Goal: Task Accomplishment & Management: Manage account settings

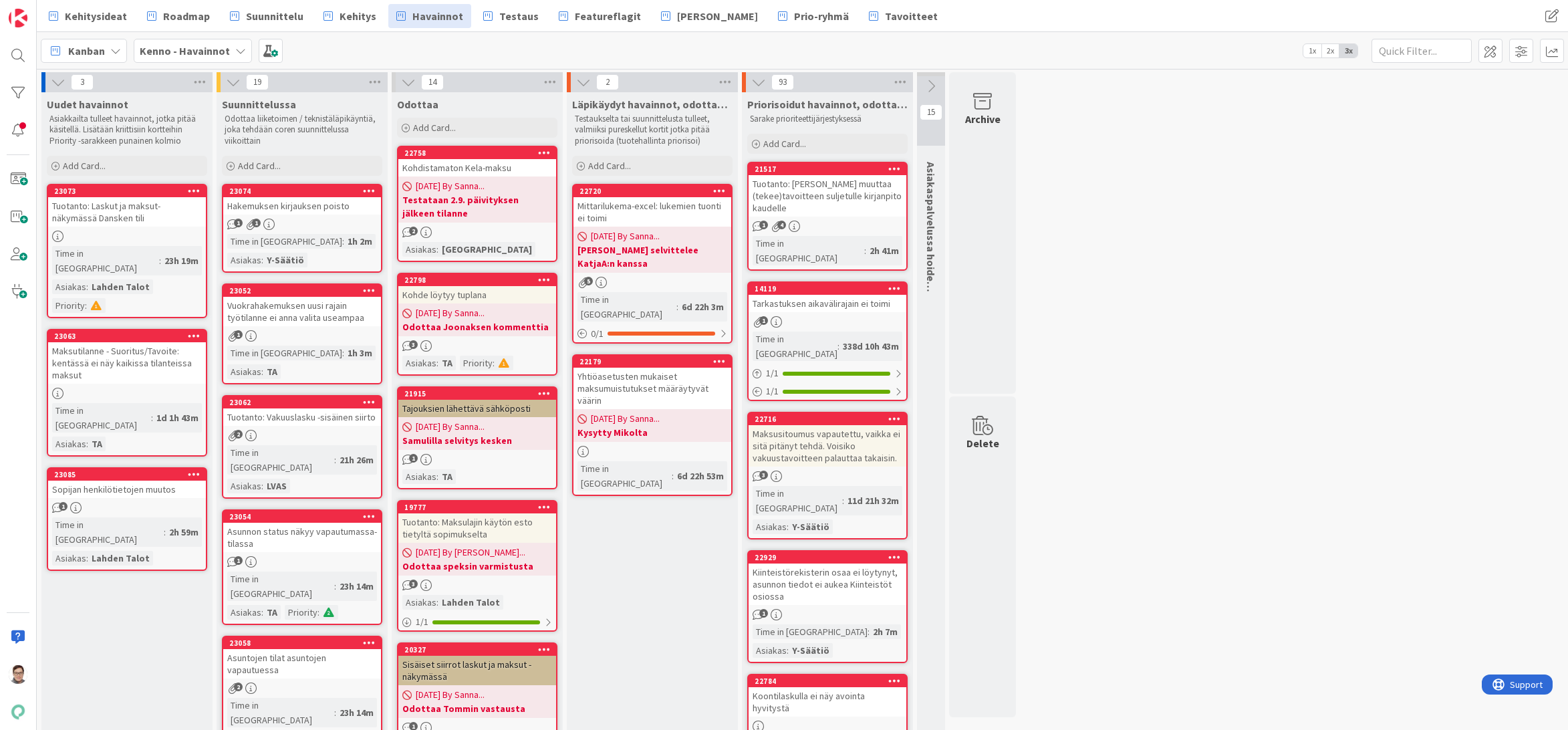
click at [651, 368] on div "Yhtiöasetusten mukaiset maksumuistutukset määräytyvät väärin" at bounding box center [652, 388] width 157 height 41
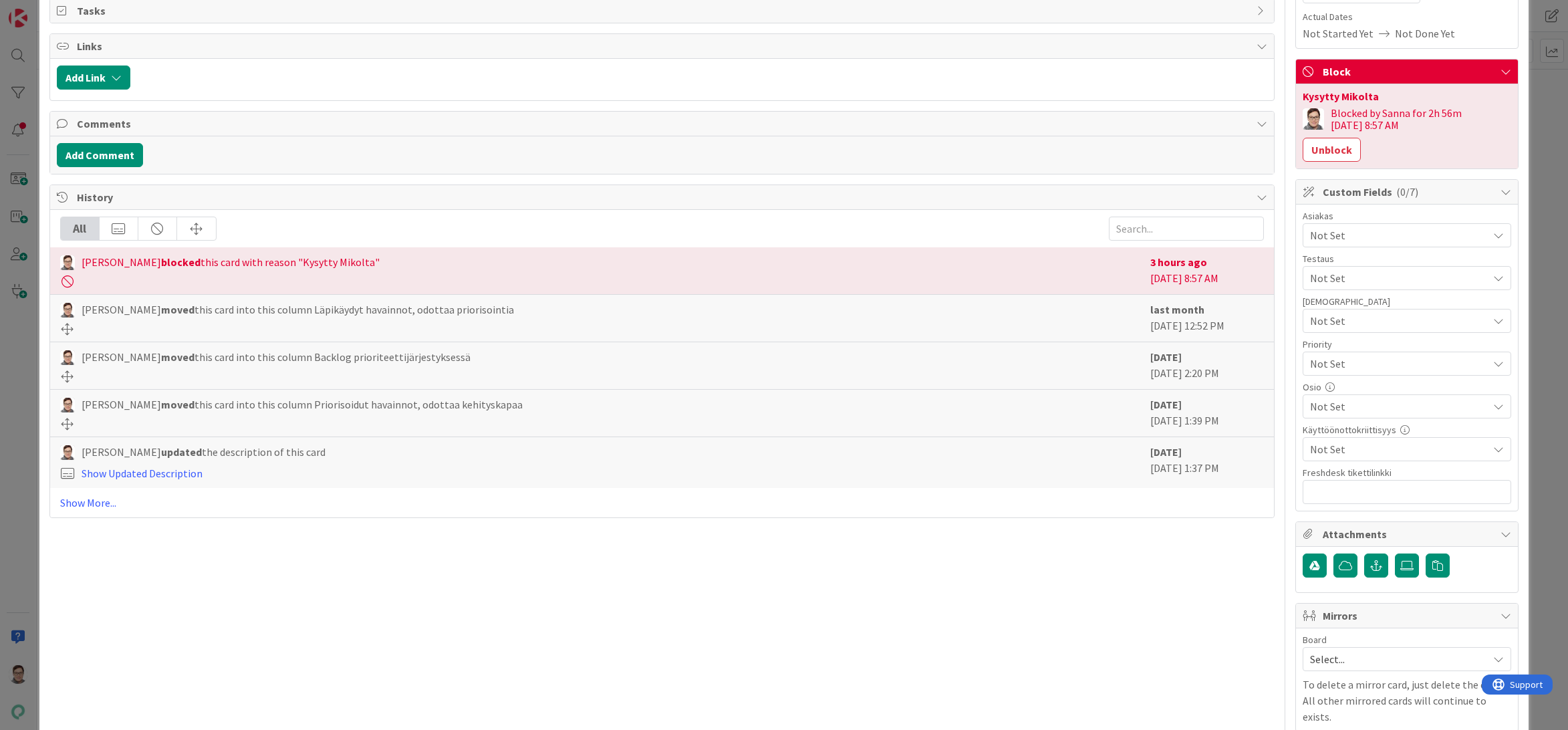
scroll to position [200, 0]
click at [92, 507] on link "Show More..." at bounding box center [662, 502] width 1204 height 16
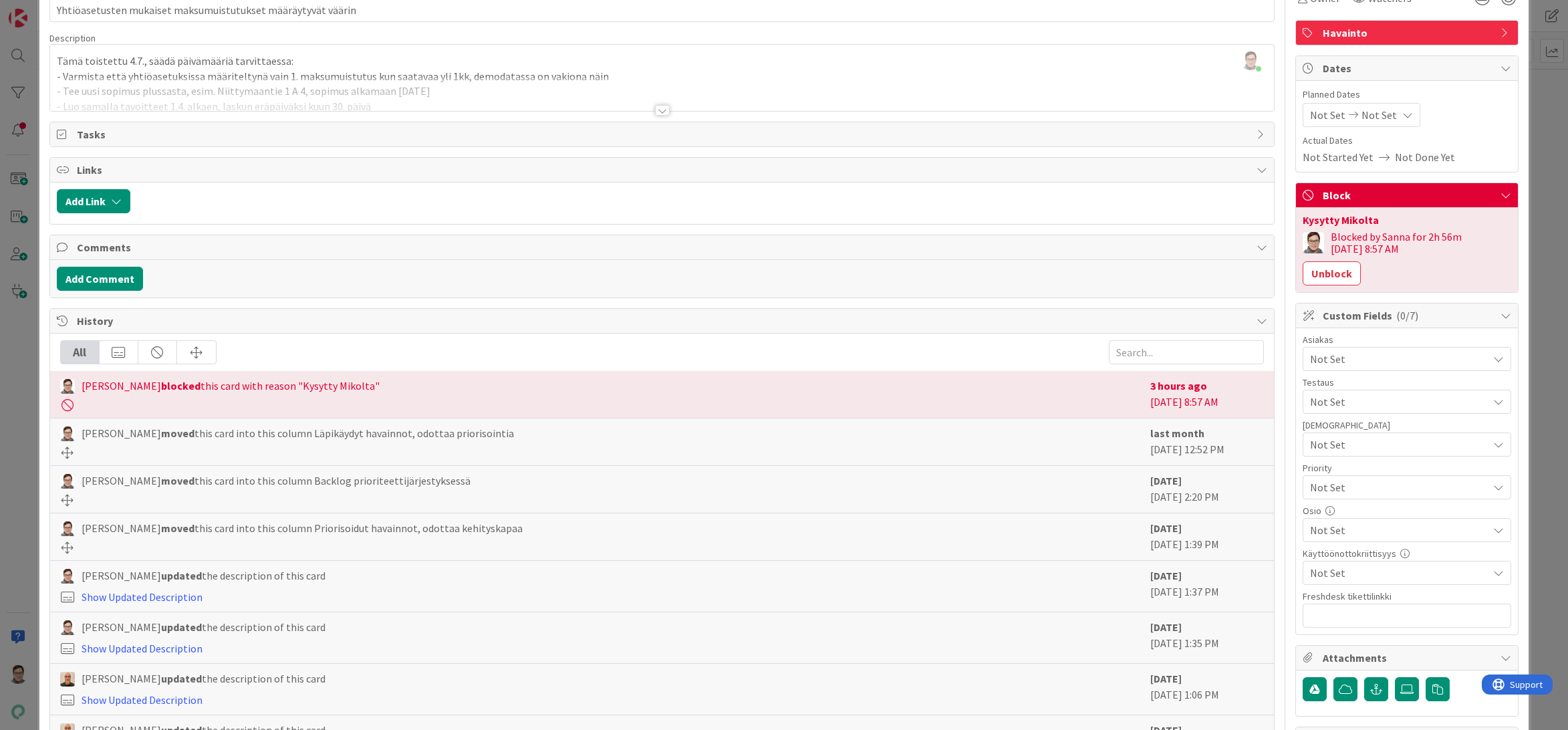
scroll to position [0, 0]
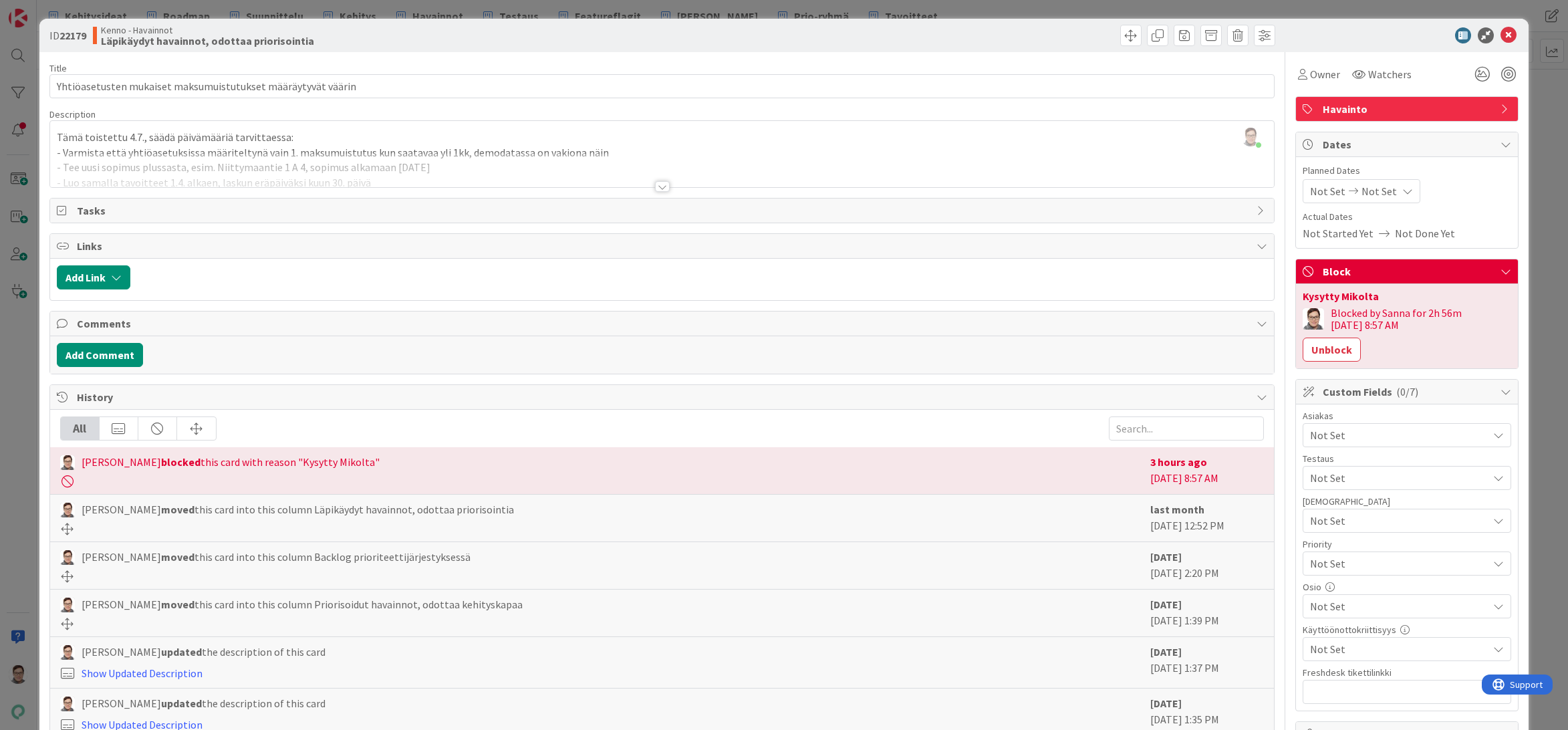
click at [660, 186] on div at bounding box center [662, 186] width 15 height 10
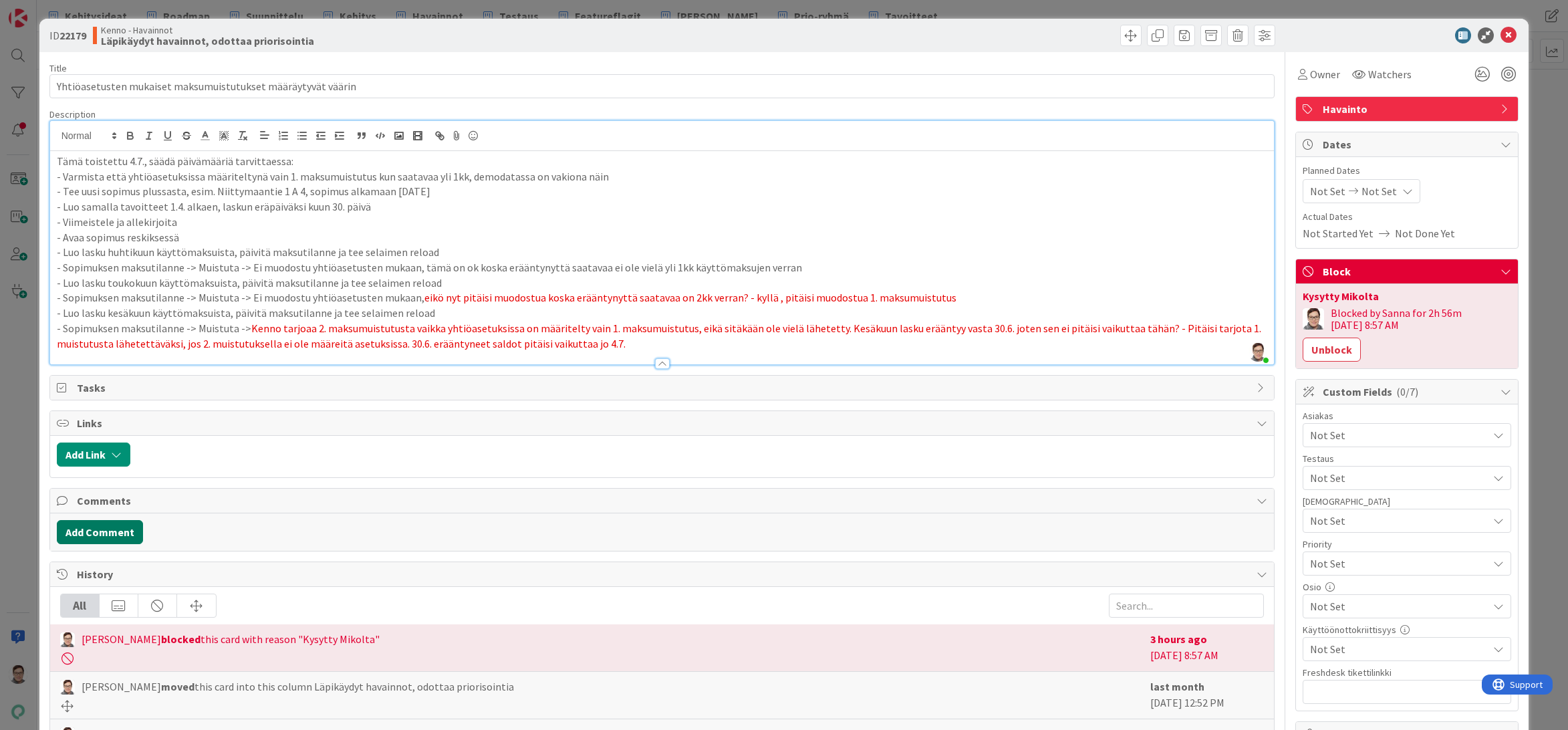
click at [115, 533] on button "Add Comment" at bounding box center [100, 532] width 86 height 24
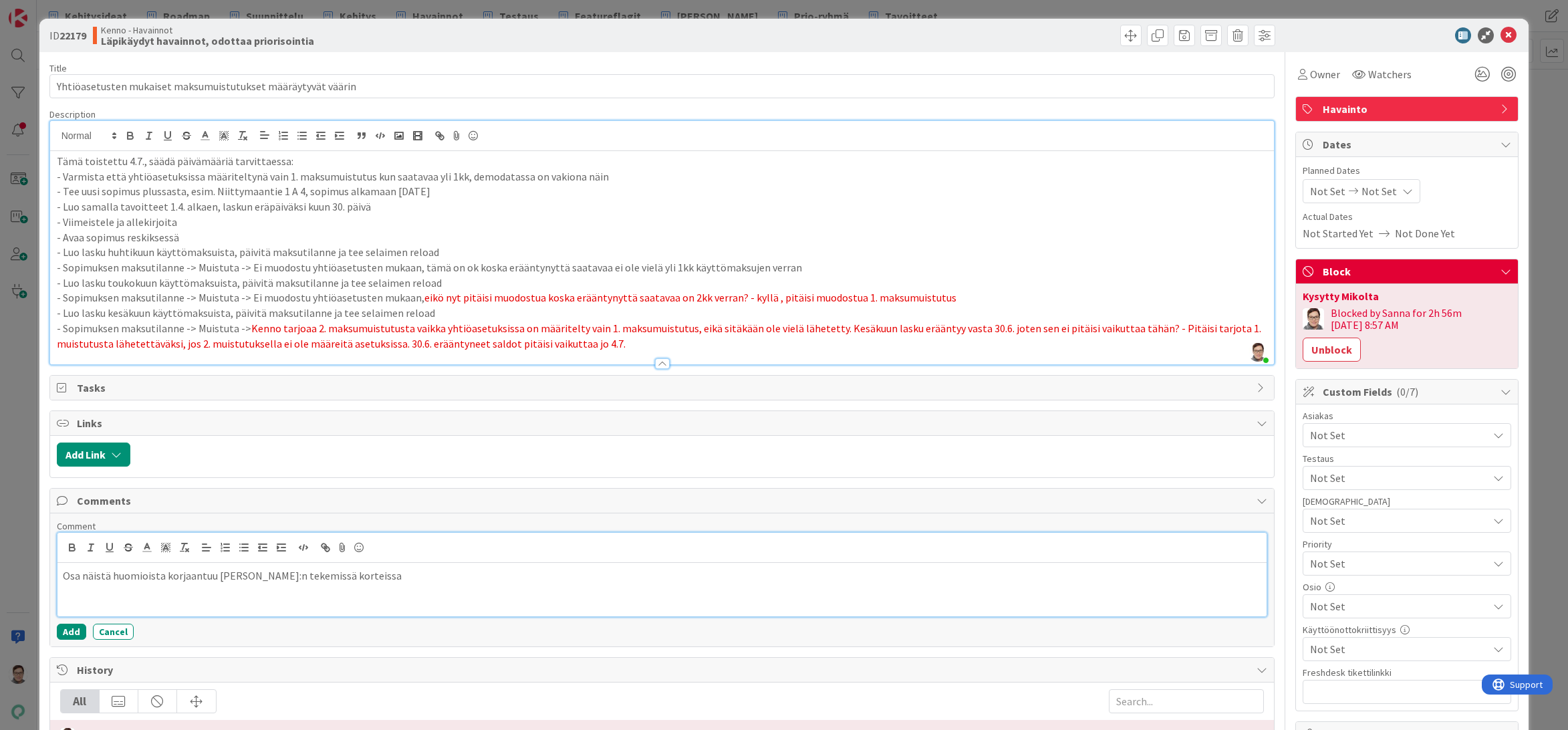
click at [364, 573] on p "Osa näistä huomioista korjaantuu MikkoV:n tekemissä korteissa" at bounding box center [662, 575] width 1199 height 16
click at [822, 587] on p "Lisäksi: ei ole mahdollista että olisi määriteltynä vain yksi maksumuistutustas…" at bounding box center [662, 591] width 1199 height 16
click at [906, 595] on p "Lisäksi: ei ole mahdollista että olisi määriteltynä vain yksi maksumuistutustas…" at bounding box center [662, 591] width 1199 height 16
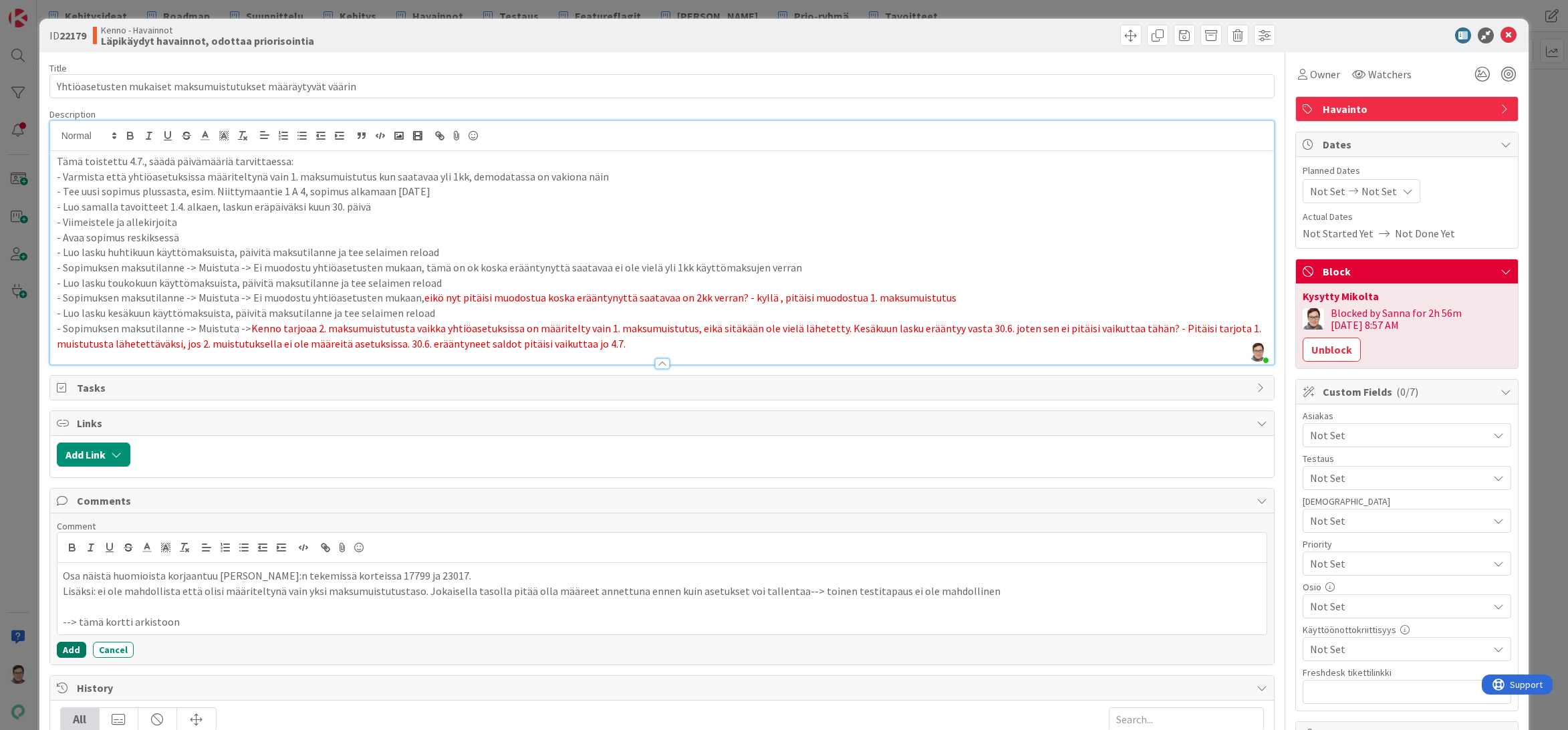
click at [65, 646] on button "Add" at bounding box center [72, 650] width 30 height 16
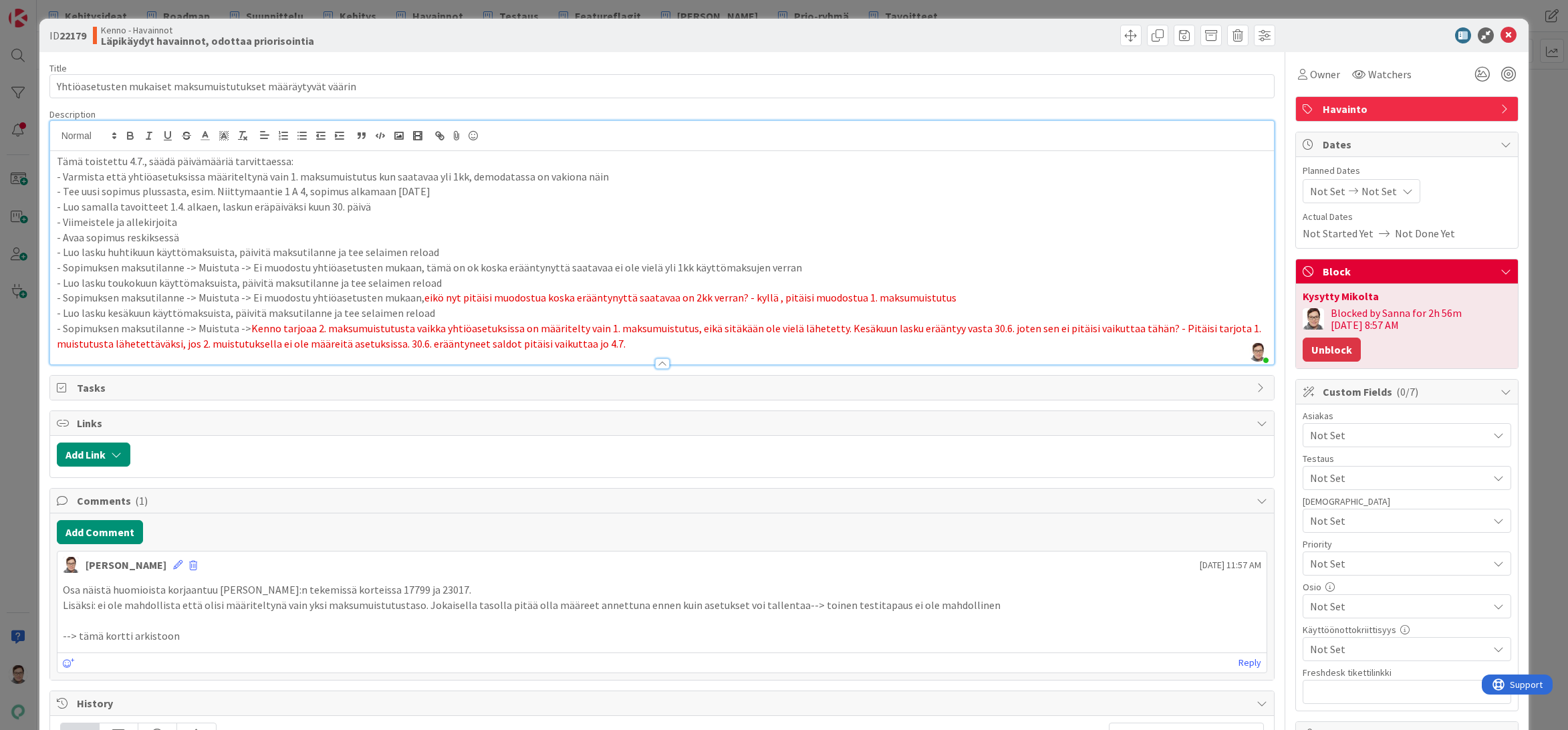
click at [1327, 350] on button "Unblock" at bounding box center [1331, 349] width 58 height 24
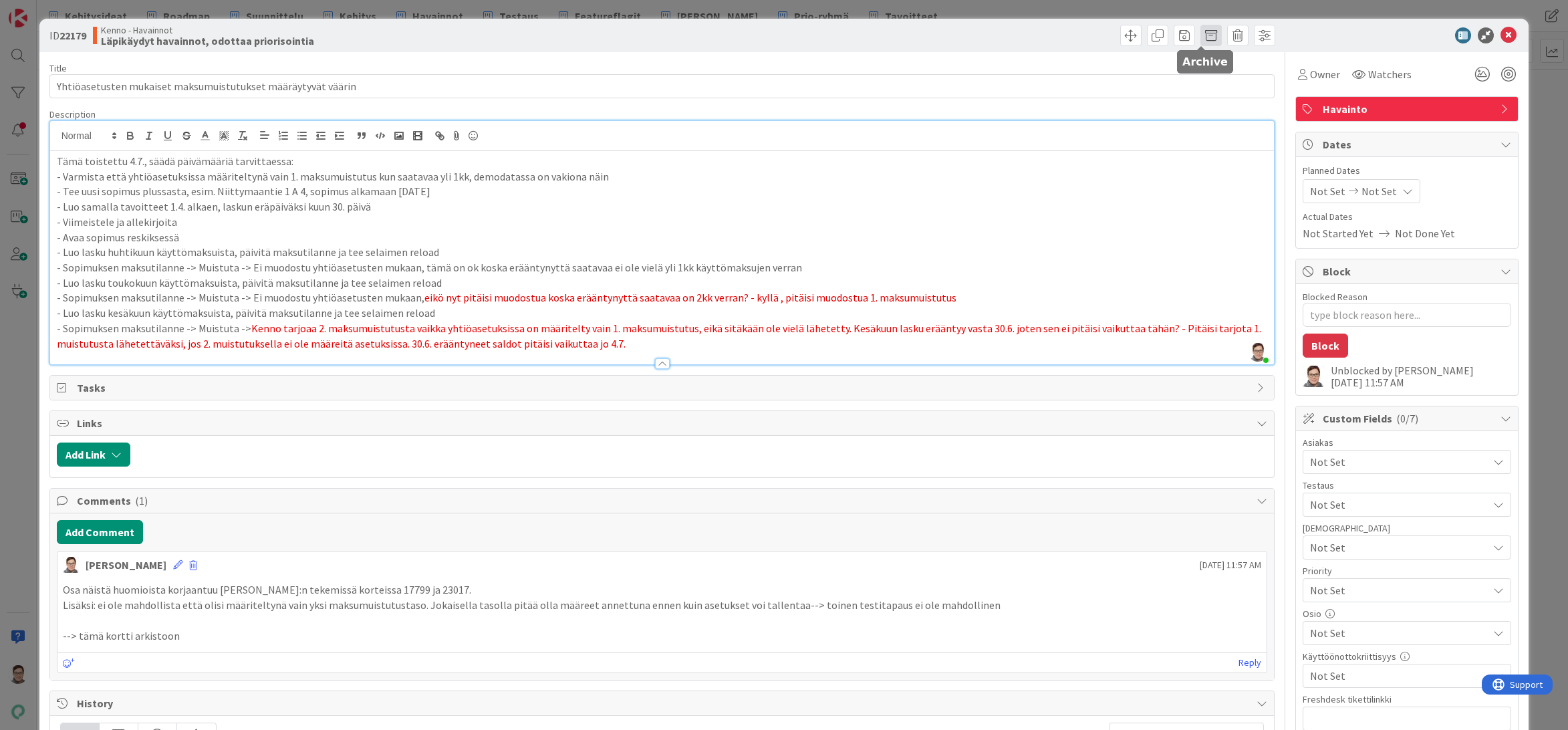
click at [1204, 36] on span at bounding box center [1211, 35] width 21 height 21
click at [1221, 101] on button "Archive" at bounding box center [1233, 98] width 52 height 24
type textarea "x"
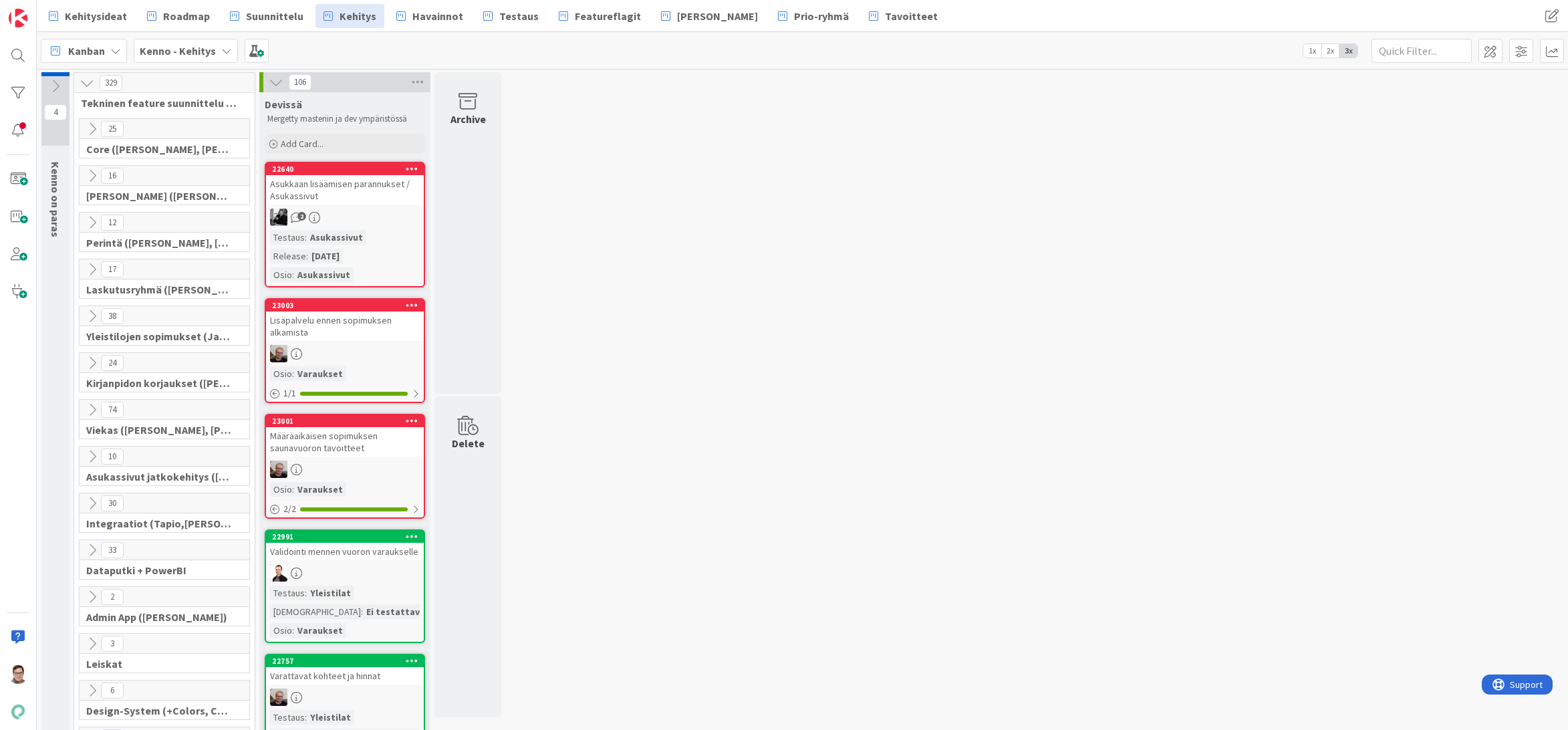
click at [93, 172] on icon at bounding box center [92, 176] width 15 height 15
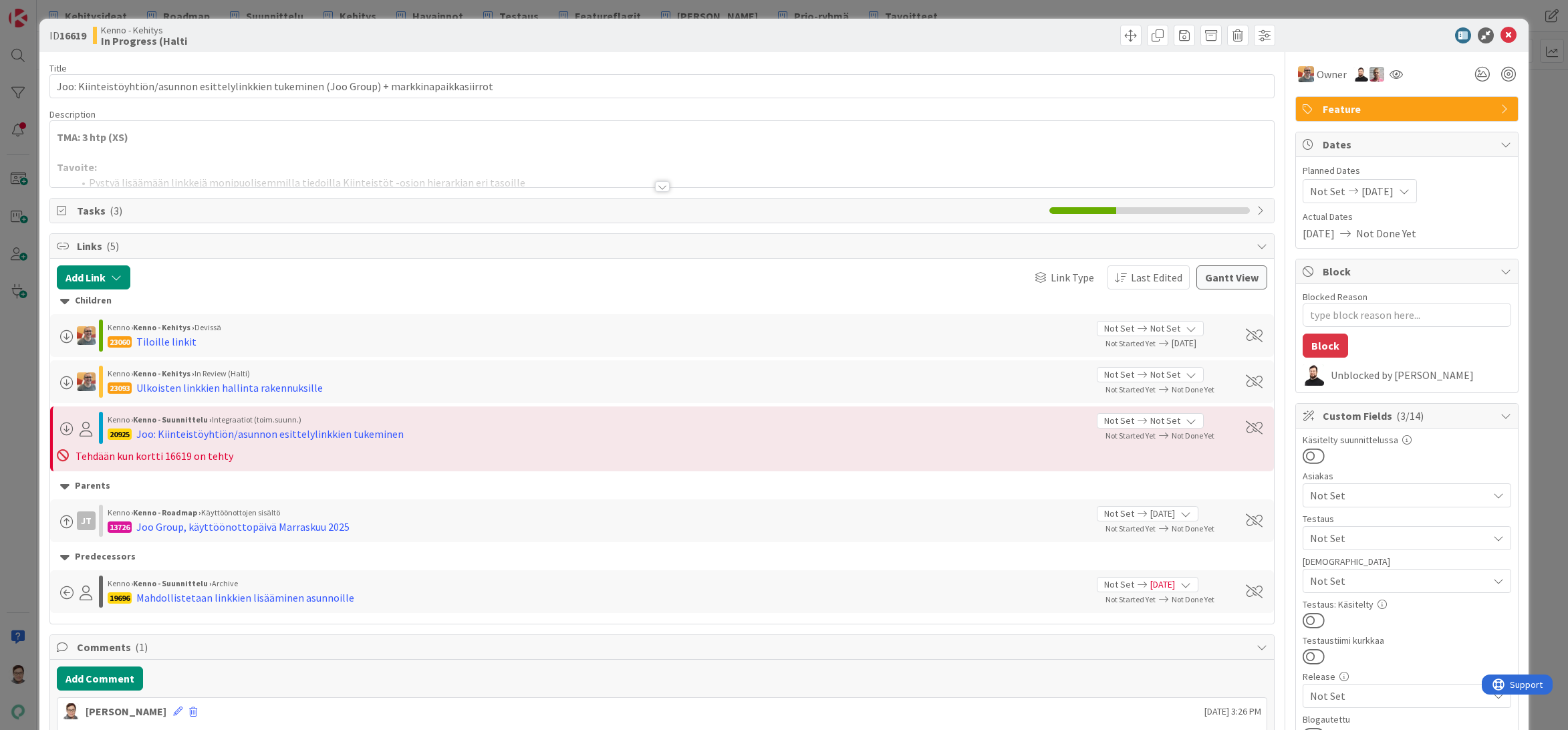
click at [655, 190] on div at bounding box center [662, 186] width 15 height 10
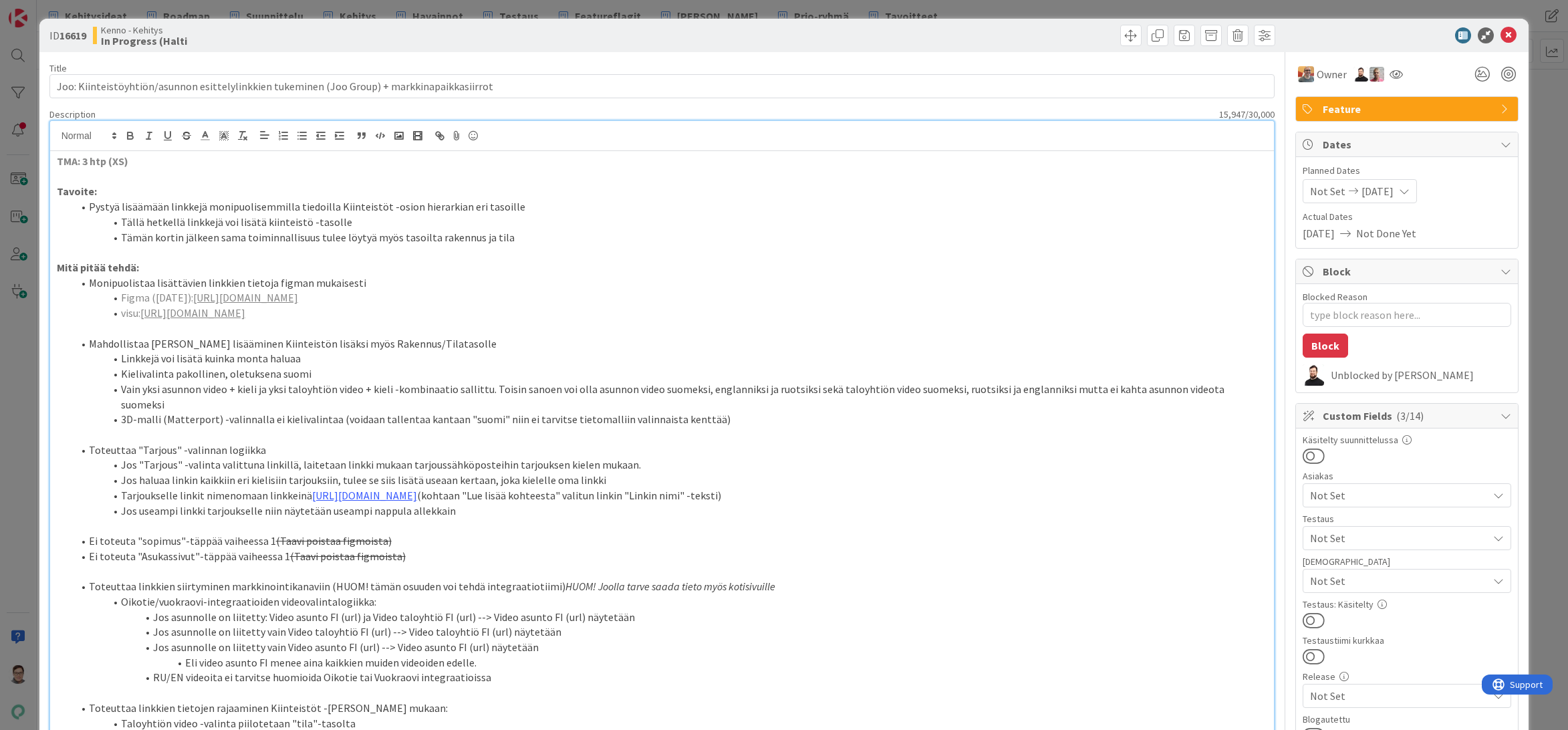
type textarea "x"
click at [397, 489] on link "https://www.figma.com/proto/F8K4NeEJpXdhuNz0ckoPp4/Viestint%C3%A4?content-scali…" at bounding box center [364, 496] width 105 height 13
click at [671, 524] on link "https://www.figma.com/proto/F8K4NeEJpXdhuNz0ckoPp4/Viestint%C3%A4?content-scali…" at bounding box center [637, 521] width 92 height 18
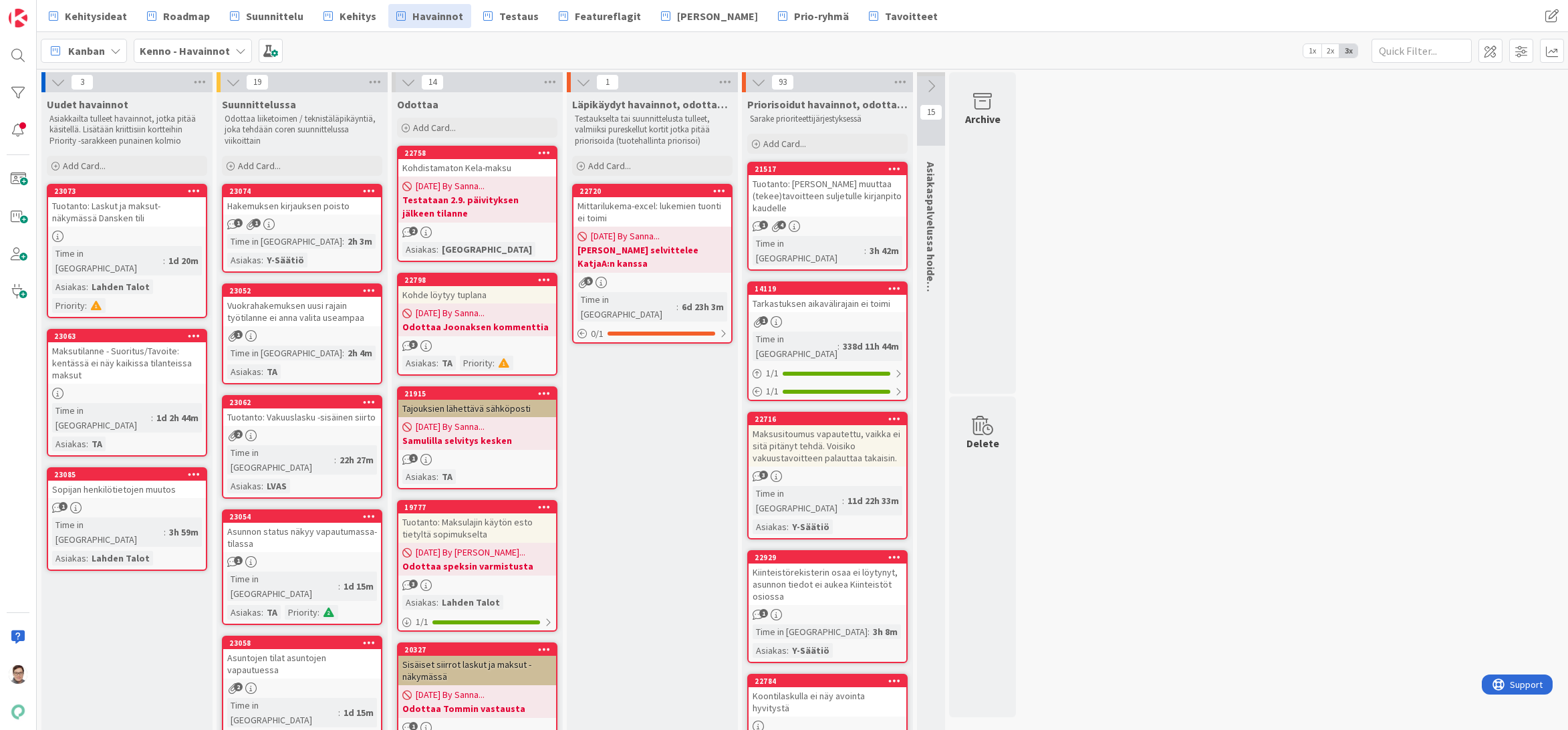
click at [184, 15] on span "Roadmap" at bounding box center [186, 16] width 47 height 16
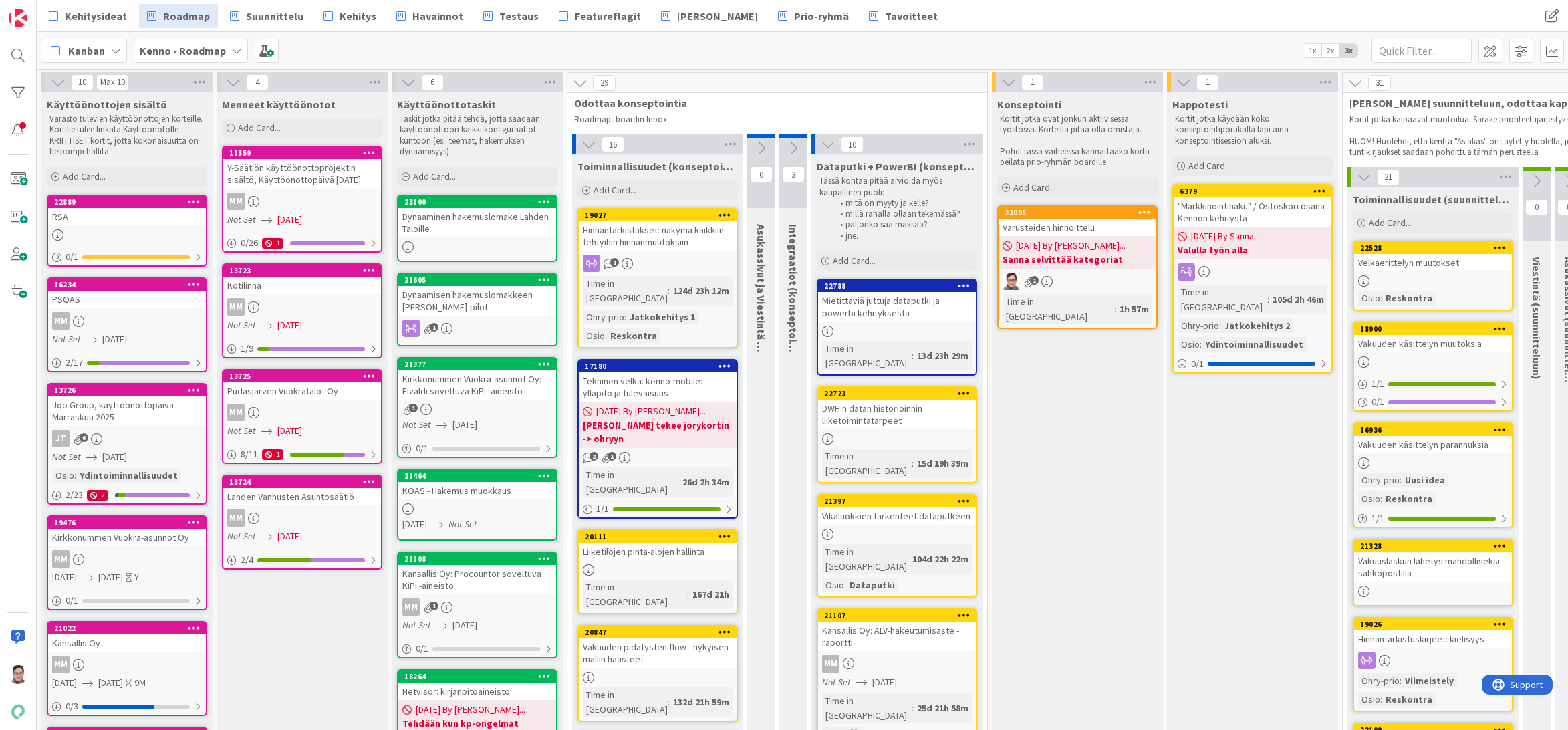
click at [123, 308] on div "PSOAS" at bounding box center [126, 300] width 157 height 18
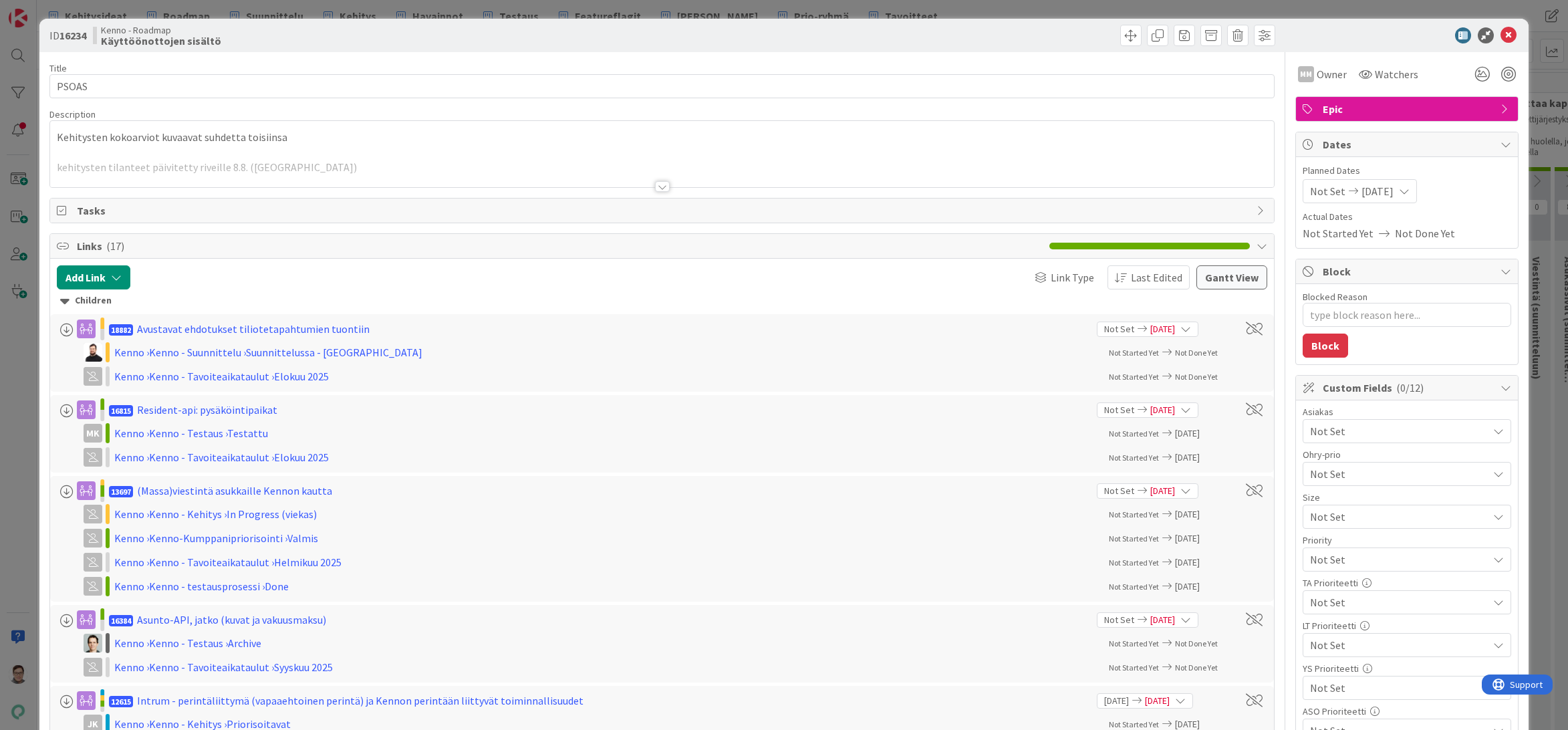
click at [654, 180] on div at bounding box center [662, 170] width 1224 height 34
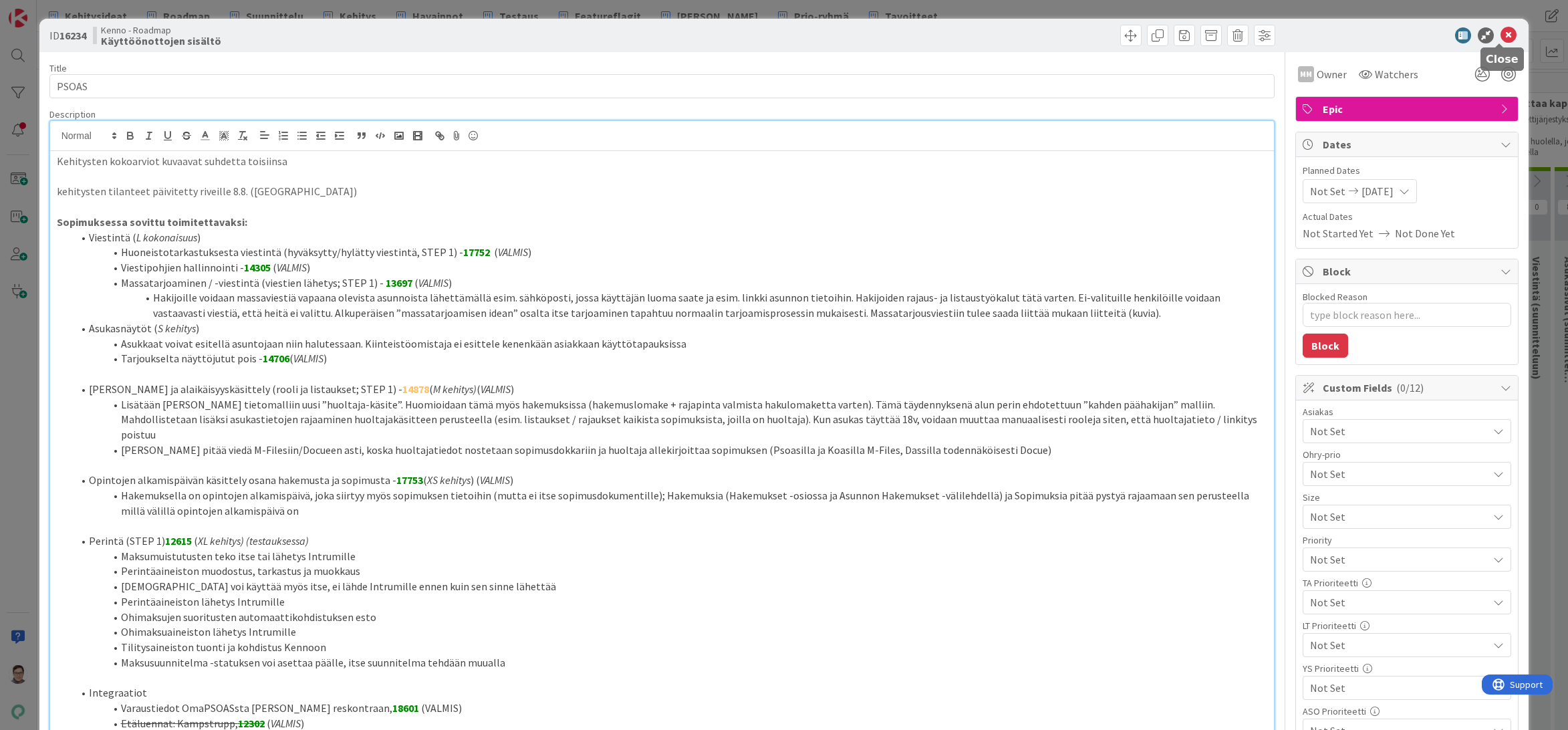
click at [1501, 38] on icon at bounding box center [1508, 36] width 16 height 16
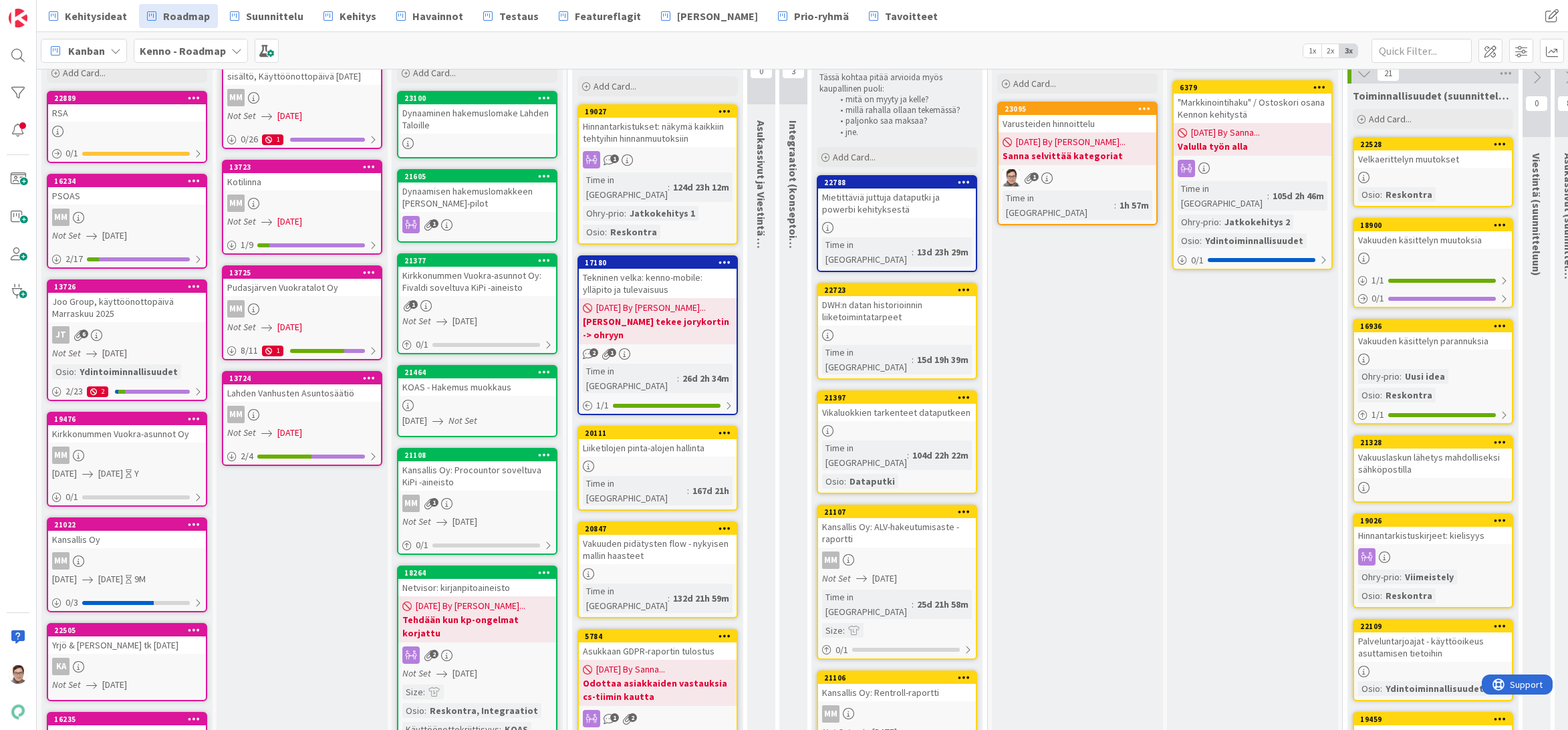
scroll to position [134, 0]
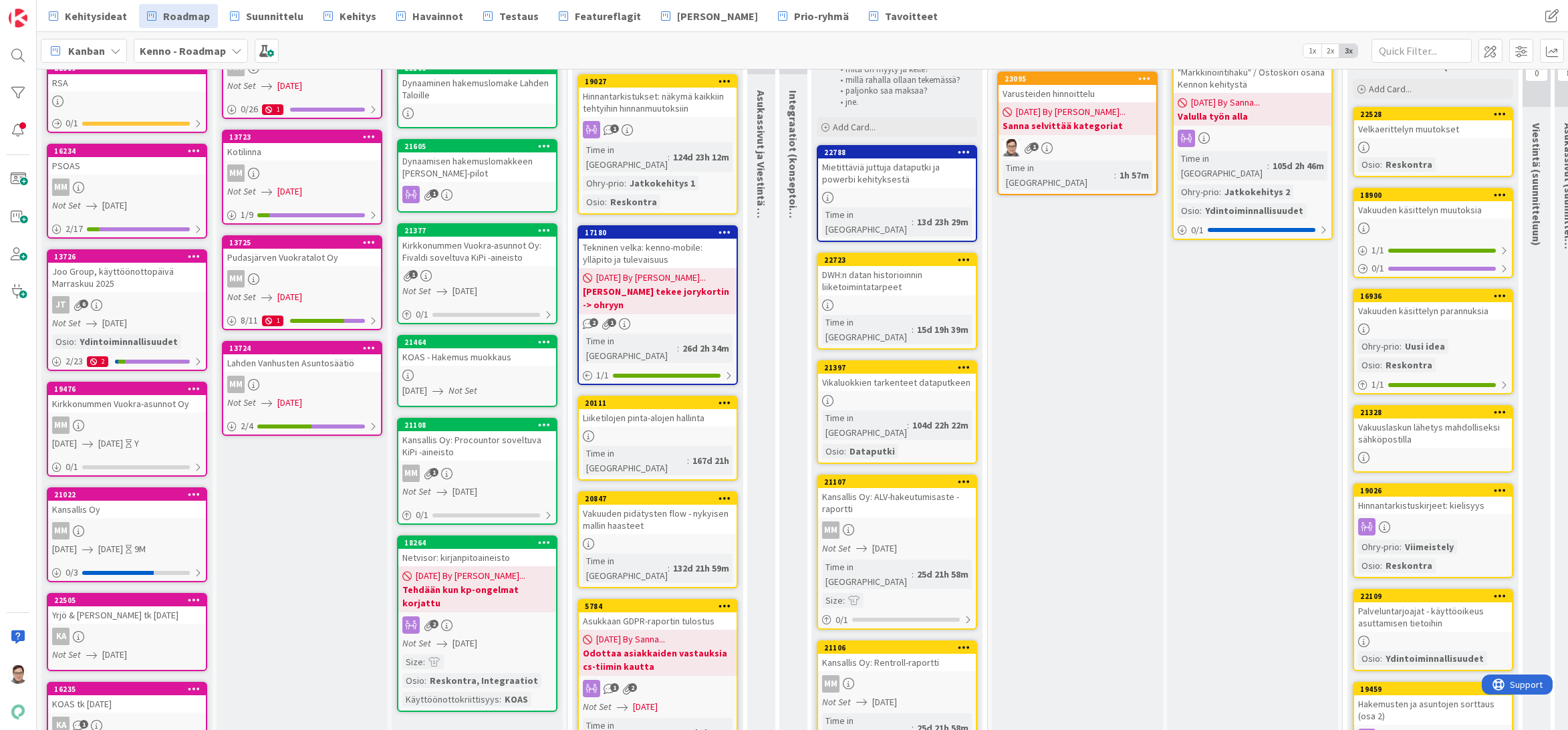
click at [139, 297] on div "JT 6" at bounding box center [126, 305] width 157 height 18
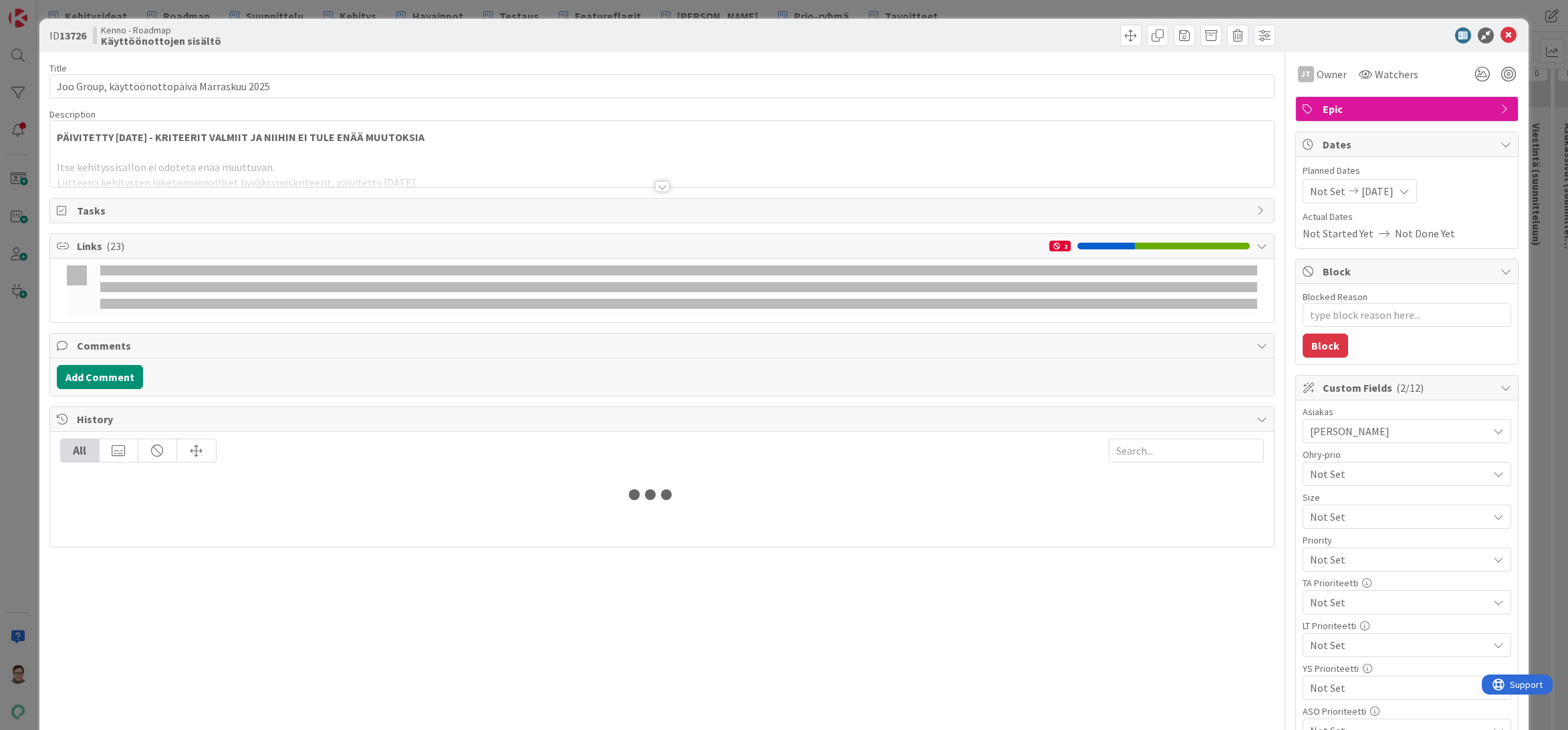
click at [656, 186] on div at bounding box center [662, 186] width 15 height 10
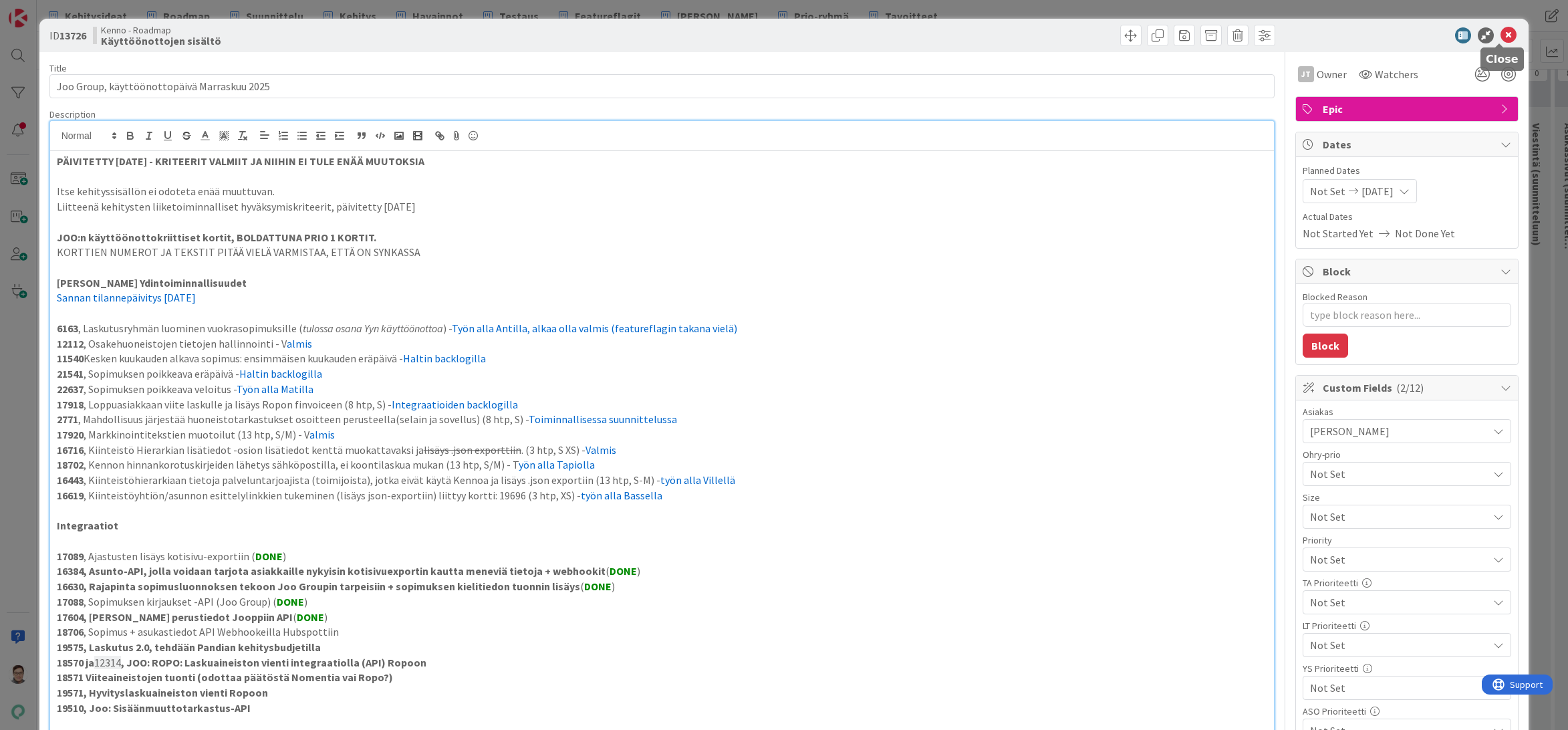
click at [1500, 32] on icon at bounding box center [1508, 36] width 16 height 16
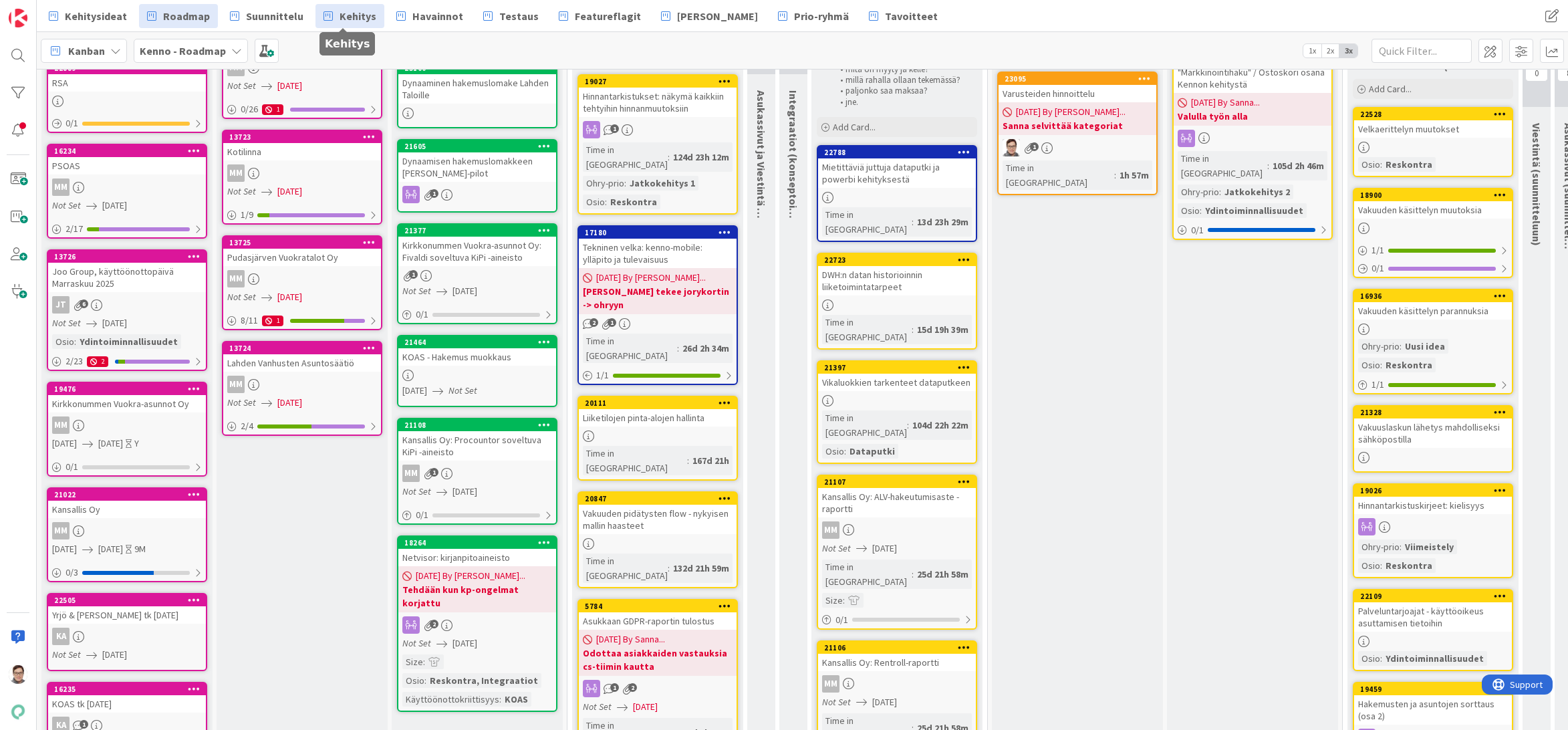
click at [348, 16] on span "Kehitys" at bounding box center [358, 16] width 37 height 16
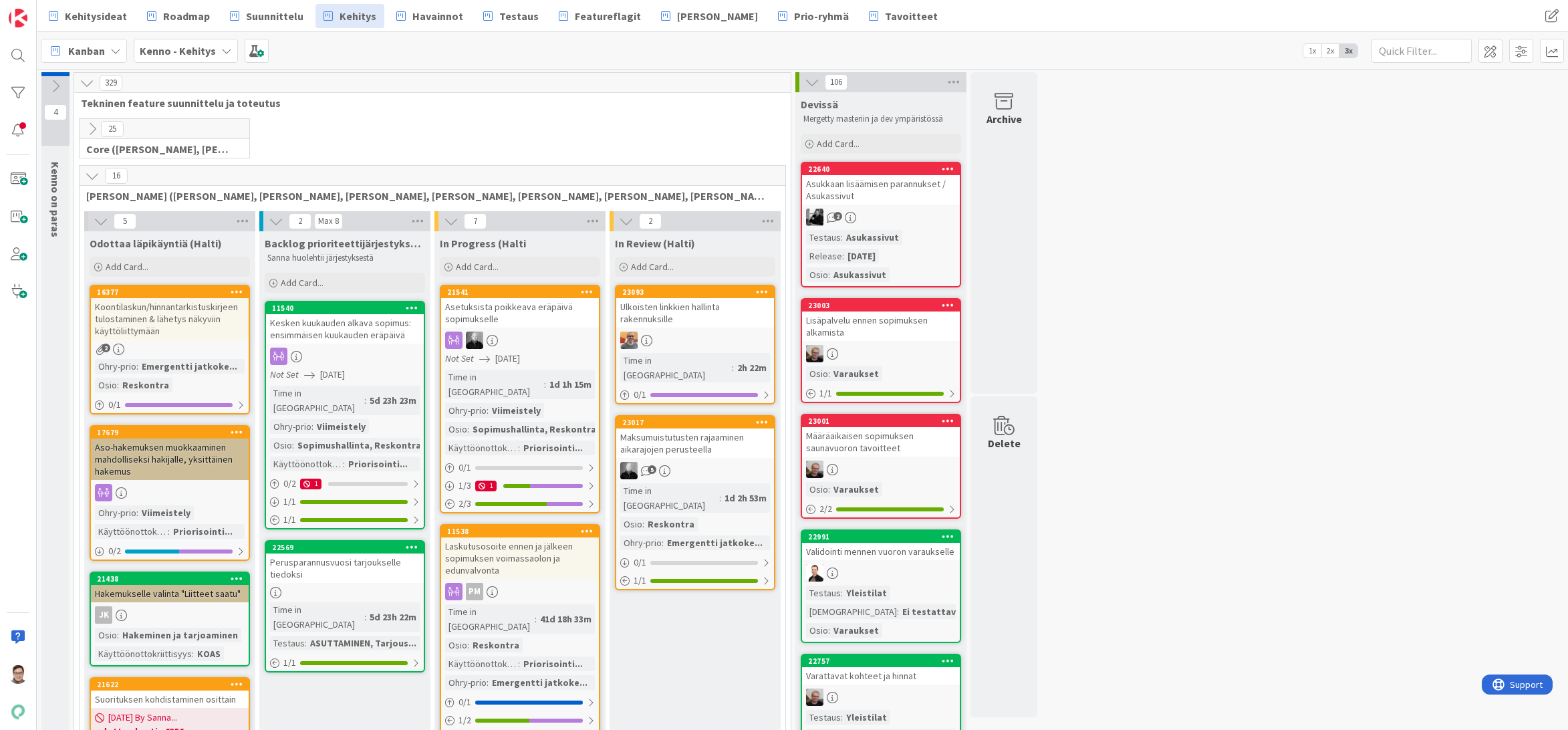
click at [95, 177] on icon at bounding box center [92, 176] width 15 height 15
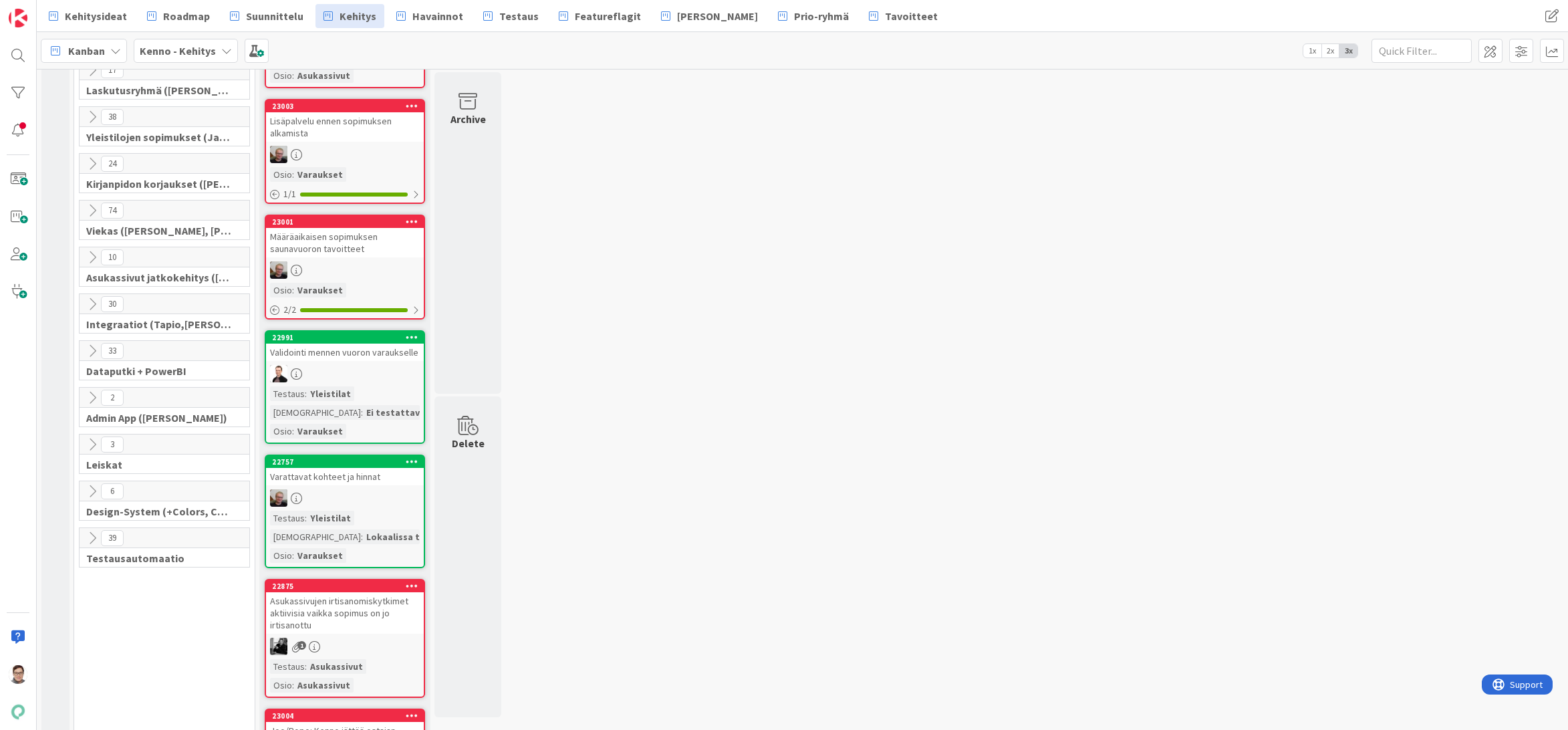
scroll to position [200, 0]
click at [91, 348] on icon at bounding box center [92, 350] width 15 height 15
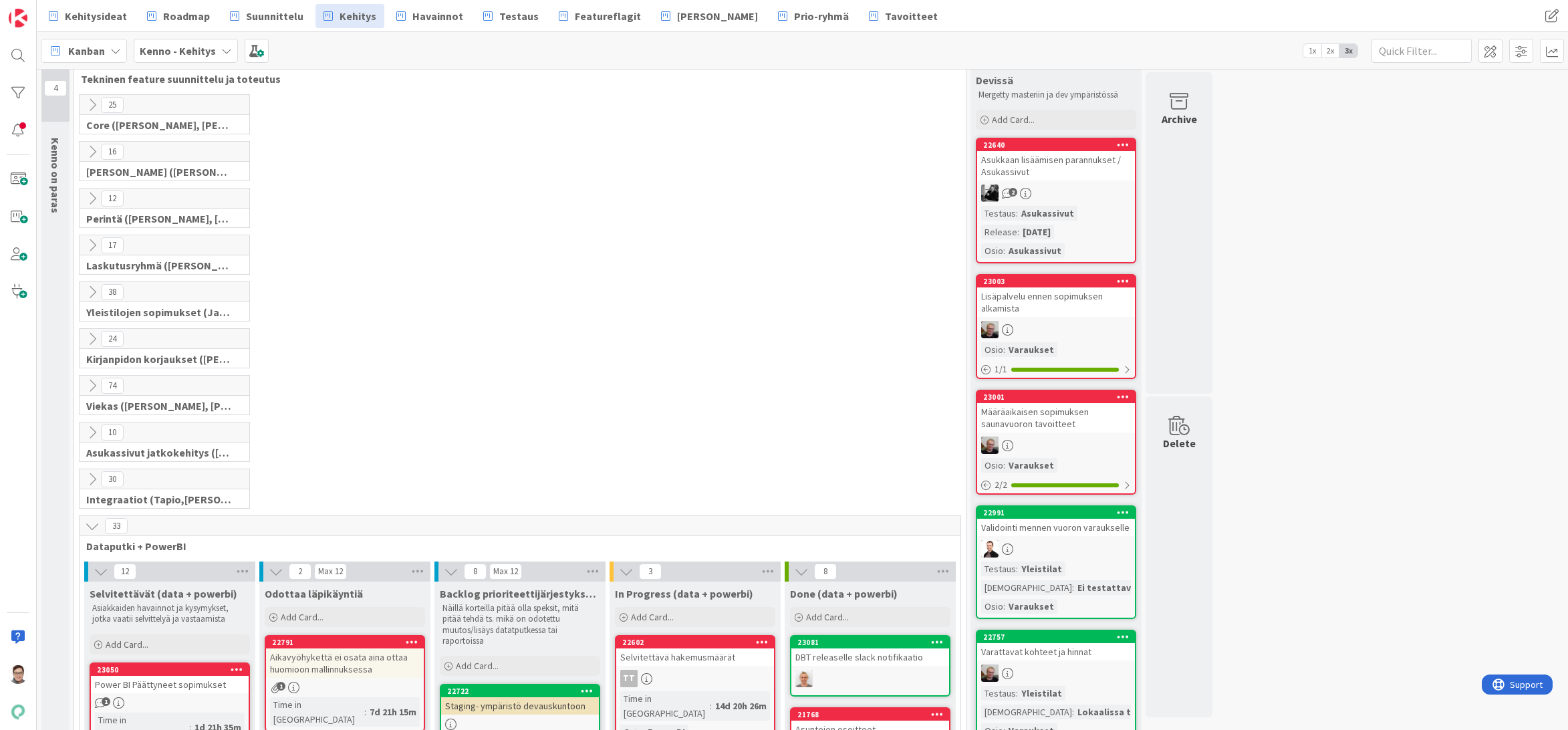
scroll to position [0, 0]
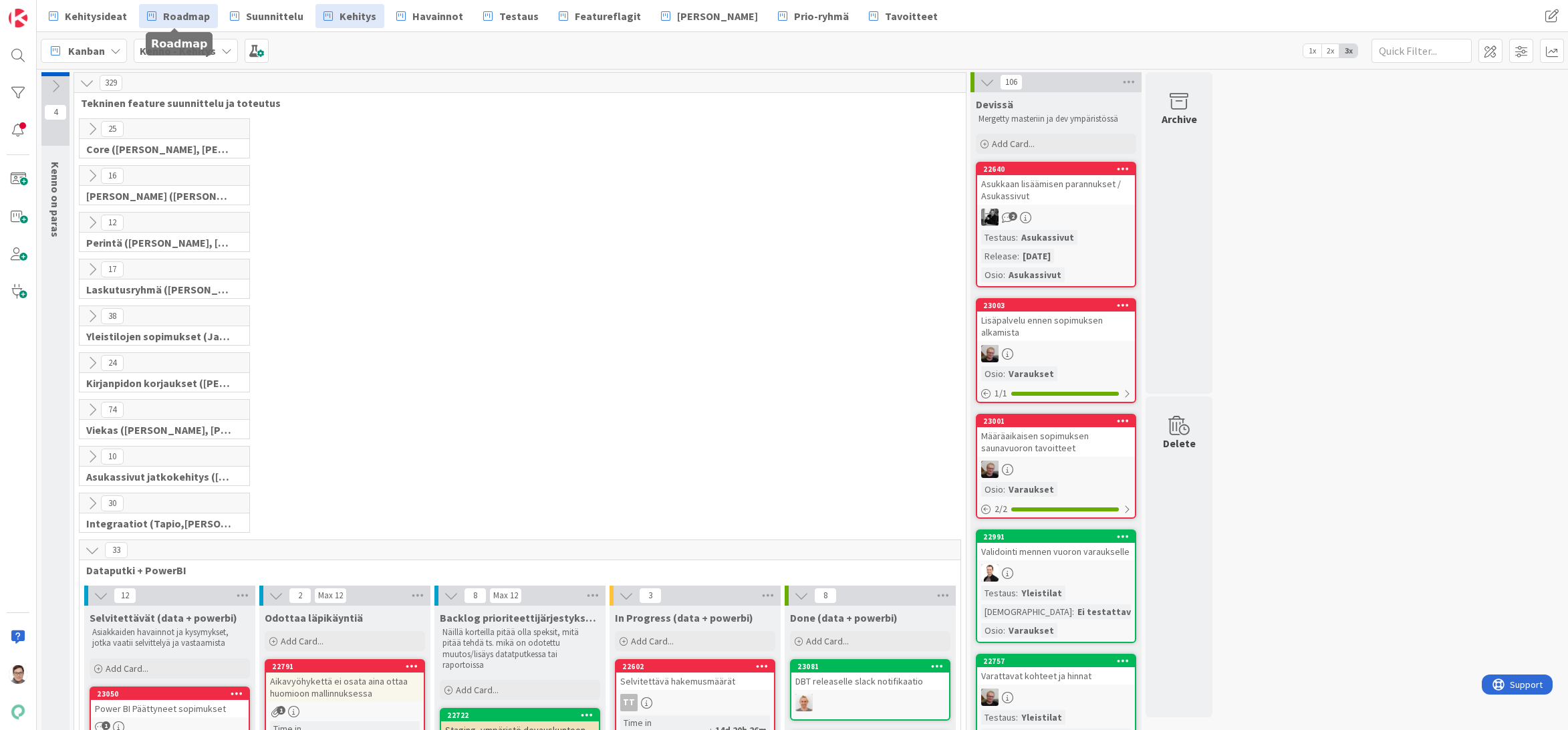
click at [184, 13] on span "Roadmap" at bounding box center [186, 16] width 47 height 16
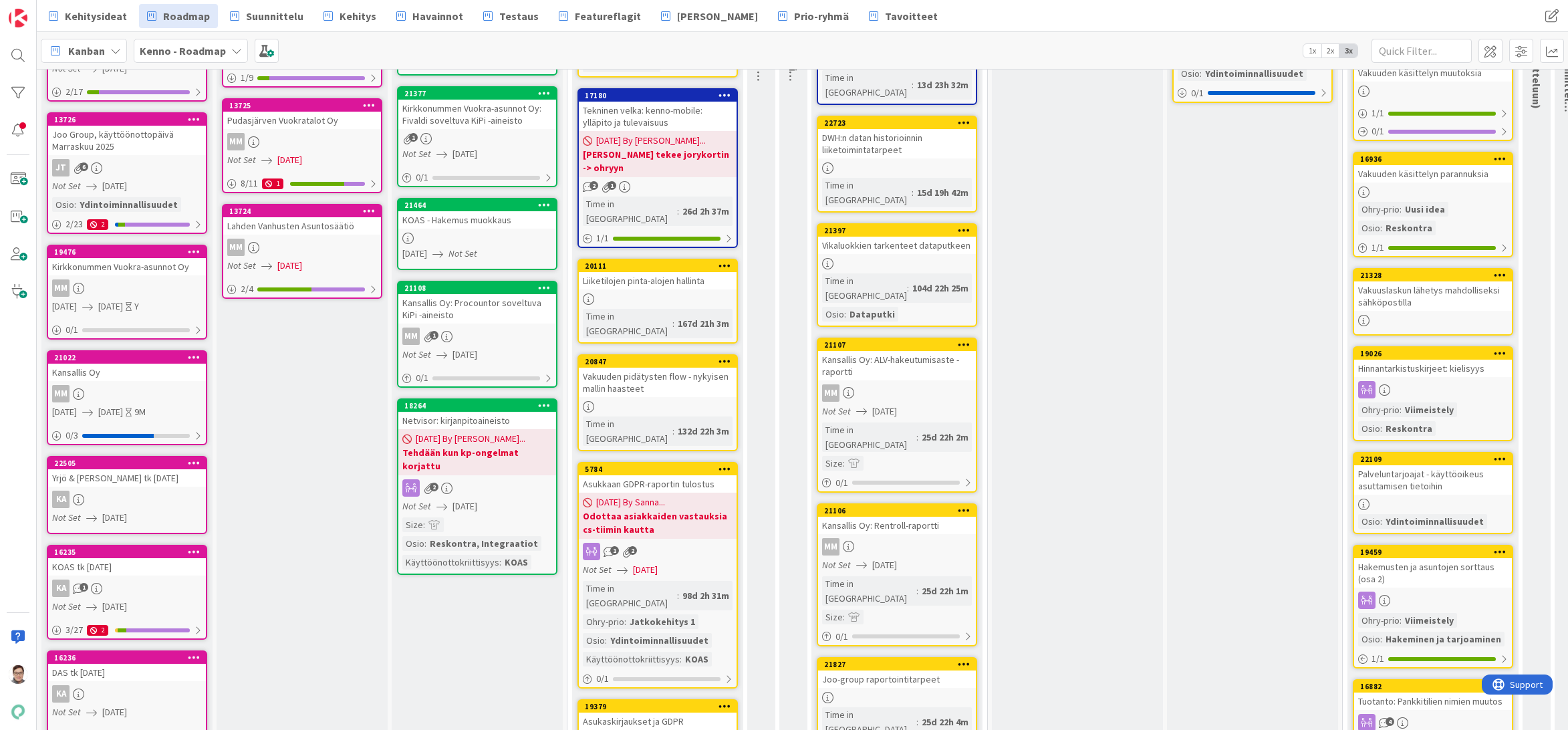
scroll to position [268, 0]
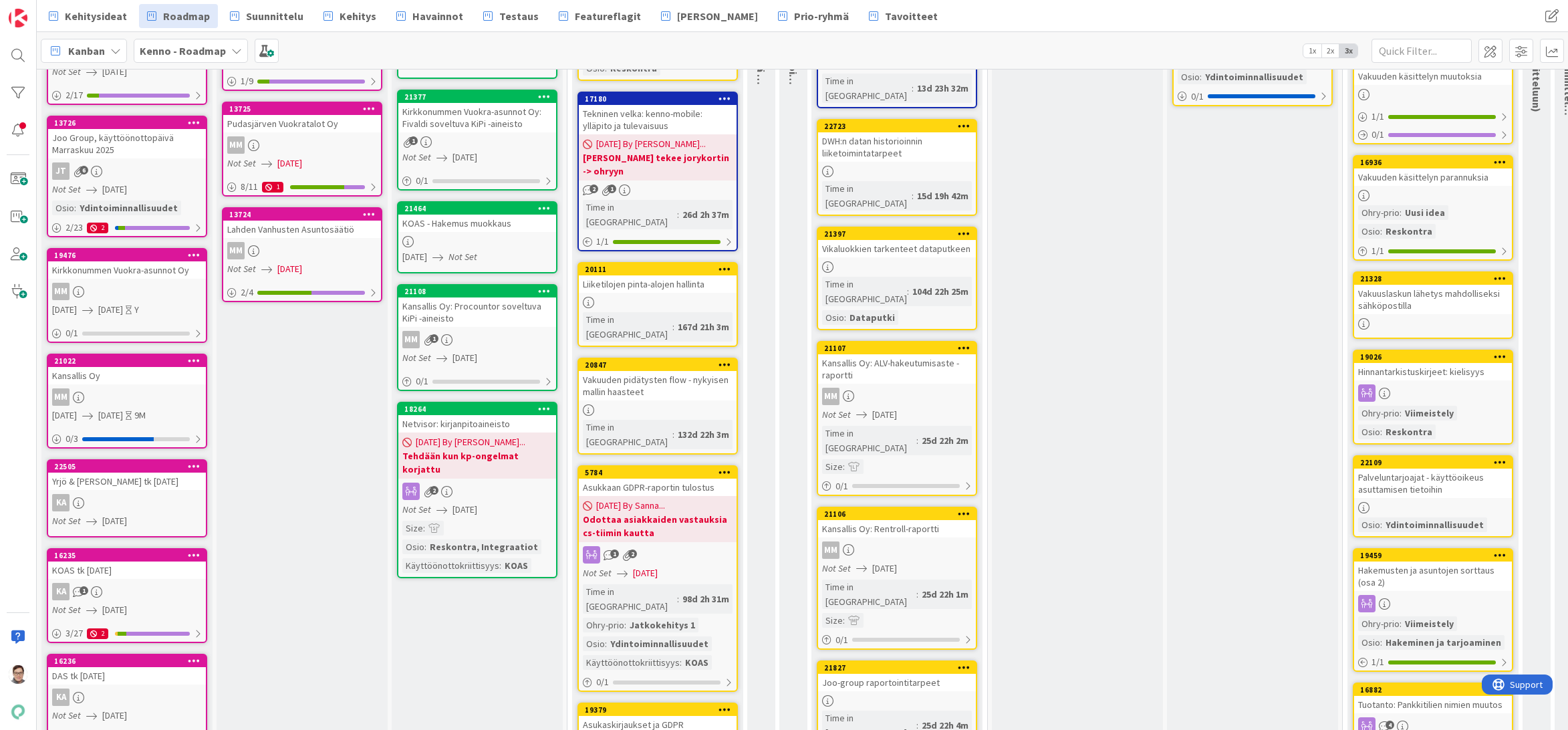
click at [129, 145] on div "Joo Group, käyttöönottopäivä Marraskuu 2025" at bounding box center [126, 143] width 157 height 30
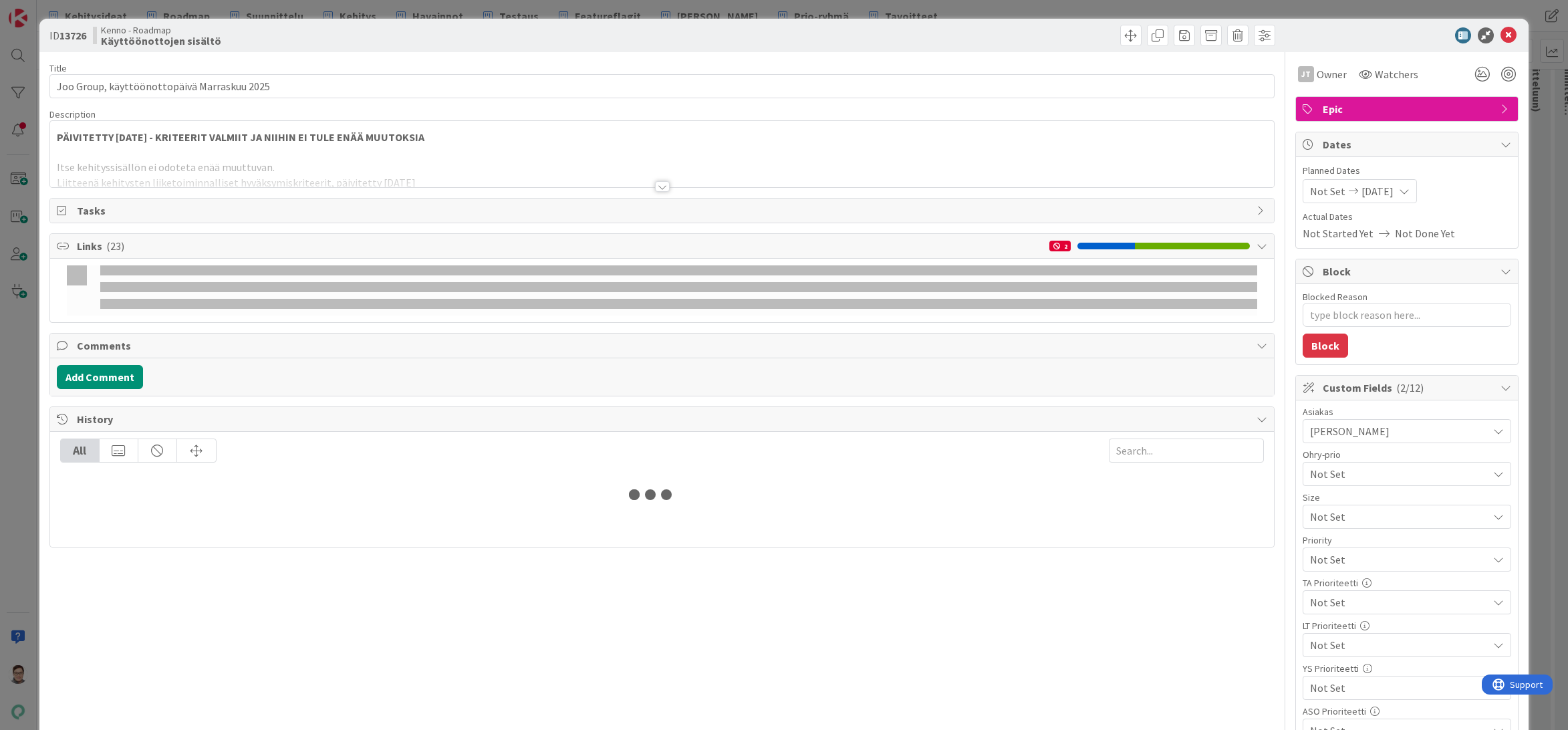
type textarea "x"
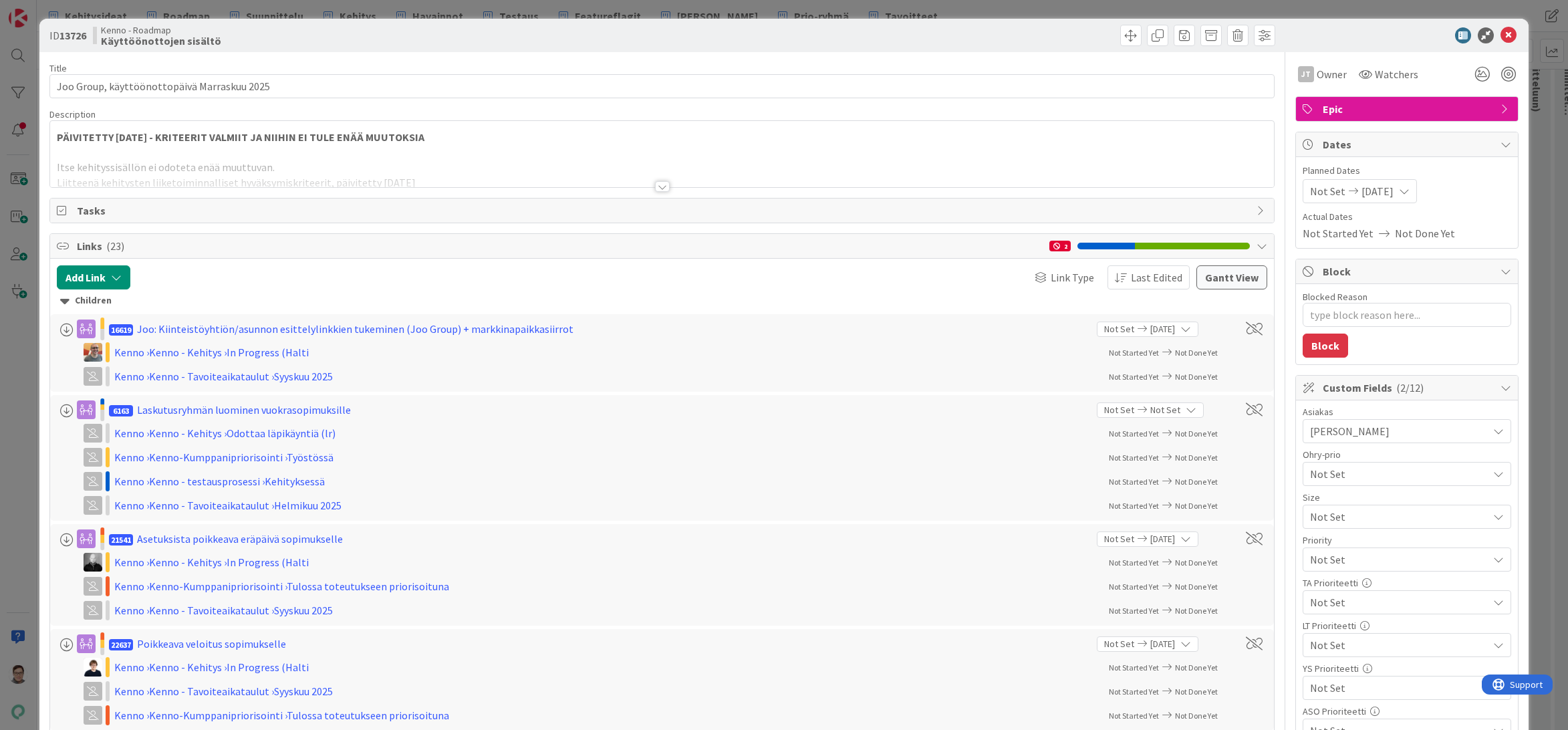
click at [655, 189] on div at bounding box center [662, 186] width 15 height 10
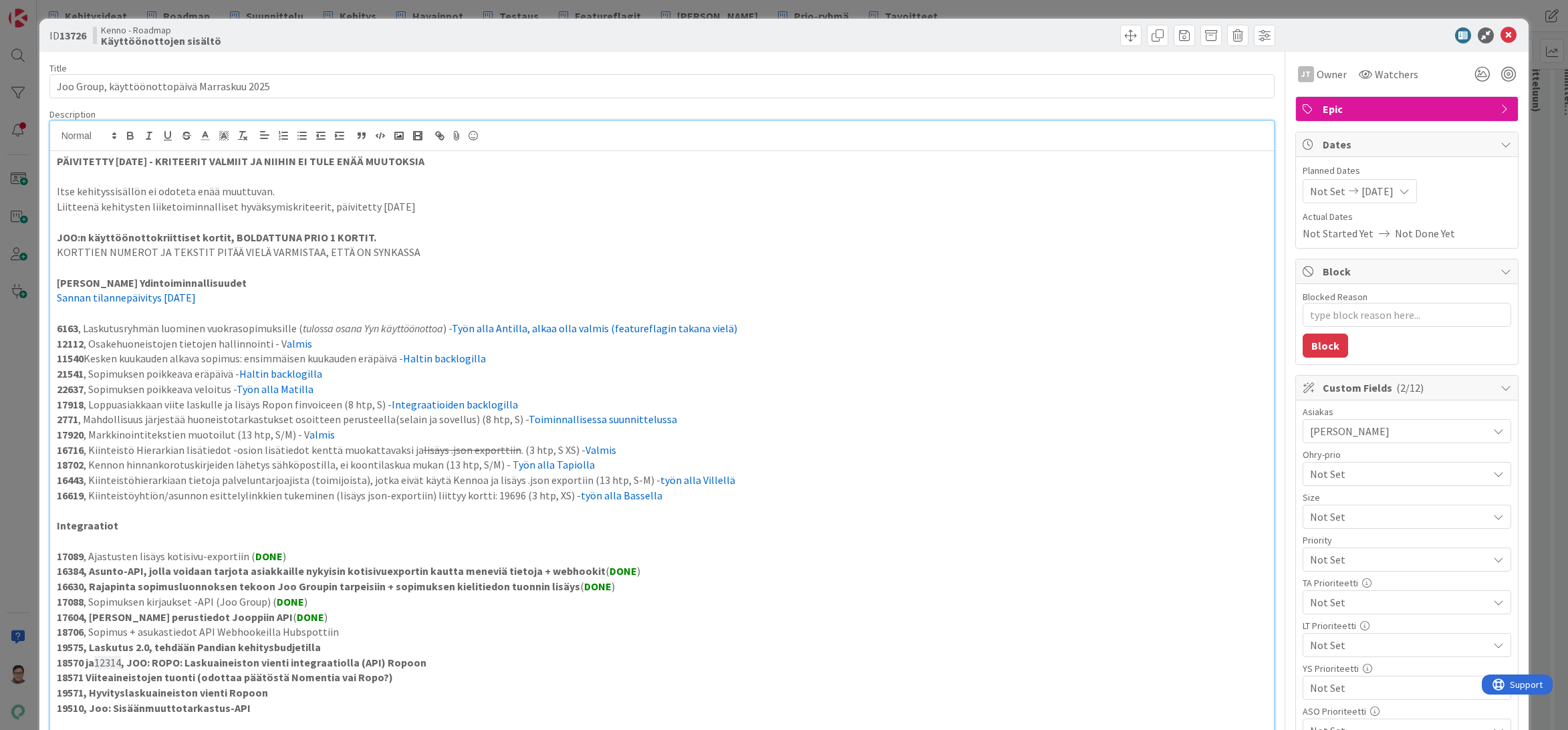
scroll to position [334, 0]
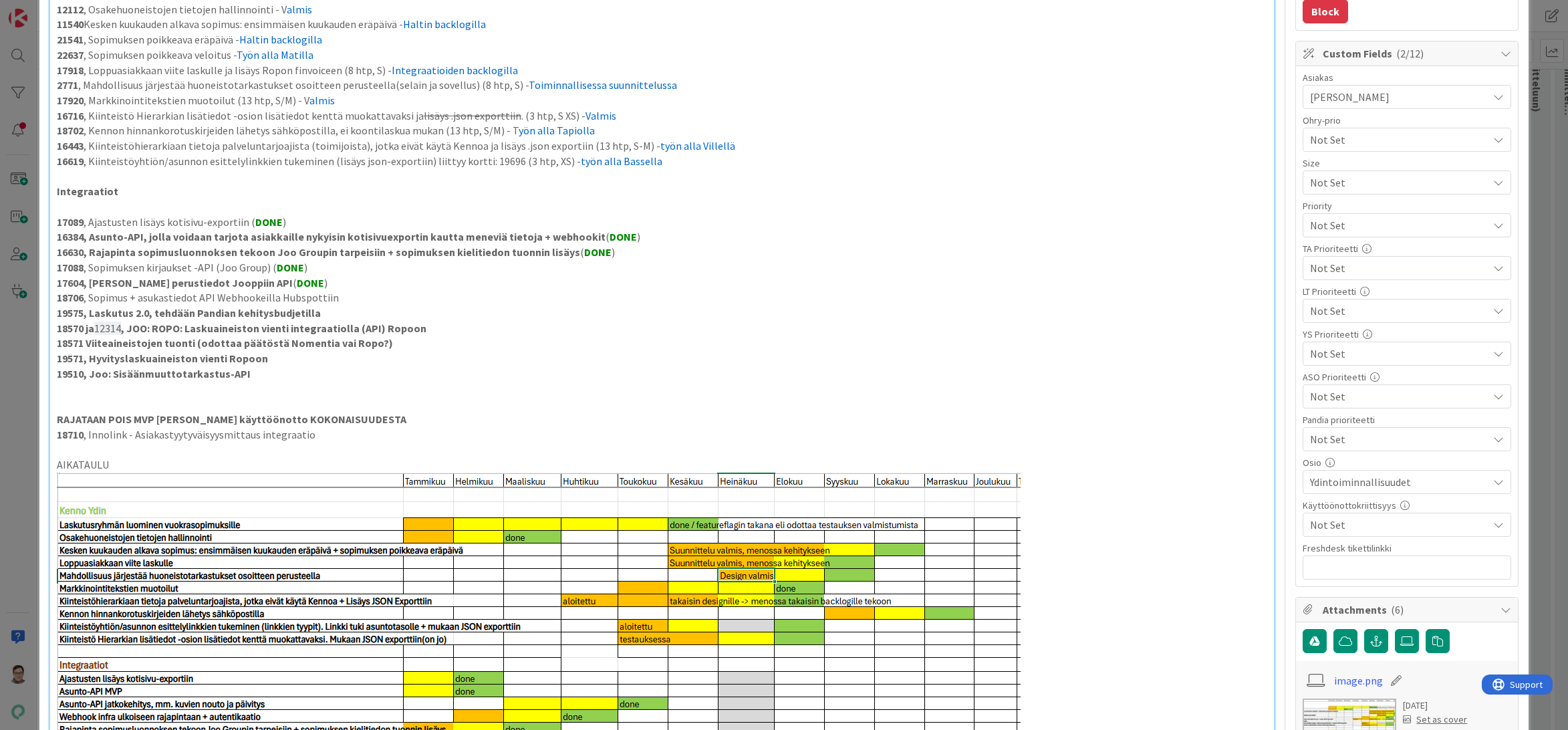
click at [230, 393] on p at bounding box center [662, 389] width 1211 height 16
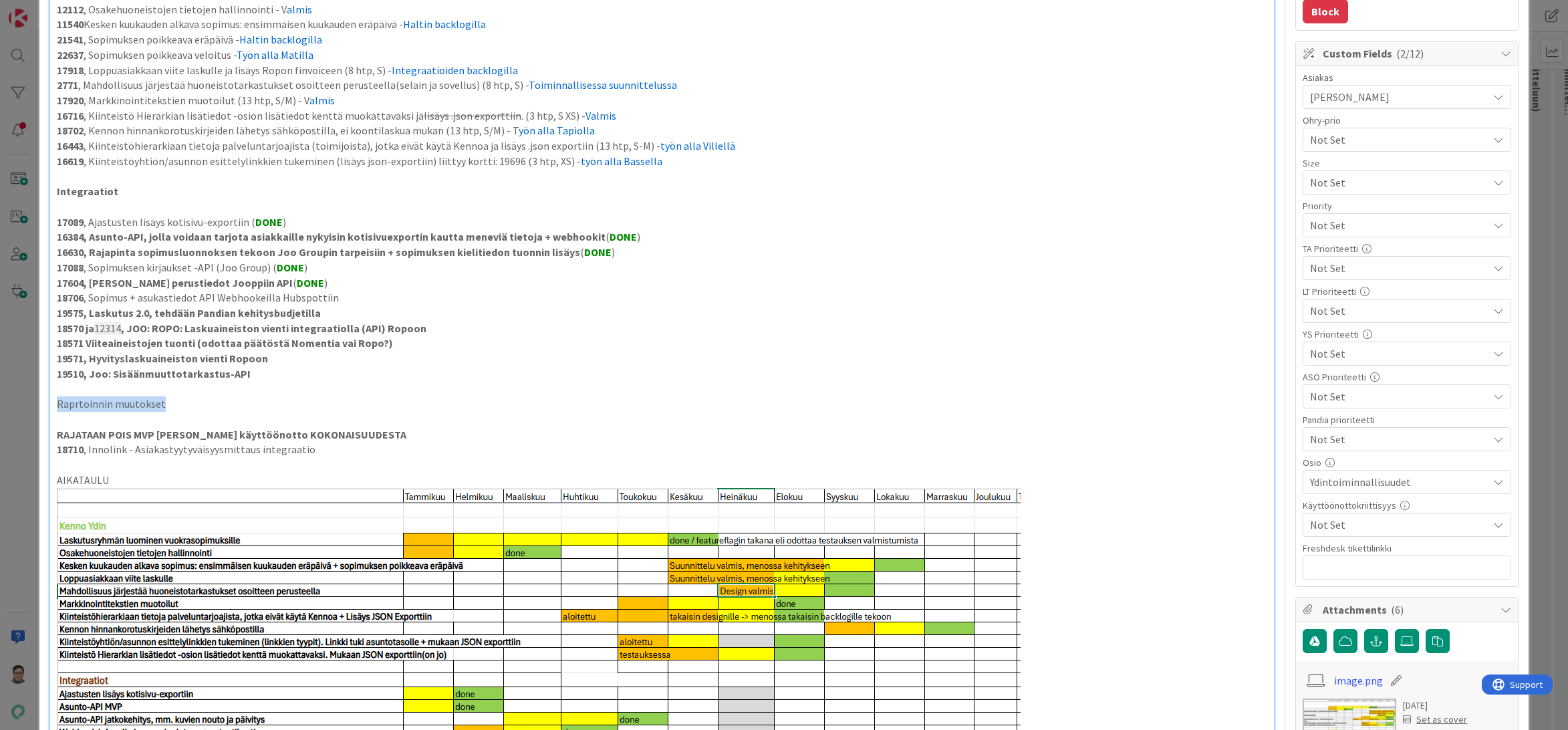
drag, startPoint x: 179, startPoint y: 400, endPoint x: 37, endPoint y: 403, distance: 142.0
click at [37, 403] on div "ID 13726 Kenno - Roadmap Käyttöönottojen sisältö Title 43 / 128 Joo Group, käyt…" at bounding box center [784, 365] width 1568 height 730
click at [174, 408] on p "Raprtoinnin muutokset" at bounding box center [662, 404] width 1211 height 16
type textarea "x"
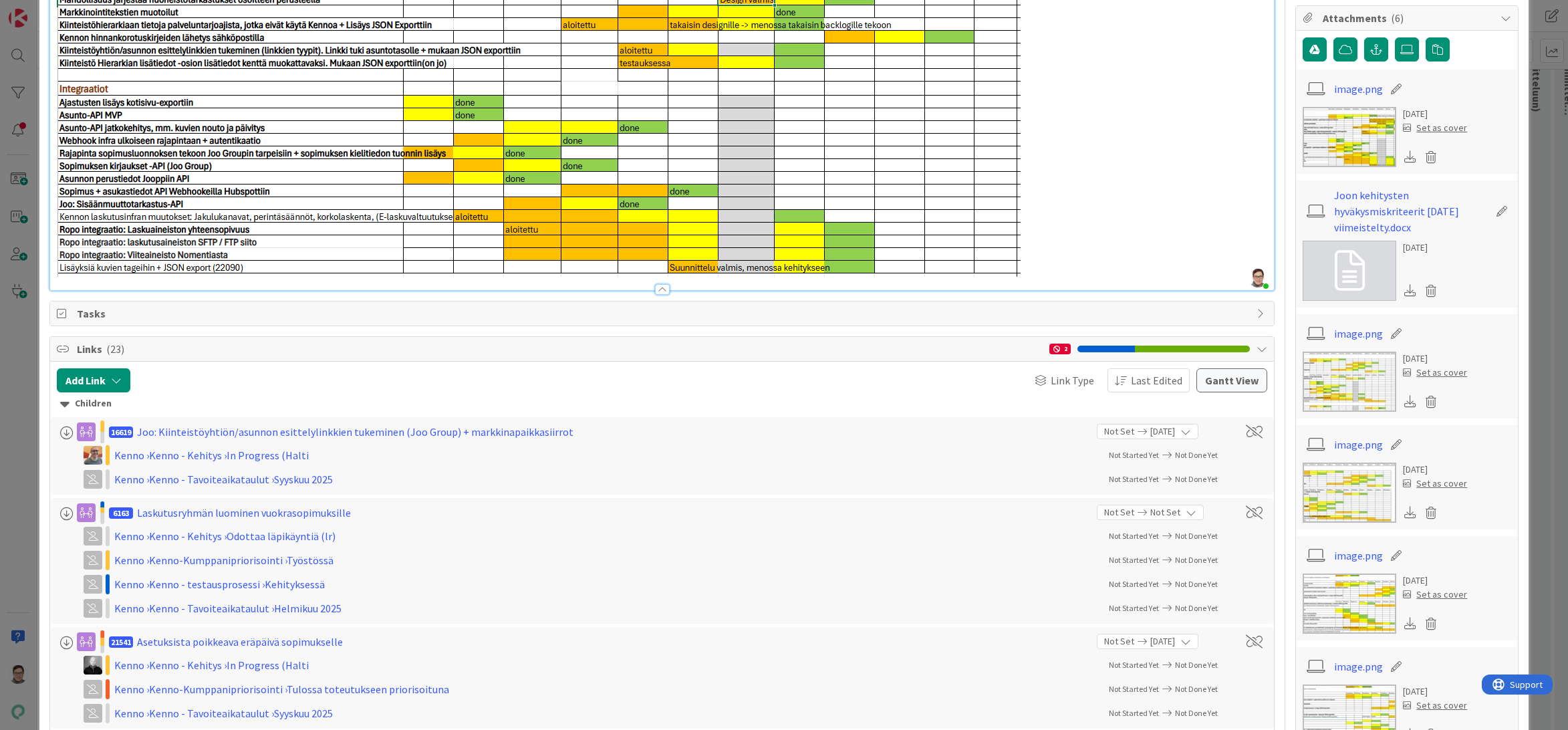
scroll to position [936, 0]
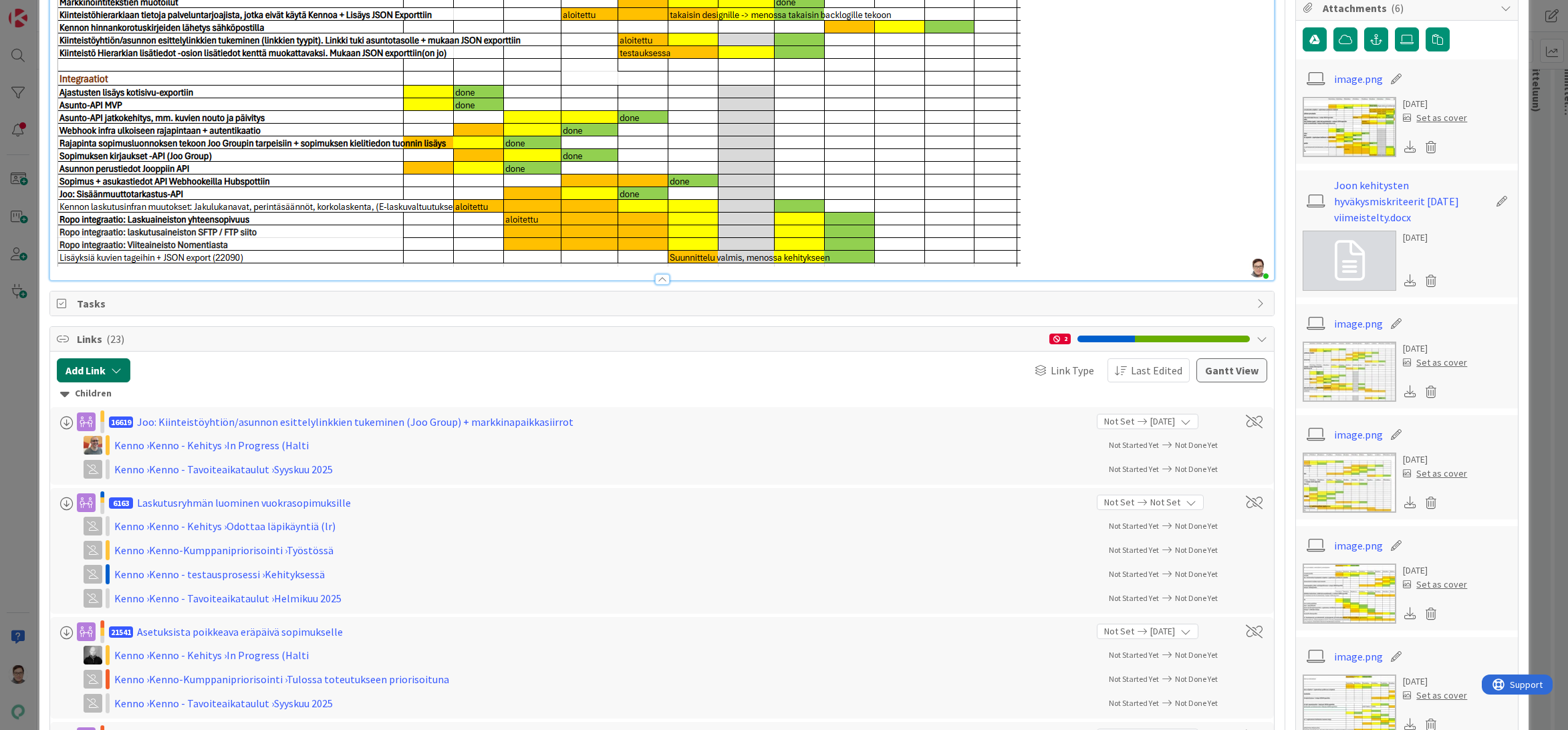
click at [85, 365] on button "Add Link" at bounding box center [93, 371] width 73 height 24
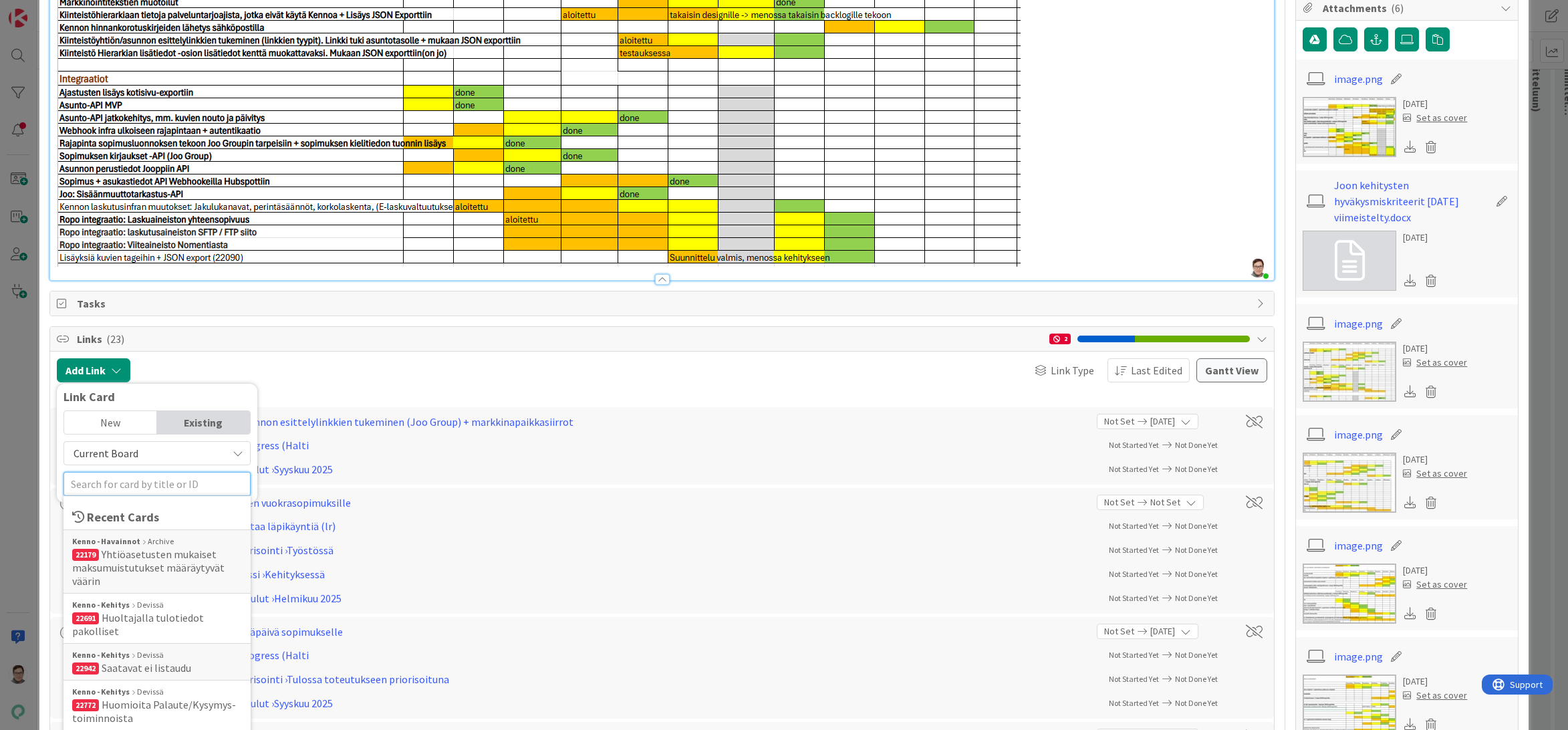
click at [109, 490] on input "text" at bounding box center [157, 484] width 187 height 24
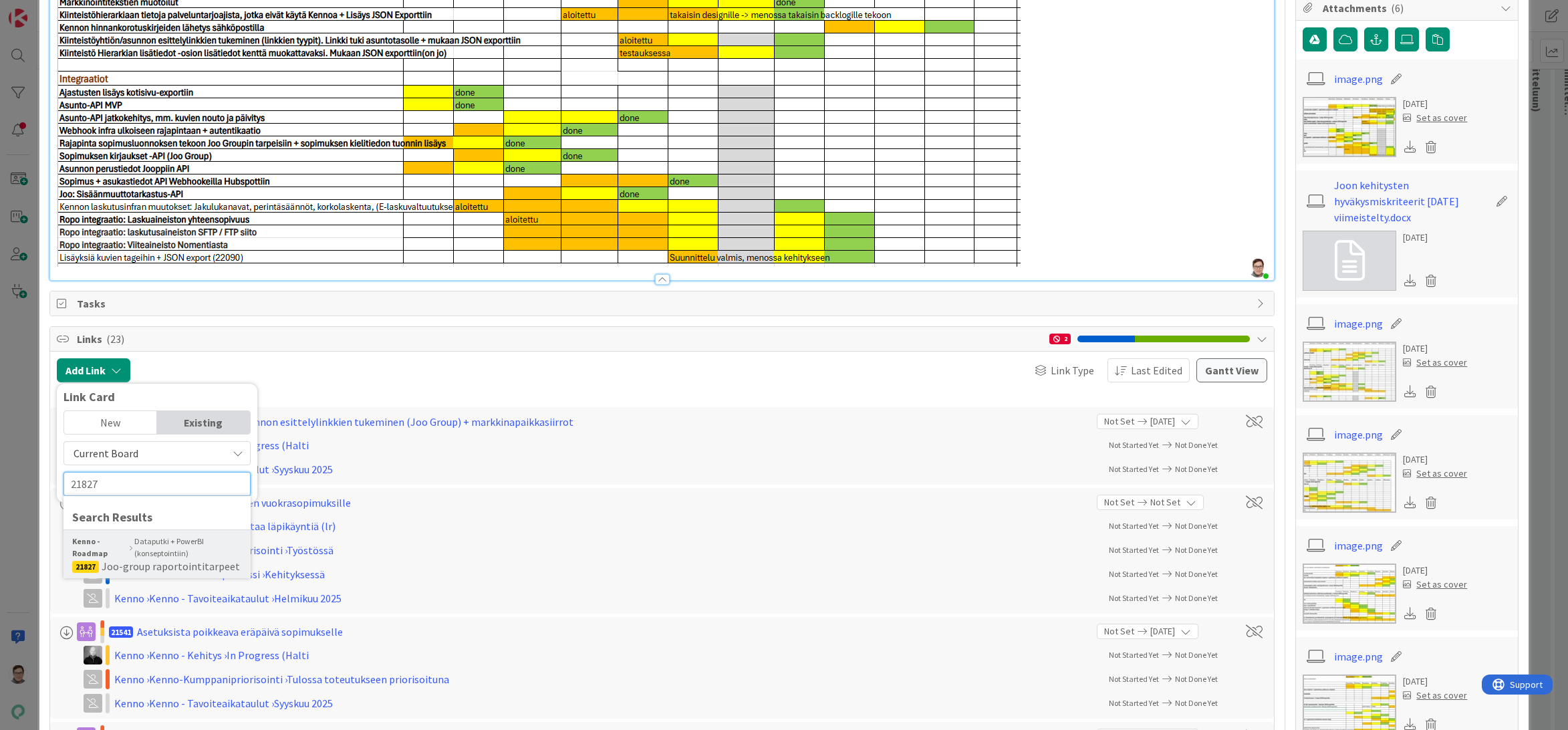
type input "21827"
click at [152, 553] on div "Kenno - Roadmap Dataputki + PowerBI (konseptointiin)" at bounding box center [157, 547] width 170 height 24
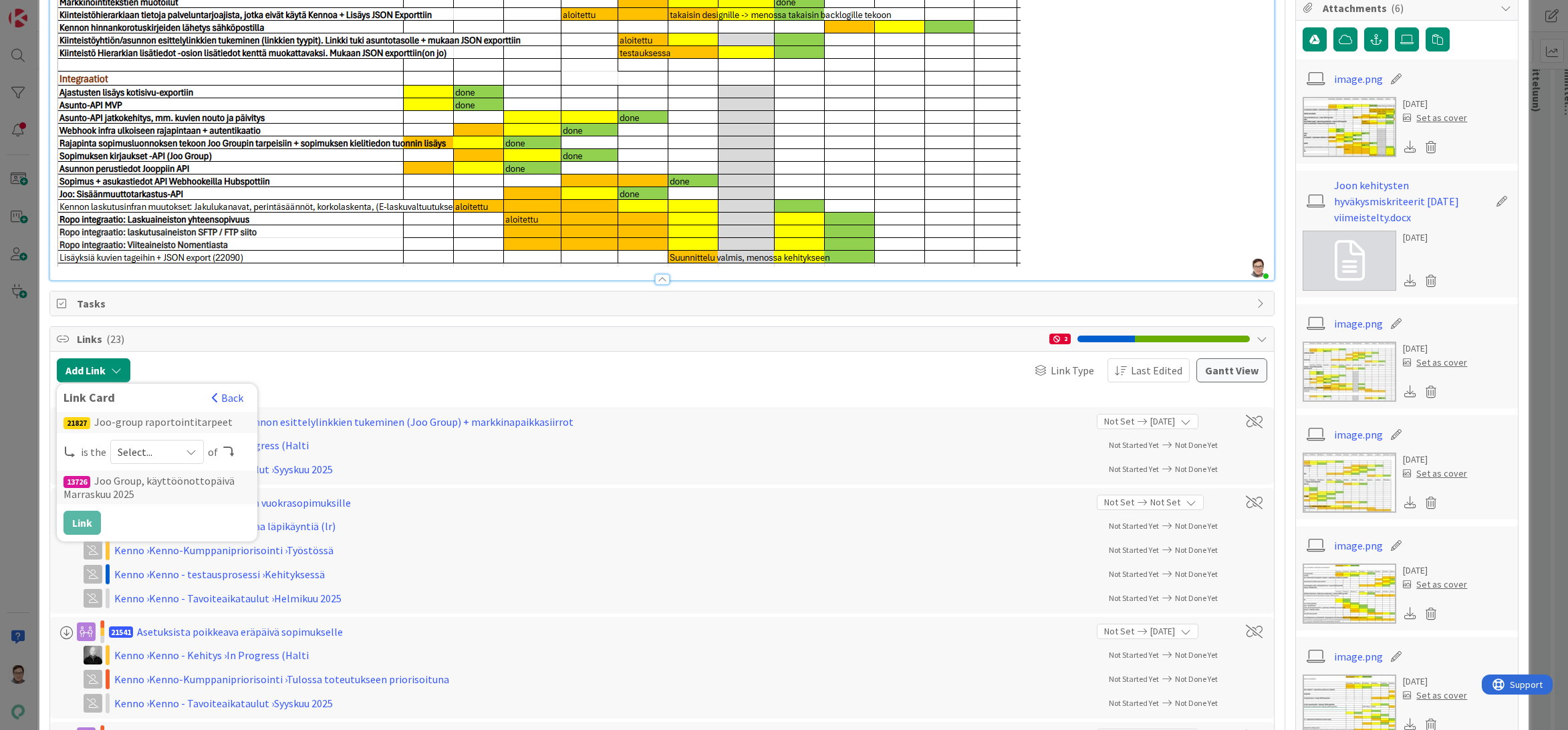
click at [191, 449] on icon at bounding box center [191, 452] width 10 height 10
click at [175, 553] on span "successor" at bounding box center [228, 555] width 151 height 20
click at [84, 519] on button "Link" at bounding box center [82, 523] width 38 height 24
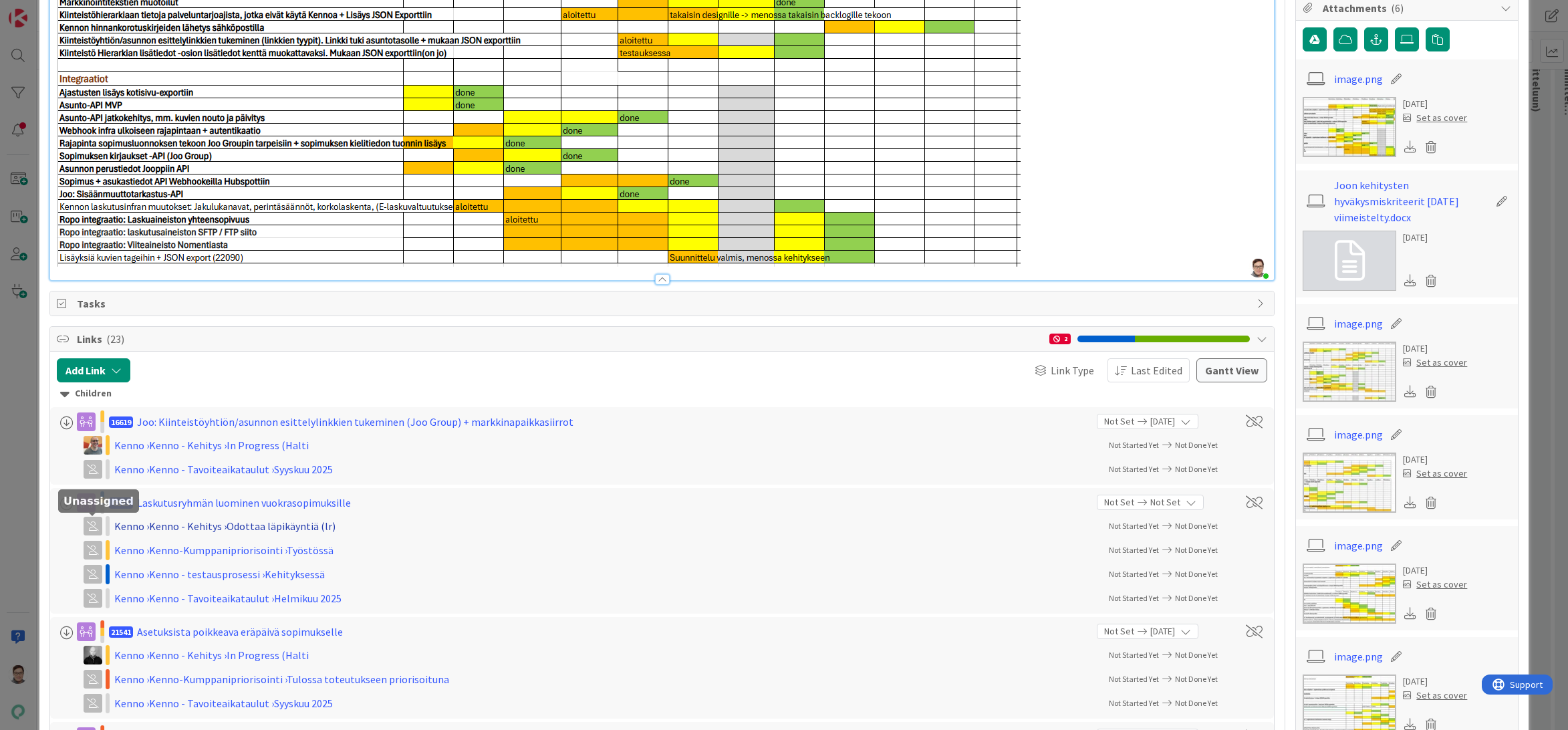
type textarea "x"
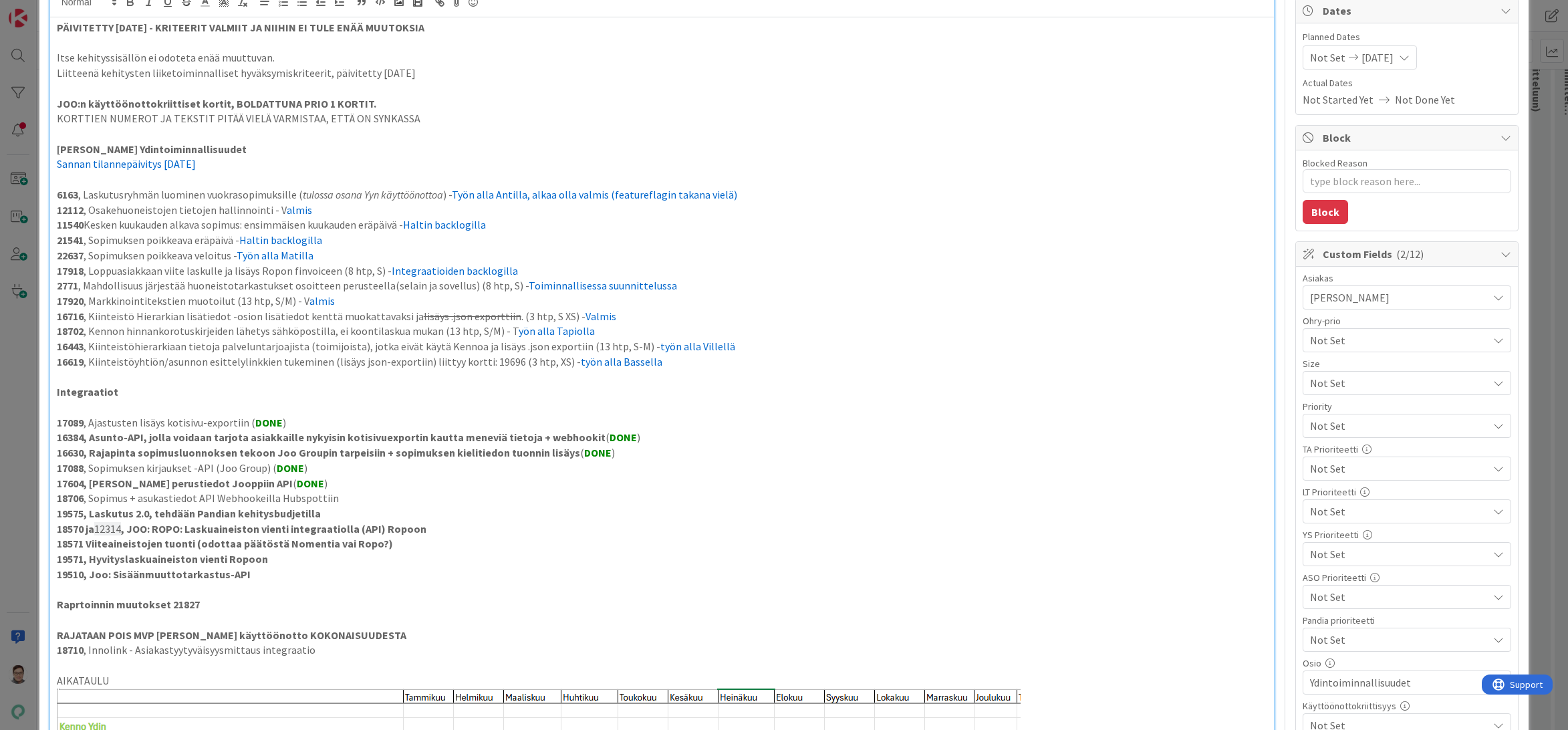
scroll to position [0, 0]
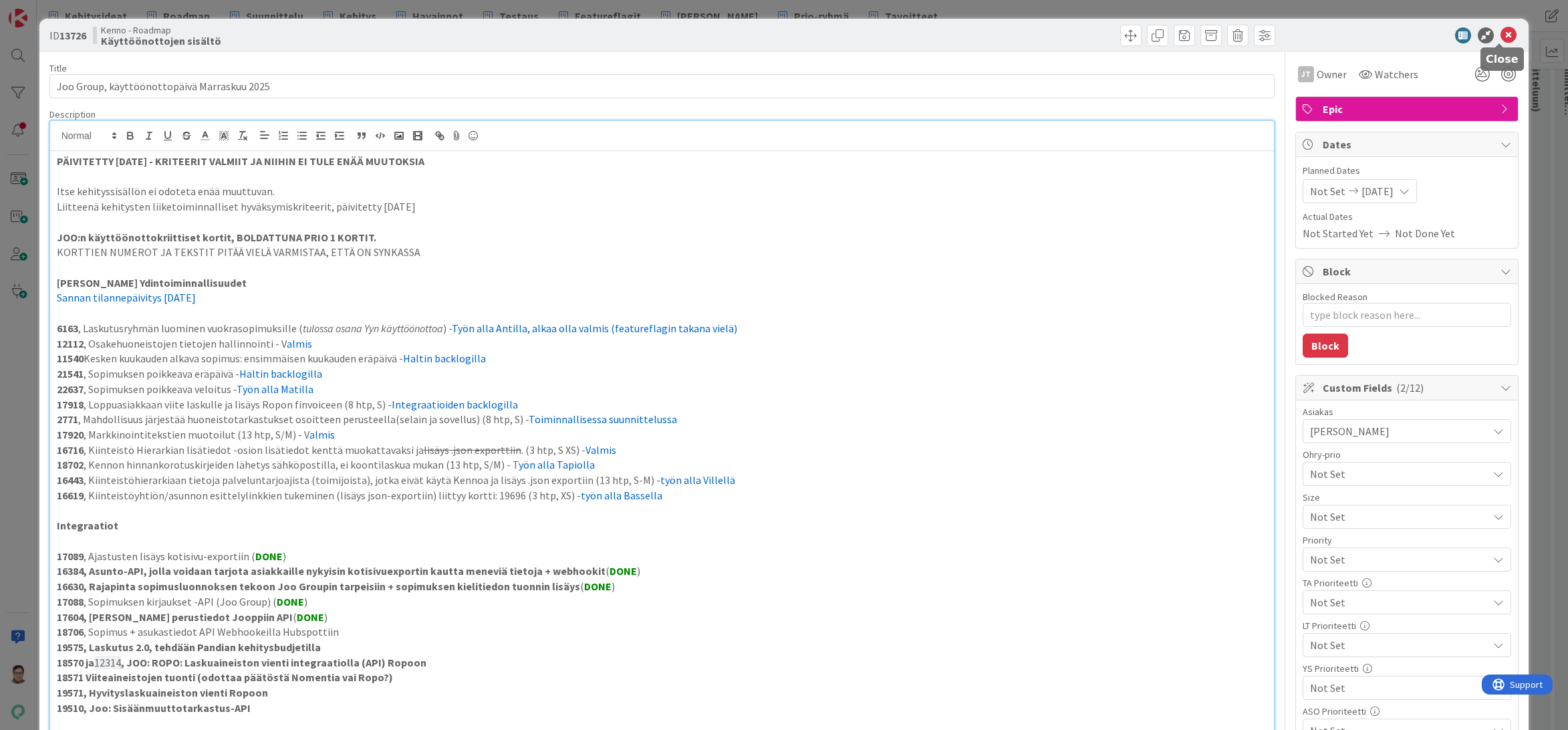
click at [1500, 37] on icon at bounding box center [1508, 36] width 16 height 16
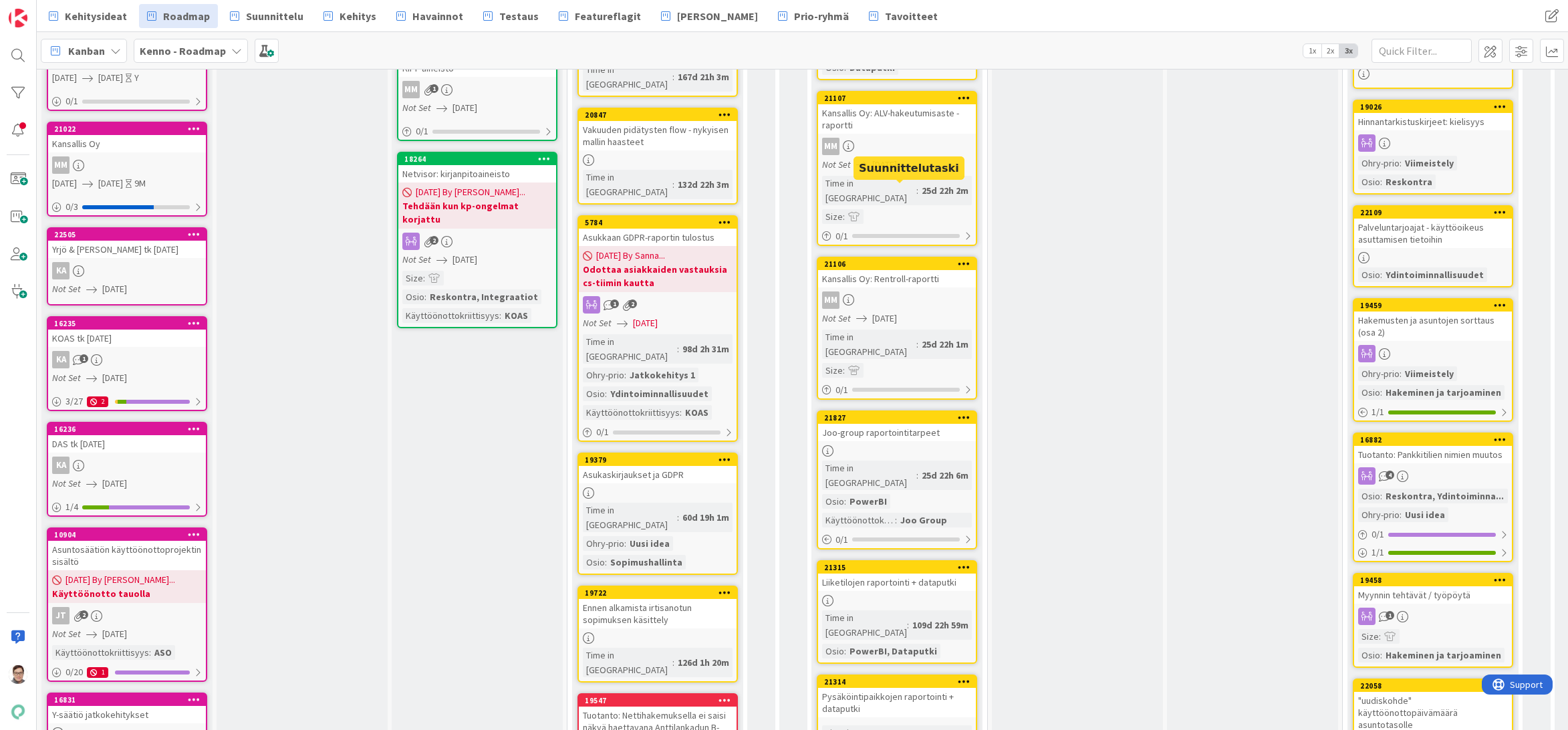
scroll to position [535, 0]
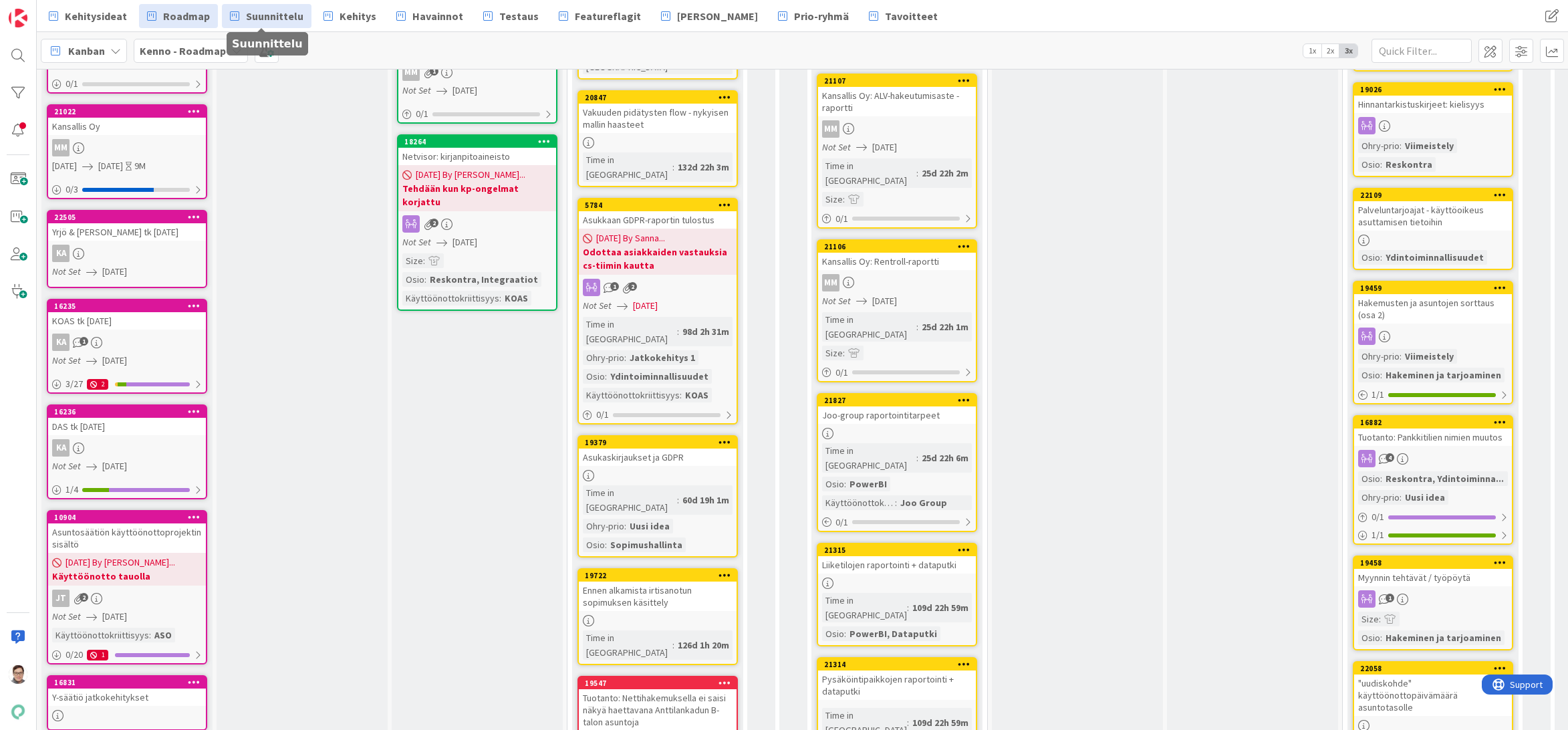
click at [270, 12] on span "Suunnittelu" at bounding box center [275, 16] width 58 height 16
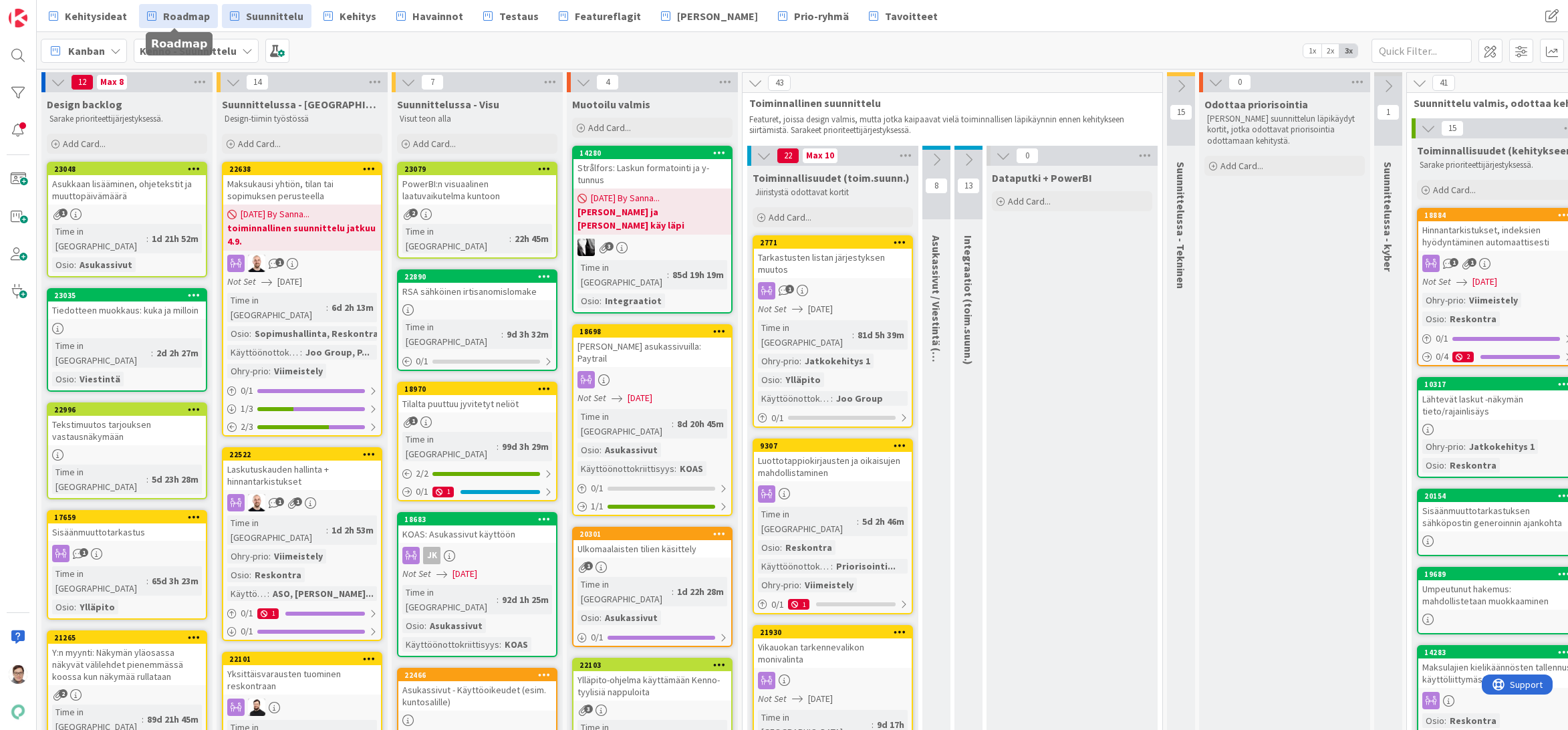
click at [193, 17] on span "Roadmap" at bounding box center [186, 16] width 47 height 16
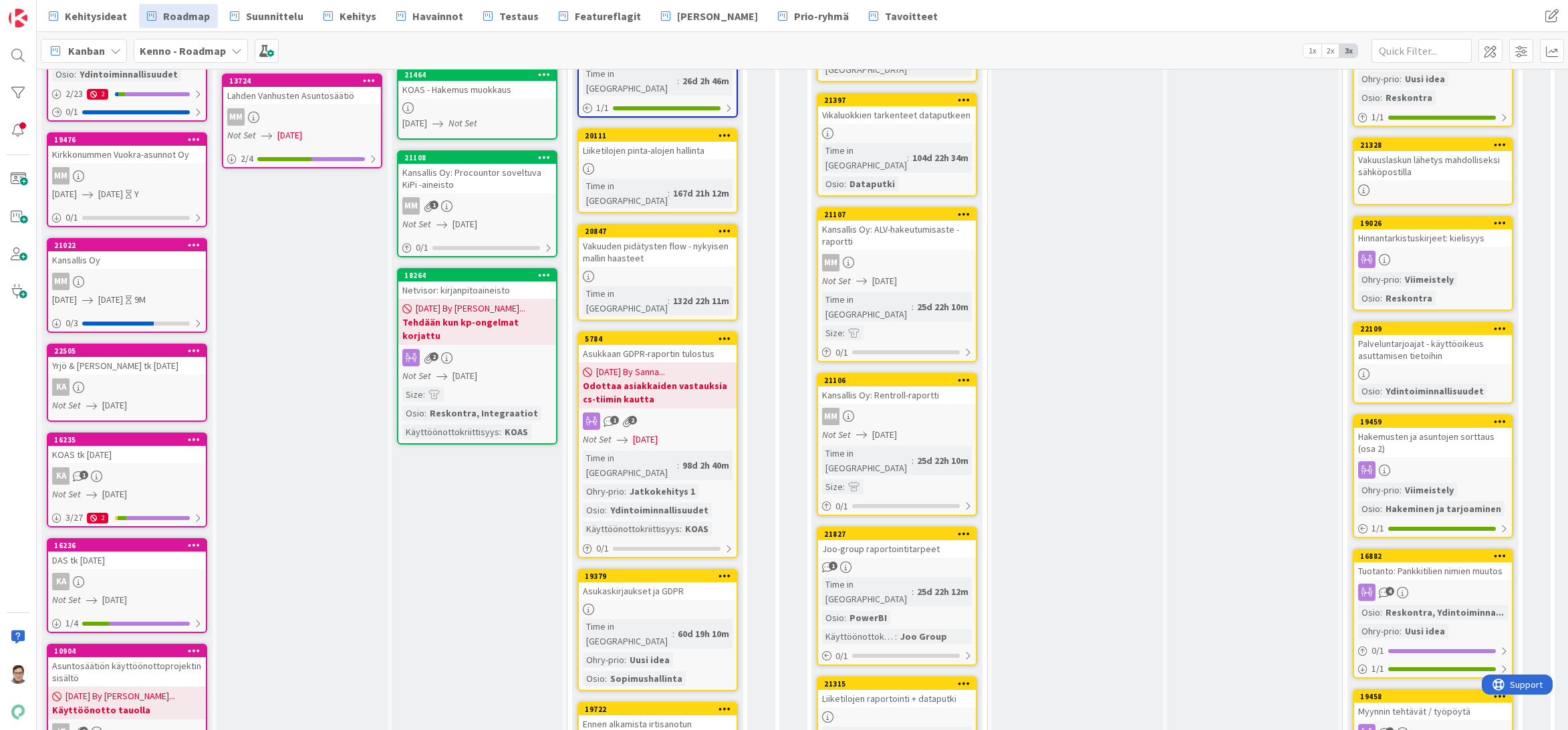
scroll to position [468, 0]
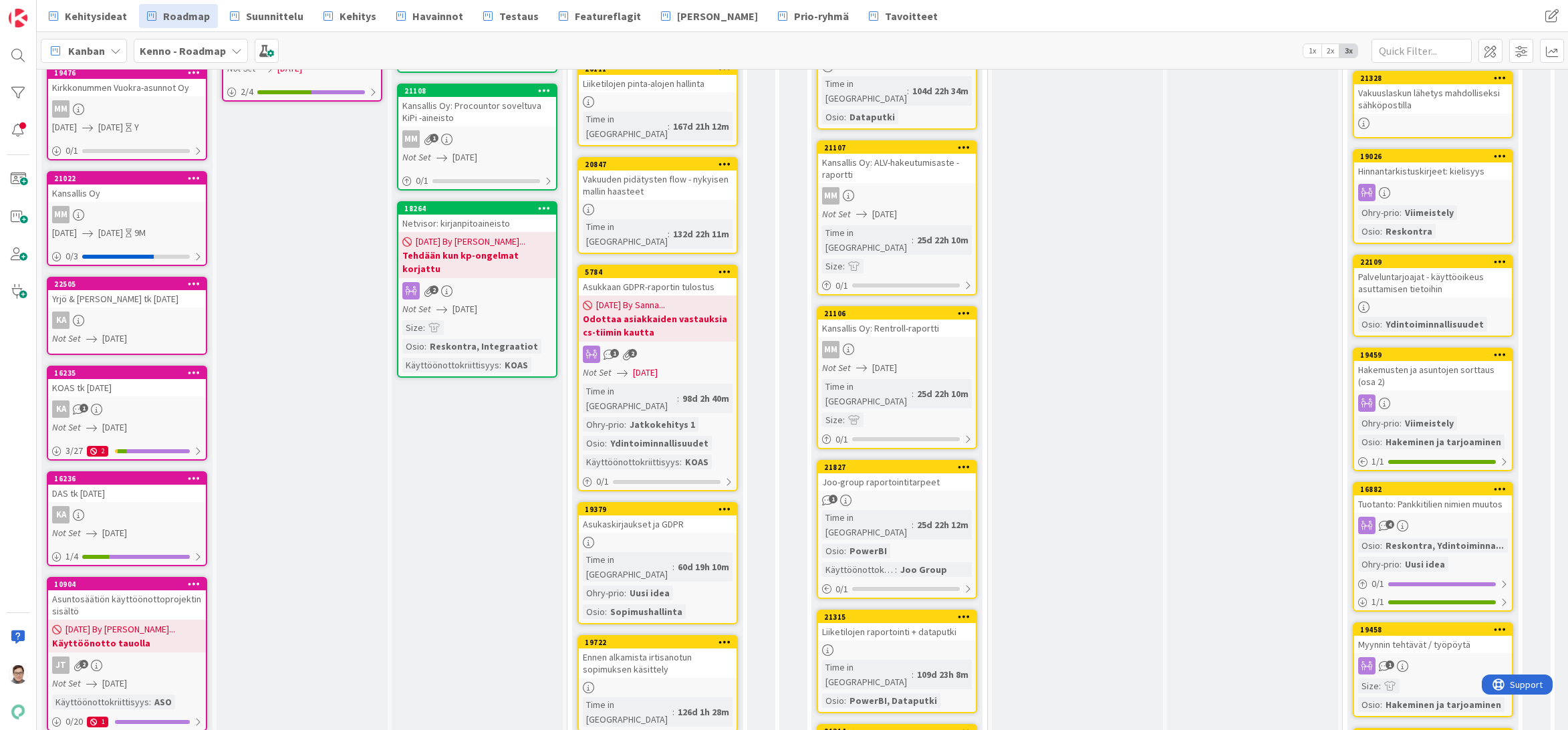
click at [960, 462] on icon at bounding box center [963, 467] width 13 height 10
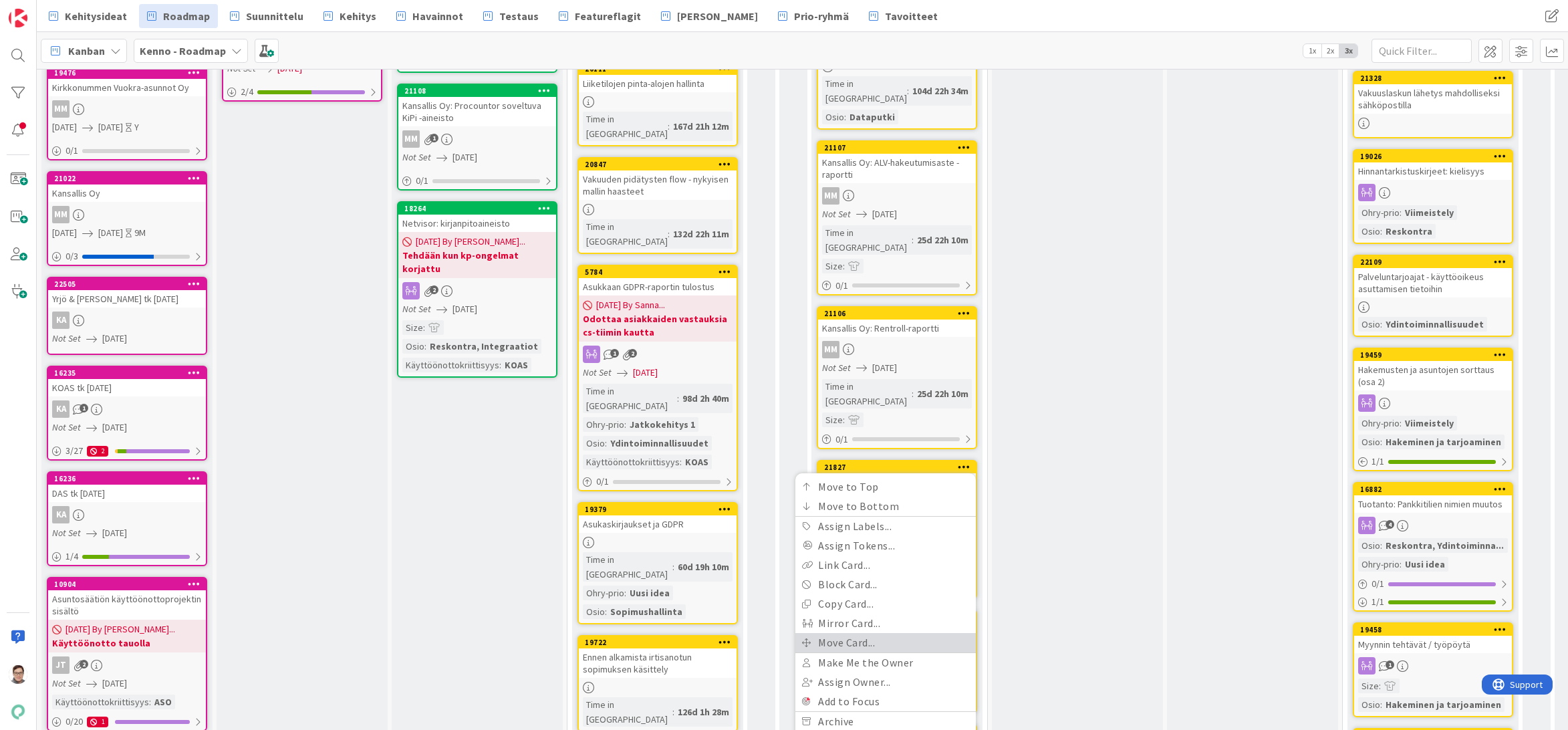
click at [838, 633] on link "Move Card..." at bounding box center [886, 643] width 180 height 19
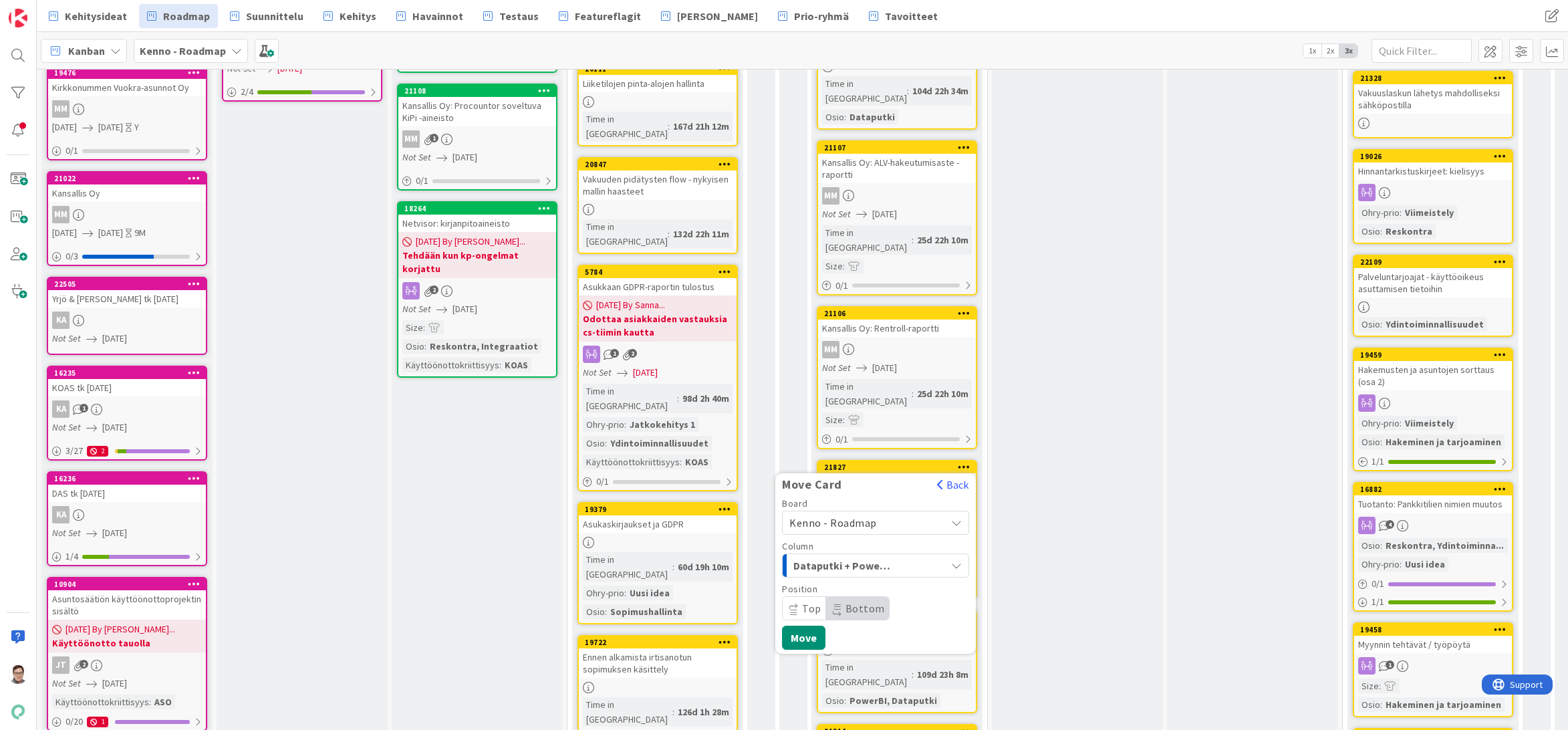
click at [852, 516] on span "Kenno - Roadmap" at bounding box center [833, 523] width 87 height 13
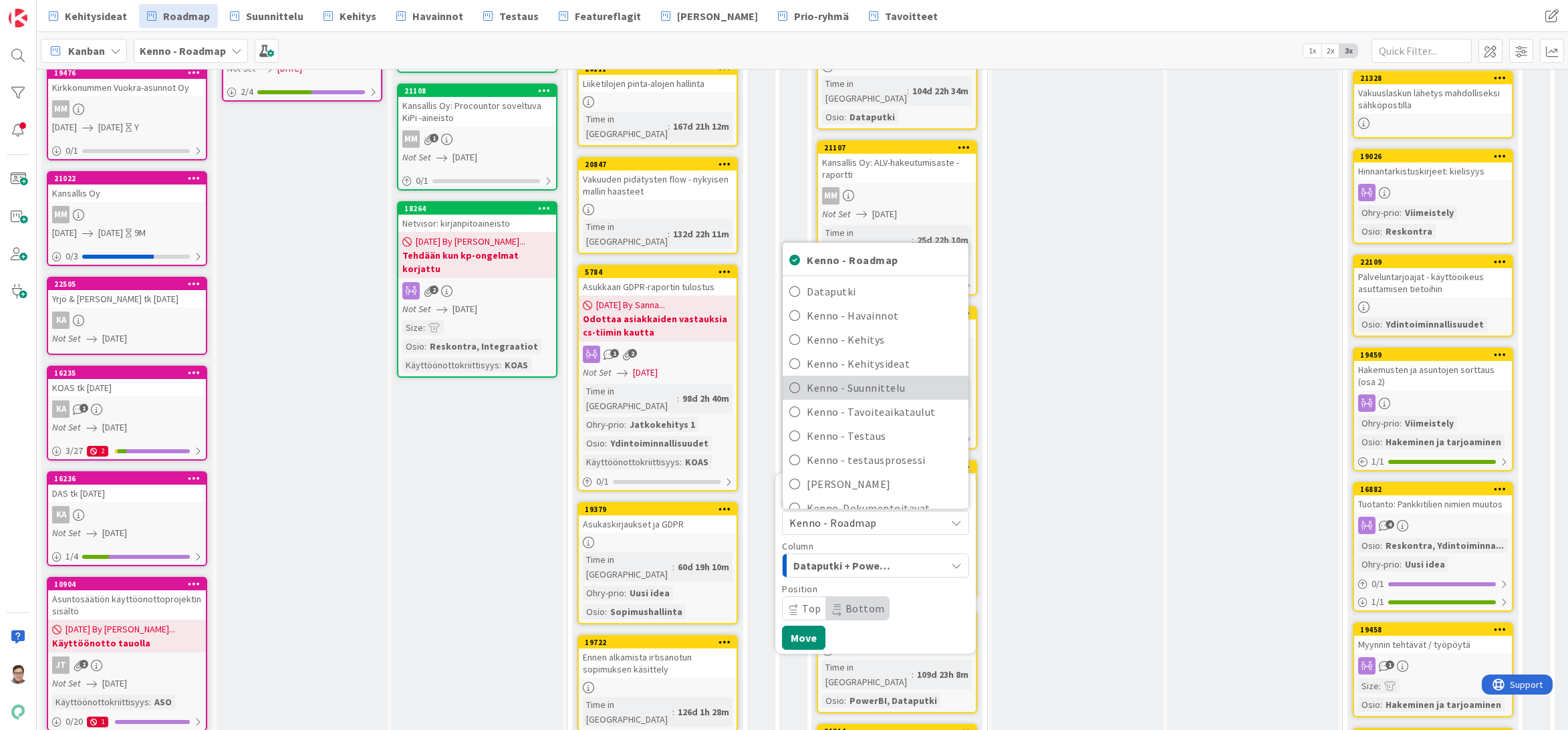
click at [853, 378] on span "Kenno - Suunnittelu" at bounding box center [884, 388] width 155 height 20
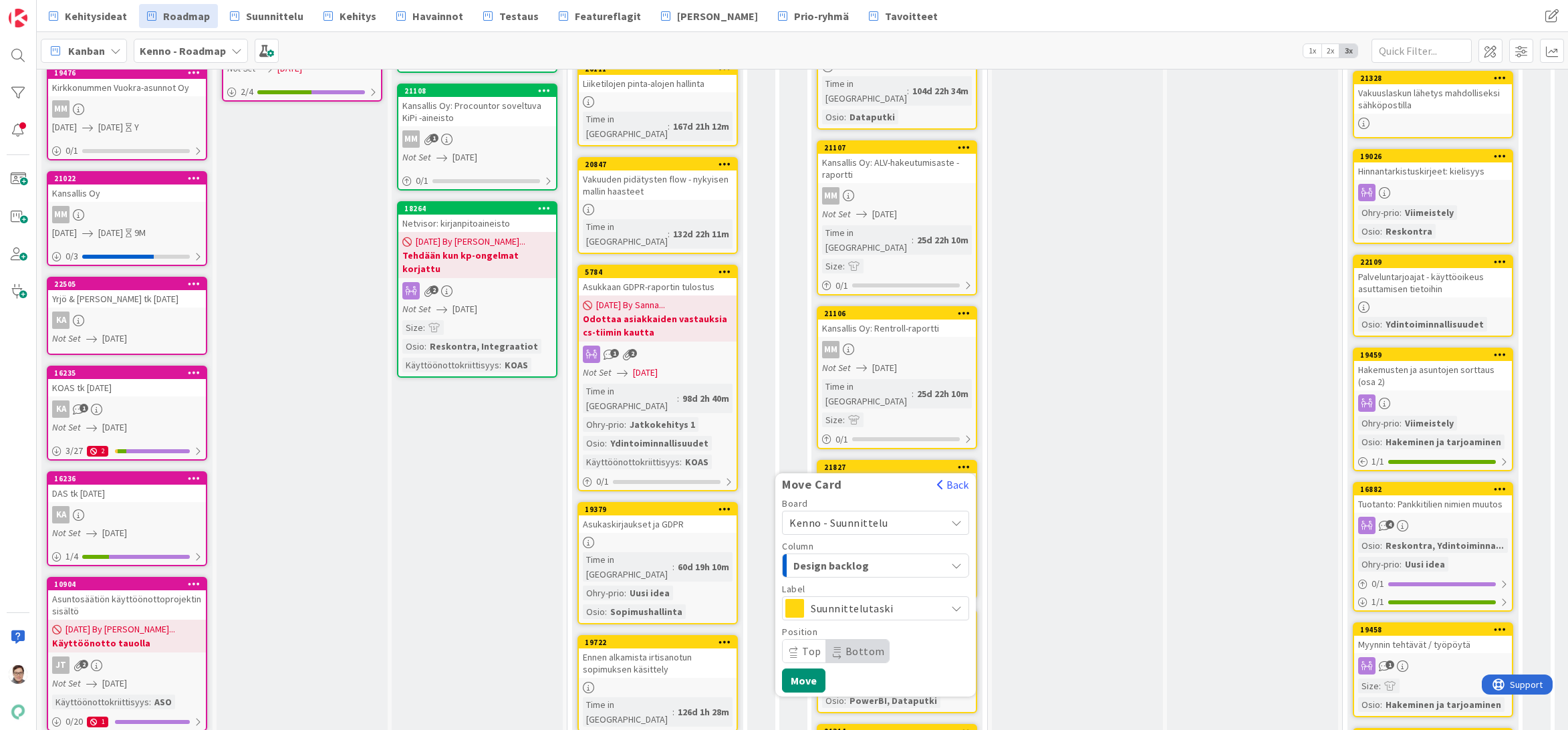
click at [854, 557] on span "Design backlog" at bounding box center [844, 566] width 101 height 18
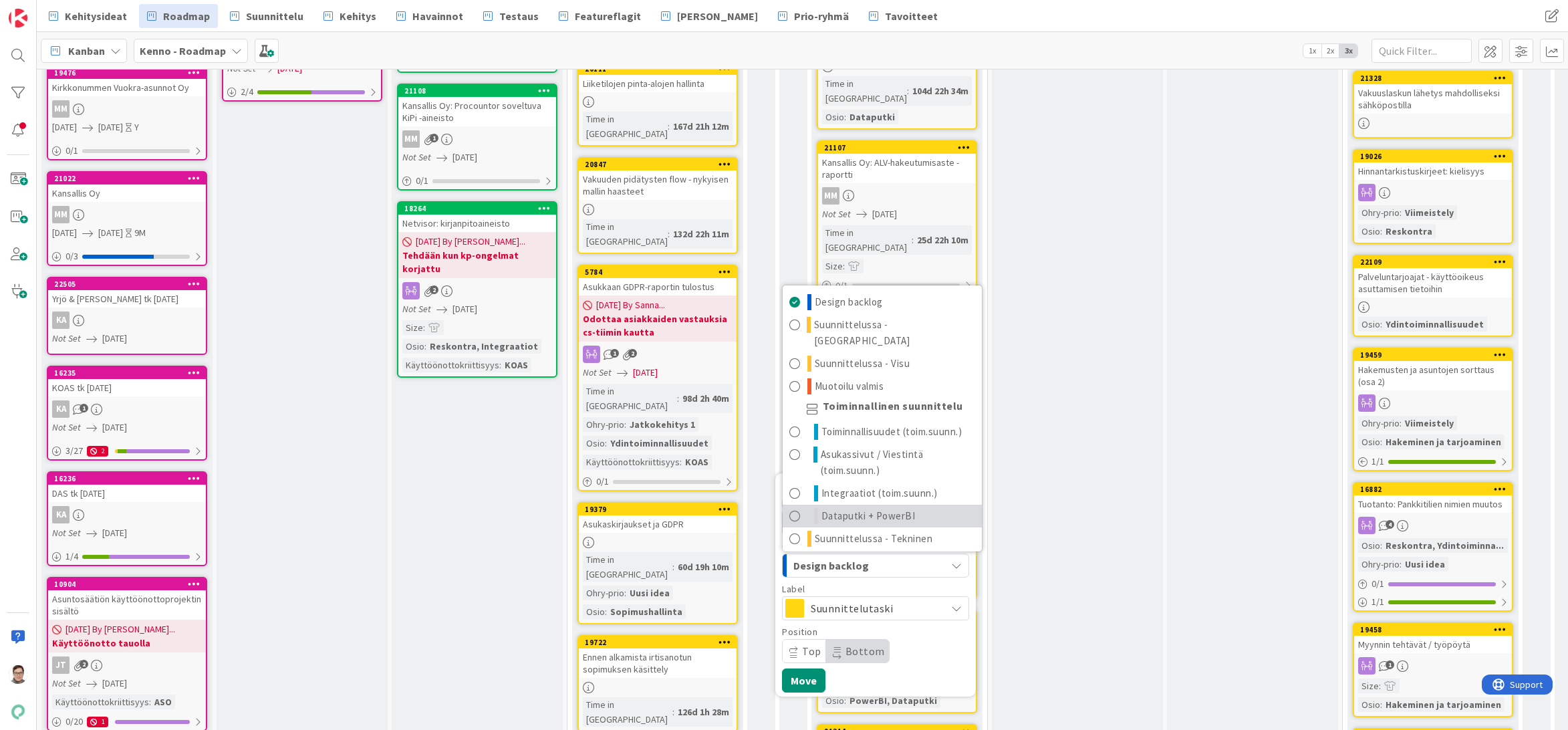
click at [859, 508] on span "Dataputki + PowerBI" at bounding box center [868, 516] width 94 height 16
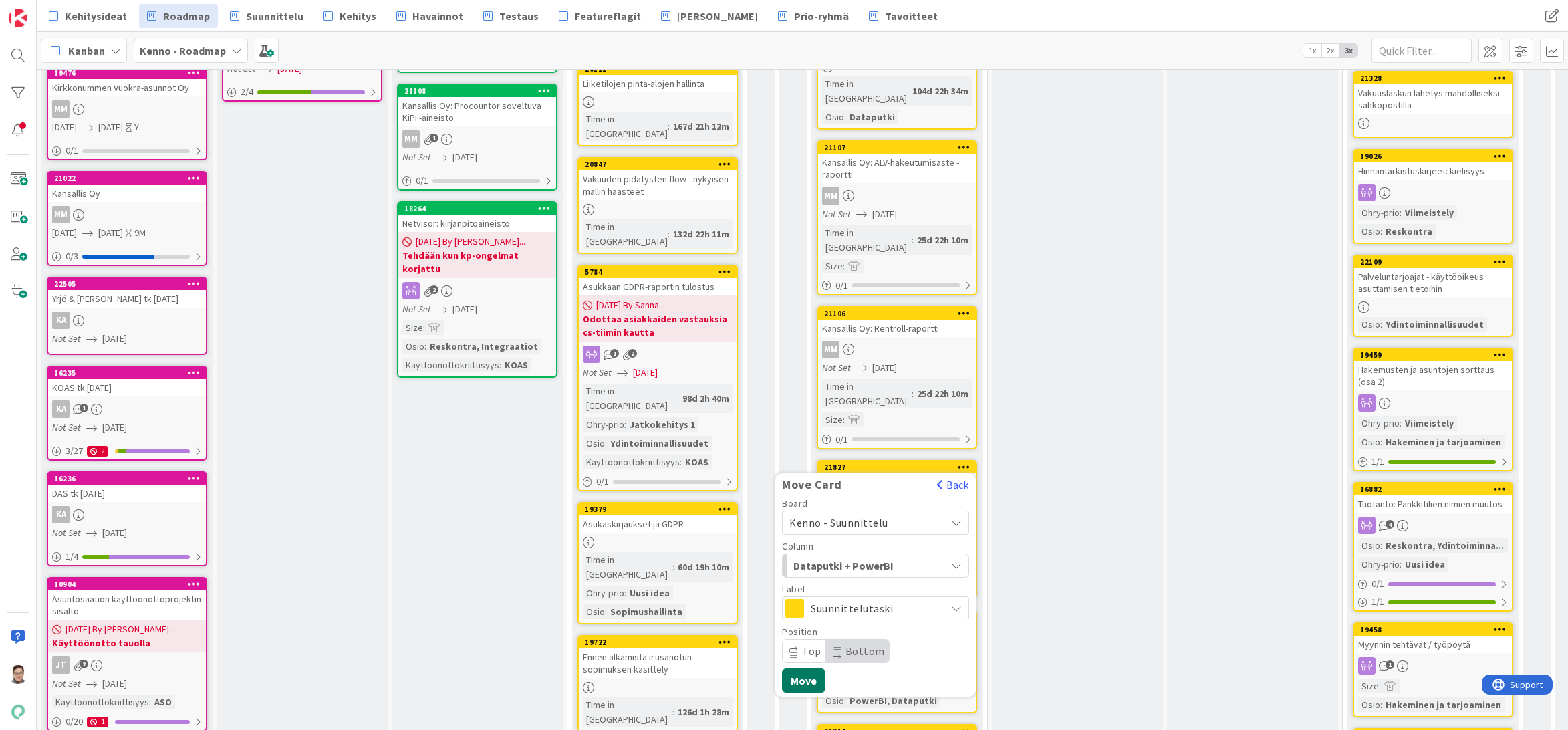
click at [801, 669] on button "Move" at bounding box center [804, 680] width 44 height 24
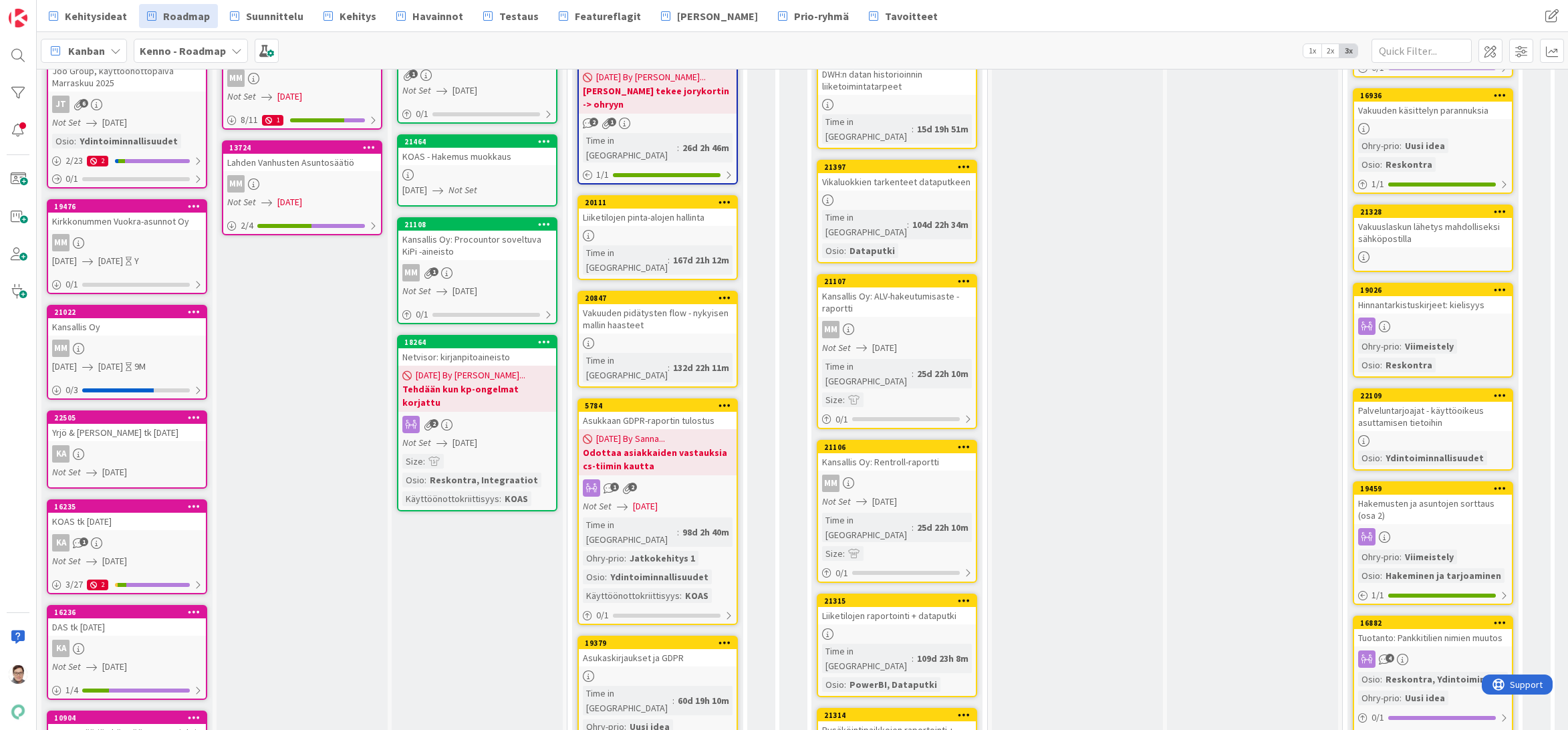
scroll to position [268, 0]
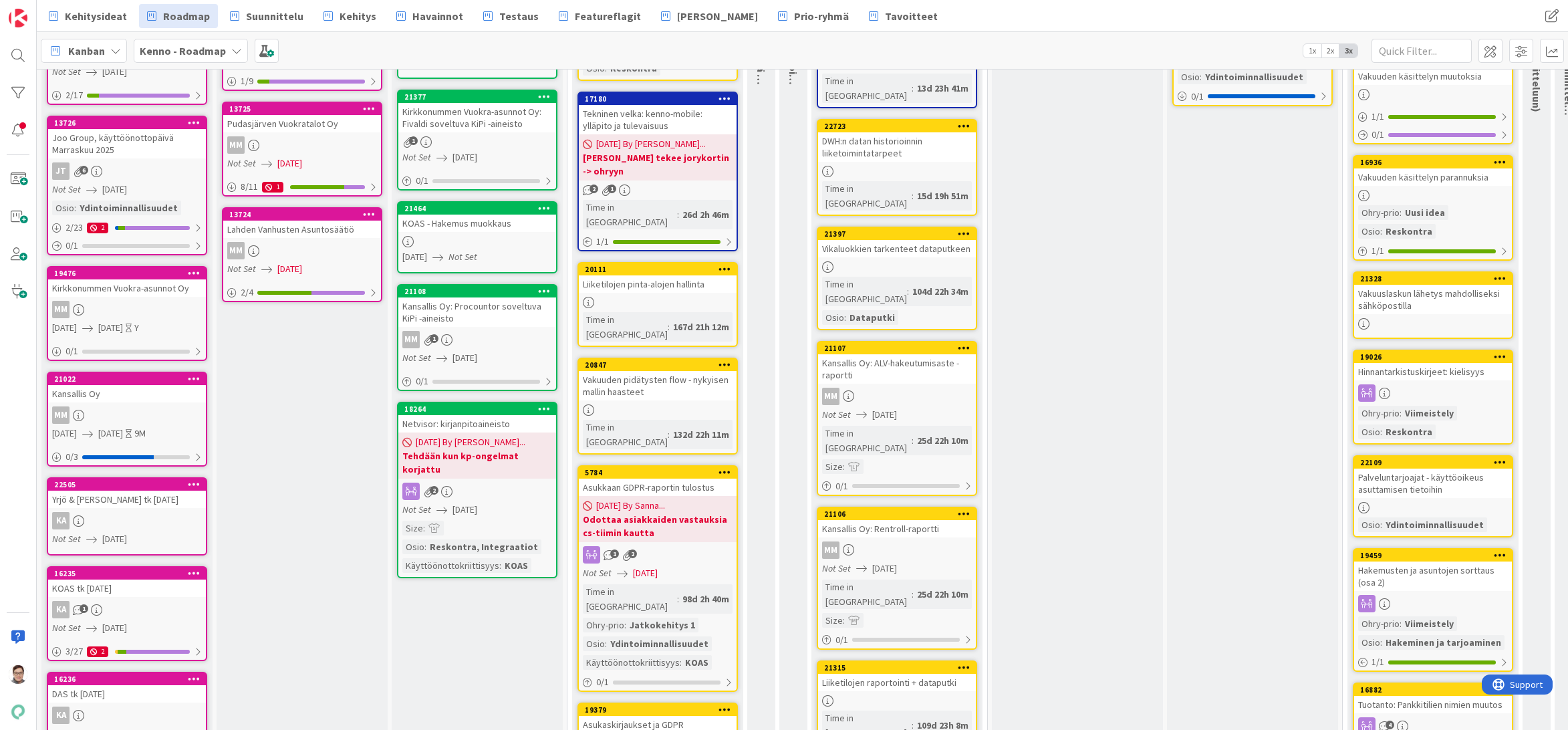
click at [964, 343] on icon at bounding box center [963, 348] width 13 height 10
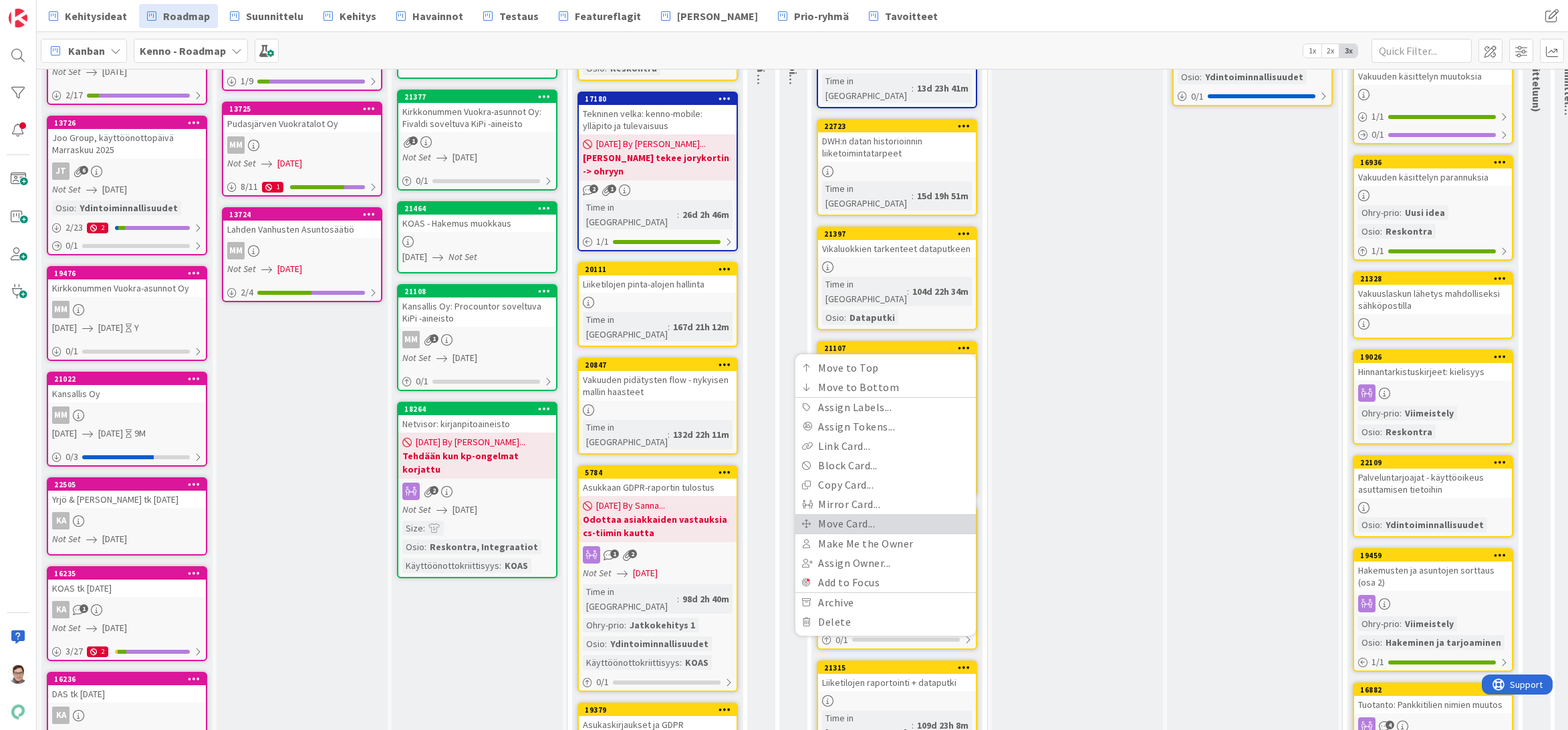
click at [840, 514] on link "Move Card..." at bounding box center [886, 524] width 180 height 19
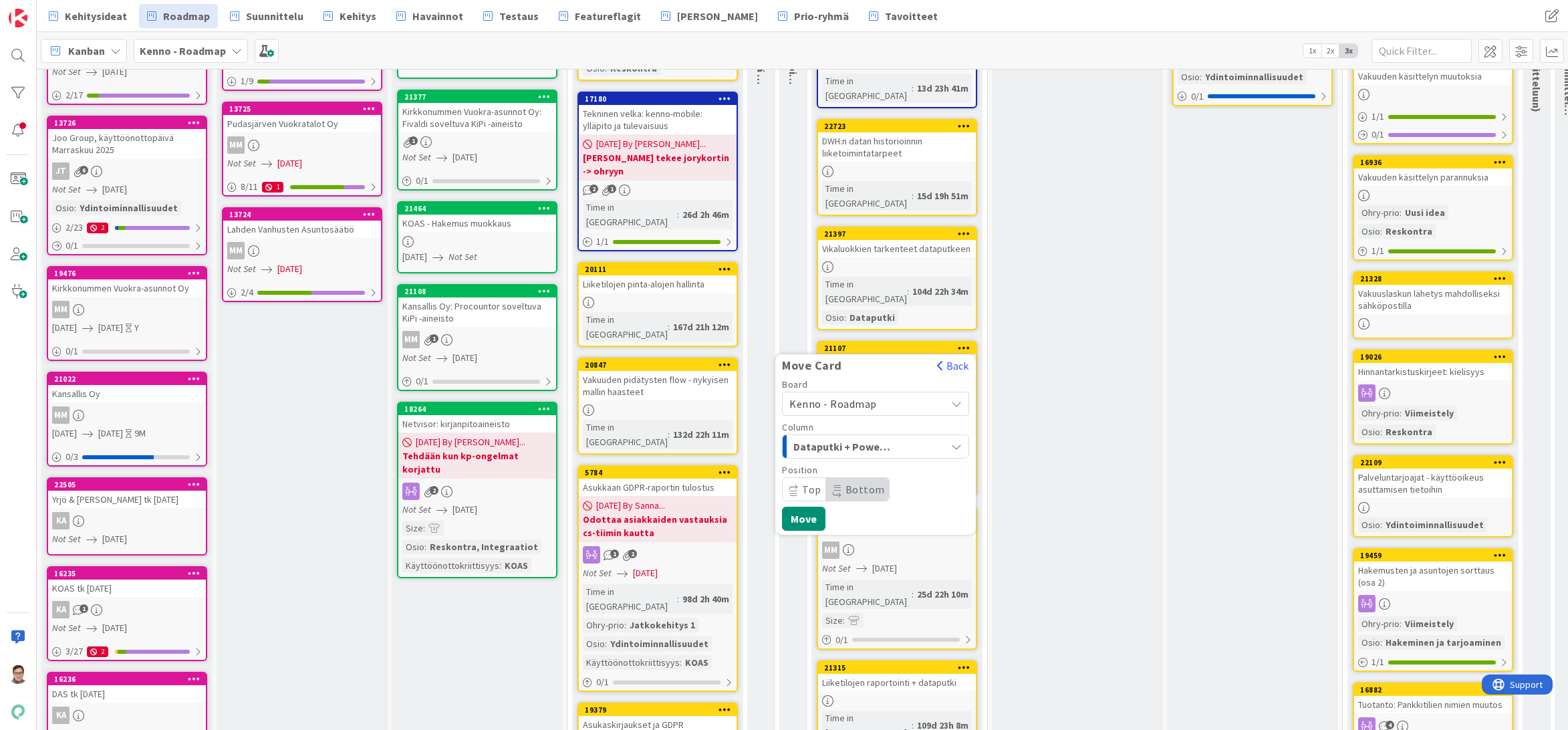
click at [842, 397] on span "Kenno - Roadmap" at bounding box center [833, 404] width 87 height 13
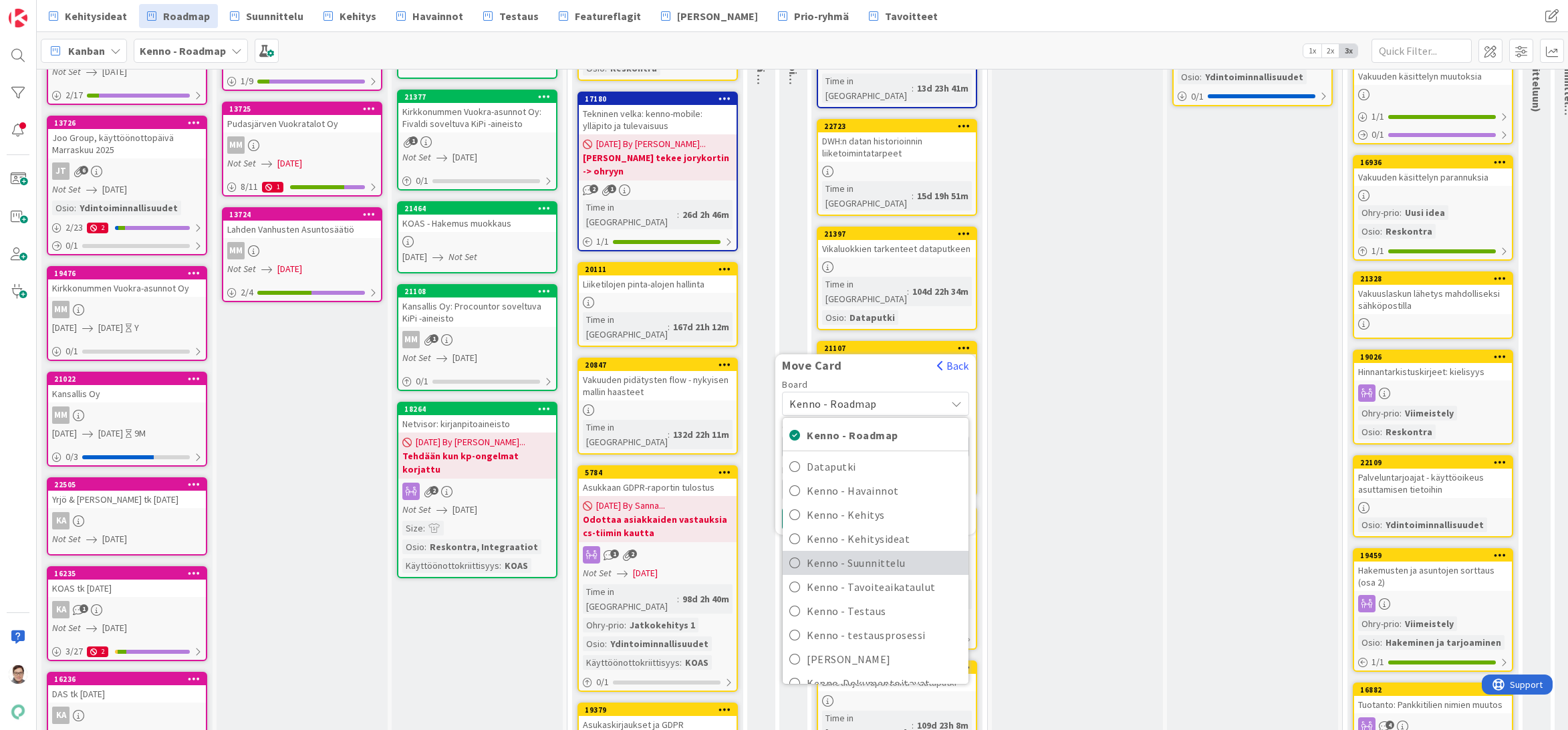
click at [850, 553] on span "Kenno - Suunnittelu" at bounding box center [884, 563] width 155 height 20
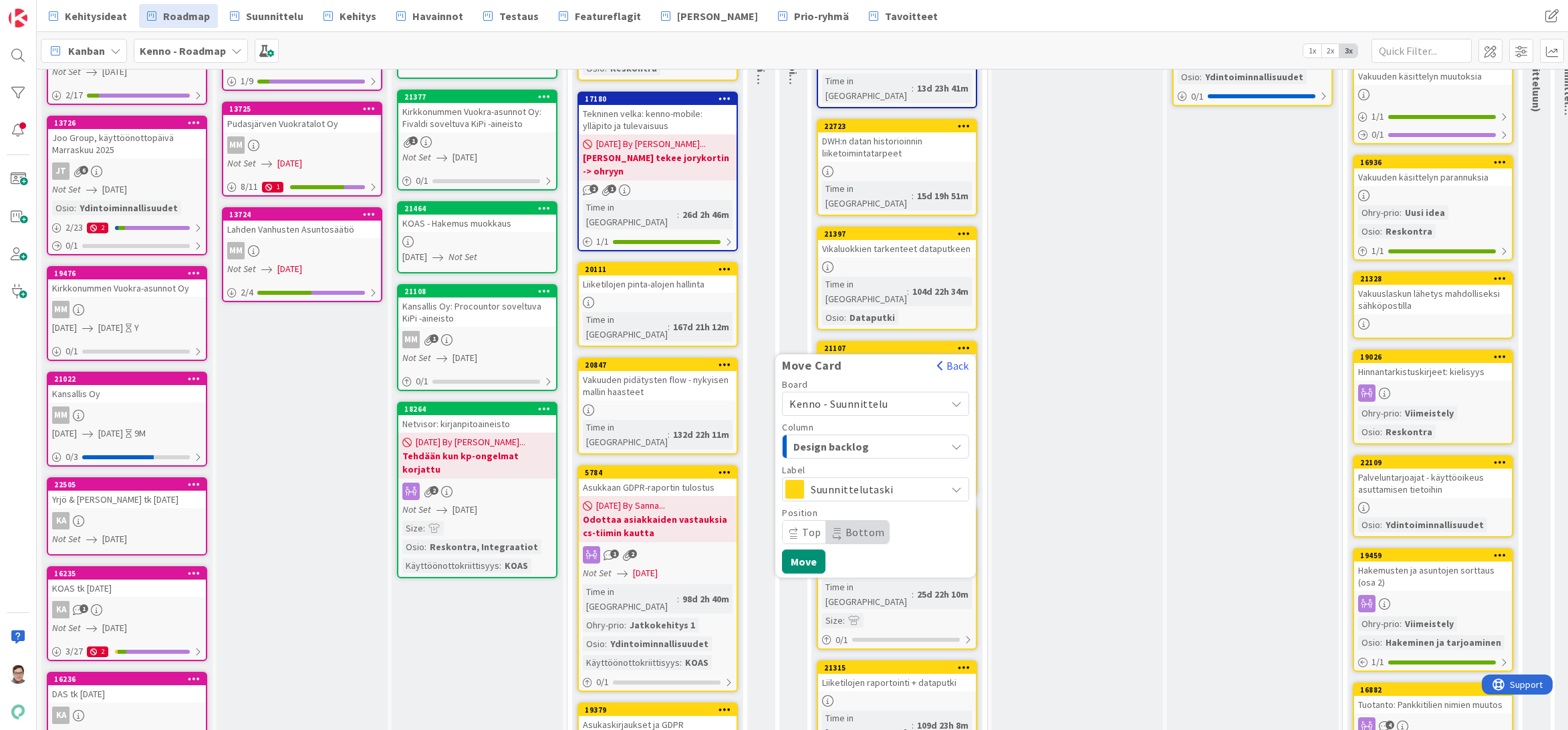
click at [846, 438] on span "Design backlog" at bounding box center [844, 447] width 101 height 18
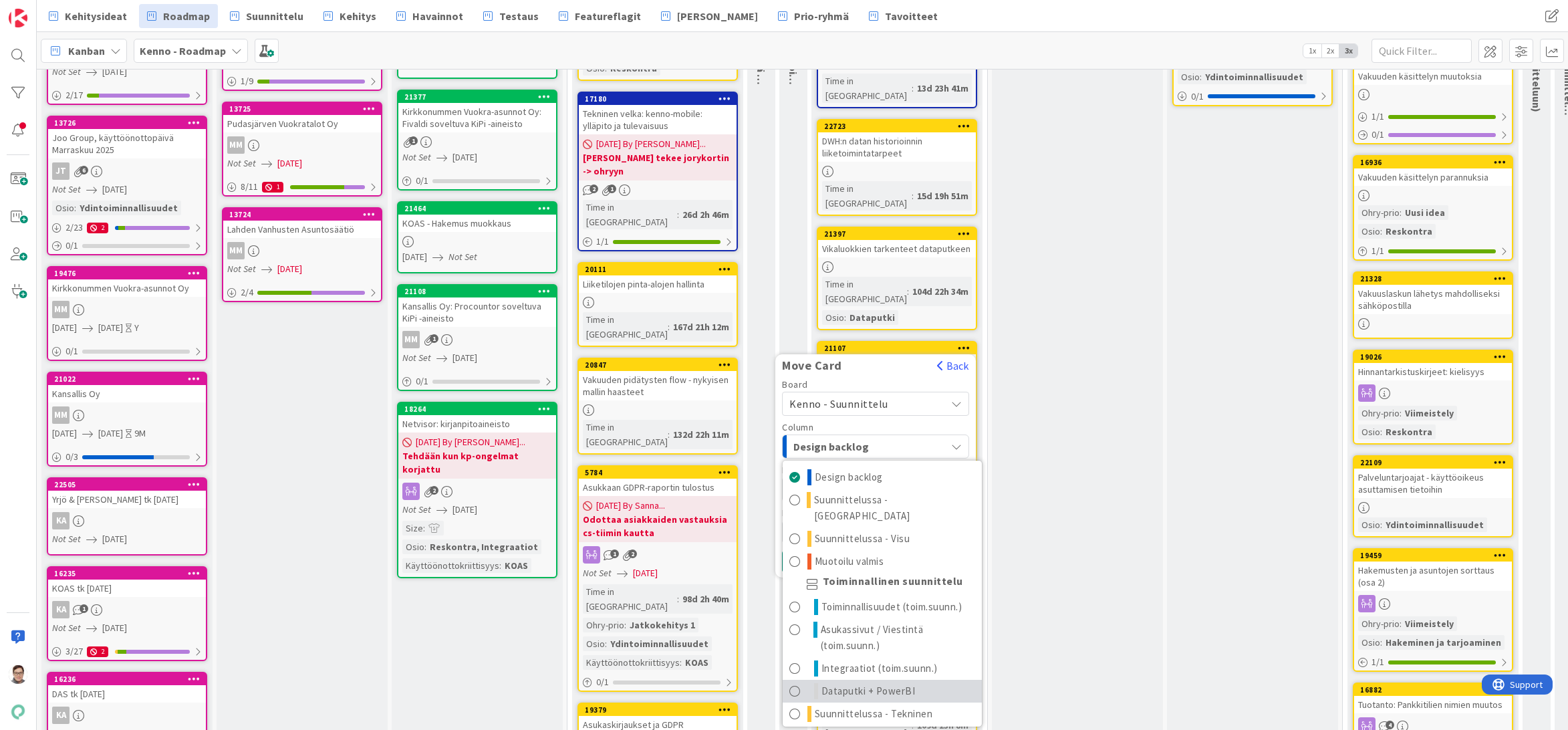
click at [855, 683] on span "Dataputki + PowerBI" at bounding box center [868, 692] width 94 height 16
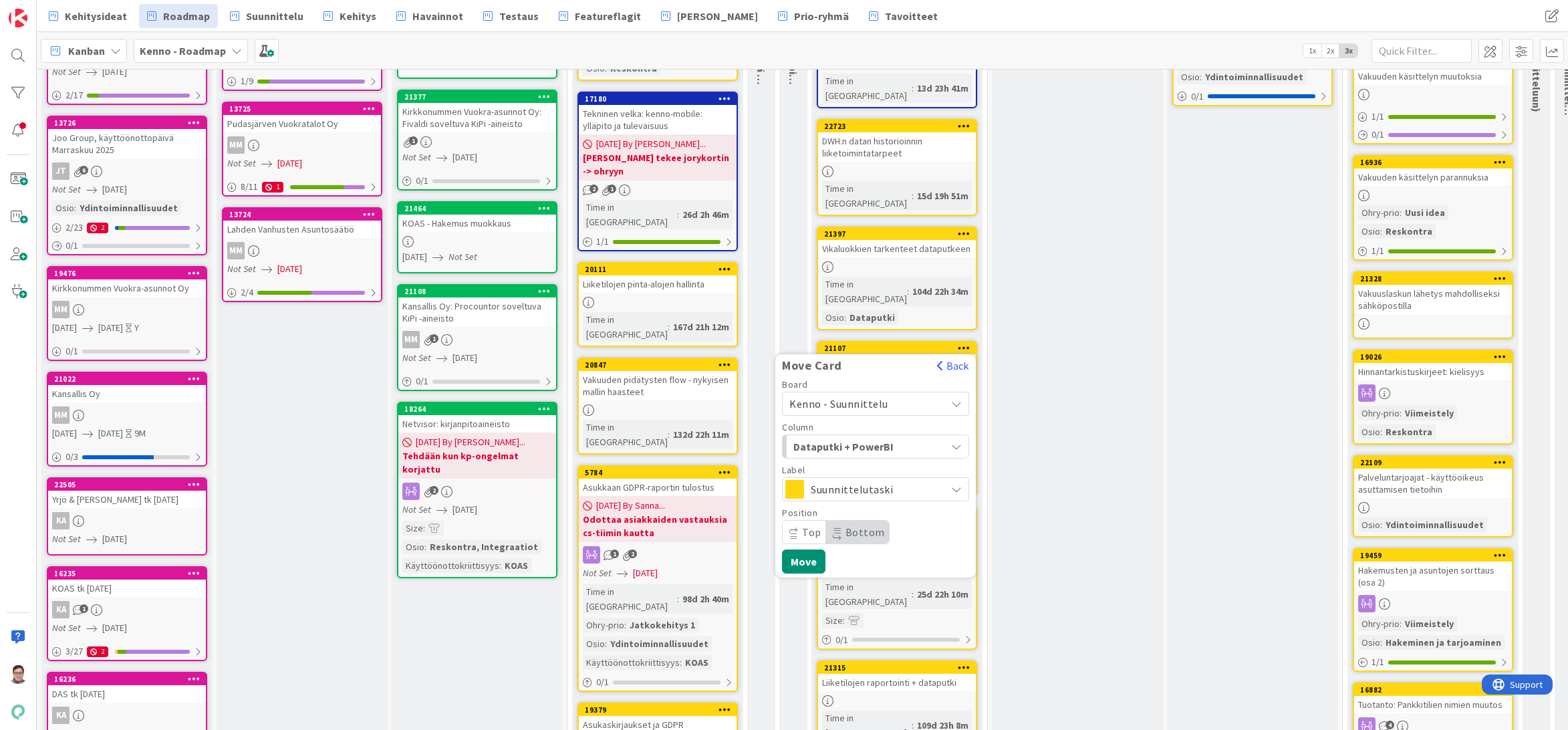
click at [794, 526] on icon at bounding box center [793, 529] width 8 height 7
click at [854, 526] on span "Bottom" at bounding box center [865, 533] width 39 height 13
click at [802, 550] on button "Move" at bounding box center [804, 561] width 44 height 24
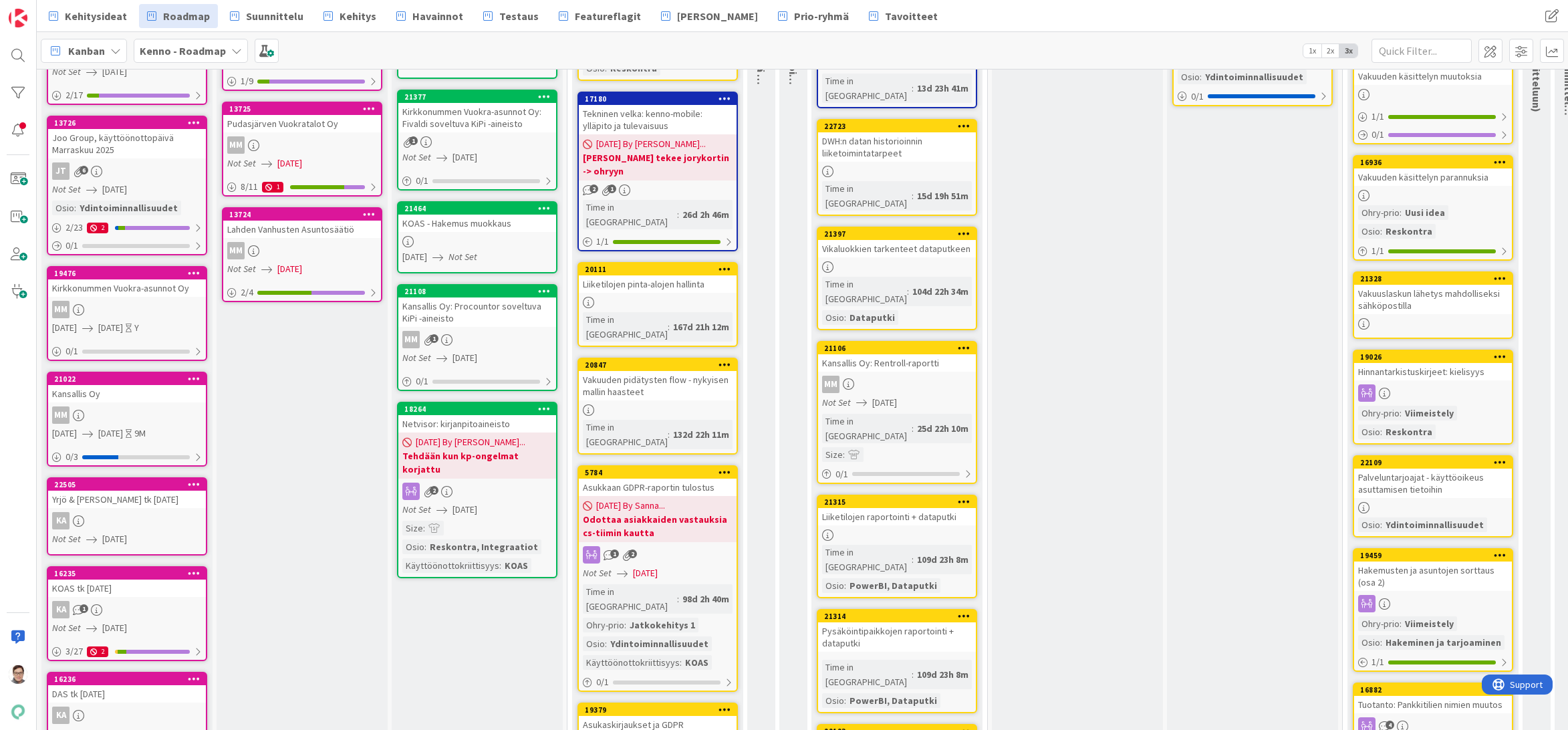
click at [959, 343] on icon at bounding box center [963, 348] width 13 height 10
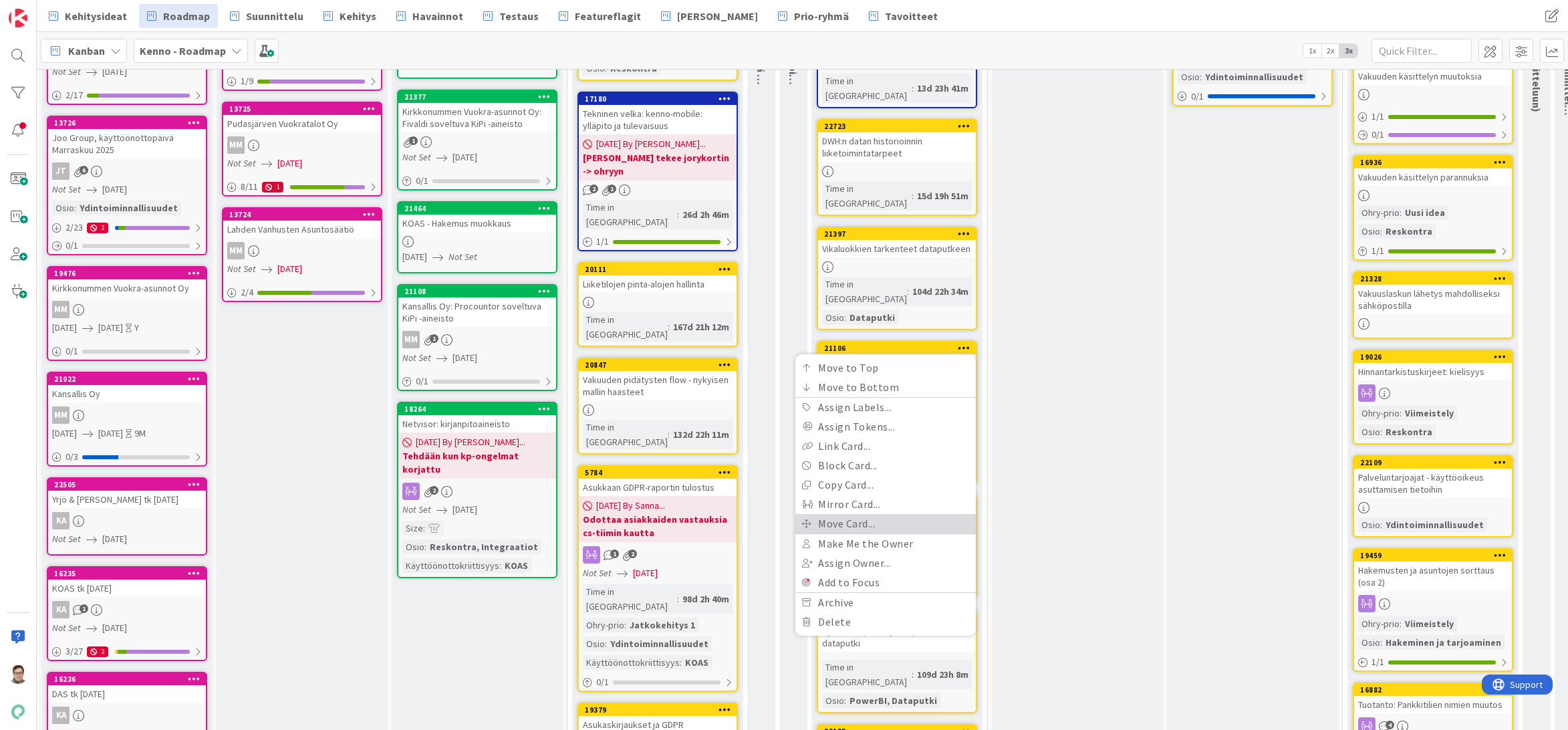
click at [841, 514] on link "Move Card..." at bounding box center [886, 524] width 180 height 19
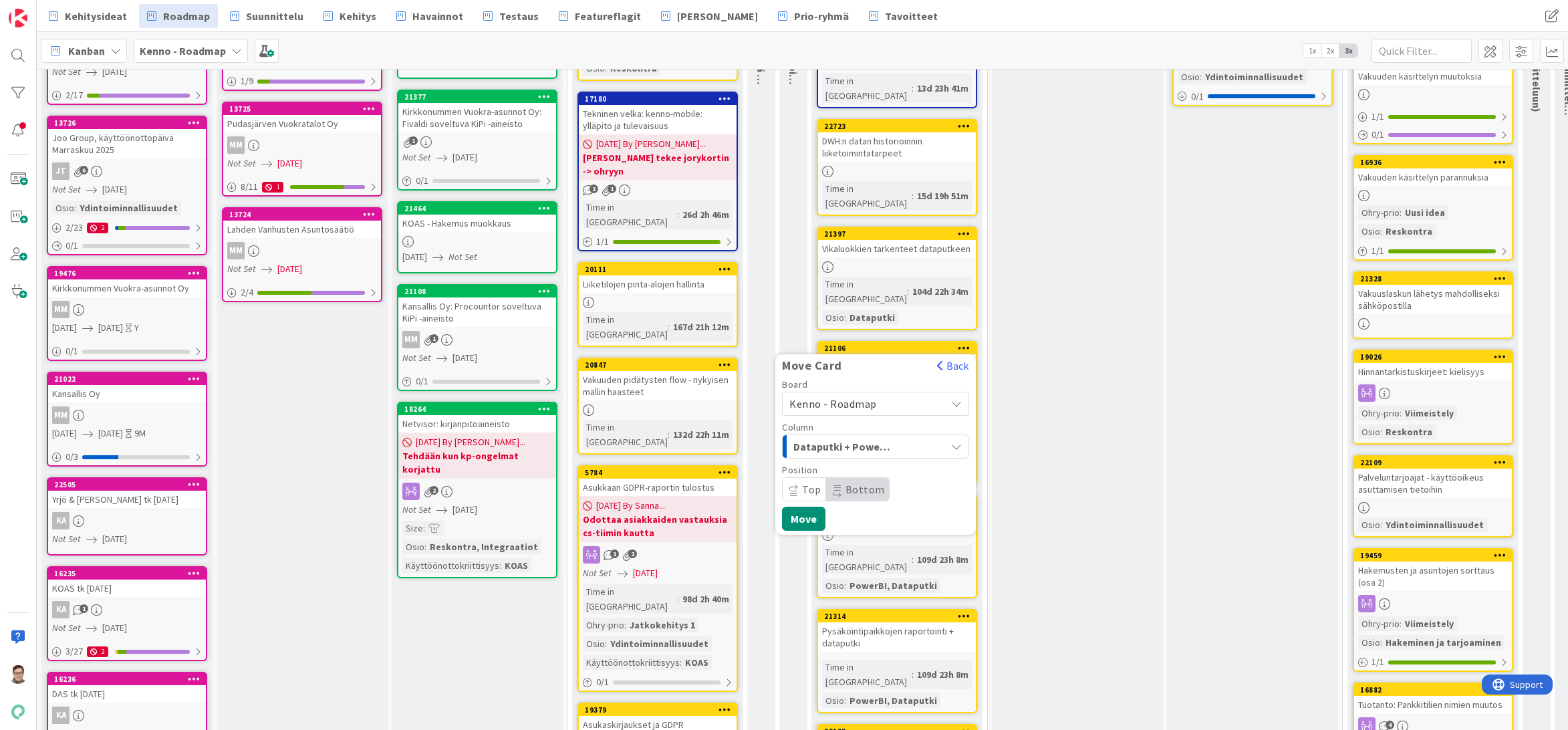
click at [838, 397] on span "Kenno - Roadmap" at bounding box center [833, 404] width 87 height 13
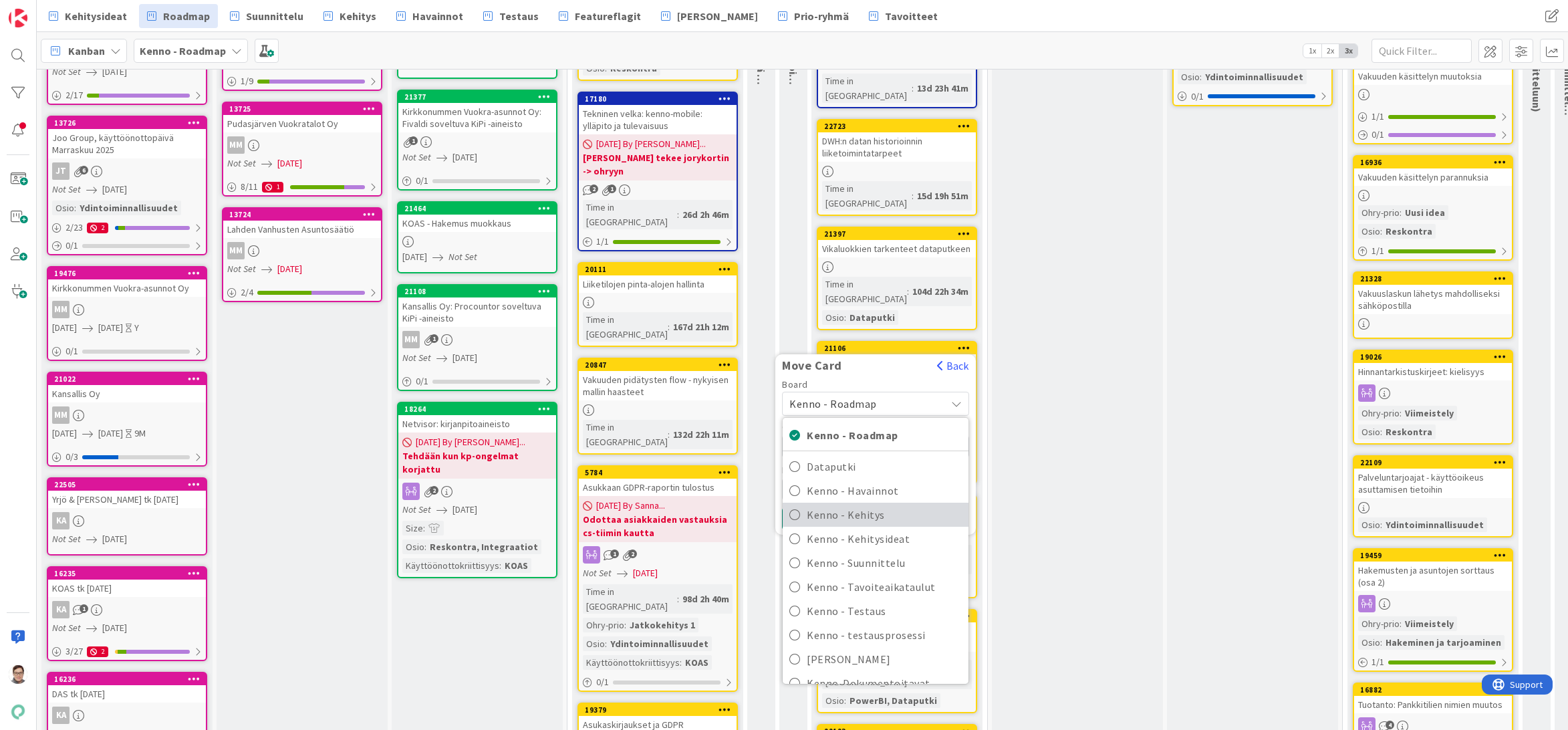
click at [841, 504] on span "Kenno - Kehitys" at bounding box center [884, 514] width 155 height 20
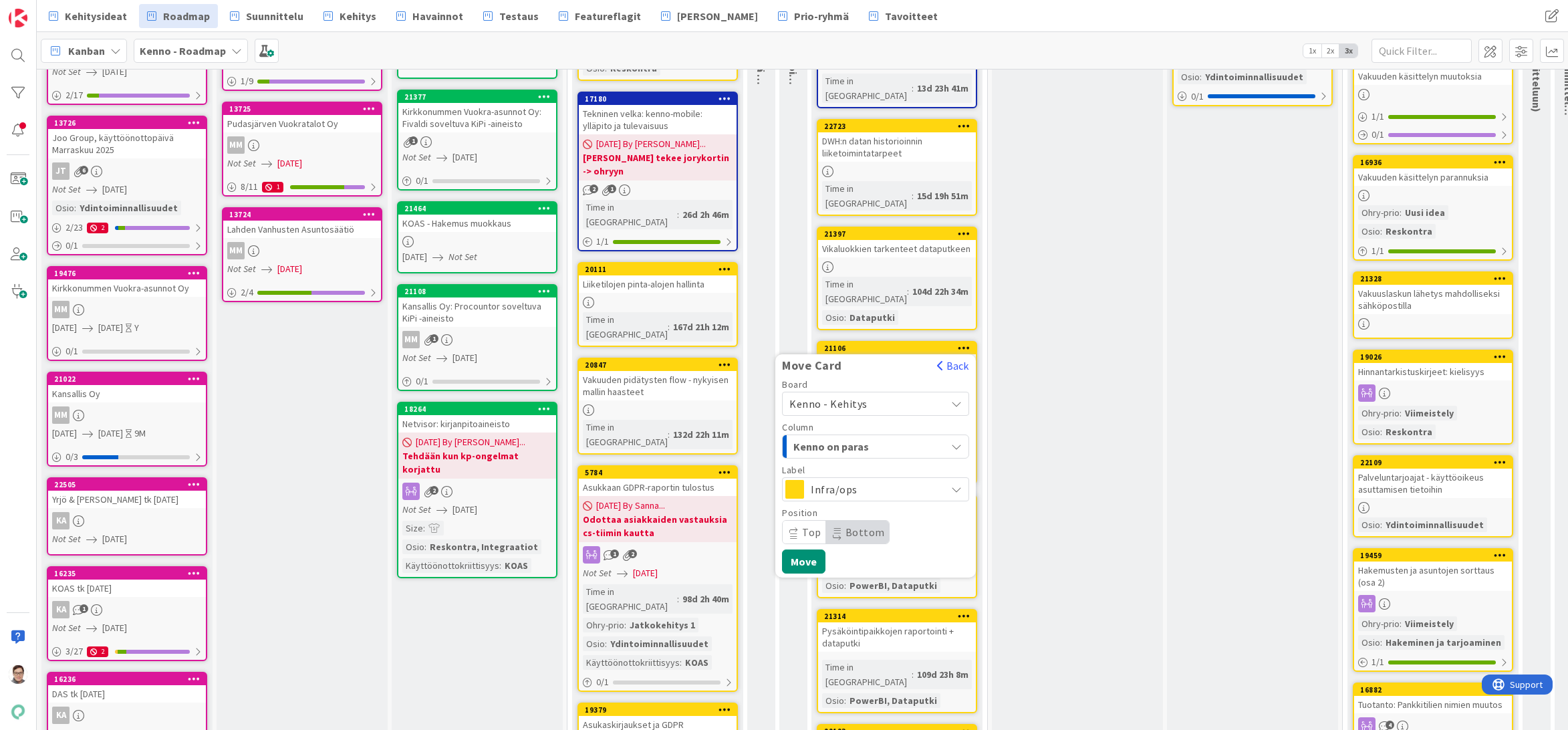
click at [838, 438] on span "Kenno on paras" at bounding box center [844, 447] width 101 height 18
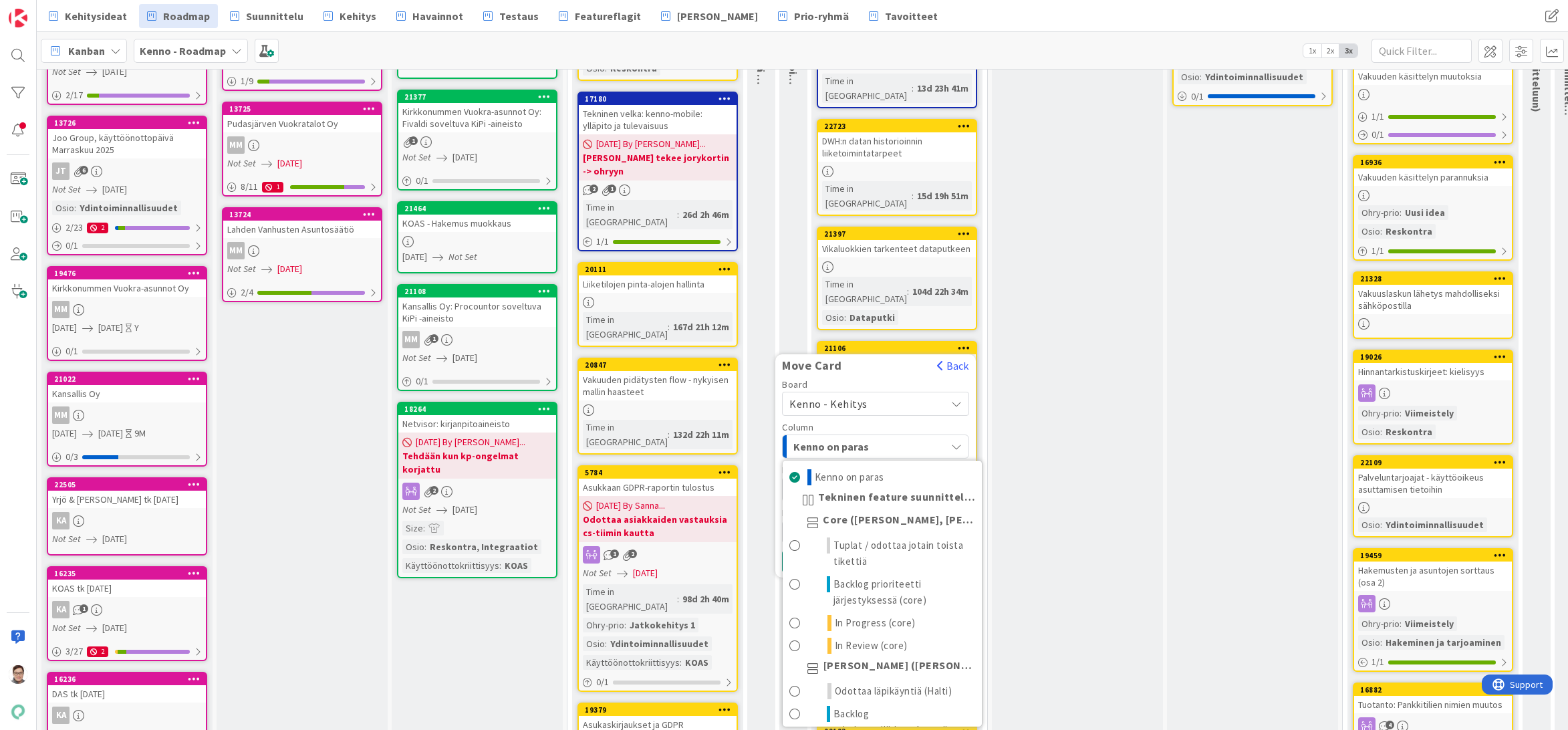
click at [846, 379] on div "Board Kenno - Kehitys Kenno - Roadmap Dataputki Kenno - Havainnot Kenno - Kehit…" at bounding box center [875, 397] width 187 height 36
click at [846, 397] on span "Kenno - Kehitys" at bounding box center [829, 404] width 78 height 13
click at [849, 397] on span "Kenno - Kehitys" at bounding box center [829, 404] width 78 height 13
click at [848, 438] on span "Kenno on paras" at bounding box center [844, 447] width 101 height 18
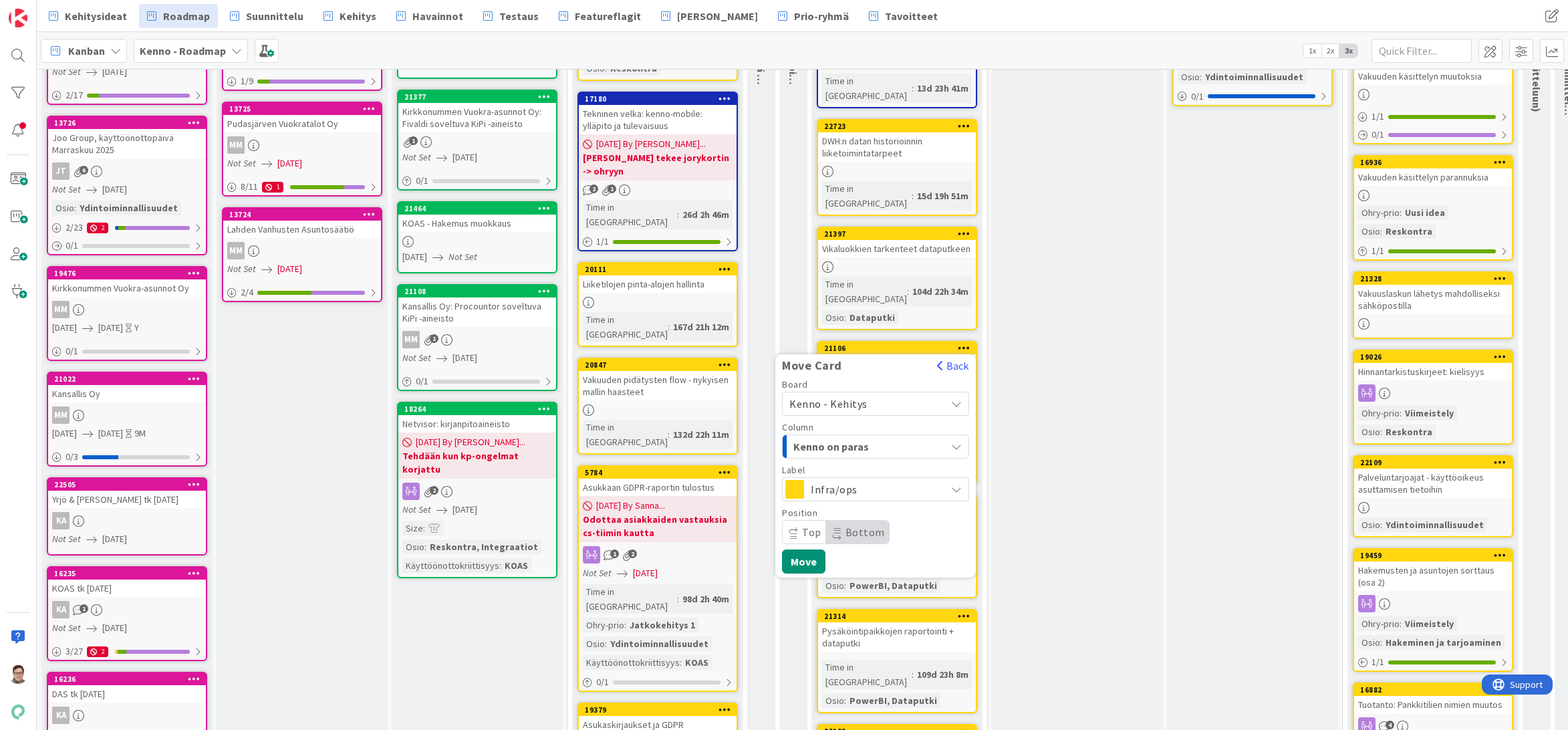
click at [852, 397] on span "Kenno - Kehitys" at bounding box center [829, 404] width 78 height 13
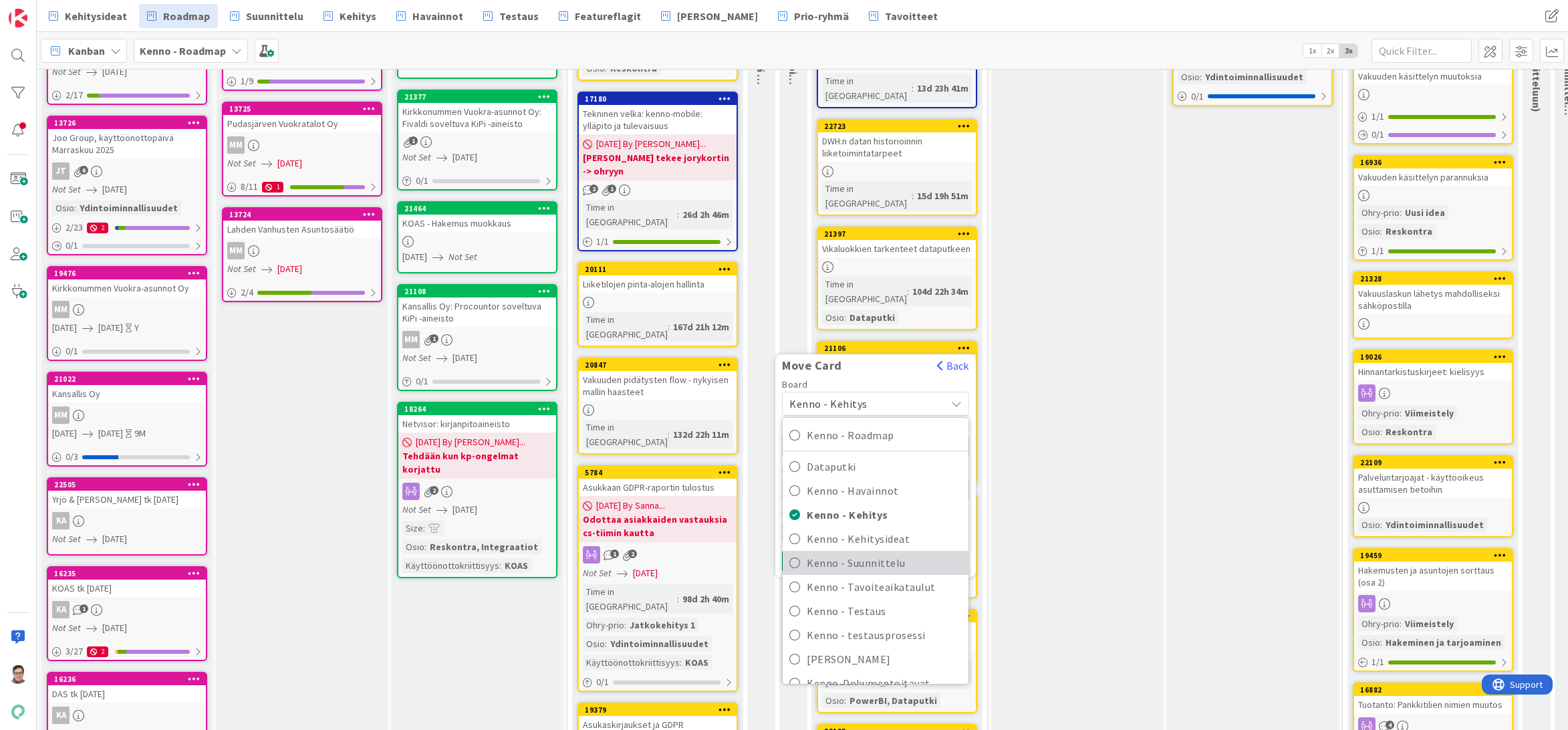
click at [868, 553] on span "Kenno - Suunnittelu" at bounding box center [884, 563] width 155 height 20
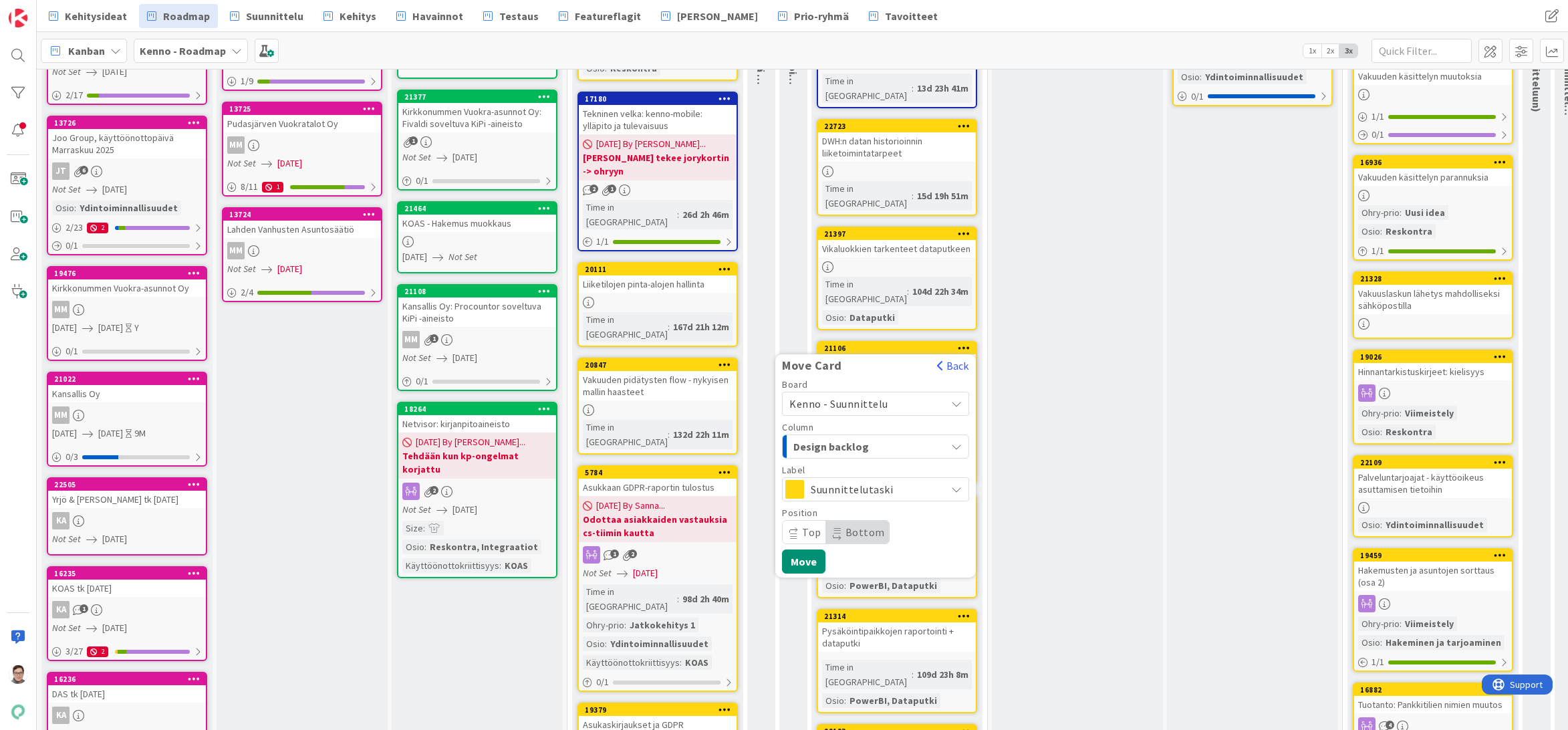
click at [864, 438] on span "Design backlog" at bounding box center [844, 447] width 101 height 18
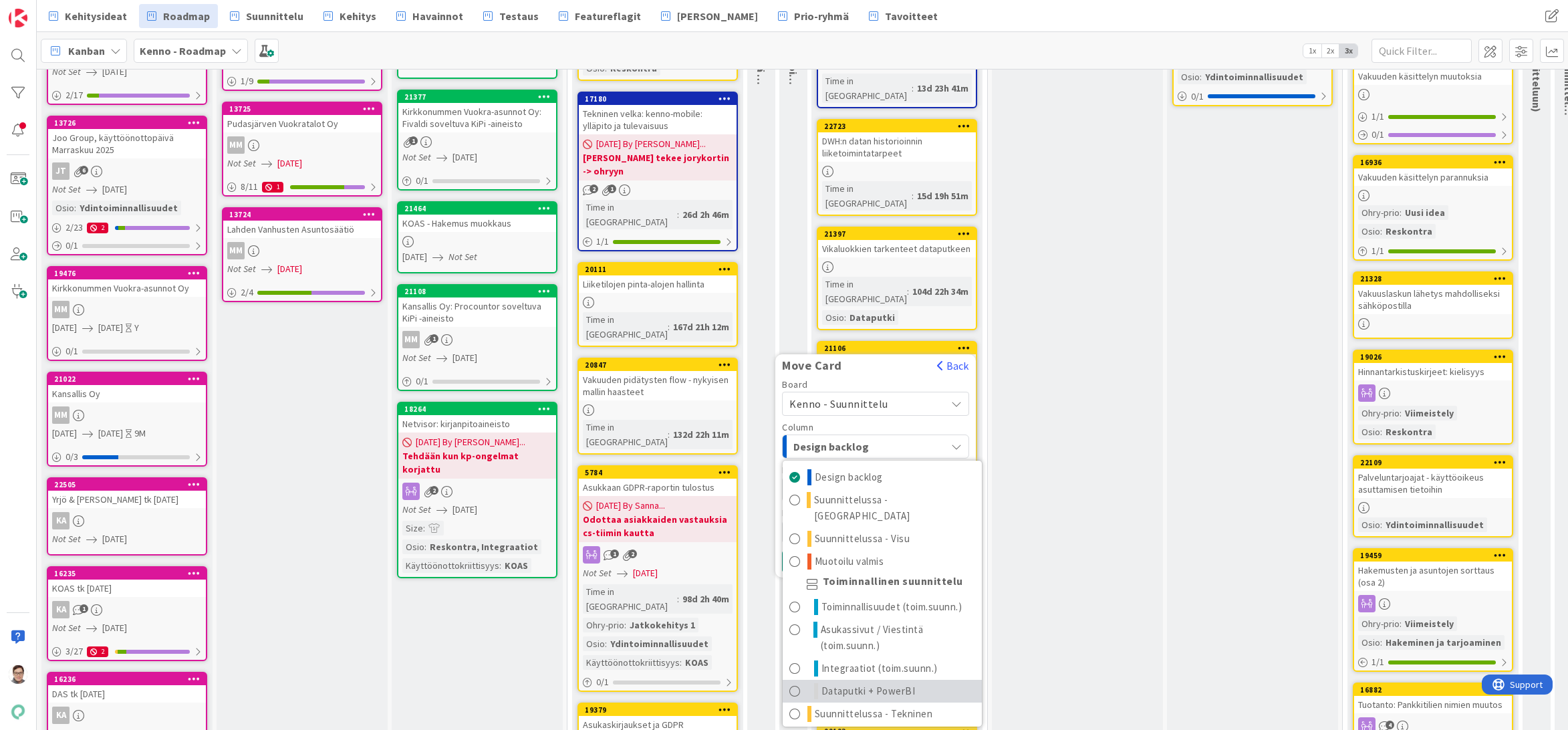
click at [856, 683] on span "Dataputki + PowerBI" at bounding box center [868, 692] width 94 height 16
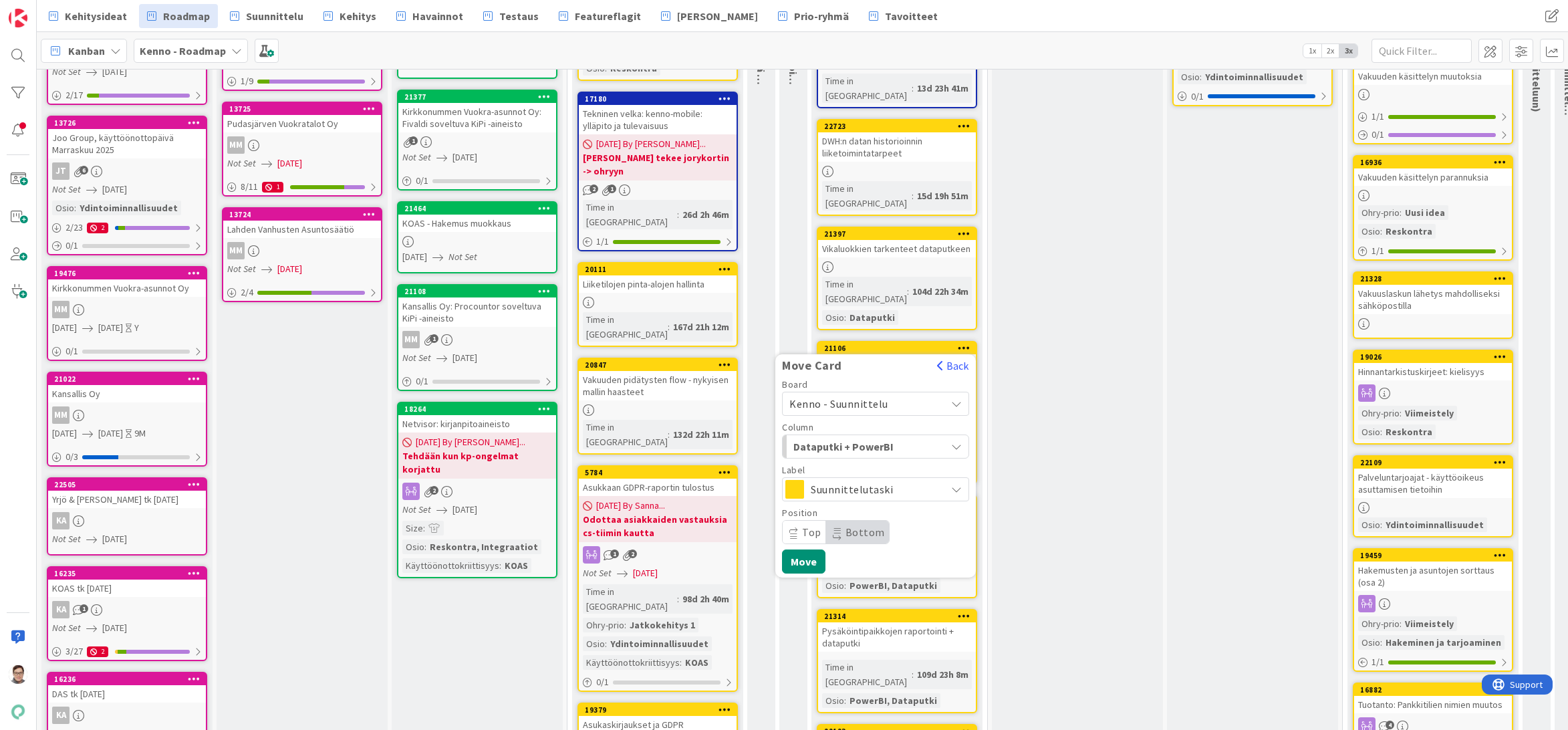
click at [859, 526] on span "Bottom" at bounding box center [865, 533] width 39 height 13
click at [803, 550] on button "Move" at bounding box center [804, 561] width 44 height 24
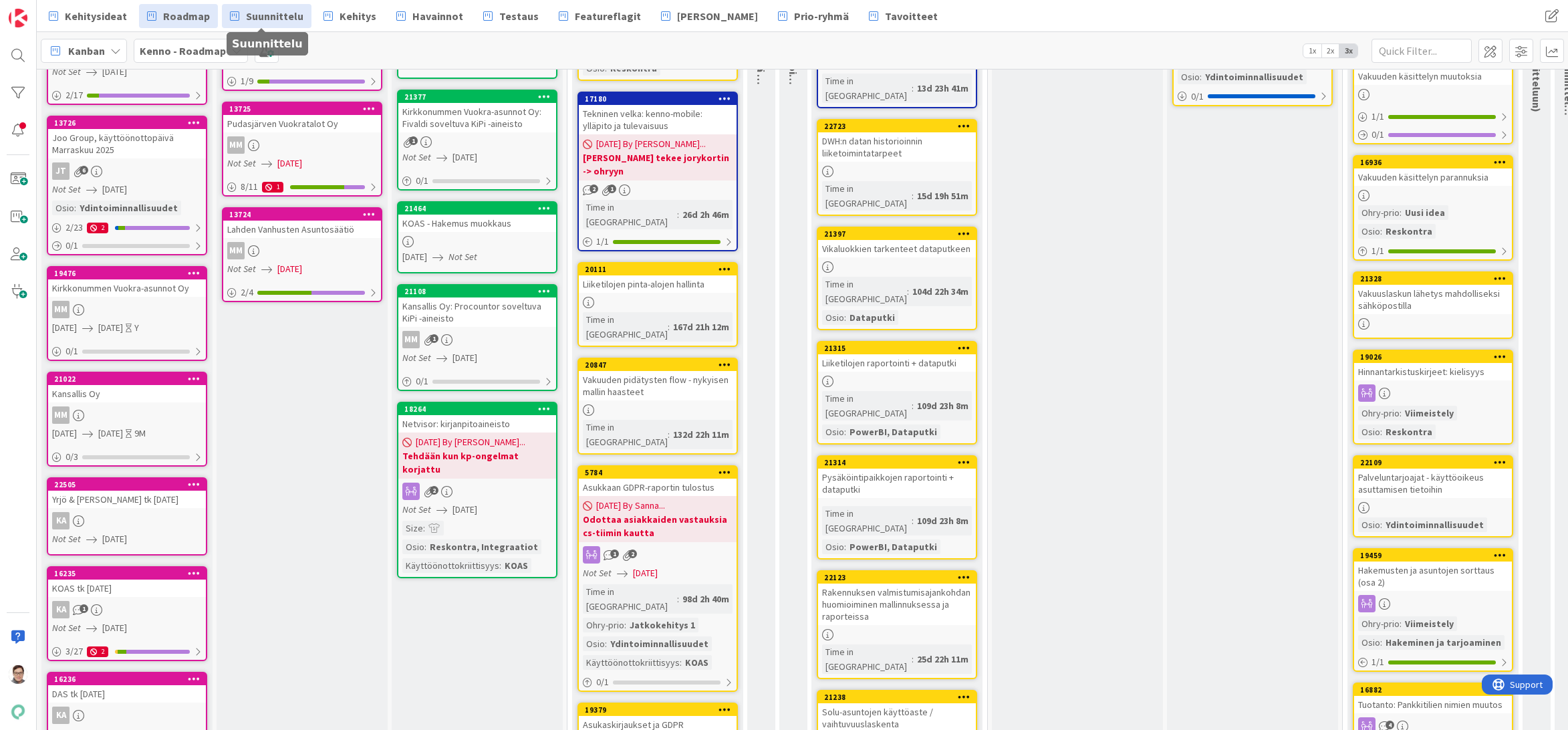
click at [252, 13] on span "Suunnittelu" at bounding box center [275, 16] width 58 height 16
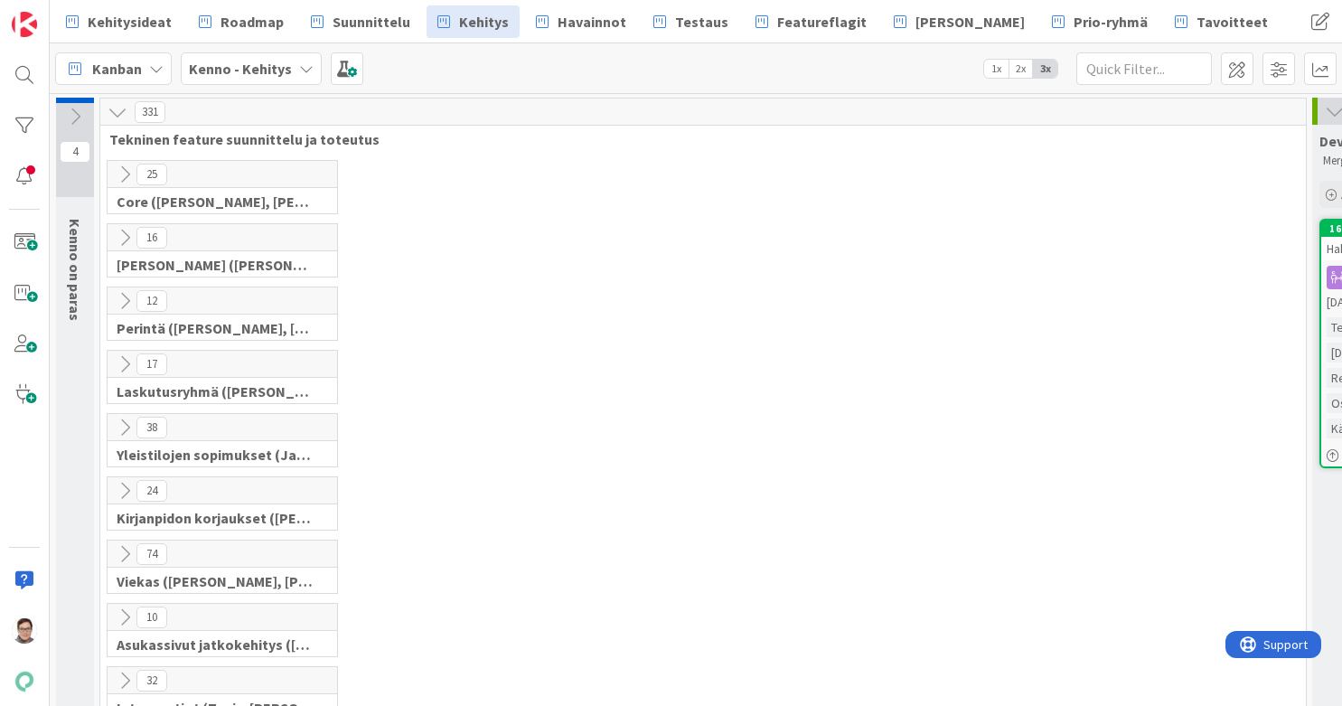
drag, startPoint x: 850, startPoint y: 17, endPoint x: 742, endPoint y: 389, distance: 386.8
click at [742, 389] on div "17 Laskutusryhmä ([PERSON_NAME], [PERSON_NAME])" at bounding box center [703, 381] width 1199 height 63
click at [584, 15] on span "Havainnot" at bounding box center [592, 22] width 69 height 22
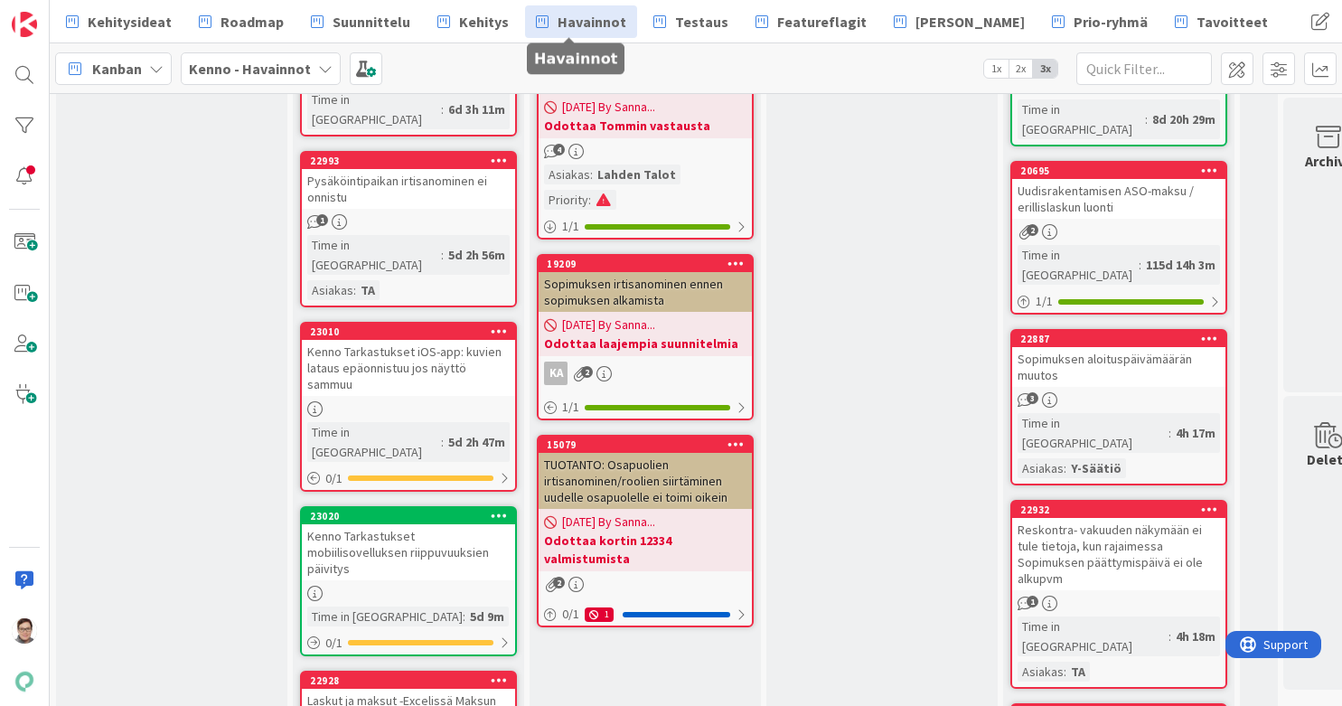
scroll to position [2116, 0]
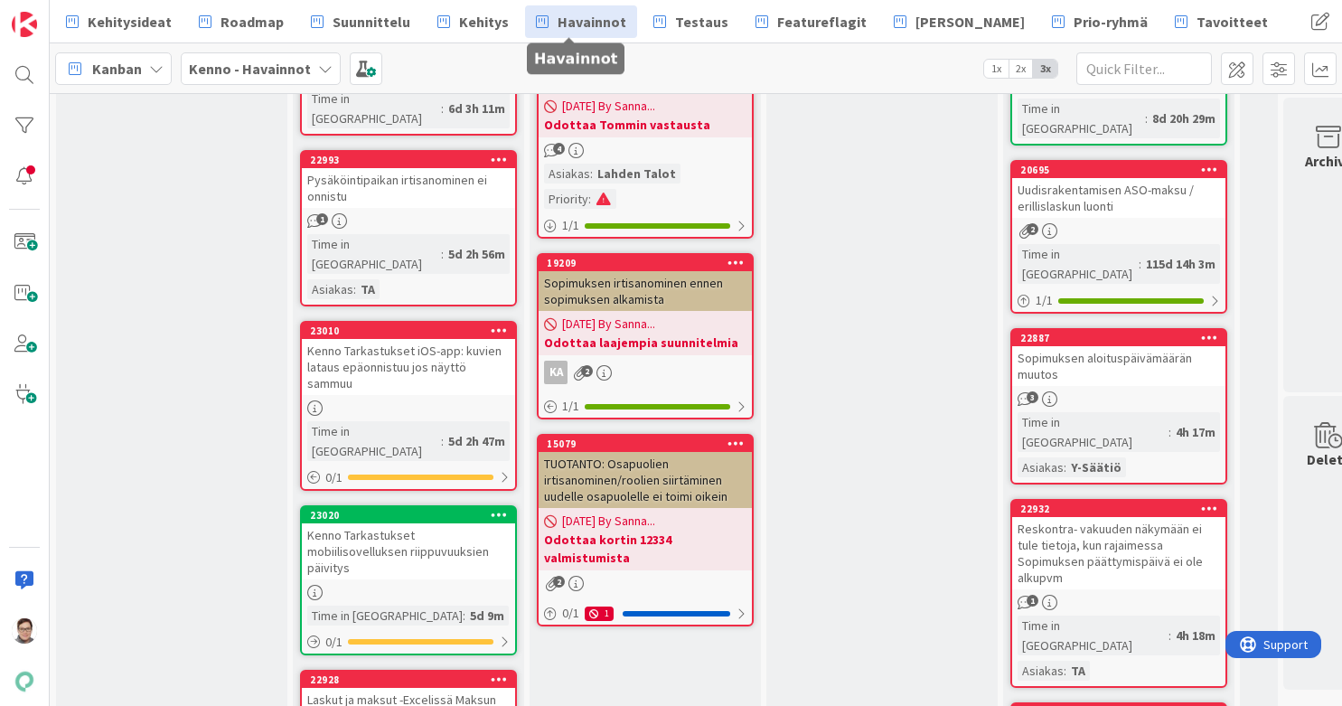
click at [403, 523] on div "Kenno Tarkastukset mobiilisovelluksen riippuvuuksien päivitys" at bounding box center [408, 551] width 213 height 56
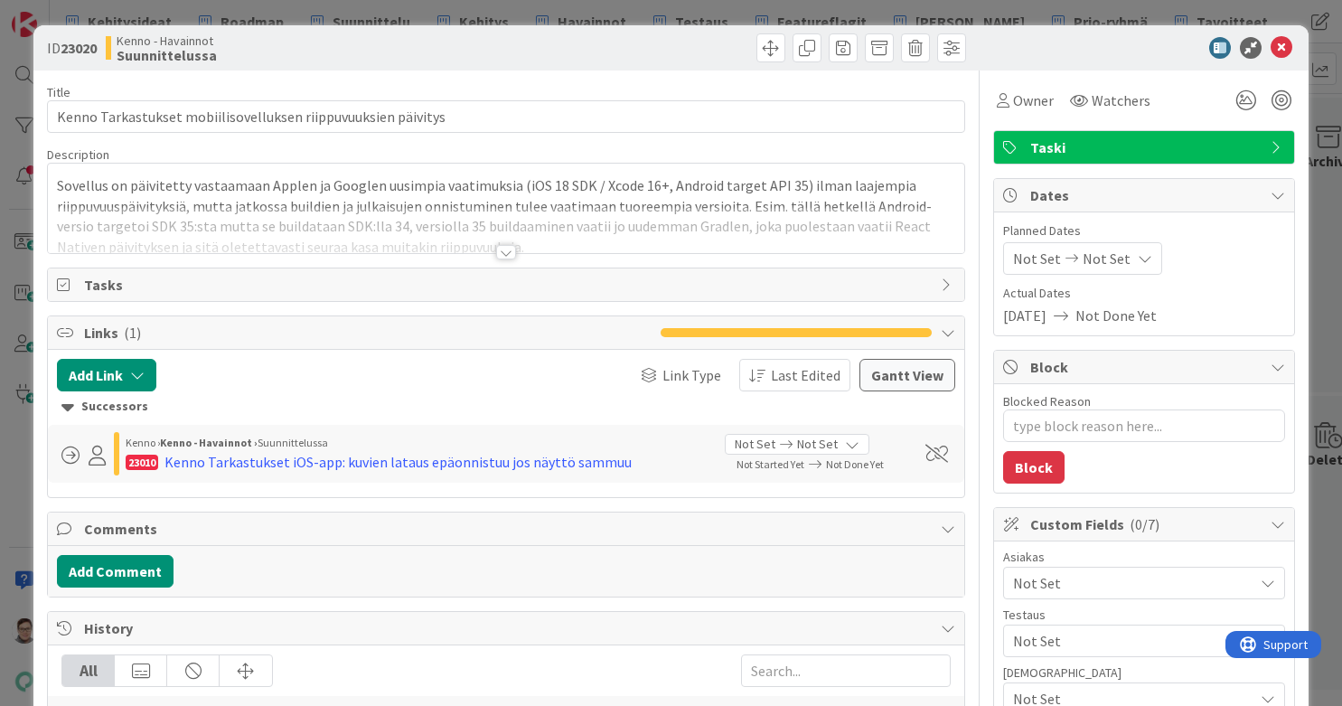
type textarea "x"
click at [1038, 425] on textarea "Blocked Reason" at bounding box center [1144, 425] width 282 height 33
type textarea "S"
type textarea "x"
type textarea "Sa"
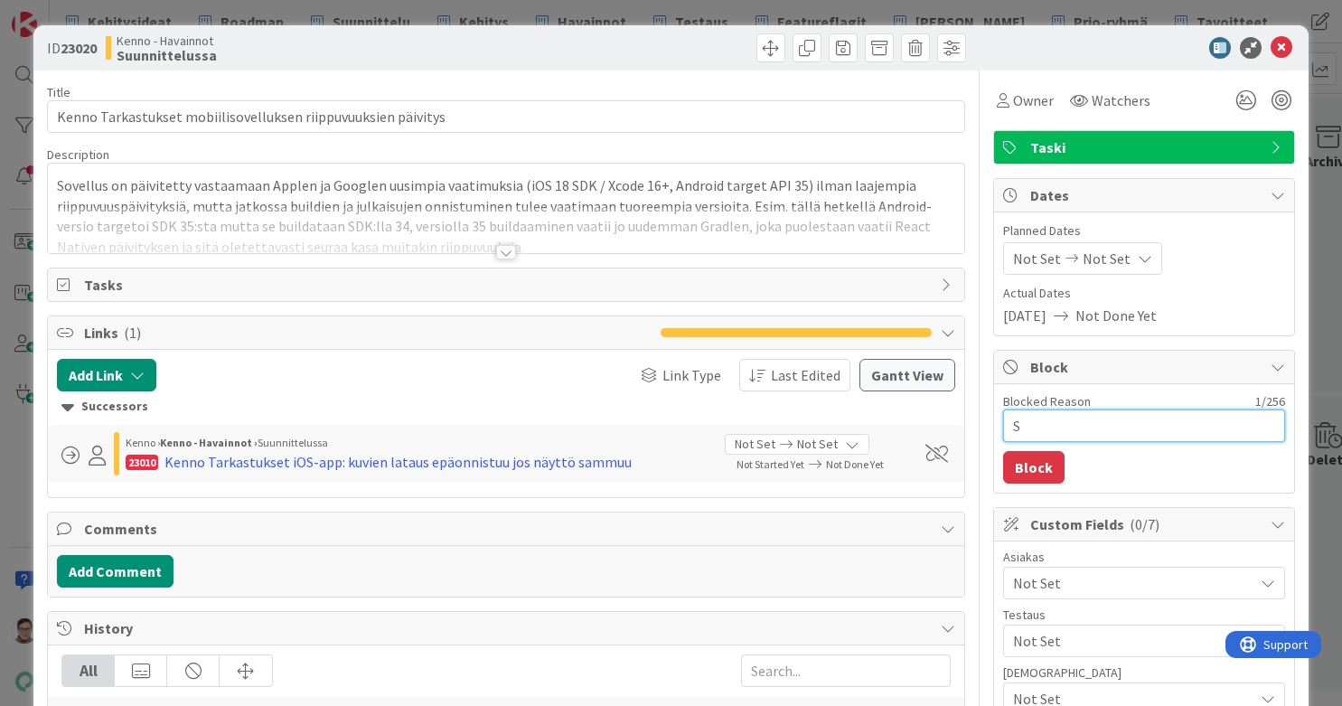
type textarea "x"
type textarea "San"
type textarea "x"
type textarea "Sann"
type textarea "x"
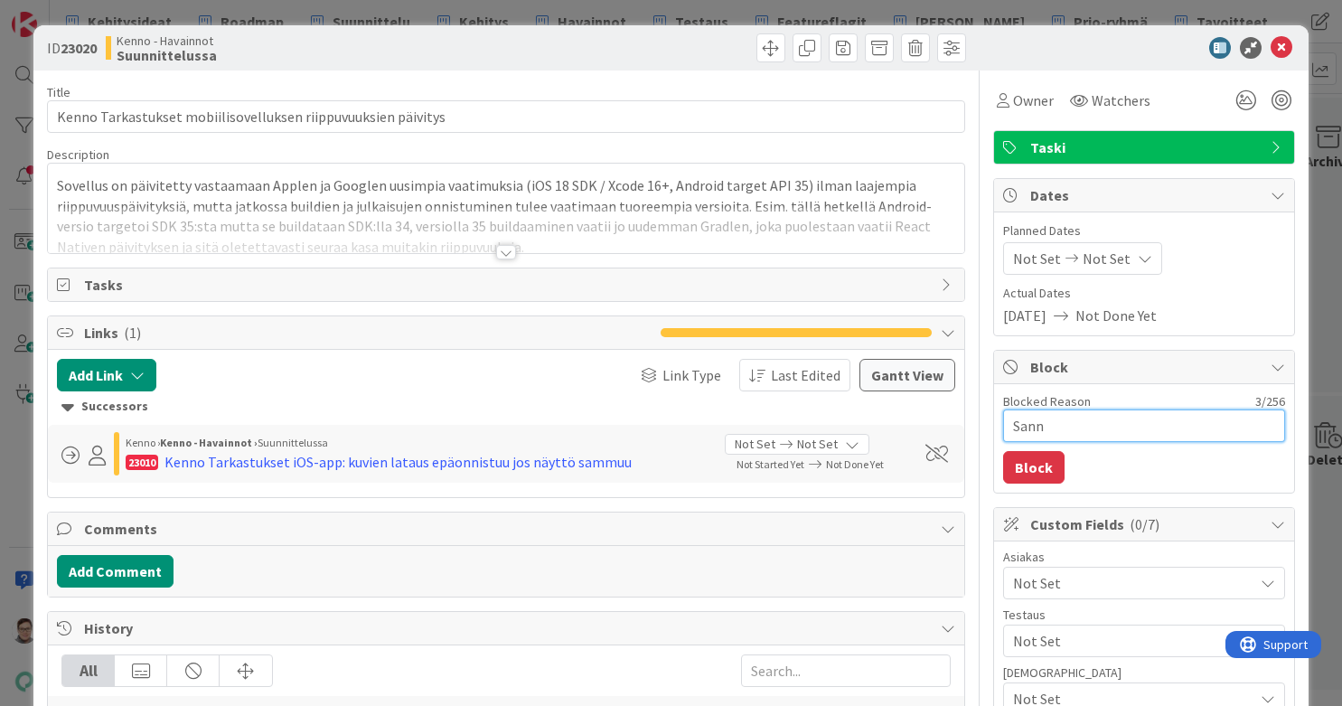
type textarea "Sanna"
type textarea "x"
type textarea "Sanna"
type textarea "x"
type textarea "Sanna j"
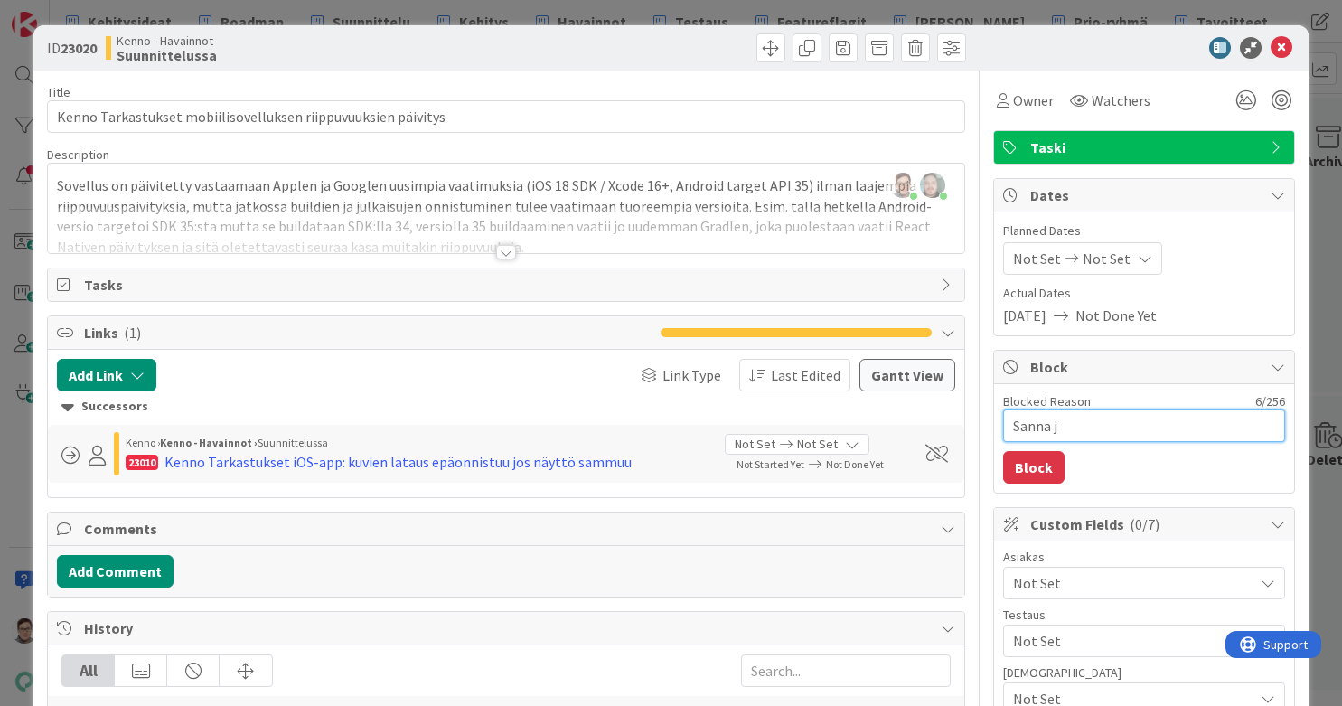
type textarea "x"
type textarea "[PERSON_NAME]"
type textarea "x"
type textarea "Sanna jut"
type textarea "x"
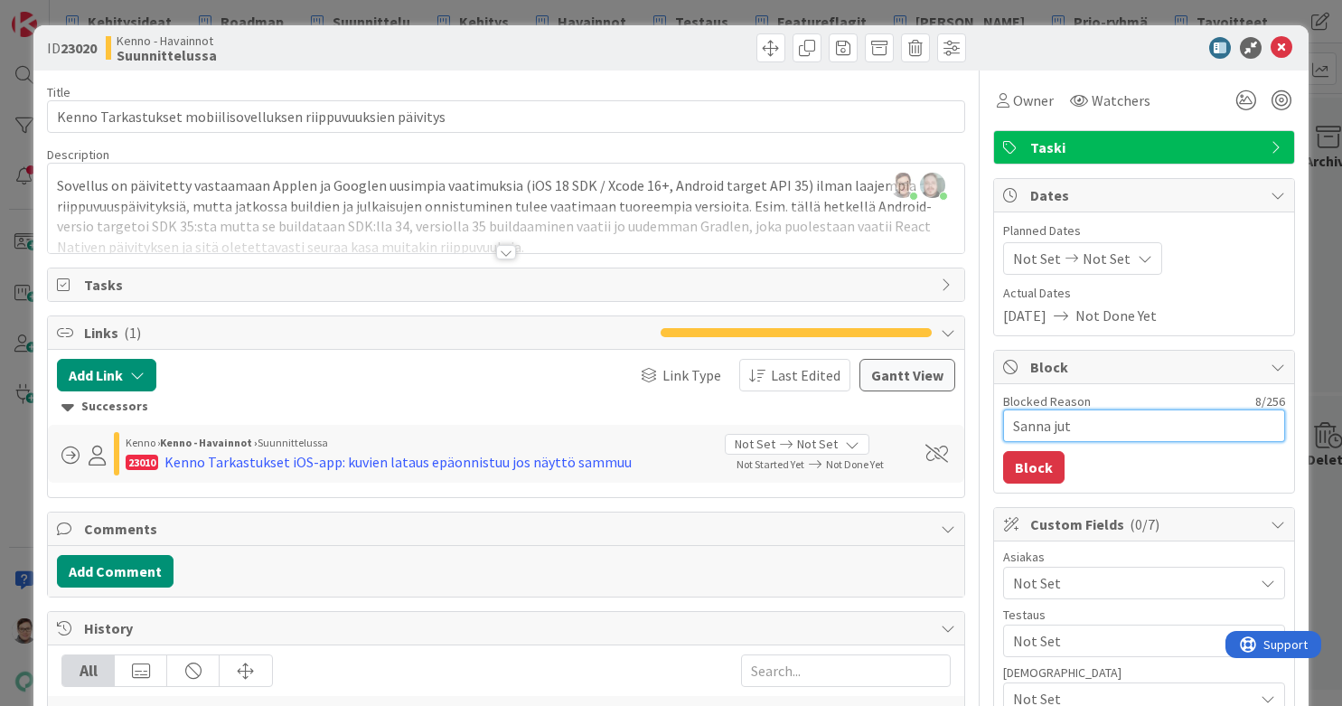
type textarea "Sanna jutt"
type textarea "x"
type textarea "[PERSON_NAME]"
type textarea "x"
type textarea "Sanna juttel"
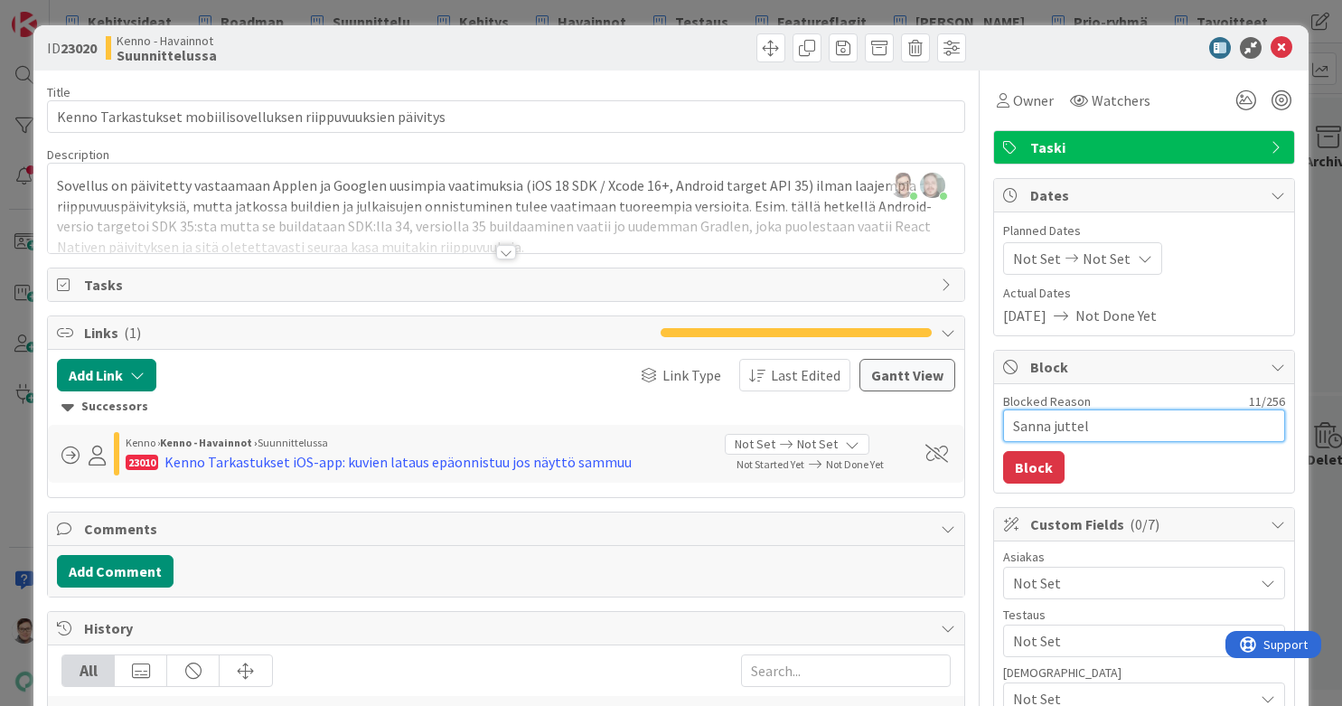
type textarea "x"
type textarea "Sanna juttele"
type textarea "x"
type textarea "Sanna juttelee"
type textarea "x"
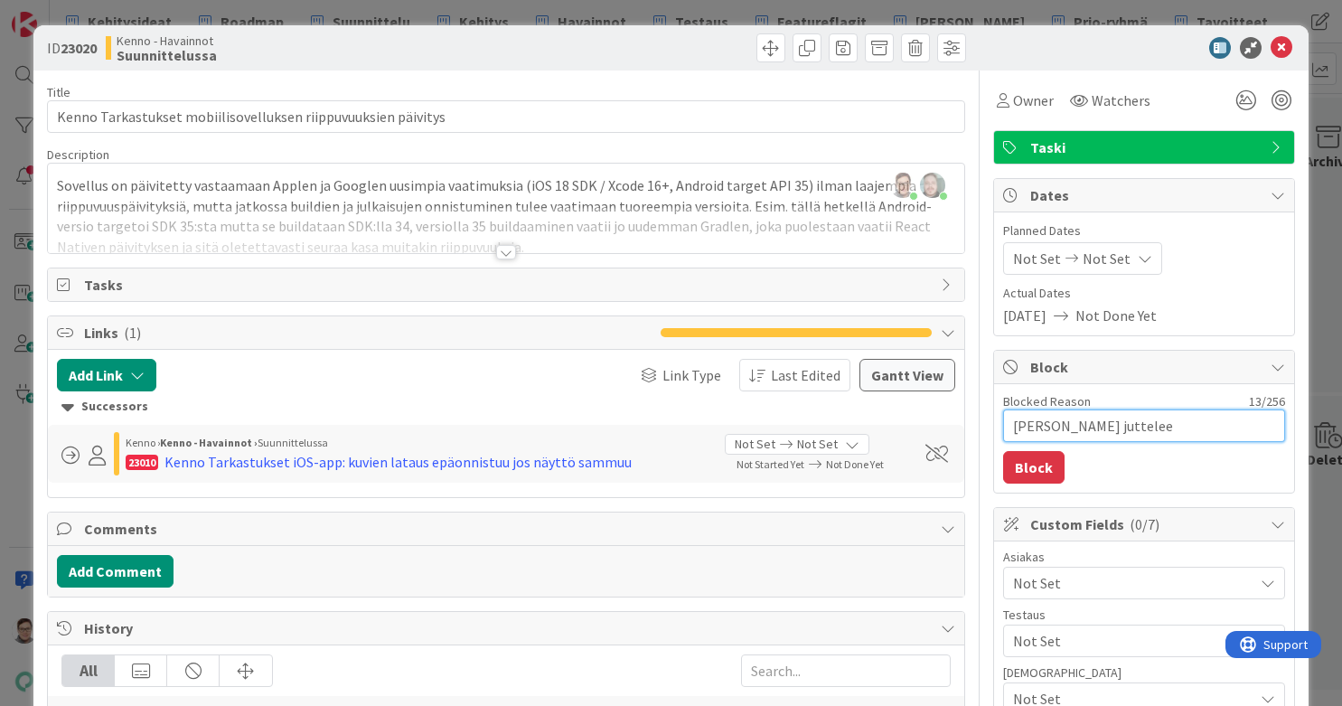
type textarea "Sanna juttelee"
type textarea "x"
type textarea "Sanna juttelee M"
type textarea "x"
type textarea "Sanna juttelee Ma"
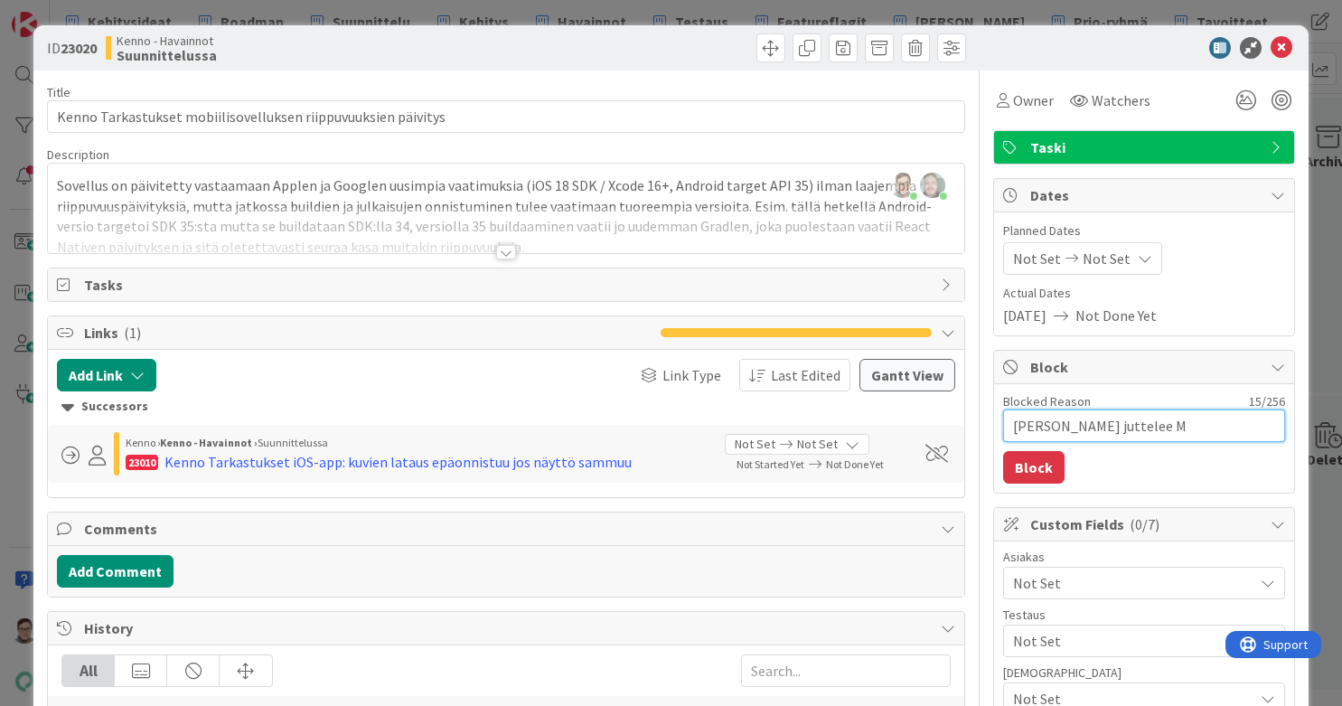
type textarea "x"
type textarea "Sanna juttelee Mat"
type textarea "x"
type textarea "Sanna juttelee Mati"
type textarea "x"
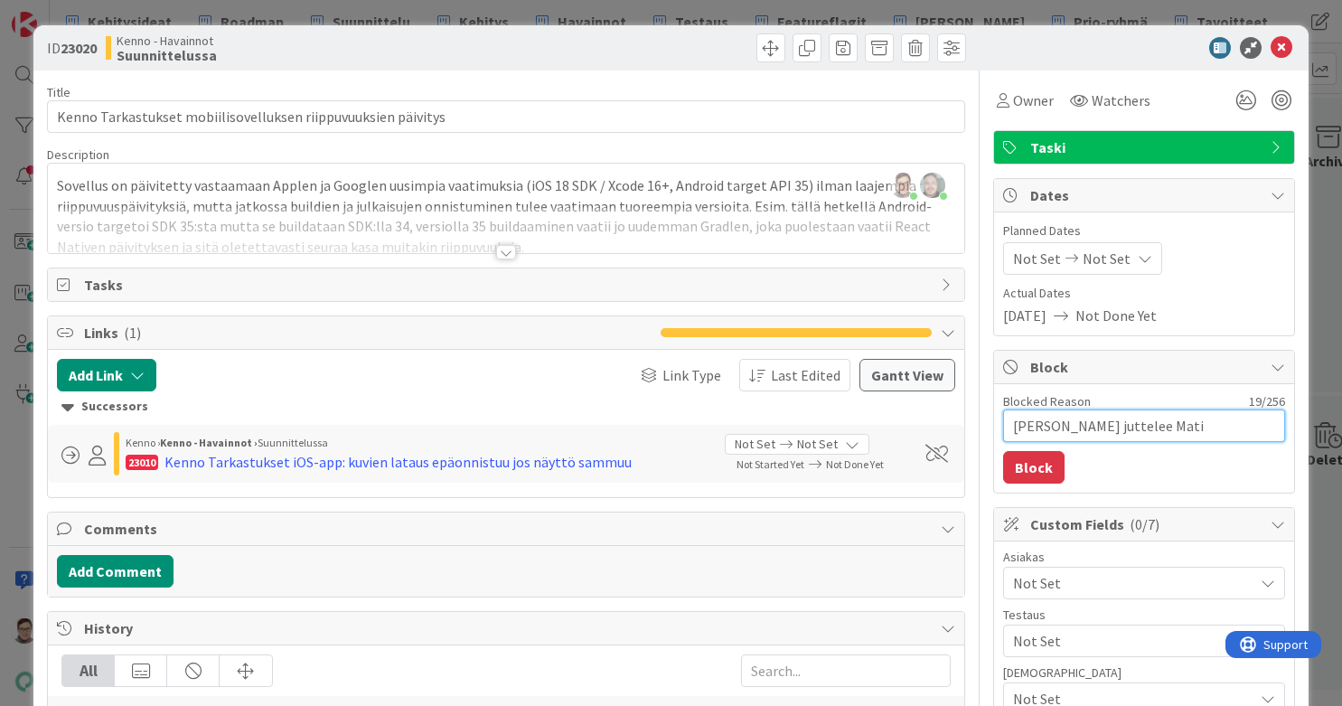
type textarea "Sanna juttelee Matin"
type textarea "x"
type textarea "Sanna juttelee Matin"
type textarea "x"
type textarea "Sanna juttelee Matin k"
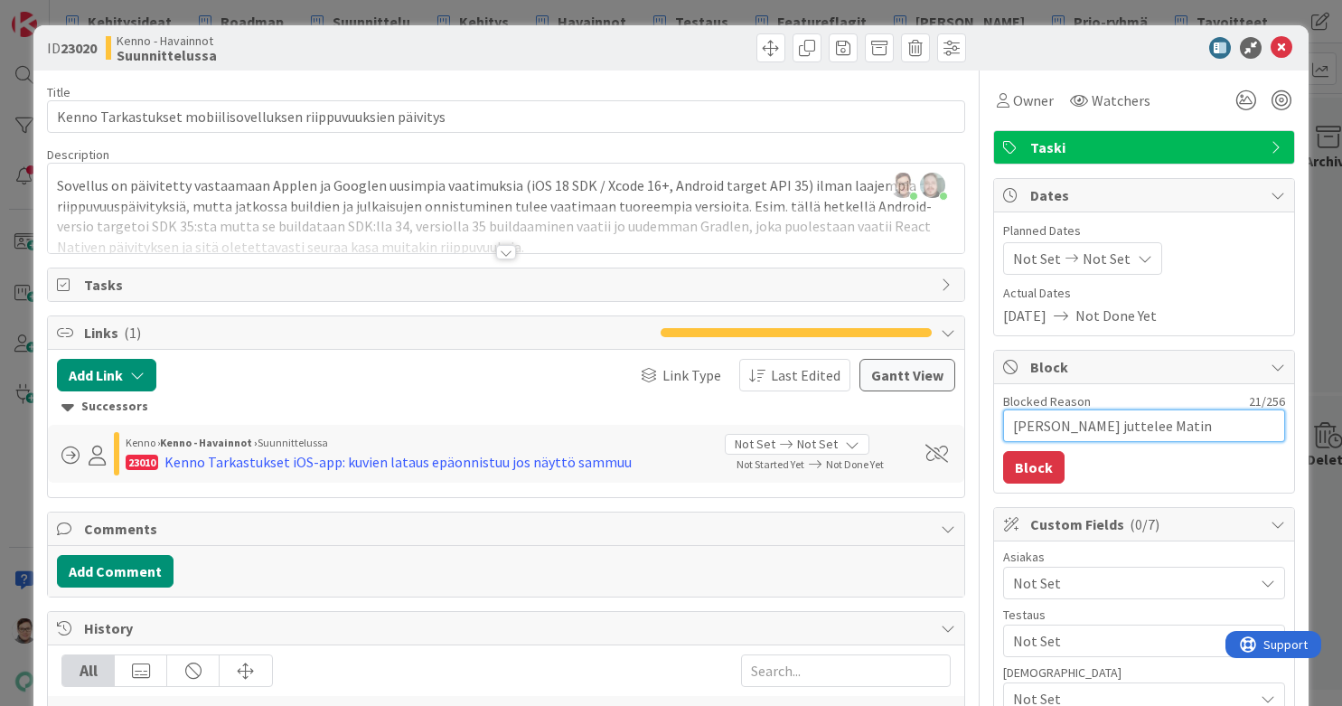
type textarea "x"
type textarea "Sanna juttelee Matin ka"
type textarea "x"
type textarea "Sanna juttelee Matin kan"
type textarea "x"
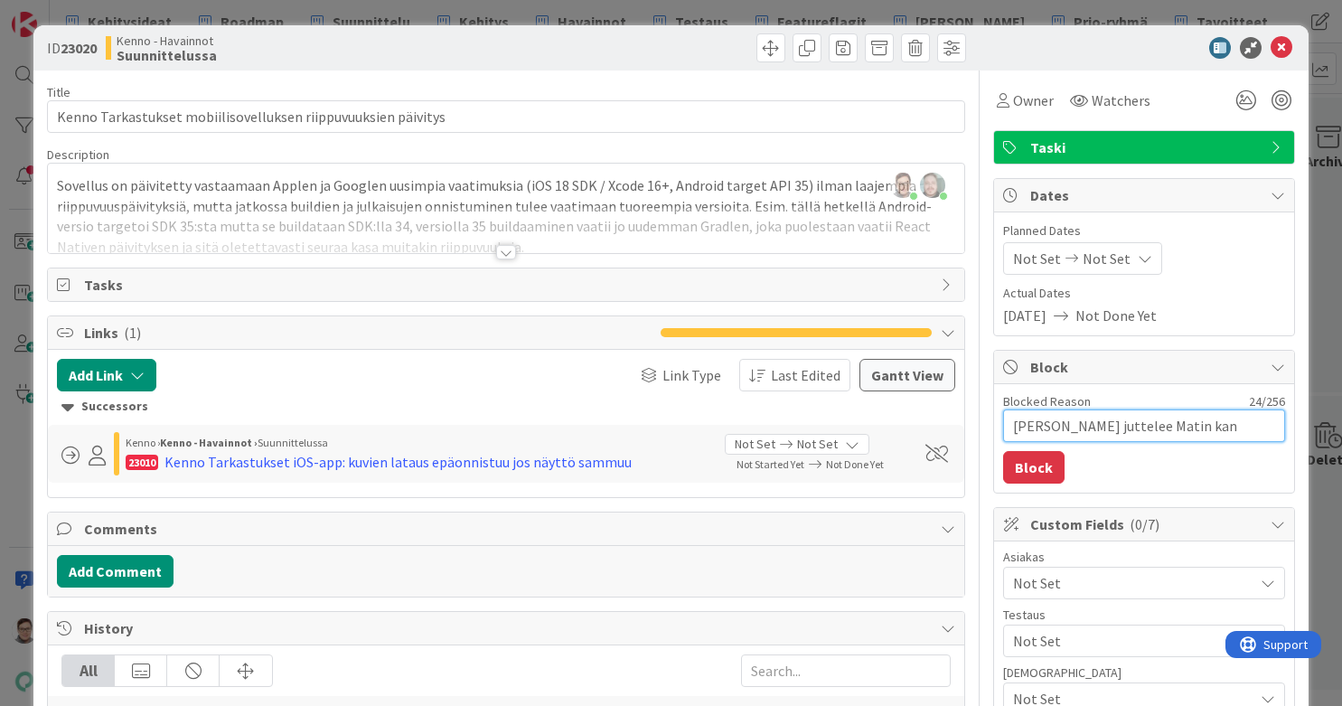
type textarea "Sanna juttelee Matin kans"
type textarea "x"
type textarea "Sanna juttelee Matin kanss"
type textarea "x"
type textarea "Sanna juttelee Matin kanssa"
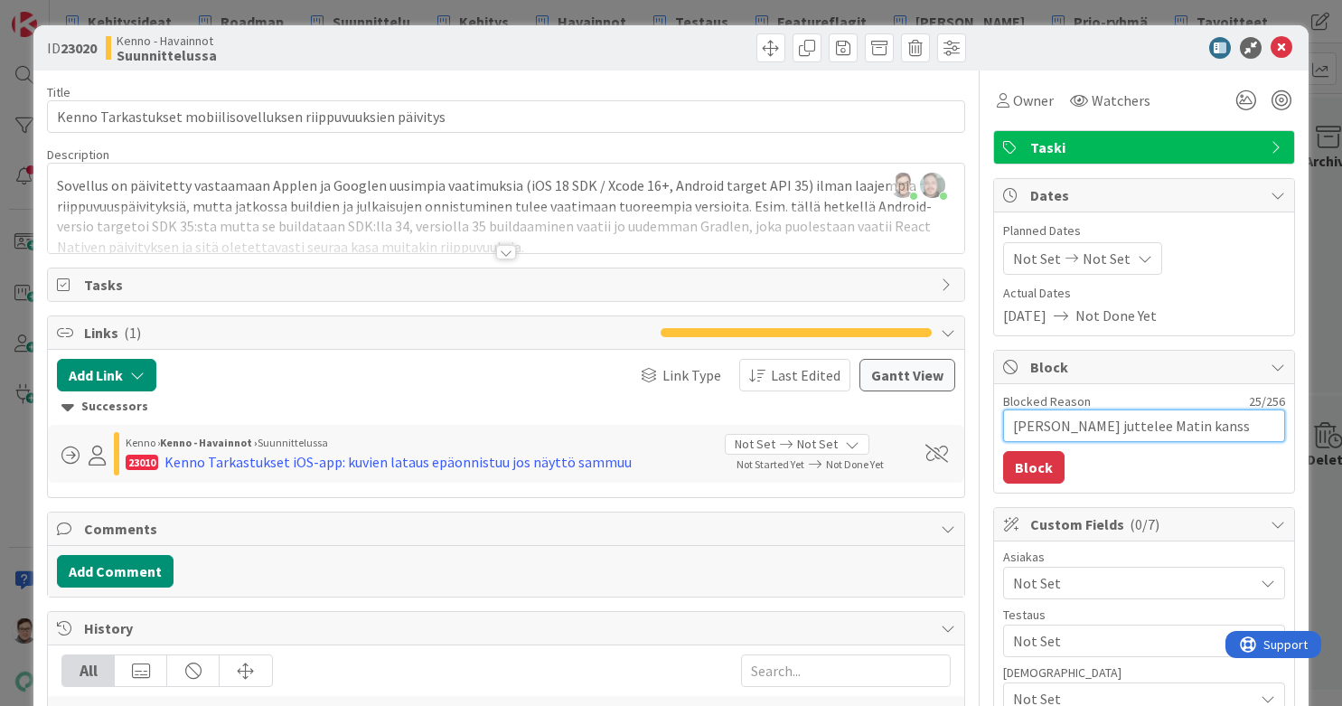
type textarea "x"
type textarea "Sanna juttelee Matin kanssa"
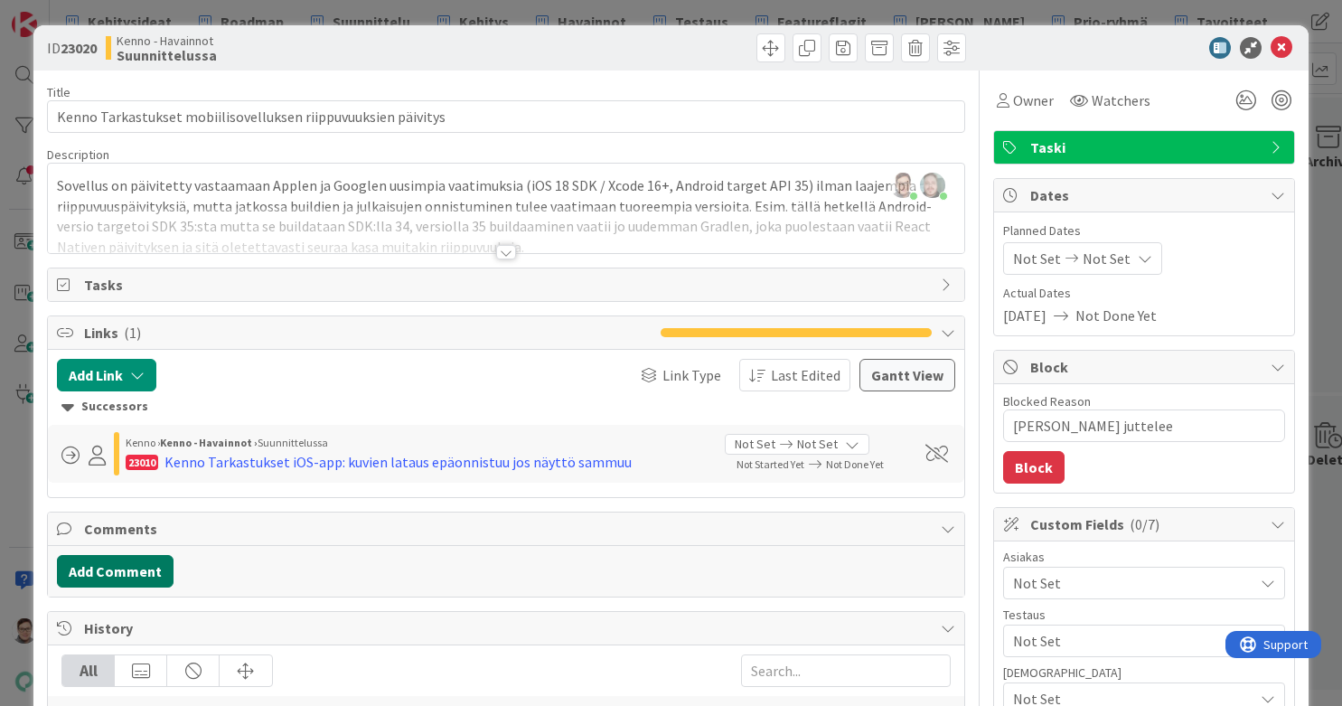
click at [138, 564] on button "Add Comment" at bounding box center [115, 571] width 117 height 33
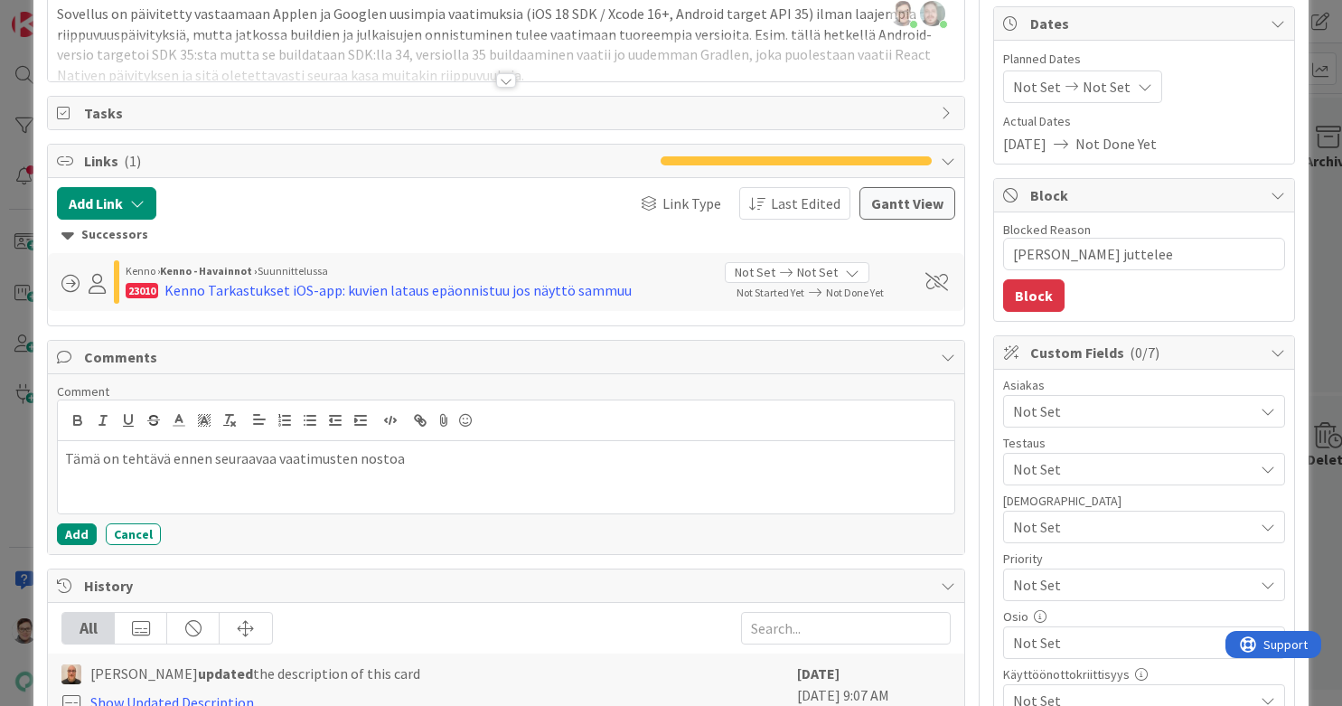
scroll to position [178, 0]
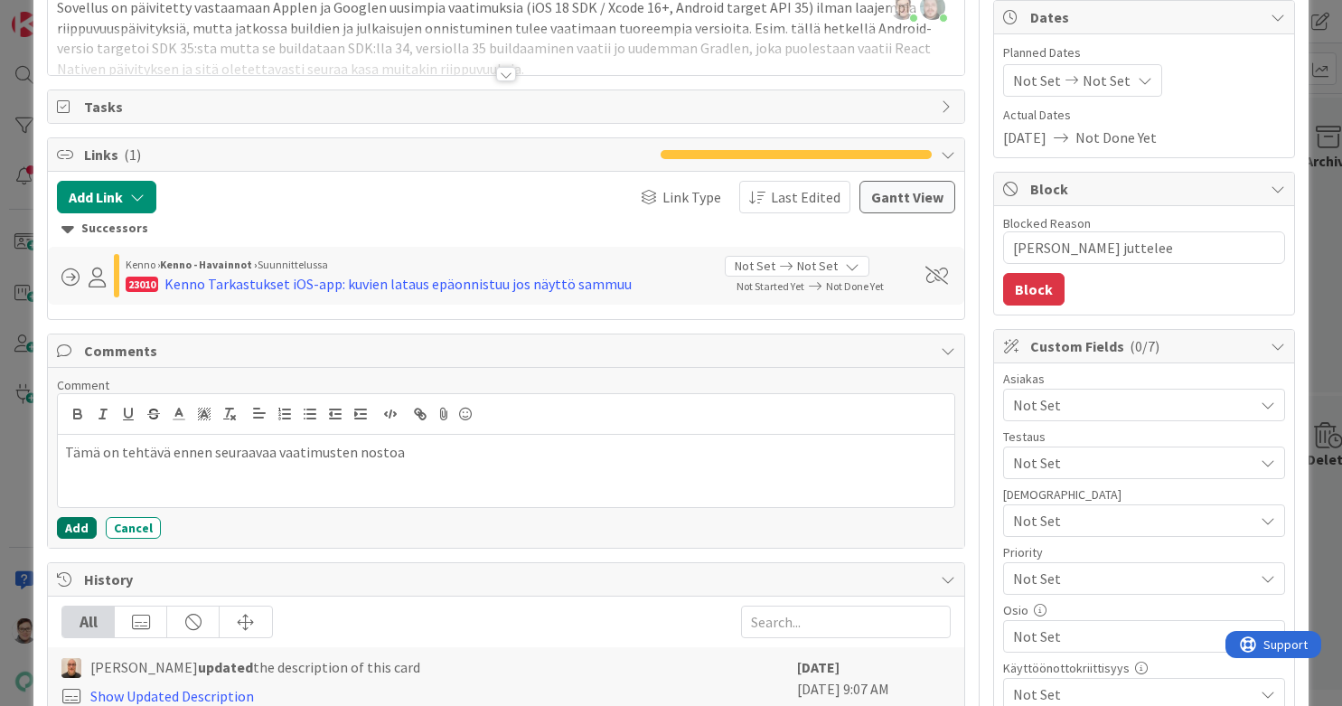
click at [80, 534] on button "Add" at bounding box center [77, 528] width 40 height 22
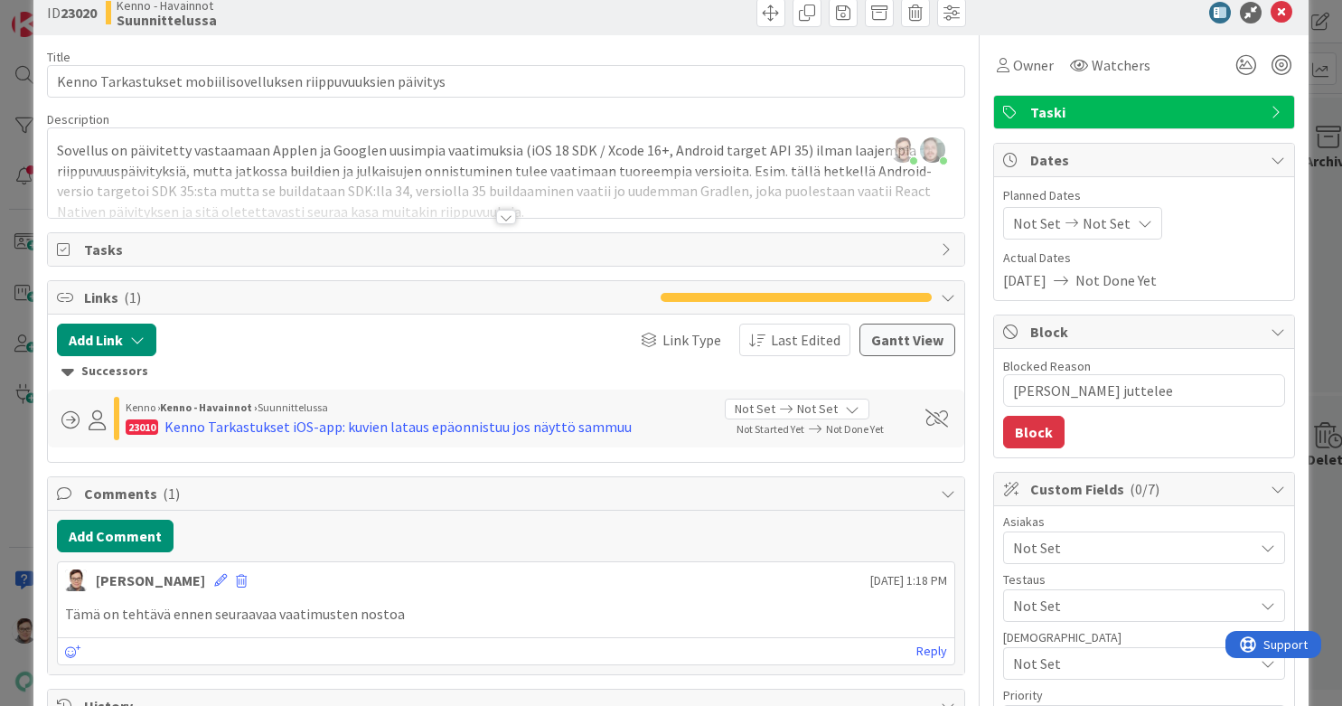
scroll to position [0, 0]
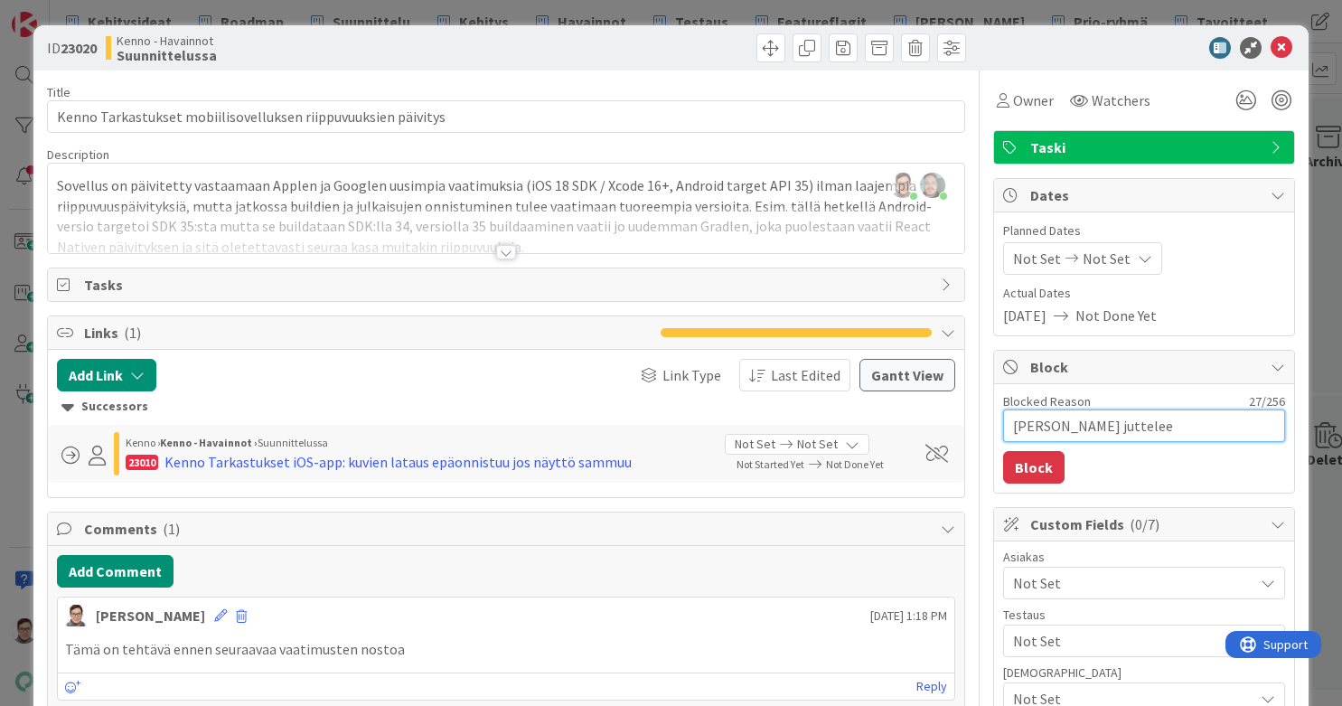
click at [1073, 428] on textarea "Sanna juttelee Matin kanssa" at bounding box center [1144, 425] width 282 height 33
click at [1030, 466] on button "Block" at bounding box center [1033, 467] width 61 height 33
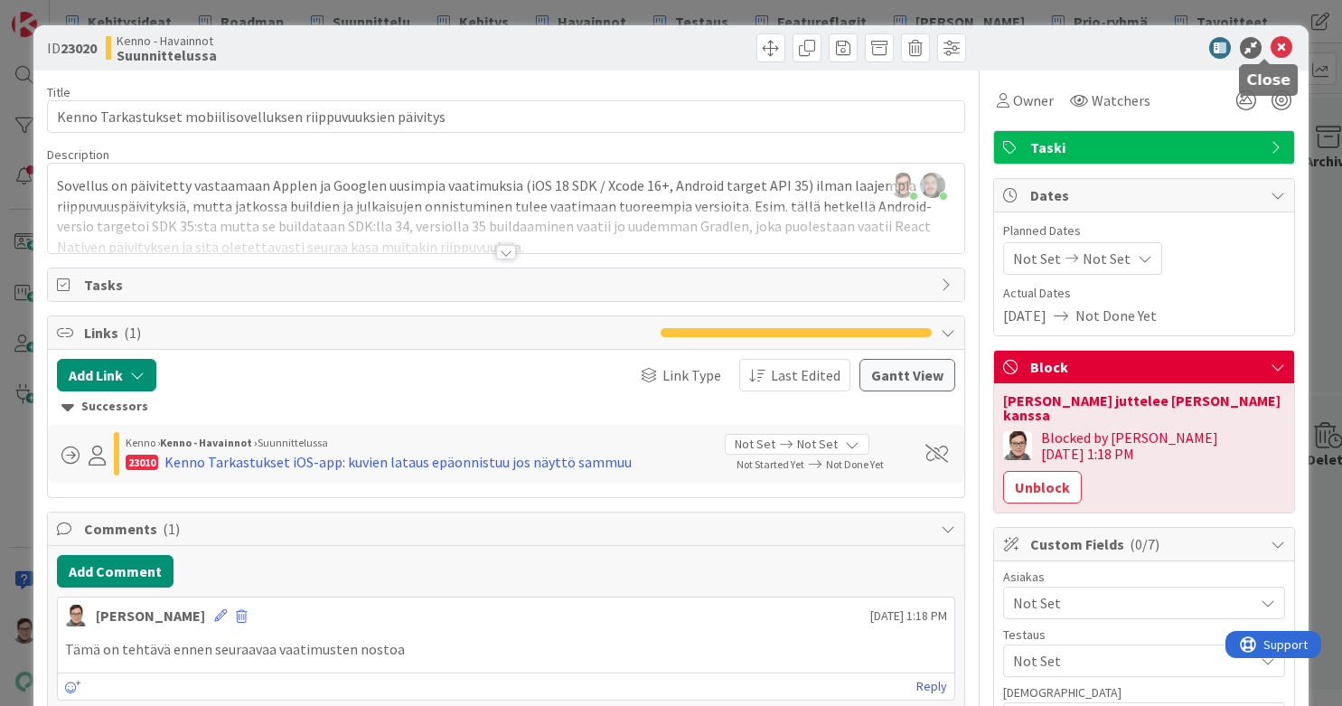
click at [1073, 52] on icon at bounding box center [1282, 48] width 22 height 22
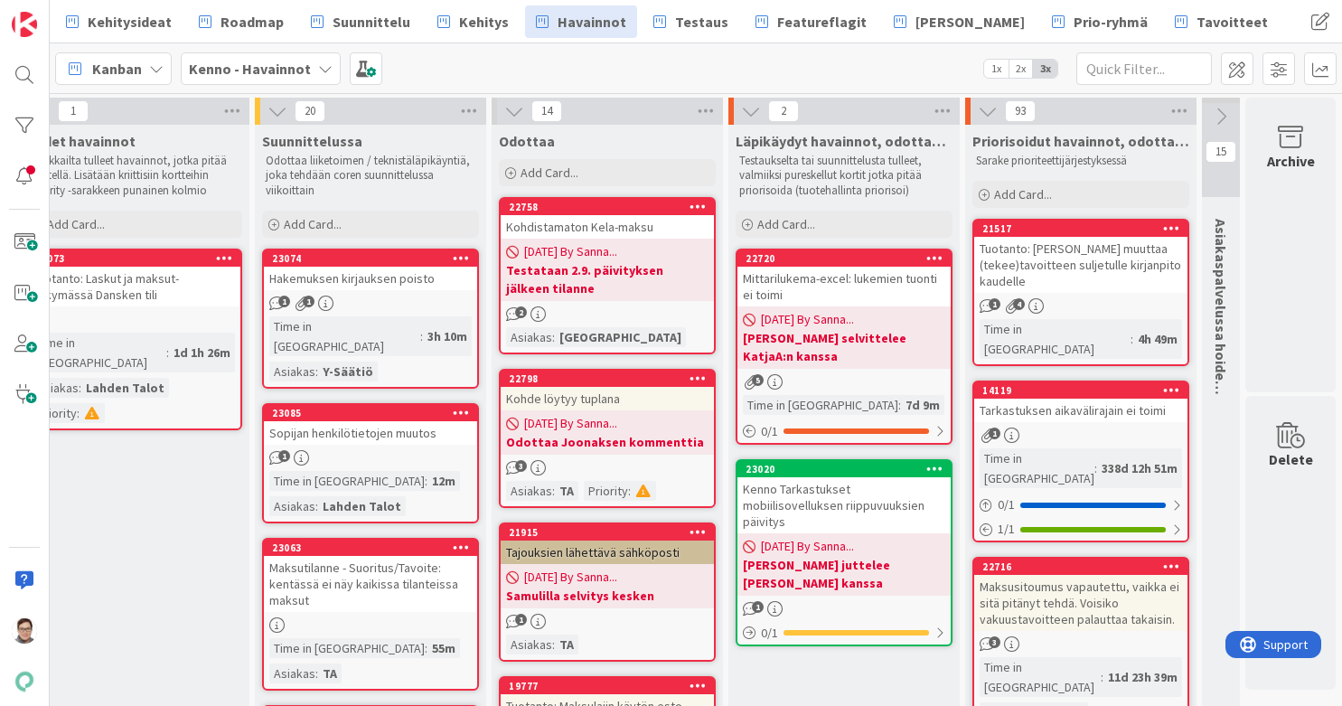
scroll to position [0, 54]
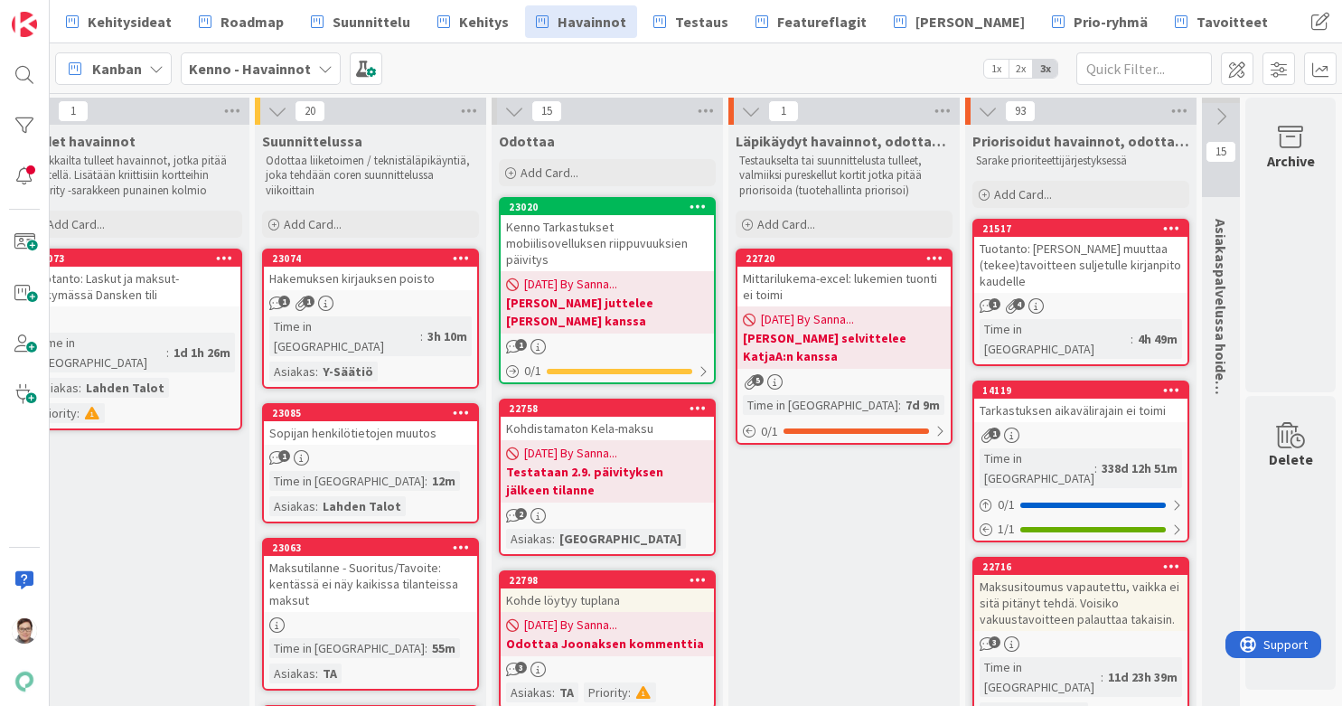
click at [811, 287] on div "Mittarilukema-excel: lukemien tuonti ei toimi" at bounding box center [844, 287] width 213 height 40
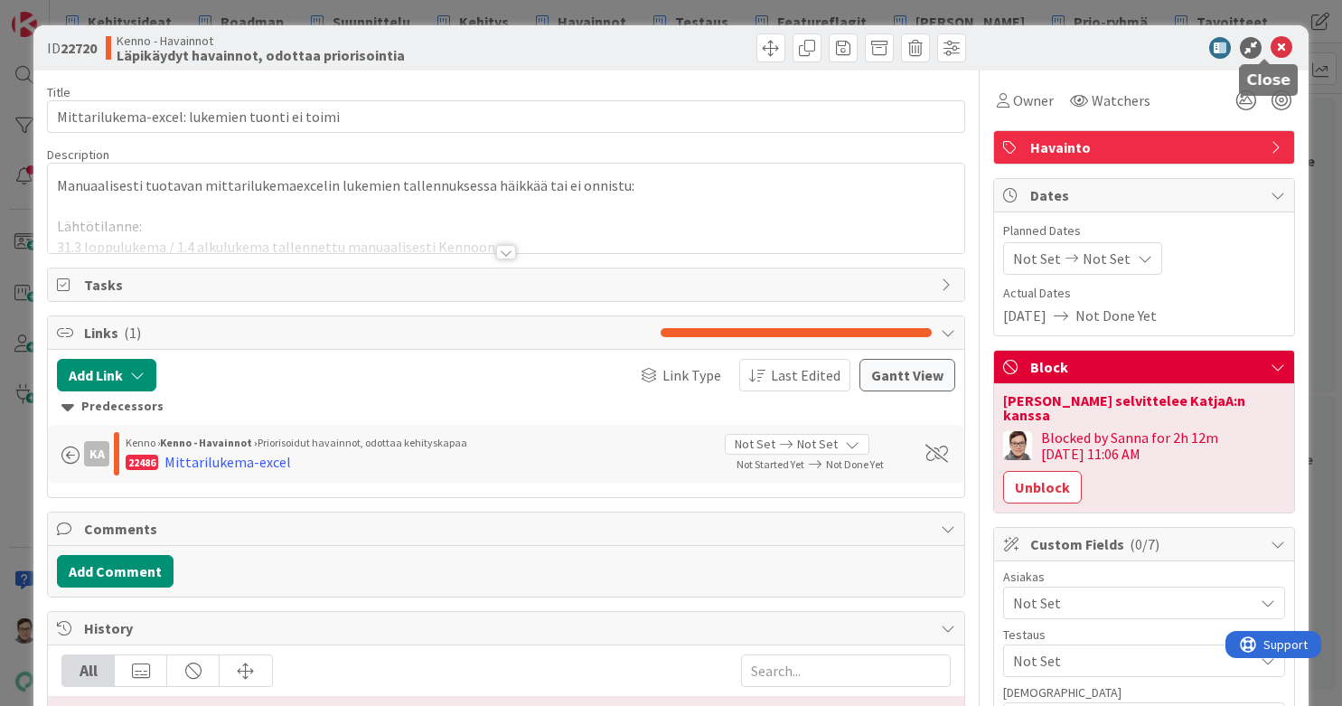
click at [1073, 39] on icon at bounding box center [1282, 48] width 22 height 22
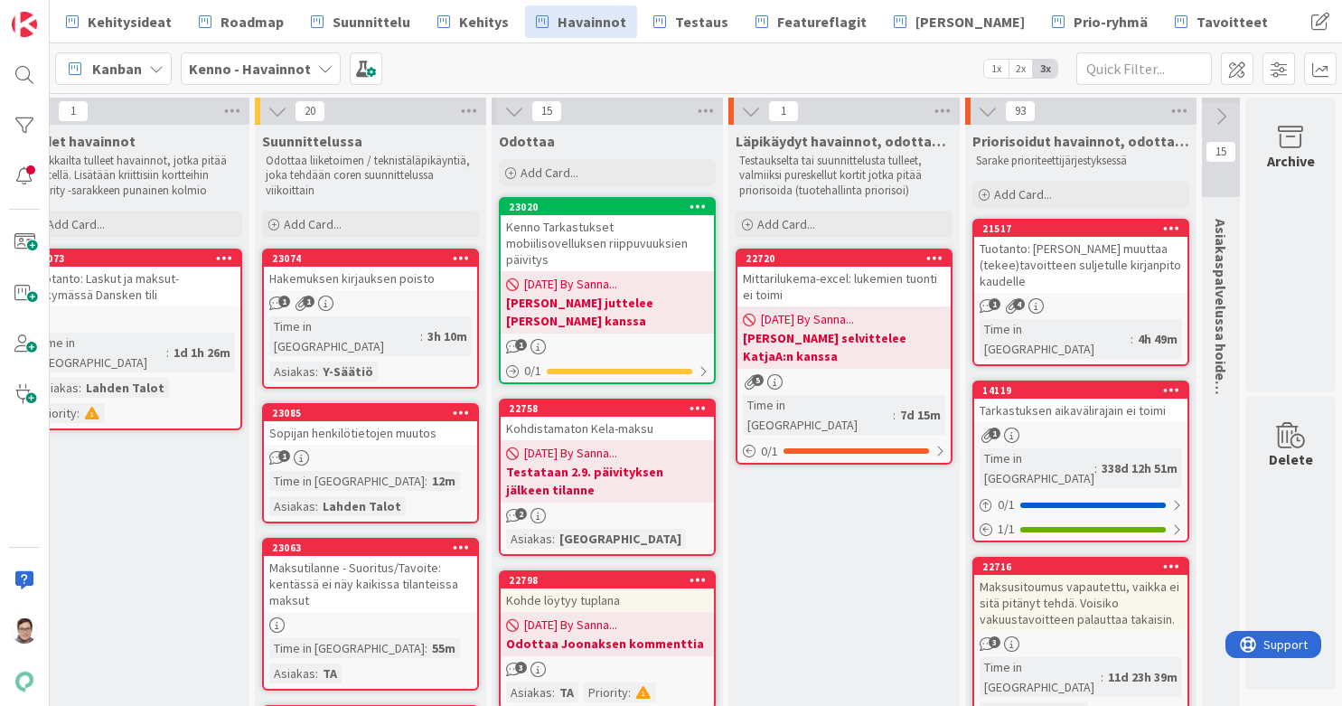
click at [613, 245] on div "Kenno Tarkastukset mobiilisovelluksen riippuvuuksien päivitys" at bounding box center [607, 243] width 213 height 56
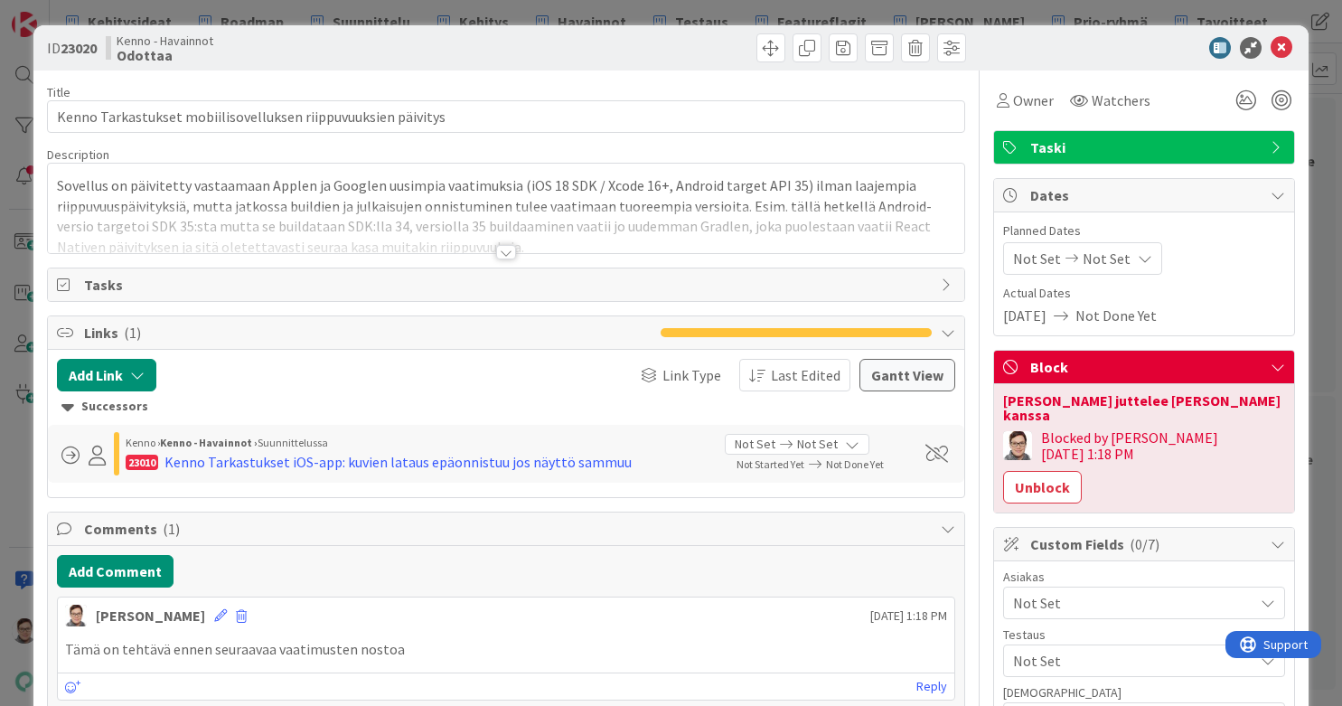
click at [502, 251] on div at bounding box center [506, 252] width 20 height 14
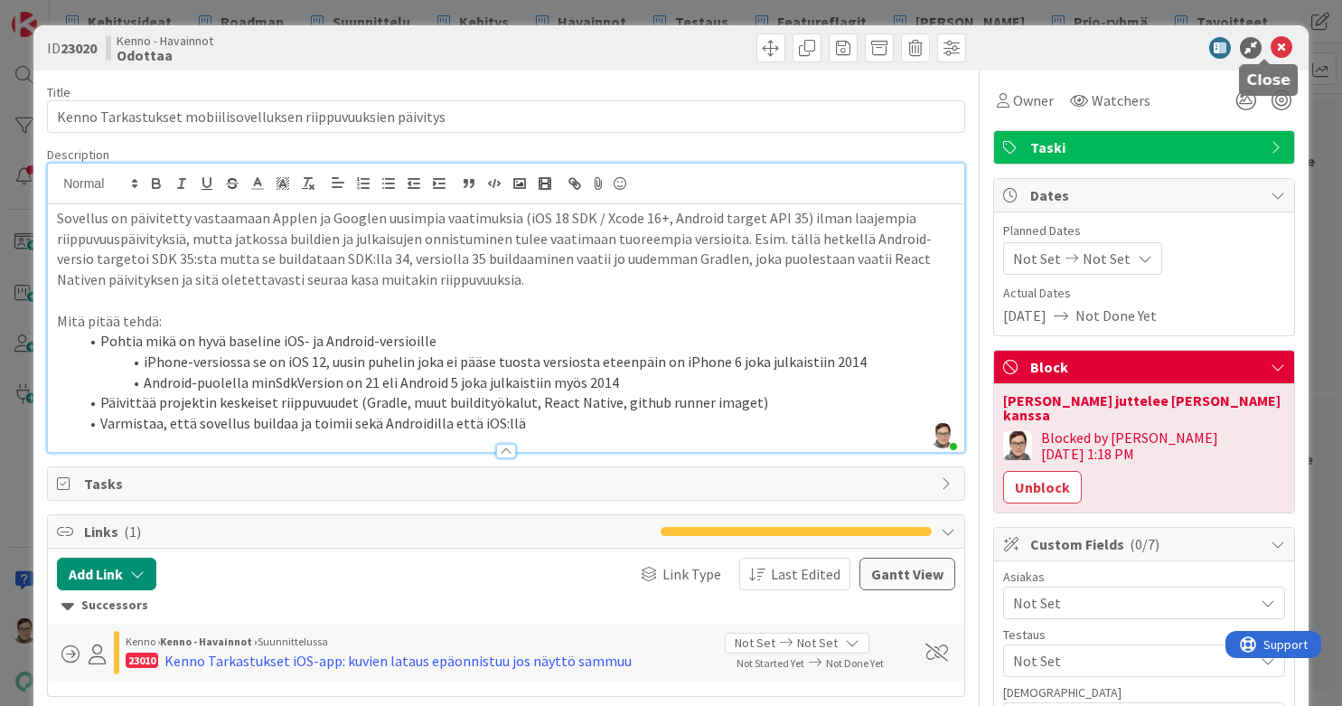
click at [1073, 52] on icon at bounding box center [1282, 48] width 22 height 22
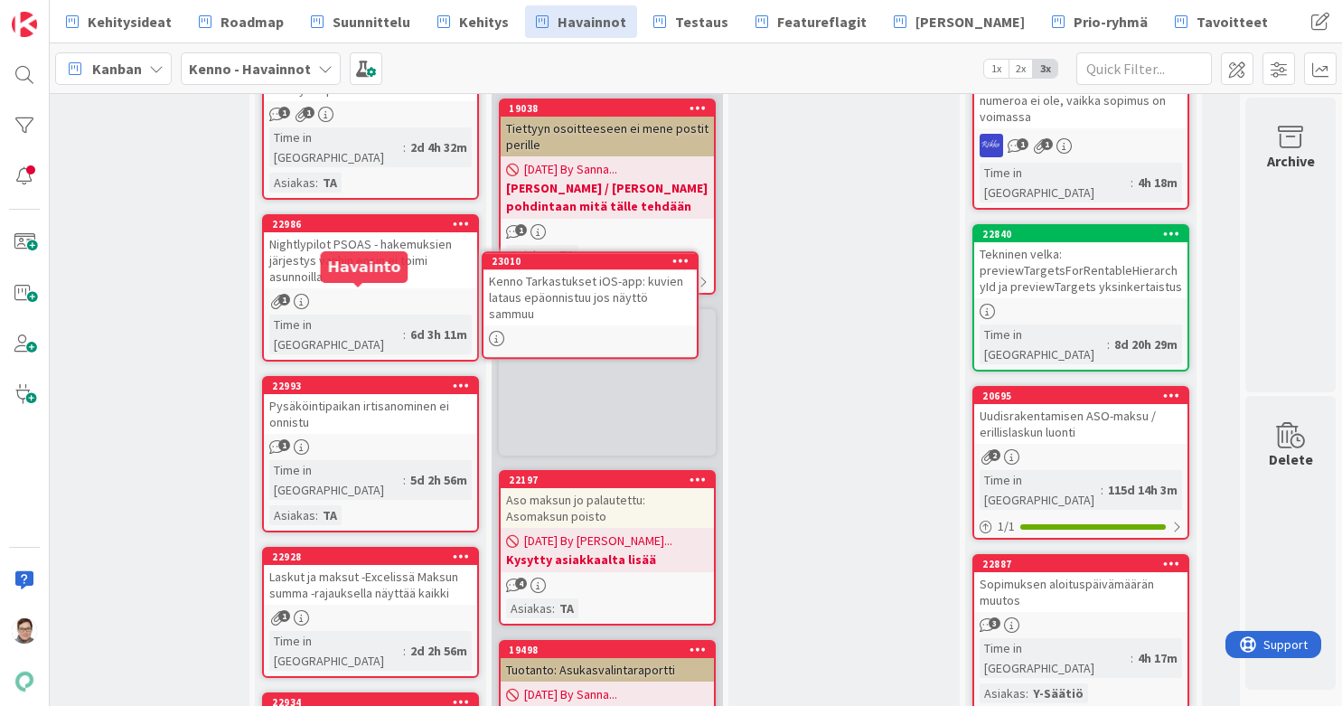
scroll to position [1887, 54]
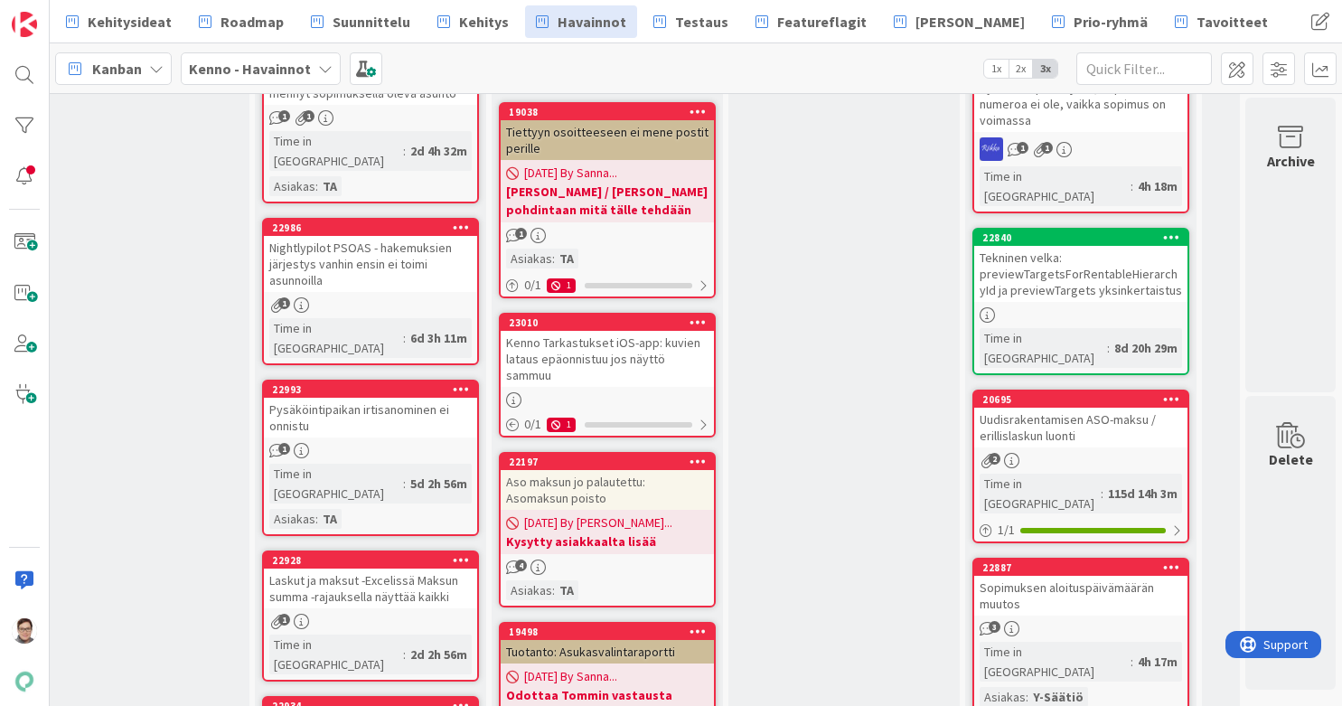
click at [690, 315] on icon at bounding box center [698, 321] width 17 height 13
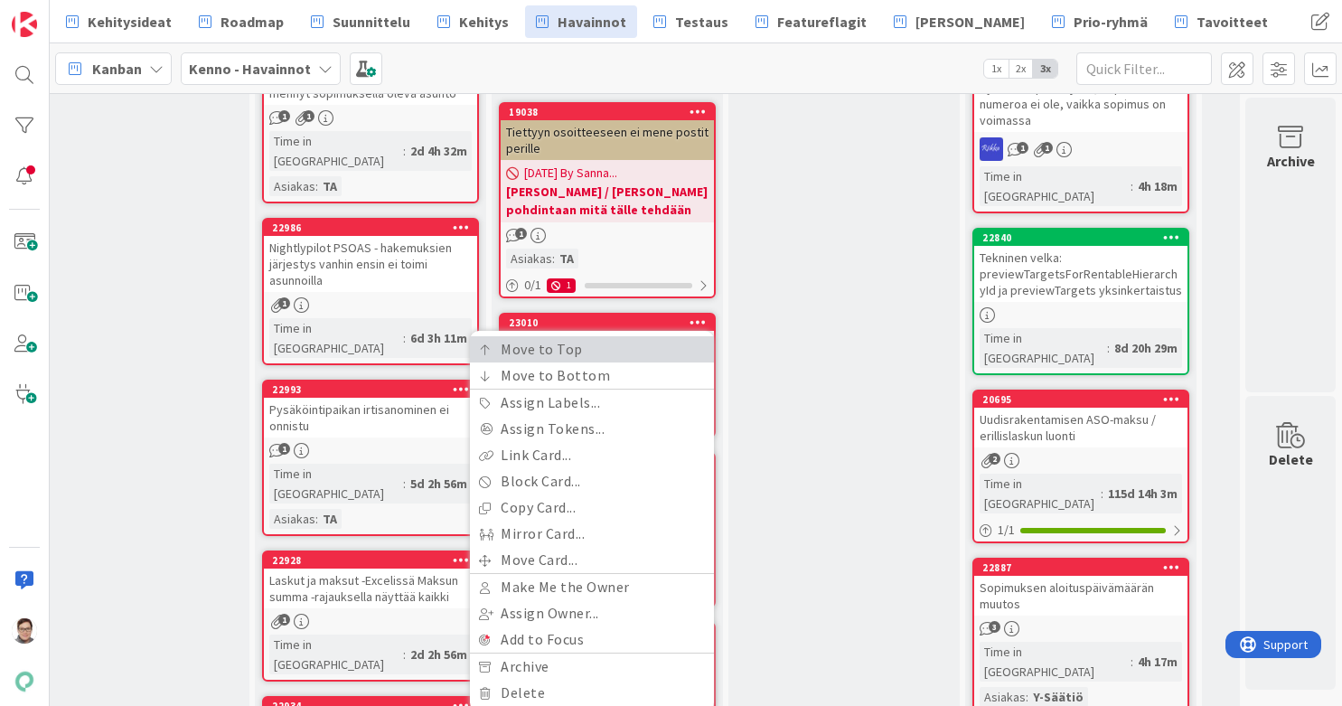
click at [598, 336] on link "Move to Top" at bounding box center [592, 349] width 244 height 26
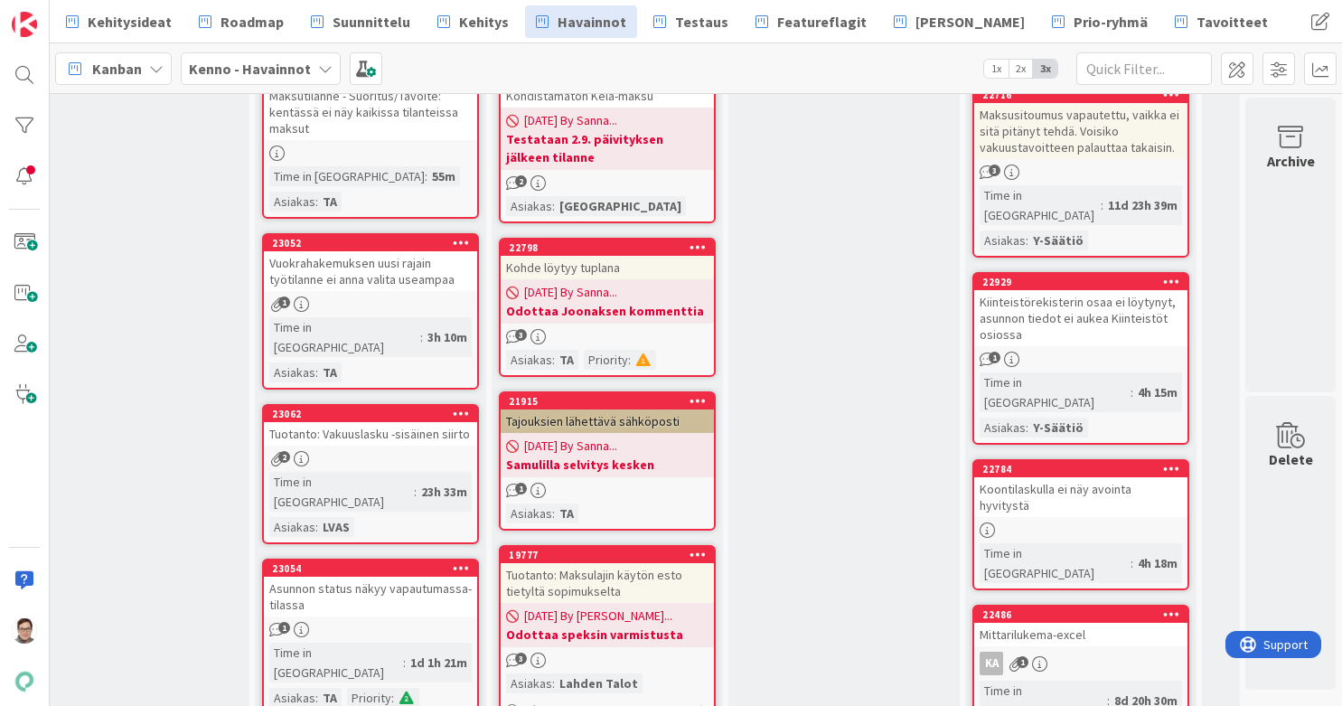
scroll to position [0, 55]
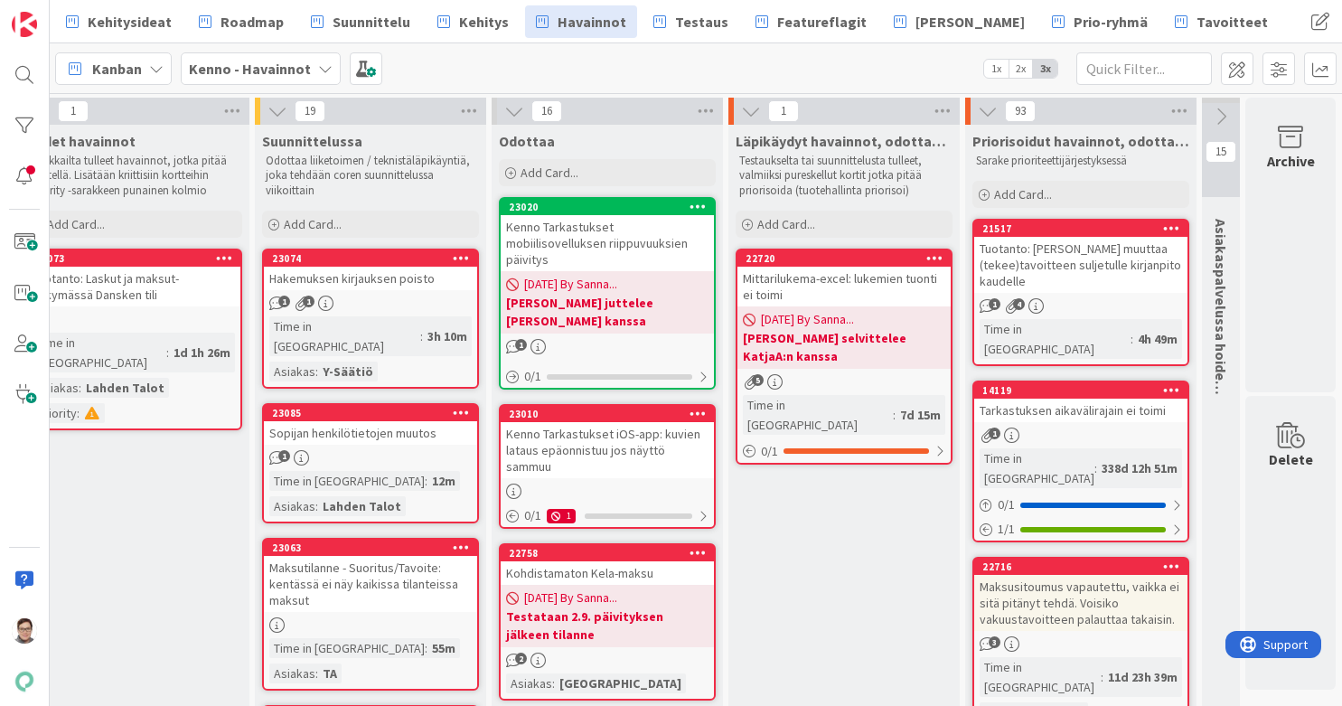
click at [615, 425] on div "Kenno Tarkastukset iOS-app: kuvien lataus epäonnistuu jos näyttö sammuu" at bounding box center [607, 450] width 213 height 56
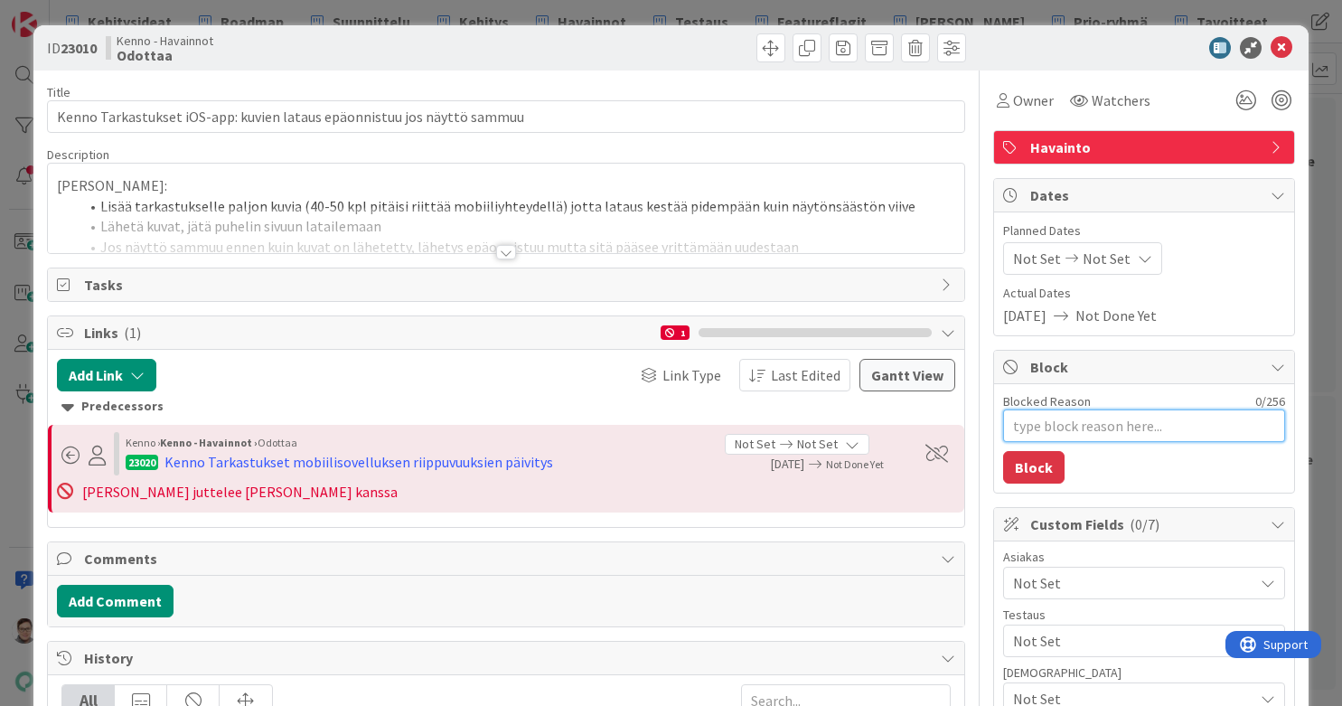
click at [1059, 420] on textarea "Blocked Reason" at bounding box center [1144, 425] width 282 height 33
type textarea "x"
type textarea "O"
type textarea "x"
type textarea "Os"
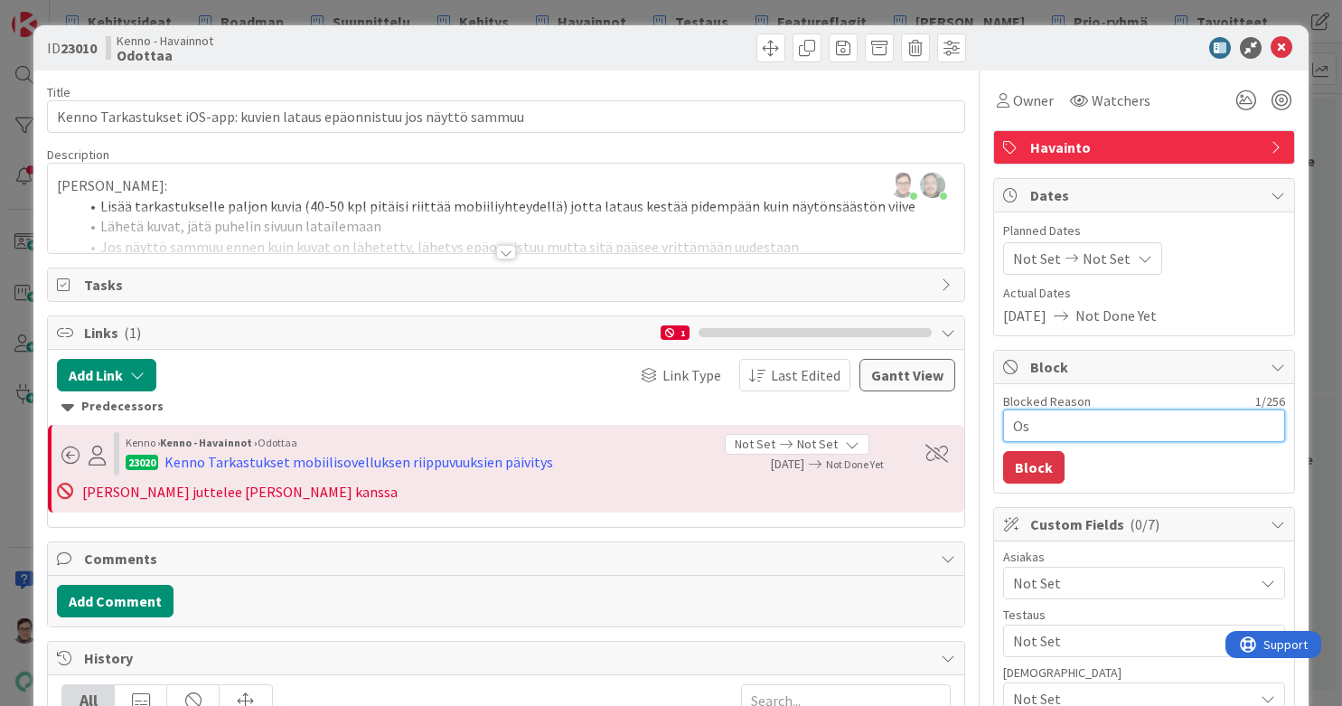
type textarea "x"
type textarea "Osa"
type textarea "x"
type textarea "Osana"
type textarea "x"
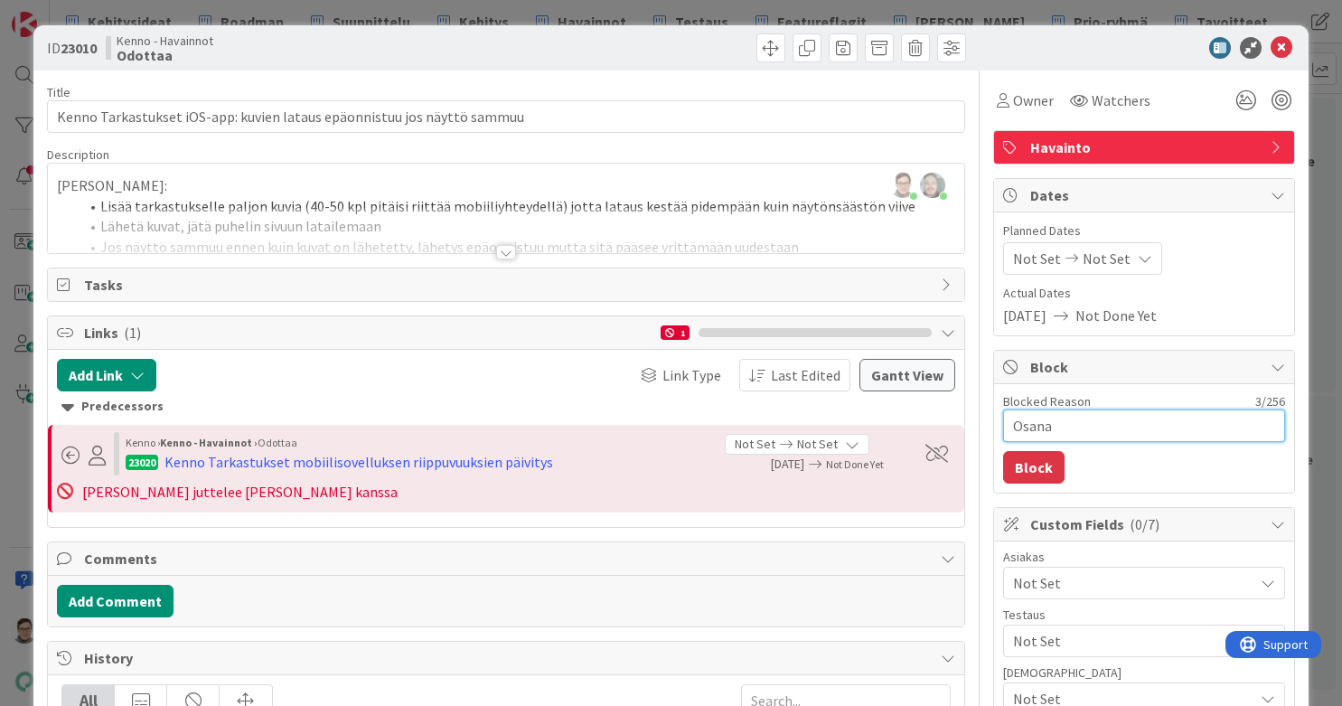
type textarea "Osana"
type textarea "x"
type textarea "Osana"
type textarea "x"
type textarea "Osan"
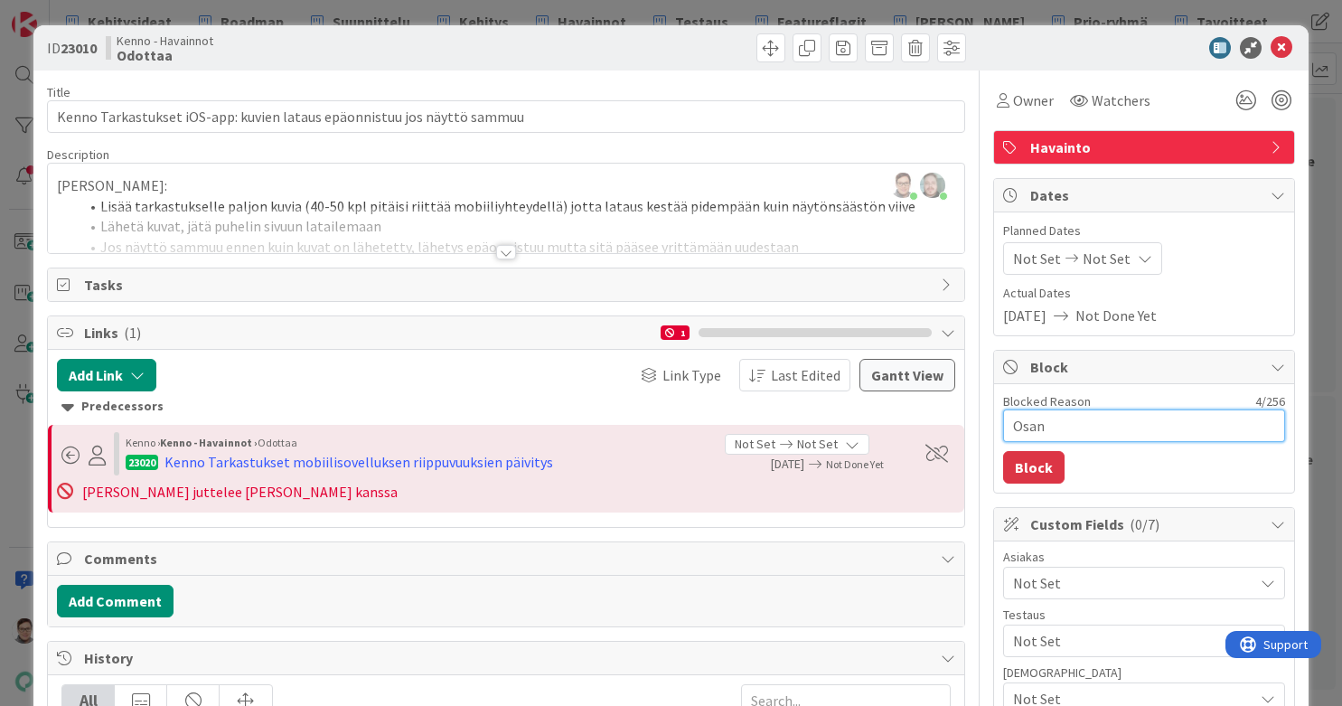
type textarea "x"
type textarea "Osa"
type textarea "x"
type textarea "Os"
type textarea "x"
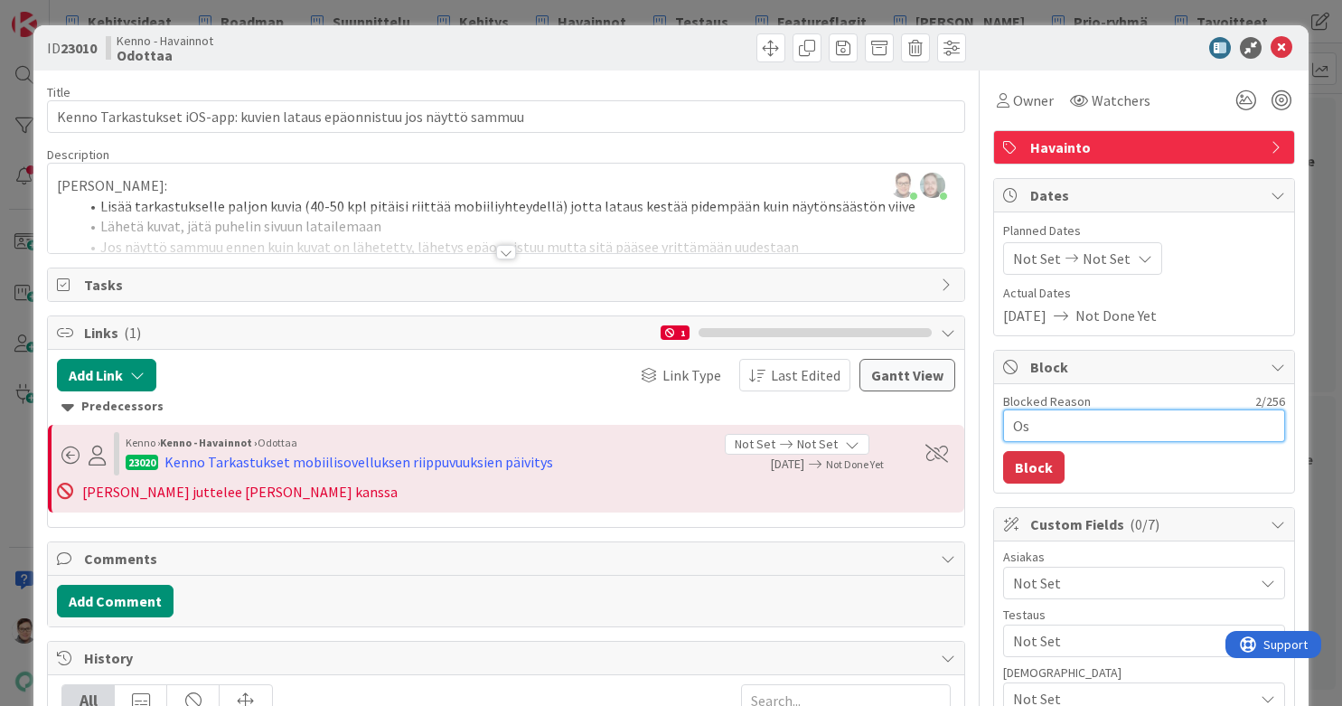
type textarea "Osa"
type textarea "x"
type textarea "Osan"
type textarea "x"
type textarea "Osana"
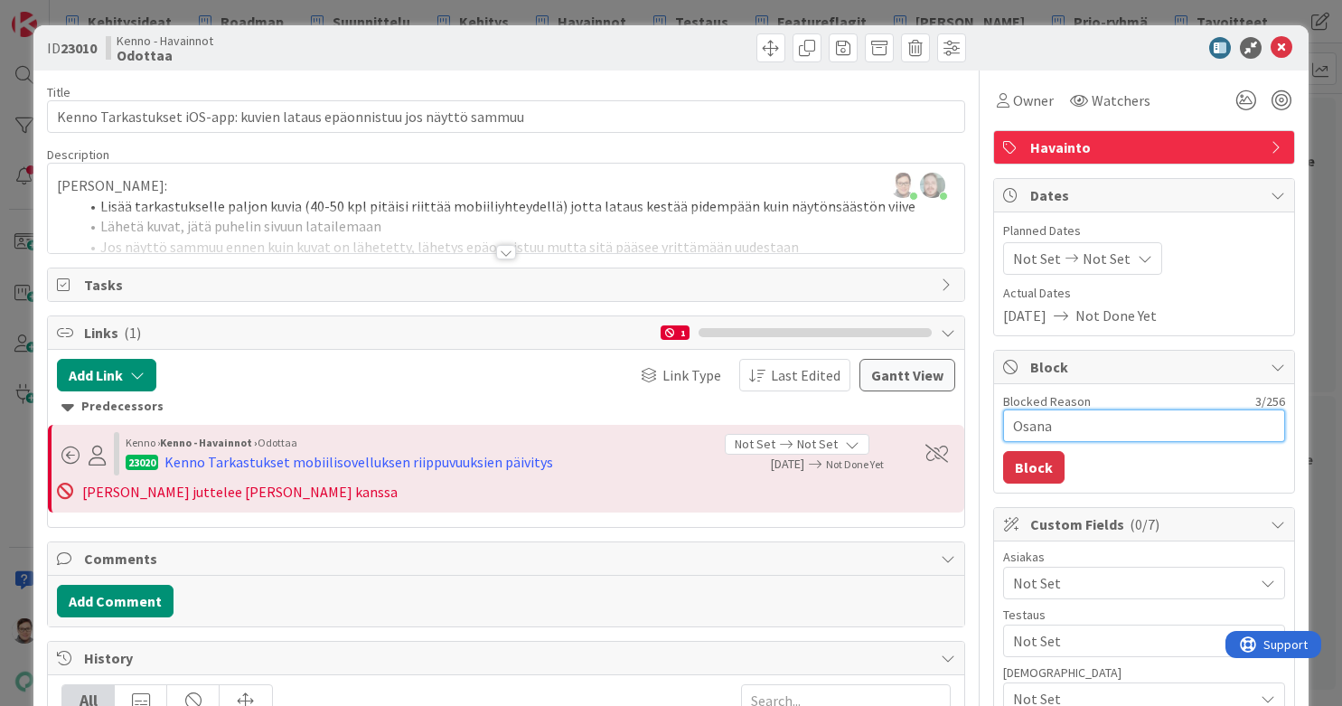
type textarea "x"
type textarea "Osana"
type textarea "x"
type textarea "Osana S"
type textarea "x"
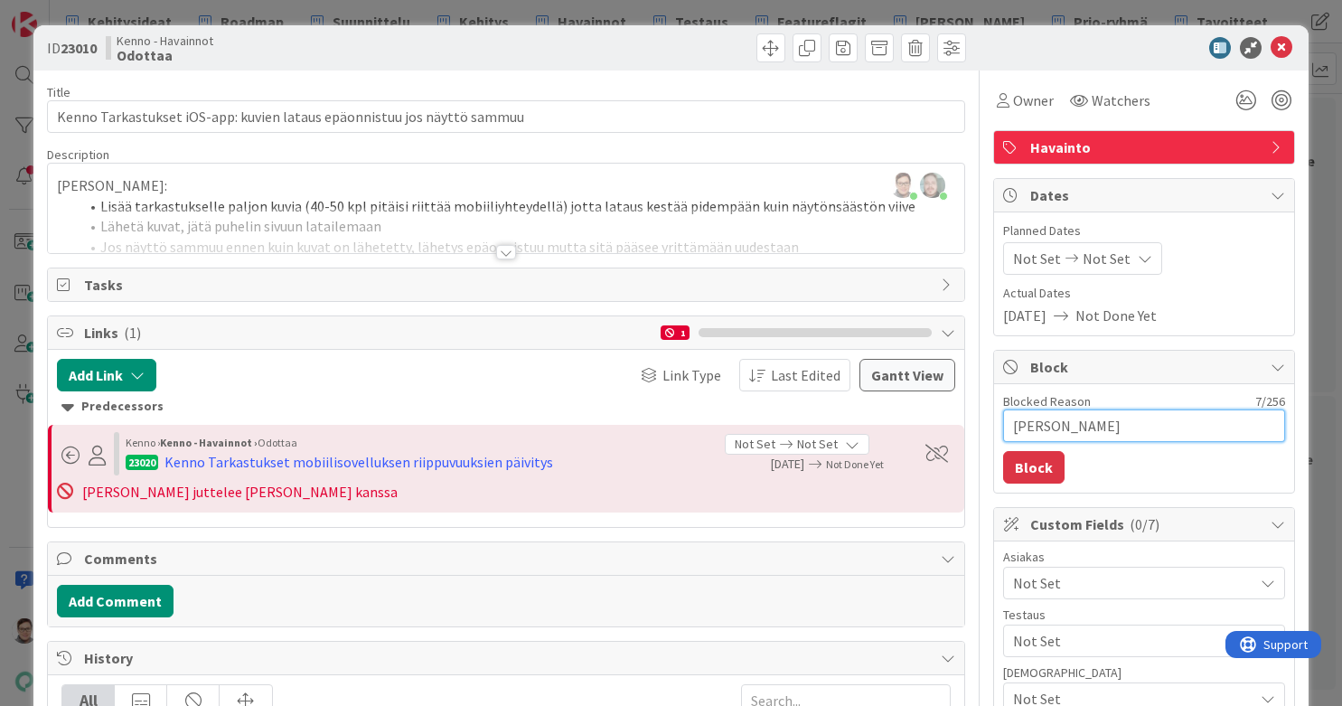
type textarea "Osana Sa"
type textarea "x"
type textarea "Osana San"
type textarea "x"
type textarea "Osana Sanna"
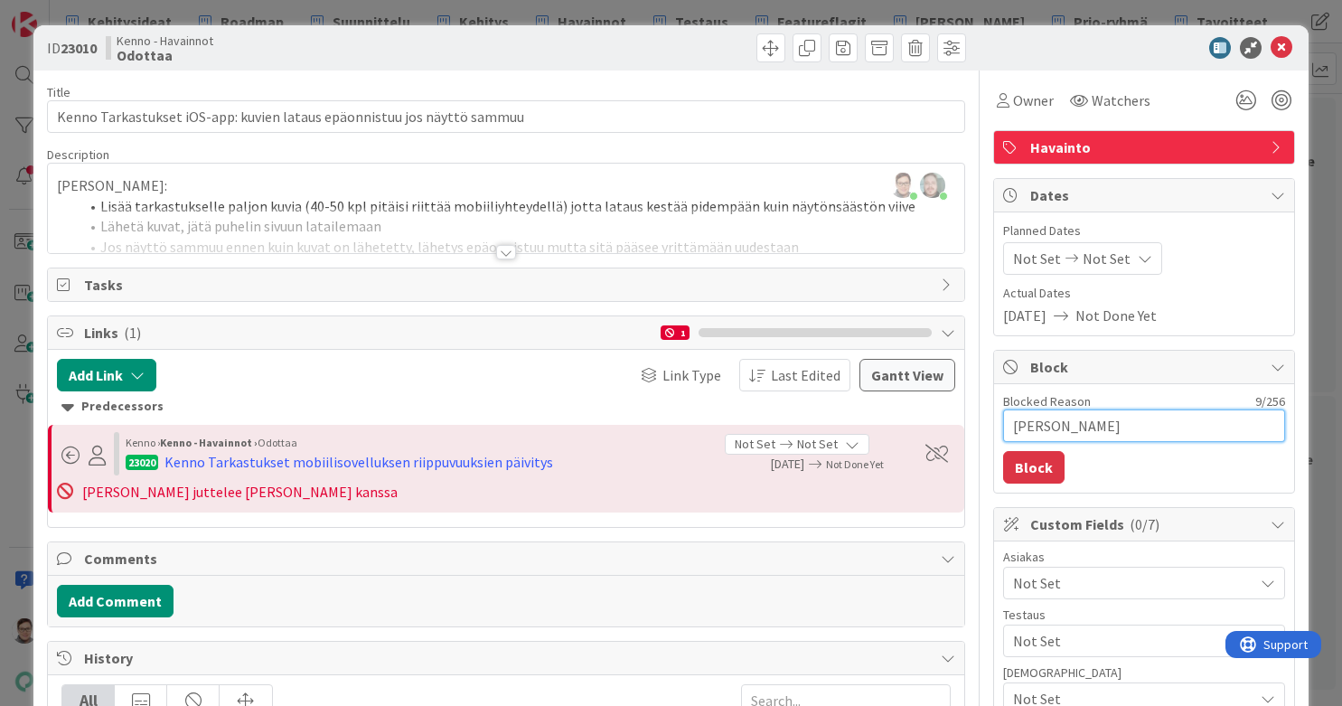
type textarea "x"
type textarea "Osana Sannan"
type textarea "x"
type textarea "Osana Sannan"
type textarea "x"
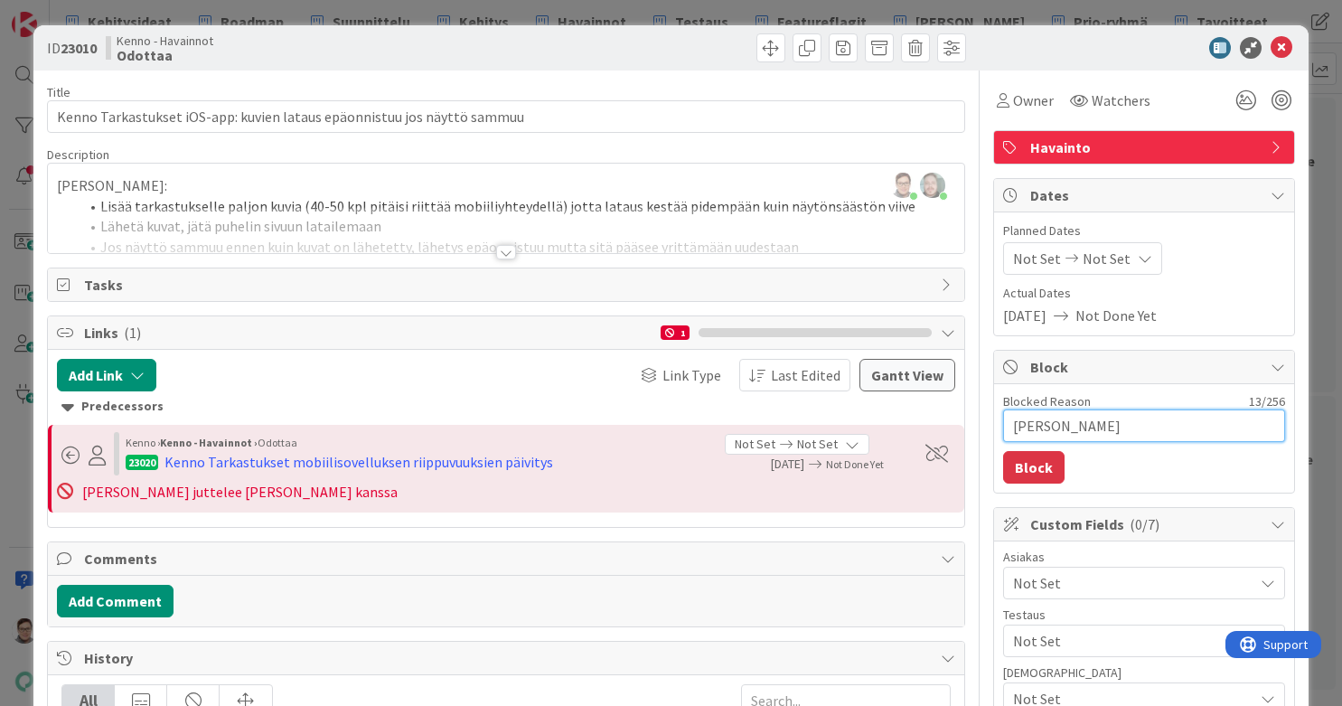
type textarea "Osana Sannan j"
type textarea "x"
type textarea "Osana Sannan ja"
type textarea "x"
type textarea "Osana Sannan ja"
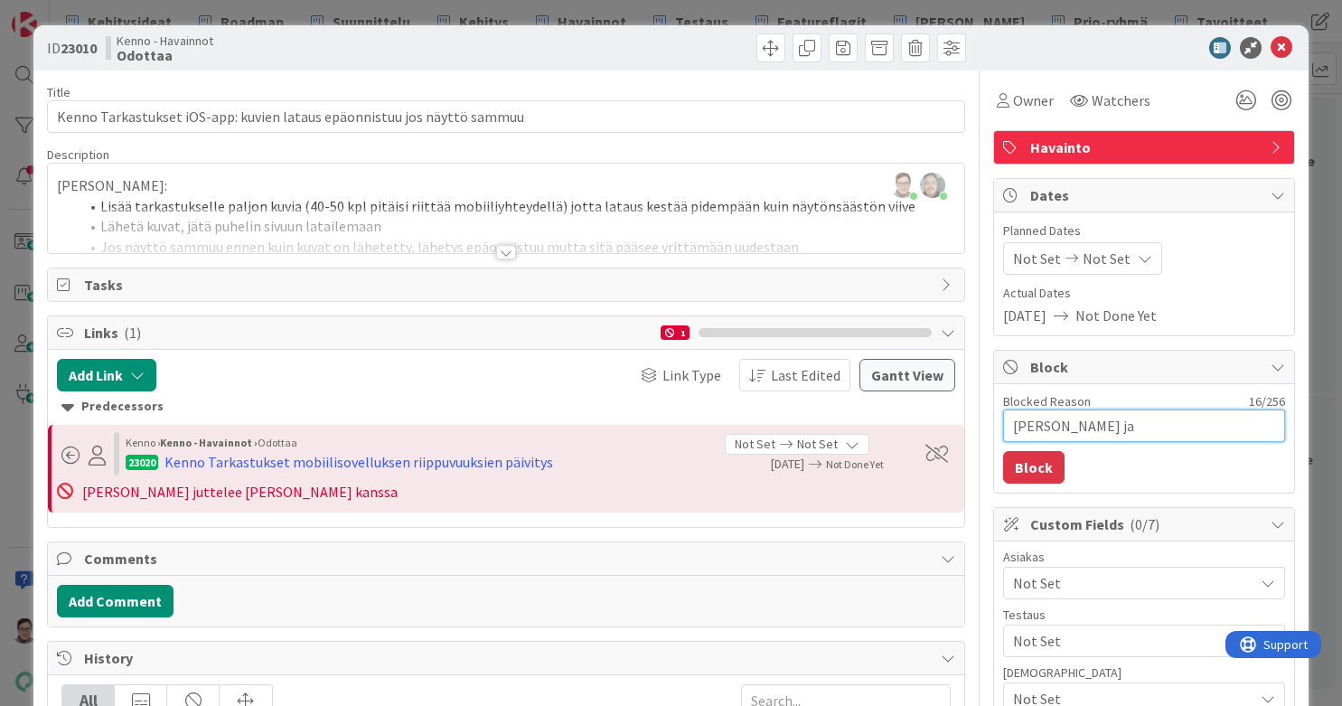
type textarea "x"
type textarea "Osana Sannan ja M"
type textarea "x"
type textarea "Osana Sannan ja Ma"
type textarea "x"
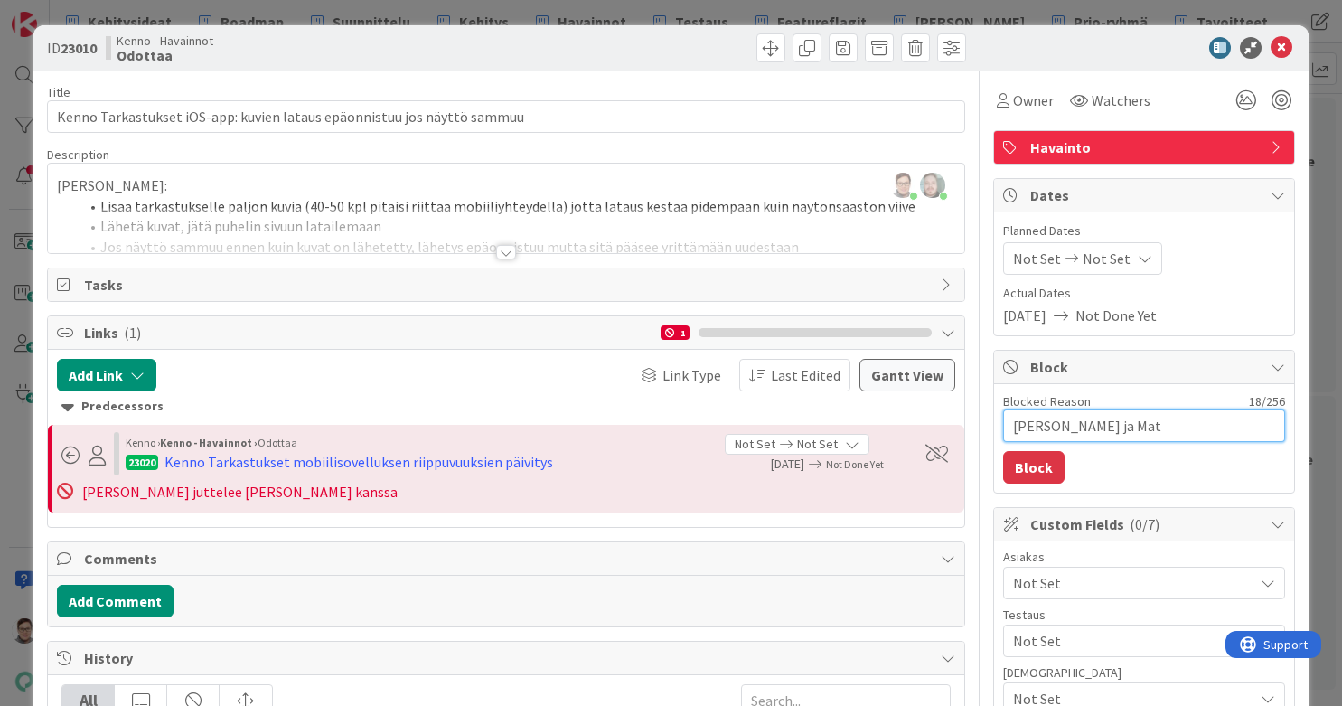
type textarea "Osana Sannan ja Mati"
type textarea "x"
type textarea "Osana Sannan ja Matin"
type textarea "x"
type textarea "Osana Sannan ja Matin"
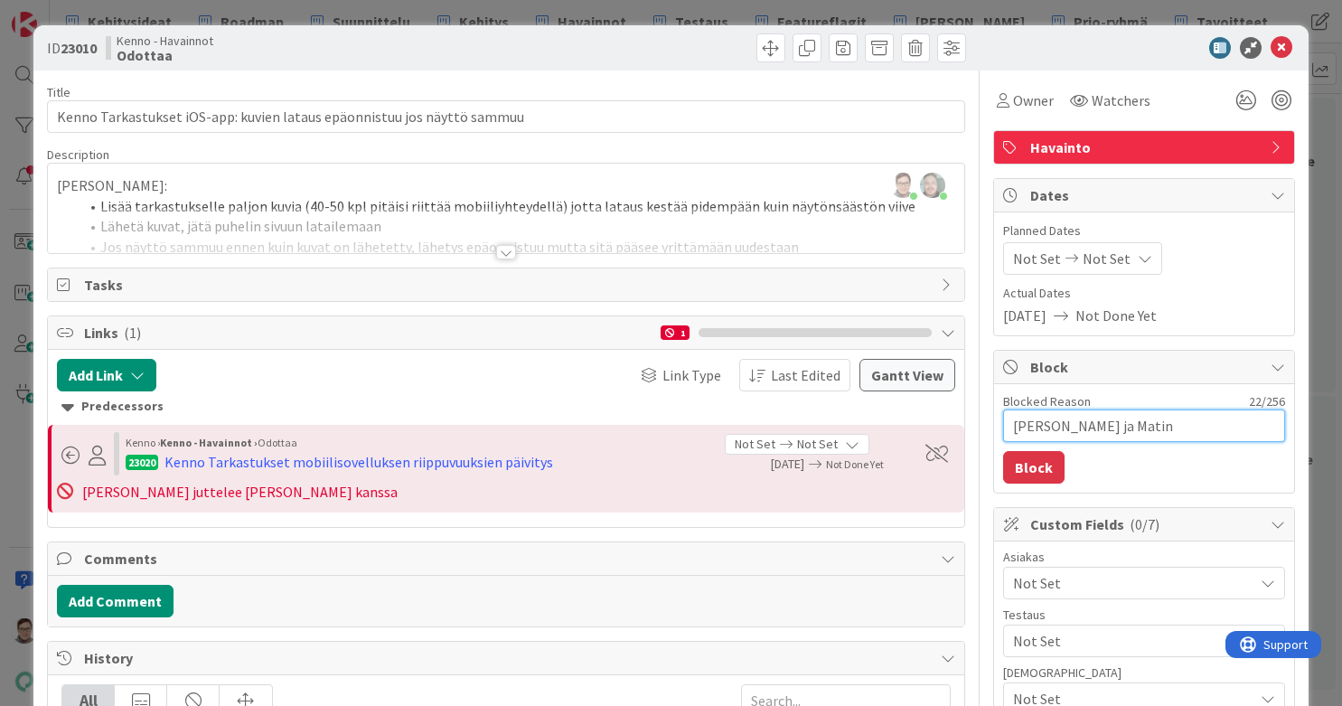
type textarea "x"
type textarea "Osana Sannan ja Matin j"
type textarea "x"
type textarea "Osana Sannan ja Matin ju"
type textarea "x"
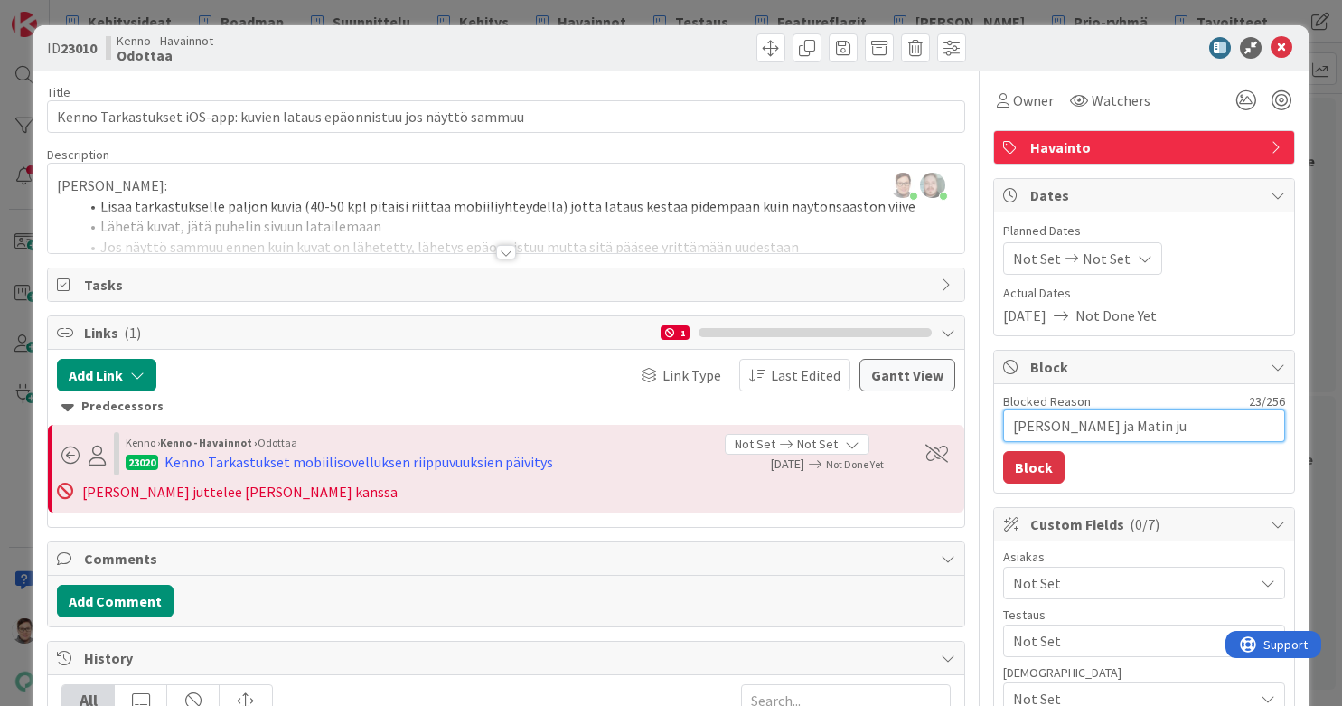
type textarea "Osana Sannan ja Matin jut"
type textarea "x"
type textarea "Osana Sannan ja Matin jutt"
type textarea "x"
type textarea "Osana Sannan ja Matin jutte"
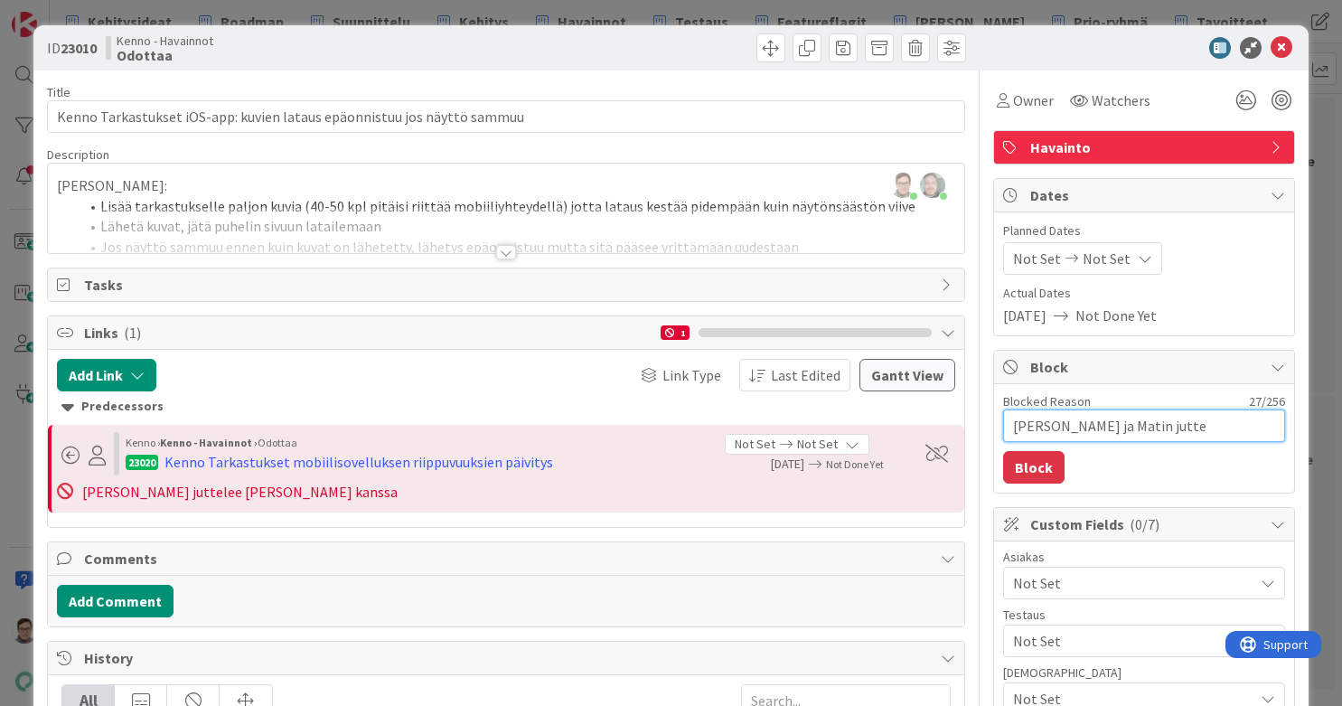
type textarea "x"
type textarea "Osana Sannan ja Matin juttel"
type textarea "x"
type textarea "Osana Sannan ja Matin juttelua"
type textarea "x"
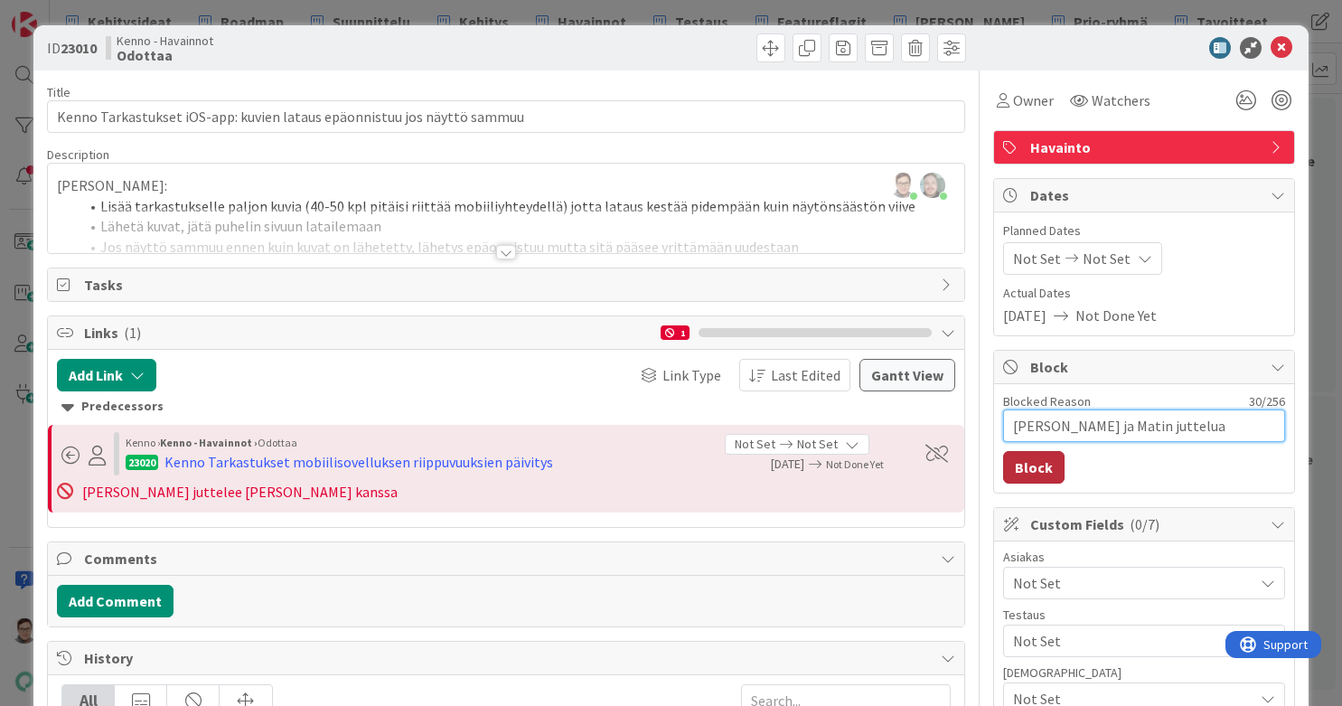
type textarea "Osana Sannan ja Matin juttelua"
click at [1030, 465] on button "Block" at bounding box center [1033, 467] width 61 height 33
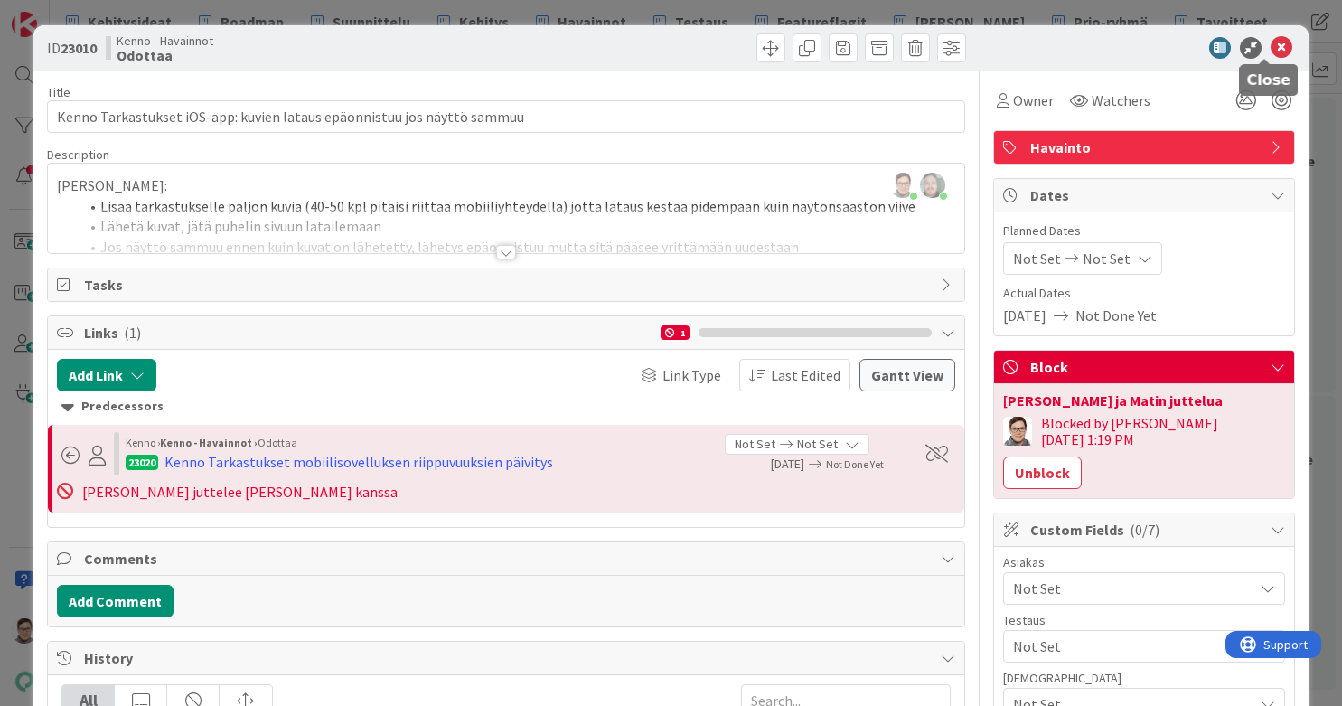
click at [1073, 47] on icon at bounding box center [1282, 48] width 22 height 22
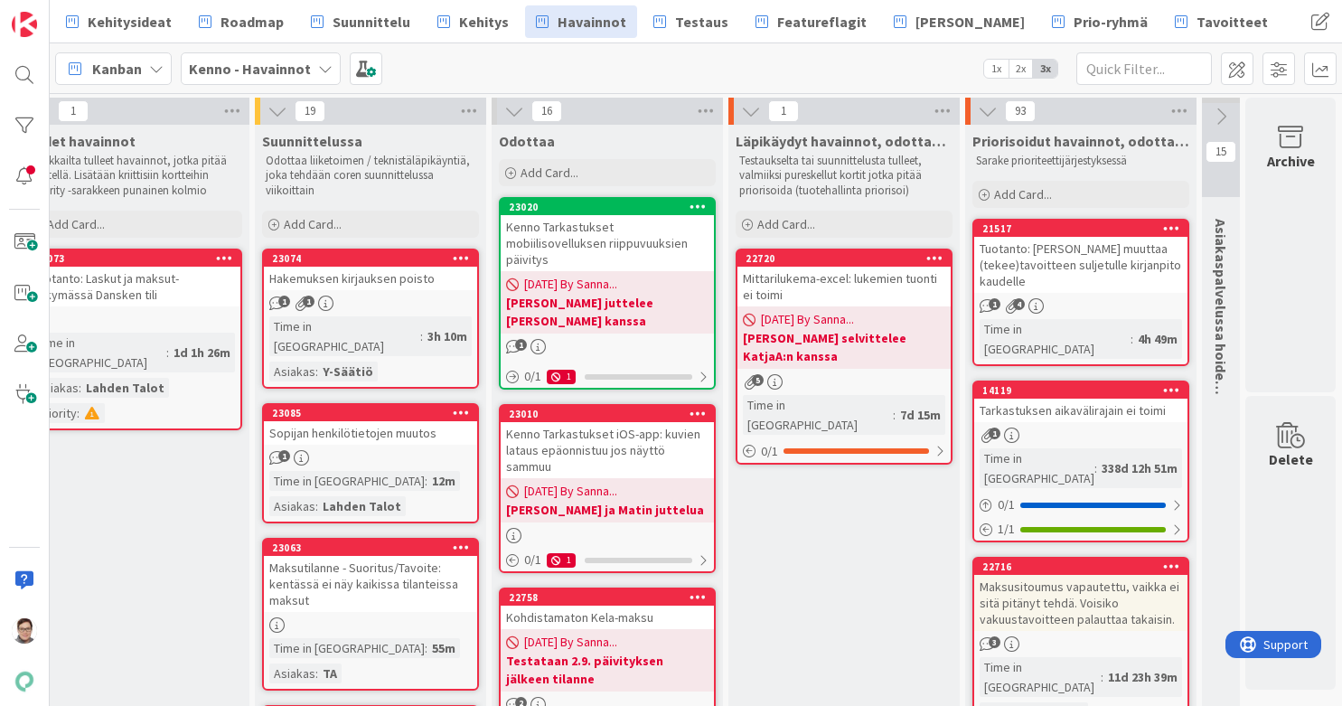
click at [596, 239] on div "Kenno Tarkastukset mobiilisovelluksen riippuvuuksien päivitys" at bounding box center [607, 243] width 213 height 56
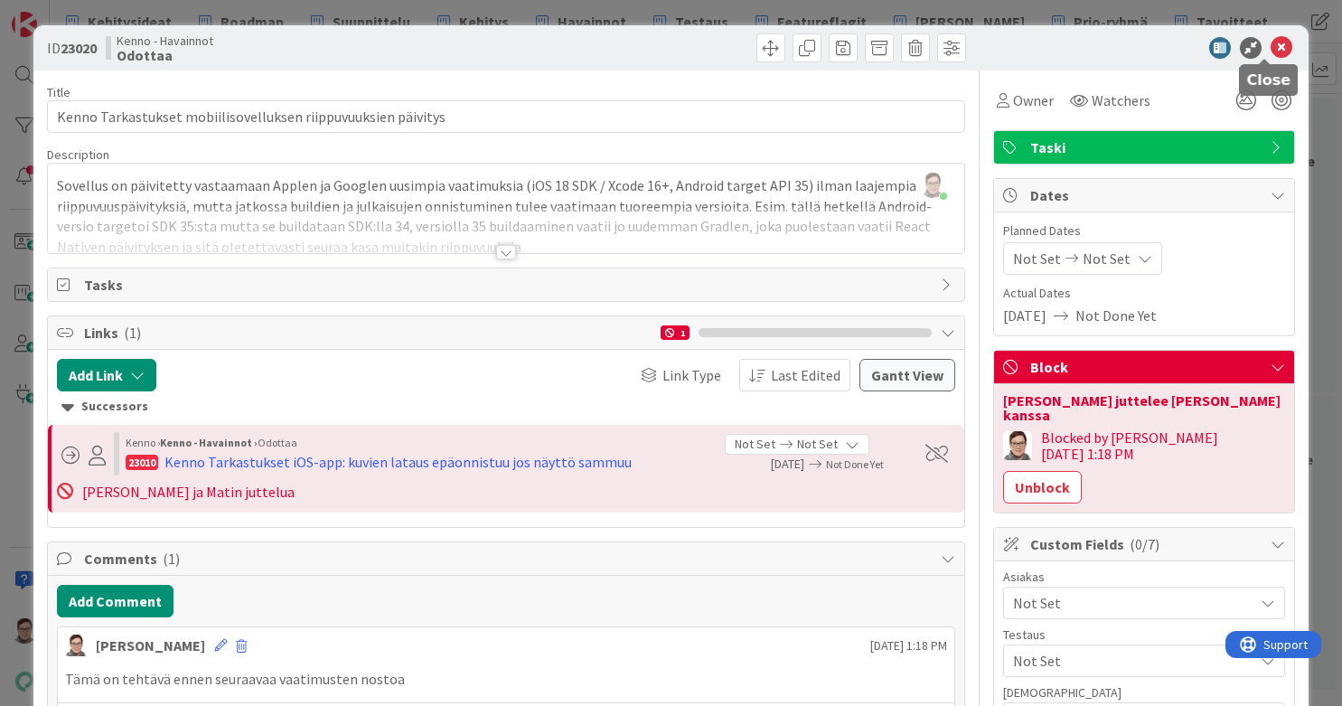
click at [1073, 42] on icon at bounding box center [1282, 48] width 22 height 22
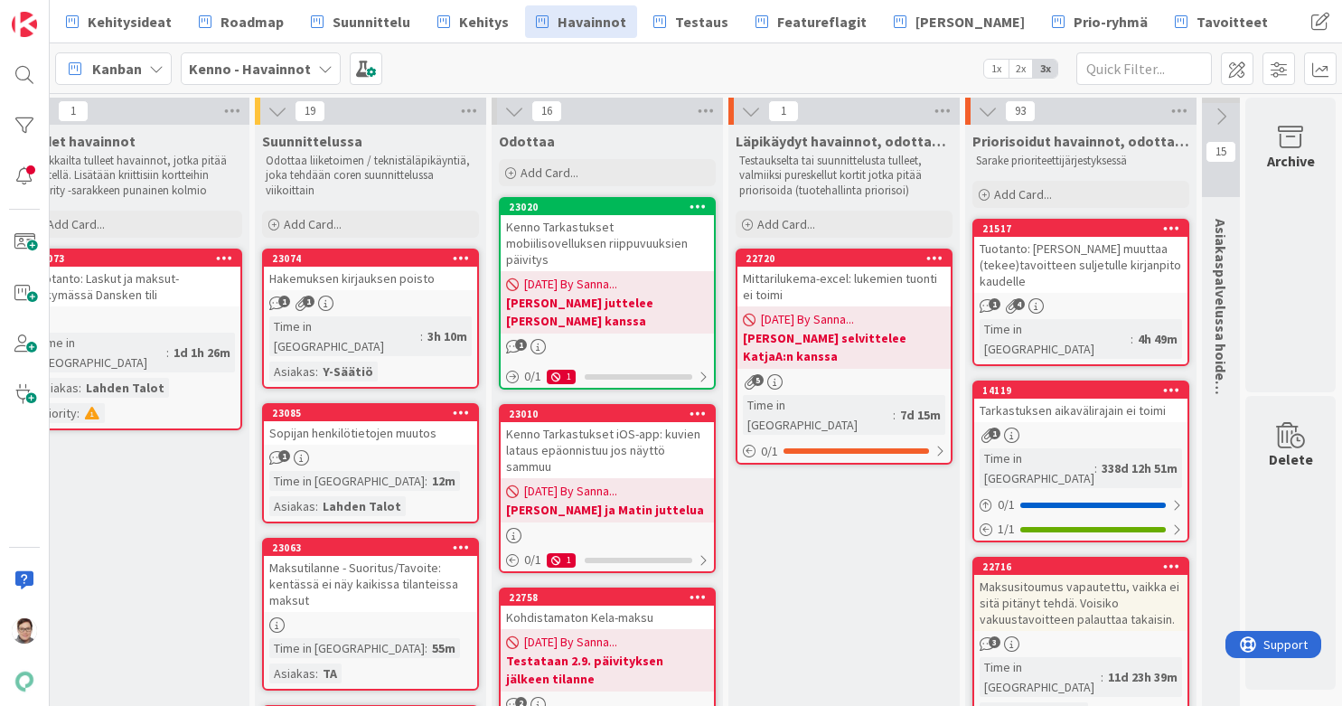
click at [627, 431] on div "Kenno Tarkastukset iOS-app: kuvien lataus epäonnistuu jos näyttö sammuu" at bounding box center [607, 450] width 213 height 56
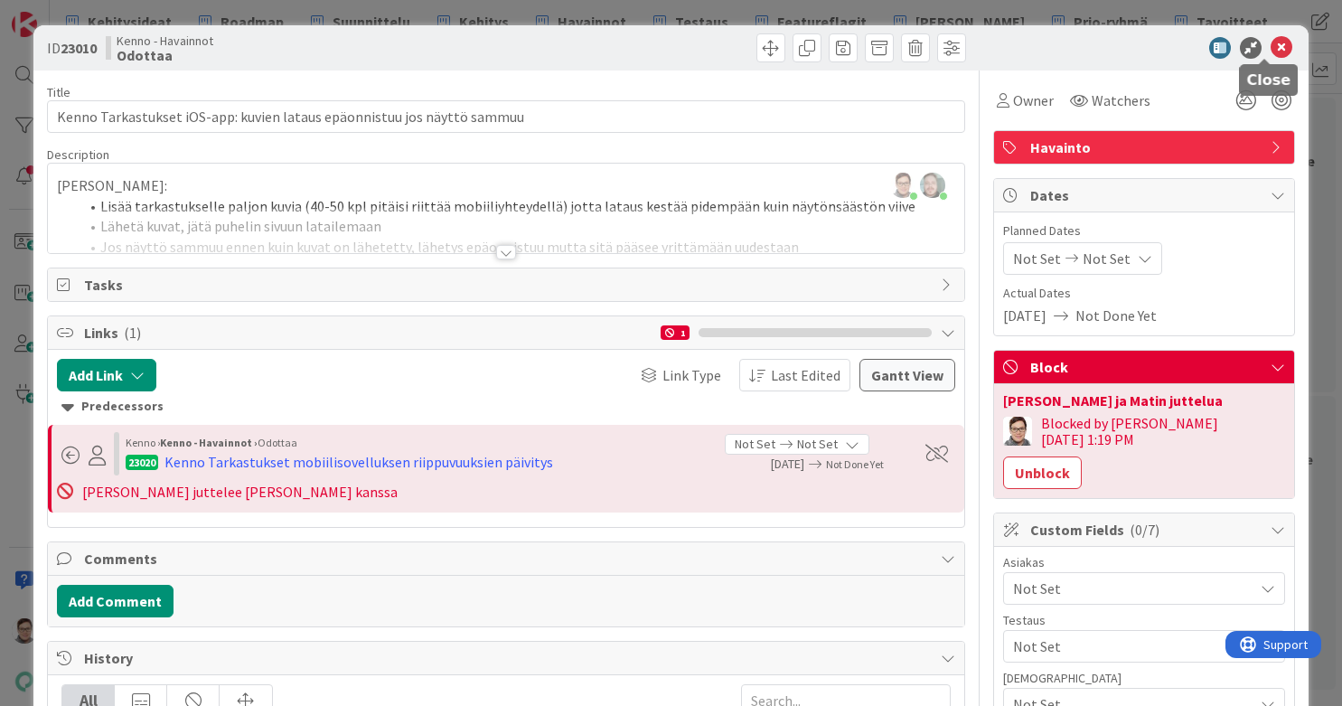
click at [1073, 49] on icon at bounding box center [1282, 48] width 22 height 22
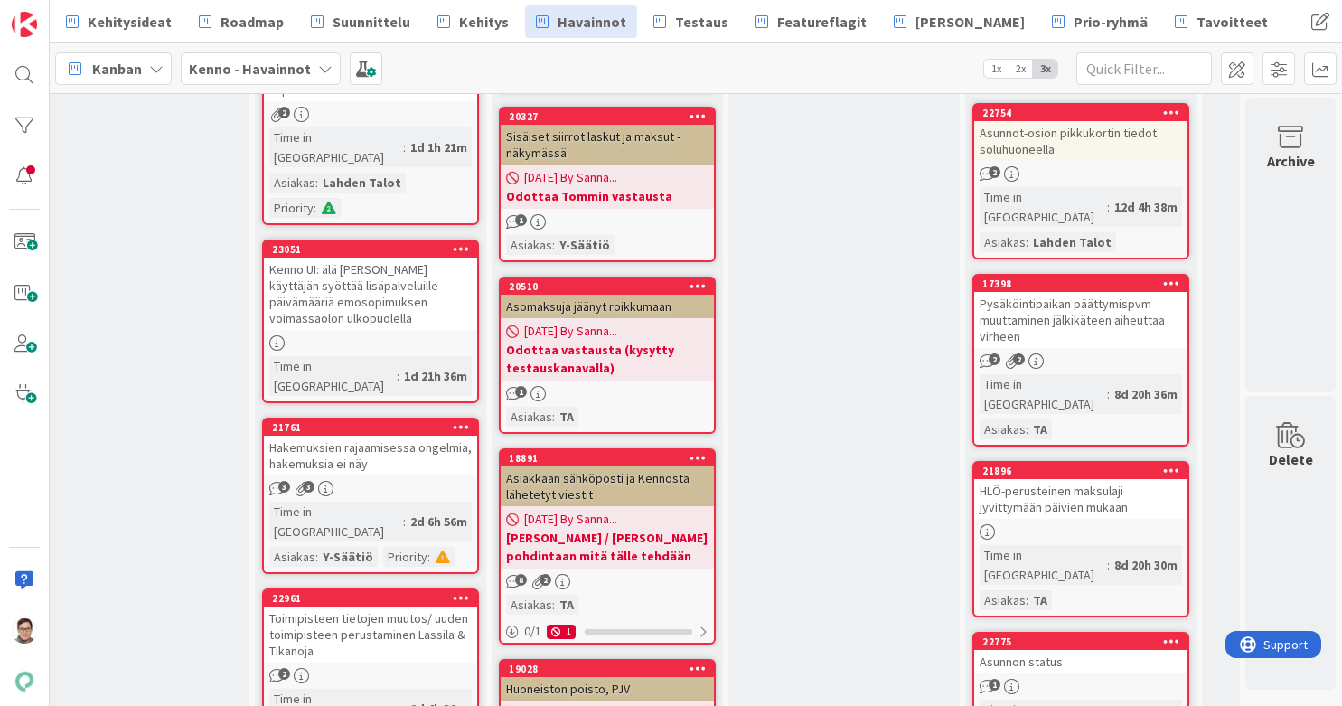
scroll to position [1161, 55]
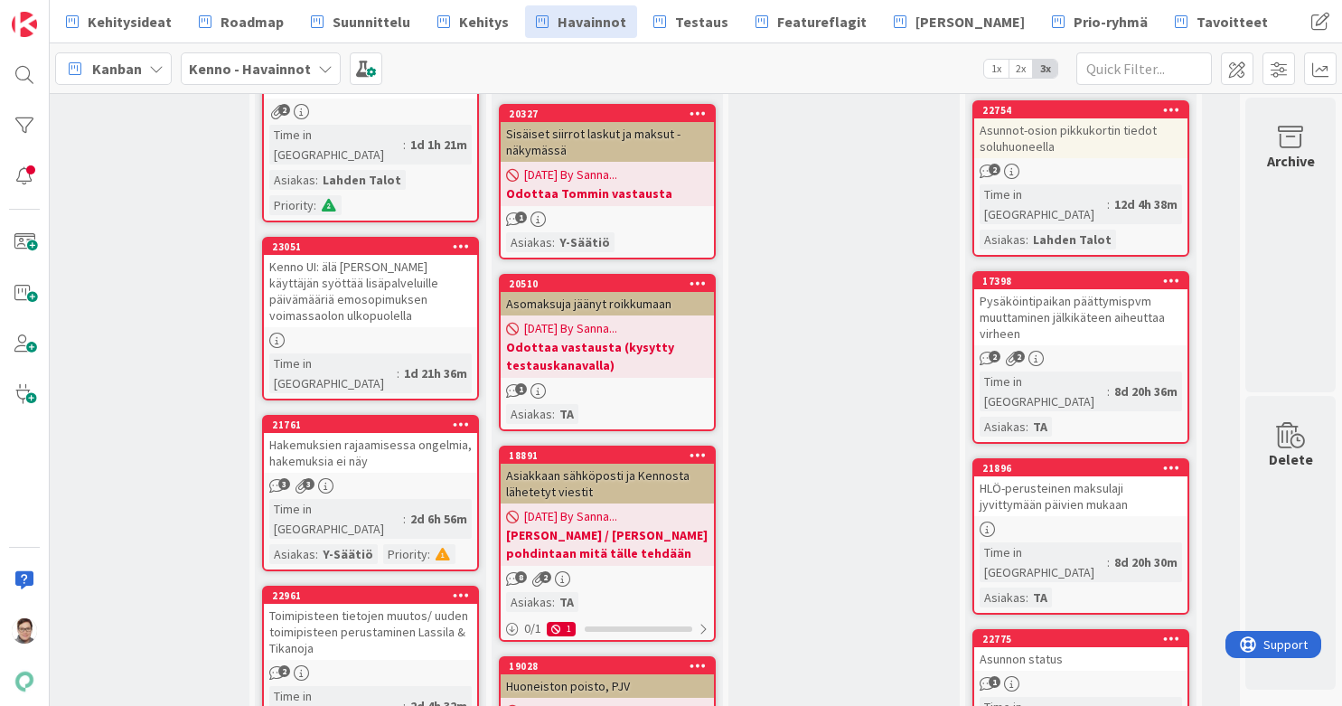
click at [353, 433] on div "Hakemuksien rajaamisessa ongelmia, hakemuksia ei näy" at bounding box center [370, 453] width 213 height 40
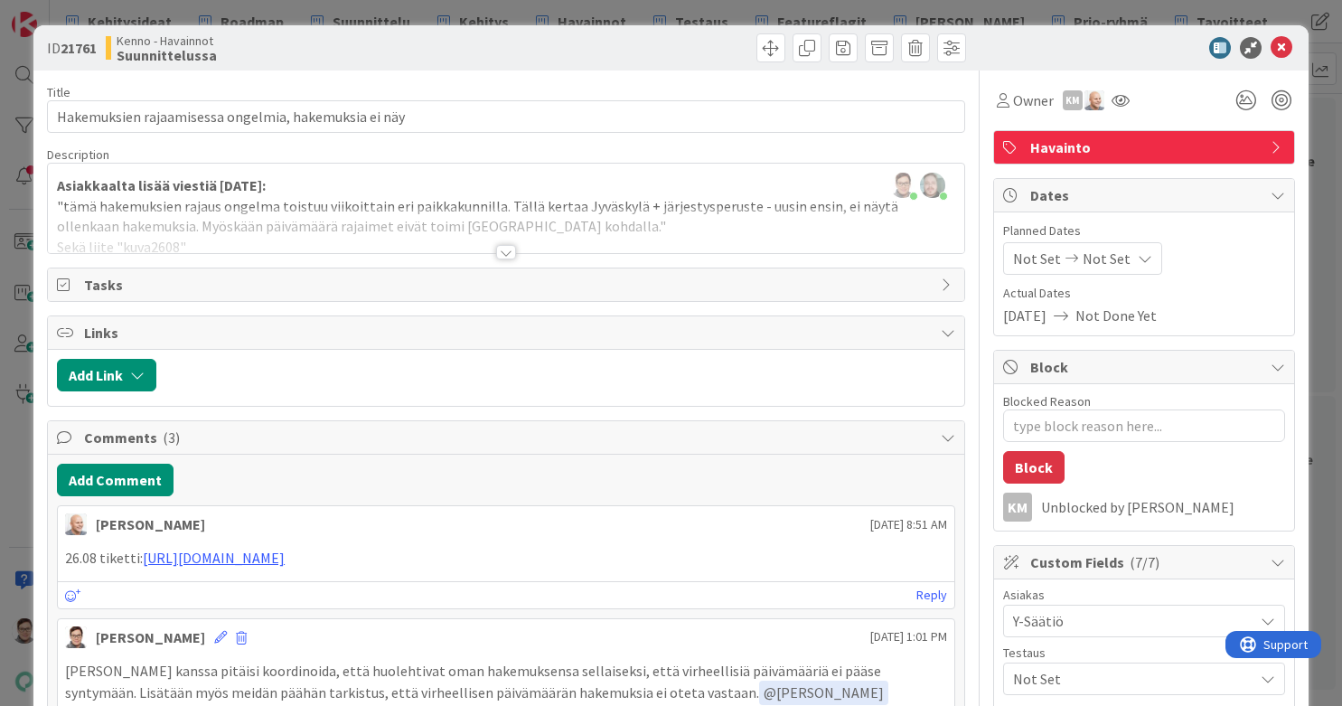
click at [496, 242] on div at bounding box center [506, 230] width 917 height 46
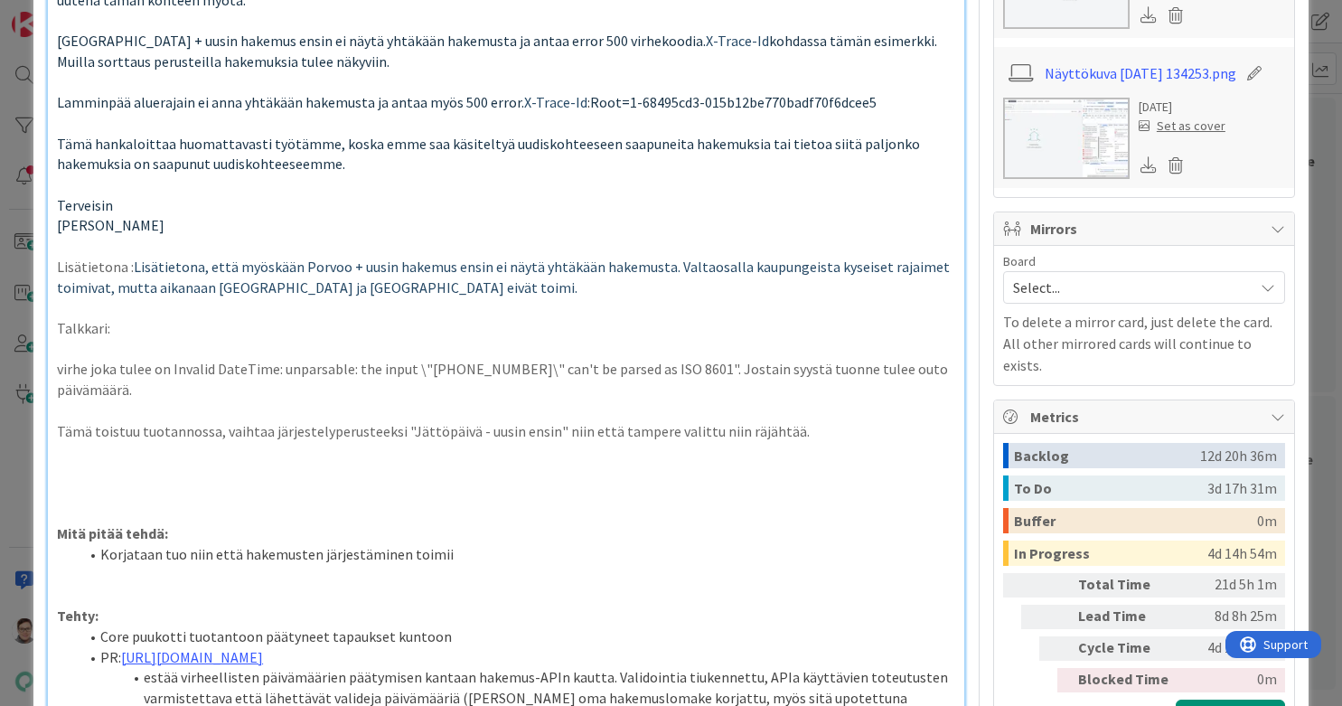
scroll to position [1347, 0]
click at [126, 473] on p at bounding box center [506, 473] width 899 height 21
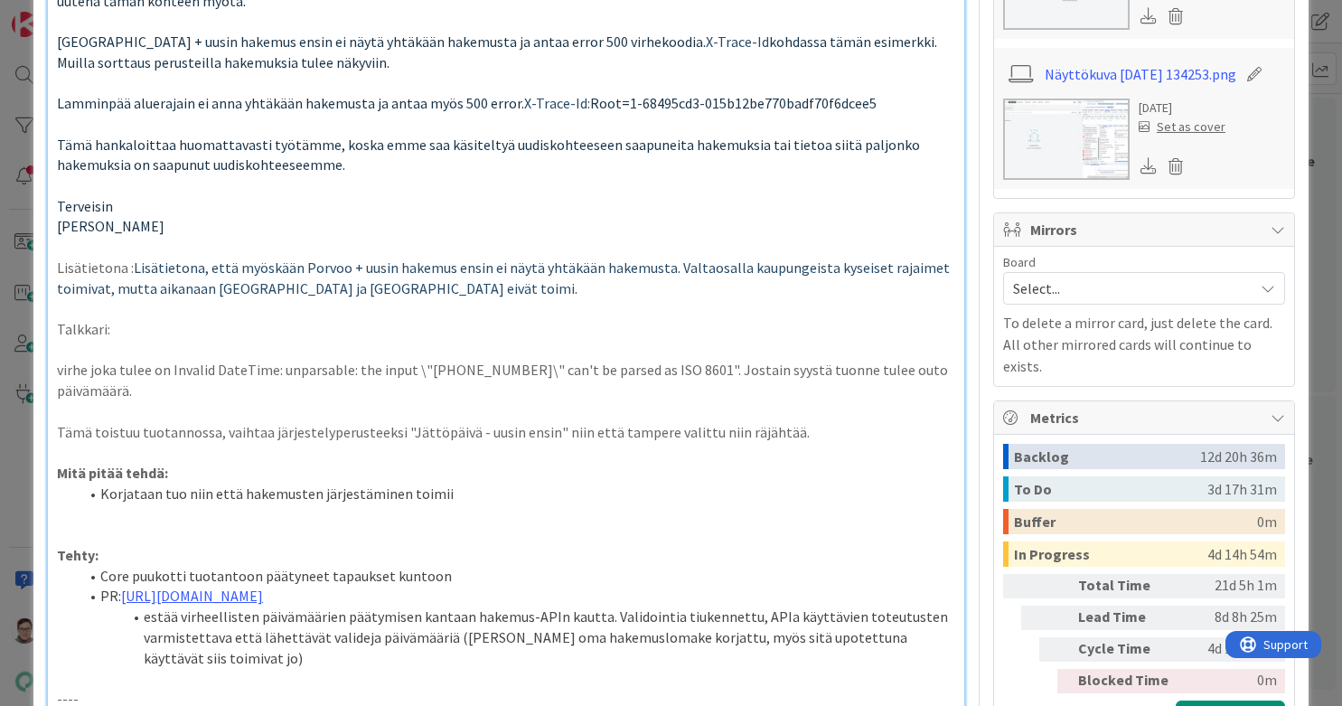
click at [102, 495] on li "Korjataan tuo niin että hakemusten järjestäminen toimii" at bounding box center [517, 494] width 877 height 21
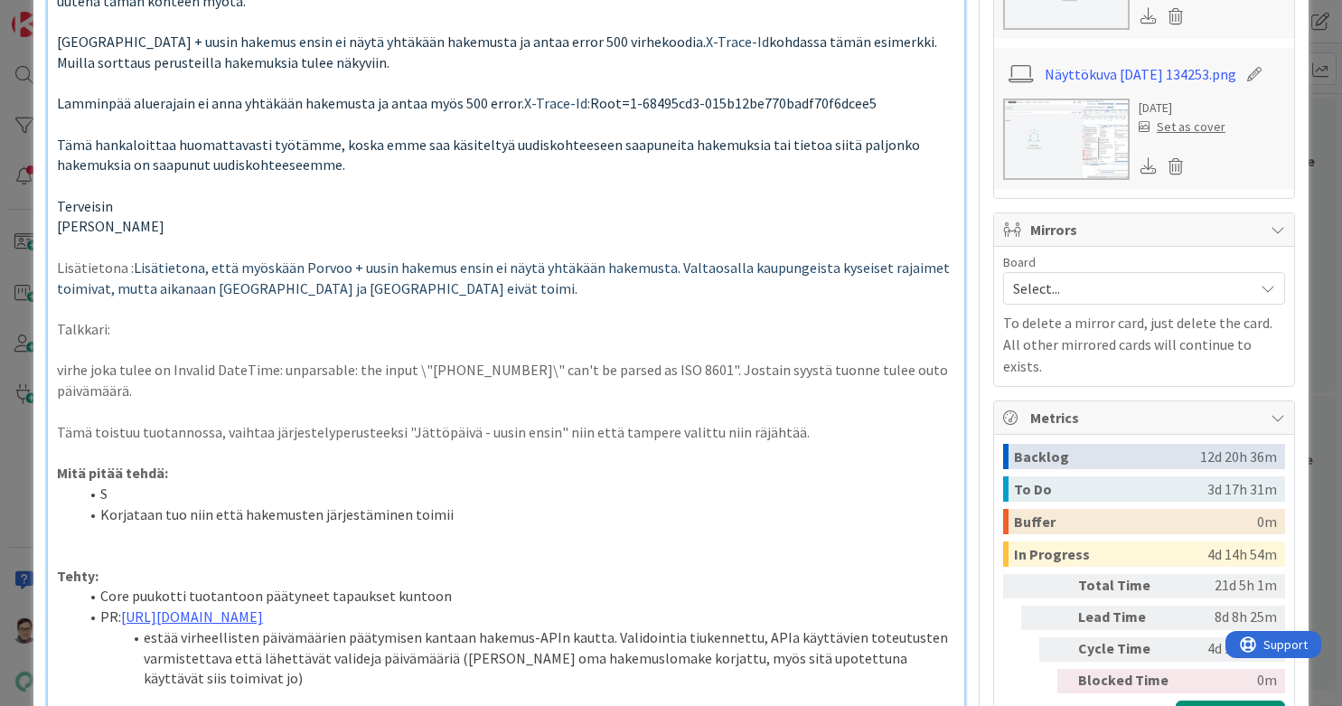
type textarea "x"
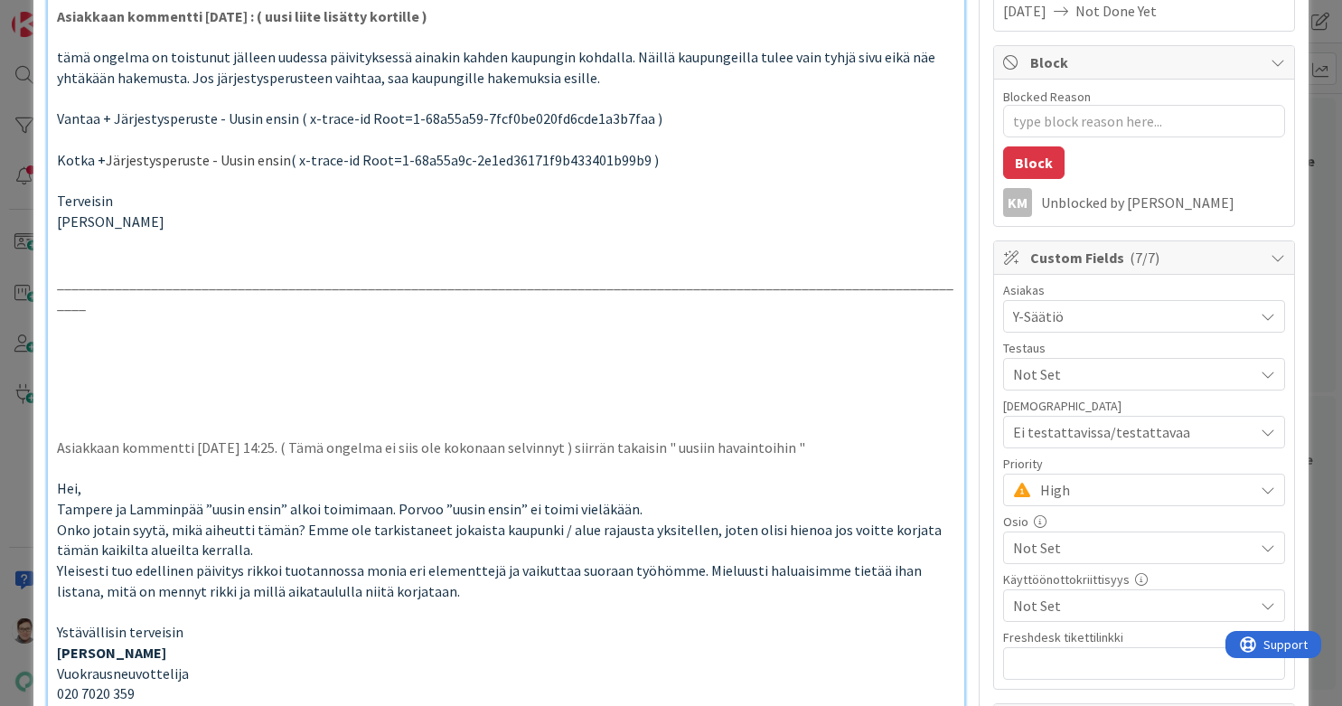
scroll to position [418, 0]
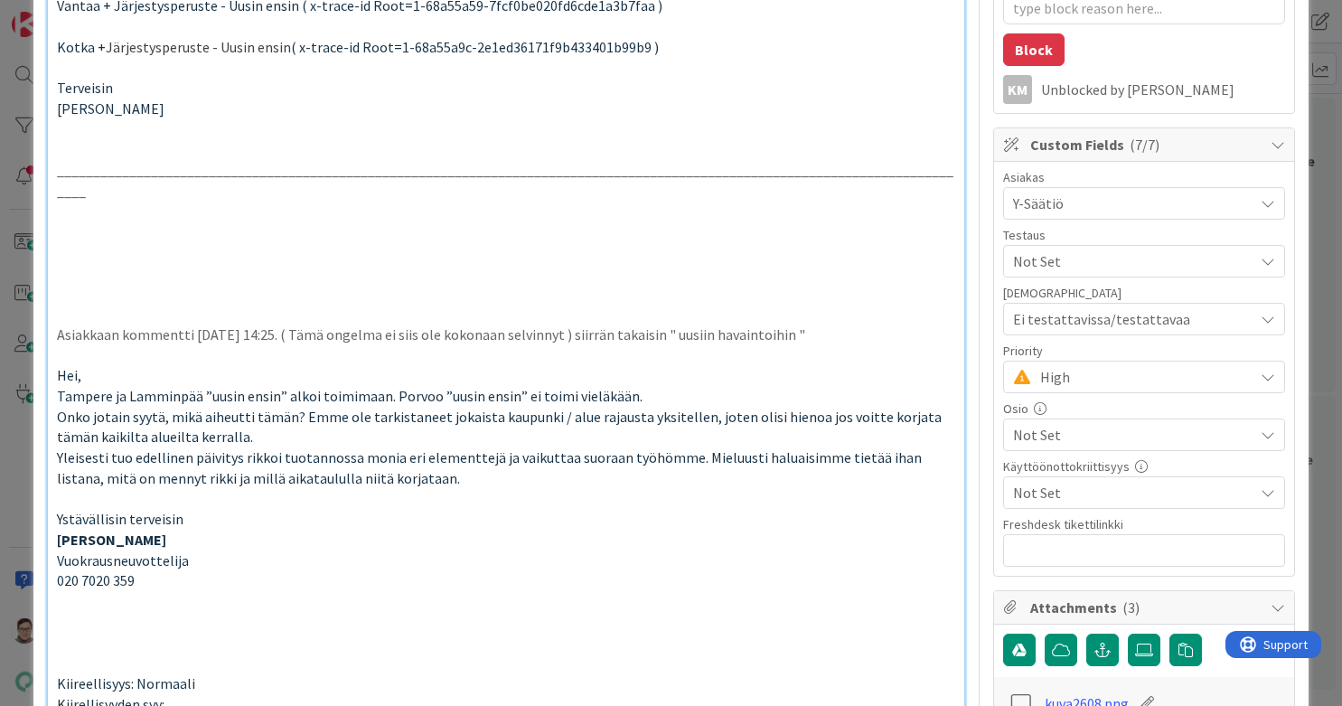
click at [1073, 366] on span "High" at bounding box center [1142, 376] width 204 height 25
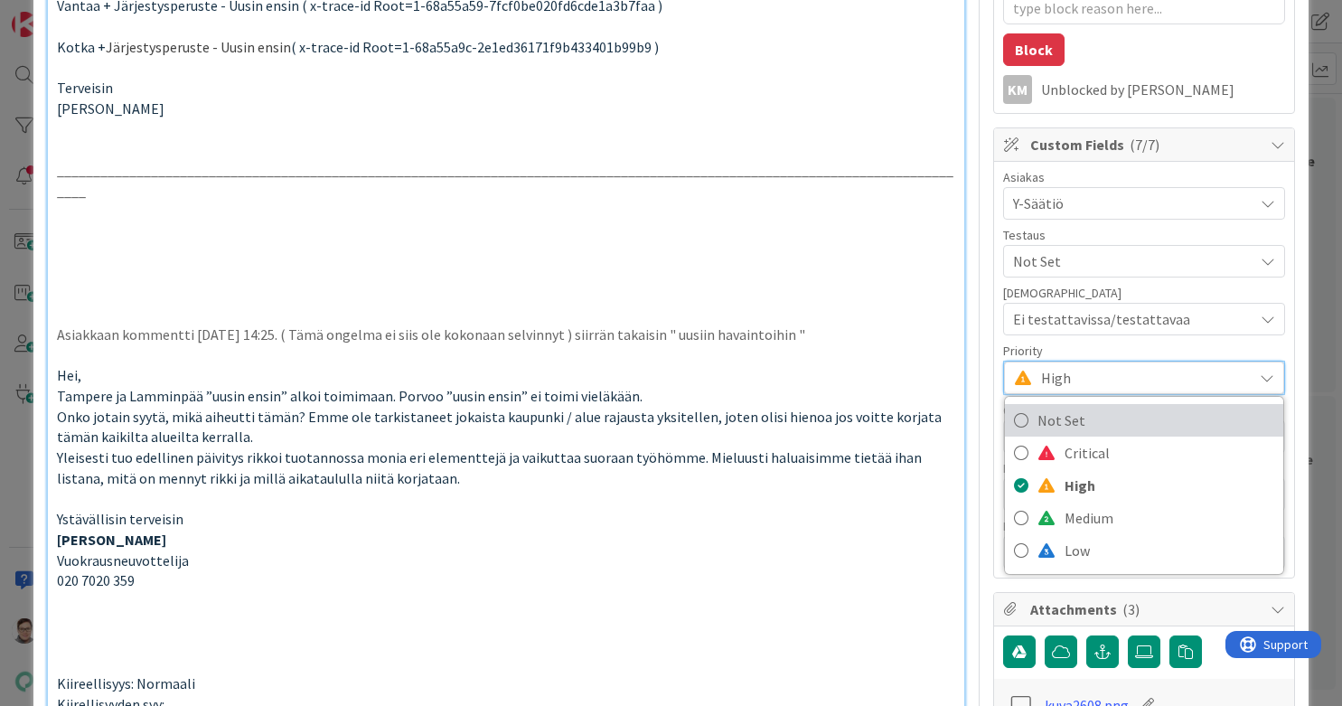
click at [1073, 421] on span "Not Set" at bounding box center [1156, 420] width 237 height 27
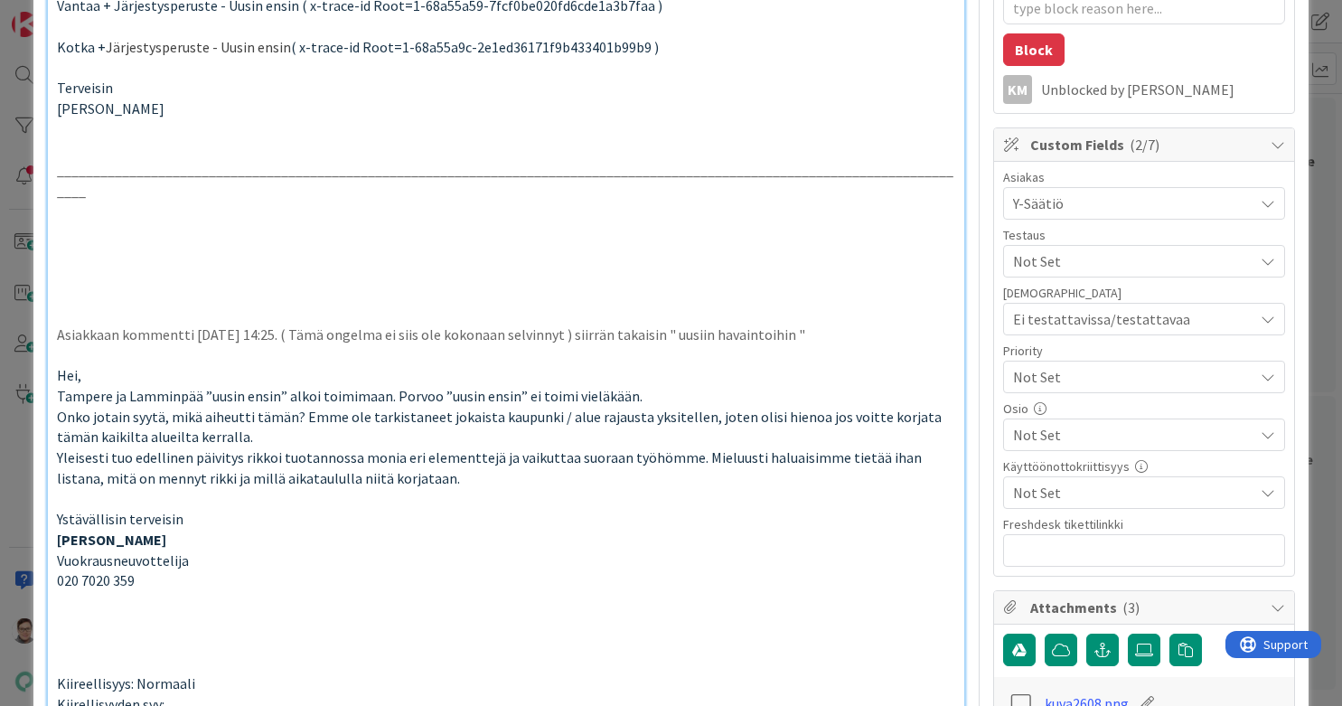
scroll to position [0, 0]
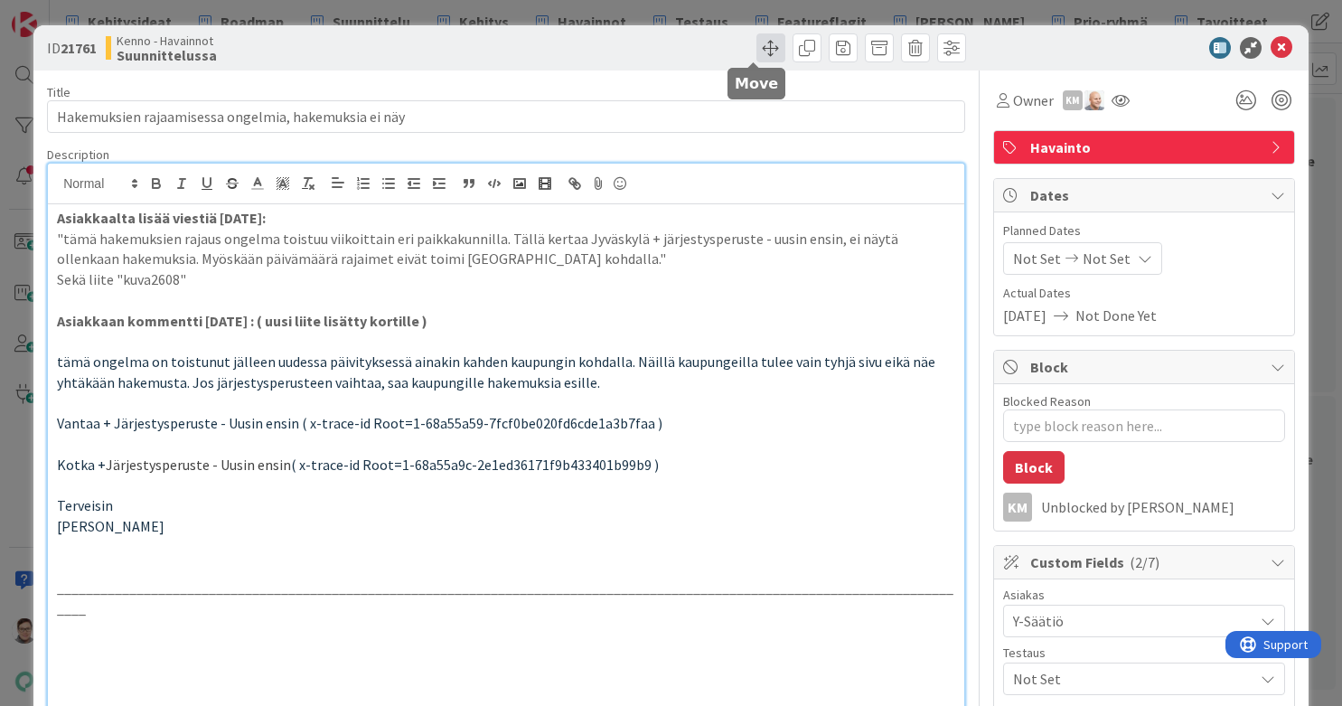
click at [757, 46] on span at bounding box center [771, 47] width 29 height 29
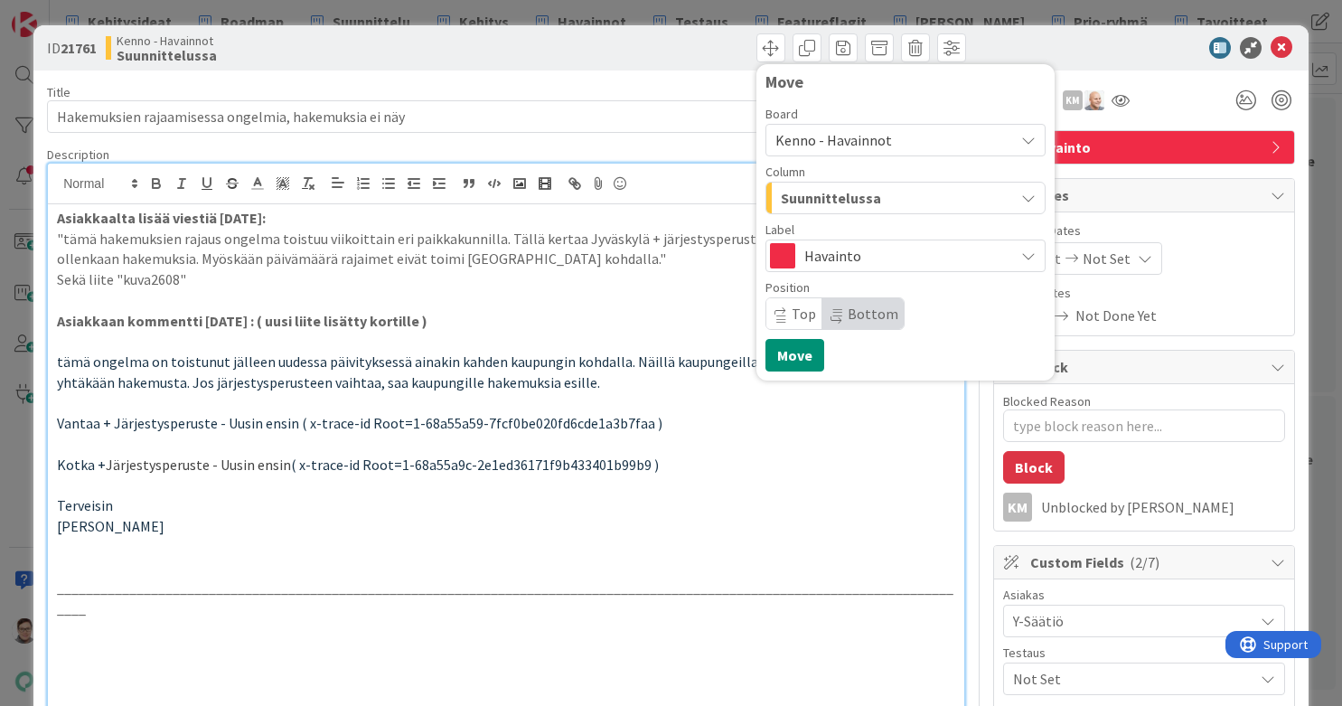
click at [848, 199] on span "Suunnittelussa" at bounding box center [831, 198] width 100 height 24
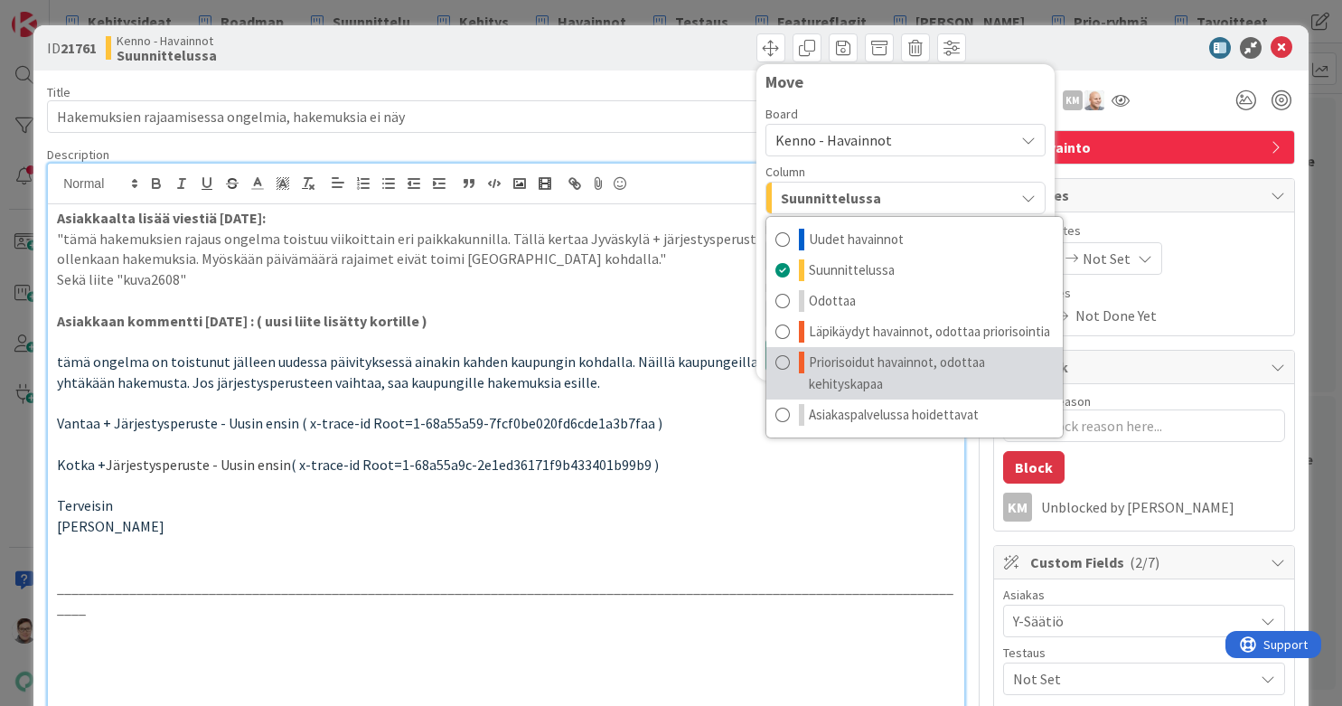
click at [866, 368] on span "Priorisoidut havainnot, odottaa kehityskapaa" at bounding box center [931, 373] width 245 height 43
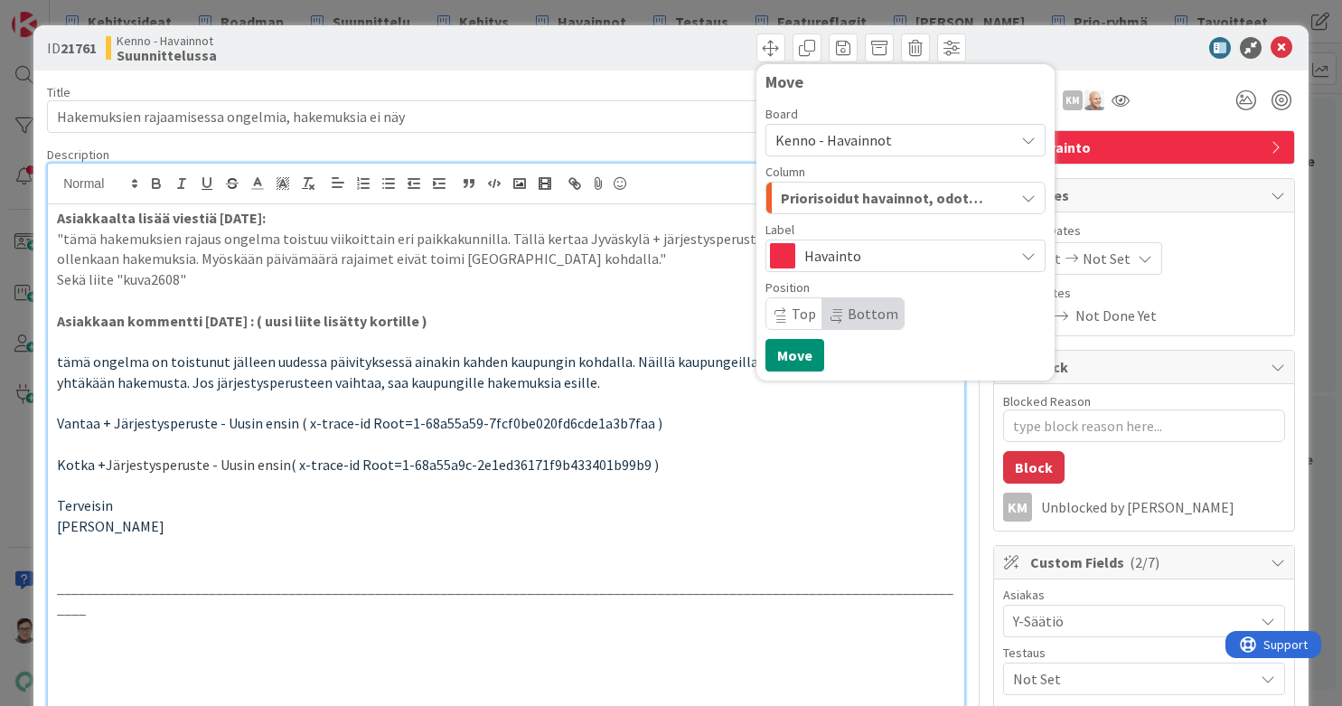
click at [792, 317] on span "Top" at bounding box center [804, 314] width 24 height 18
click at [780, 353] on button "Move" at bounding box center [795, 355] width 59 height 33
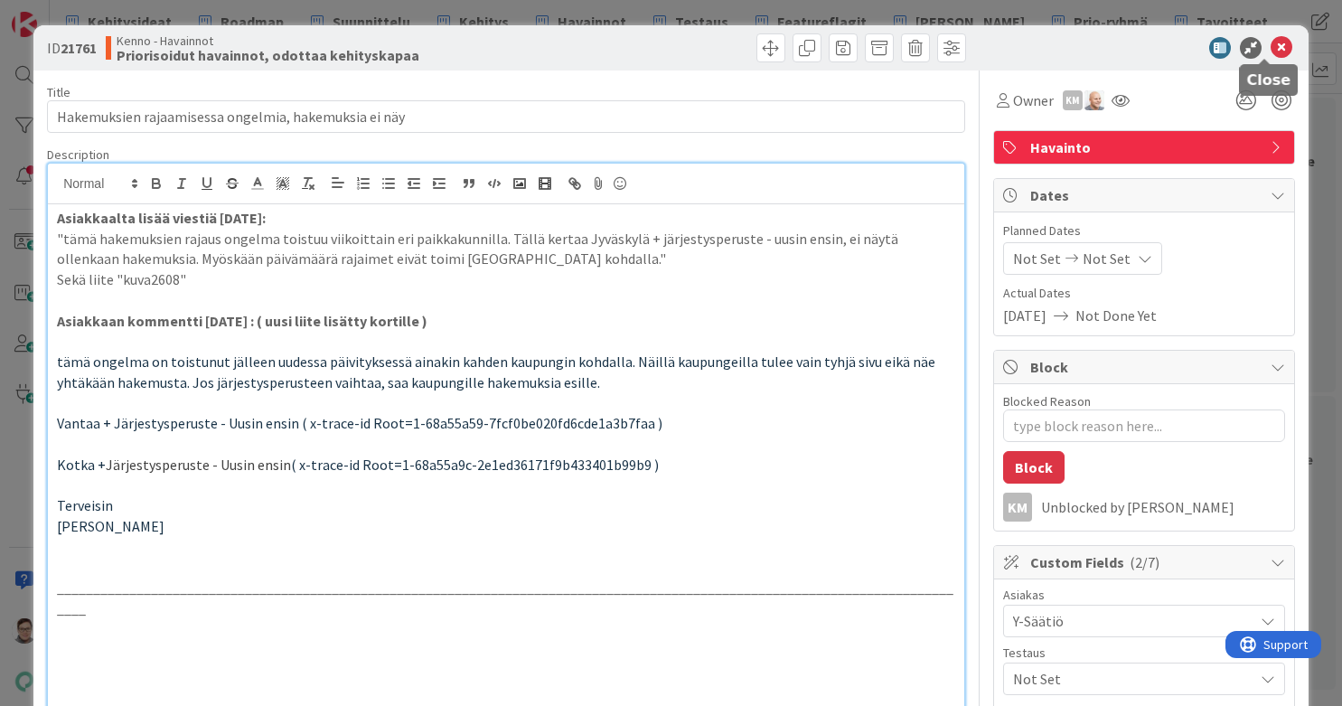
click at [1073, 48] on icon at bounding box center [1282, 48] width 22 height 22
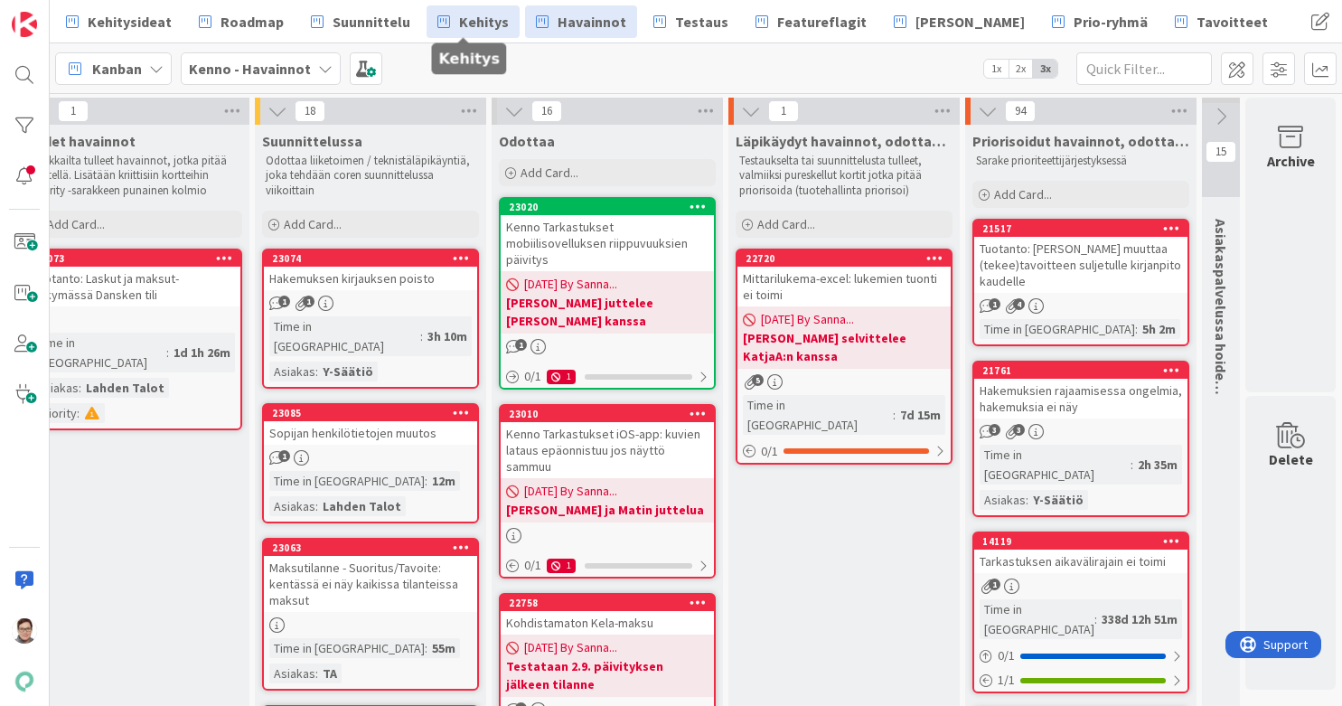
click at [483, 23] on span "Kehitys" at bounding box center [484, 22] width 50 height 22
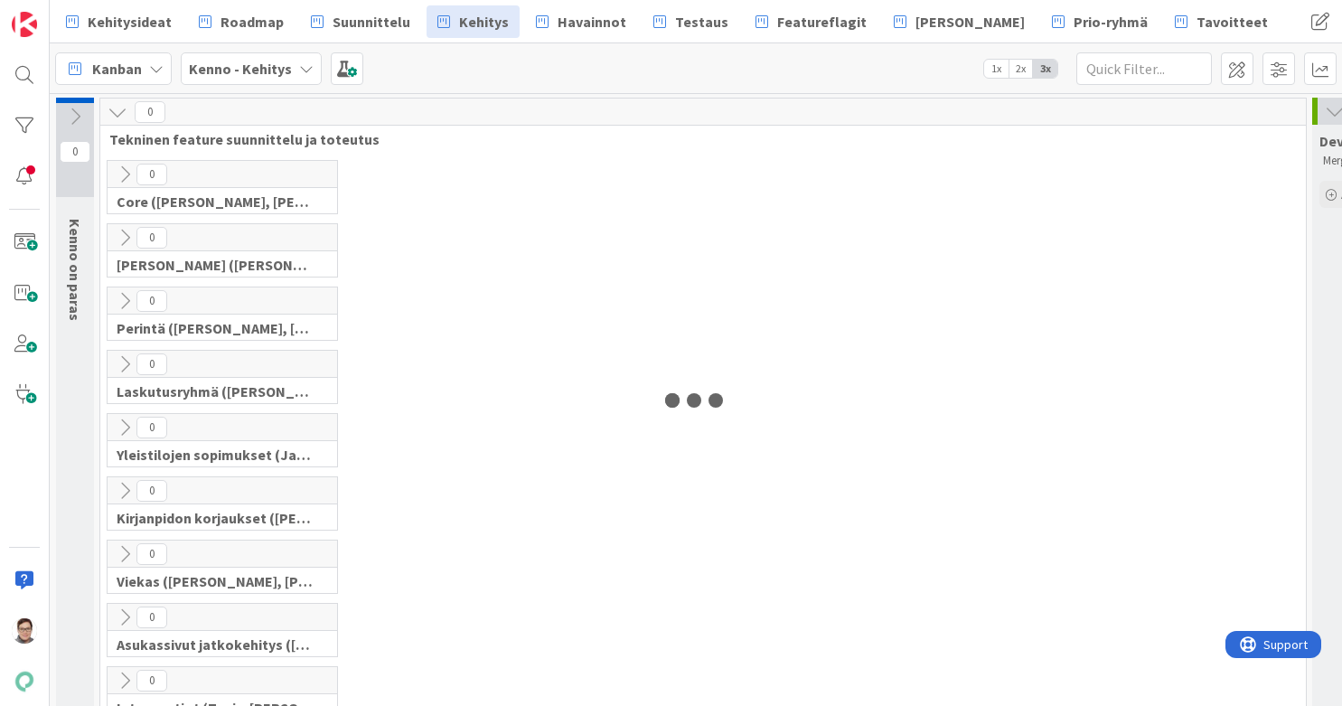
click at [130, 173] on icon at bounding box center [125, 175] width 20 height 20
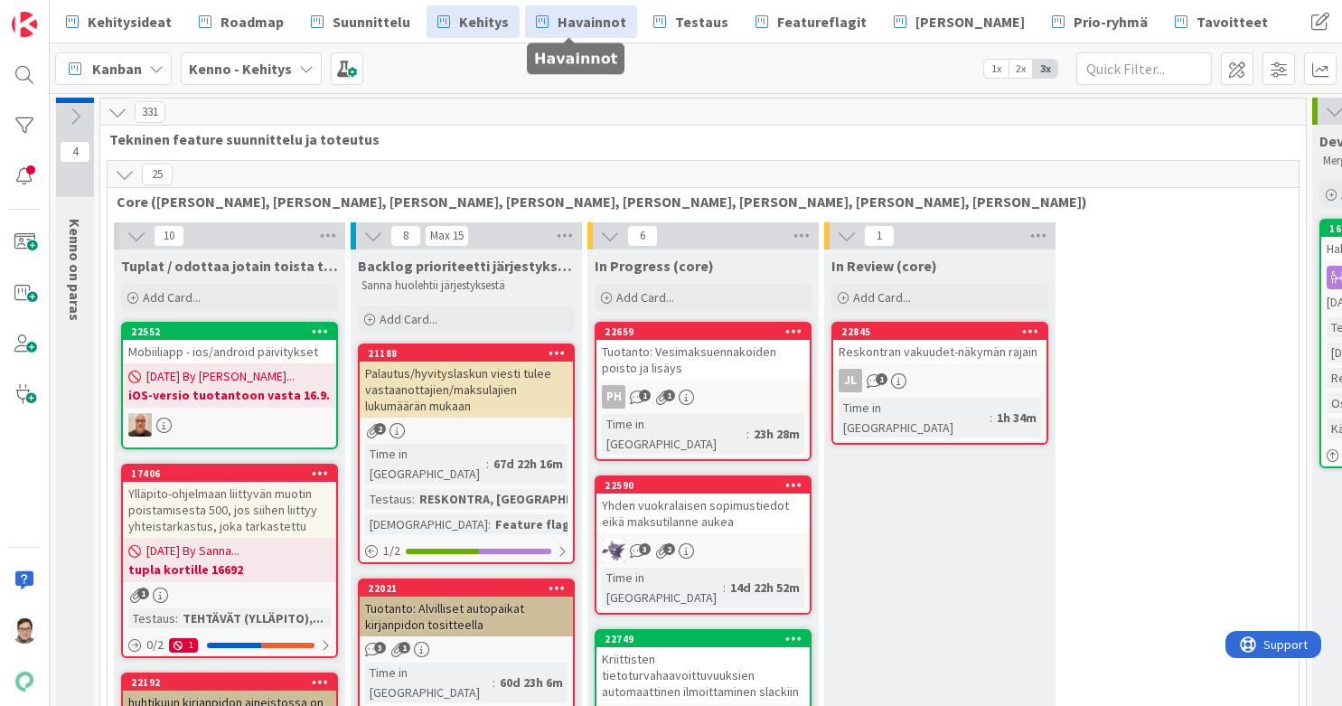
click at [584, 24] on span "Havainnot" at bounding box center [592, 22] width 69 height 22
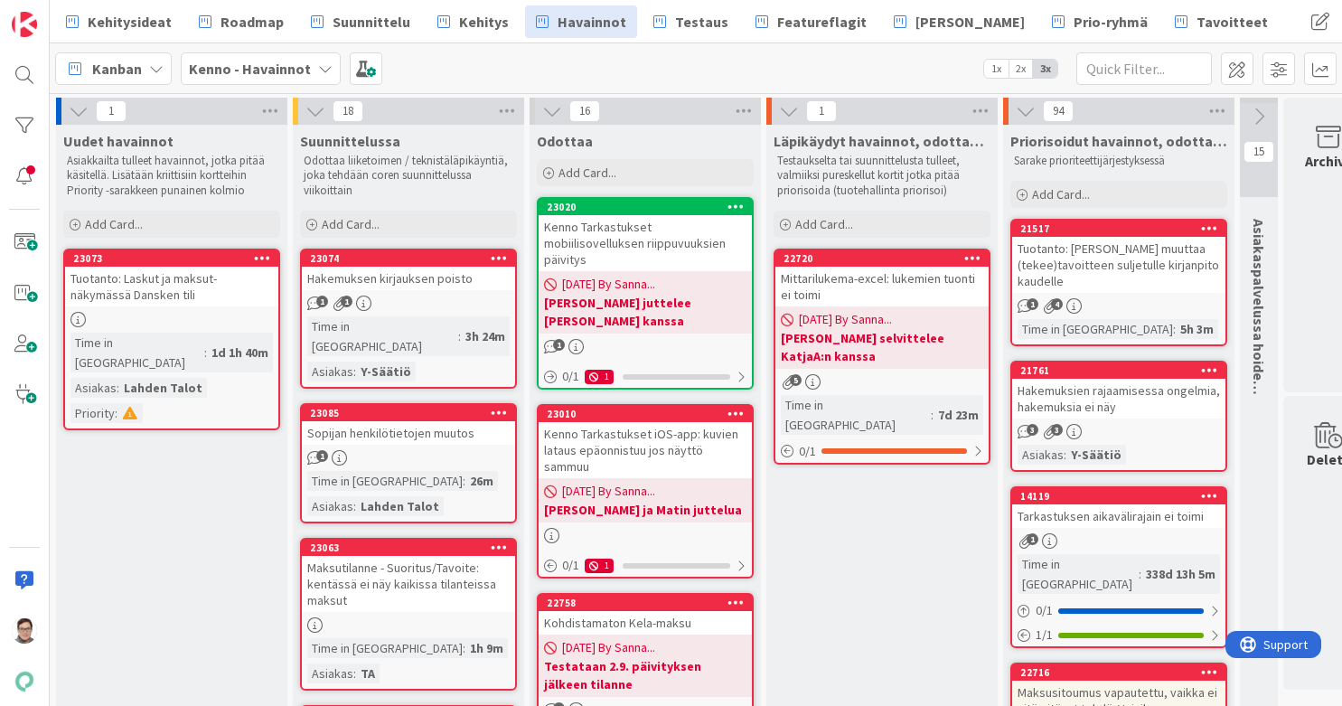
click at [400, 293] on link "23074 Hakemuksen kirjauksen poisto 1 1 Time in Column : 3h 24m Asiakas : Y-Säät…" at bounding box center [408, 319] width 217 height 140
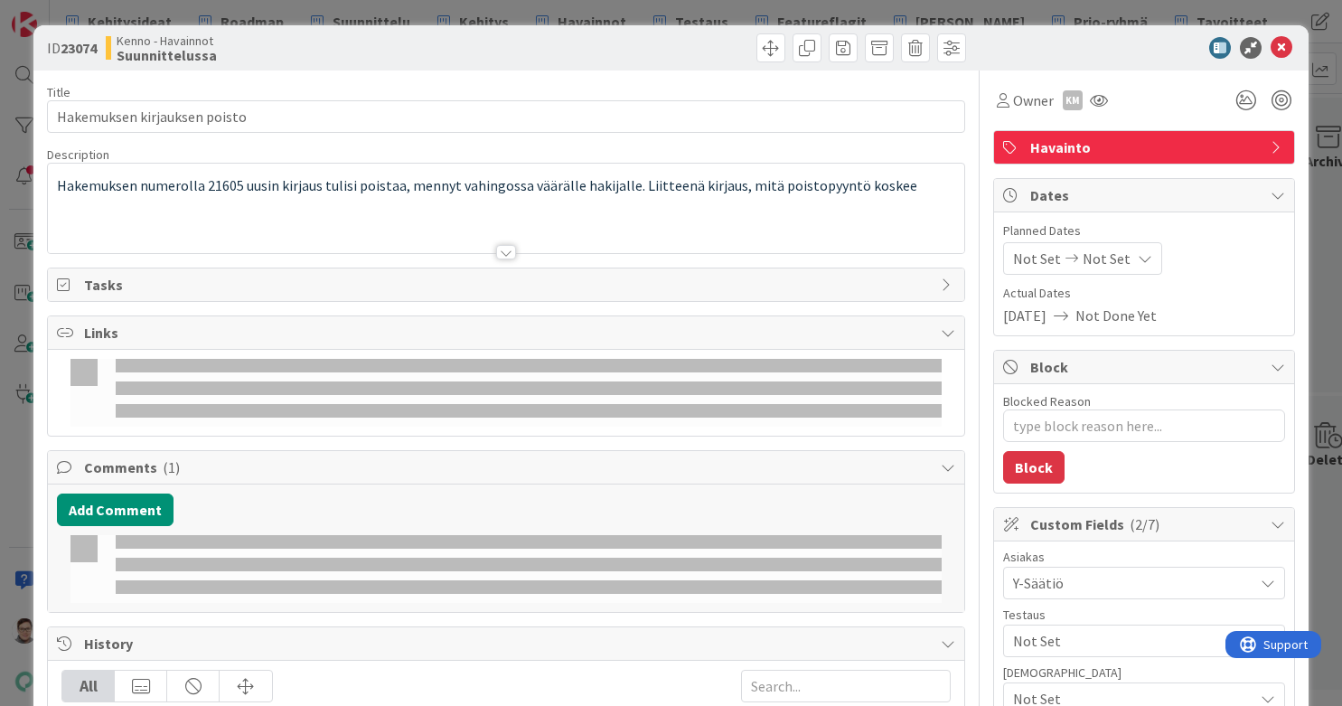
type textarea "x"
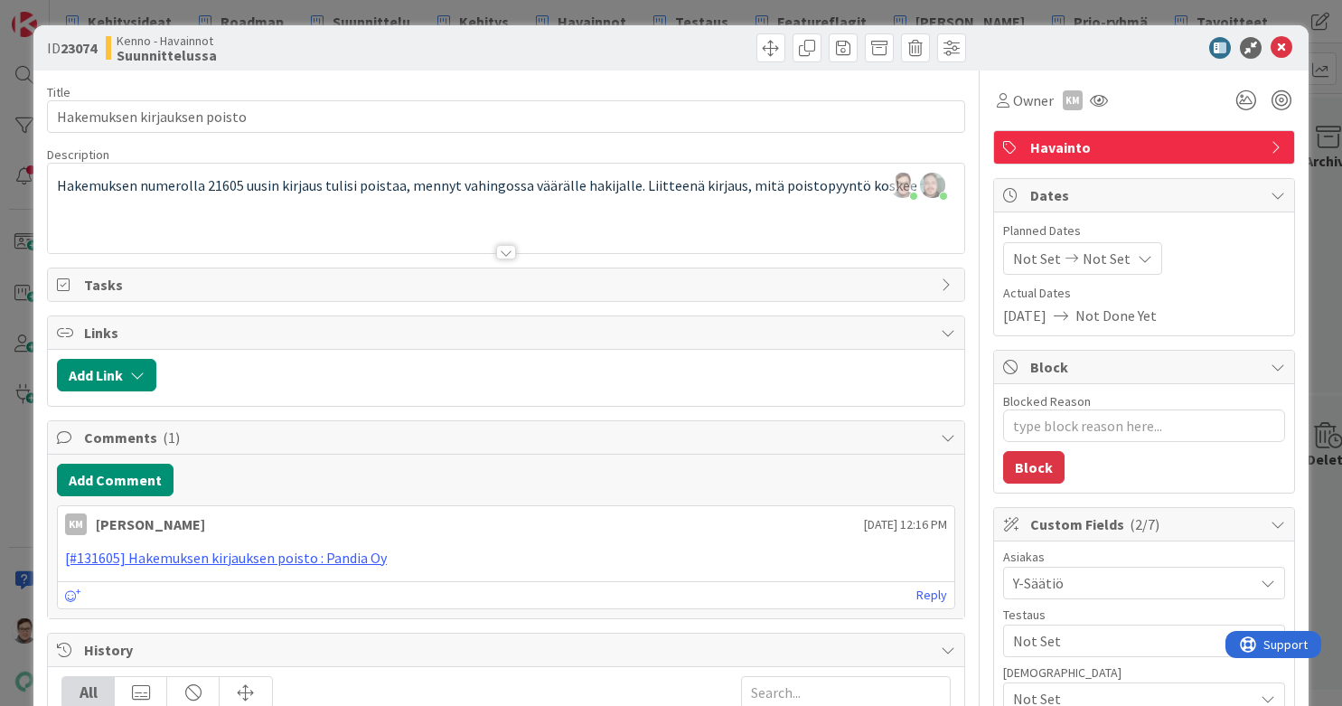
click at [411, 234] on div at bounding box center [506, 230] width 917 height 46
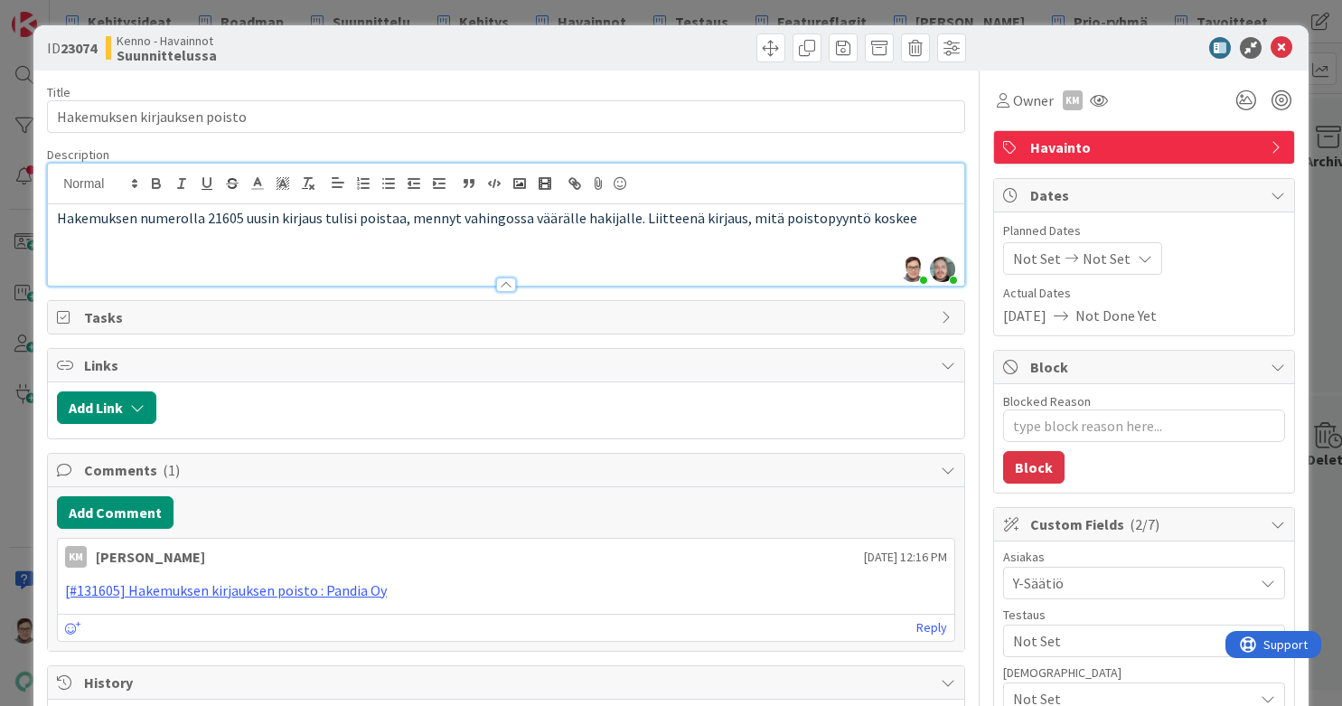
click at [908, 214] on p "Hakemuksen numerolla 21605 uusin kirjaus tulisi poistaa, mennyt vahingossa väär…" at bounding box center [506, 218] width 899 height 21
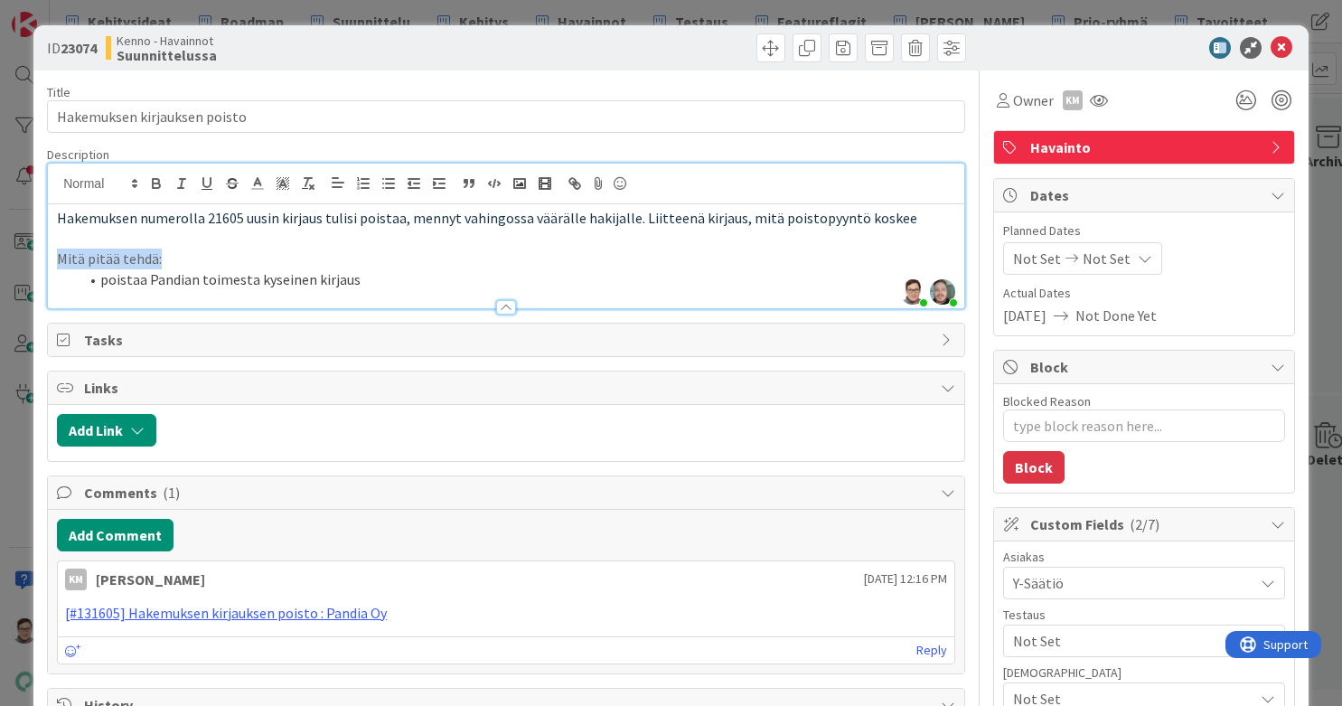
drag, startPoint x: 173, startPoint y: 259, endPoint x: 16, endPoint y: 249, distance: 156.7
click at [16, 249] on div "ID 23074 Kenno - Havainnot Suunnittelussa Title 28 / 128 Hakemuksen kirjauksen …" at bounding box center [671, 353] width 1342 height 706
type textarea "x"
click at [387, 283] on li "poistaa Pandian toimesta kyseinen kirjaus" at bounding box center [517, 279] width 877 height 21
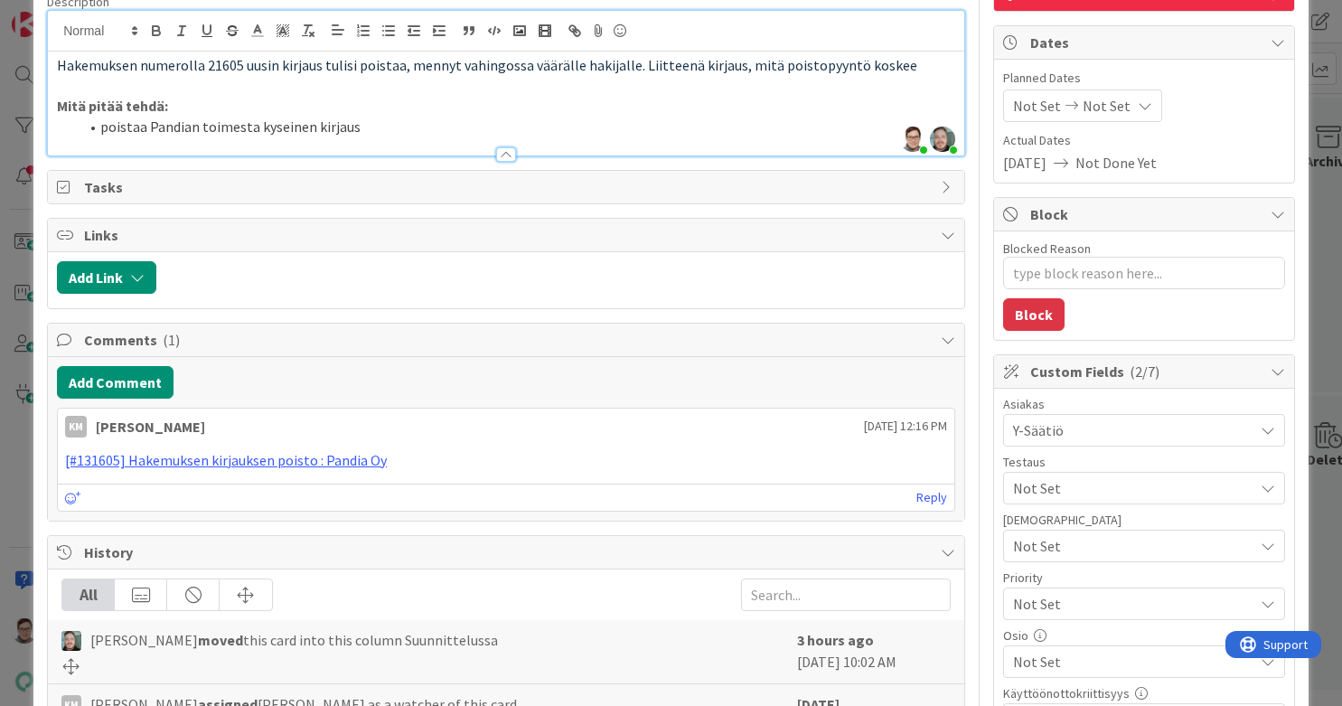
scroll to position [154, 0]
click at [125, 380] on button "Add Comment" at bounding box center [115, 381] width 117 height 33
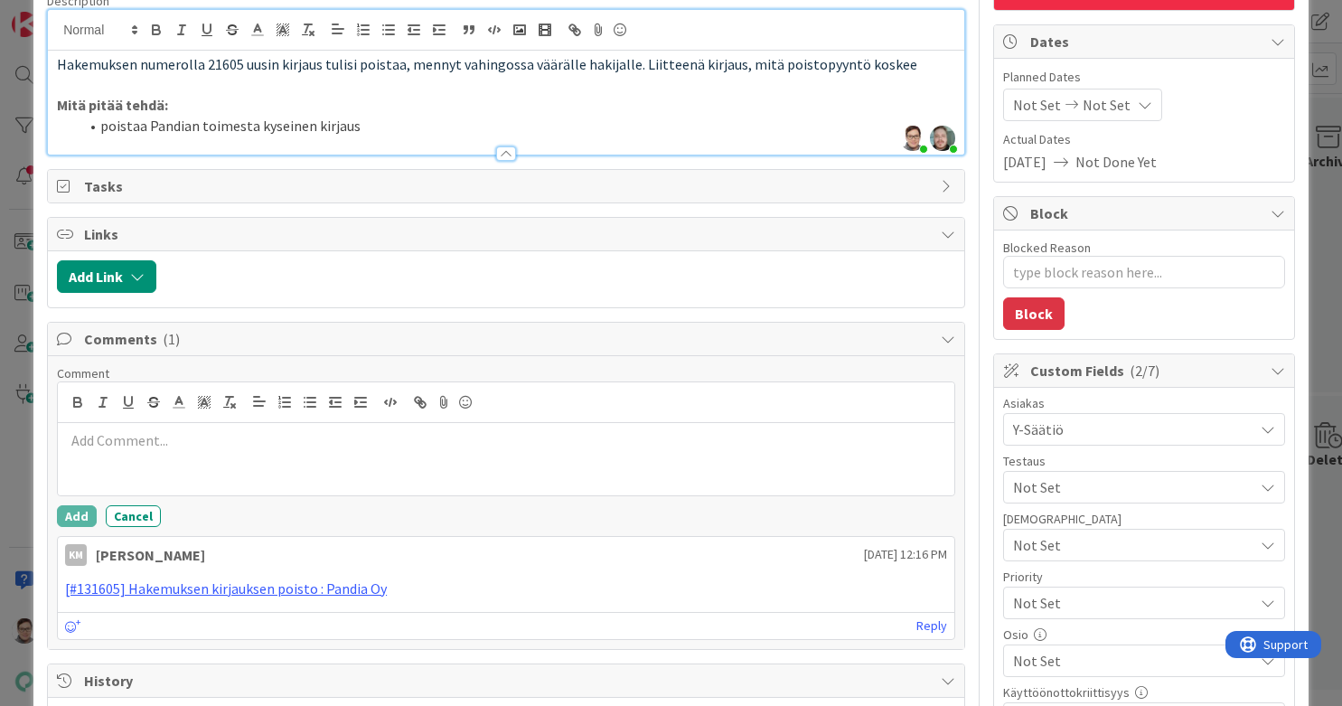
click at [123, 440] on p at bounding box center [506, 440] width 882 height 21
click at [74, 522] on button "Add" at bounding box center [77, 516] width 40 height 22
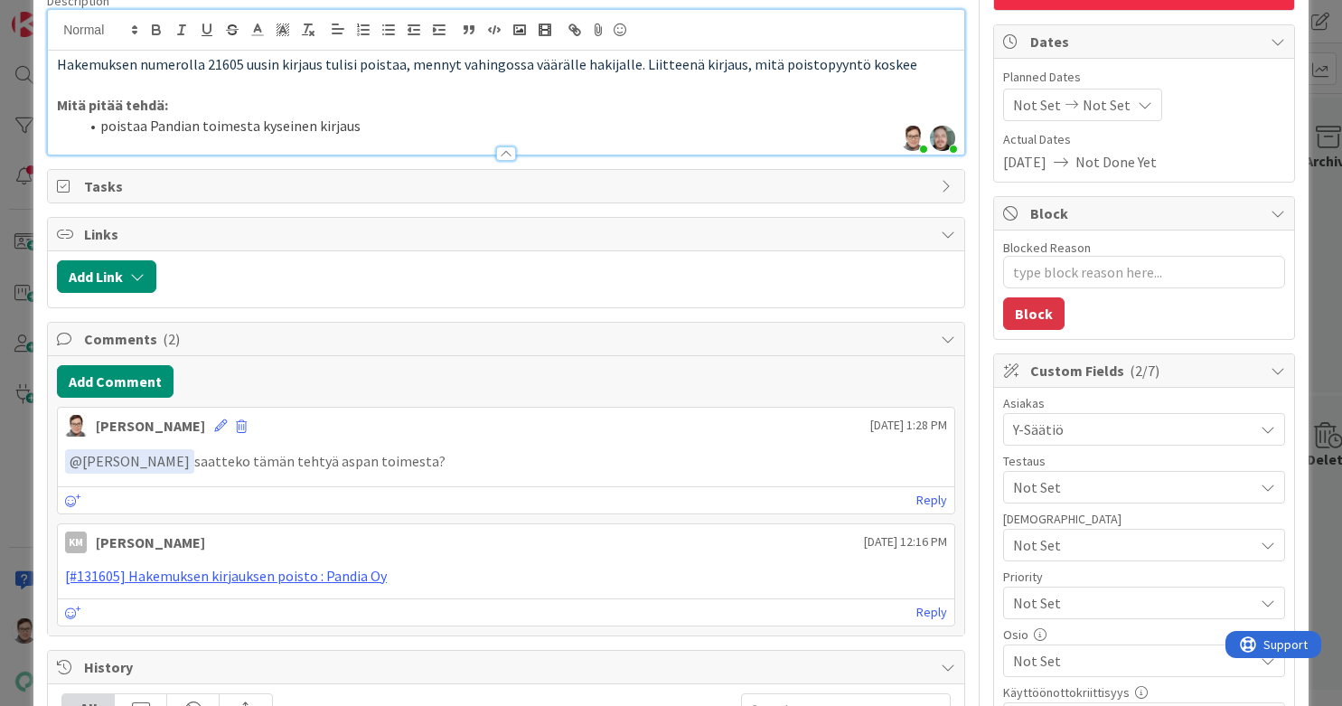
scroll to position [0, 0]
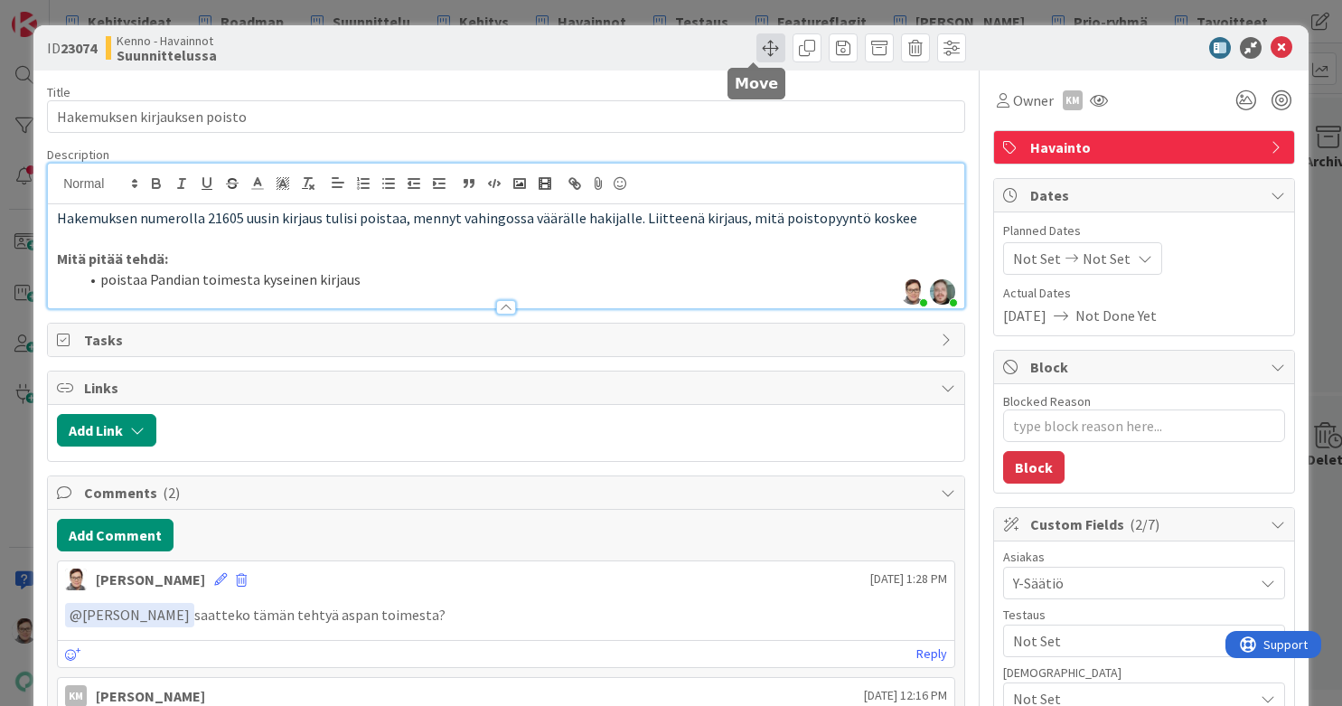
click at [757, 48] on span at bounding box center [771, 47] width 29 height 29
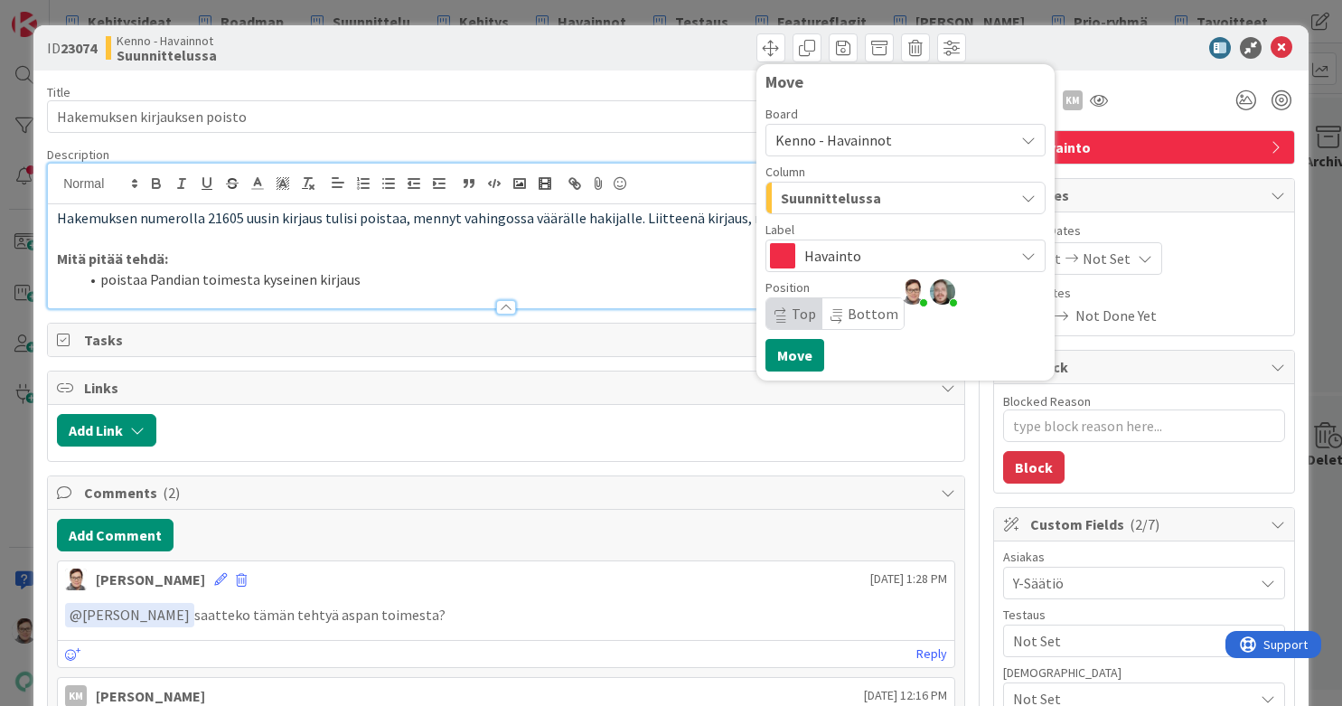
click at [835, 196] on span "Suunnittelussa" at bounding box center [831, 198] width 100 height 24
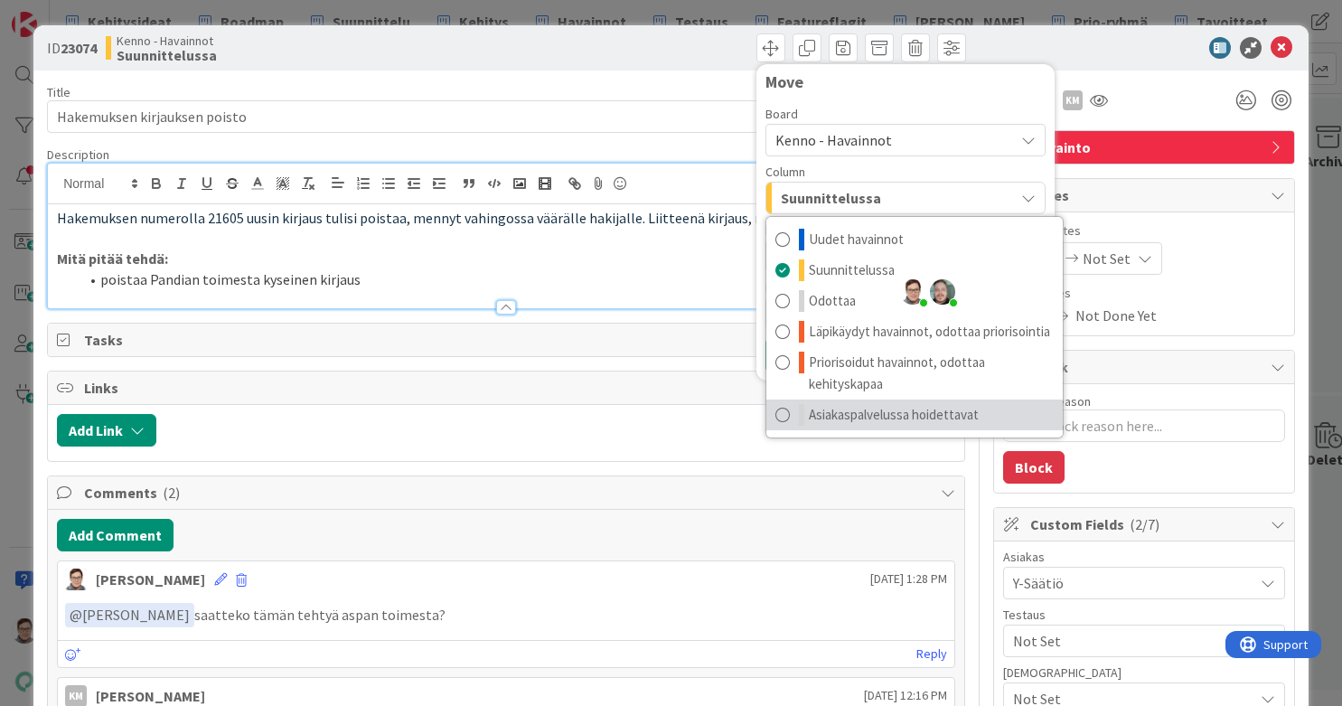
click at [844, 415] on span "Asiakaspalvelussa hoidettavat" at bounding box center [894, 415] width 170 height 22
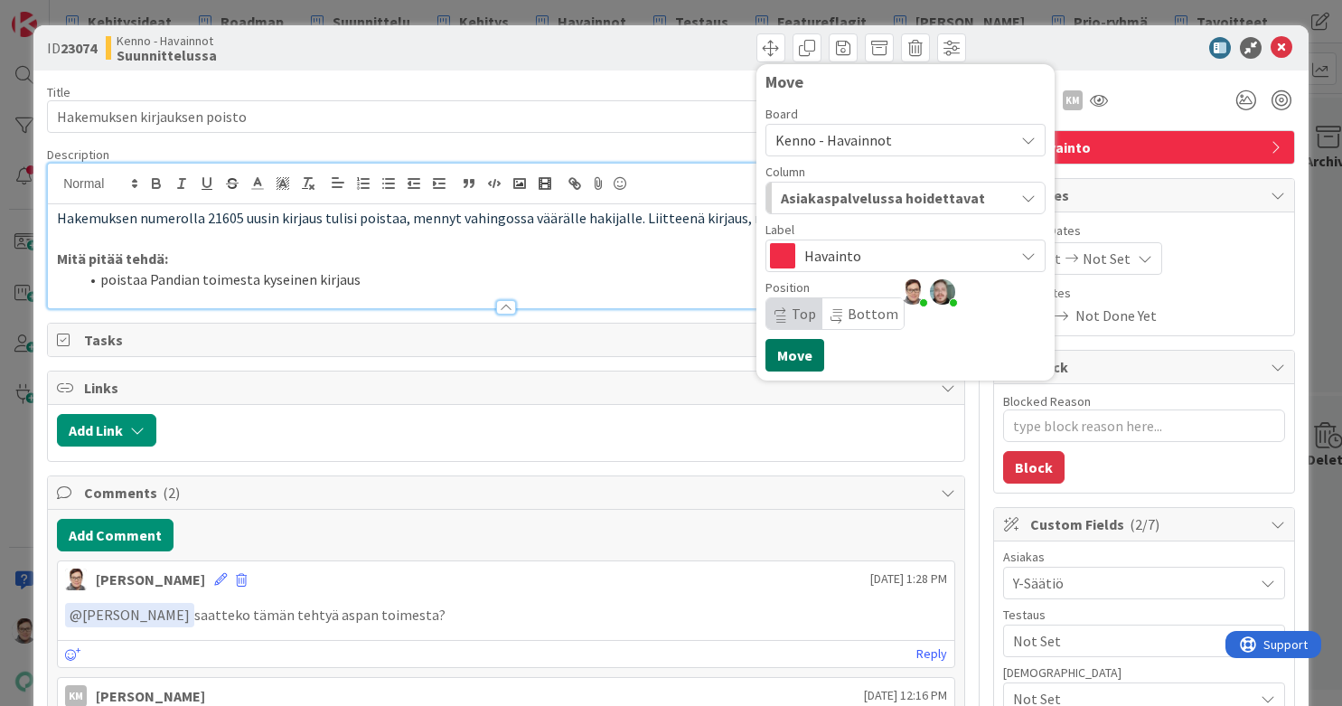
click at [776, 356] on button "Move" at bounding box center [795, 355] width 59 height 33
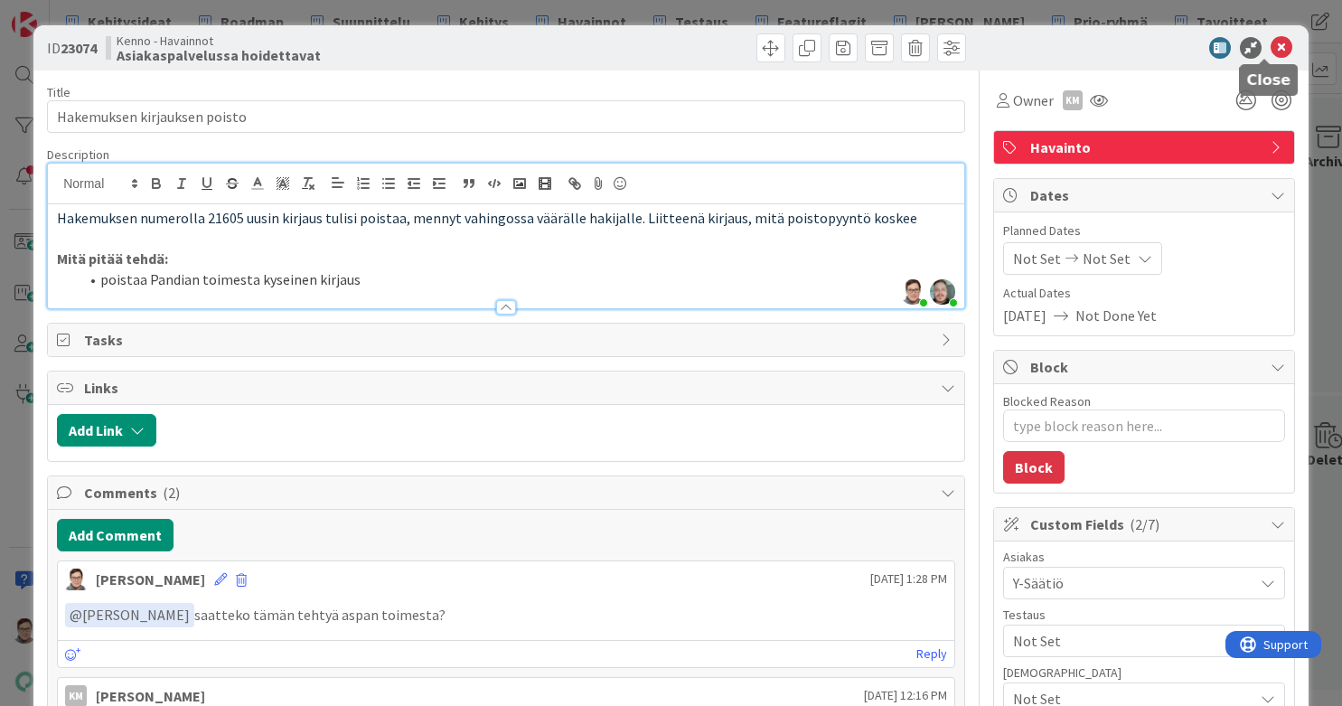
click at [1073, 46] on icon at bounding box center [1282, 48] width 22 height 22
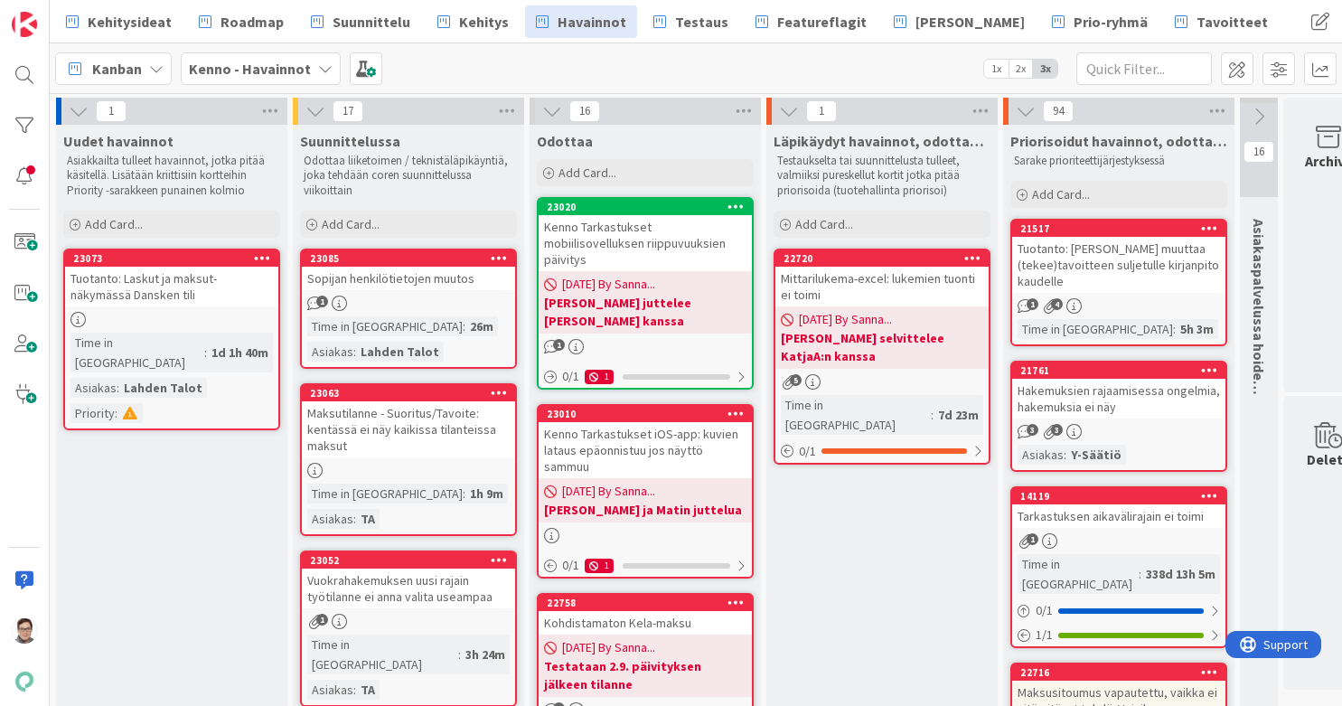
click at [1073, 46] on div "Kanban Kenno - Havainnot 1x 2x 3x" at bounding box center [696, 68] width 1293 height 50
click at [409, 294] on link "23085 Sopijan henkilötietojen muutos 1 Time in Column : 26m Asiakas : Lahden Ta…" at bounding box center [408, 309] width 217 height 120
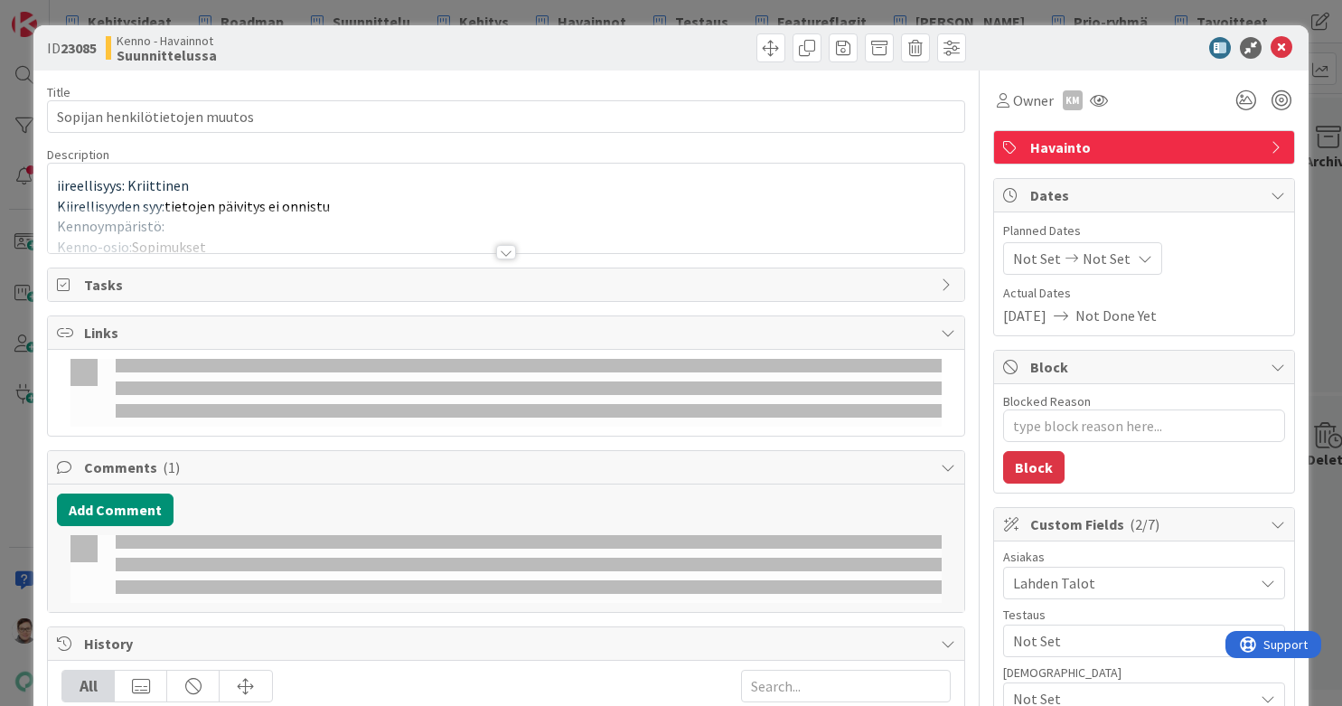
type textarea "x"
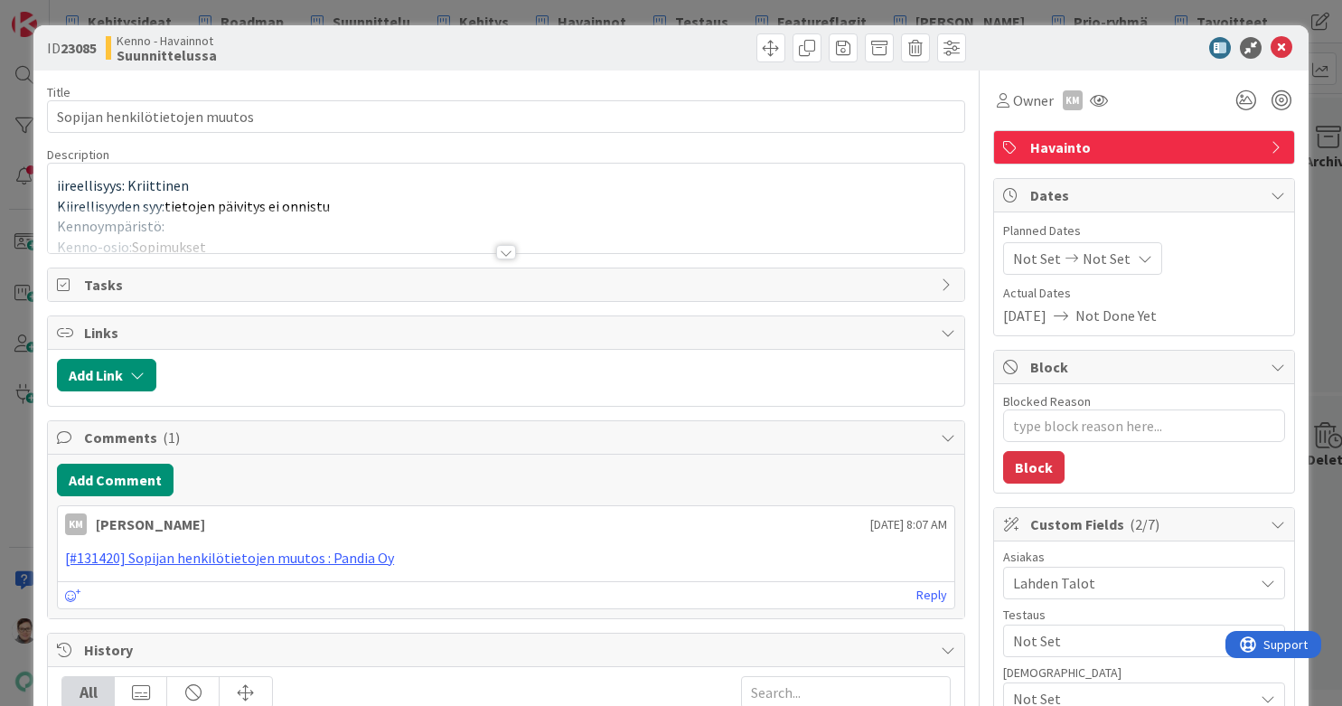
click at [496, 252] on div at bounding box center [506, 252] width 20 height 14
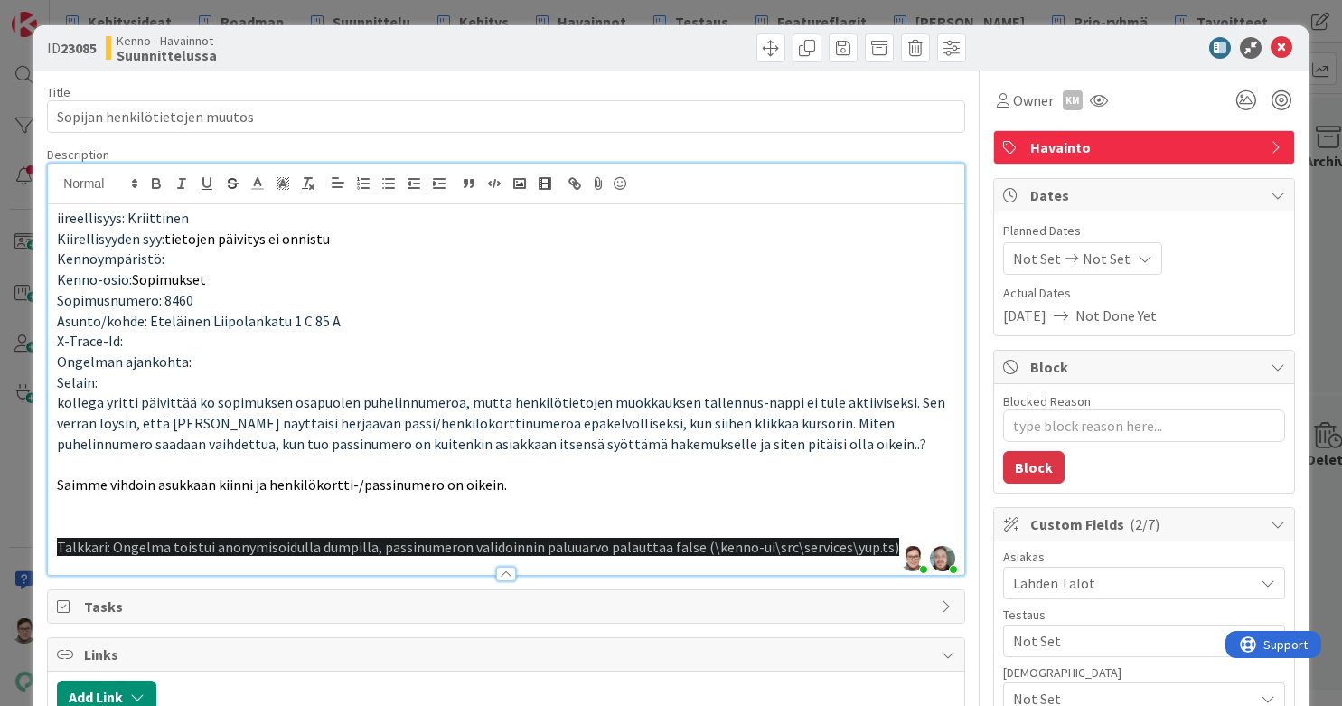
click at [894, 541] on p "Talkkari: Ongelma toistui anonymisoidulla dumpilla, passinumeron validoinnin pa…" at bounding box center [506, 547] width 899 height 21
click at [881, 544] on p "Talkkari: Ongelma toistui anonymisoidulla dumpilla, passinumeron validoinnin pa…" at bounding box center [506, 547] width 899 height 21
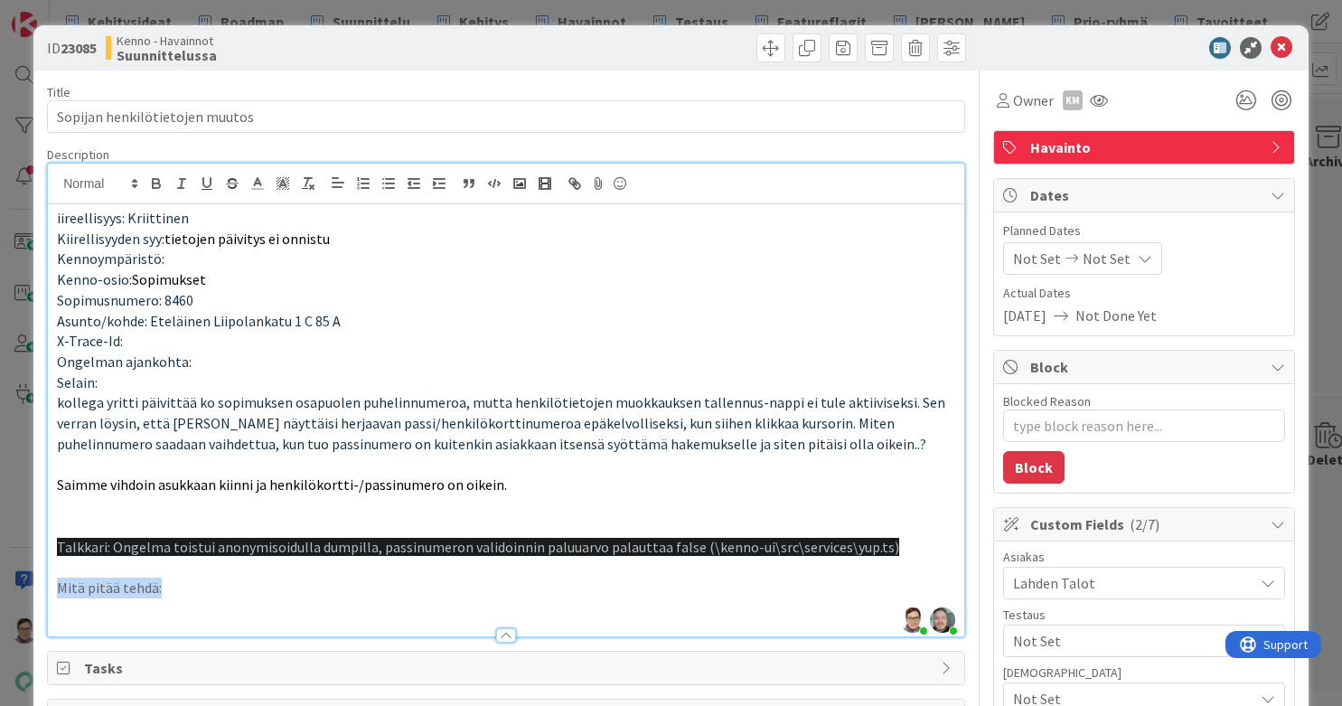
drag, startPoint x: 166, startPoint y: 588, endPoint x: 37, endPoint y: 589, distance: 129.3
click at [81, 564] on p at bounding box center [506, 608] width 899 height 21
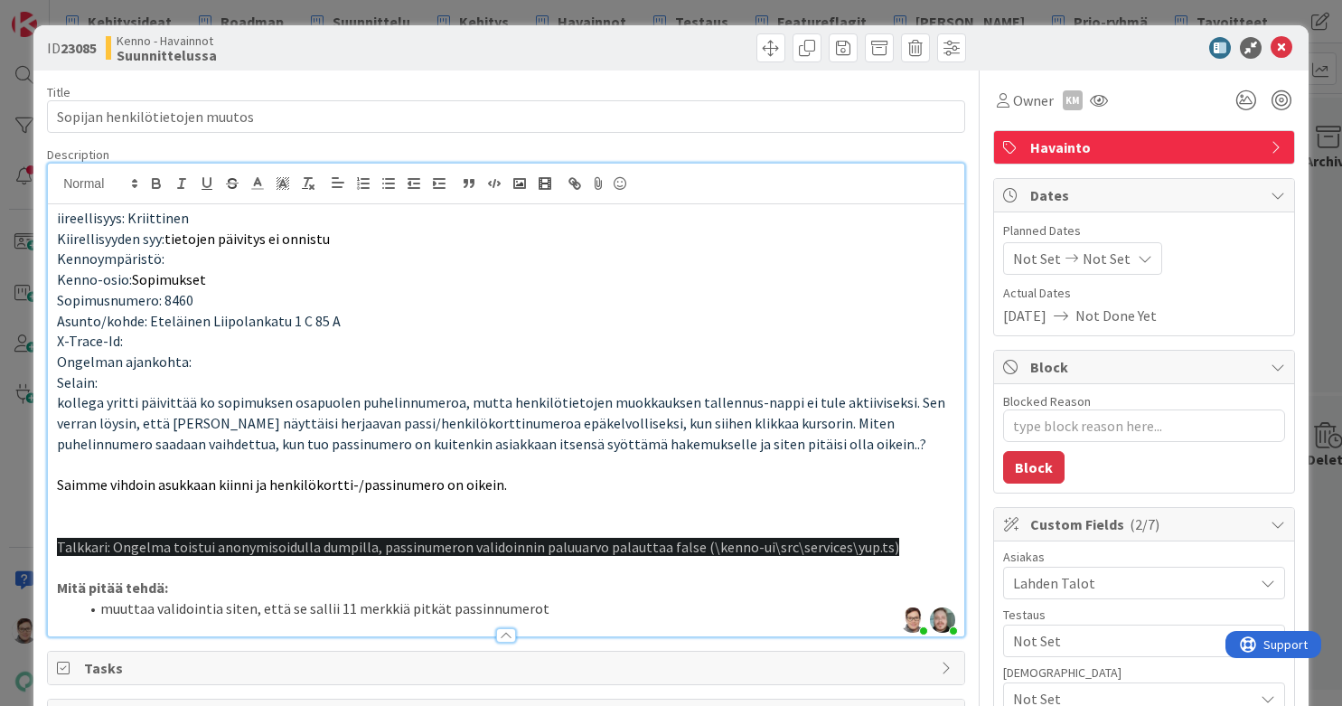
click at [151, 564] on li "muuttaa validointia siten, että se sallii 11 merkkiä pitkät passinnumerot" at bounding box center [517, 608] width 877 height 21
click at [588, 564] on li "muuttaa yo. validointia siten, että se sallii 11 merkkiä pitkät passinnumerot" at bounding box center [517, 608] width 877 height 21
click at [757, 50] on span at bounding box center [771, 47] width 29 height 29
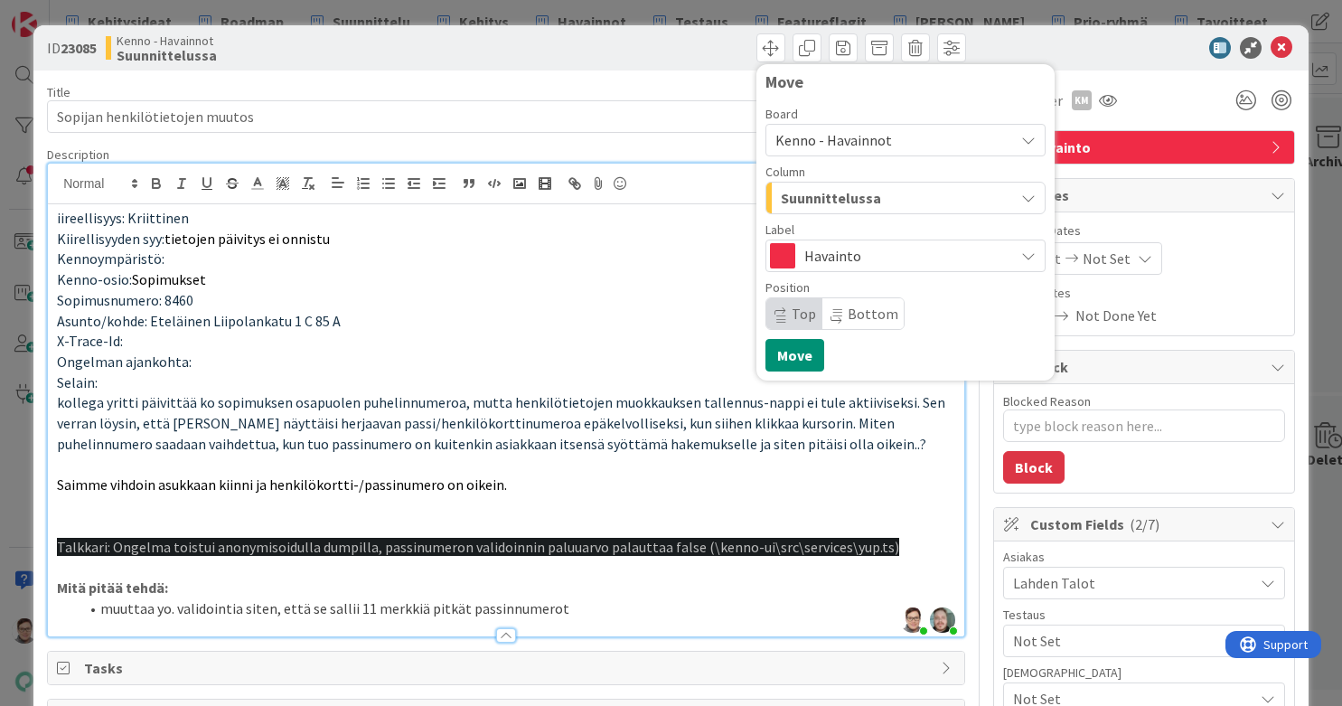
click at [817, 132] on span "Kenno - Havainnot" at bounding box center [834, 140] width 117 height 18
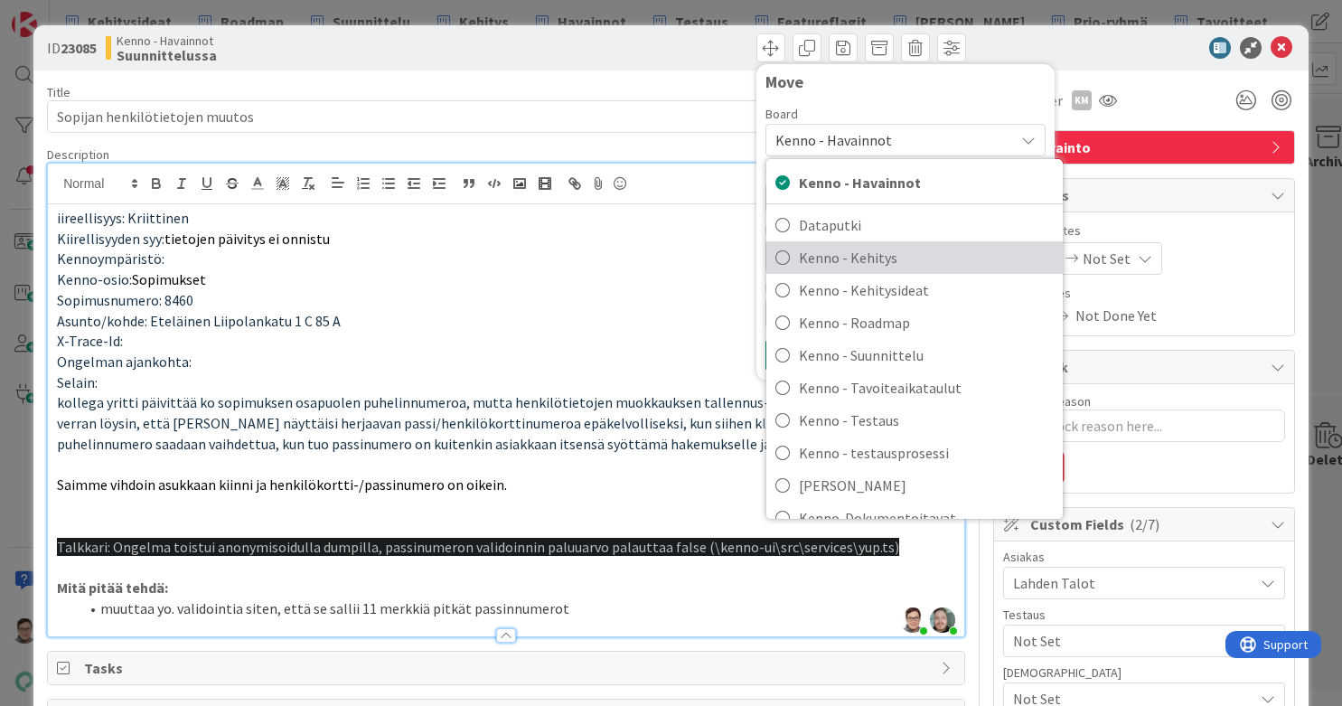
click at [839, 260] on span "Kenno - Kehitys" at bounding box center [926, 257] width 255 height 27
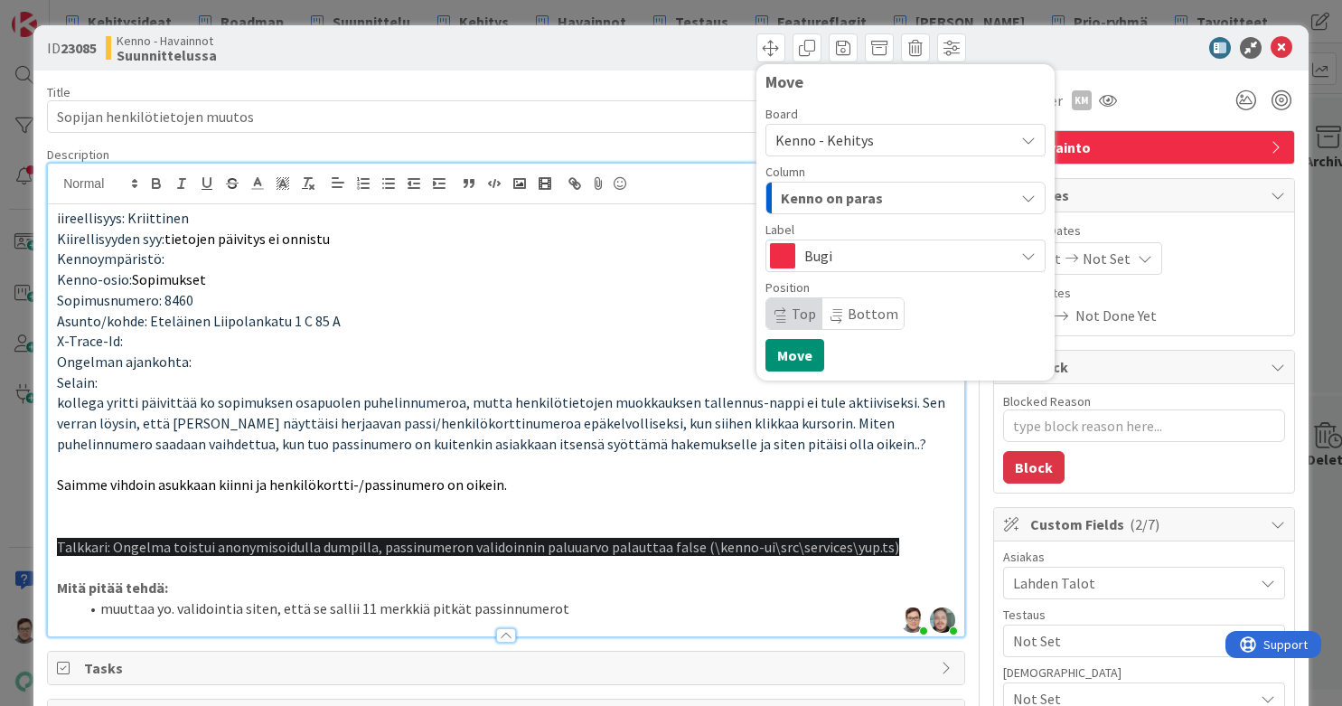
click at [842, 198] on span "Kenno on paras" at bounding box center [832, 198] width 102 height 24
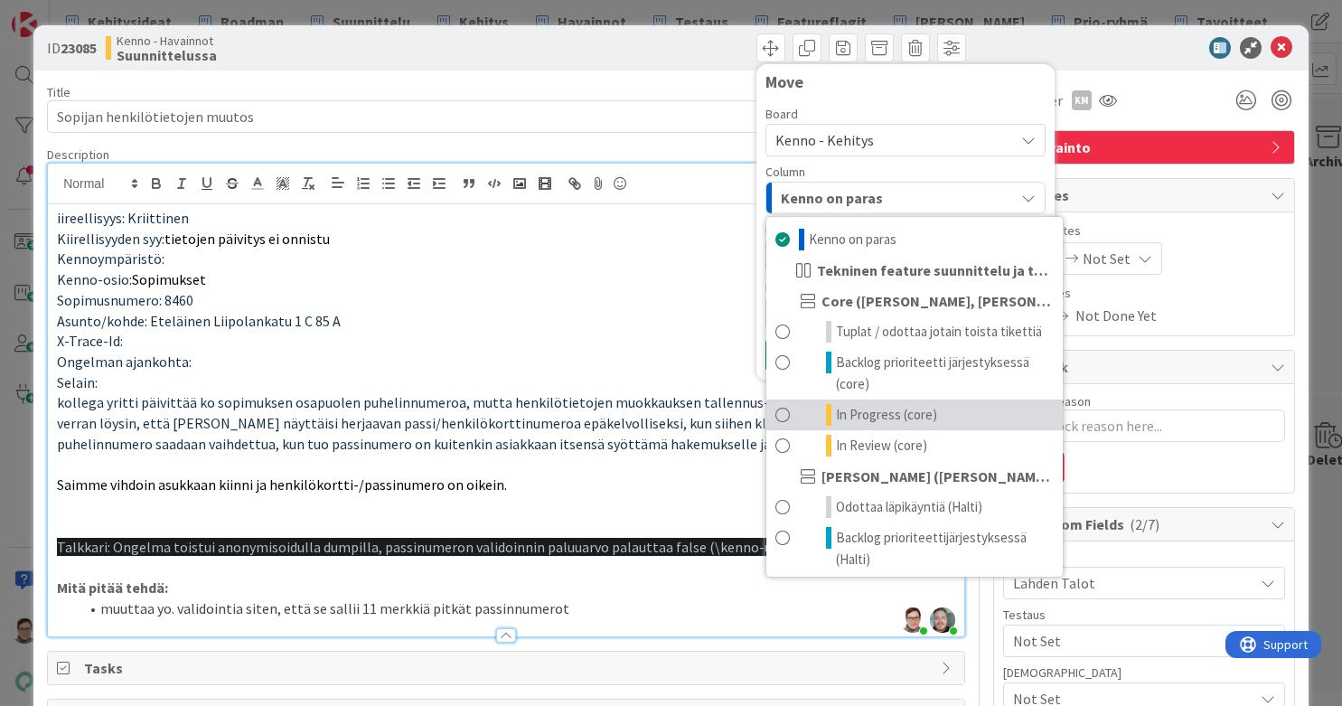
click at [855, 426] on span "In Progress (core)" at bounding box center [886, 415] width 101 height 22
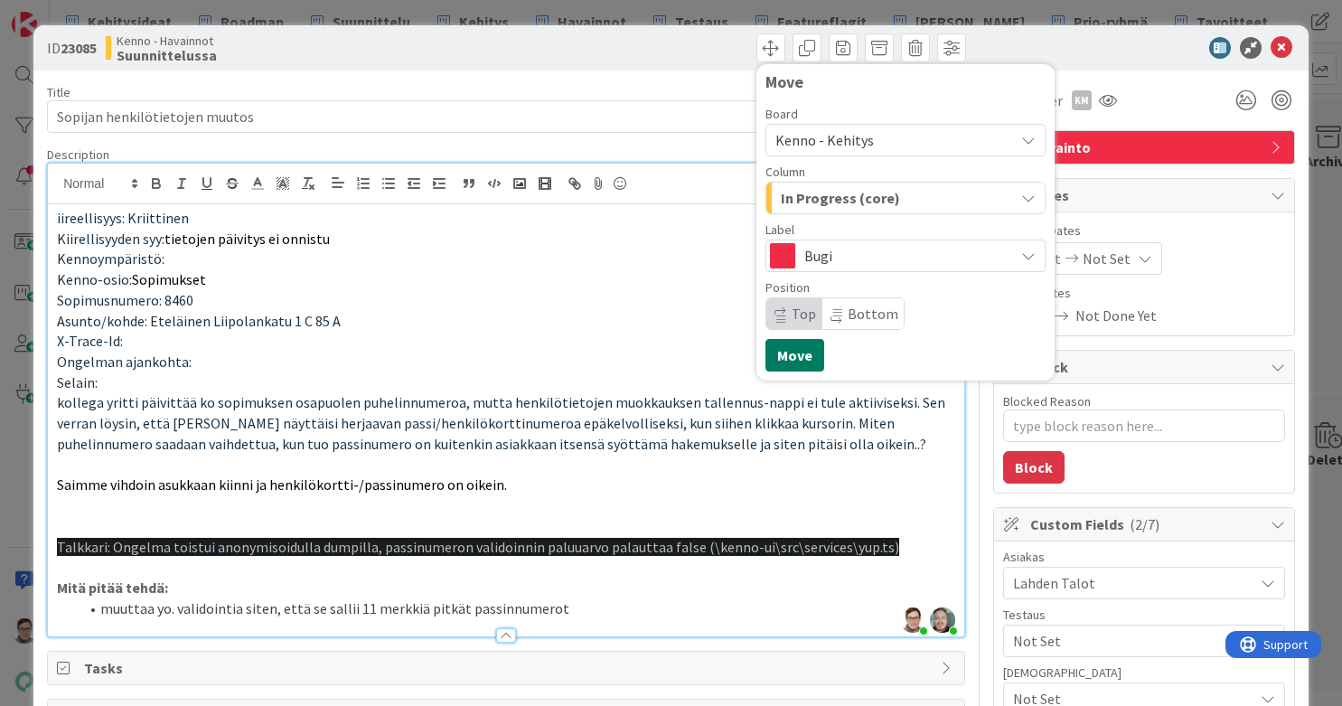
click at [784, 355] on button "Move" at bounding box center [795, 355] width 59 height 33
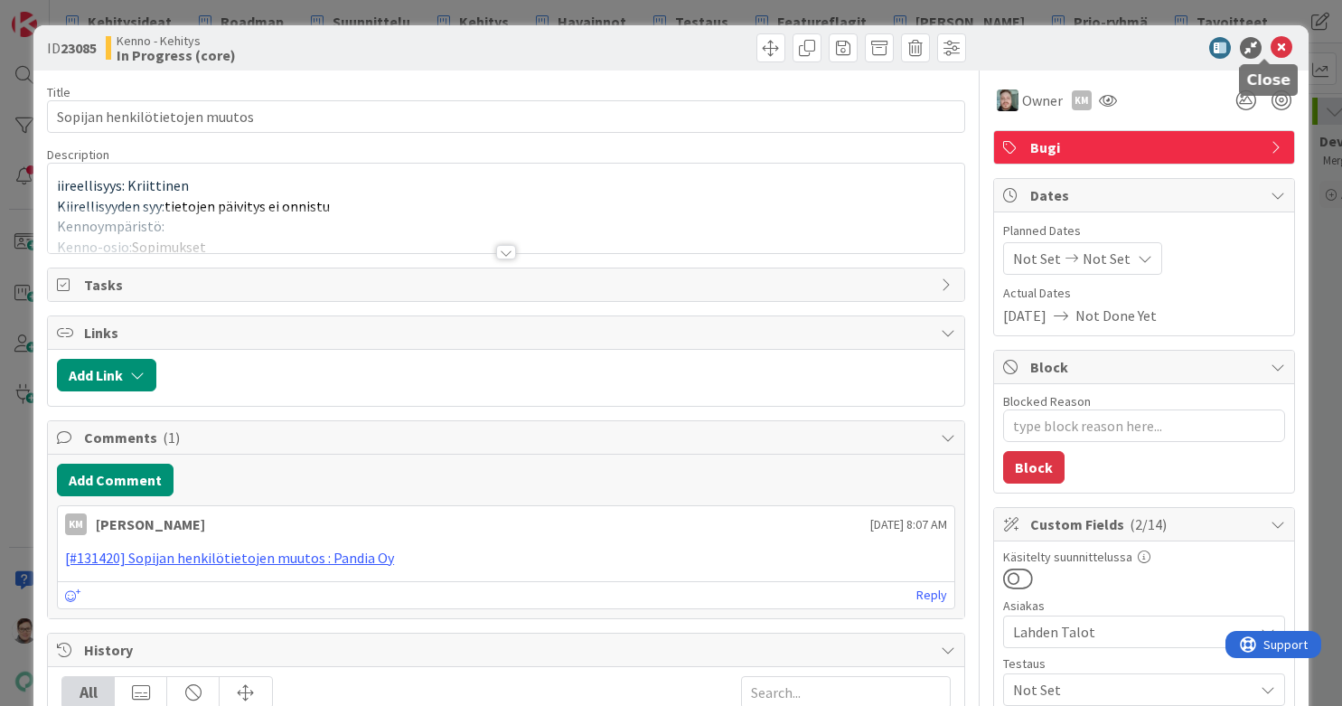
click at [1073, 42] on icon at bounding box center [1282, 48] width 22 height 22
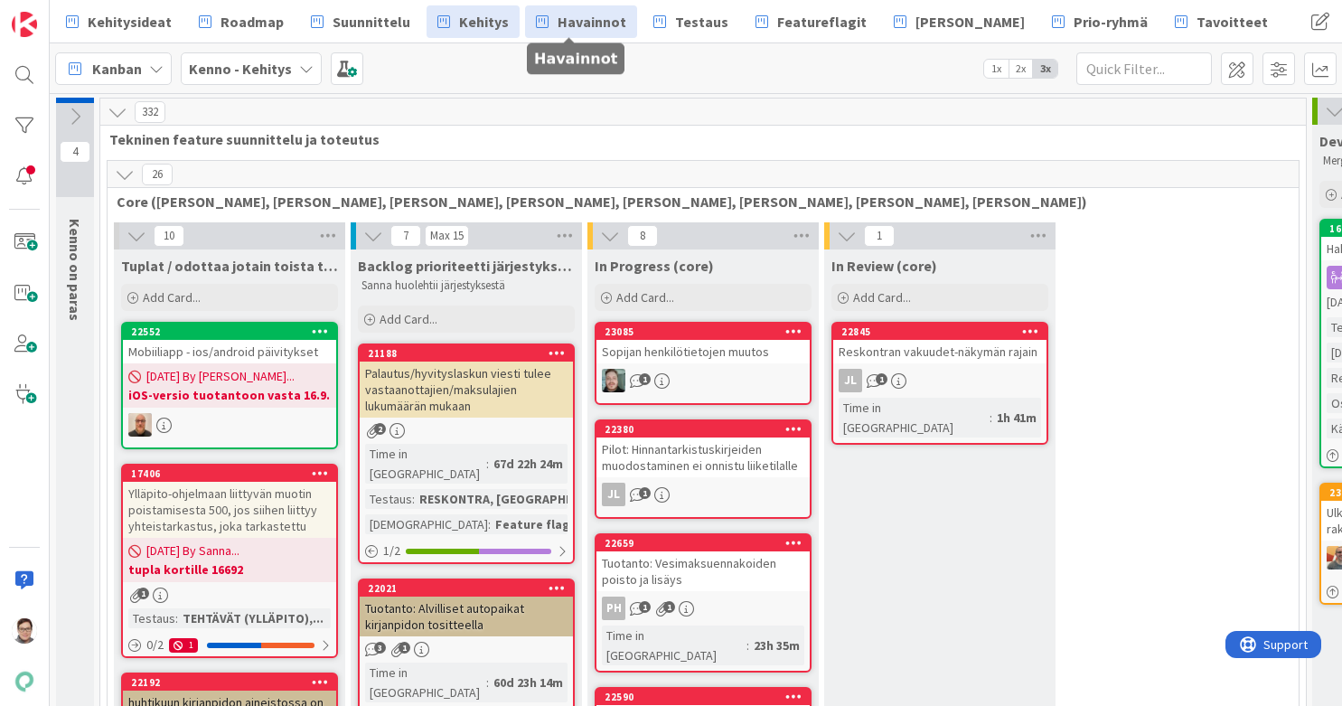
click at [576, 18] on span "Havainnot" at bounding box center [592, 22] width 69 height 22
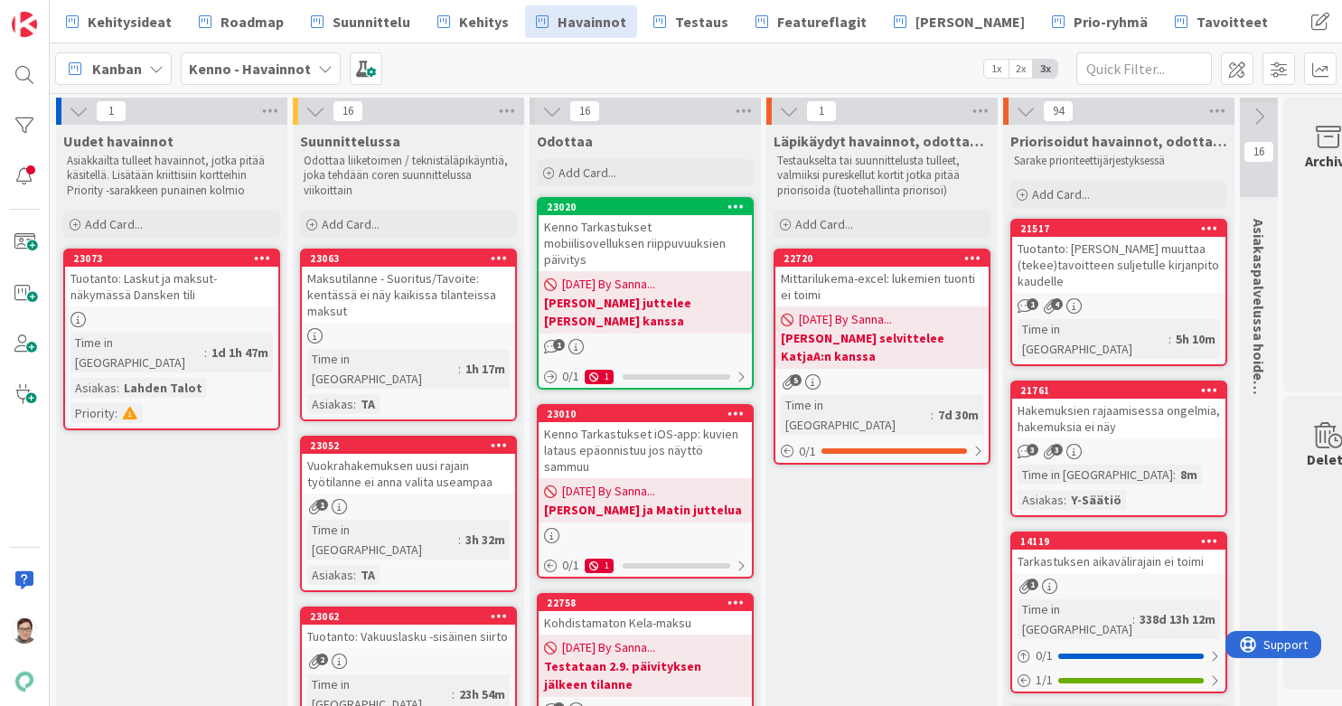
click at [409, 310] on div "Maksutilanne - Suoritus/Tavoite: kentässä ei näy kaikissa tilanteissa maksut" at bounding box center [408, 295] width 213 height 56
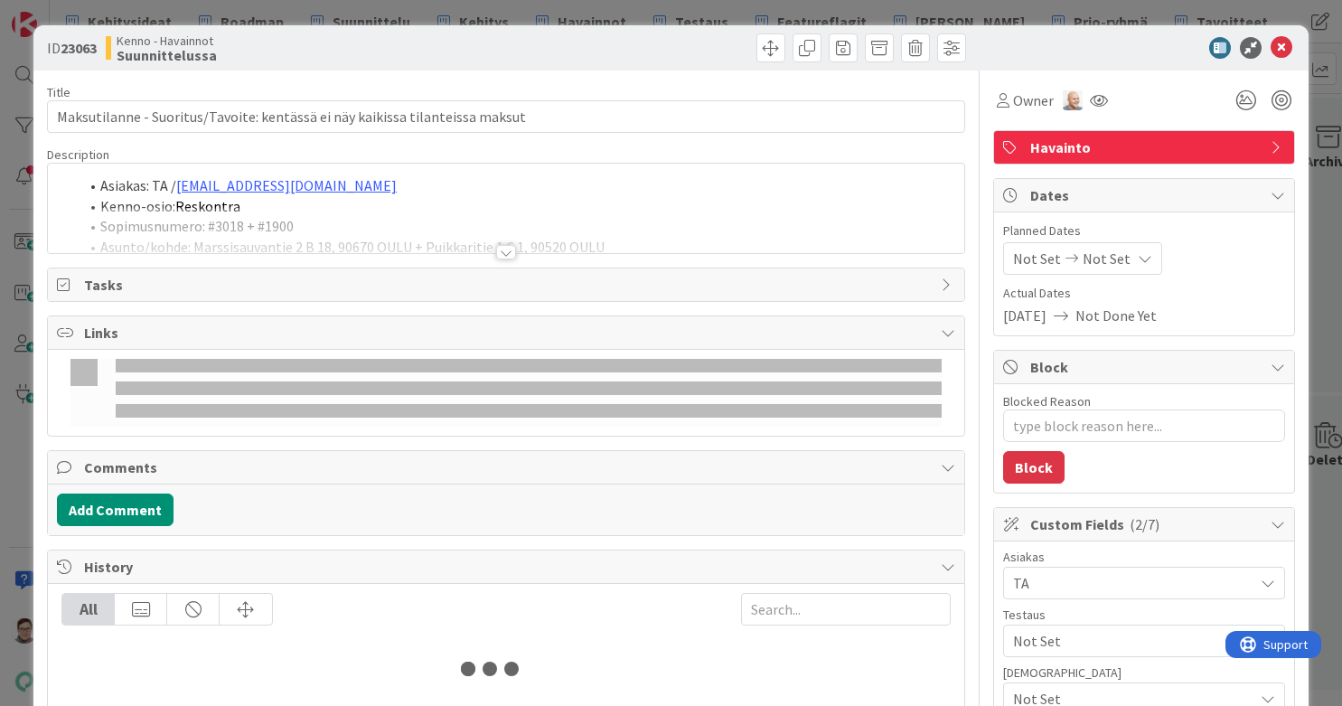
type textarea "x"
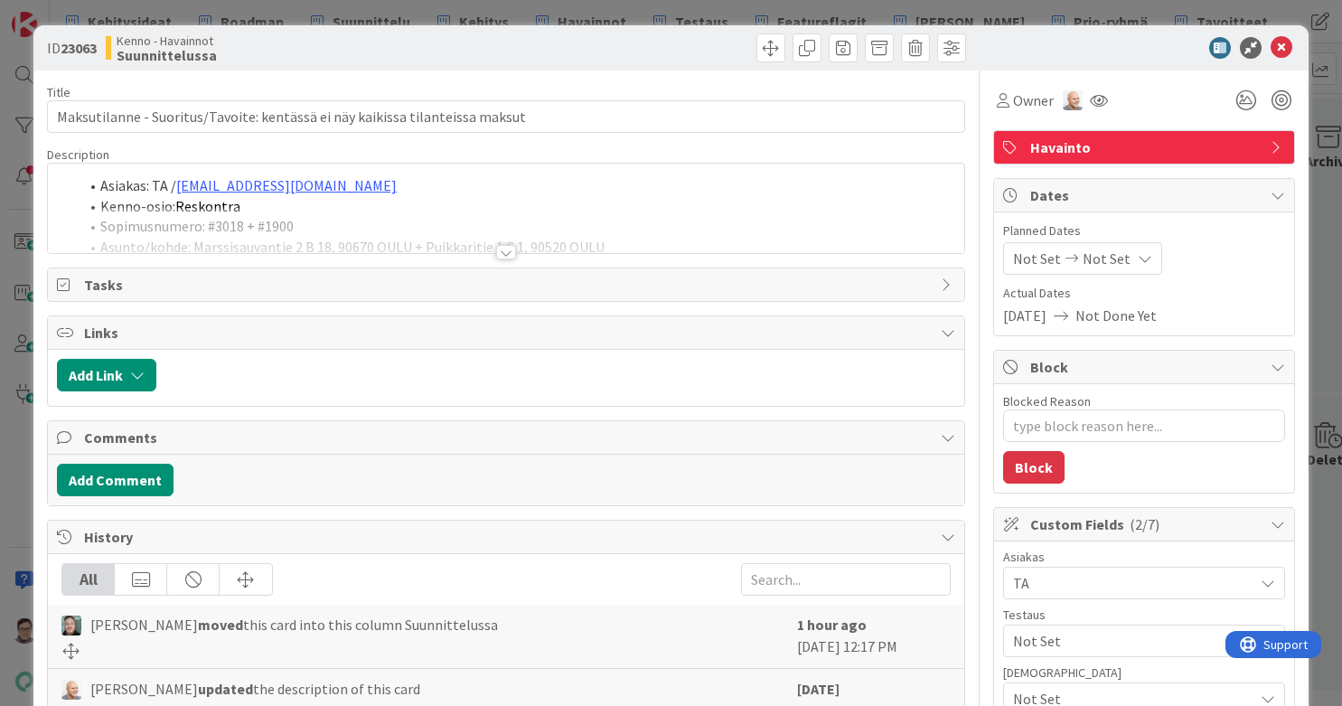
click at [497, 251] on div at bounding box center [506, 252] width 20 height 14
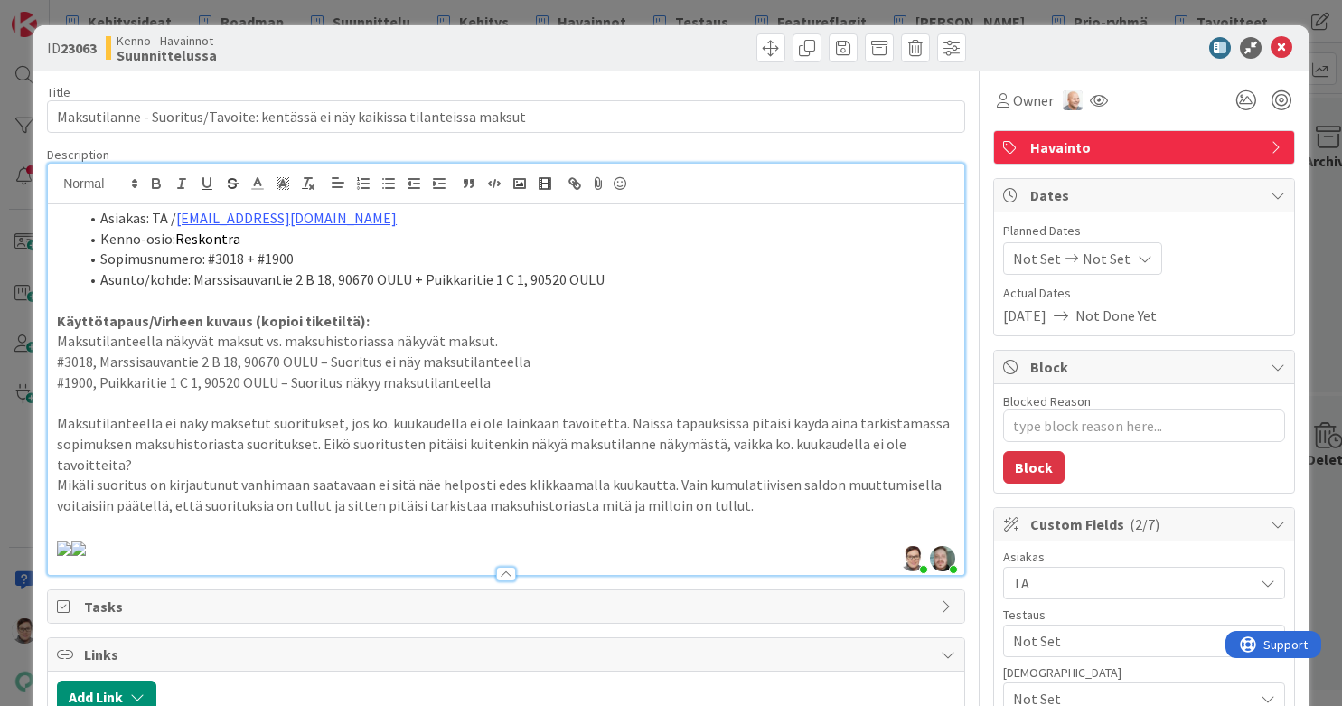
click at [751, 513] on p "Mikäli suoritus on kirjautunut vanhimaan saatavaan ei sitä näe helposti edes kl…" at bounding box center [506, 495] width 899 height 41
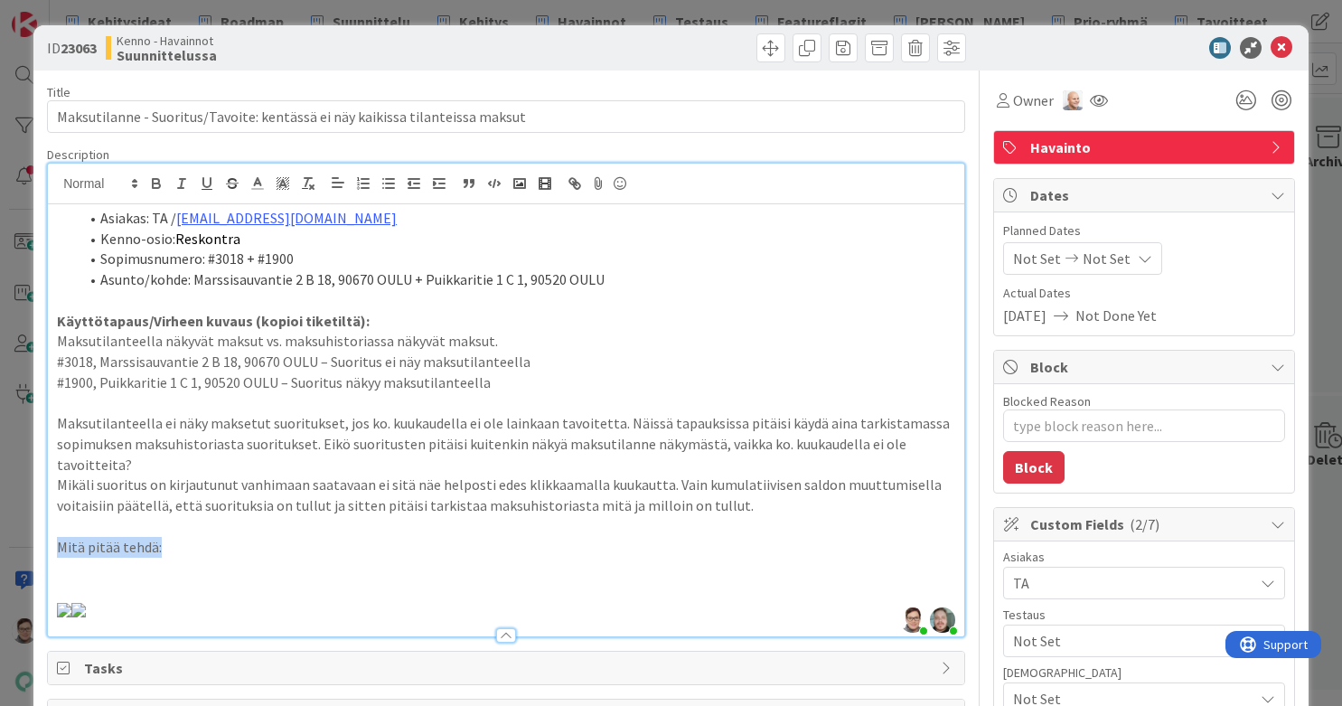
drag, startPoint x: 158, startPoint y: 547, endPoint x: 47, endPoint y: 550, distance: 111.2
click at [47, 550] on div "Sanna Mattila just joined Väinö Pollari joined 1 m ago Asiakas: TA / riitta.lap…" at bounding box center [506, 400] width 918 height 475
click at [86, 564] on p at bounding box center [506, 567] width 899 height 21
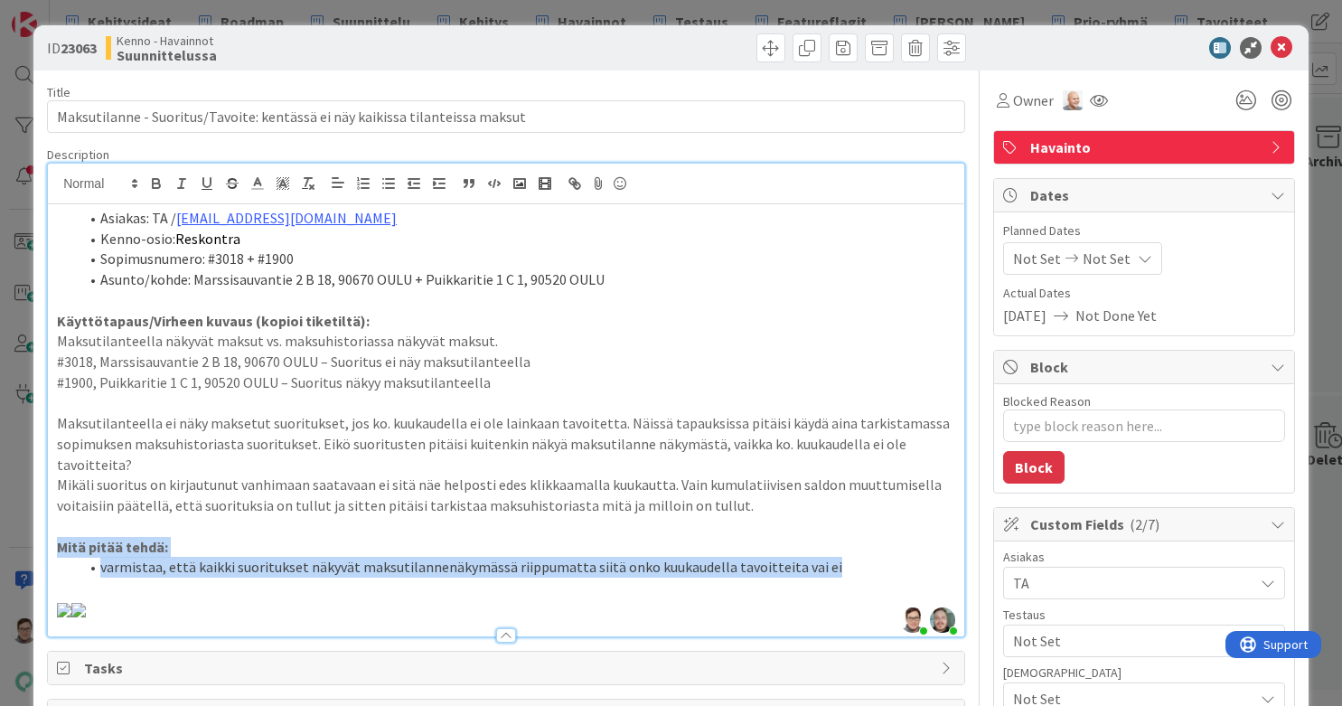
drag, startPoint x: 828, startPoint y: 568, endPoint x: 37, endPoint y: 551, distance: 791.1
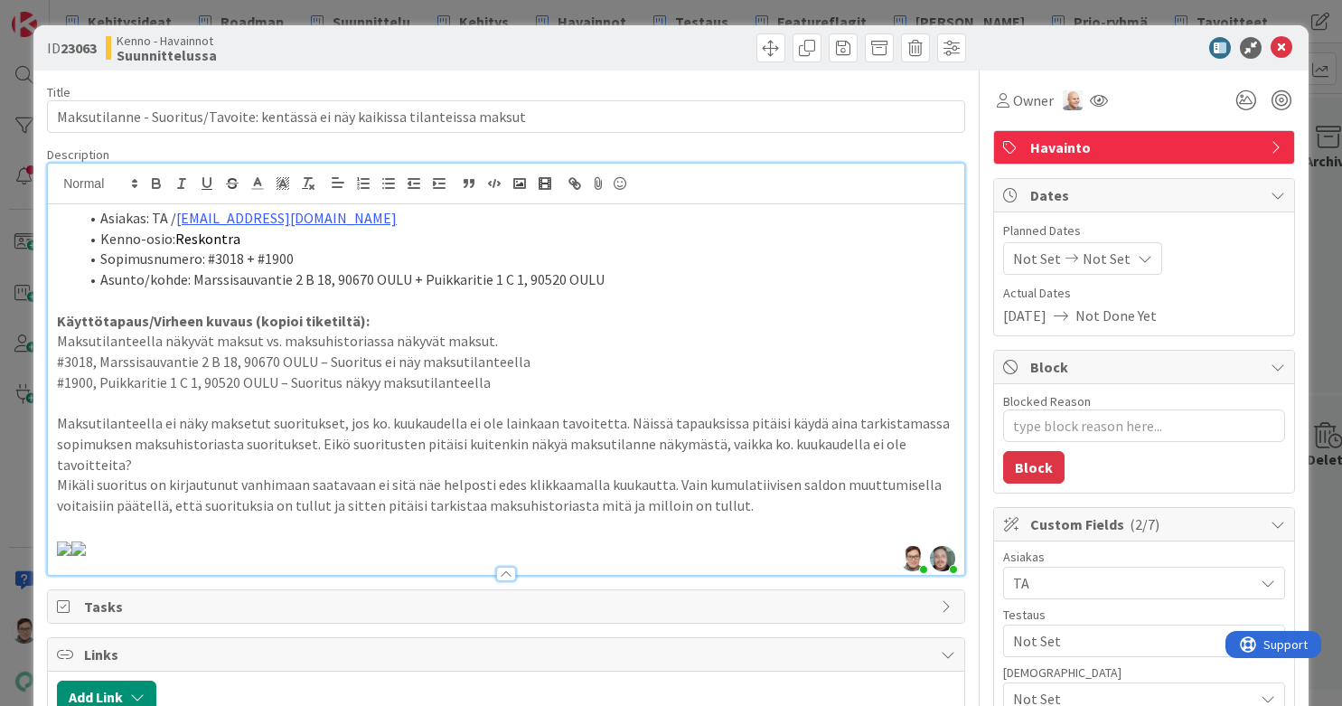
click at [100, 529] on p at bounding box center [506, 526] width 899 height 21
click at [1029, 419] on textarea "Blocked Reason" at bounding box center [1144, 425] width 282 height 33
type textarea "x"
type textarea "S"
type textarea "x"
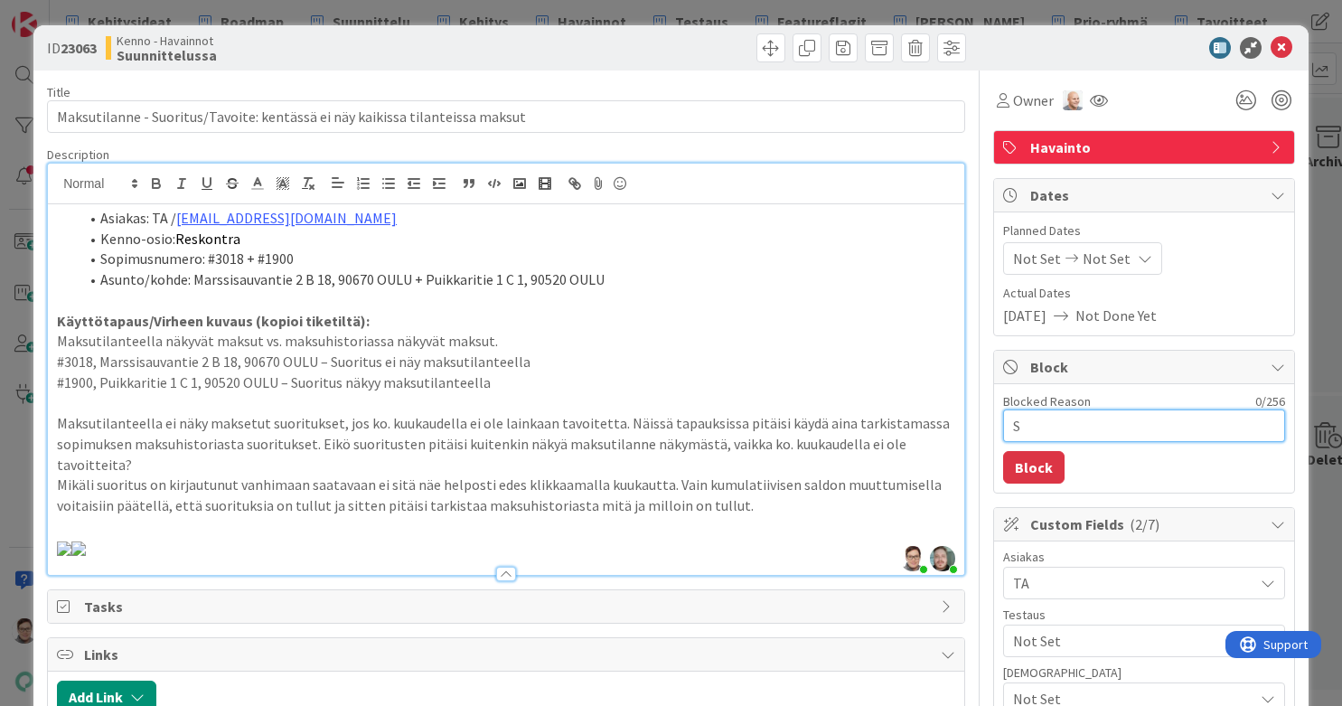
type textarea "Sa"
type textarea "x"
type textarea "Sann"
type textarea "x"
type textarea "Sanna"
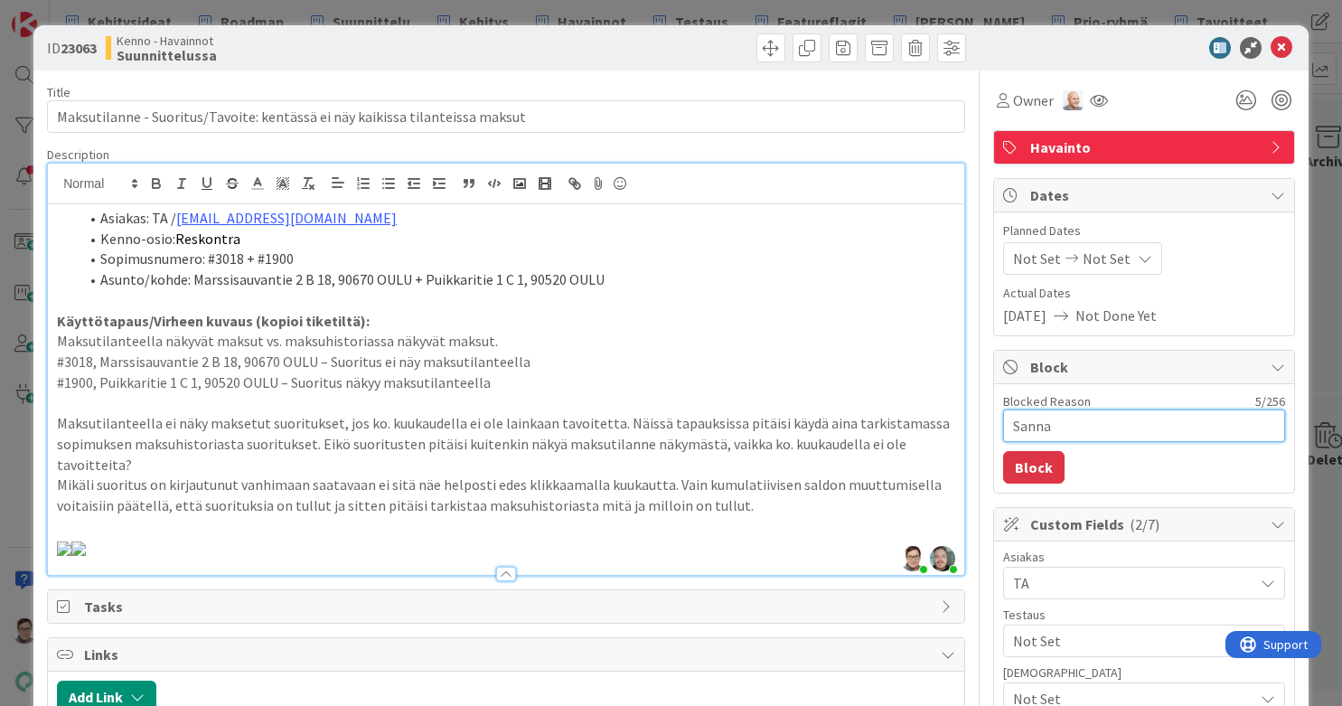
type textarea "x"
type textarea "Sanna"
type textarea "x"
type textarea "Sanna ky"
type textarea "x"
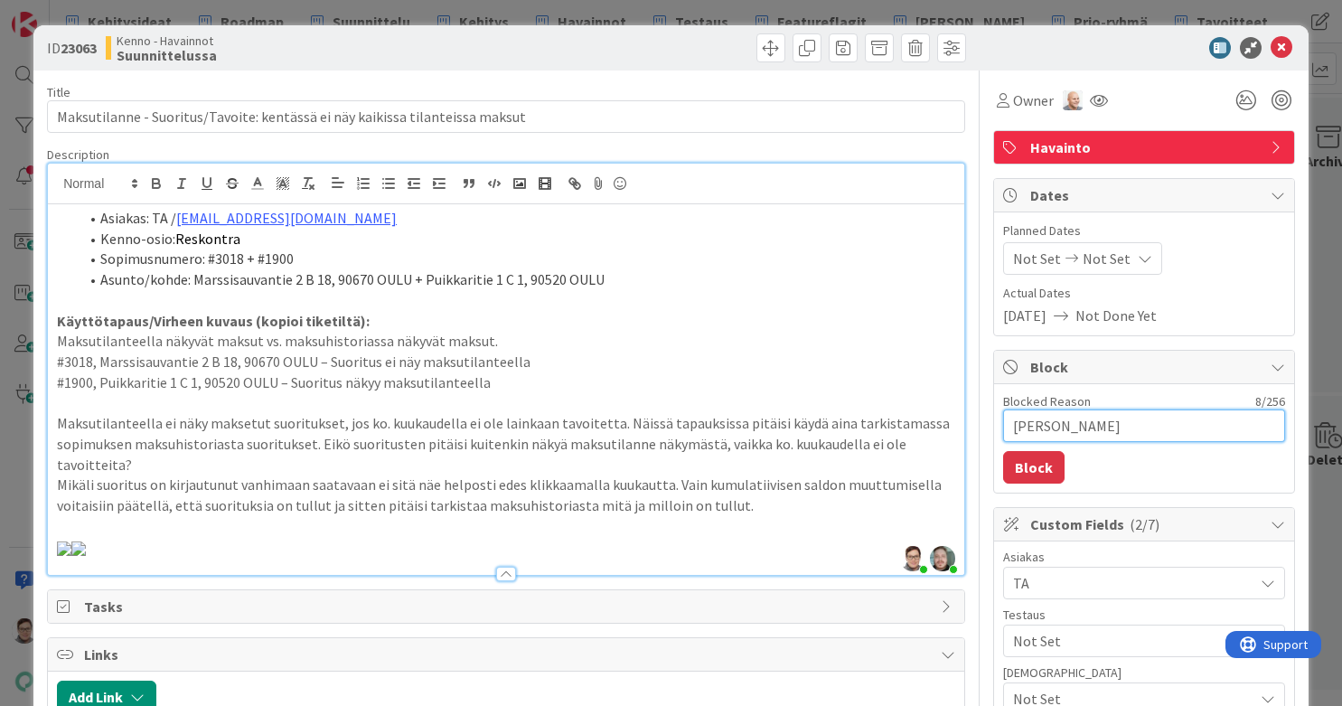
type textarea "Sanna kys"
type textarea "x"
type textarea "Sanna kysy"
type textarea "x"
type textarea "Sanna kysyy"
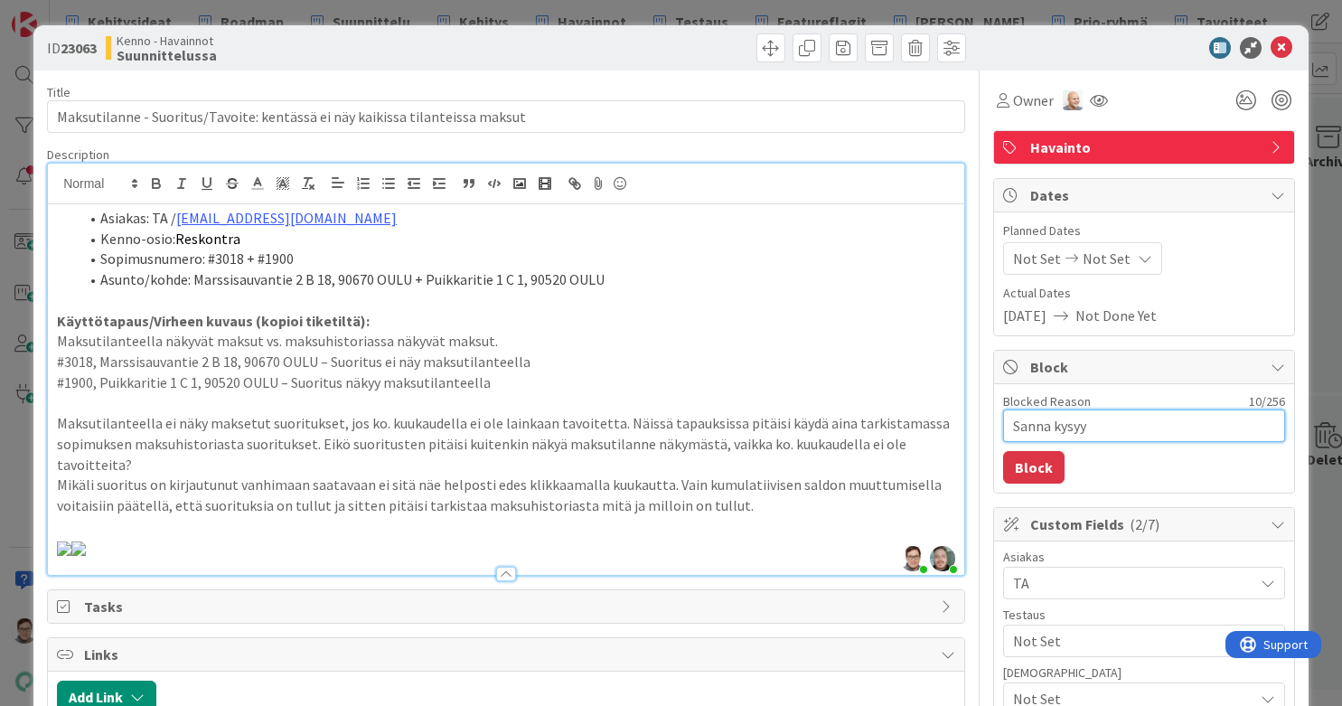
type textarea "x"
type textarea "Sanna kysyy"
type textarea "x"
type textarea "Sanna kysyy a"
type textarea "x"
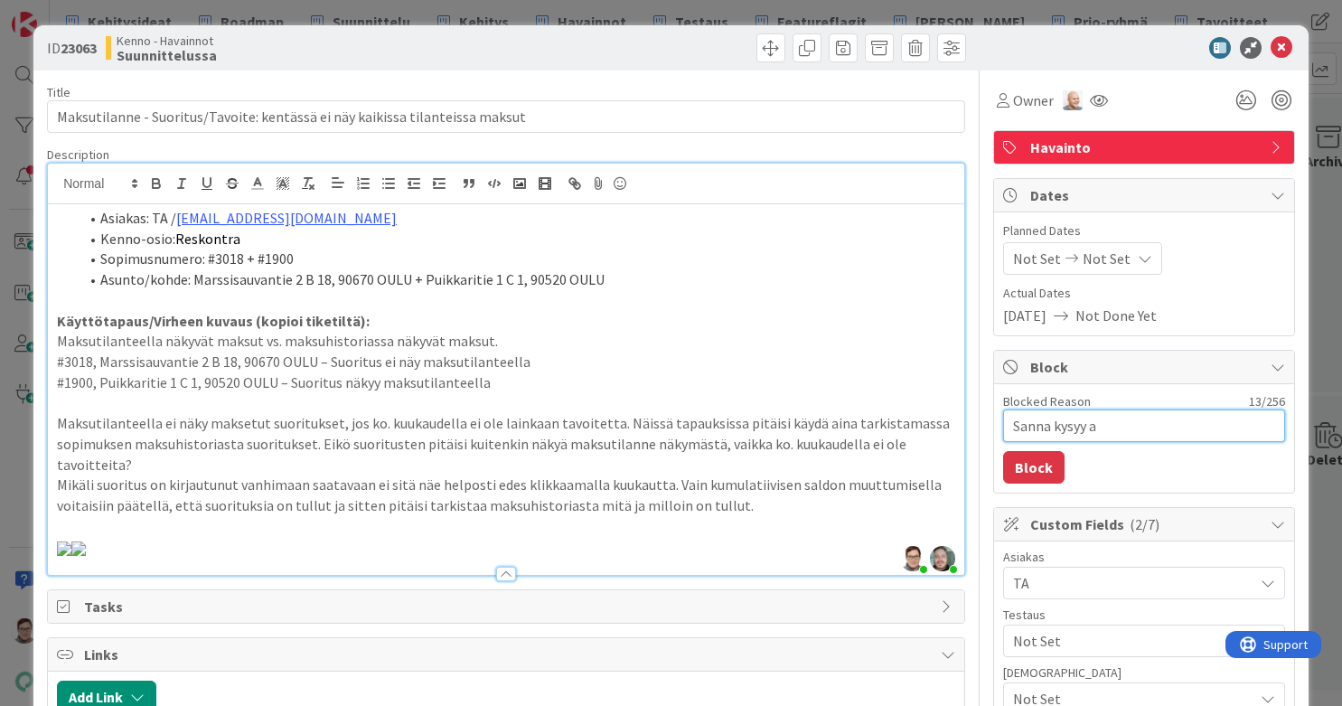
type textarea "Sanna kysyy"
type textarea "x"
type textarea "Sanna kysyy A"
type textarea "x"
type textarea "Sanna kysyy An"
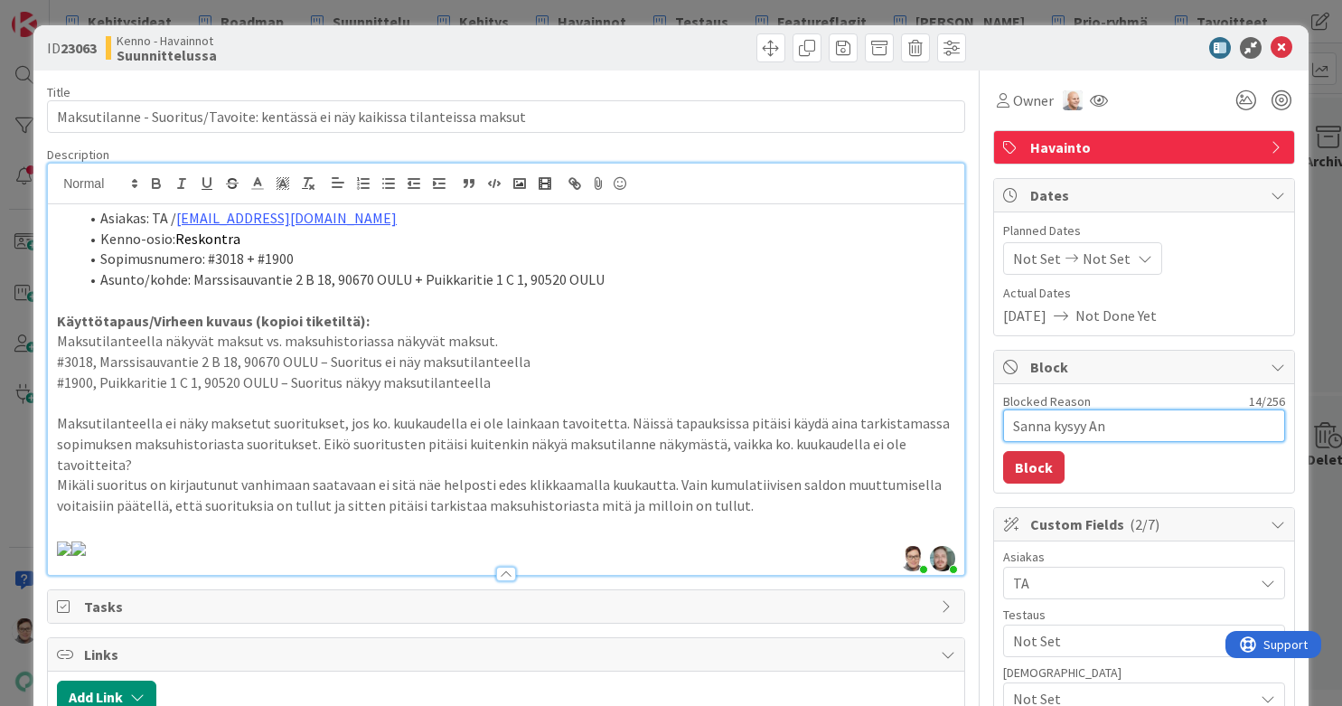
type textarea "x"
type textarea "Sanna kysyy Ant"
type textarea "x"
type textarea "Sanna kysyy Antl"
type textarea "x"
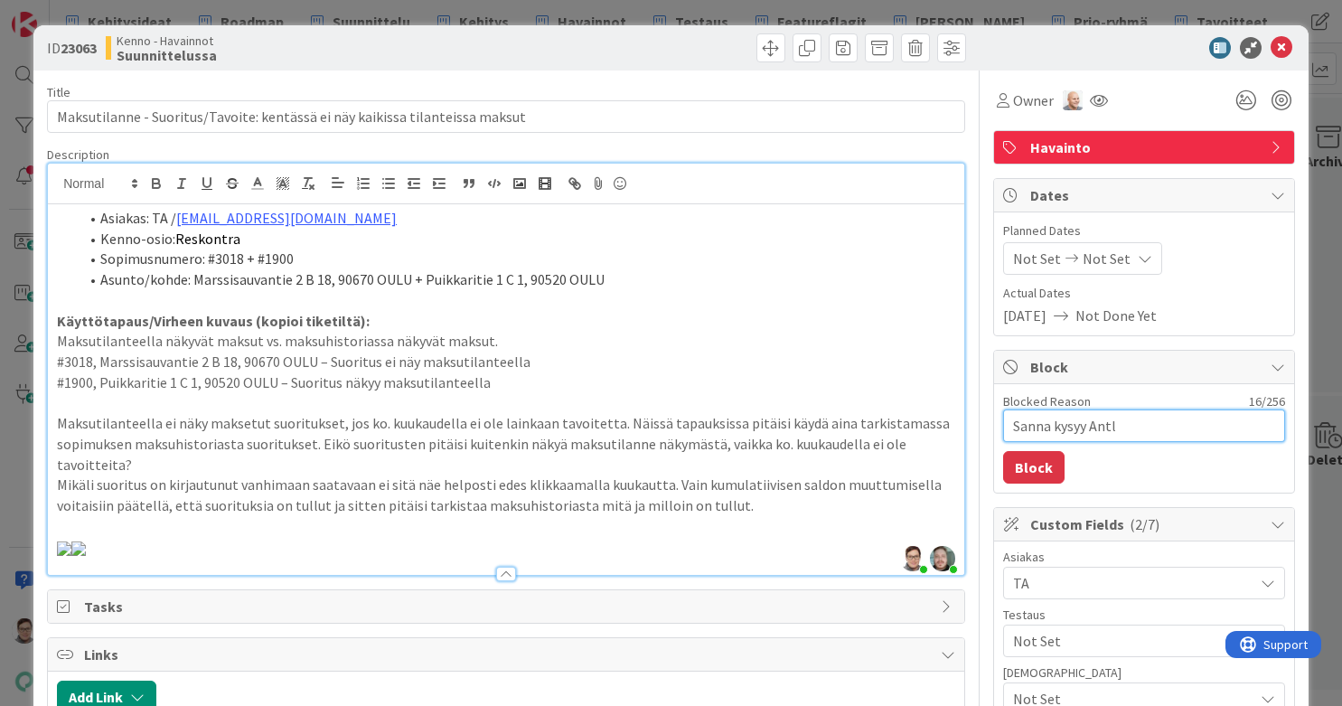
type textarea "Sanna kysyy Ant"
type textarea "x"
type textarea "Sanna kysyy Anti"
type textarea "x"
type textarea "Sanna kysyy Antil"
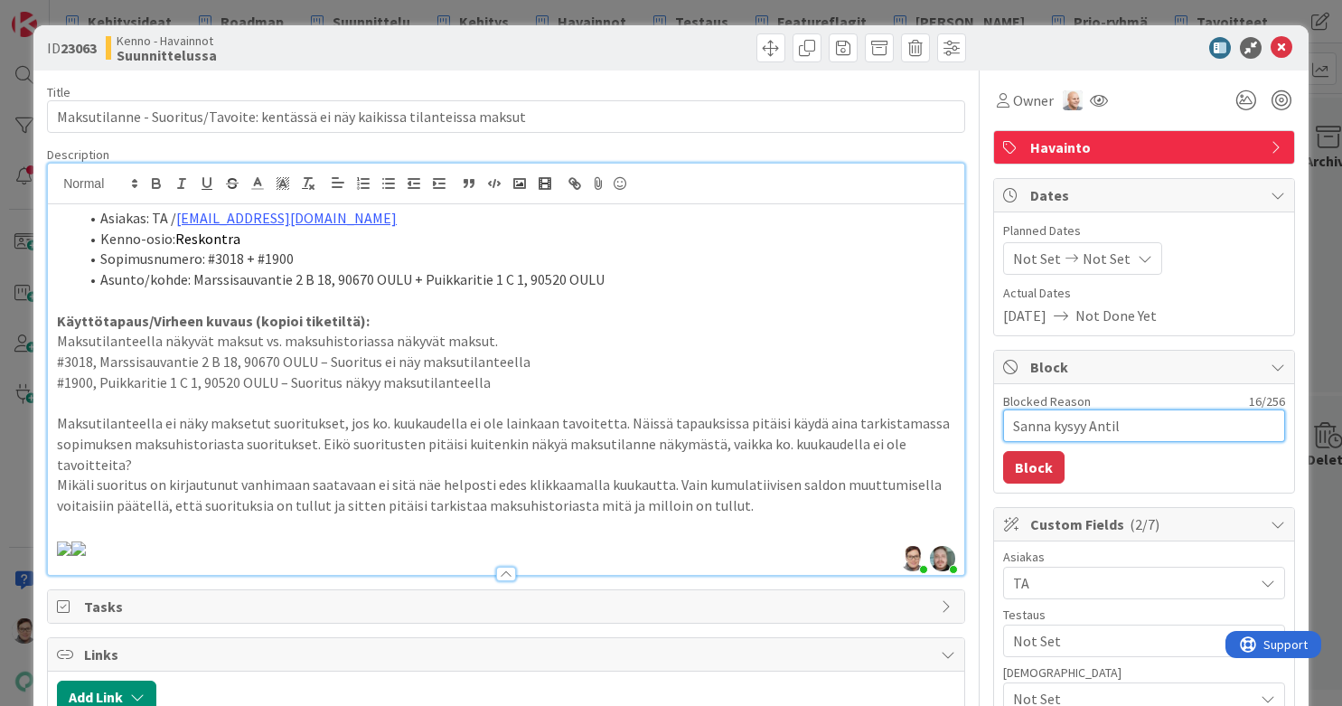
type textarea "x"
type textarea "Sanna kysyy Antilt"
type textarea "x"
type textarea "Sanna kysyy Antilta"
click at [1019, 473] on button "Block" at bounding box center [1033, 467] width 61 height 33
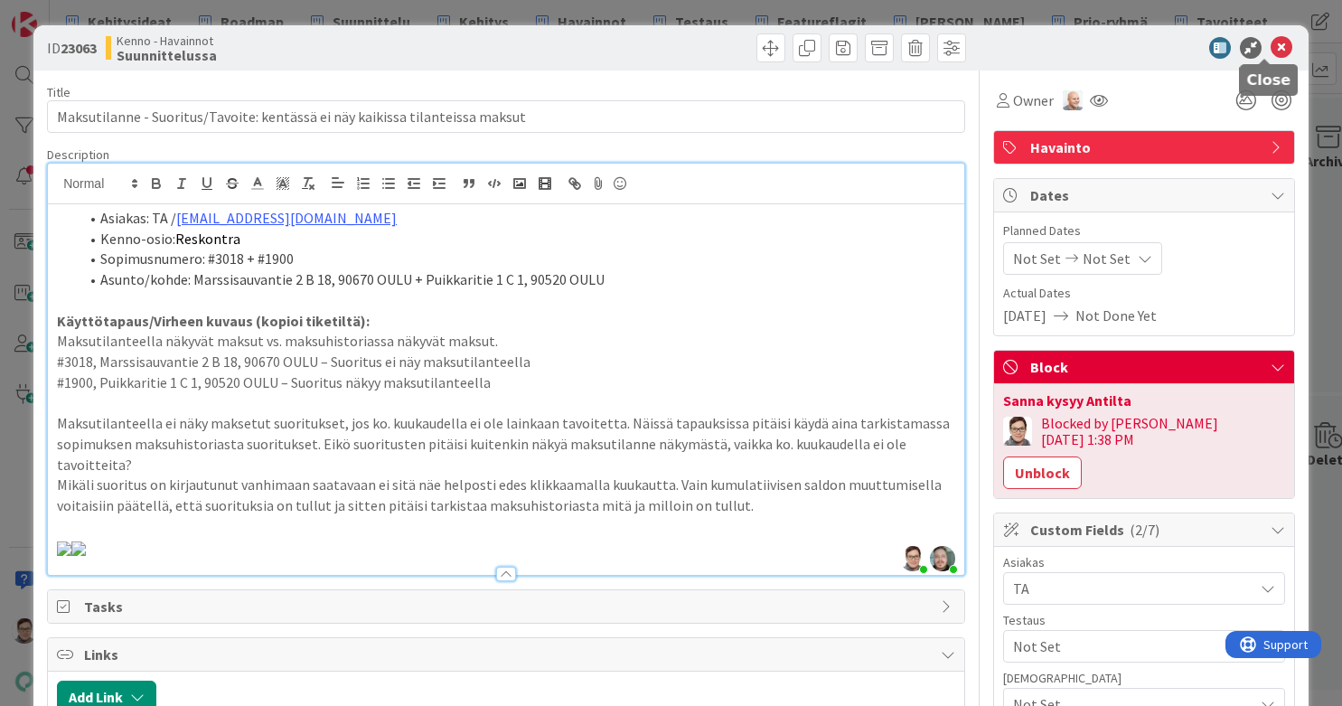
click at [1073, 46] on icon at bounding box center [1282, 48] width 22 height 22
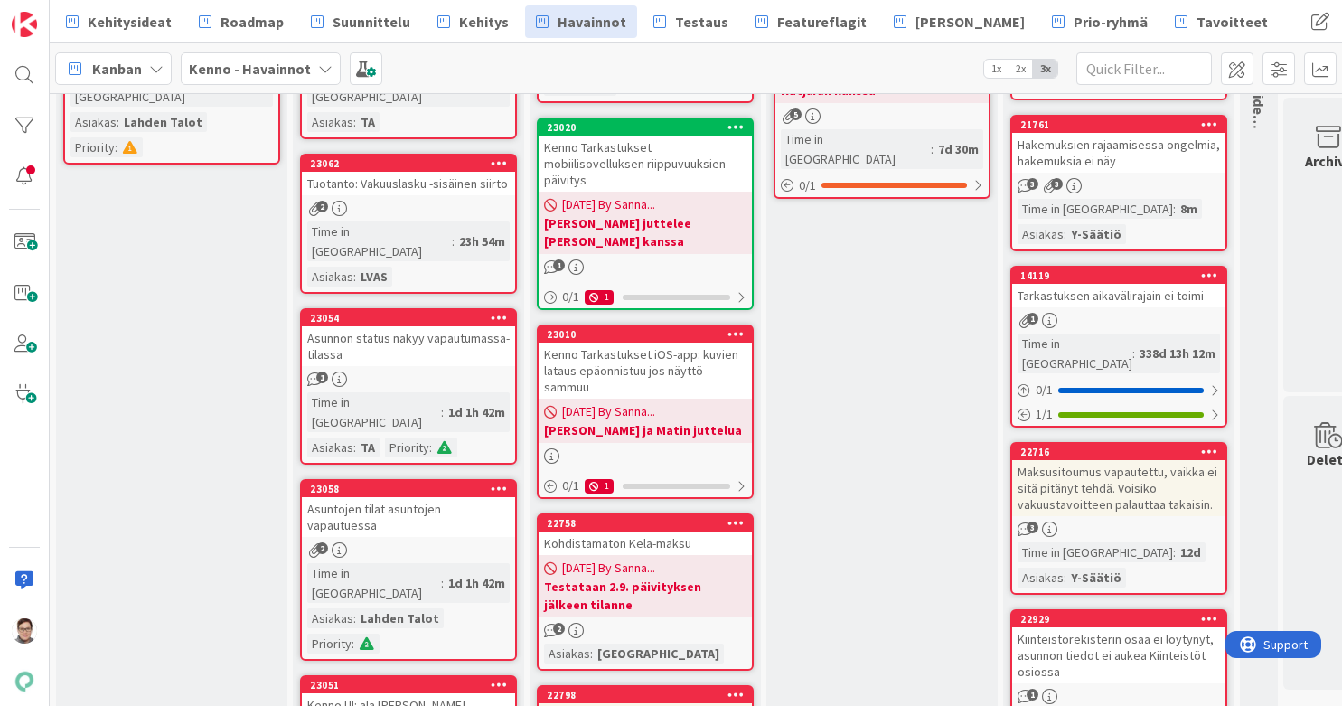
scroll to position [315, 0]
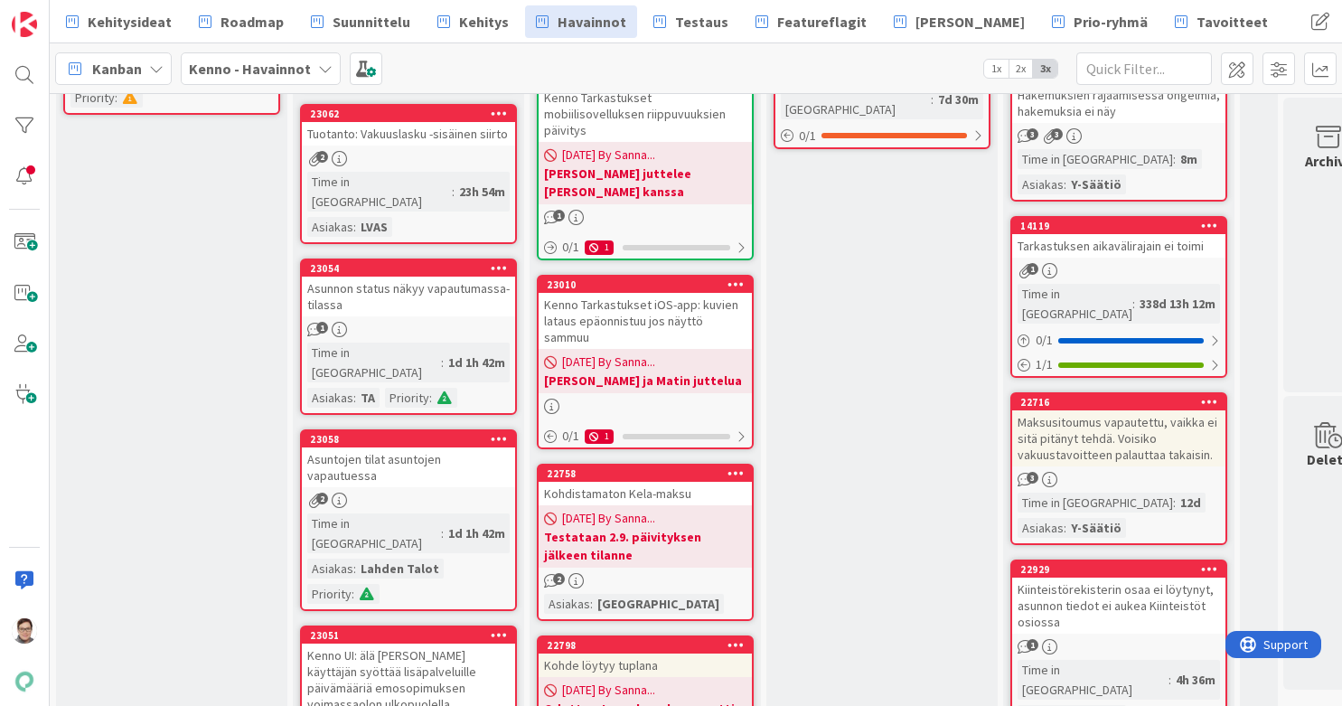
click at [407, 277] on div "Asunnon status näkyy vapautumassa-tilassa" at bounding box center [408, 297] width 213 height 40
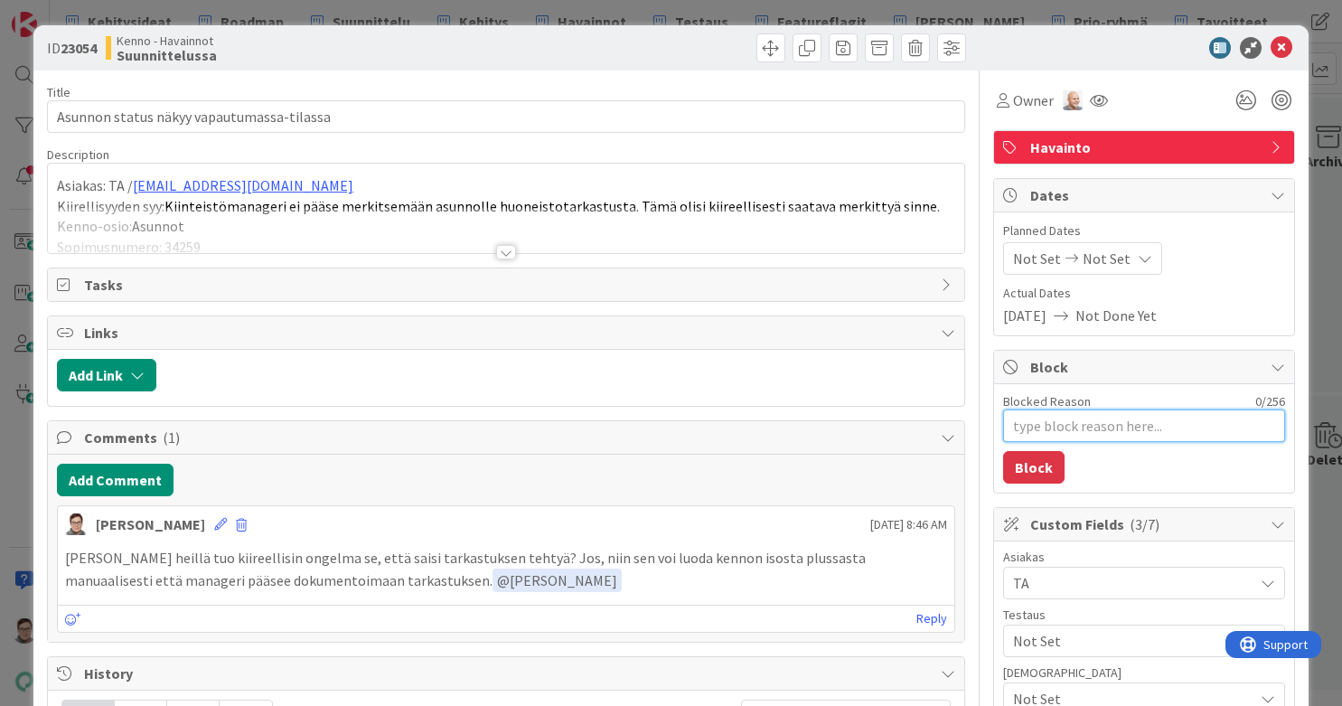
click at [1024, 425] on textarea "Blocked Reason" at bounding box center [1144, 425] width 282 height 33
type textarea "x"
type textarea "T"
type textarea "x"
type textarea "Tu"
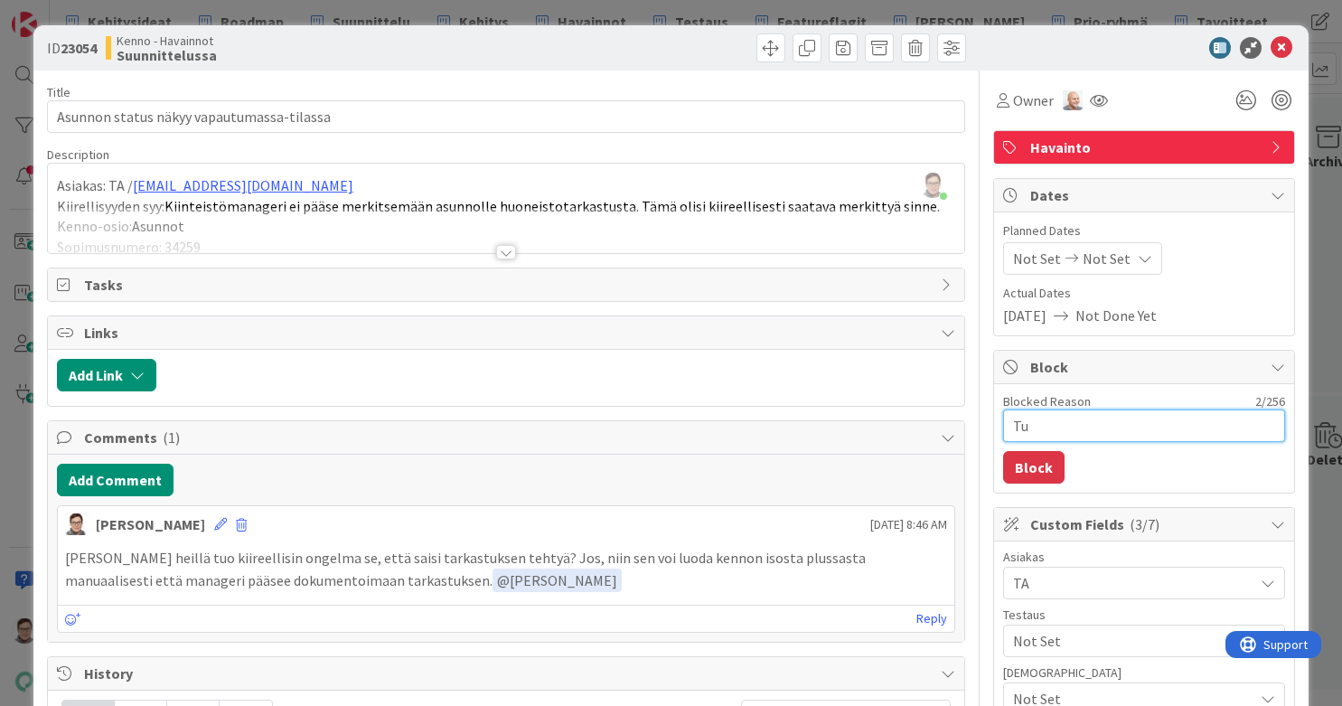
type textarea "x"
type textarea "Tup"
type textarea "x"
type textarea "Tupl"
type textarea "x"
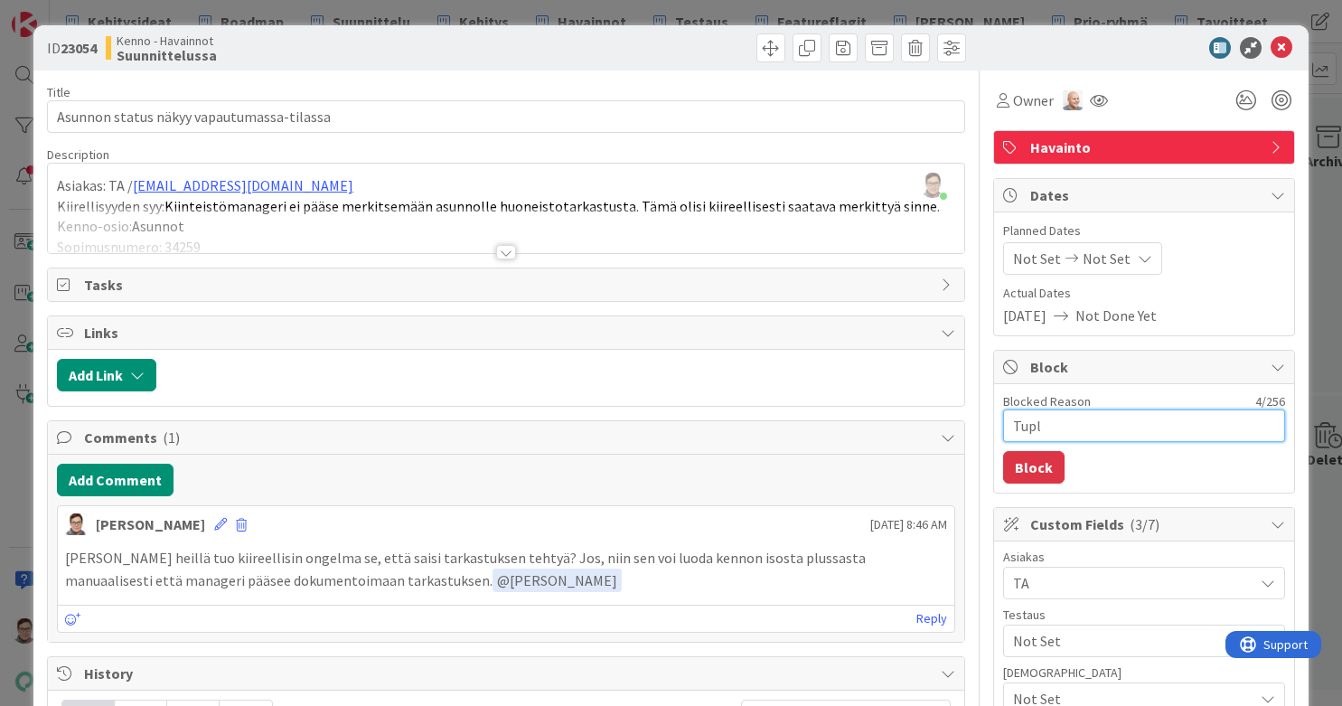
type textarea "Tupla"
type textarea "x"
type textarea "Tupl"
type textarea "x"
type textarea "Tup"
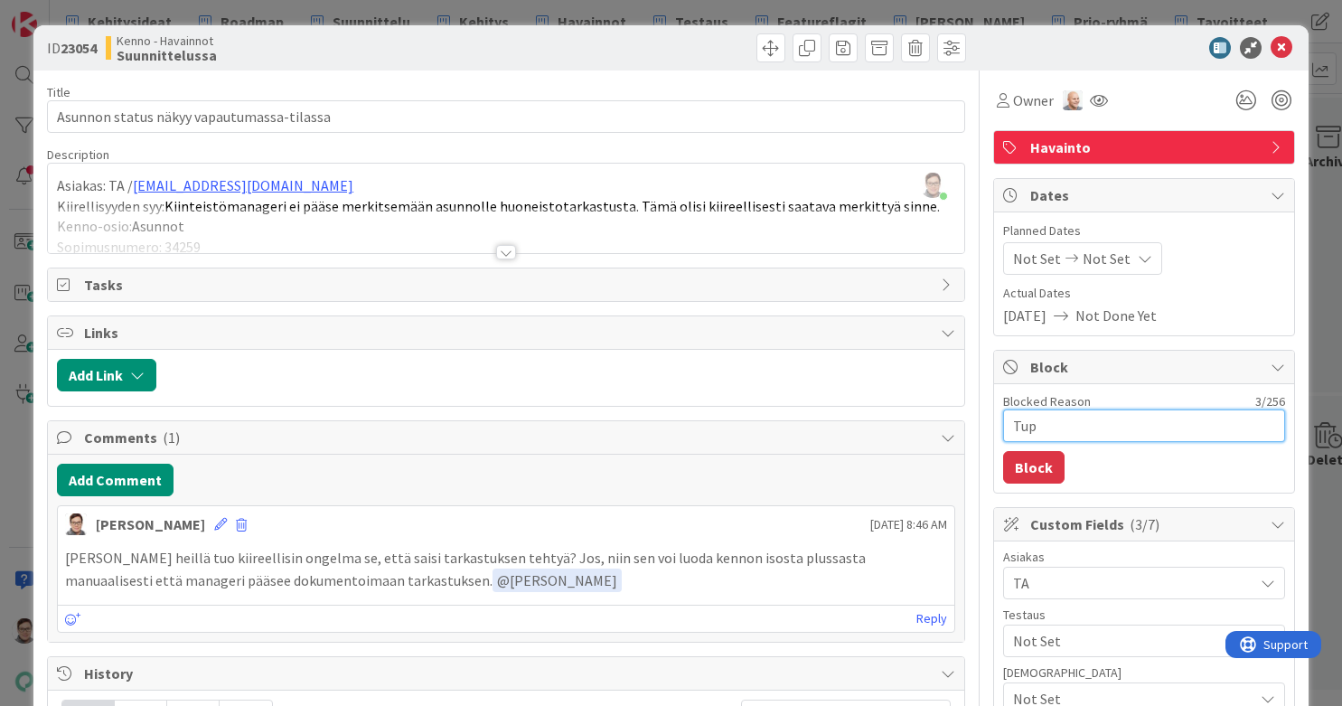
type textarea "x"
type textarea "Tupl"
type textarea "x"
type textarea "Tupla"
type textarea "x"
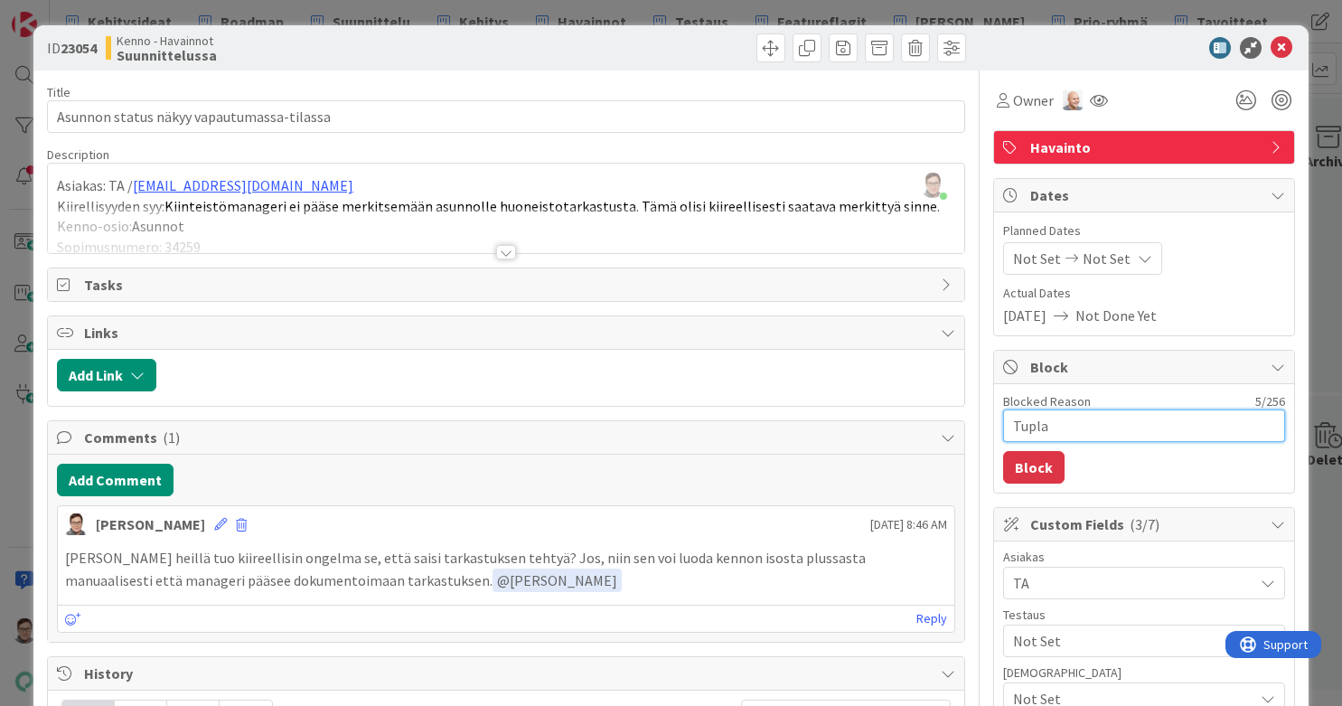
type textarea "Tupla"
type textarea "x"
click at [1031, 460] on button "Block" at bounding box center [1033, 467] width 61 height 33
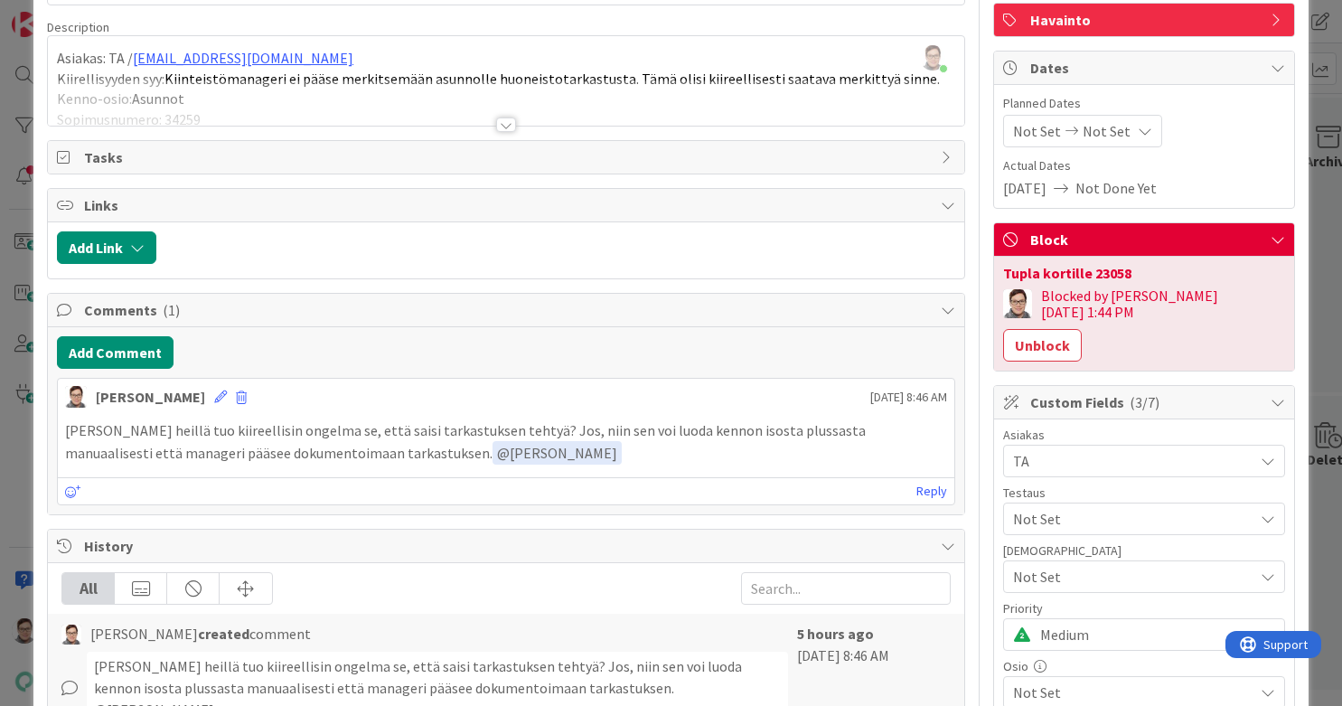
scroll to position [132, 0]
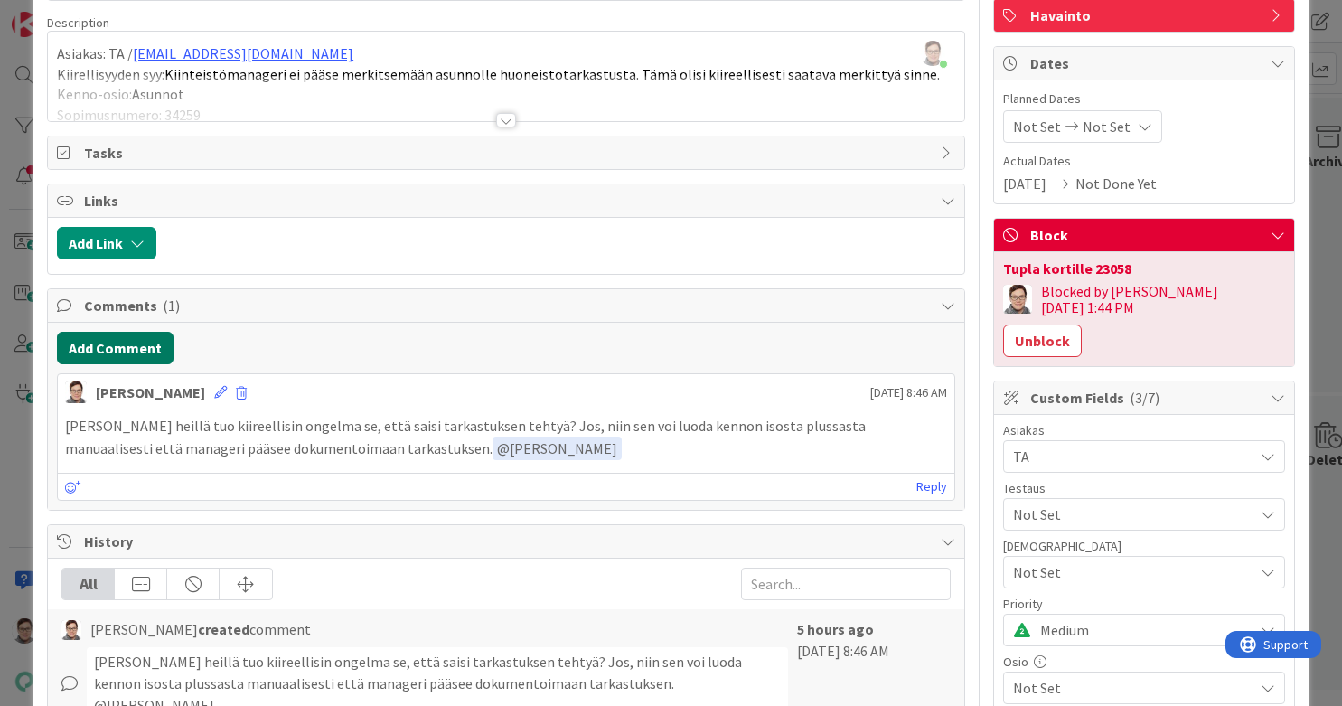
click at [114, 344] on button "Add Comment" at bounding box center [115, 348] width 117 height 33
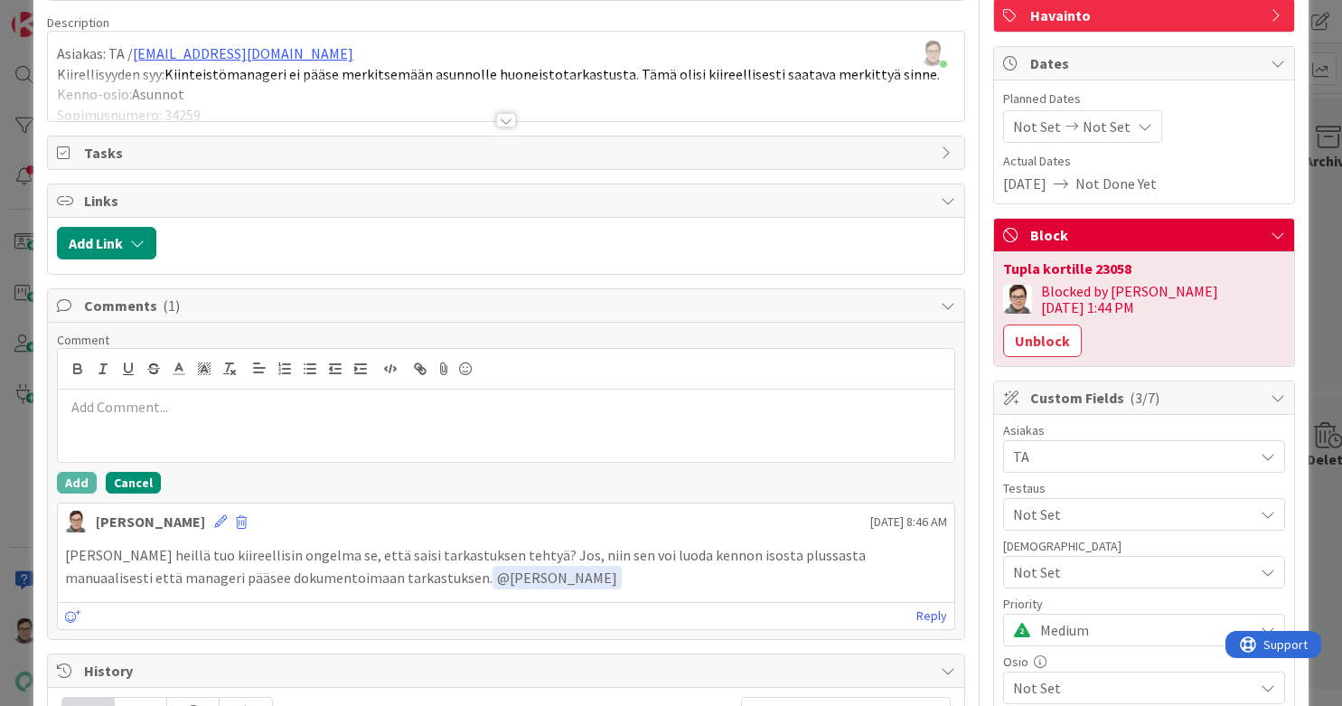
click at [132, 472] on button "Cancel" at bounding box center [133, 483] width 55 height 22
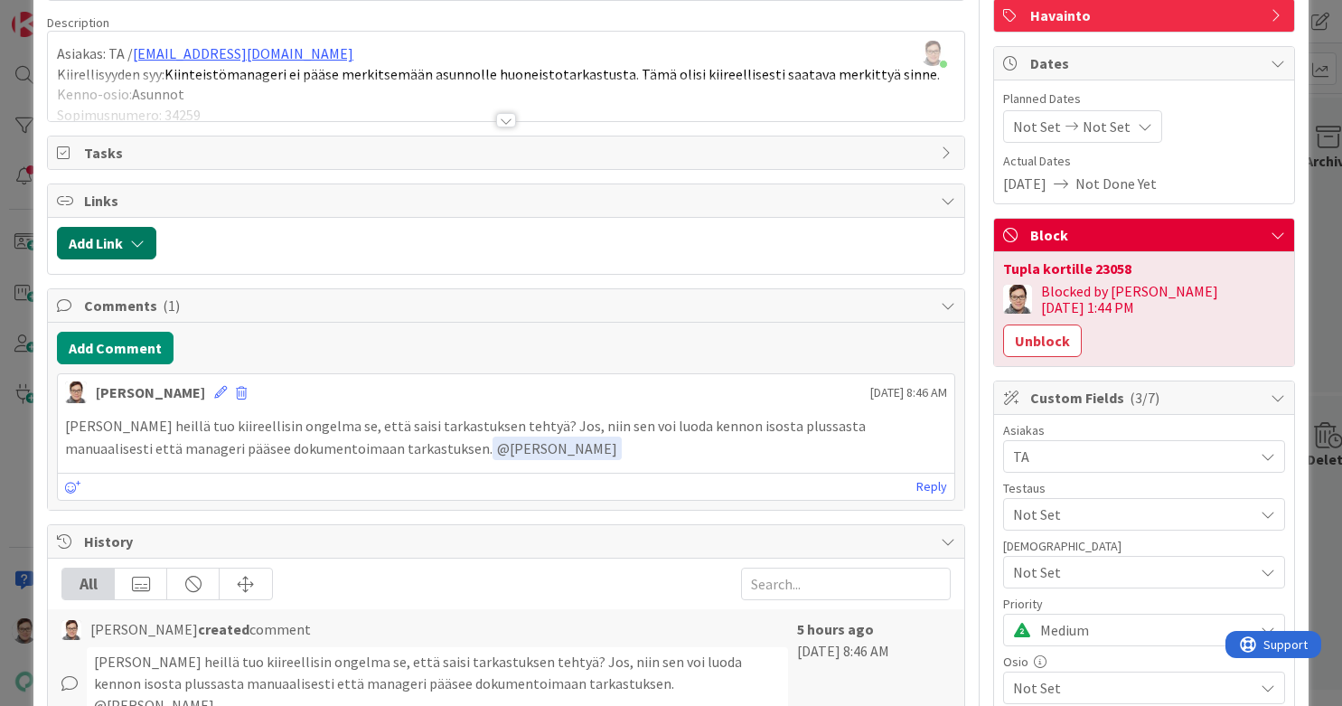
click at [142, 238] on icon "button" at bounding box center [137, 243] width 14 height 14
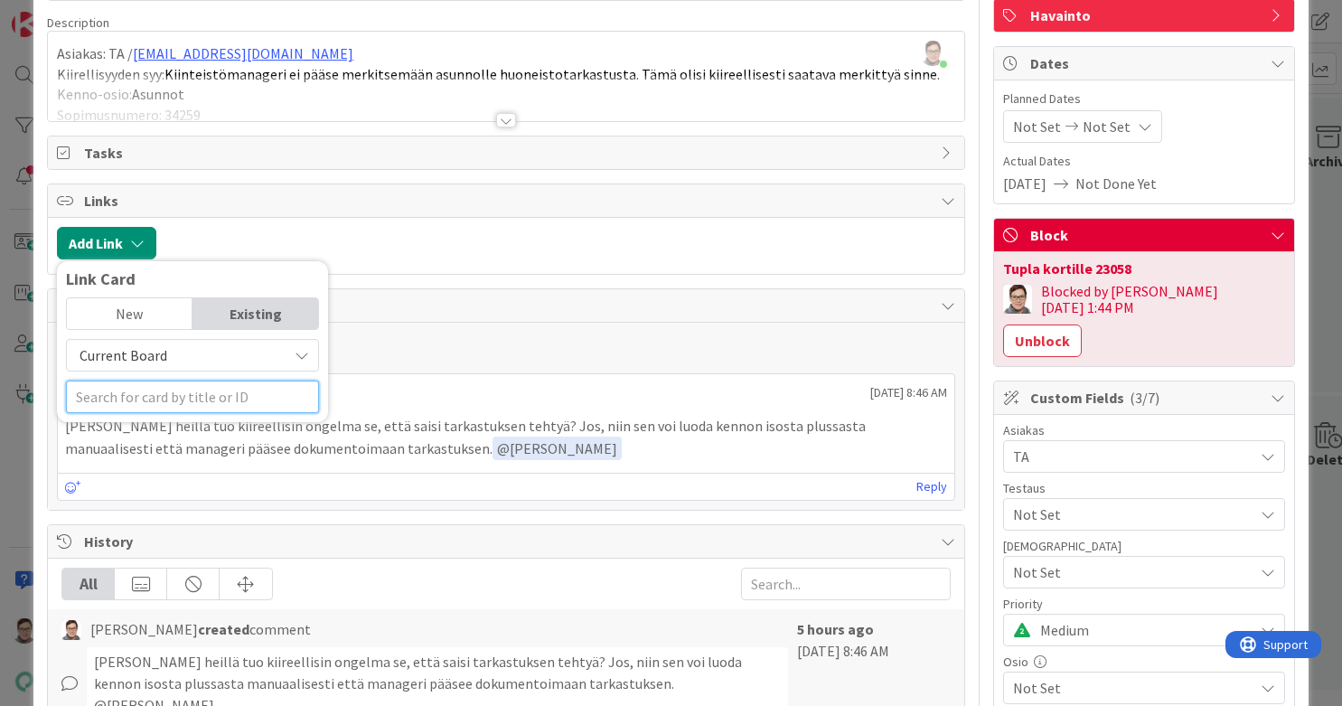
click at [130, 396] on input "text" at bounding box center [192, 397] width 253 height 33
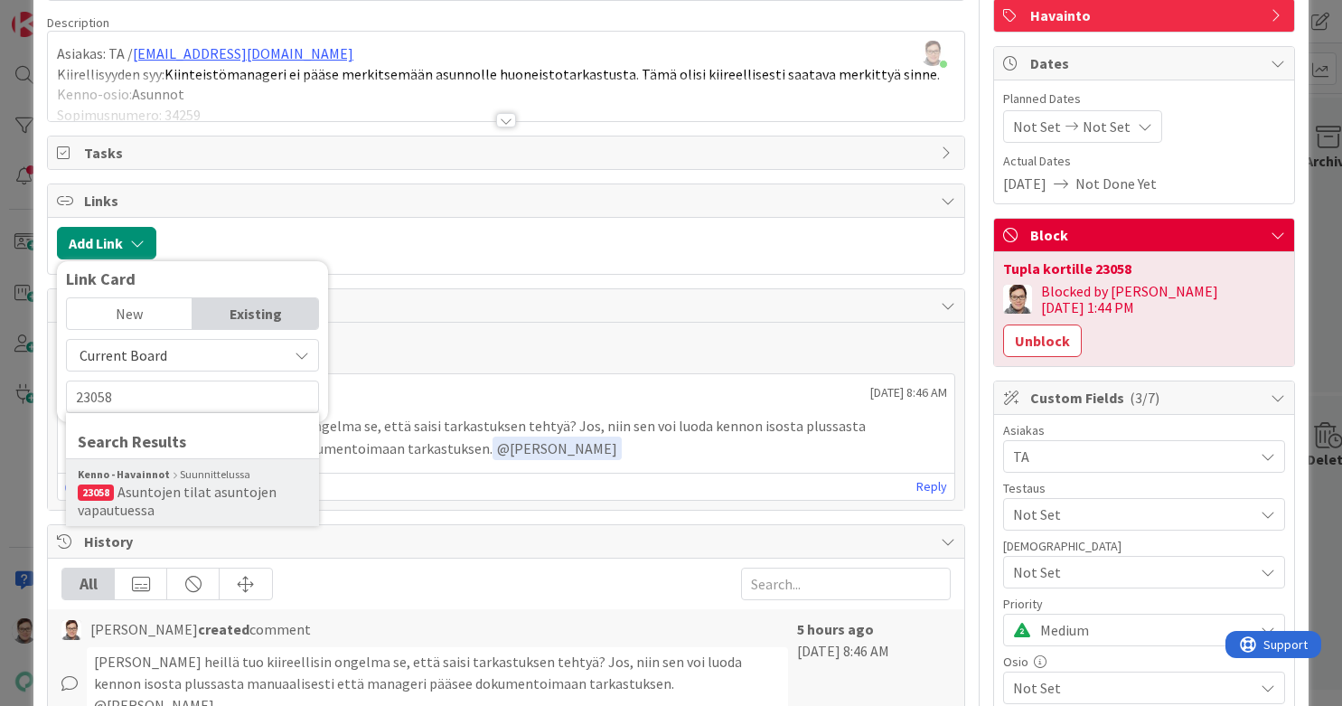
click at [153, 497] on span "Asuntojen tilat asuntojen vapautuessa" at bounding box center [177, 501] width 199 height 36
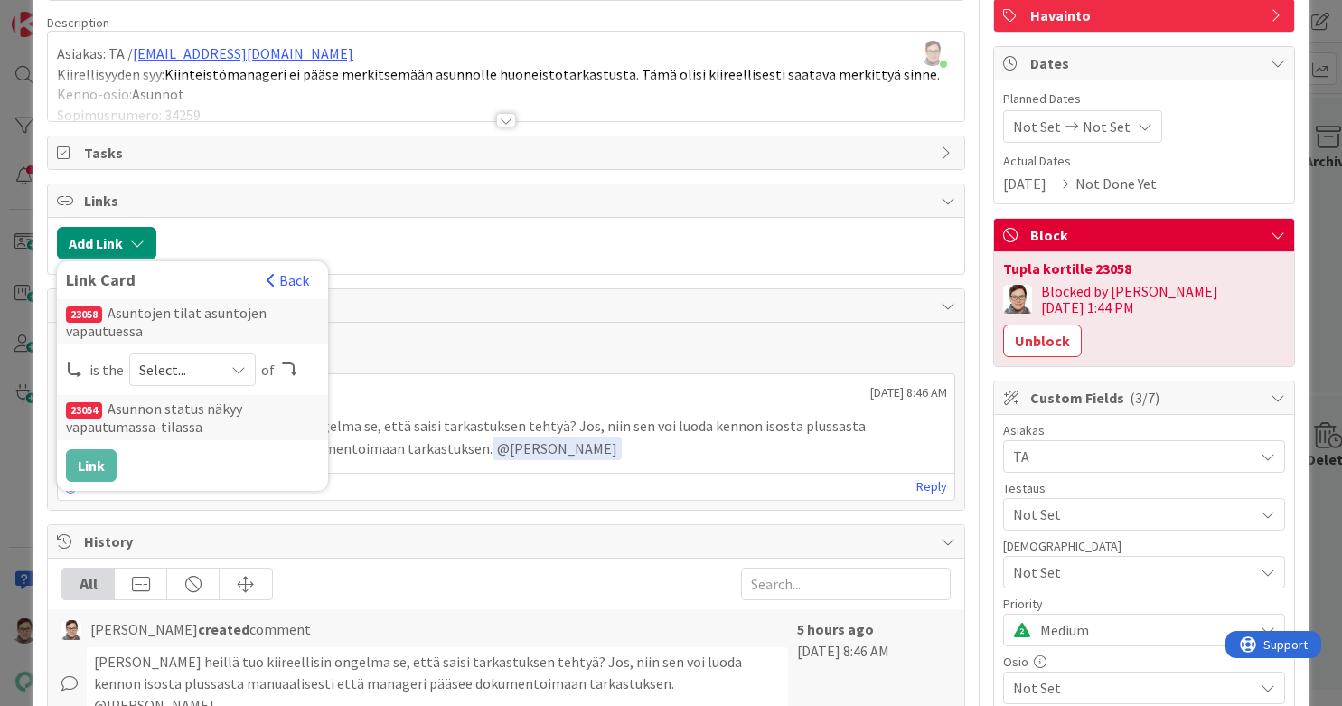
click at [185, 372] on span "Select..." at bounding box center [177, 369] width 76 height 25
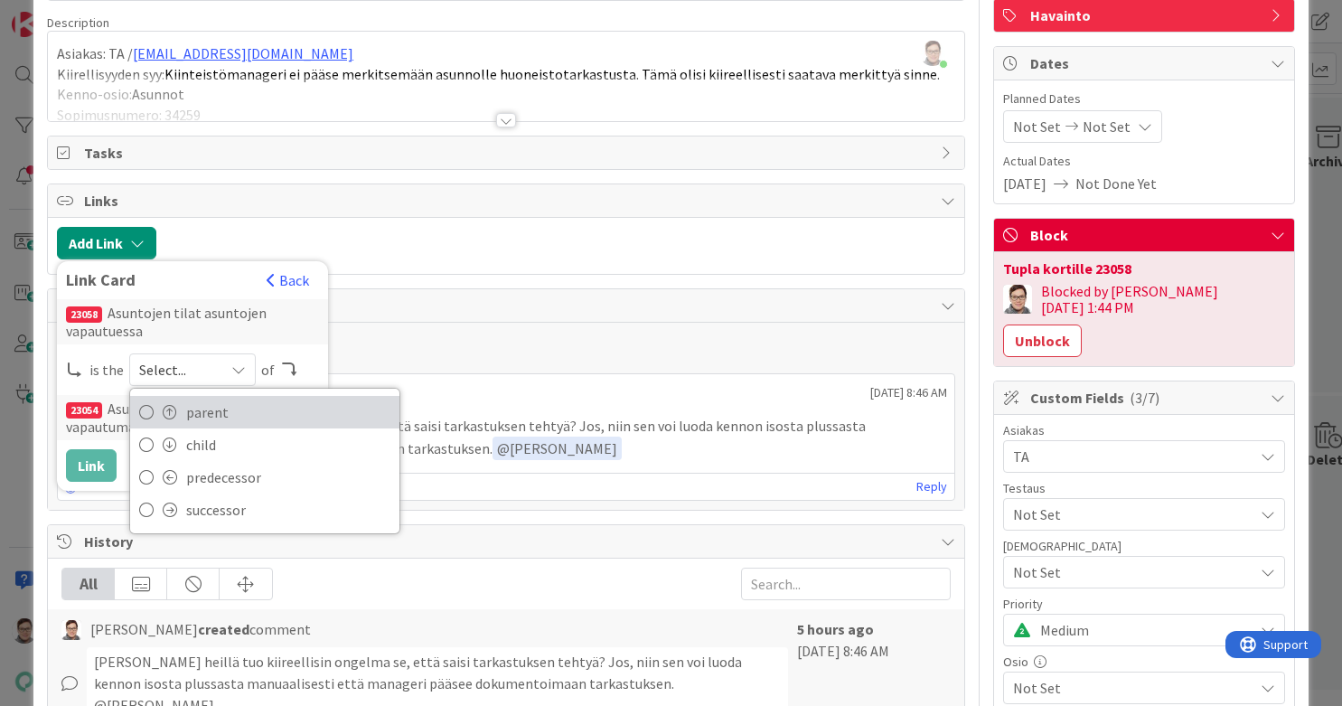
click at [212, 425] on link "parent" at bounding box center [264, 412] width 269 height 33
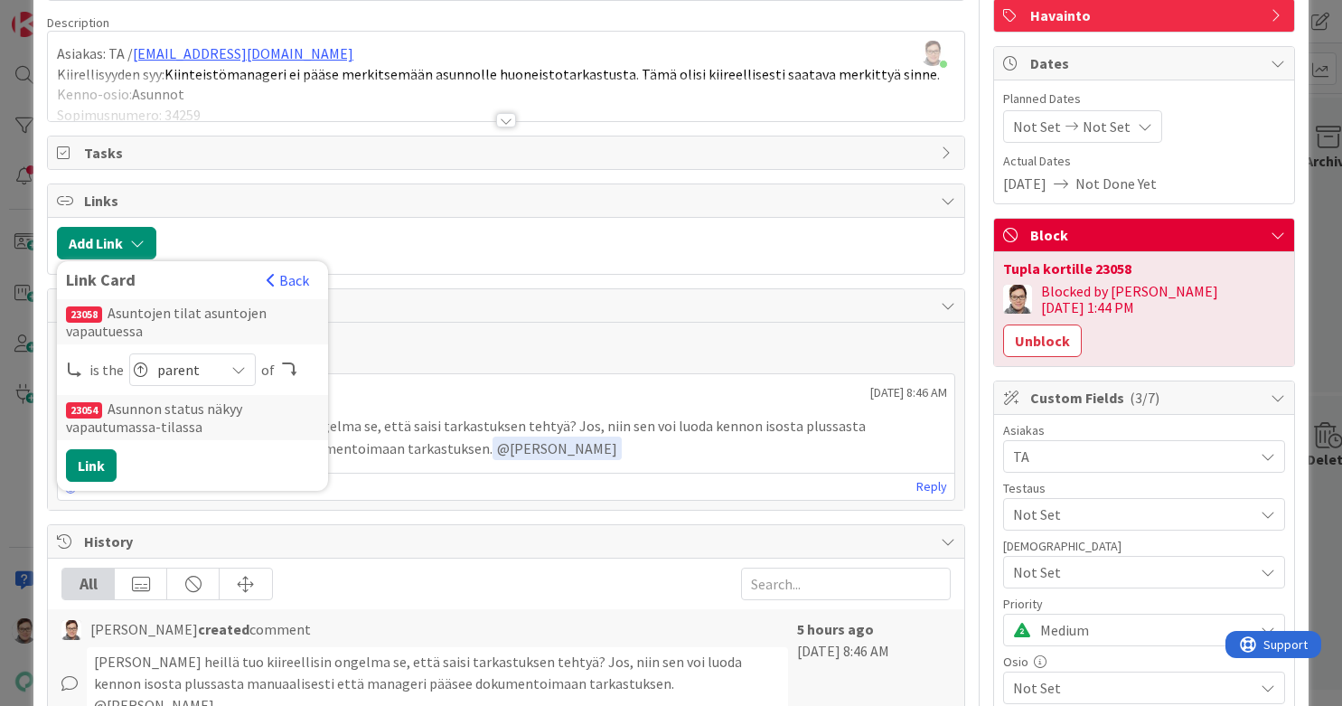
click at [234, 372] on icon at bounding box center [238, 369] width 14 height 14
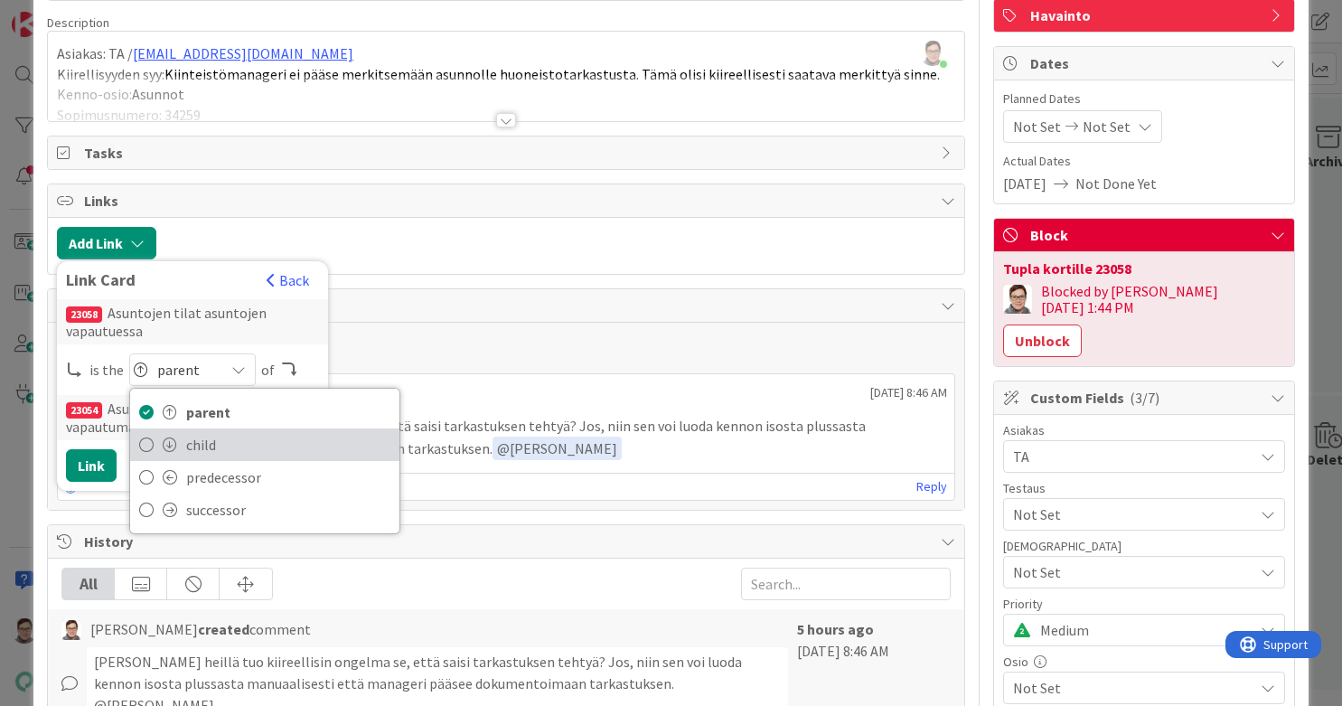
click at [222, 442] on span "child" at bounding box center [288, 444] width 204 height 27
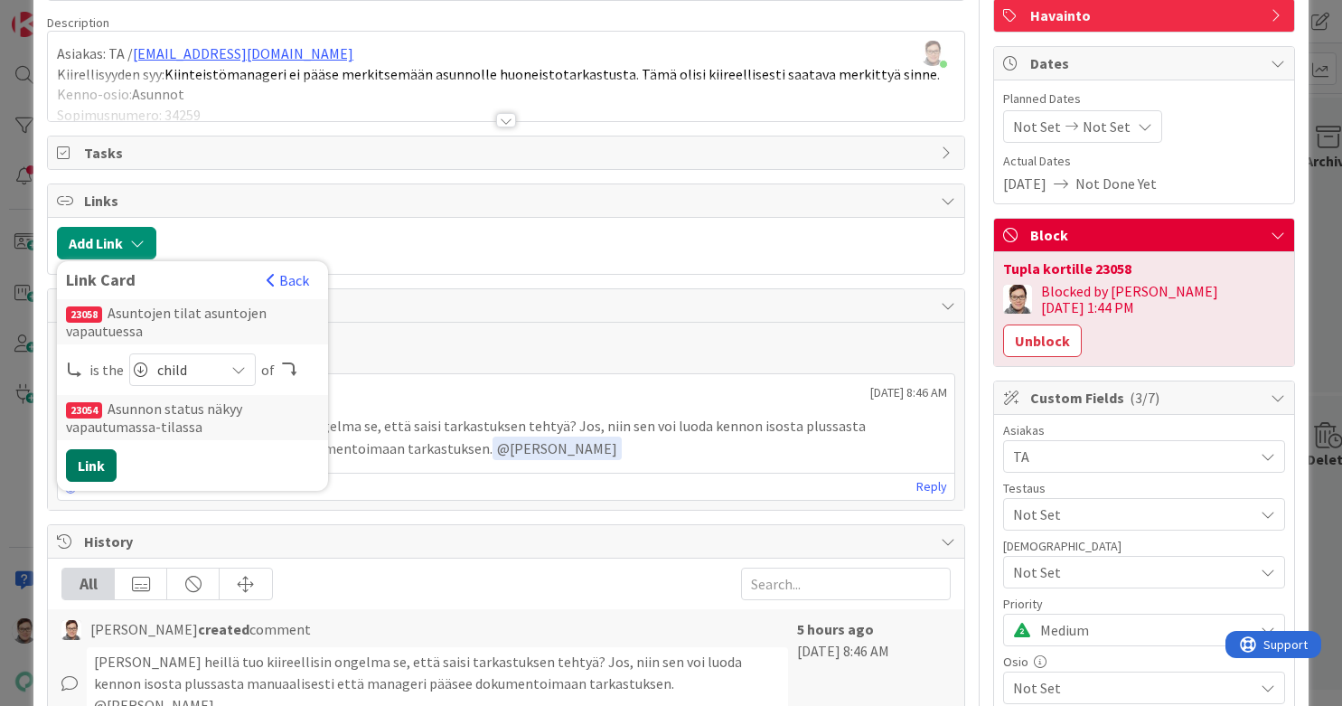
click at [92, 462] on button "Link" at bounding box center [91, 465] width 51 height 33
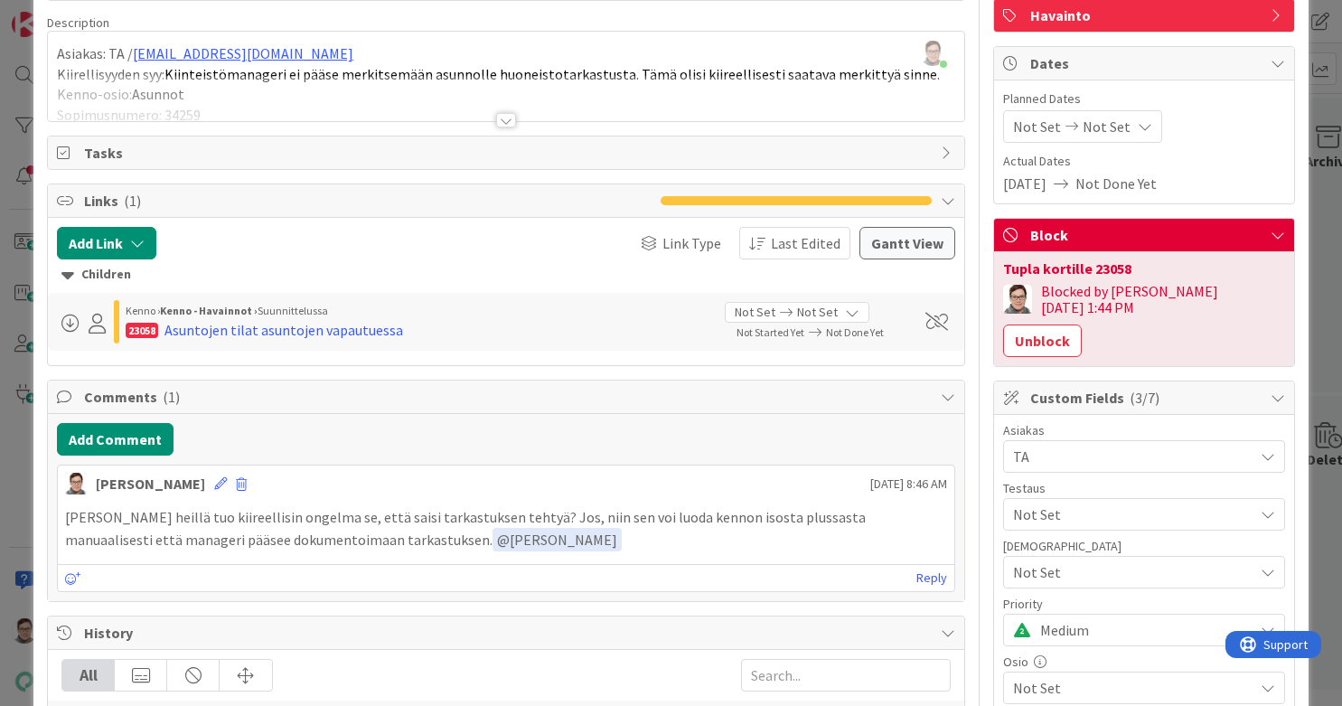
click at [618, 272] on div "Children" at bounding box center [505, 275] width 889 height 20
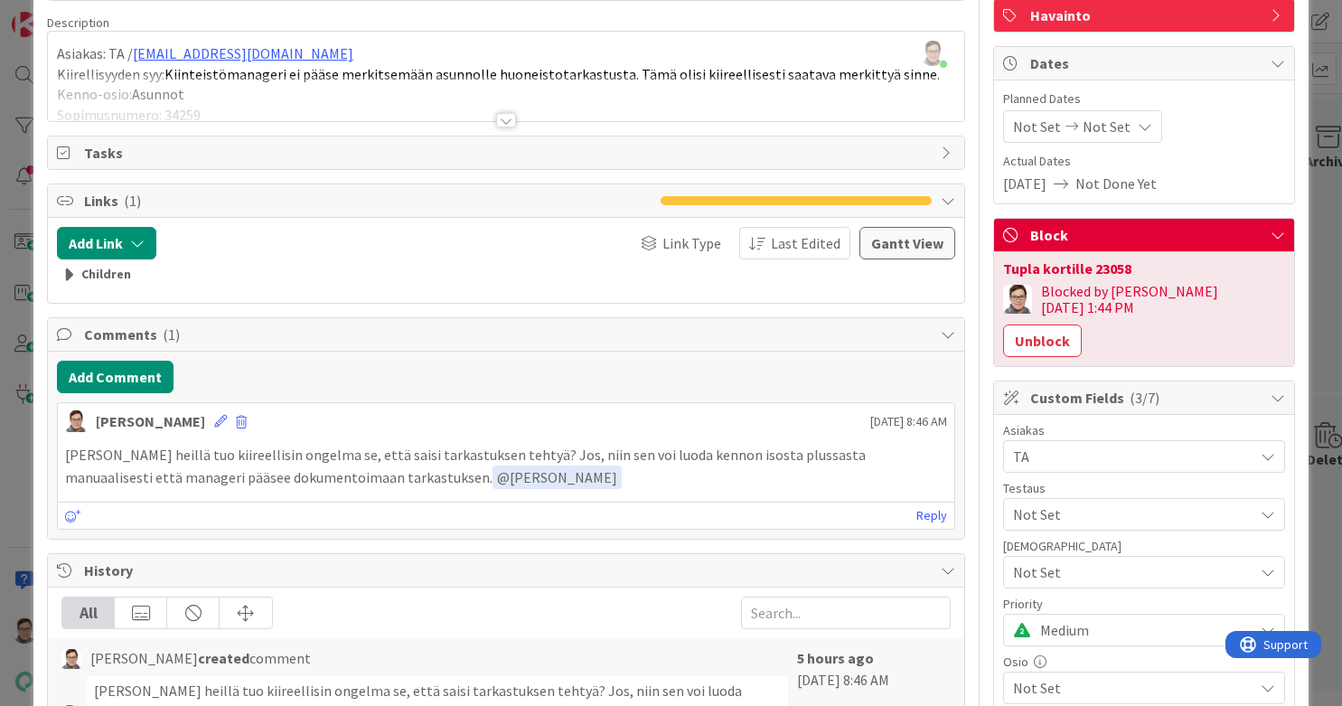
click at [618, 272] on div "Children" at bounding box center [505, 275] width 889 height 20
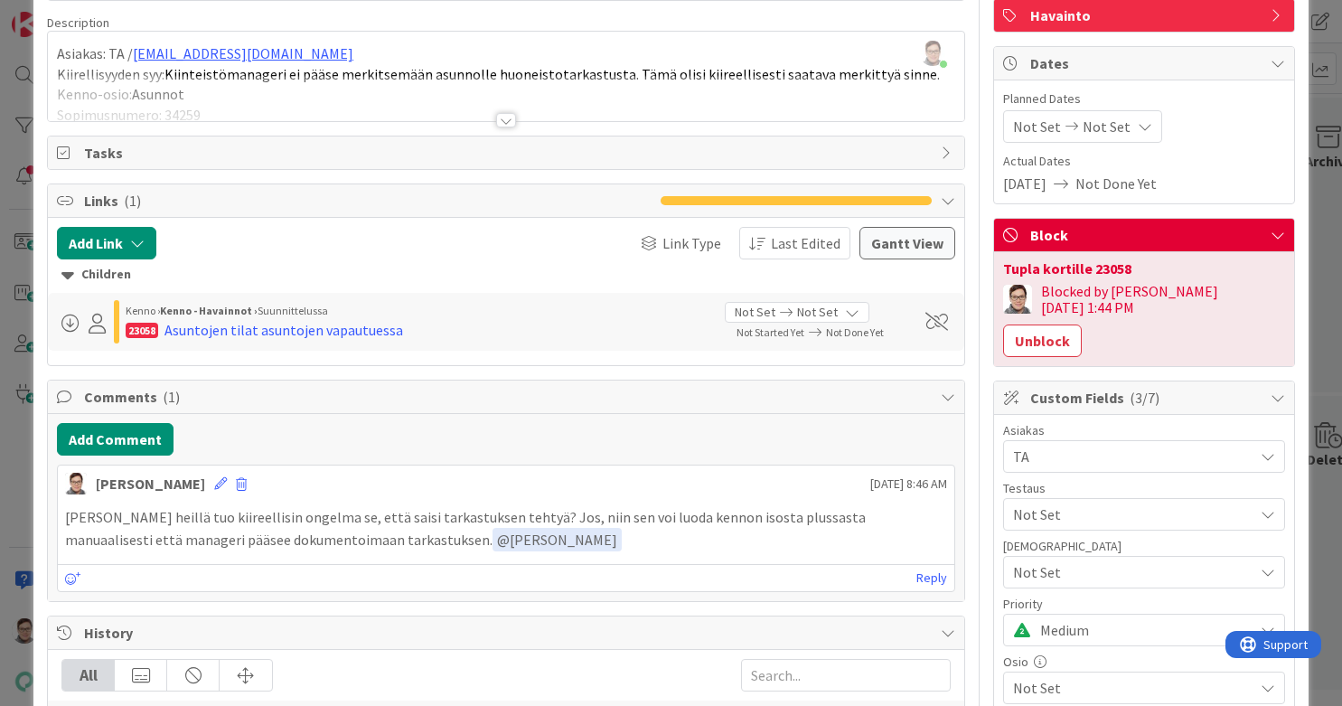
scroll to position [0, 0]
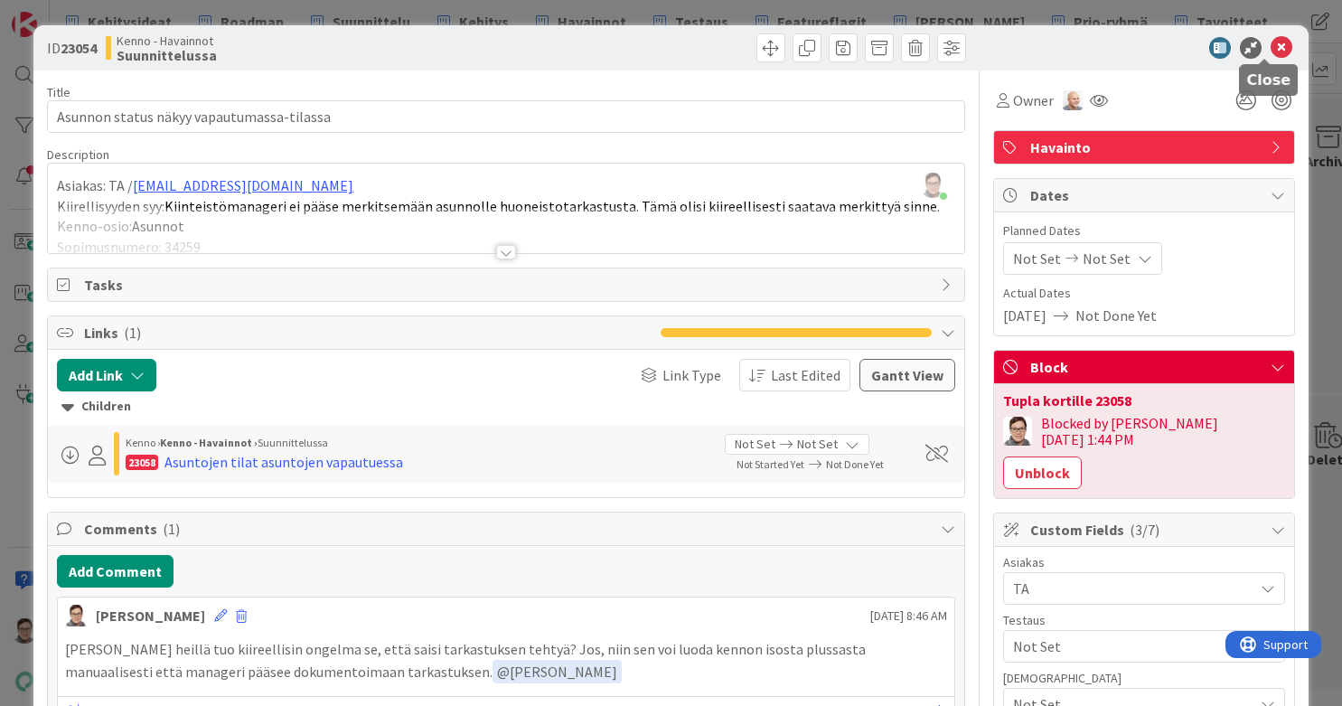
click at [1073, 47] on icon at bounding box center [1282, 48] width 22 height 22
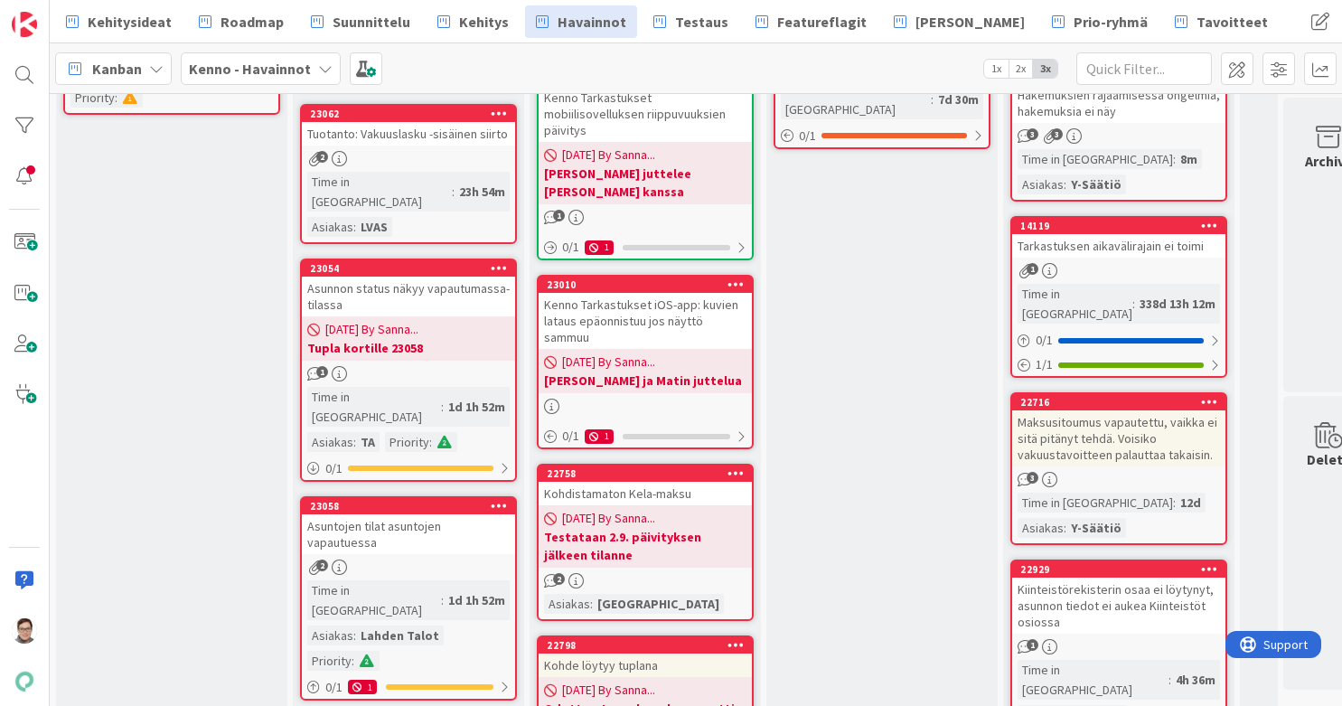
click at [502, 261] on icon at bounding box center [499, 267] width 17 height 13
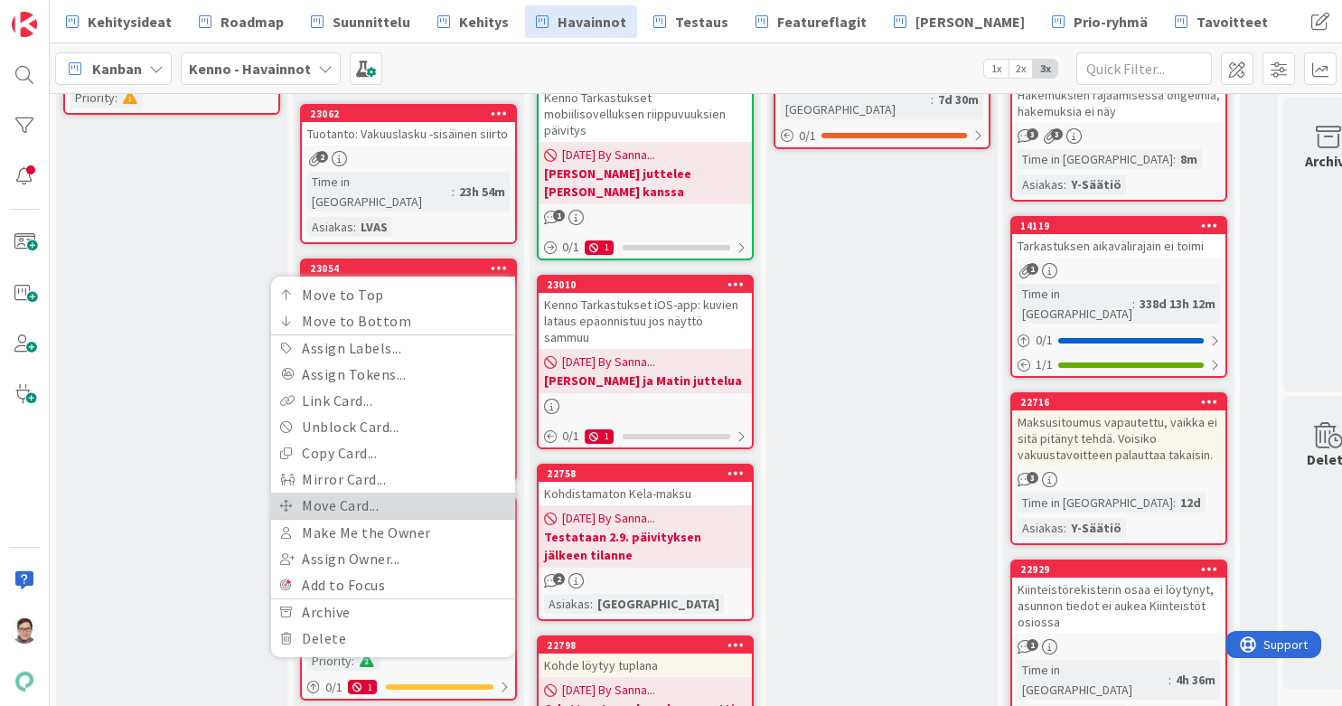
click at [357, 493] on link "Move Card..." at bounding box center [393, 506] width 244 height 26
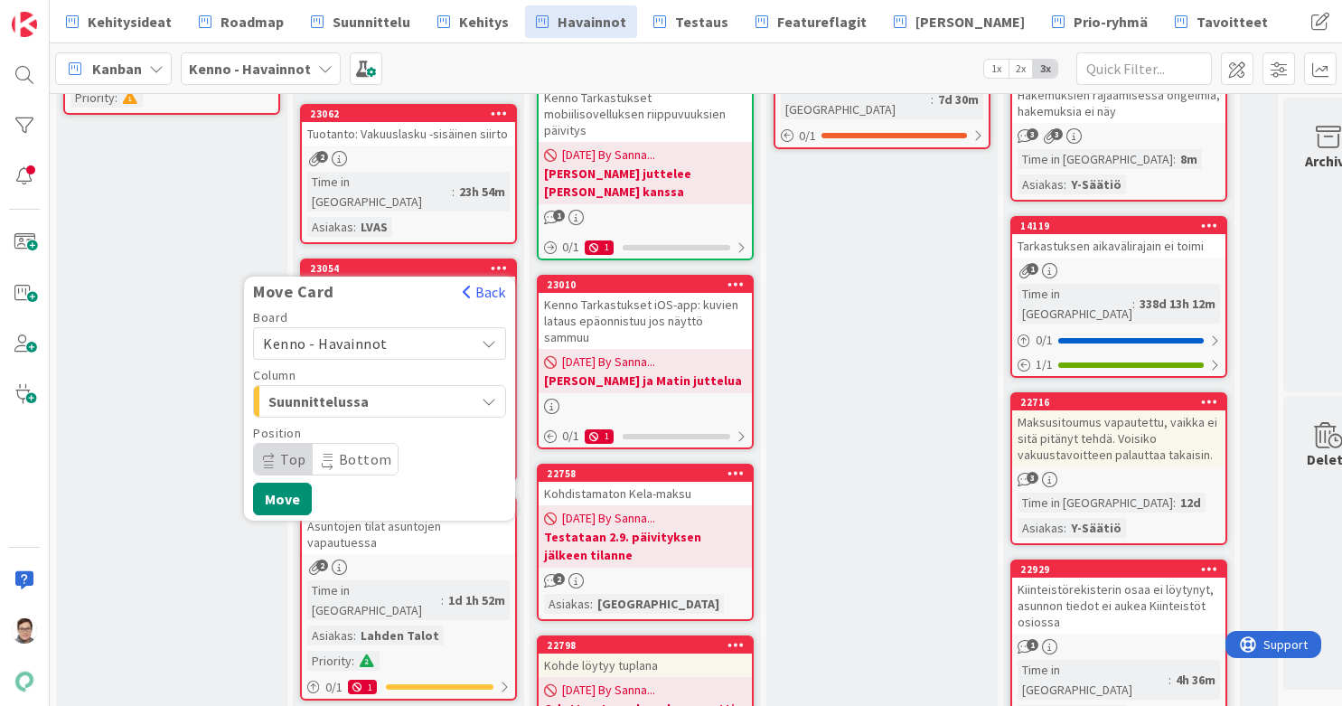
click at [353, 334] on span "Kenno - Havainnot" at bounding box center [325, 343] width 125 height 18
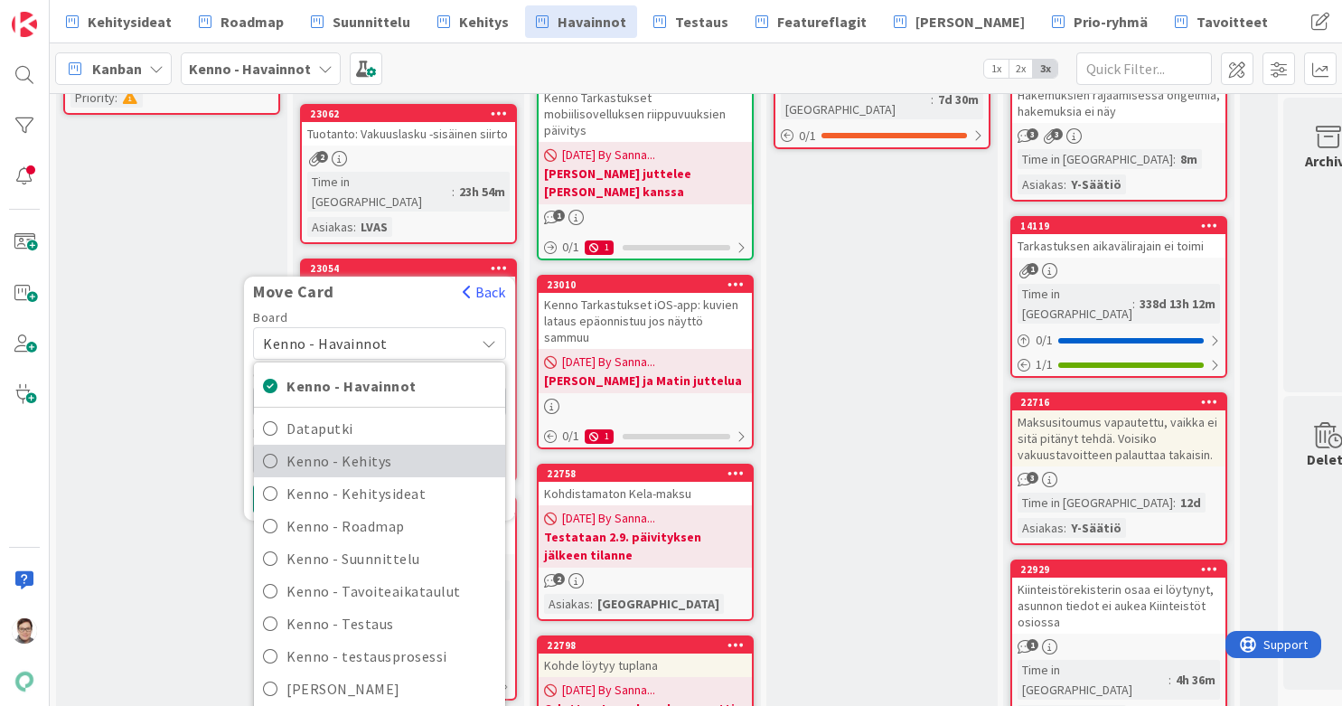
click at [353, 447] on span "Kenno - Kehitys" at bounding box center [392, 460] width 210 height 27
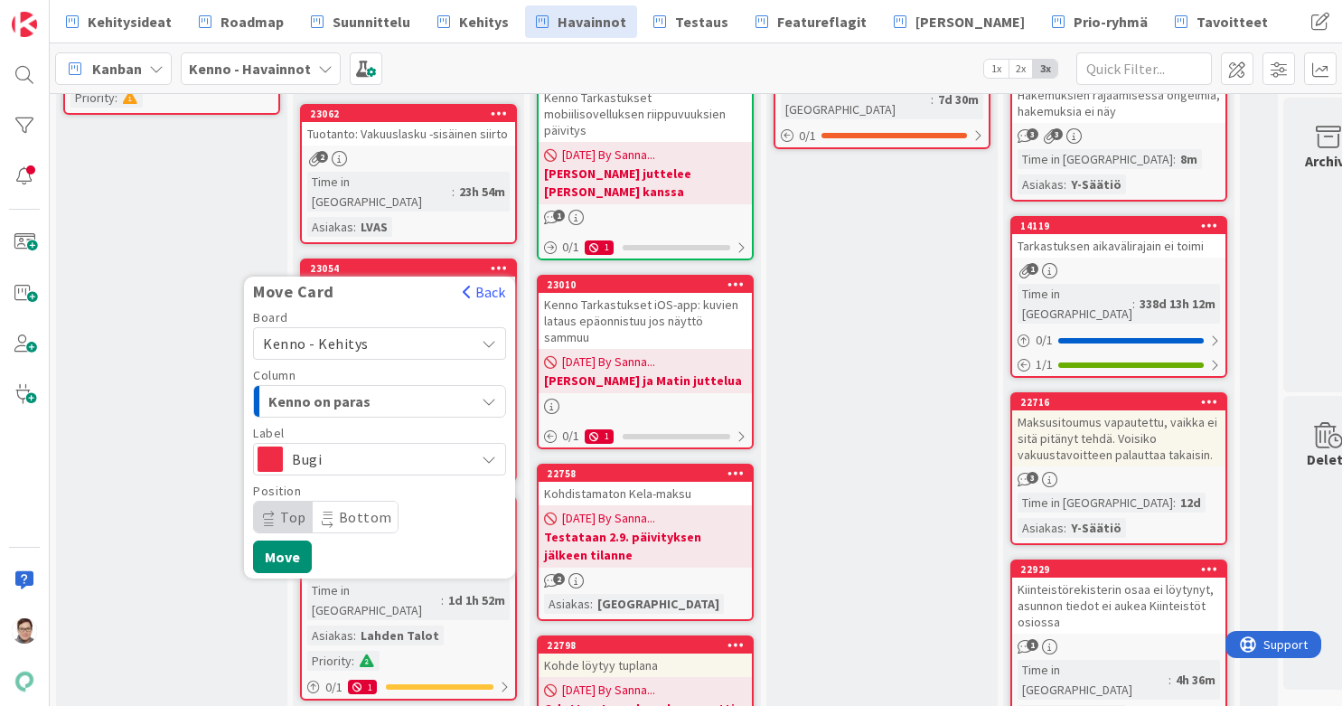
click at [342, 390] on span "Kenno on paras" at bounding box center [336, 402] width 136 height 24
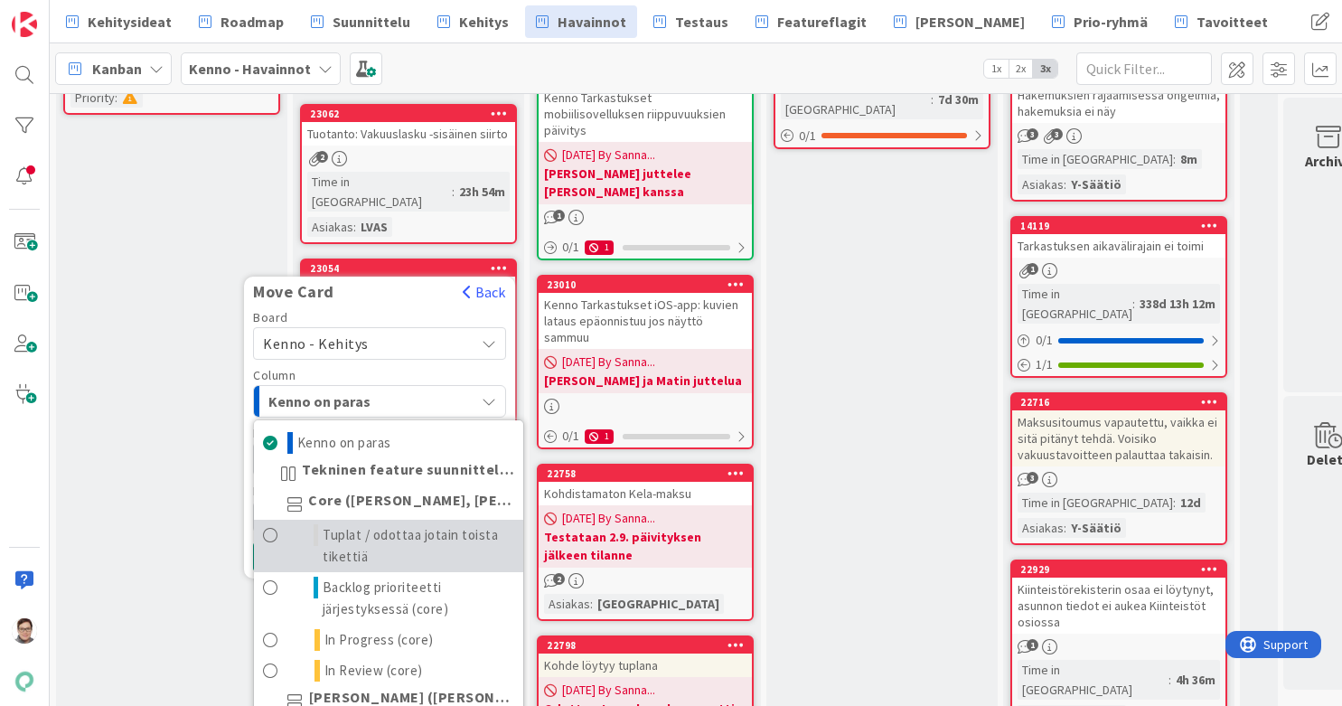
click at [359, 524] on span "Tuplat / odottaa jotain toista tikettiä" at bounding box center [419, 545] width 192 height 43
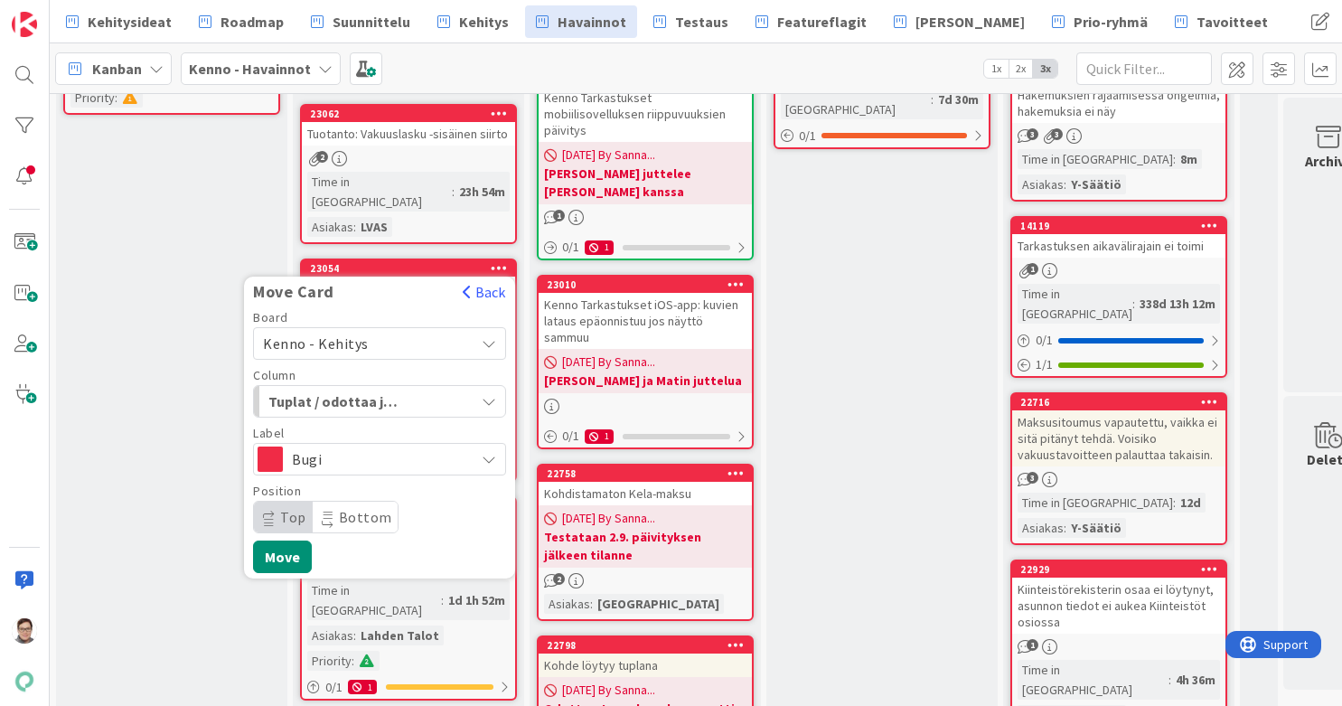
click at [280, 508] on span "Top" at bounding box center [293, 517] width 26 height 18
click at [290, 541] on button "Move" at bounding box center [282, 557] width 59 height 33
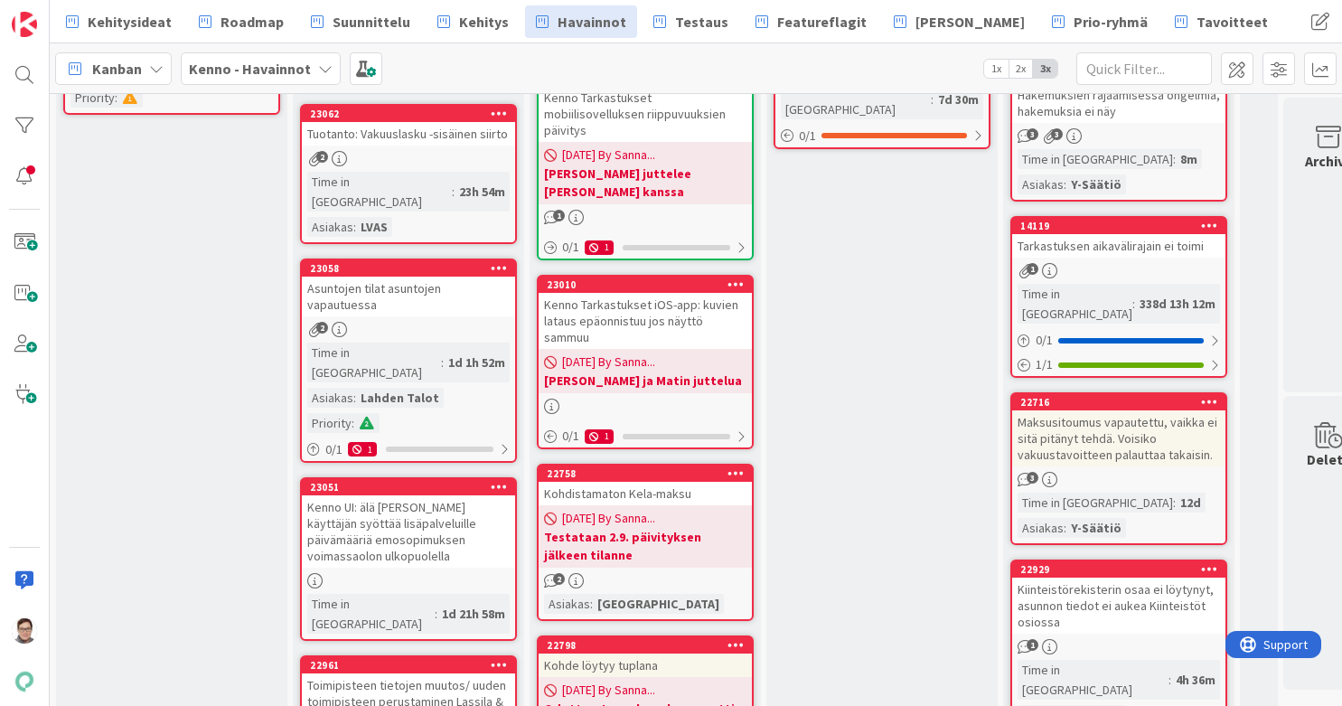
click at [415, 322] on div "2" at bounding box center [408, 329] width 213 height 15
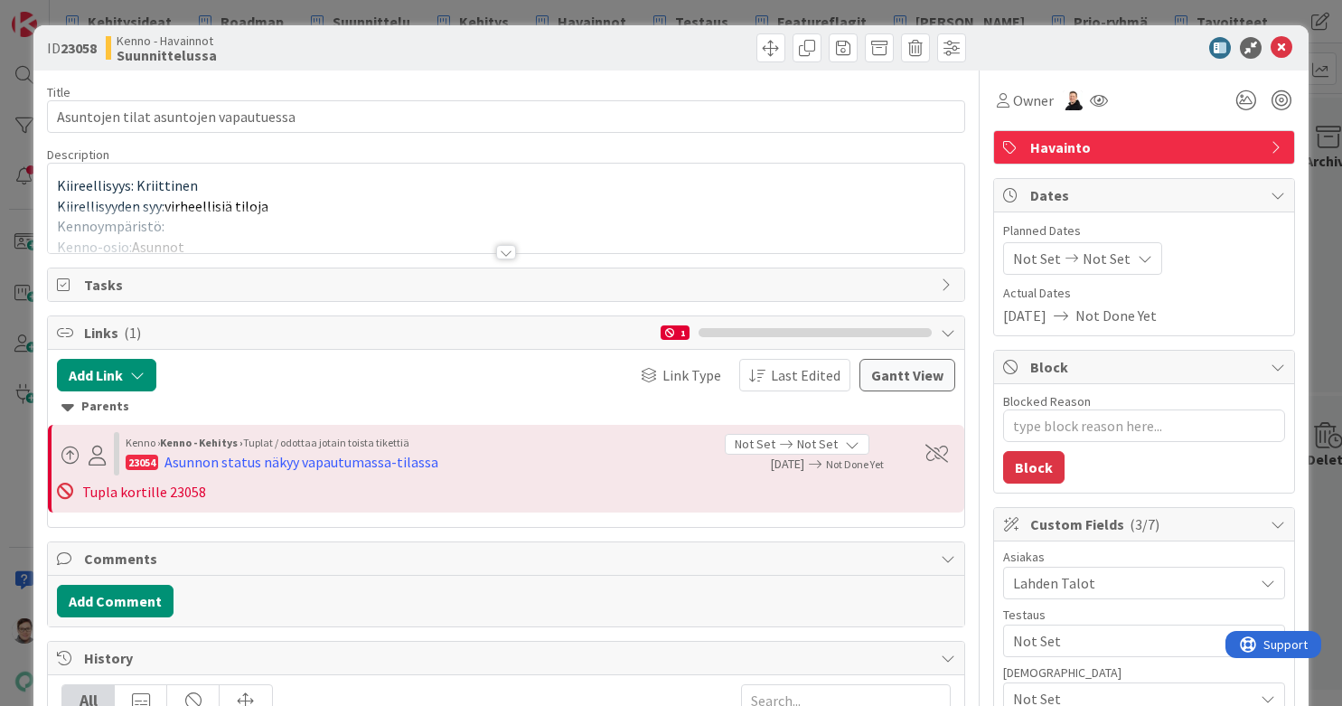
click at [496, 250] on div at bounding box center [506, 252] width 20 height 14
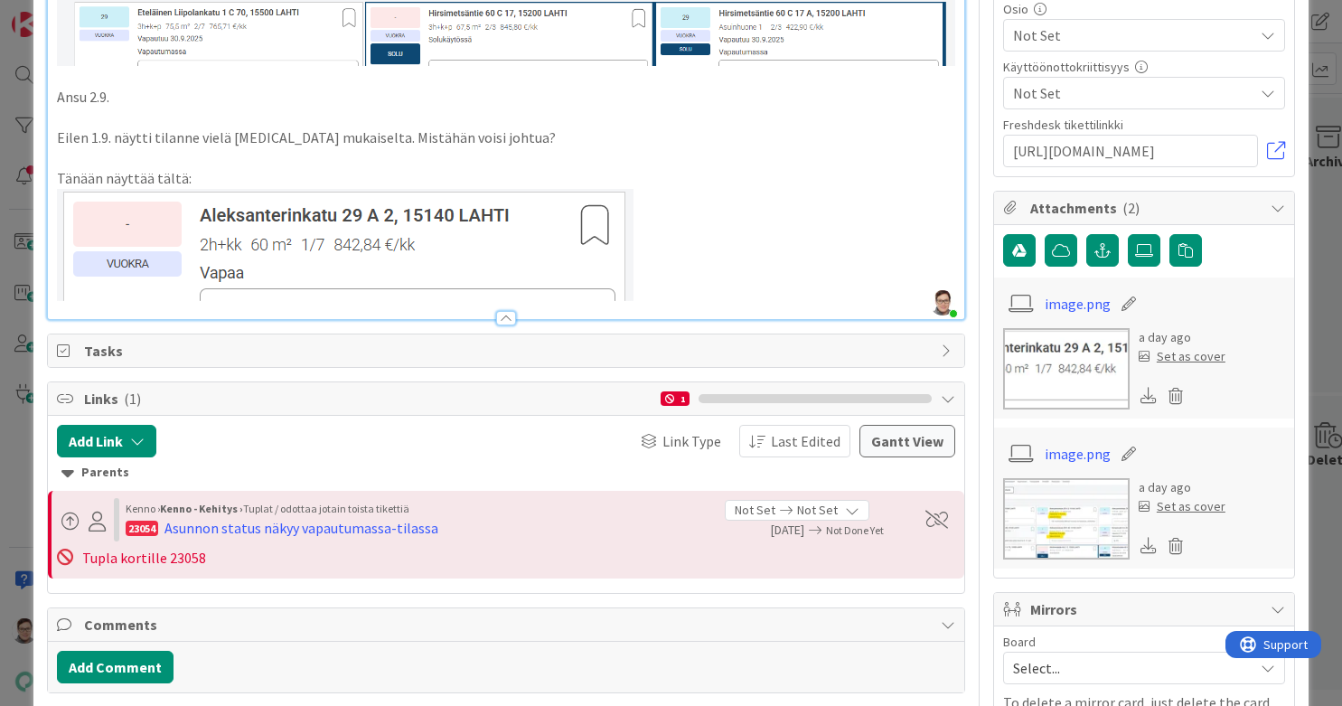
scroll to position [806, 0]
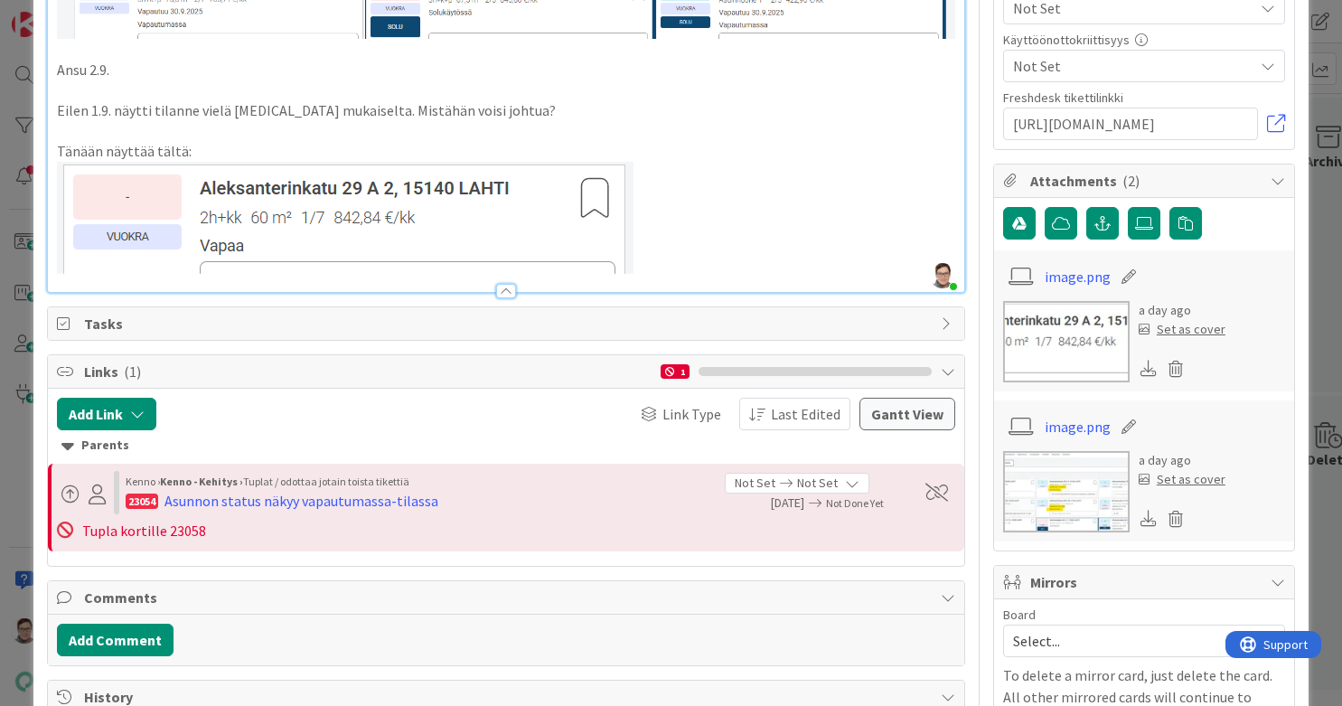
click at [735, 262] on p at bounding box center [506, 218] width 899 height 112
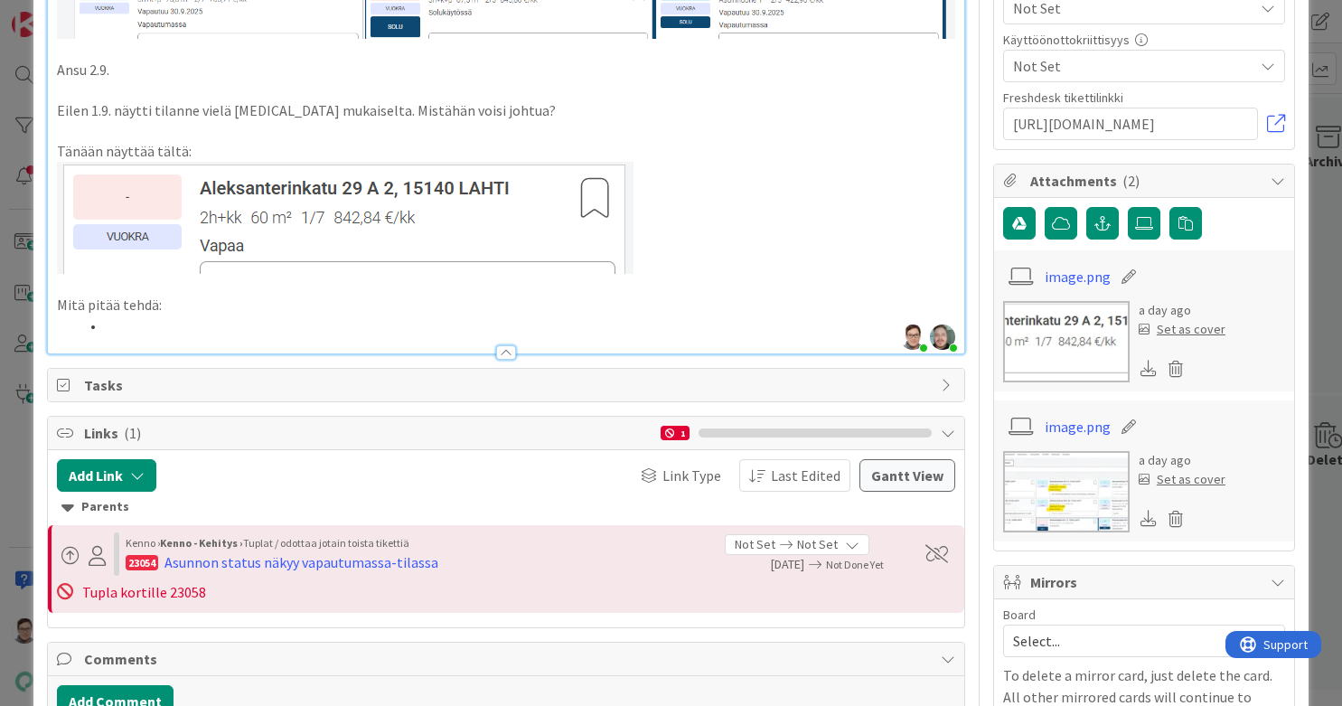
drag, startPoint x: 165, startPoint y: 298, endPoint x: 38, endPoint y: 311, distance: 128.1
click at [38, 311] on div "ID 23058 Kenno - Havainnot Suunnittelussa Title 37 / 128 Asuntojen tilat asunto…" at bounding box center [670, 223] width 1275 height 2009
drag, startPoint x: 59, startPoint y: 296, endPoint x: 165, endPoint y: 306, distance: 106.2
click at [165, 306] on p "Mitä pitää tehdä:" at bounding box center [506, 305] width 899 height 21
click at [146, 322] on li at bounding box center [517, 325] width 877 height 21
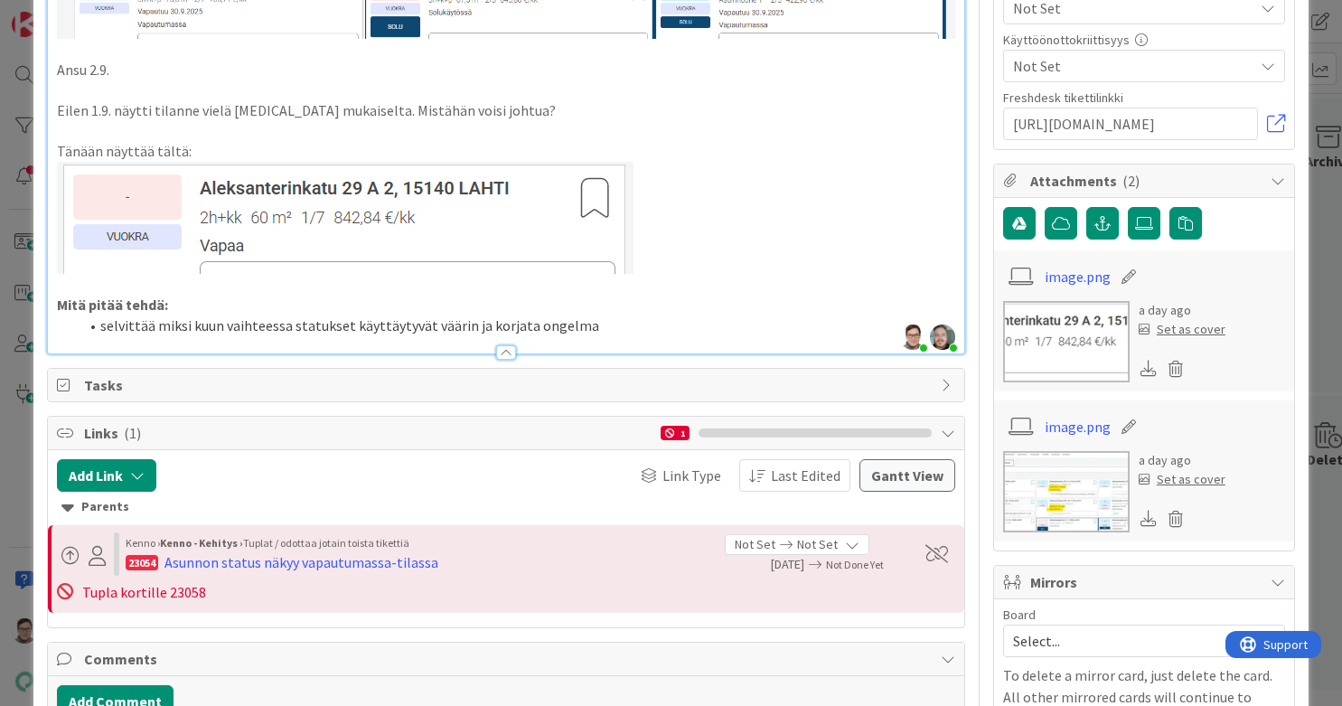
click at [502, 349] on div at bounding box center [506, 352] width 20 height 14
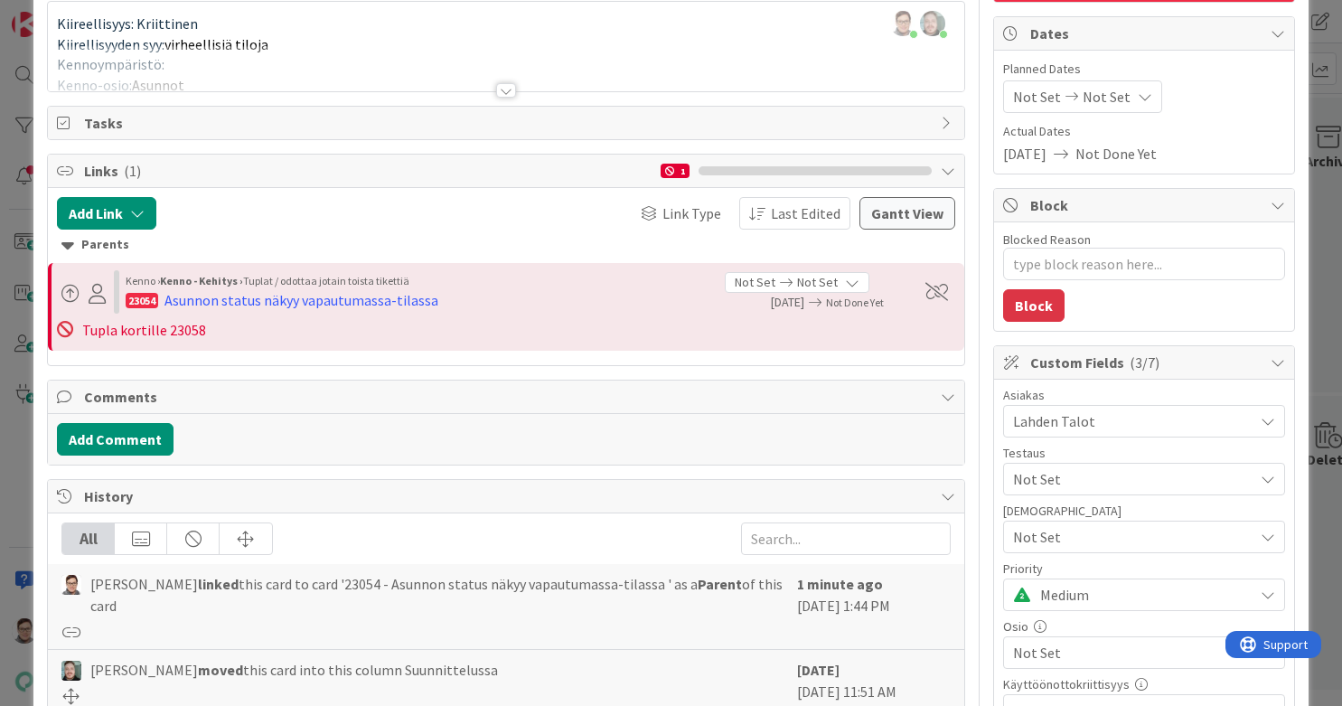
scroll to position [0, 0]
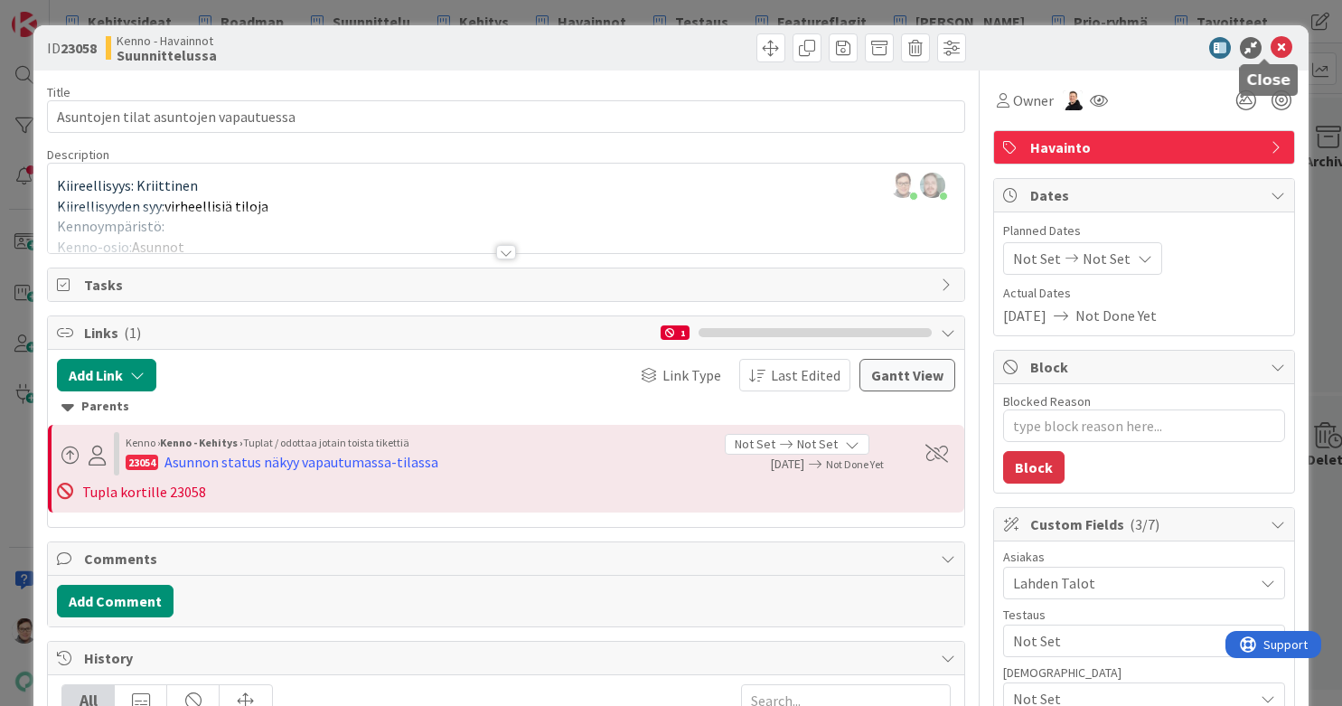
click at [1073, 50] on icon at bounding box center [1282, 48] width 22 height 22
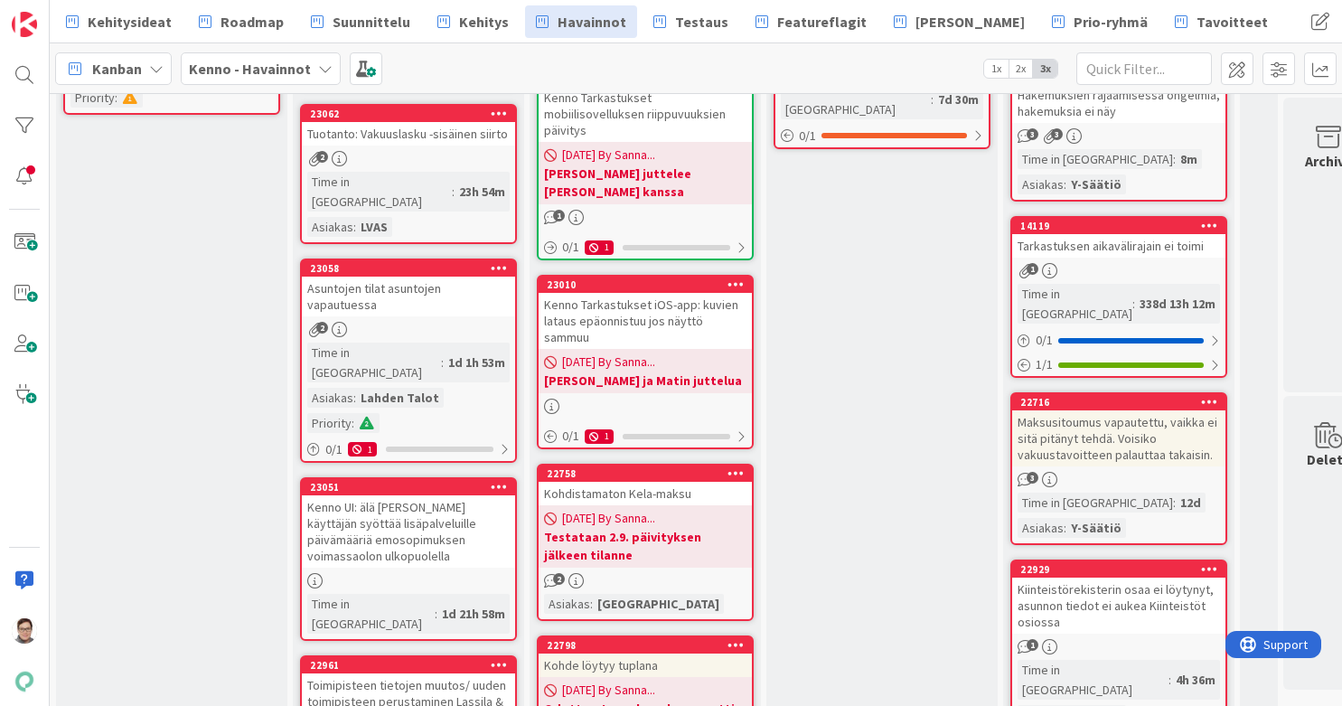
click at [400, 322] on div "2" at bounding box center [408, 329] width 213 height 15
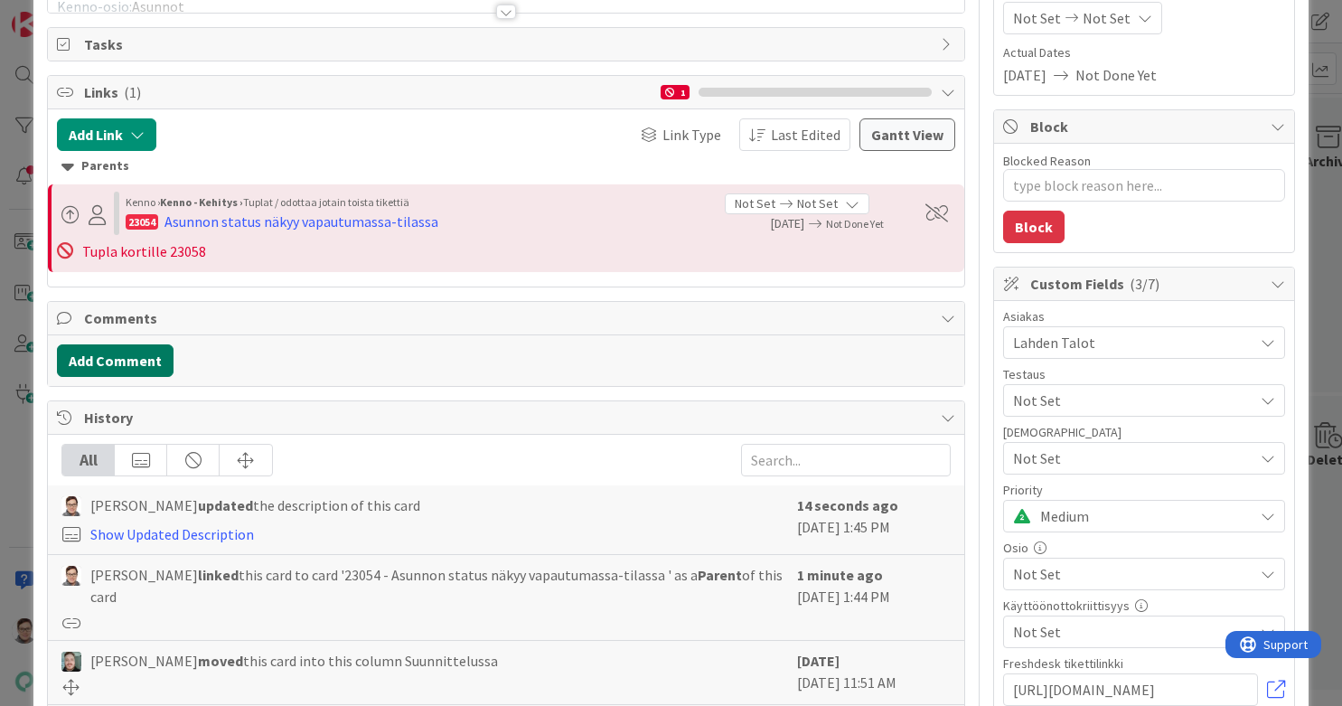
scroll to position [240, 0]
click at [124, 359] on button "Add Comment" at bounding box center [115, 361] width 117 height 33
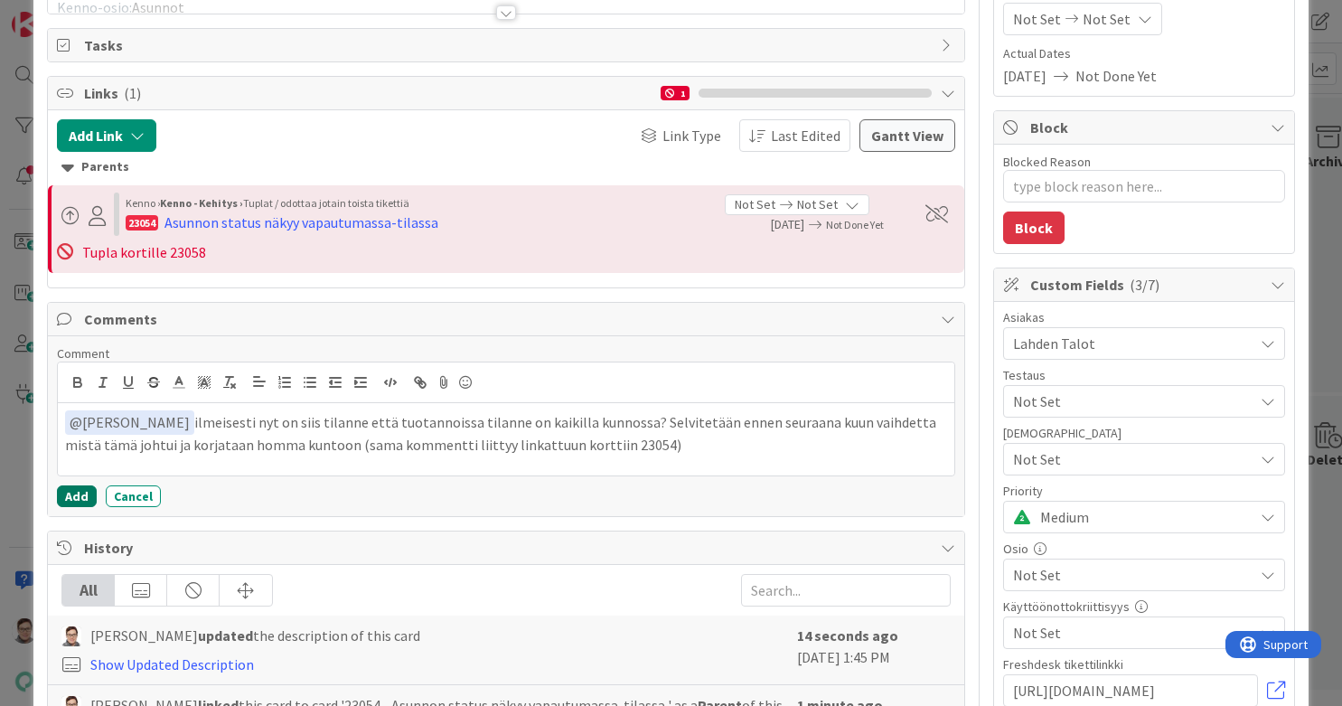
click at [75, 493] on button "Add" at bounding box center [77, 496] width 40 height 22
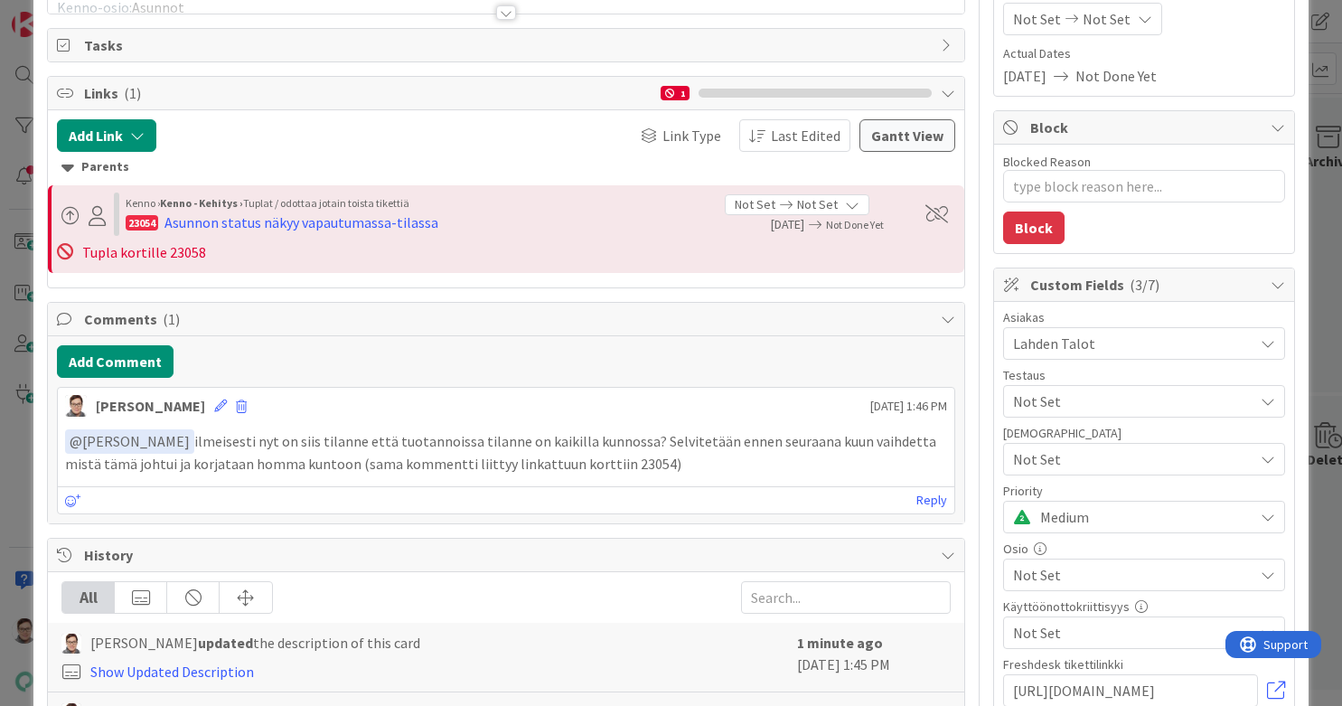
scroll to position [0, 0]
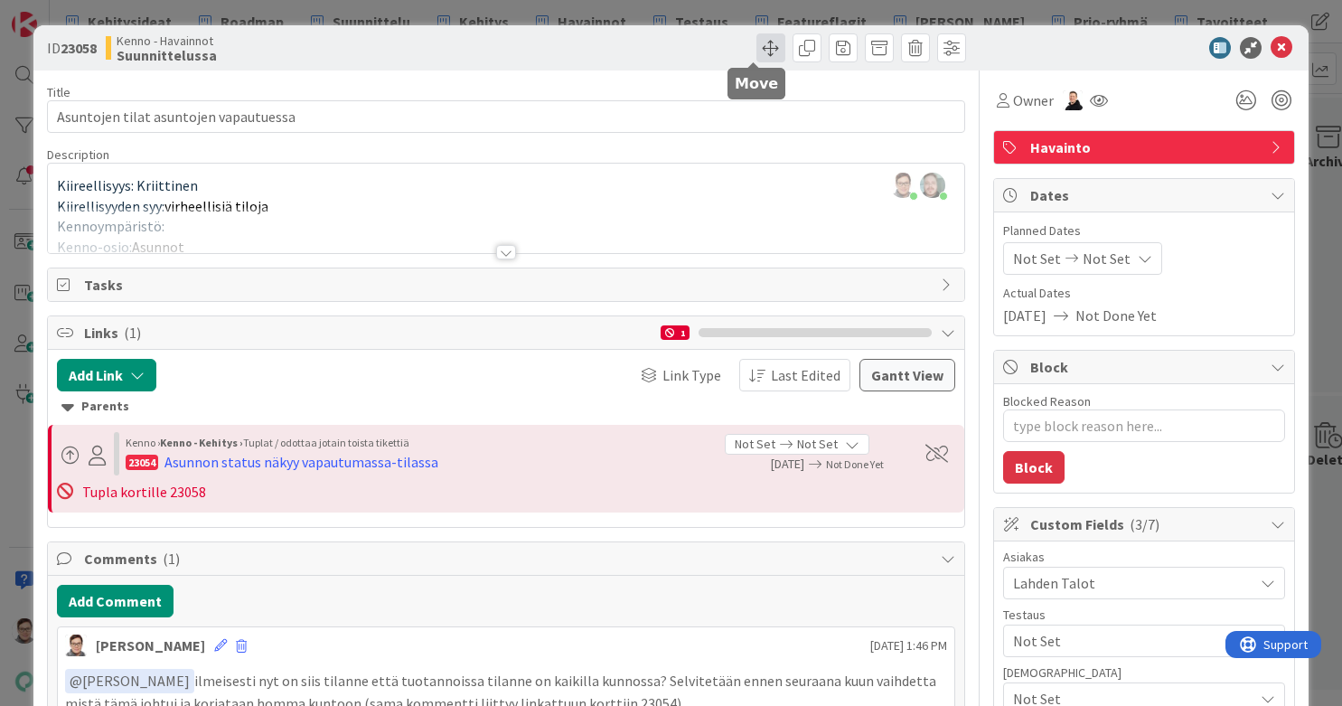
click at [757, 51] on span at bounding box center [771, 47] width 29 height 29
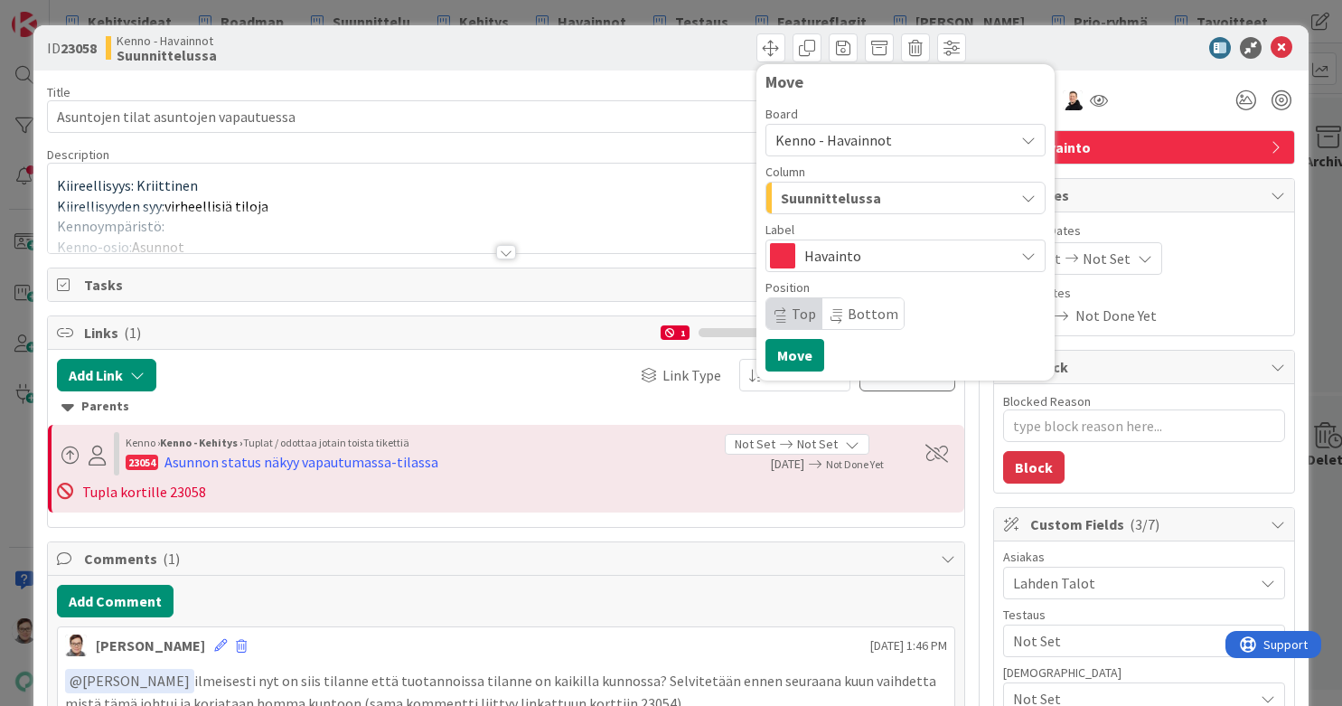
click at [817, 196] on span "Suunnittelussa" at bounding box center [831, 198] width 100 height 24
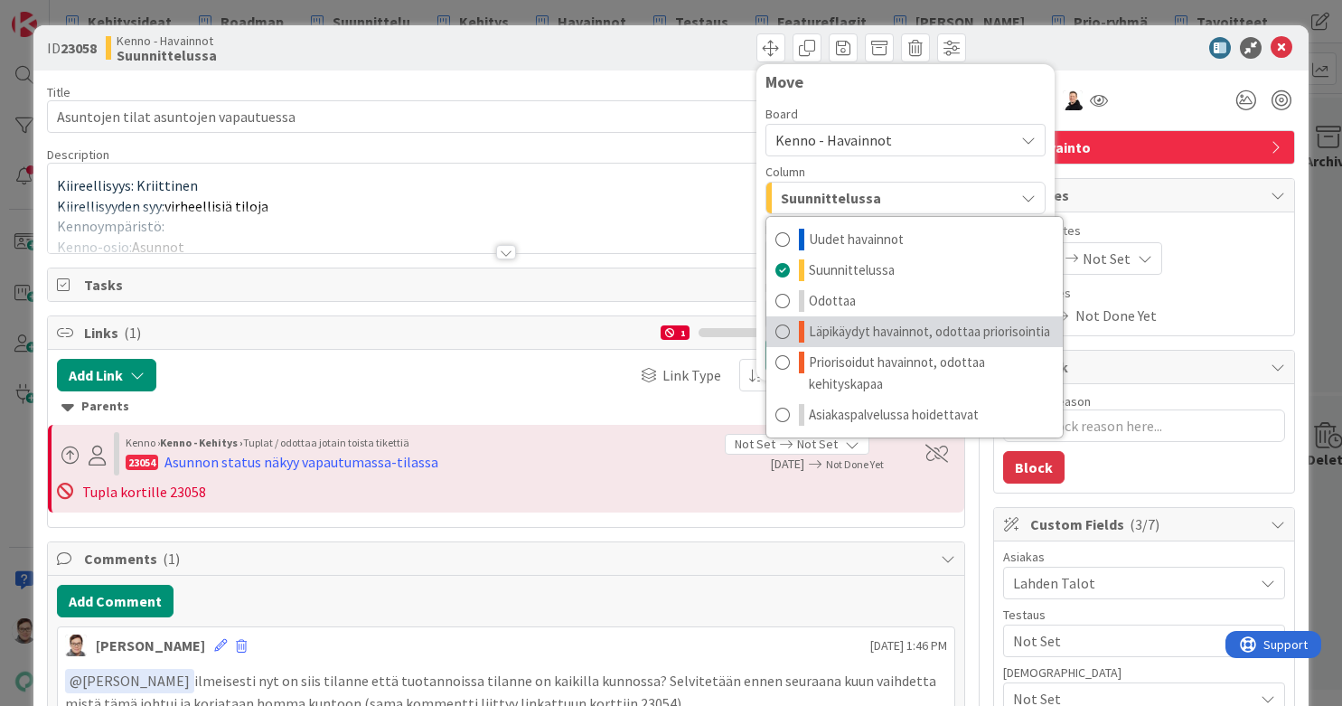
click at [865, 331] on span "Läpikäydyt havainnot, odottaa priorisointia" at bounding box center [929, 332] width 241 height 22
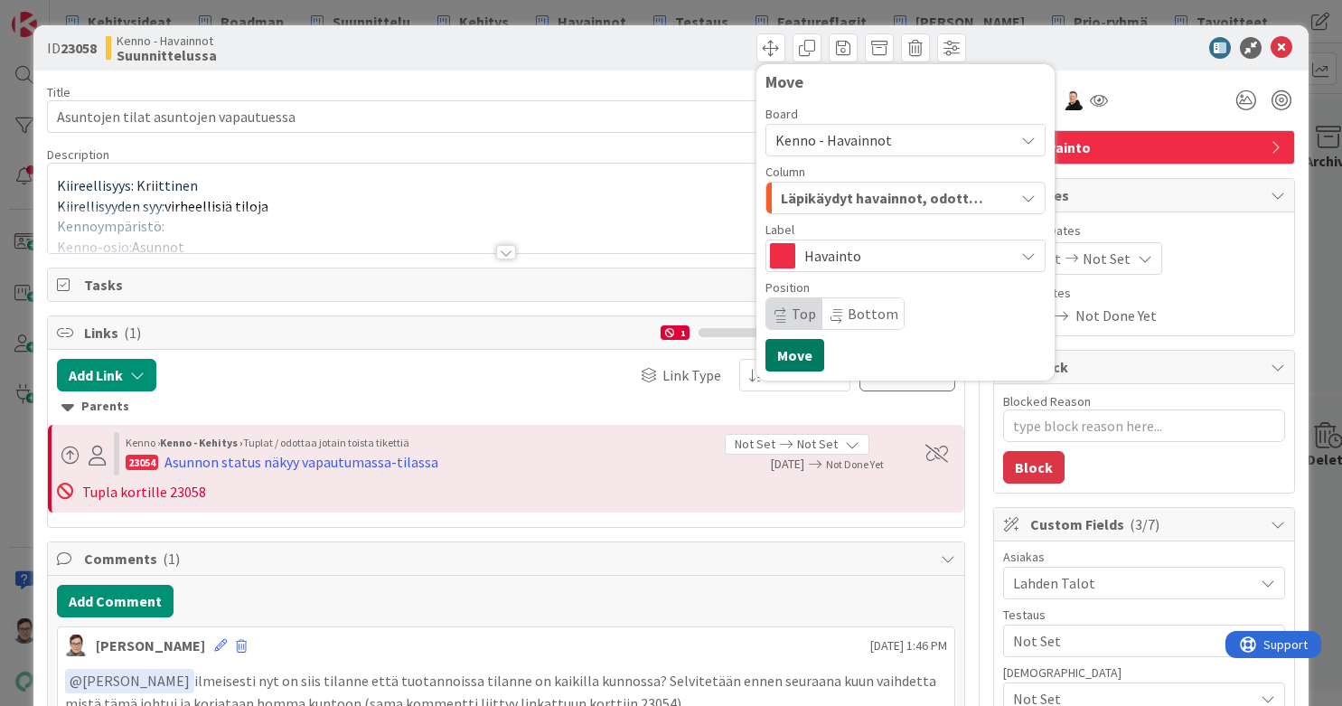
click at [772, 349] on button "Move" at bounding box center [795, 355] width 59 height 33
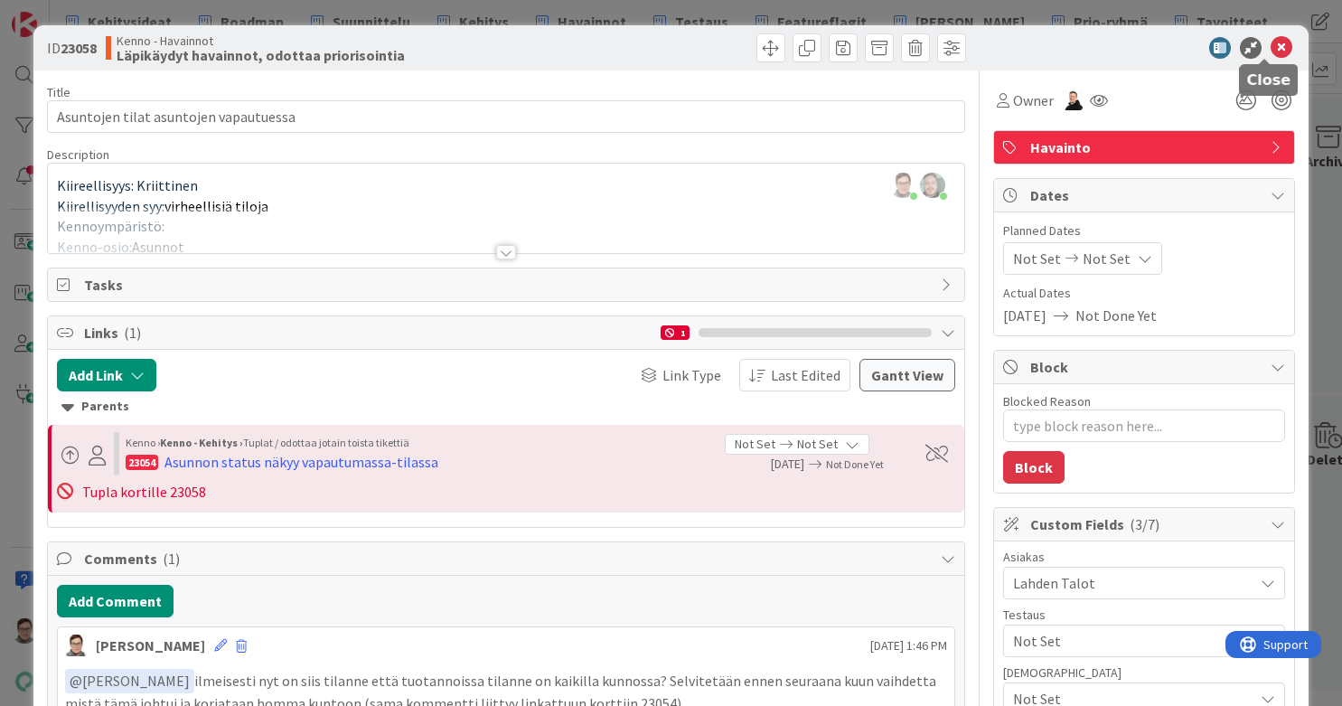
click at [1073, 50] on icon at bounding box center [1282, 48] width 22 height 22
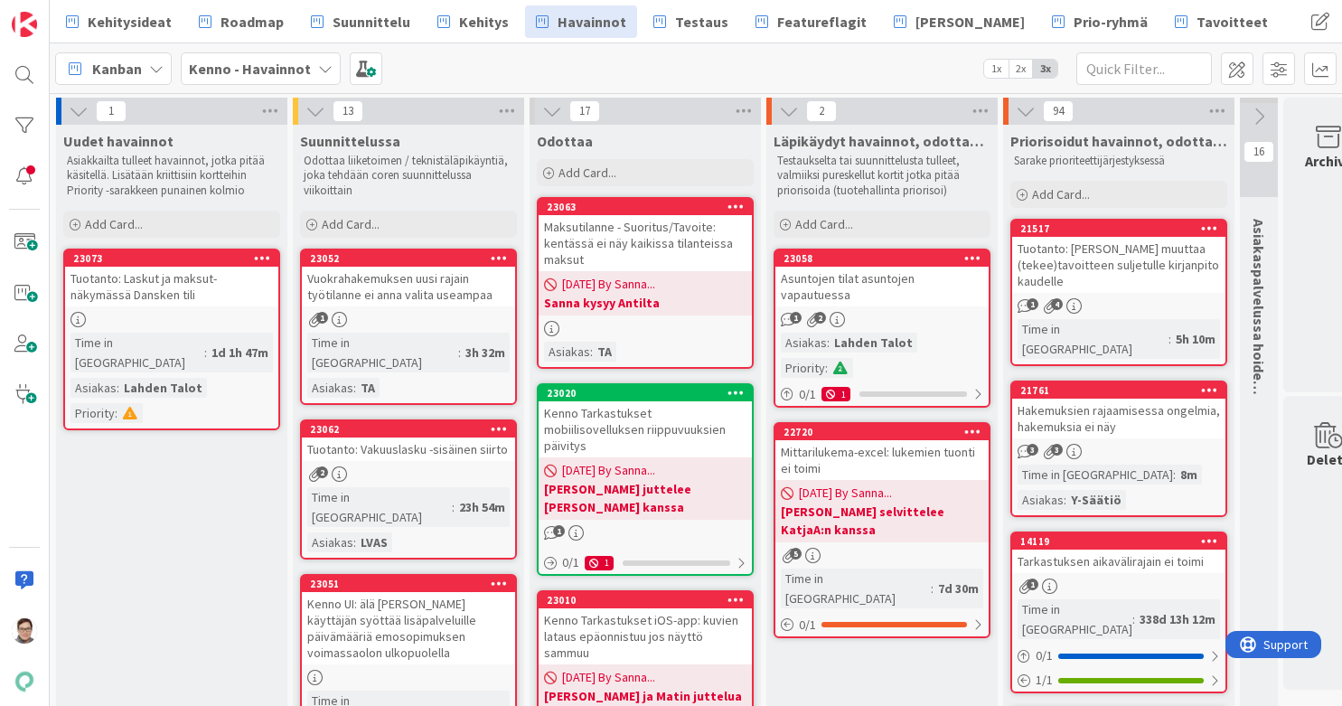
click at [400, 321] on div "1" at bounding box center [408, 319] width 213 height 15
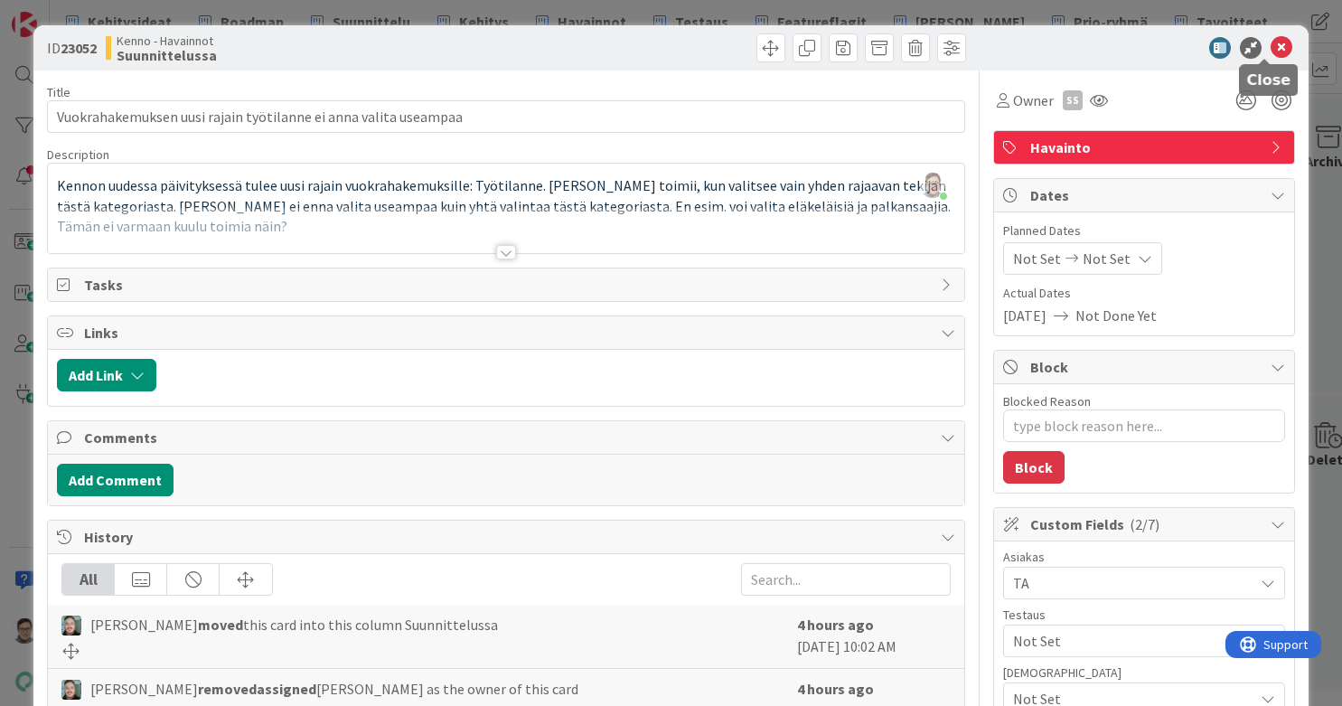
click at [1073, 49] on icon at bounding box center [1282, 48] width 22 height 22
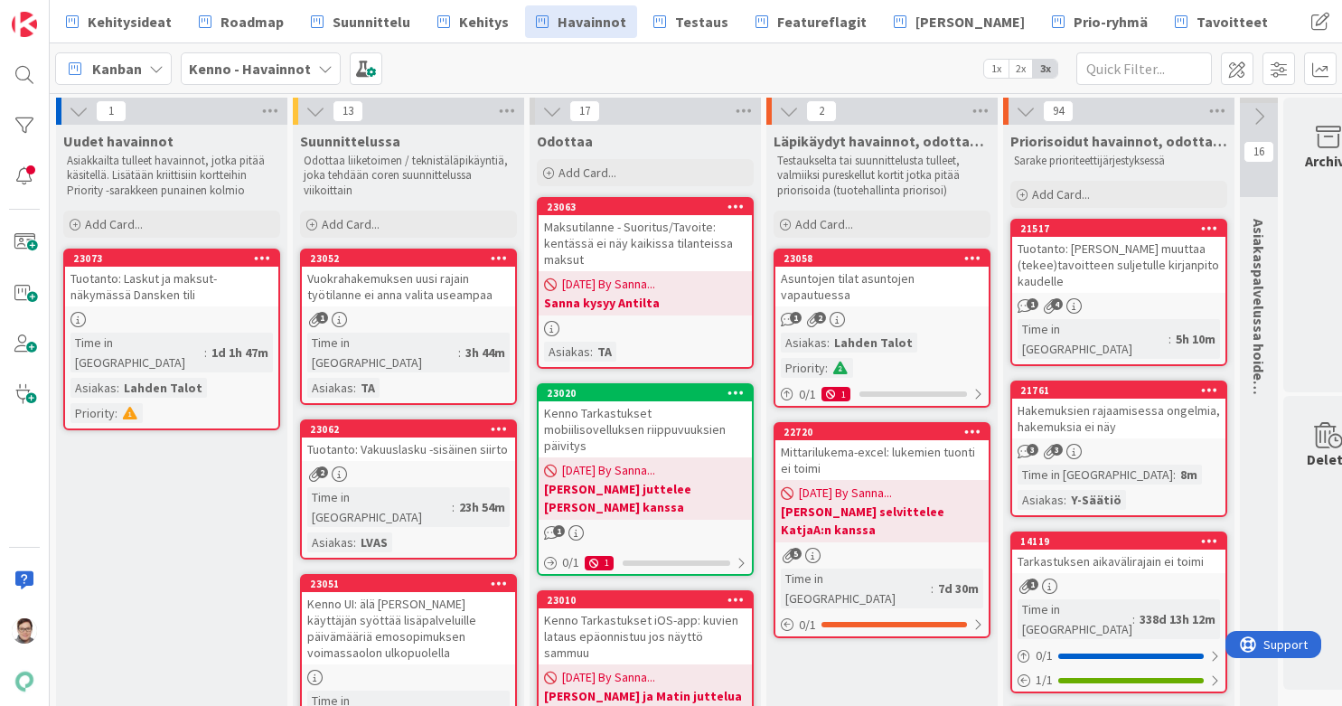
click at [410, 304] on div "Vuokrahakemuksen uusi rajain työtilanne ei anna valita useampaa" at bounding box center [408, 287] width 213 height 40
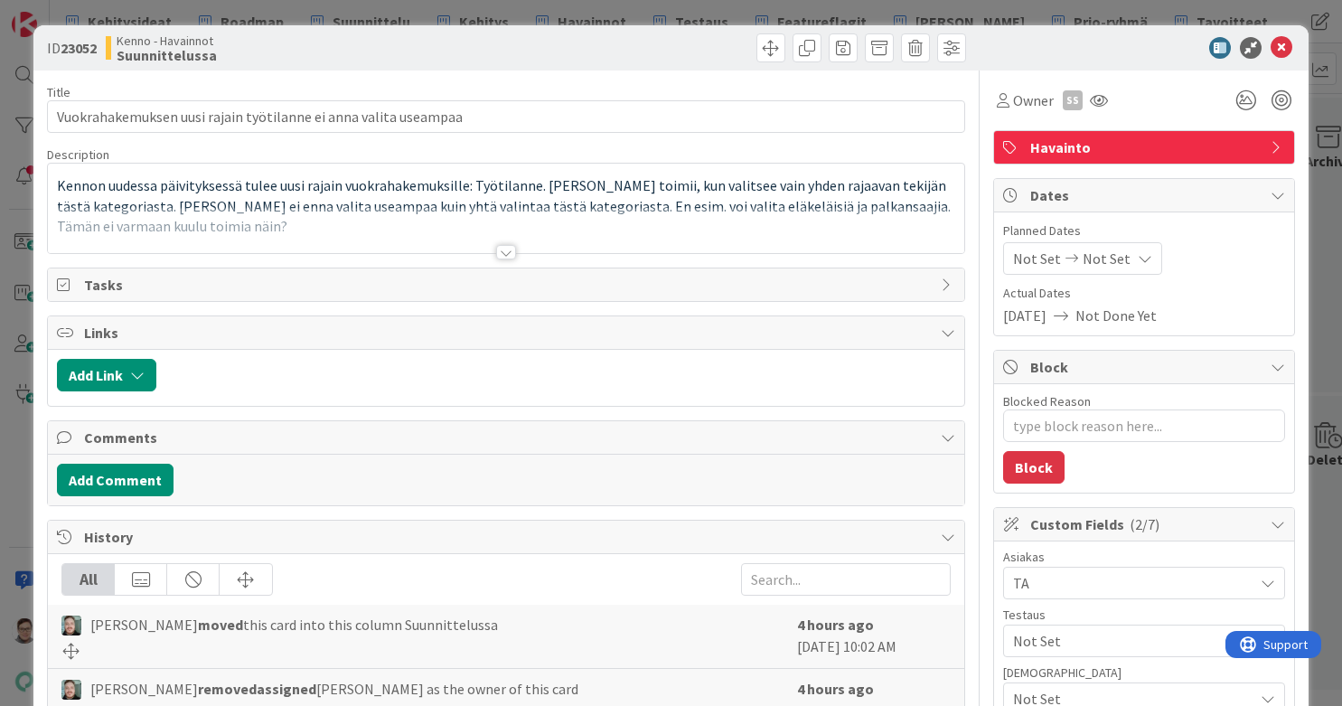
click at [510, 249] on div at bounding box center [506, 230] width 917 height 46
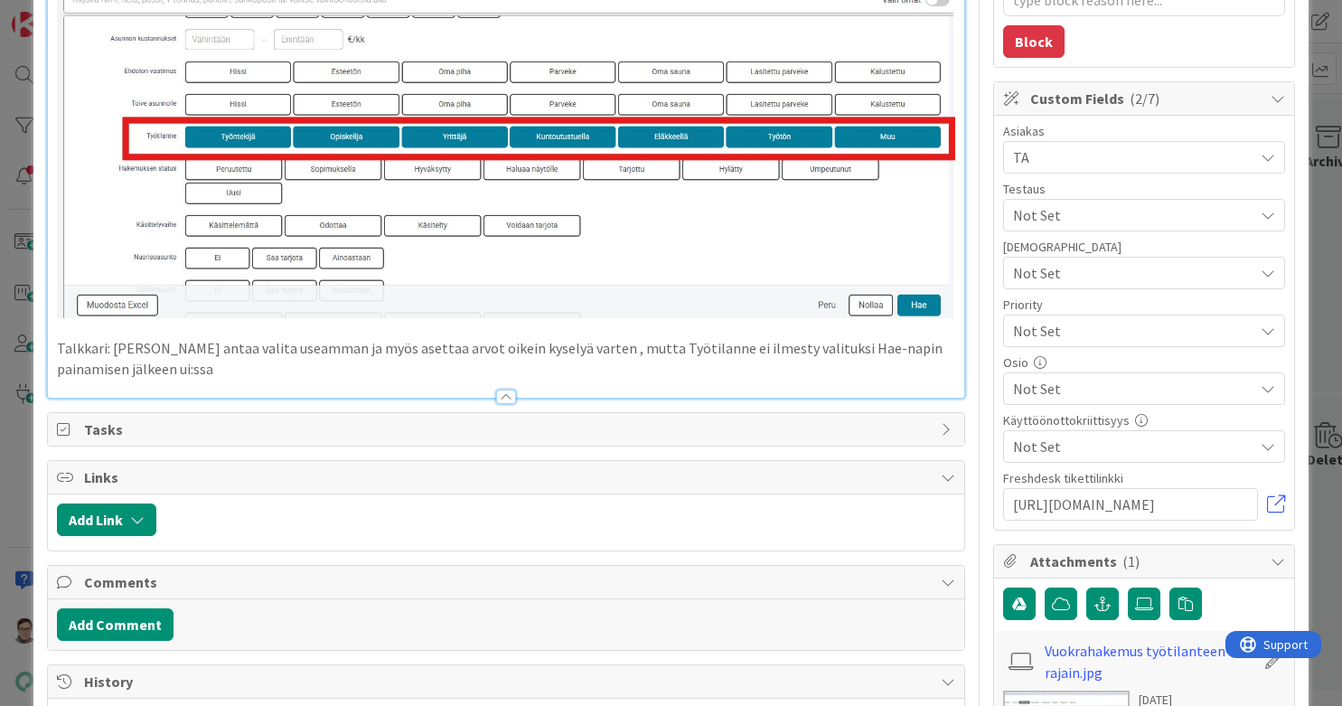
scroll to position [400, 0]
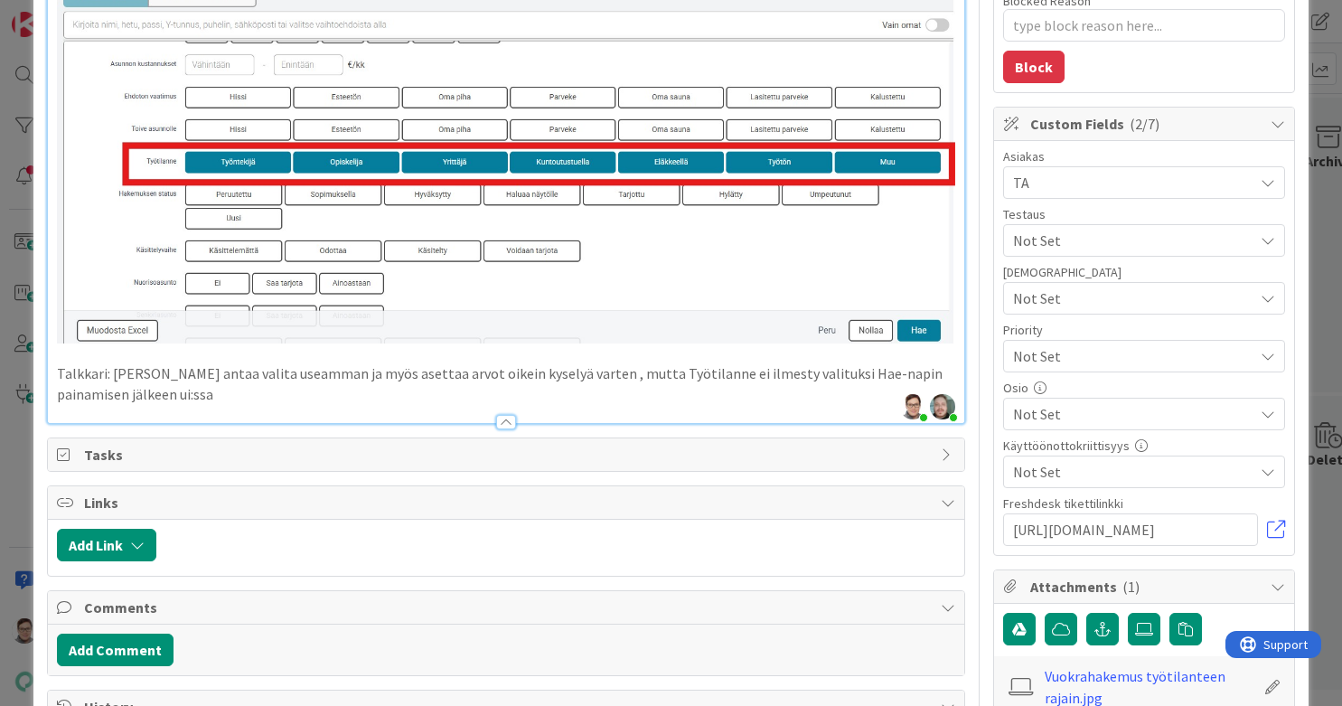
click at [220, 390] on p "Talkkari: Rajain antaa valita useamman ja myös asettaa arvot oikein kyselyä var…" at bounding box center [506, 383] width 899 height 41
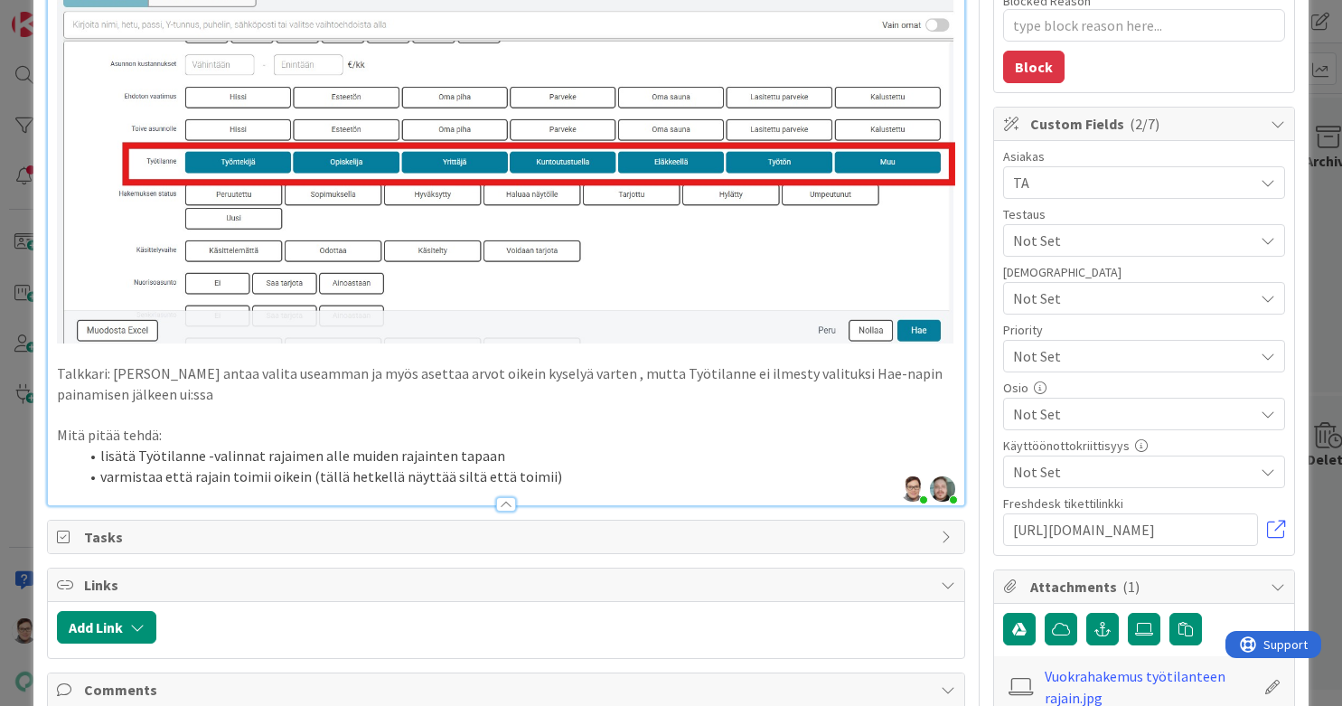
click at [390, 468] on li "varmistaa että rajain toimii oikein (tällä hetkellä näyttää siltä että toimii)" at bounding box center [517, 476] width 877 height 21
drag, startPoint x: 179, startPoint y: 424, endPoint x: 39, endPoint y: 430, distance: 140.3
click at [39, 430] on div "ID 23052 Kenno - Havainnot Suunnittelussa Title 63 / 128 Vuokrahakemuksen uusi …" at bounding box center [670, 499] width 1275 height 1749
click at [240, 446] on li "lisätä Työtilanne -valinnat rajaimen alle muiden rajainten tapaan" at bounding box center [517, 456] width 877 height 21
click at [259, 447] on li "lisätä Työtilanne -valinnat rajaimen alle muiden rajainten tapaan" at bounding box center [517, 456] width 877 height 21
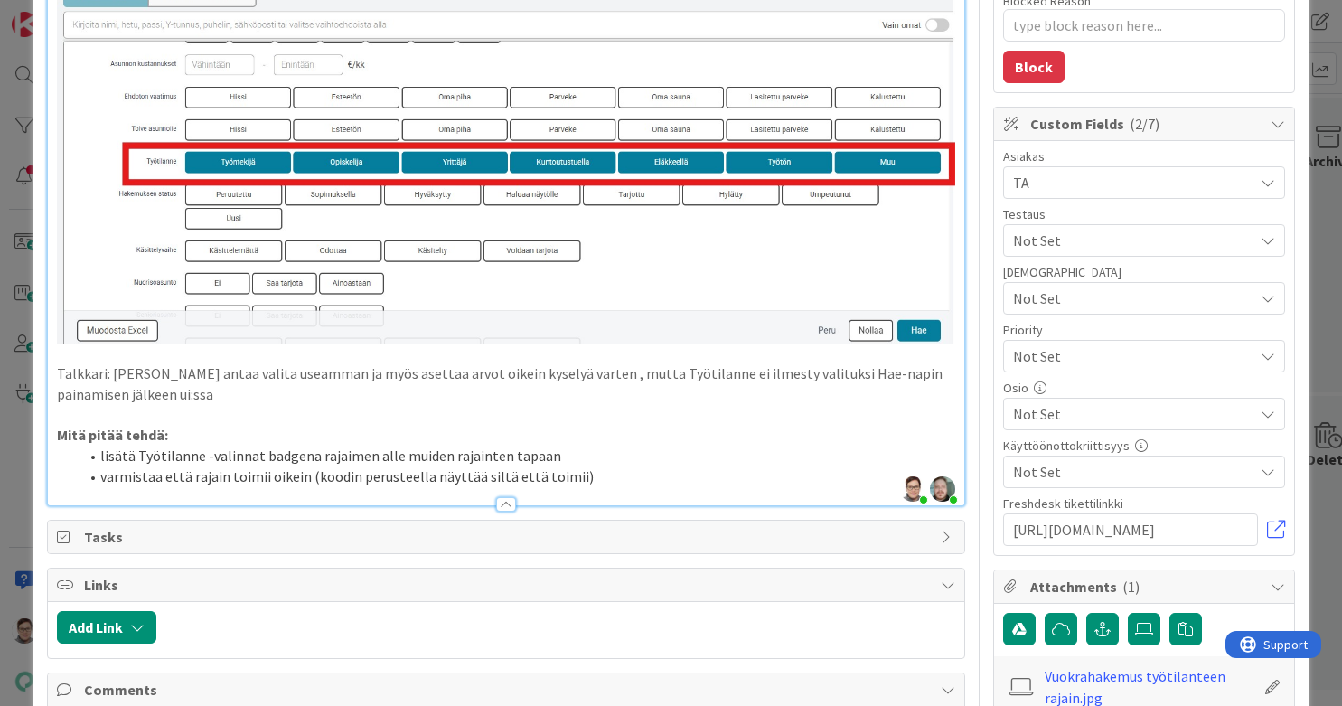
click at [501, 450] on li "lisätä Työtilanne -valinnat badgena rajaimen alle muiden rajainten tapaan" at bounding box center [517, 456] width 877 height 21
click at [501, 497] on div at bounding box center [506, 504] width 20 height 14
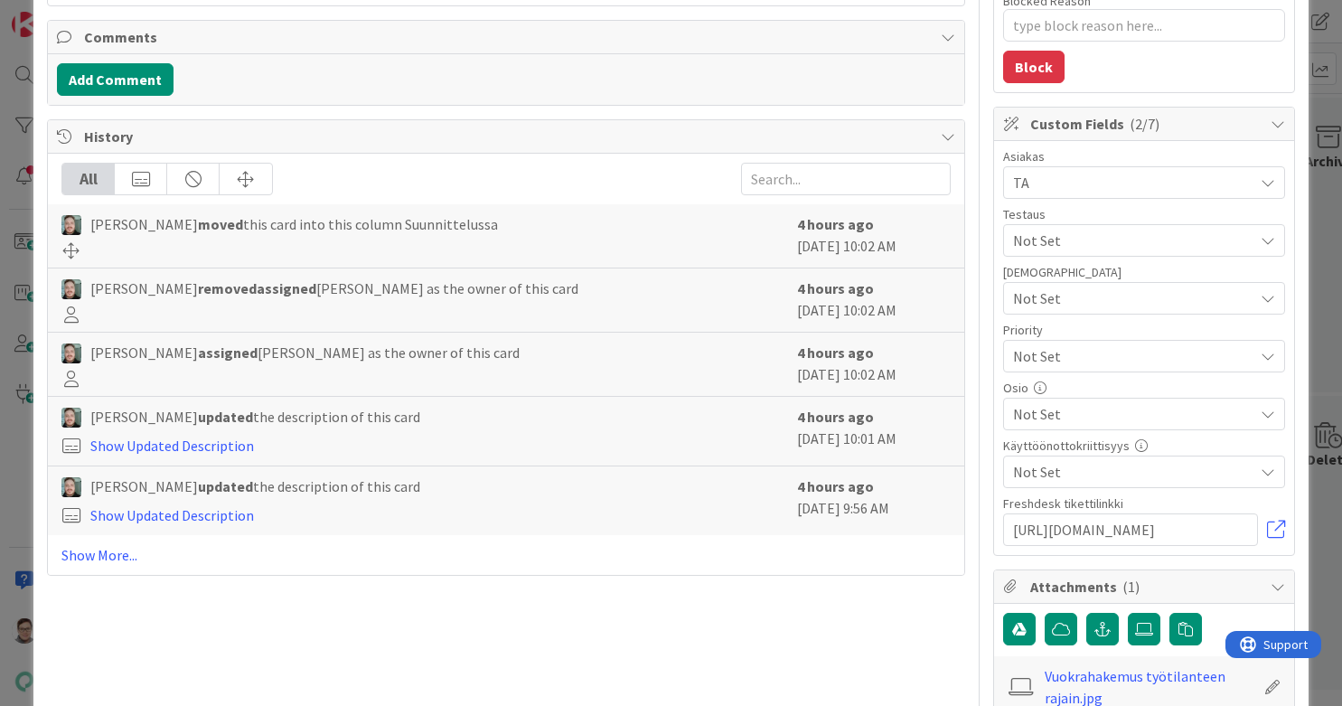
scroll to position [0, 0]
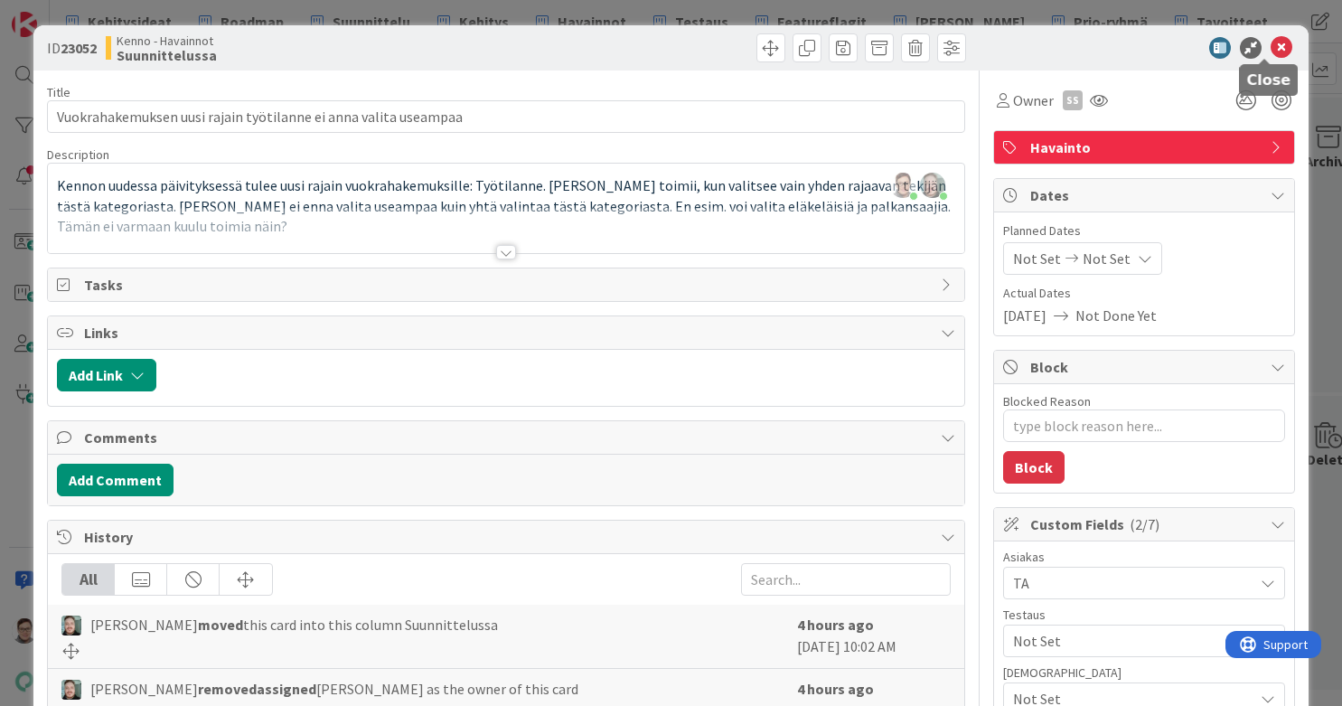
click at [1073, 42] on icon at bounding box center [1282, 48] width 22 height 22
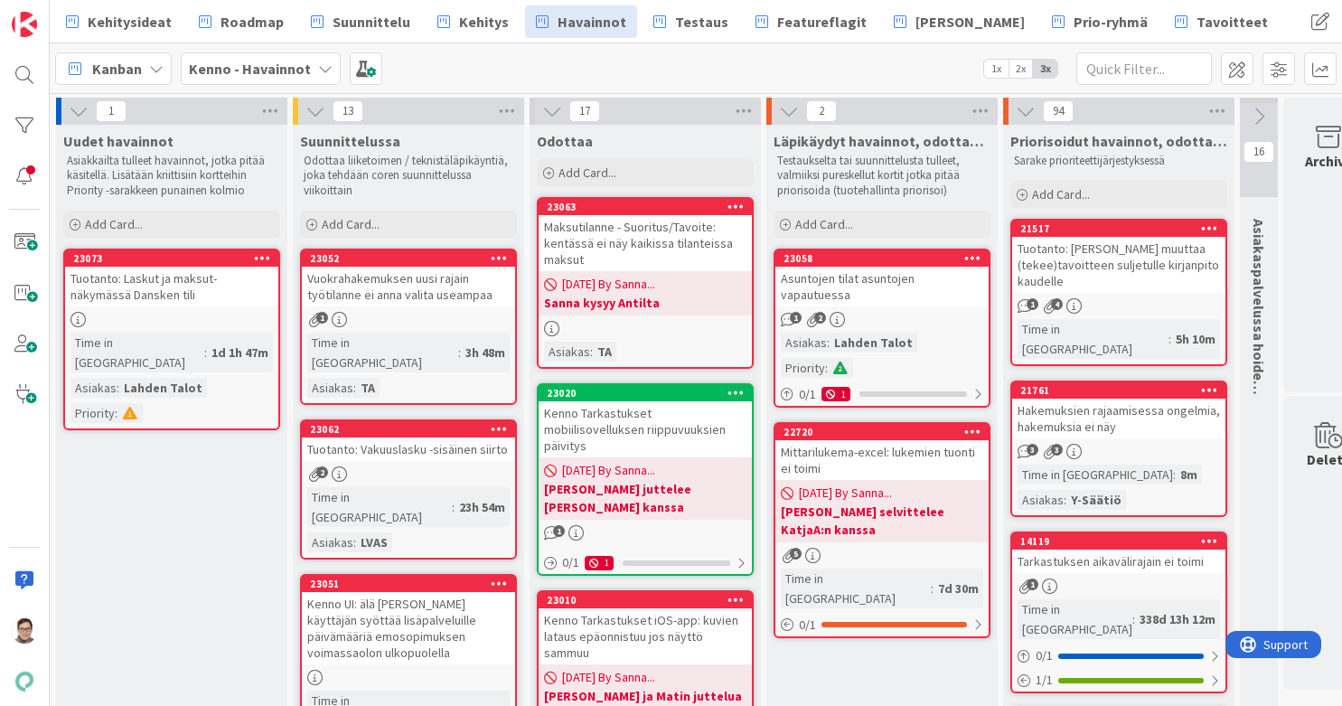
click at [494, 257] on icon at bounding box center [499, 257] width 17 height 13
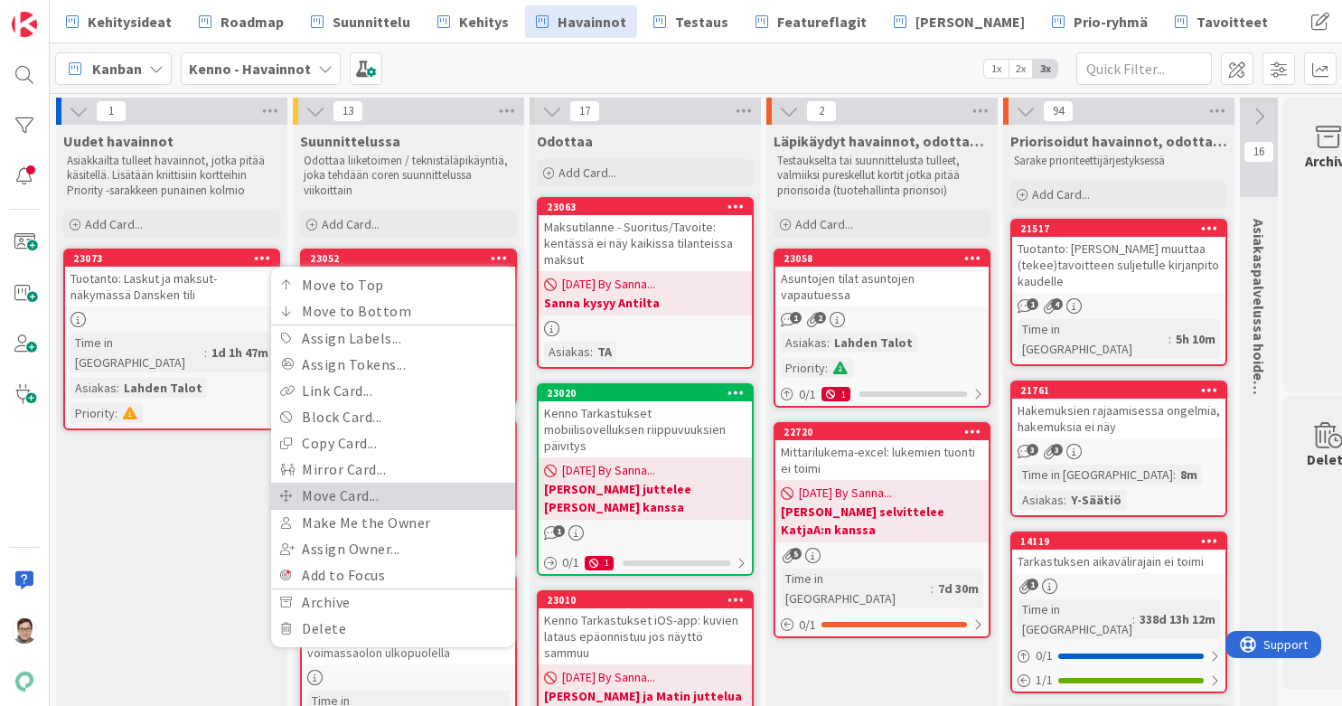
click at [339, 496] on link "Move Card..." at bounding box center [393, 496] width 244 height 26
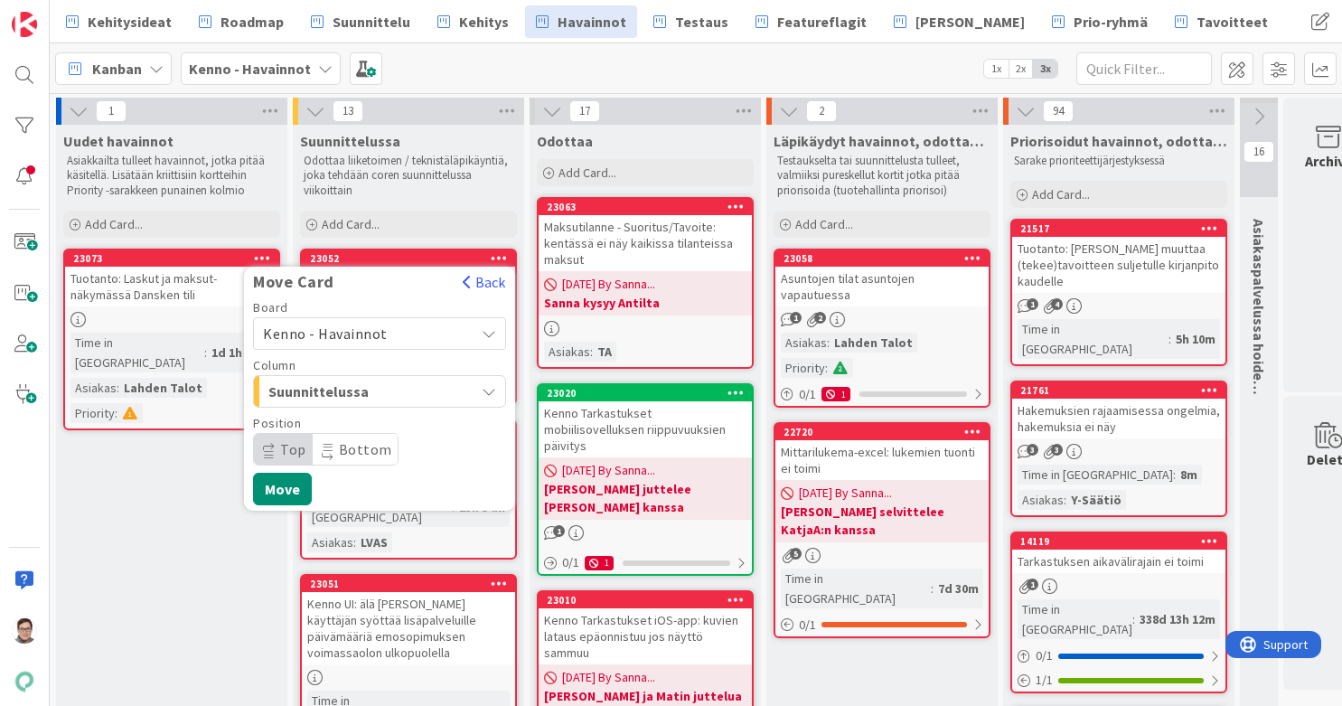
click at [348, 334] on span "Kenno - Havainnot" at bounding box center [325, 334] width 125 height 18
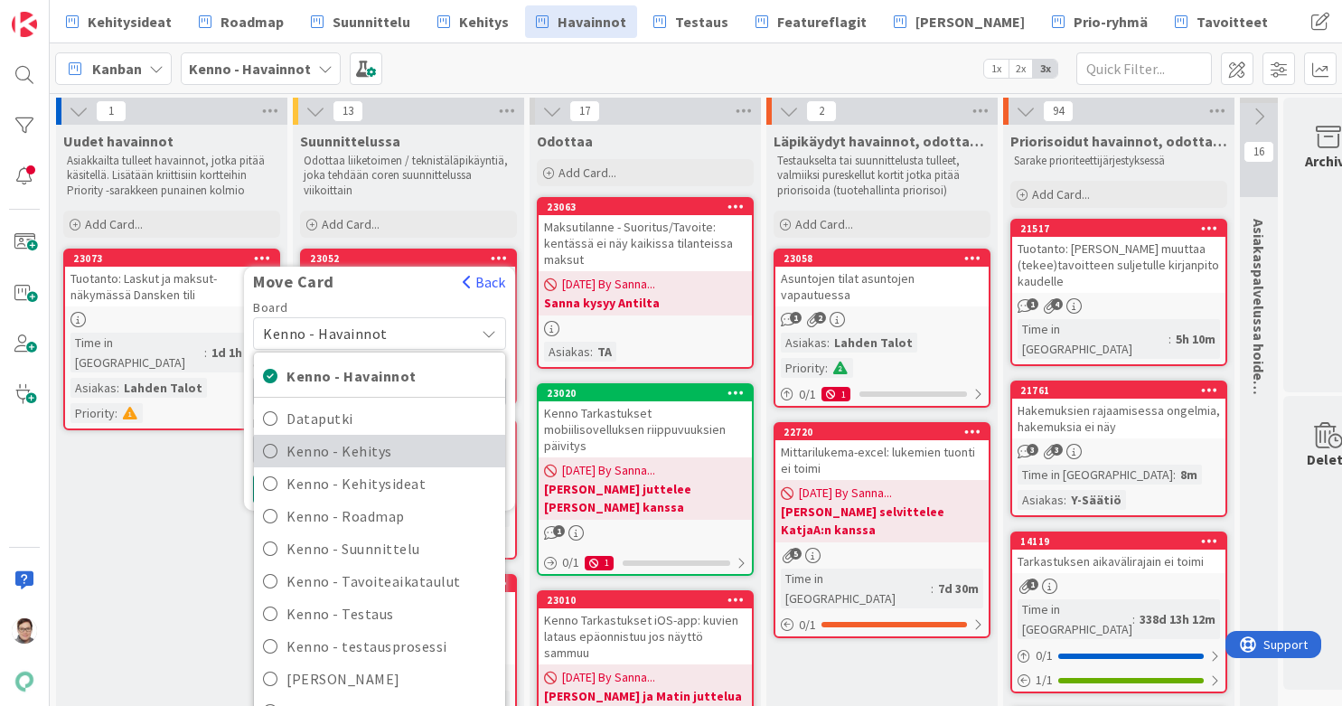
click at [346, 456] on span "Kenno - Kehitys" at bounding box center [392, 451] width 210 height 27
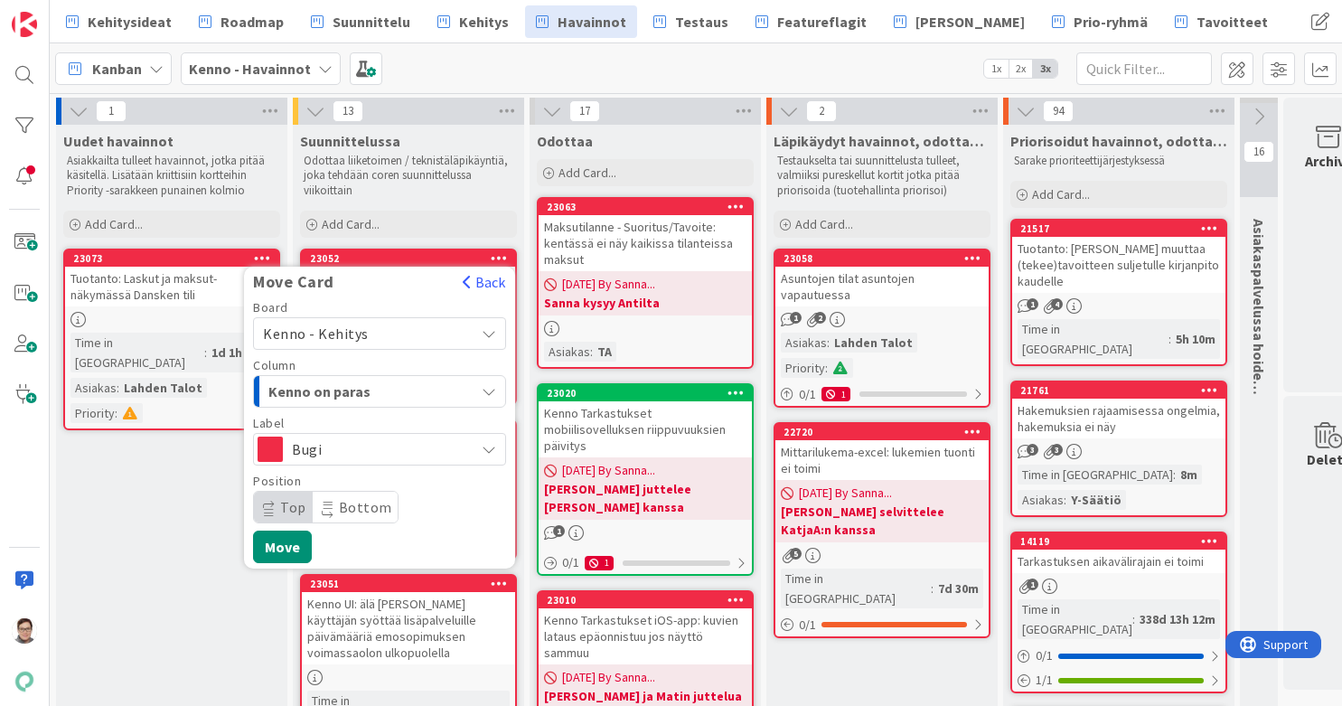
click at [345, 392] on span "Kenno on paras" at bounding box center [336, 392] width 136 height 24
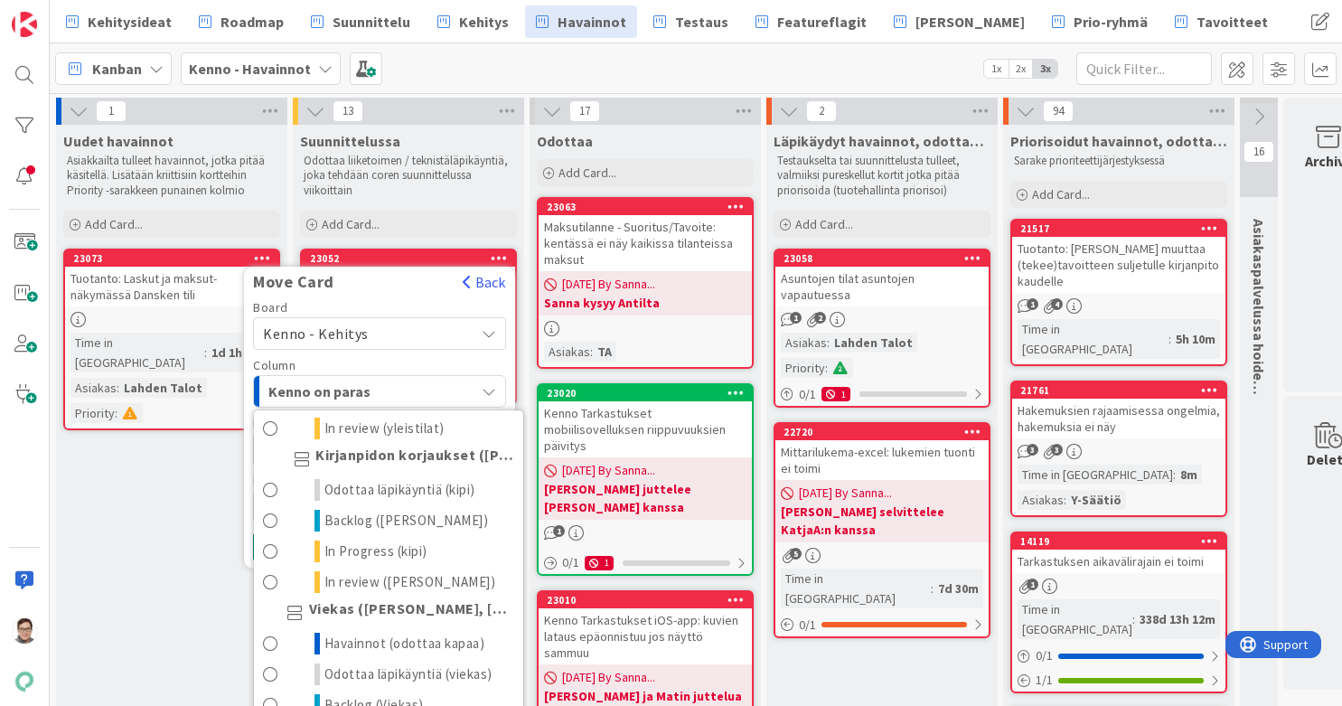
scroll to position [989, 0]
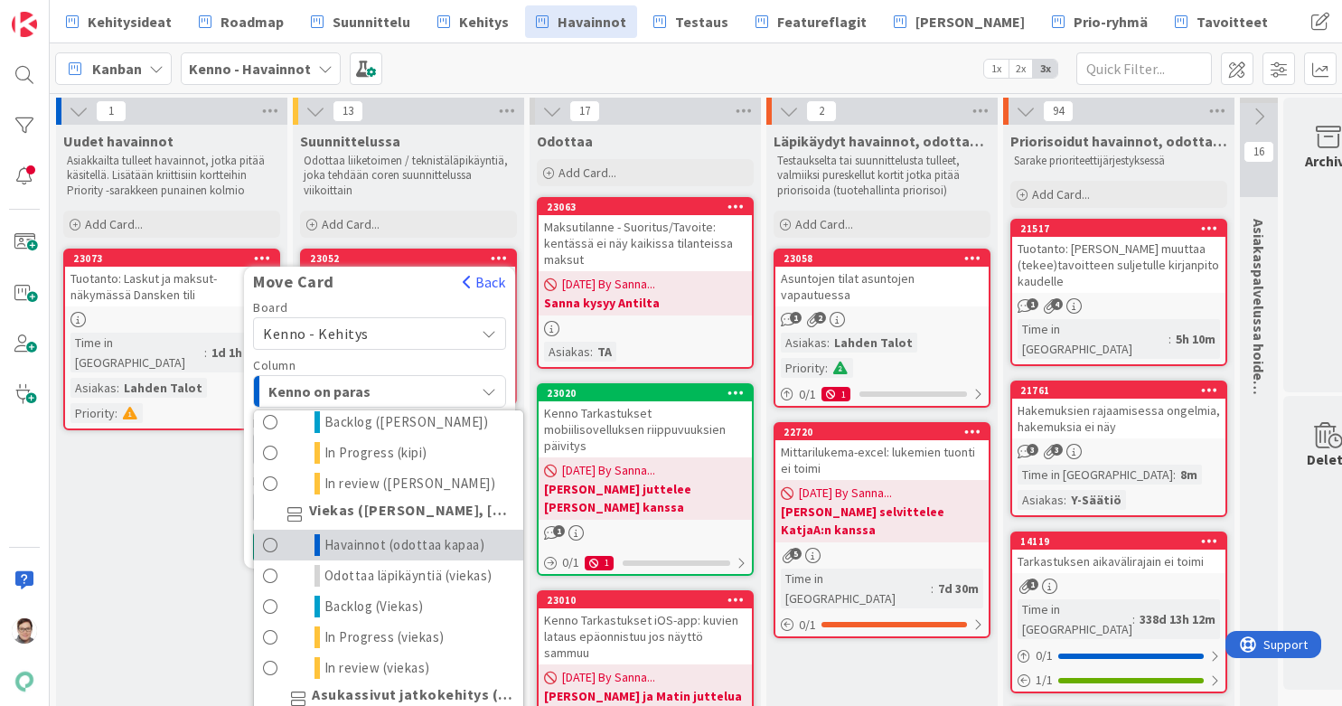
click at [361, 556] on span "Havainnot (odottaa kapaa)" at bounding box center [405, 545] width 161 height 22
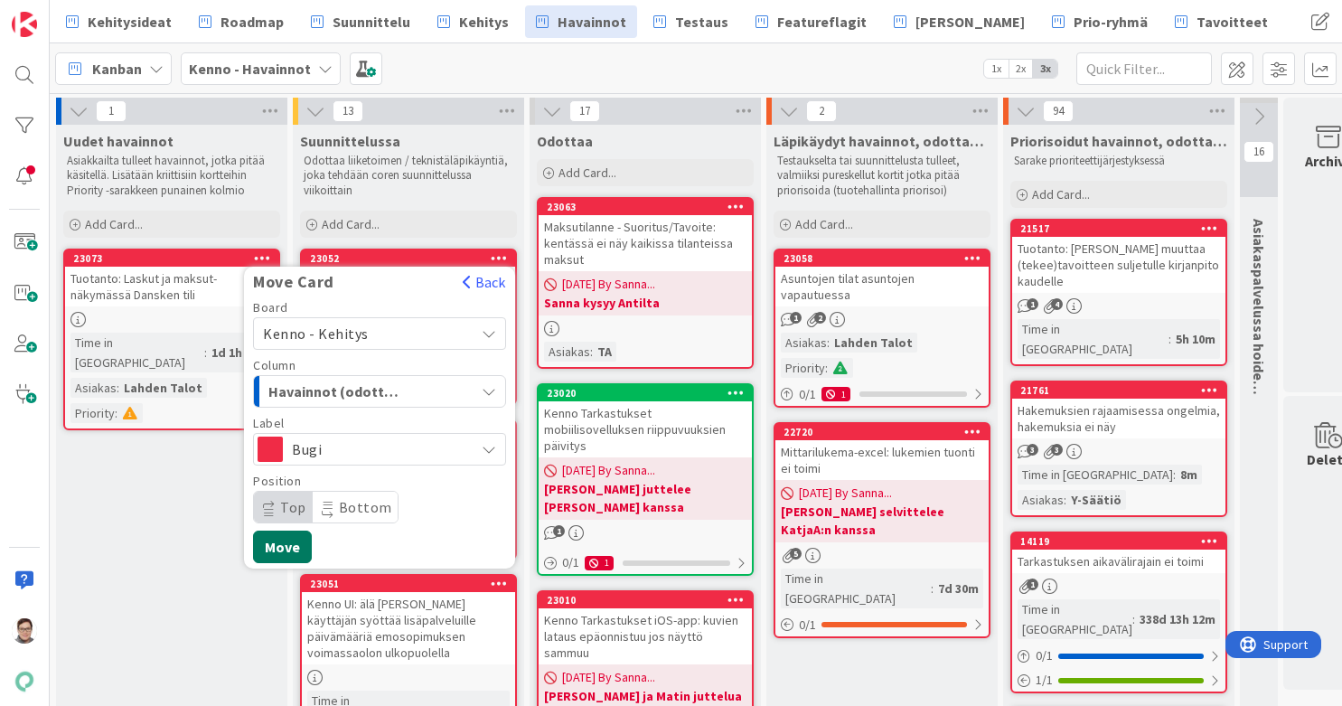
click at [281, 544] on button "Move" at bounding box center [282, 547] width 59 height 33
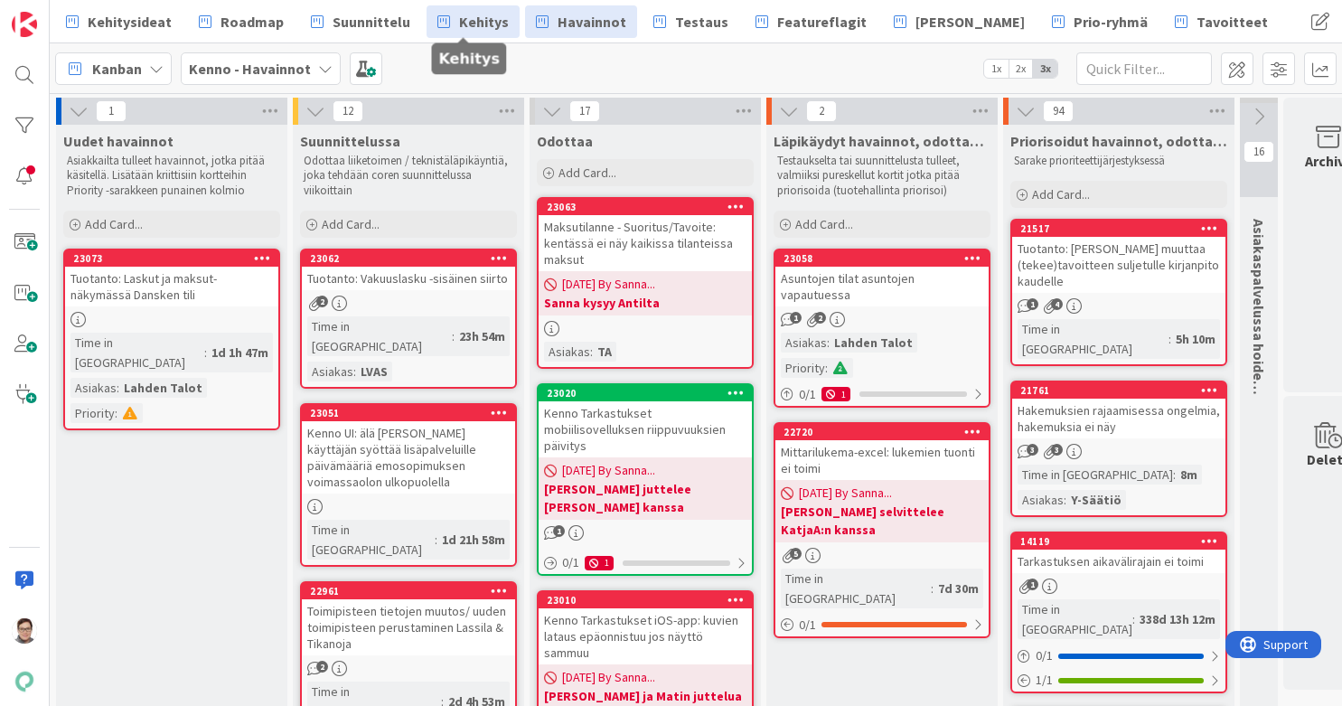
click at [475, 31] on span "Kehitys" at bounding box center [484, 22] width 50 height 22
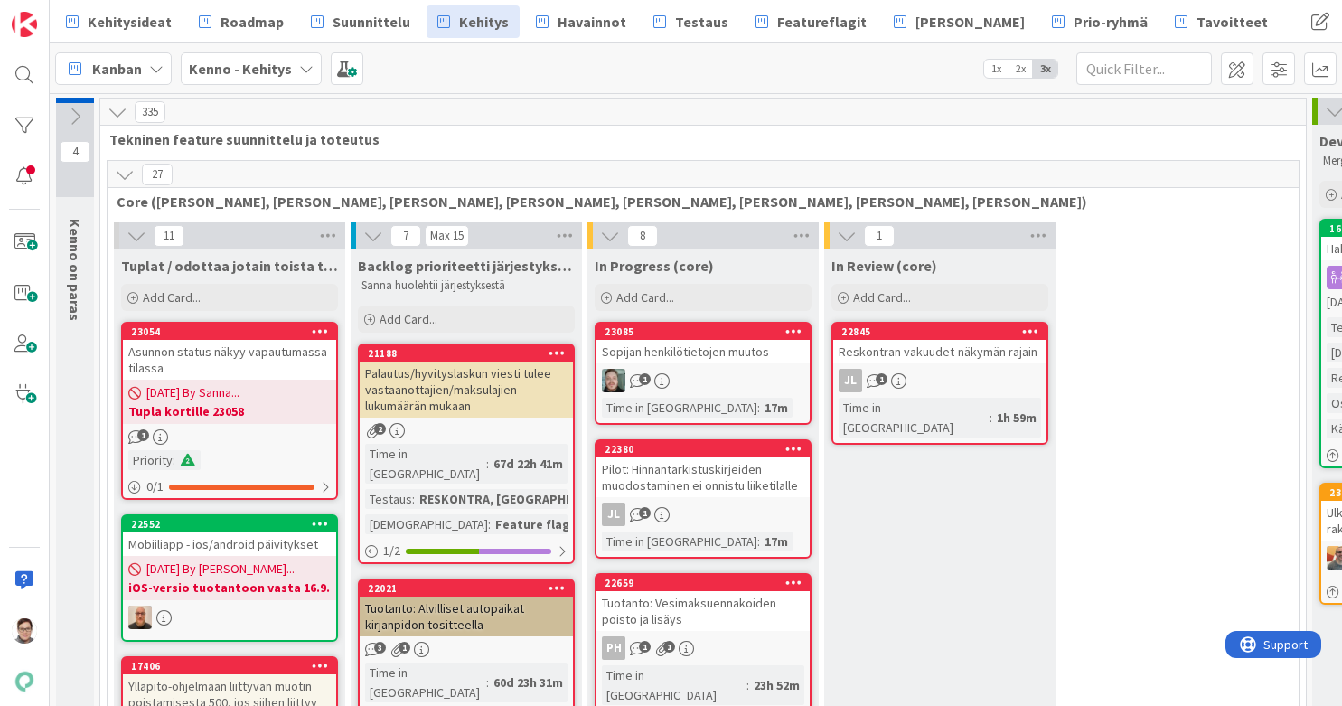
click at [122, 175] on icon at bounding box center [125, 175] width 20 height 20
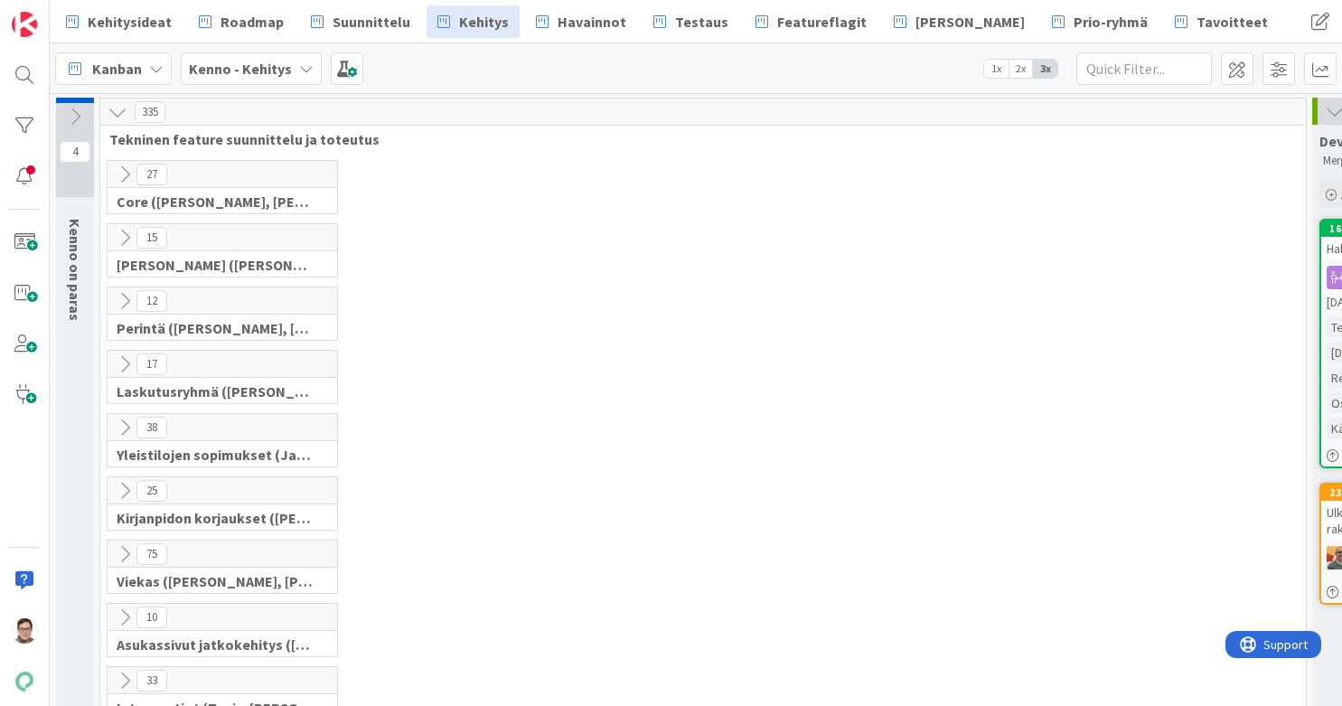
click at [121, 553] on icon at bounding box center [125, 554] width 20 height 20
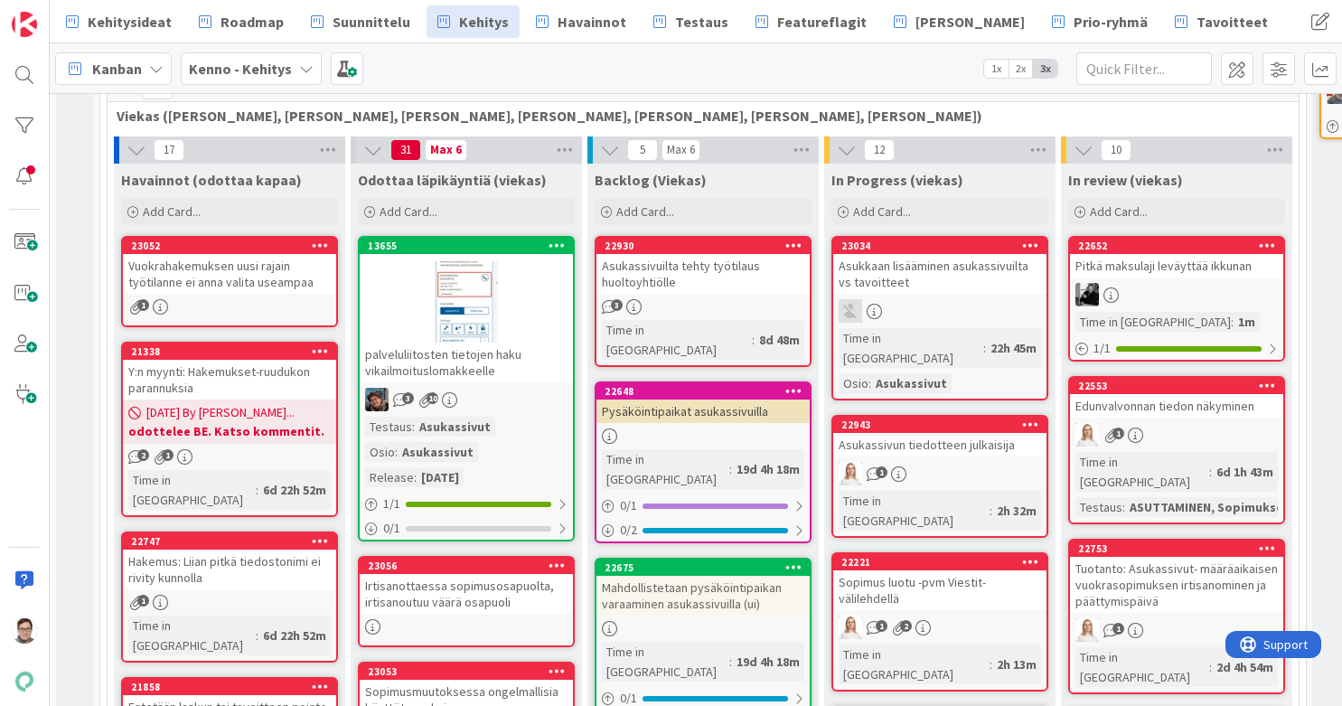
scroll to position [466, 0]
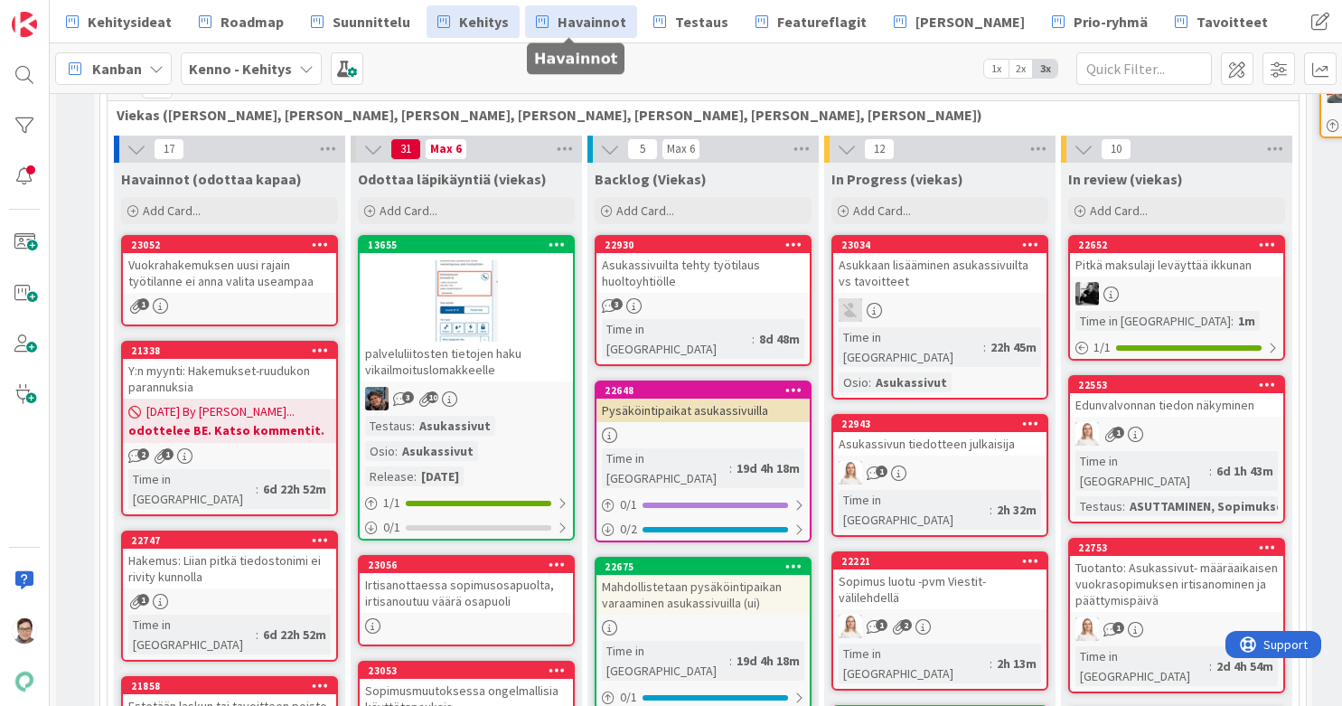
click at [572, 30] on span "Havainnot" at bounding box center [592, 22] width 69 height 22
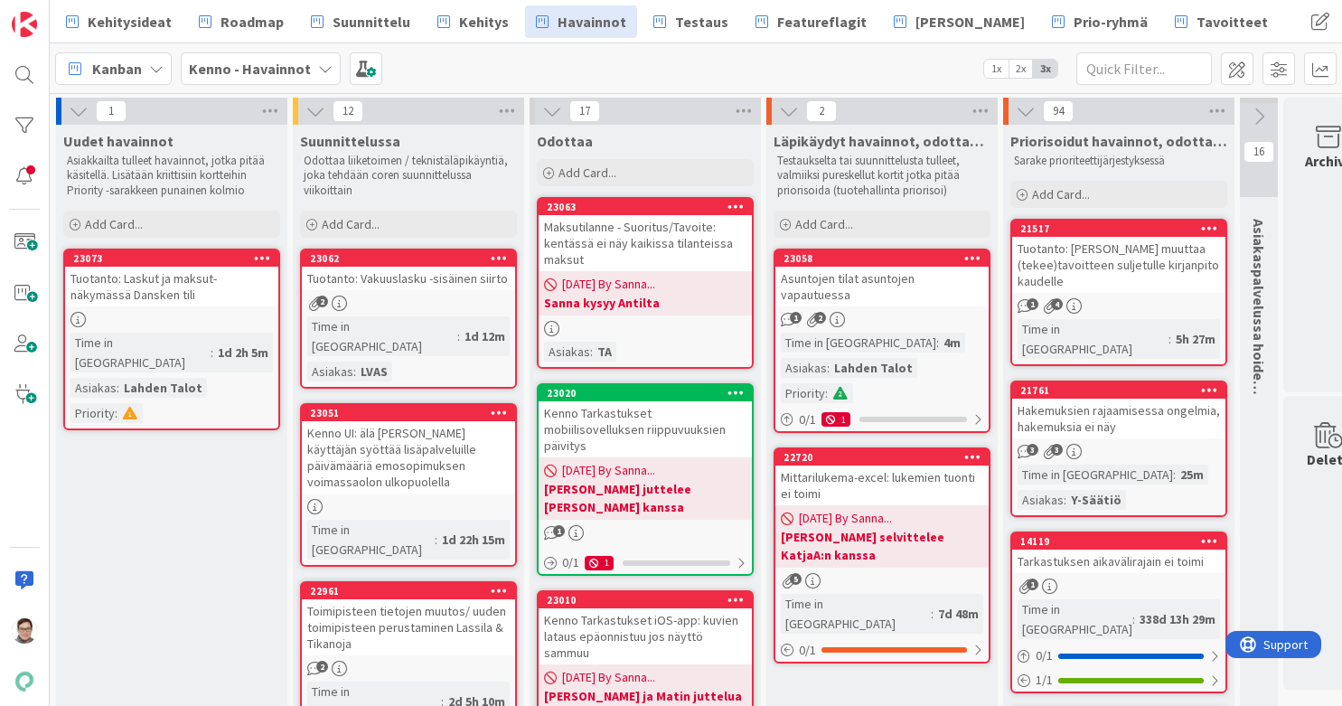
click at [463, 292] on link "23062 Tuotanto: Vakuuslasku -sisäinen siirto 2 Time in Column : 1d 12m Asiakas …" at bounding box center [408, 319] width 217 height 140
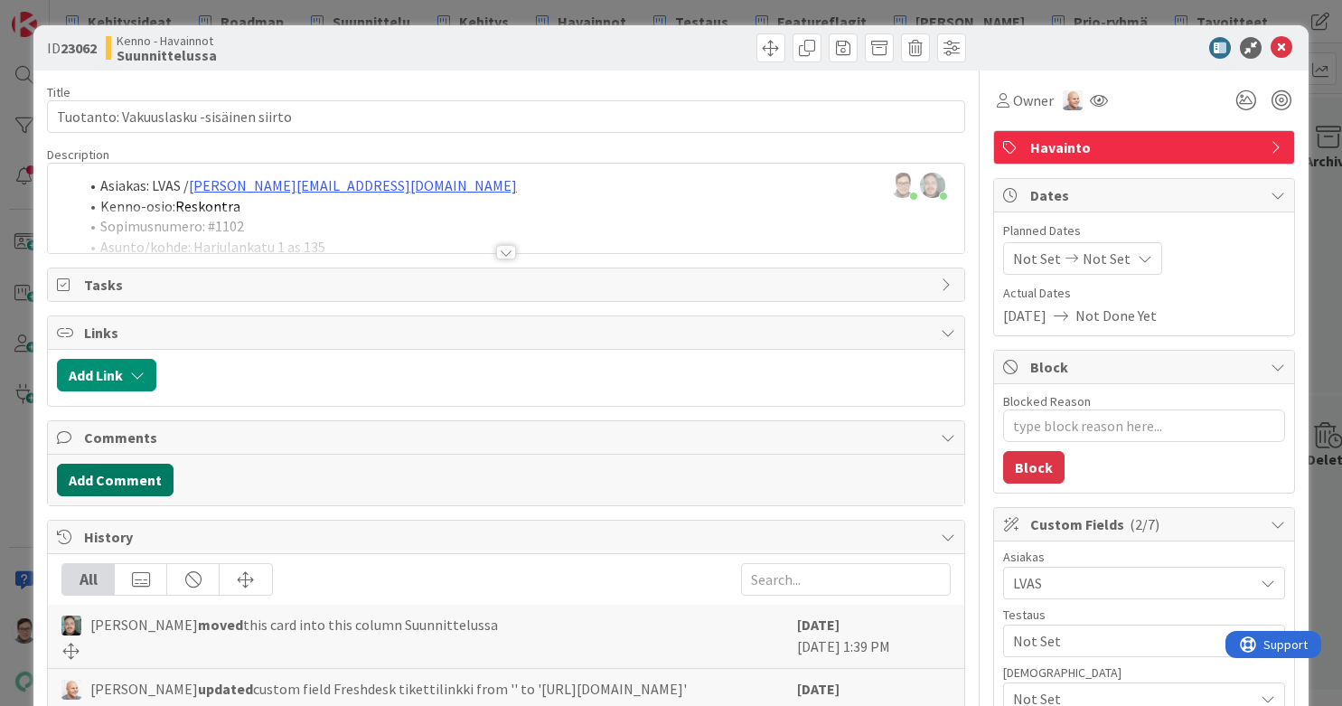
click at [143, 484] on button "Add Comment" at bounding box center [115, 480] width 117 height 33
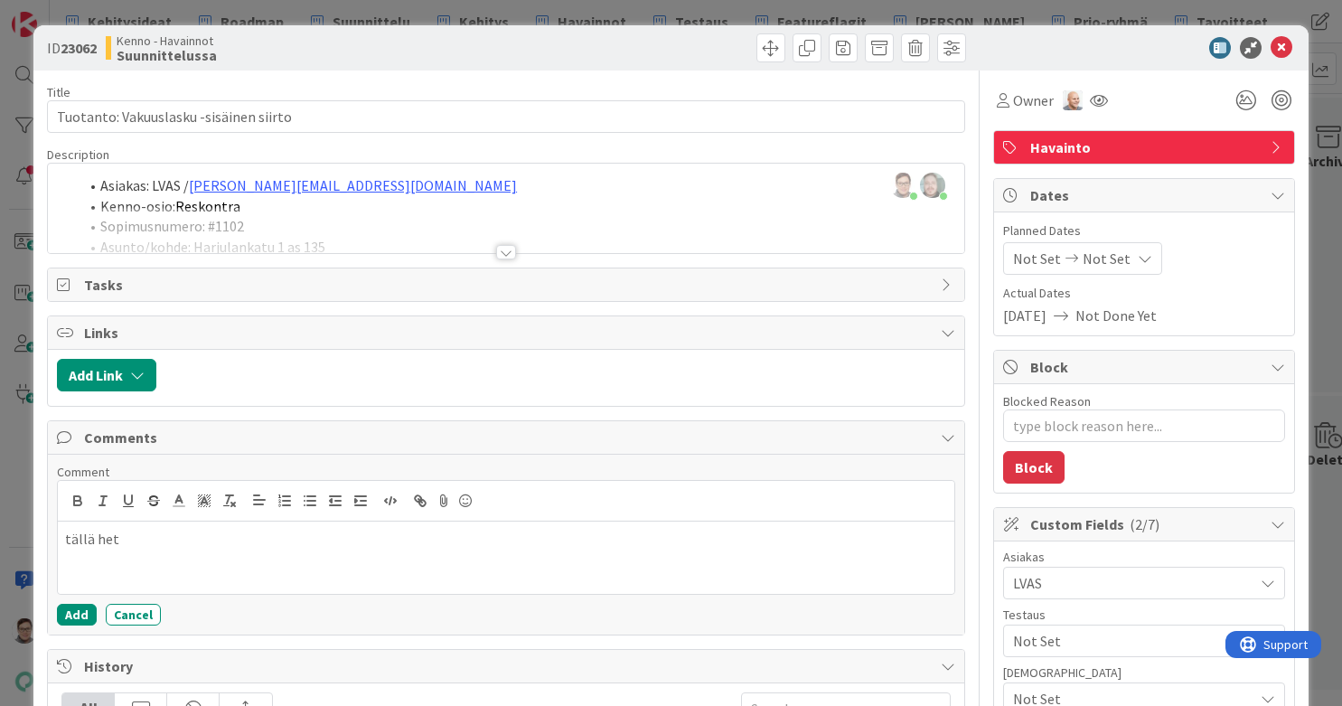
click at [145, 539] on p "tällä het" at bounding box center [506, 539] width 882 height 21
click at [75, 538] on p "tällä hetkellä ei mitenkään" at bounding box center [506, 539] width 882 height 21
click at [242, 539] on p "Tällä hetkellä ei mitenkään" at bounding box center [506, 539] width 882 height 21
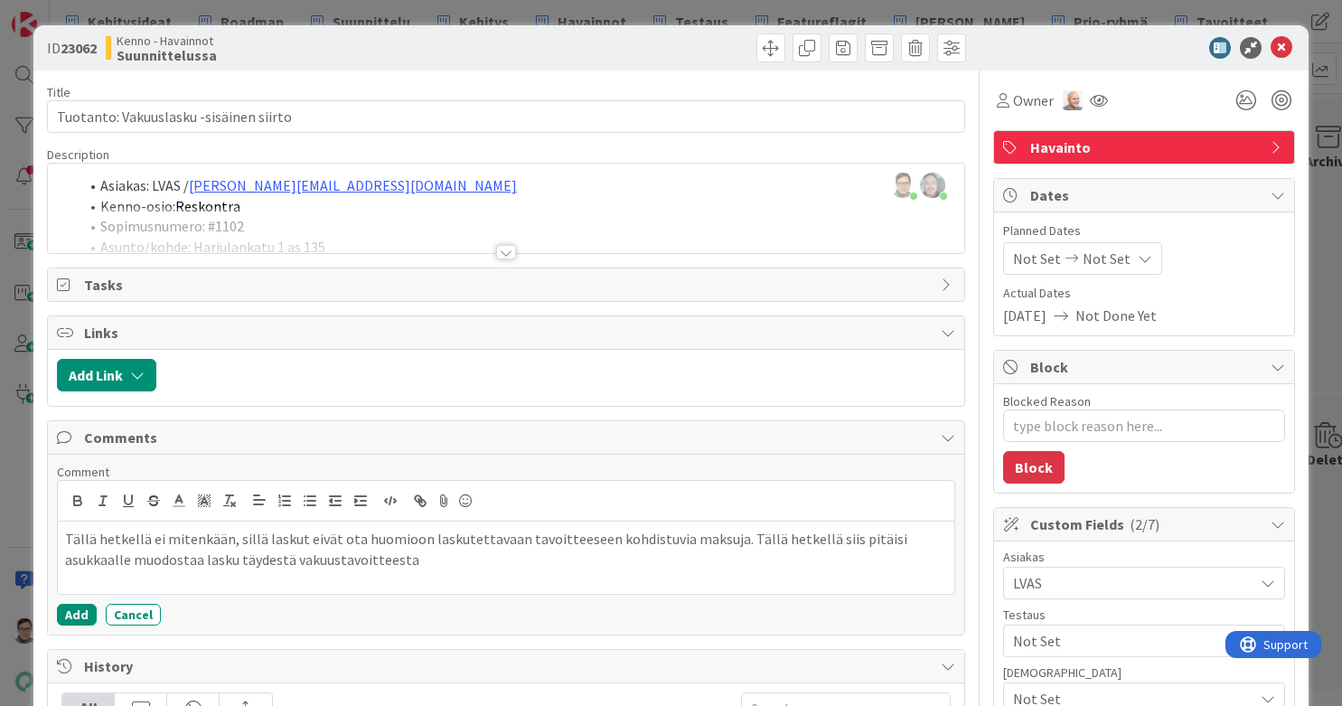
click at [222, 543] on p "Tällä hetkellä ei mitenkään, sillä laskut eivät ota huomioon laskutettavaan tav…" at bounding box center [506, 549] width 882 height 41
click at [423, 564] on div "Tällä hetkellä tämä ei onnistu, sillä laskut eivät ota huomioon laskutettavaan …" at bounding box center [506, 558] width 897 height 72
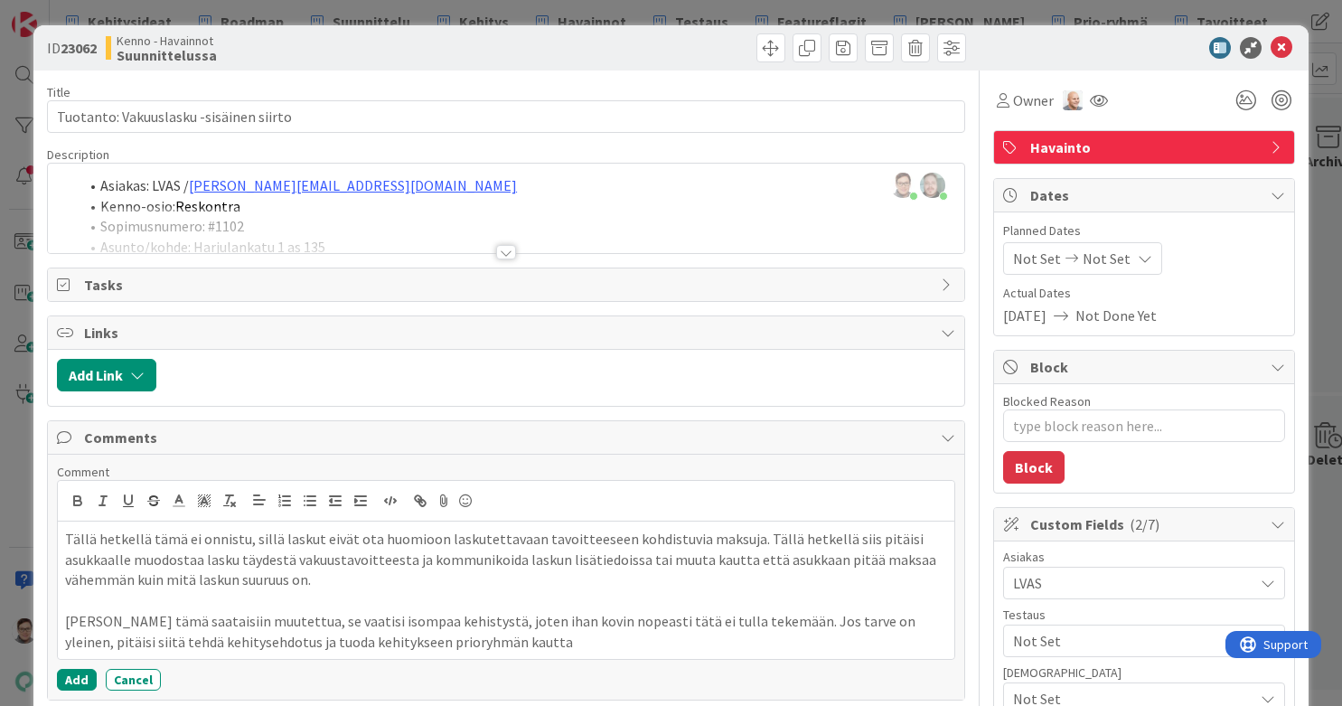
click at [326, 564] on p "Jotta tämä saataisiin muutettua, se vaatisi isompaa kehistystä, joten ihan kovi…" at bounding box center [506, 631] width 882 height 41
click at [730, 543] on p "Tällä hetkellä tämä ei onnistu, sillä laskut eivät ota huomioon laskutettavaan …" at bounding box center [506, 559] width 882 height 61
click at [572, 564] on p "Jotta tämä saataisiin muutettua, se vaatisi isompaa kehistystä, joten ihan kovi…" at bounding box center [506, 631] width 882 height 41
click at [551, 564] on p "Jotta tämä saataisiin muutettua, se vaatisi isompaa kehistystä, joten ihan kovi…" at bounding box center [506, 631] width 882 height 41
click at [553, 564] on p "Jotta tämä saataisiin muutettua, se vaatisi isompaa kehistystä, joten ihan kovi…" at bounding box center [506, 631] width 882 height 41
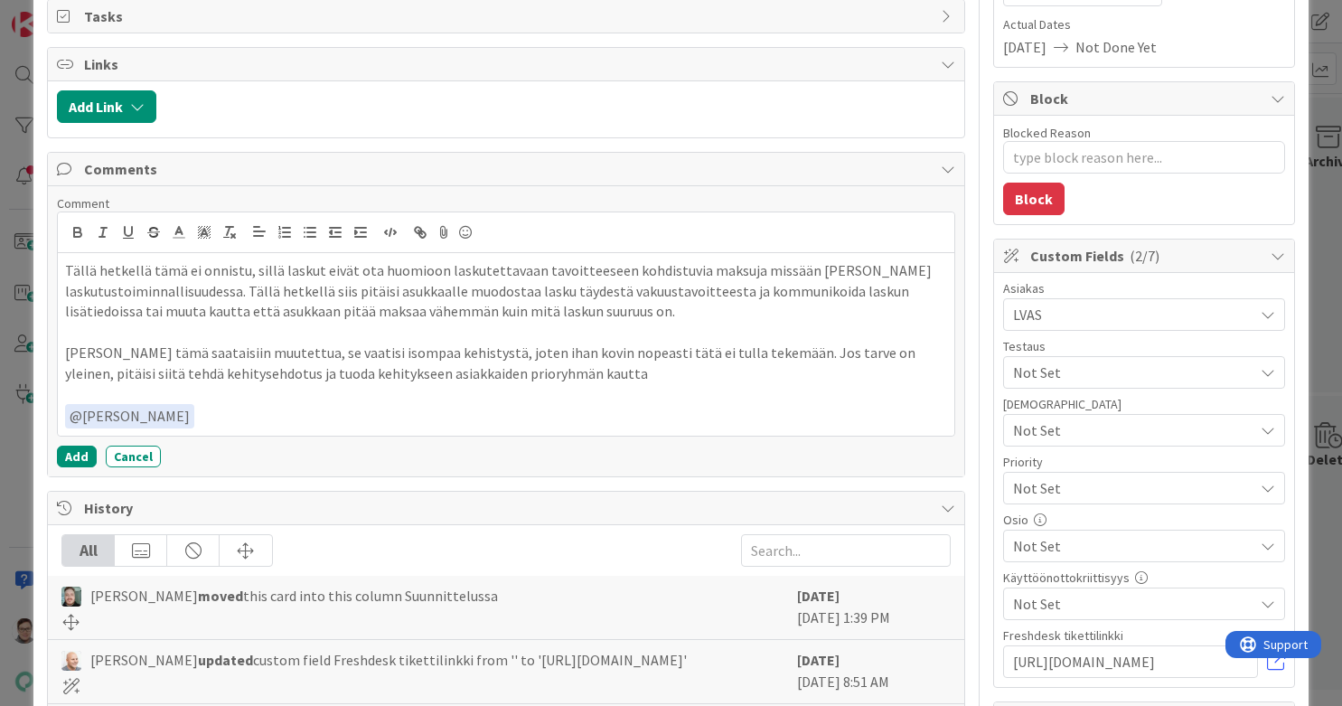
scroll to position [277, 0]
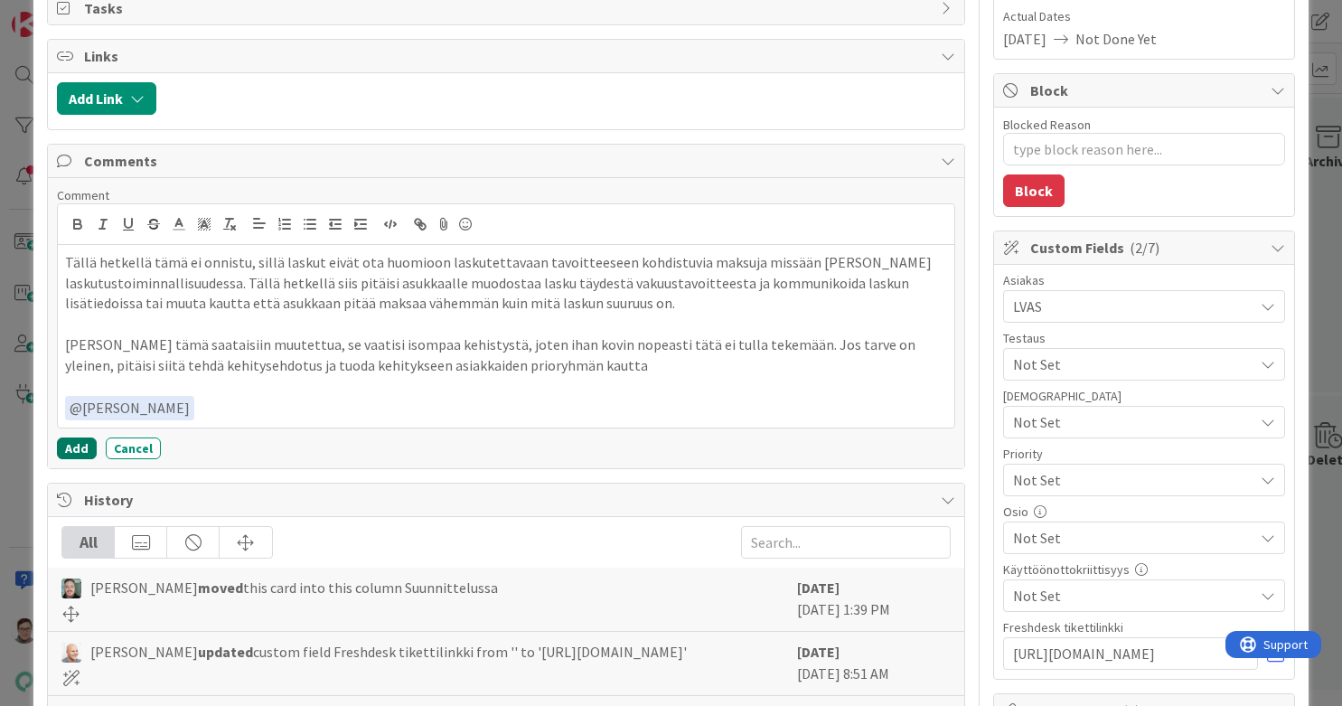
click at [79, 445] on button "Add" at bounding box center [77, 449] width 40 height 22
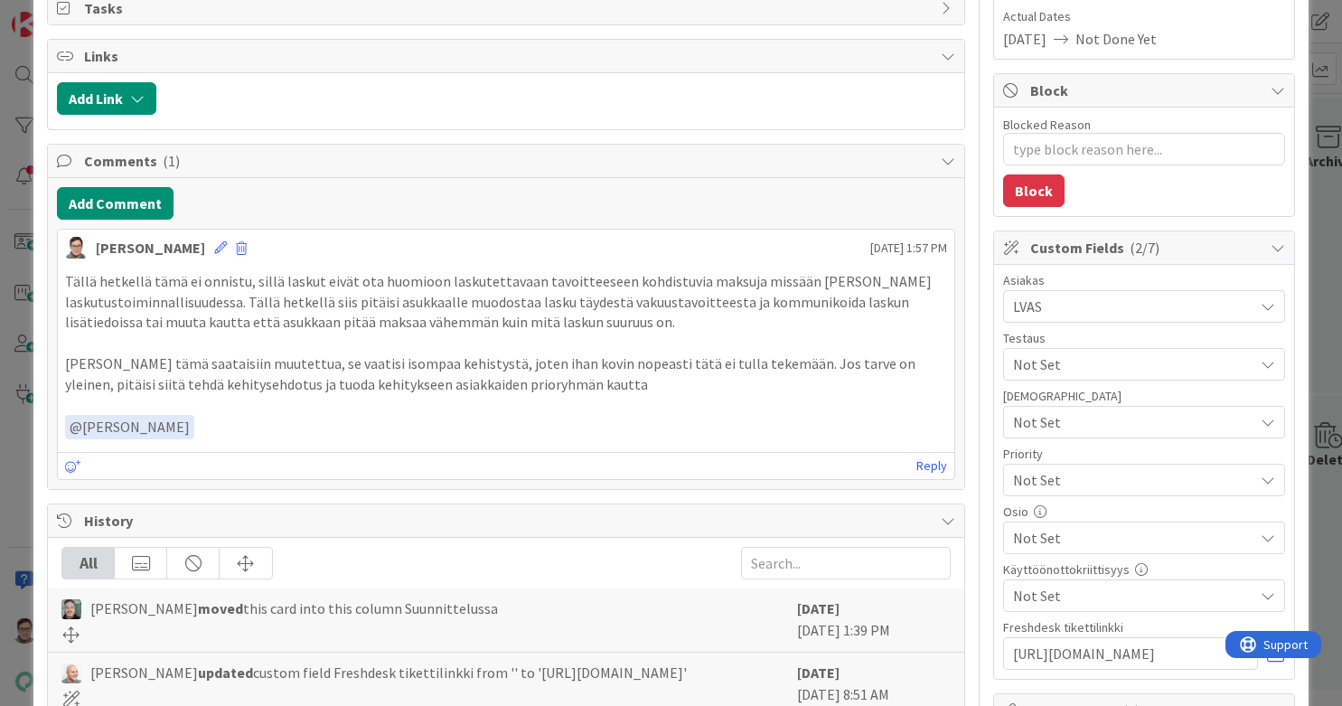
scroll to position [0, 0]
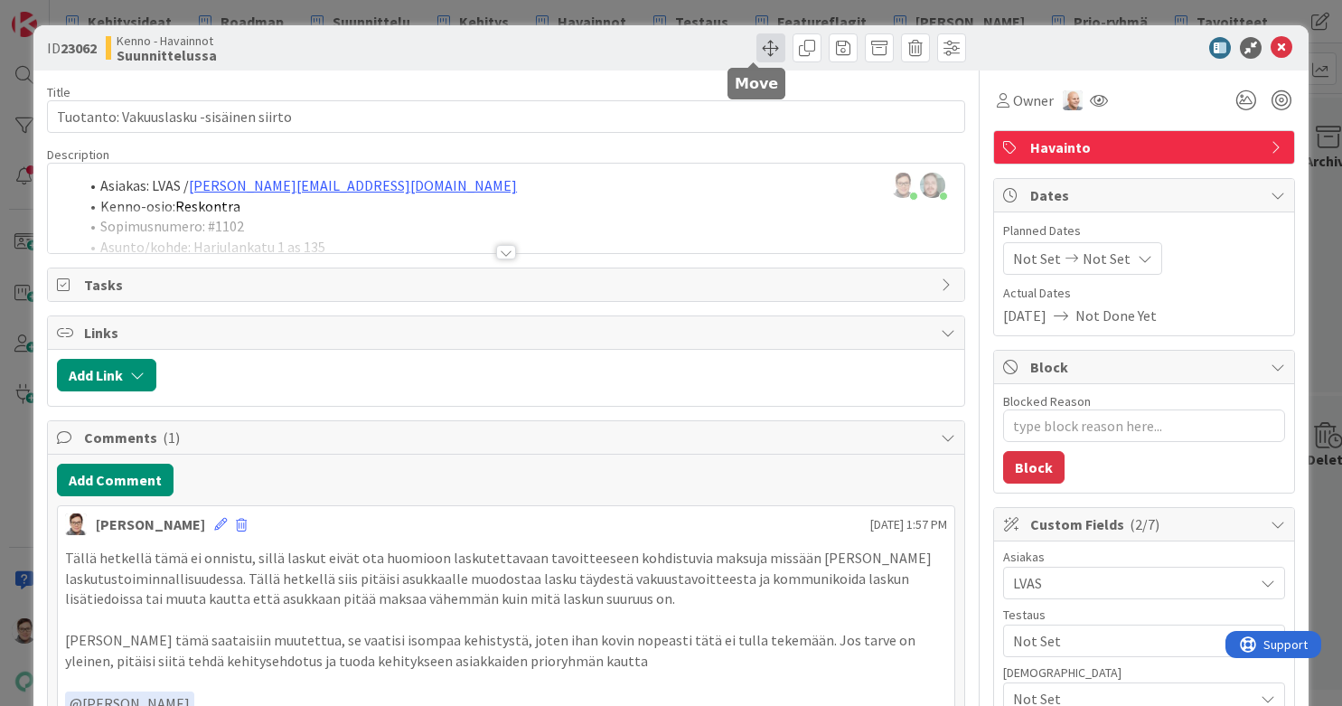
click at [757, 49] on span at bounding box center [771, 47] width 29 height 29
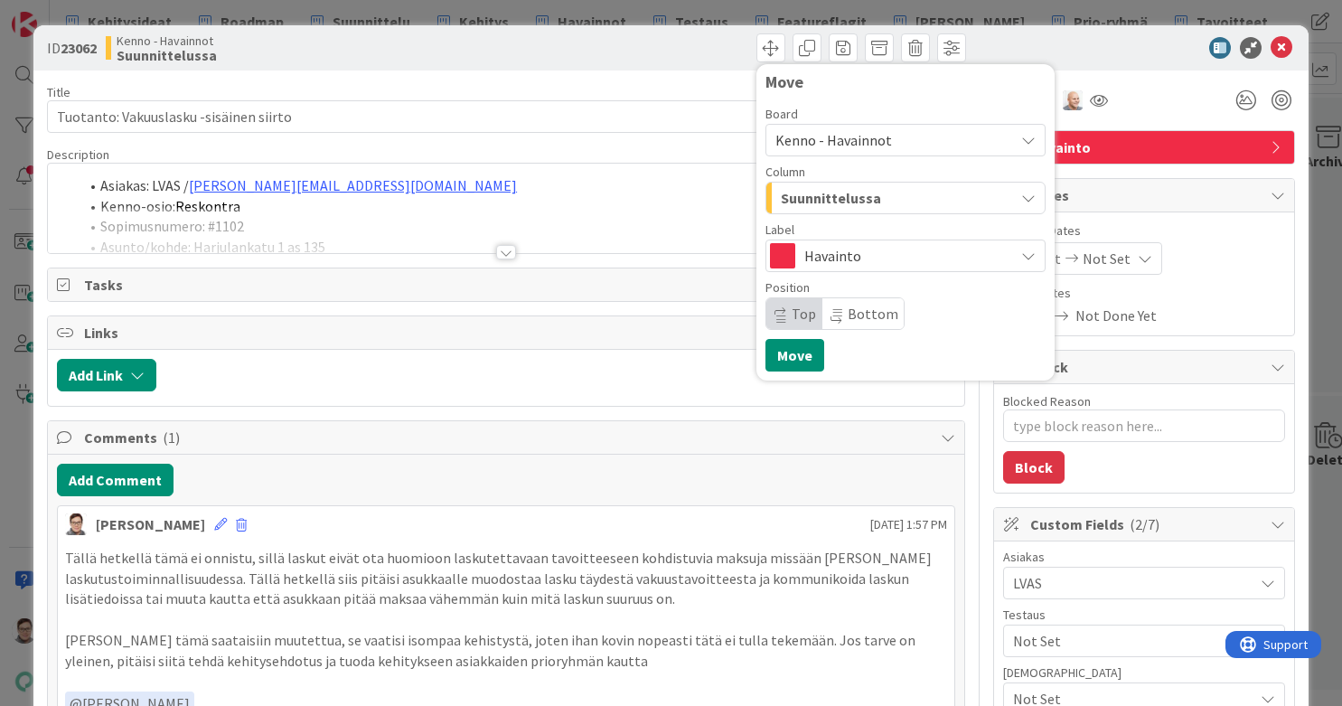
click at [859, 194] on span "Suunnittelussa" at bounding box center [831, 198] width 100 height 24
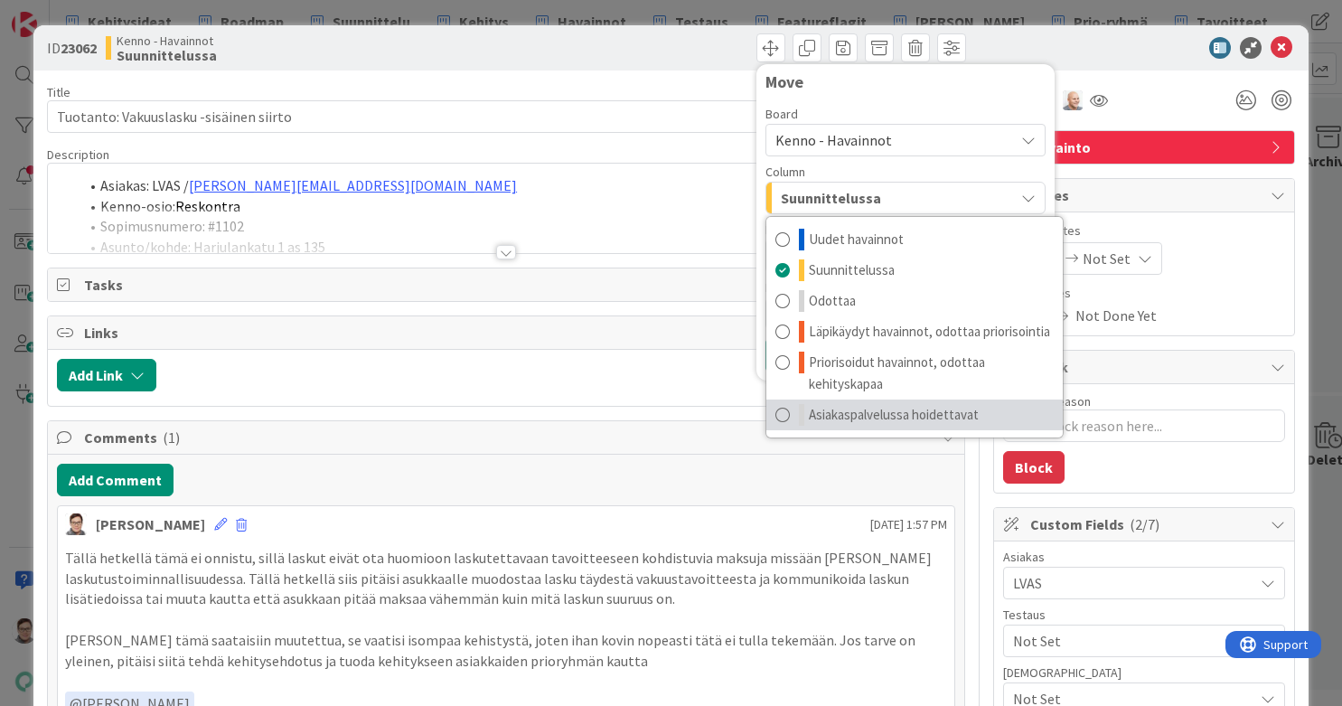
click at [841, 414] on span "Asiakaspalvelussa hoidettavat" at bounding box center [894, 415] width 170 height 22
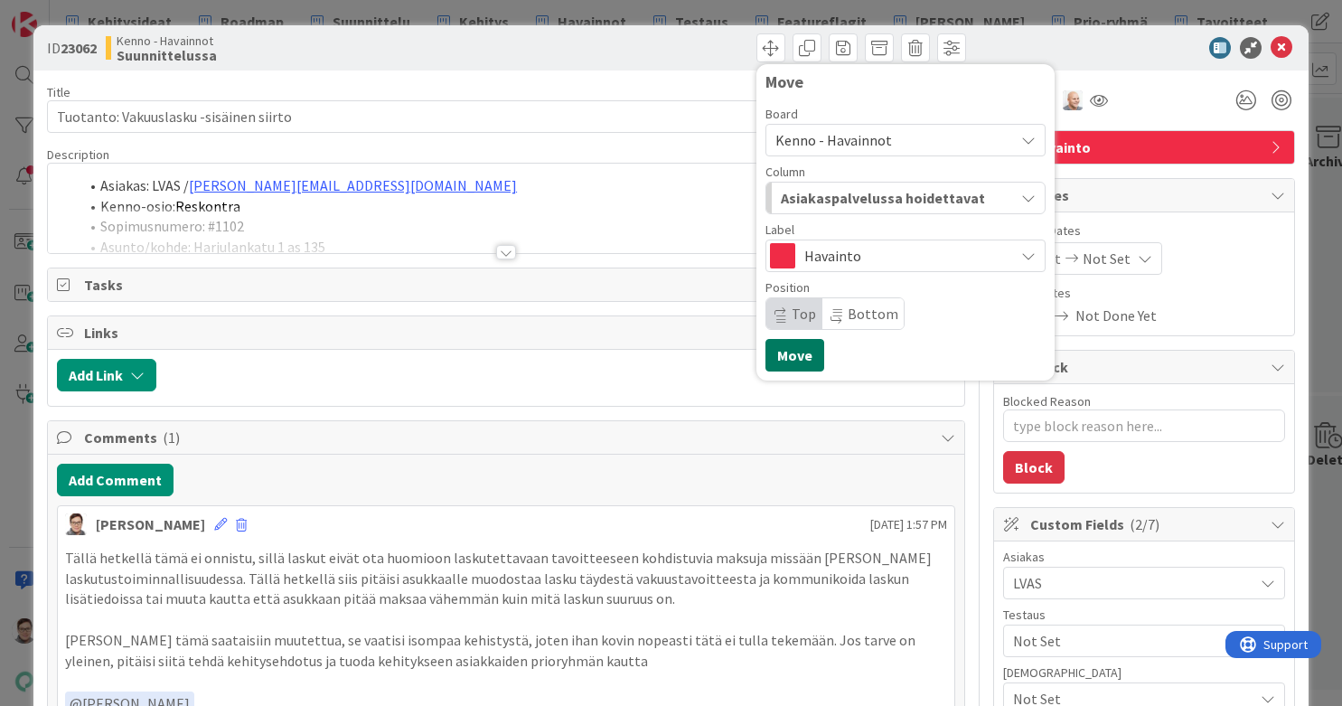
click at [793, 354] on button "Move" at bounding box center [795, 355] width 59 height 33
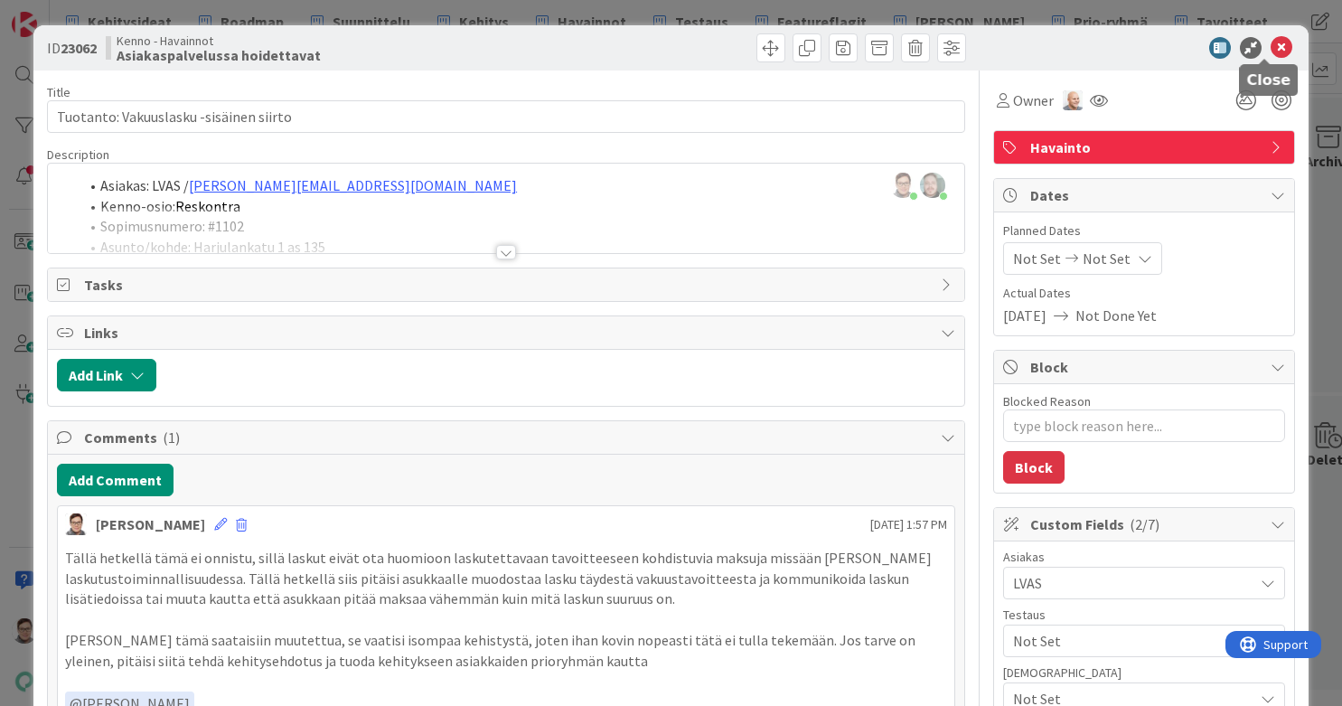
click at [1073, 51] on icon at bounding box center [1282, 48] width 22 height 22
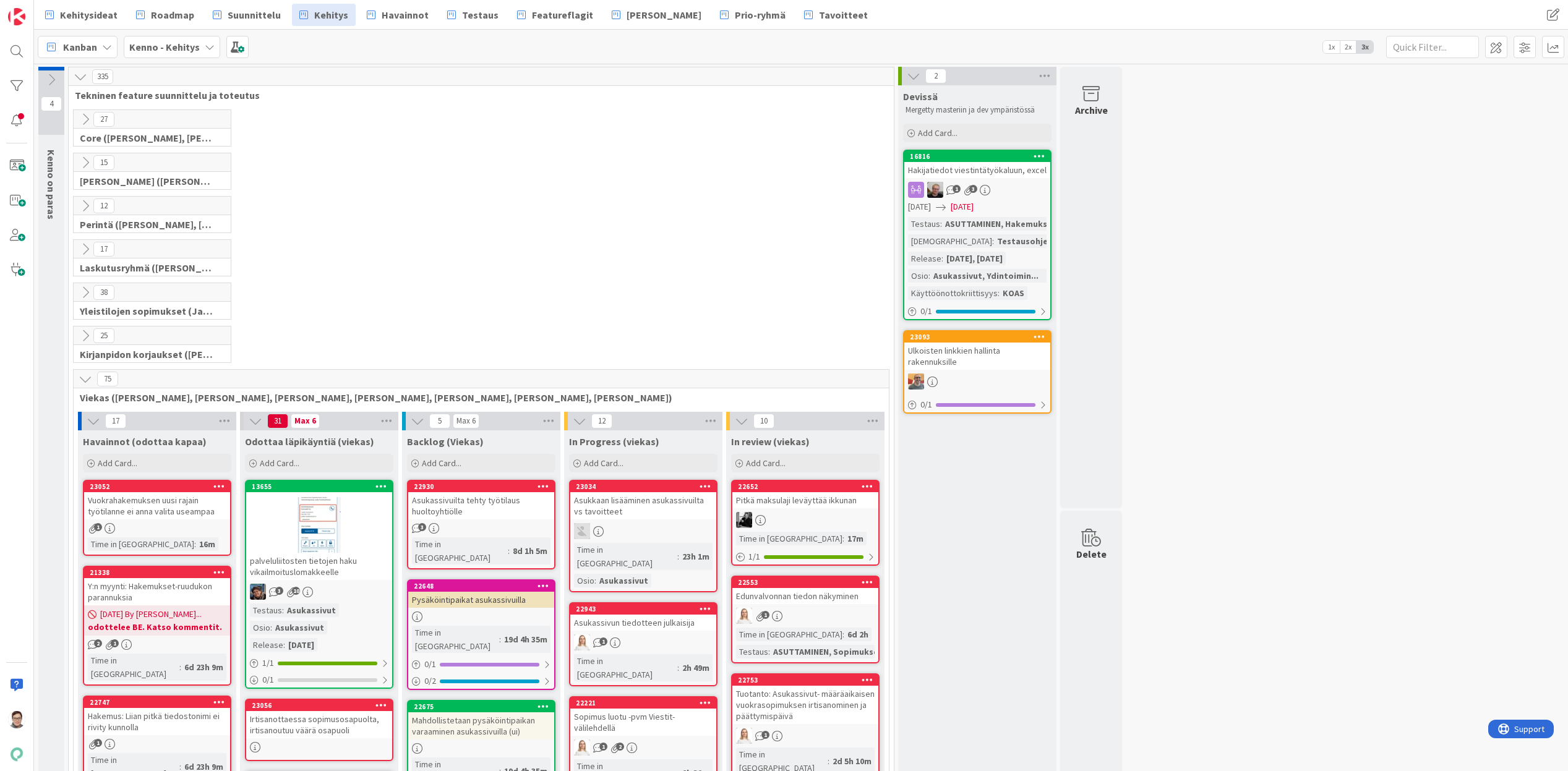
drag, startPoint x: 1175, startPoint y: 27, endPoint x: 1197, endPoint y: 354, distance: 327.7
click at [735, 18] on span "Prio-ryhmä" at bounding box center [760, 15] width 51 height 15
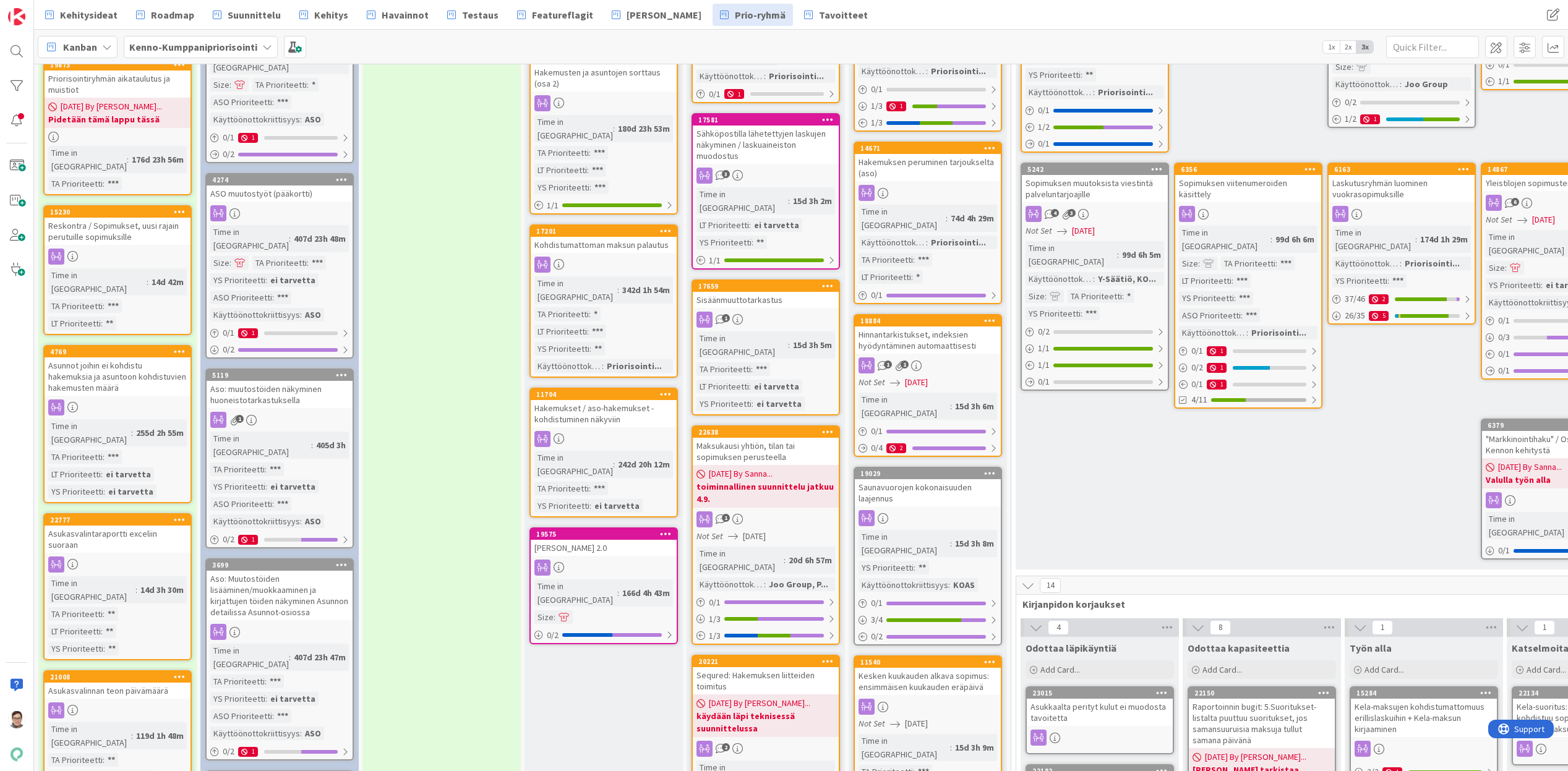
scroll to position [248, 0]
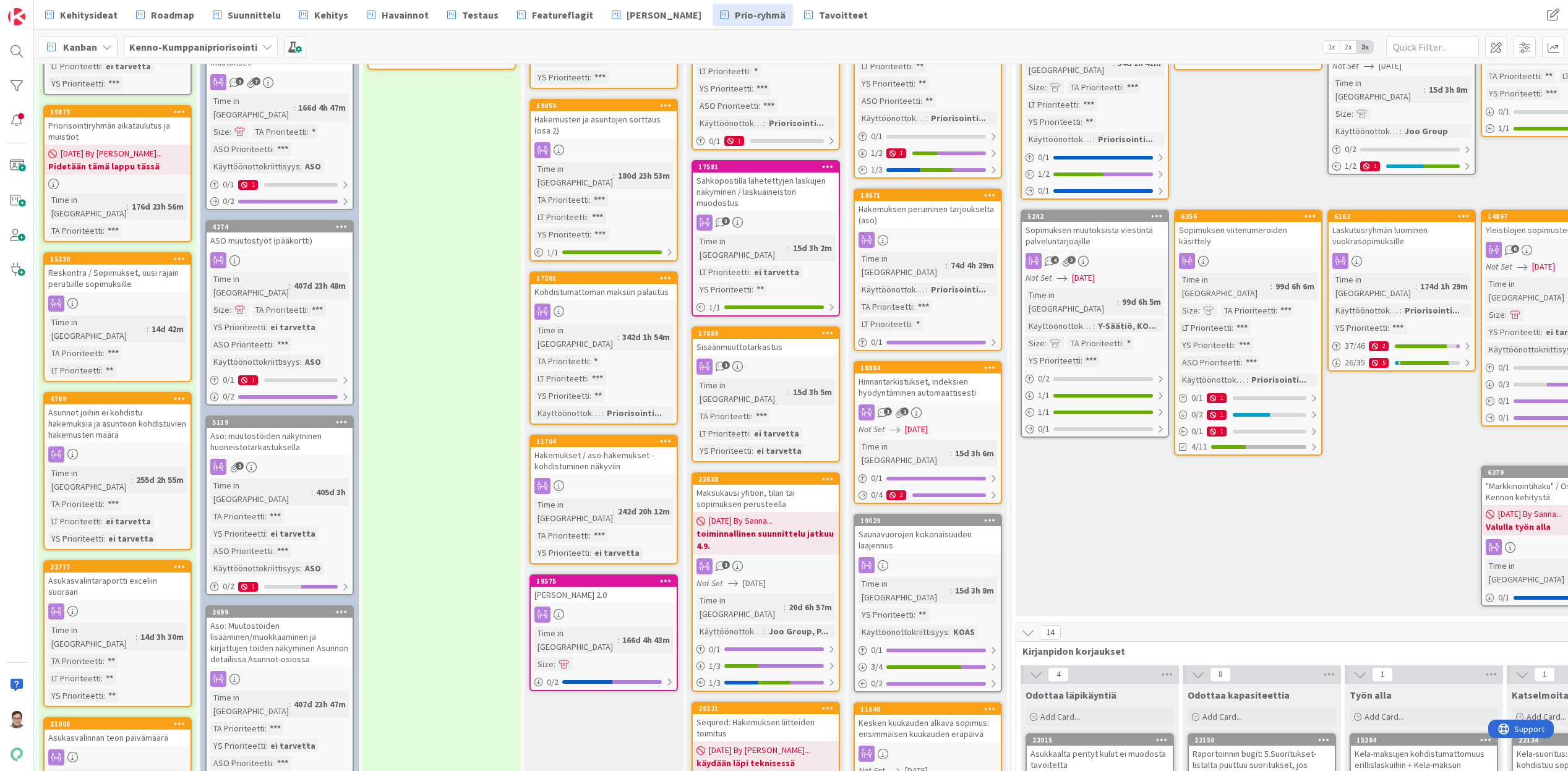
click at [181, 394] on icon at bounding box center [179, 398] width 12 height 9
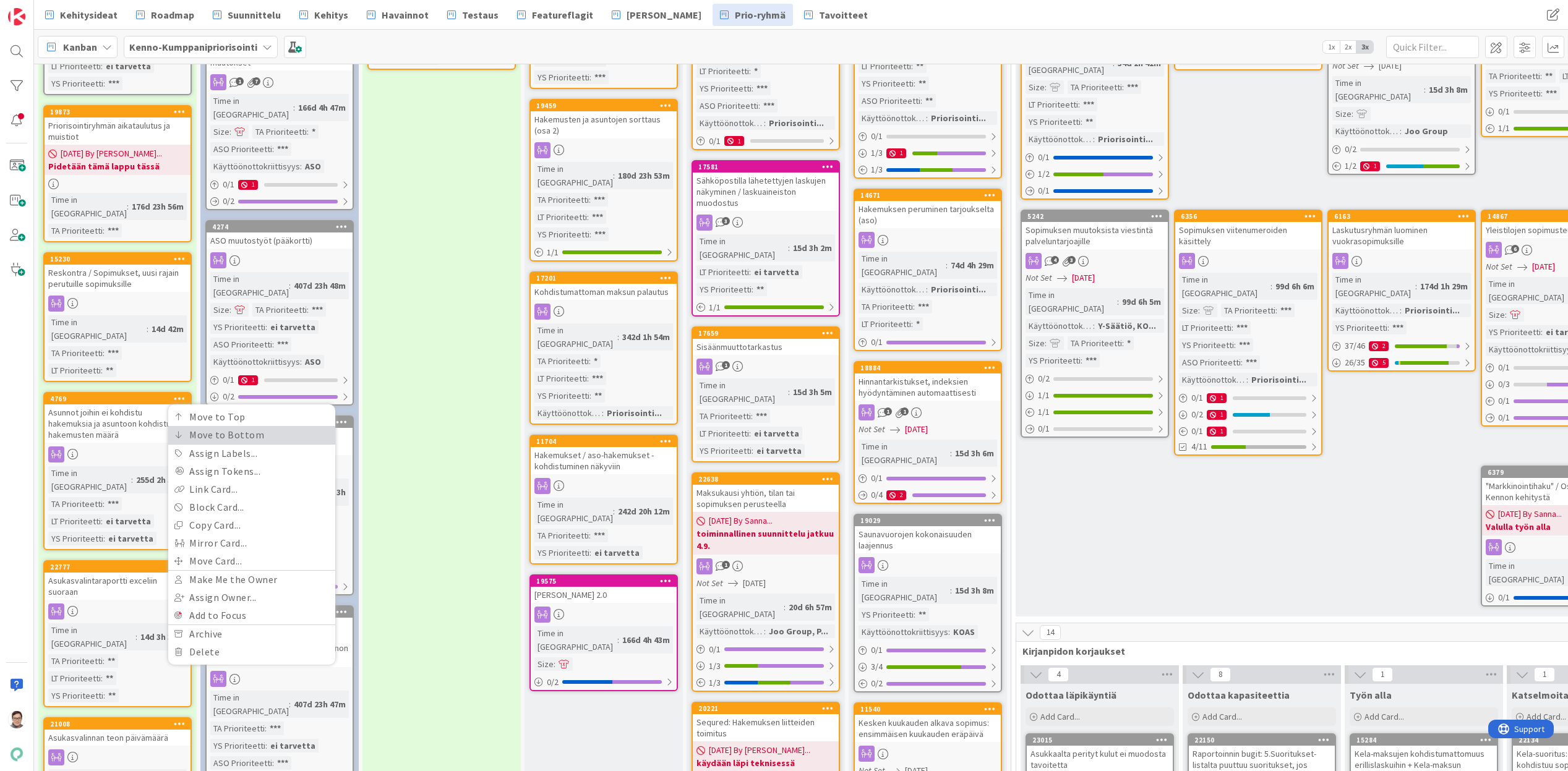
click at [207, 426] on link "Move to Bottom" at bounding box center [252, 435] width 167 height 18
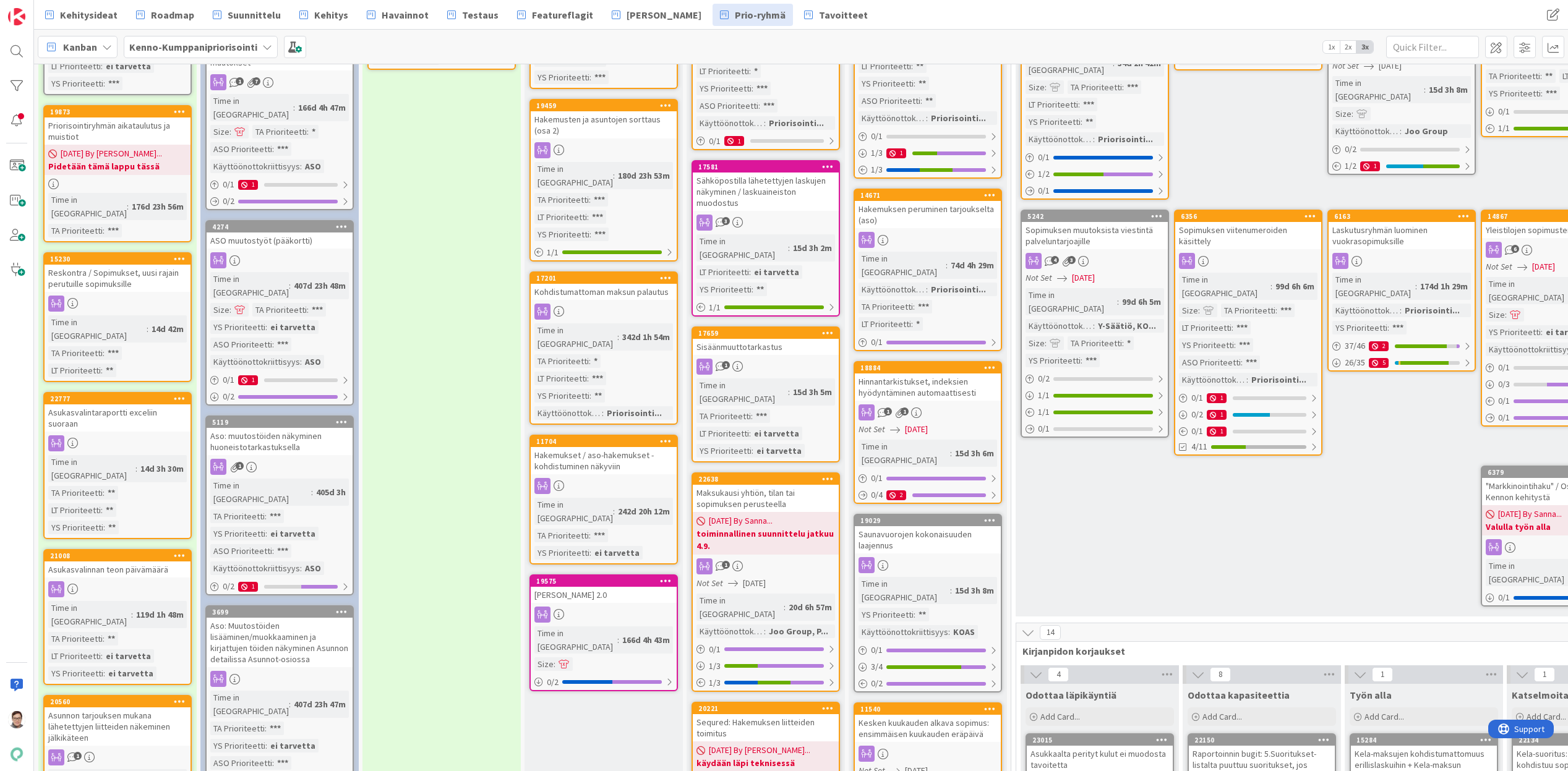
click at [180, 551] on icon at bounding box center [179, 555] width 12 height 9
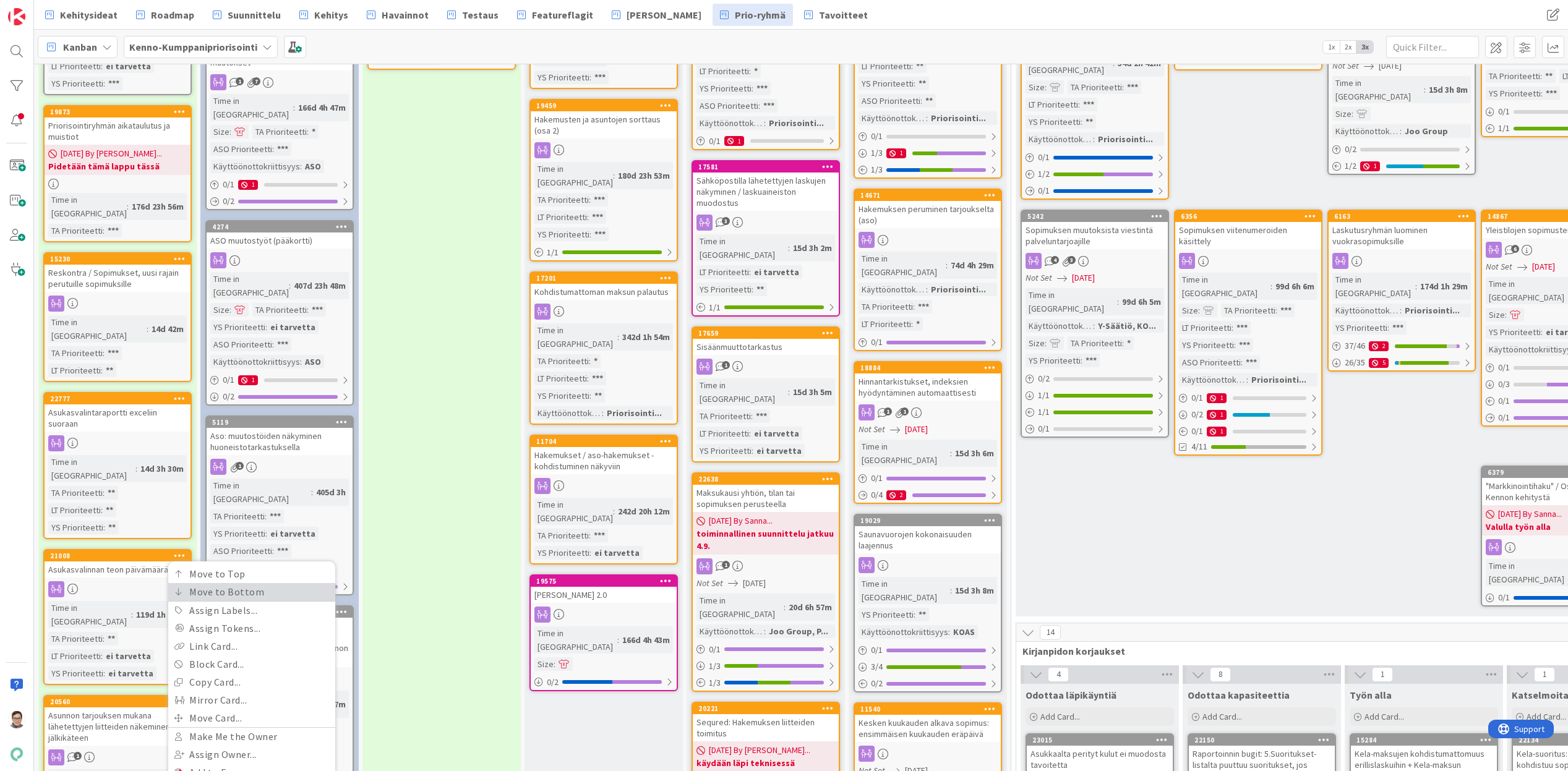
click at [213, 583] on link "Move to Bottom" at bounding box center [252, 592] width 167 height 18
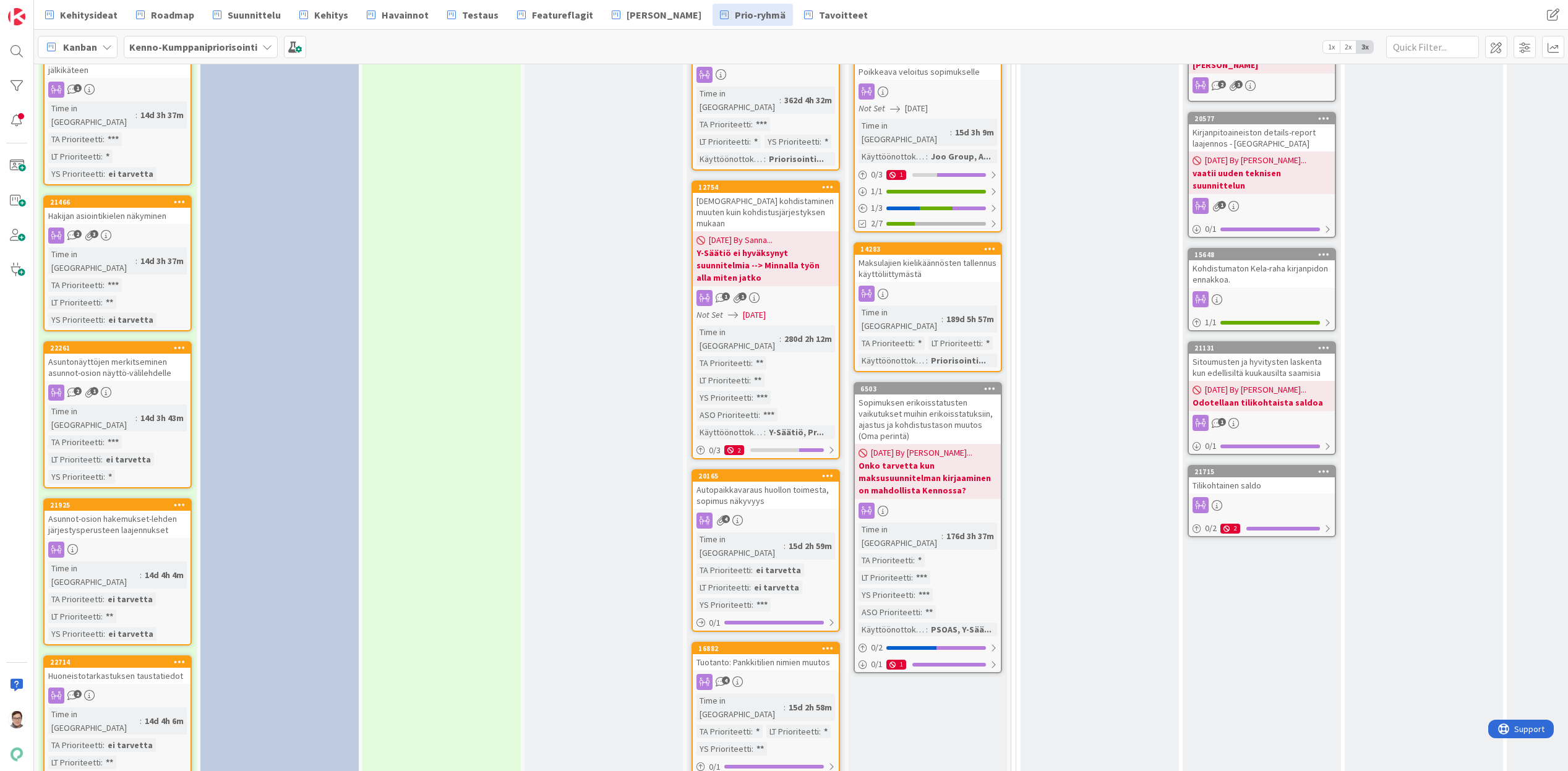
scroll to position [1374, 0]
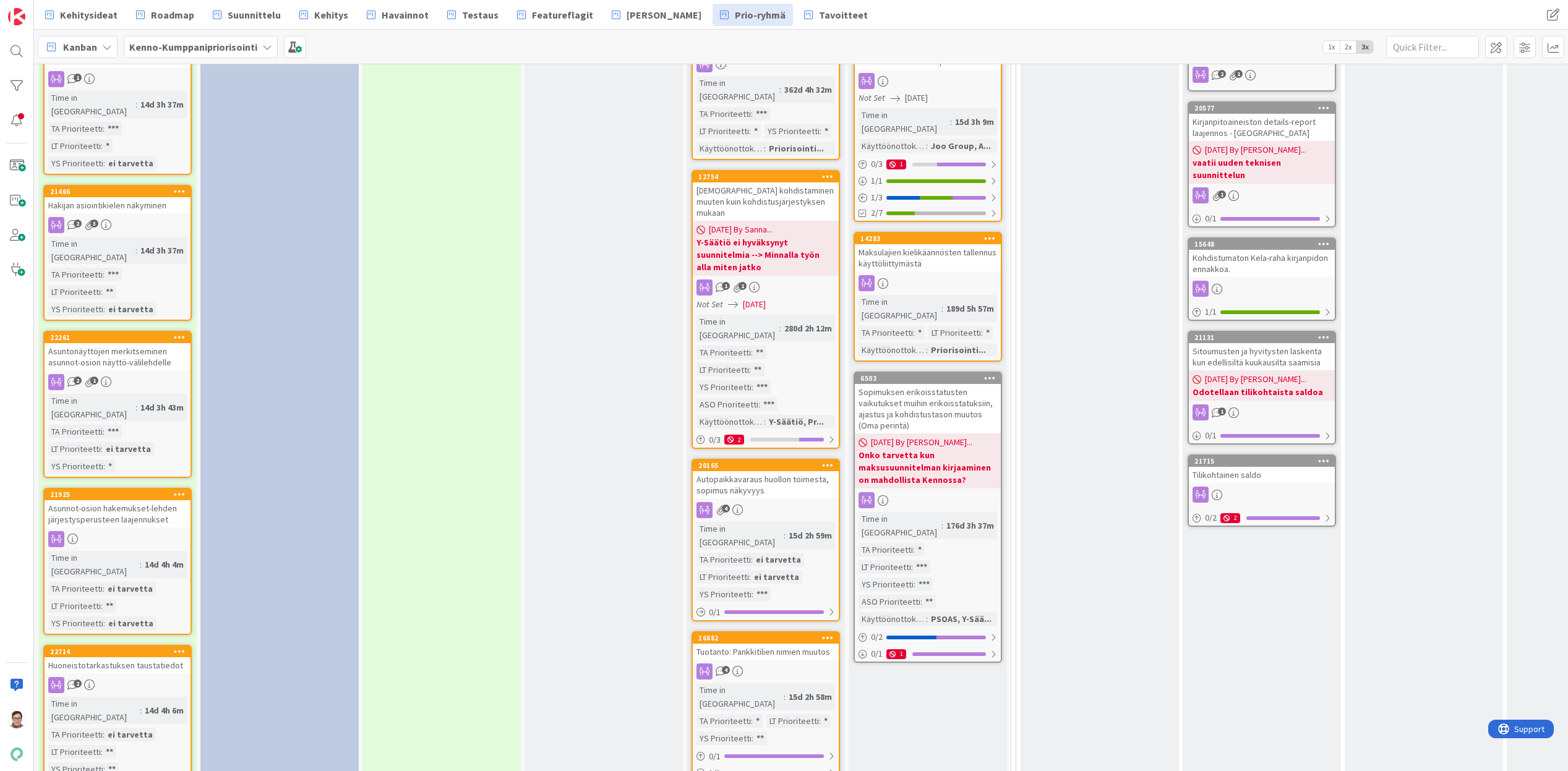
click at [179, 490] on icon at bounding box center [179, 494] width 12 height 9
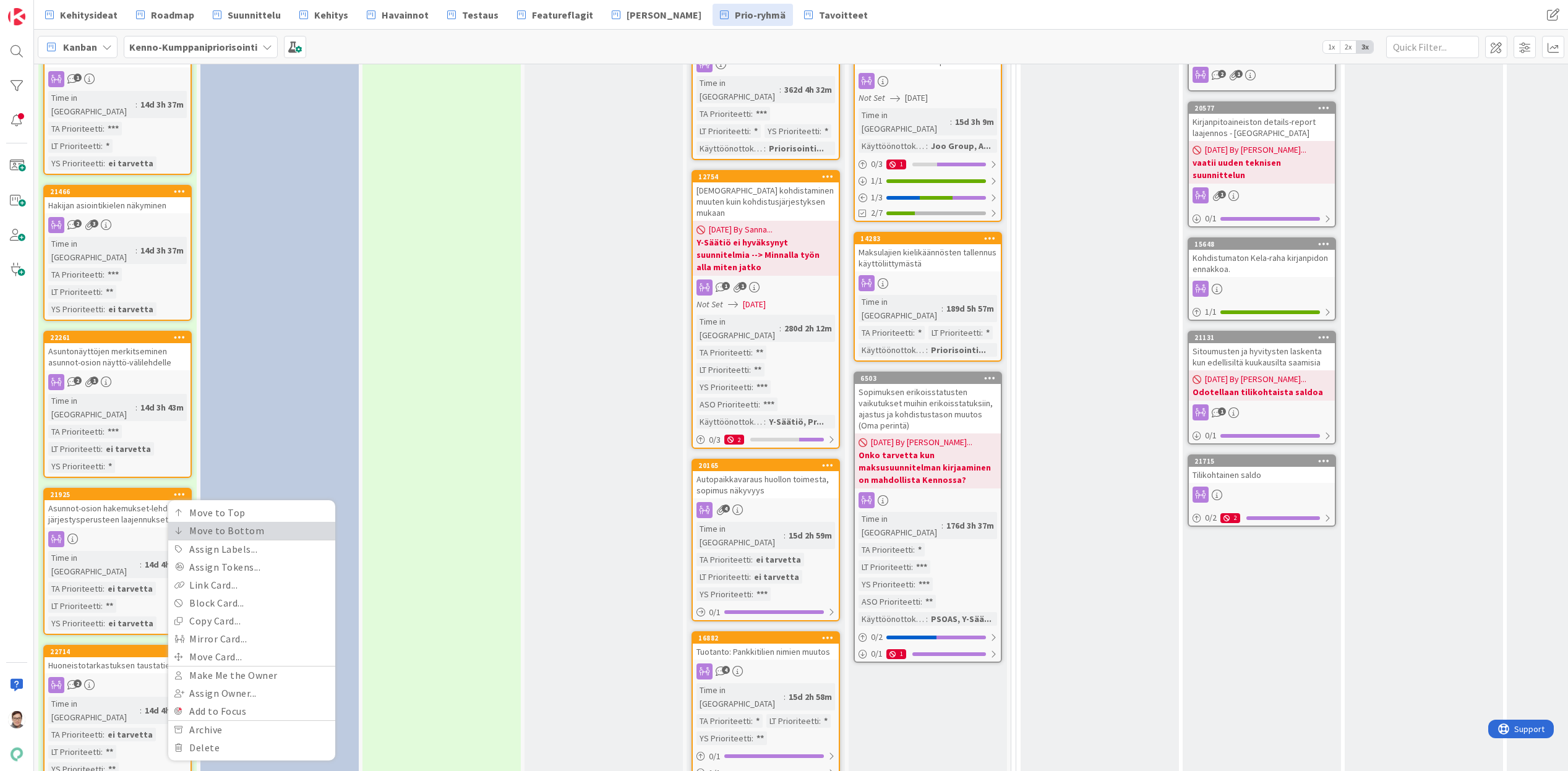
click at [208, 522] on link "Move to Bottom" at bounding box center [252, 531] width 167 height 18
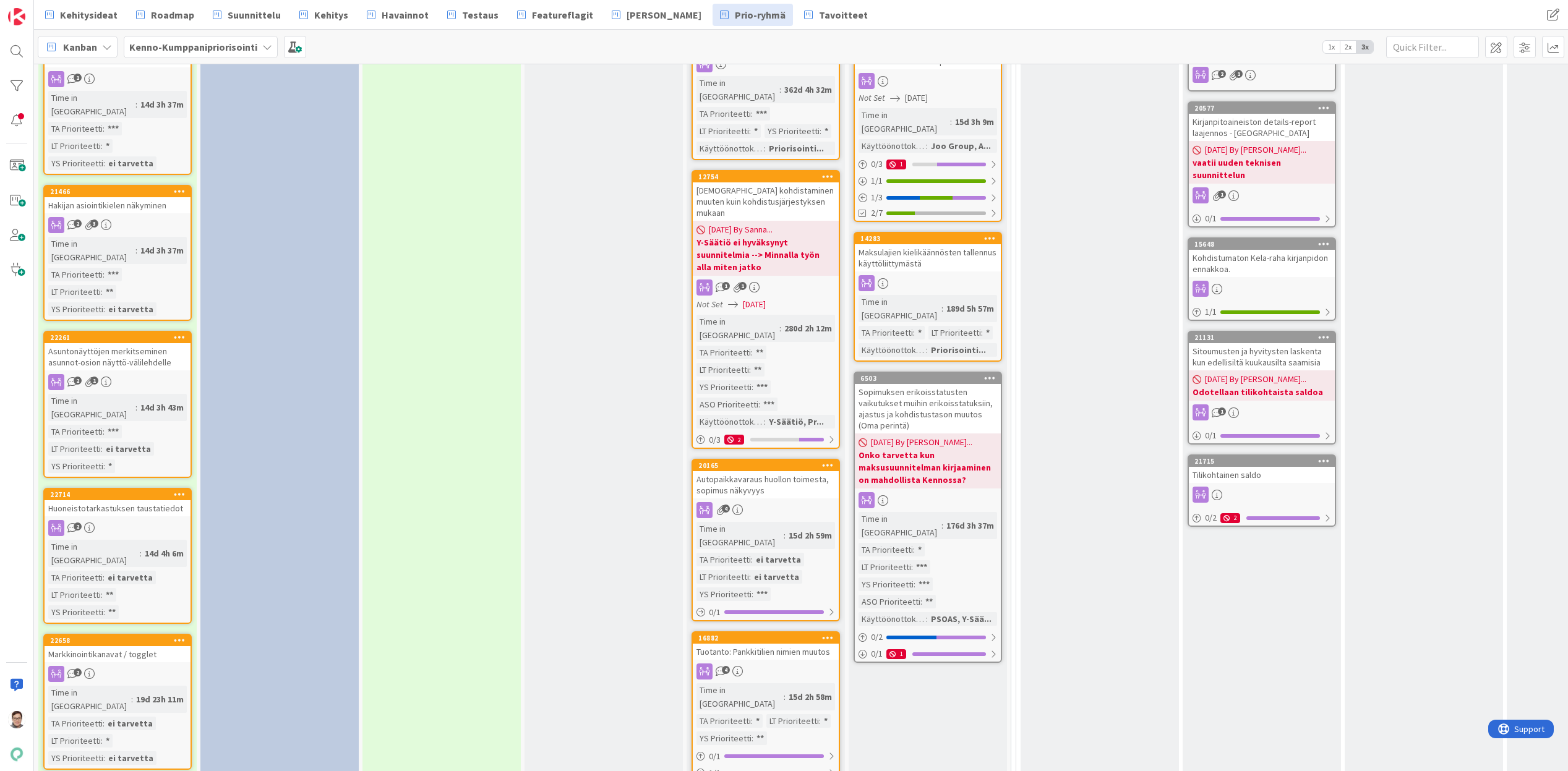
click at [174, 636] on icon at bounding box center [179, 640] width 12 height 9
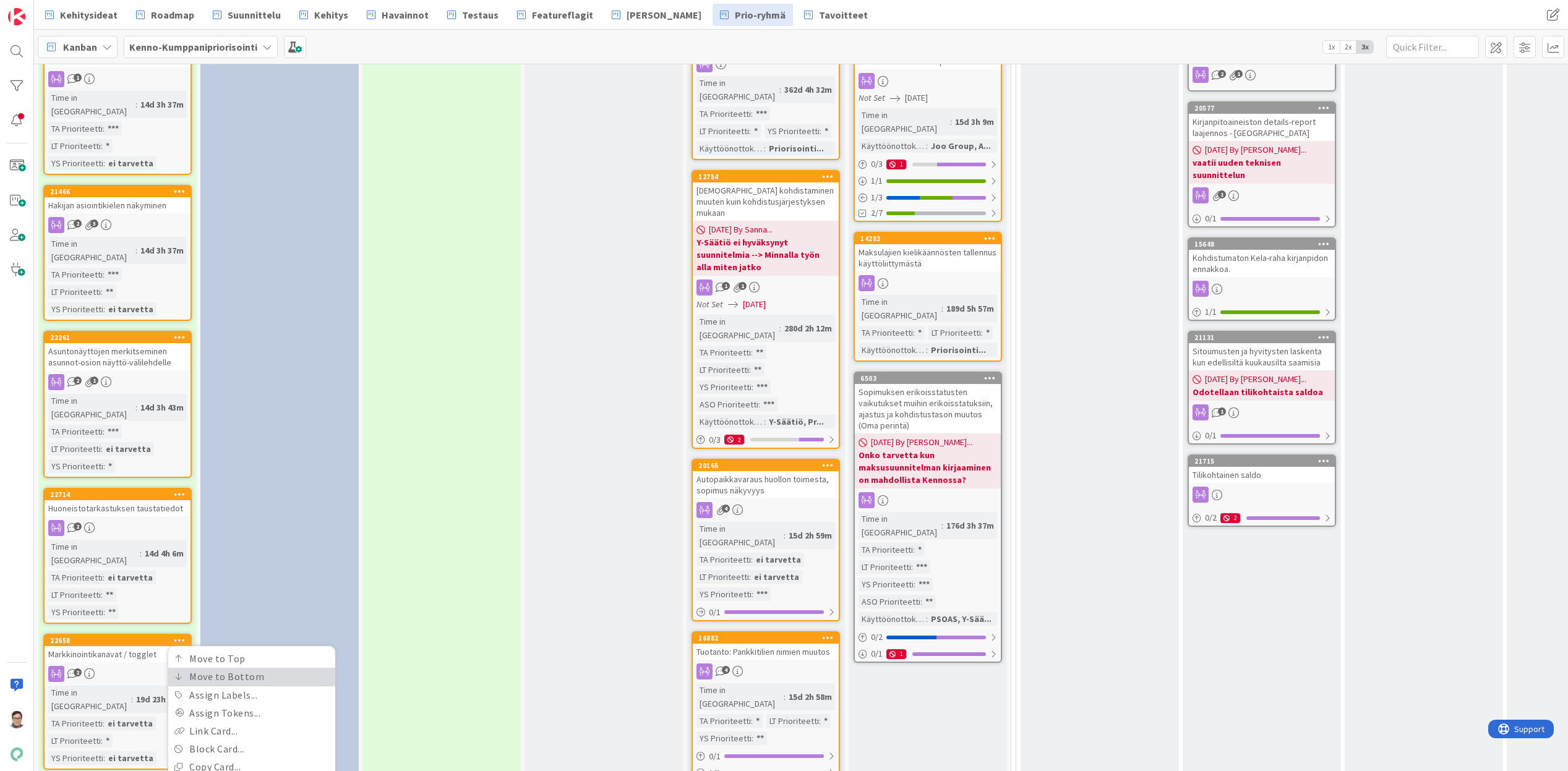
click at [202, 668] on link "Move to Bottom" at bounding box center [252, 677] width 167 height 18
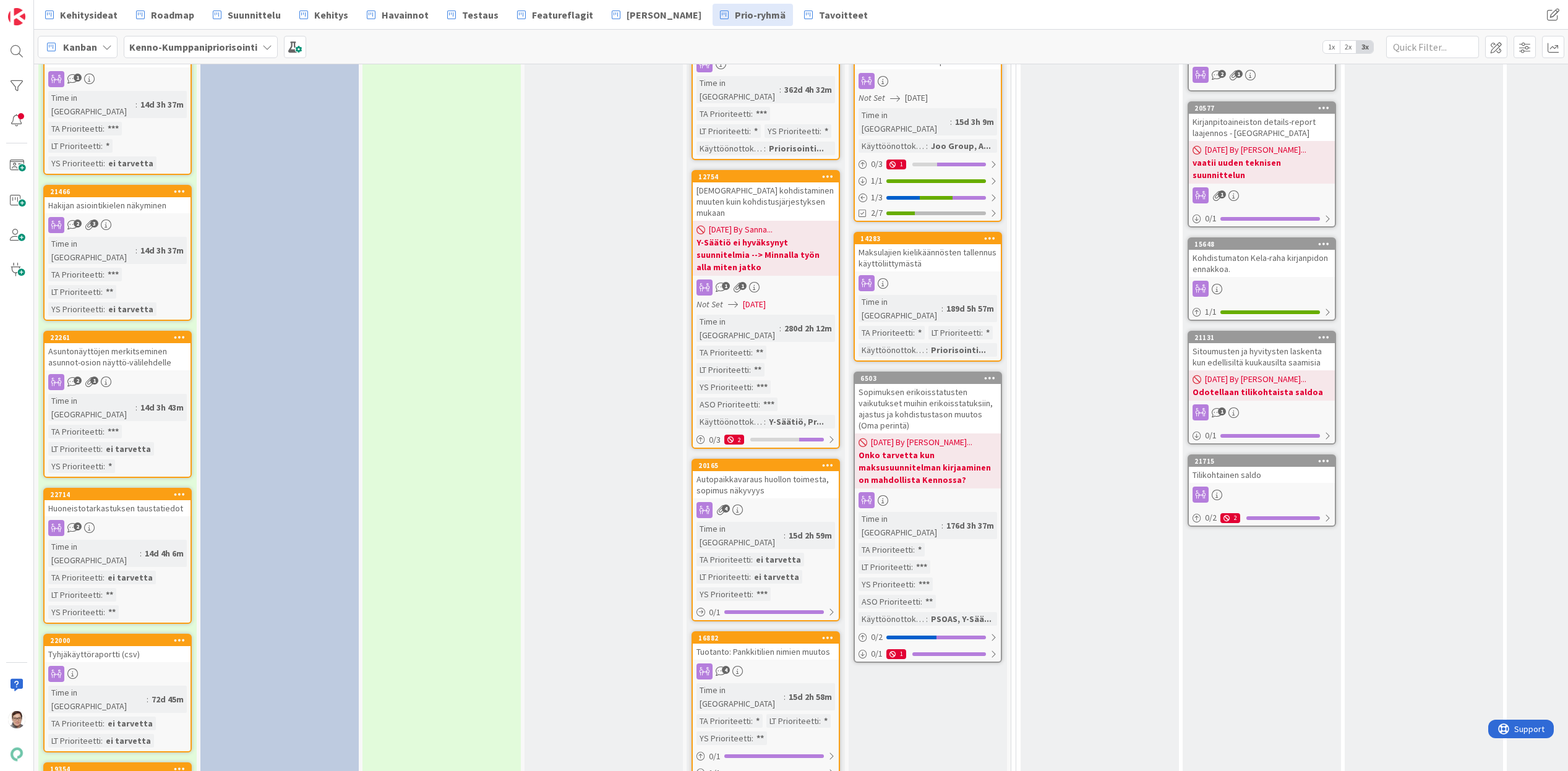
click at [176, 636] on icon at bounding box center [179, 640] width 12 height 9
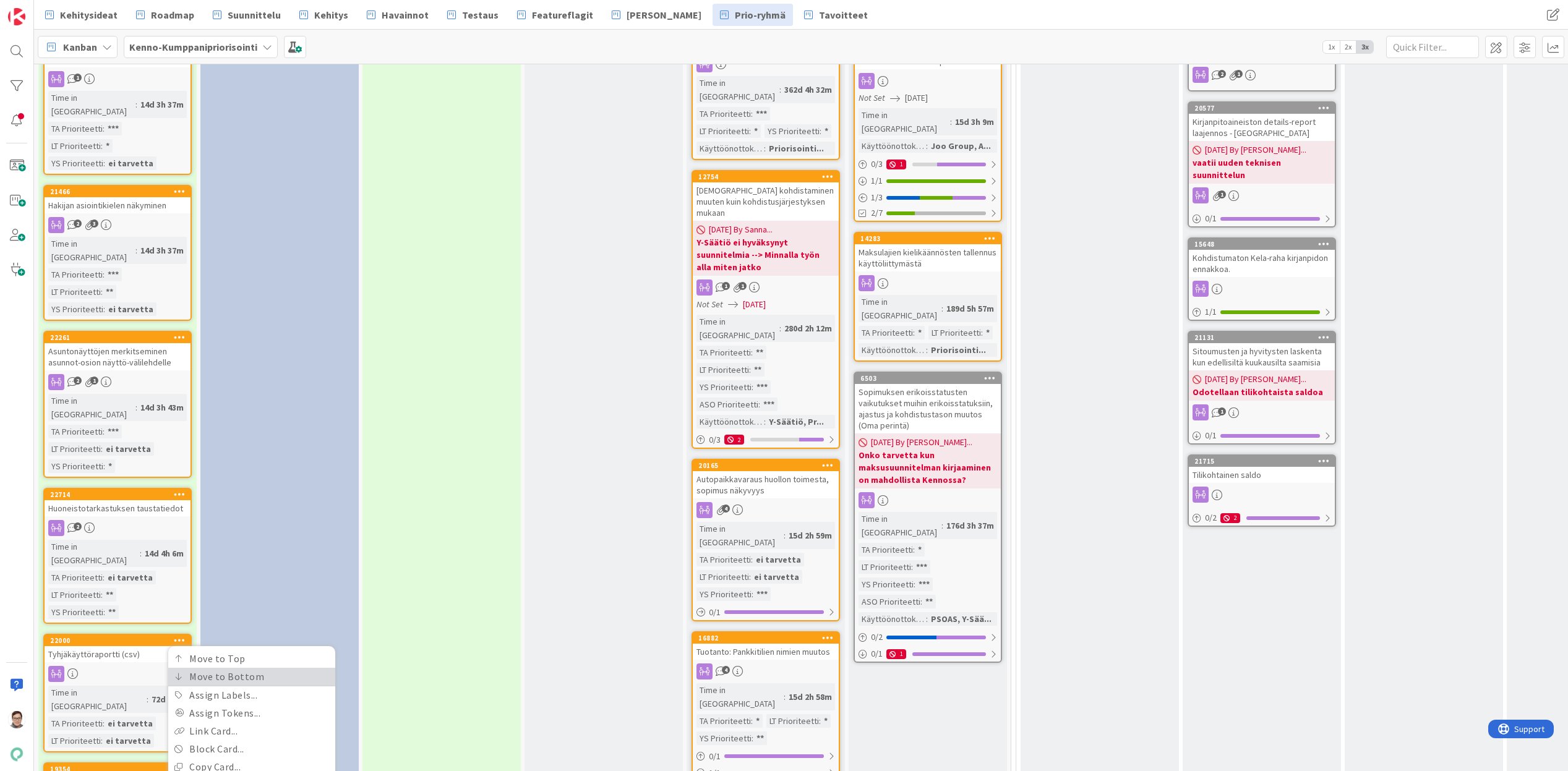
click at [198, 668] on link "Move to Bottom" at bounding box center [252, 677] width 167 height 18
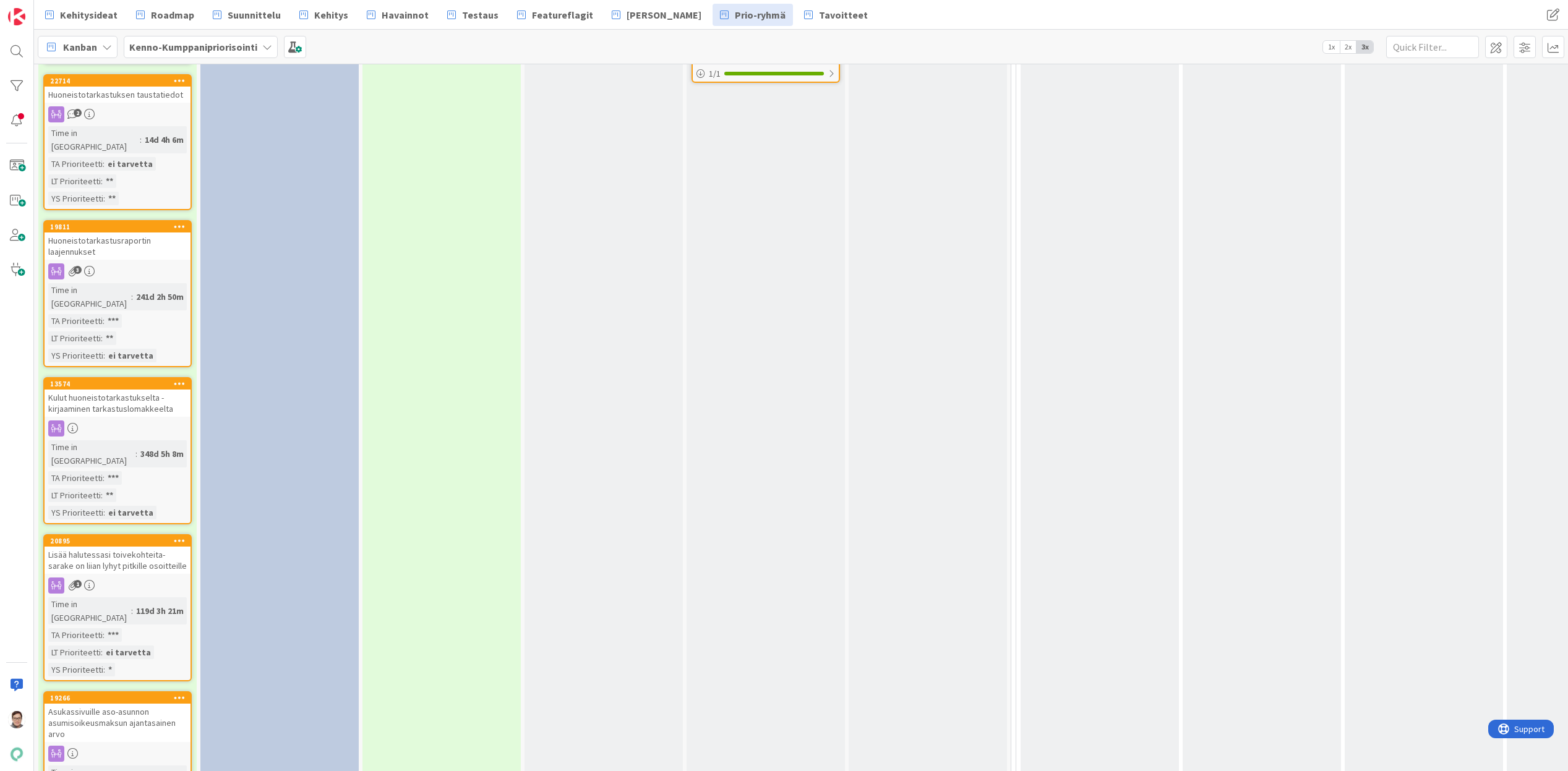
scroll to position [2148, 0]
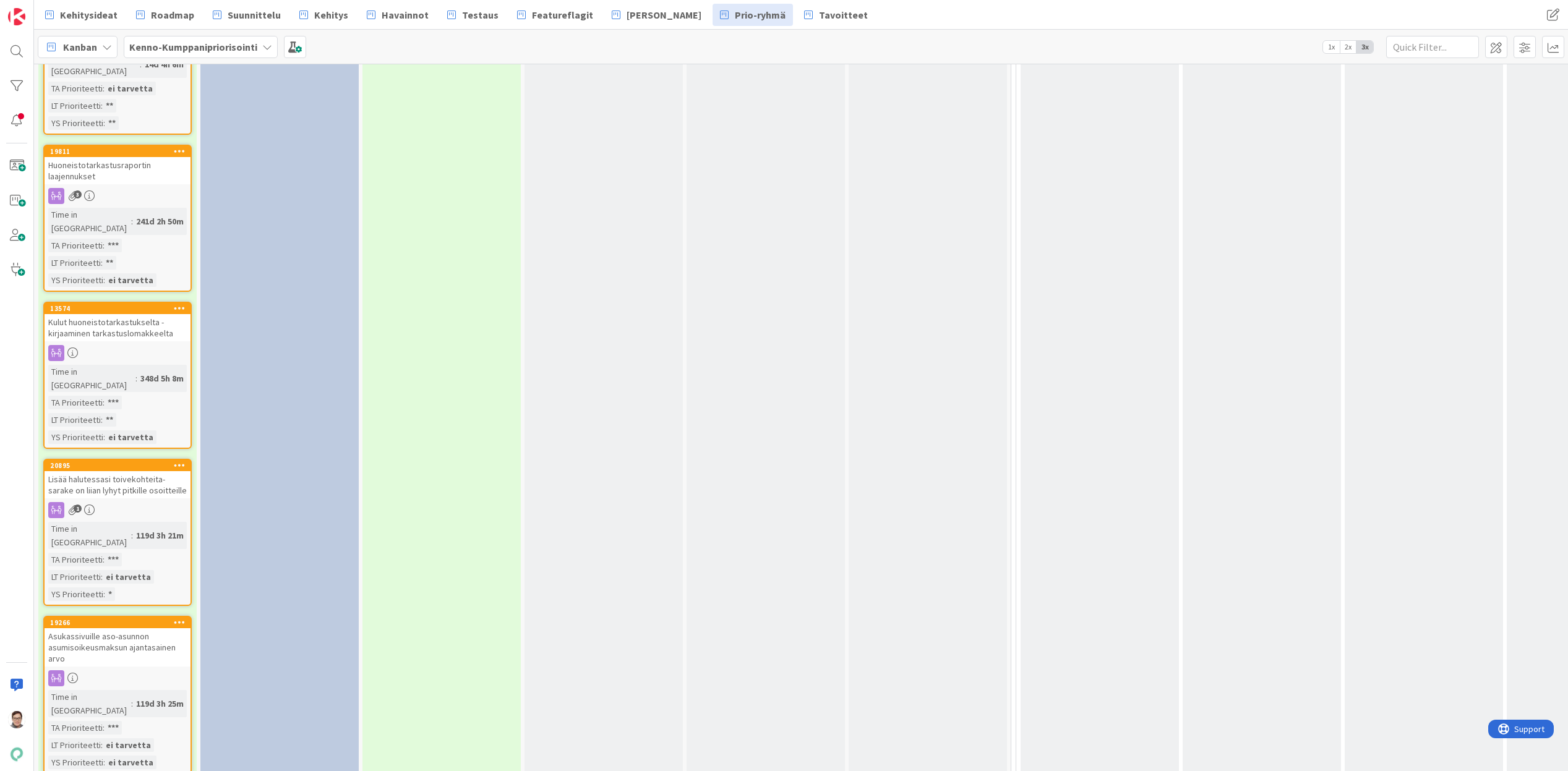
click at [178, 618] on icon at bounding box center [179, 622] width 12 height 9
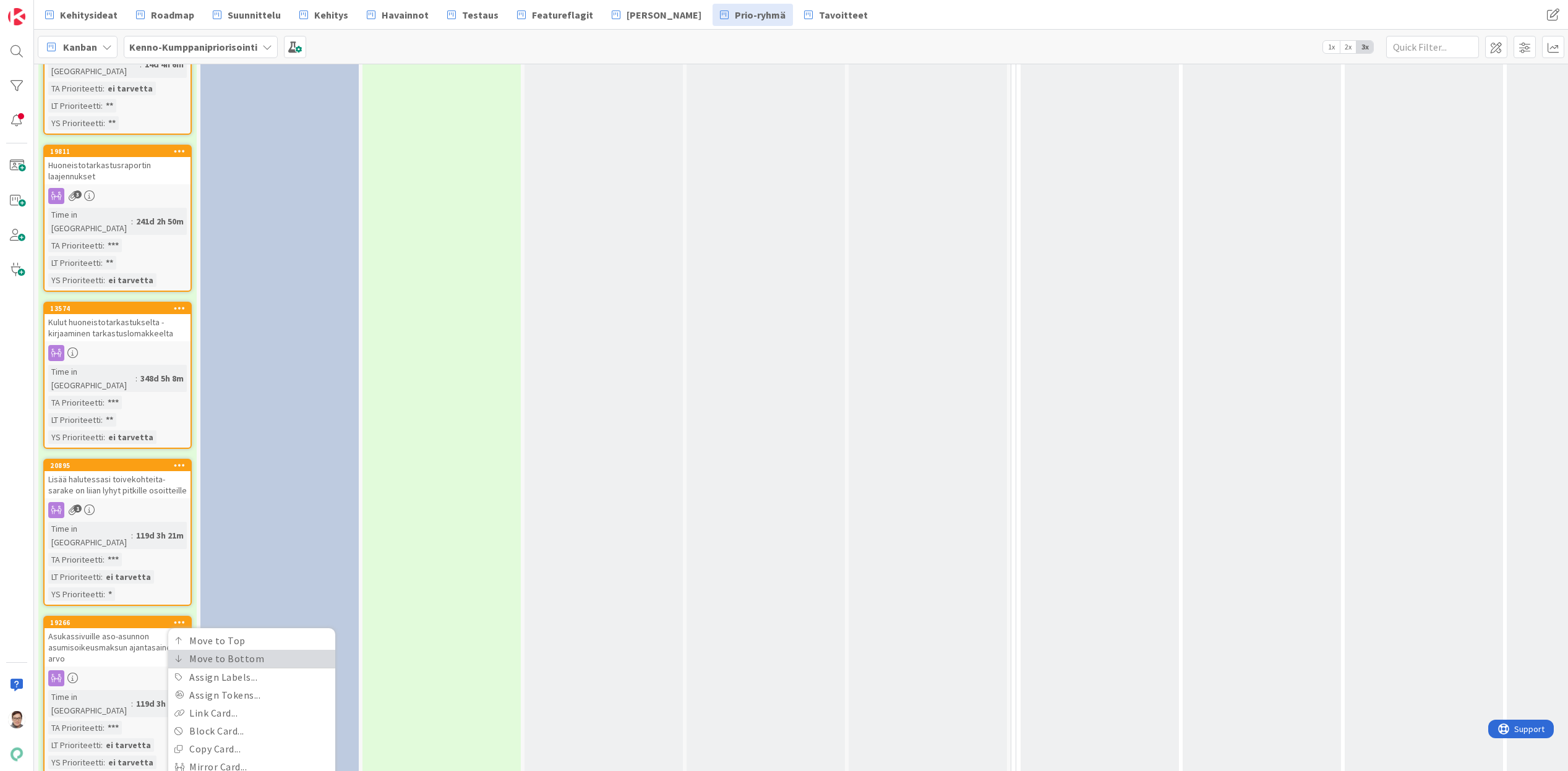
click at [194, 650] on link "Move to Bottom" at bounding box center [252, 659] width 167 height 18
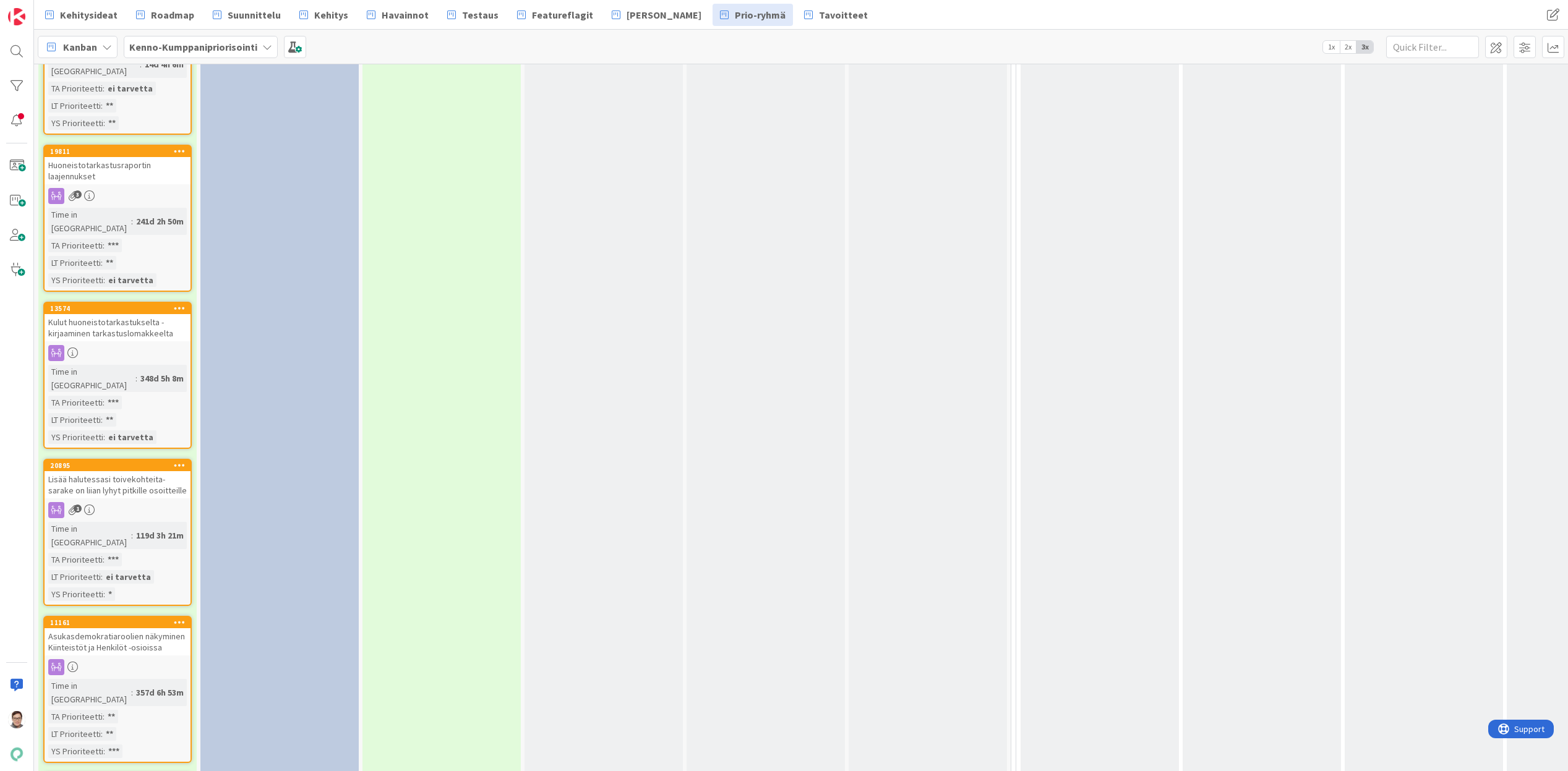
click at [178, 618] on icon at bounding box center [179, 622] width 12 height 9
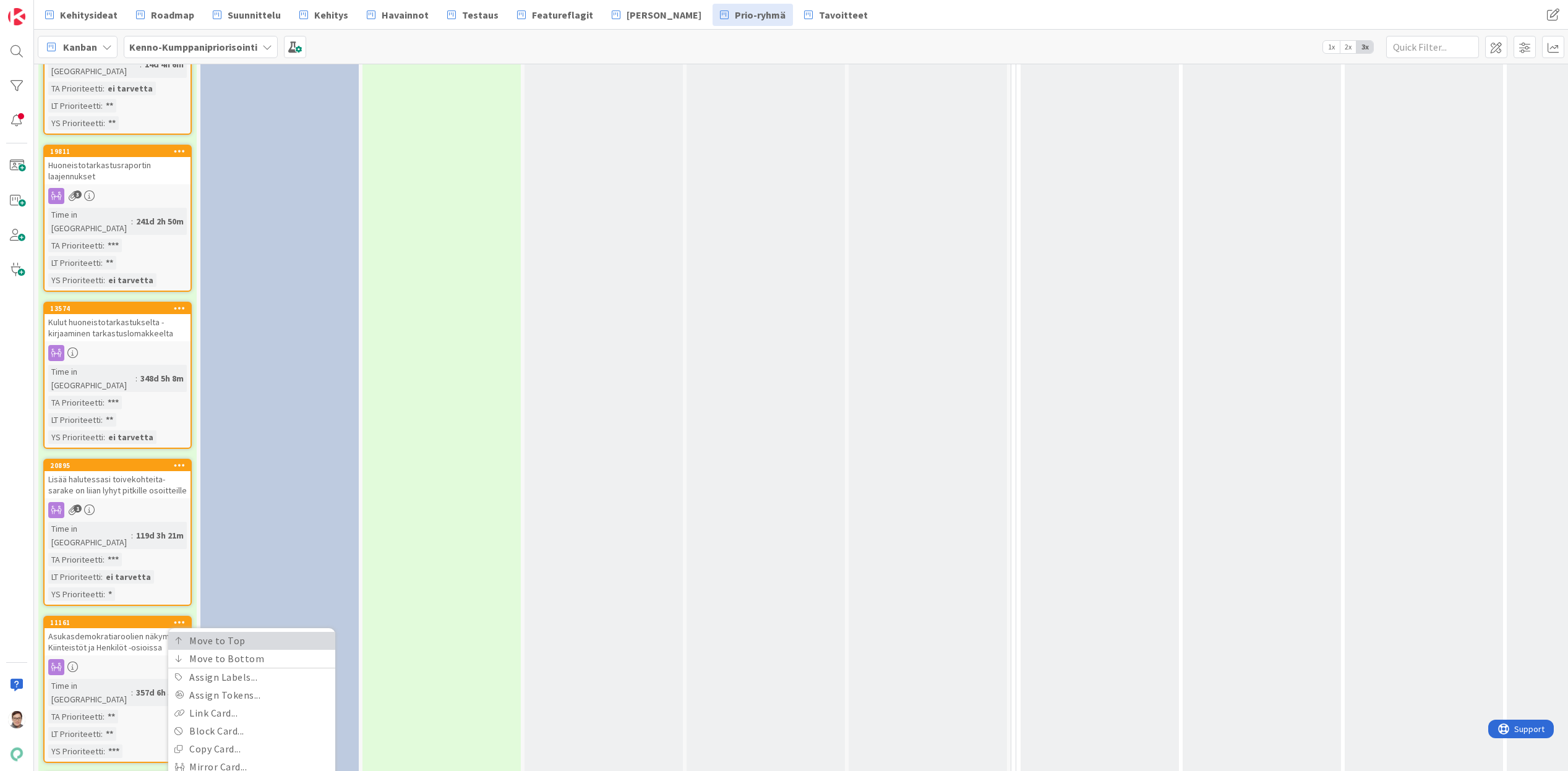
click at [205, 632] on link "Move to Top" at bounding box center [252, 641] width 167 height 18
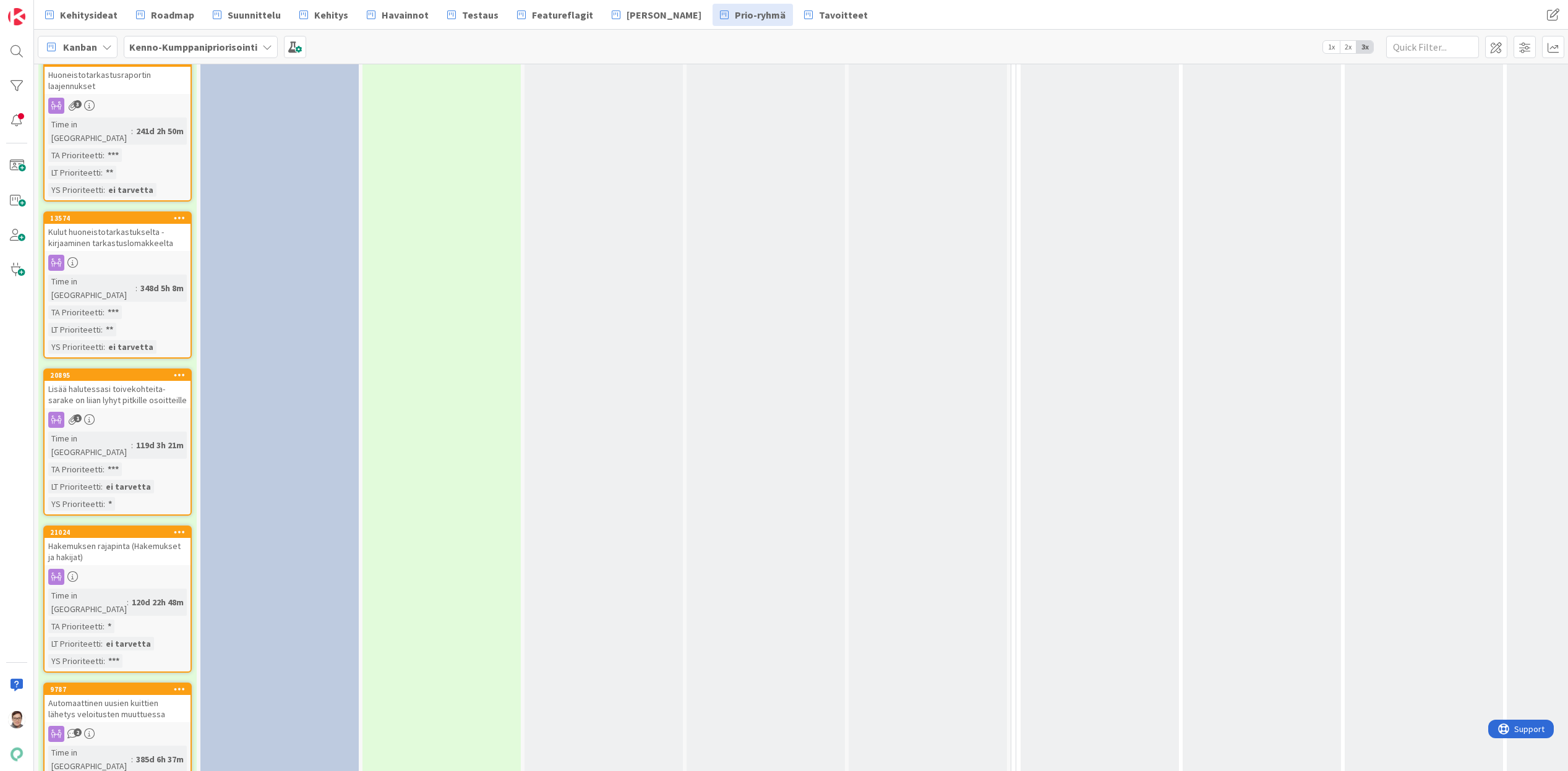
scroll to position [2412, 0]
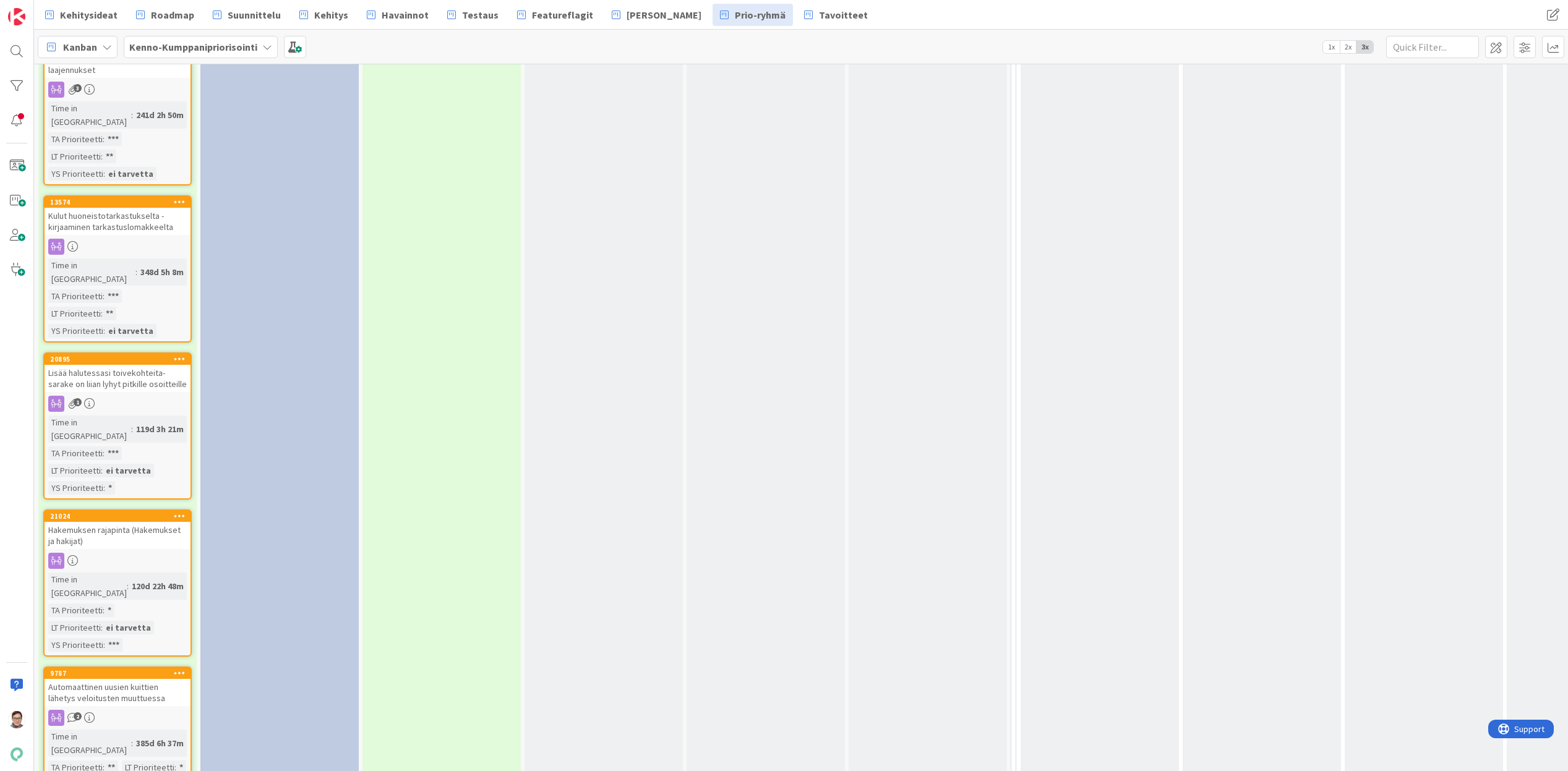
click at [178, 668] on icon at bounding box center [179, 672] width 12 height 9
click at [209, 683] on link "Move to Top" at bounding box center [252, 692] width 167 height 18
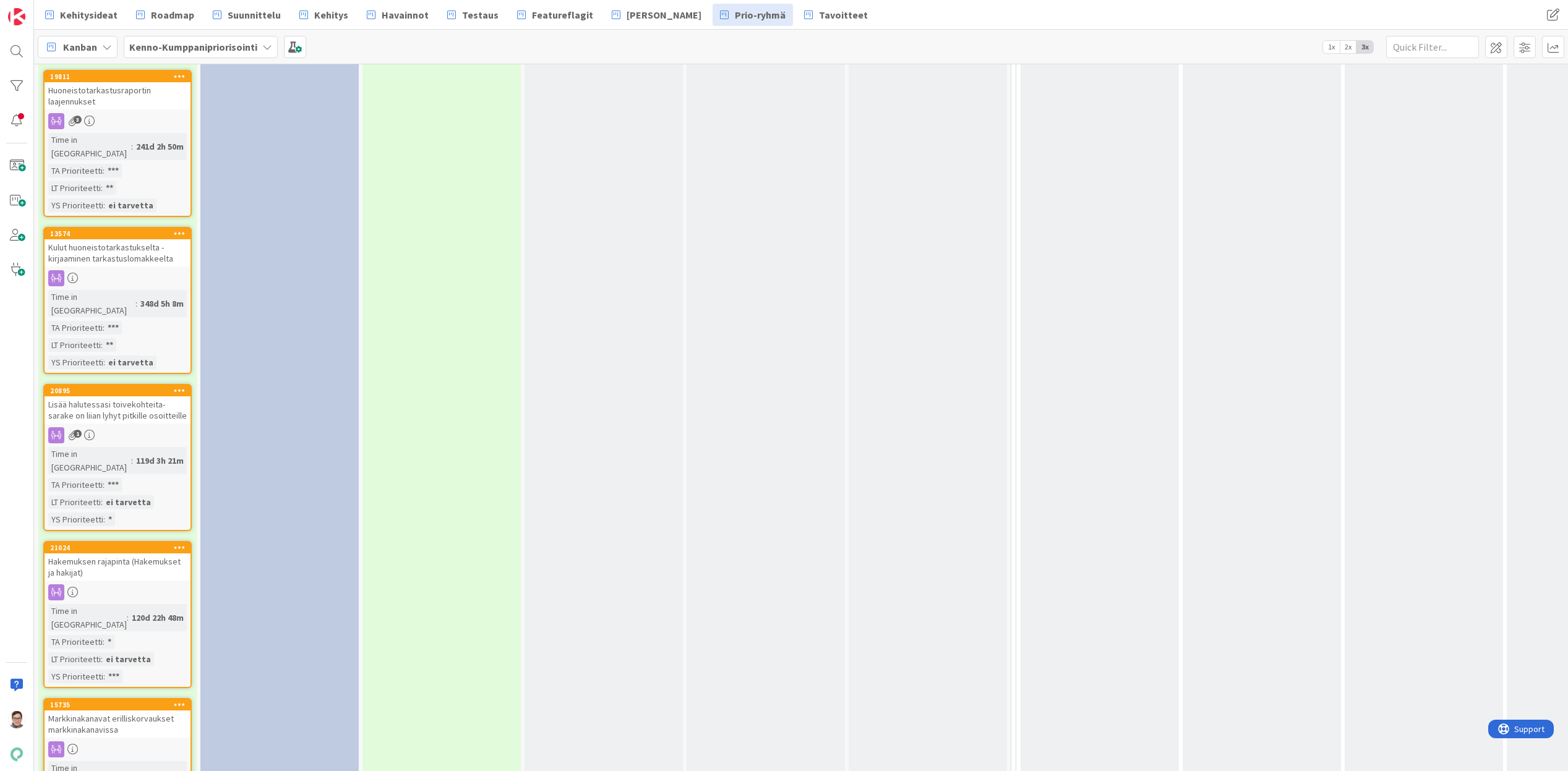
scroll to position [2598, 0]
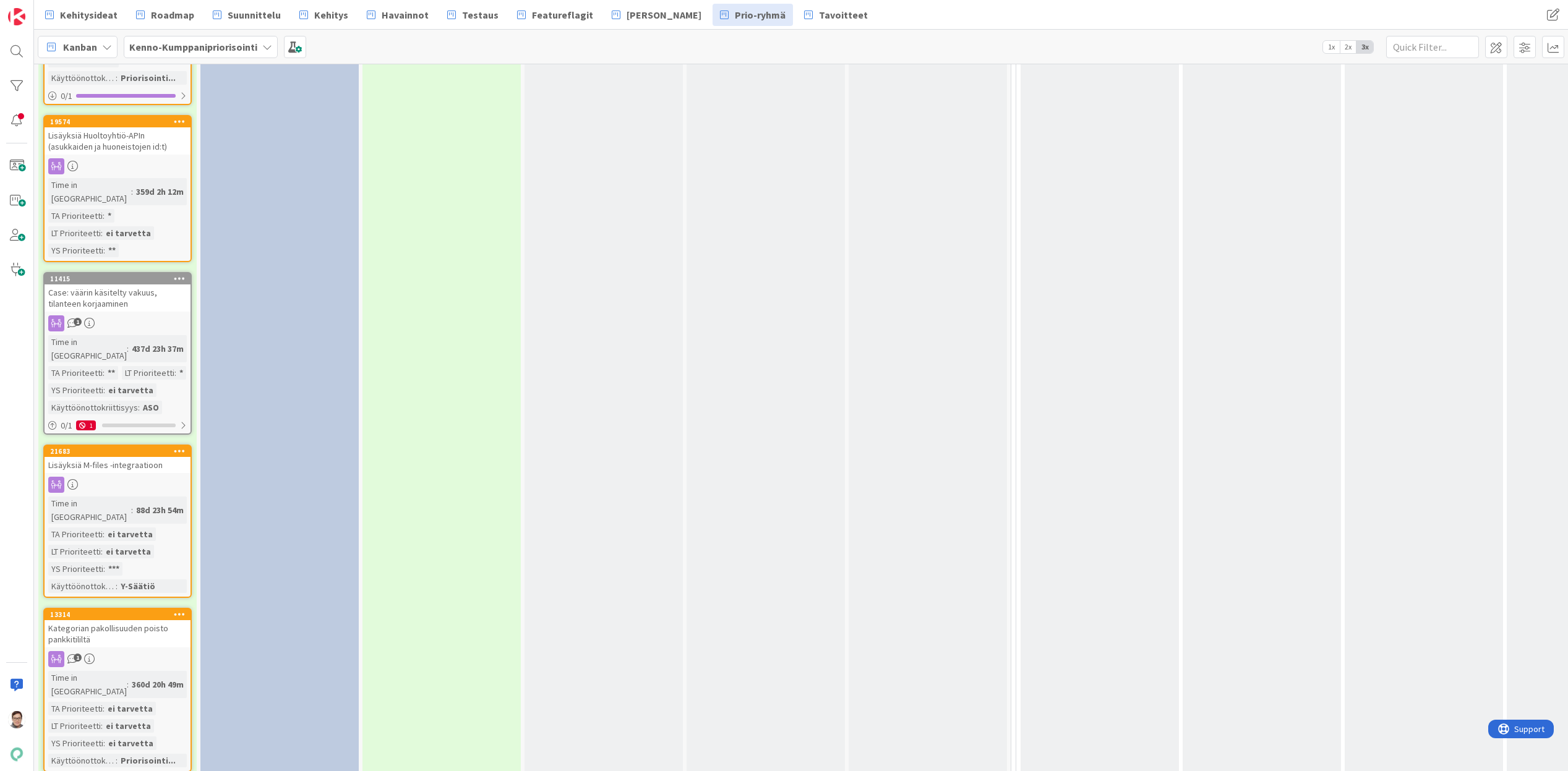
scroll to position [4317, 0]
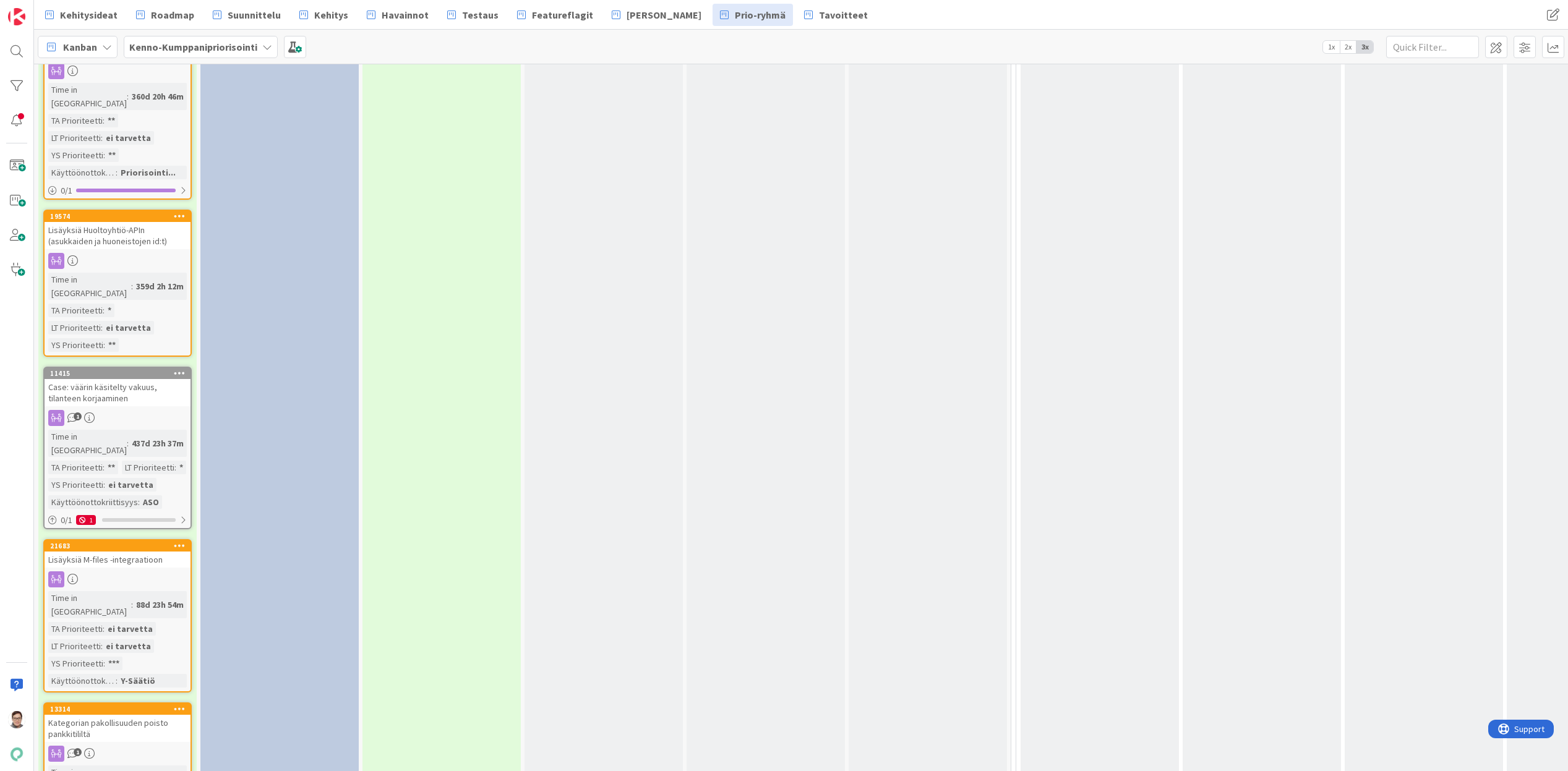
click at [177, 705] on icon at bounding box center [179, 709] width 12 height 9
click at [194, 737] on link "Move to Bottom" at bounding box center [252, 746] width 167 height 18
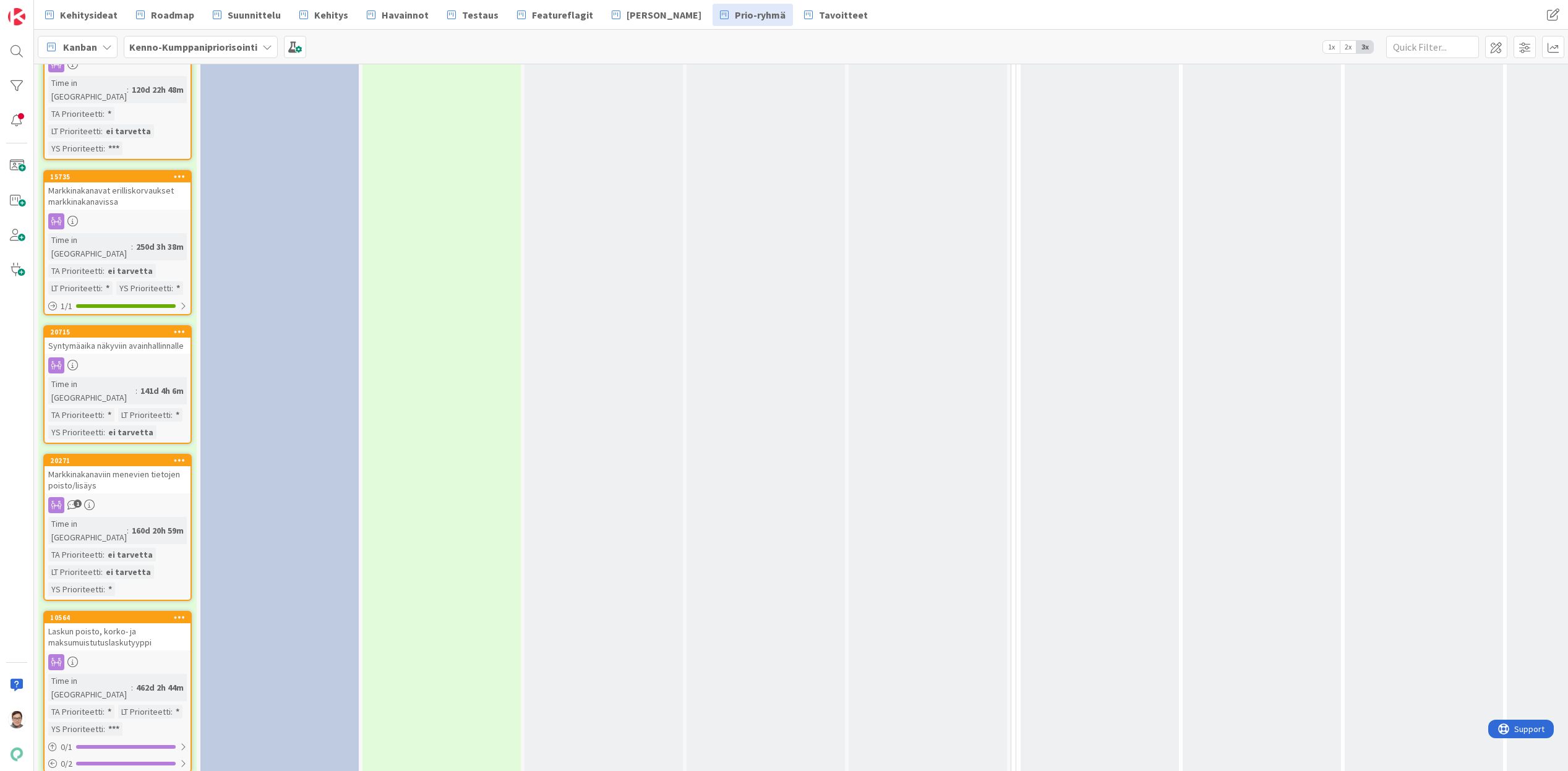
scroll to position [3249, 0]
click at [180, 615] on icon at bounding box center [179, 619] width 12 height 9
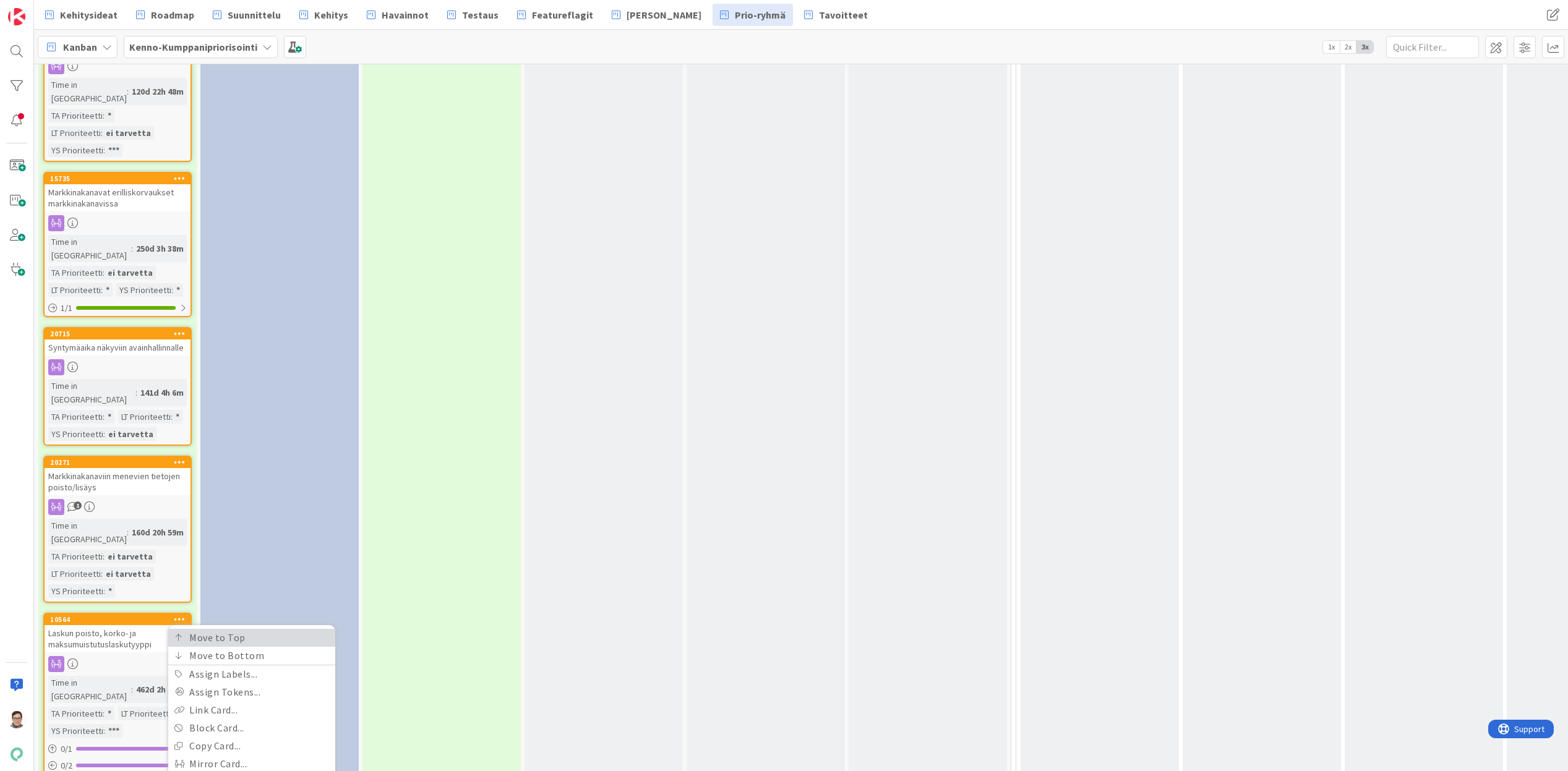
click at [194, 629] on link "Move to Top" at bounding box center [252, 638] width 167 height 18
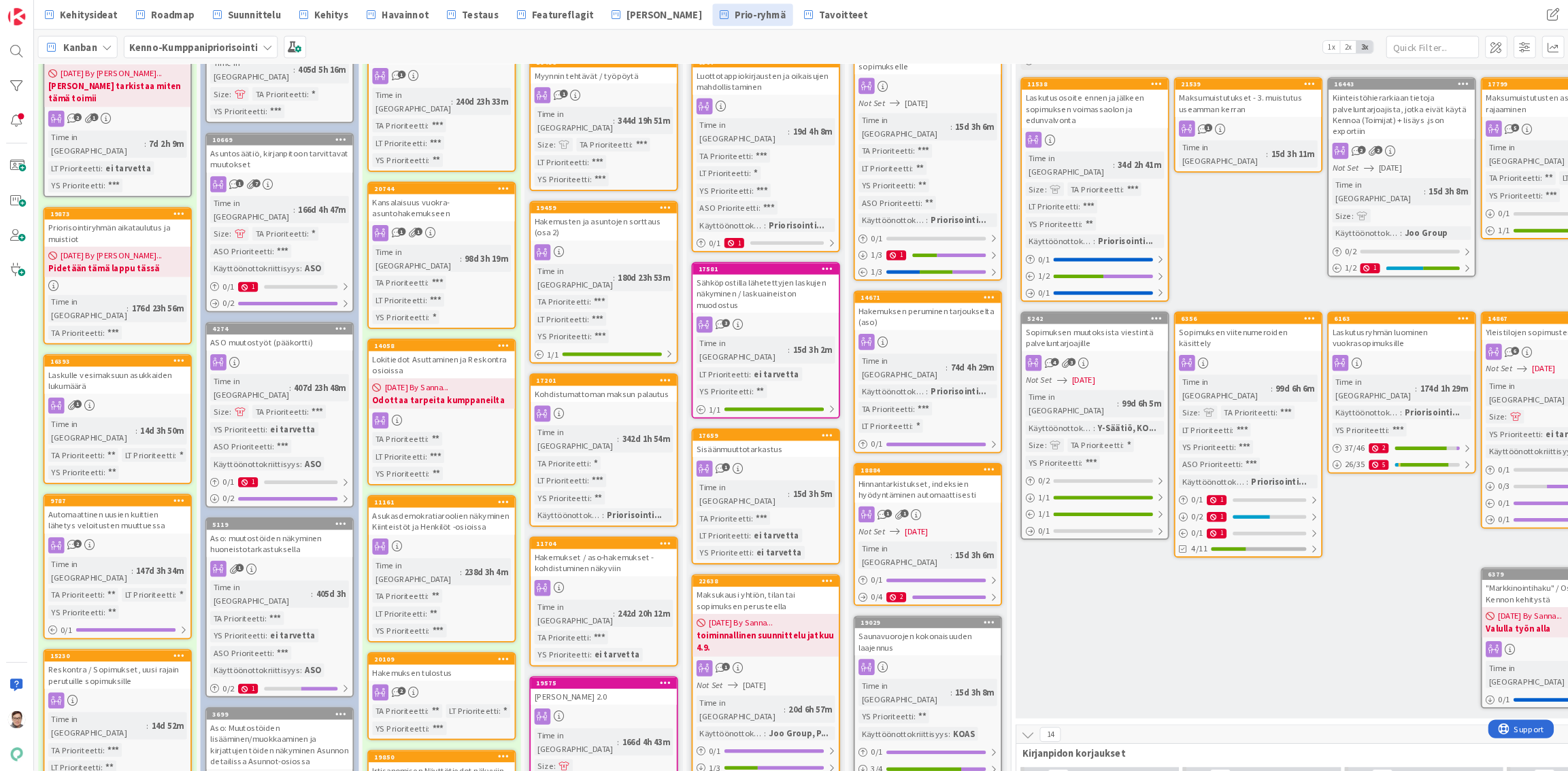
scroll to position [0, 0]
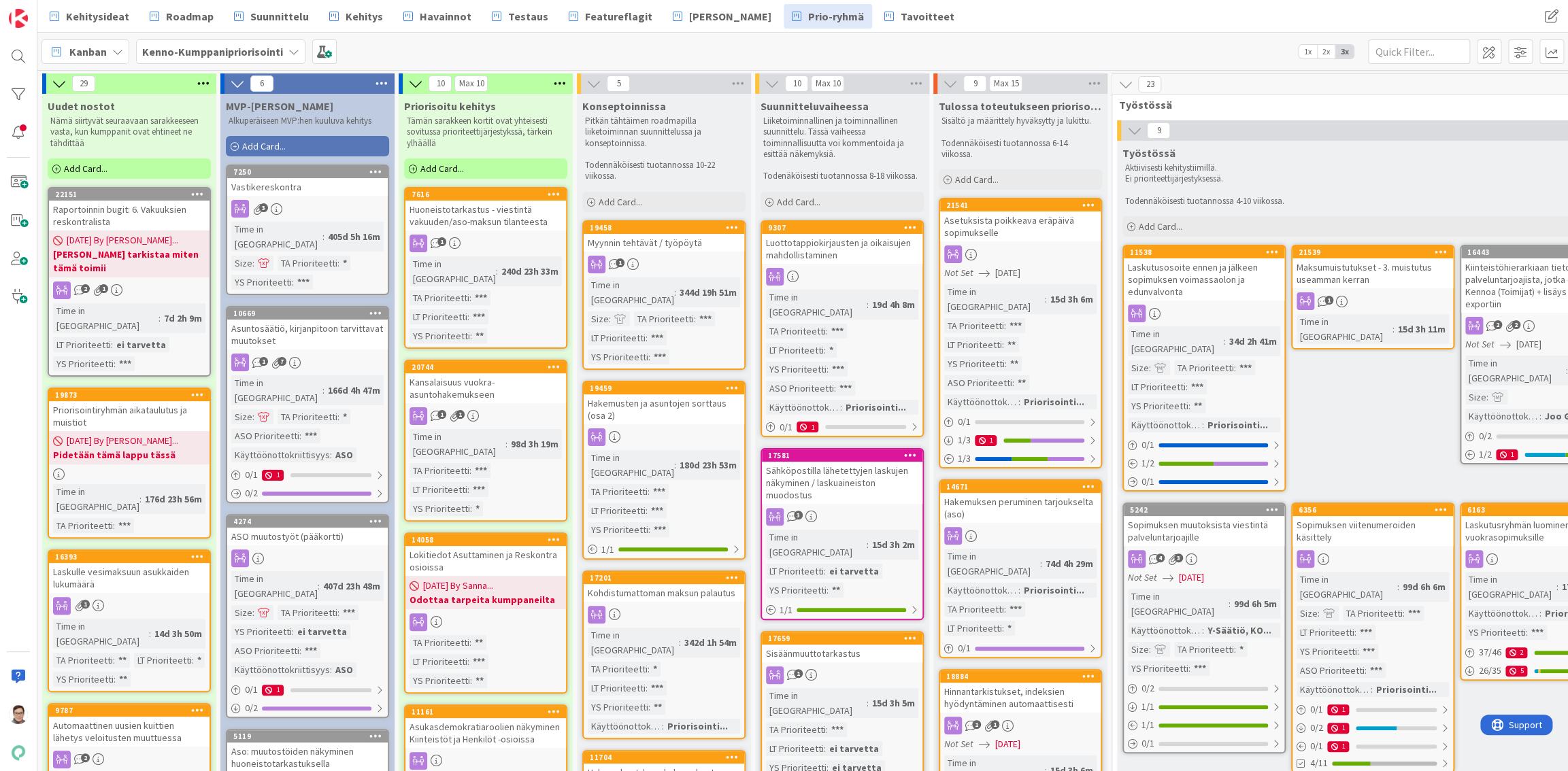
drag, startPoint x: 1678, startPoint y: 2, endPoint x: 685, endPoint y: 181, distance: 1009.0
click at [685, 181] on p "Todennäköisesti tuotannossa 10-22 viikossa." at bounding box center [664, 171] width 158 height 23
click at [197, 18] on span "Roadmap" at bounding box center [190, 17] width 47 height 17
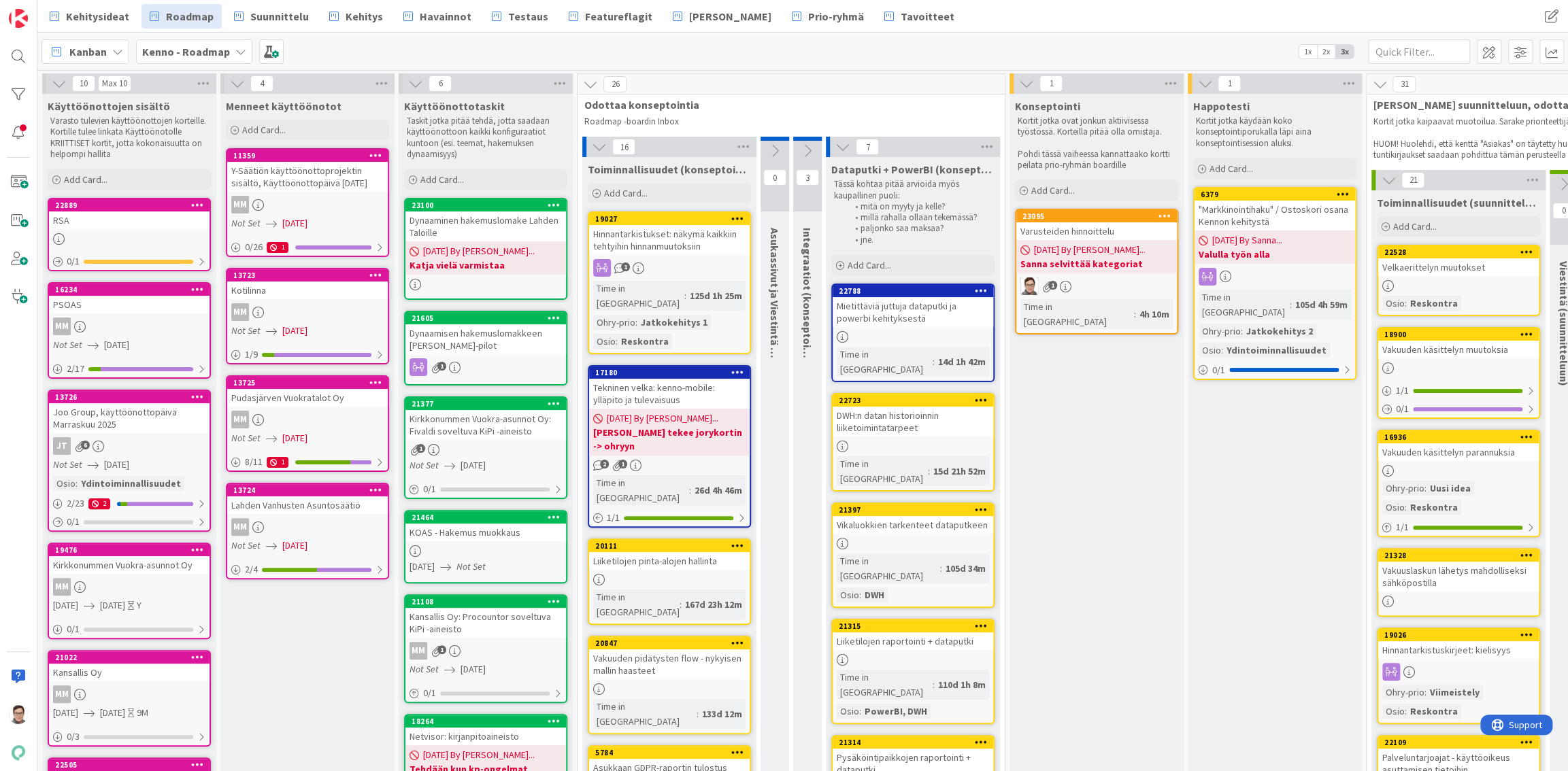
click at [482, 240] on div "Dynaaminen hakemuslomake Lahden Taloille" at bounding box center [485, 226] width 160 height 30
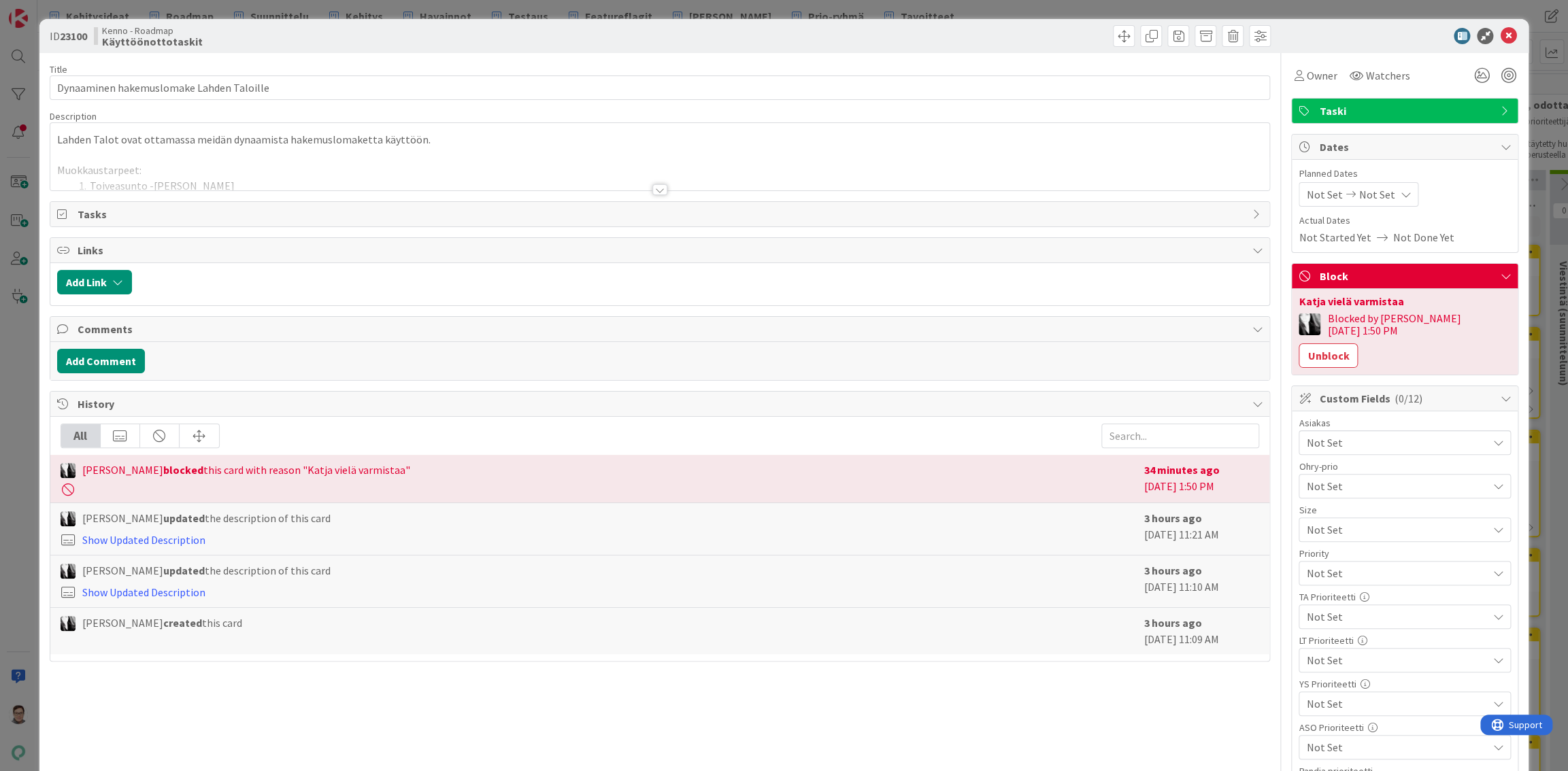
click at [657, 187] on div at bounding box center [660, 190] width 15 height 11
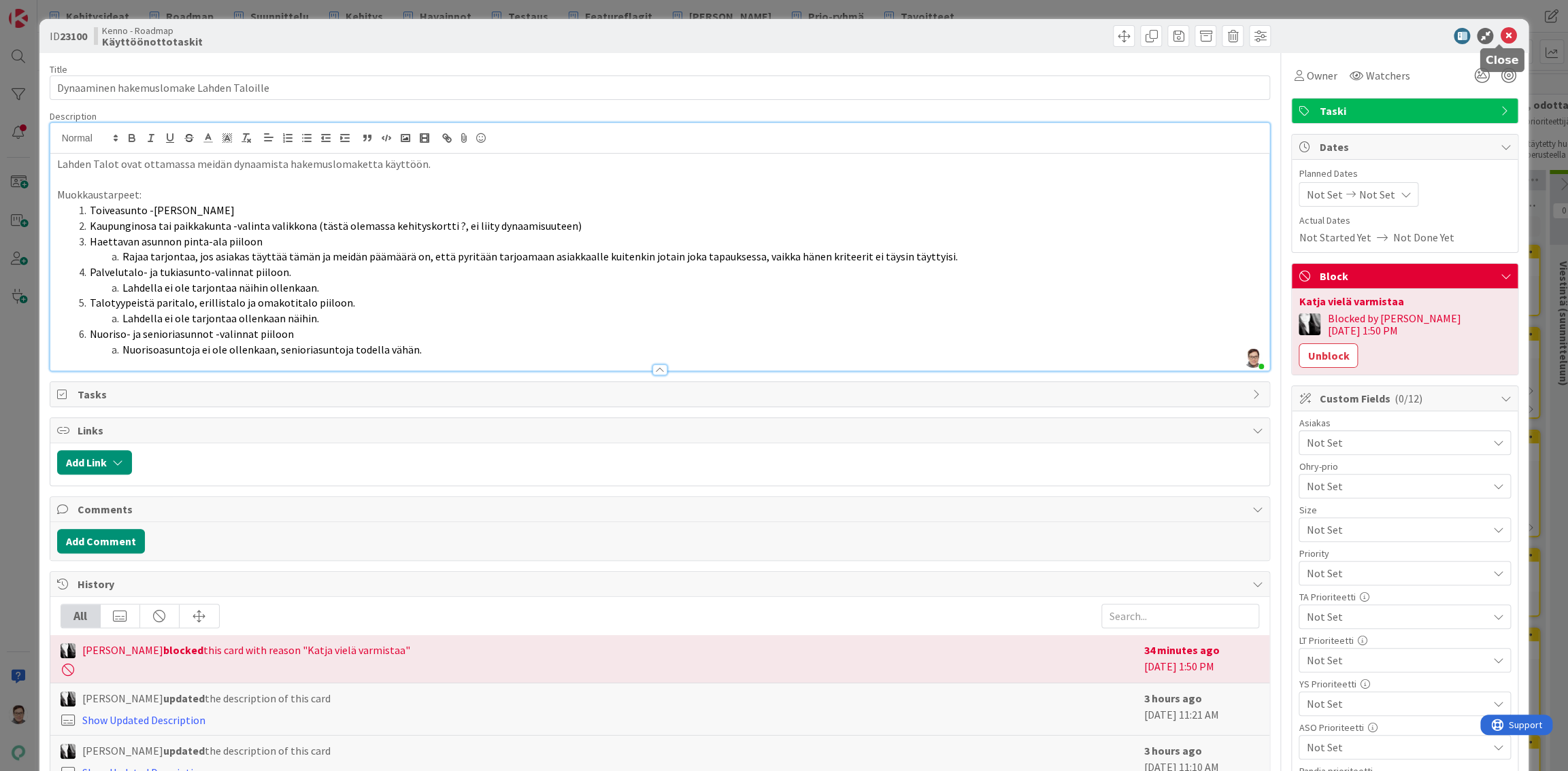
click at [1500, 38] on icon at bounding box center [1508, 36] width 17 height 17
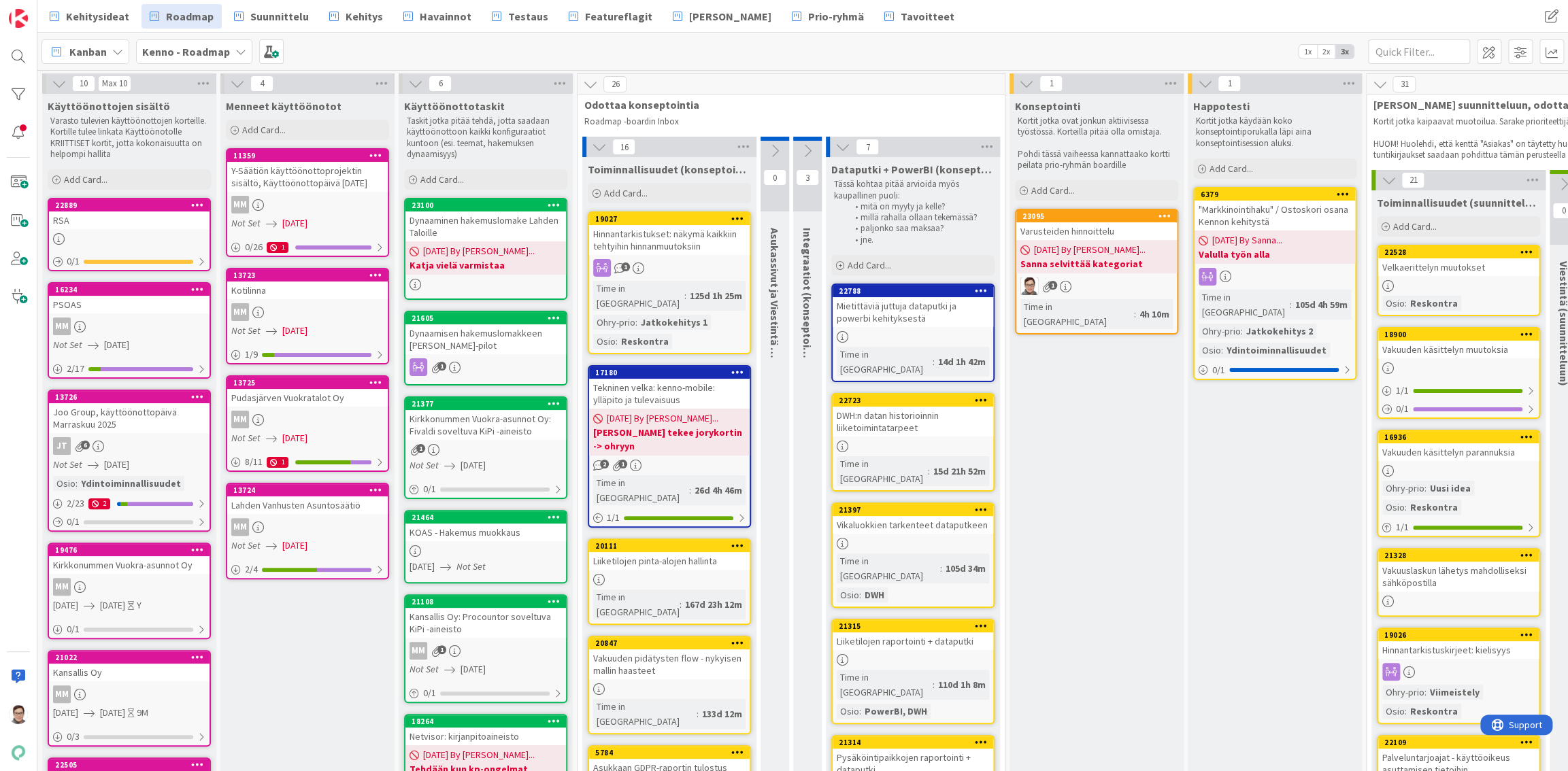
click at [488, 222] on div "Dynaaminen hakemuslomake Lahden Taloille" at bounding box center [485, 226] width 160 height 30
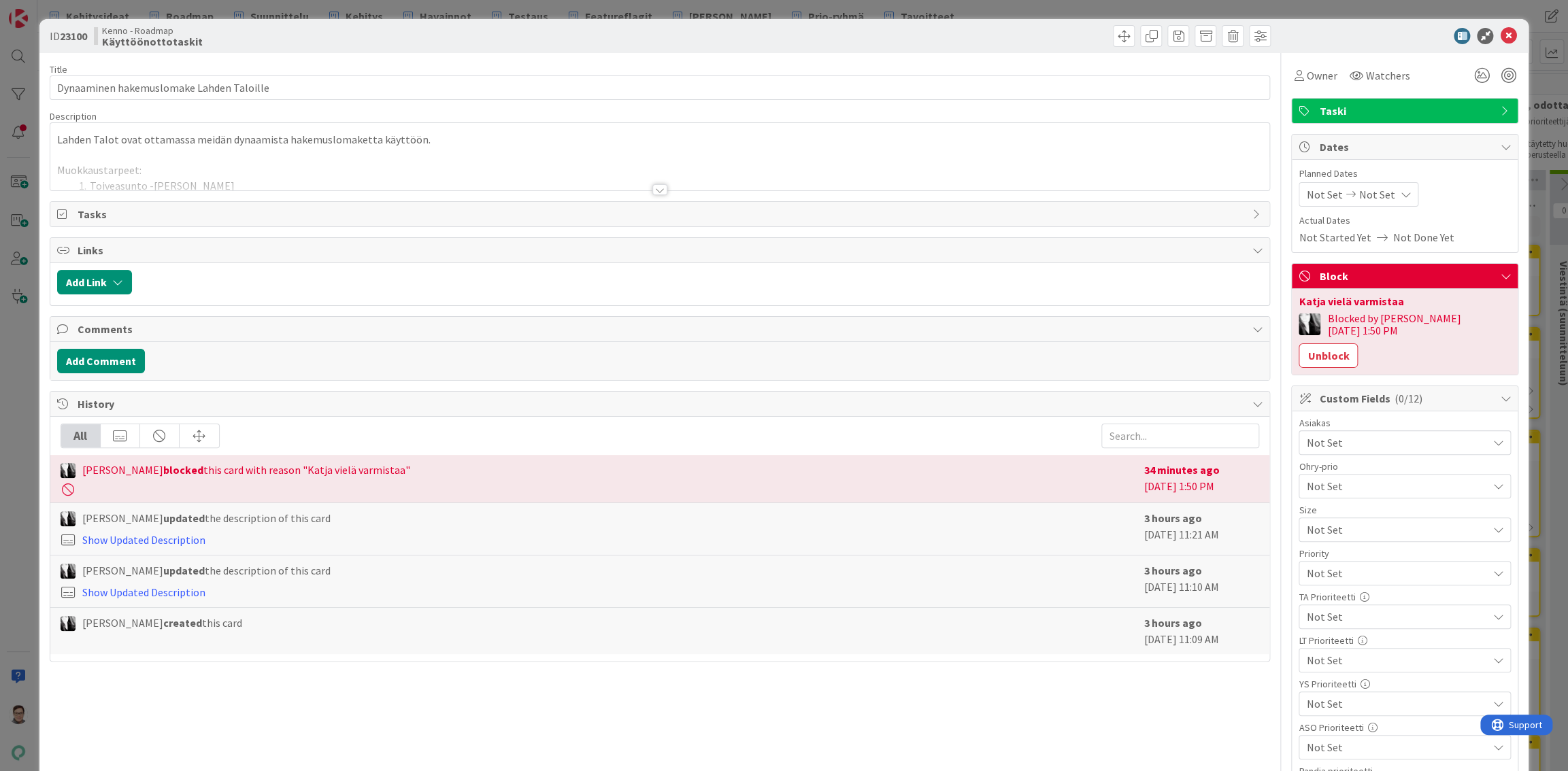
click at [652, 187] on div at bounding box center [660, 190] width 15 height 11
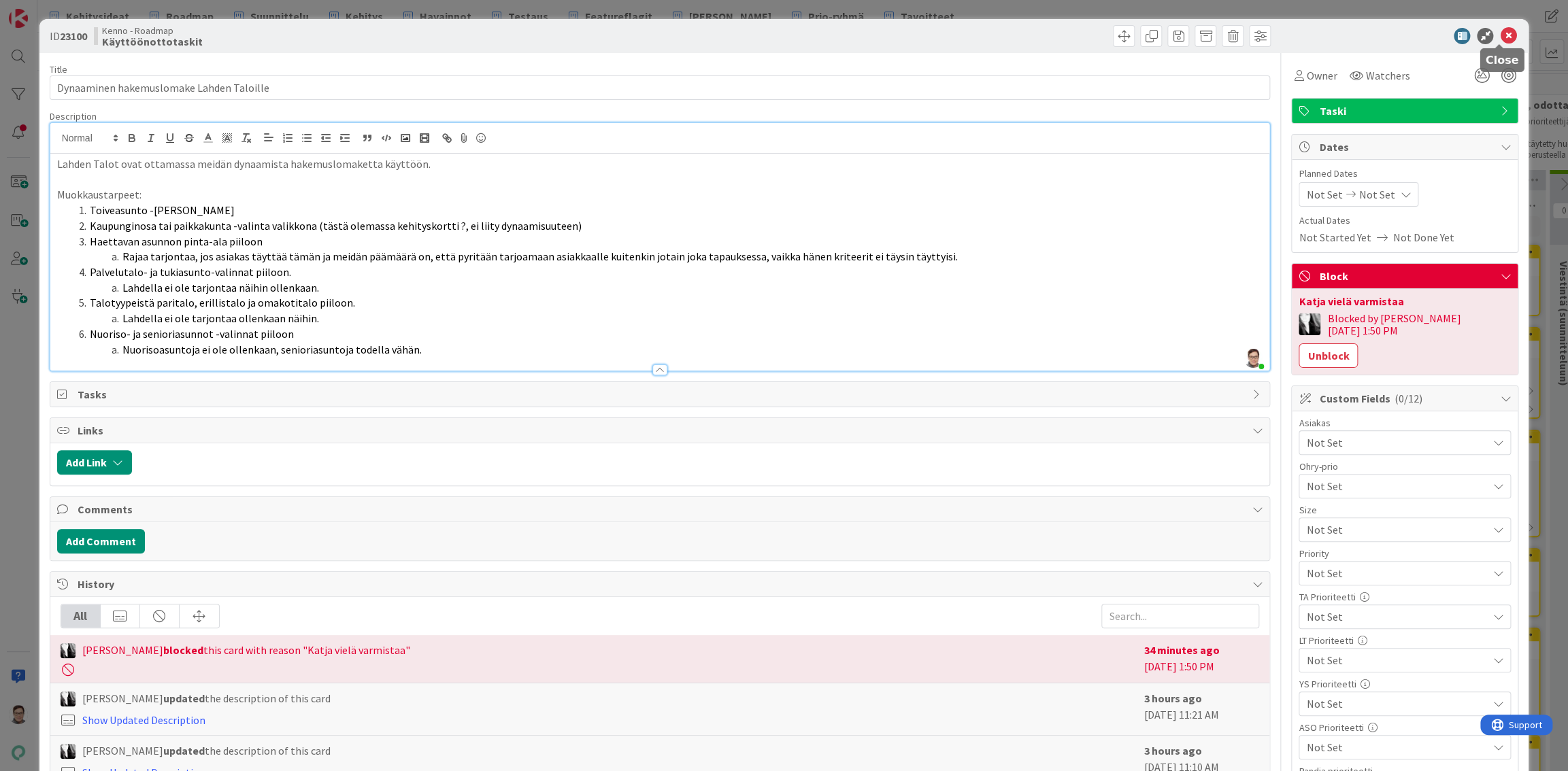
click at [1500, 34] on icon at bounding box center [1508, 36] width 17 height 17
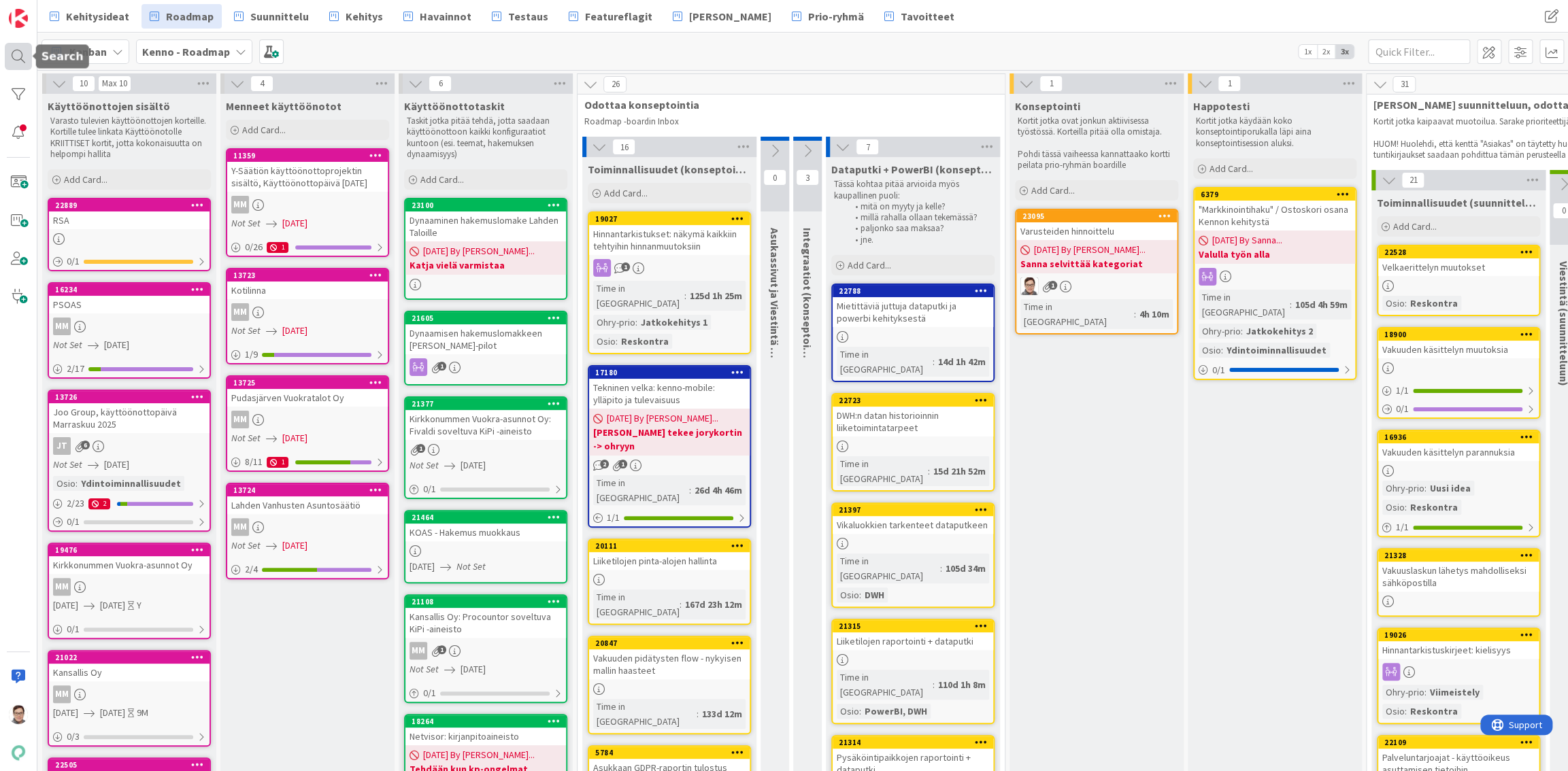
click at [17, 56] on div at bounding box center [18, 56] width 27 height 27
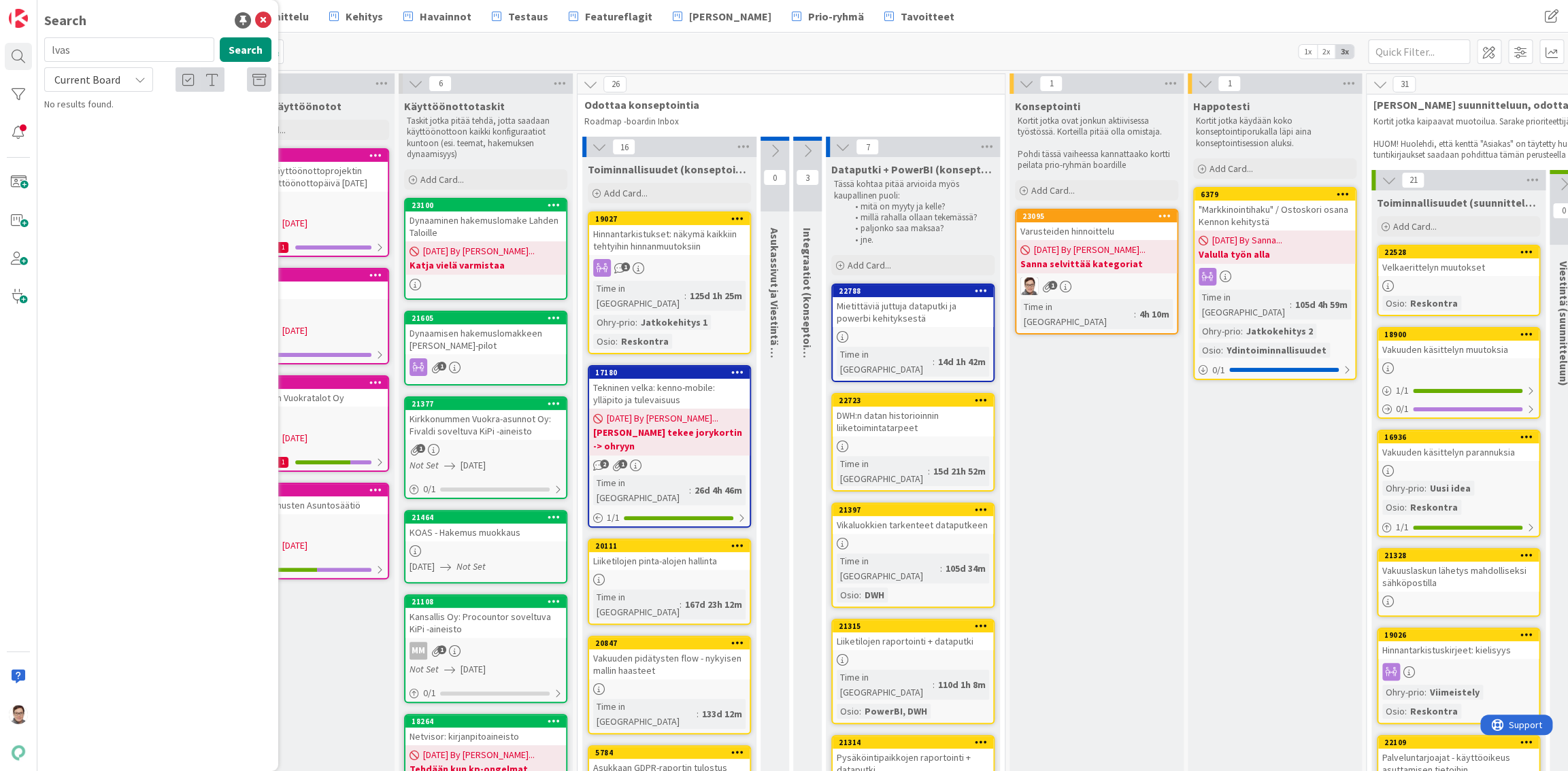
type input "lvas"
click at [91, 84] on span "Current Board" at bounding box center [87, 80] width 66 height 14
click at [92, 136] on span "All Boards" at bounding box center [123, 135] width 141 height 20
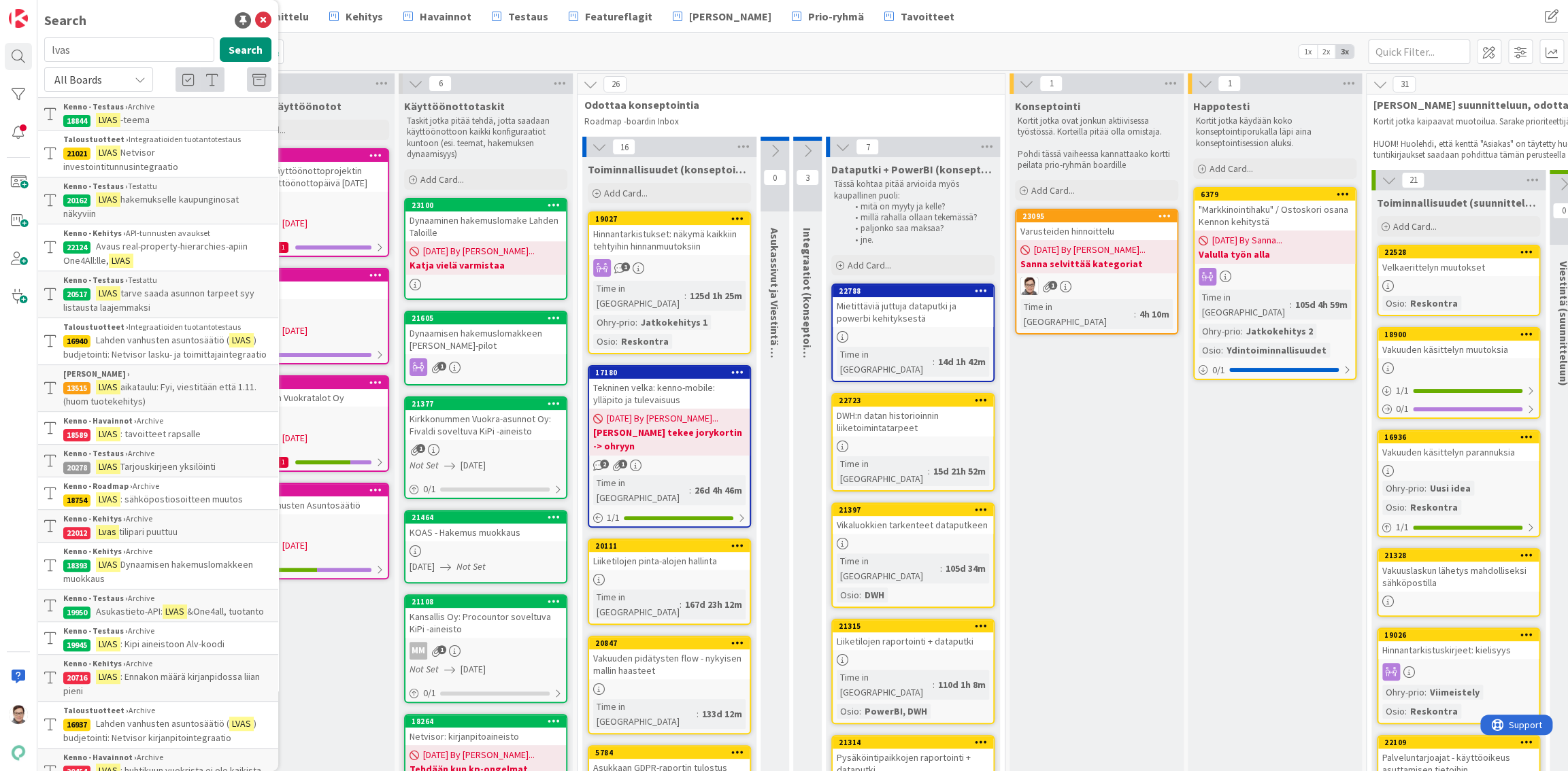
click at [166, 199] on span "hakemukselle kaupunginosat näkyviin" at bounding box center [150, 206] width 175 height 26
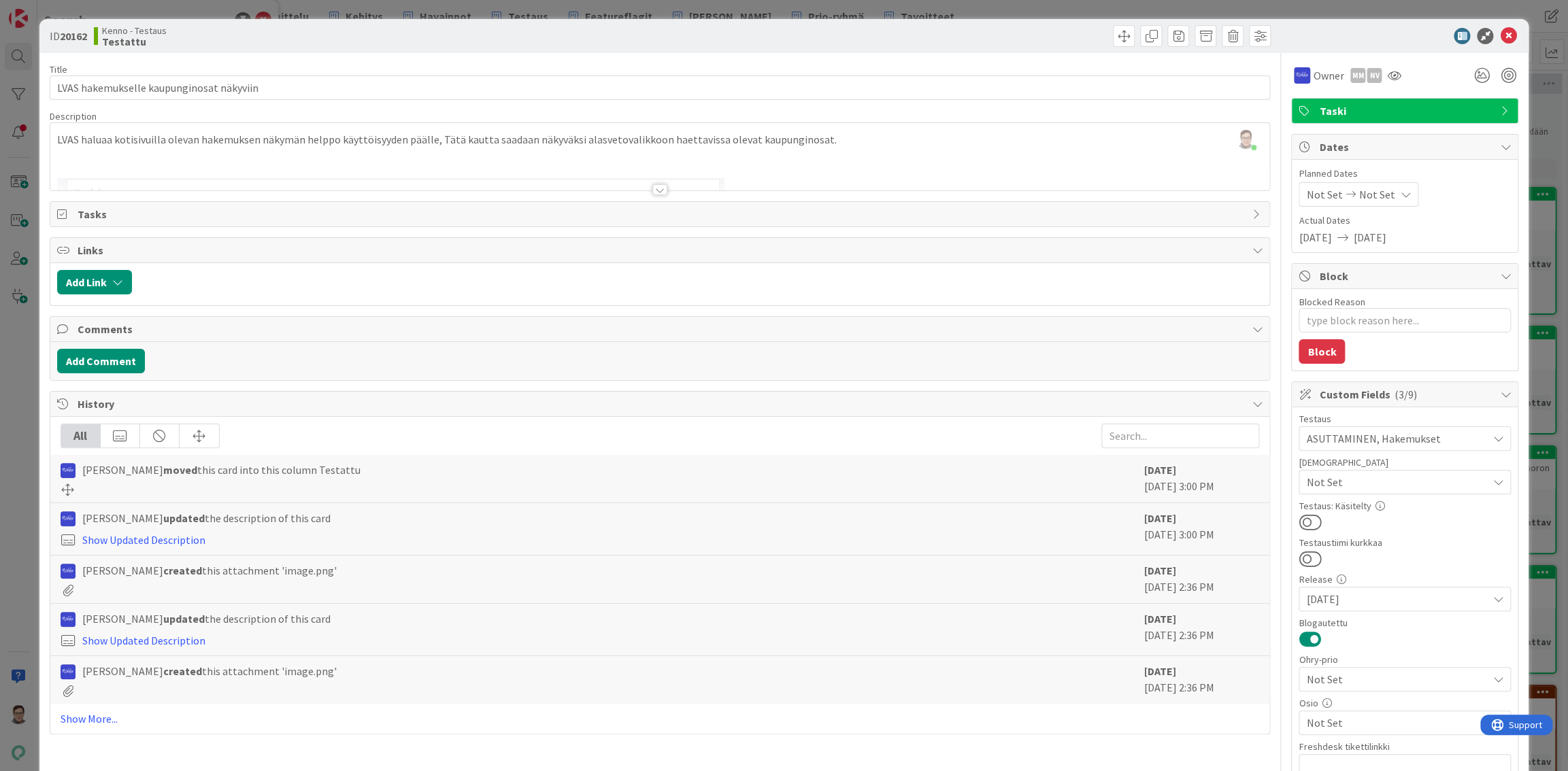
click at [655, 191] on div at bounding box center [660, 190] width 15 height 11
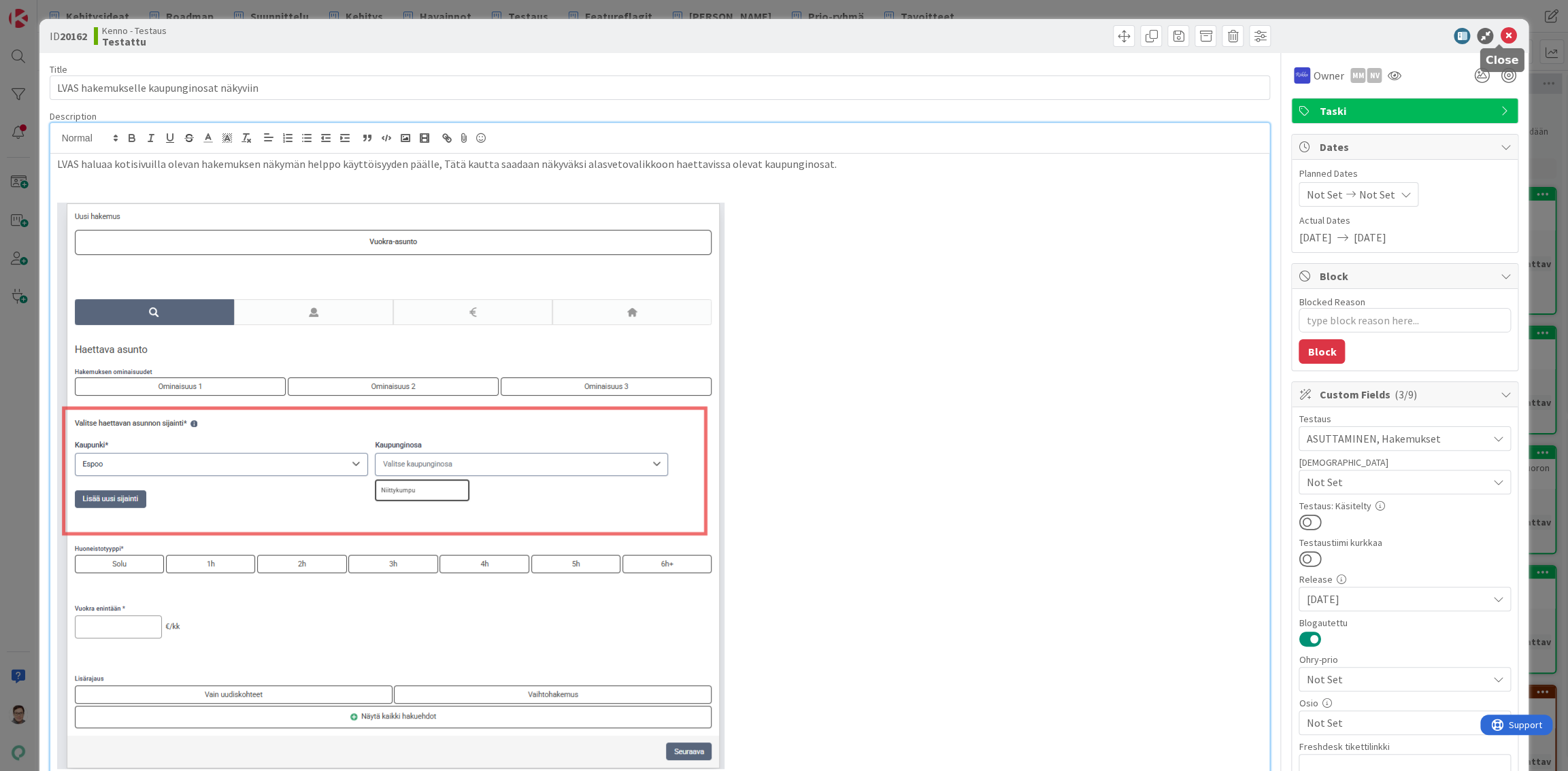
click at [1500, 32] on icon at bounding box center [1508, 36] width 17 height 17
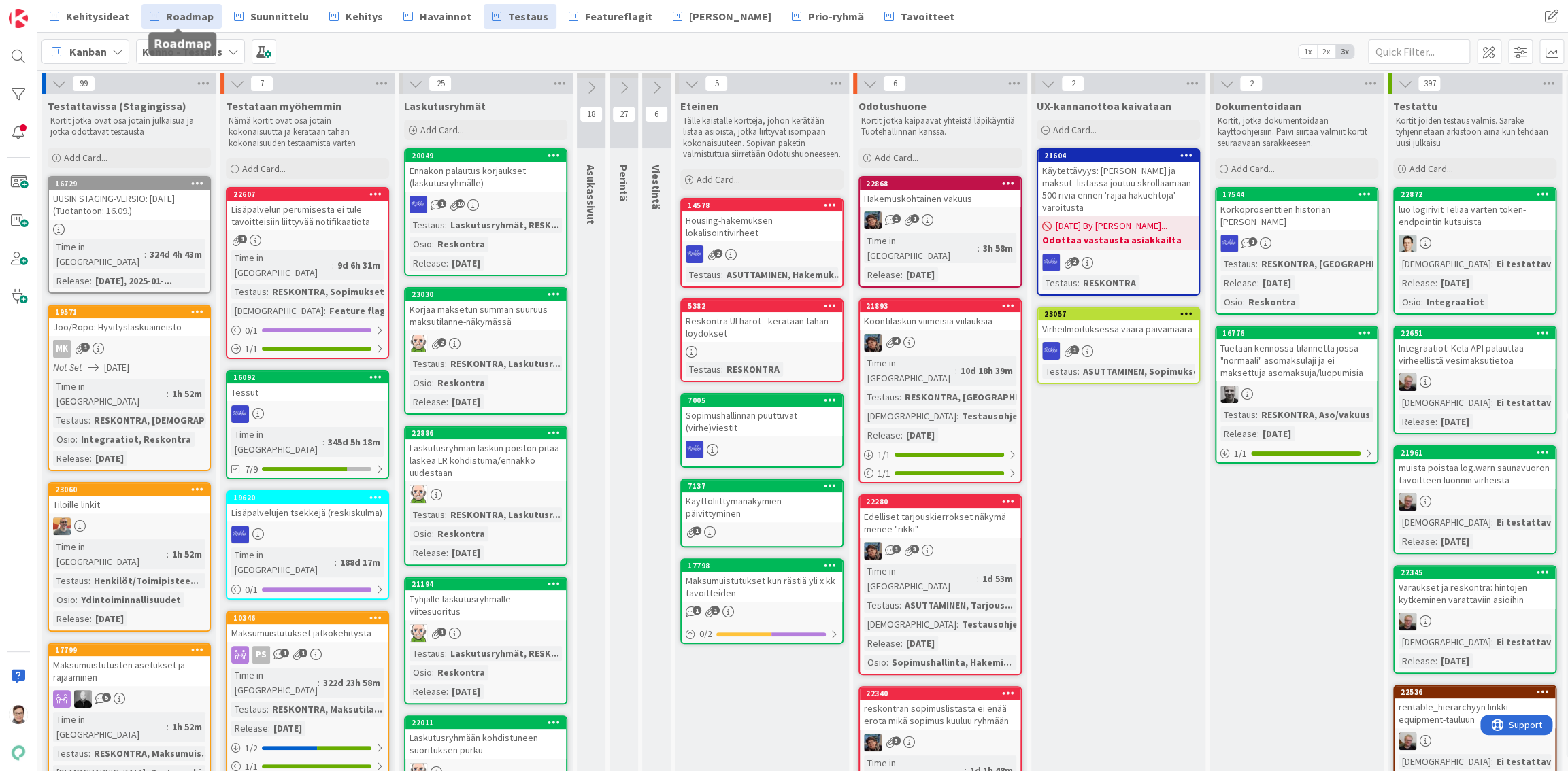
click at [172, 17] on span "Roadmap" at bounding box center [190, 17] width 47 height 17
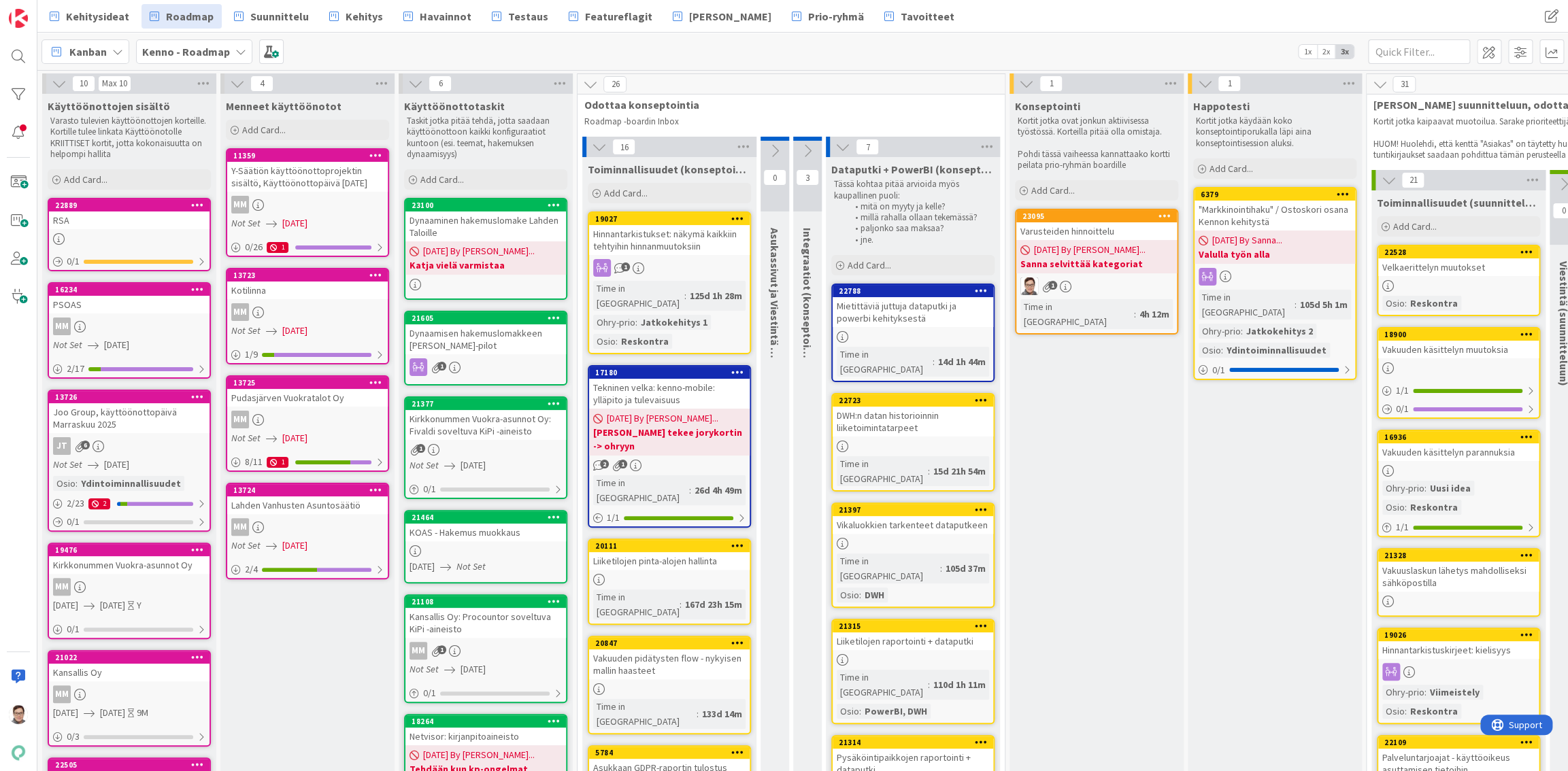
click at [473, 342] on div "Dynaamisen hakemuslomakkeen konffaus joo-pilot" at bounding box center [485, 339] width 160 height 30
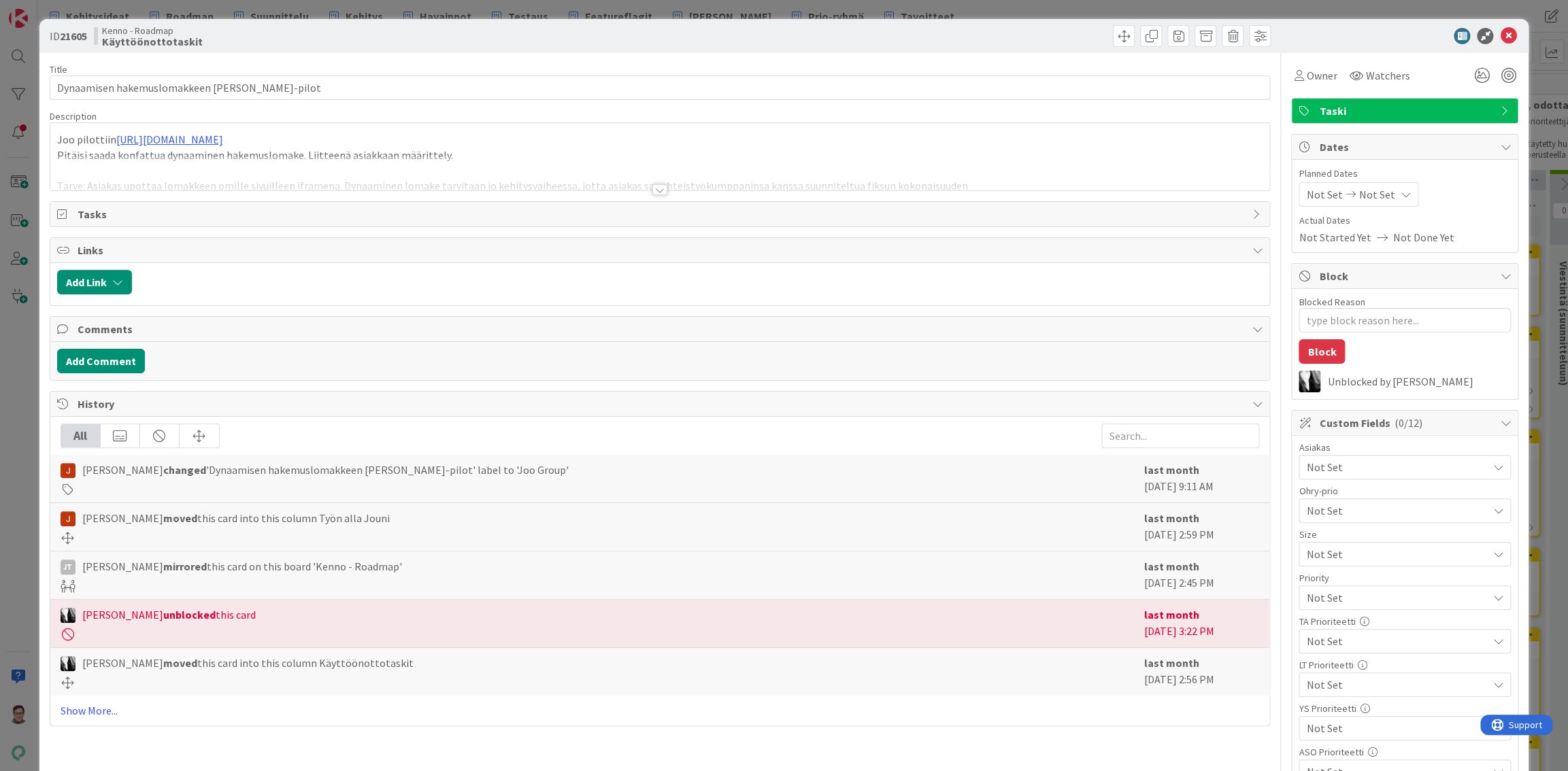
click at [653, 189] on div at bounding box center [660, 190] width 15 height 11
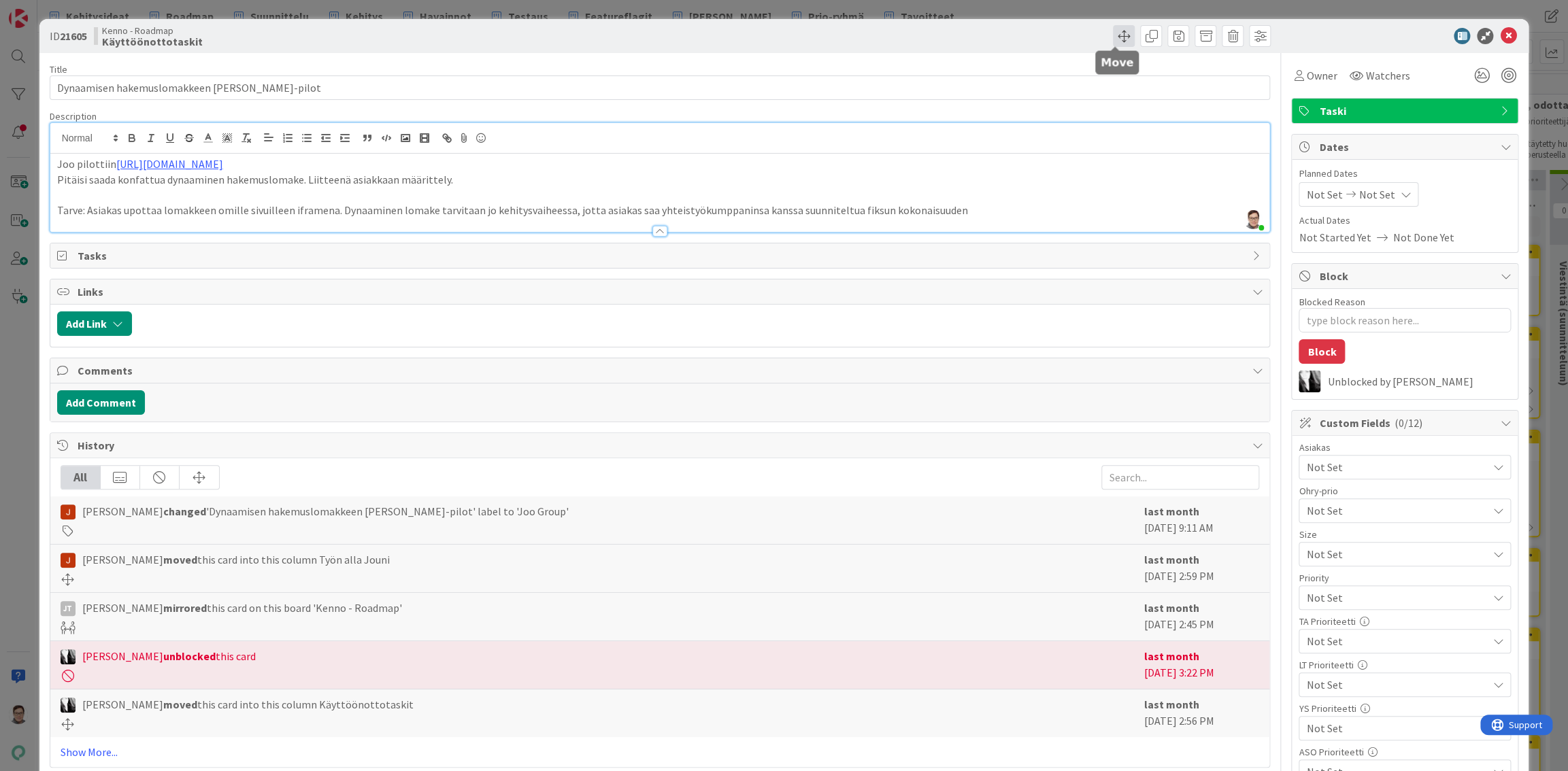
click at [1113, 35] on span at bounding box center [1123, 35] width 22 height 22
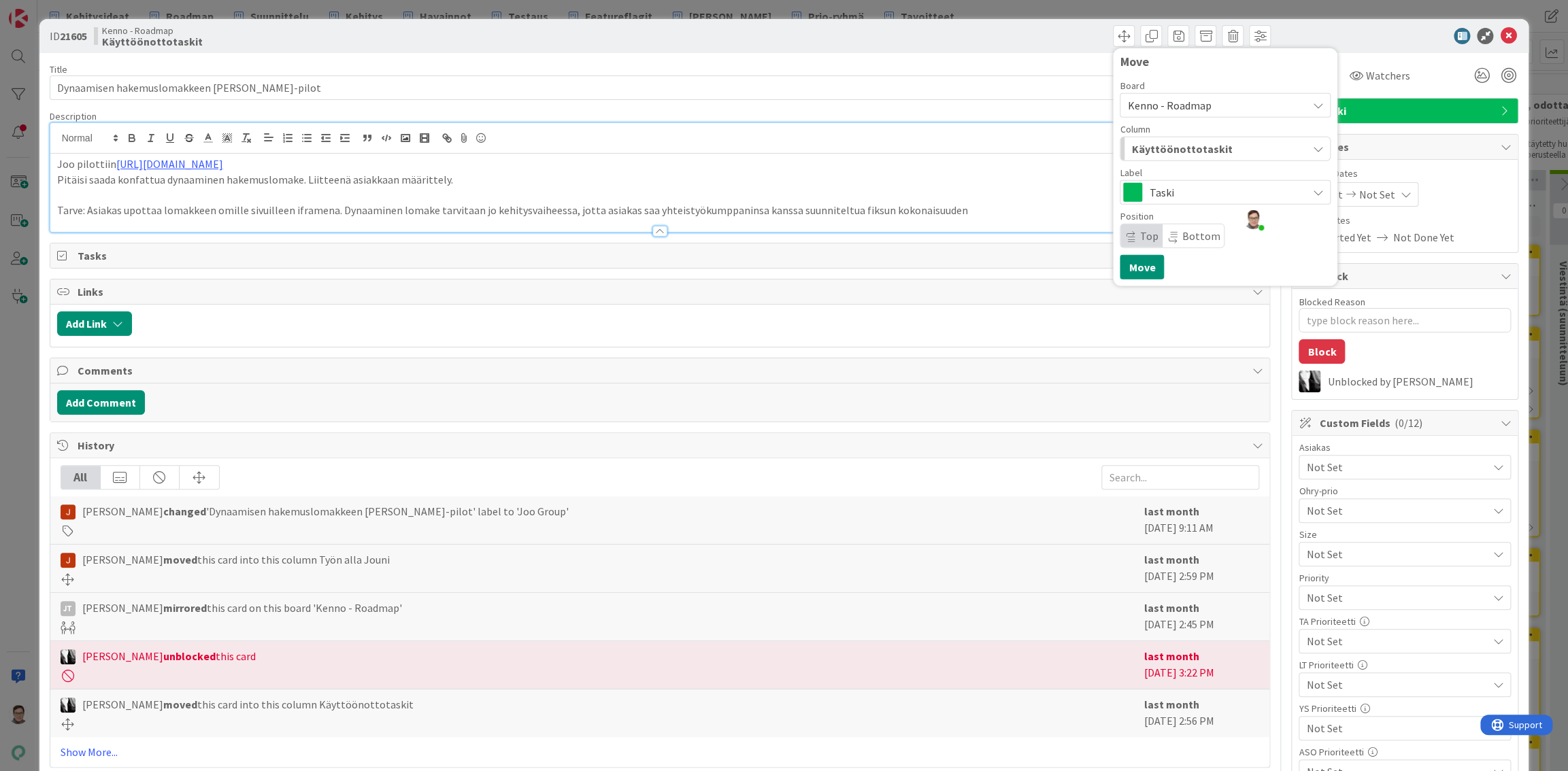
click at [1166, 105] on span "Kenno - Roadmap" at bounding box center [1168, 105] width 84 height 14
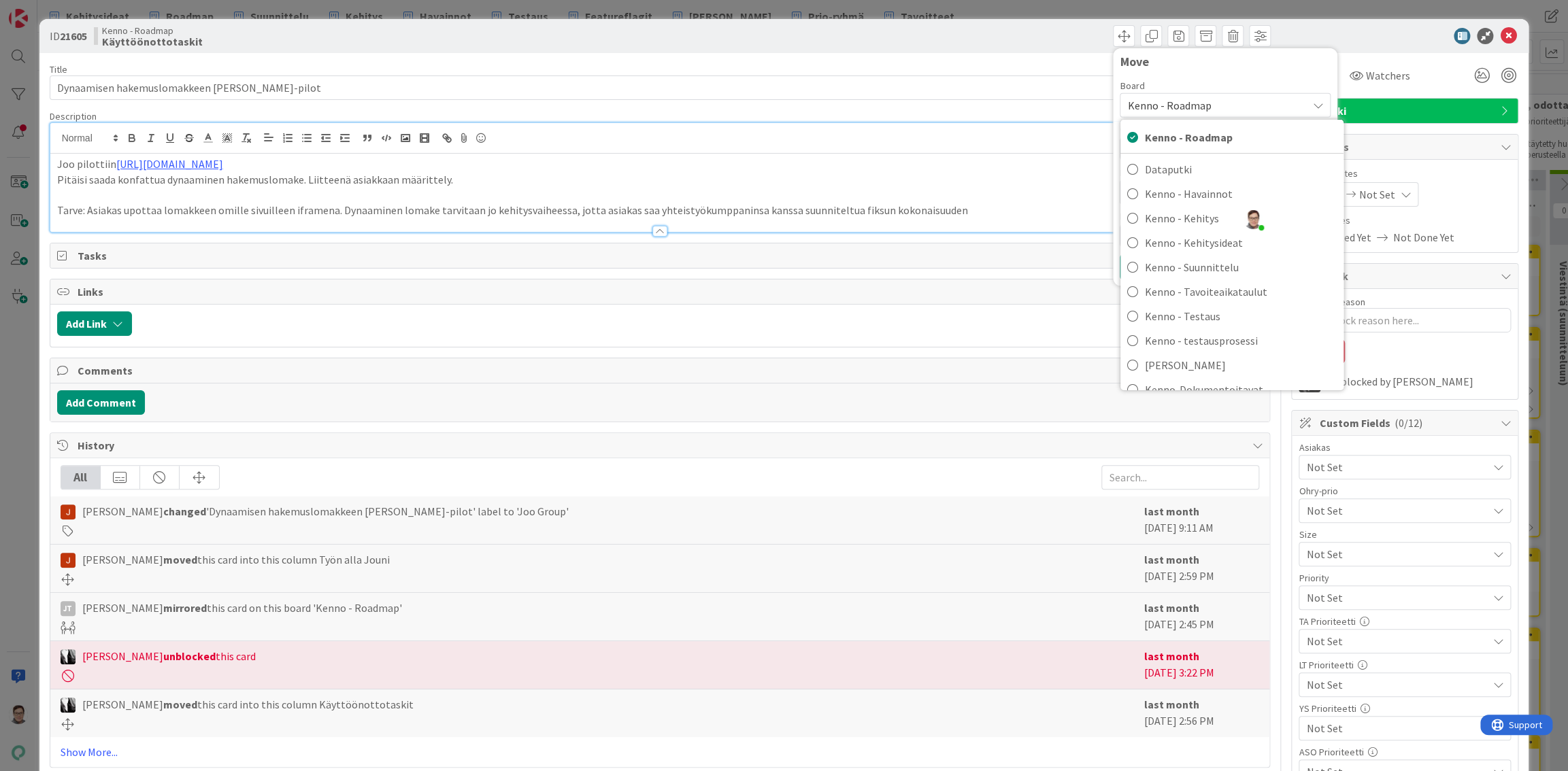
click at [1325, 35] on div at bounding box center [1398, 36] width 241 height 17
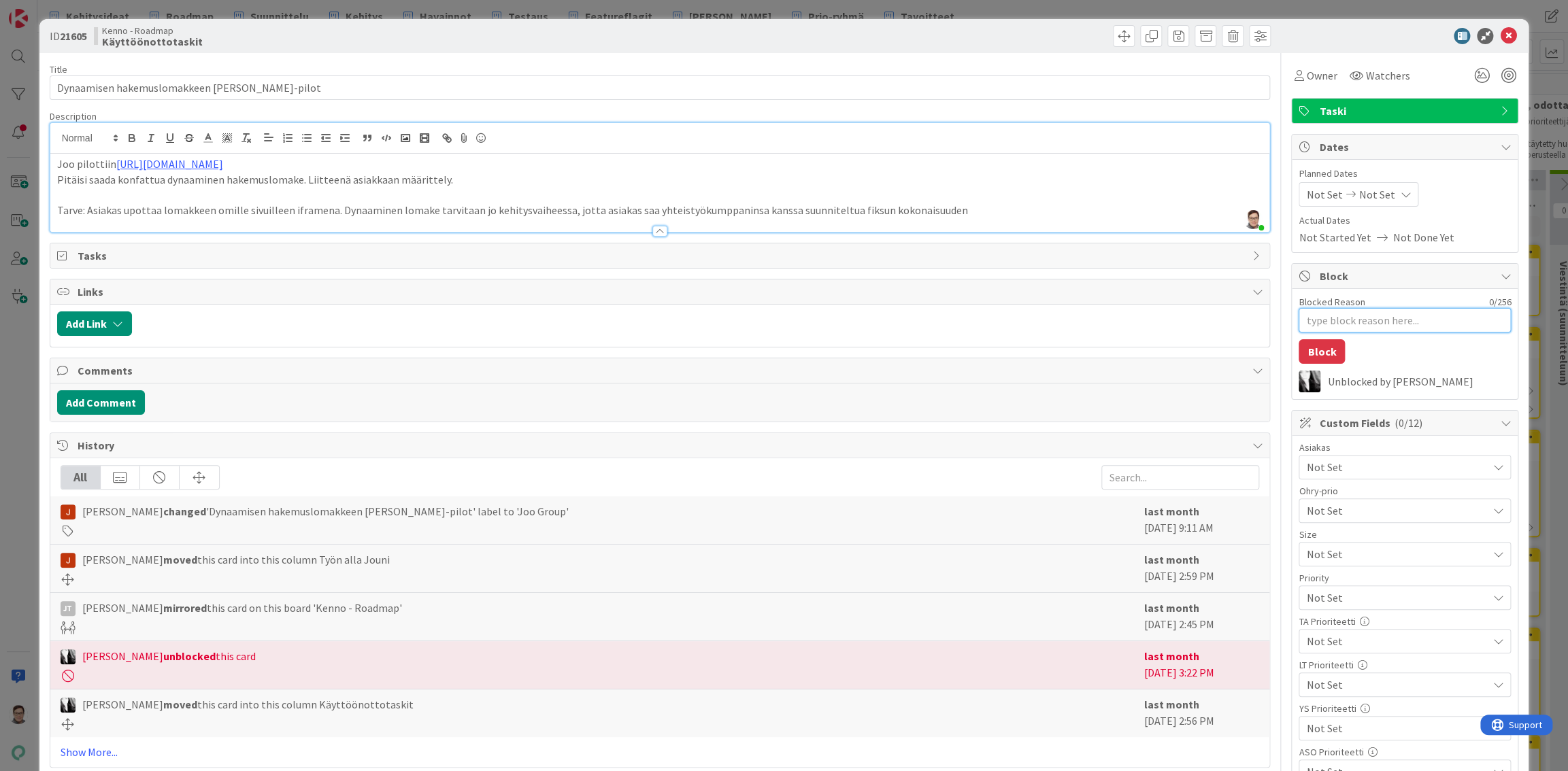
click at [1354, 321] on textarea "Blocked Reason" at bounding box center [1405, 320] width 212 height 25
type textarea "x"
type textarea "J"
type textarea "x"
type textarea "JO"
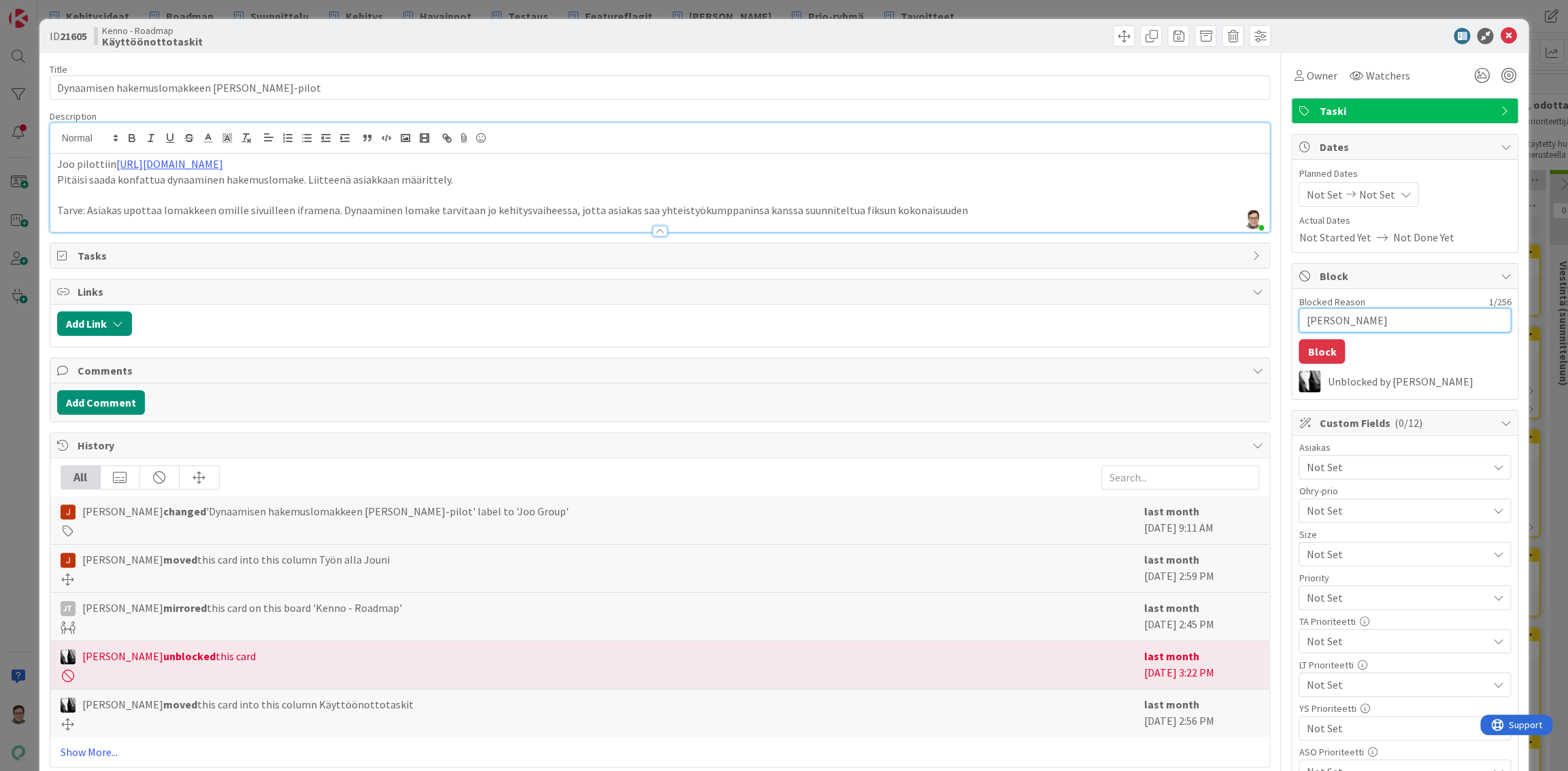
type textarea "x"
type textarea "JOu"
type textarea "x"
type textarea "JOui"
type textarea "x"
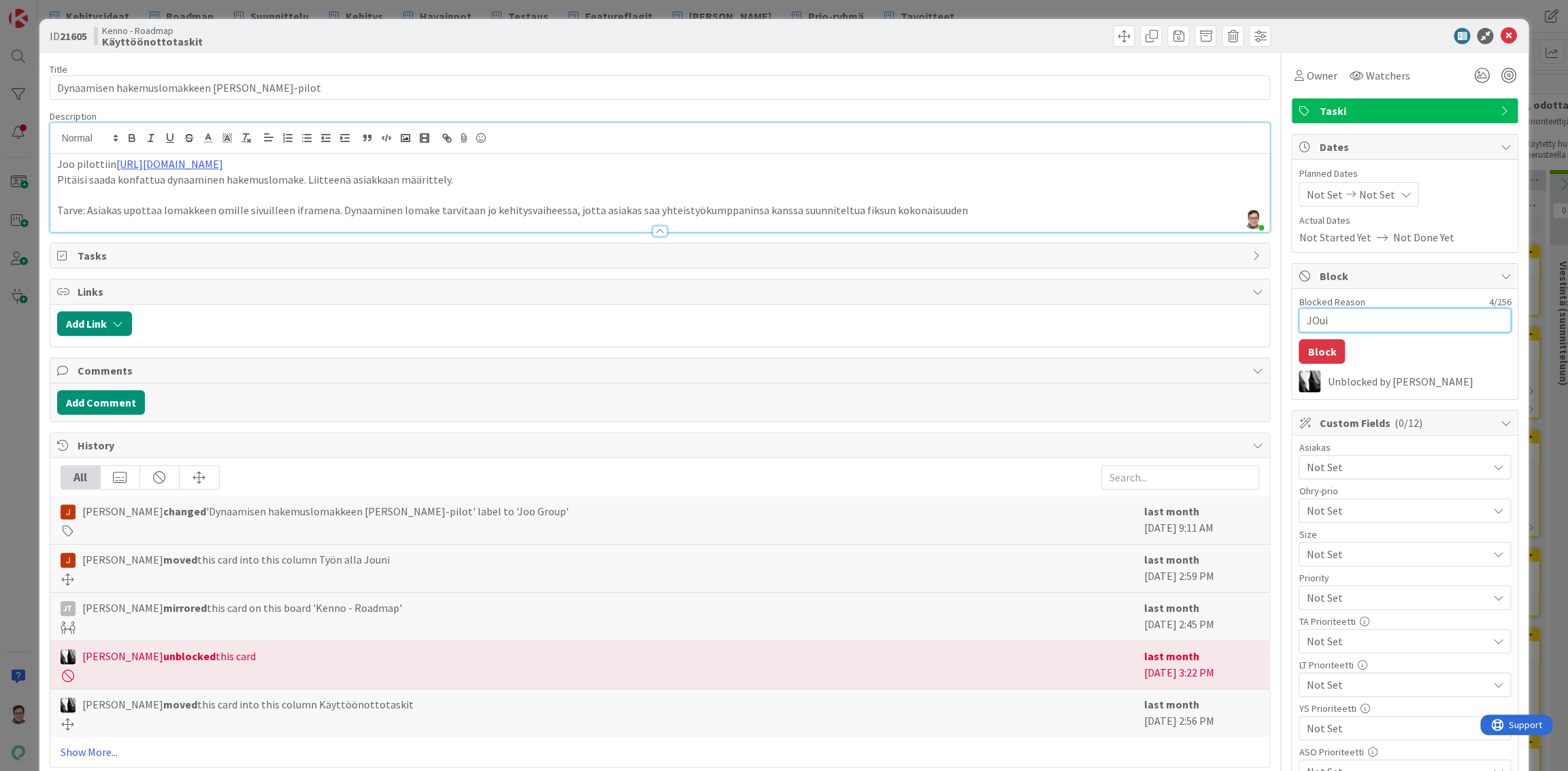
type textarea "JOuin"
type textarea "x"
type textarea "JOuini"
type textarea "x"
type textarea "JOuin"
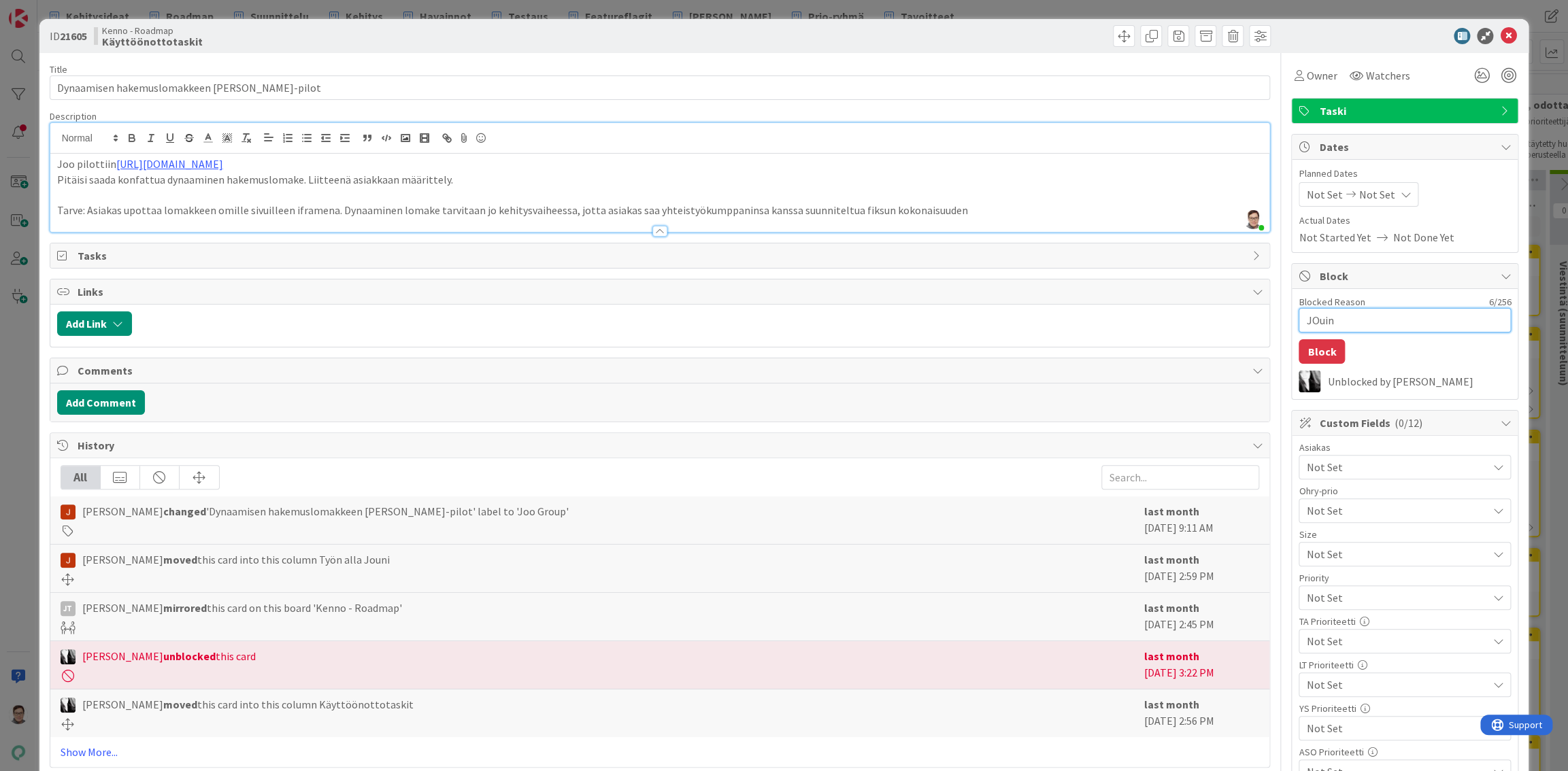
type textarea "x"
type textarea "JOui"
type textarea "x"
type textarea "JOu"
type textarea "x"
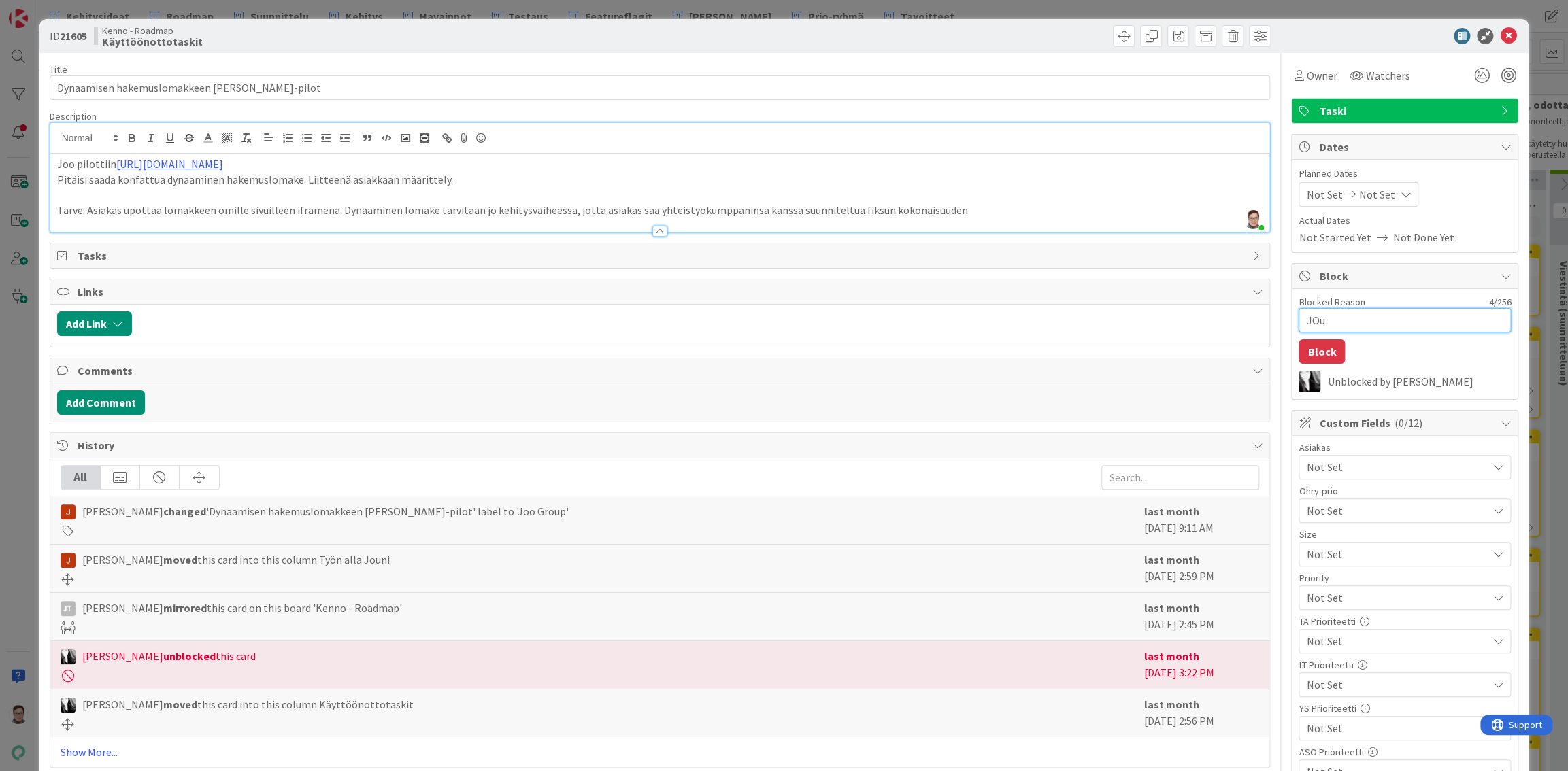
type textarea "JO"
type textarea "x"
type textarea "J"
type textarea "x"
type textarea "Jo"
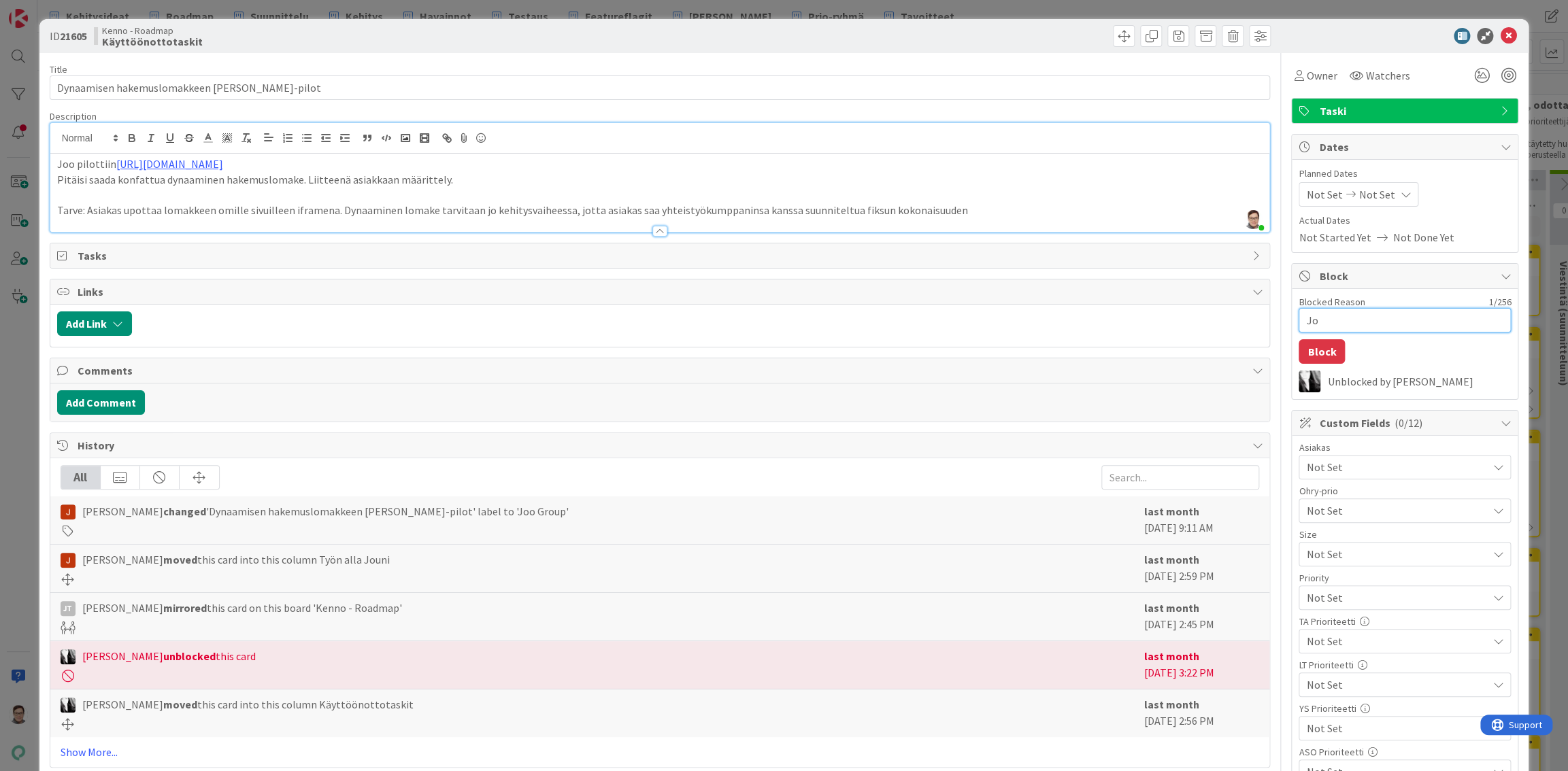
type textarea "x"
type textarea "Jou"
type textarea "x"
type textarea "Jouni"
type textarea "x"
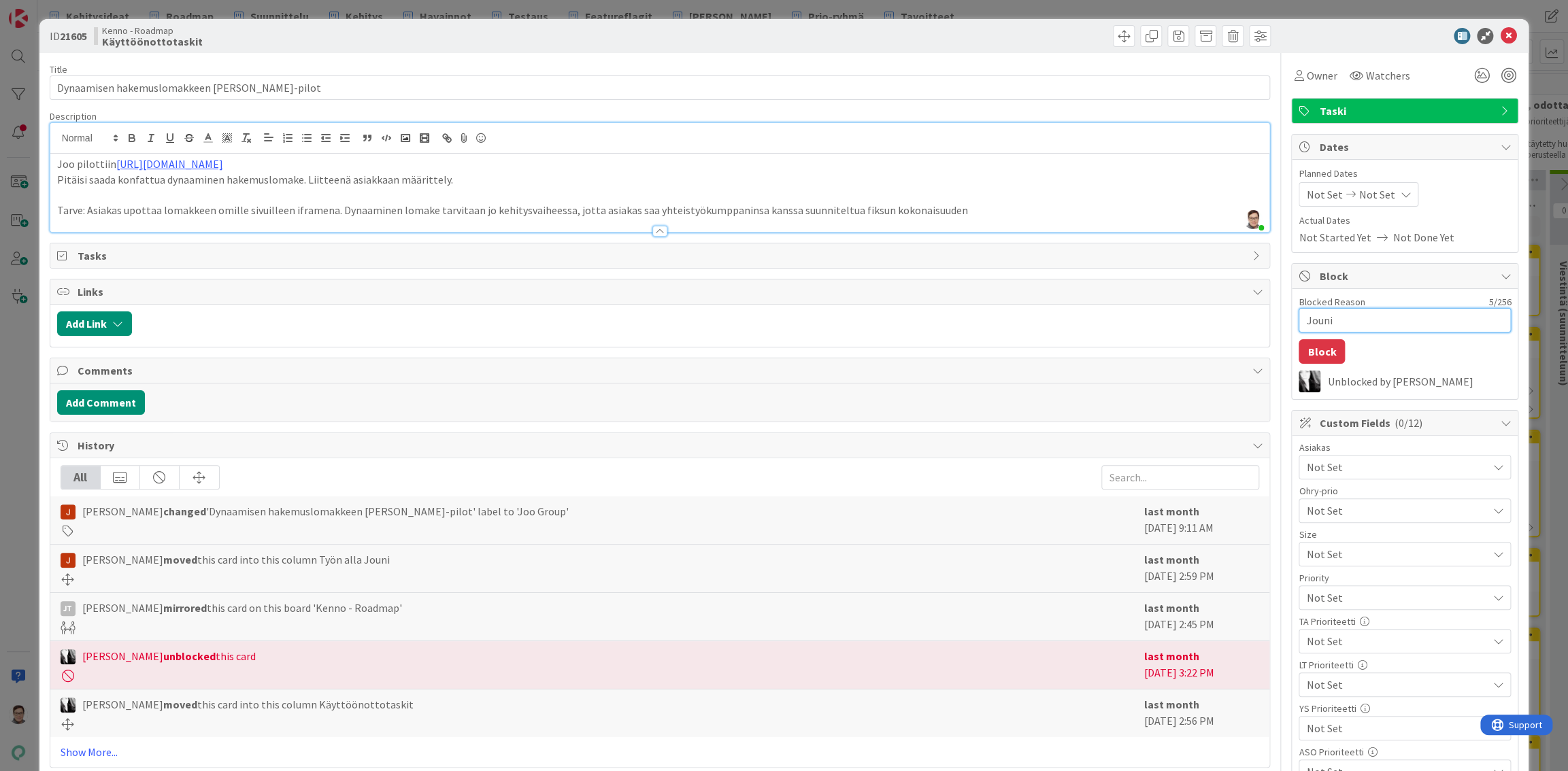
type textarea "Jounil"
type textarea "x"
type textarea "Jounill"
type textarea "x"
type textarea "Jounilla"
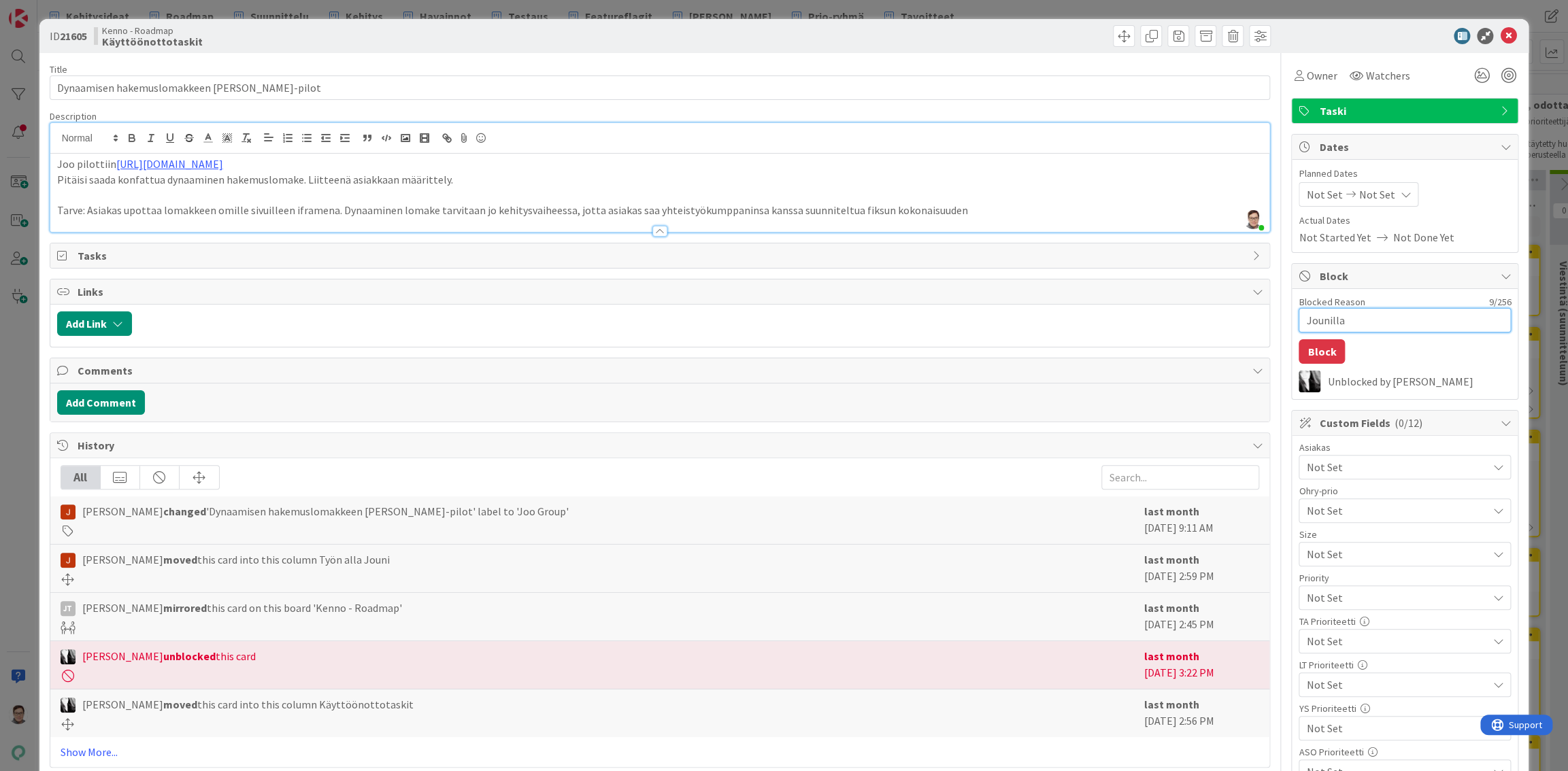
type textarea "x"
type textarea "Jounilla t"
type textarea "x"
type textarea "Jounilla ty"
type textarea "x"
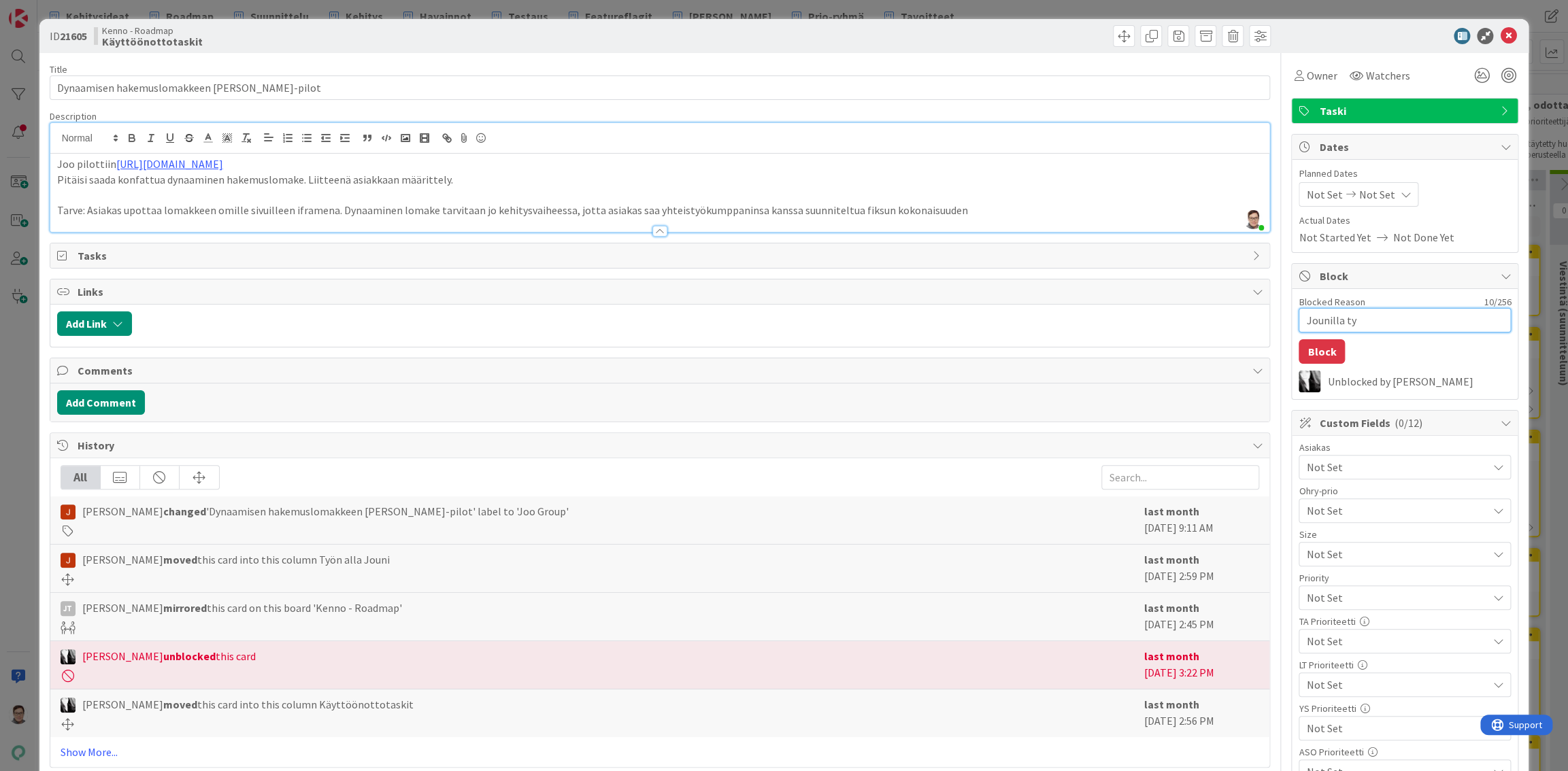
type textarea "Jounilla työ"
type textarea "x"
type textarea "Jounilla työn"
type textarea "x"
type textarea "Jounilla työn"
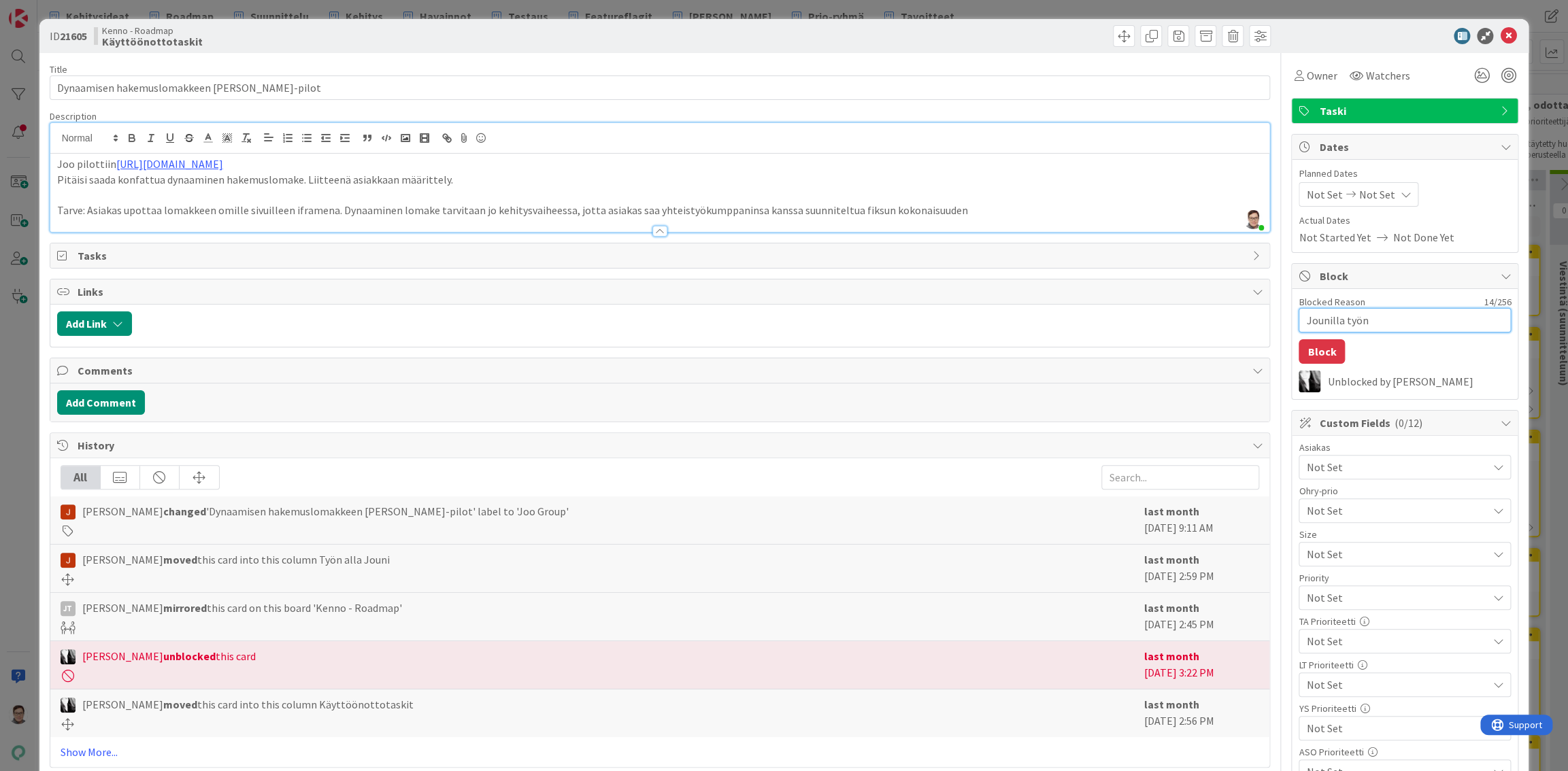
type textarea "x"
type textarea "Jounilla työn a"
type textarea "x"
type textarea "Jounilla työn al"
type textarea "x"
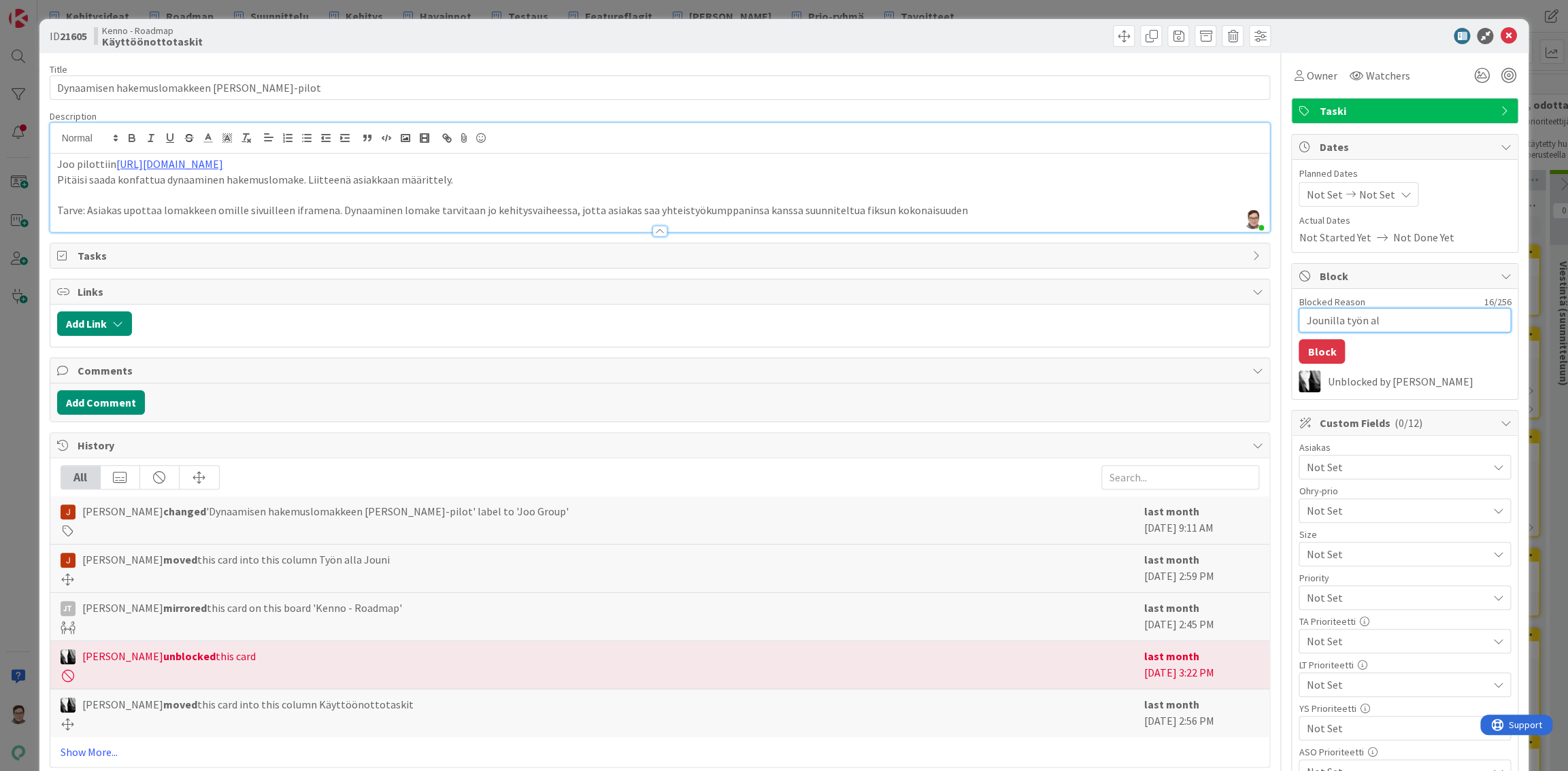
type textarea "Jounilla työn all"
type textarea "x"
type textarea "Jounilla työn alla"
click at [1319, 350] on button "Block" at bounding box center [1321, 351] width 46 height 25
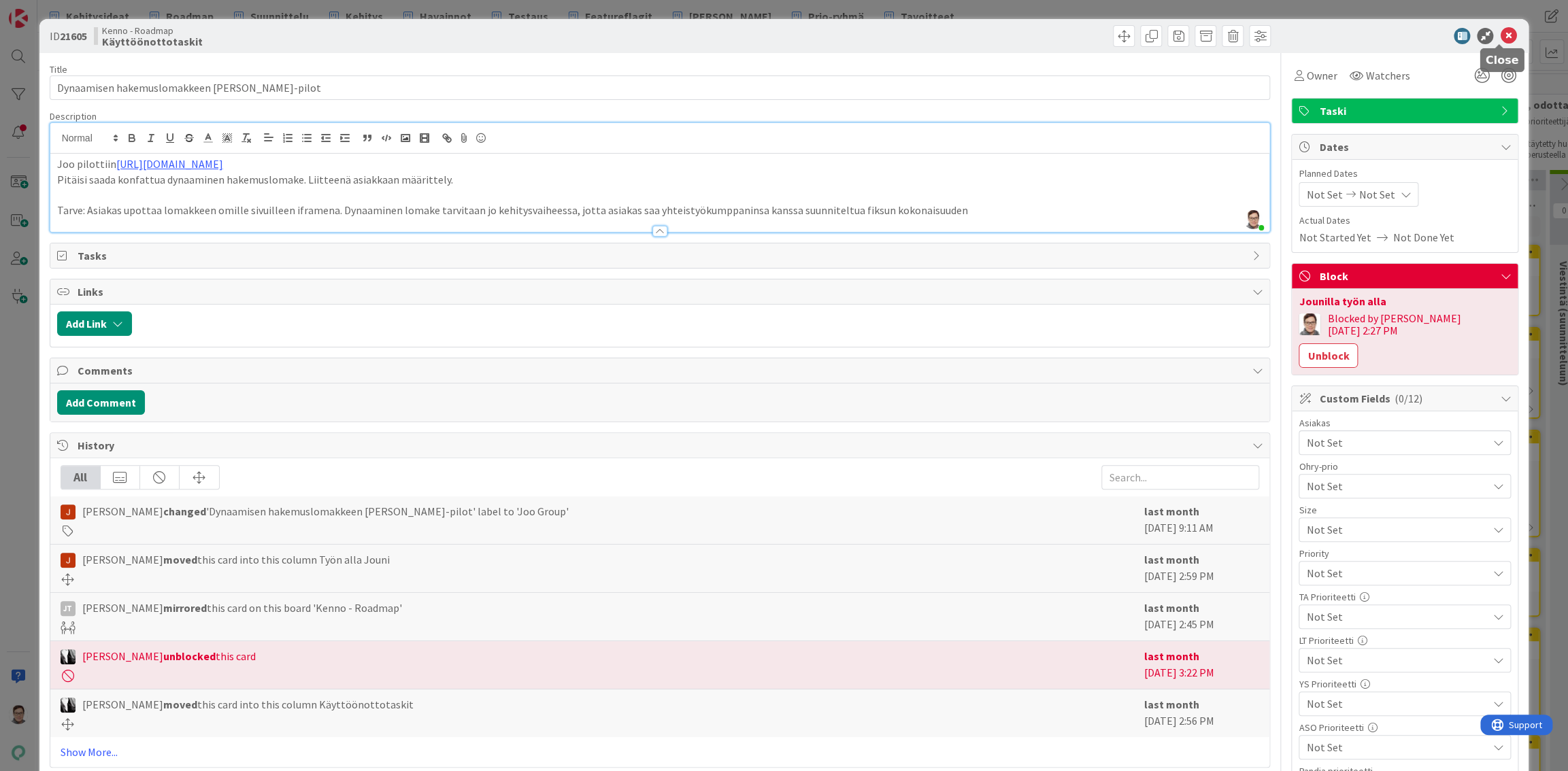
click at [1500, 40] on icon at bounding box center [1508, 36] width 17 height 17
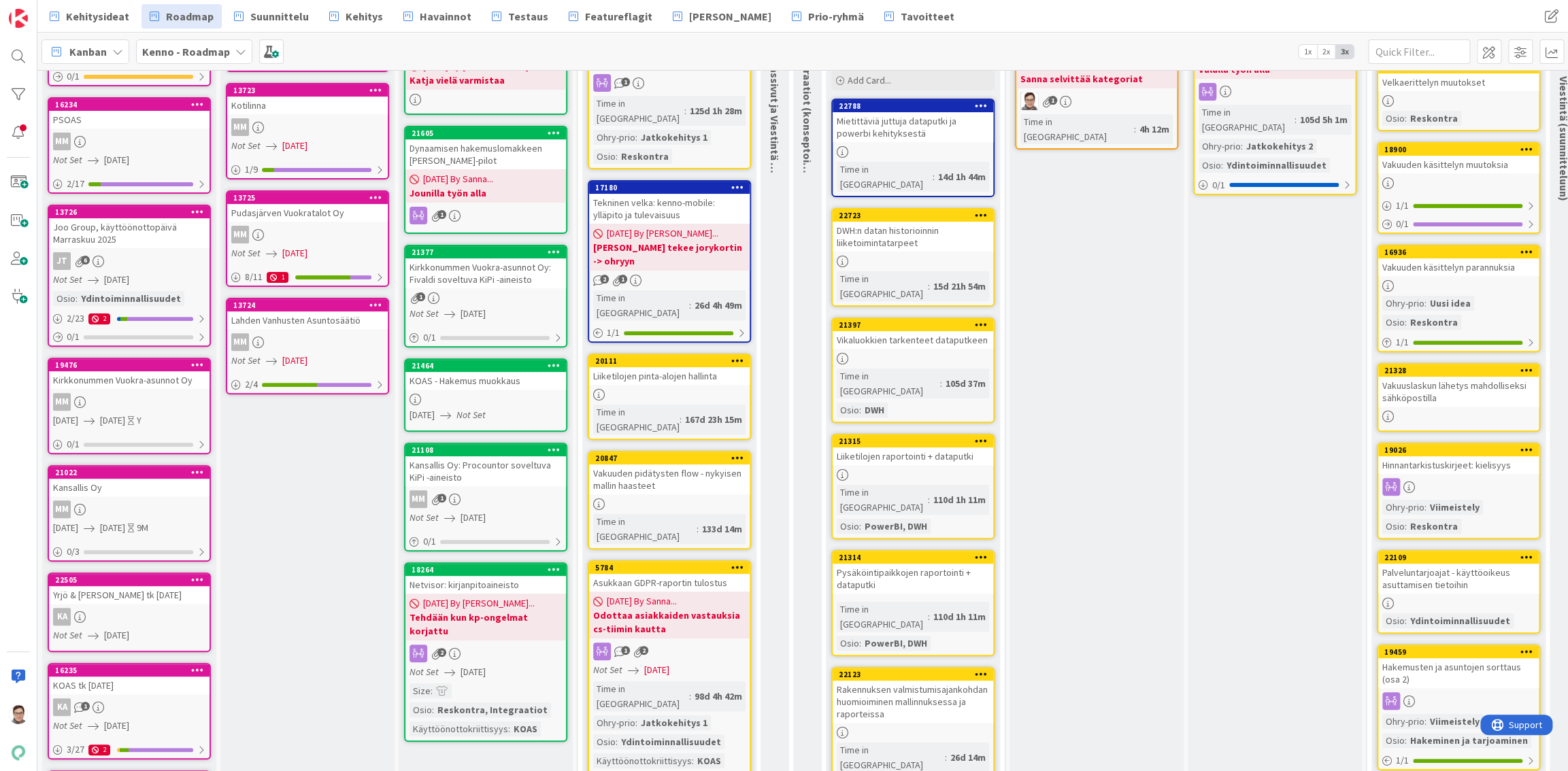
scroll to position [123, 0]
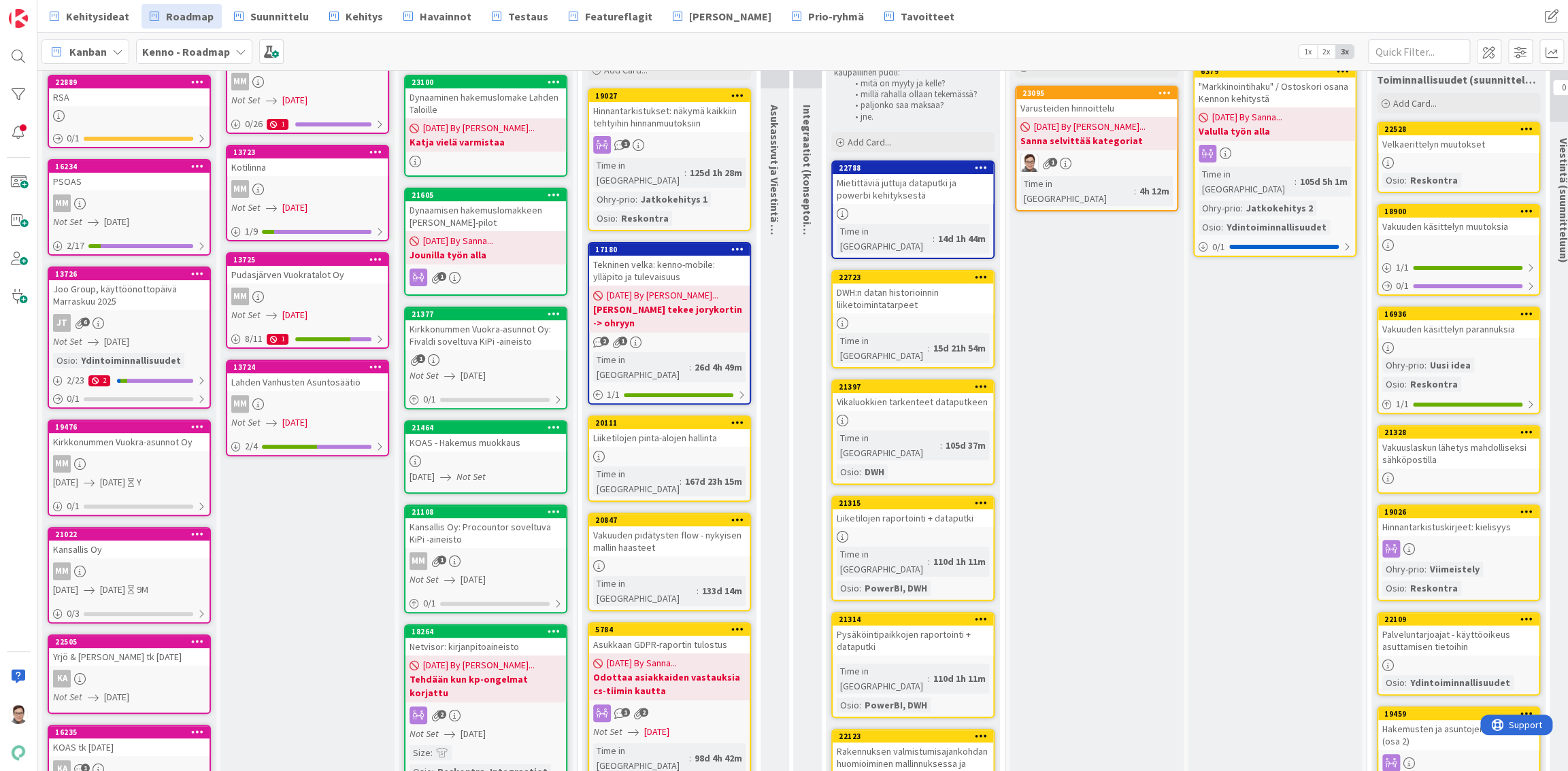
click at [492, 442] on div "KOAS - Hakemus muokkaus" at bounding box center [485, 443] width 160 height 18
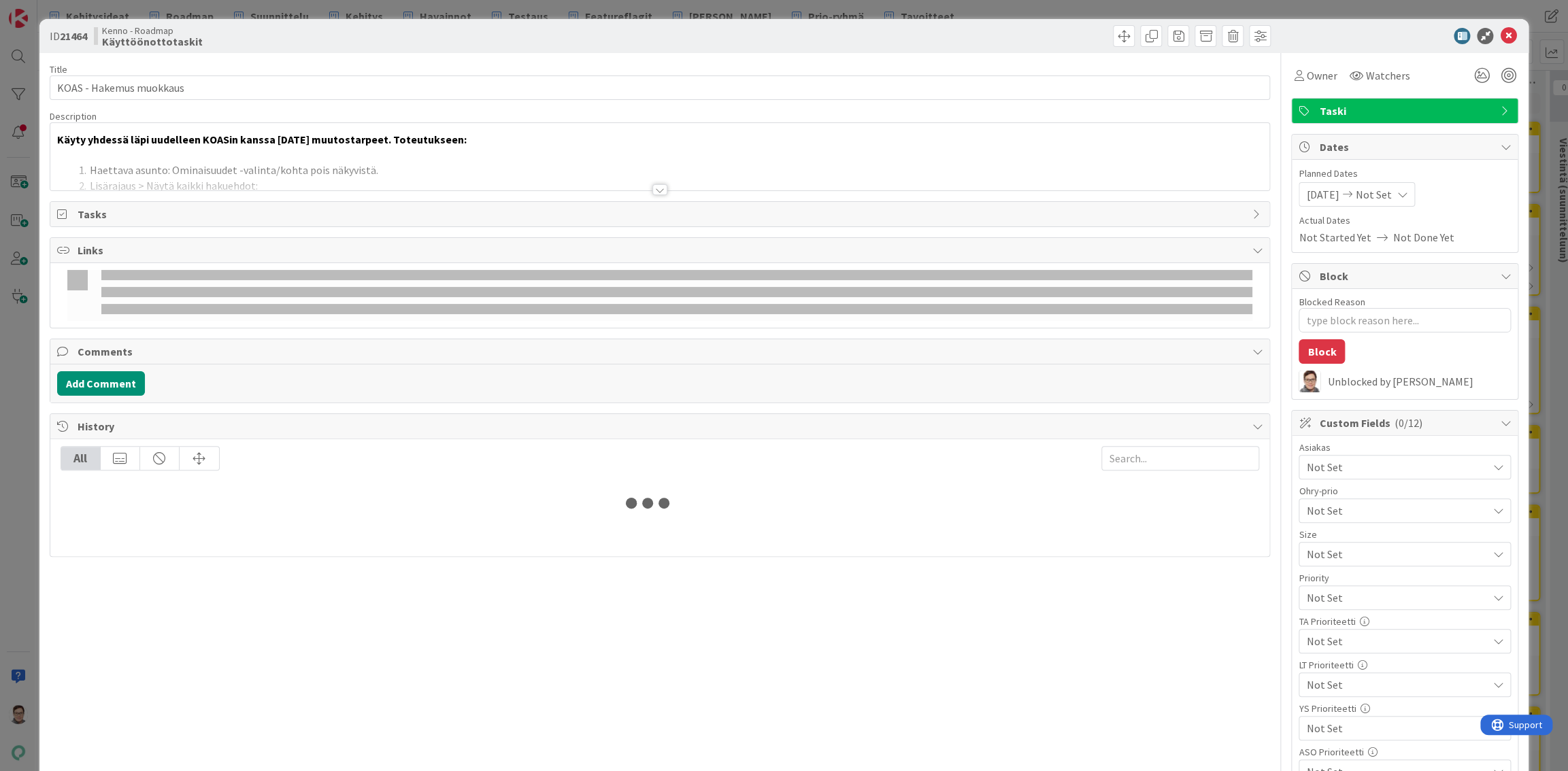
type textarea "x"
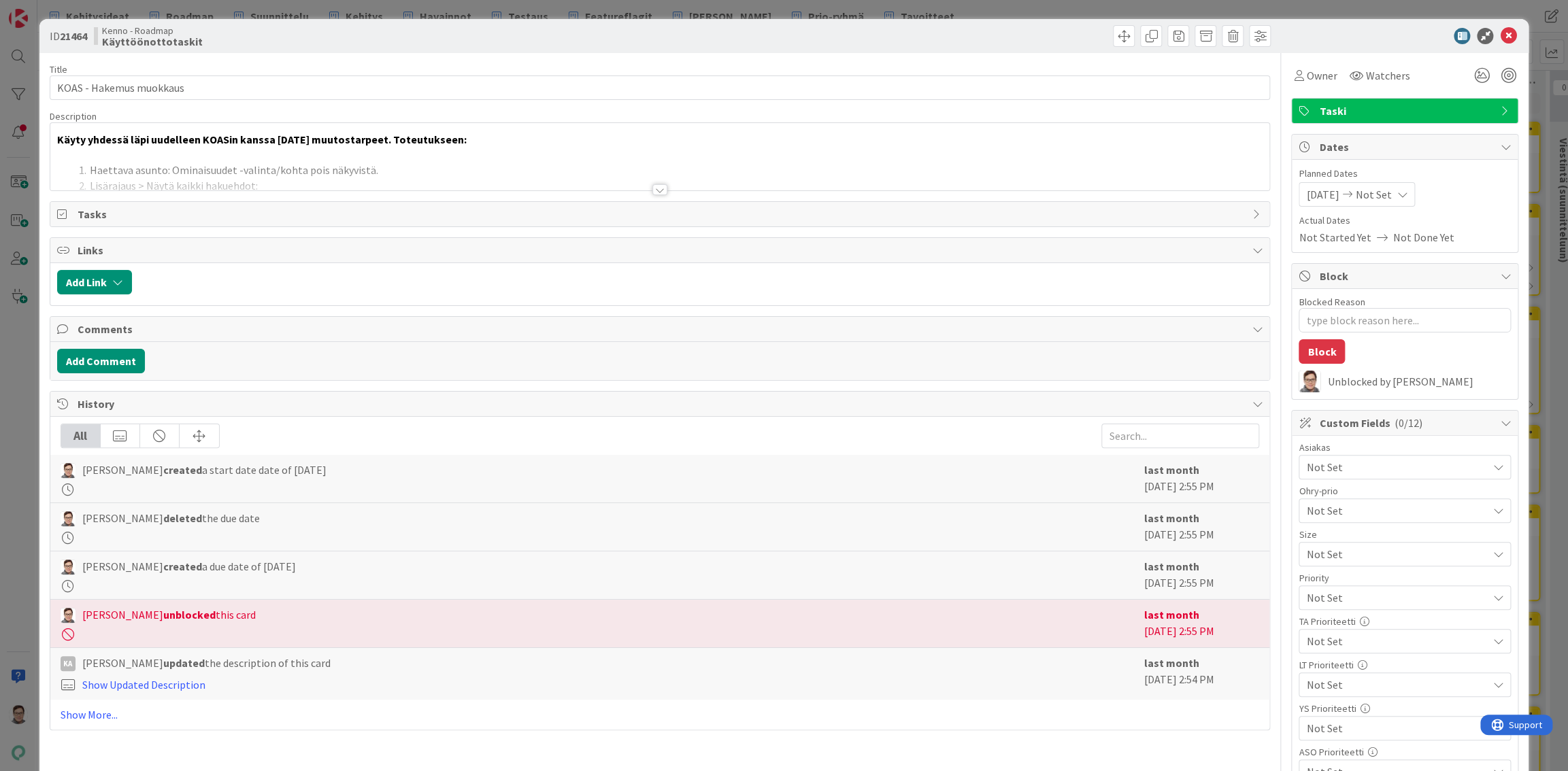
click at [659, 189] on div at bounding box center [660, 190] width 15 height 11
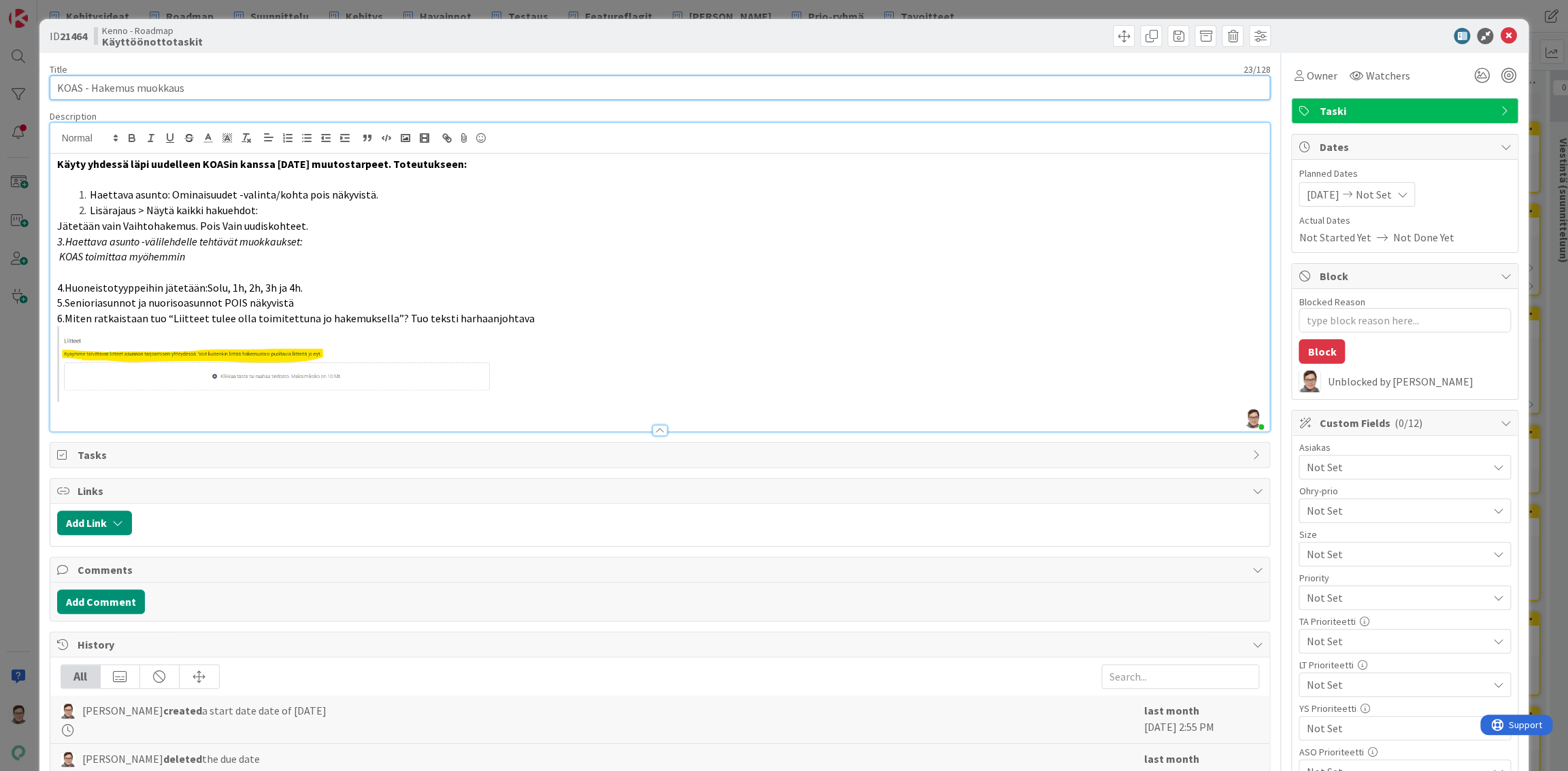
drag, startPoint x: 135, startPoint y: 83, endPoint x: 208, endPoint y: 87, distance: 73.1
click at [208, 87] on input "KOAS - Hakemus muokkaus" at bounding box center [660, 87] width 1221 height 25
type input "KOAS - Hakemus"
type textarea "x"
type input "KOAS - Hakemus,"
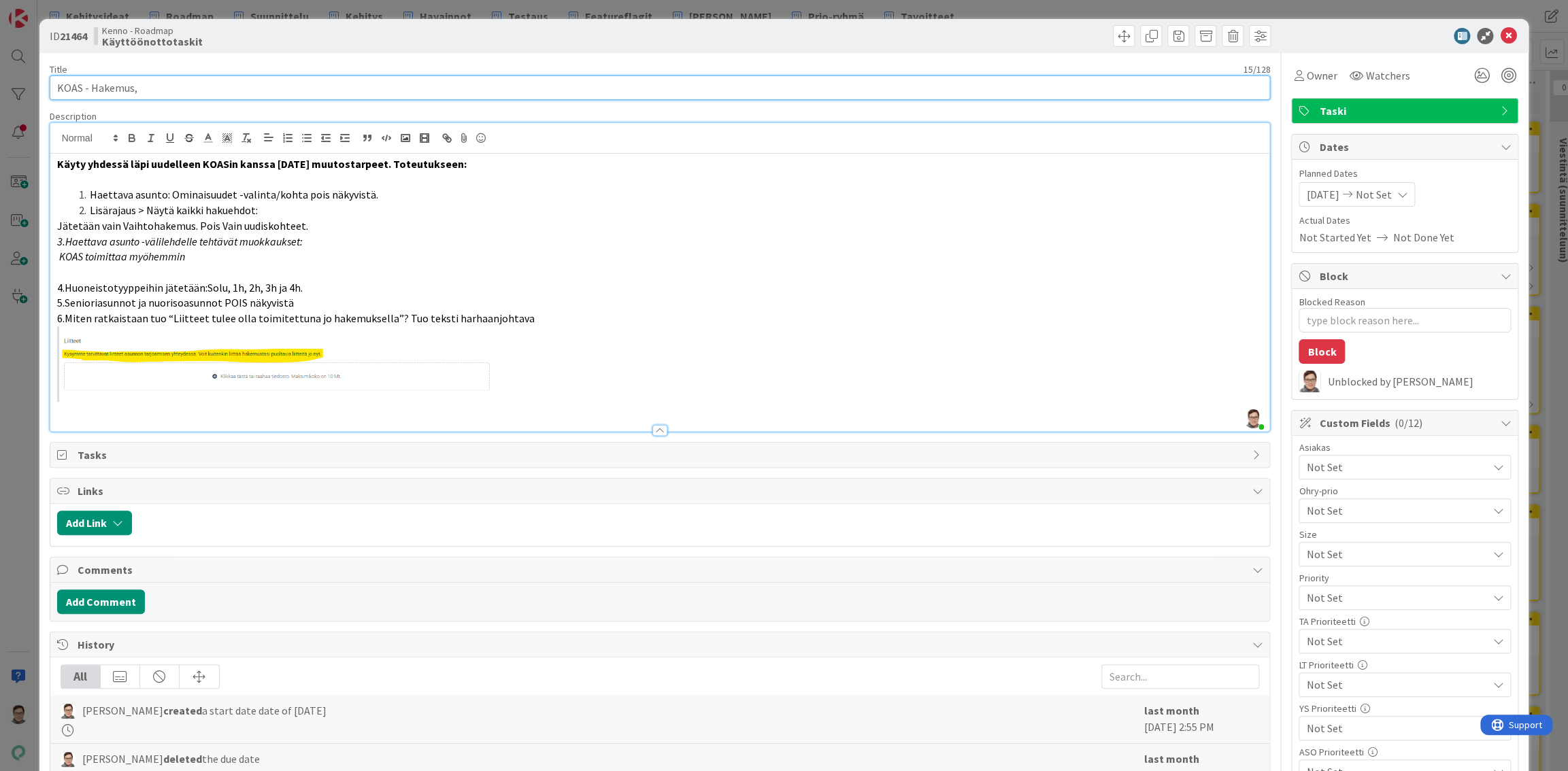
type textarea "x"
type input "KOAS - Hakemus,"
type textarea "x"
type input "KOAS - Hakemus, dynaamis"
type textarea "x"
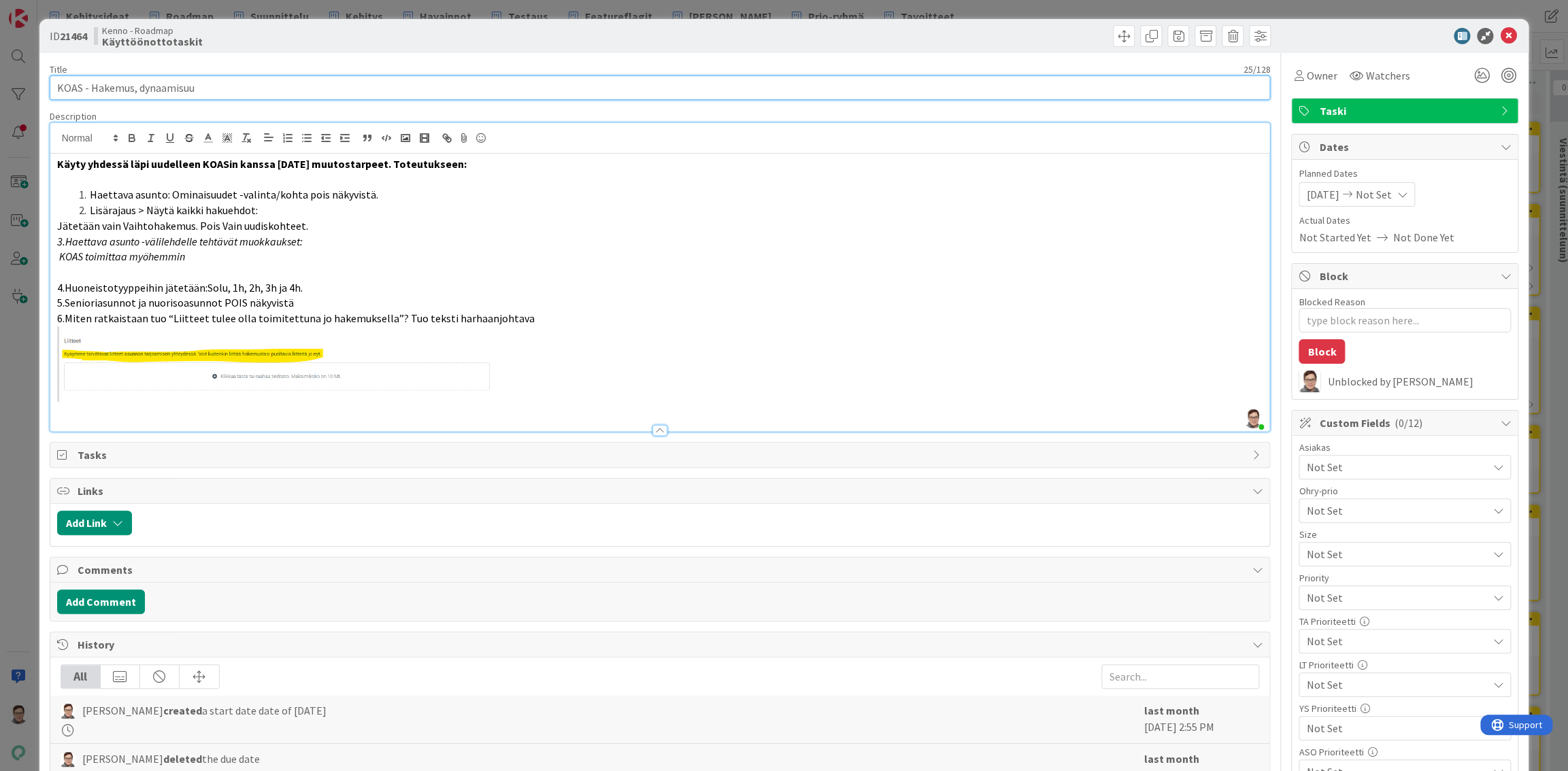
type input "KOAS - Hakemus, dynaamisuus"
type textarea "x"
type input "KOAS - Hakemus, dynaamis"
type textarea "x"
type input "KOAS - Hakemus, dynaamisuus"
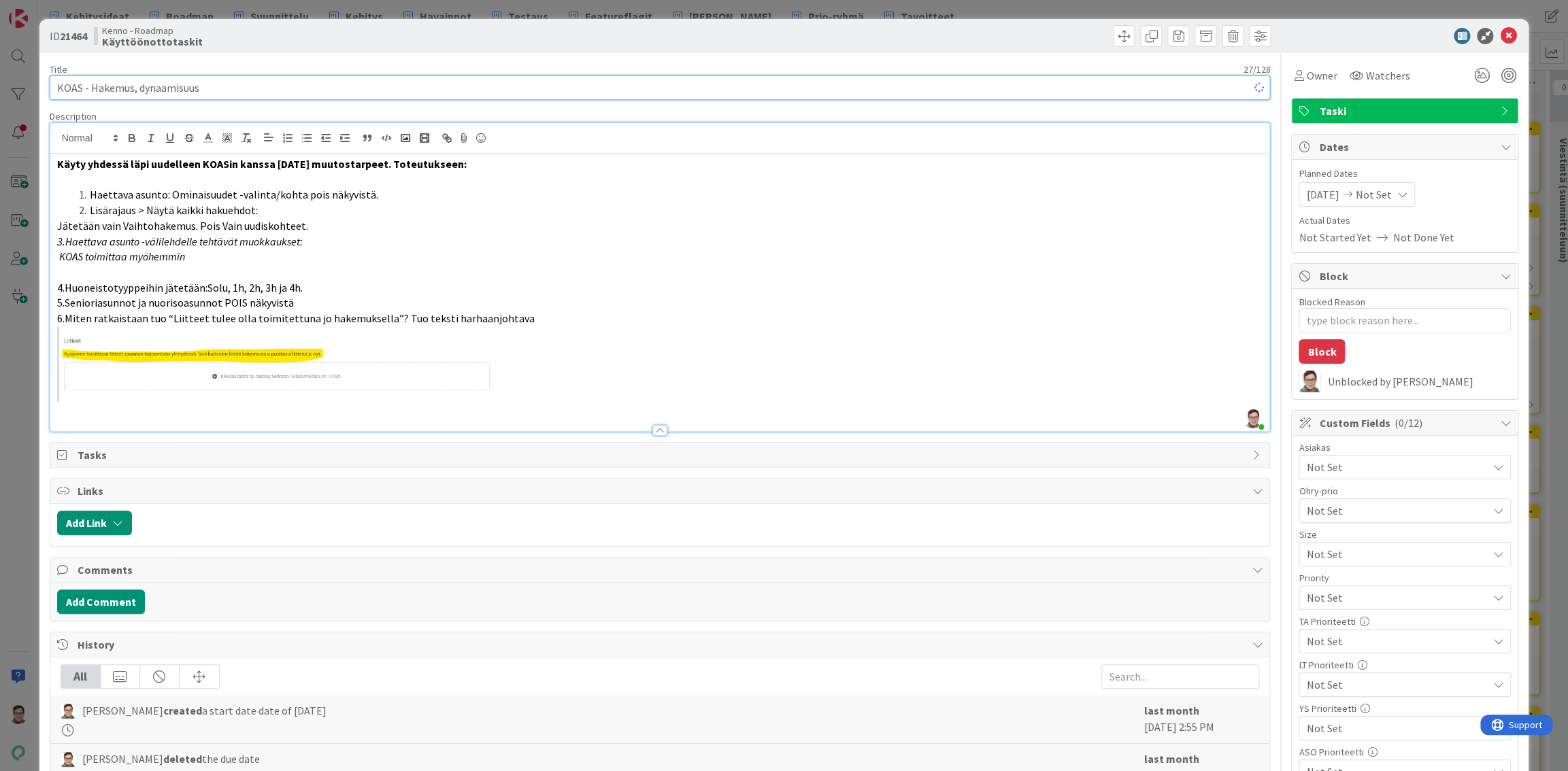
type textarea "x"
type input "KOAS - Hakemus, dynaami"
type textarea "x"
type input "KOAS - Hakemus, dynaamine"
type textarea "x"
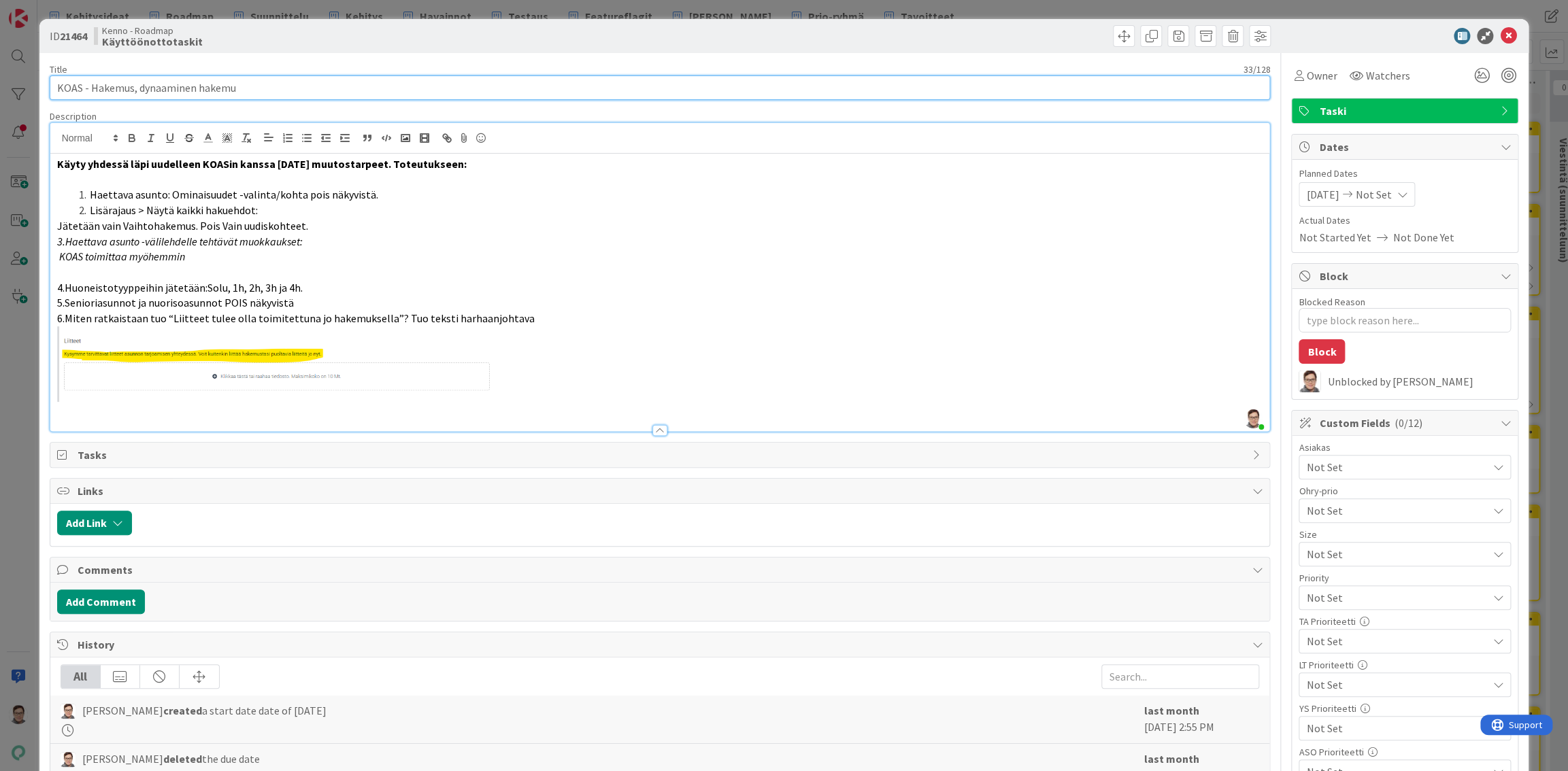
type input "KOAS - Hakemus, dynaaminen hakemus"
type textarea "x"
click at [96, 86] on input "KOAS - Hakemus, dynaaminen hakemus" at bounding box center [660, 87] width 1221 height 25
type input "KOAS - dynaaminen akemus, dynaaminen hakemus"
type textarea "x"
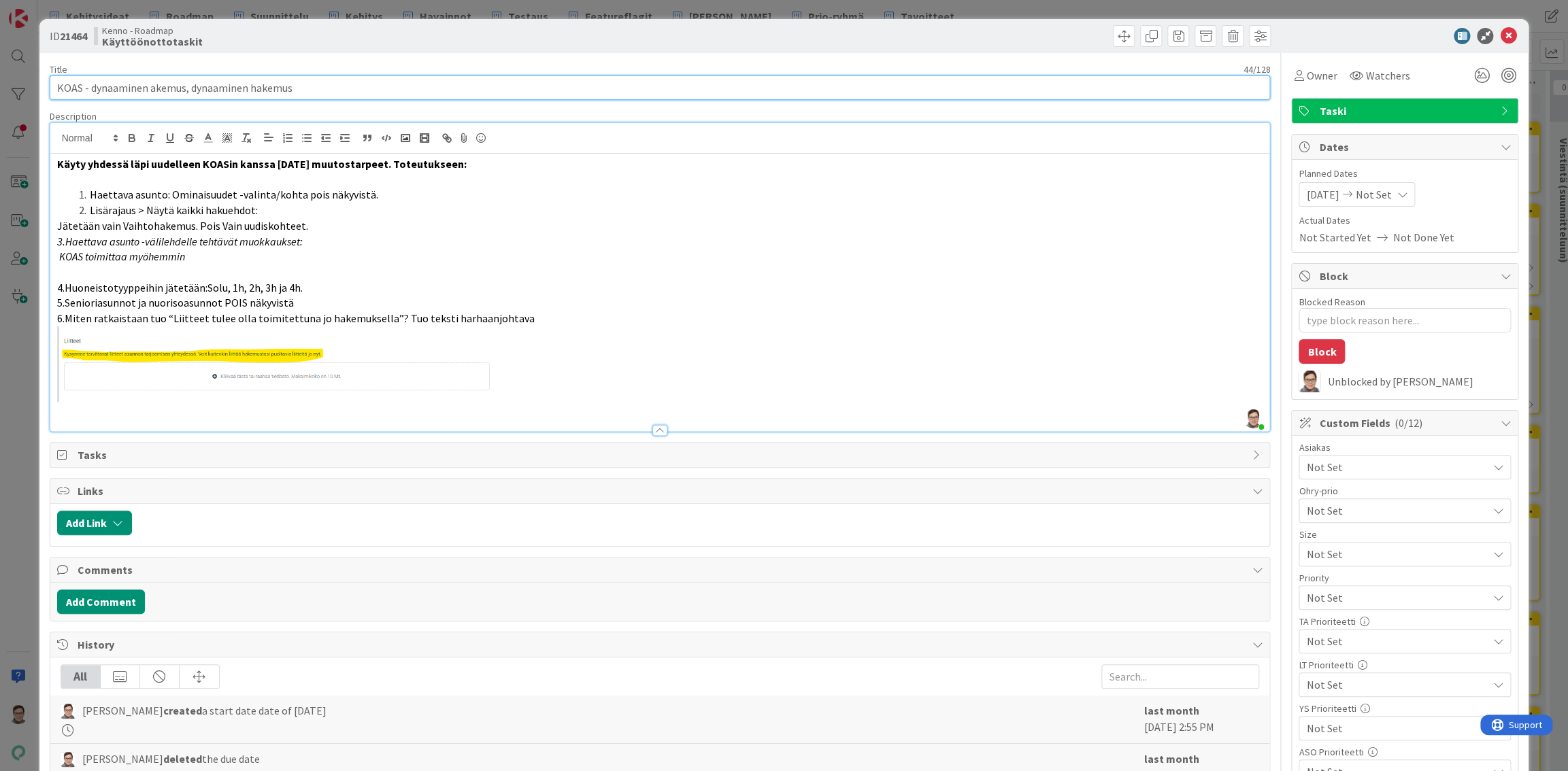
type input "KOAS - dynaaminen hakemus, dynaaminen hakemus"
type textarea "x"
drag, startPoint x: 308, startPoint y: 82, endPoint x: 190, endPoint y: 82, distance: 118.0
click at [190, 82] on input "KOAS - dynaaminen hakemus, dynaaminen hakemus" at bounding box center [660, 87] width 1221 height 25
type input "KOAS - dynaaminen hakemus"
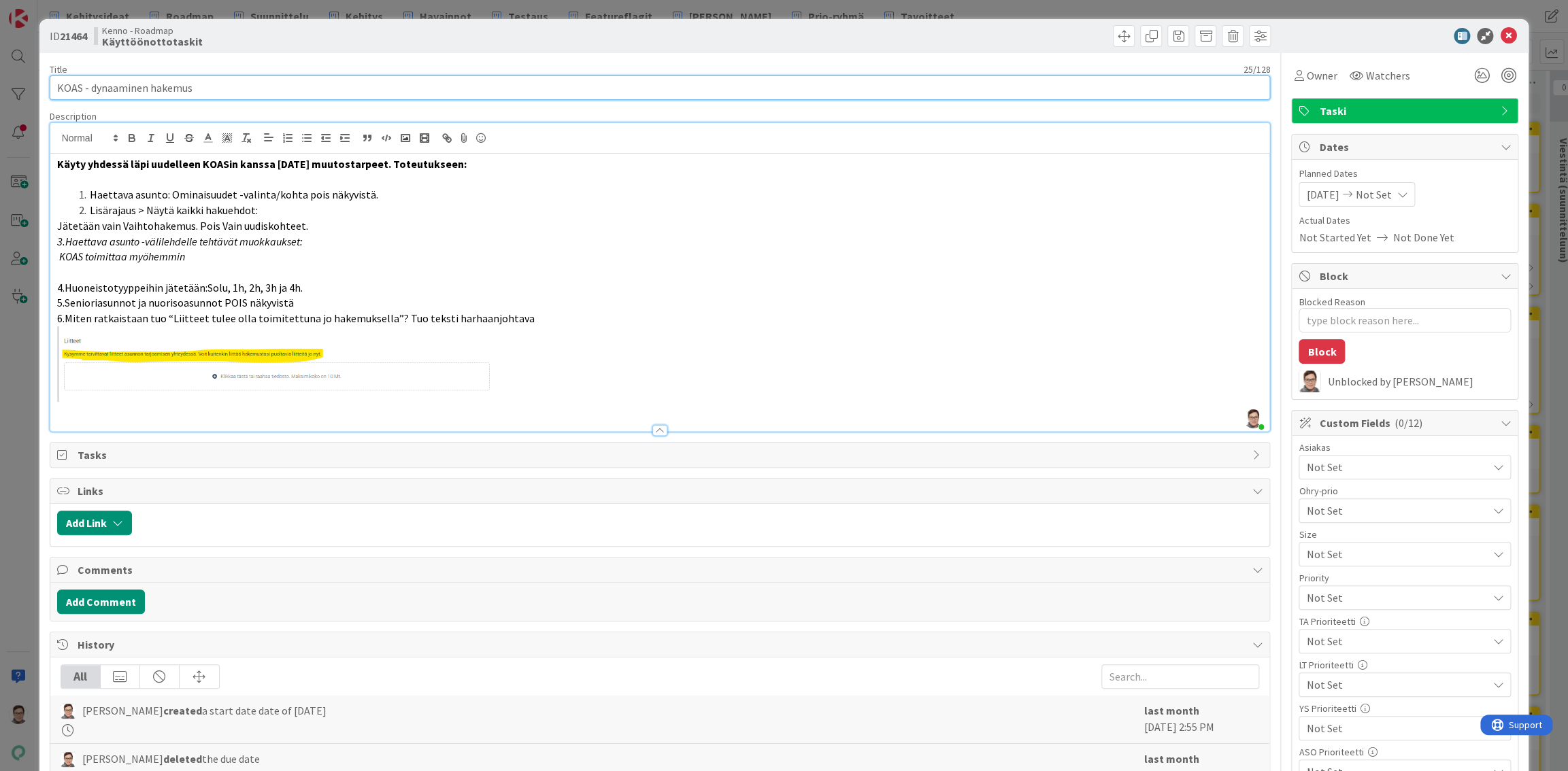
type textarea "x"
type input "KOAS - dynaaminen hakemus käyttöön"
type textarea "x"
type input "KOAS - dynaaminen hakemus käyttöön"
click at [1505, 39] on icon at bounding box center [1508, 36] width 17 height 17
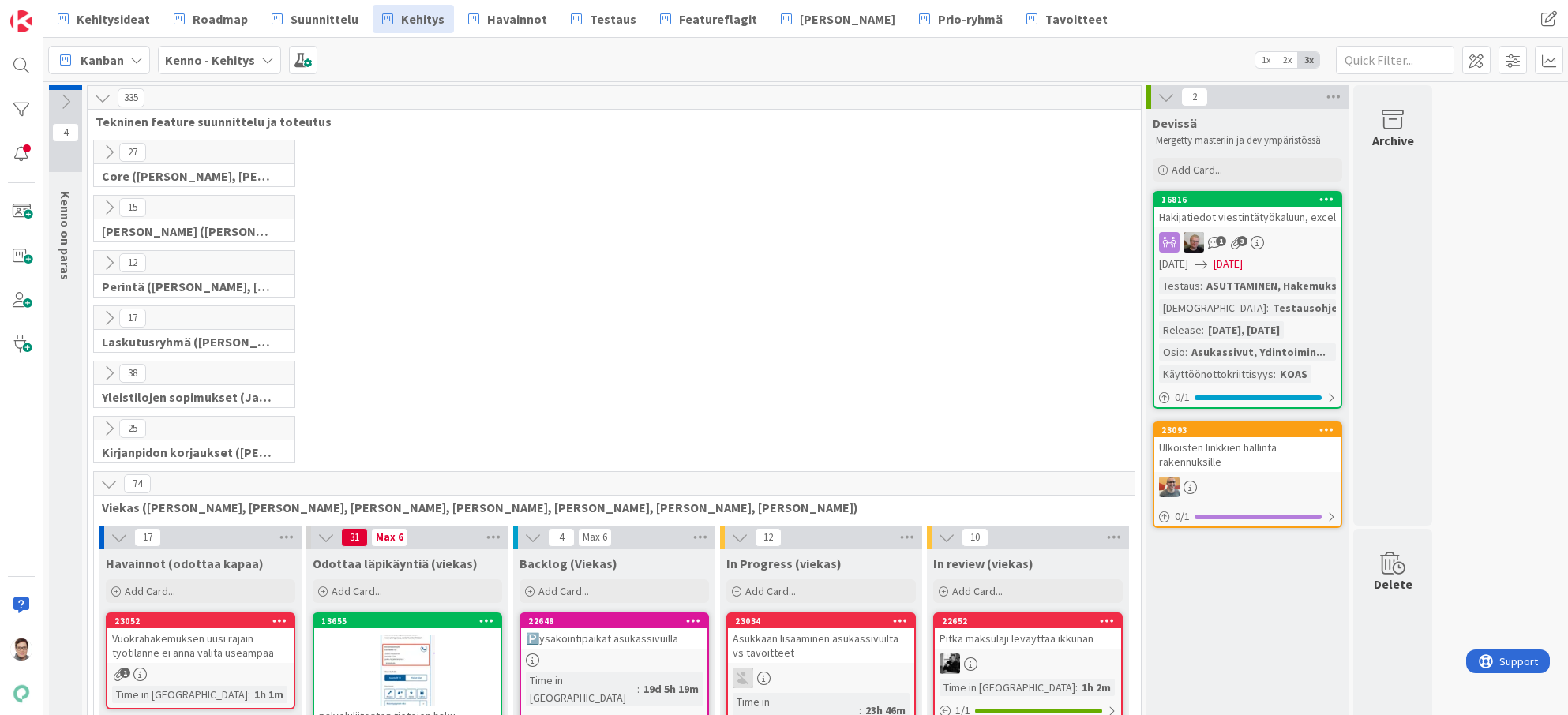
click at [105, 478] on icon at bounding box center [109, 484] width 17 height 17
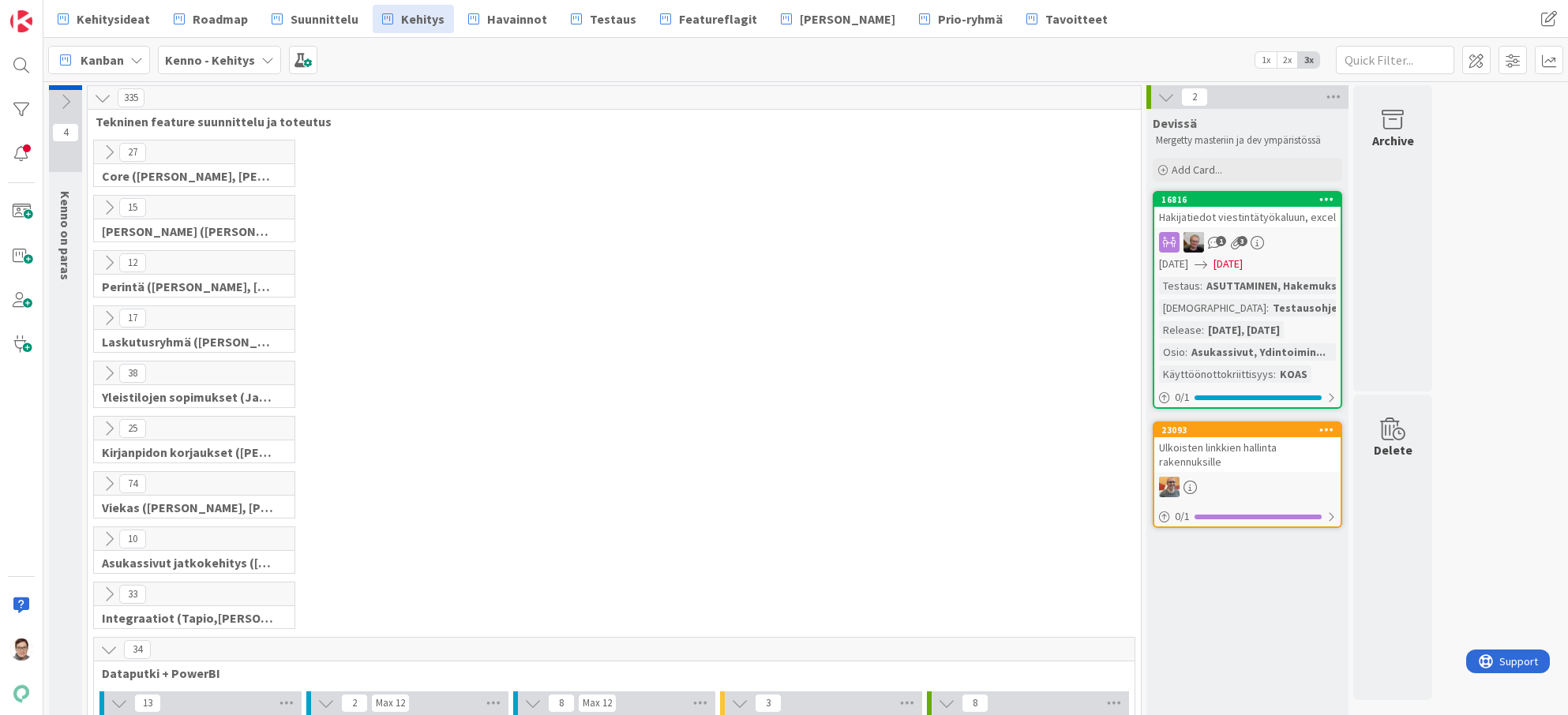
click at [105, 372] on icon at bounding box center [109, 374] width 17 height 17
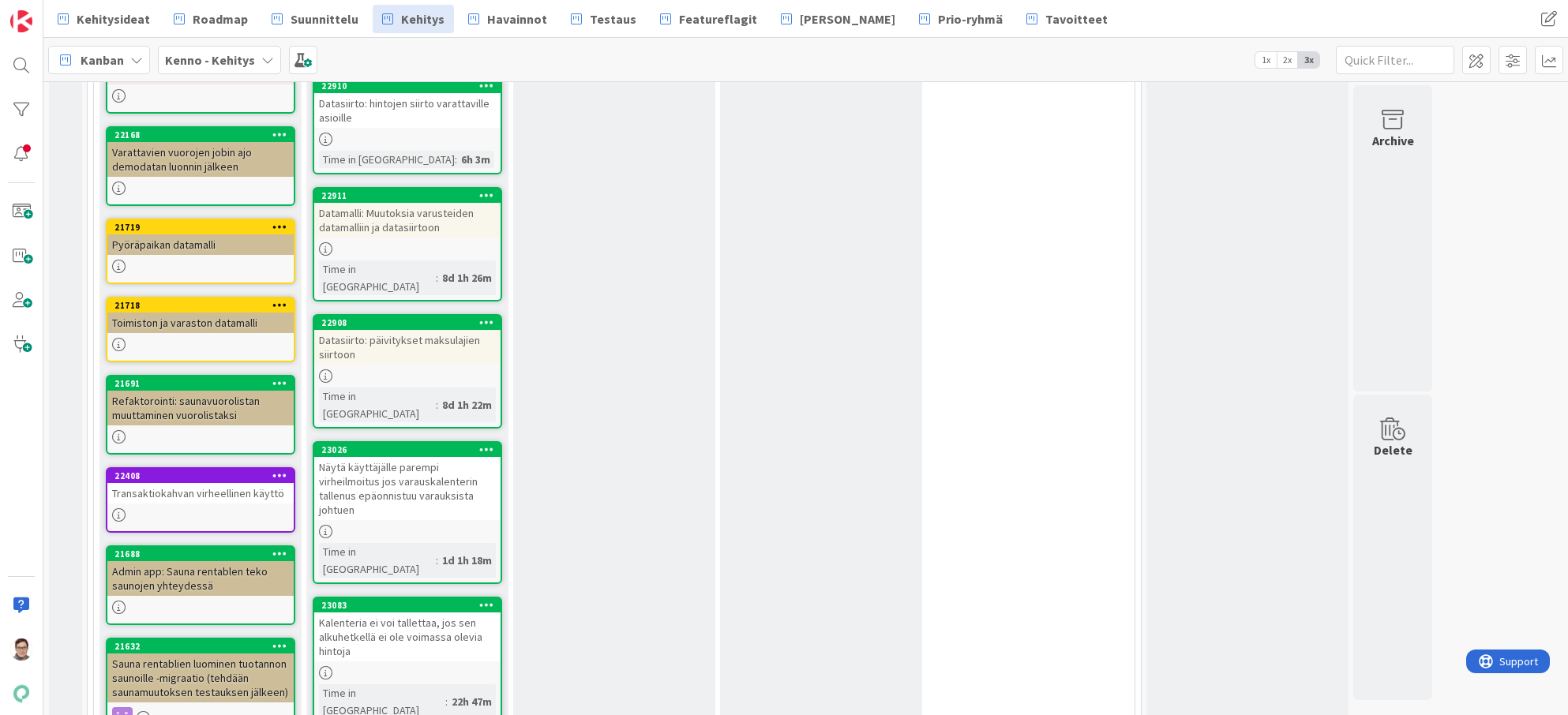
scroll to position [1262, 0]
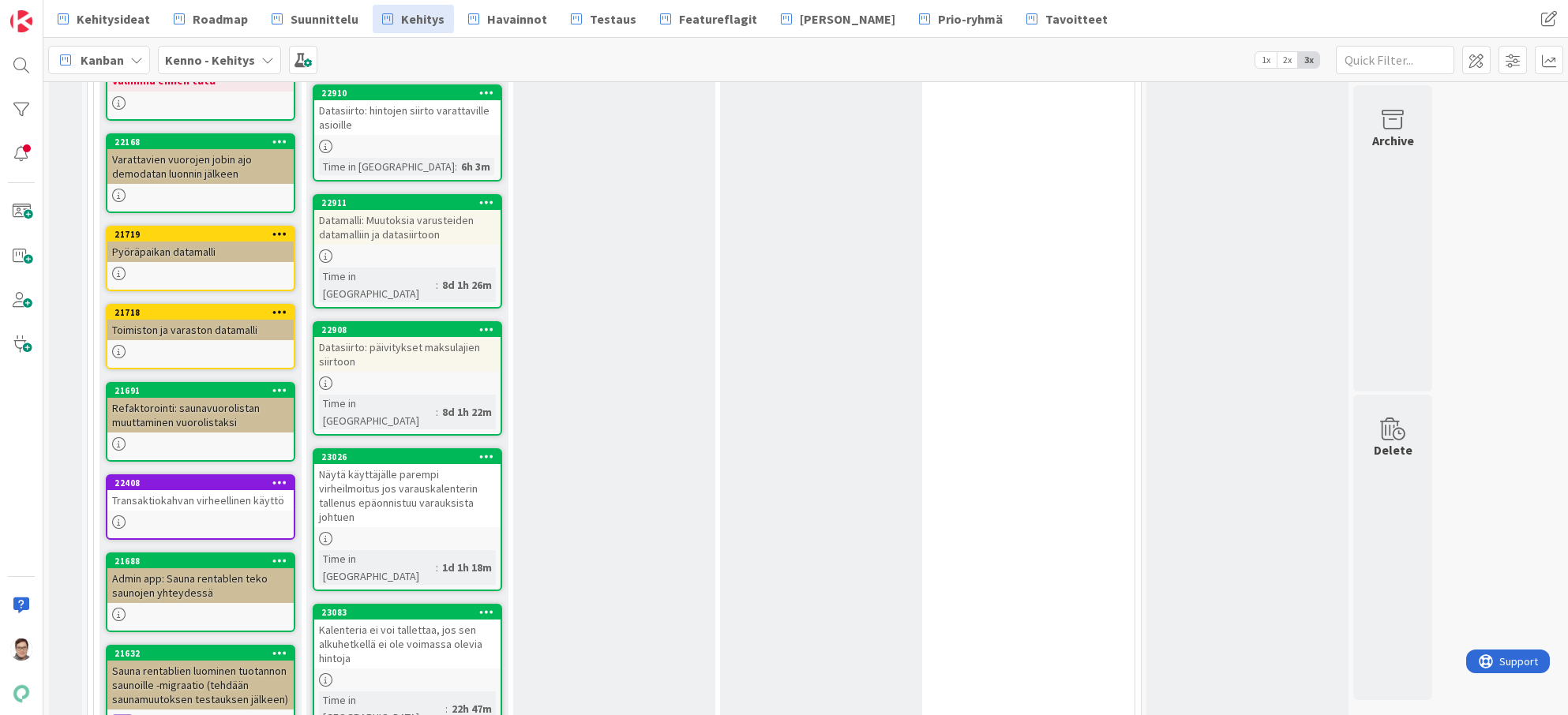
click at [418, 464] on div "Näytä käyttäjälle parempi virheilmoitus jos varauskalenterin tallenus epäonnist…" at bounding box center [407, 496] width 186 height 63
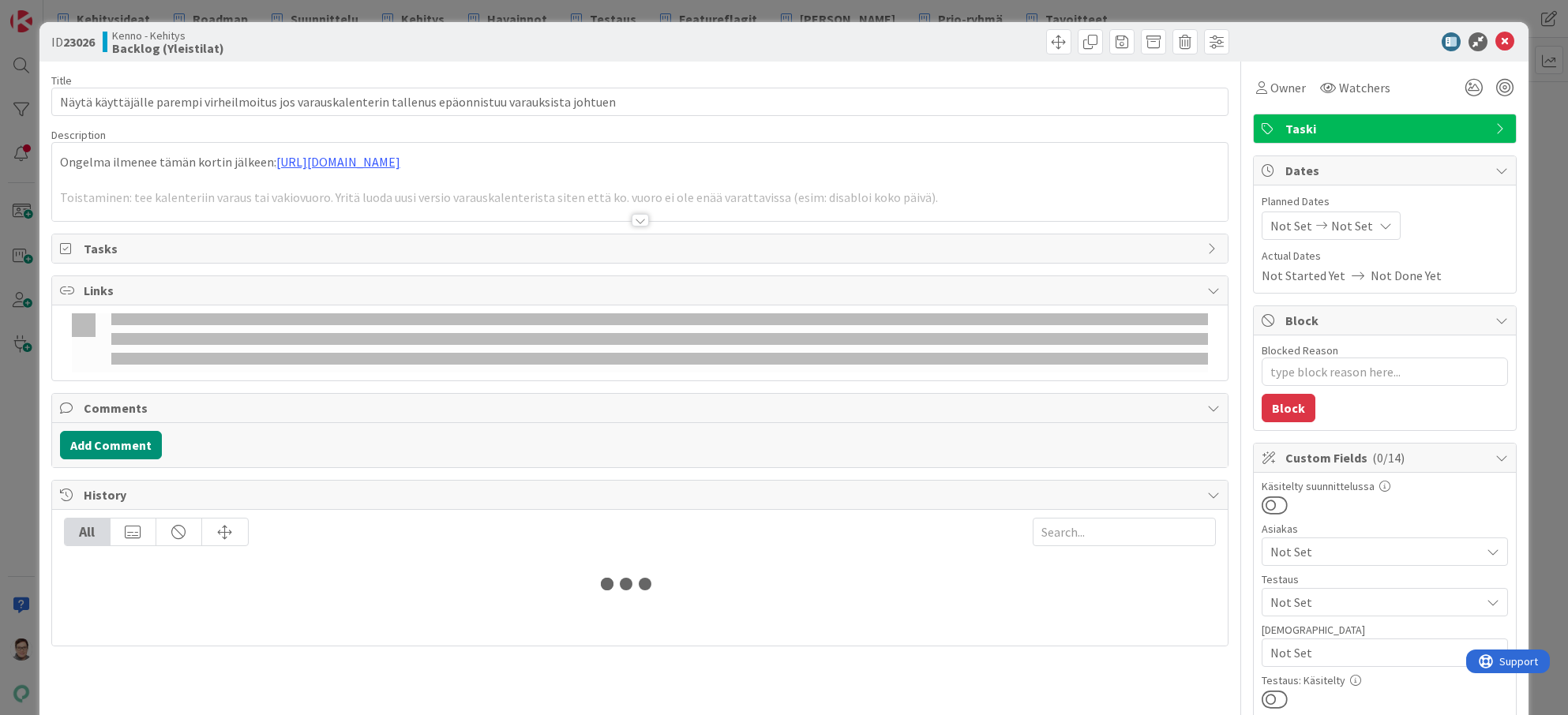
type textarea "x"
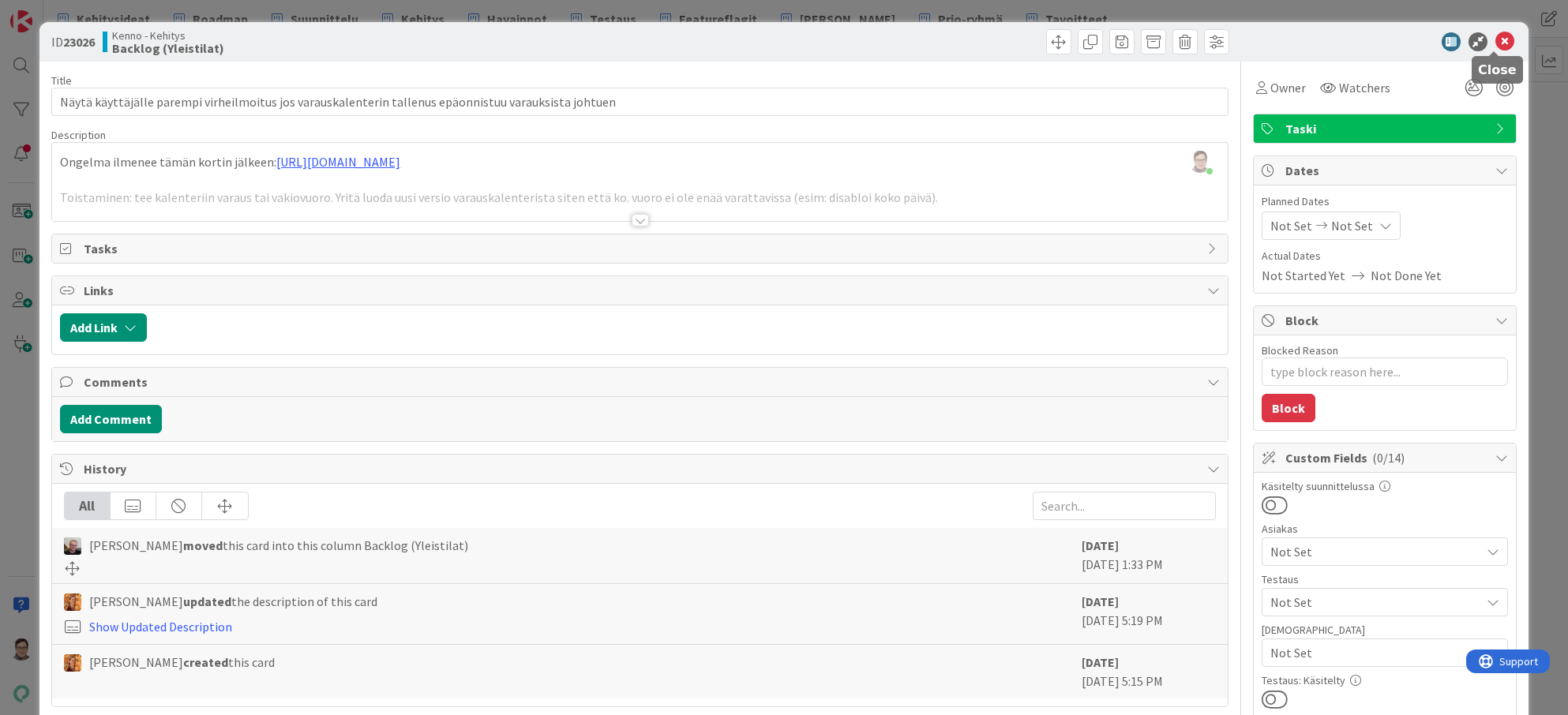
click at [1496, 40] on icon at bounding box center [1505, 42] width 19 height 19
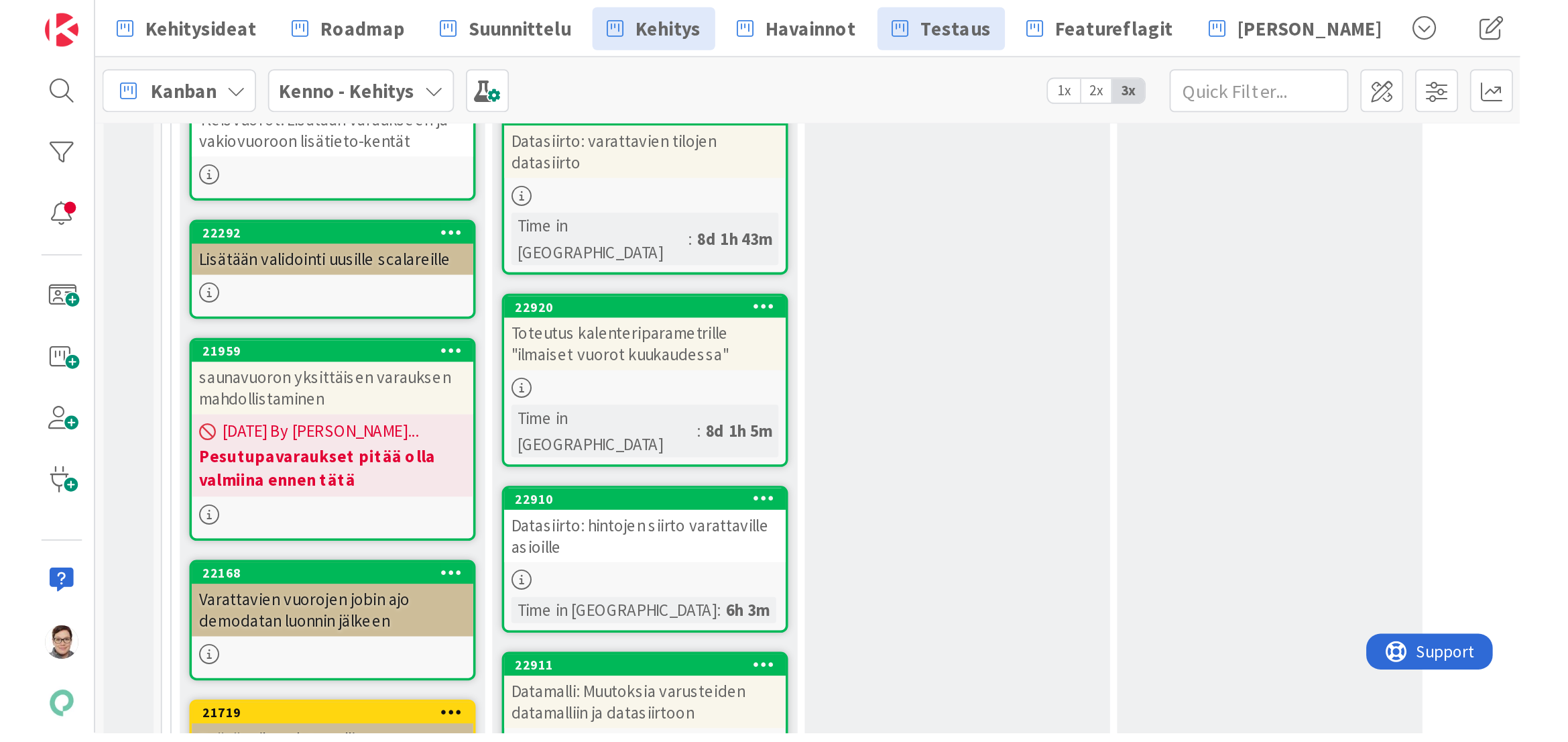
scroll to position [872, 0]
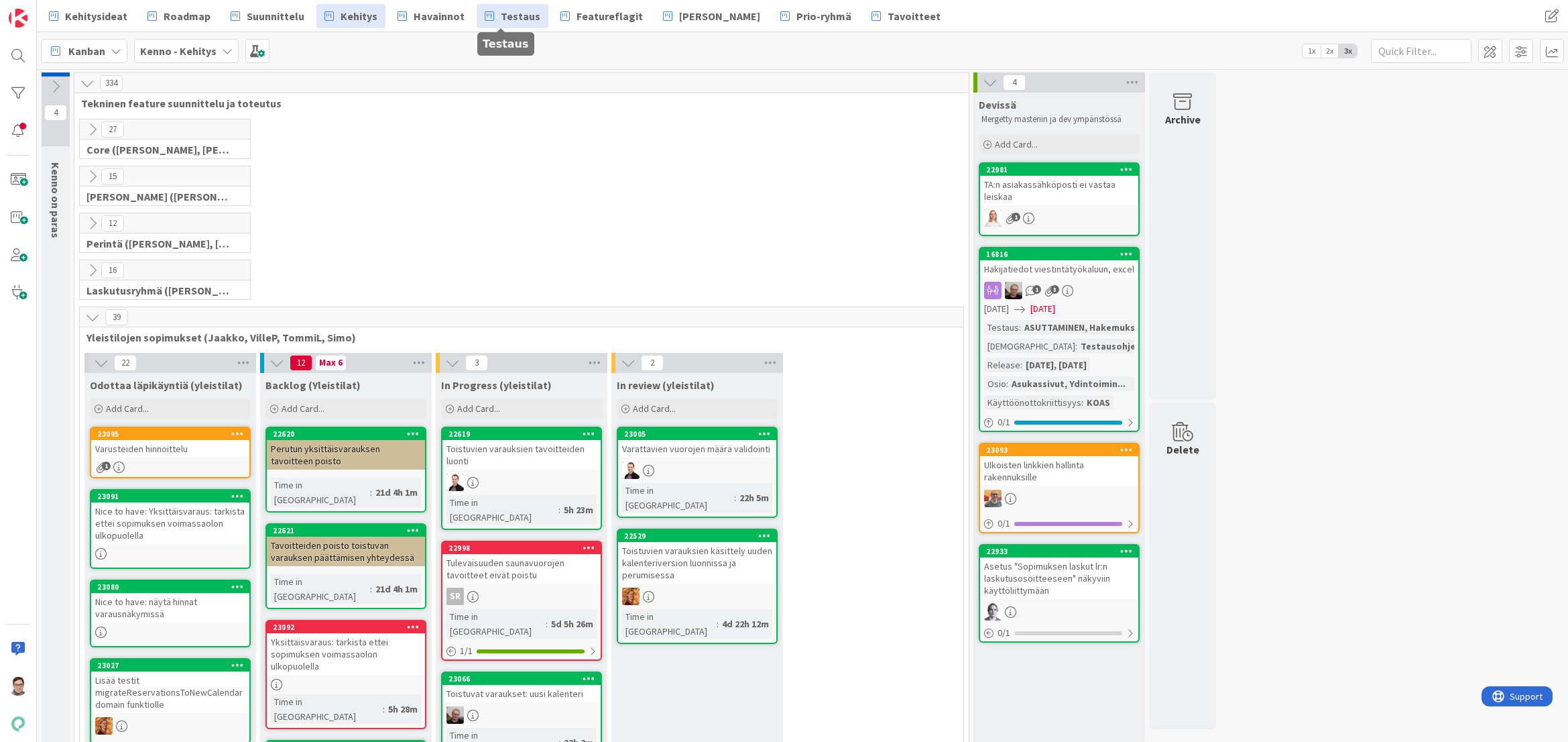
click at [493, 5] on link "Testaus" at bounding box center [513, 16] width 72 height 24
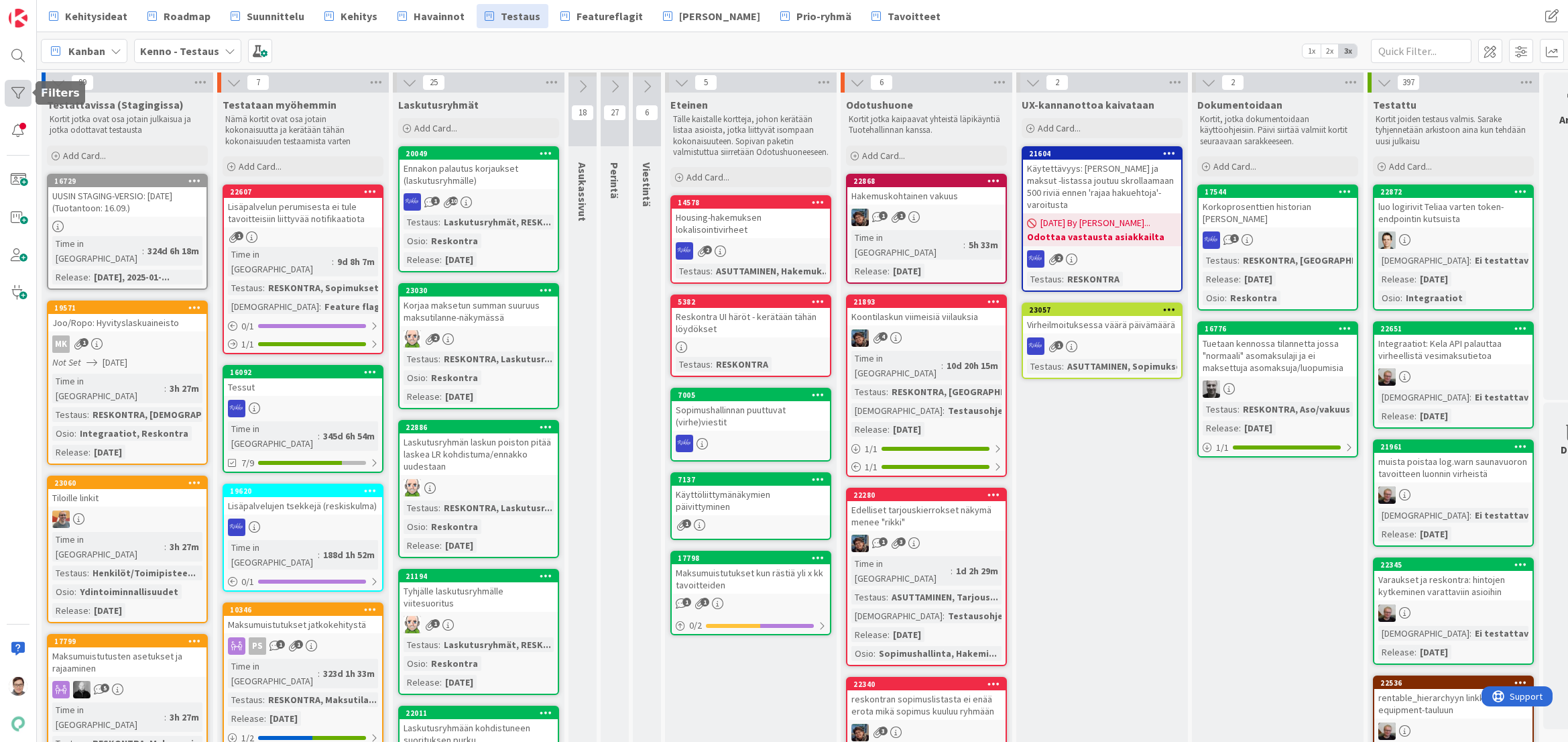
click at [16, 90] on div at bounding box center [18, 93] width 27 height 27
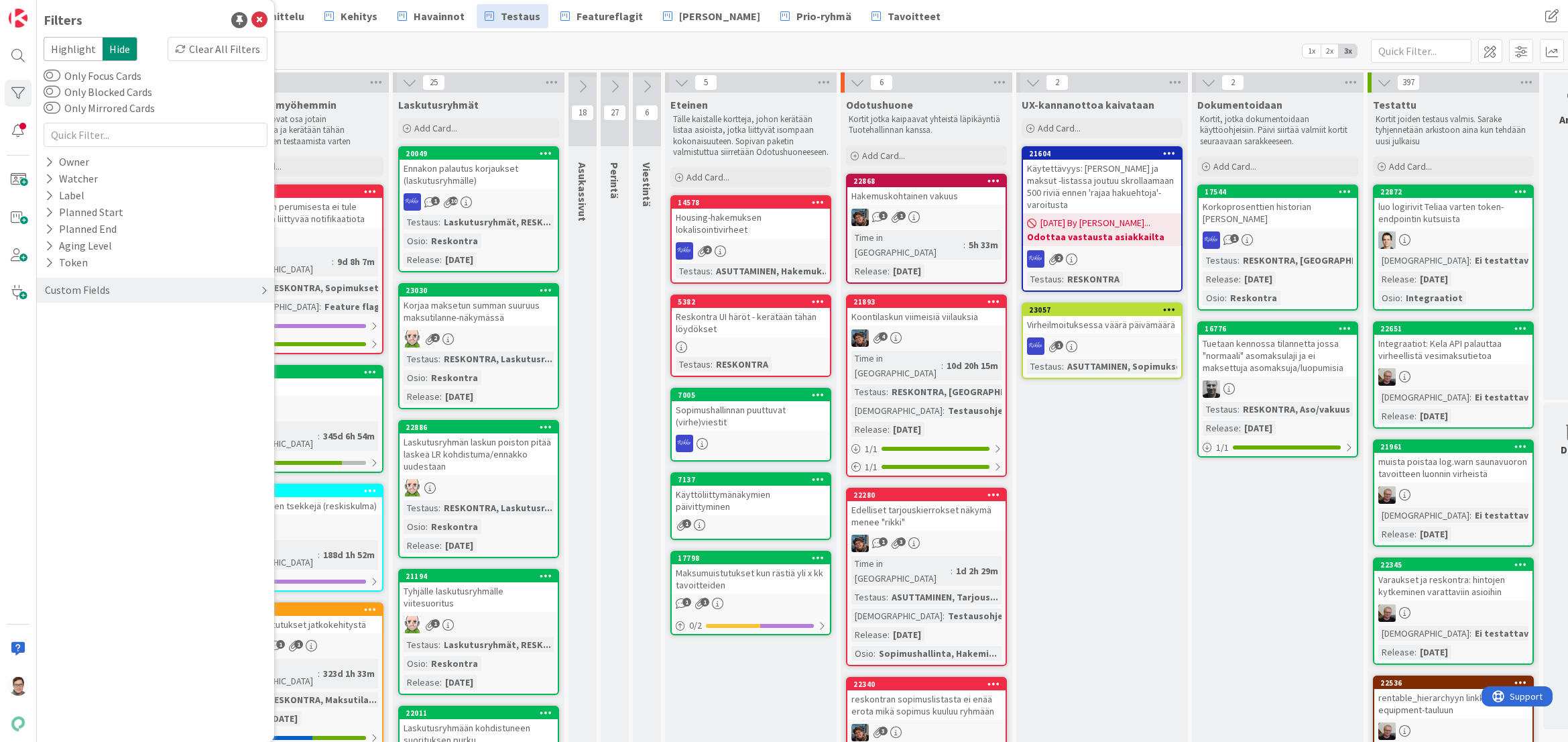
click at [80, 292] on div "Custom Fields" at bounding box center [77, 290] width 67 height 17
click at [79, 386] on button "Release" at bounding box center [70, 384] width 53 height 17
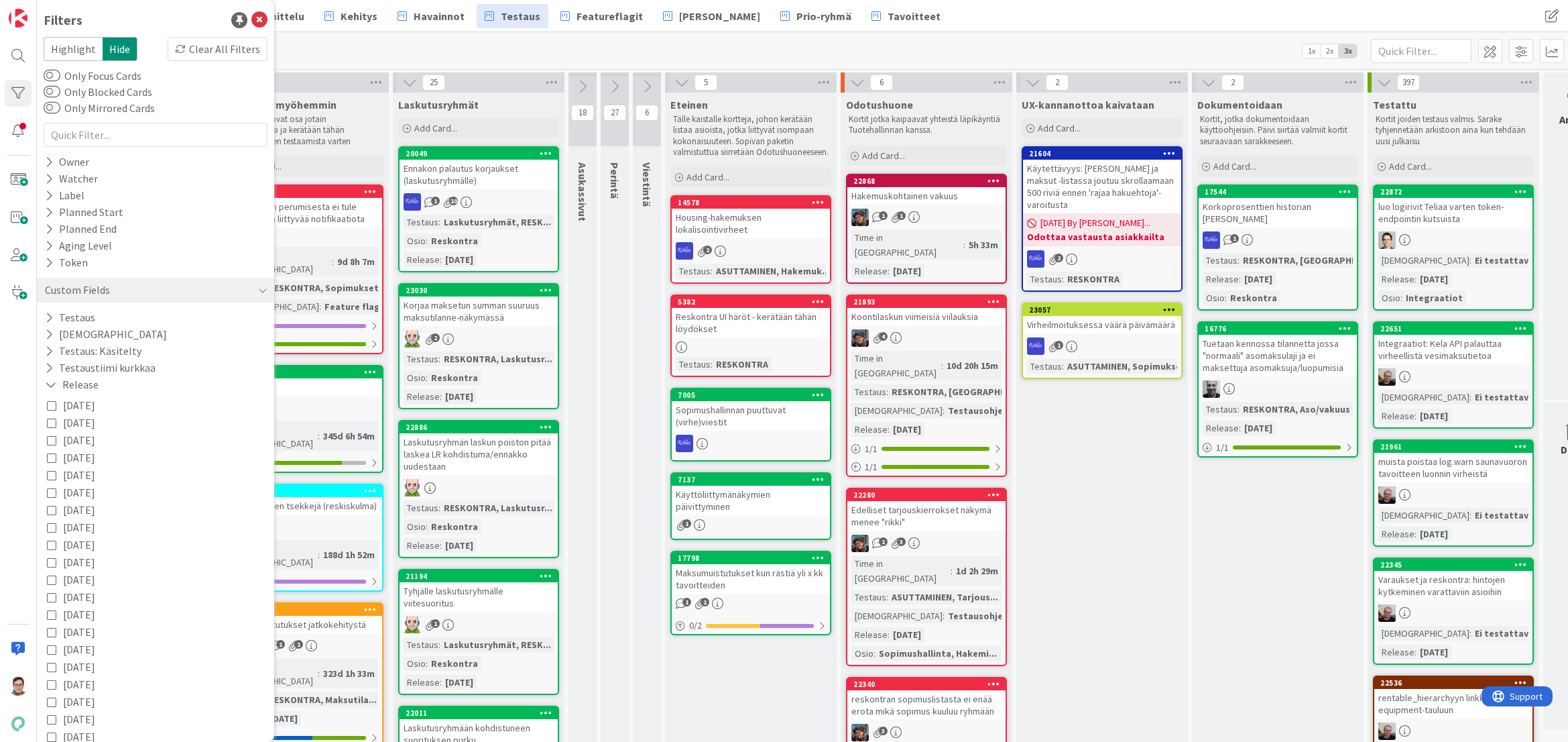
click at [50, 407] on icon at bounding box center [51, 405] width 10 height 10
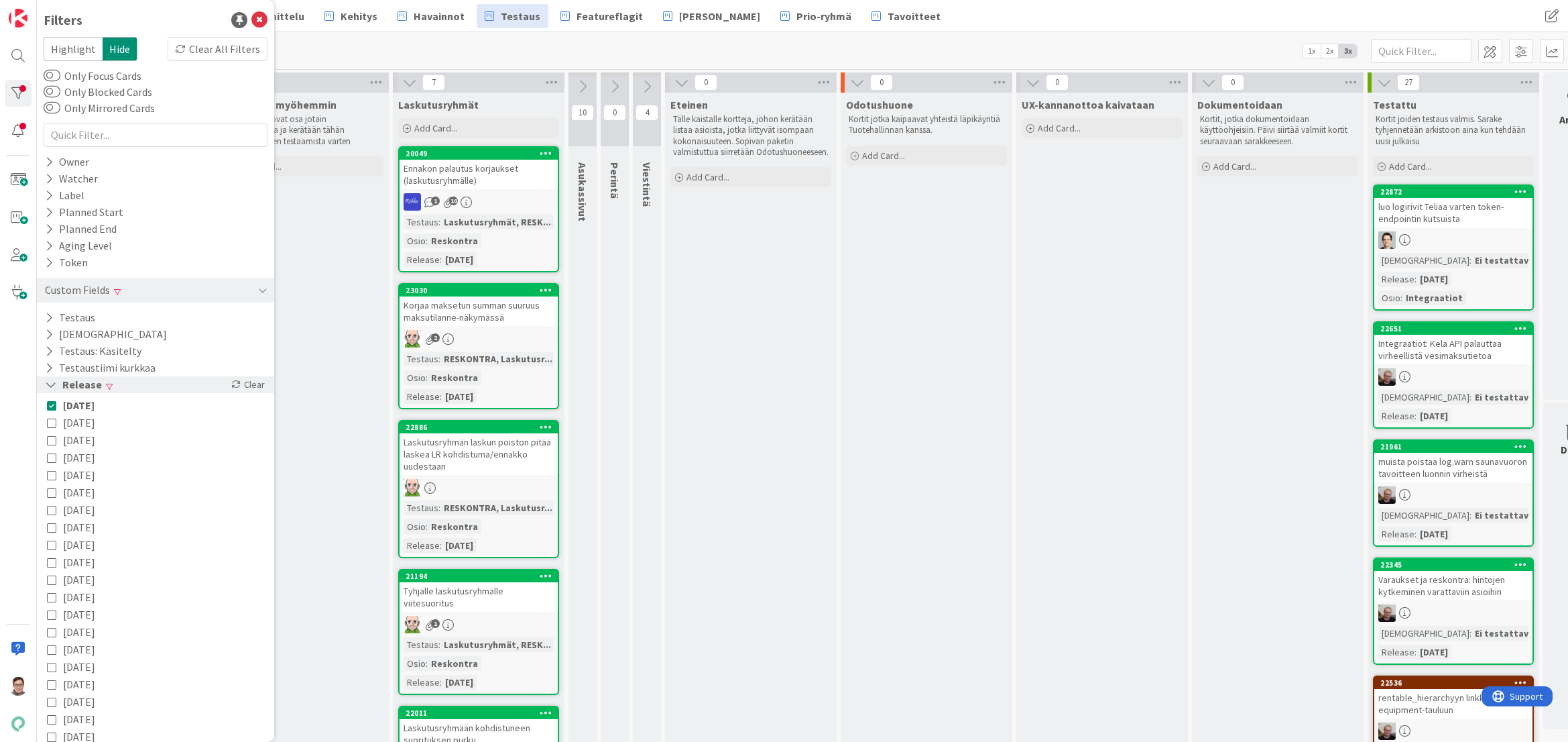
click at [50, 383] on icon at bounding box center [51, 384] width 12 height 11
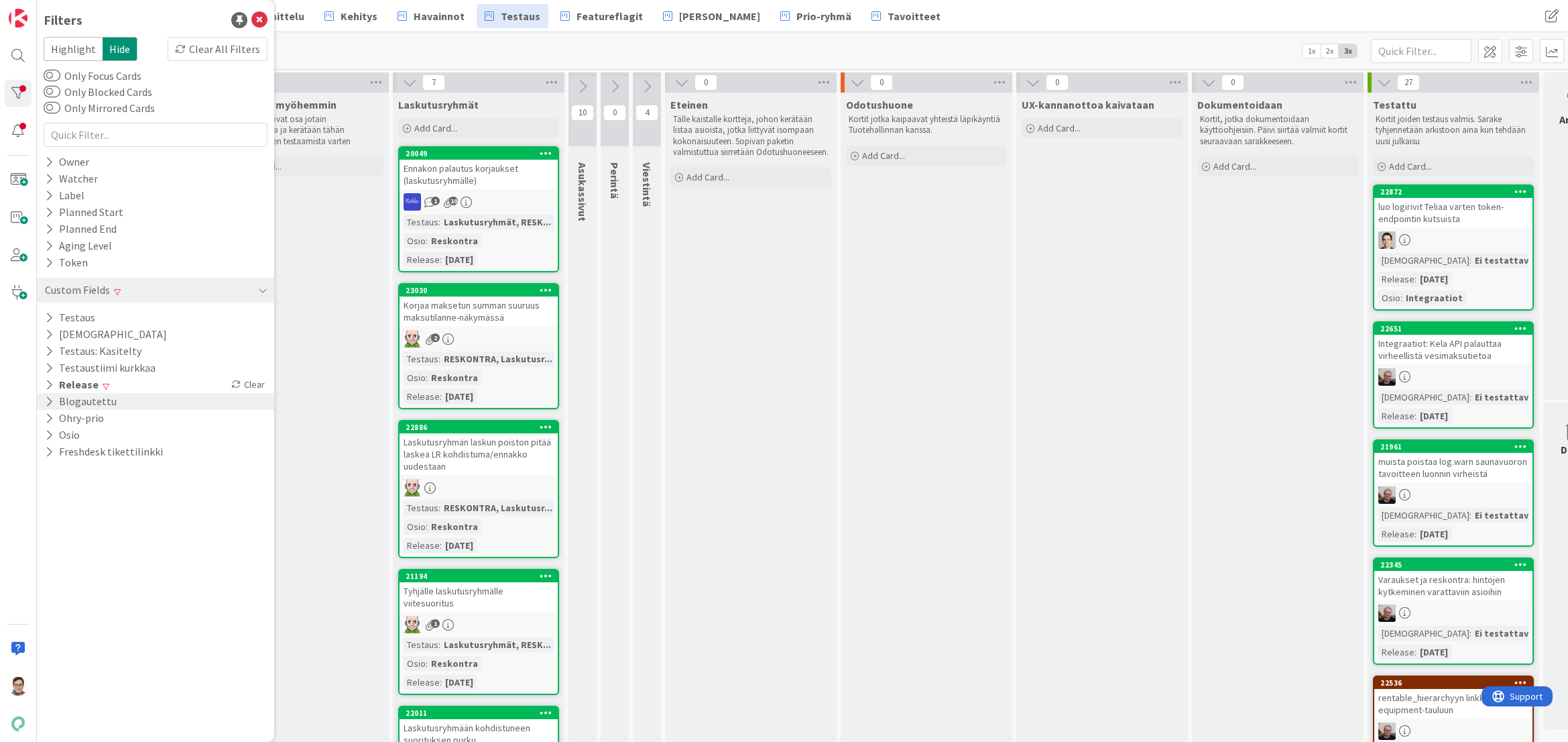
click at [49, 403] on icon at bounding box center [50, 401] width 9 height 11
click at [238, 424] on div "Off" at bounding box center [228, 421] width 72 height 15
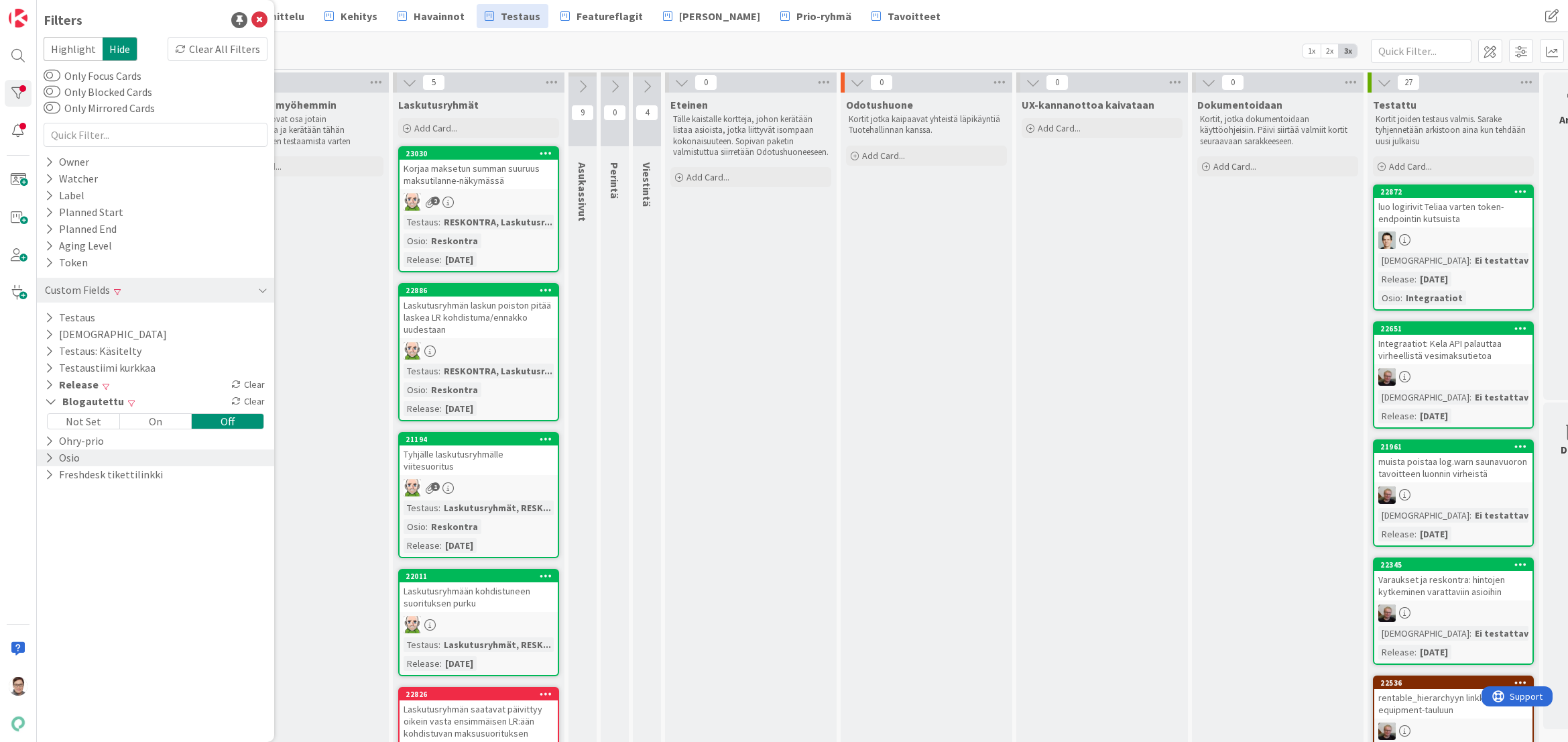
click at [53, 456] on icon at bounding box center [50, 457] width 9 height 11
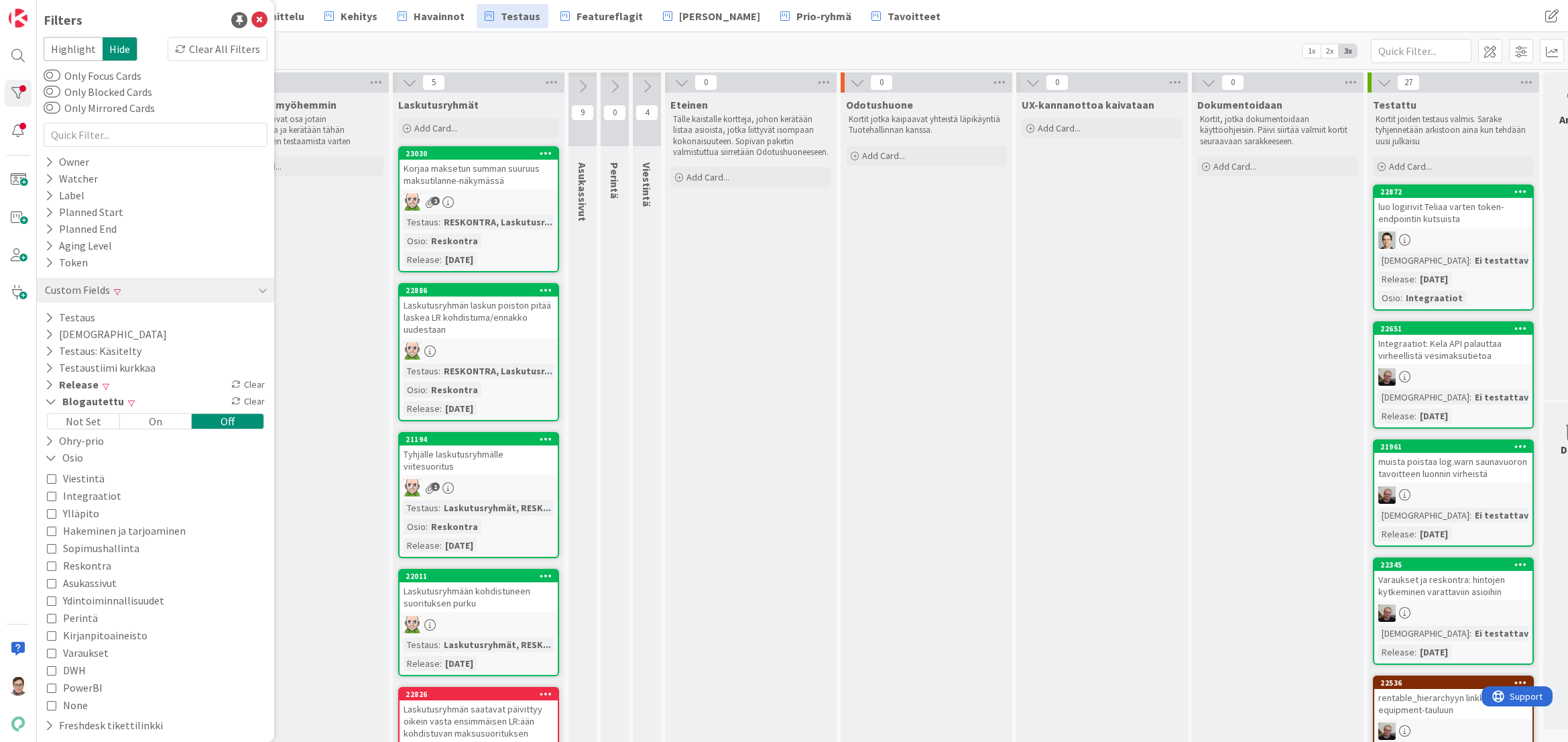
click at [50, 480] on icon at bounding box center [51, 478] width 10 height 10
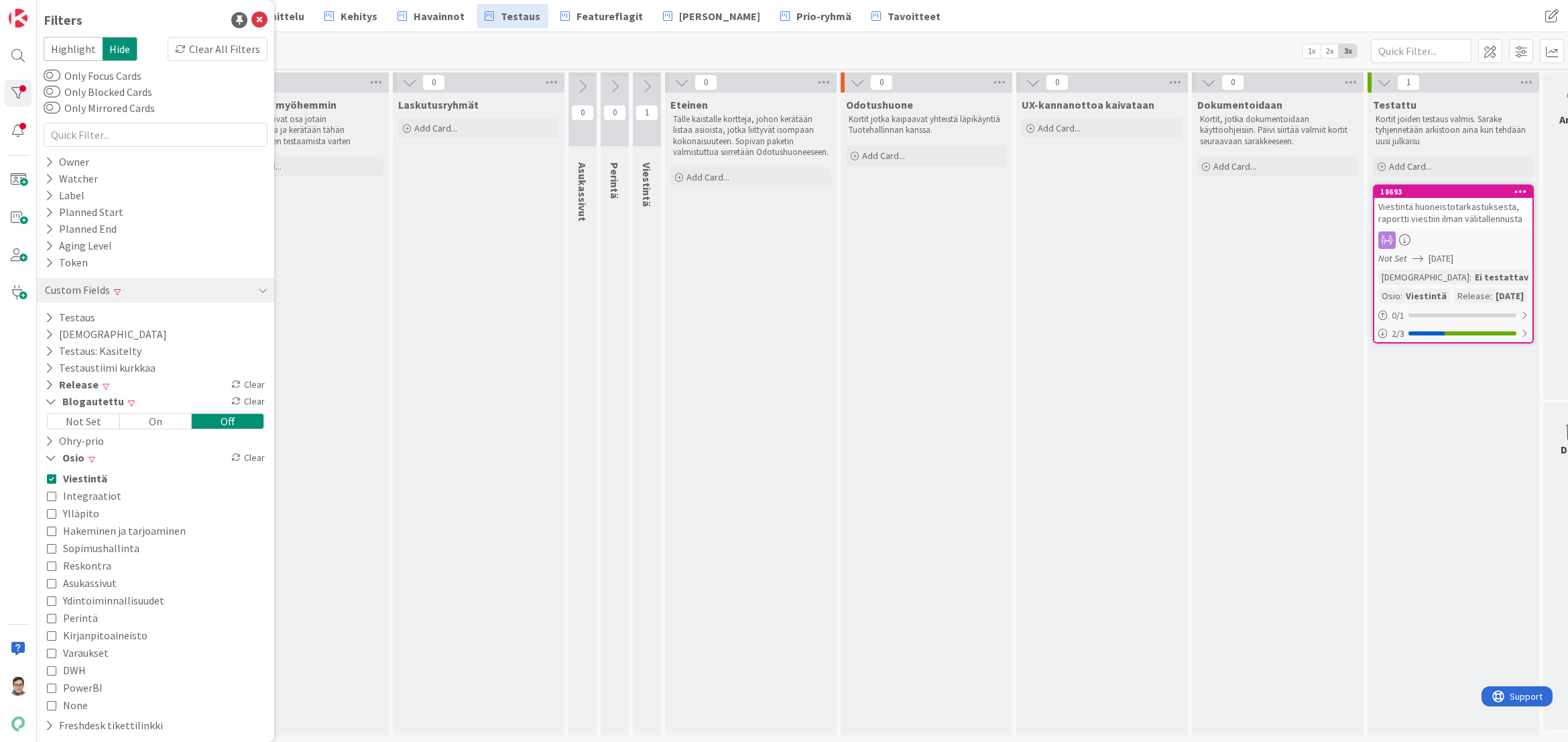
click at [50, 496] on icon at bounding box center [51, 496] width 10 height 10
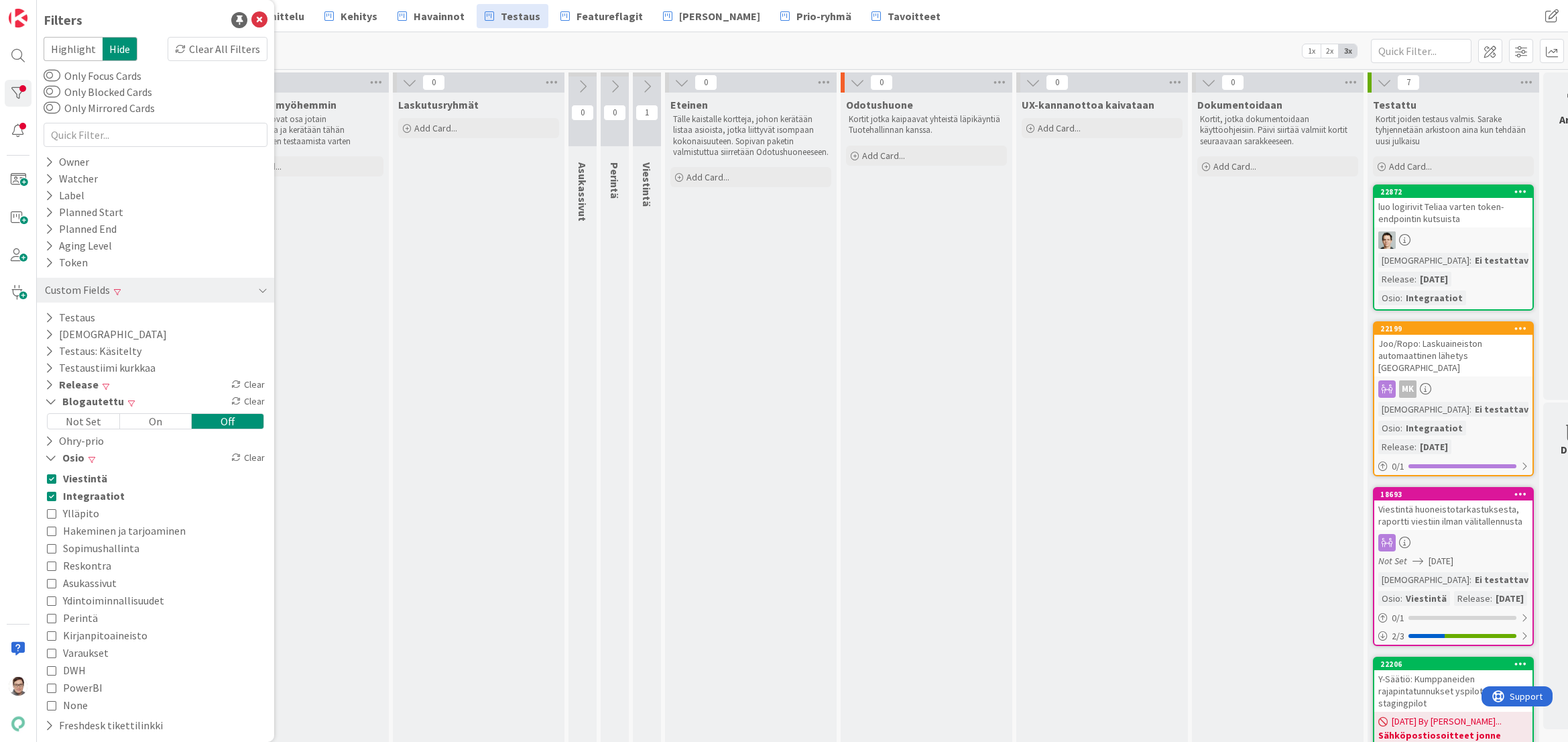
scroll to position [2, 0]
click at [52, 616] on icon at bounding box center [51, 616] width 10 height 10
click at [52, 634] on icon at bounding box center [51, 633] width 10 height 10
click at [54, 476] on icon at bounding box center [51, 476] width 10 height 10
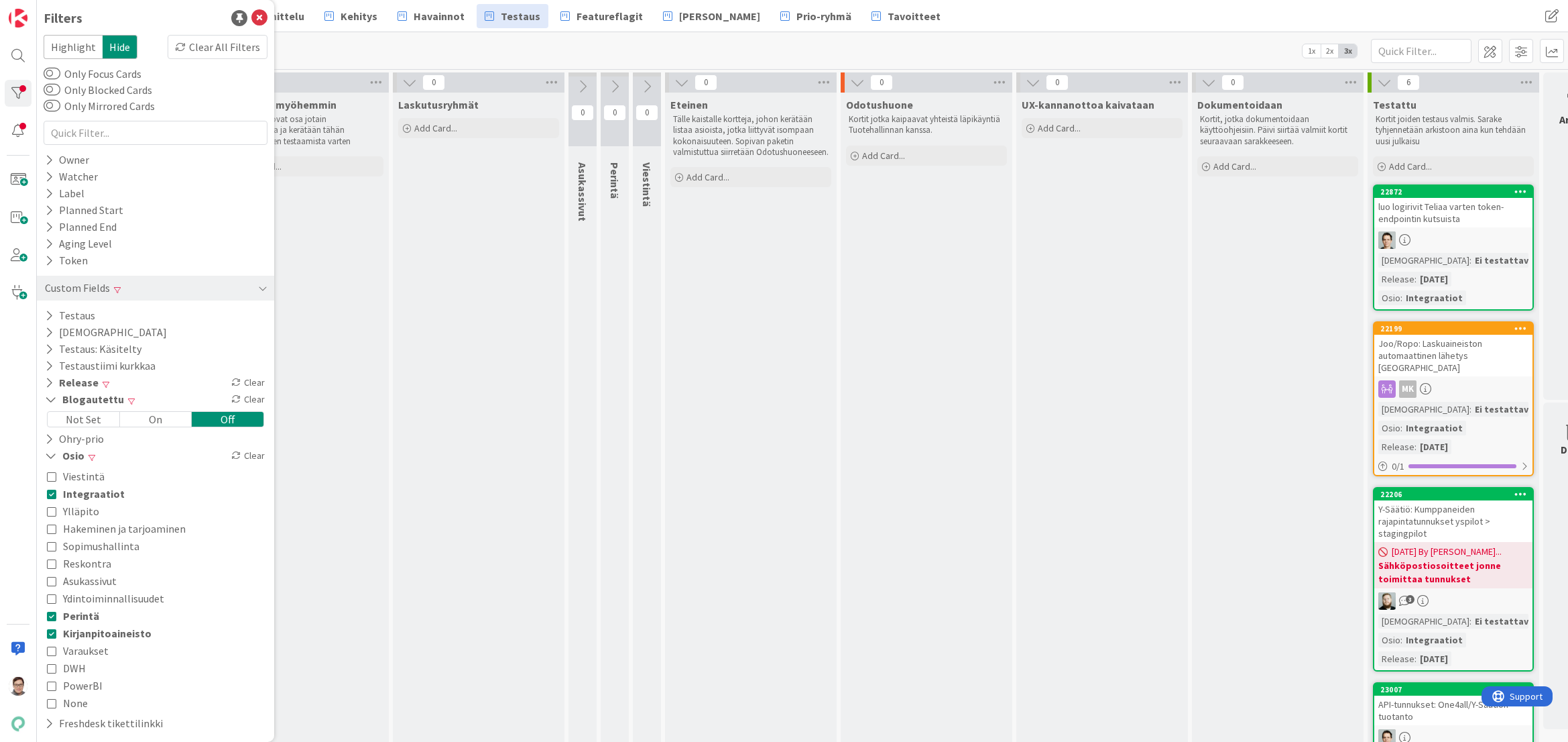
click at [53, 493] on icon at bounding box center [51, 493] width 10 height 10
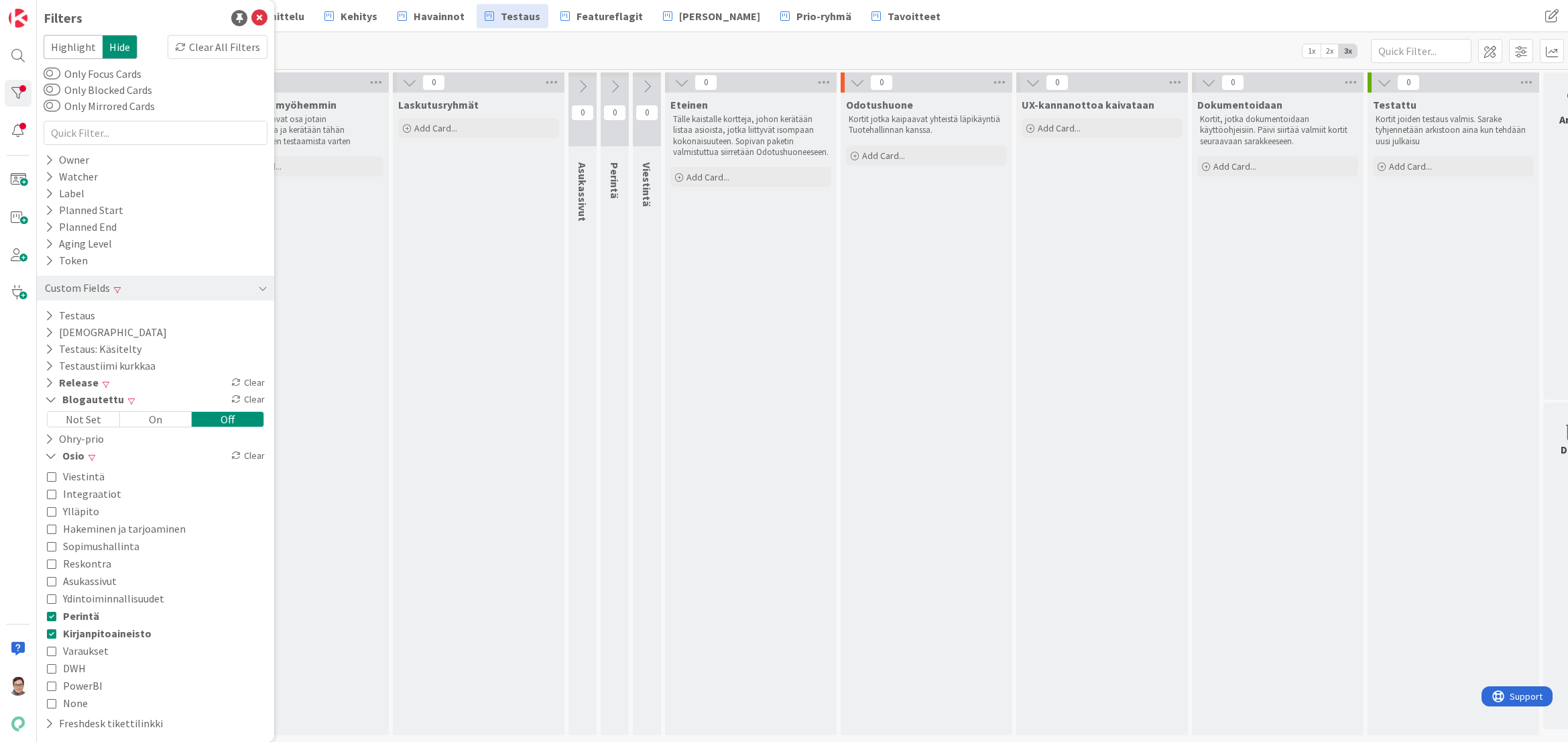
click at [52, 618] on icon at bounding box center [51, 616] width 10 height 10
click at [47, 634] on icon at bounding box center [51, 633] width 10 height 10
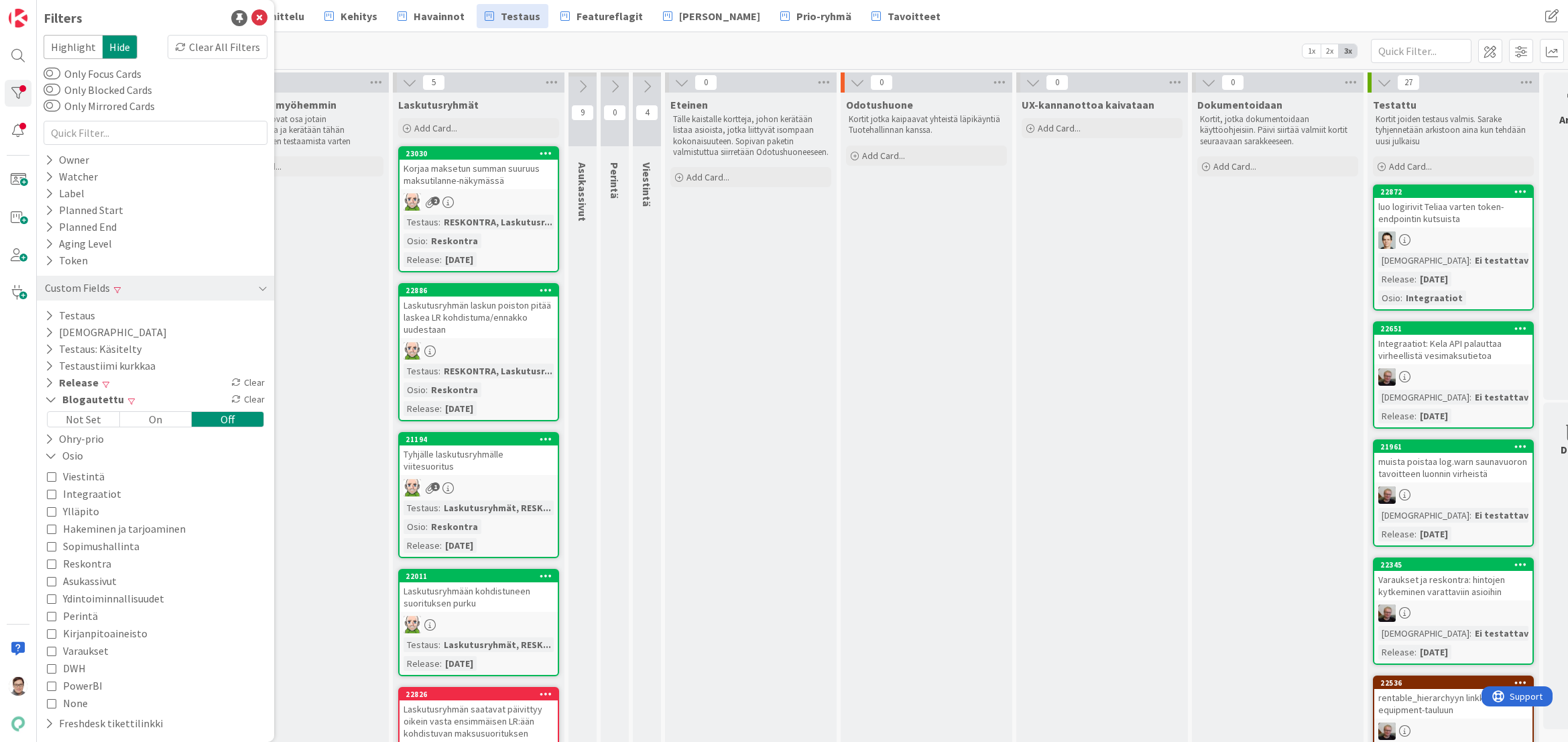
click at [53, 510] on icon at bounding box center [51, 510] width 10 height 10
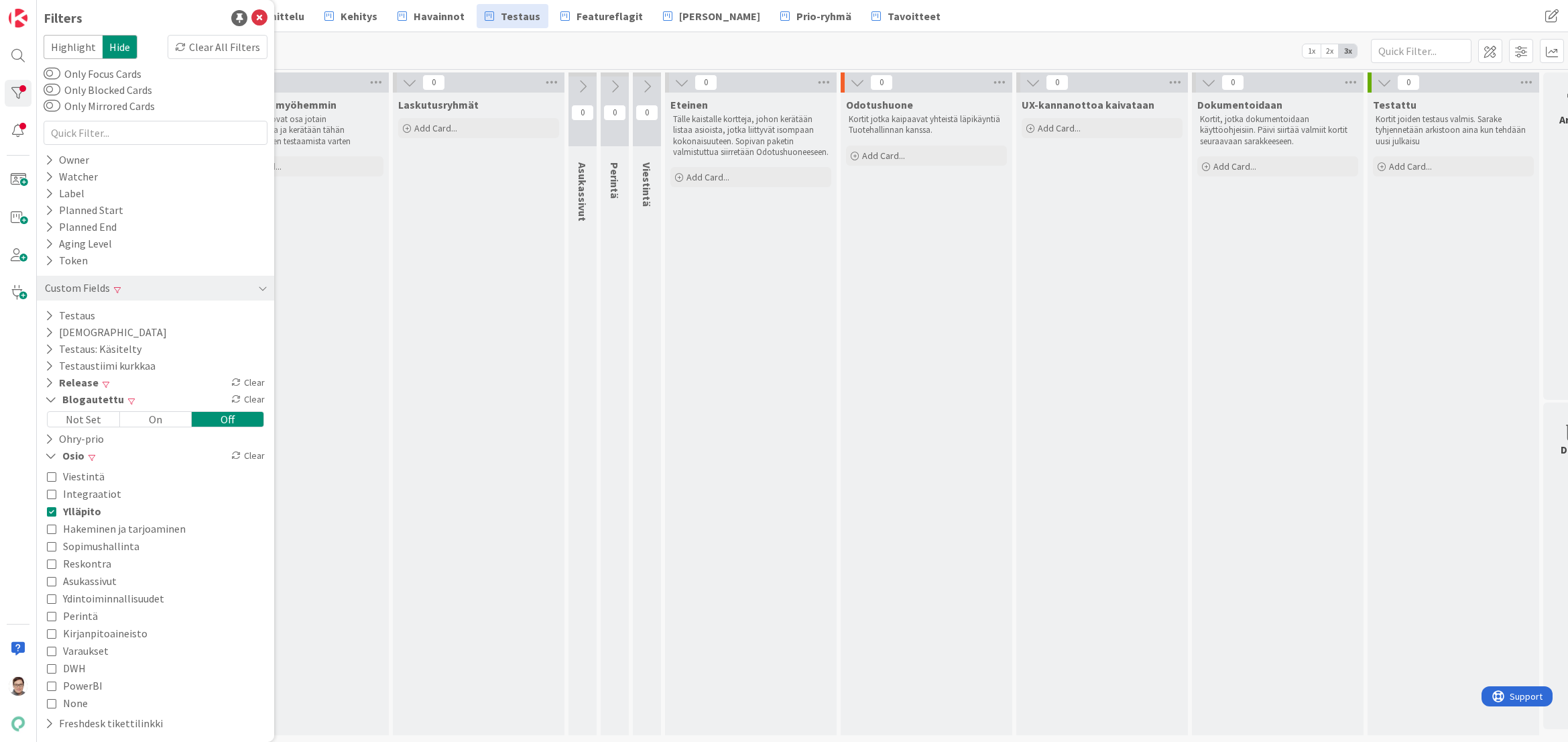
click at [53, 529] on icon at bounding box center [51, 528] width 10 height 10
click at [53, 549] on icon at bounding box center [51, 545] width 10 height 10
click at [52, 565] on icon at bounding box center [51, 563] width 10 height 10
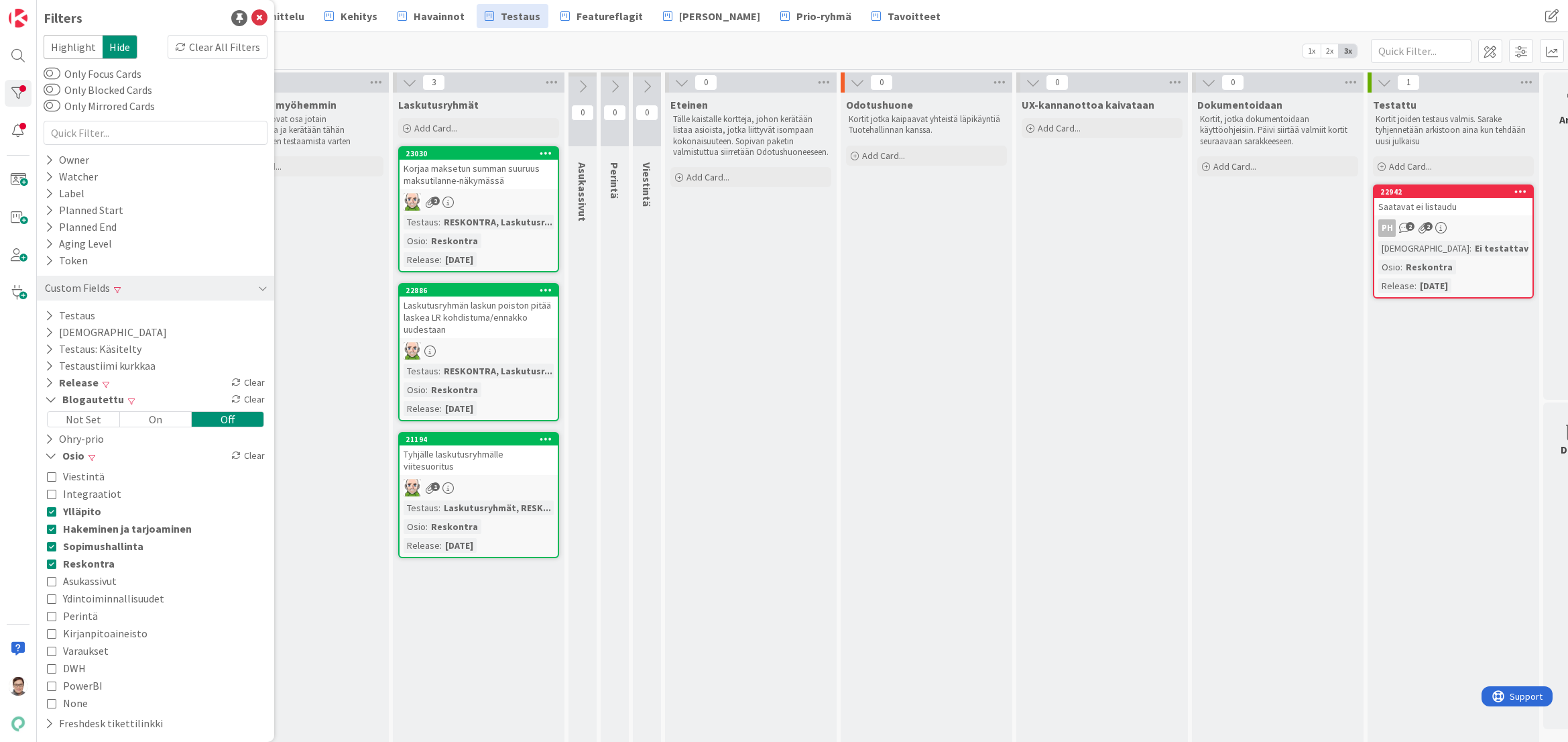
click at [53, 597] on icon at bounding box center [51, 598] width 10 height 10
click at [51, 651] on icon at bounding box center [51, 651] width 10 height 10
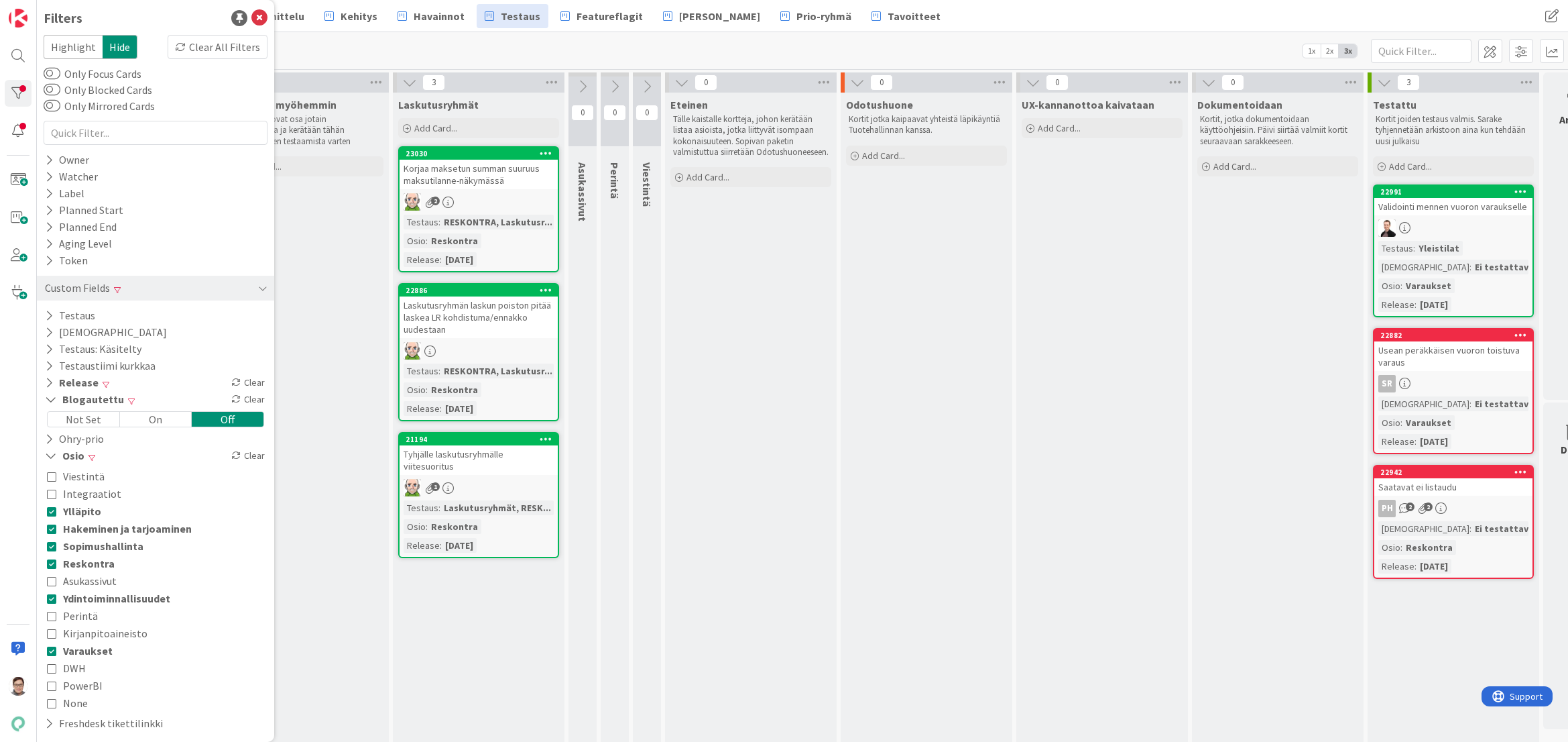
click at [50, 666] on icon at bounding box center [51, 668] width 10 height 10
click at [50, 684] on icon at bounding box center [51, 686] width 10 height 10
click at [50, 702] on icon at bounding box center [51, 703] width 10 height 10
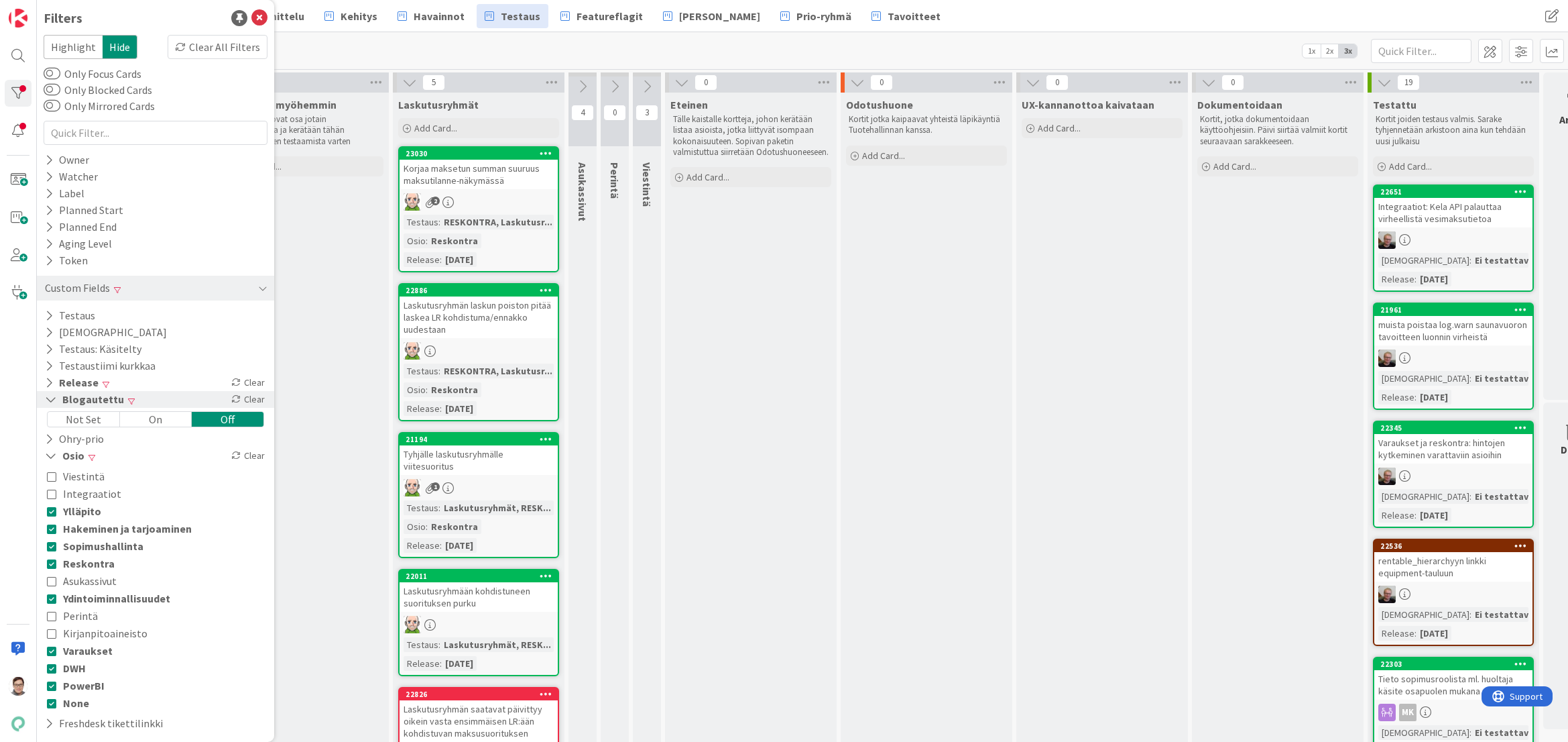
click at [48, 397] on icon at bounding box center [51, 399] width 12 height 11
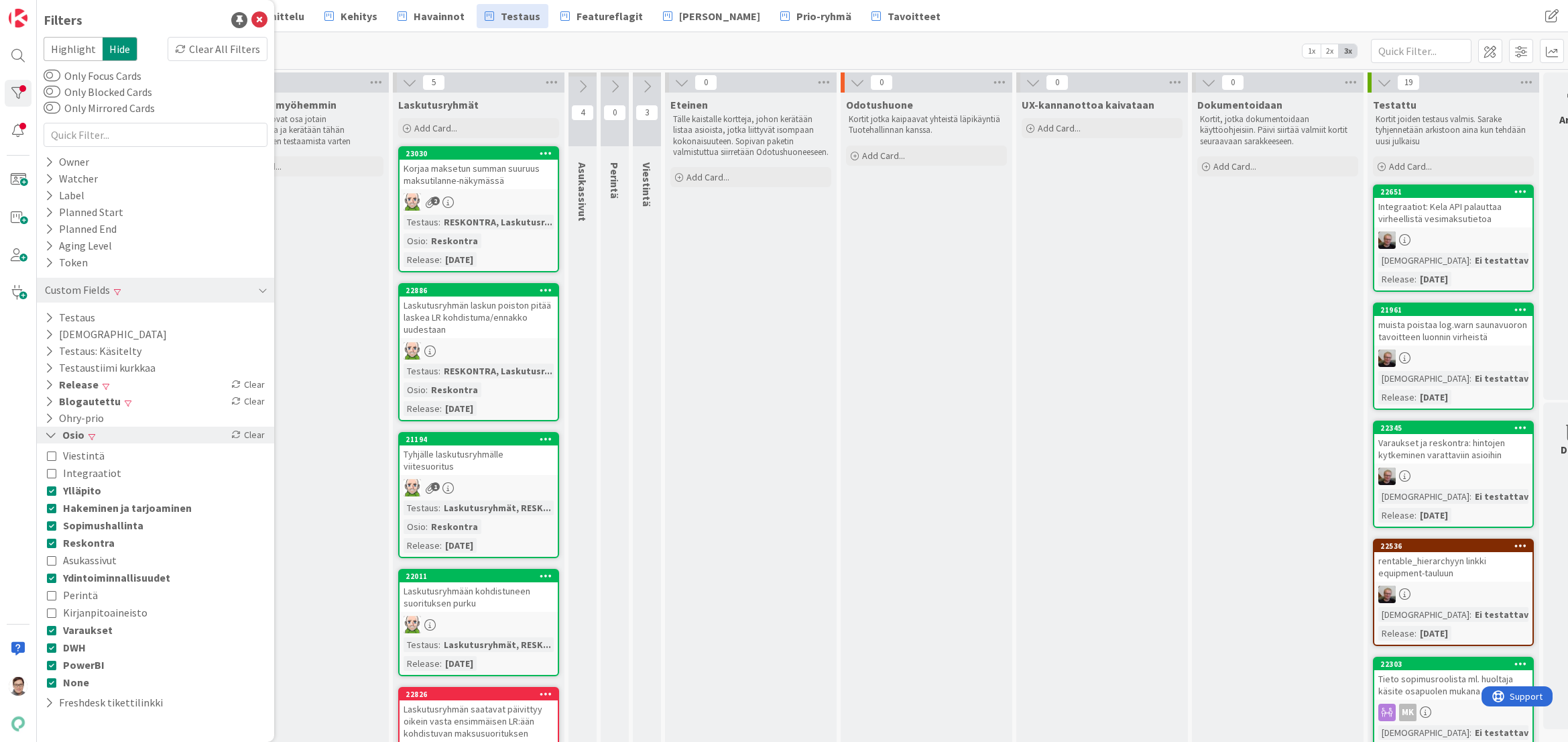
click at [50, 432] on icon at bounding box center [51, 435] width 12 height 11
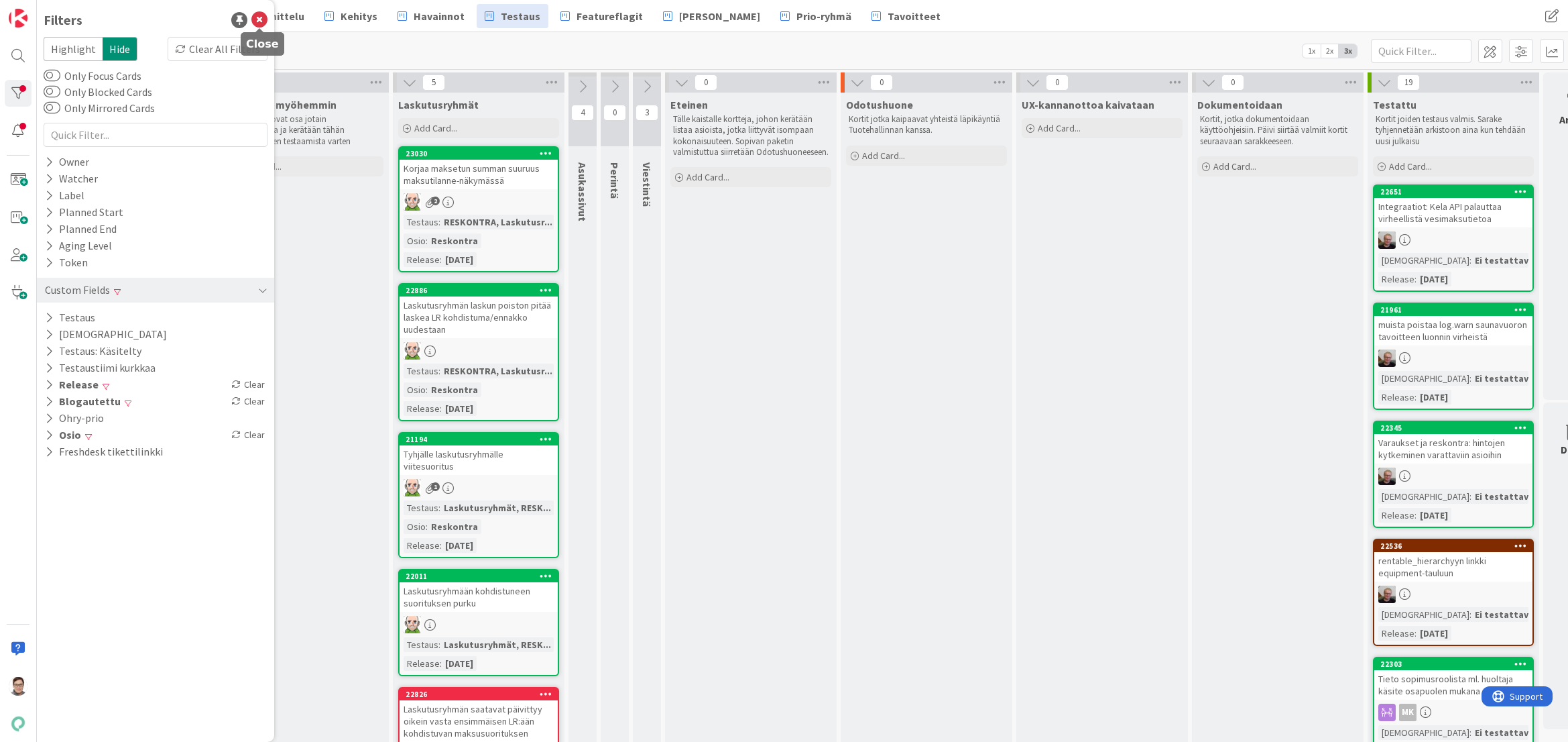
click at [262, 19] on icon at bounding box center [260, 20] width 16 height 16
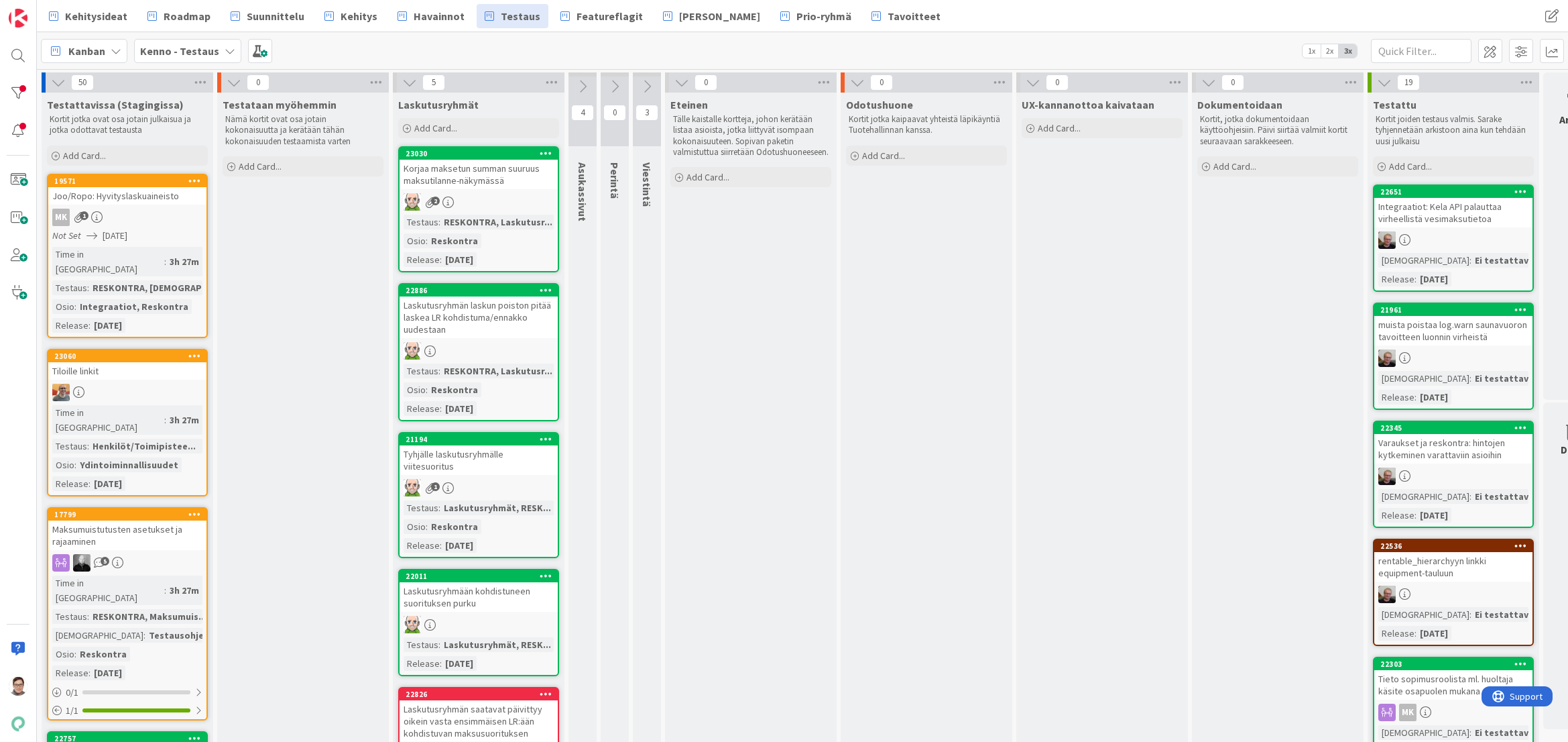
scroll to position [0, 57]
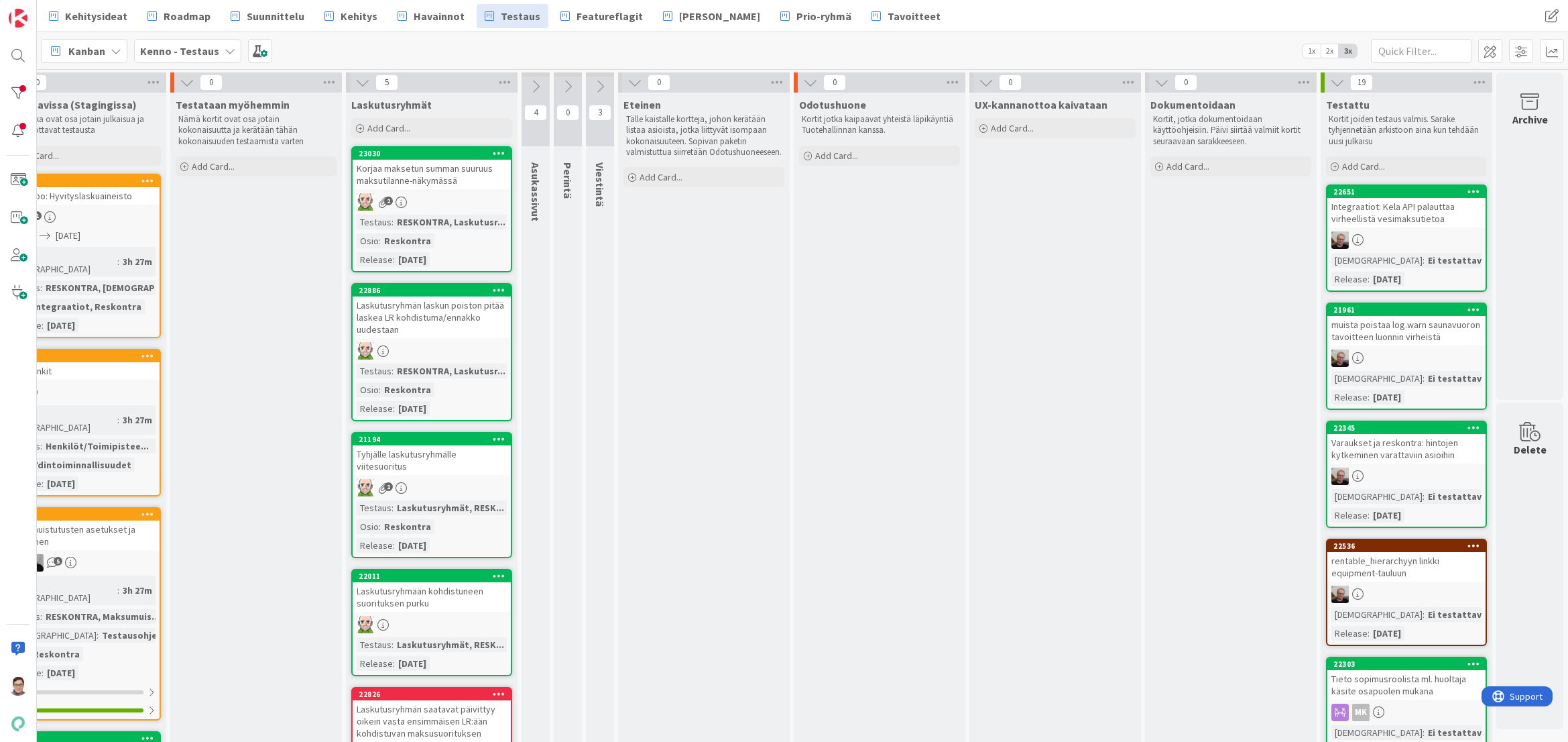
click at [1414, 208] on div "Integraatiot: Kela API palauttaa virheellistä vesimaksutietoa" at bounding box center [1406, 213] width 158 height 30
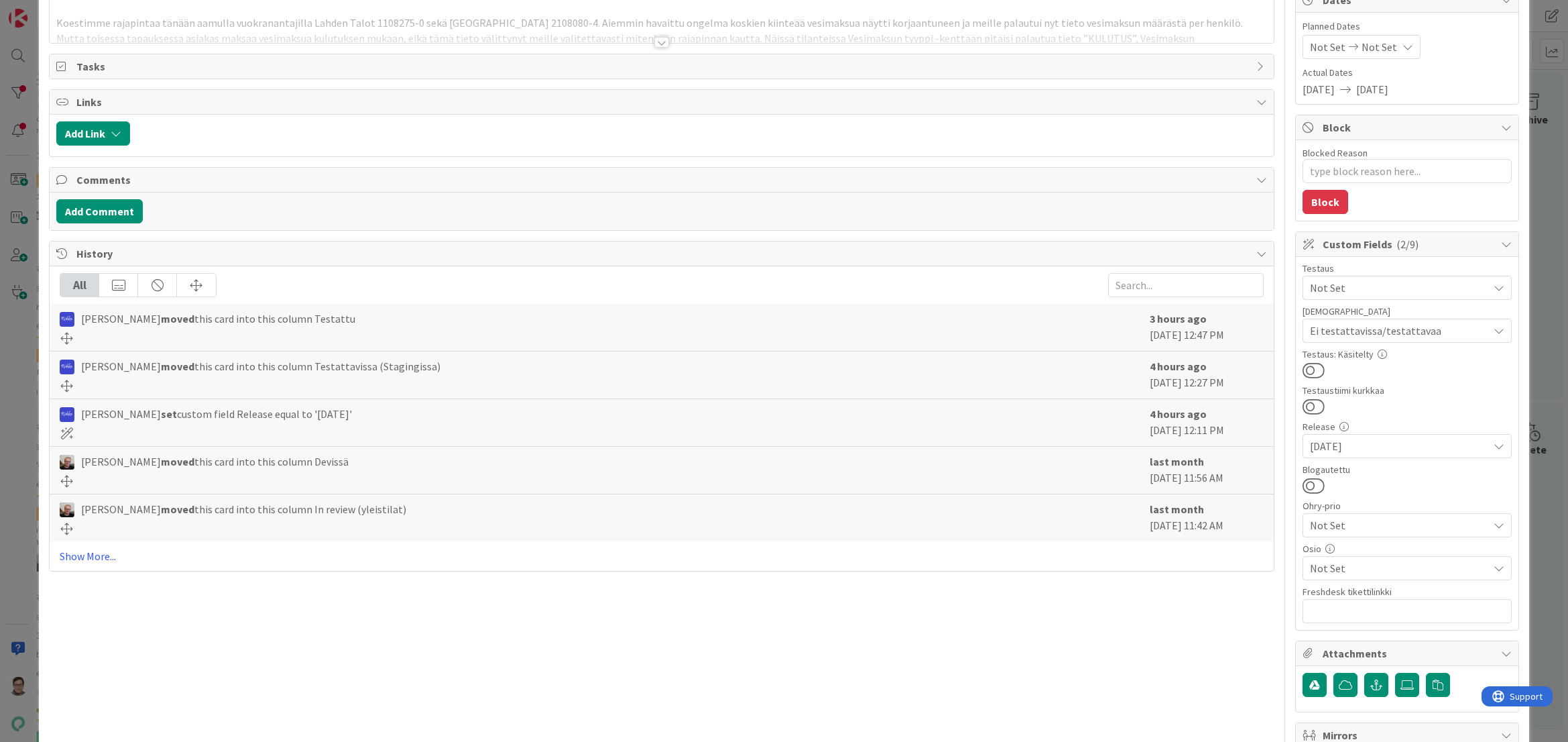
scroll to position [335, 0]
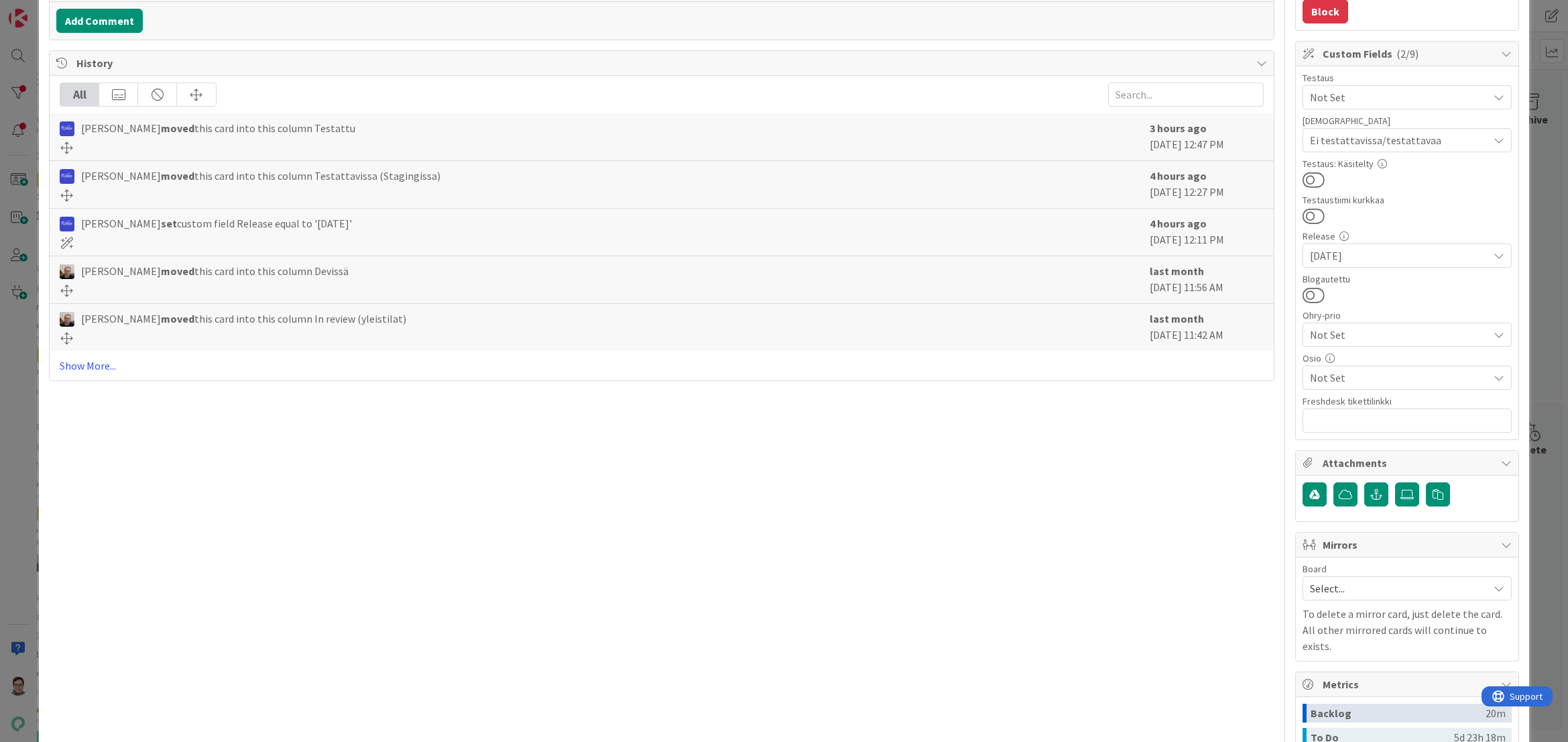
click at [1341, 381] on span "Not Set" at bounding box center [1399, 378] width 178 height 16
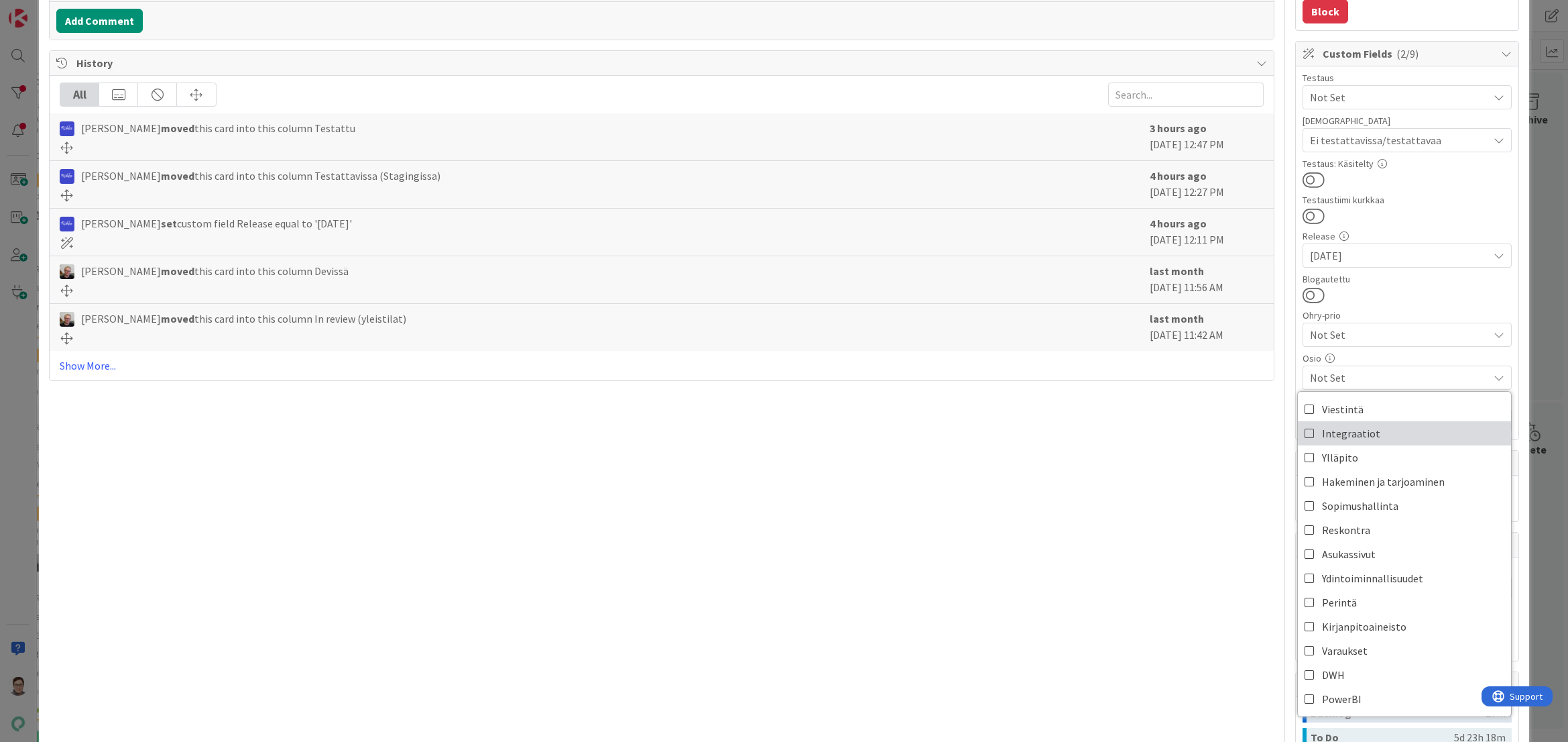
click at [1337, 426] on span "Integraatiot" at bounding box center [1351, 433] width 59 height 20
click at [1232, 459] on div "Title 61 / 128 Integraatiot: Kela API palauttaa virheellistä vesimaksutietoa De…" at bounding box center [662, 321] width 1225 height 1209
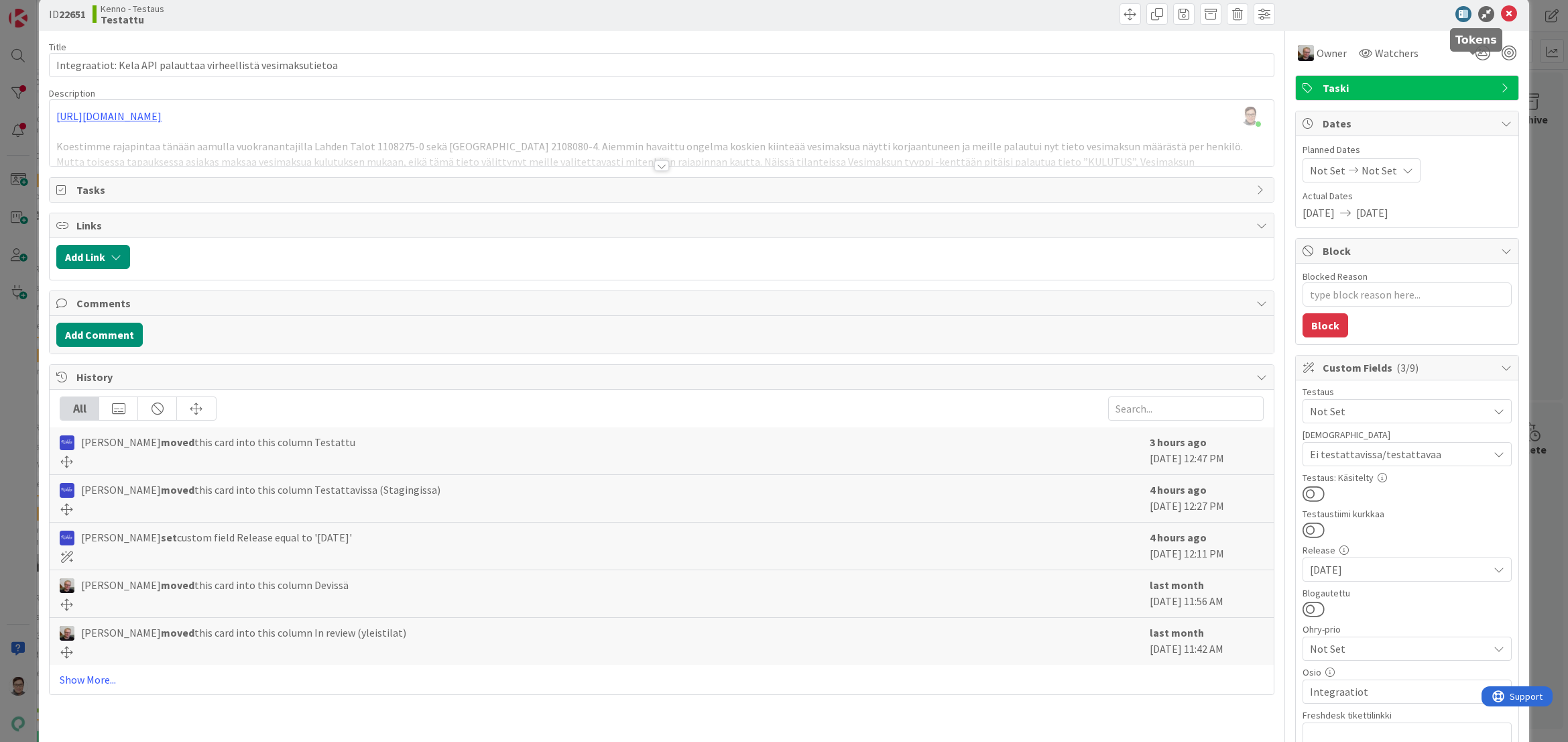
scroll to position [0, 0]
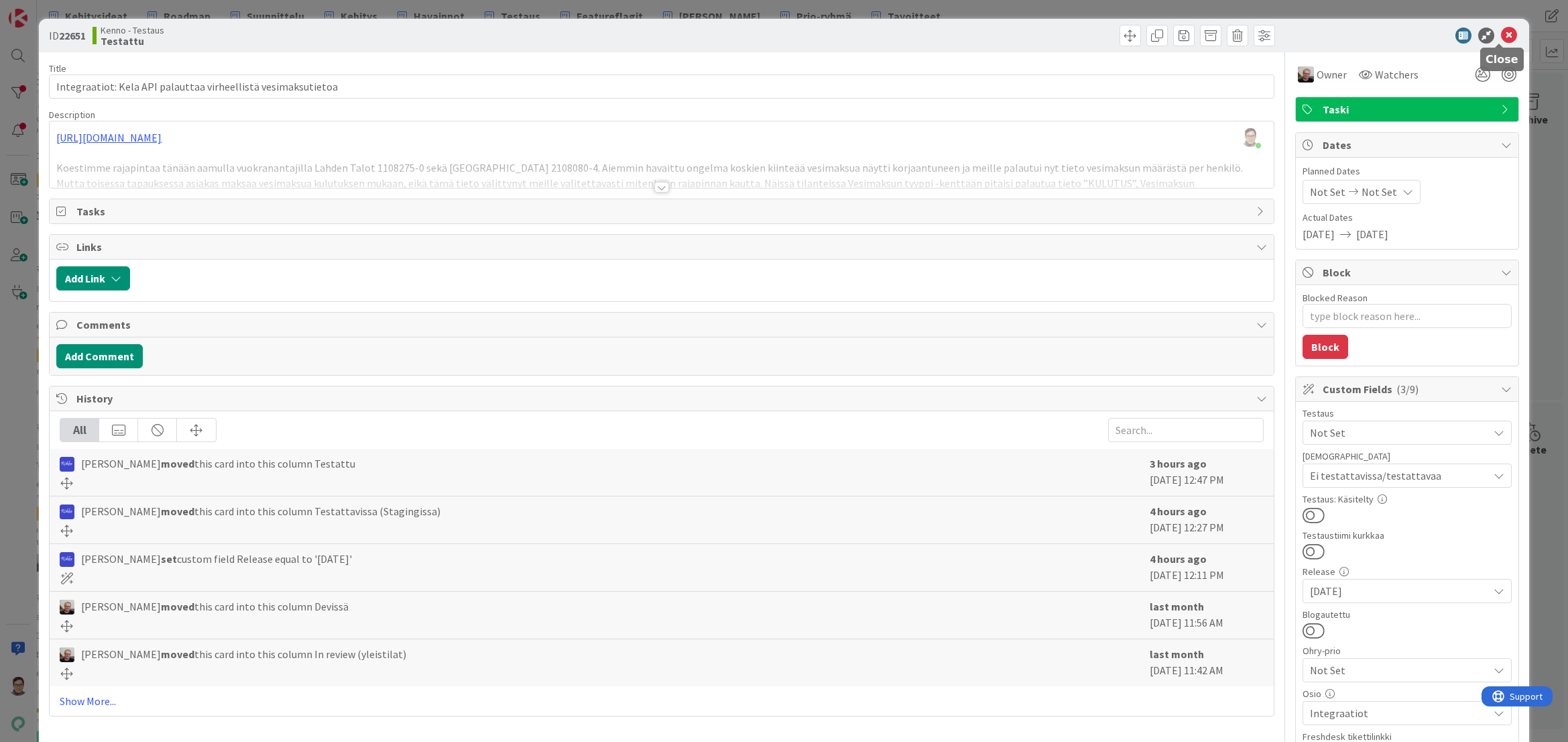
click at [1501, 38] on icon at bounding box center [1509, 36] width 16 height 16
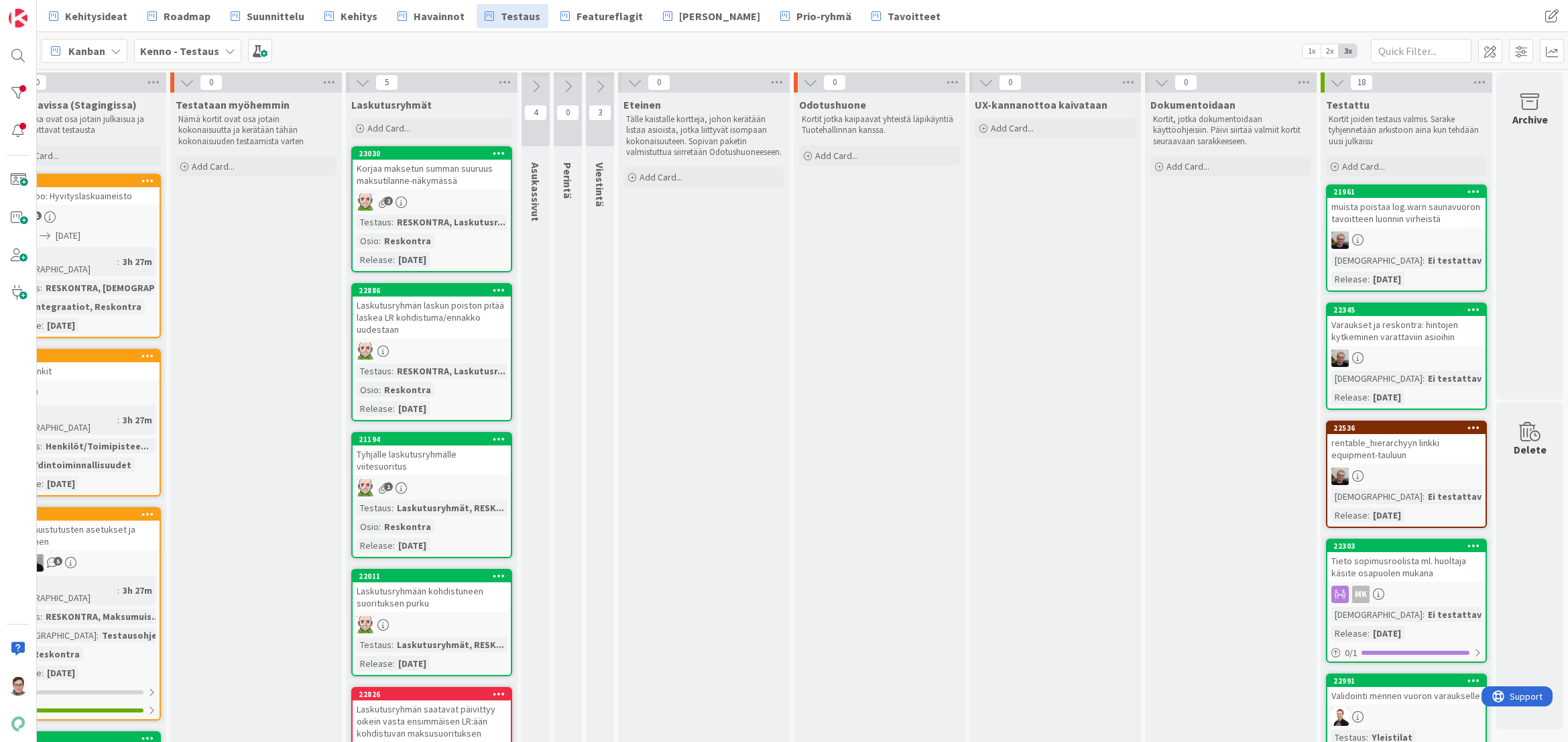
click at [1388, 223] on div "muista poistaa log.warn saunavuoron tavoitteen luonnin virheistä" at bounding box center [1406, 213] width 158 height 30
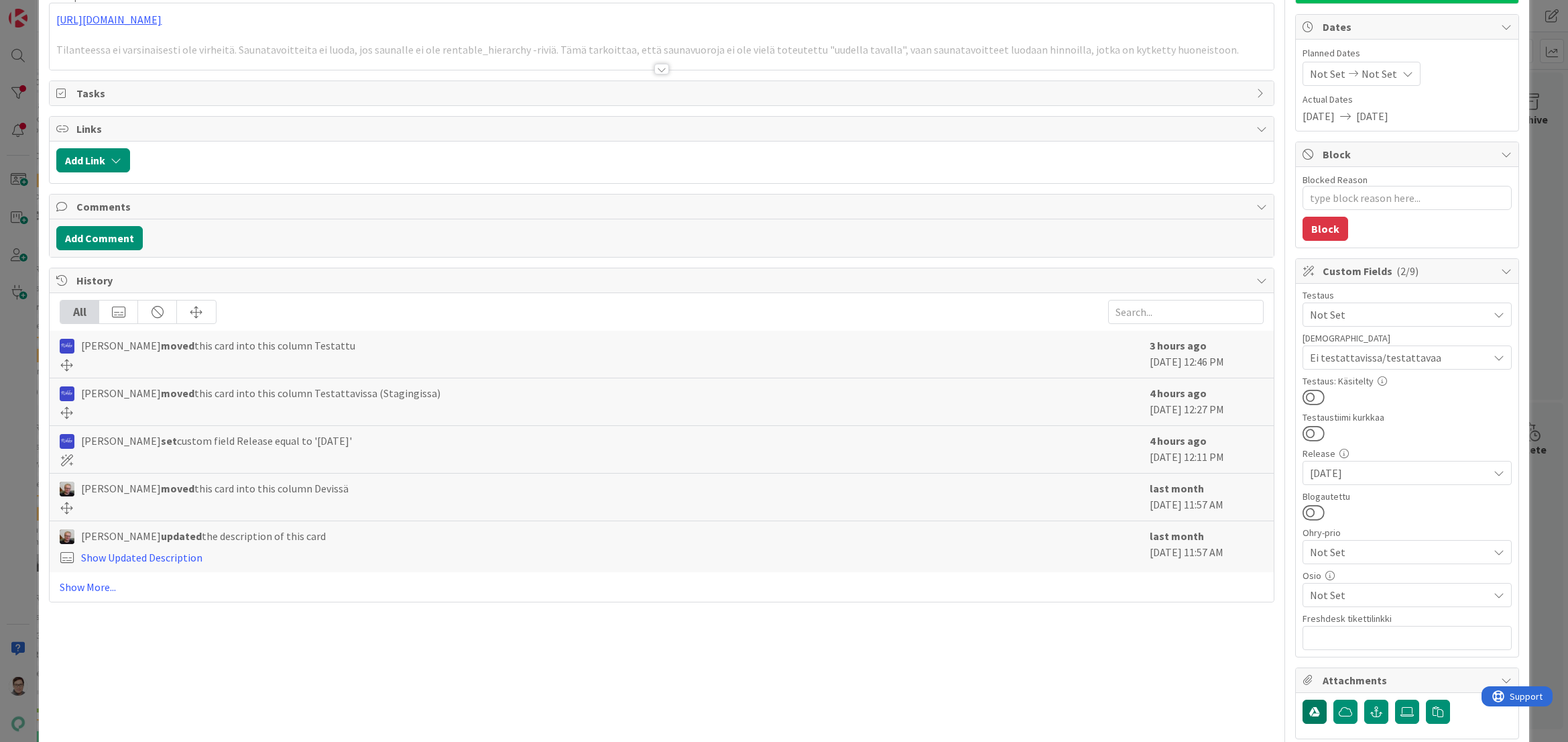
scroll to position [335, 0]
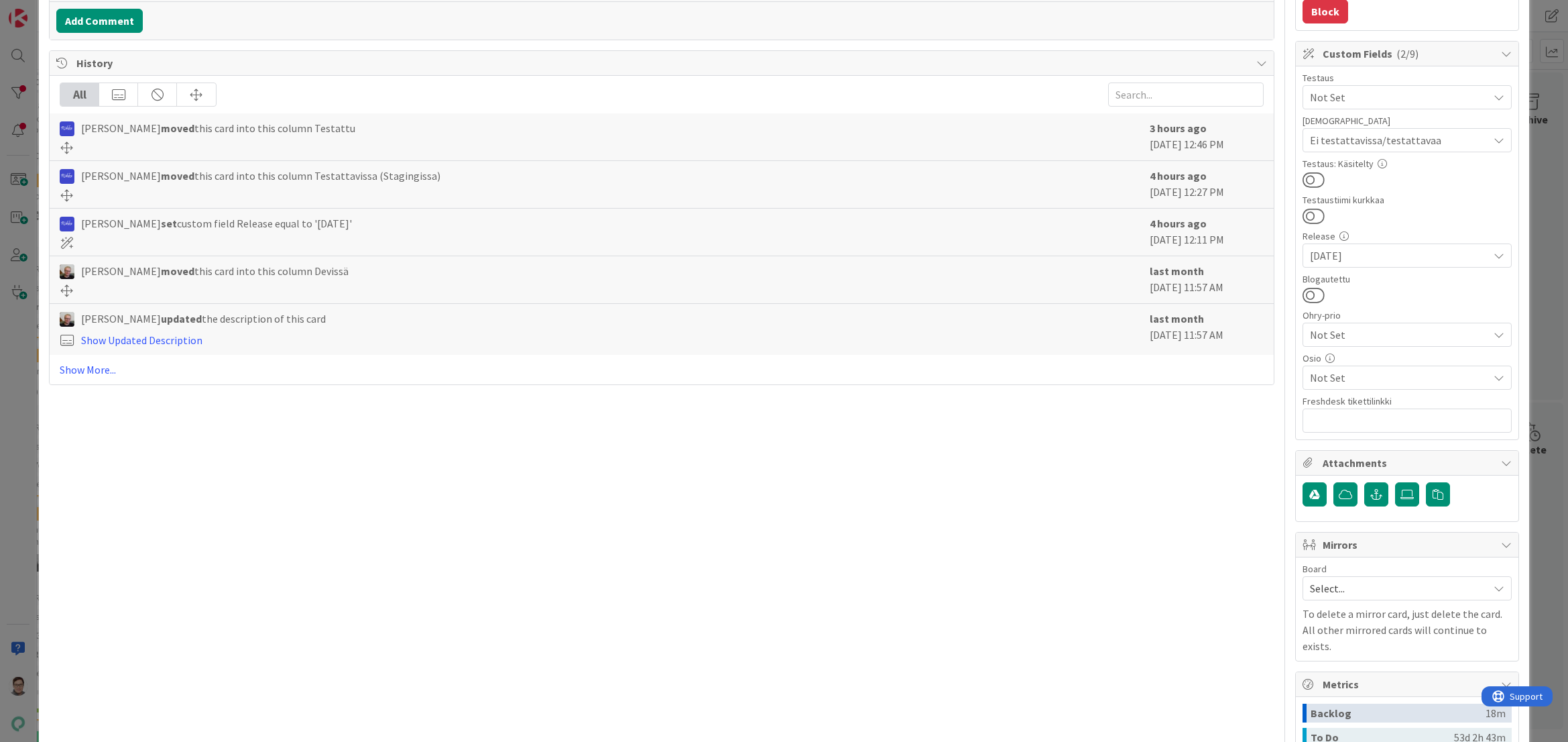
click at [1329, 376] on span "Not Set" at bounding box center [1399, 378] width 178 height 16
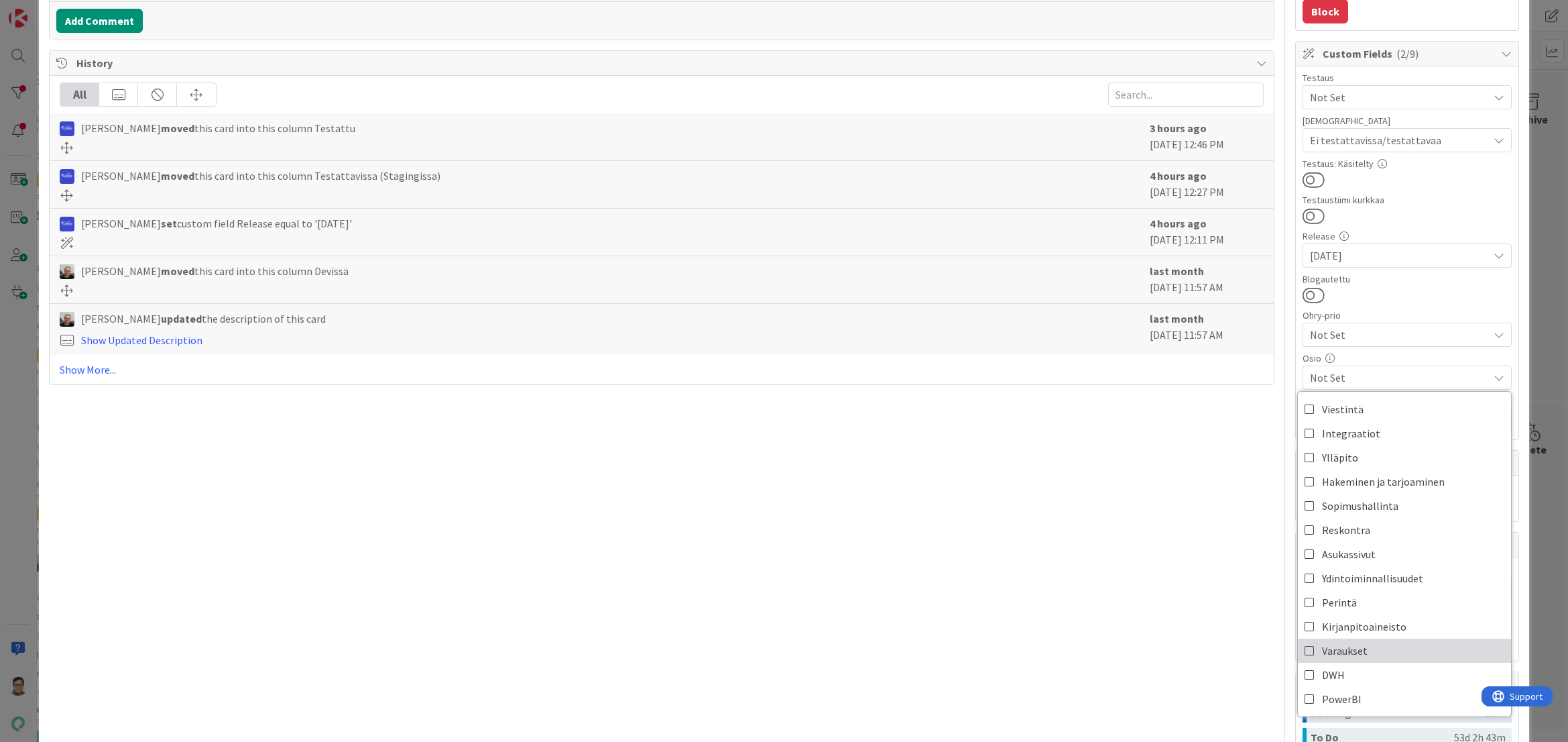
click at [1325, 650] on span "Varaukset" at bounding box center [1345, 650] width 45 height 20
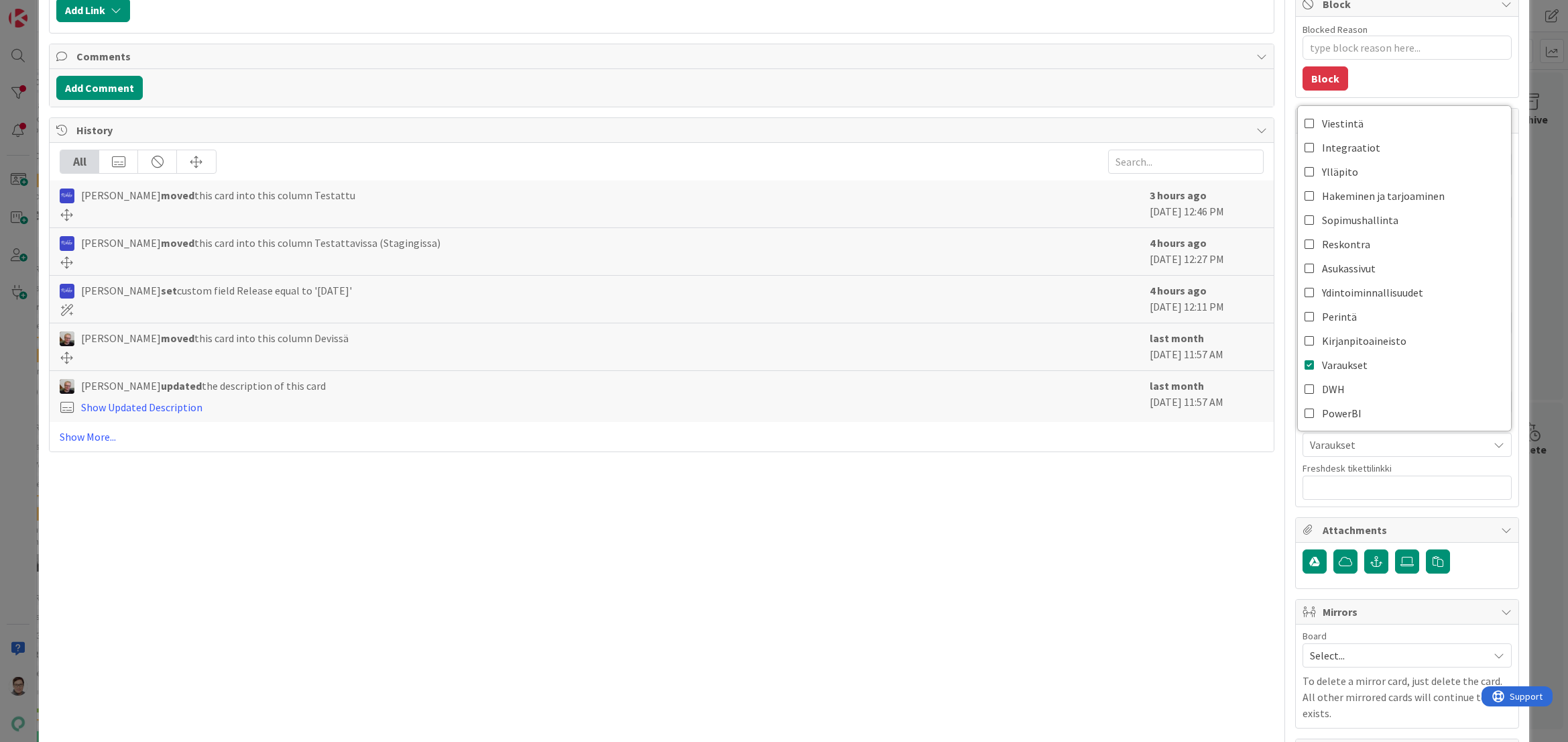
click at [1202, 595] on div "Title 64 / 128 muista poistaa log.warn saunavuoron tavoitteen luonnin virheistä…" at bounding box center [662, 388] width 1225 height 1209
click at [1303, 361] on button at bounding box center [1314, 362] width 22 height 18
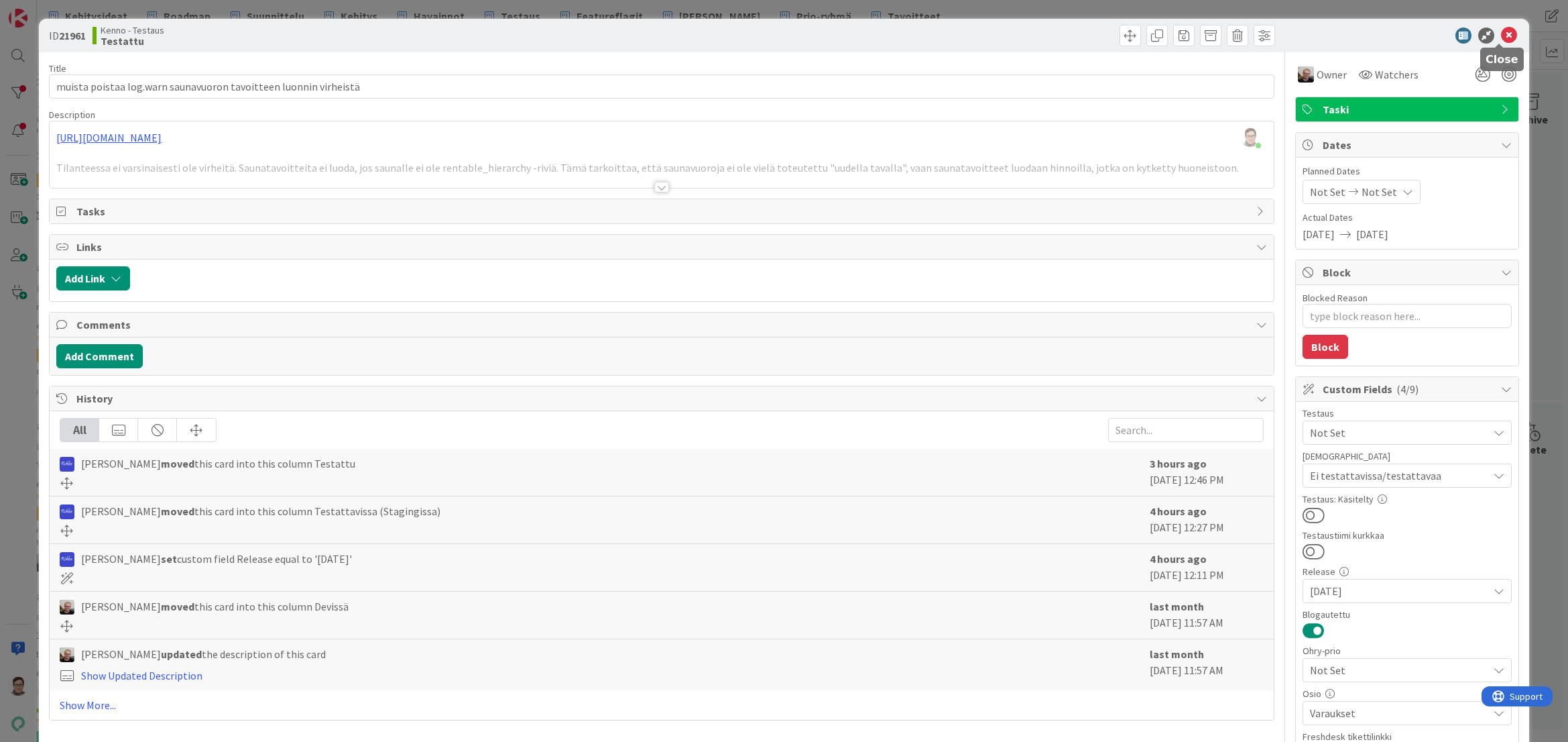
click at [1501, 37] on icon at bounding box center [1509, 36] width 16 height 16
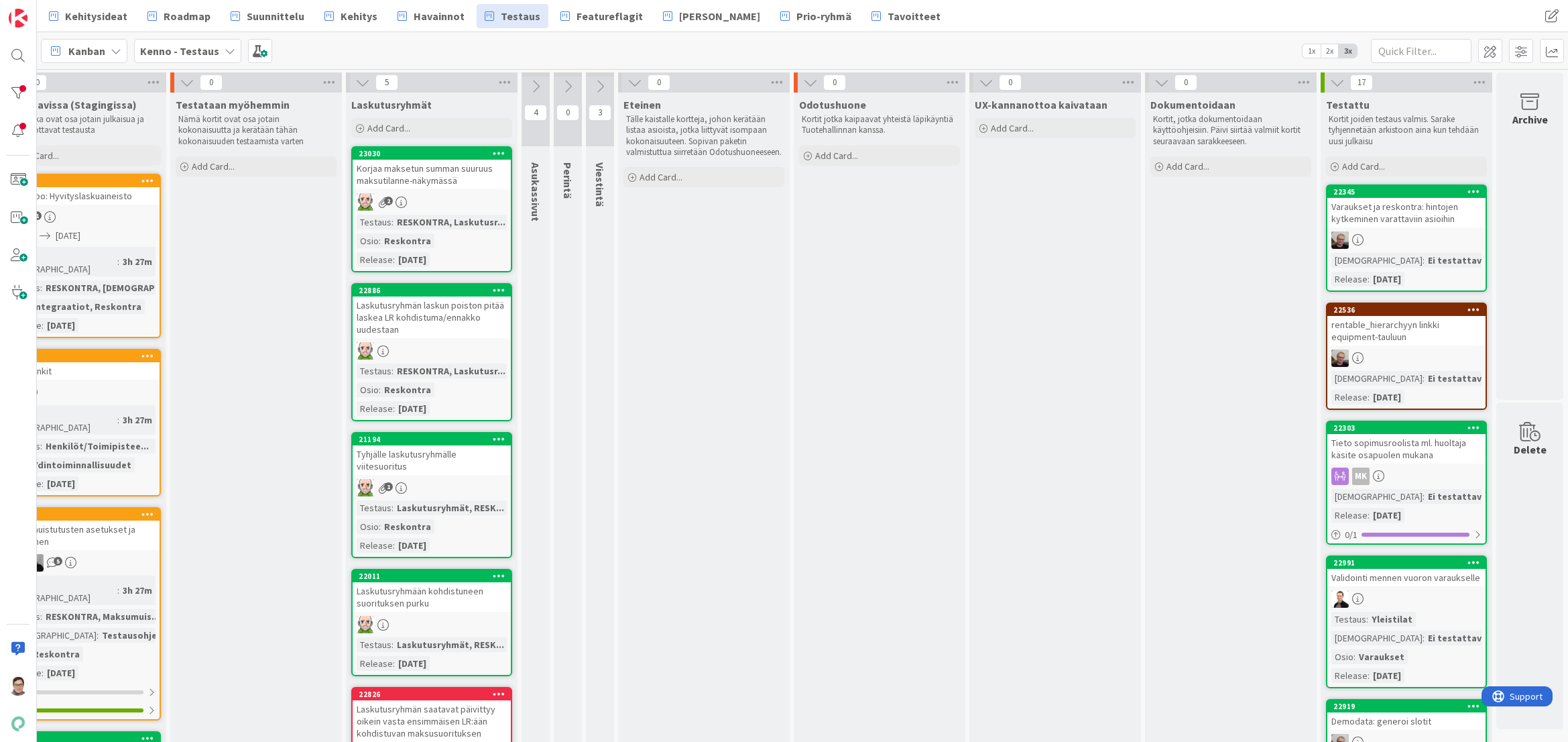
click at [1400, 220] on div "Varaukset ja reskontra: hintojen kytkeminen varattaviin asioihin" at bounding box center [1406, 213] width 158 height 30
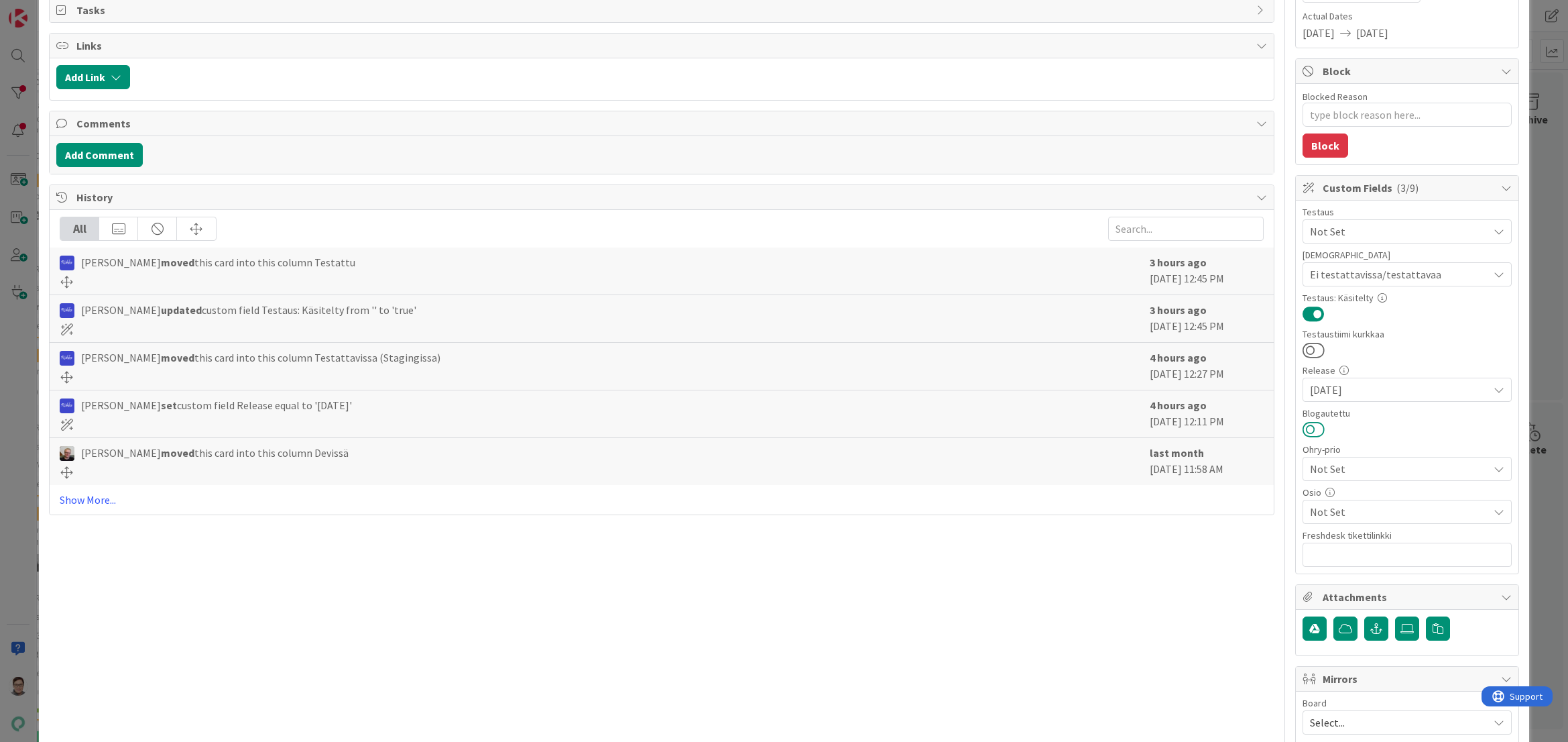
click at [1305, 431] on button at bounding box center [1314, 430] width 22 height 18
click at [1320, 508] on span "Not Set" at bounding box center [1399, 512] width 178 height 16
click at [1322, 432] on span "Varaukset" at bounding box center [1345, 432] width 45 height 20
click at [1219, 547] on div "Title 64 / 128 Varaukset ja reskontra: hintojen kytkeminen varattaviin asioihin…" at bounding box center [662, 455] width 1225 height 1209
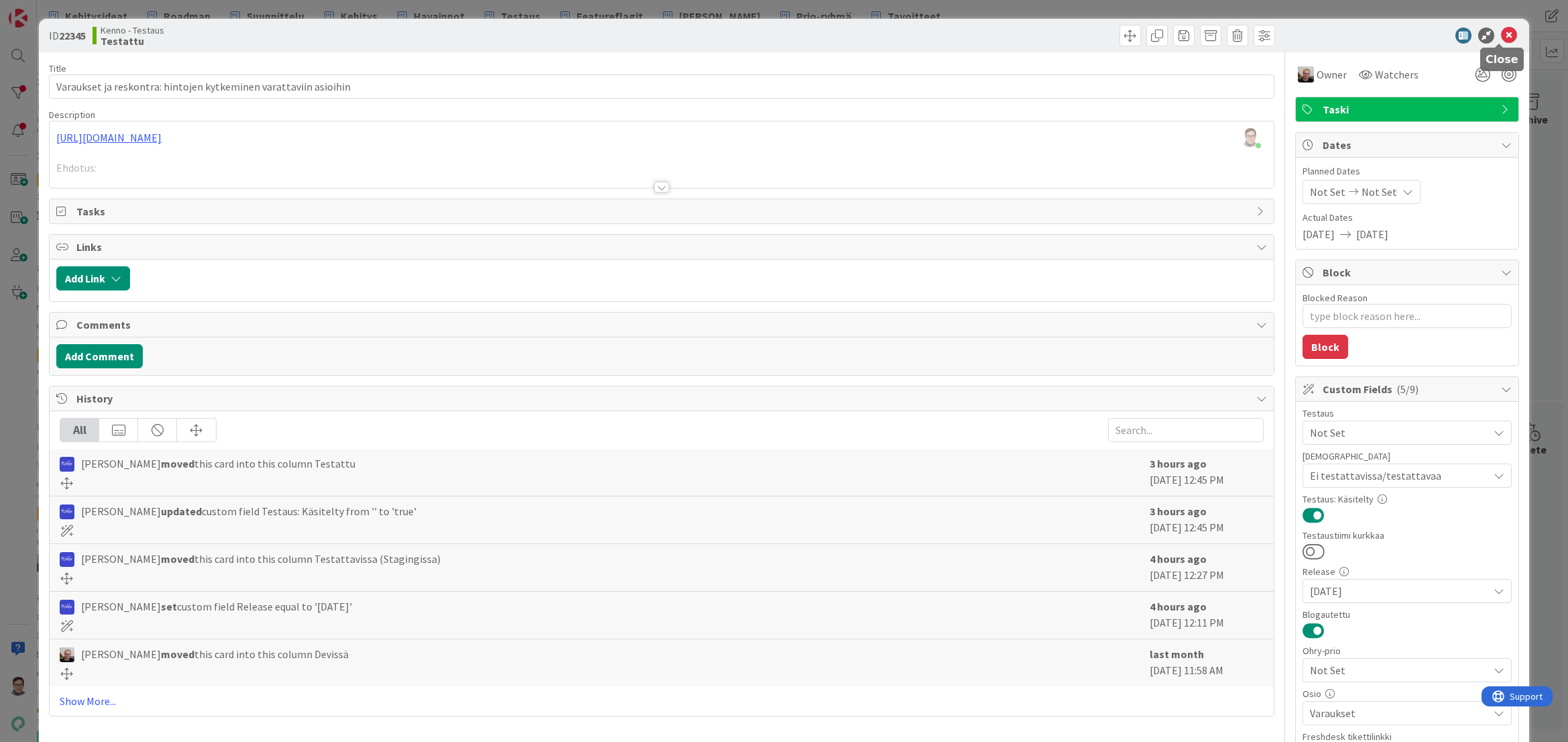
click at [1501, 32] on icon at bounding box center [1509, 36] width 16 height 16
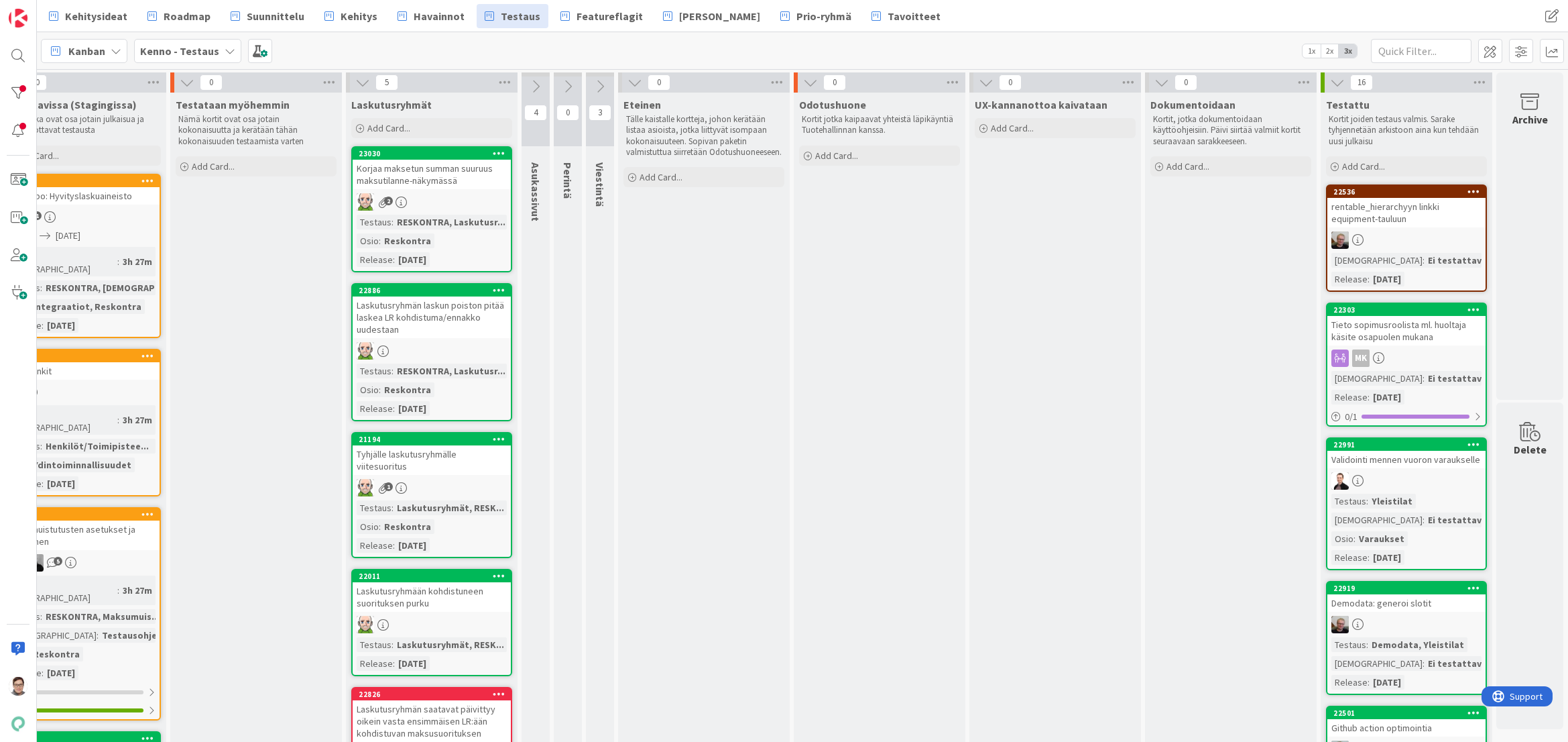
click at [1390, 220] on div "rentable_hierarchyyn linkki equipment-tauluun" at bounding box center [1406, 213] width 158 height 30
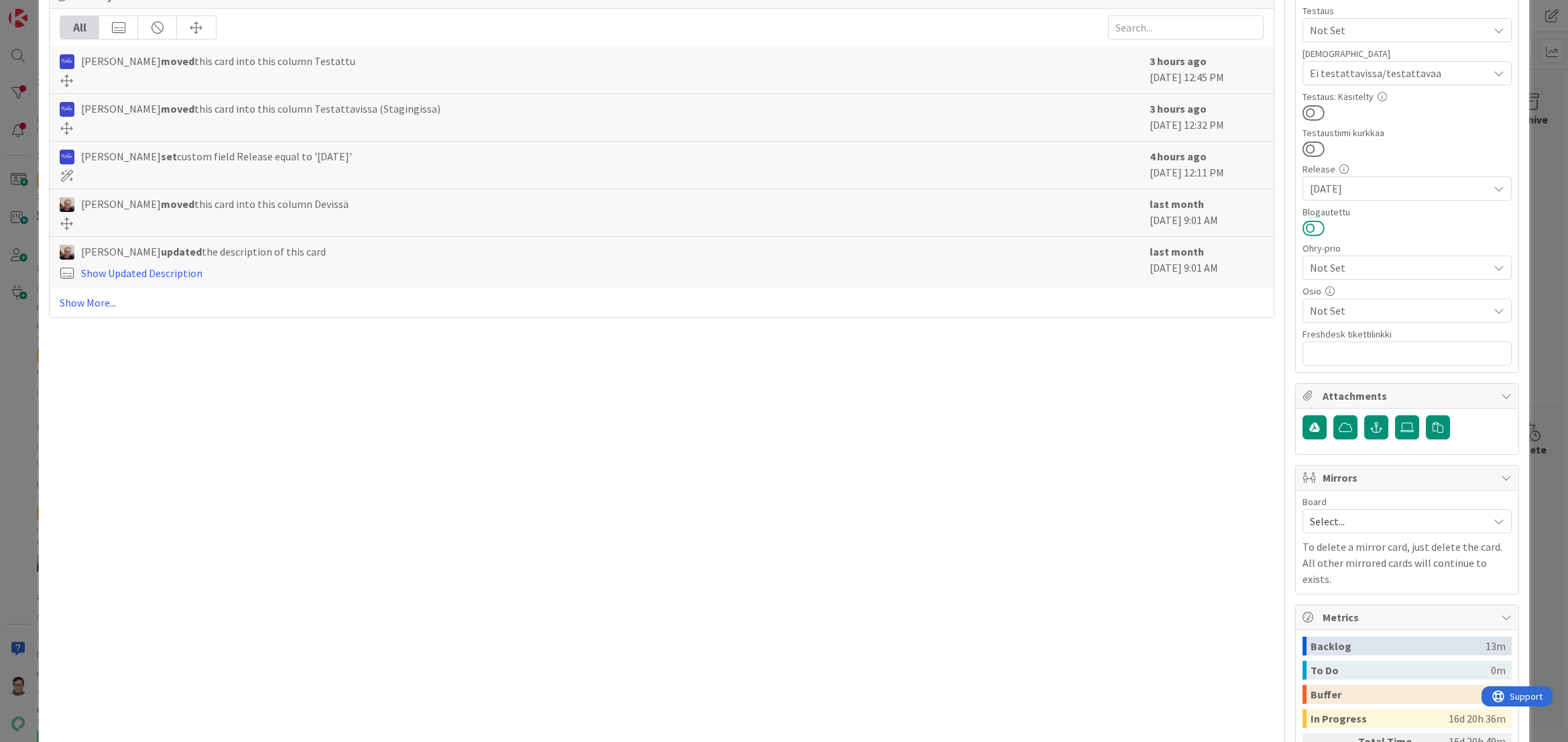
click at [1305, 229] on button at bounding box center [1314, 229] width 22 height 18
click at [1325, 266] on span "Not Set" at bounding box center [1395, 267] width 171 height 19
click at [1325, 266] on span "Not Set" at bounding box center [1396, 268] width 171 height 19
click at [1335, 304] on span "Not Set" at bounding box center [1399, 311] width 178 height 16
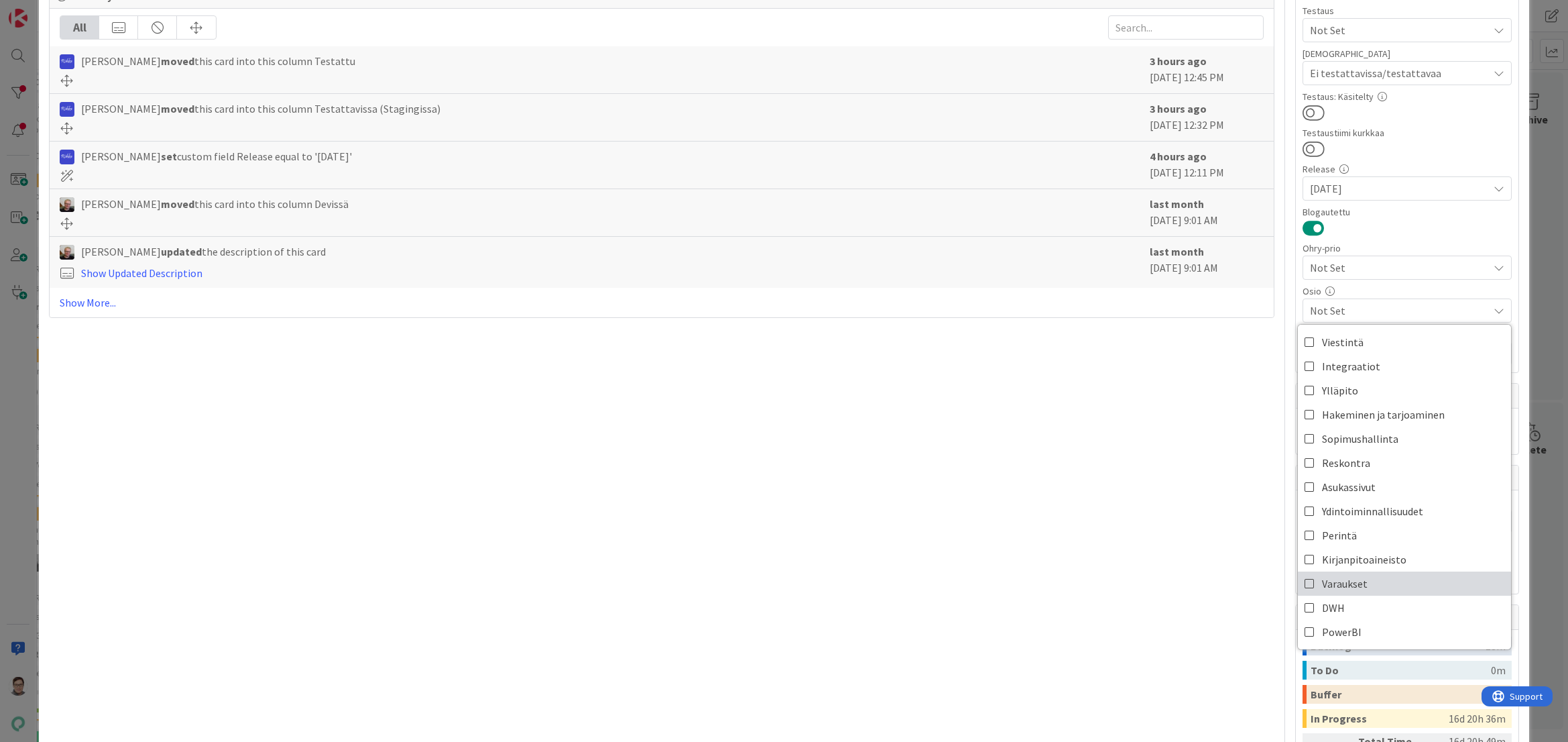
click at [1322, 585] on span "Varaukset" at bounding box center [1345, 583] width 45 height 20
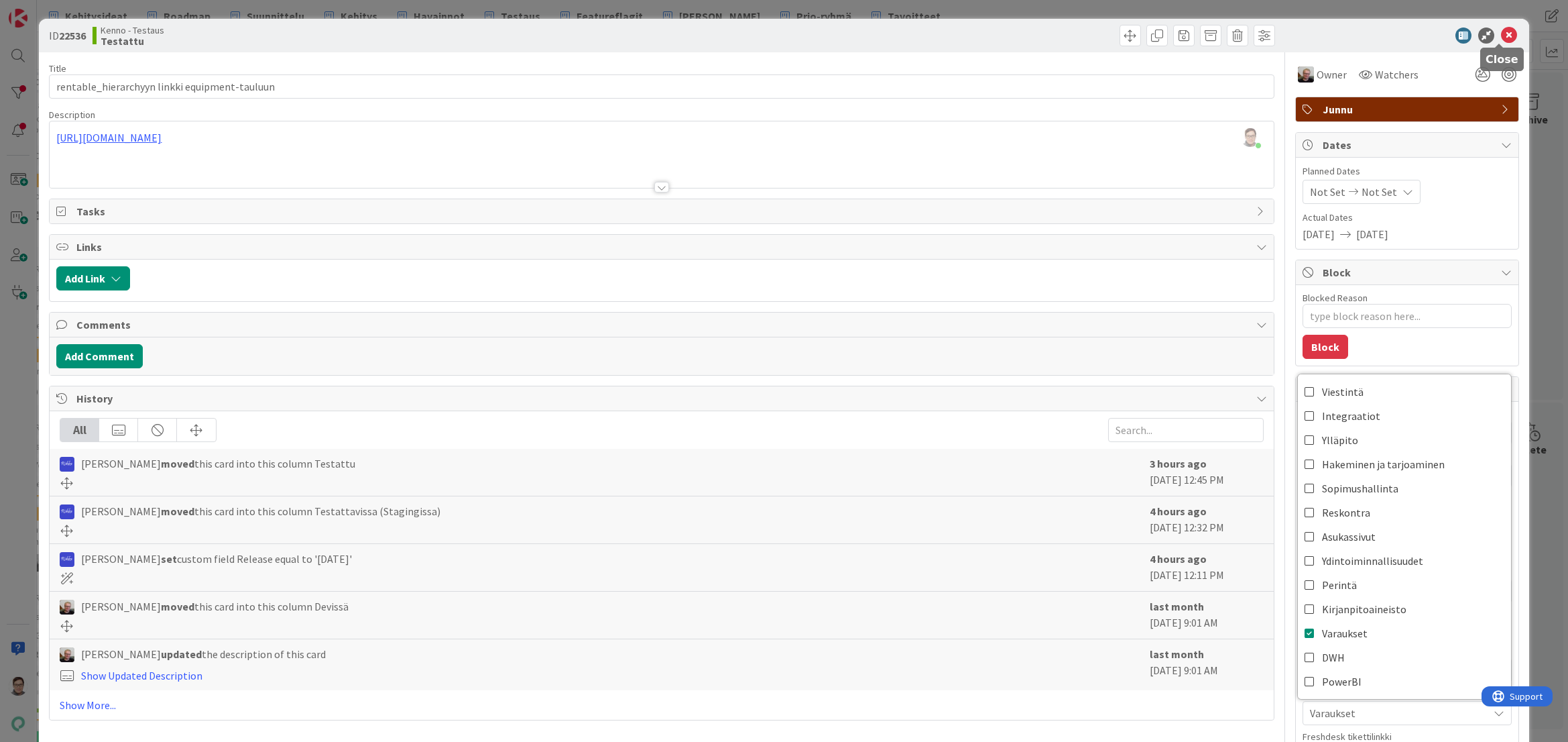
click at [1501, 31] on icon at bounding box center [1509, 36] width 16 height 16
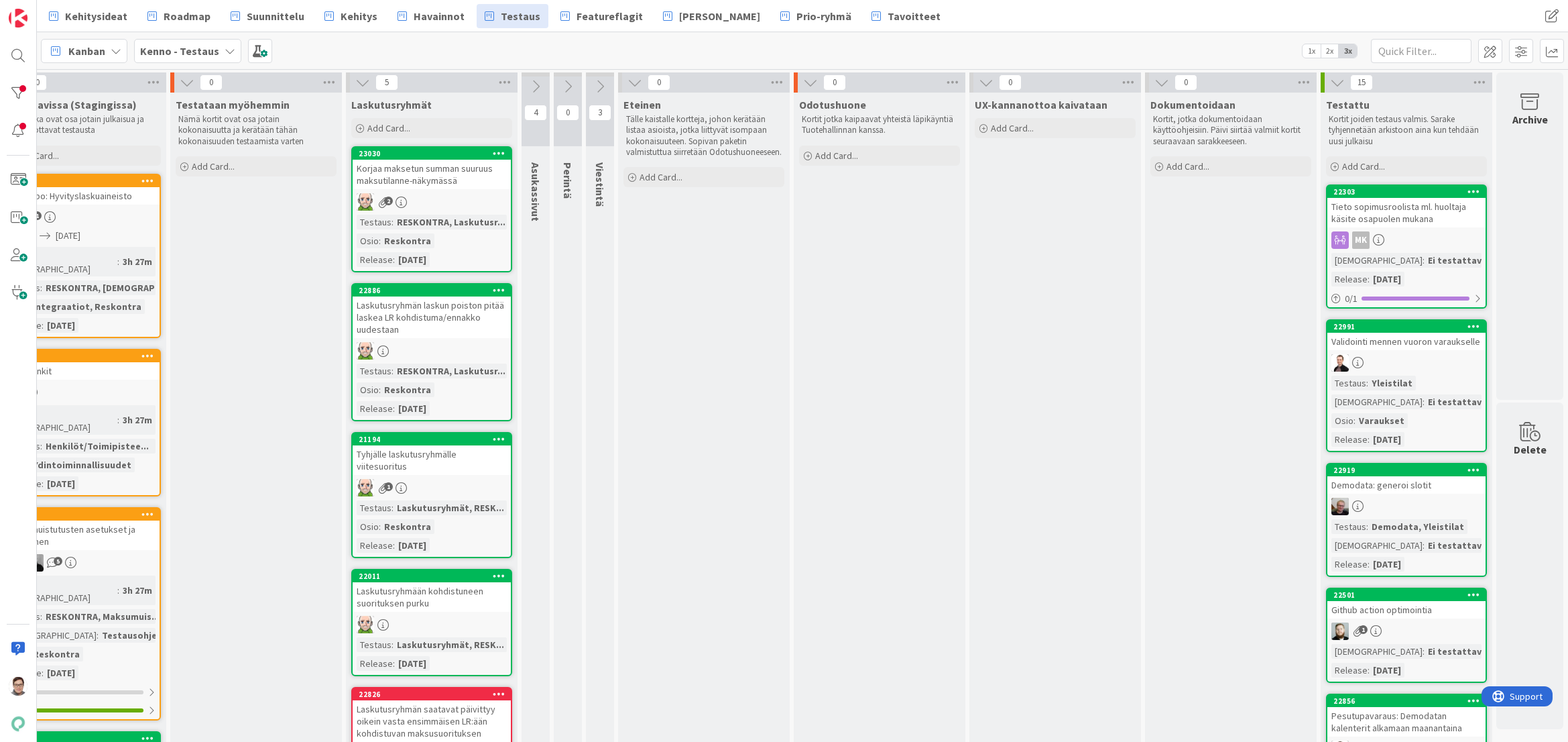
click at [1387, 217] on div "Tieto sopimusroolista ml. huoltaja käsite osapuolen mukana" at bounding box center [1406, 213] width 158 height 30
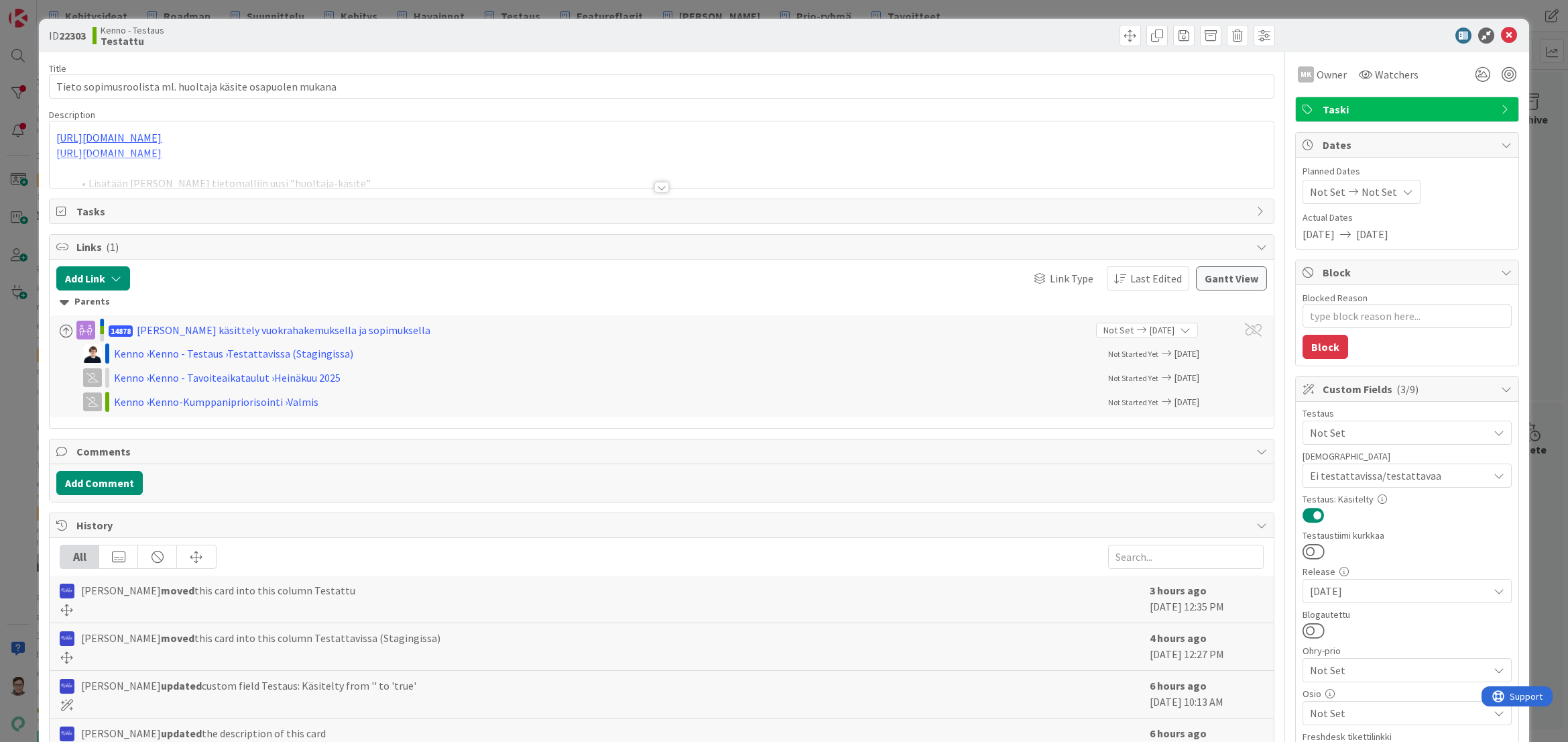
click at [656, 185] on div at bounding box center [662, 187] width 15 height 10
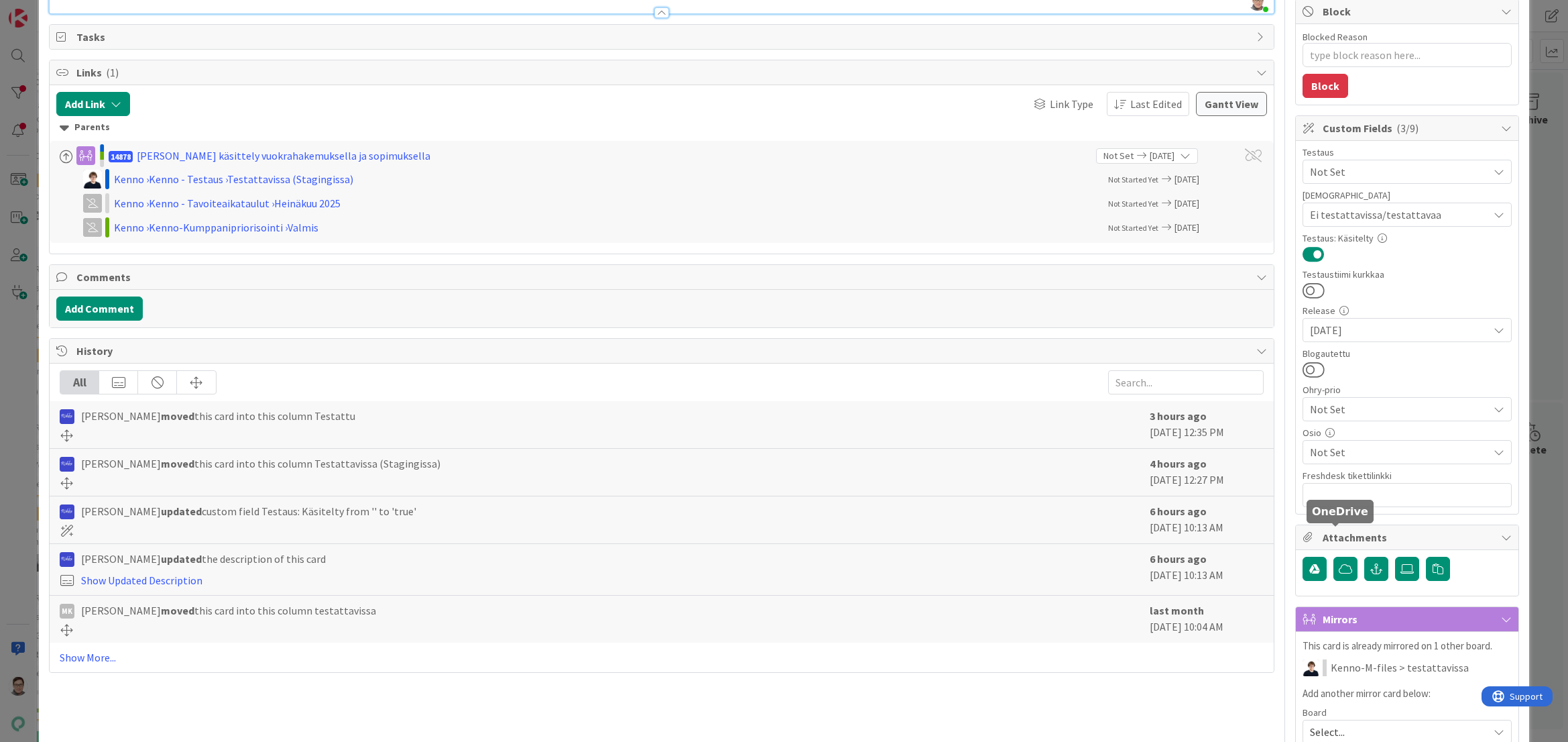
scroll to position [335, 0]
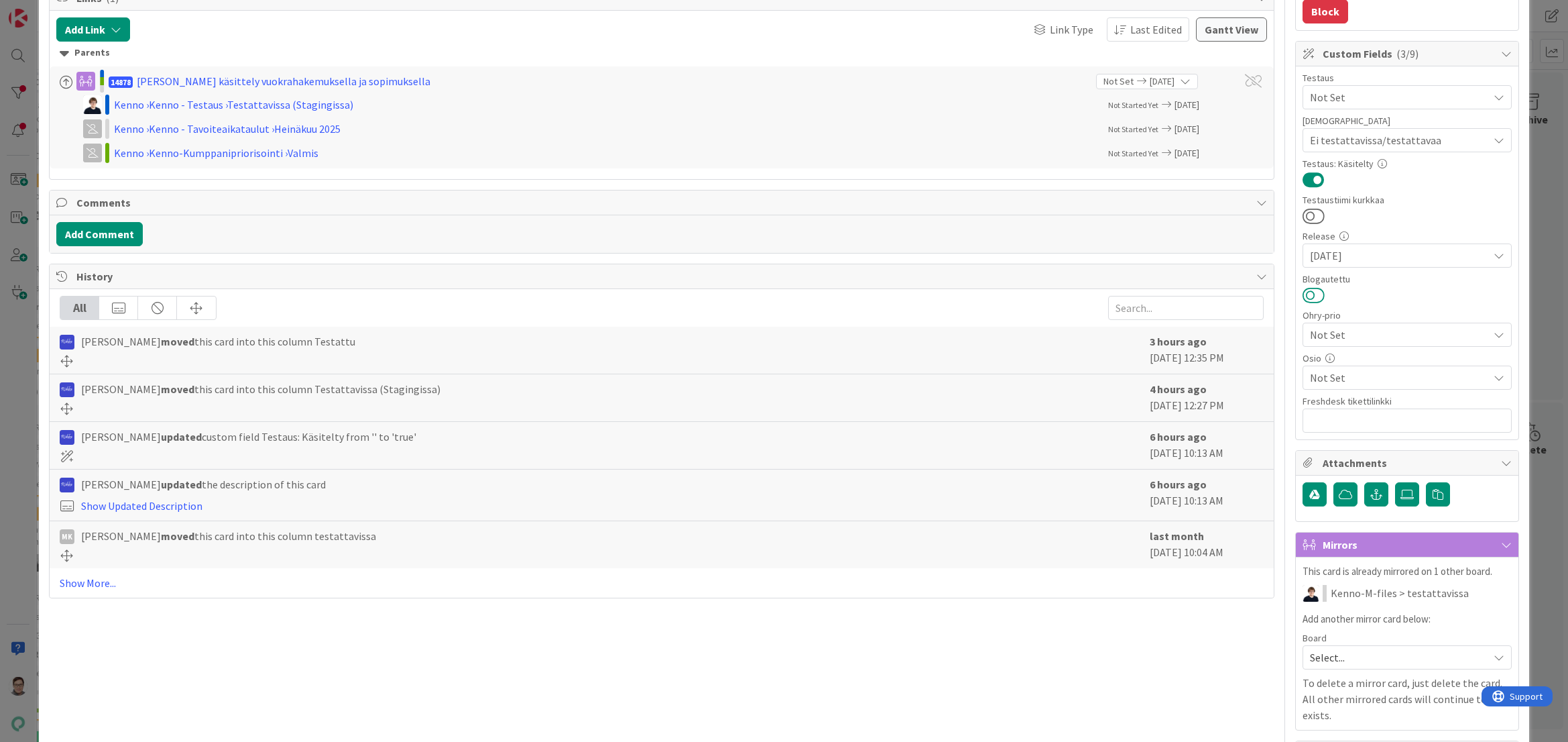
click at [1305, 297] on button at bounding box center [1314, 295] width 22 height 18
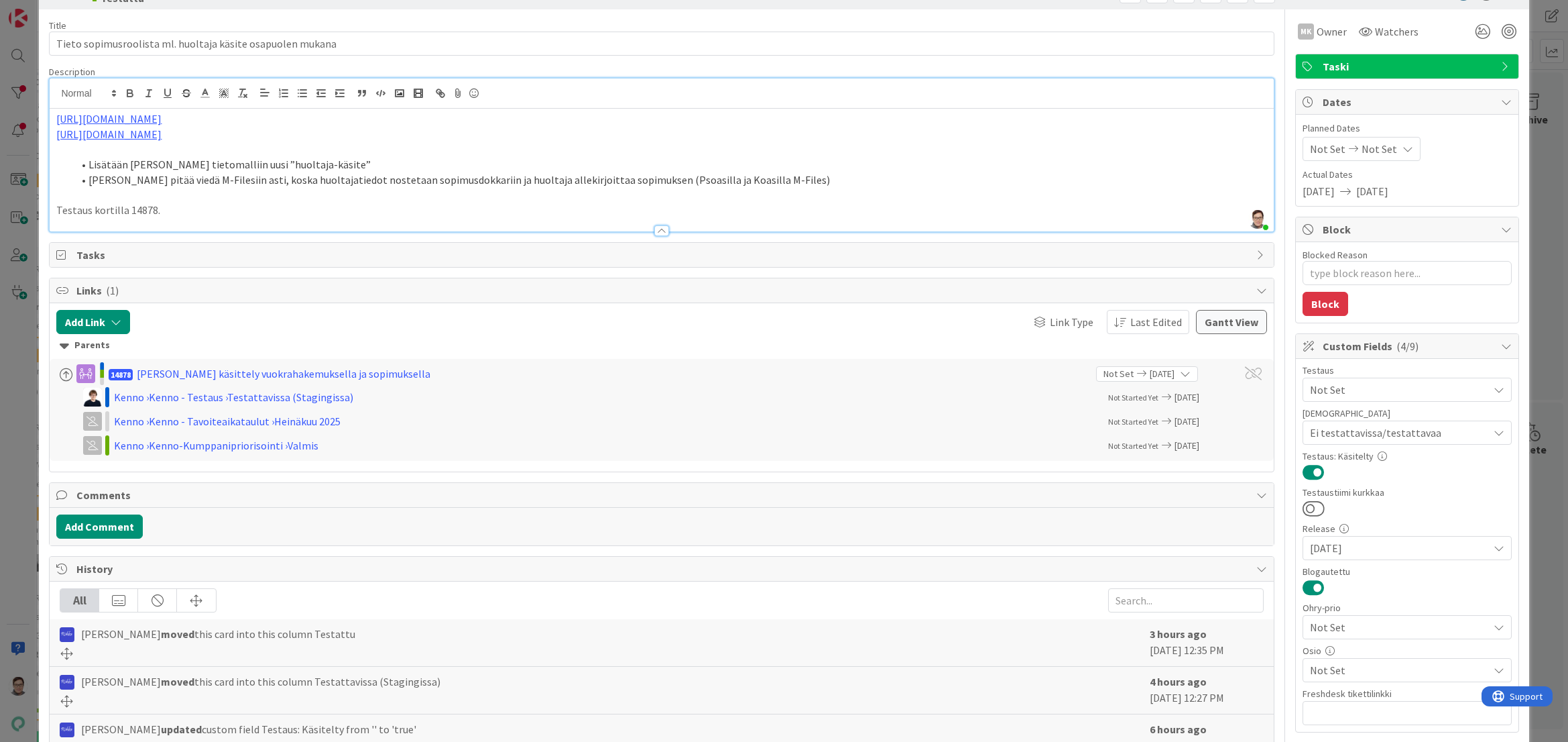
scroll to position [0, 0]
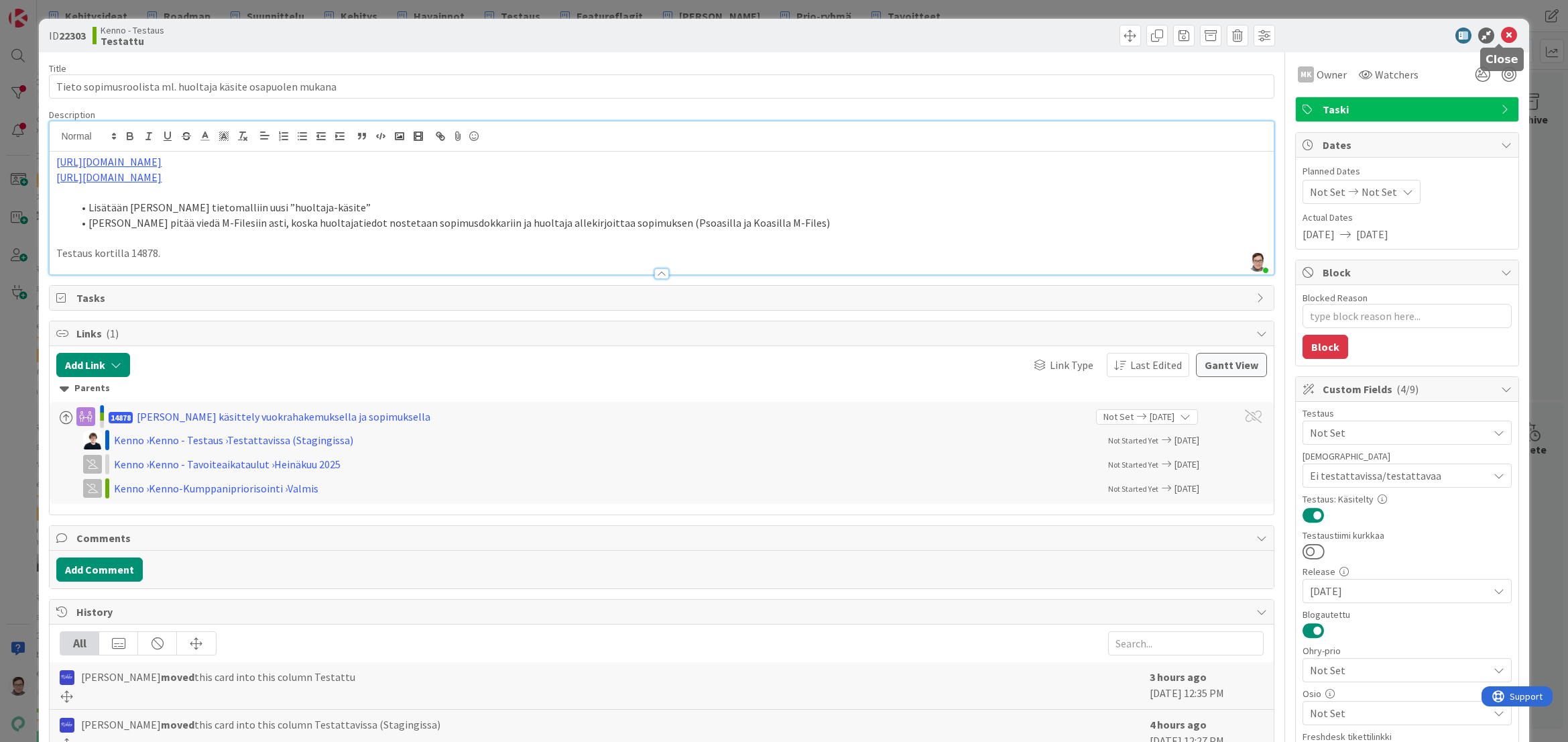
click at [1503, 36] on icon at bounding box center [1509, 36] width 16 height 16
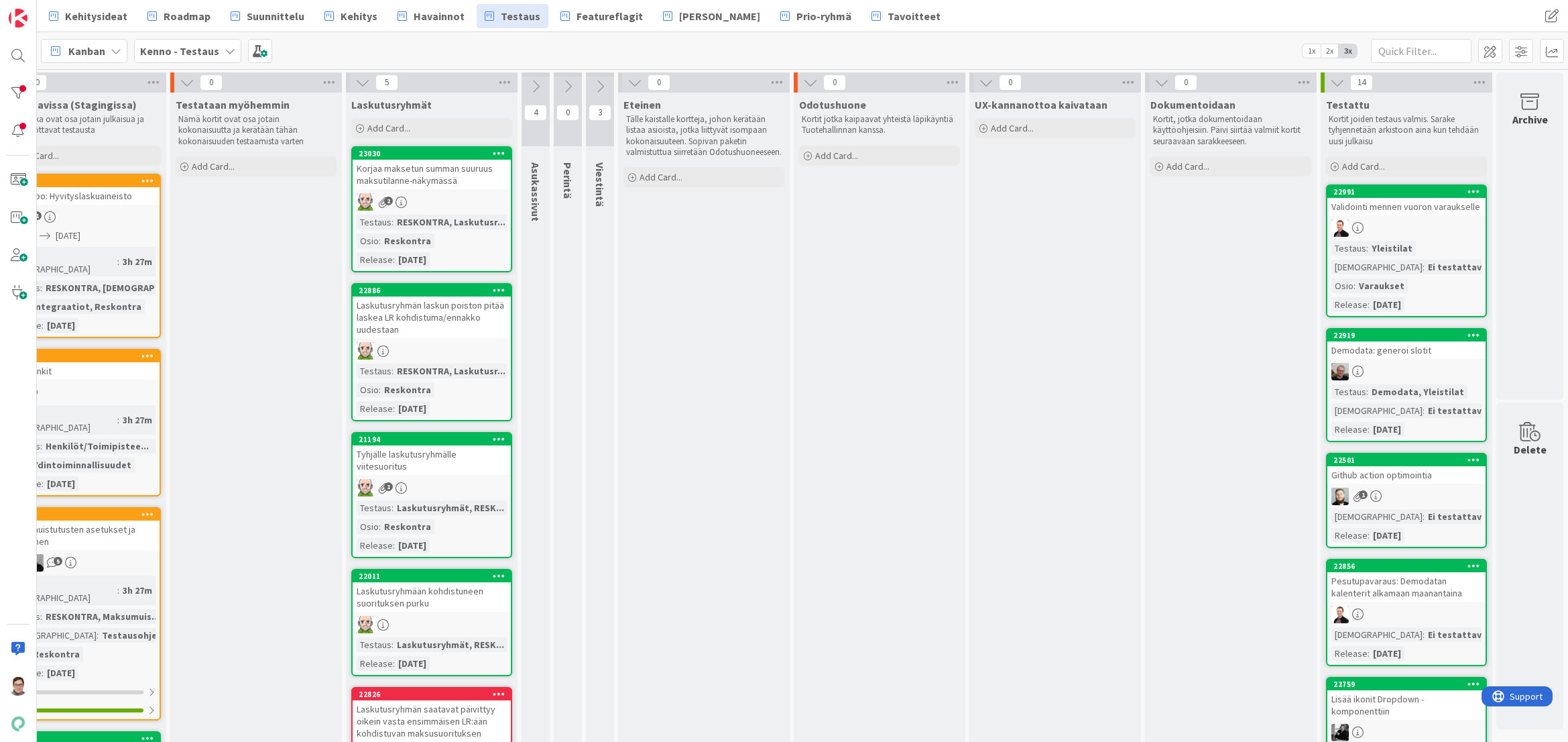
click at [1394, 220] on div at bounding box center [1406, 229] width 158 height 18
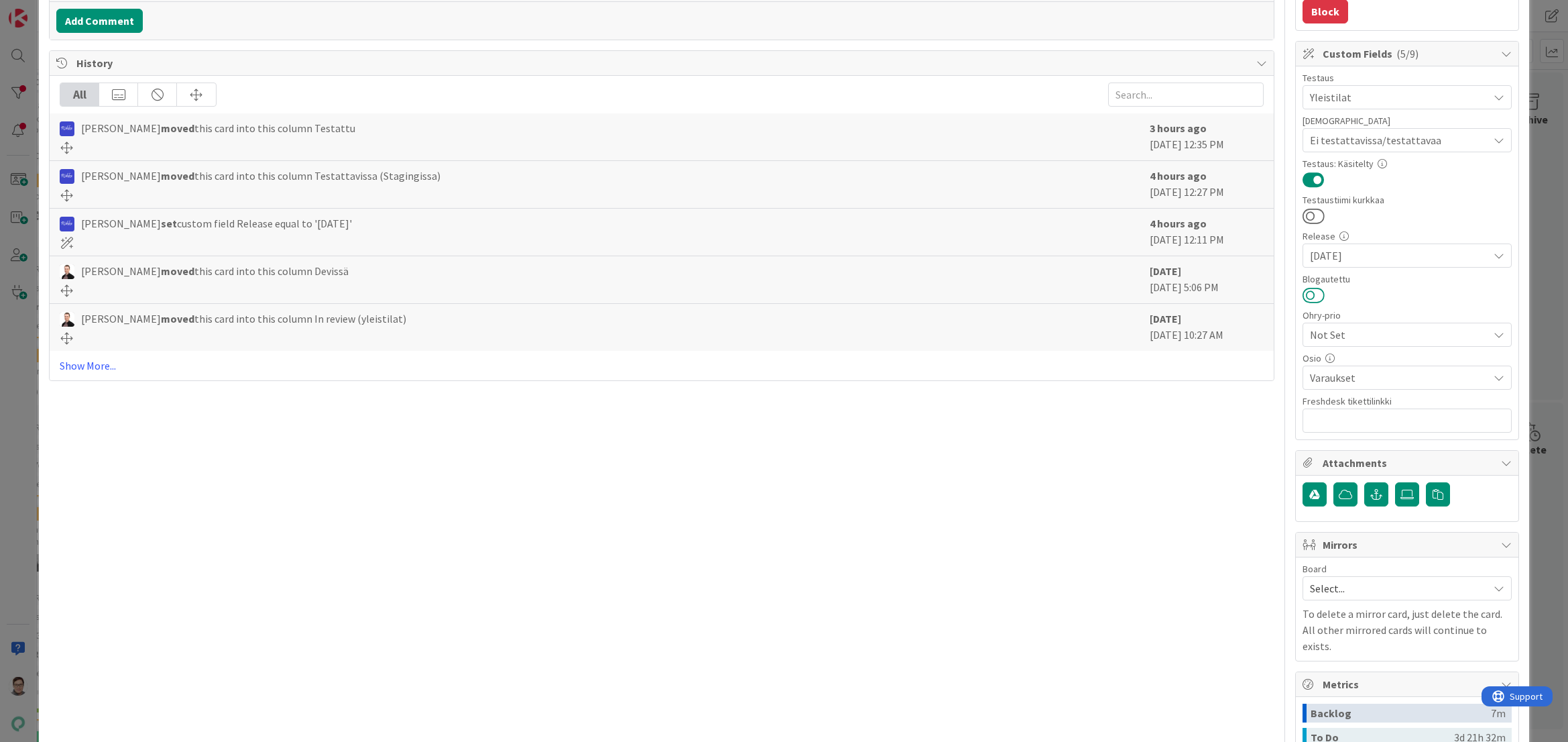
click at [1308, 295] on button at bounding box center [1314, 295] width 22 height 18
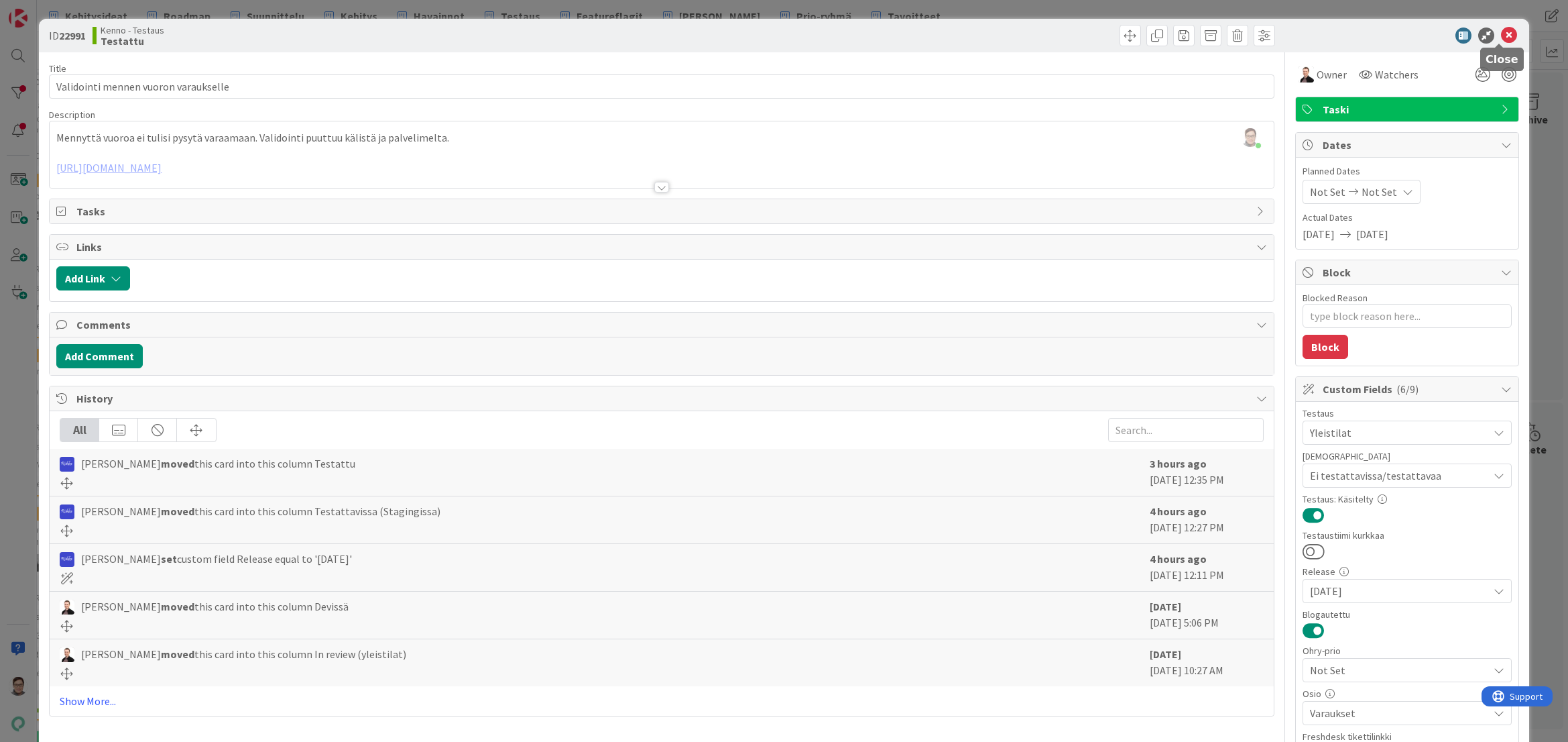
click at [1501, 37] on icon at bounding box center [1509, 36] width 16 height 16
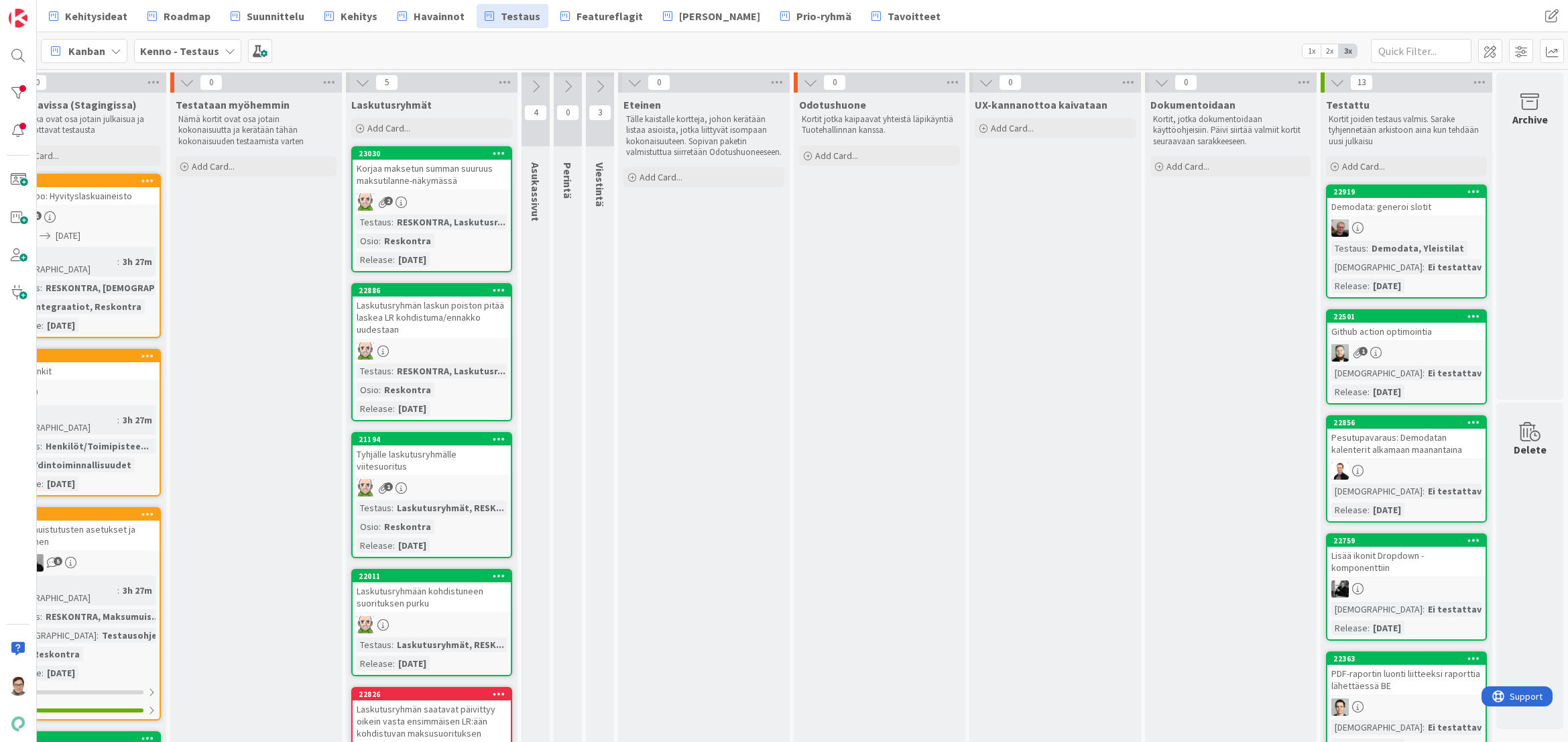
click at [1382, 215] on link "22919 Demodata: generoi slotit Testaus : Demodata, Yleistilat Testaushuomiot : …" at bounding box center [1406, 242] width 161 height 114
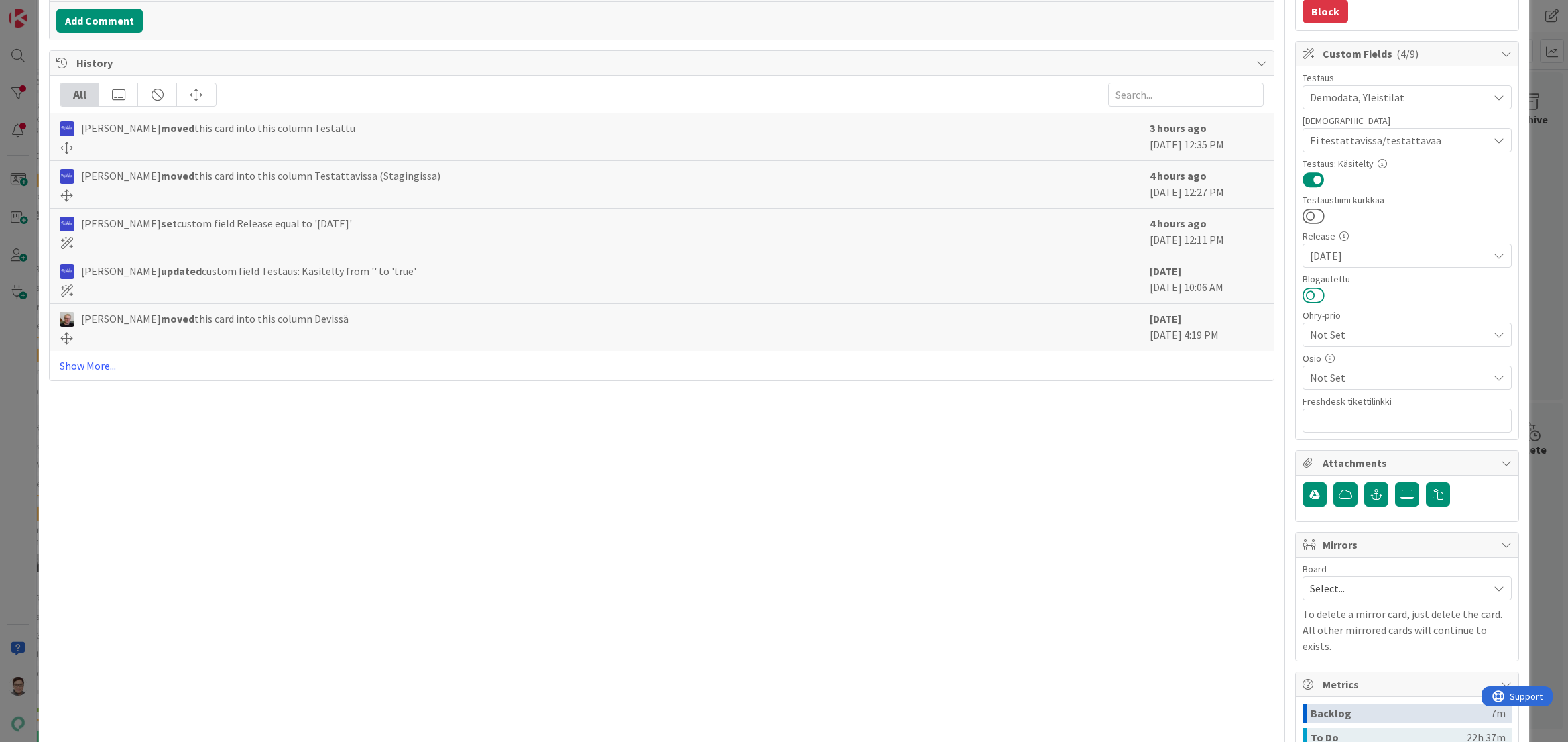
click at [1308, 292] on button at bounding box center [1314, 295] width 22 height 18
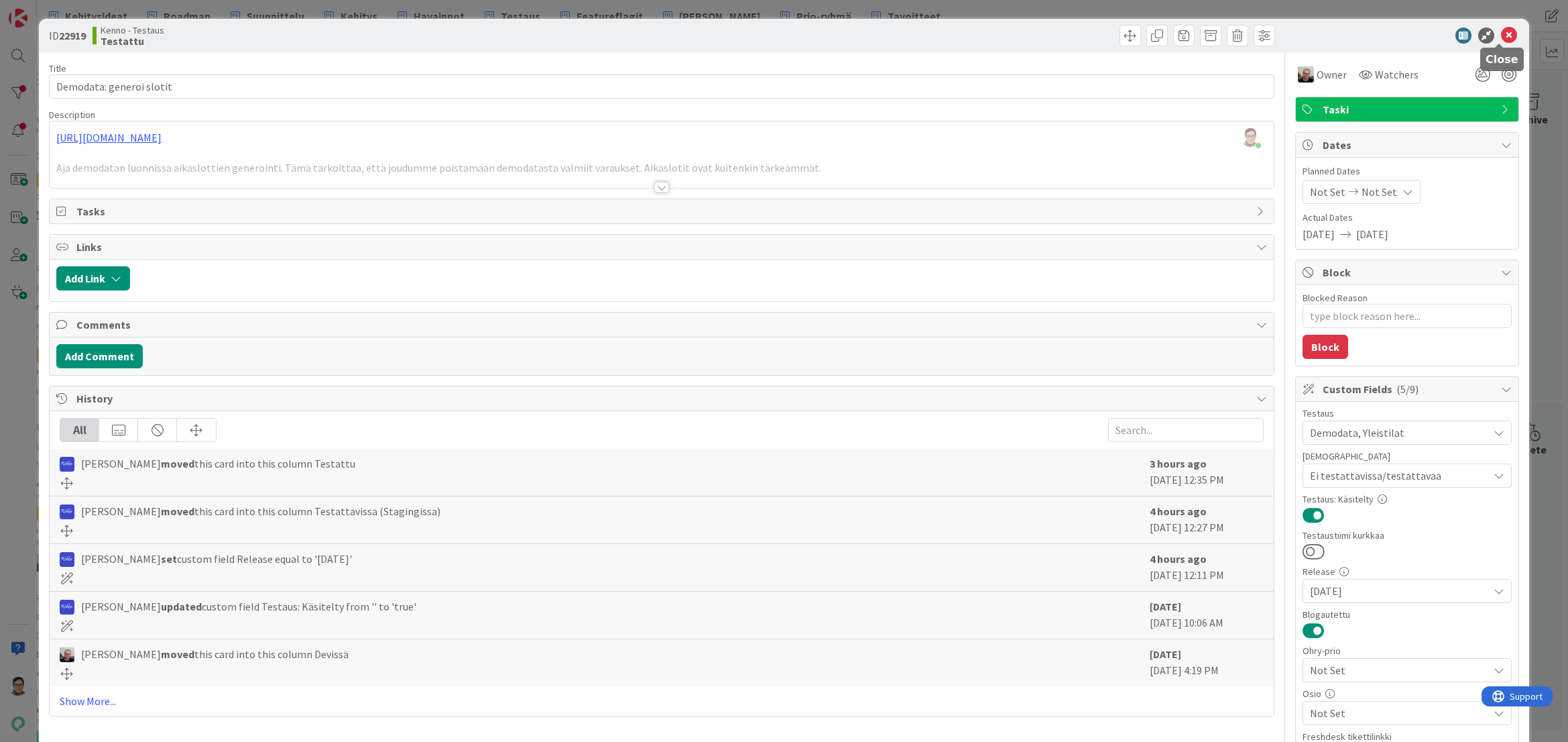
click at [1501, 36] on icon at bounding box center [1509, 36] width 16 height 16
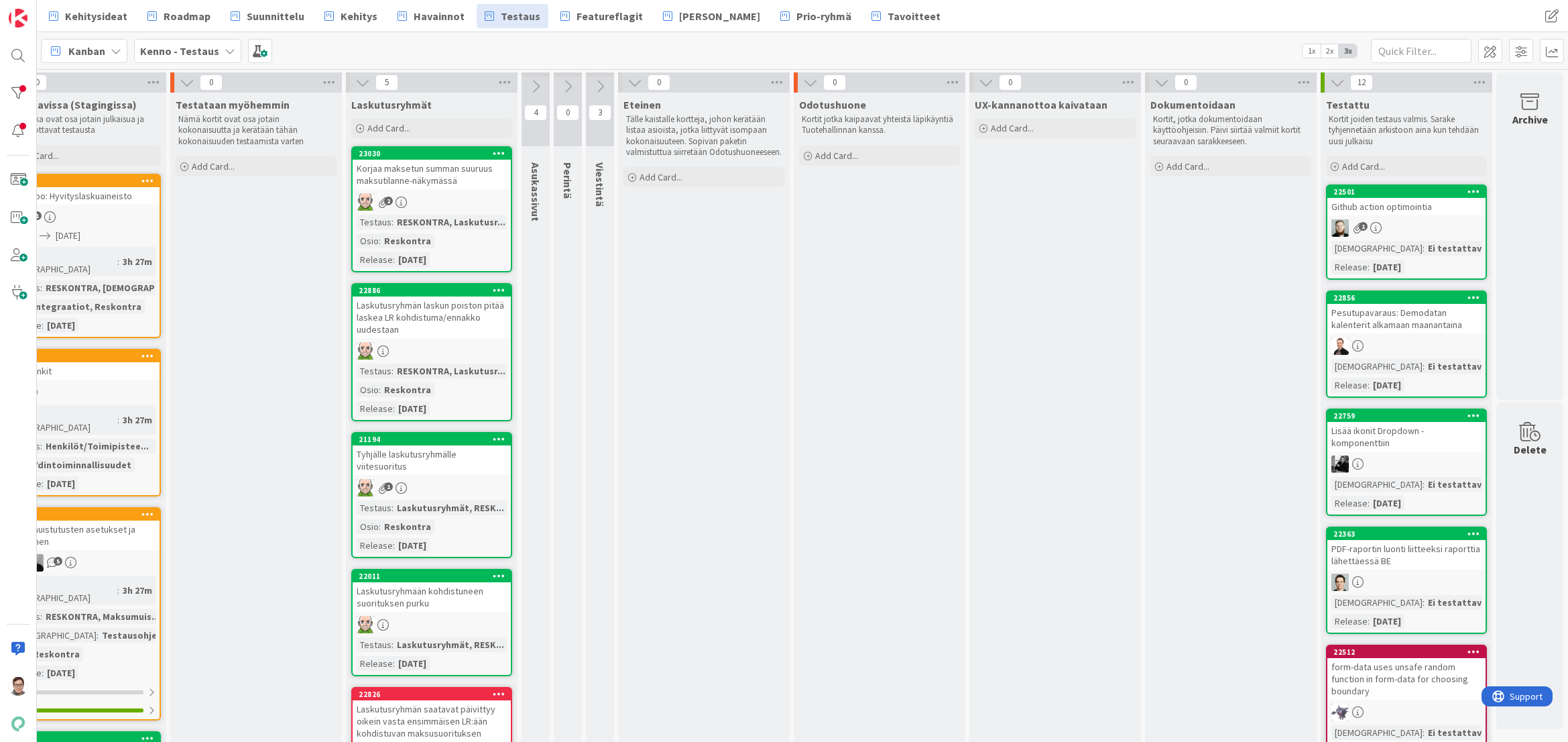
click at [1386, 212] on div "Github action optimointia" at bounding box center [1406, 207] width 158 height 18
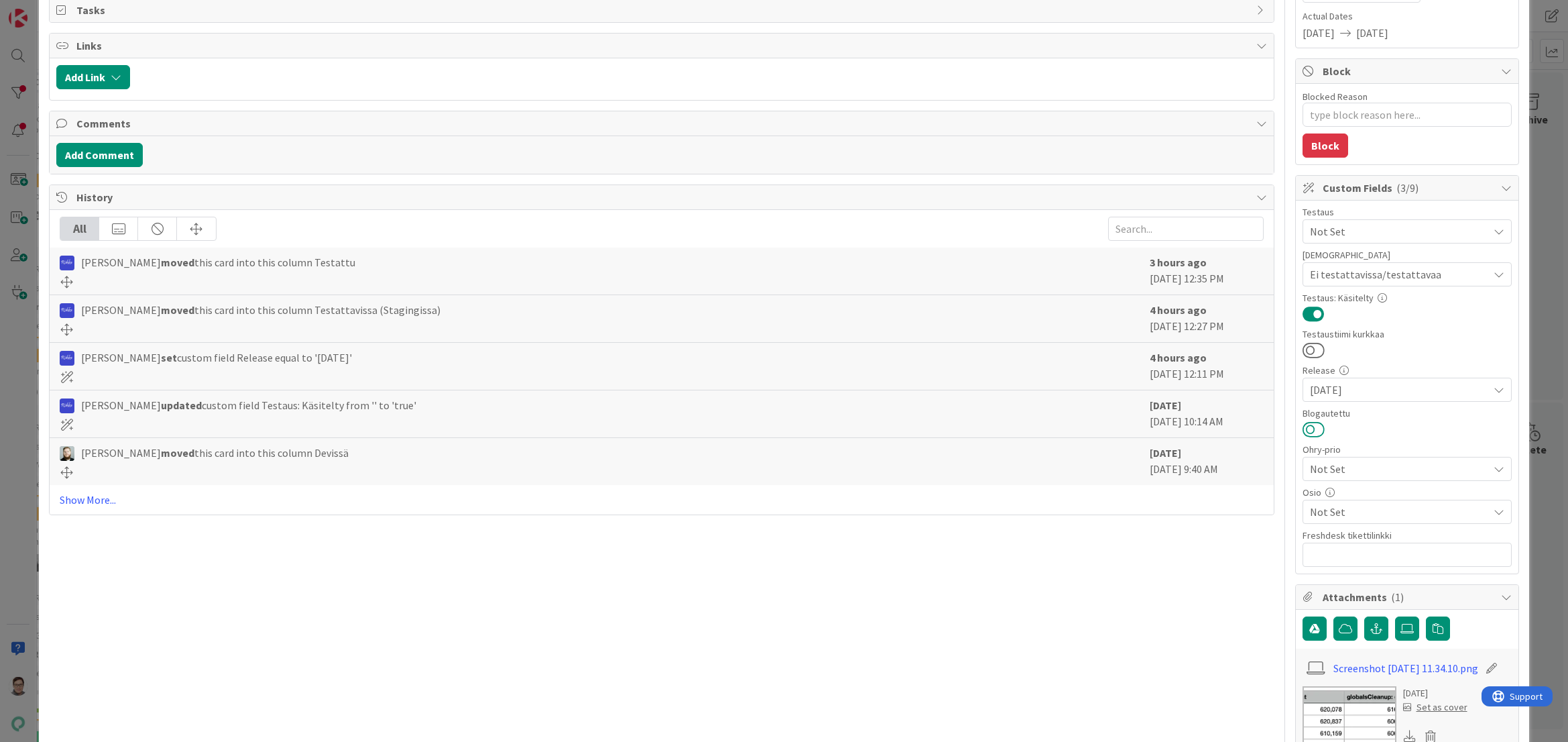
click at [1309, 427] on button at bounding box center [1314, 430] width 22 height 18
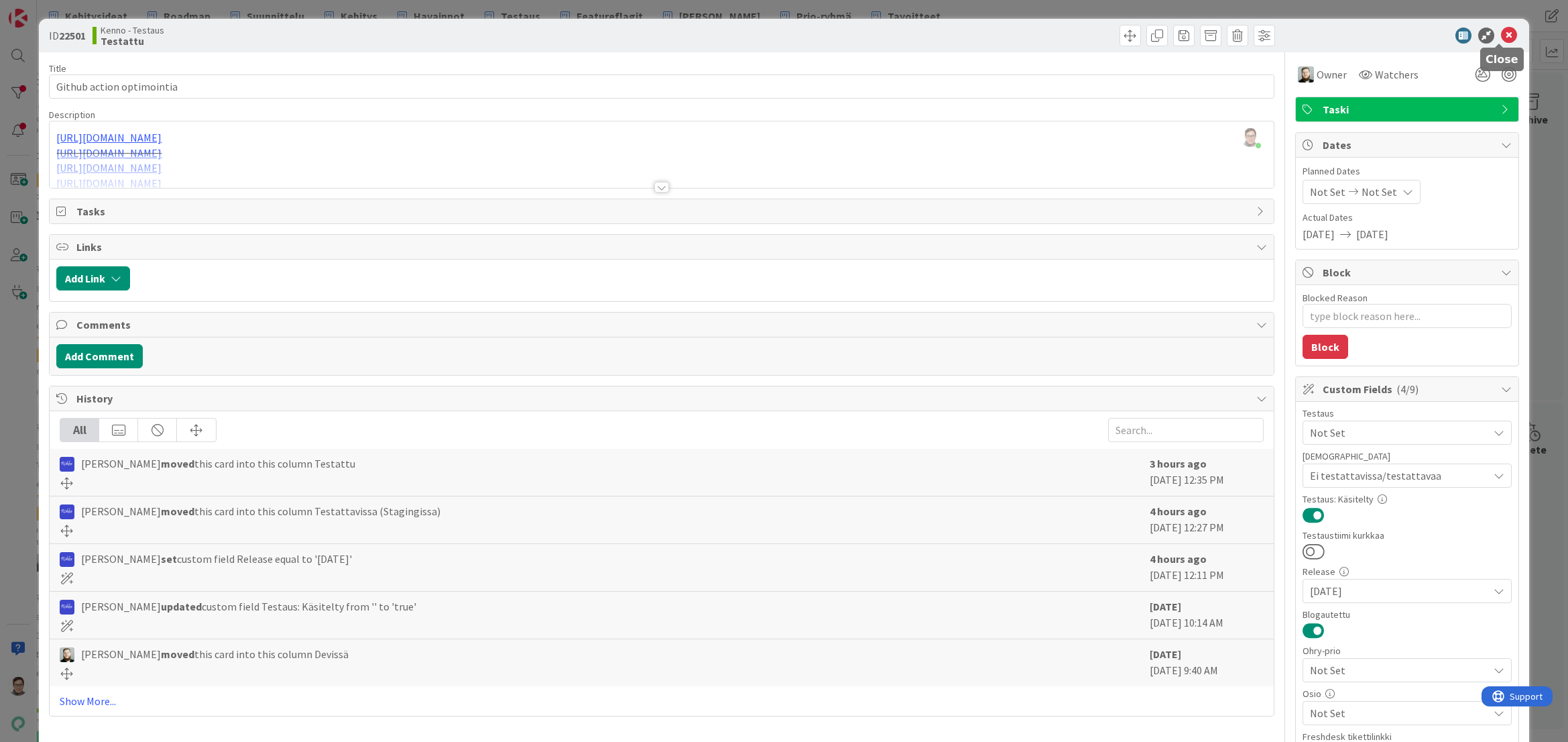
click at [1501, 29] on icon at bounding box center [1509, 36] width 16 height 16
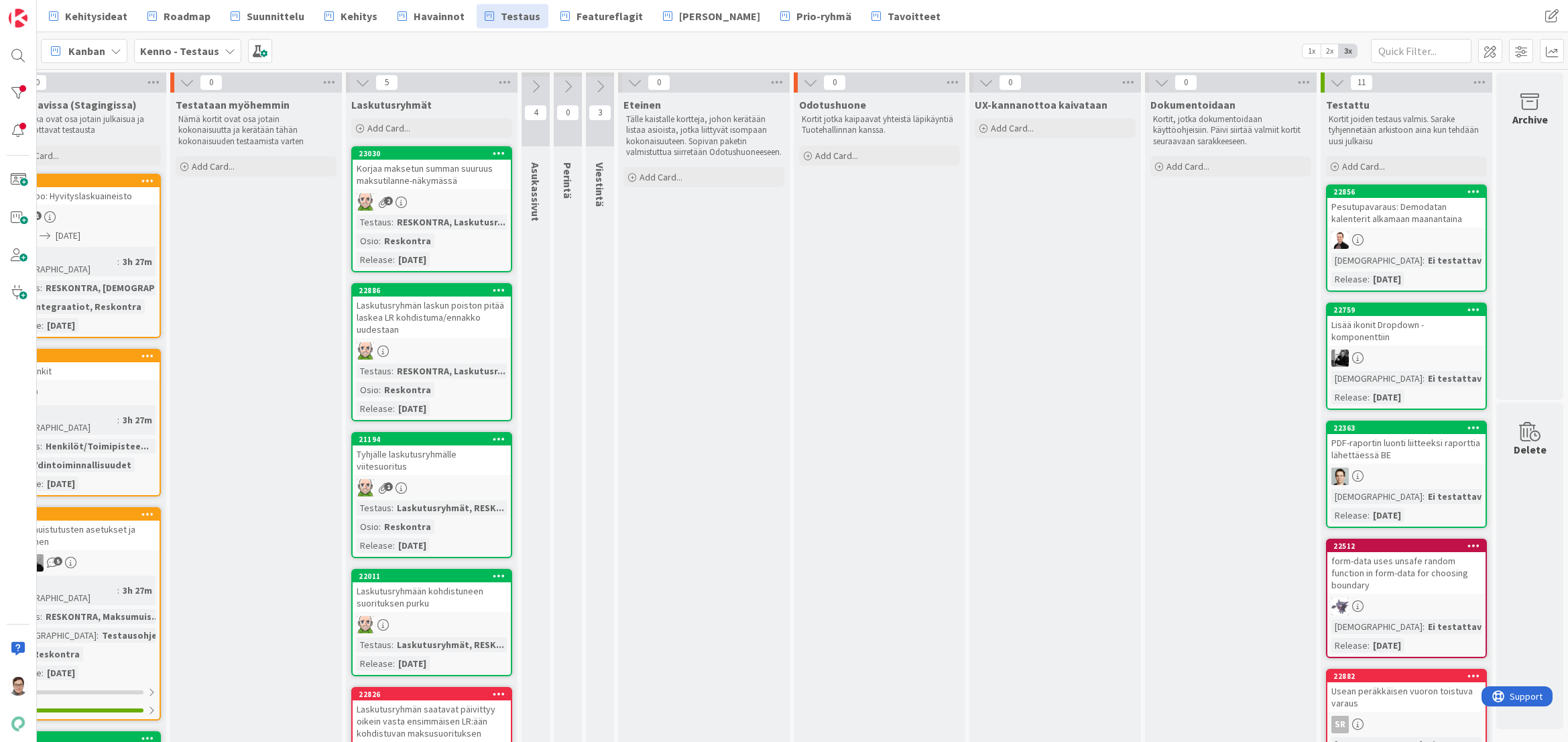
click at [1369, 213] on div "Pesutupavaraus: Demodatan kalenterit alkamaan maanantaina" at bounding box center [1406, 213] width 158 height 30
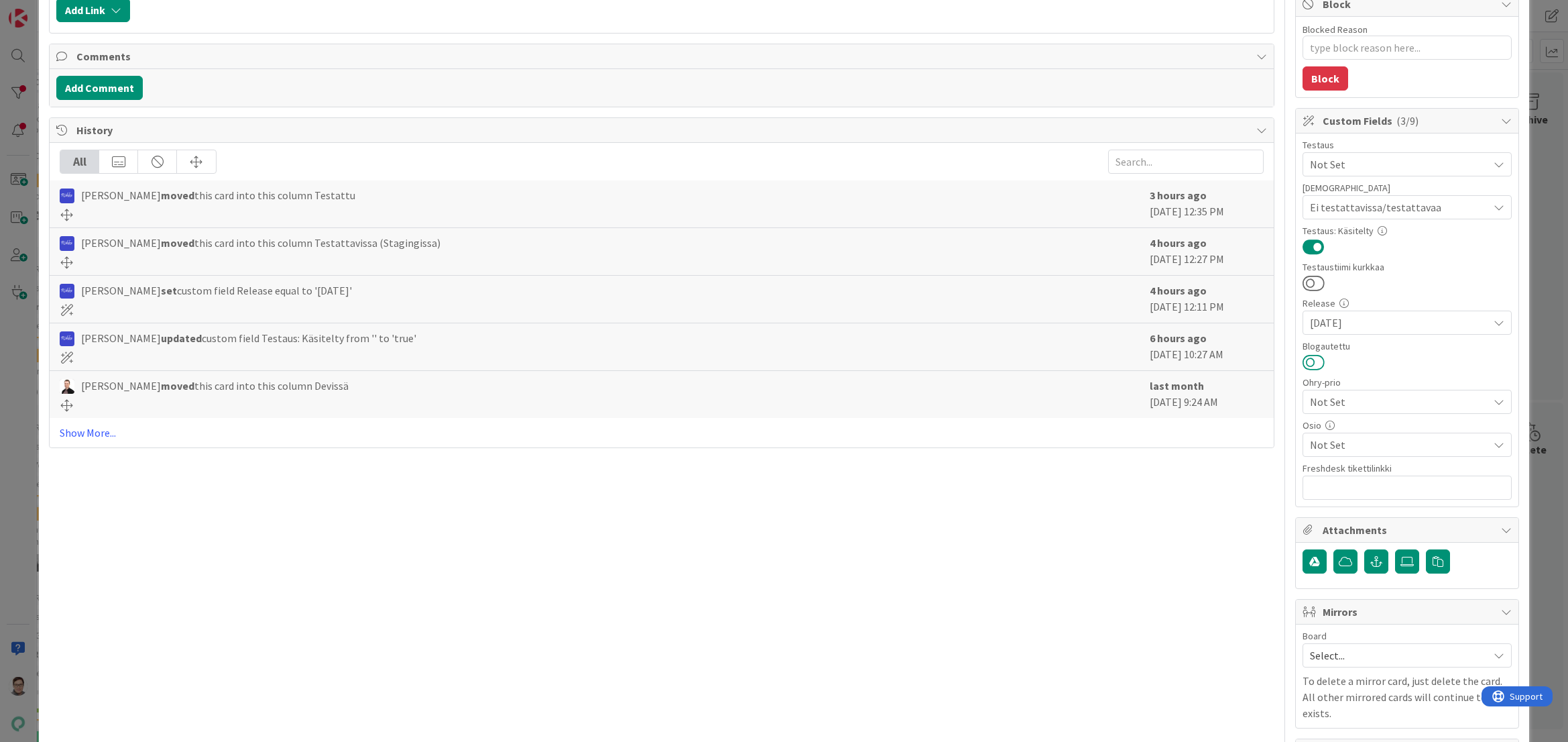
click at [1308, 361] on button at bounding box center [1314, 362] width 22 height 18
click at [1337, 444] on span "Not Set" at bounding box center [1399, 444] width 178 height 16
click at [1330, 364] on span "Varaukset" at bounding box center [1345, 364] width 45 height 20
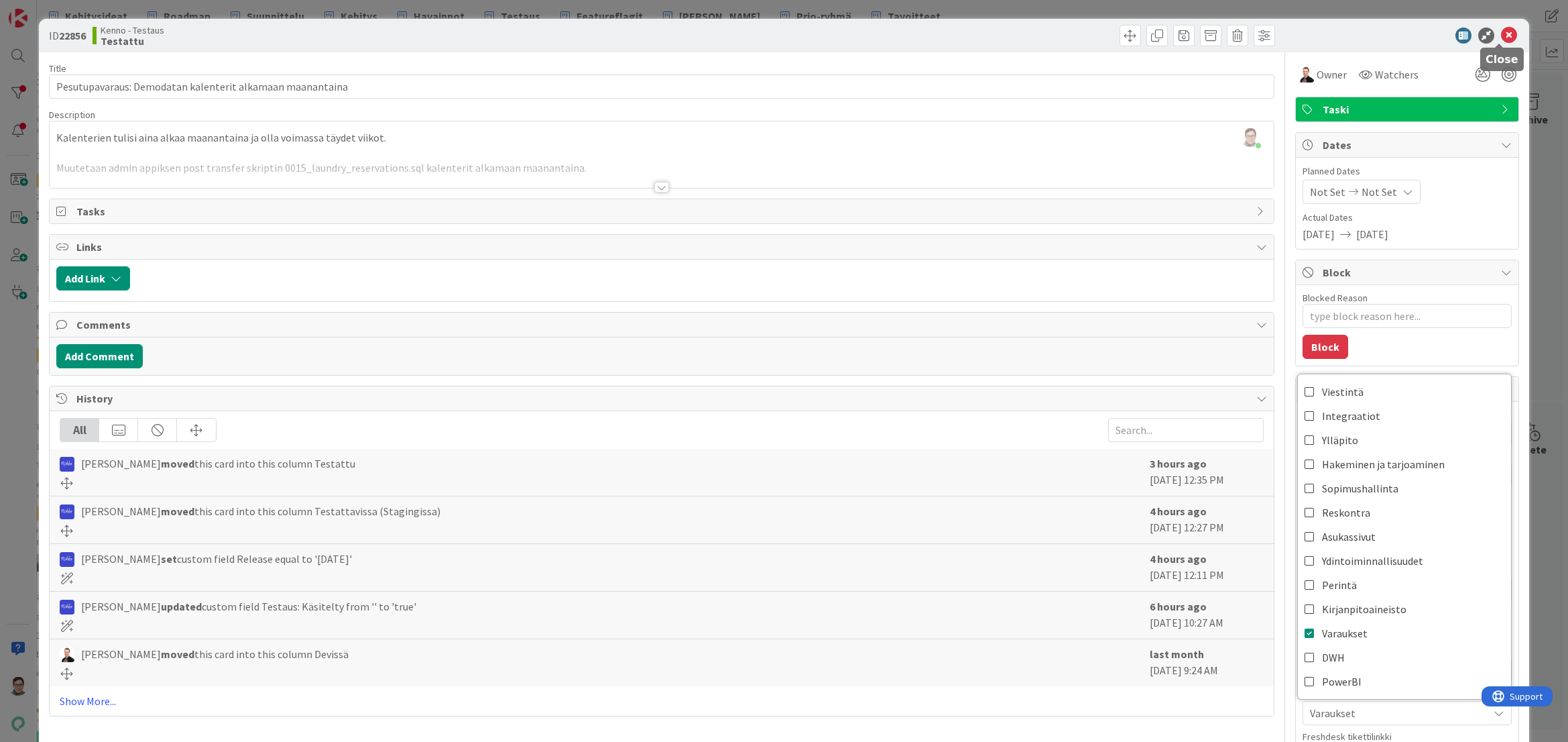
click at [1502, 36] on icon at bounding box center [1509, 36] width 16 height 16
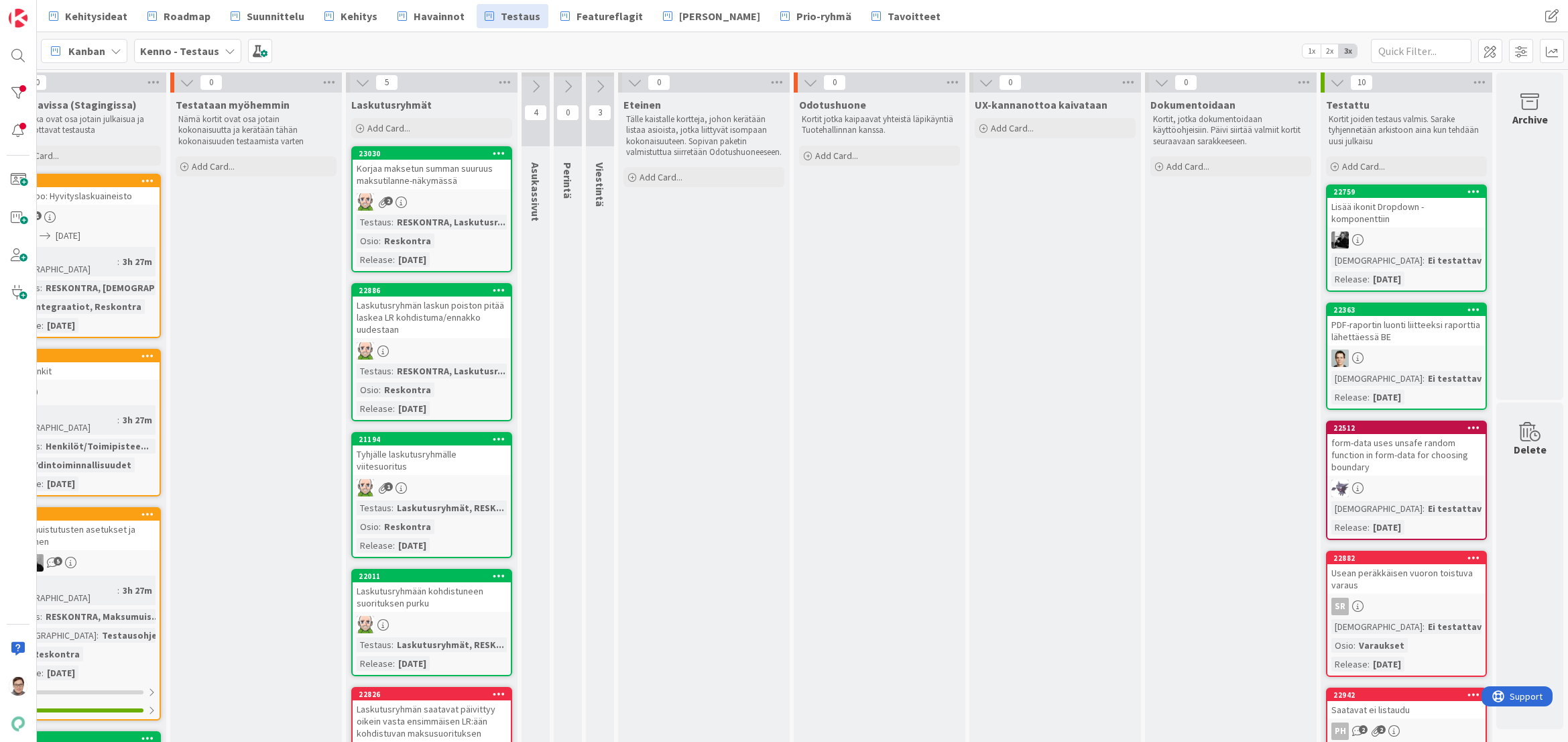
click at [1402, 218] on div "Lisää ikonit Dropdown -komponenttiin" at bounding box center [1406, 213] width 158 height 30
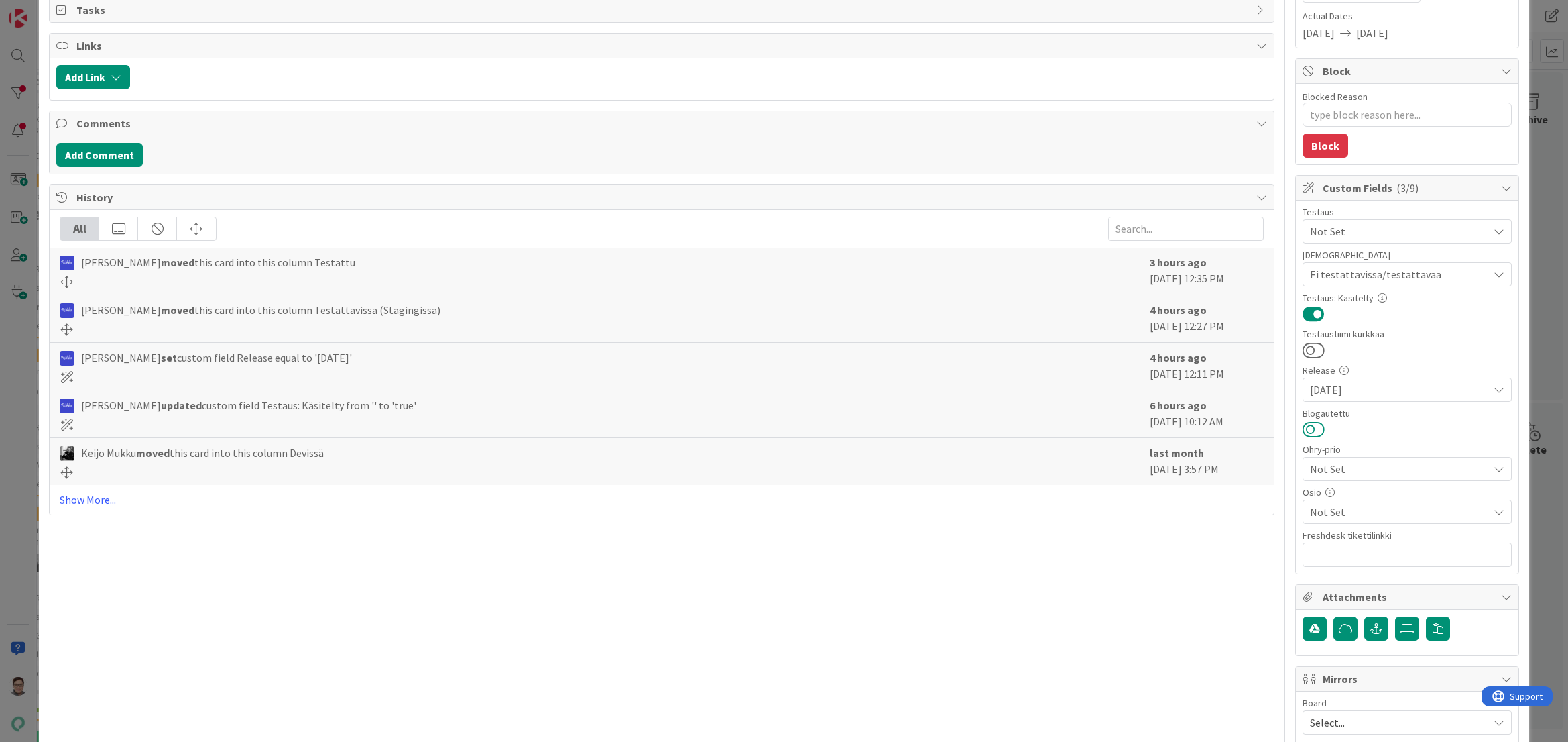
click at [1302, 429] on button at bounding box center [1314, 430] width 22 height 18
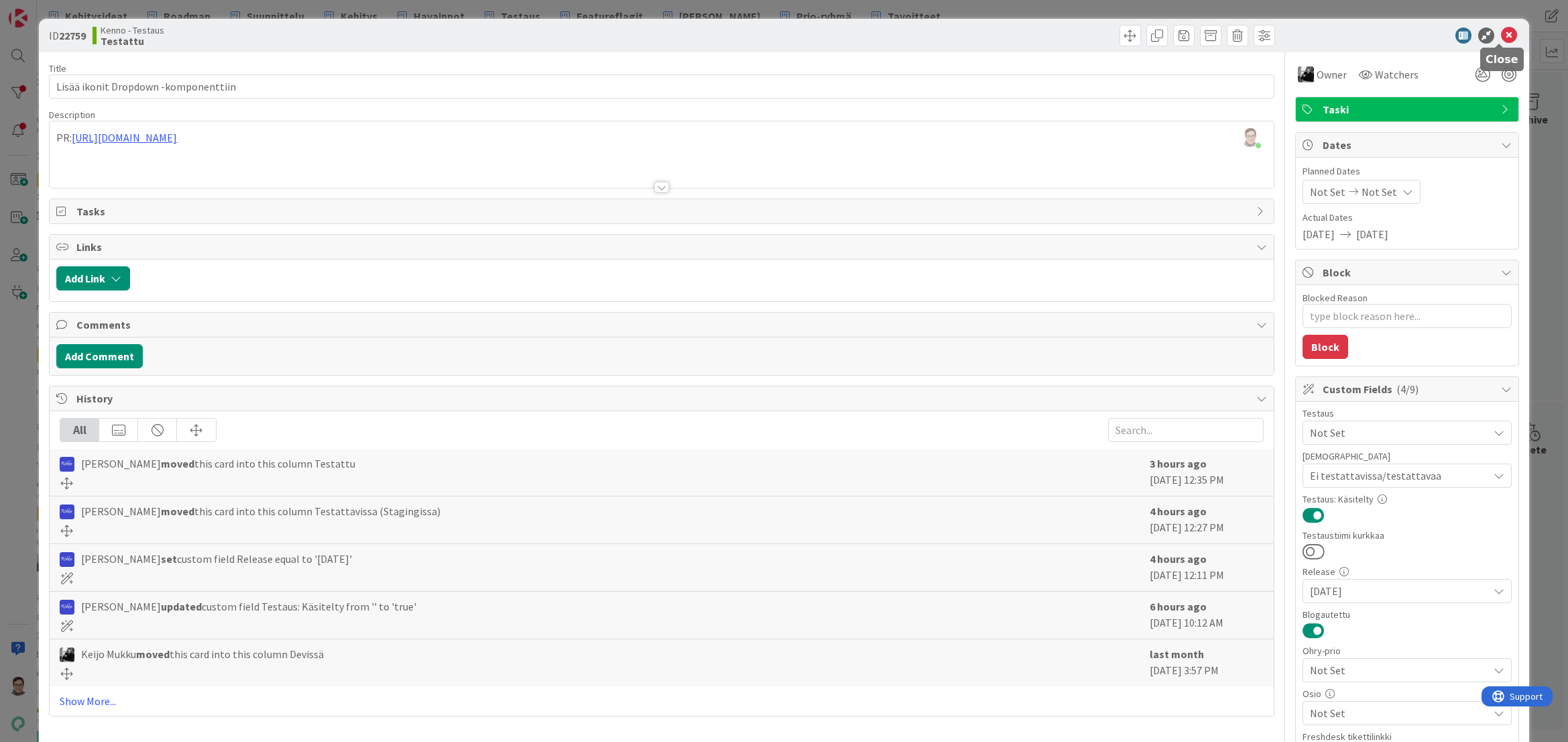
click at [1502, 31] on icon at bounding box center [1509, 36] width 16 height 16
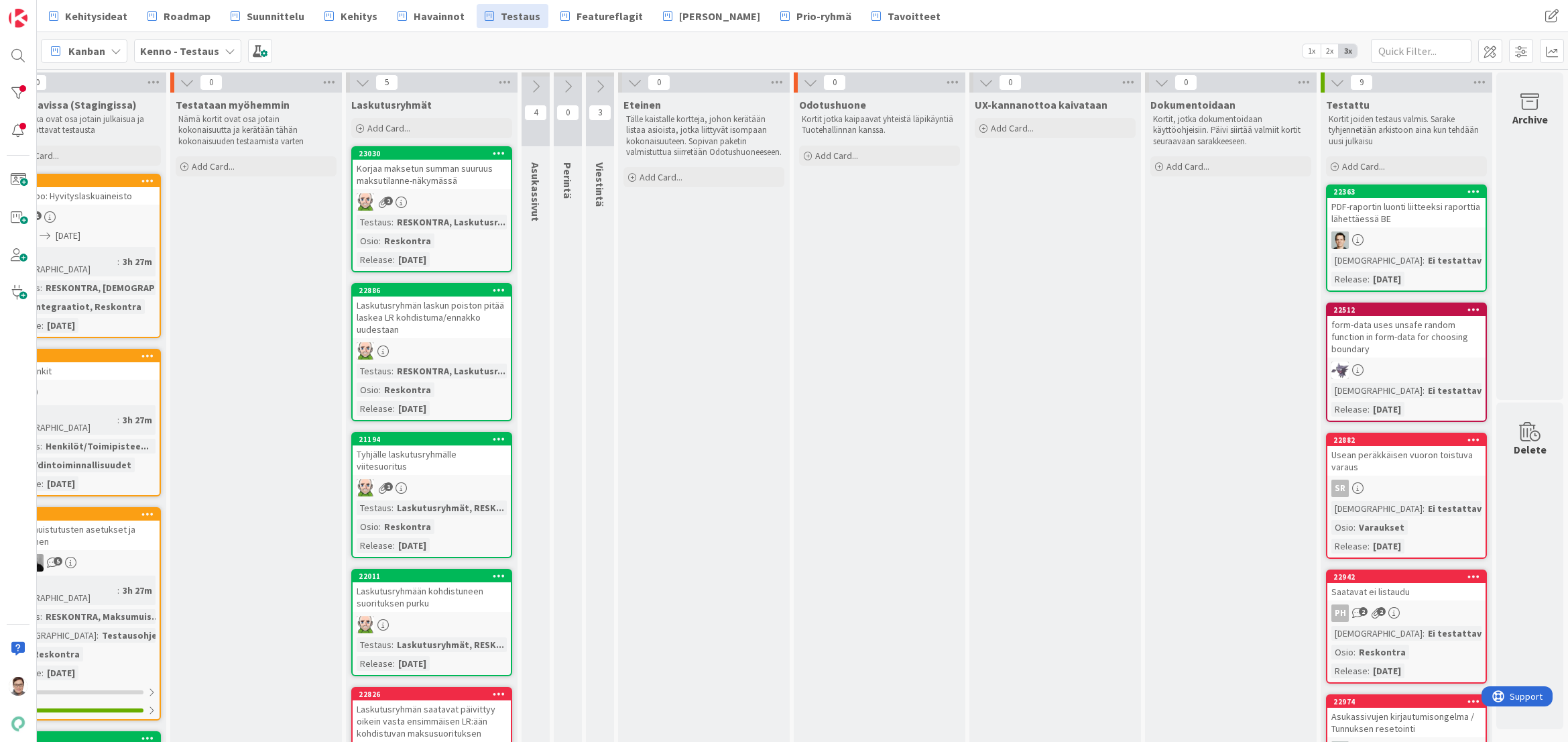
click at [1380, 221] on div "PDF-raportin luonti liitteeksi raporttia lähettäessä BE" at bounding box center [1406, 213] width 158 height 30
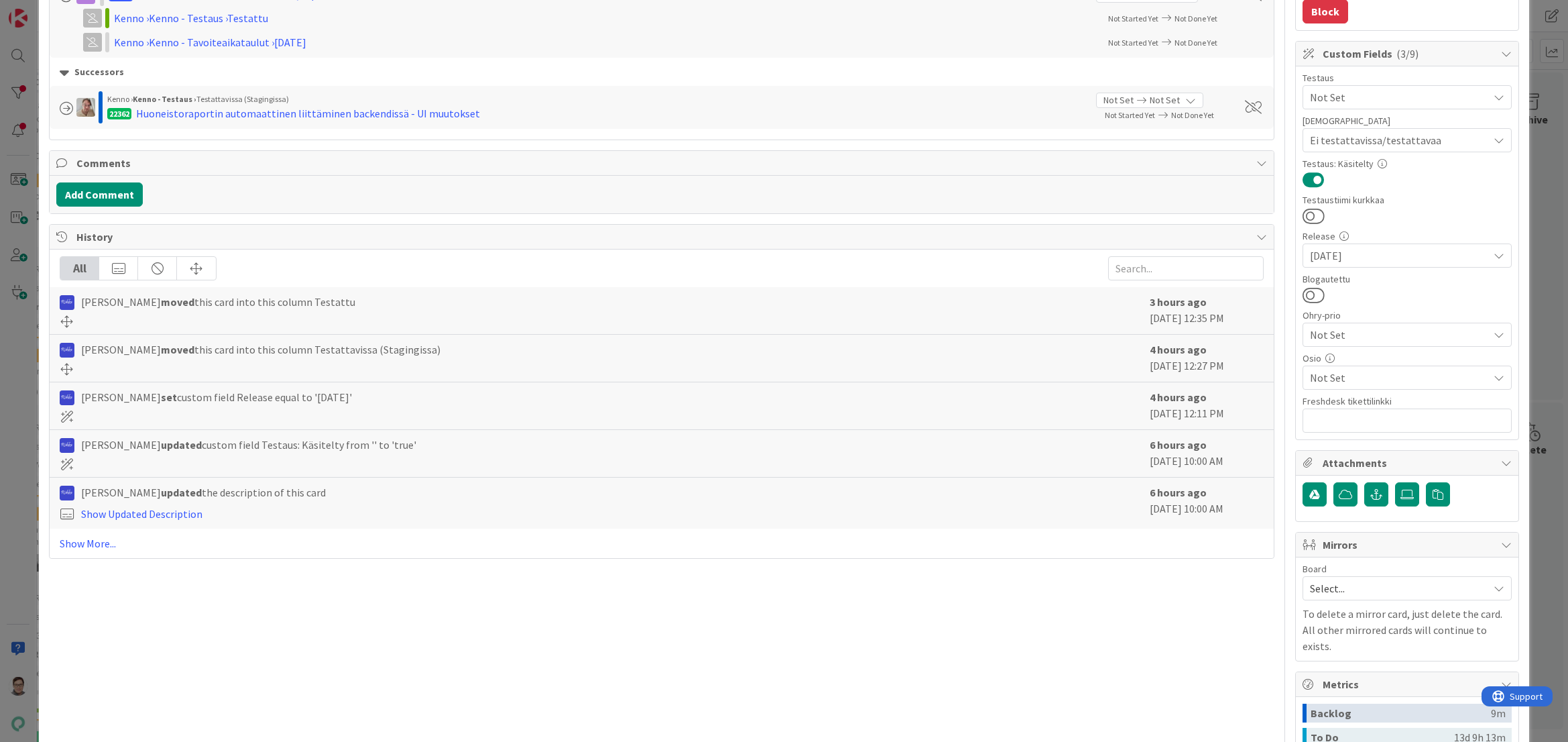
click at [1331, 373] on span "Not Set" at bounding box center [1399, 378] width 178 height 16
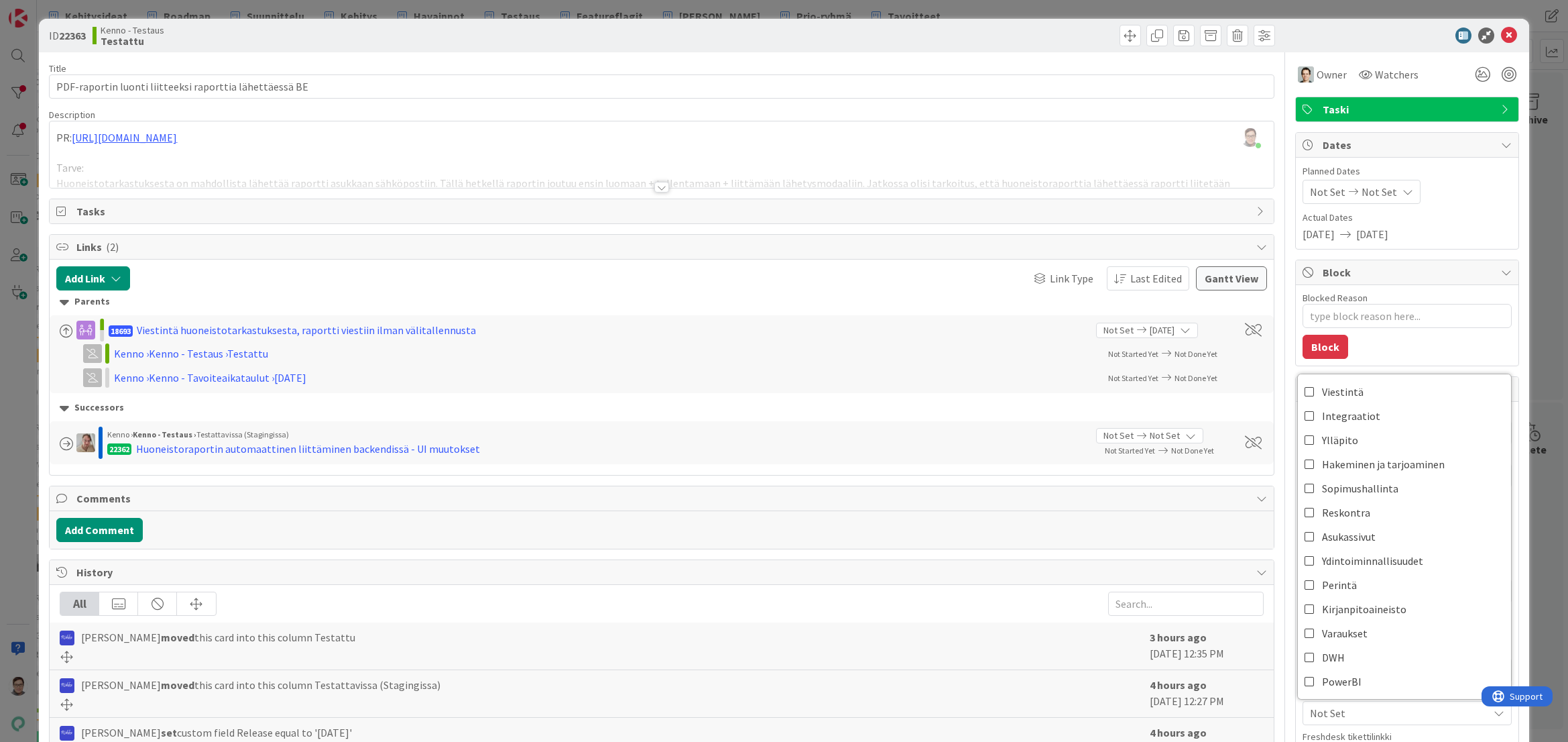
click at [654, 185] on div at bounding box center [662, 187] width 15 height 10
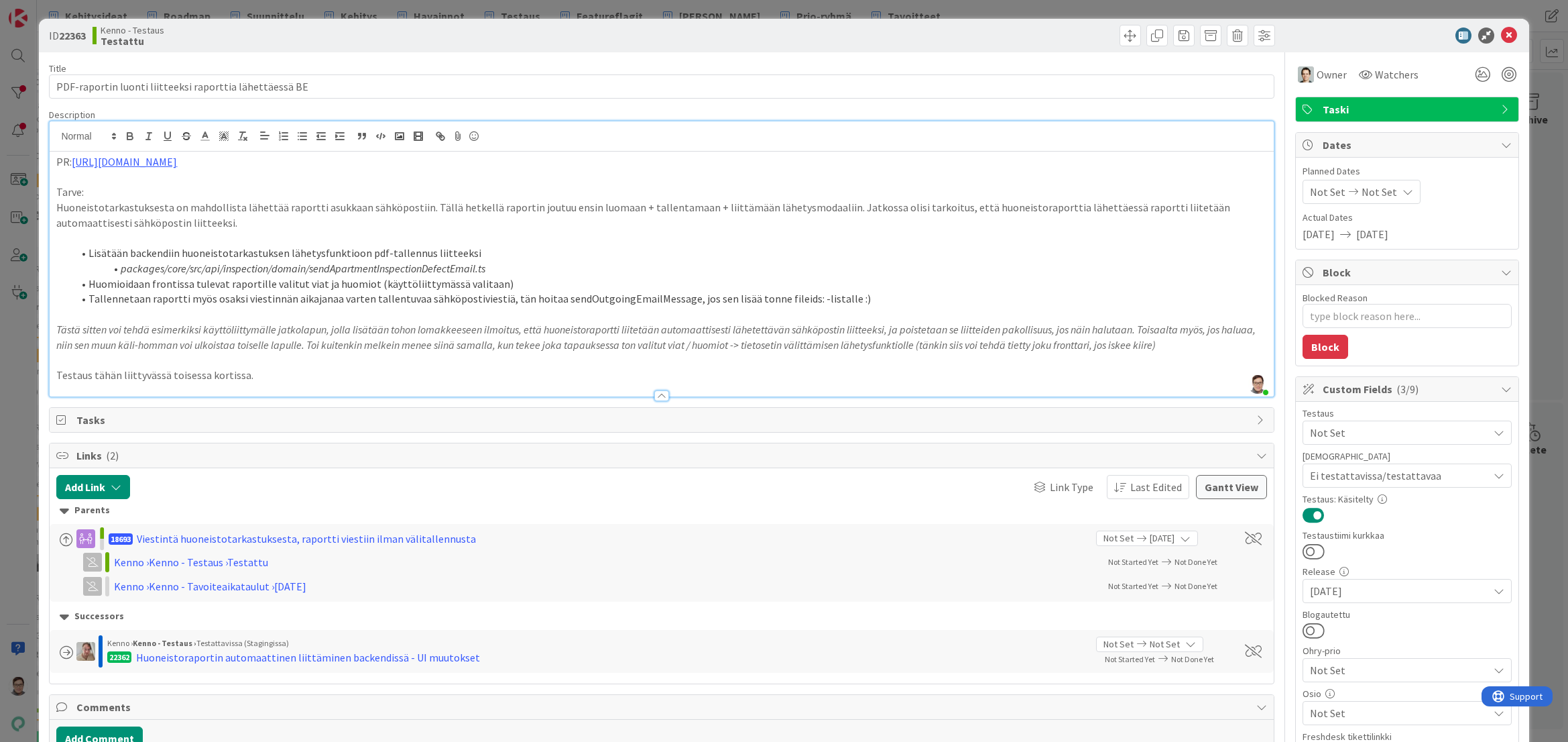
click at [656, 393] on div at bounding box center [662, 395] width 15 height 10
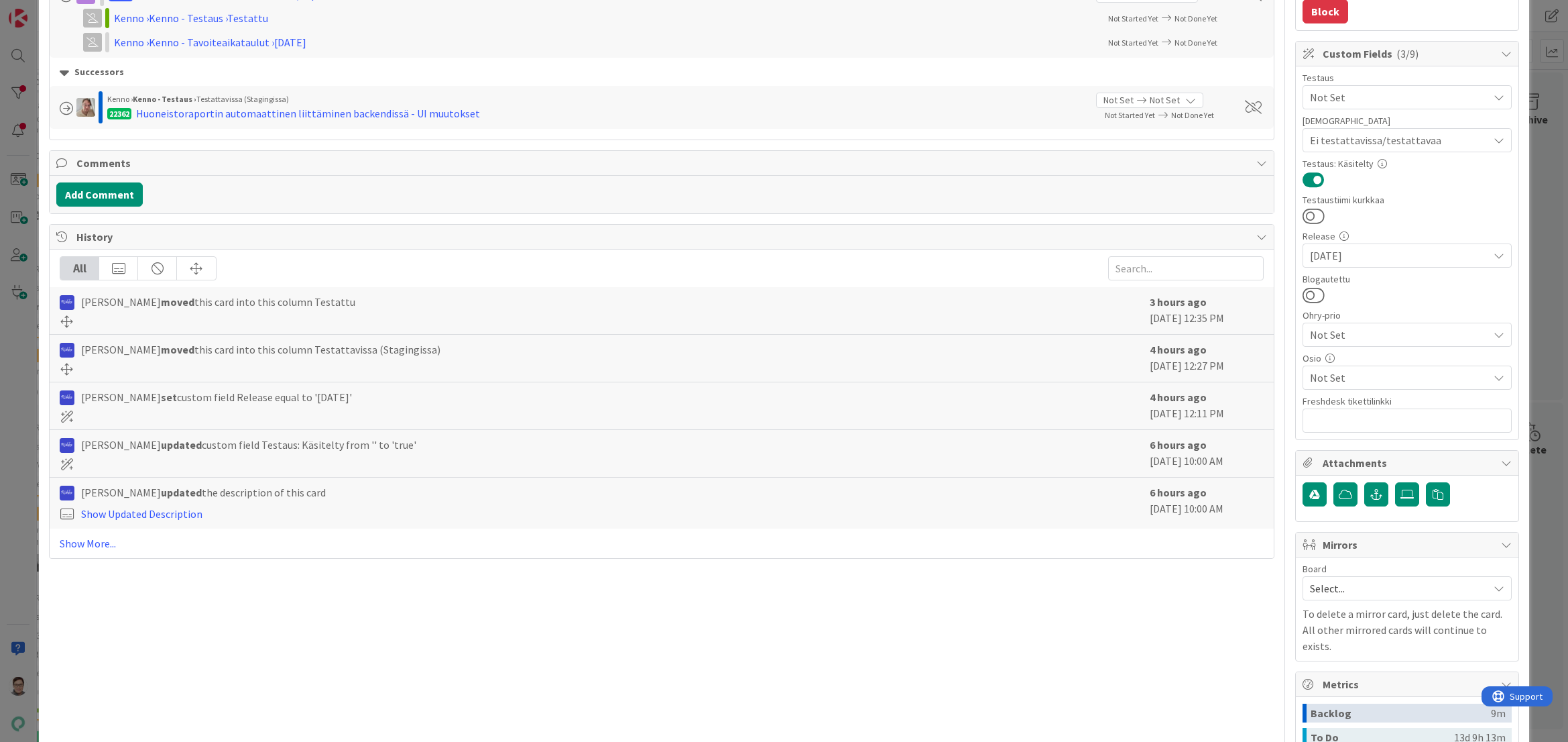
click at [1328, 378] on span "Not Set" at bounding box center [1399, 378] width 178 height 16
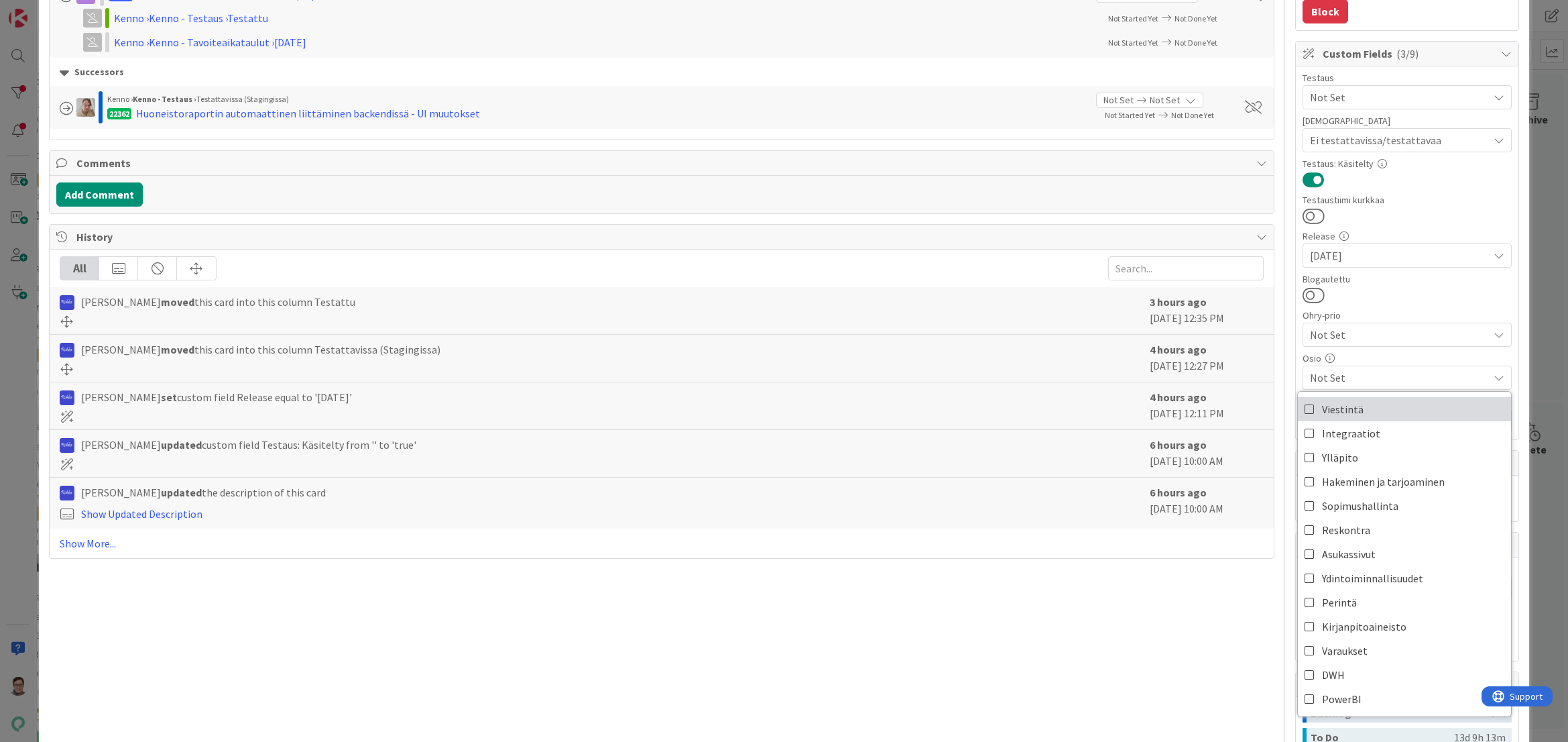
click at [1328, 404] on span "Viestintä" at bounding box center [1343, 409] width 42 height 20
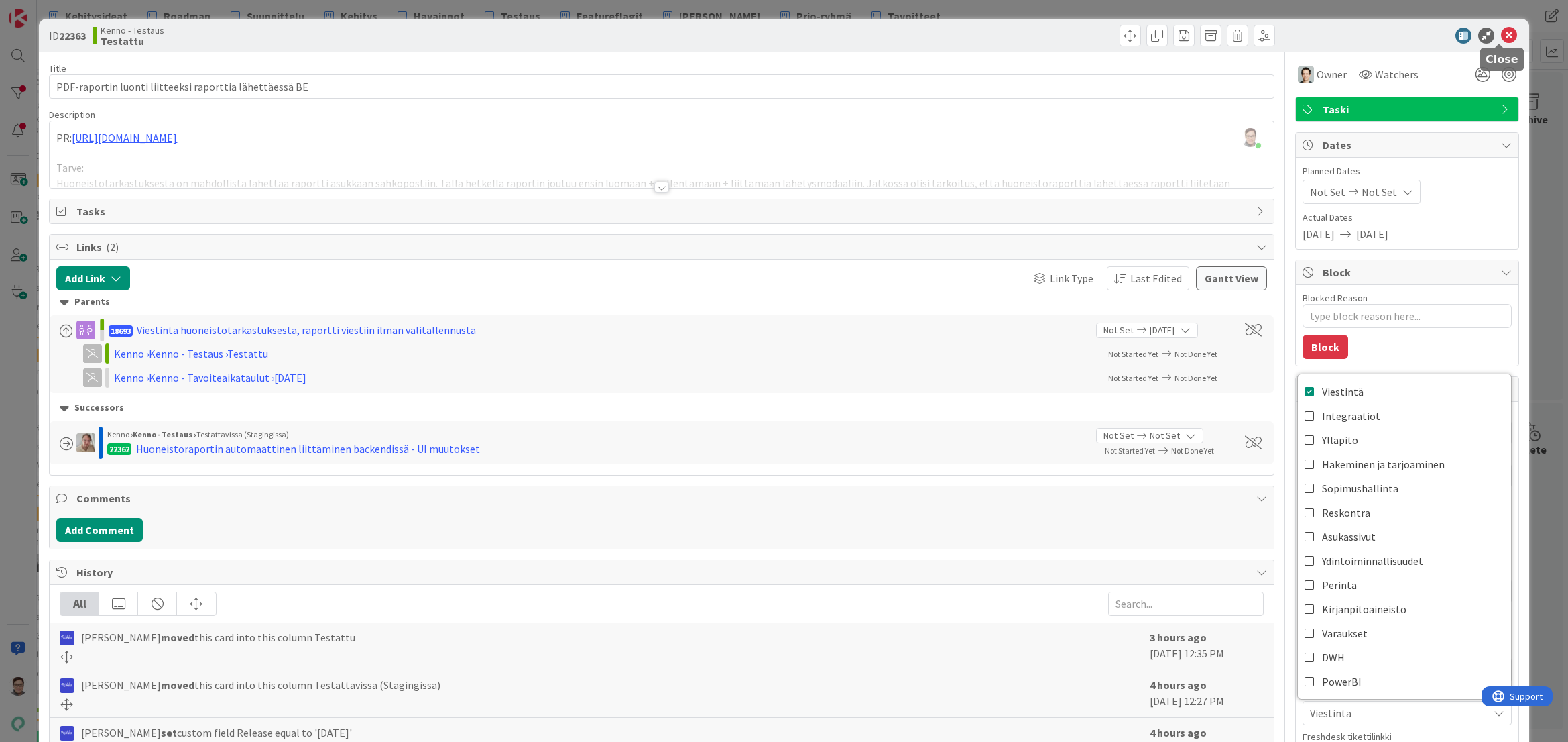
click at [1501, 36] on icon at bounding box center [1509, 36] width 16 height 16
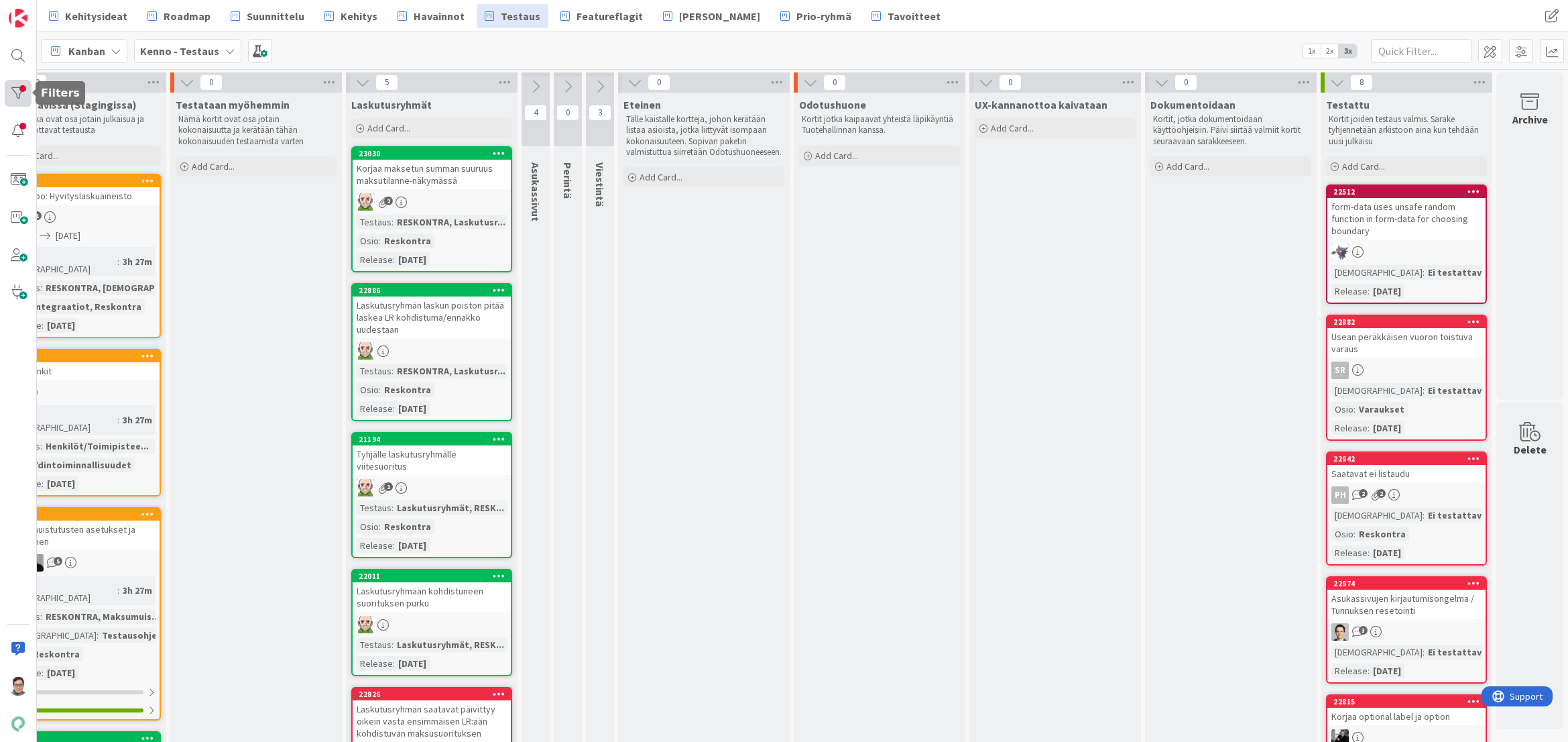
click at [17, 97] on div at bounding box center [18, 93] width 27 height 27
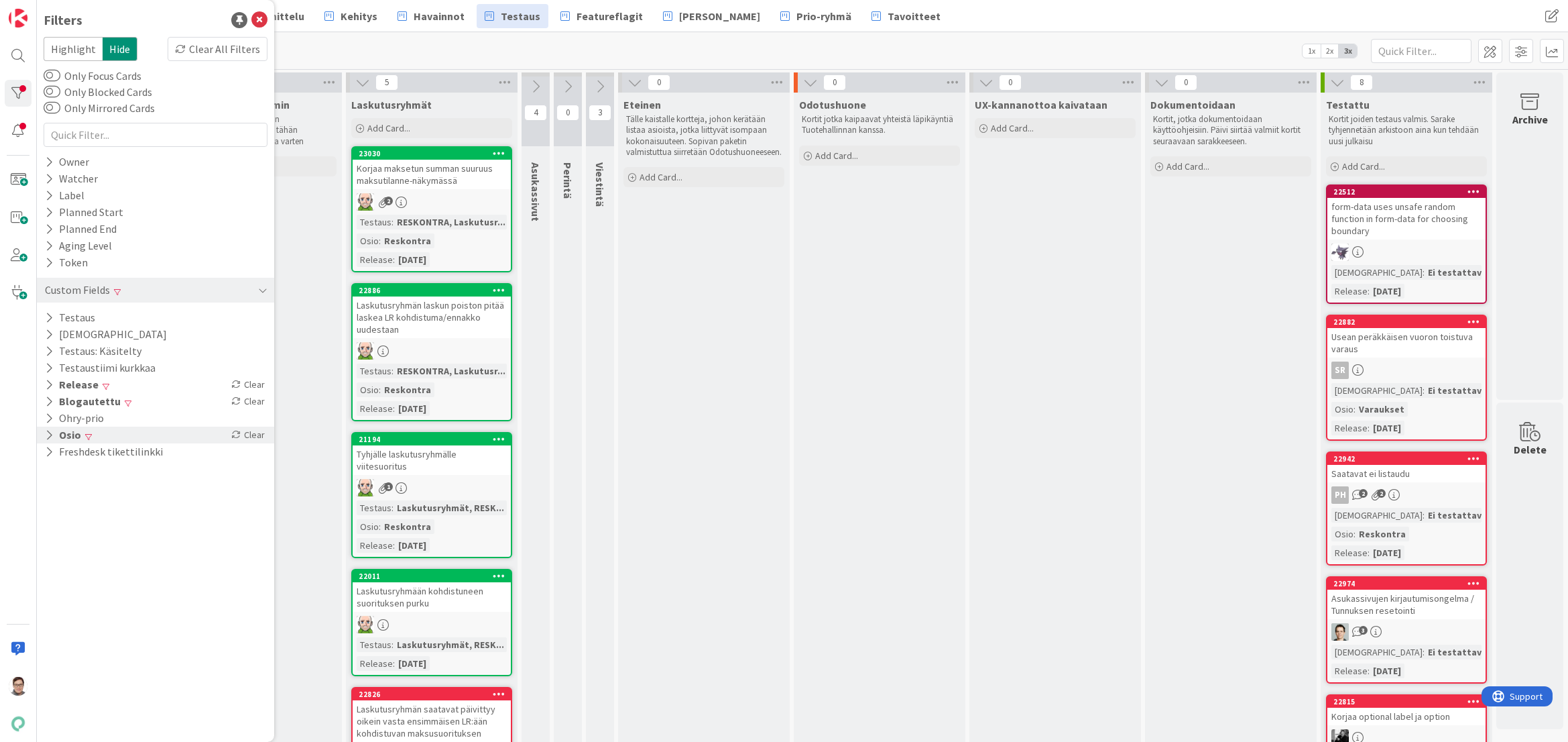
click at [47, 433] on icon at bounding box center [50, 435] width 9 height 11
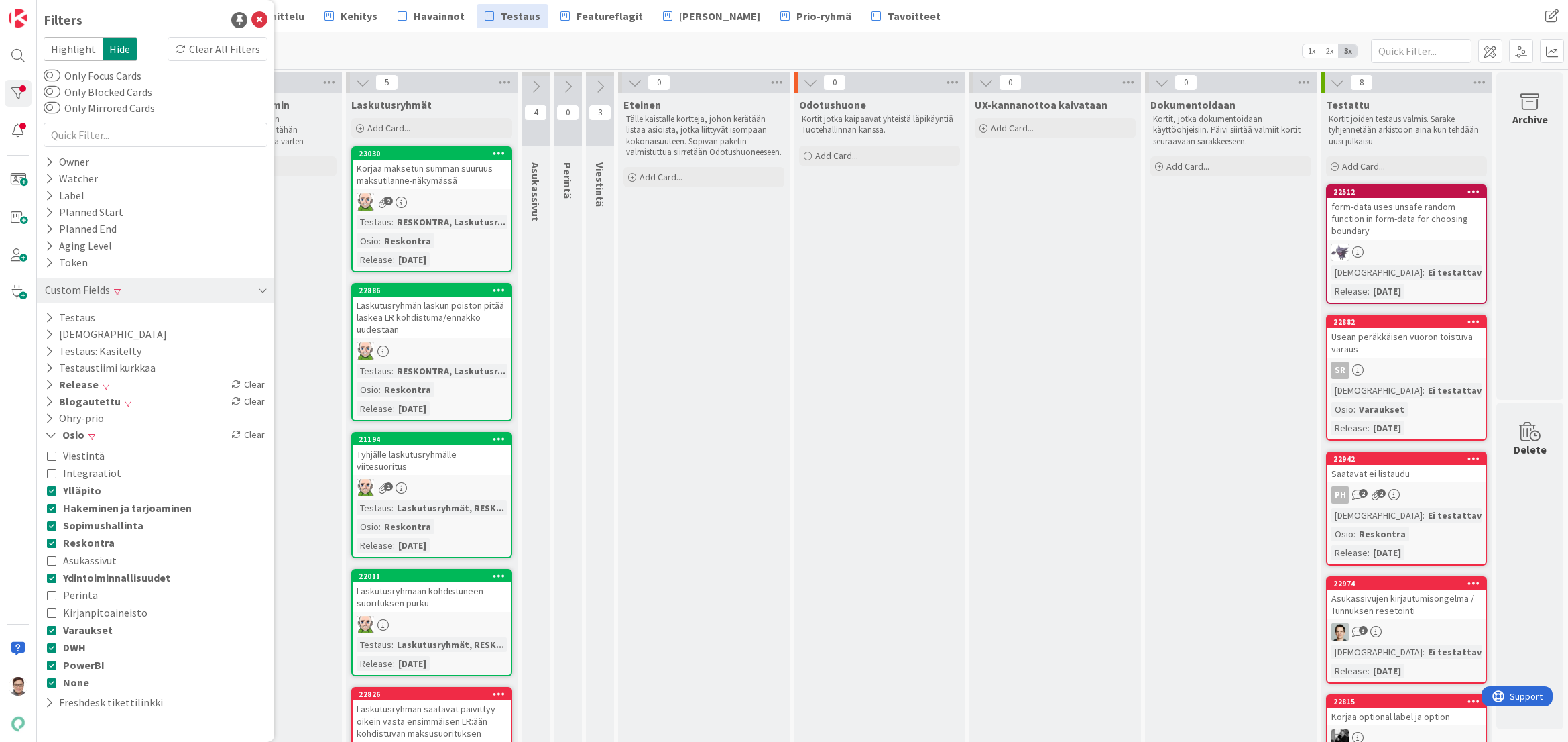
click at [55, 457] on icon at bounding box center [51, 455] width 10 height 10
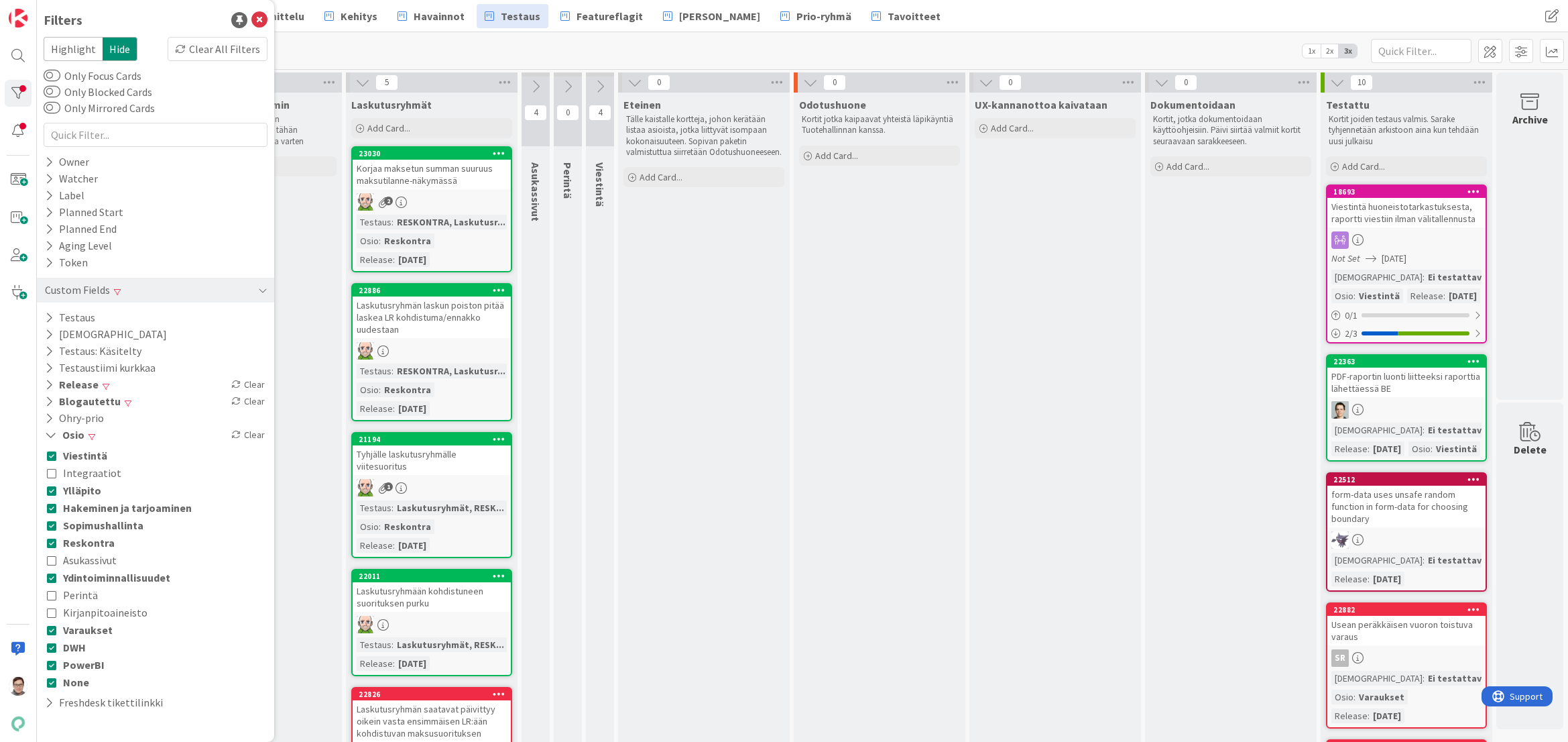
click at [56, 456] on icon at bounding box center [51, 455] width 10 height 10
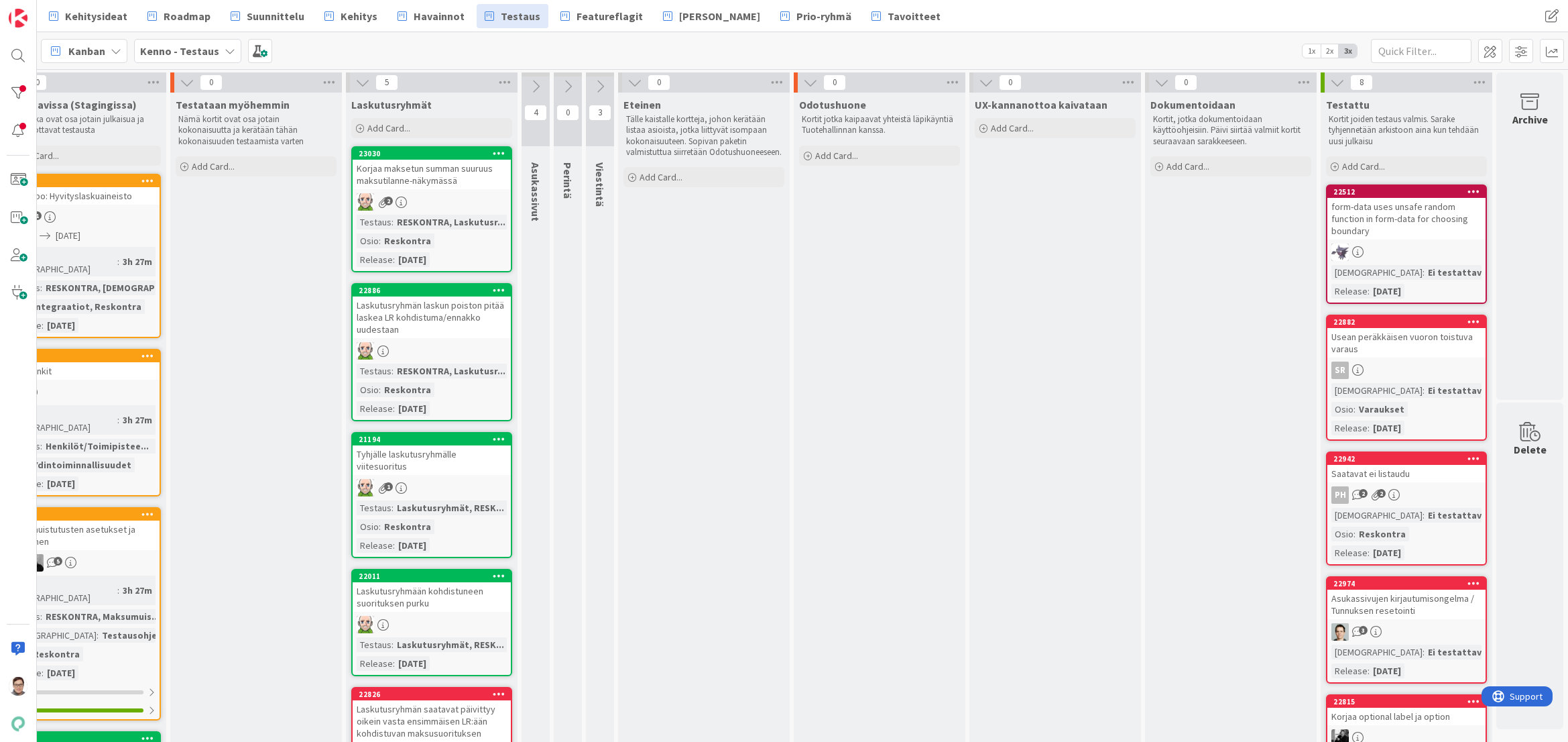
click at [1397, 227] on div "form-data uses unsafe random function in form-data for choosing boundary" at bounding box center [1406, 219] width 158 height 42
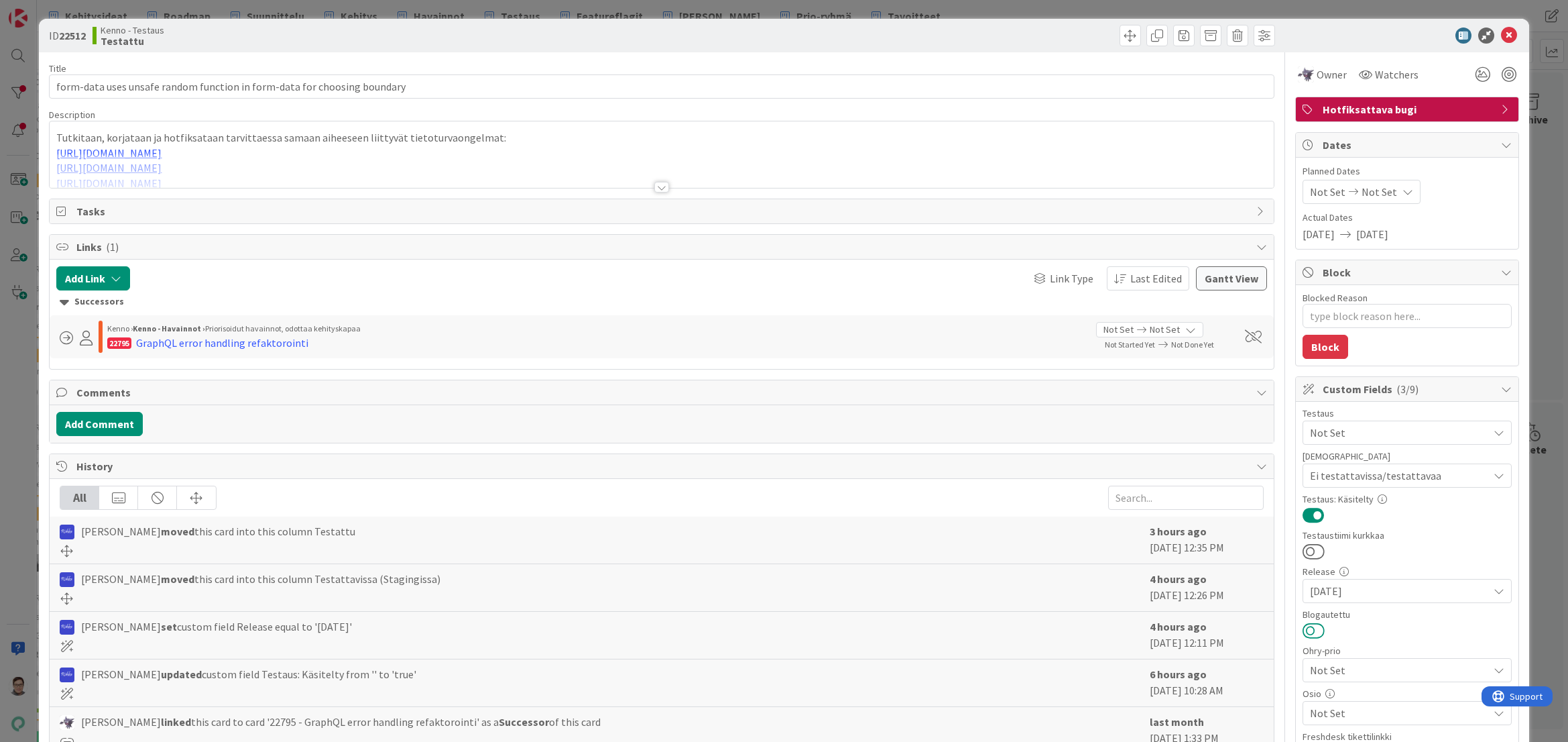
click at [1302, 630] on button at bounding box center [1314, 631] width 22 height 18
click at [1503, 34] on icon at bounding box center [1509, 36] width 16 height 16
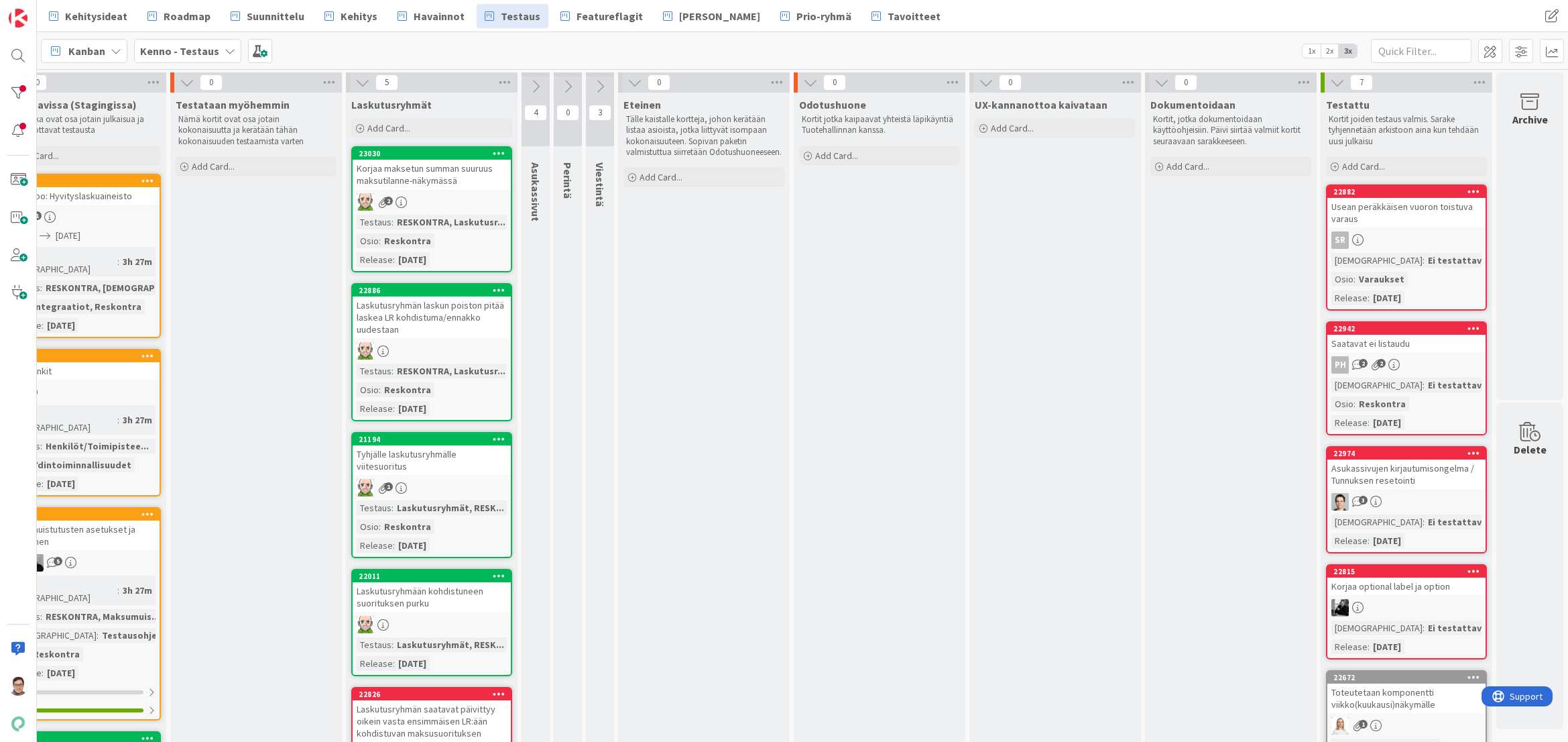
click at [1386, 222] on div "Usean peräkkäisen vuoron toistuva varaus" at bounding box center [1406, 213] width 158 height 30
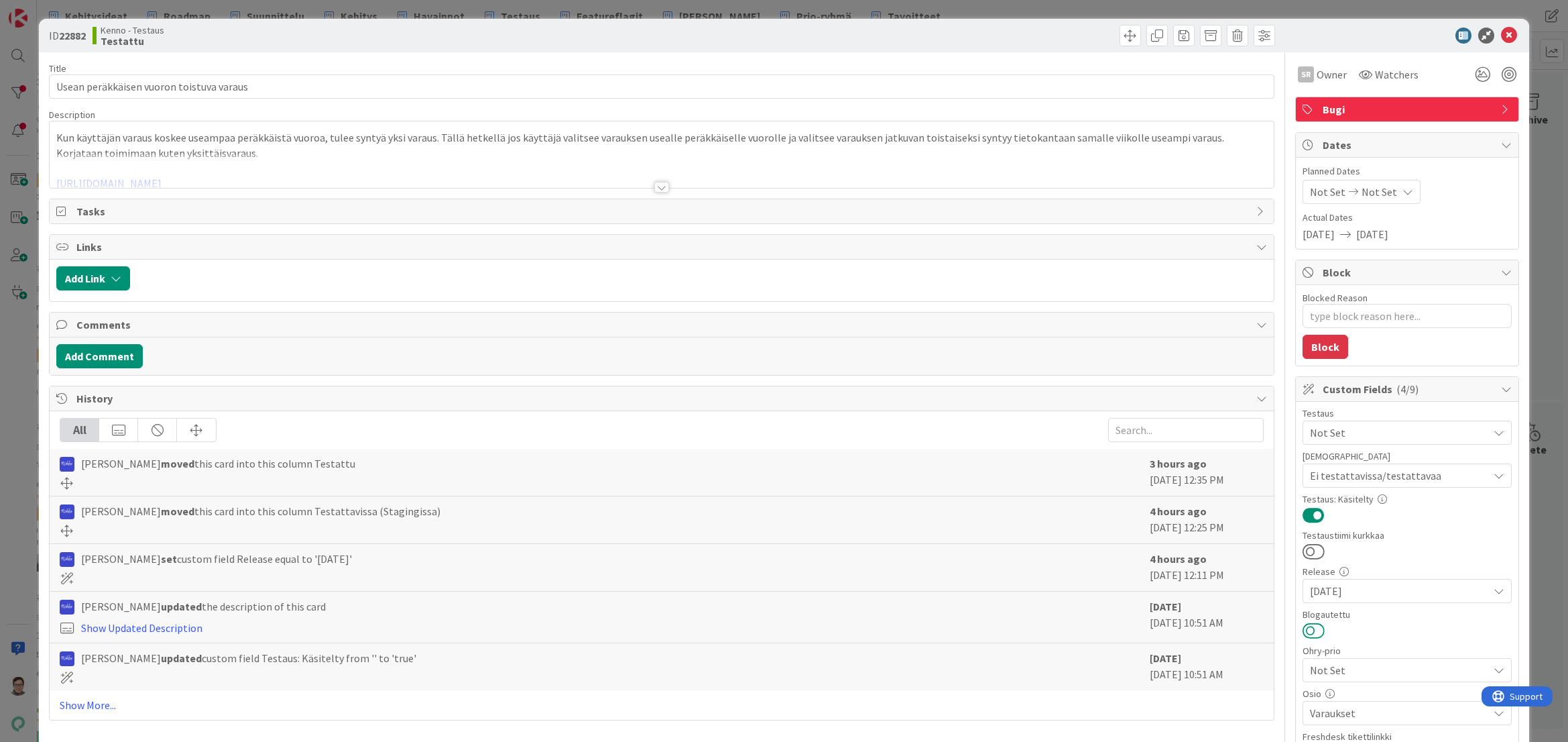
click at [1303, 628] on button at bounding box center [1314, 631] width 22 height 18
click at [1503, 39] on icon at bounding box center [1509, 36] width 16 height 16
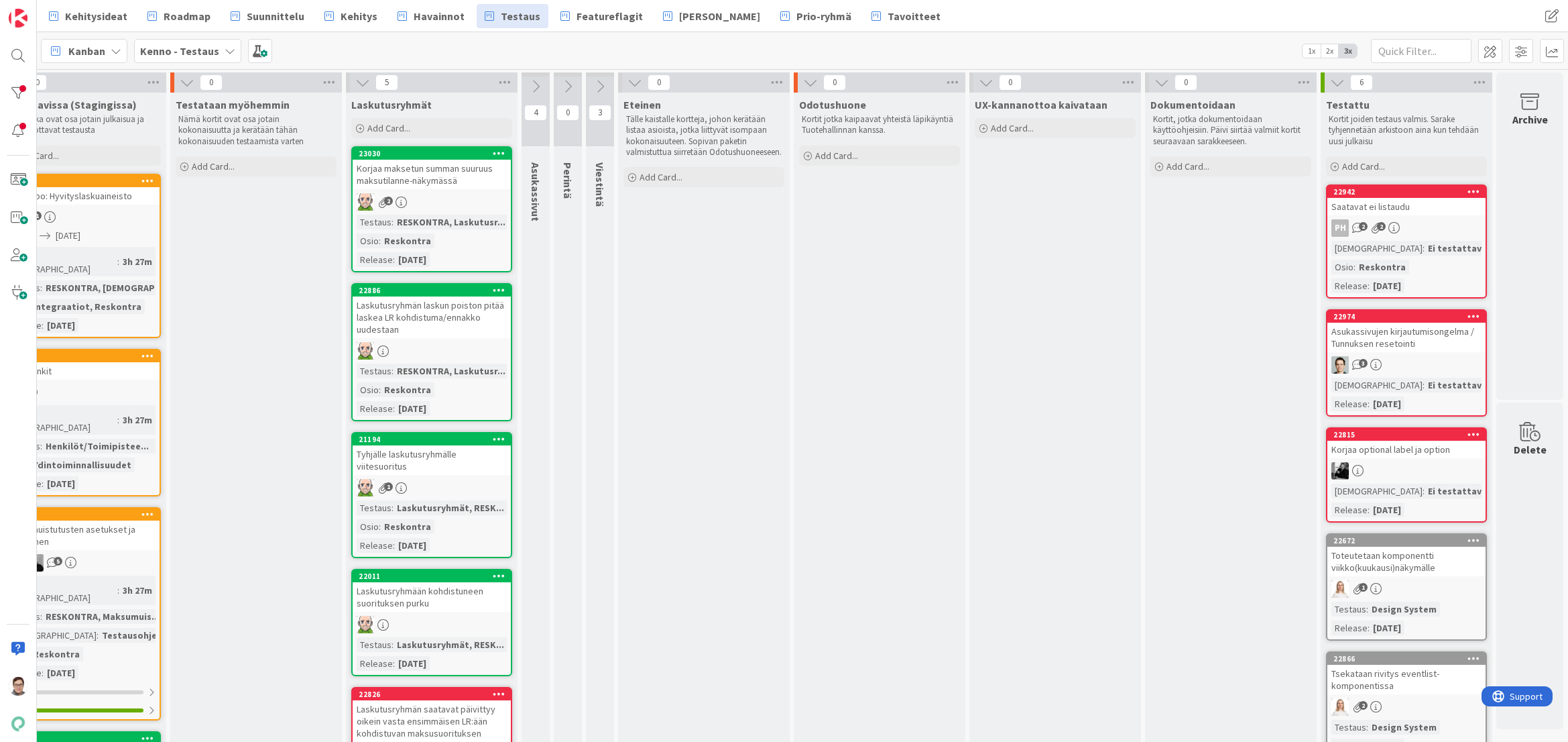
click at [1411, 213] on div "Saatavat ei listaudu" at bounding box center [1406, 207] width 158 height 18
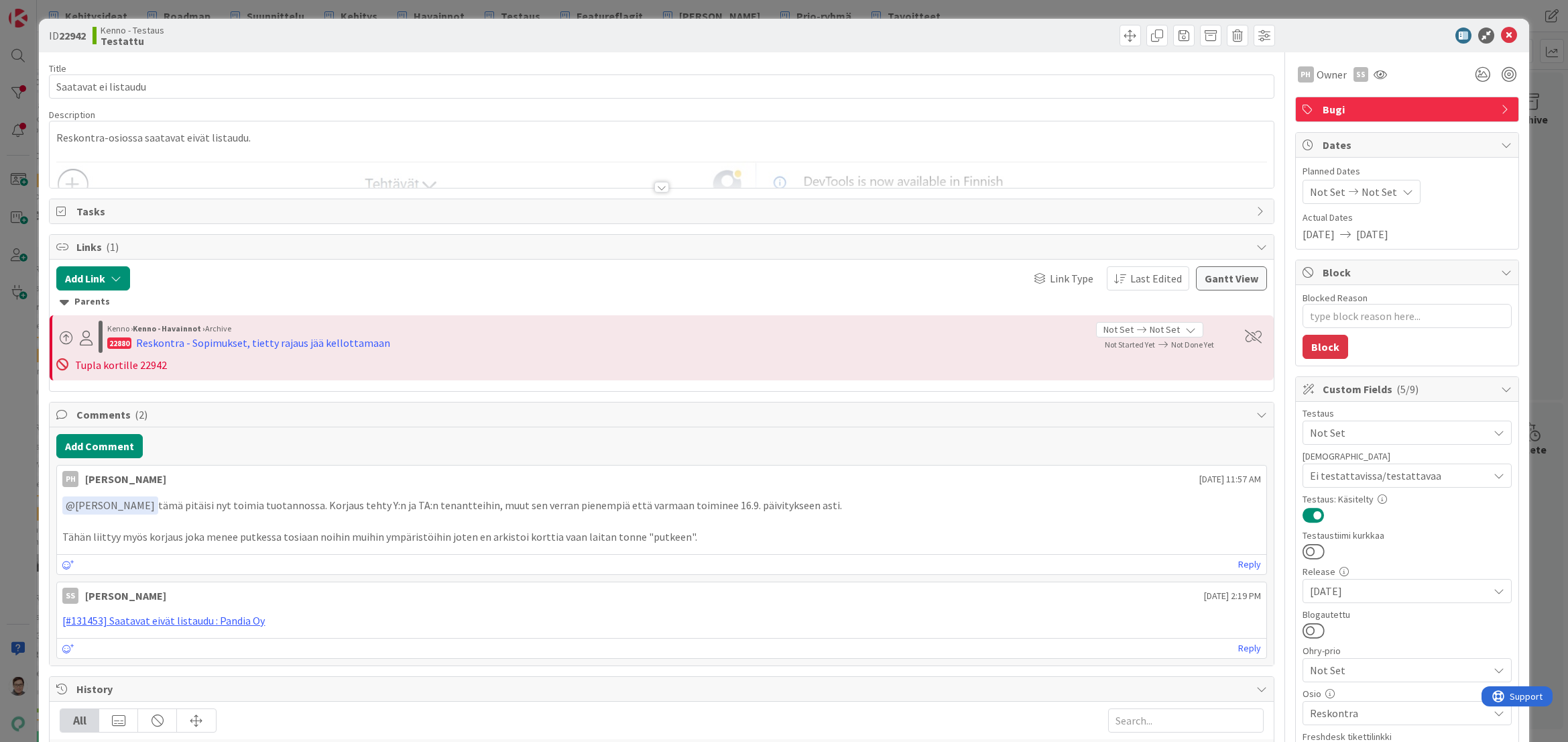
click at [656, 185] on div at bounding box center [662, 187] width 15 height 10
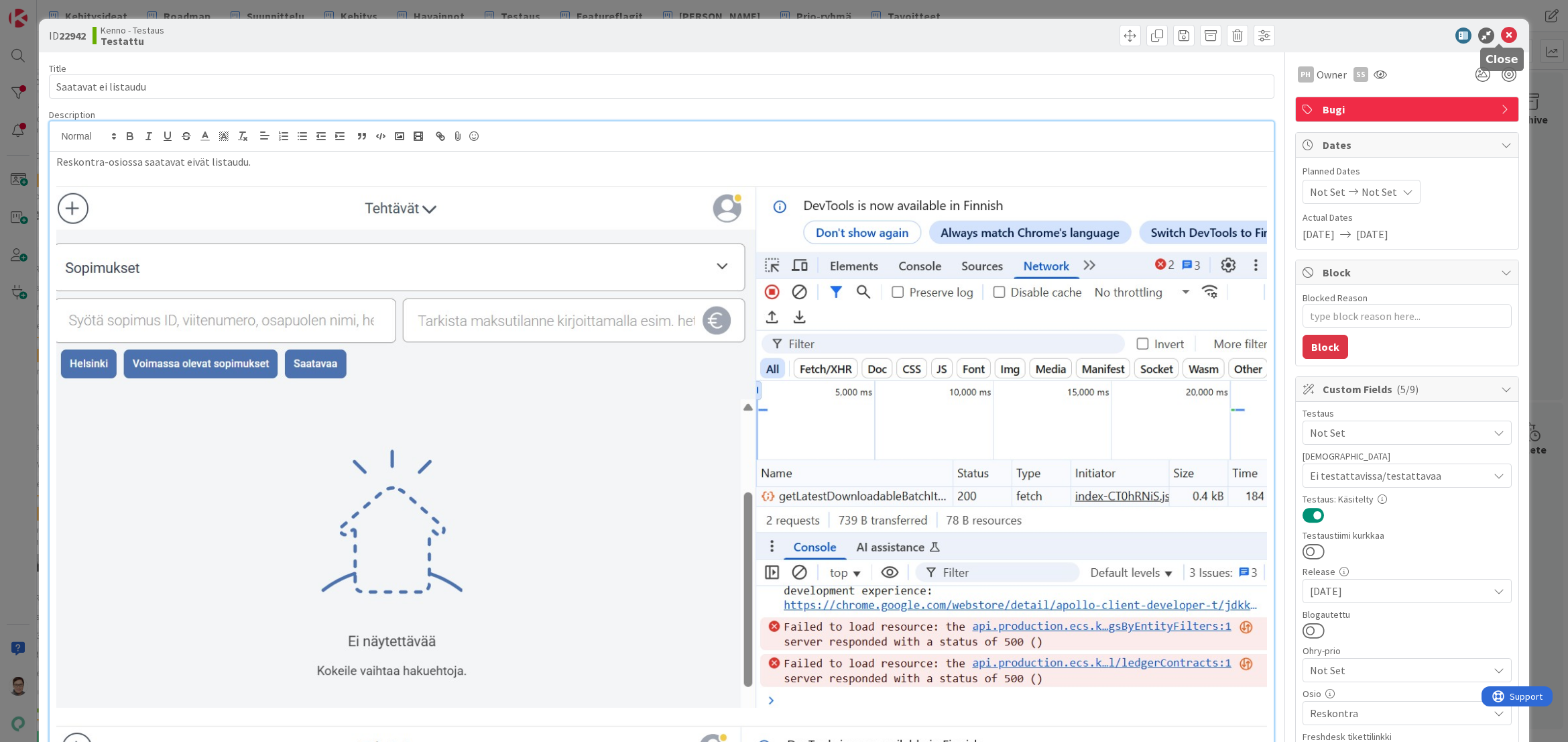
click at [1501, 37] on icon at bounding box center [1509, 36] width 16 height 16
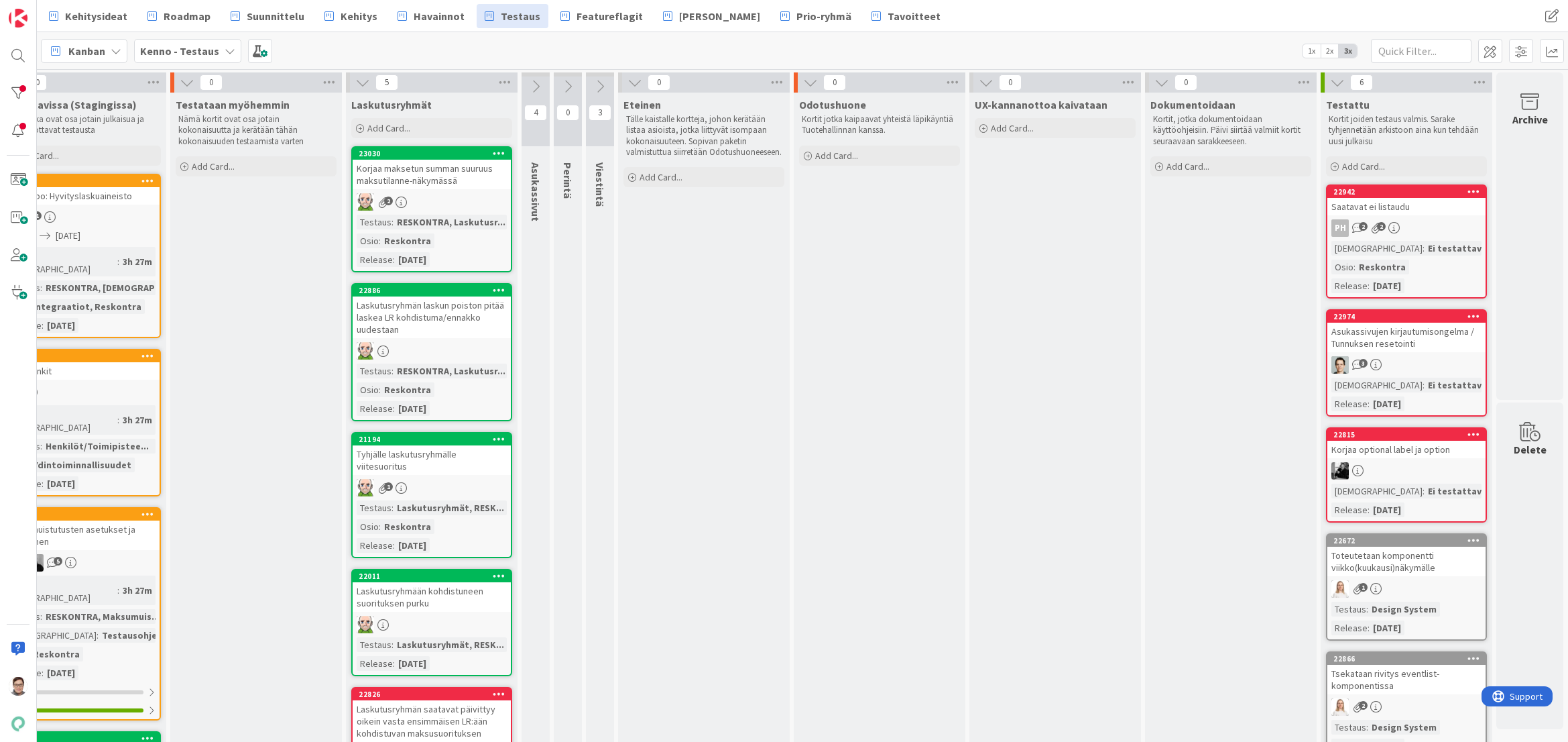
click at [1390, 345] on div "Asukassivujen kirjautumisongelma / Tunnuksen resetointi" at bounding box center [1406, 338] width 158 height 30
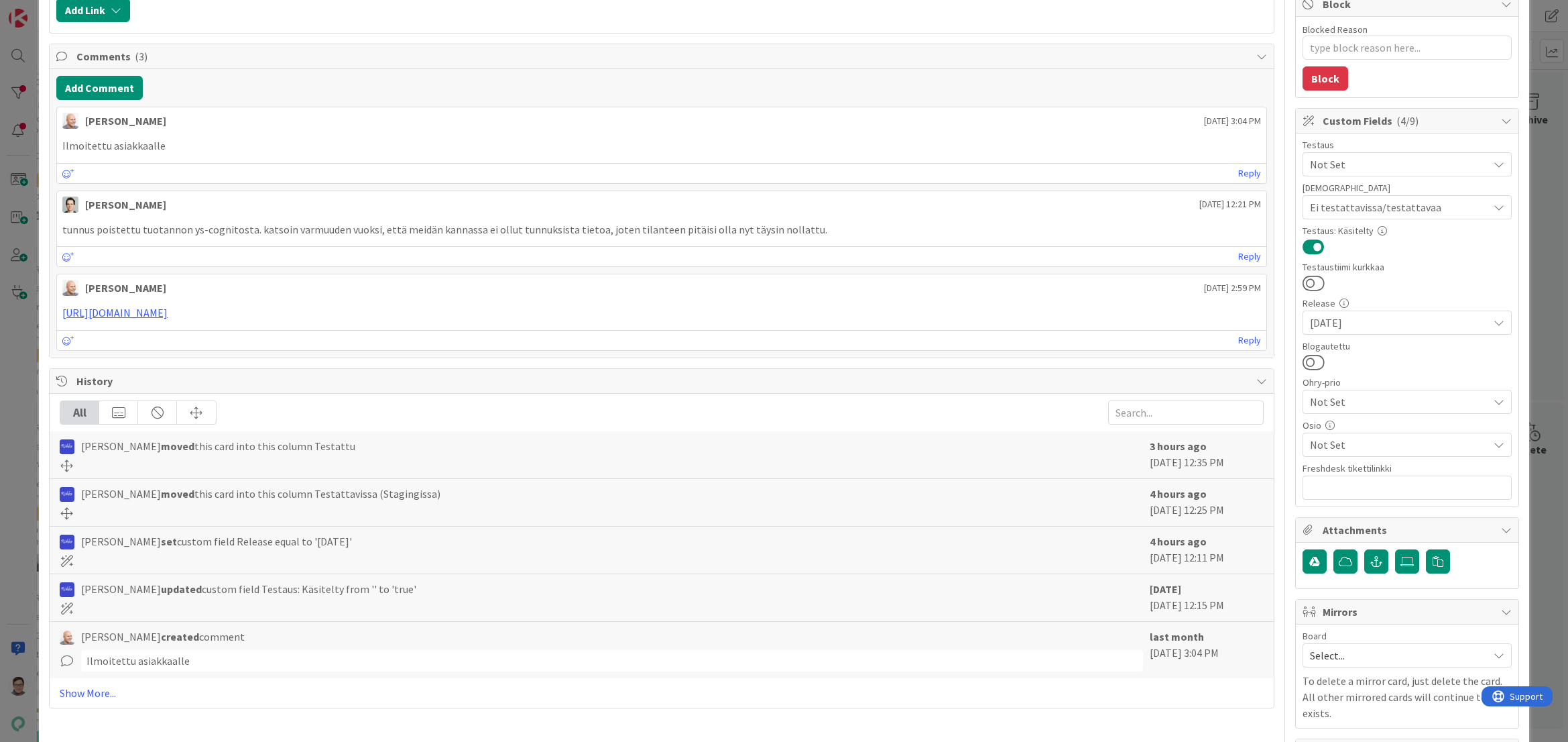
click at [1334, 444] on span "Not Set" at bounding box center [1399, 444] width 178 height 16
click at [1330, 271] on span "Asukassivut" at bounding box center [1349, 268] width 53 height 20
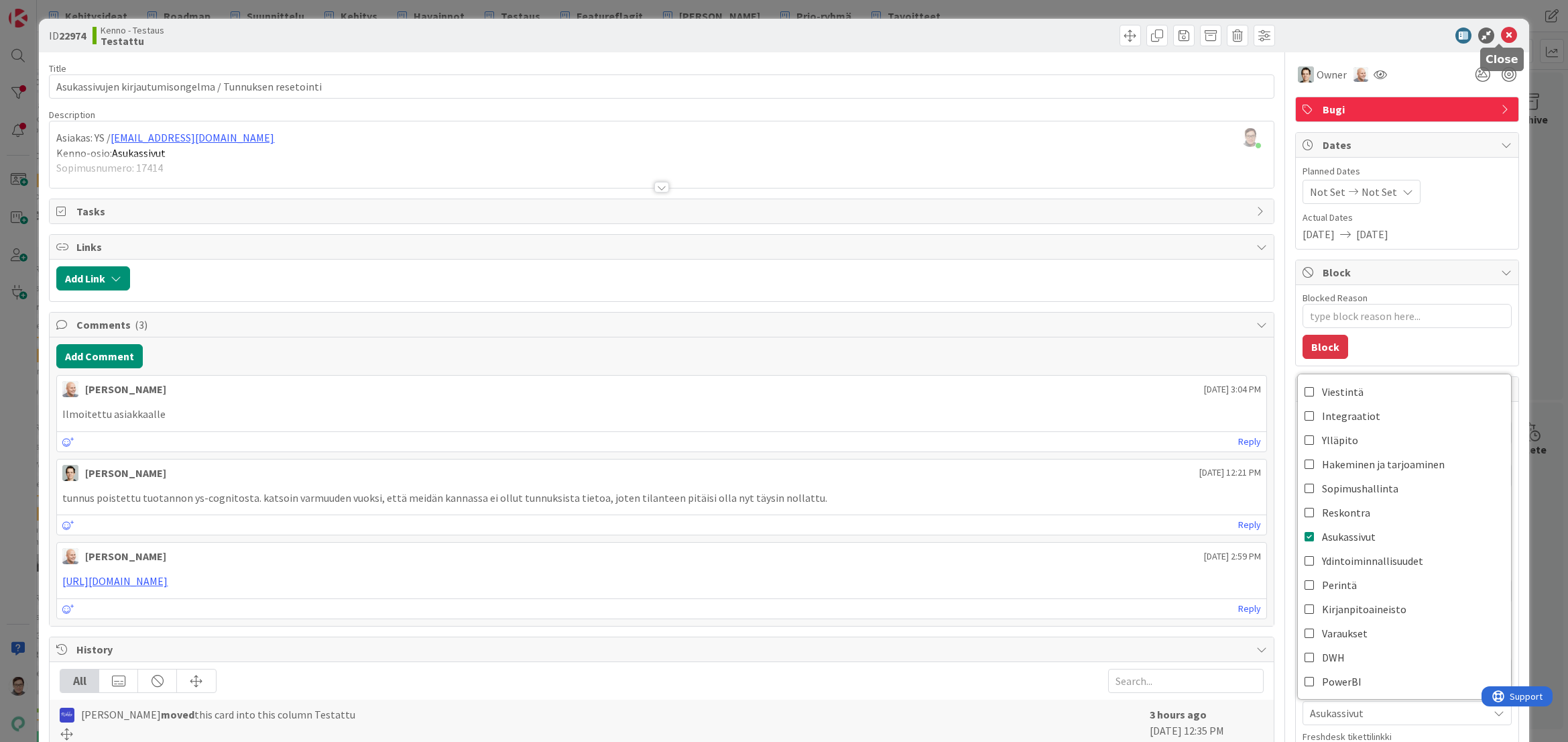
click at [1501, 35] on icon at bounding box center [1509, 36] width 16 height 16
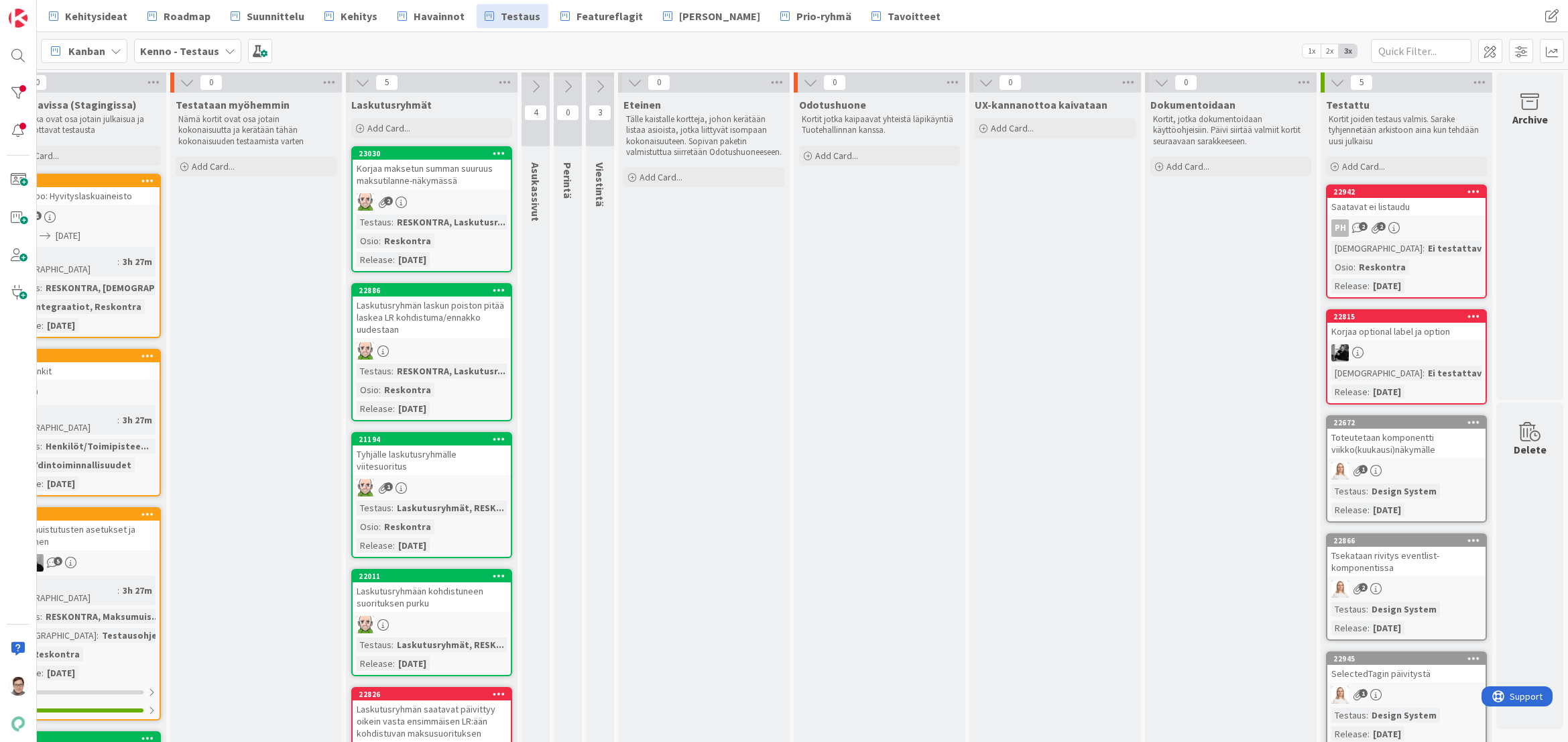
click at [1375, 338] on div "Korjaa optional label ja option" at bounding box center [1406, 332] width 158 height 18
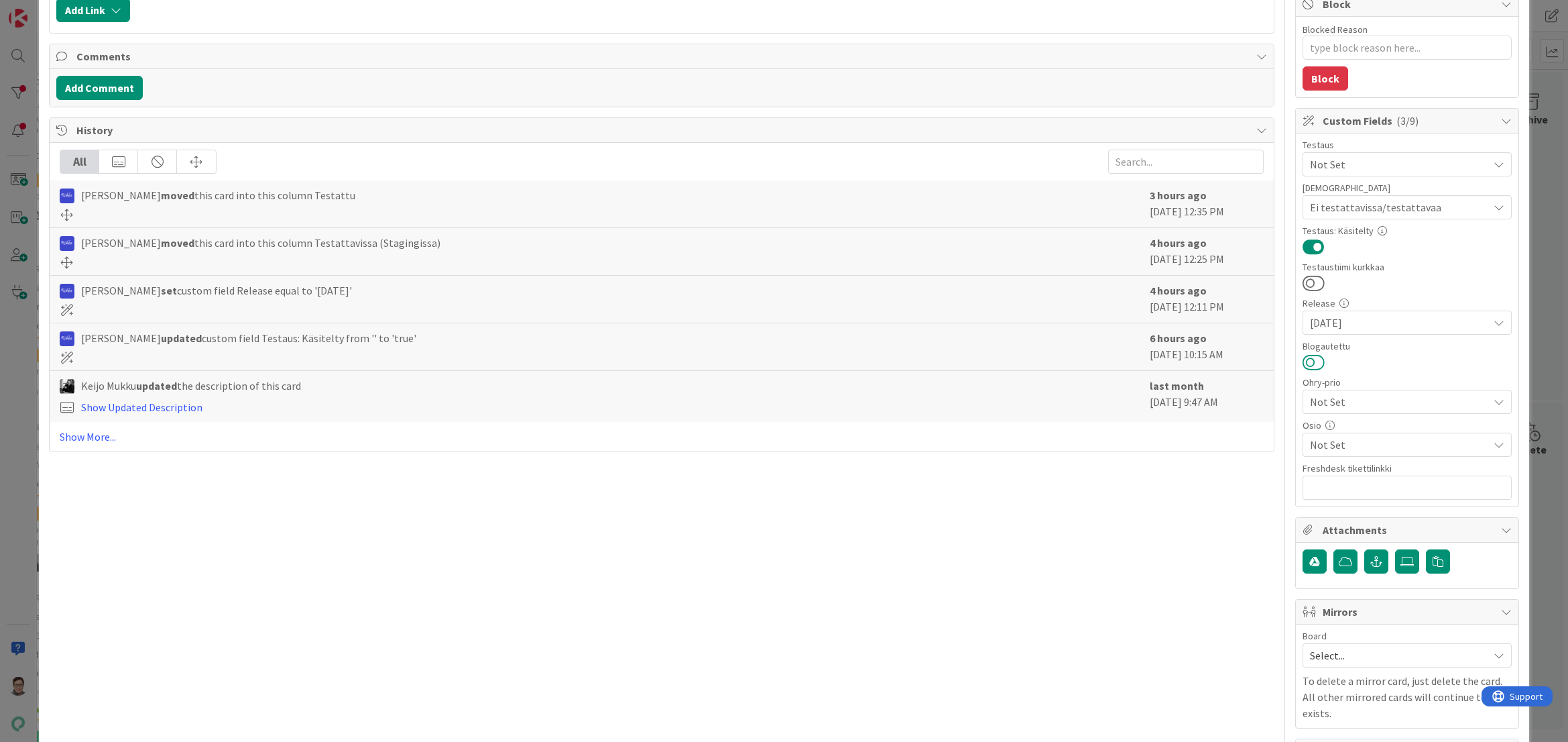
click at [1309, 361] on button at bounding box center [1314, 362] width 22 height 18
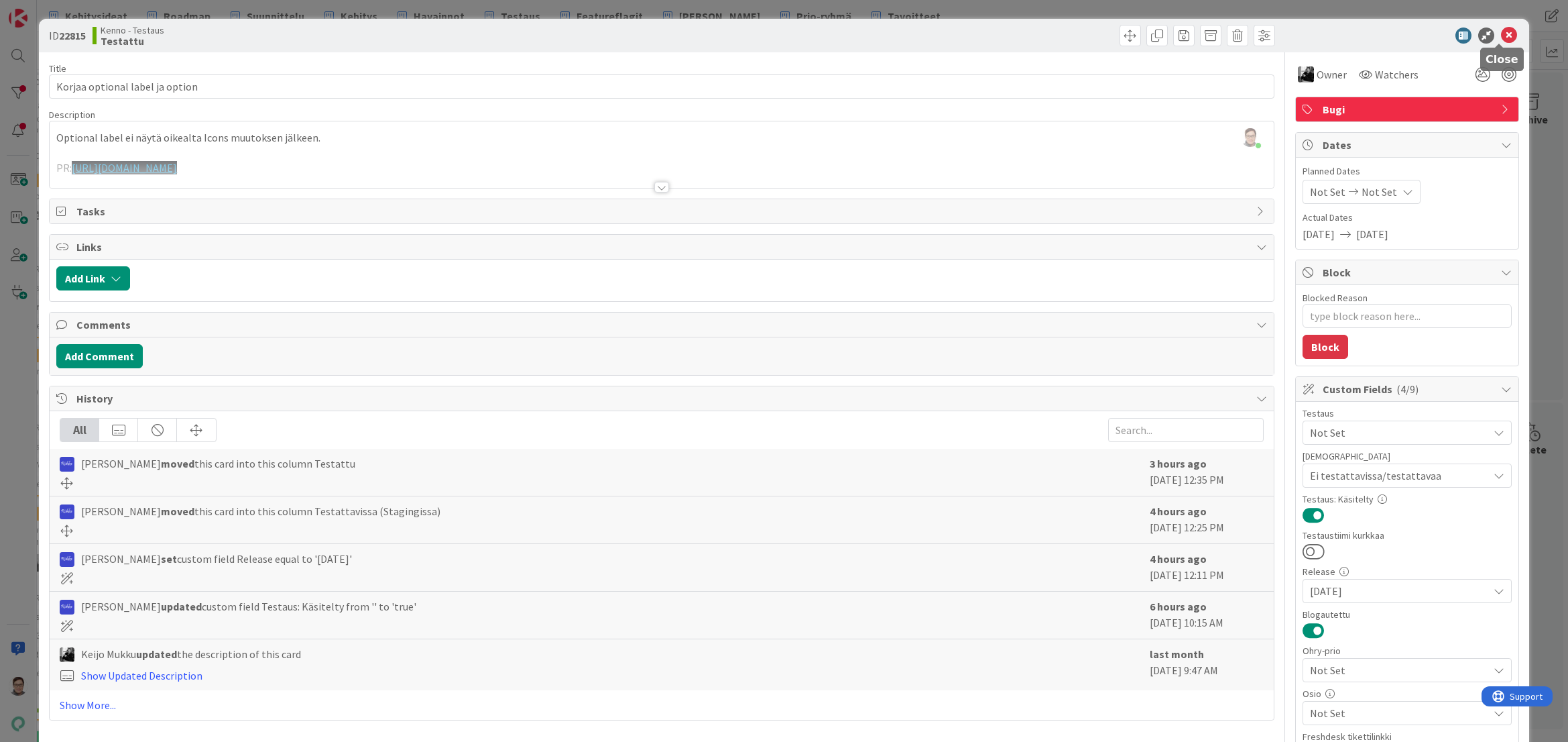
click at [1501, 37] on icon at bounding box center [1509, 36] width 16 height 16
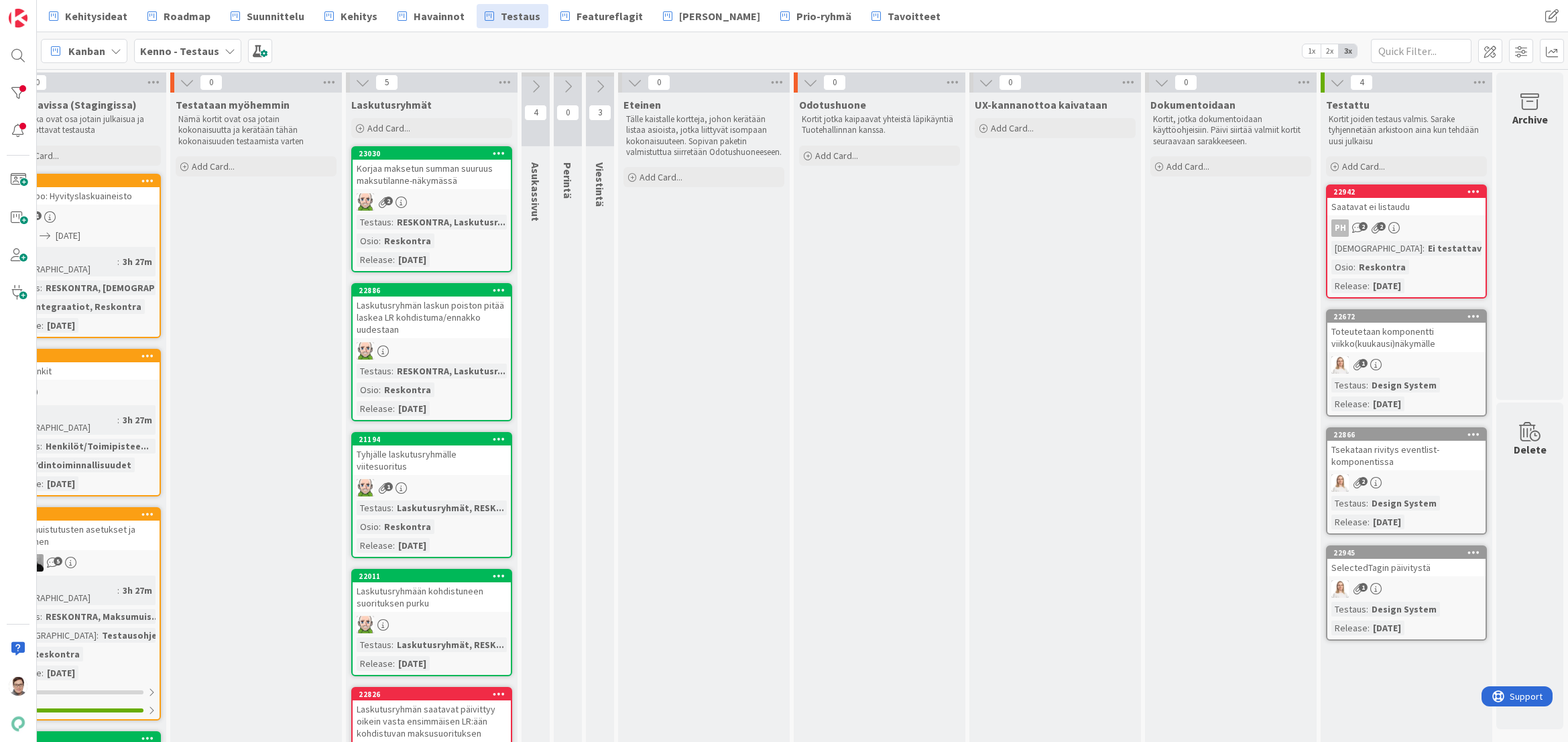
click at [1390, 343] on div "Toteutetaan komponentti viikko(kuukausi)näkymälle" at bounding box center [1406, 338] width 158 height 30
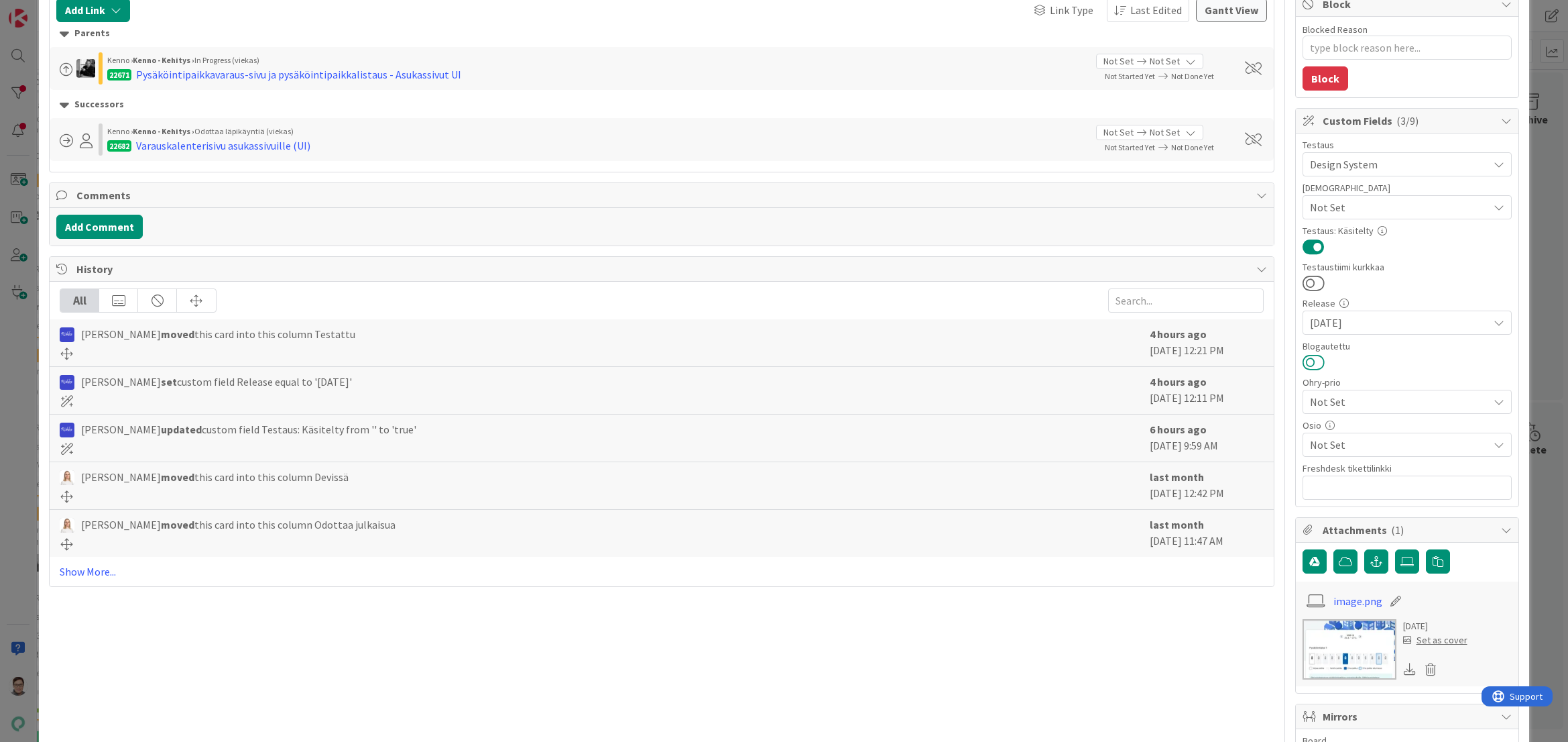
click at [1305, 361] on button at bounding box center [1314, 362] width 22 height 18
click at [1345, 444] on span "Not Set" at bounding box center [1399, 444] width 178 height 16
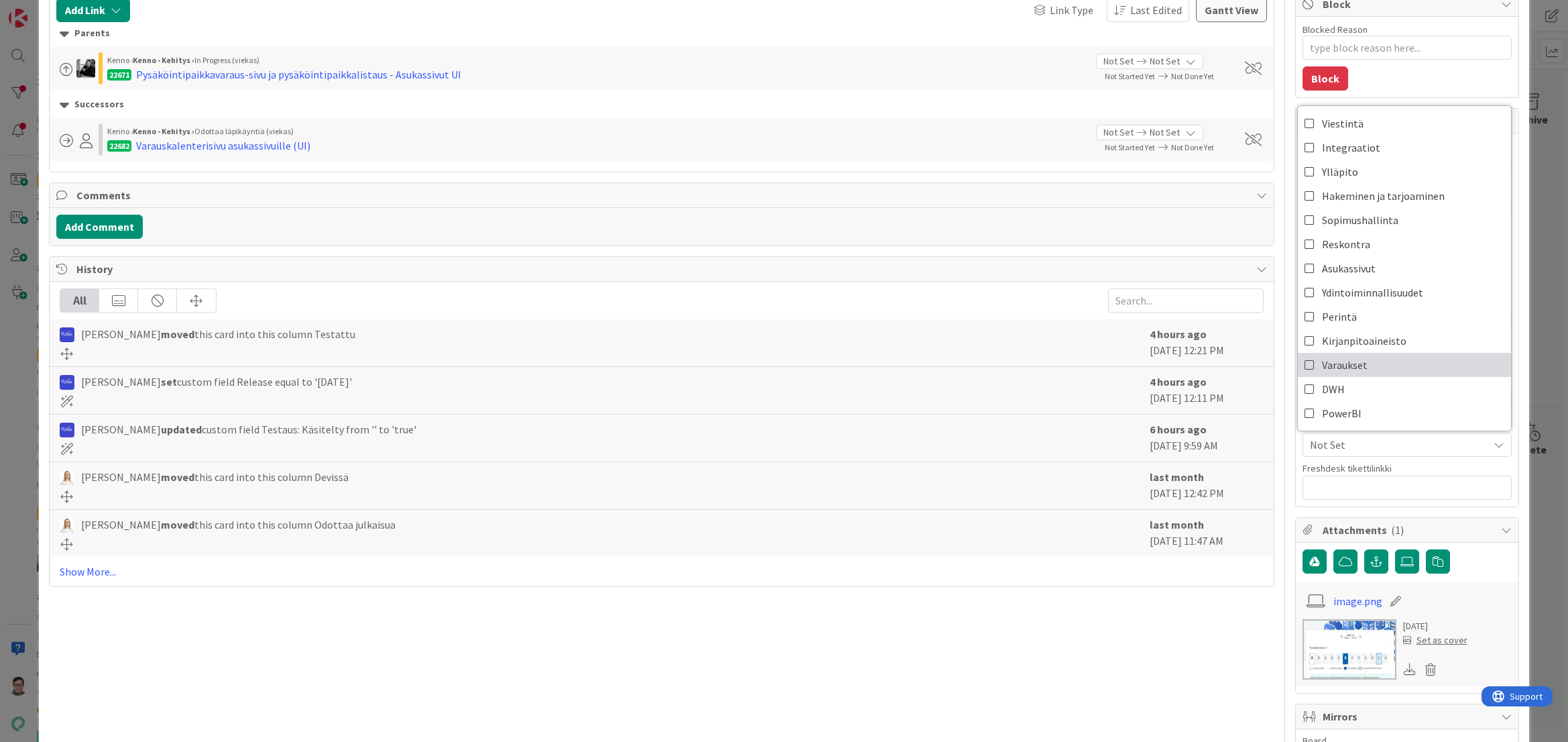
click at [1340, 370] on span "Varaukset" at bounding box center [1345, 364] width 45 height 20
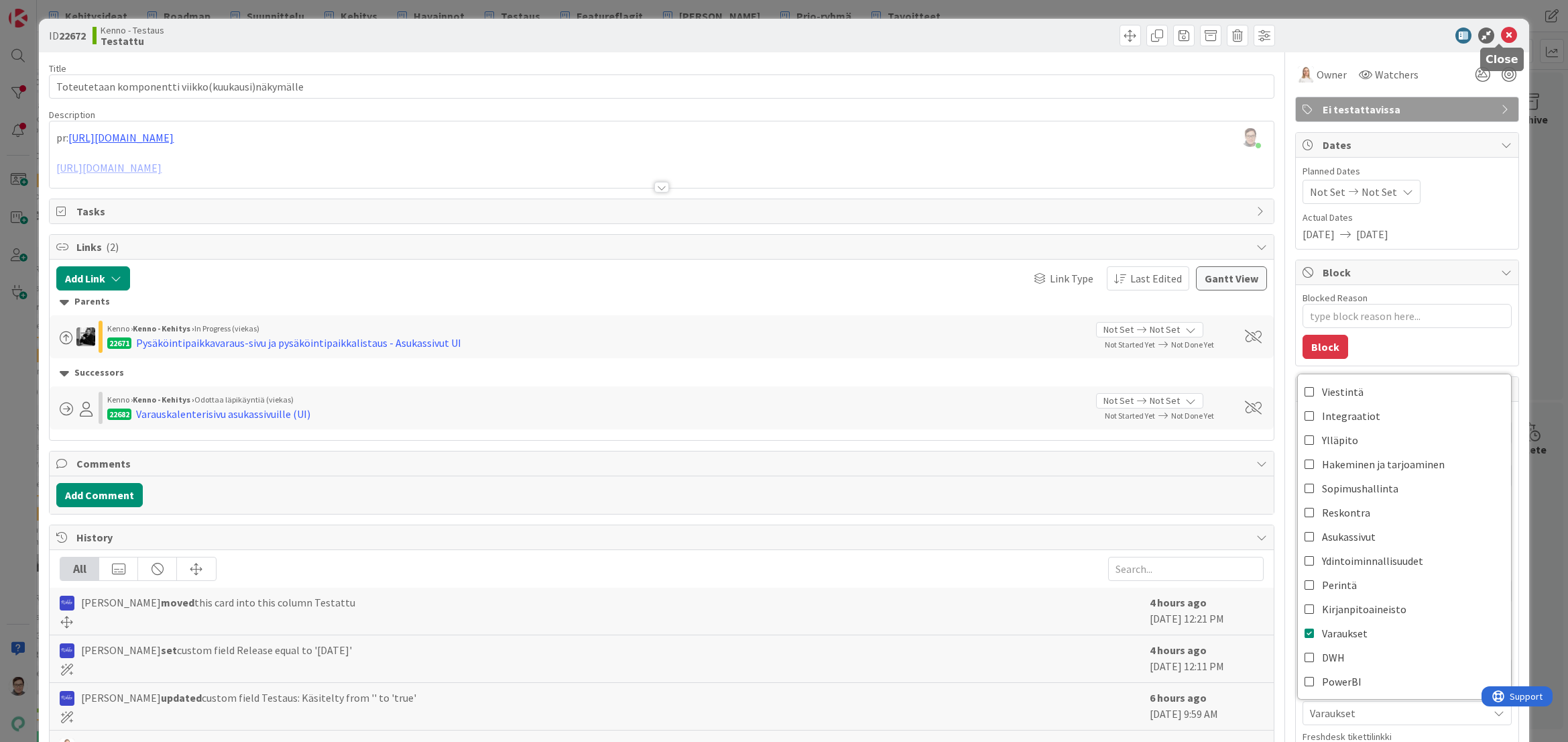
click at [1503, 39] on icon at bounding box center [1509, 36] width 16 height 16
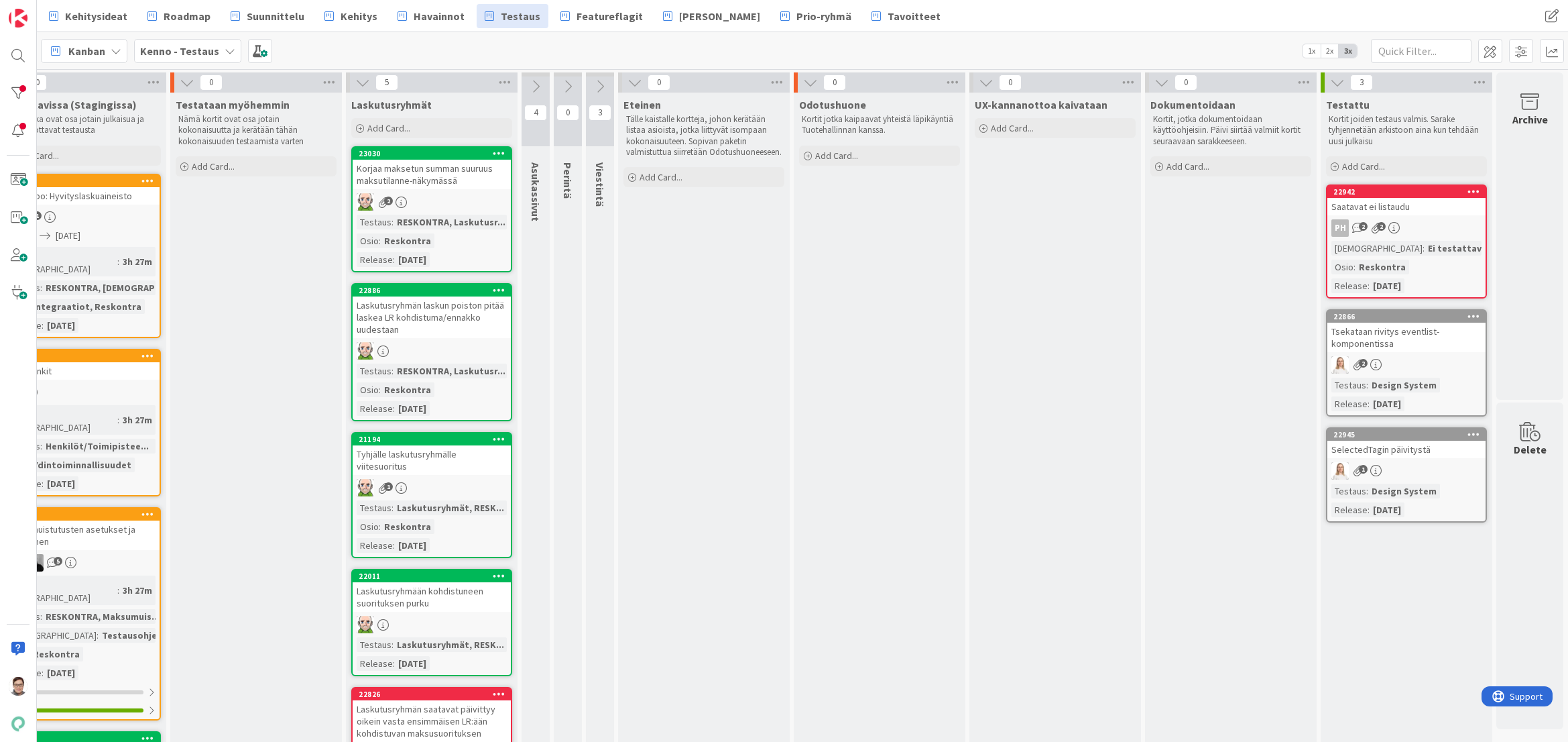
click at [1387, 342] on div "Tsekataan rivitys eventlist-komponentissa" at bounding box center [1406, 338] width 158 height 30
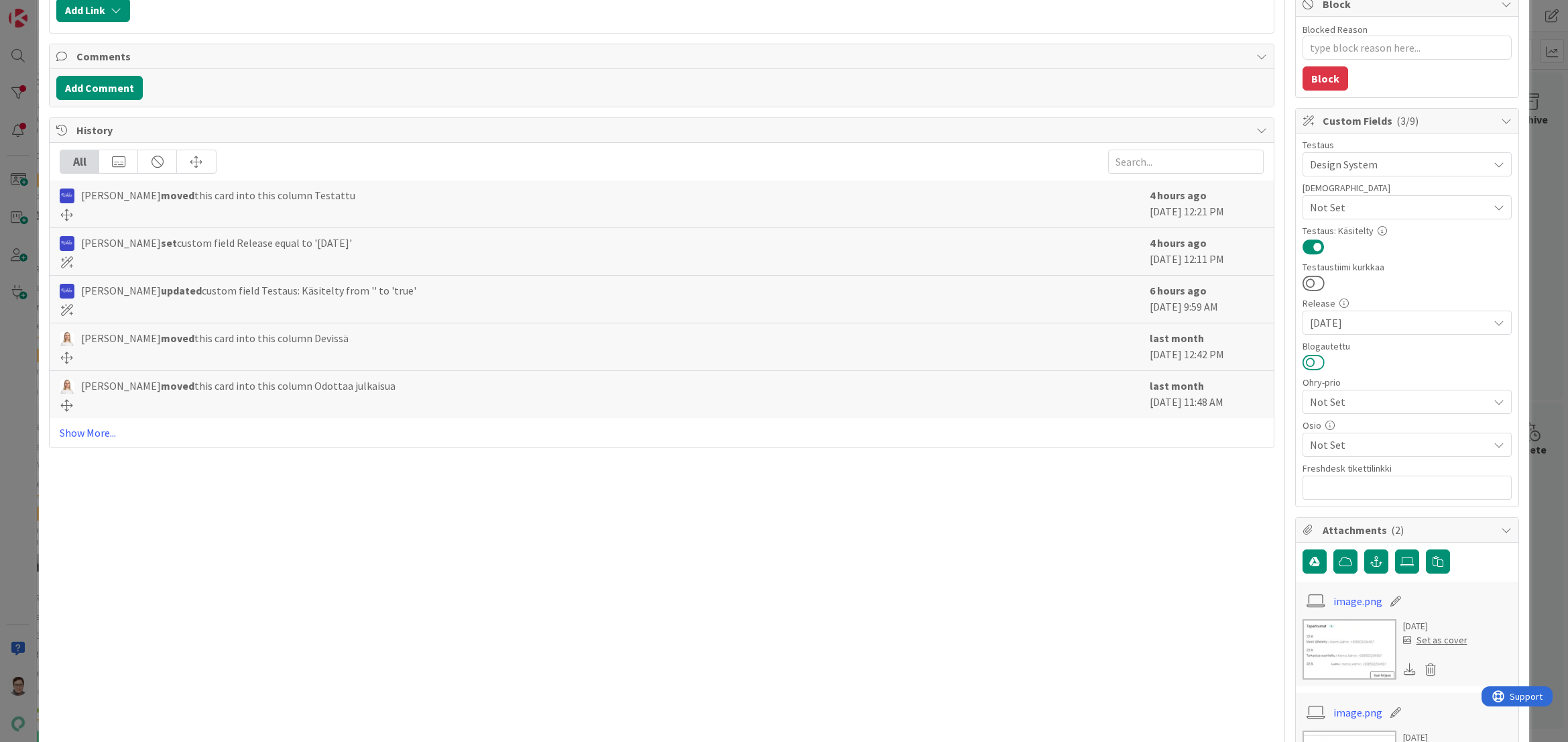
click at [1305, 357] on button at bounding box center [1314, 362] width 22 height 18
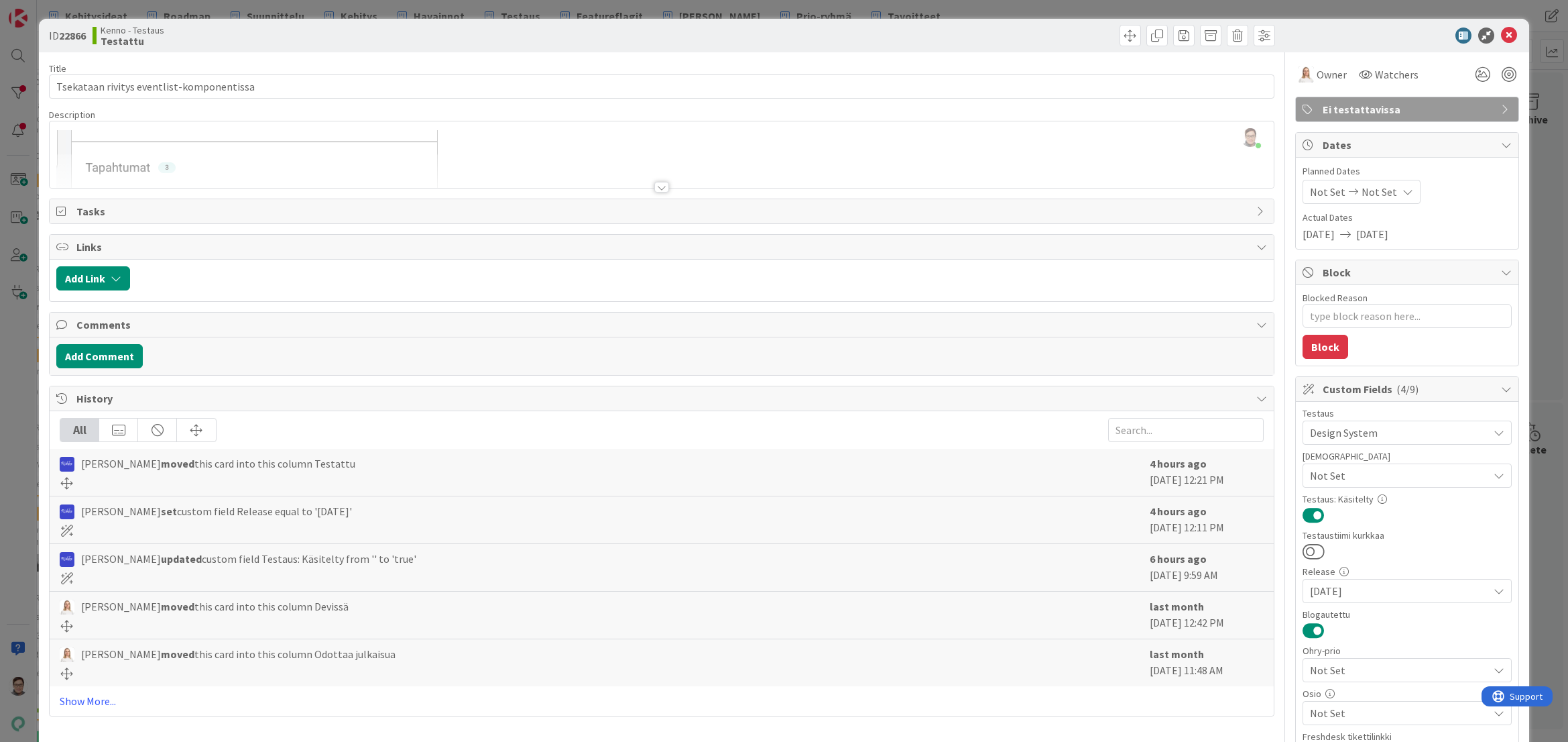
click at [1507, 39] on div at bounding box center [1400, 36] width 237 height 16
click at [1501, 39] on icon at bounding box center [1509, 36] width 16 height 16
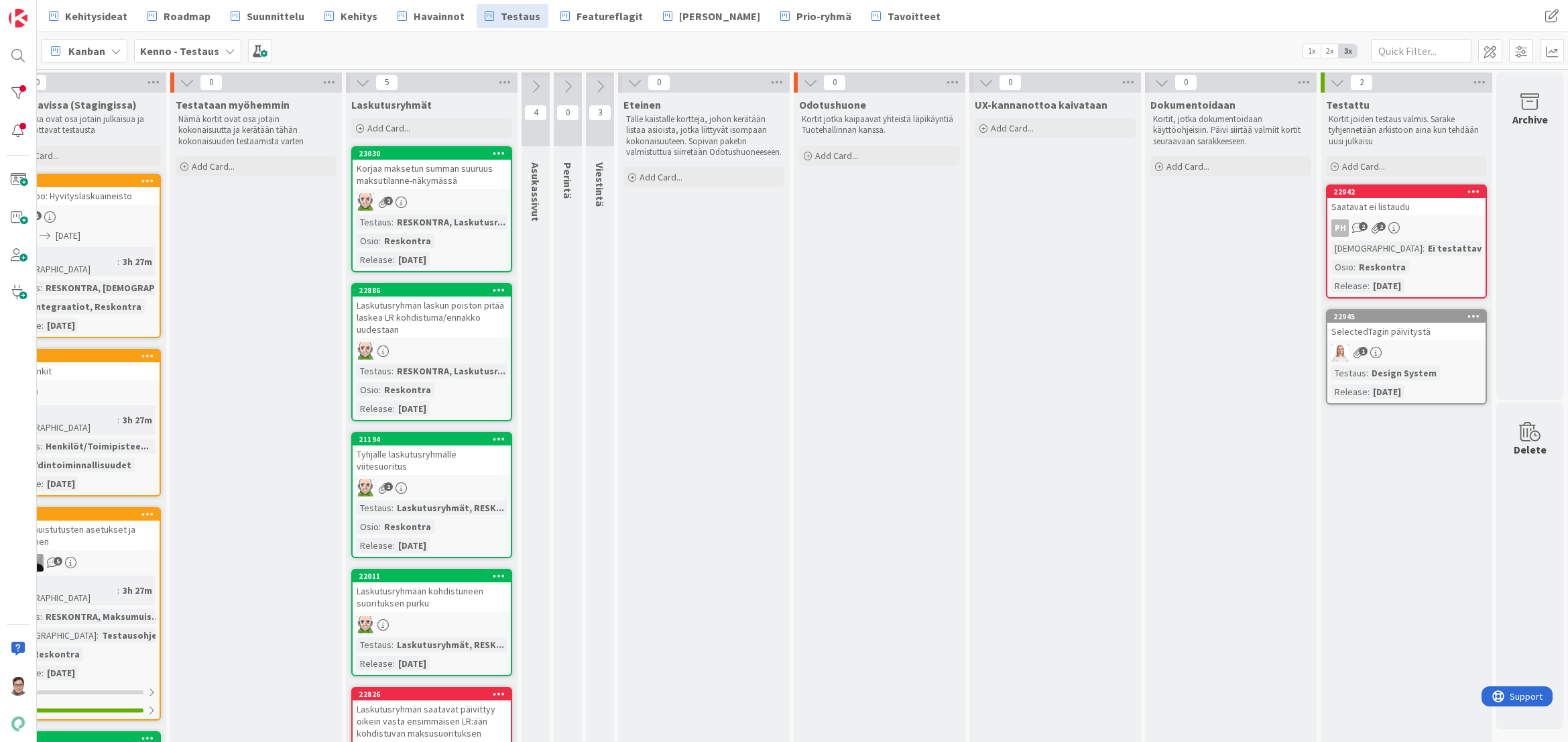
click at [1405, 342] on link "22945 SelectedTagin päivitystä 1 Testaus : Design System Release : 2025-09-03" at bounding box center [1406, 357] width 161 height 95
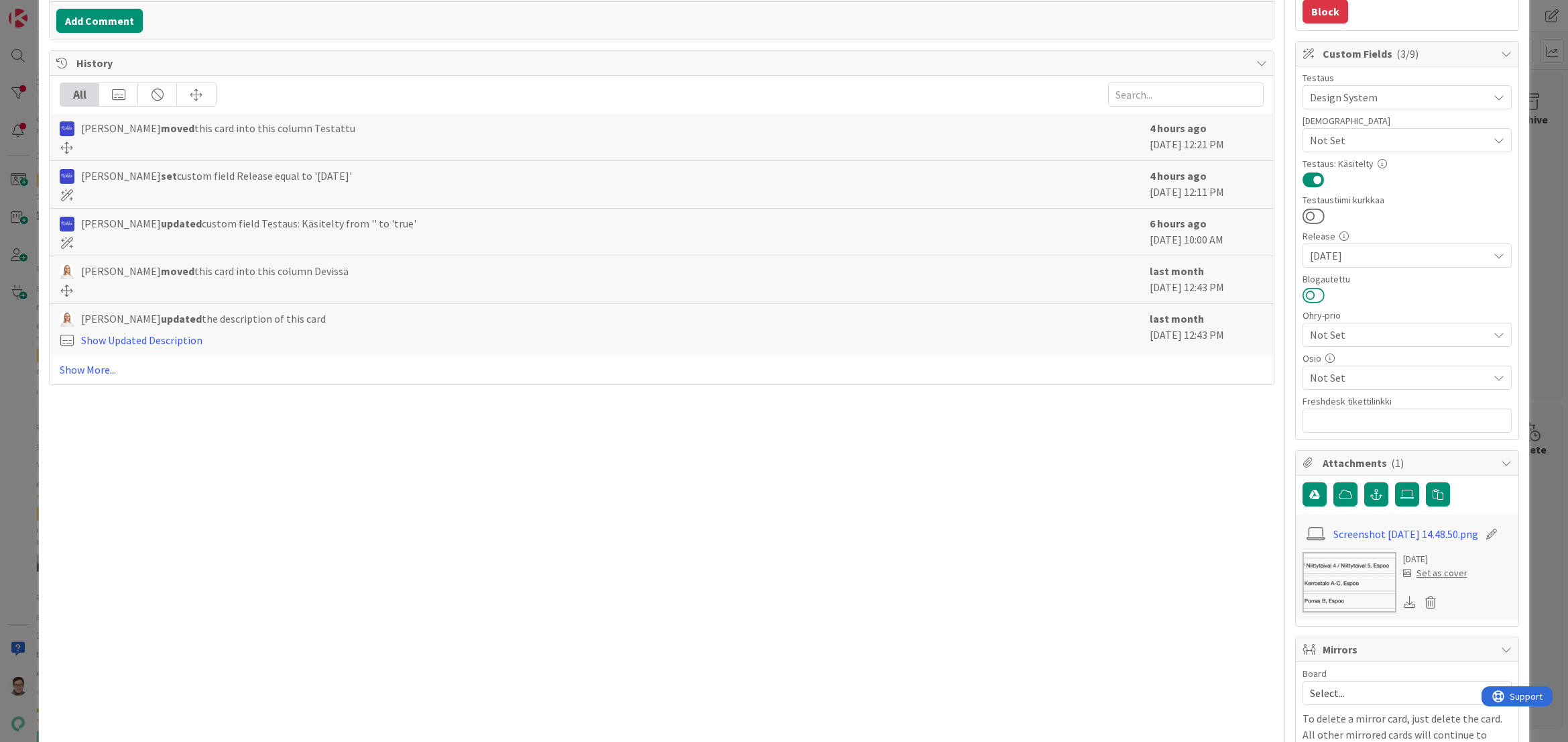
click at [1302, 298] on button at bounding box center [1314, 295] width 22 height 18
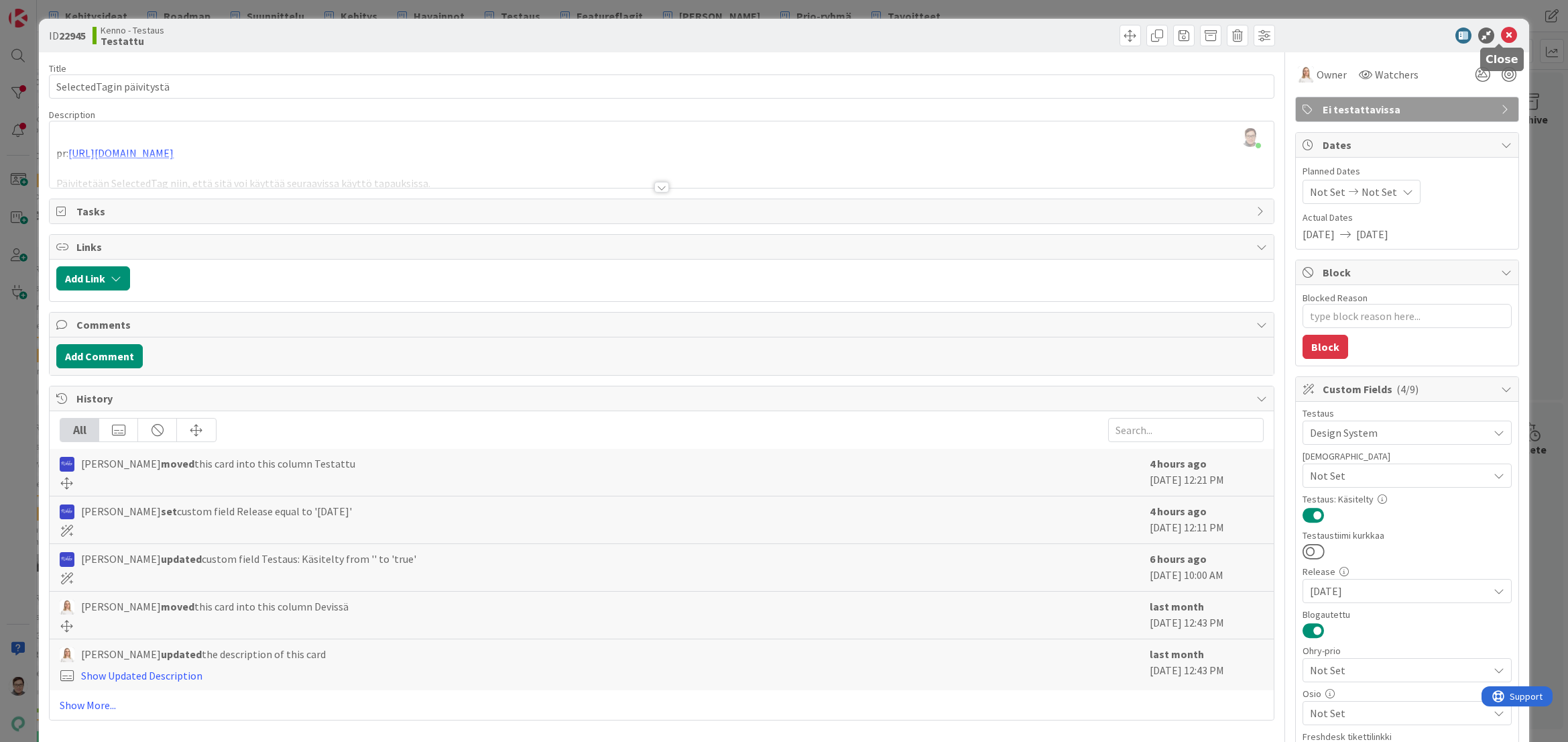
click at [1501, 34] on icon at bounding box center [1509, 36] width 16 height 16
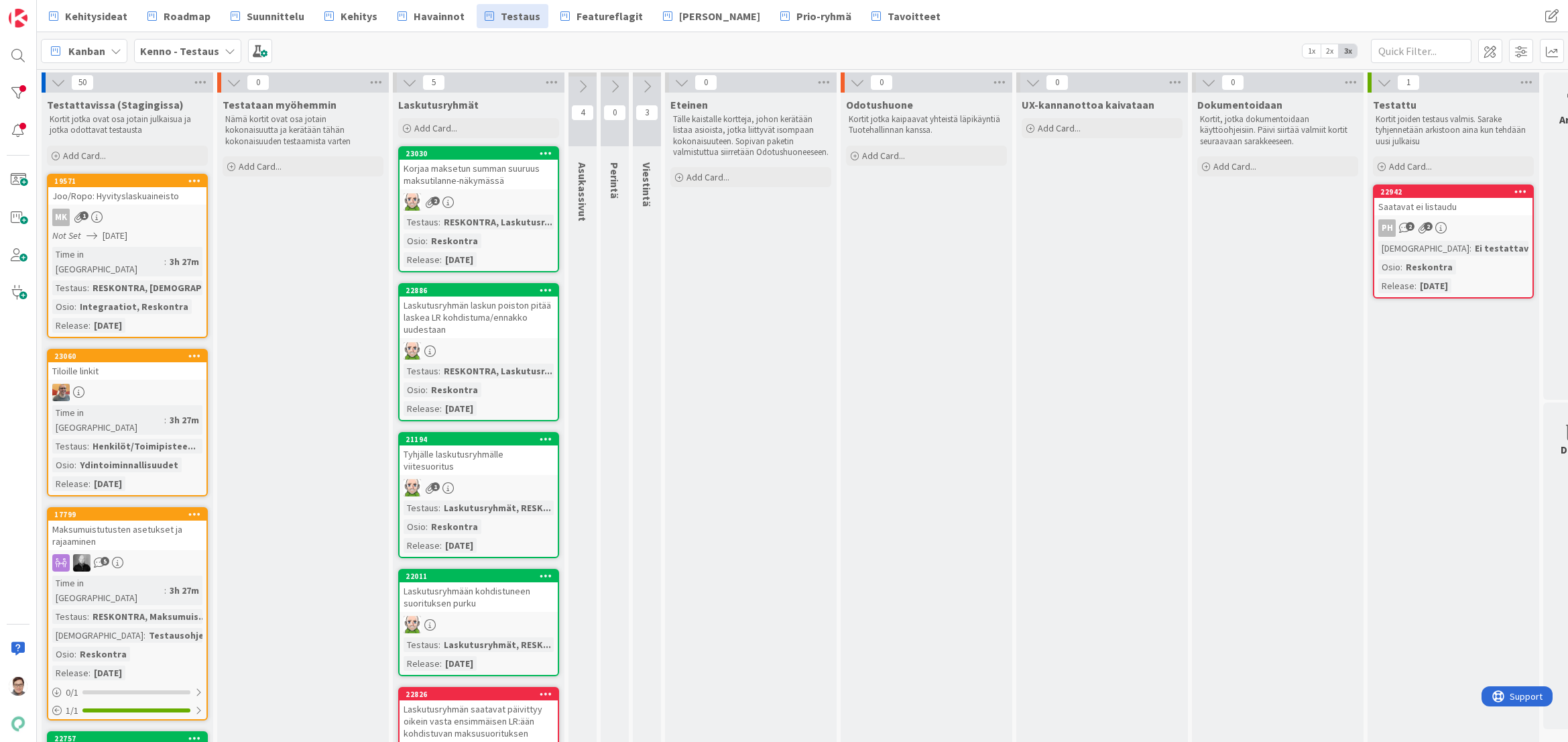
click at [498, 177] on div "Korjaa maksetun summan suuruus maksutilanne-näkymässä" at bounding box center [478, 174] width 158 height 30
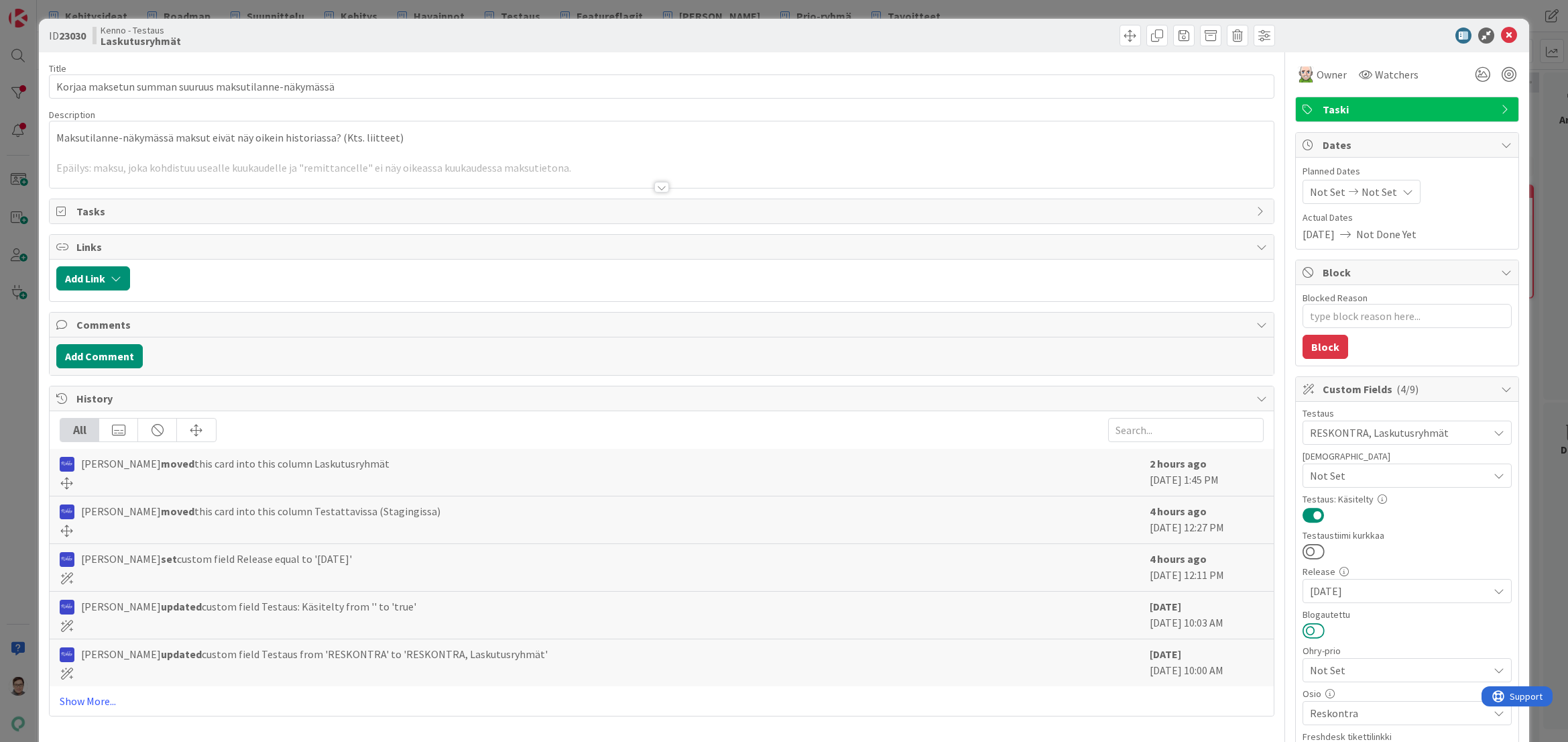
click at [1302, 628] on button at bounding box center [1314, 631] width 22 height 18
click at [1501, 36] on icon at bounding box center [1509, 36] width 16 height 16
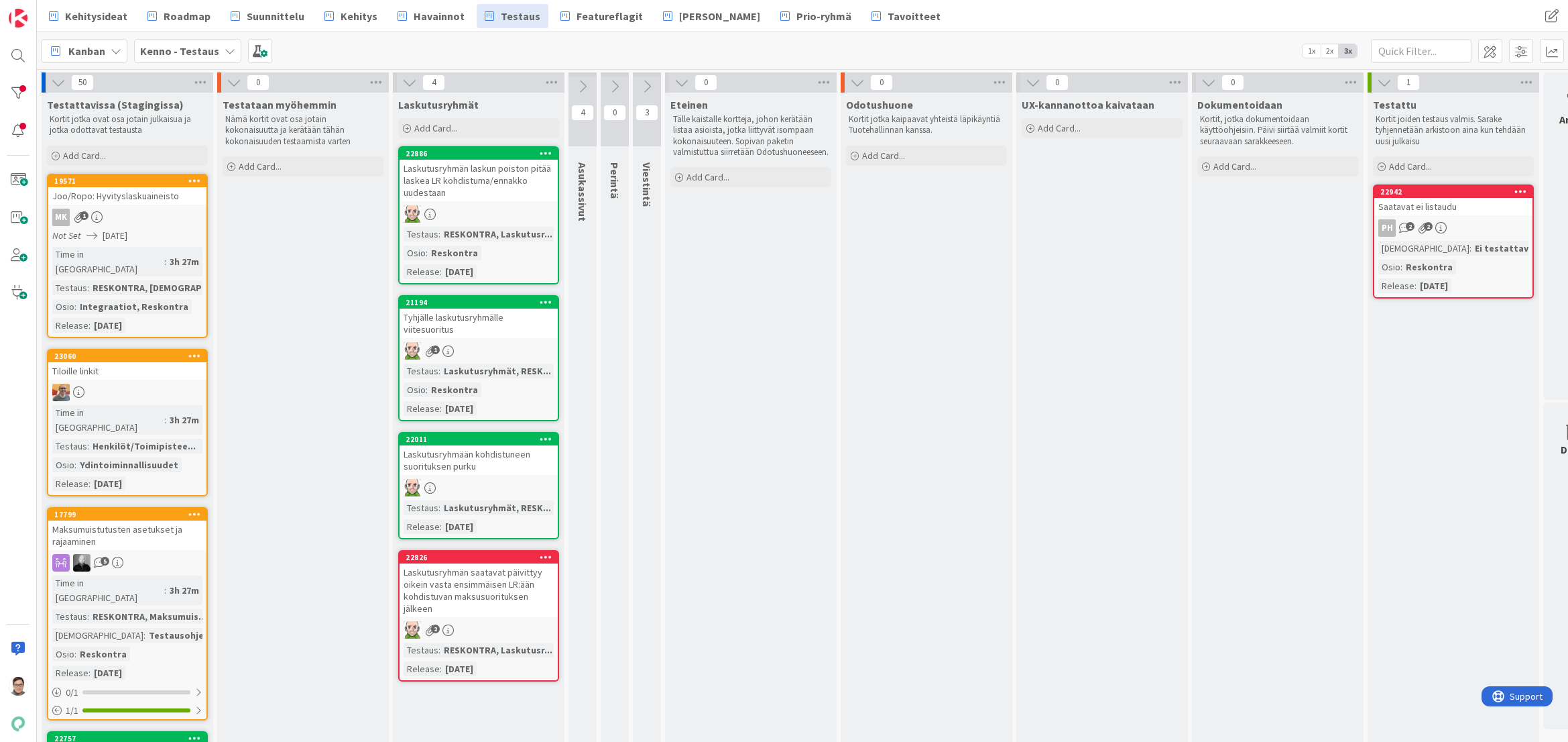
click at [451, 187] on div "Laskutusryhmän laskun poiston pitää laskea LR kohdistuma/ennakko uudestaan" at bounding box center [478, 180] width 158 height 42
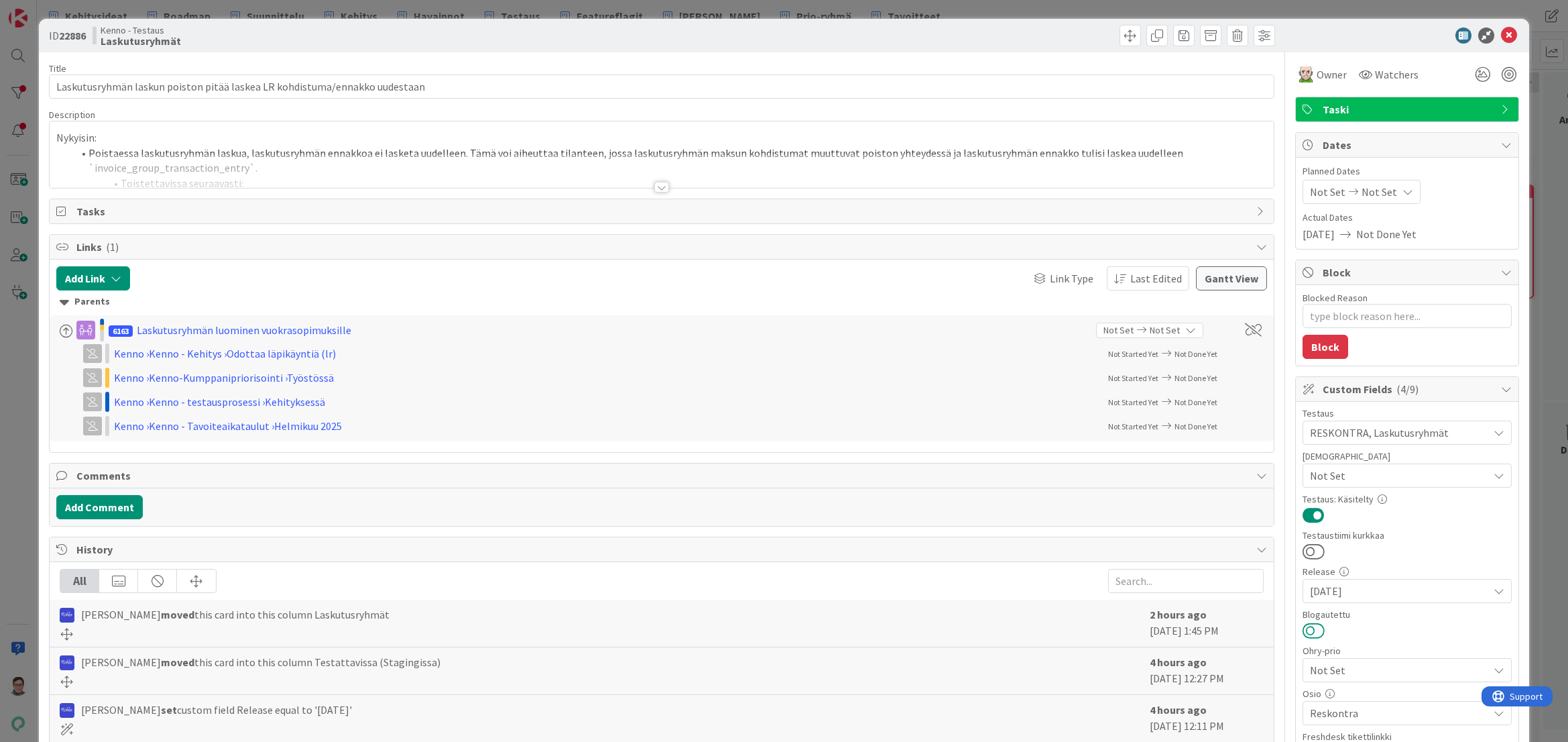
click at [1309, 635] on button at bounding box center [1314, 631] width 22 height 18
click at [1501, 34] on icon at bounding box center [1509, 36] width 16 height 16
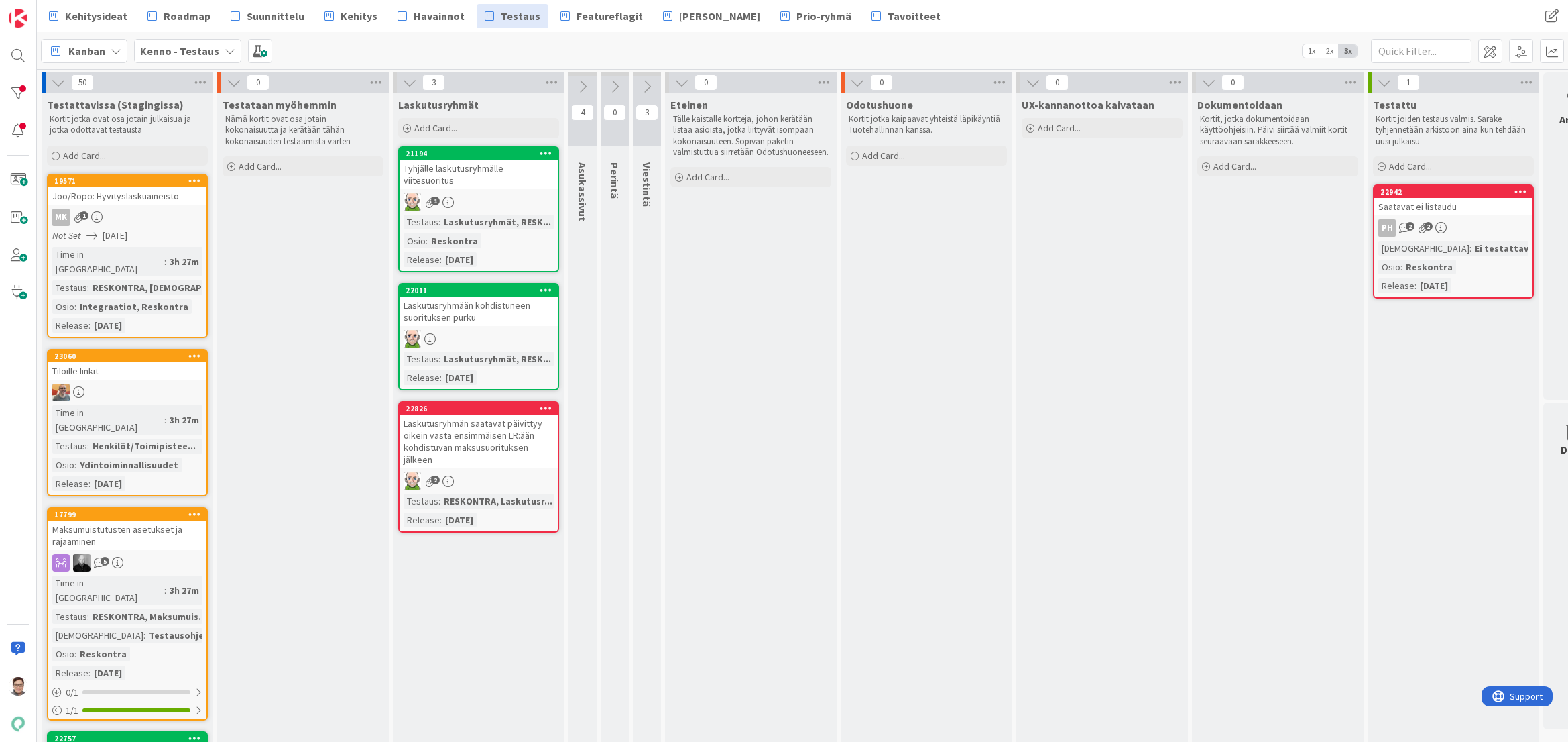
click at [468, 199] on div "1" at bounding box center [478, 202] width 158 height 18
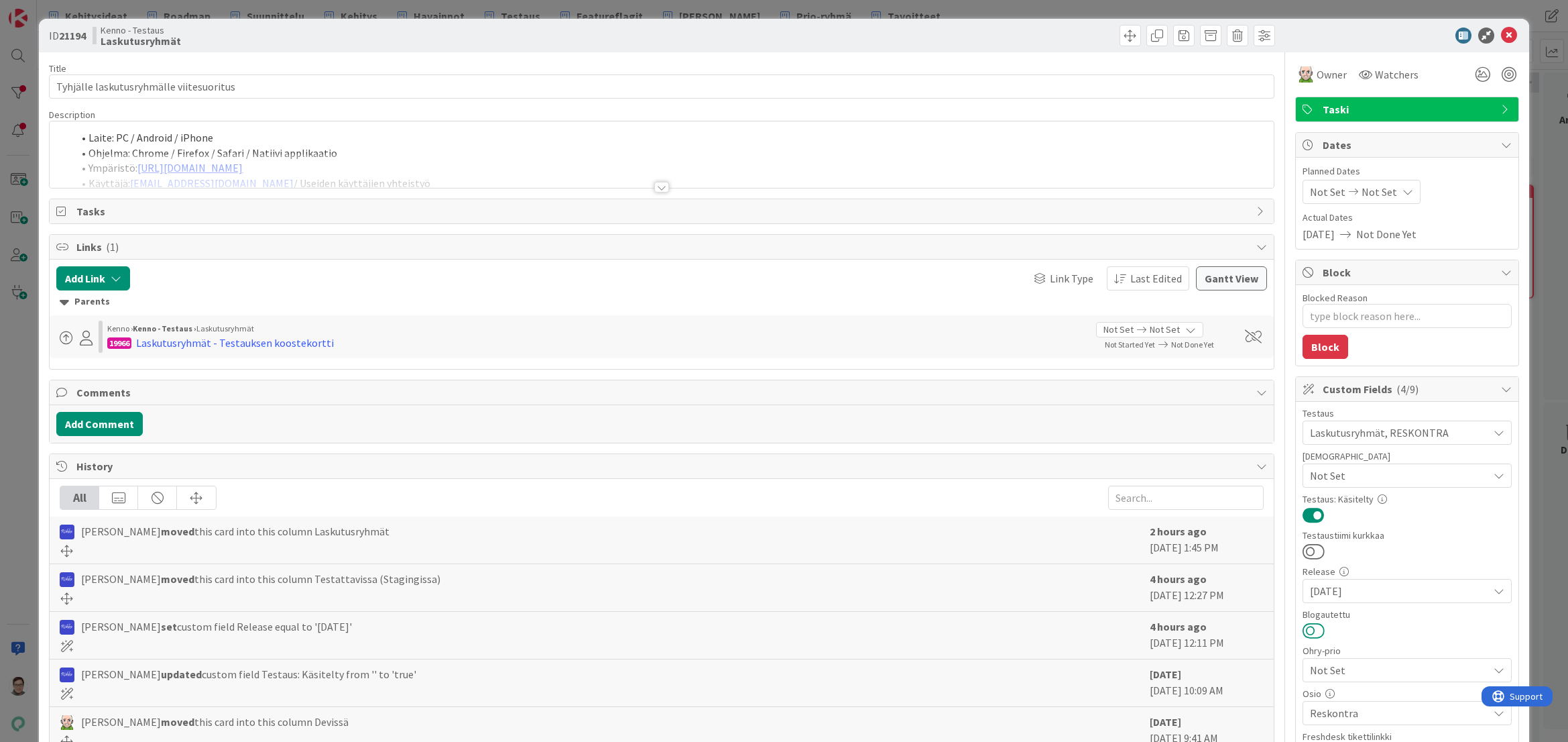
click at [1305, 631] on button at bounding box center [1314, 631] width 22 height 18
click at [1501, 37] on icon at bounding box center [1509, 36] width 16 height 16
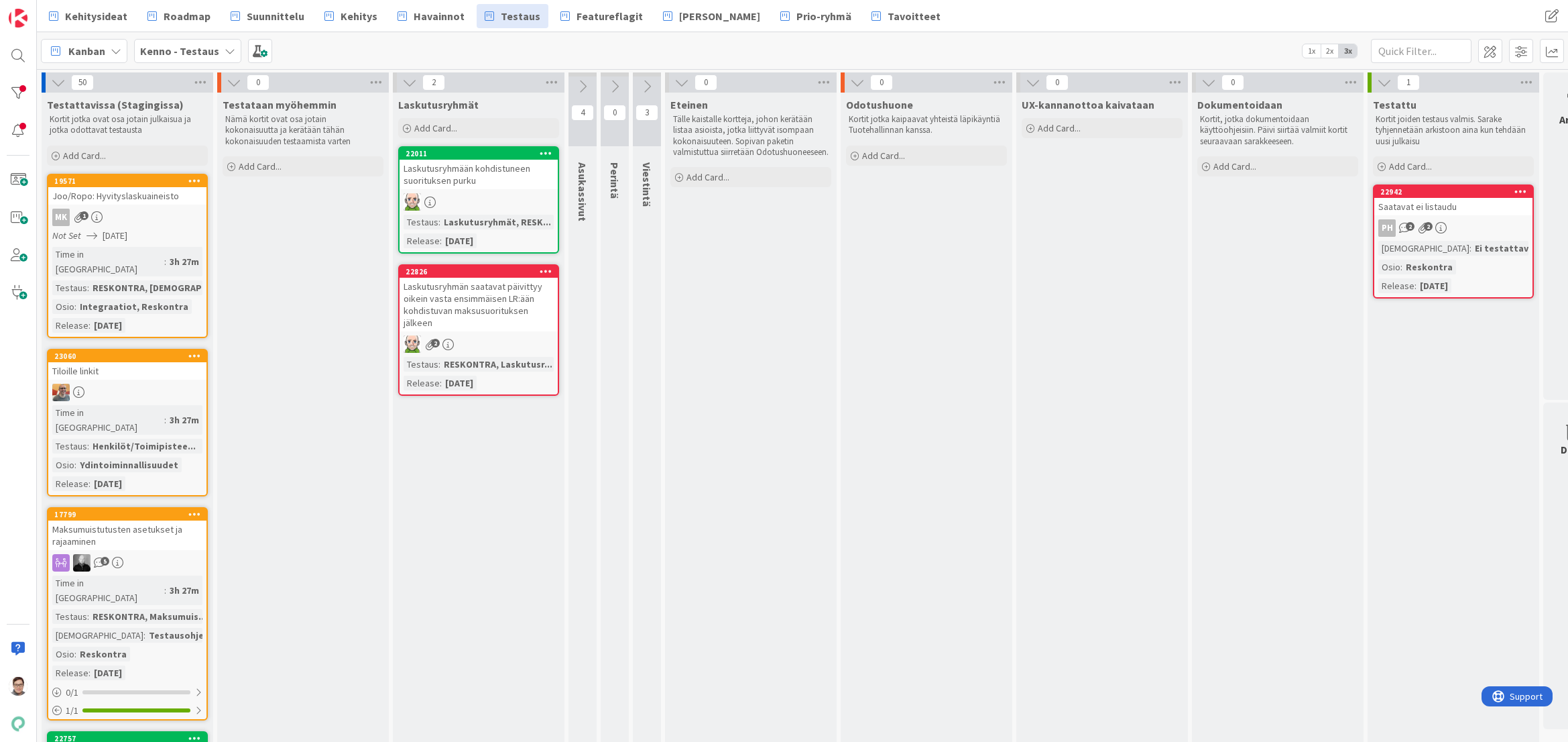
click at [514, 184] on div "Laskutusryhmään kohdistuneen suorituksen purku" at bounding box center [478, 174] width 158 height 30
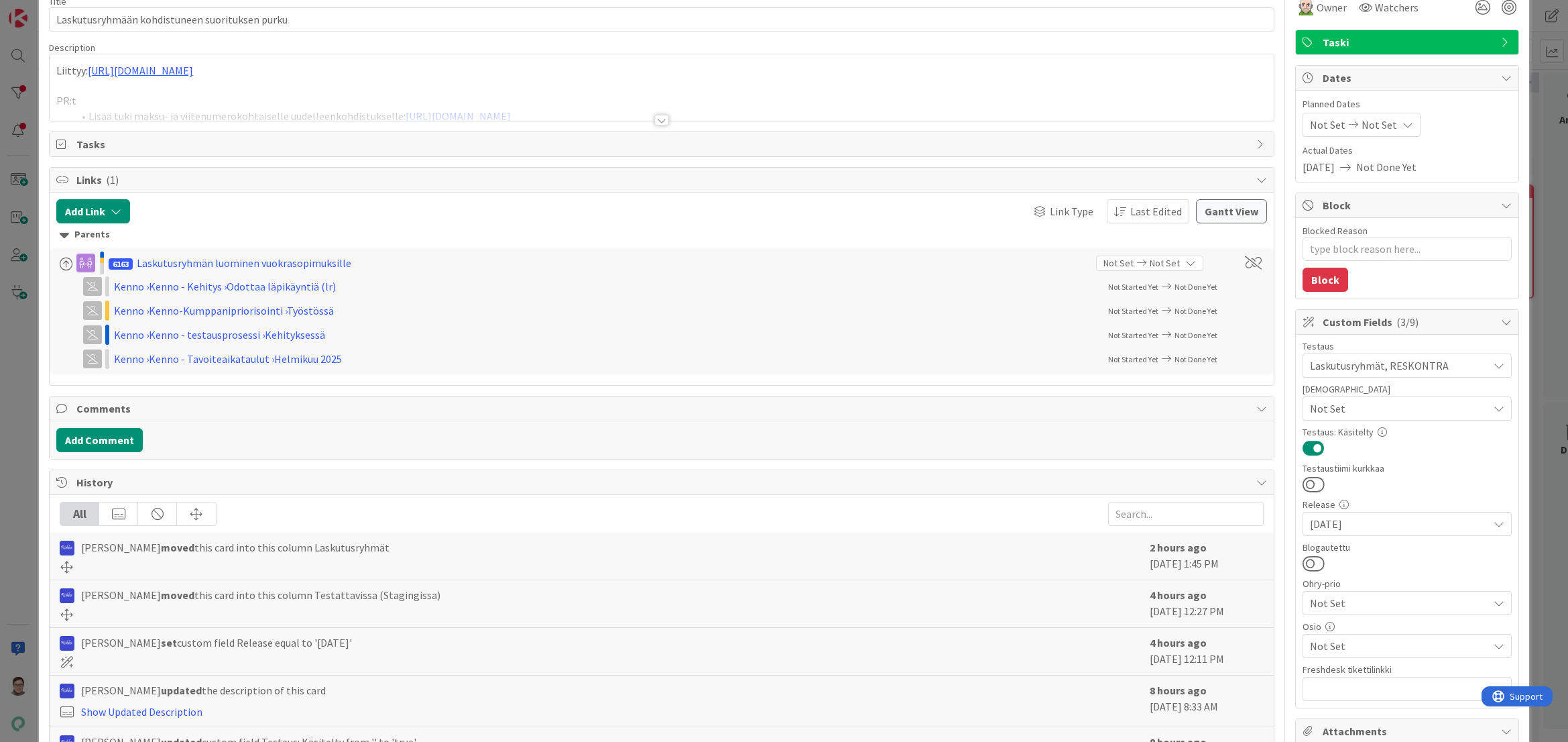
click at [1329, 647] on span "Not Set" at bounding box center [1399, 646] width 178 height 16
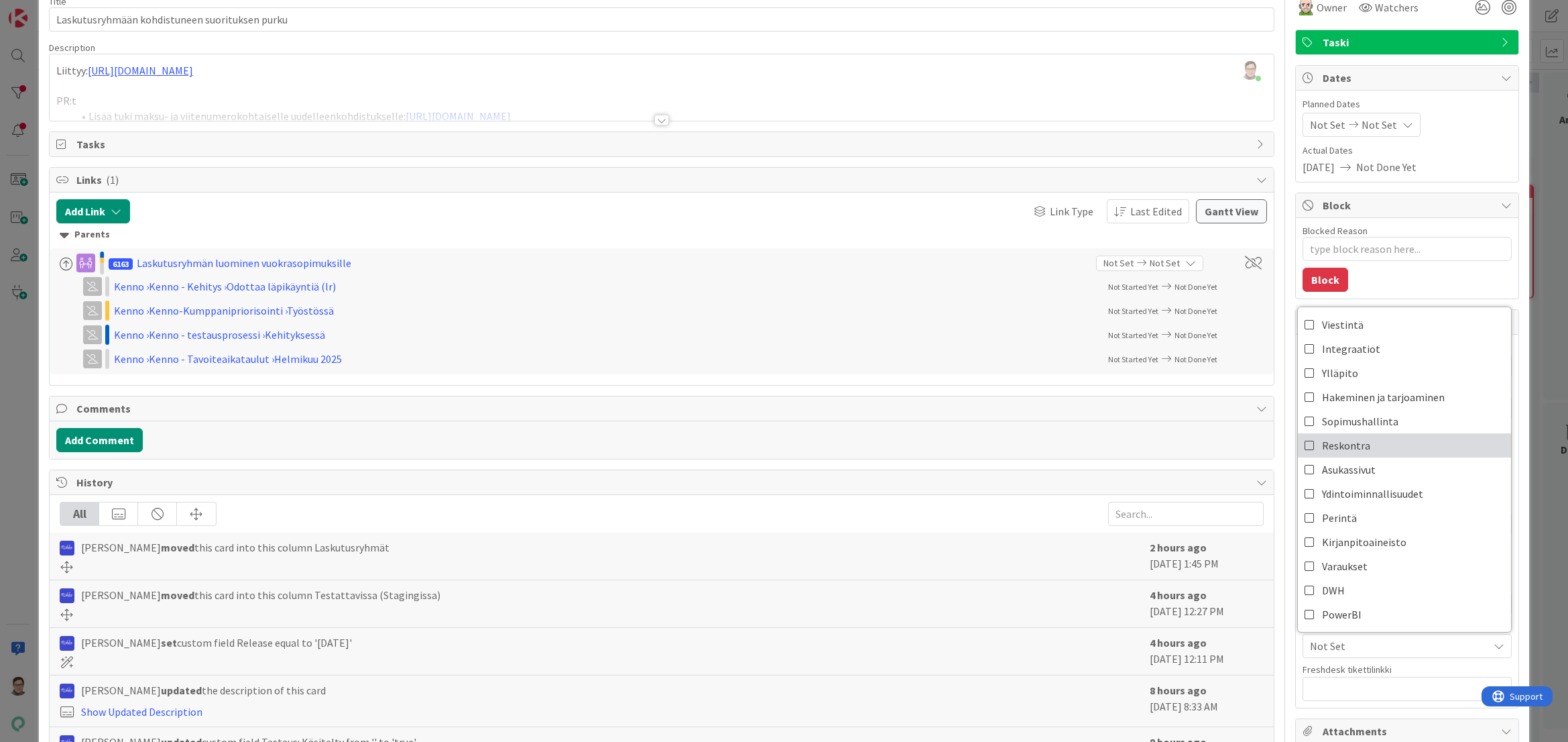
click at [1341, 445] on span "Reskontra" at bounding box center [1346, 445] width 48 height 20
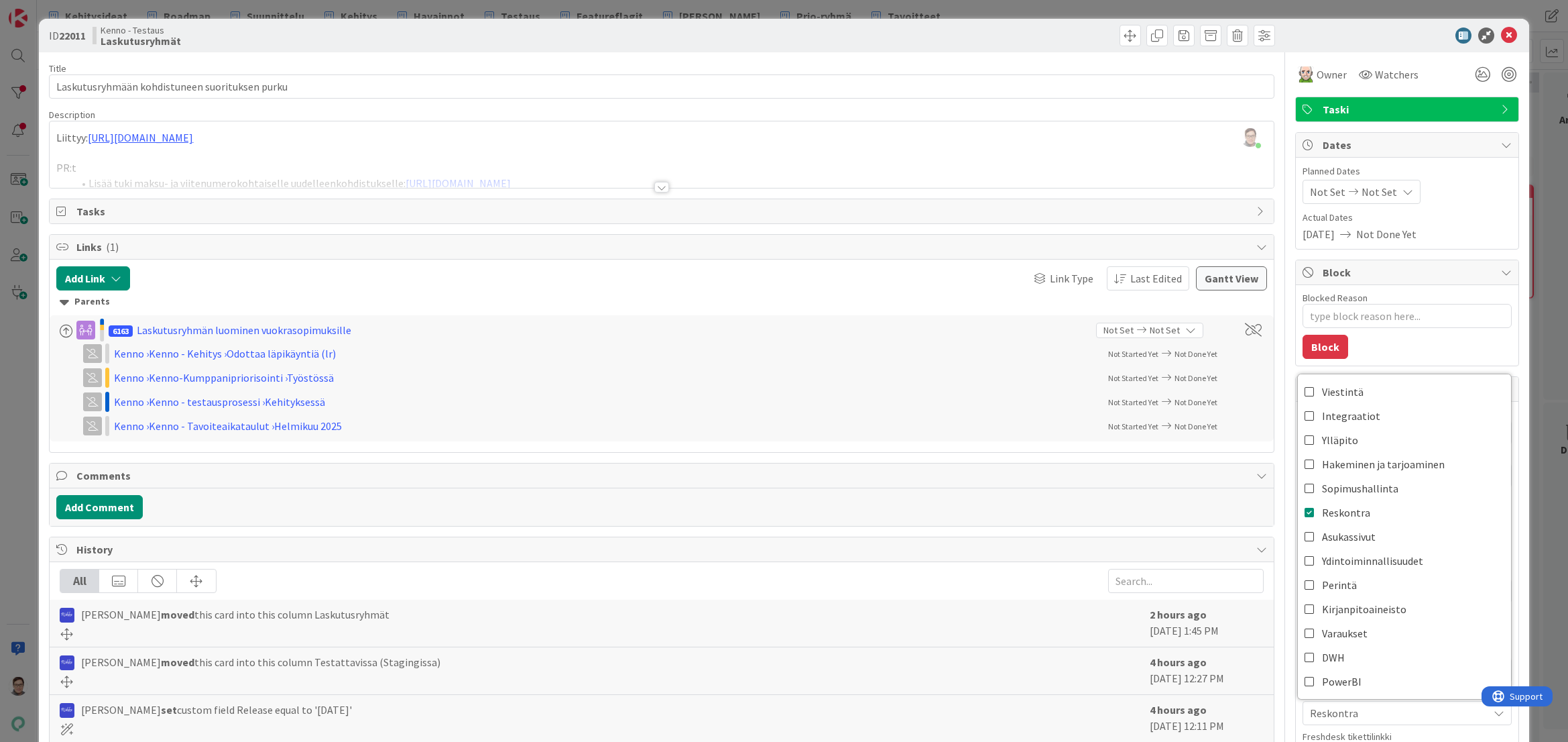
click at [1403, 344] on div "Blocked Reason 0 / 256 Block" at bounding box center [1407, 325] width 223 height 80
click at [1302, 628] on button at bounding box center [1314, 631] width 22 height 18
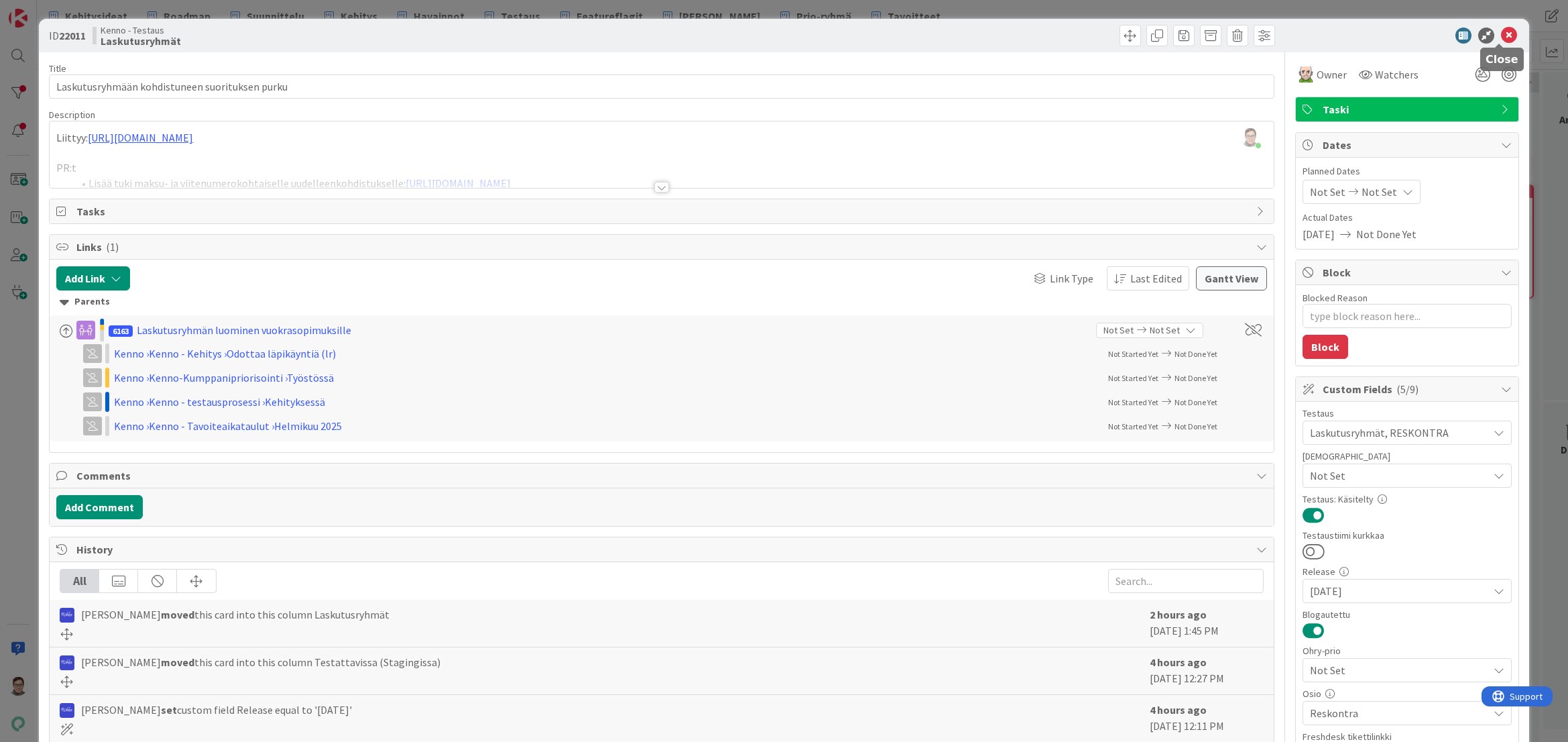
click at [1502, 33] on icon at bounding box center [1509, 36] width 16 height 16
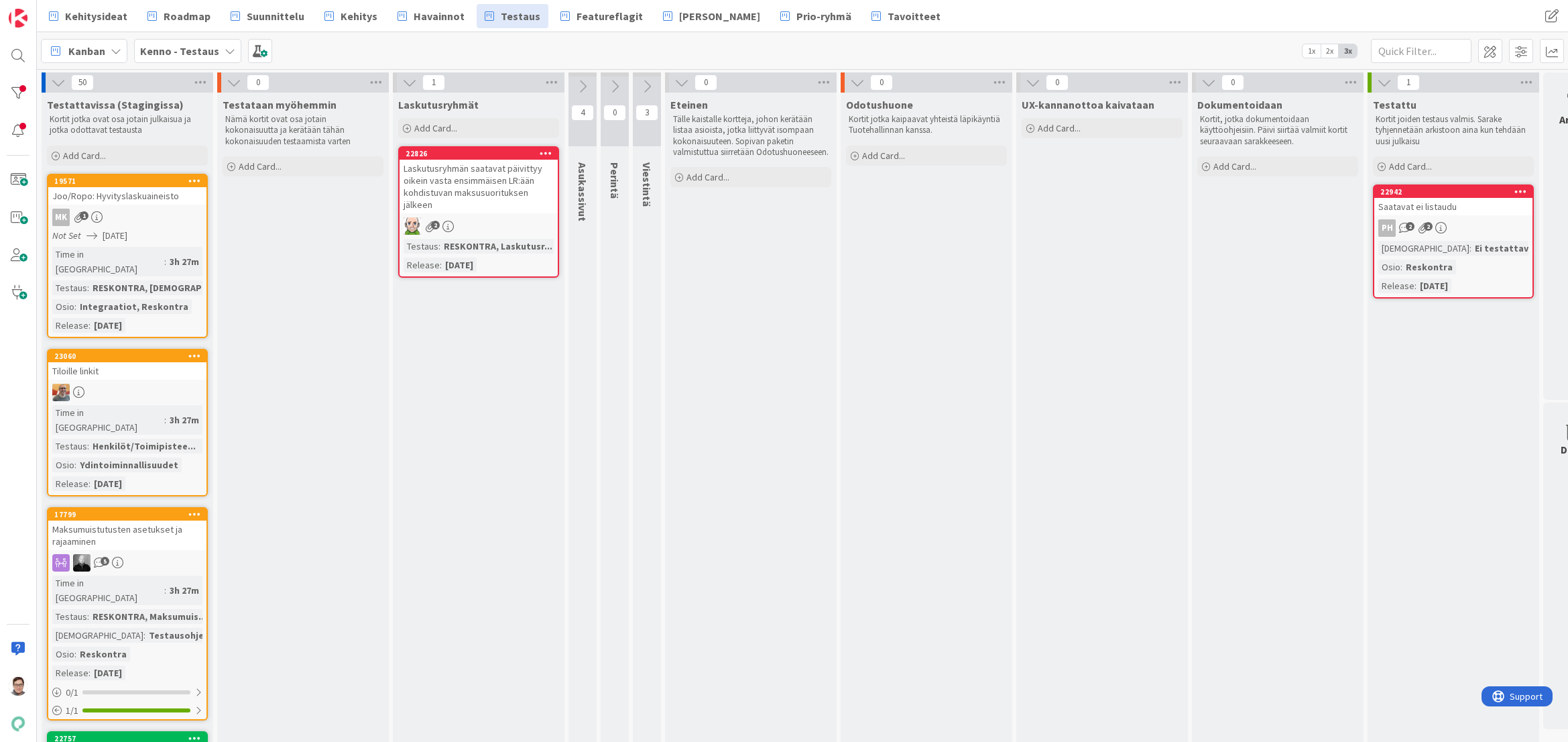
click at [482, 181] on div "Laskutusryhmän saatavat päivittyy oikein vasta ensimmäisen LR:ään kohdistuvan m…" at bounding box center [478, 186] width 158 height 53
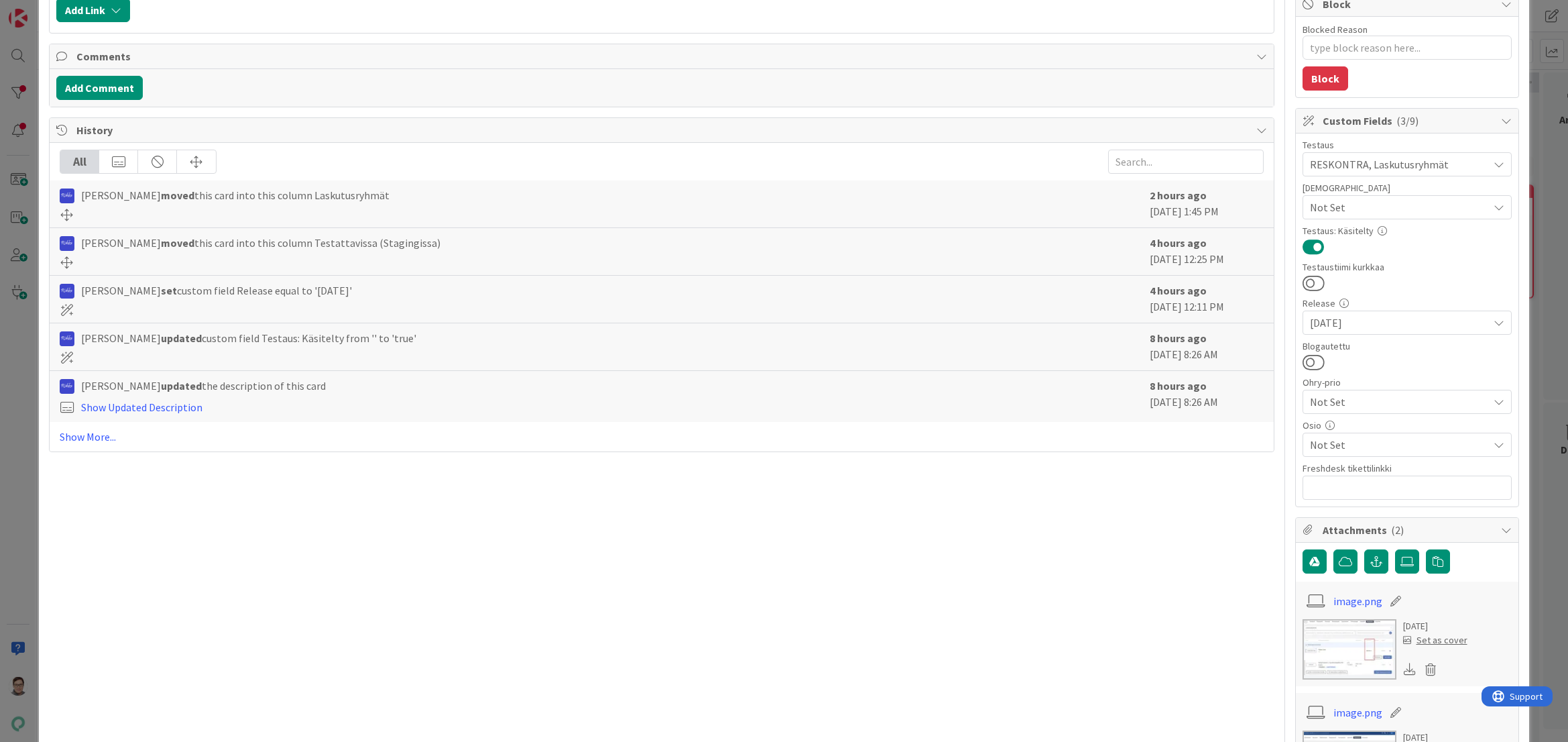
click at [1311, 440] on span "Not Set" at bounding box center [1399, 444] width 178 height 16
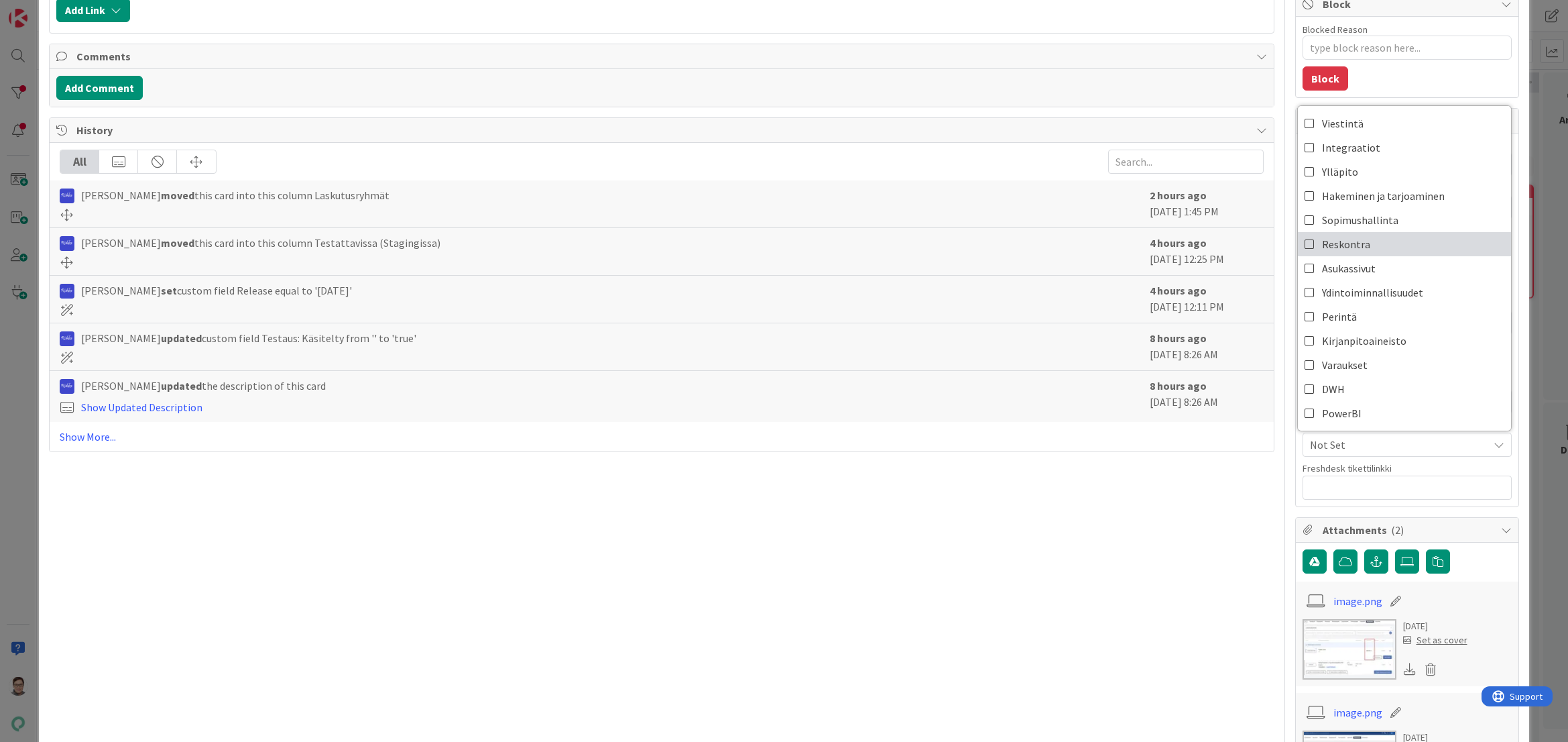
click at [1333, 243] on span "Reskontra" at bounding box center [1346, 243] width 48 height 20
click at [1202, 488] on div "Title 102 / 128 Laskutusryhmän saatavat päivittyy oikein vasta ensimmäisen LR:ä…" at bounding box center [662, 496] width 1225 height 1425
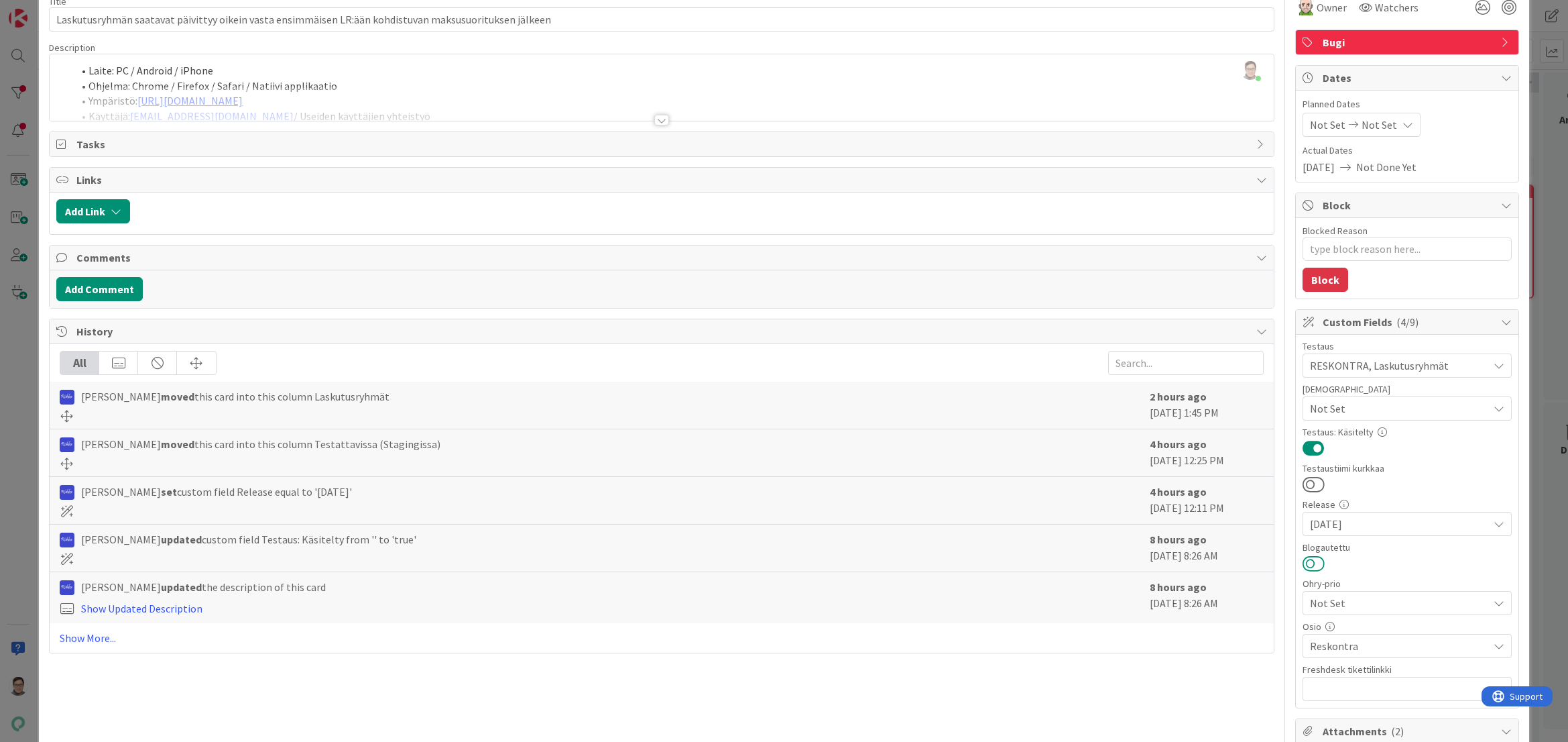
click at [1311, 563] on button at bounding box center [1314, 564] width 22 height 18
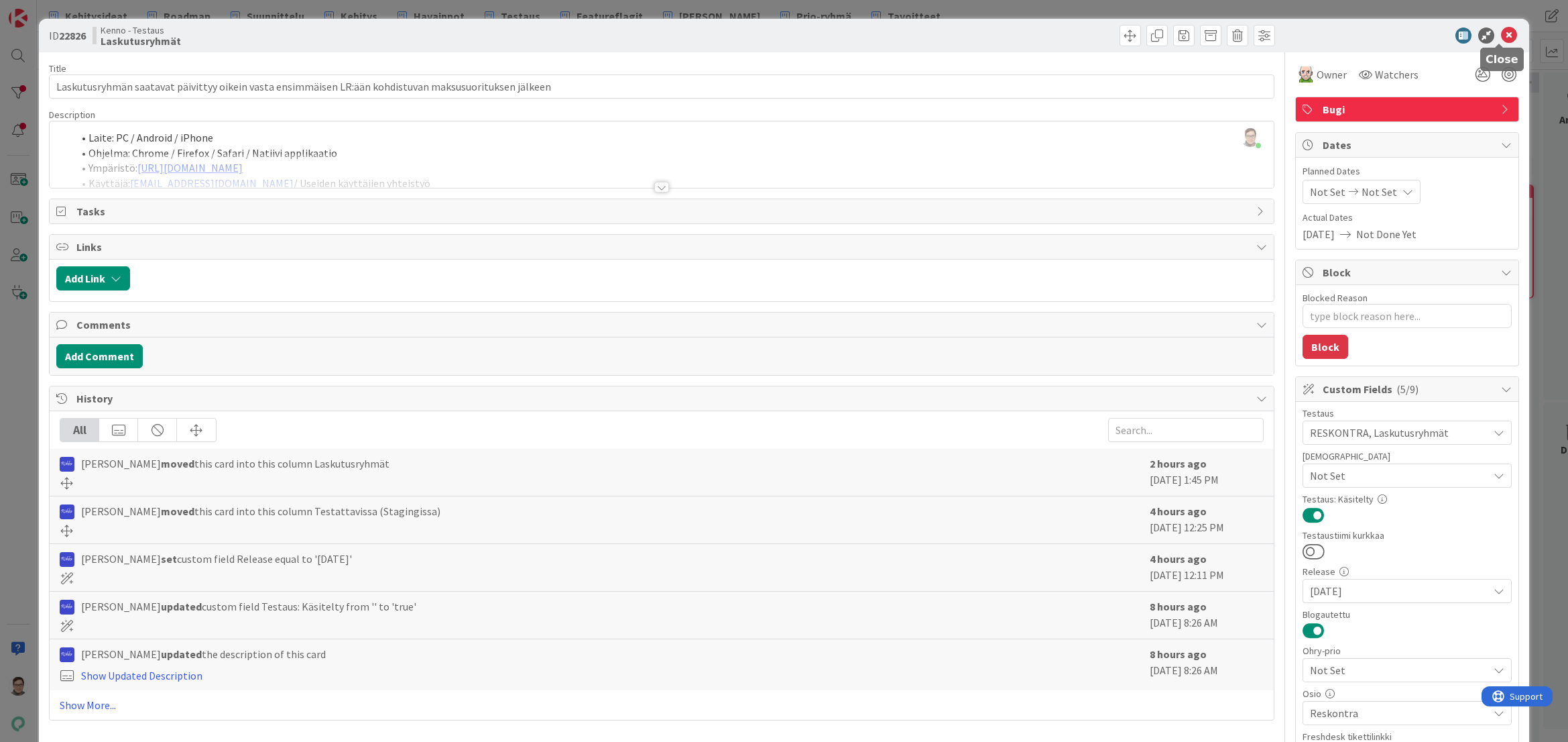
click at [1501, 34] on icon at bounding box center [1509, 36] width 16 height 16
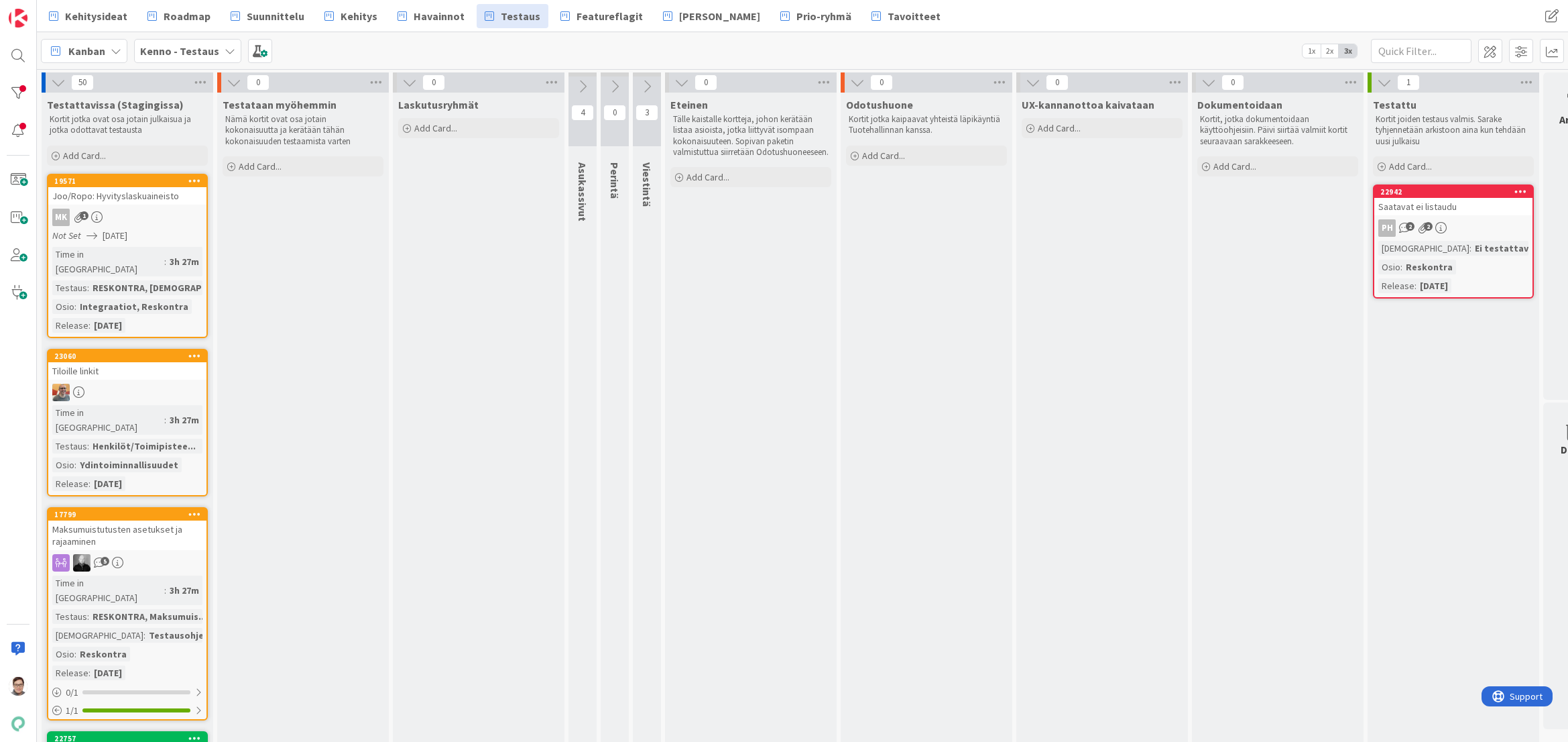
click at [153, 213] on div "MK 1" at bounding box center [127, 217] width 158 height 18
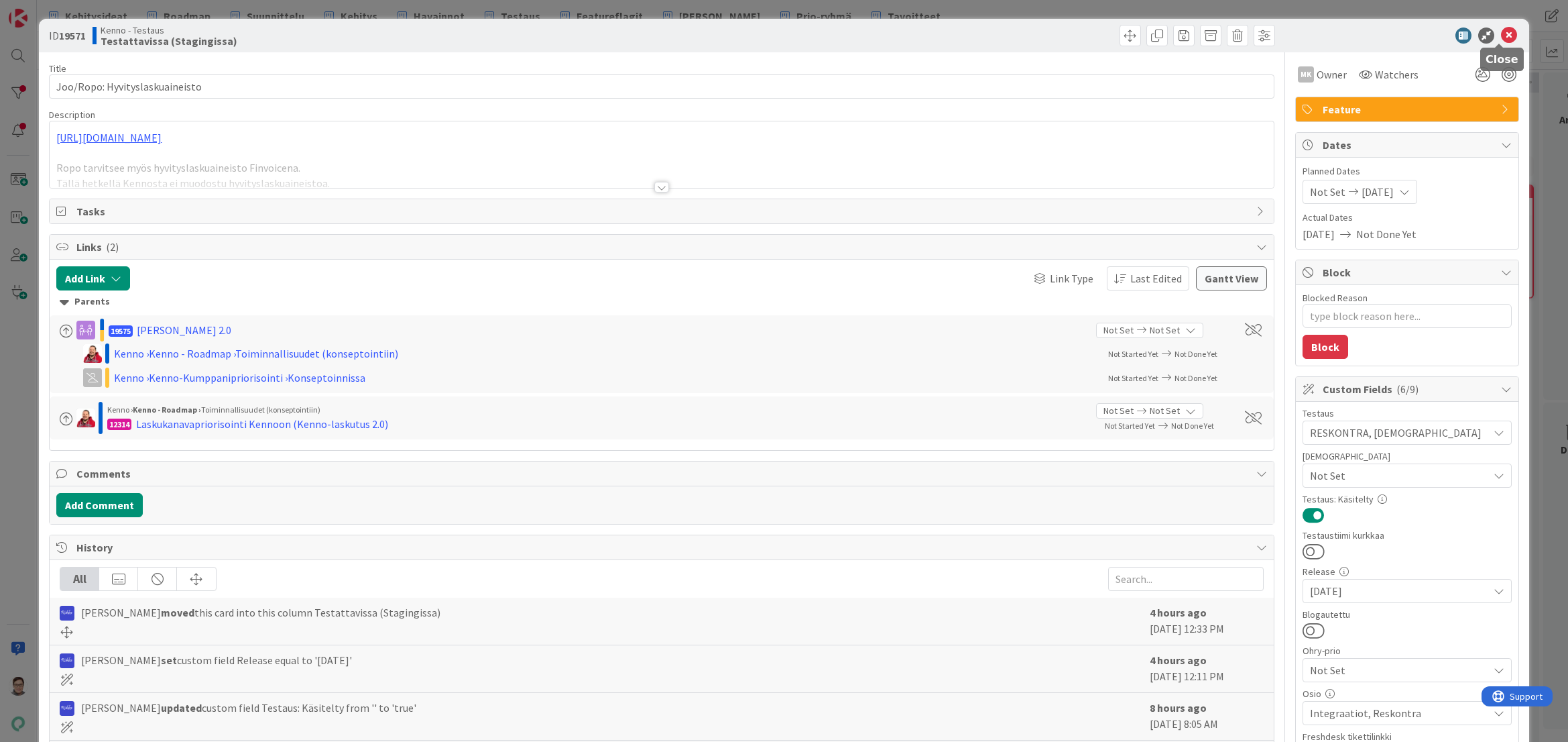
click at [1505, 39] on icon at bounding box center [1509, 36] width 16 height 16
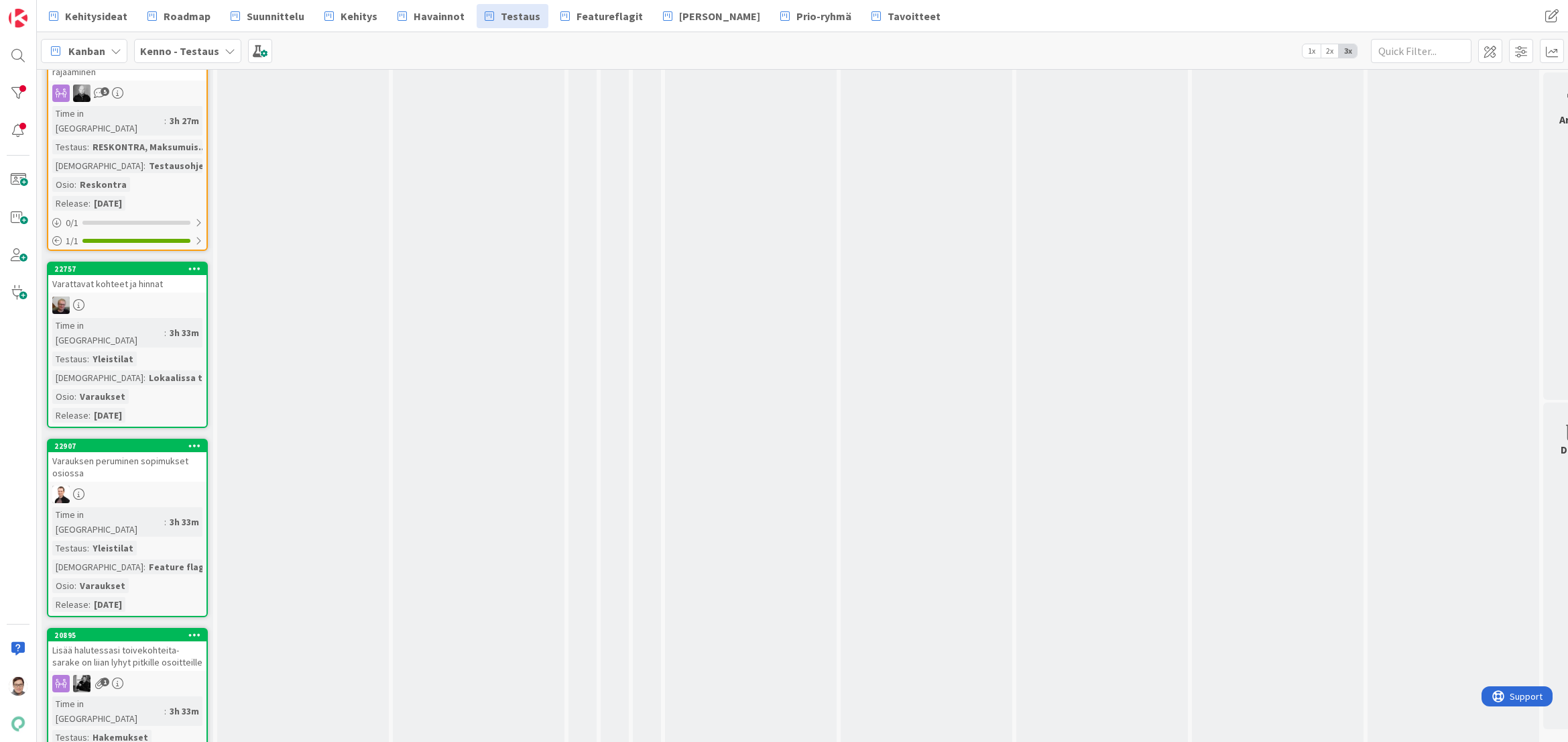
click at [113, 297] on div at bounding box center [127, 306] width 158 height 18
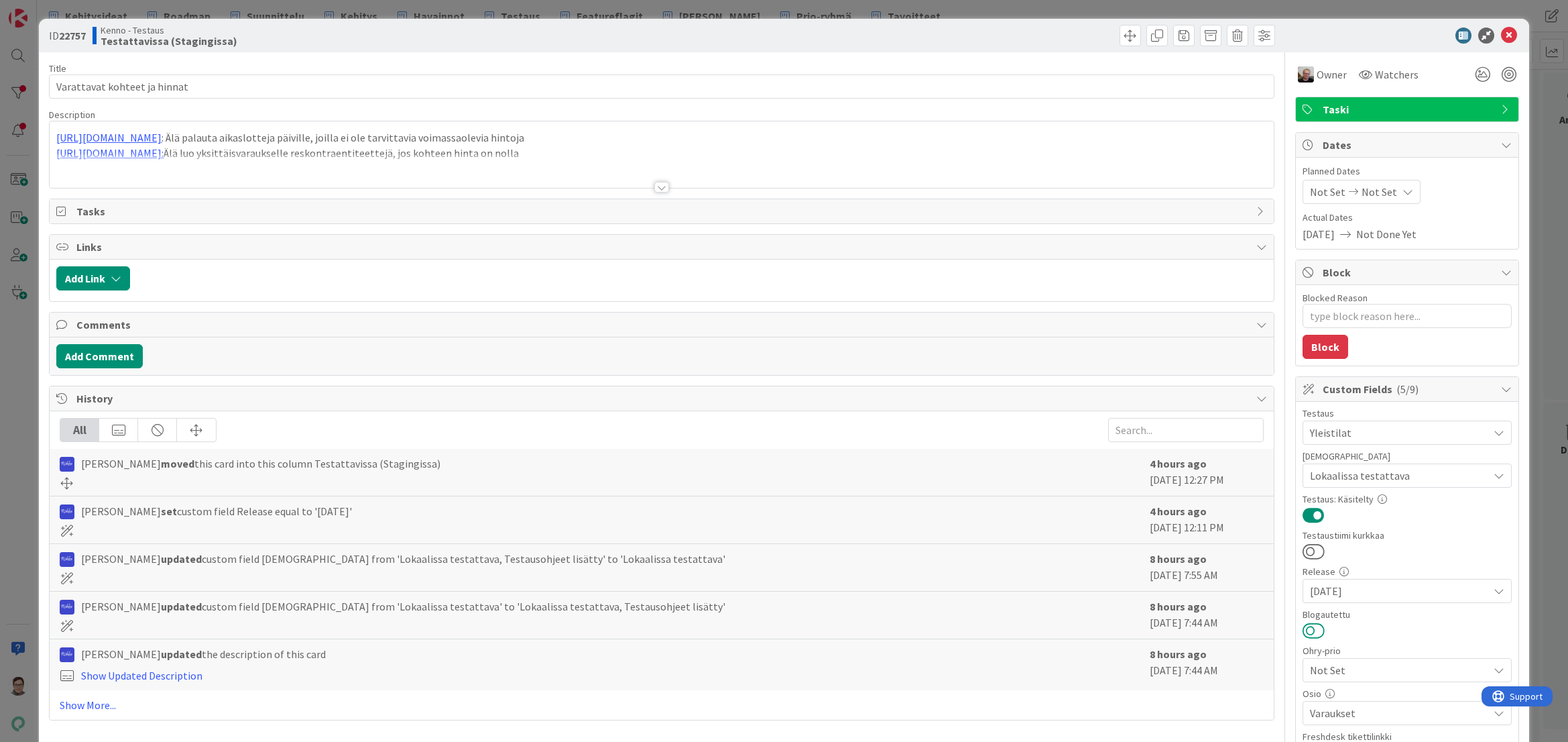
click at [1307, 632] on button at bounding box center [1314, 631] width 22 height 18
click at [1501, 39] on icon at bounding box center [1509, 36] width 16 height 16
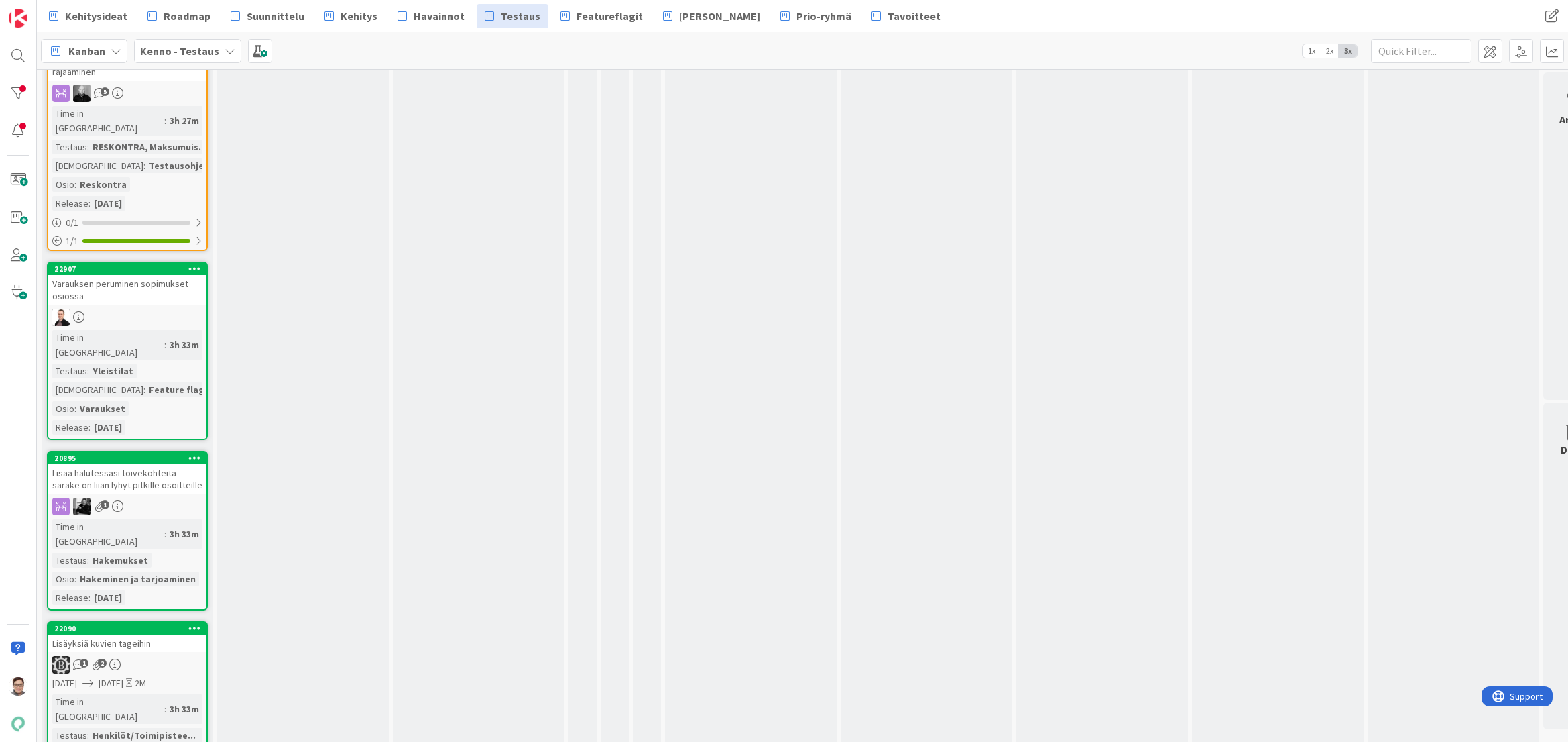
click at [111, 309] on div at bounding box center [127, 318] width 158 height 18
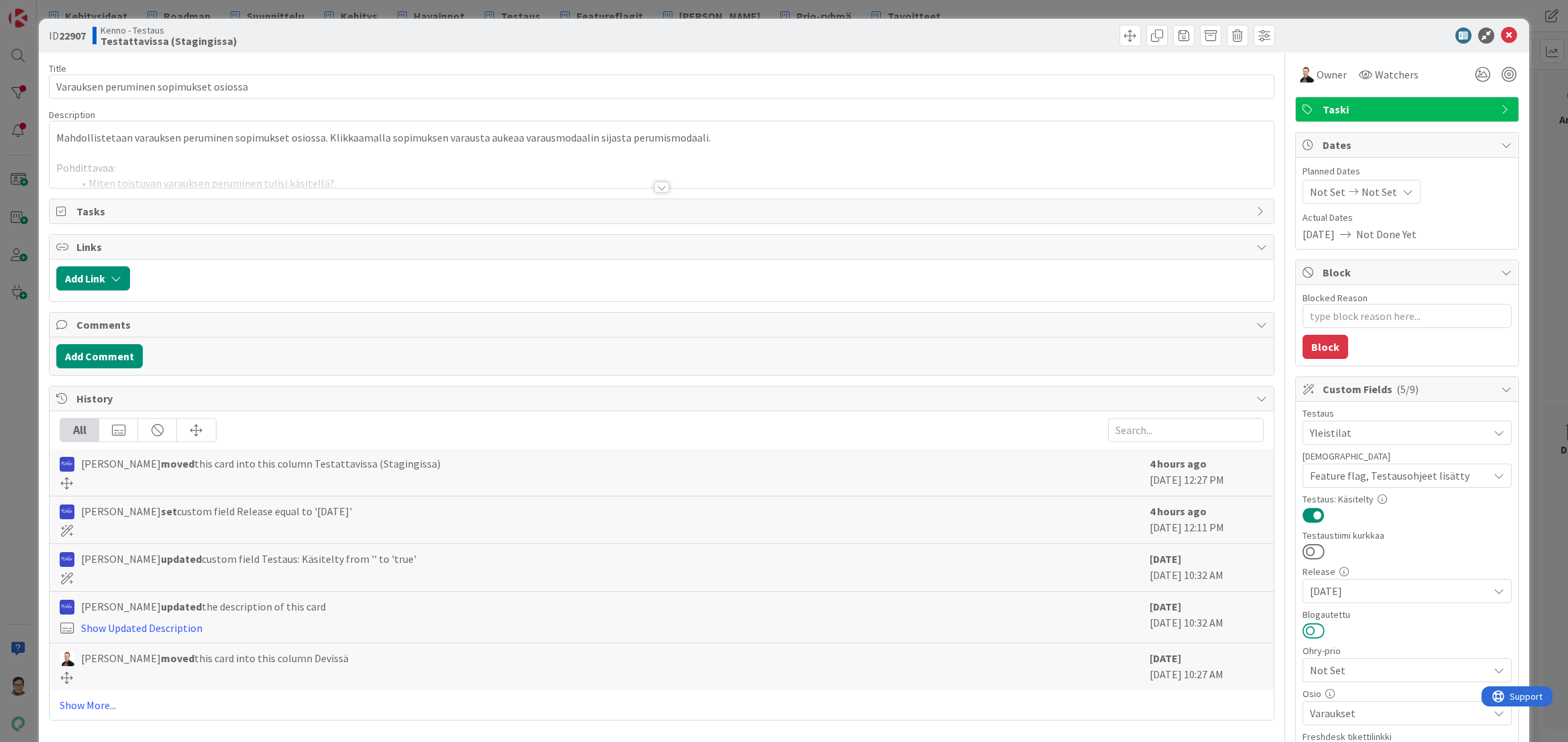
click at [1302, 628] on button at bounding box center [1314, 631] width 22 height 18
click at [1503, 39] on icon at bounding box center [1509, 36] width 16 height 16
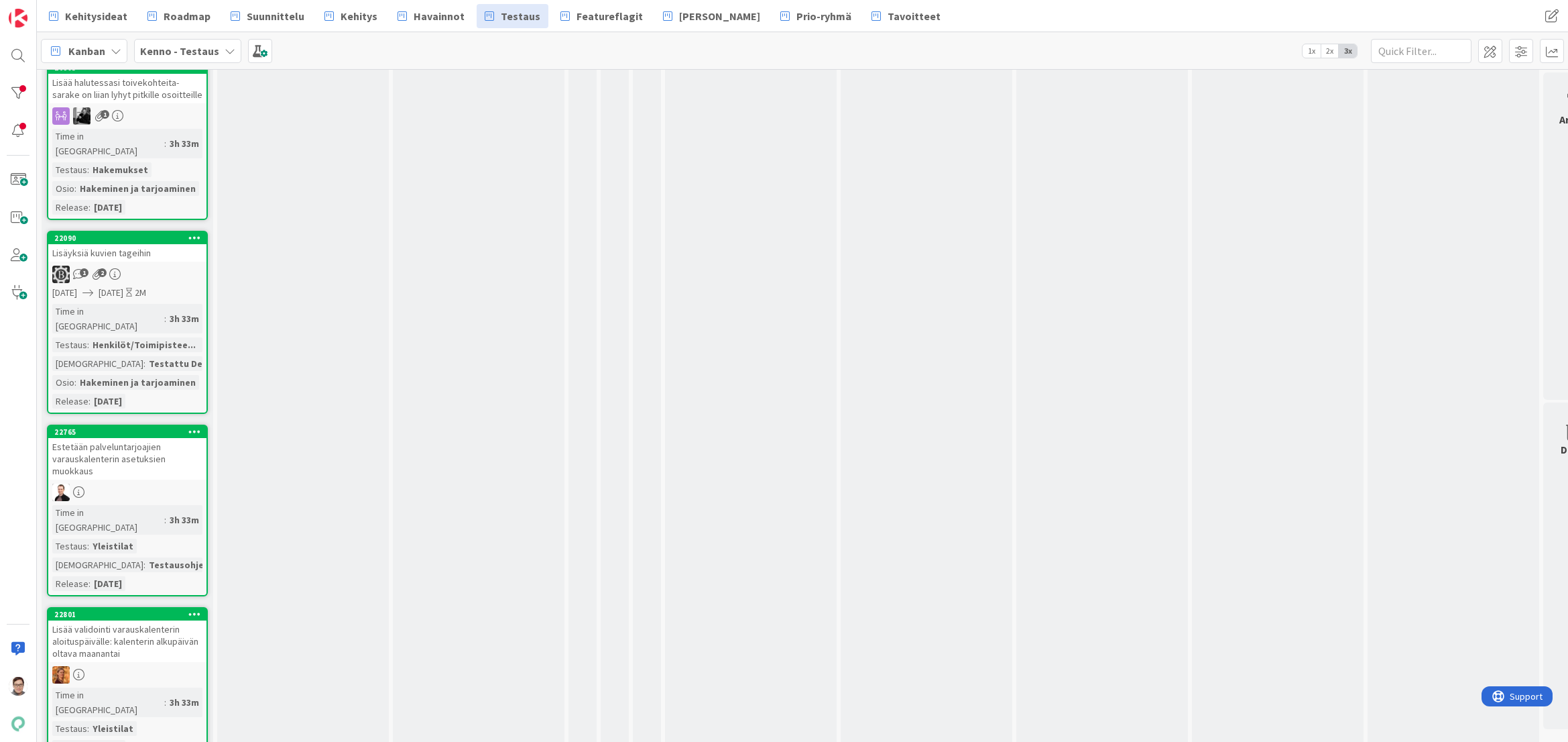
click at [124, 438] on div "Estetään palveluntarjoajien varauskalenterin asetuksien muokkaus" at bounding box center [127, 459] width 158 height 42
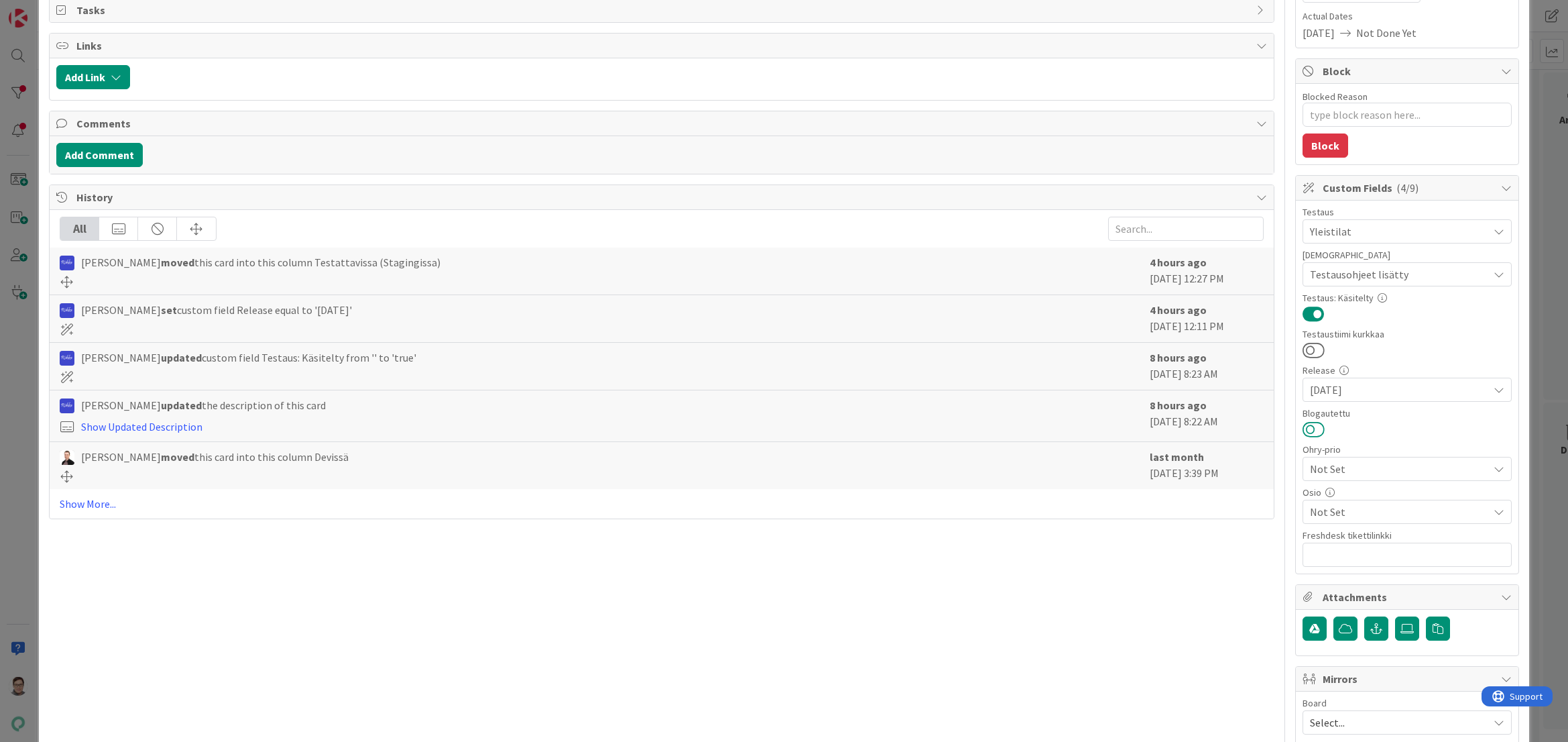
click at [1309, 427] on button at bounding box center [1314, 430] width 22 height 18
click at [1356, 511] on span "Not Set" at bounding box center [1399, 512] width 178 height 16
click at [1334, 433] on span "Varaukset" at bounding box center [1345, 432] width 45 height 20
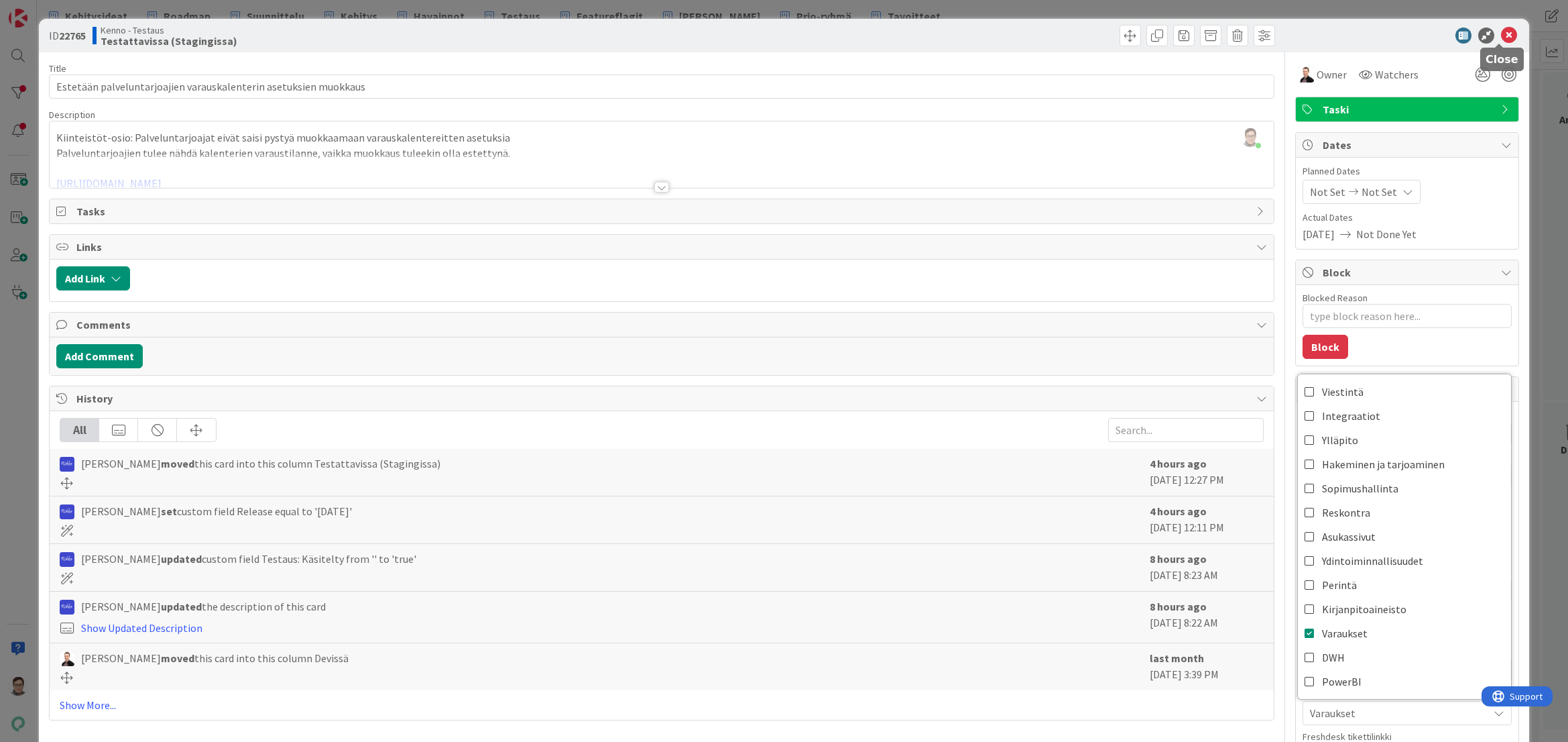
click at [1501, 39] on icon at bounding box center [1509, 36] width 16 height 16
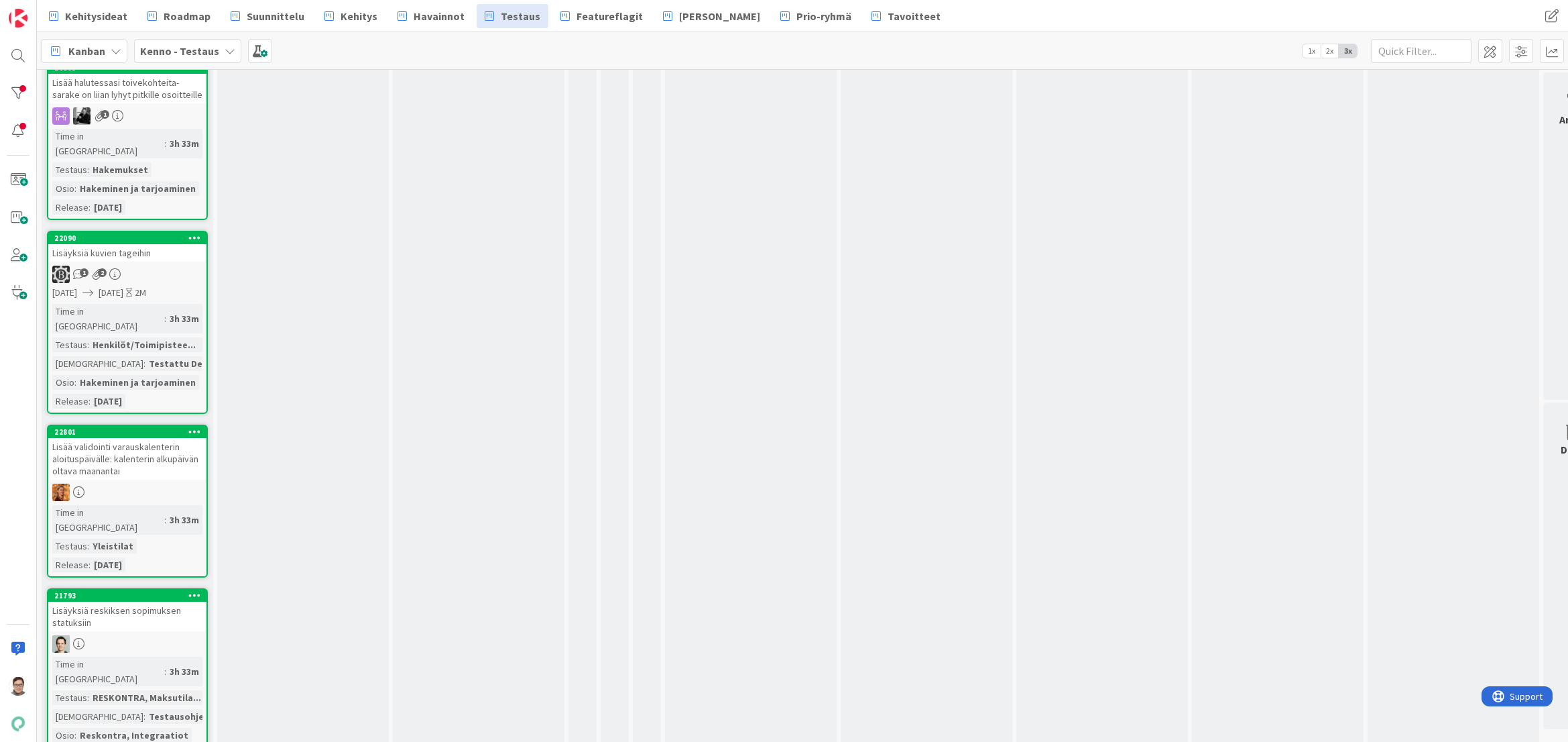
click at [115, 438] on div "Lisää validointi varauskalenterin aloituspäivälle: kalenterin alkupäivän oltava…" at bounding box center [127, 459] width 158 height 42
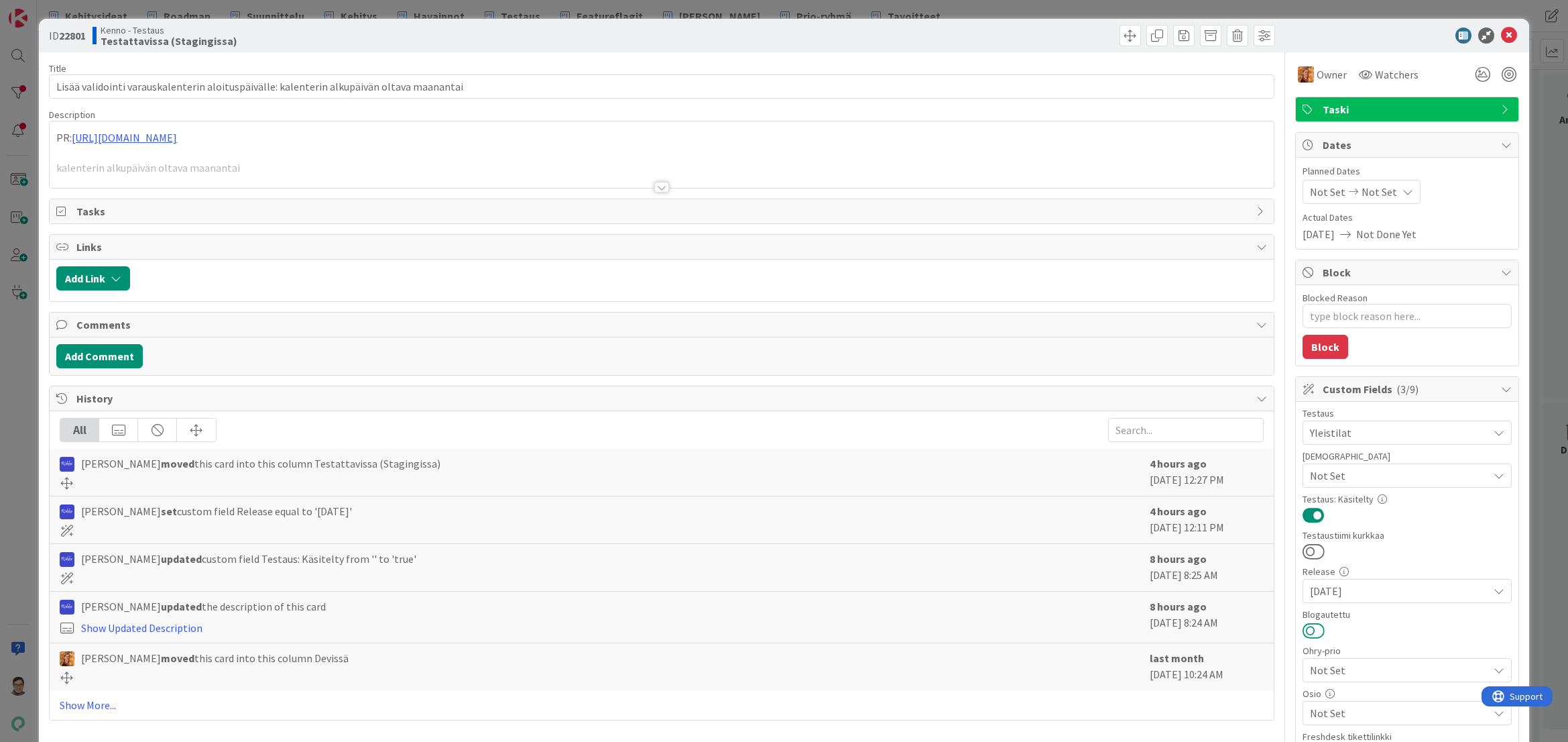
click at [1302, 625] on button at bounding box center [1314, 631] width 22 height 18
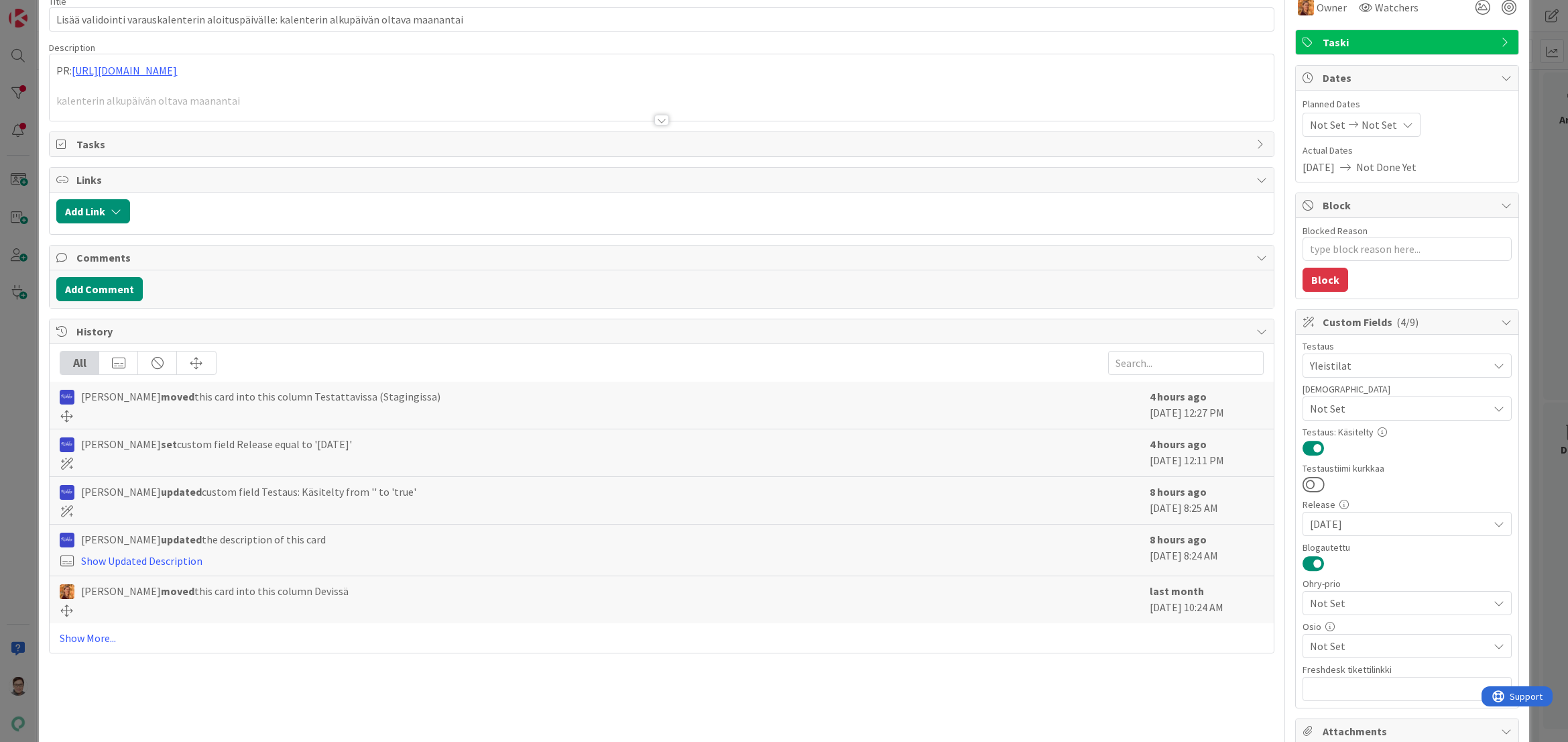
click at [1334, 644] on span "Not Set" at bounding box center [1399, 646] width 178 height 16
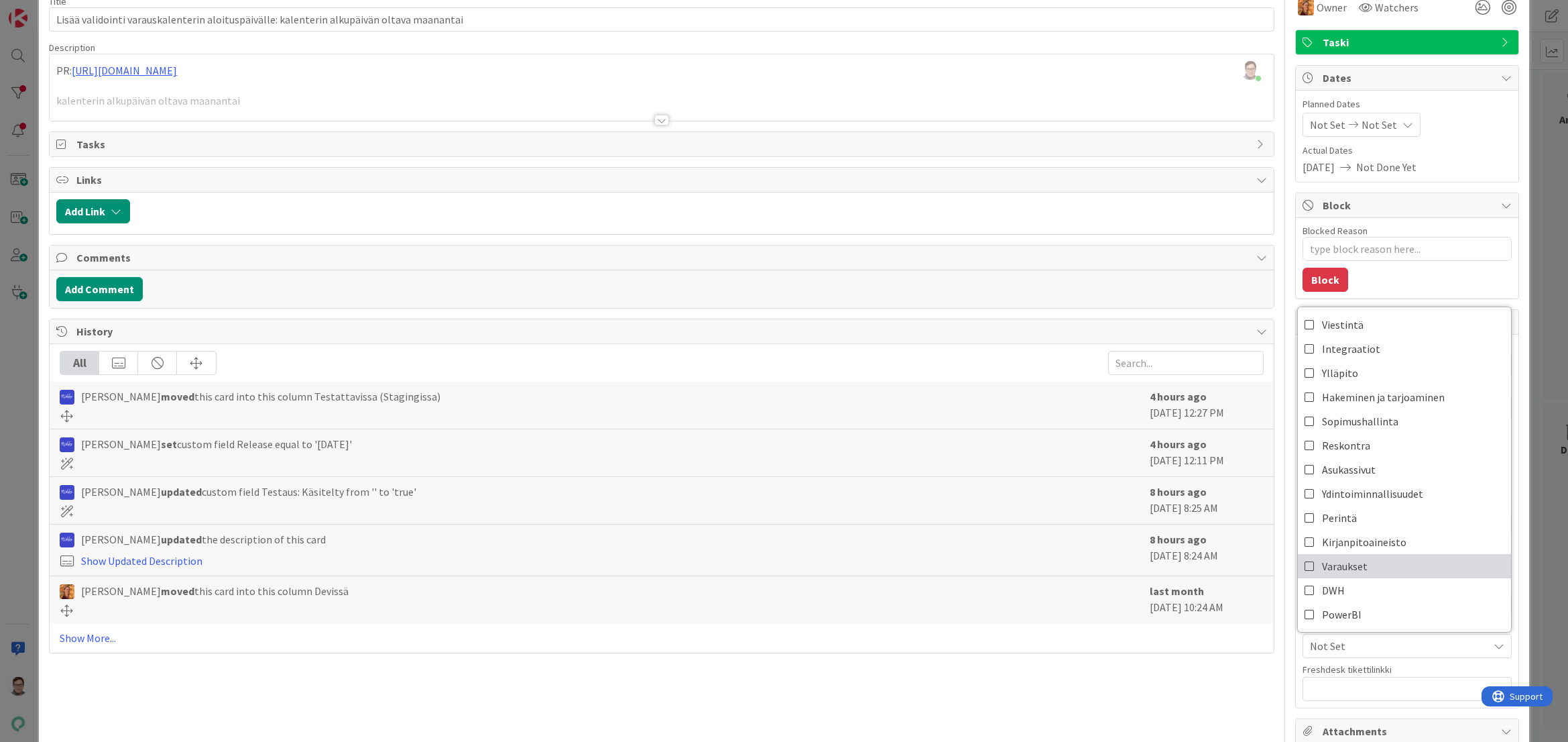
click at [1331, 565] on span "Varaukset" at bounding box center [1345, 565] width 45 height 20
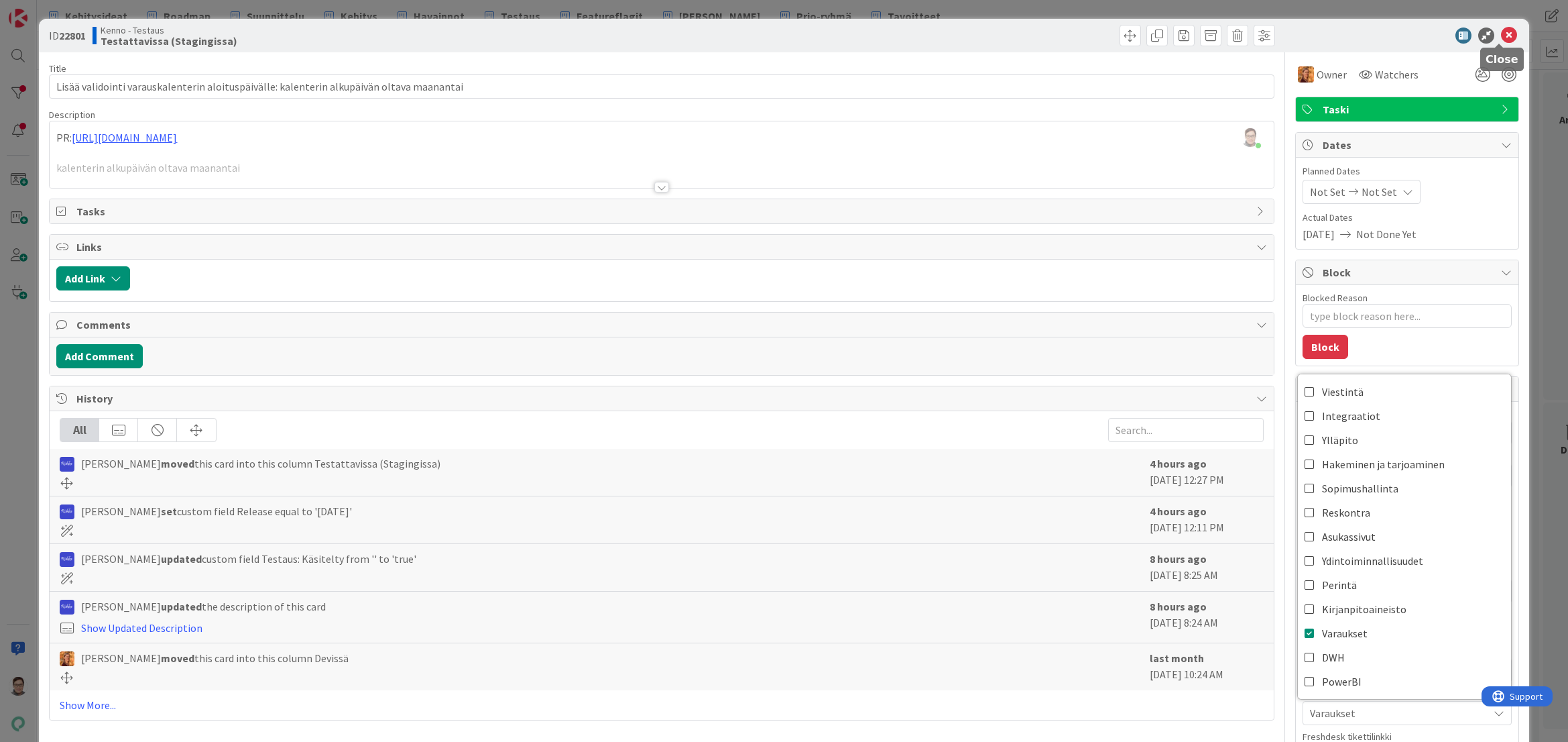
click at [1501, 30] on icon at bounding box center [1509, 36] width 16 height 16
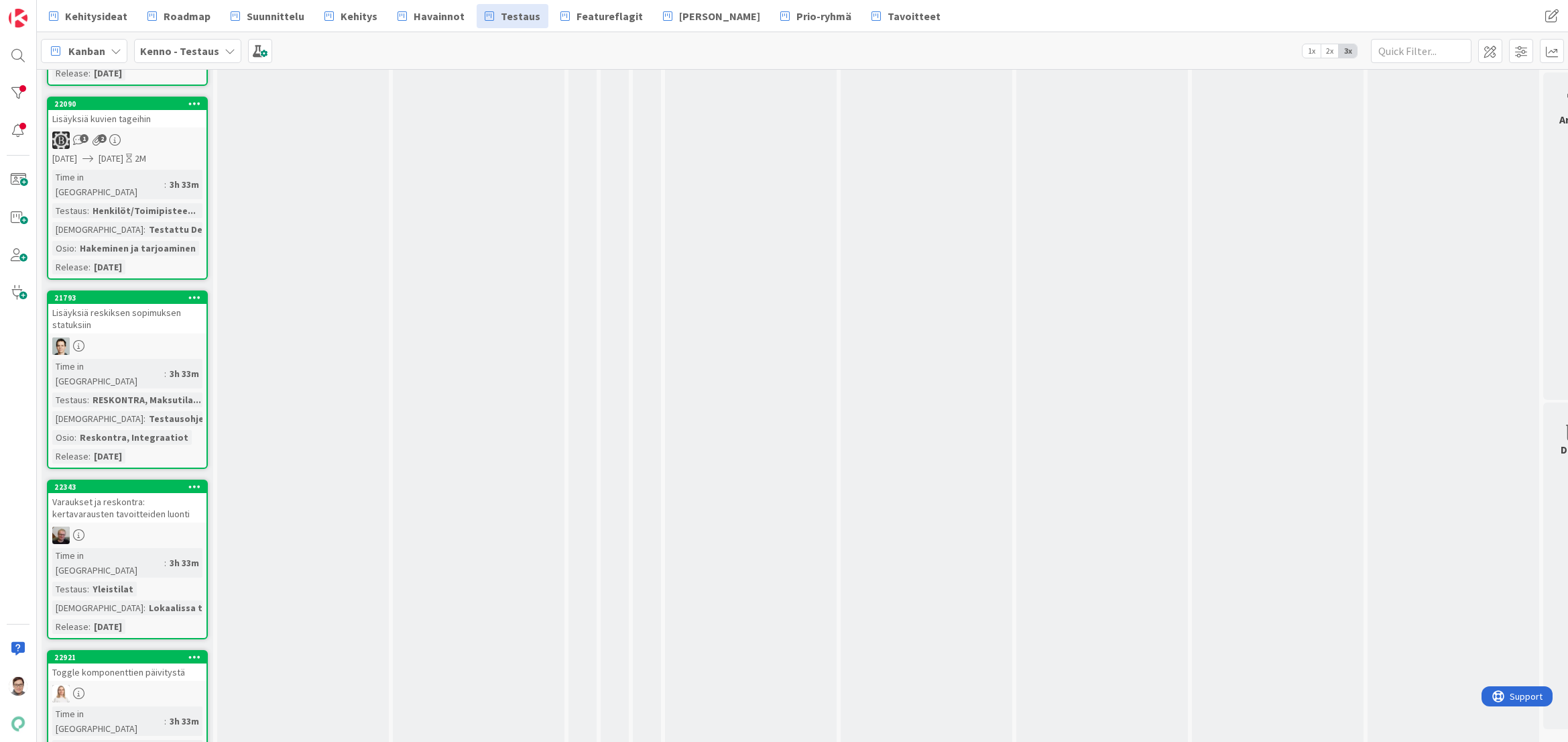
click at [109, 493] on div "Varaukset ja reskontra: kertavarausten tavoitteiden luonti" at bounding box center [127, 508] width 158 height 30
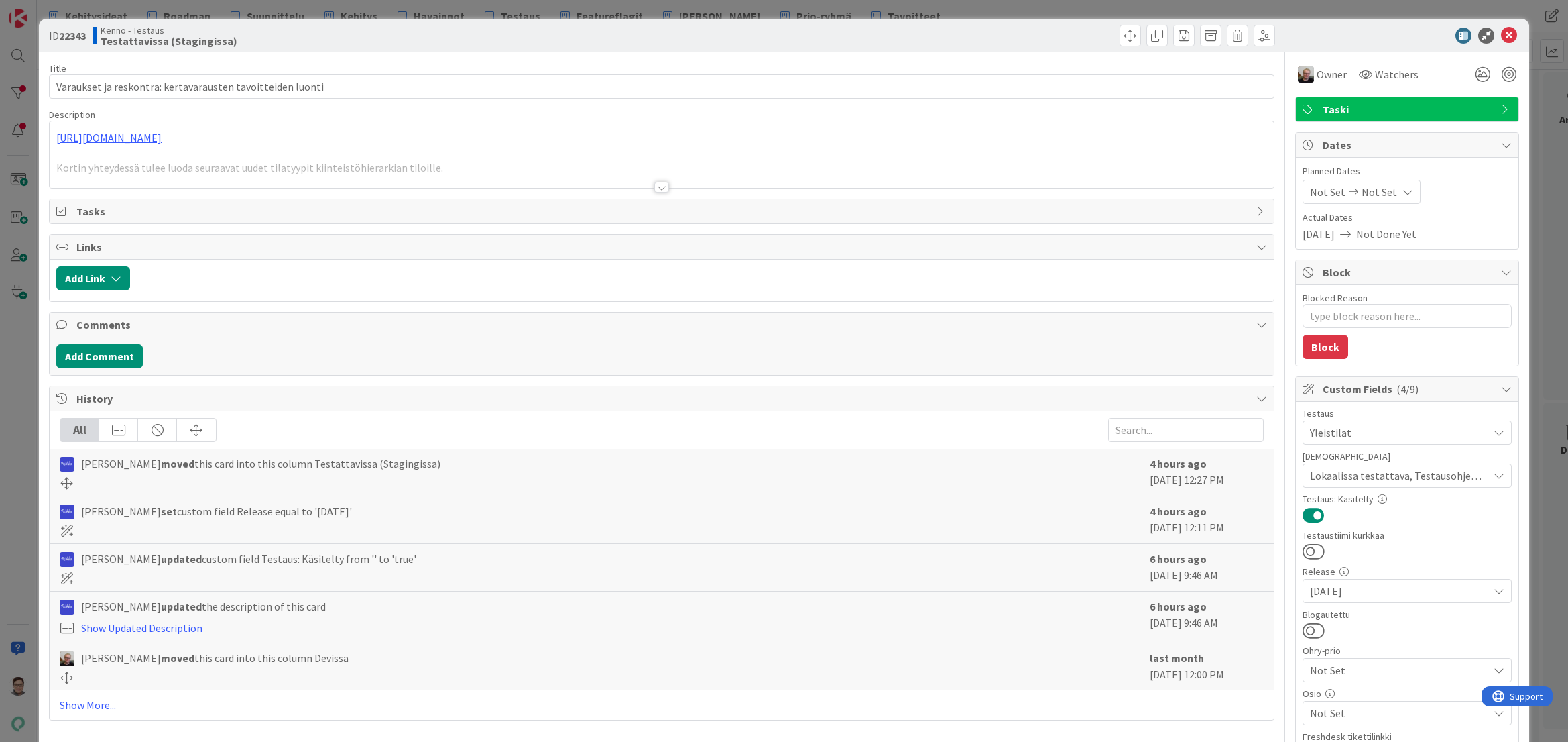
drag, startPoint x: 1304, startPoint y: 628, endPoint x: 1343, endPoint y: 634, distance: 39.5
click at [1304, 627] on button at bounding box center [1314, 631] width 22 height 18
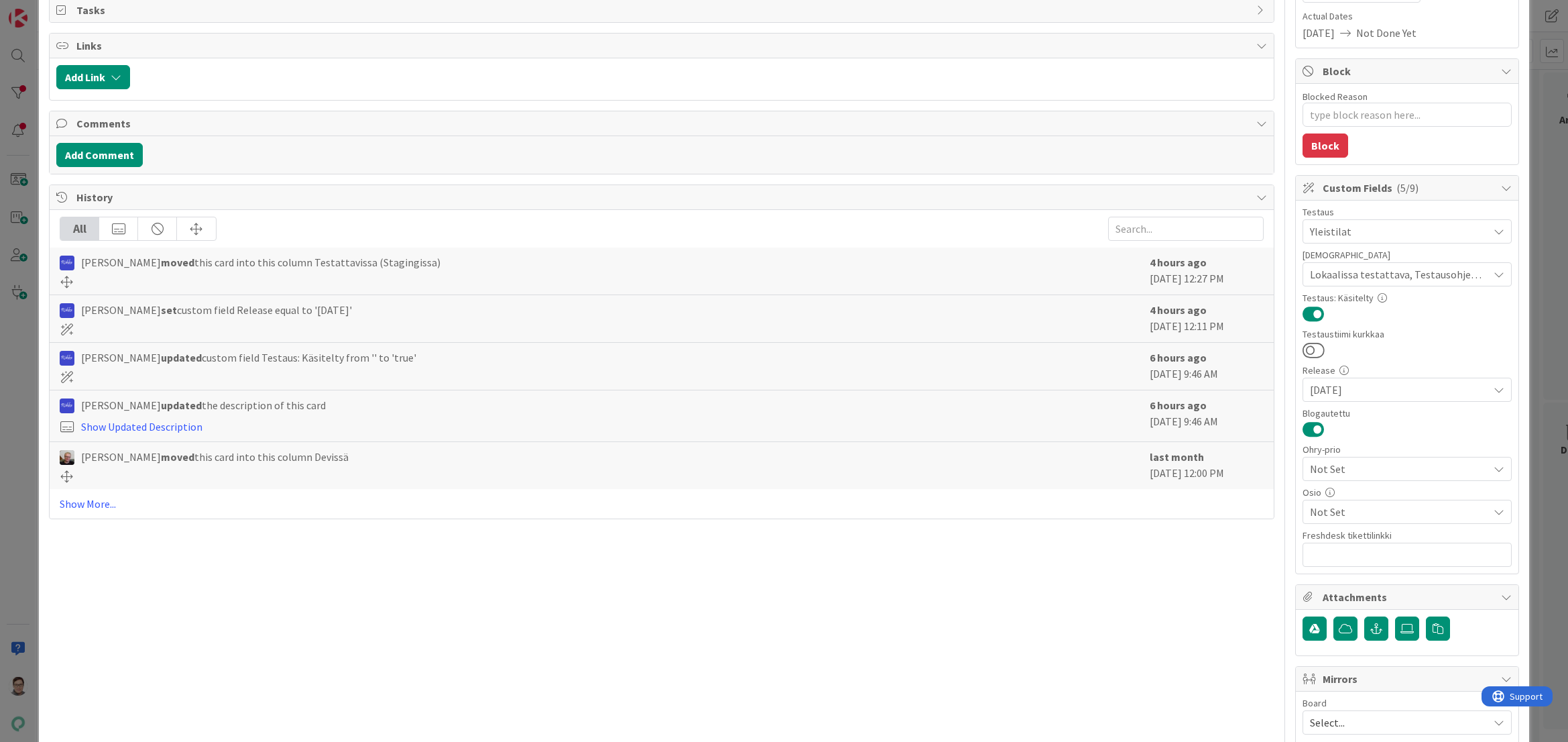
click at [1343, 512] on span "Not Set" at bounding box center [1399, 512] width 178 height 16
click at [1343, 433] on span "Varaukset" at bounding box center [1345, 432] width 45 height 20
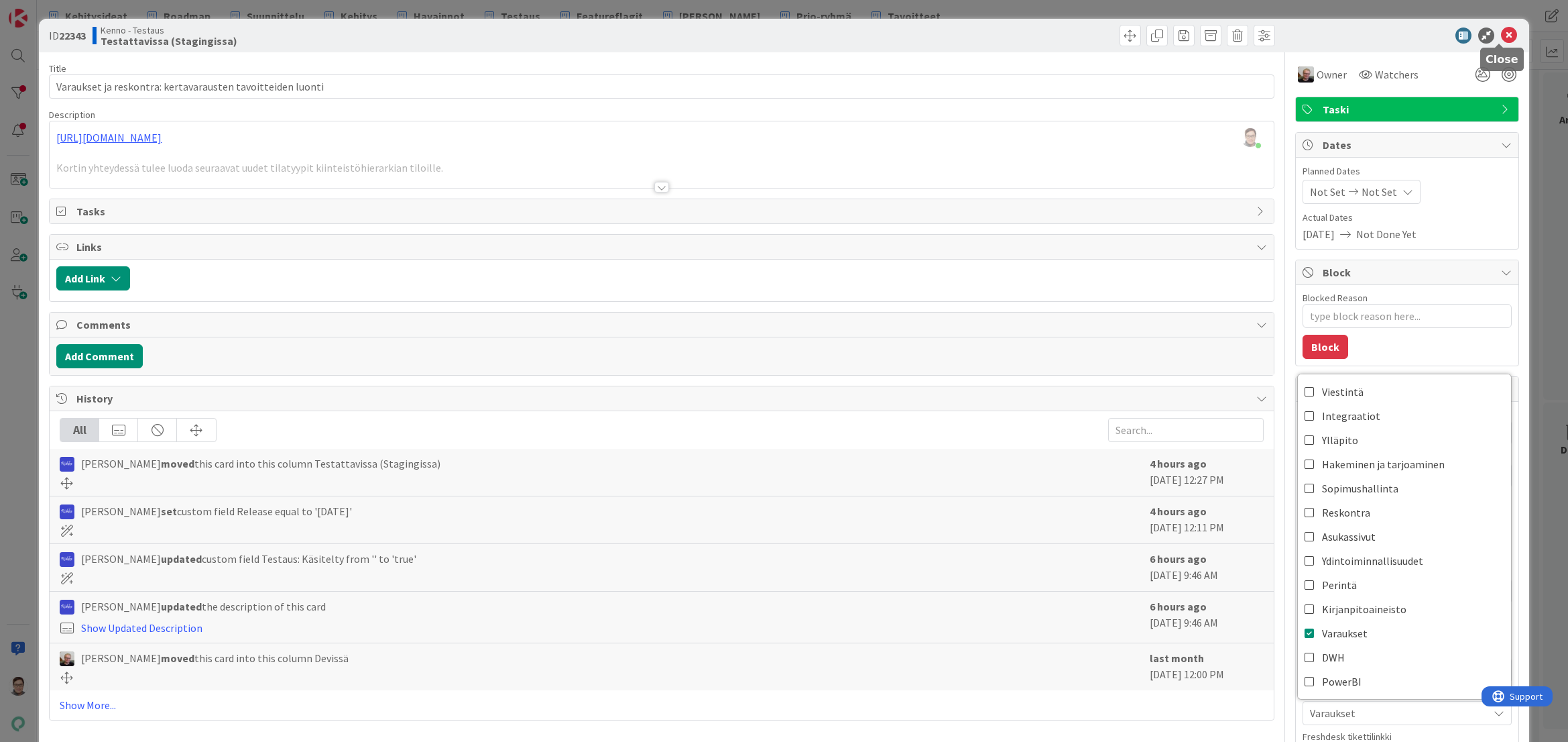
click at [1501, 33] on icon at bounding box center [1509, 36] width 16 height 16
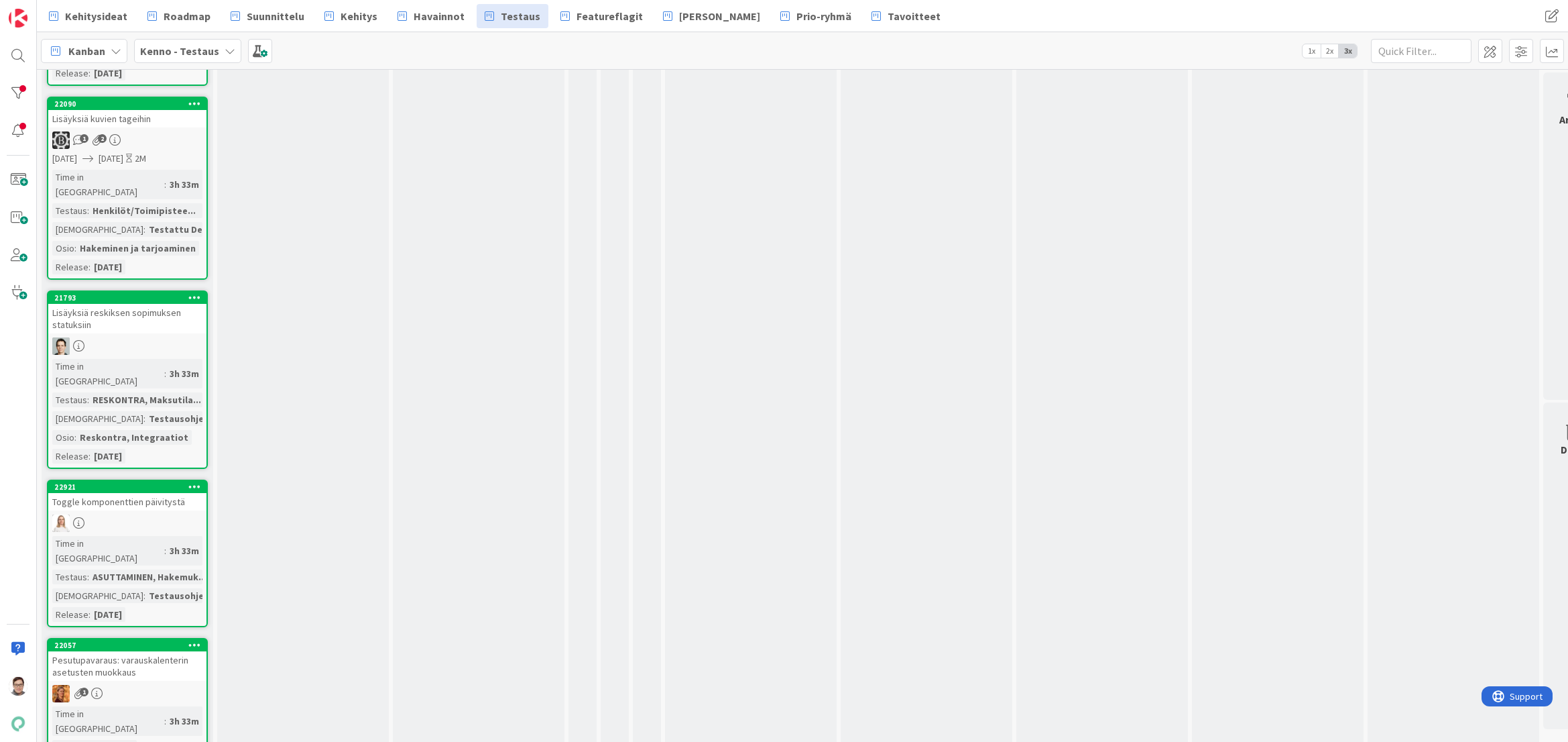
click at [111, 493] on div "Toggle komponenttien päivitystä" at bounding box center [127, 502] width 158 height 18
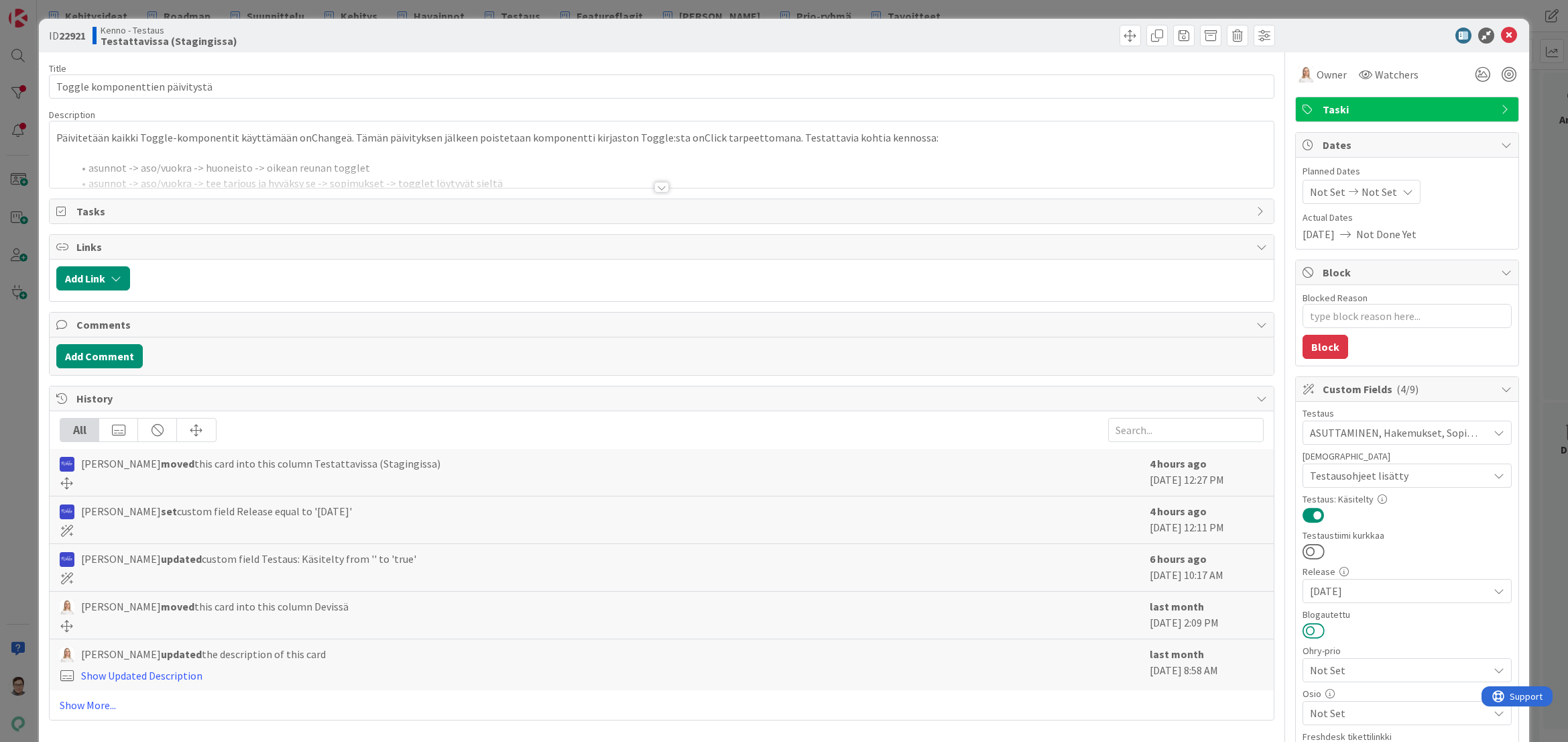
click at [1306, 631] on button at bounding box center [1314, 631] width 22 height 18
click at [1501, 35] on icon at bounding box center [1509, 36] width 16 height 16
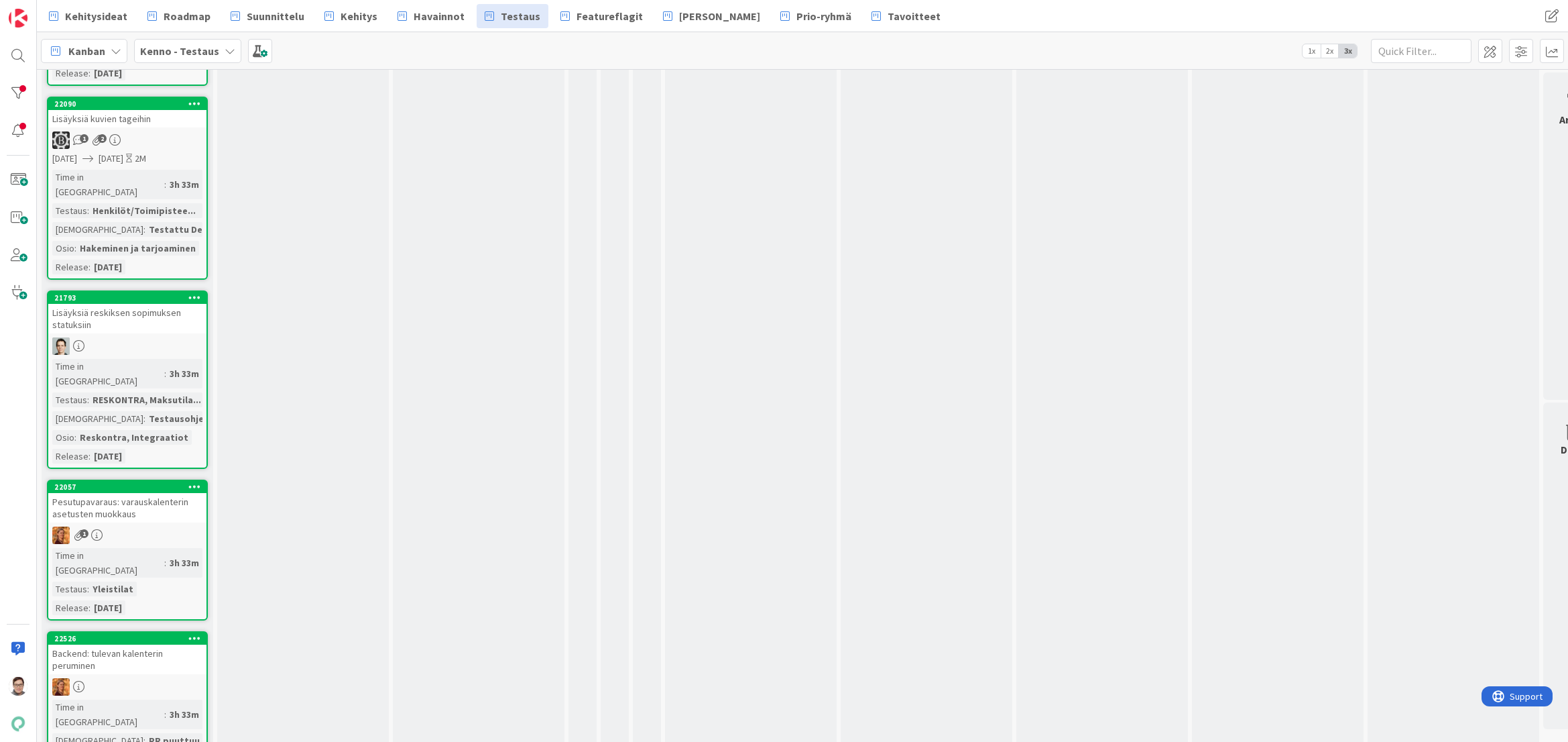
click at [130, 493] on div "Pesutupavaraus: varauskalenterin asetusten muokkaus" at bounding box center [127, 508] width 158 height 30
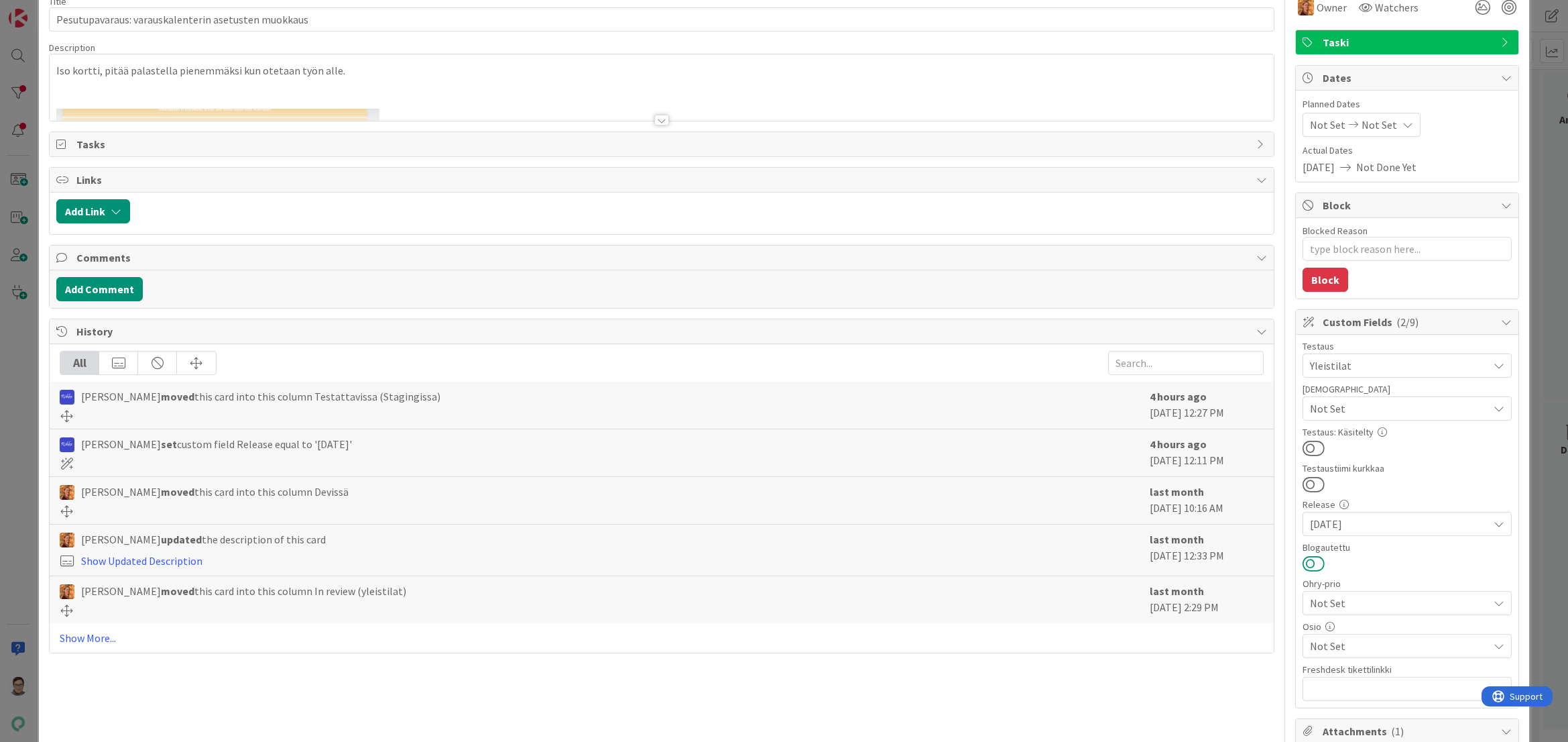
click at [1307, 561] on button at bounding box center [1314, 564] width 22 height 18
click at [1332, 647] on span "Not Set" at bounding box center [1399, 646] width 178 height 16
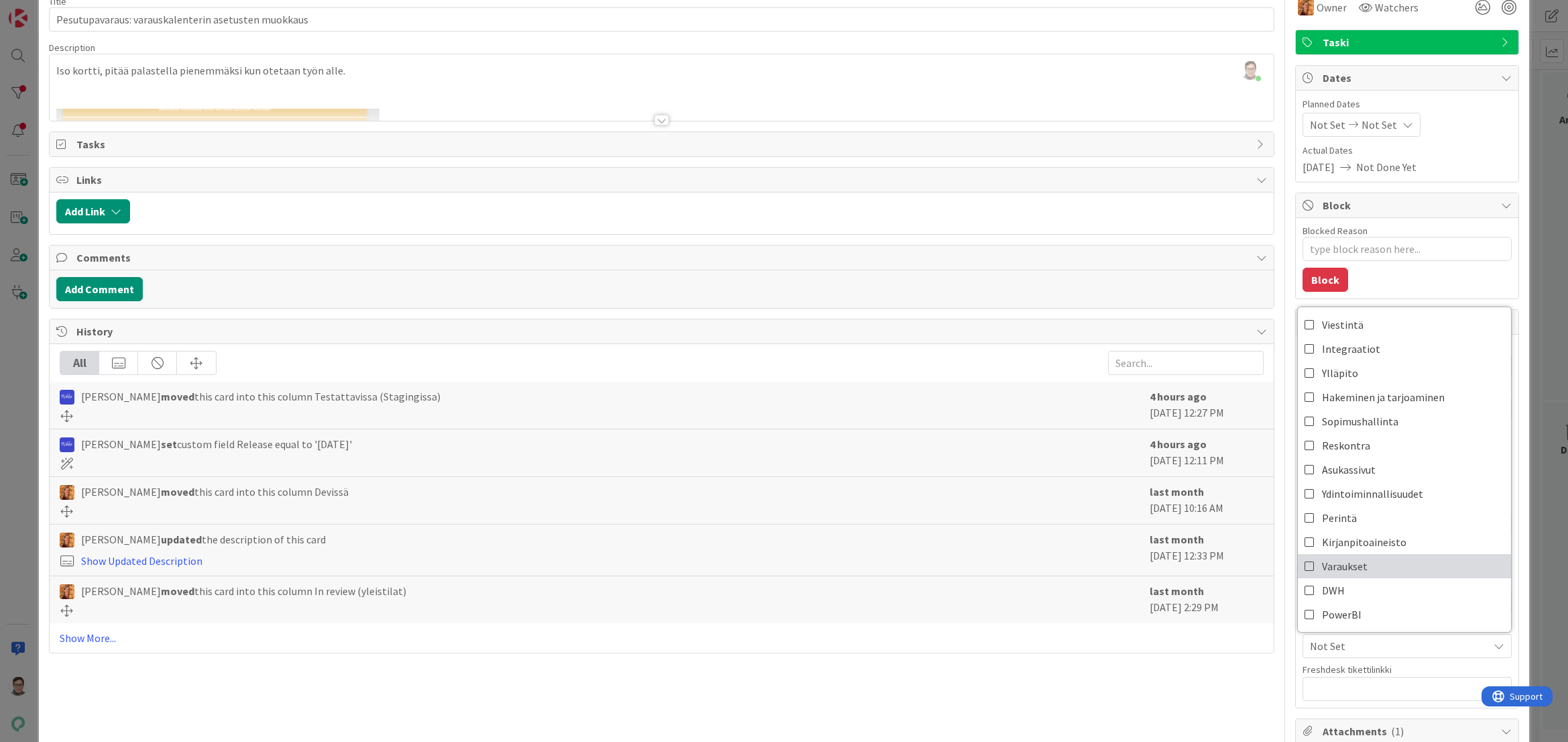
click at [1334, 570] on span "Varaukset" at bounding box center [1345, 565] width 45 height 20
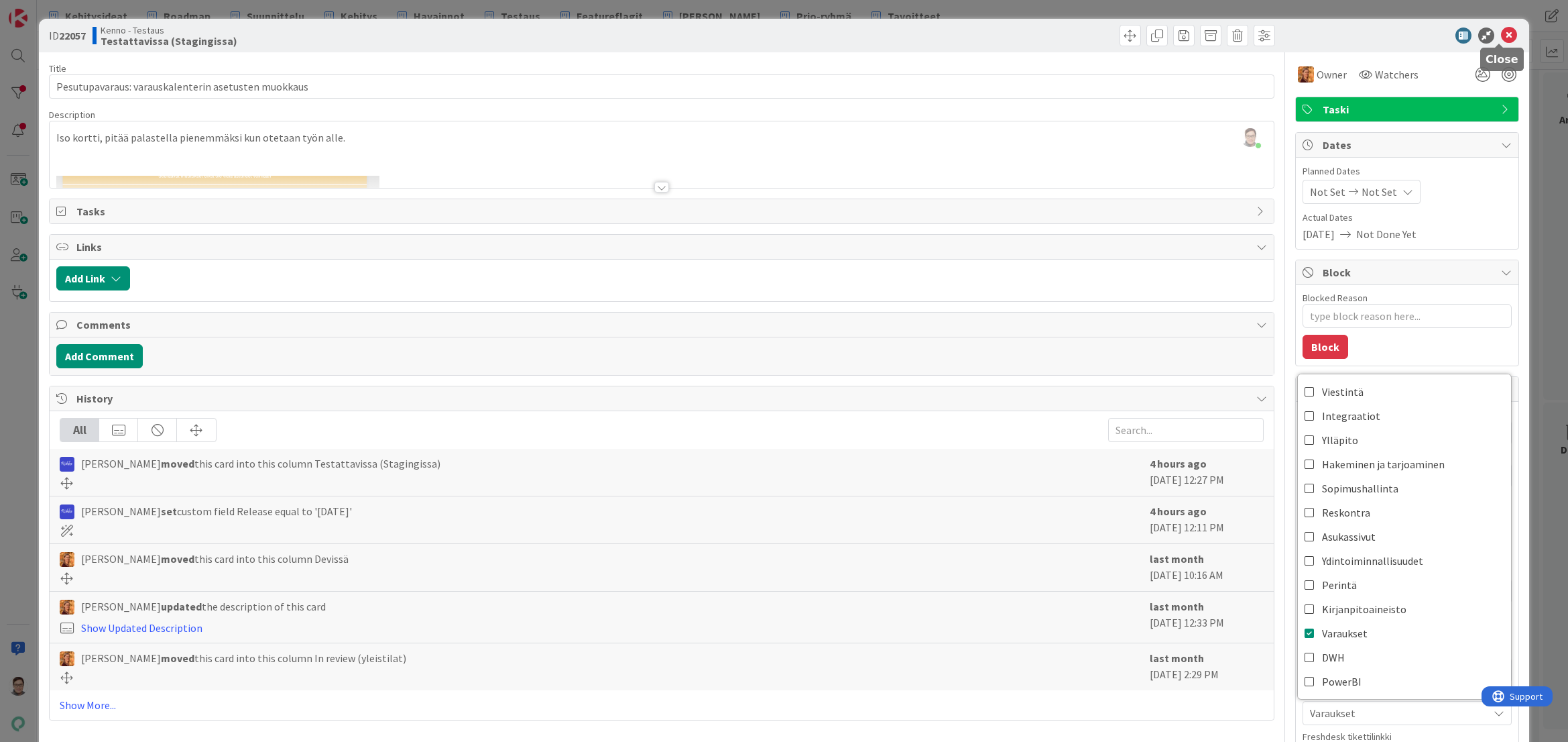
click at [1502, 40] on icon at bounding box center [1509, 36] width 16 height 16
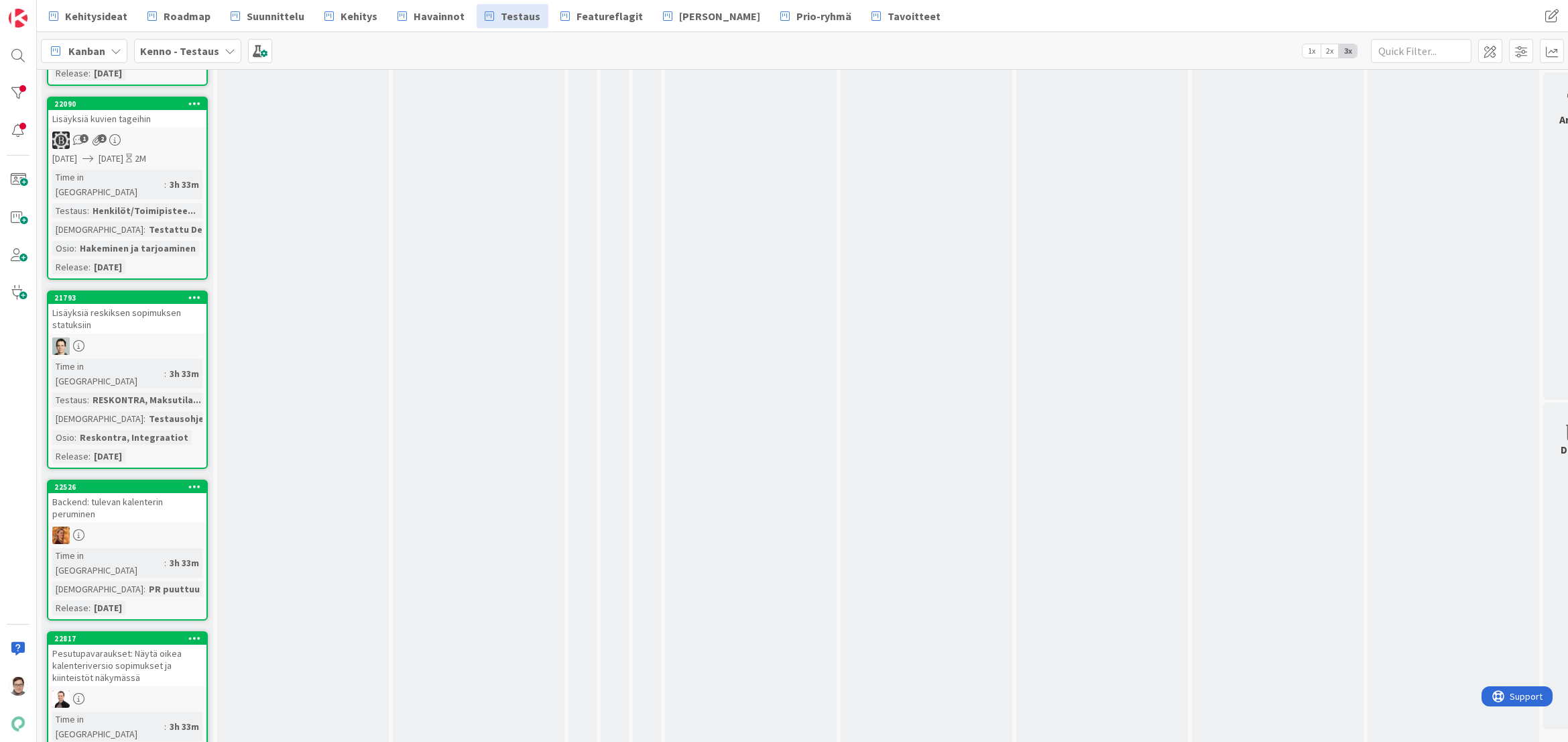
click at [101, 493] on div "Backend: tulevan kalenterin peruminen" at bounding box center [127, 508] width 158 height 30
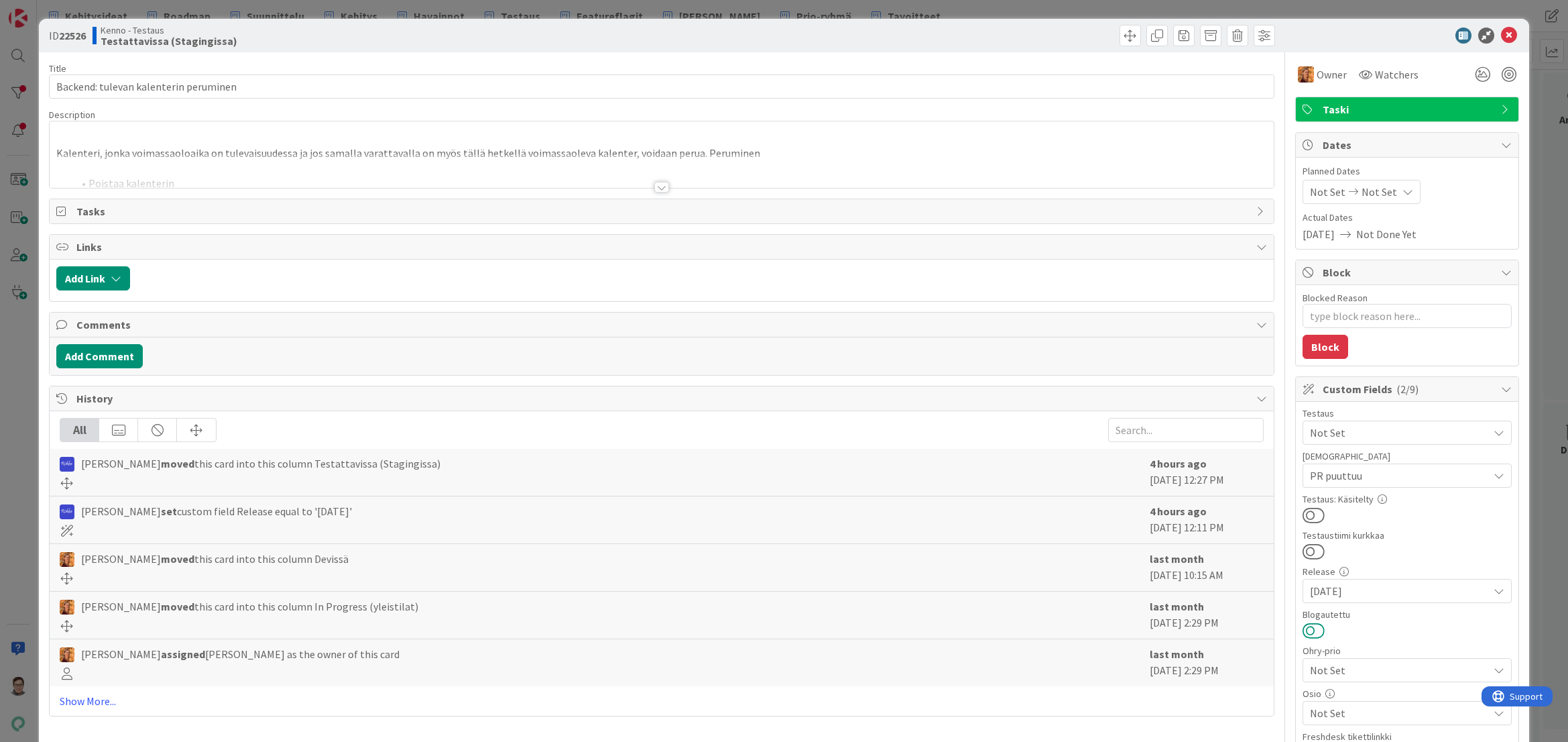
click at [1308, 626] on button at bounding box center [1314, 631] width 22 height 18
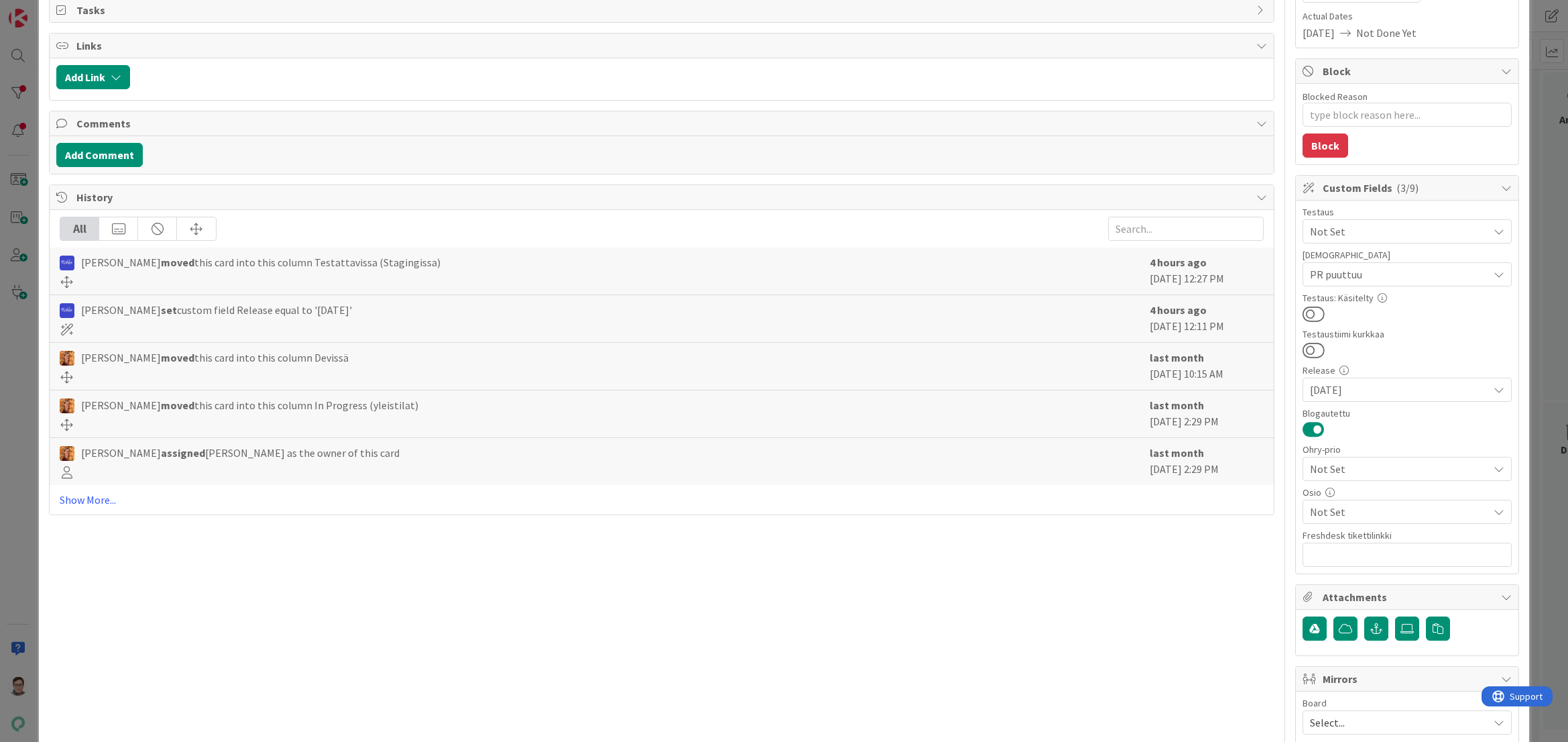
click at [1353, 512] on span "Not Set" at bounding box center [1399, 512] width 178 height 16
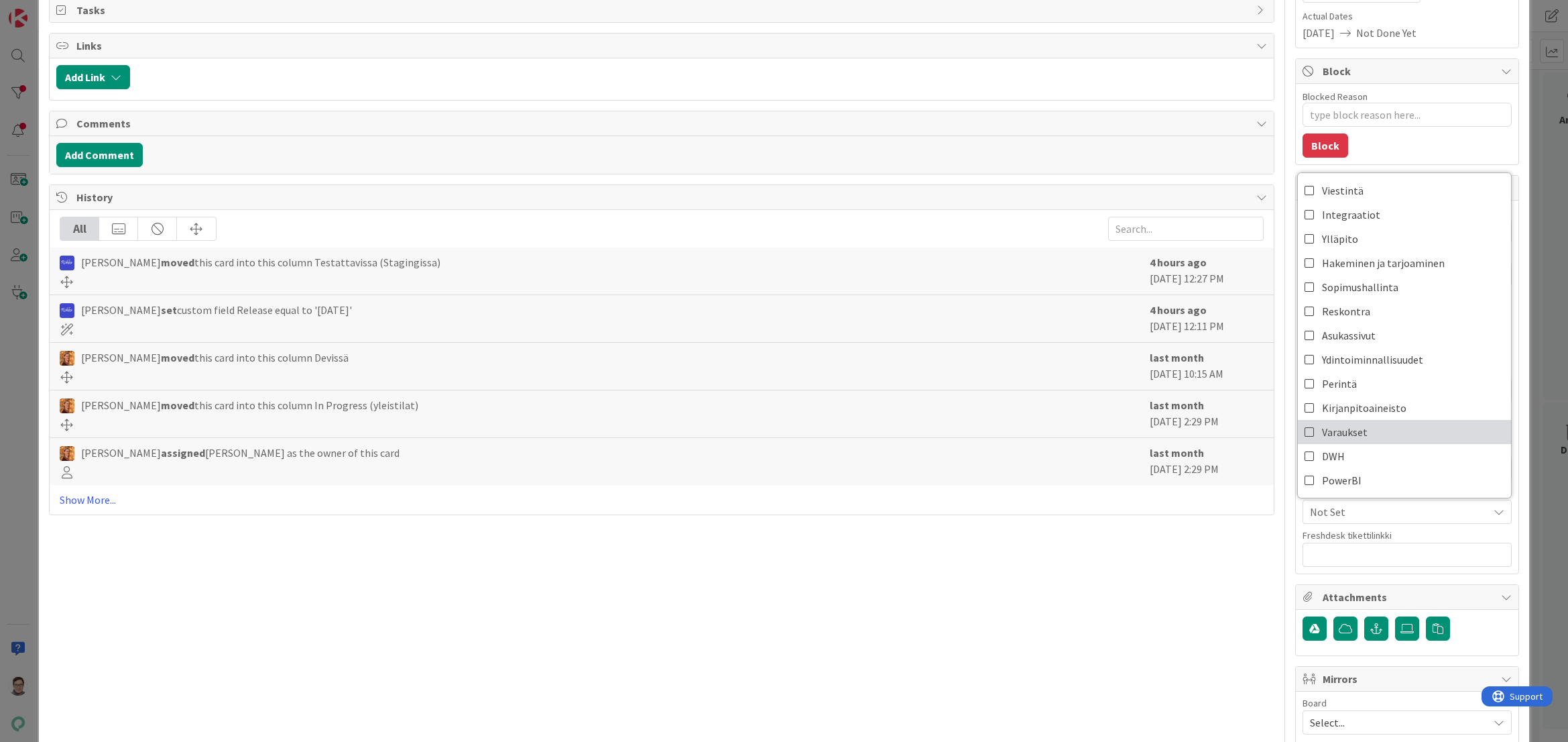
click at [1331, 430] on span "Varaukset" at bounding box center [1345, 432] width 45 height 20
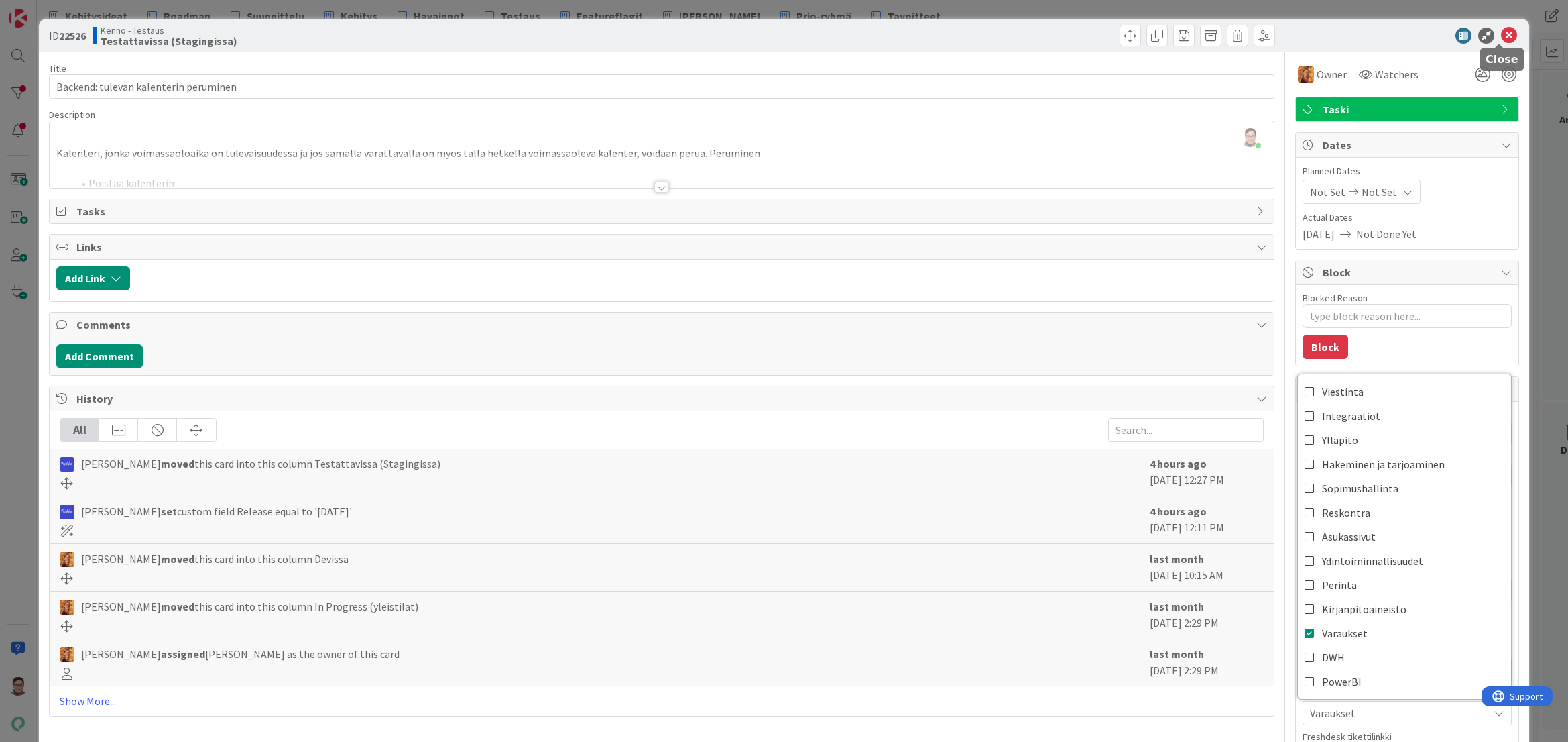
click at [1501, 40] on icon at bounding box center [1509, 36] width 16 height 16
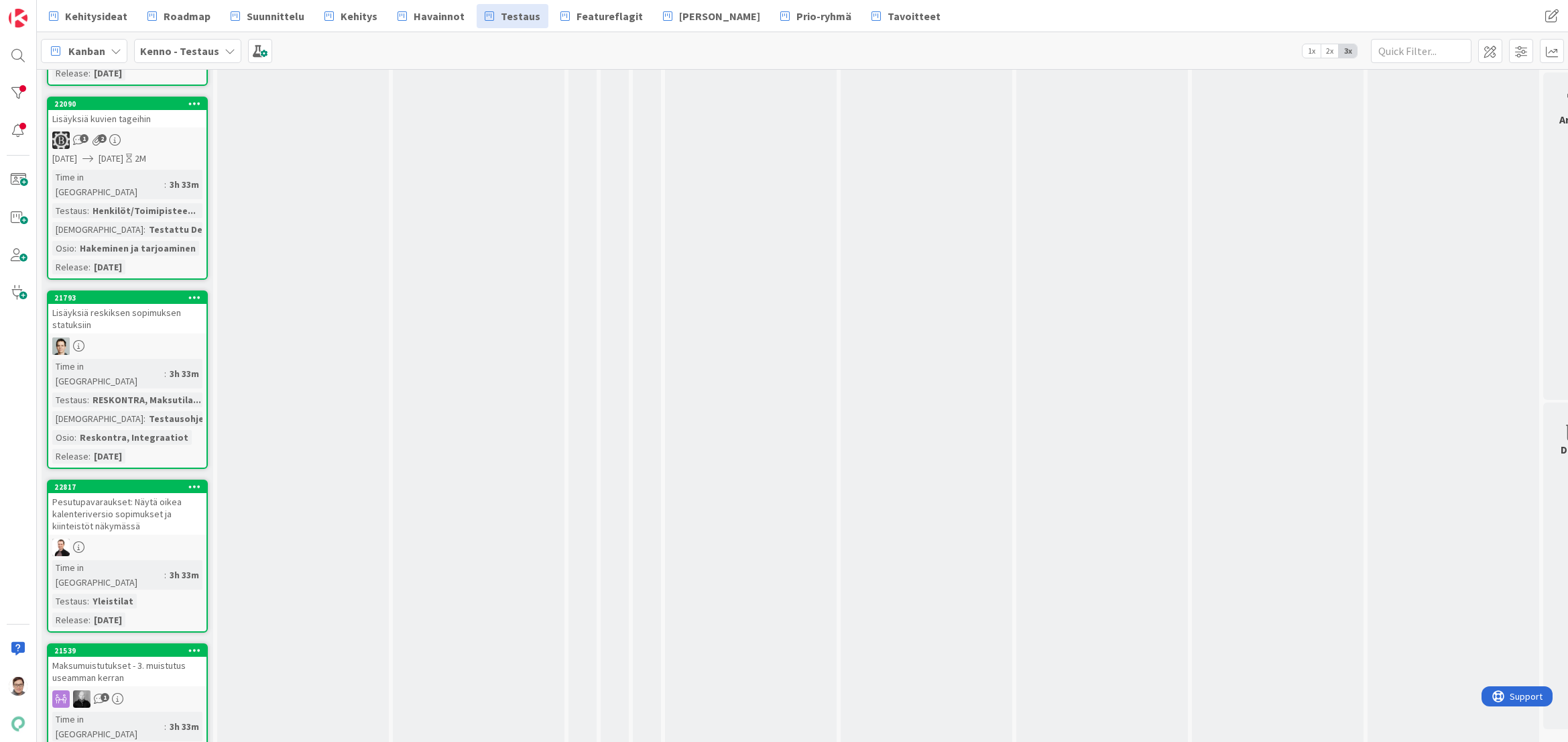
click at [131, 493] on div "Pesutupavaraukset: Näytä oikea kalenteriversio sopimukset ja kiinteistöt näkymä…" at bounding box center [127, 513] width 158 height 42
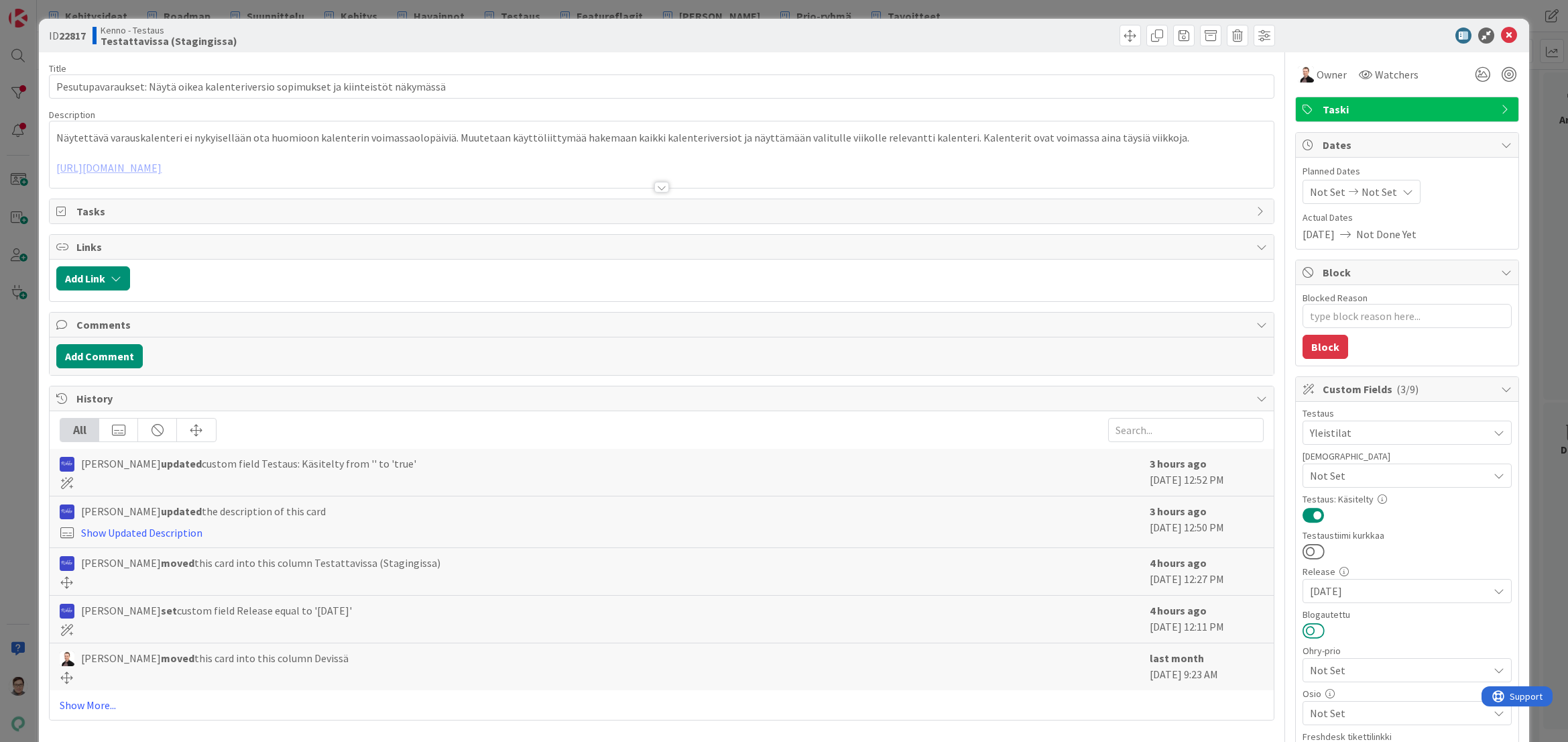
click at [1305, 625] on button at bounding box center [1314, 631] width 22 height 18
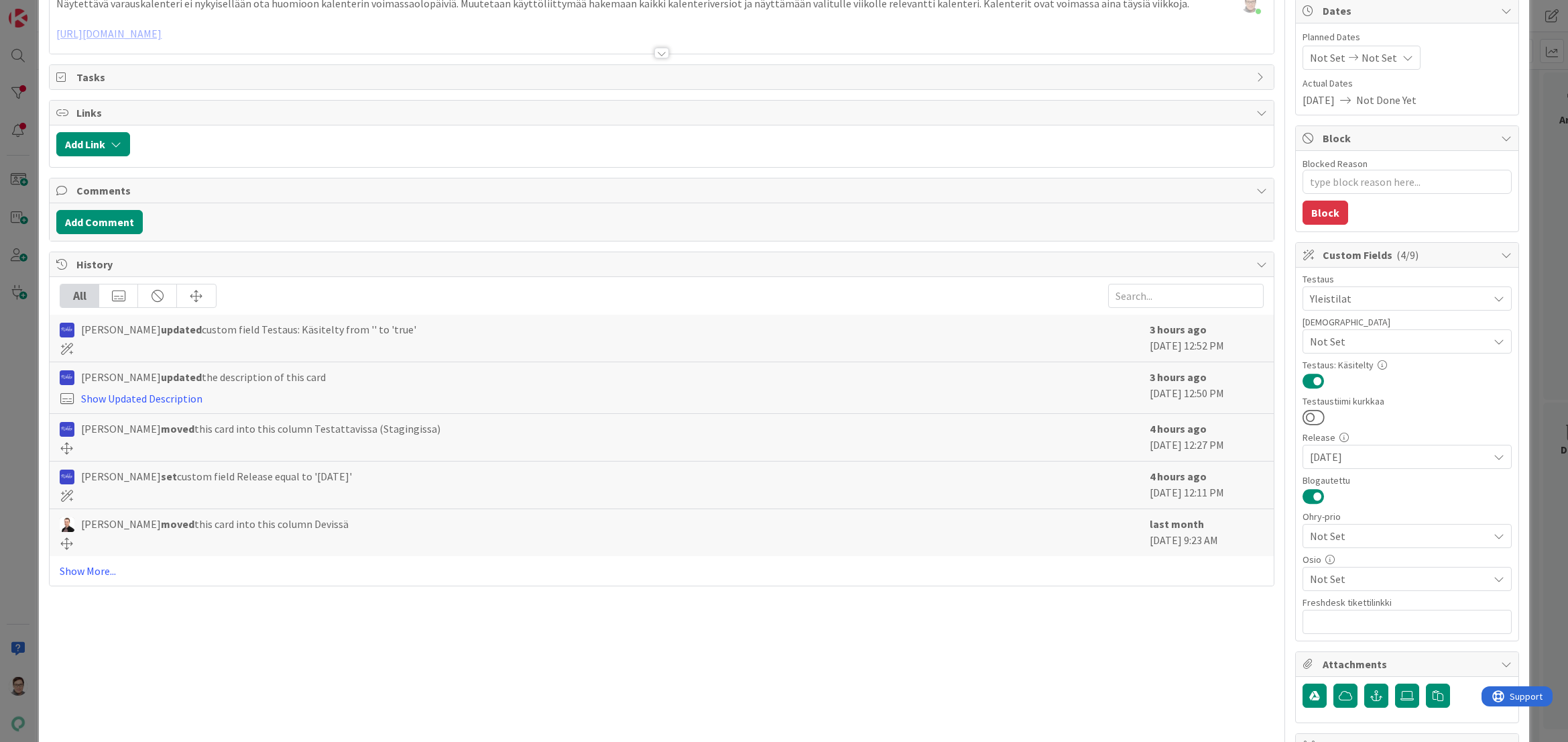
click at [1348, 578] on span "Not Set" at bounding box center [1399, 579] width 178 height 16
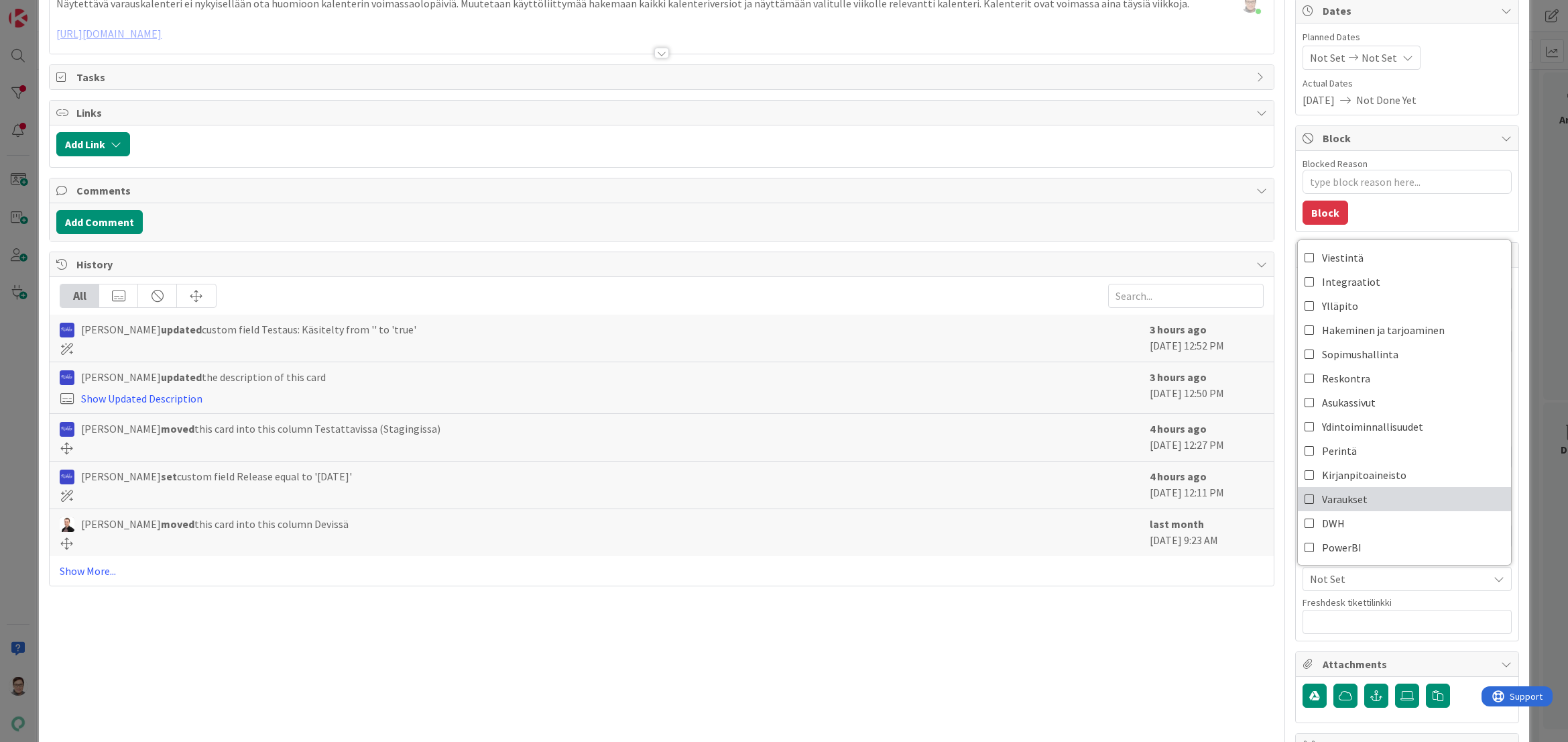
click at [1344, 499] on span "Varaukset" at bounding box center [1345, 499] width 45 height 20
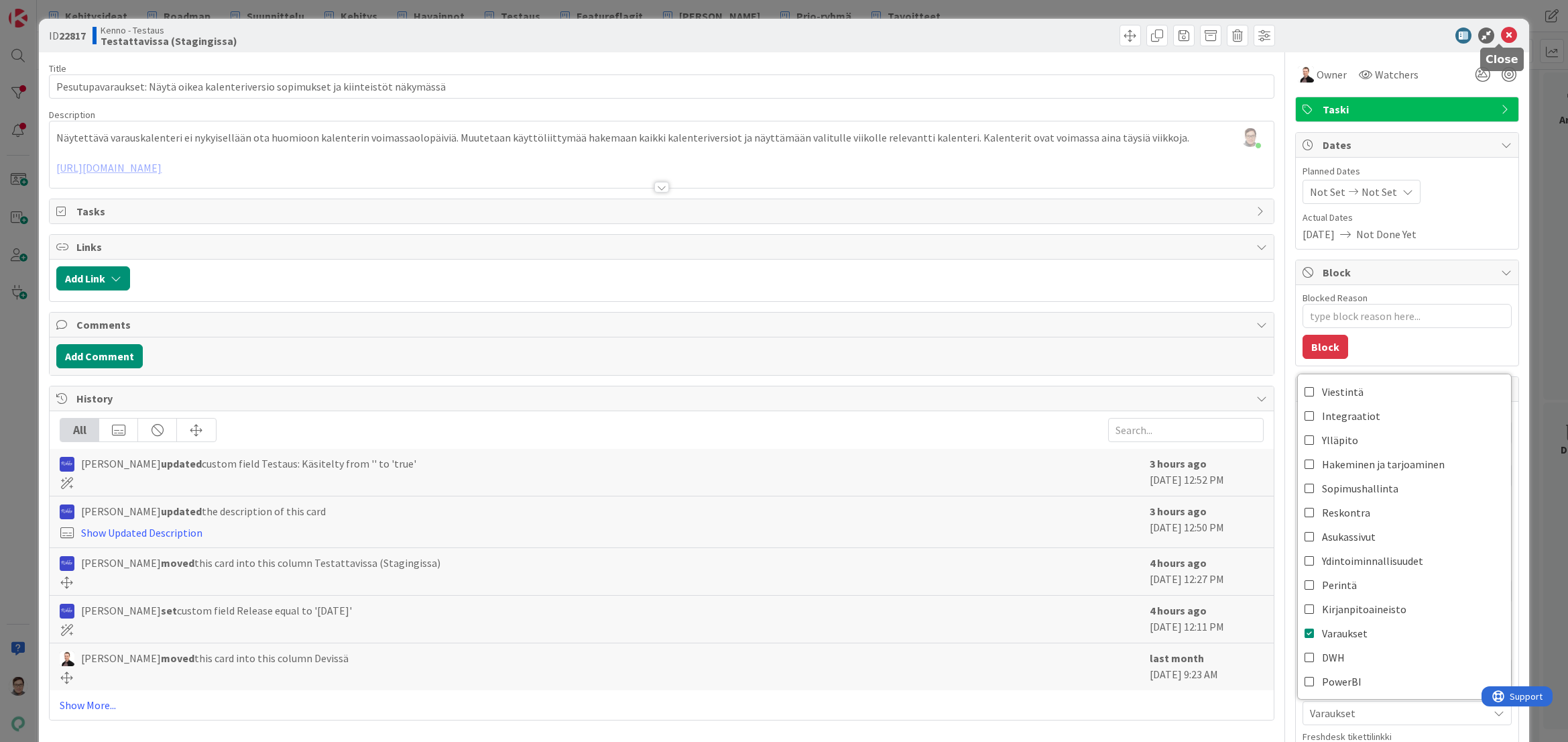
click at [1505, 34] on icon at bounding box center [1509, 36] width 16 height 16
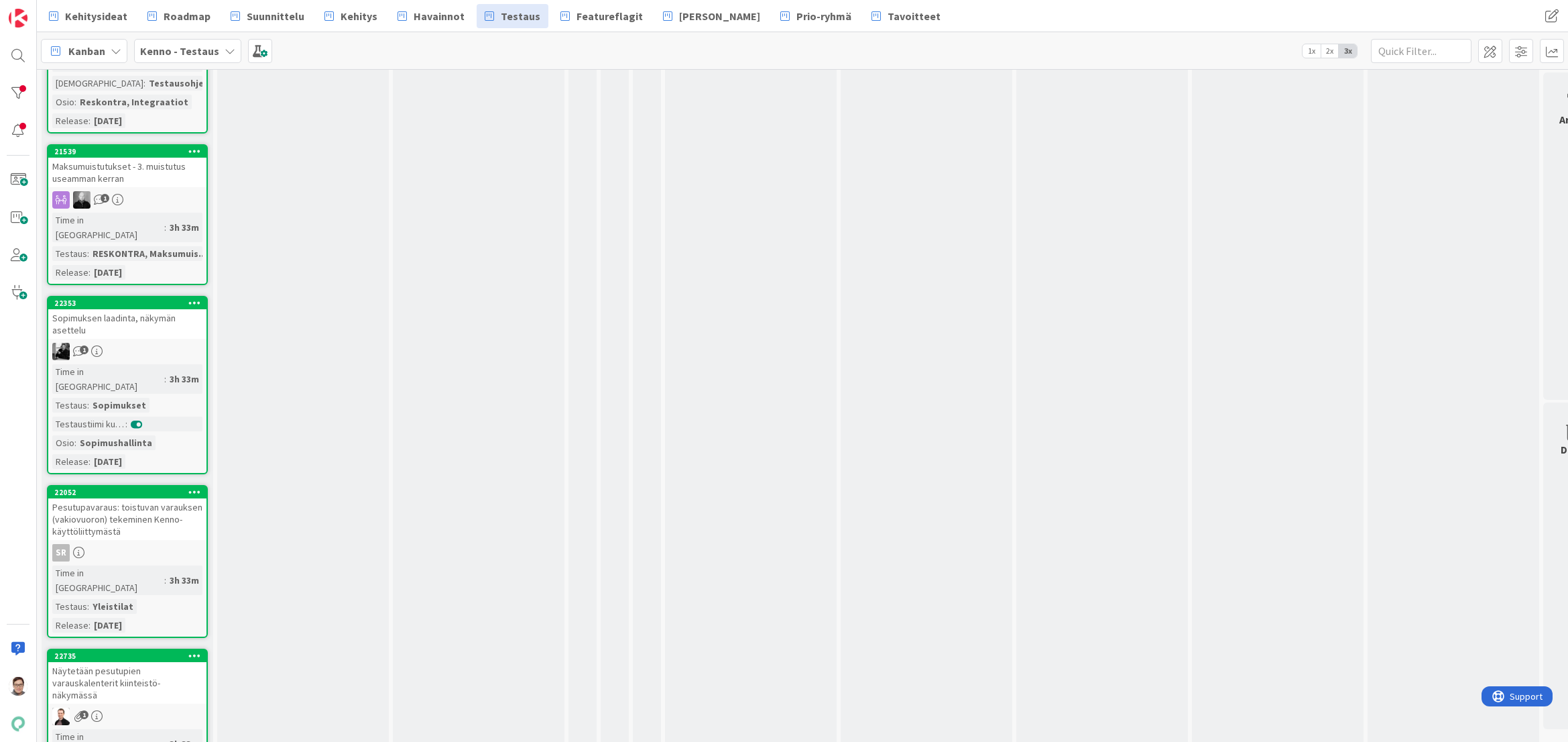
click at [119, 499] on div "Pesutupavaraus: toistuvan varauksen (vakiovuoron) tekeminen Kenno-käyttöliittym…" at bounding box center [127, 519] width 158 height 42
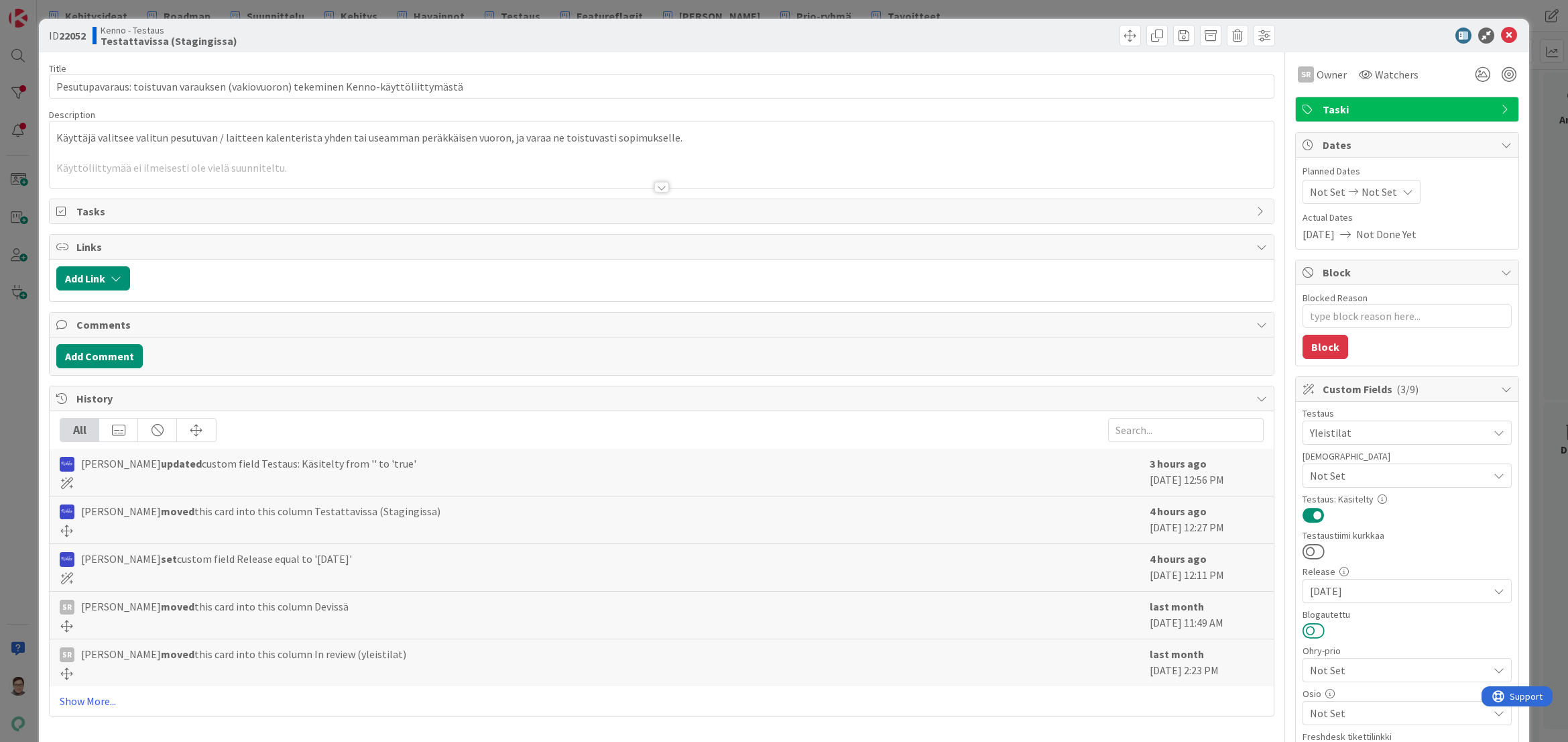
click at [1302, 631] on button at bounding box center [1314, 631] width 22 height 18
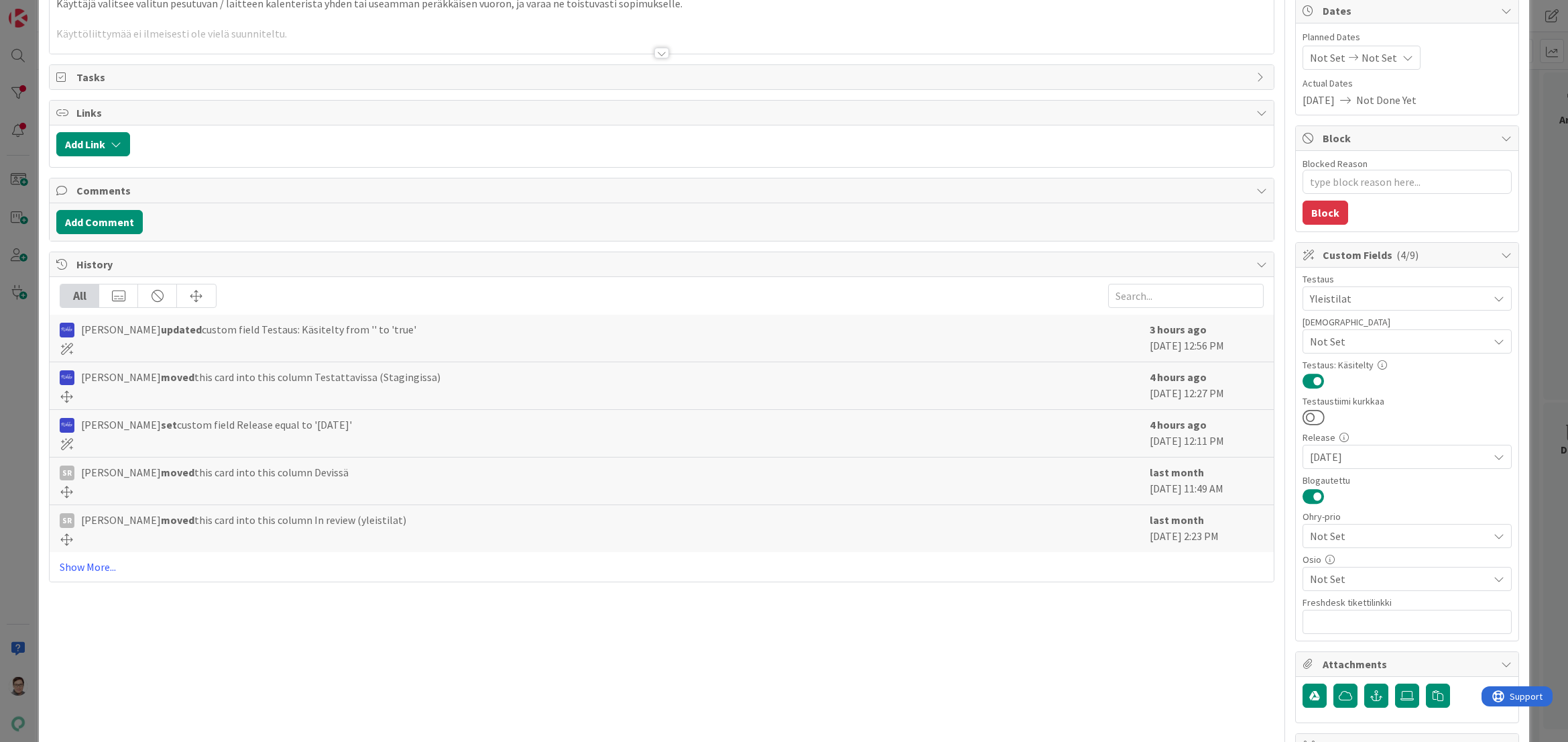
click at [1360, 580] on span "Not Set" at bounding box center [1399, 579] width 178 height 16
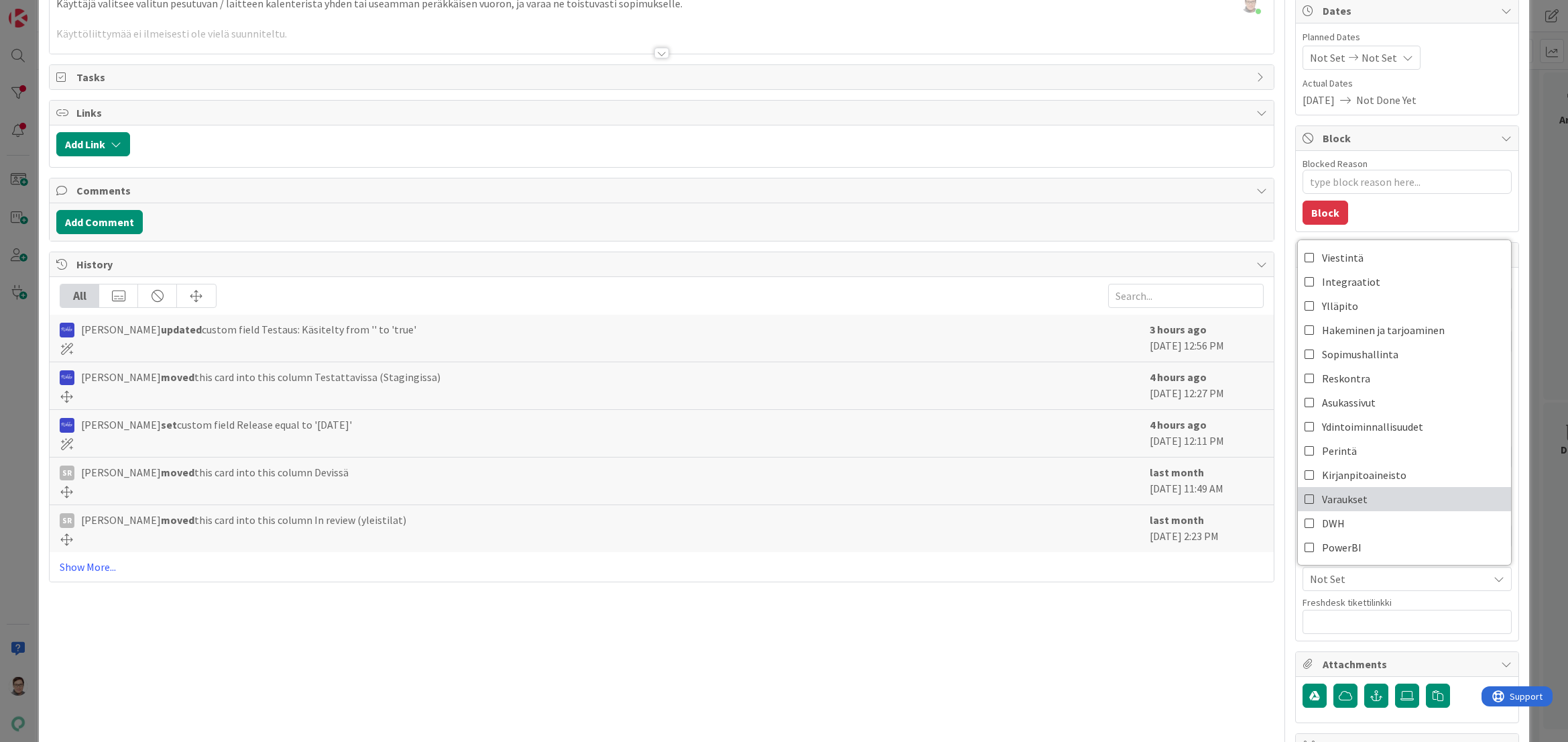
click at [1345, 504] on span "Varaukset" at bounding box center [1345, 499] width 45 height 20
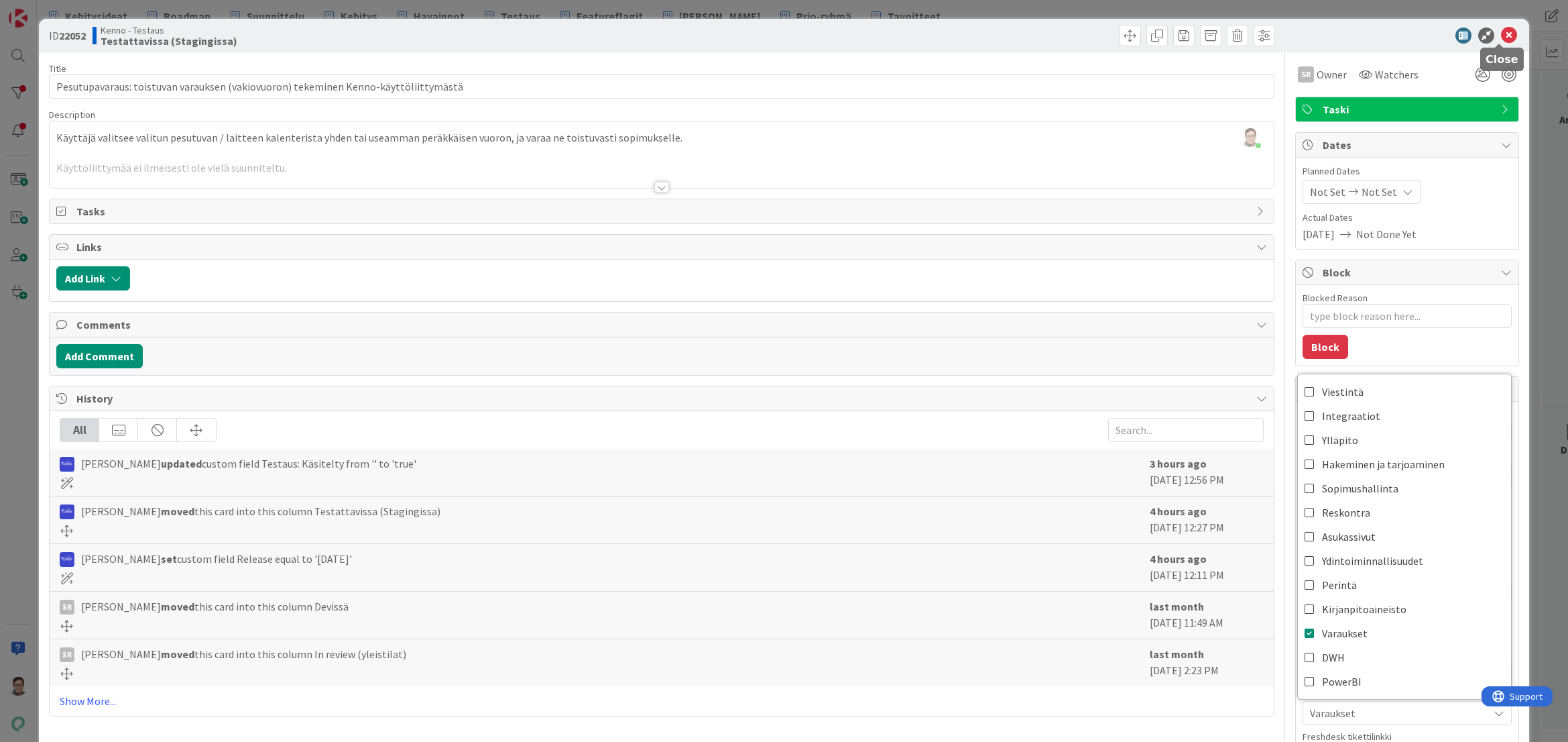
click at [1501, 33] on icon at bounding box center [1509, 36] width 16 height 16
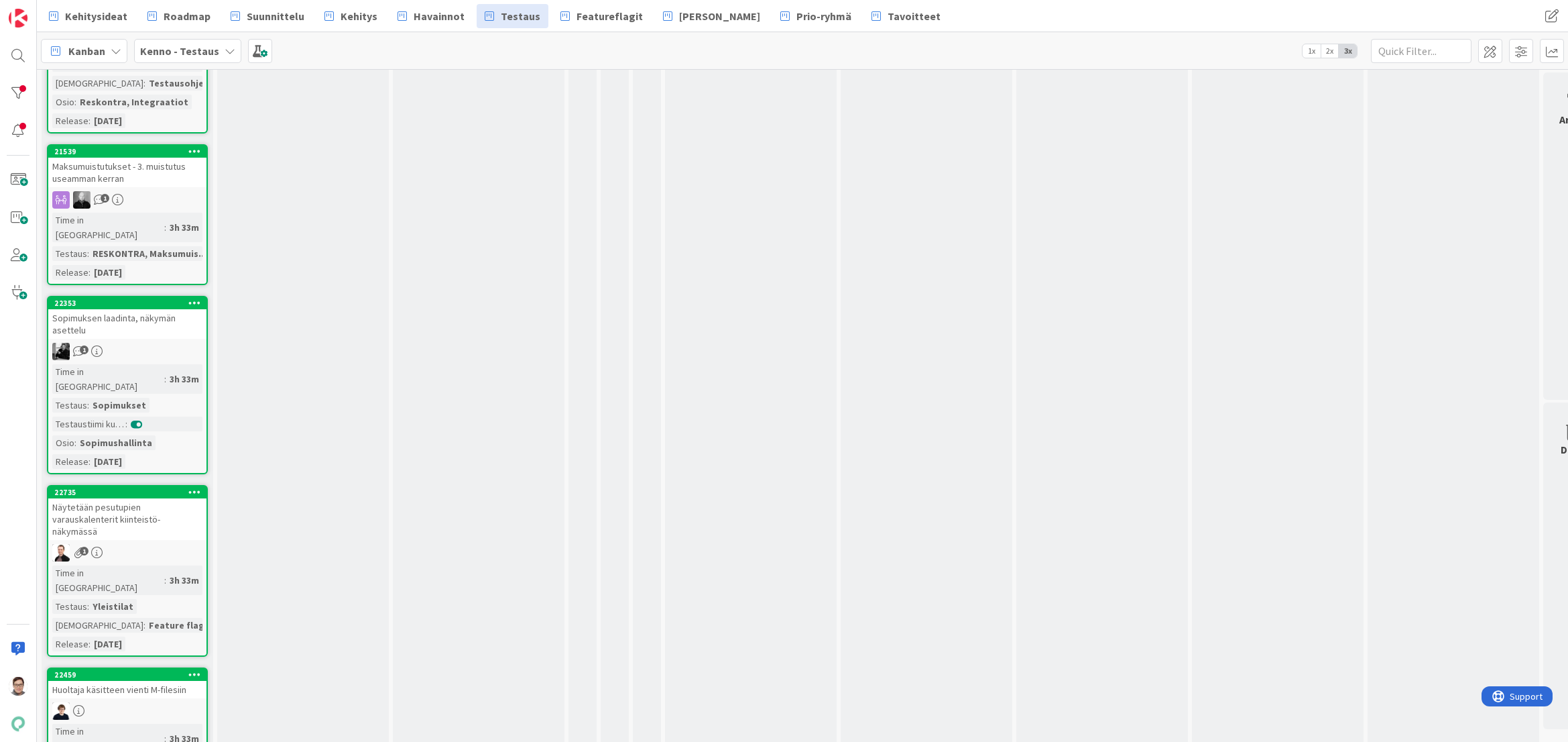
click at [151, 499] on div "Näytetään pesutupien varauskalenterit kiinteistö-näkymässä" at bounding box center [127, 519] width 158 height 42
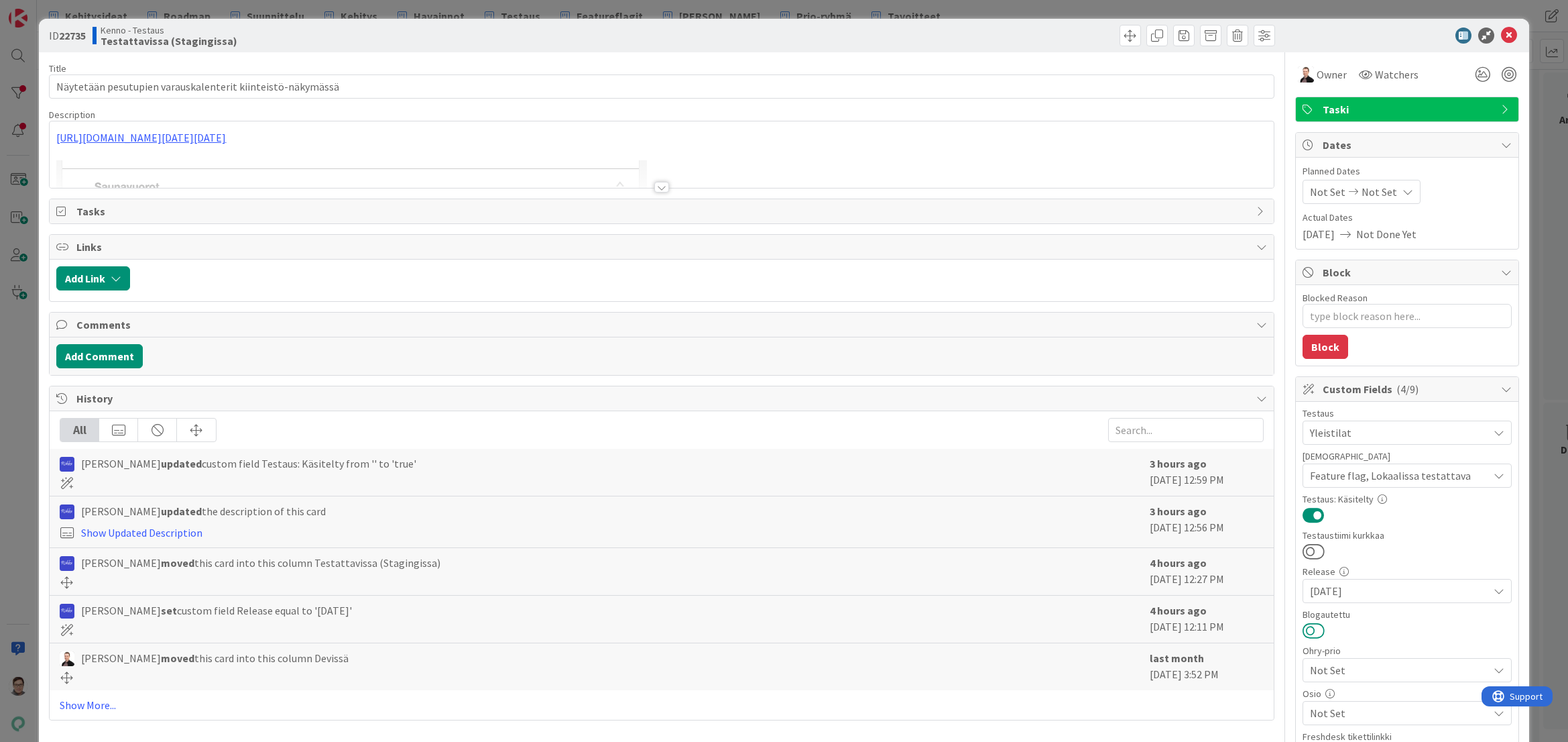
click at [1306, 628] on button at bounding box center [1314, 631] width 22 height 18
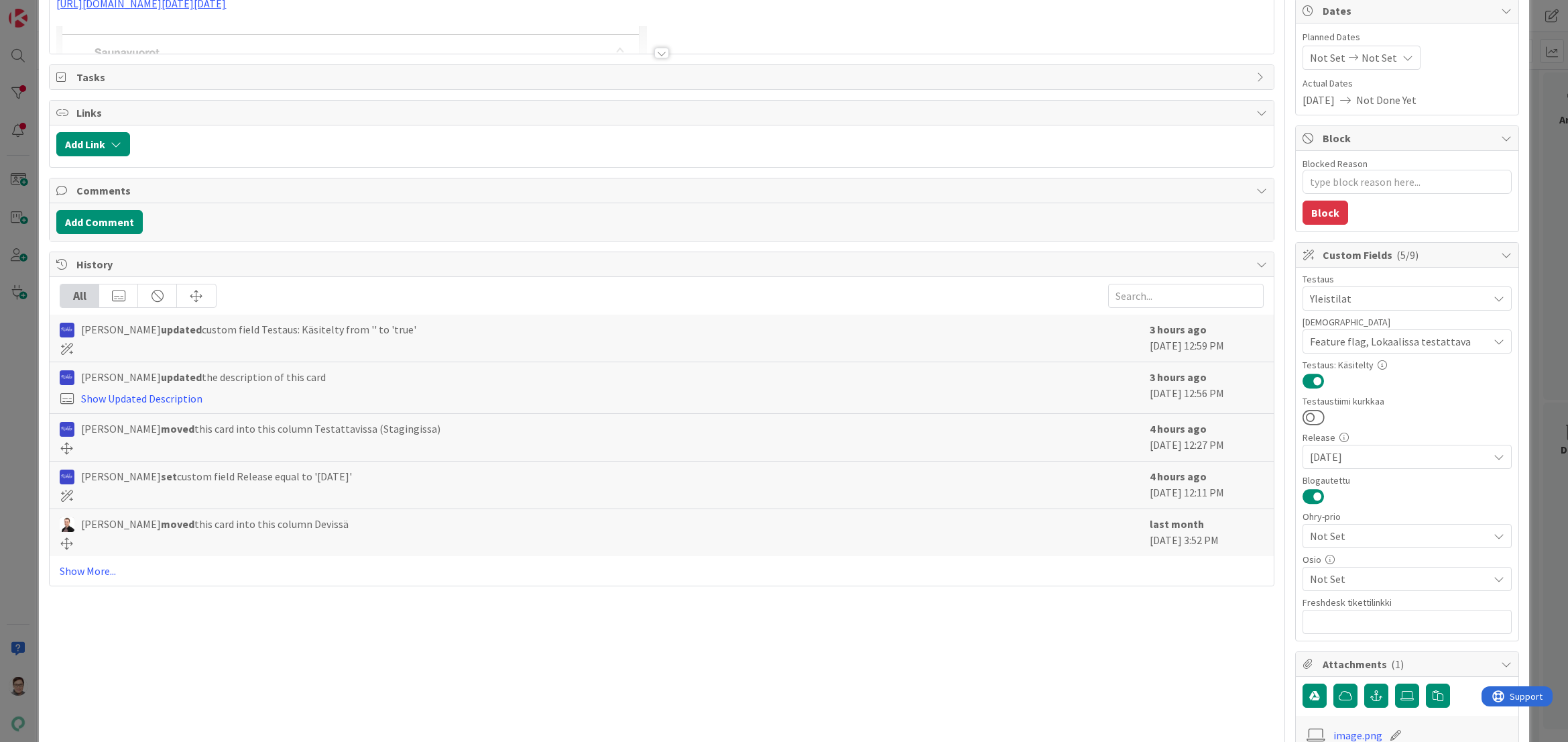
click at [1335, 576] on span "Not Set" at bounding box center [1399, 579] width 178 height 16
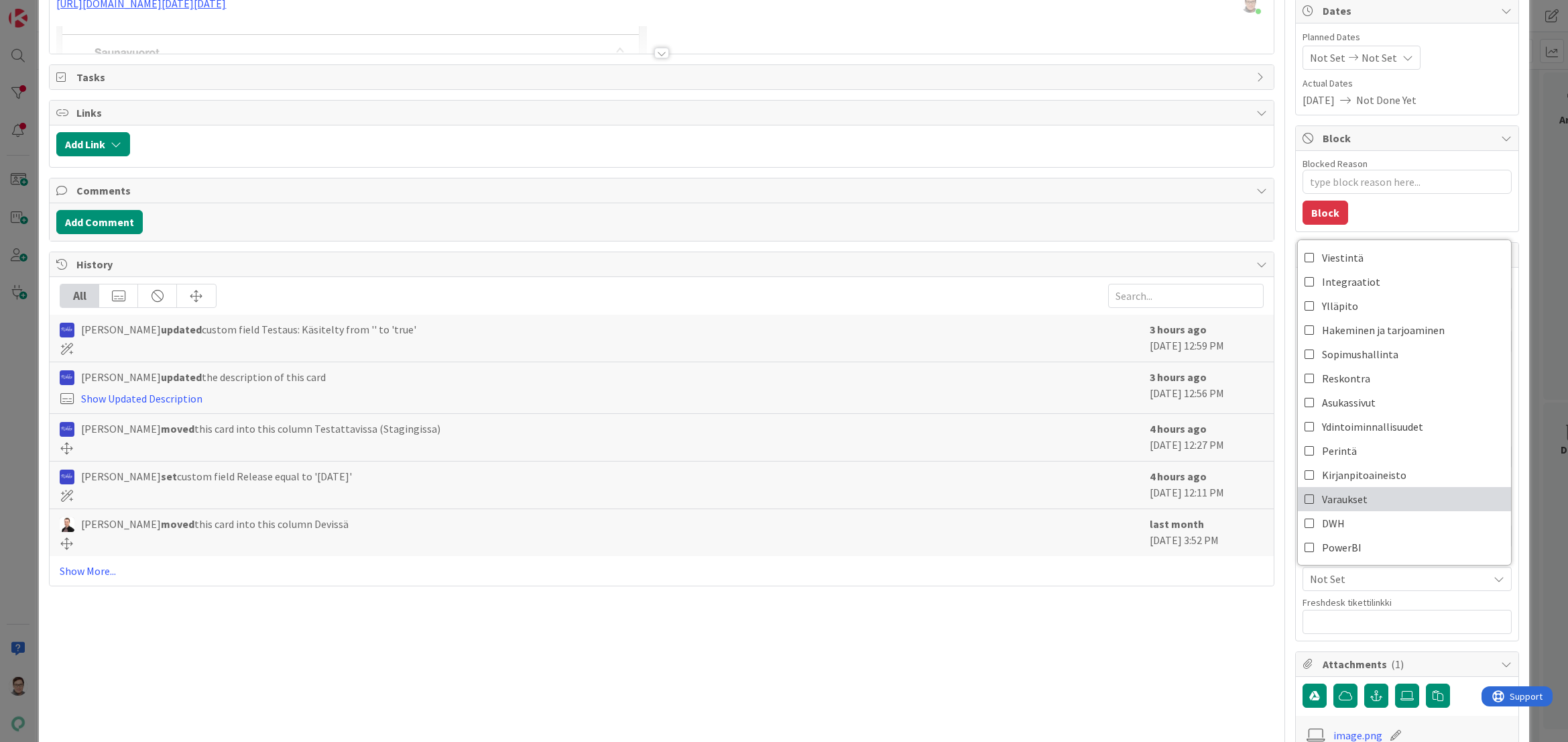
click at [1334, 493] on span "Varaukset" at bounding box center [1345, 499] width 45 height 20
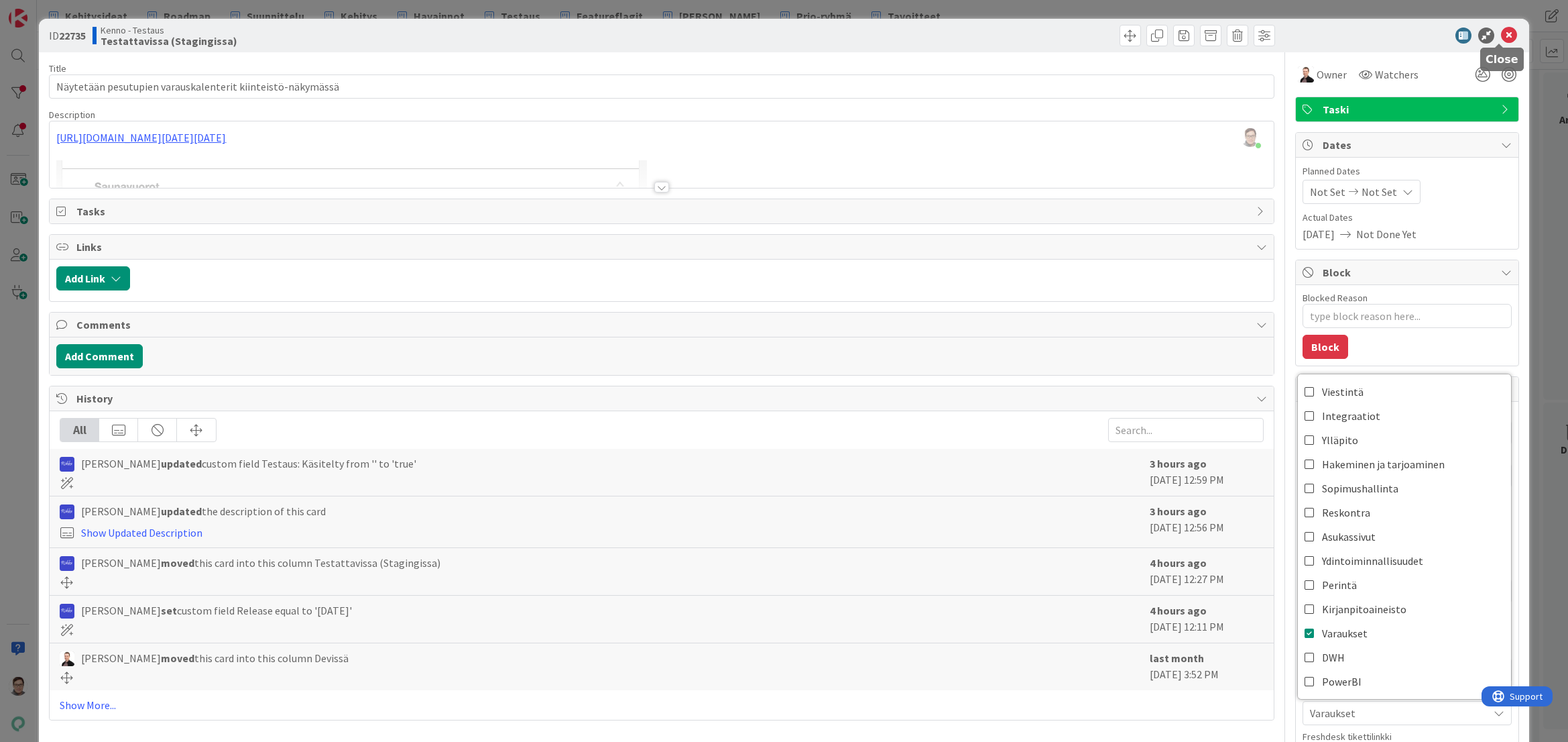
click at [1501, 40] on icon at bounding box center [1509, 36] width 16 height 16
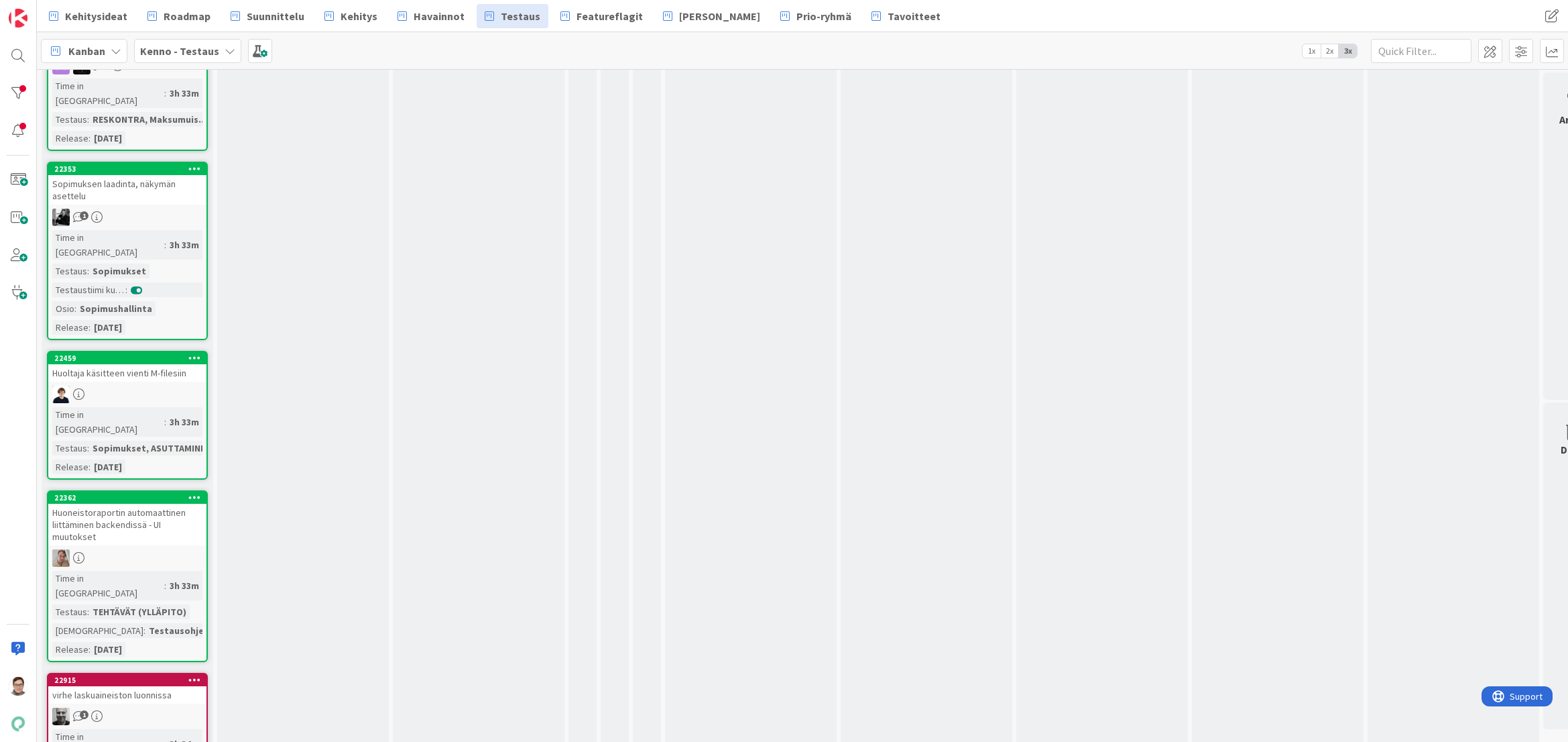
click at [120, 504] on div "Huoneistoraportin automaattinen liittäminen backendissä - UI muutokset" at bounding box center [127, 525] width 158 height 42
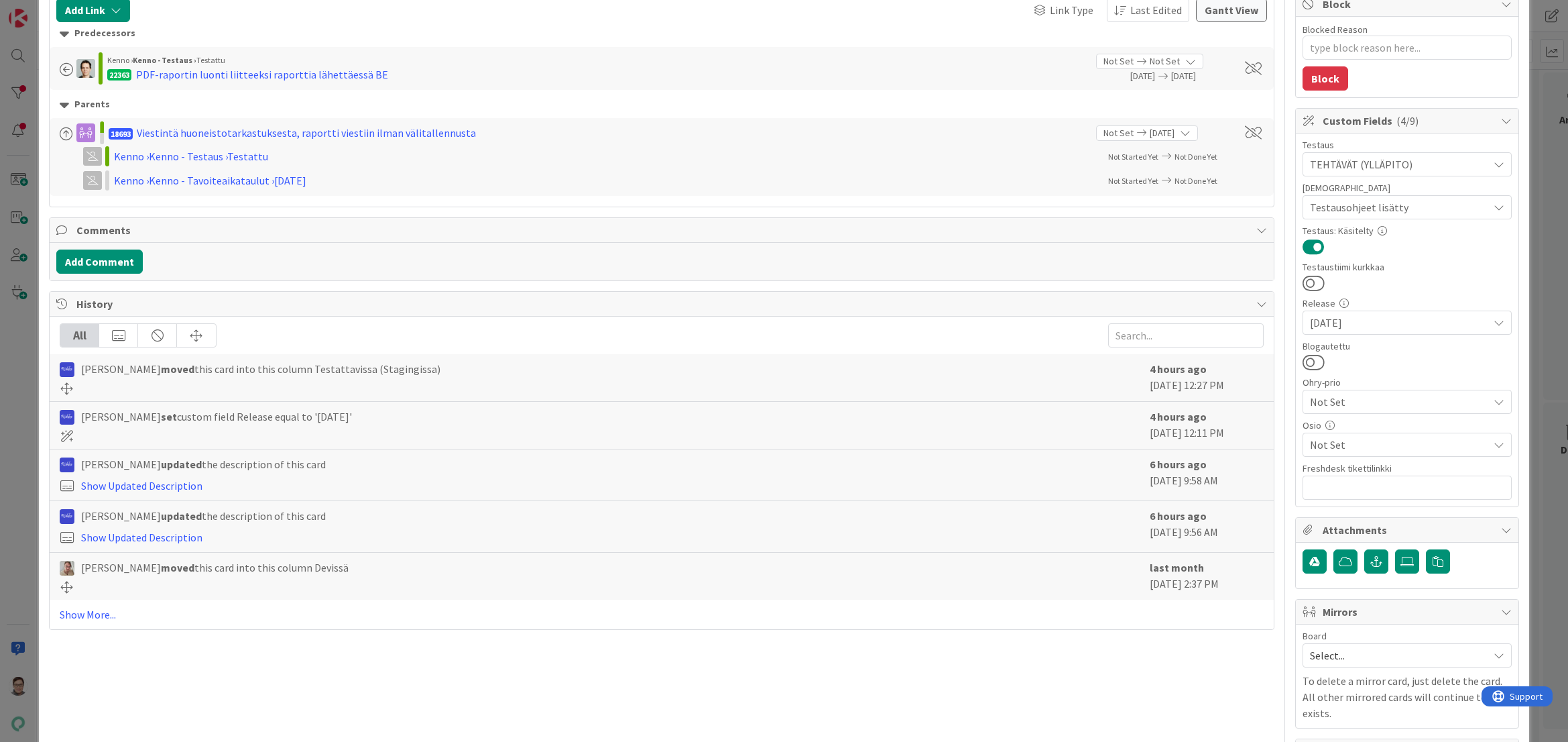
click at [1327, 441] on span "Not Set" at bounding box center [1399, 444] width 178 height 16
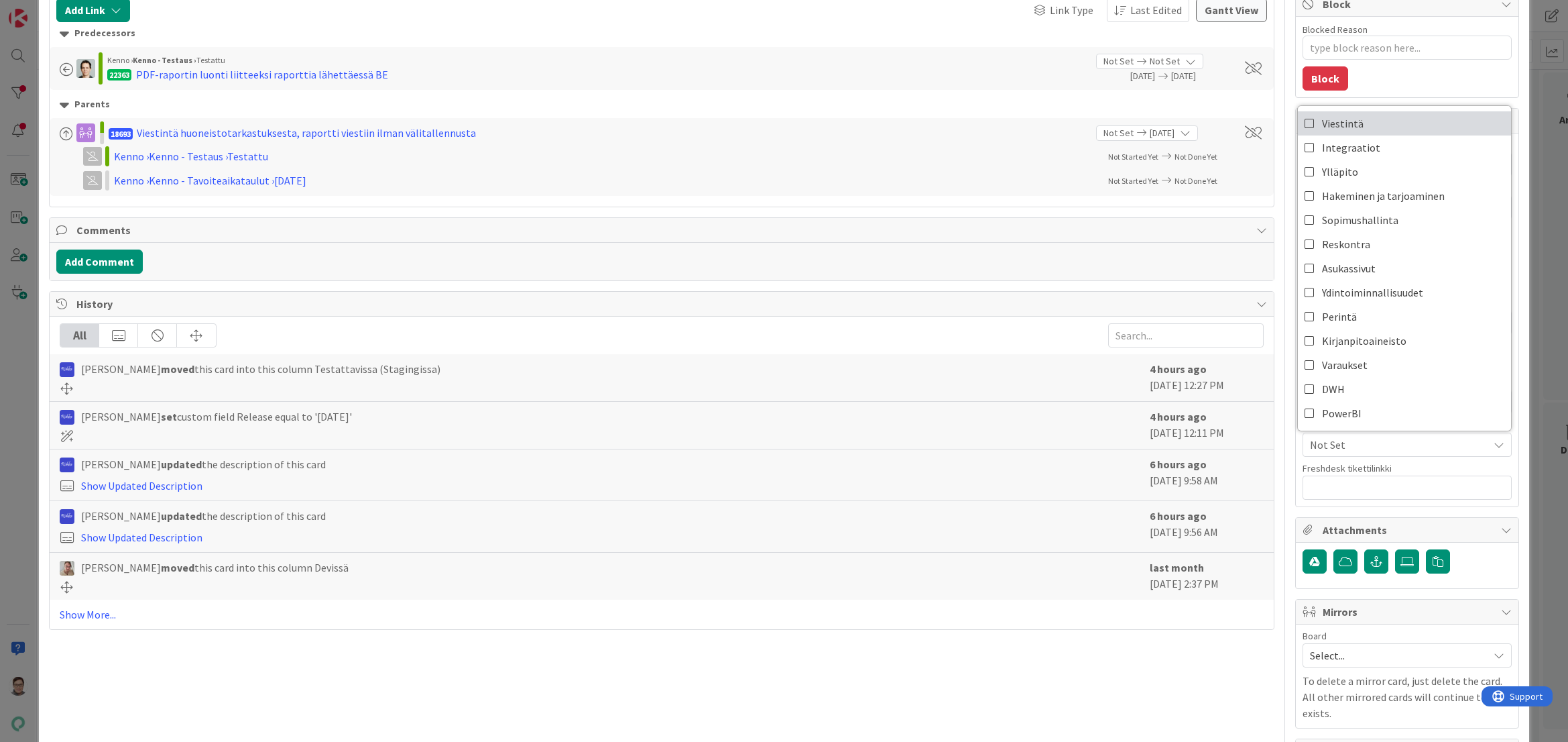
click at [1343, 124] on span "Viestintä" at bounding box center [1343, 123] width 42 height 20
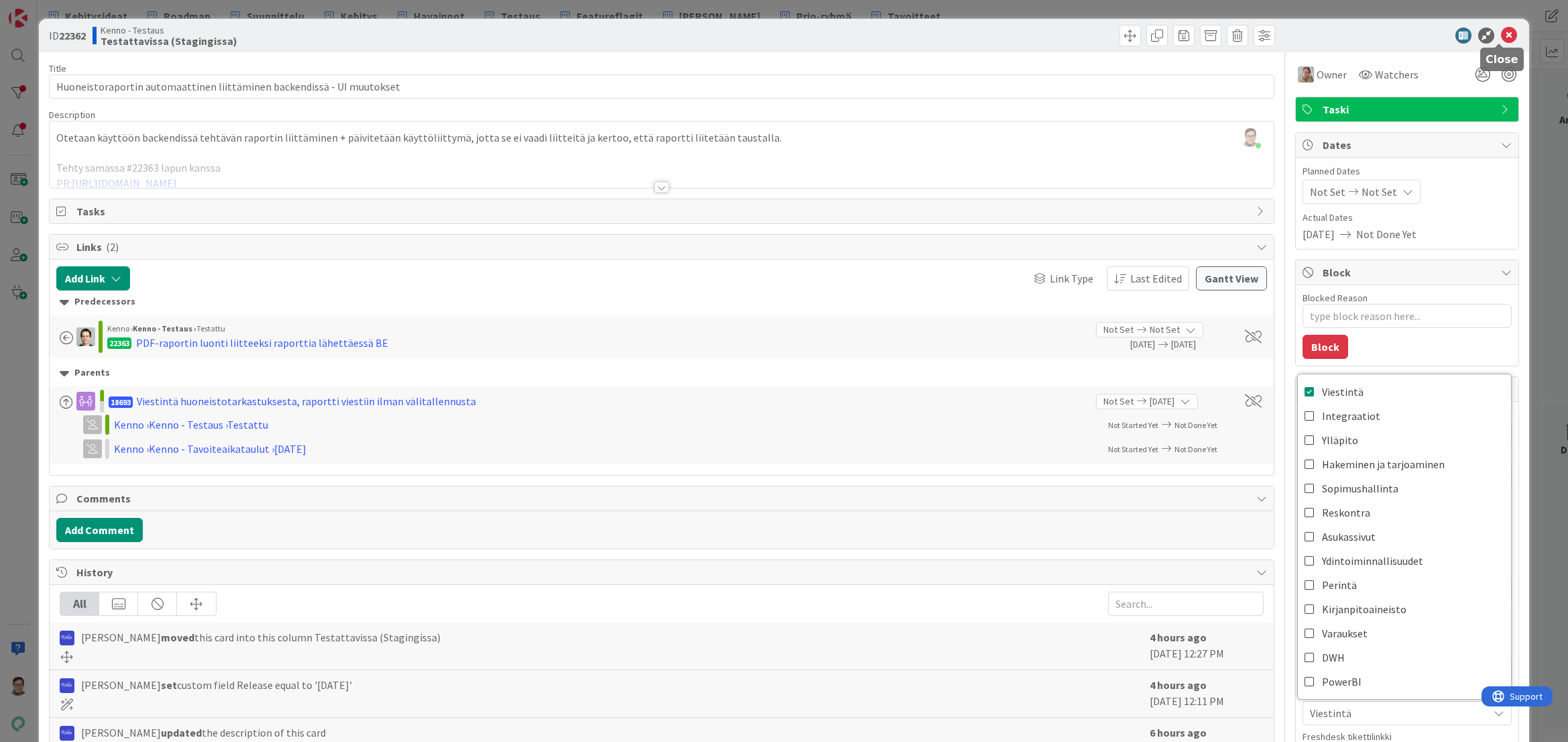
click at [1503, 39] on icon at bounding box center [1509, 36] width 16 height 16
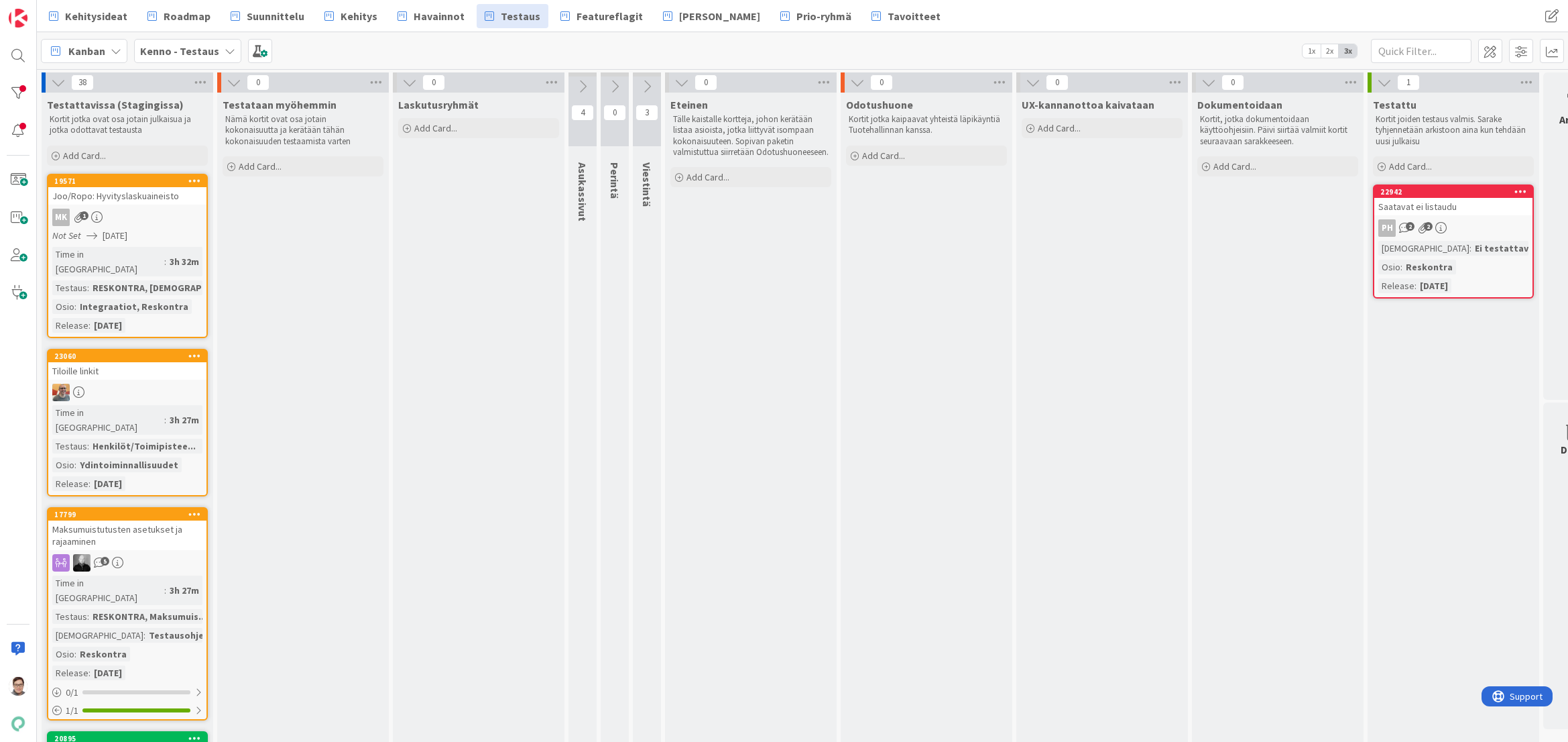
click at [581, 81] on icon at bounding box center [583, 87] width 15 height 15
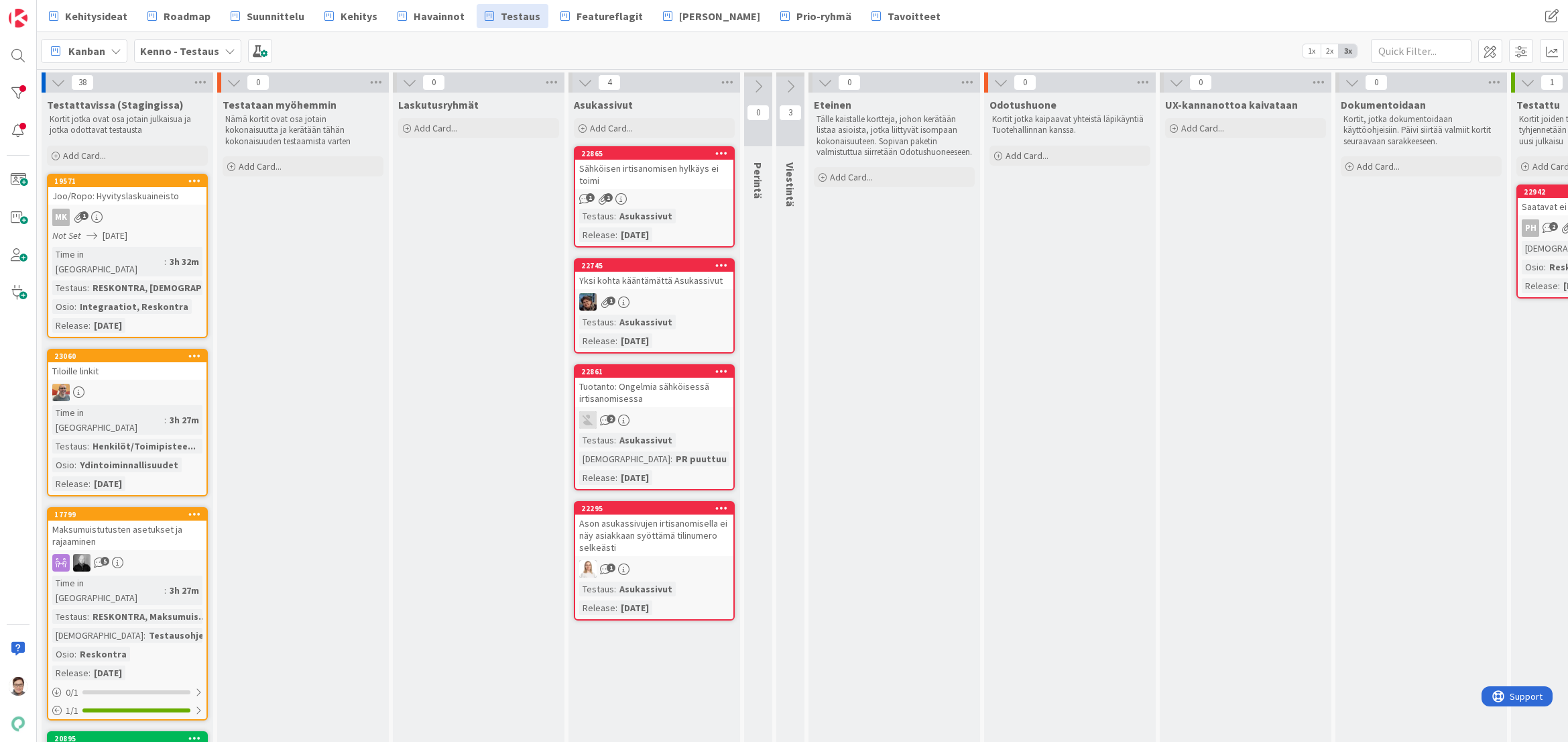
click at [679, 192] on link "22865 Sähköisen irtisanomisen hylkäys ei toimi 1 1 Testaus : Asukassivut Releas…" at bounding box center [654, 197] width 161 height 101
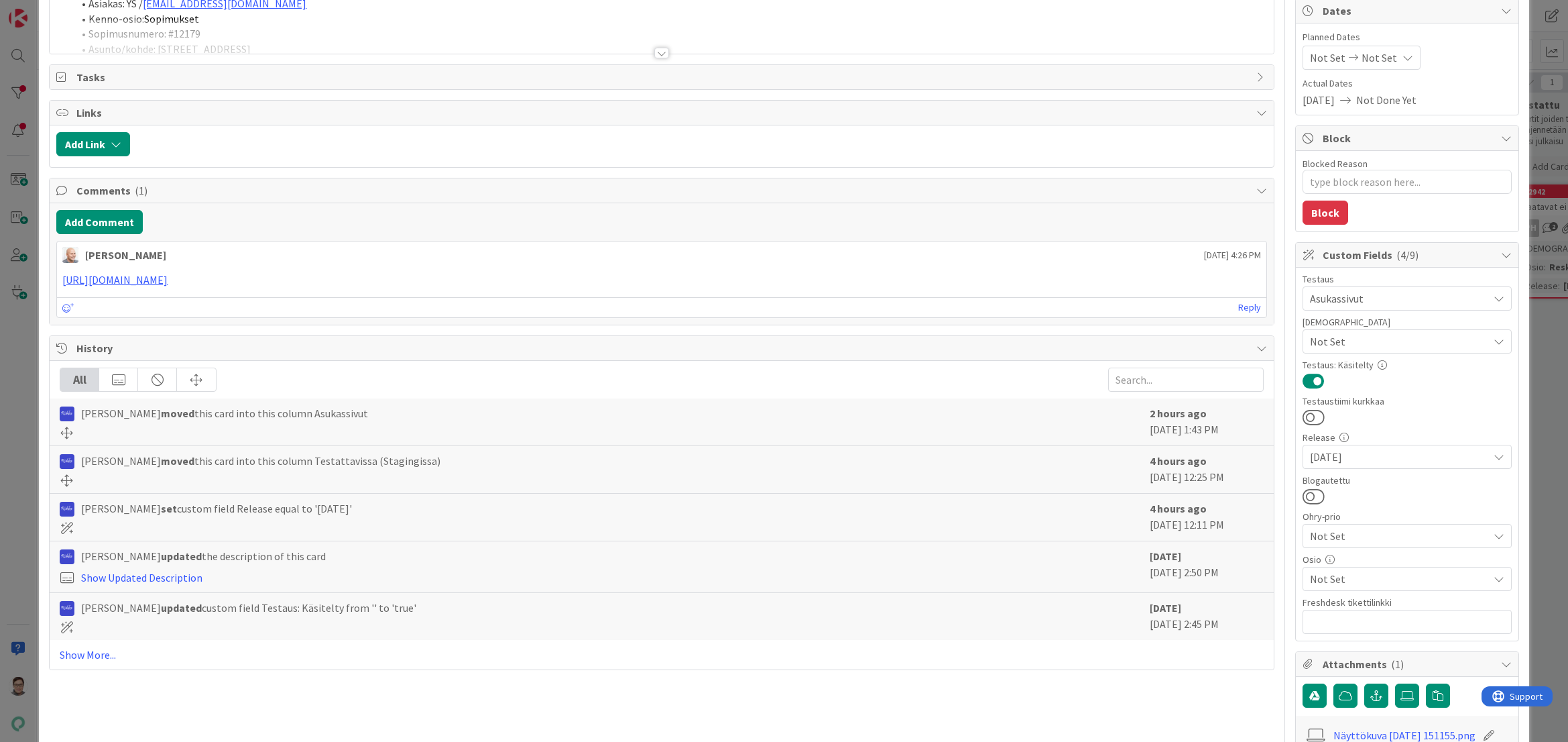
click at [1334, 574] on span "Not Set" at bounding box center [1399, 579] width 178 height 16
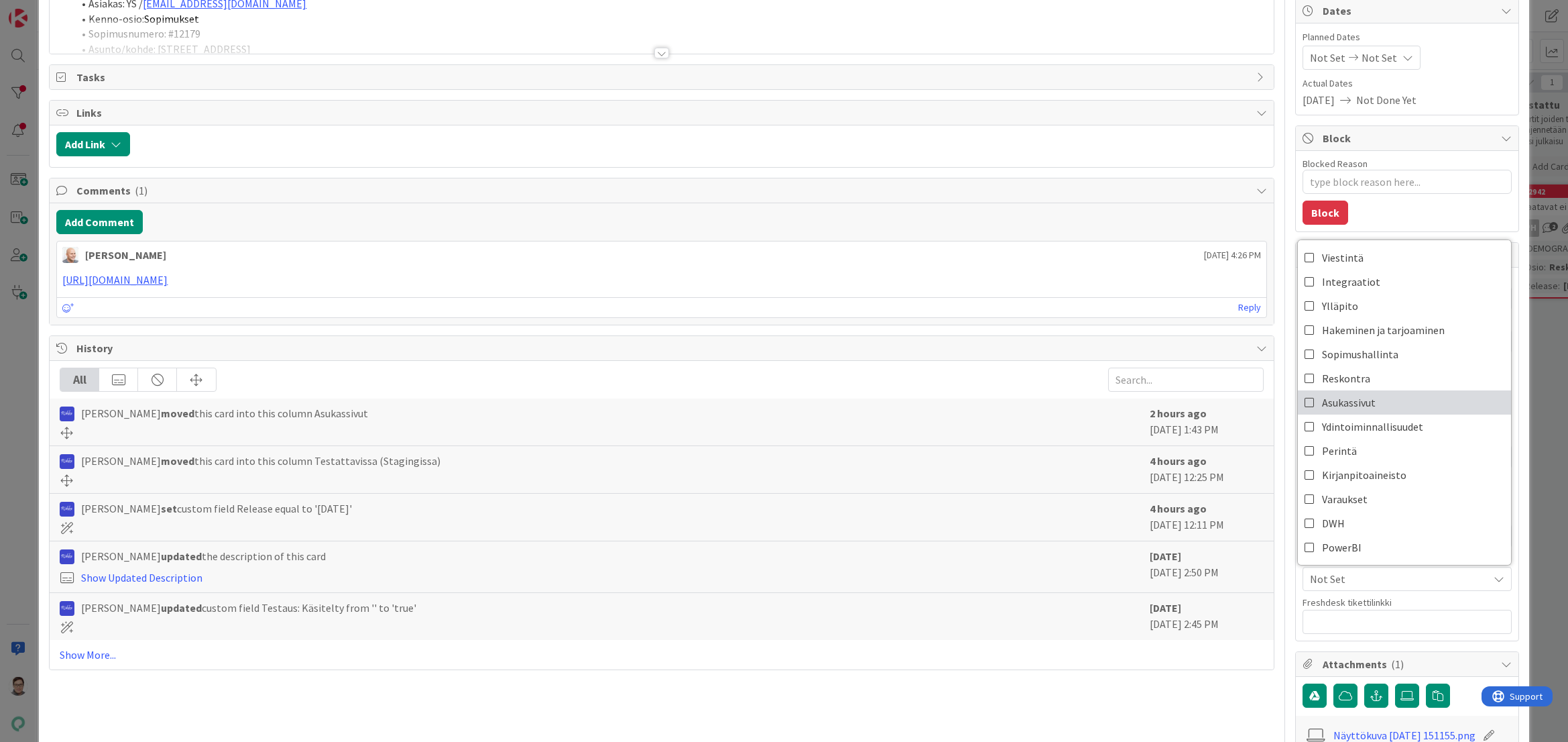
click at [1345, 395] on span "Asukassivut" at bounding box center [1349, 402] width 53 height 20
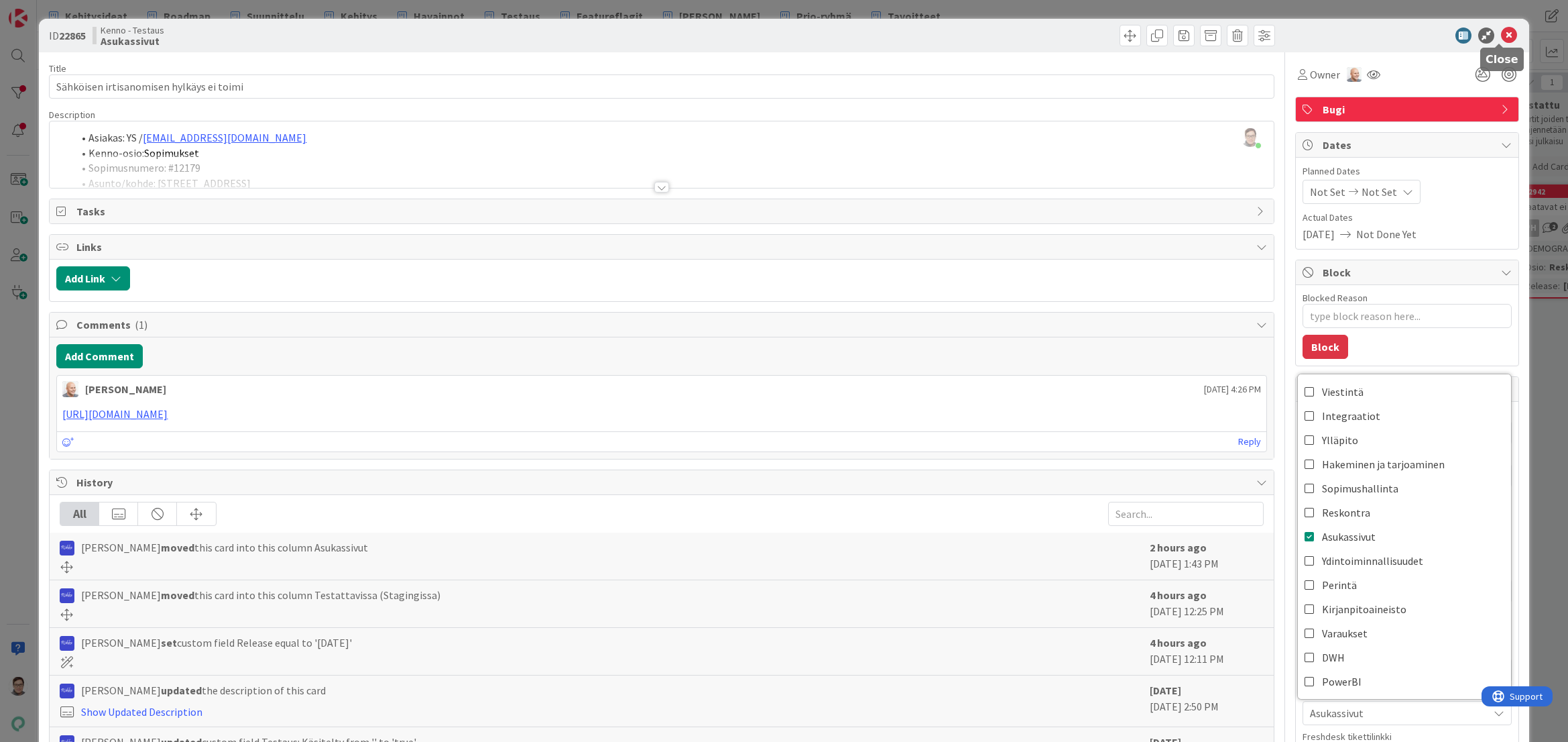
click at [1501, 34] on icon at bounding box center [1509, 36] width 16 height 16
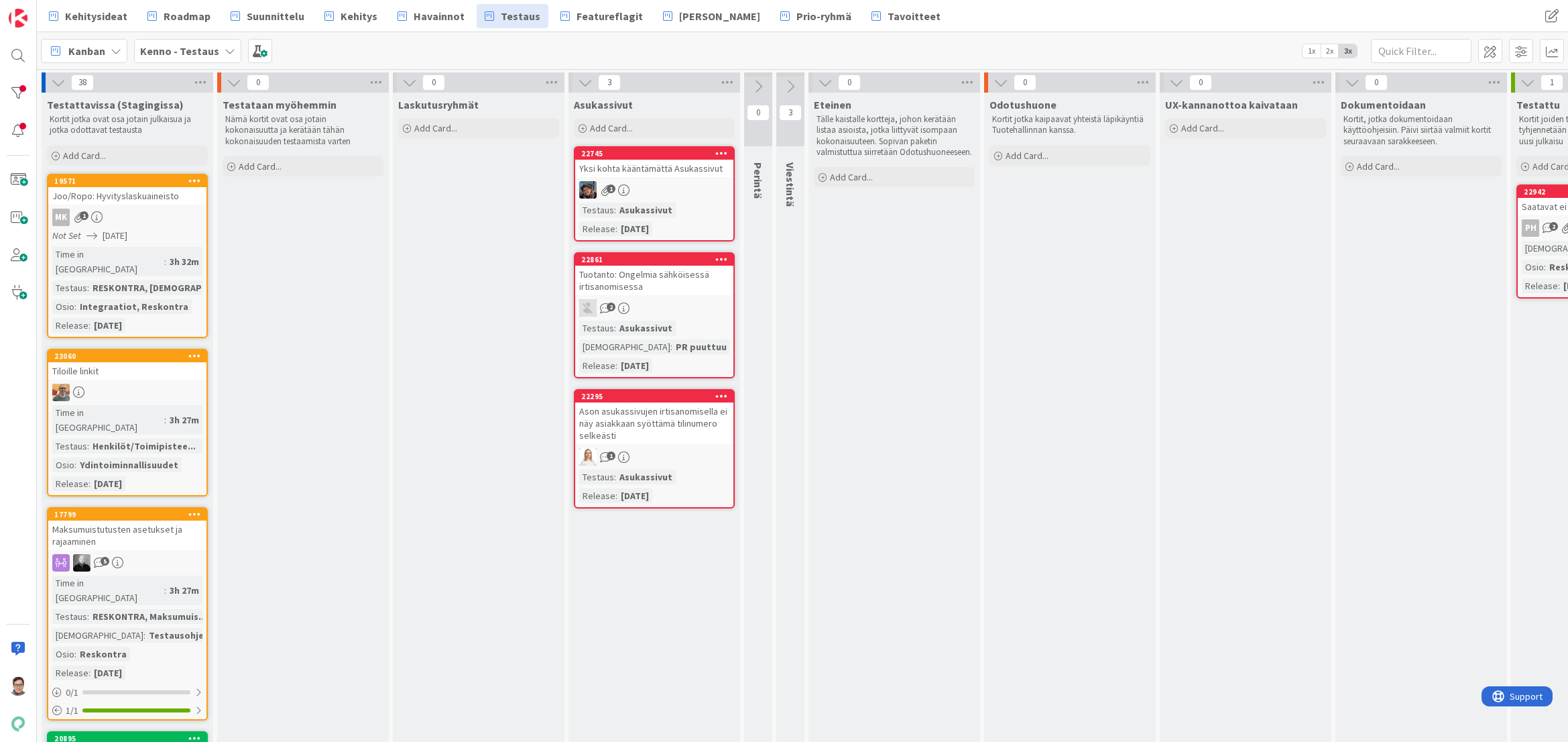
click at [664, 297] on link "22861 Tuotanto: Ongelmia sähköisessä irtisanomisessa 2 Testaus : Asukassivut Te…" at bounding box center [654, 315] width 161 height 126
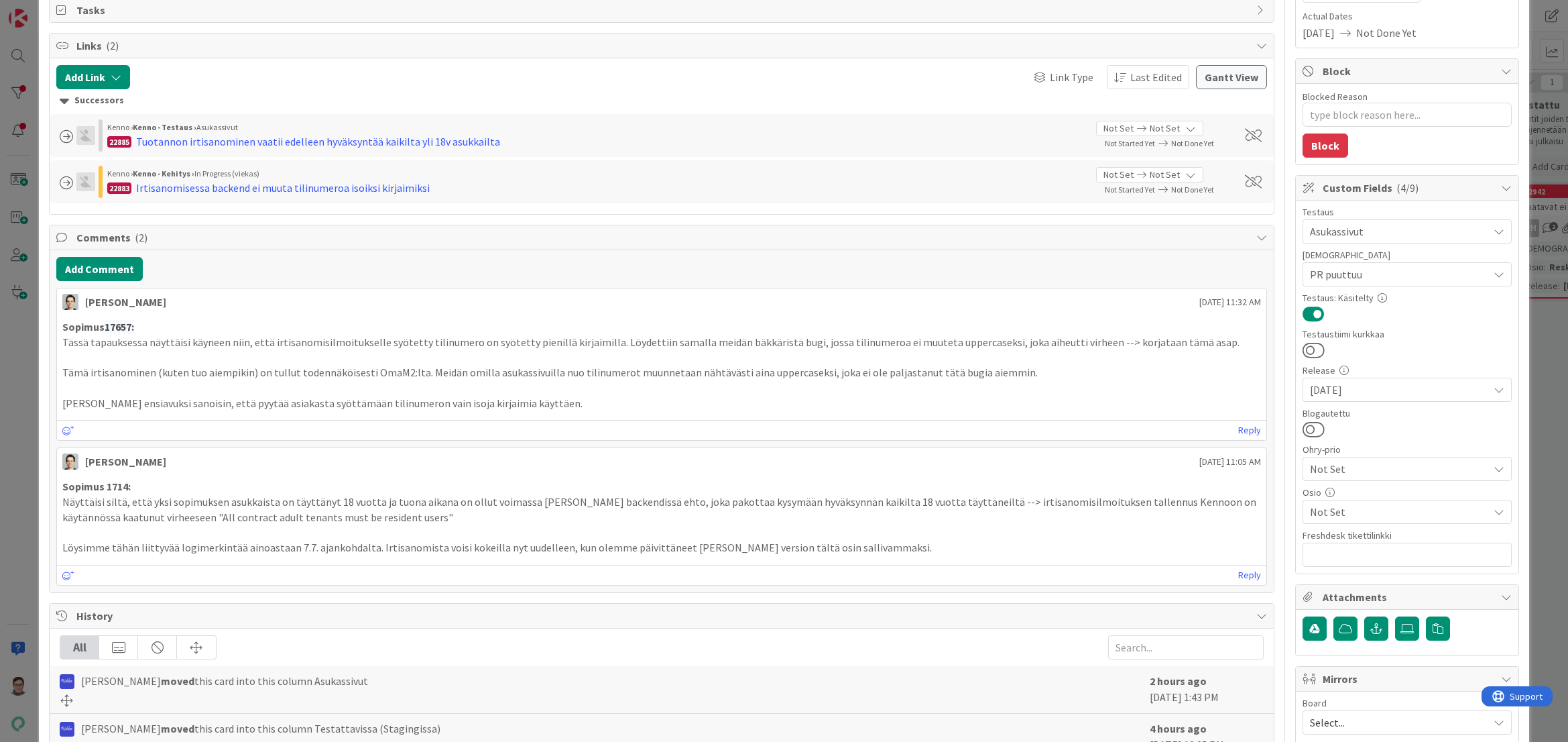
click at [1332, 519] on span "Not Set" at bounding box center [1399, 512] width 178 height 16
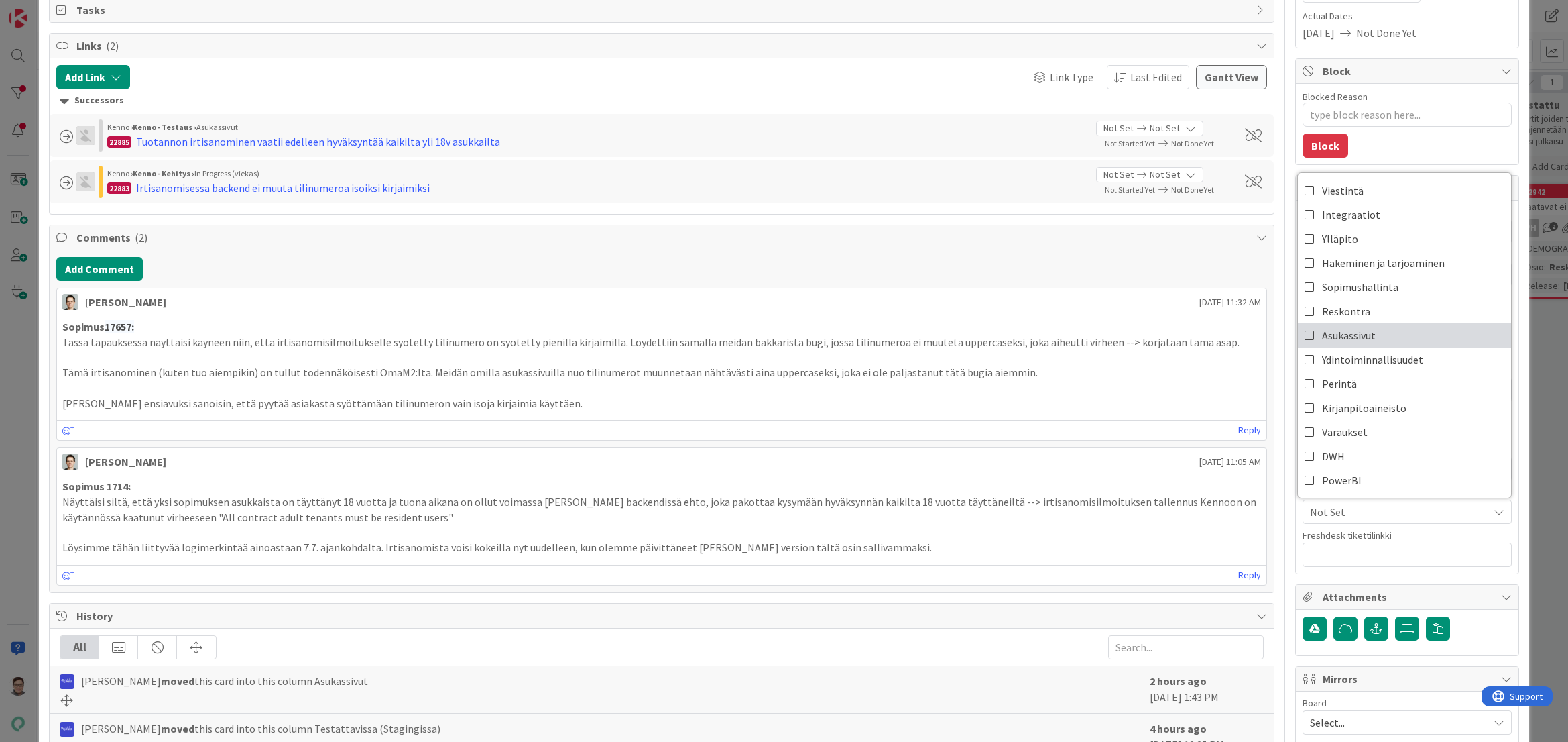
click at [1346, 332] on span "Asukassivut" at bounding box center [1349, 335] width 53 height 20
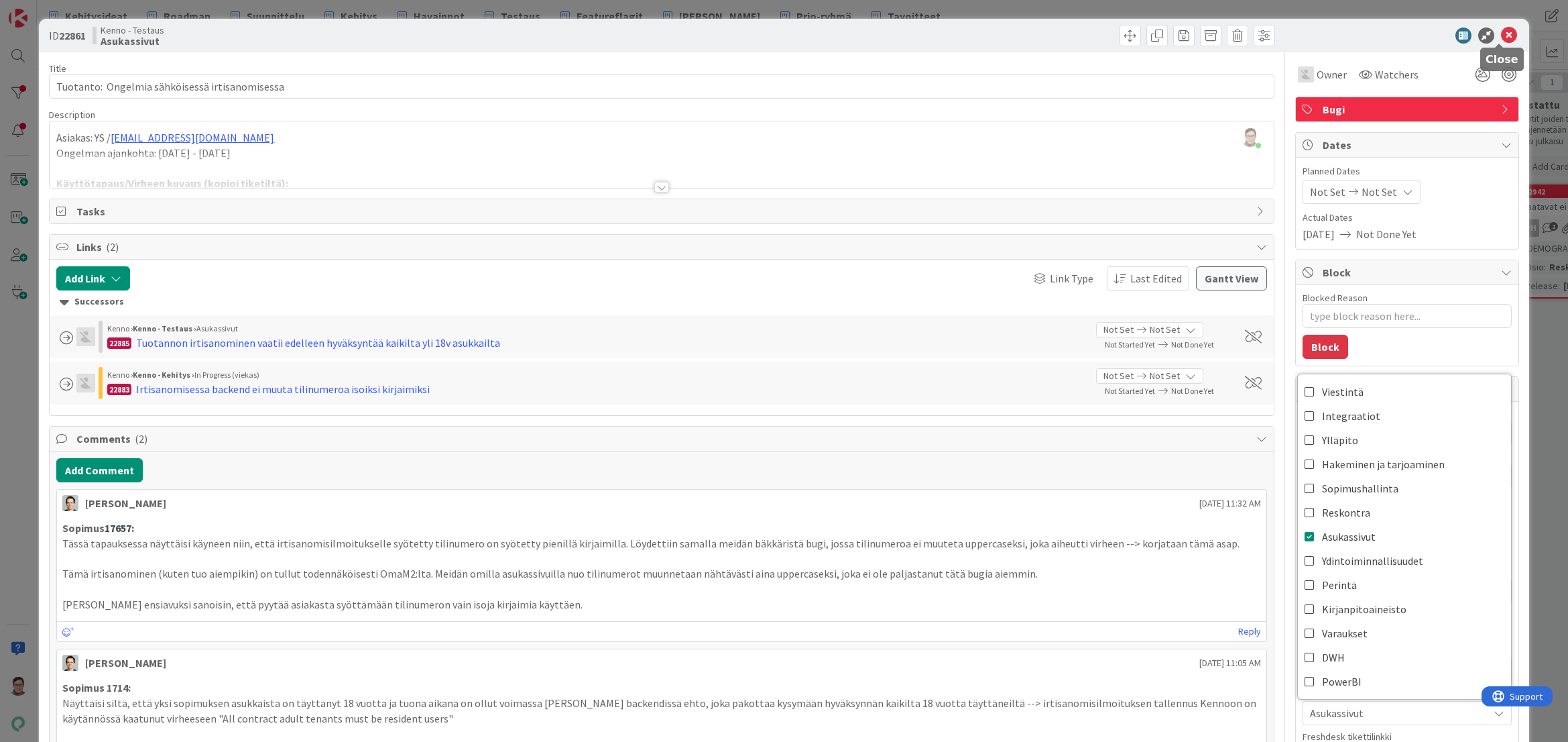
click at [1501, 35] on icon at bounding box center [1509, 36] width 16 height 16
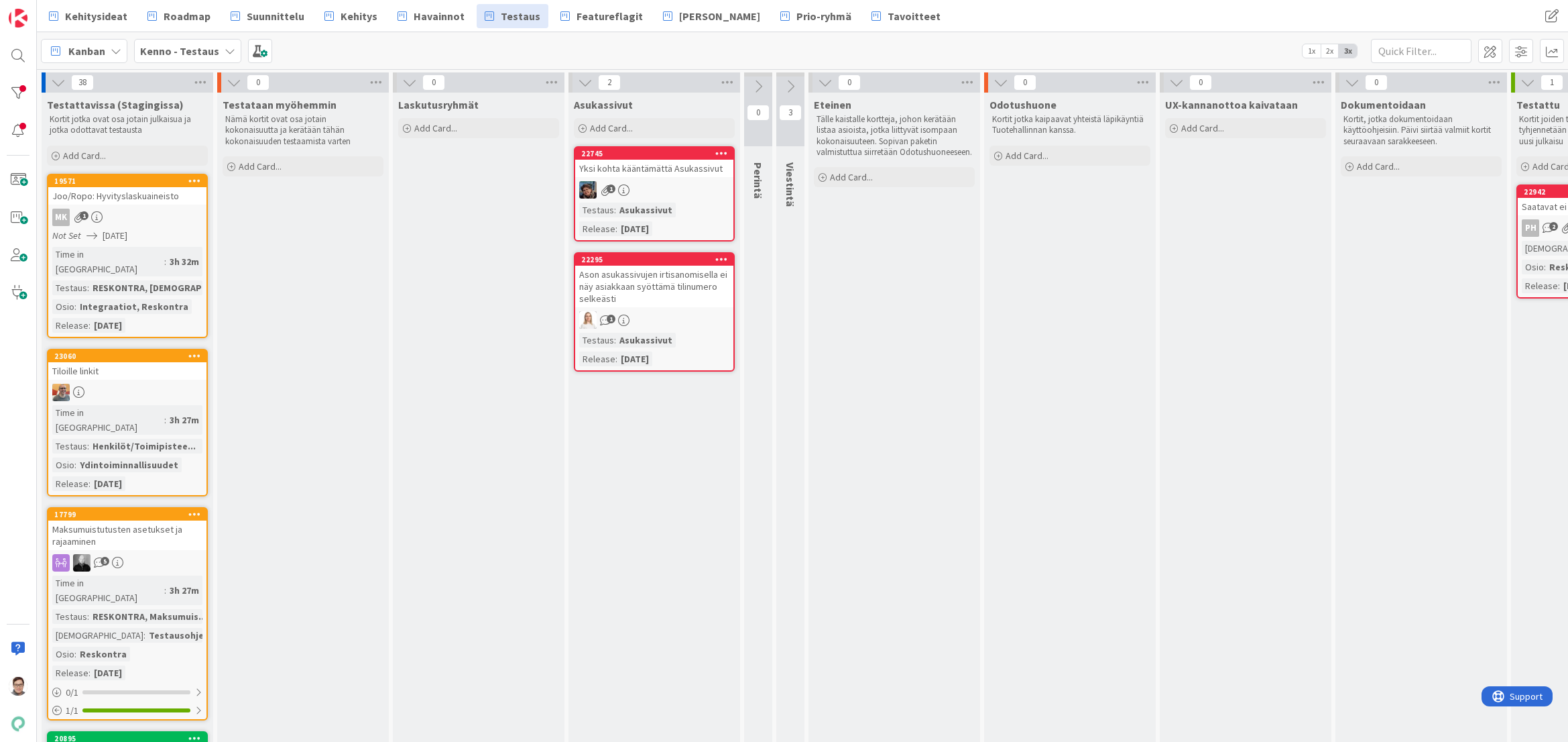
click at [677, 189] on div "1" at bounding box center [654, 190] width 158 height 18
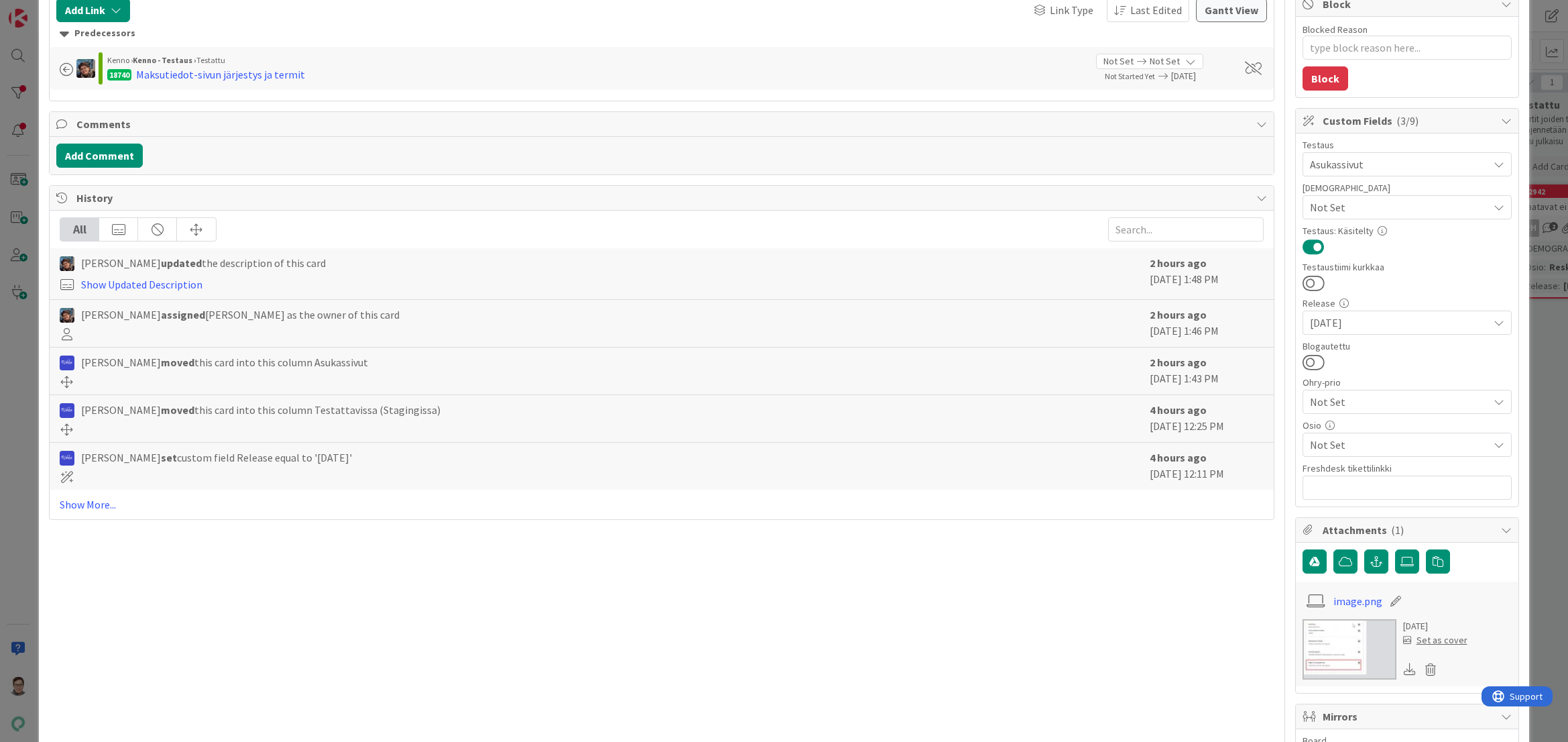
click at [1333, 441] on span "Not Set" at bounding box center [1399, 444] width 178 height 16
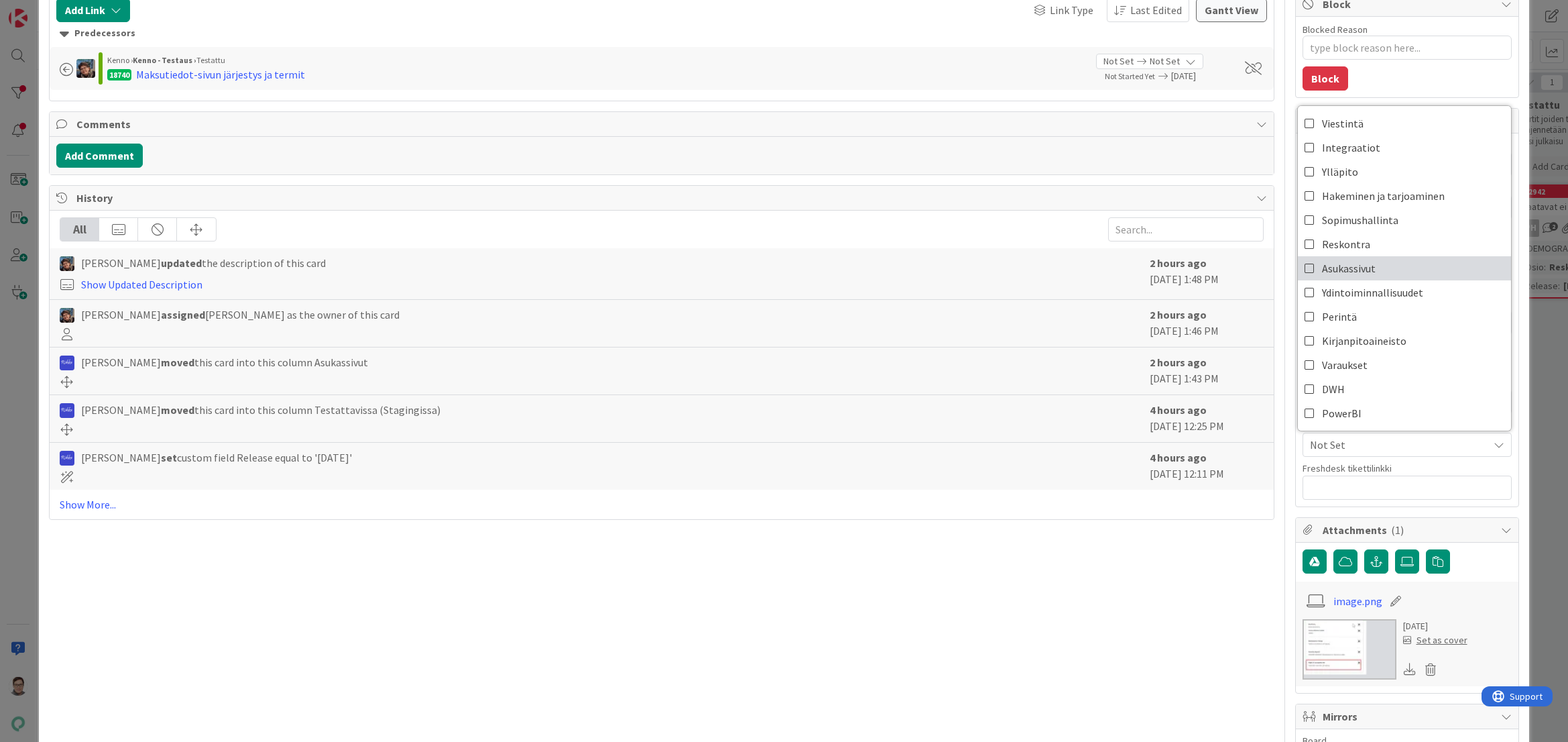
click at [1340, 272] on span "Asukassivut" at bounding box center [1349, 268] width 53 height 20
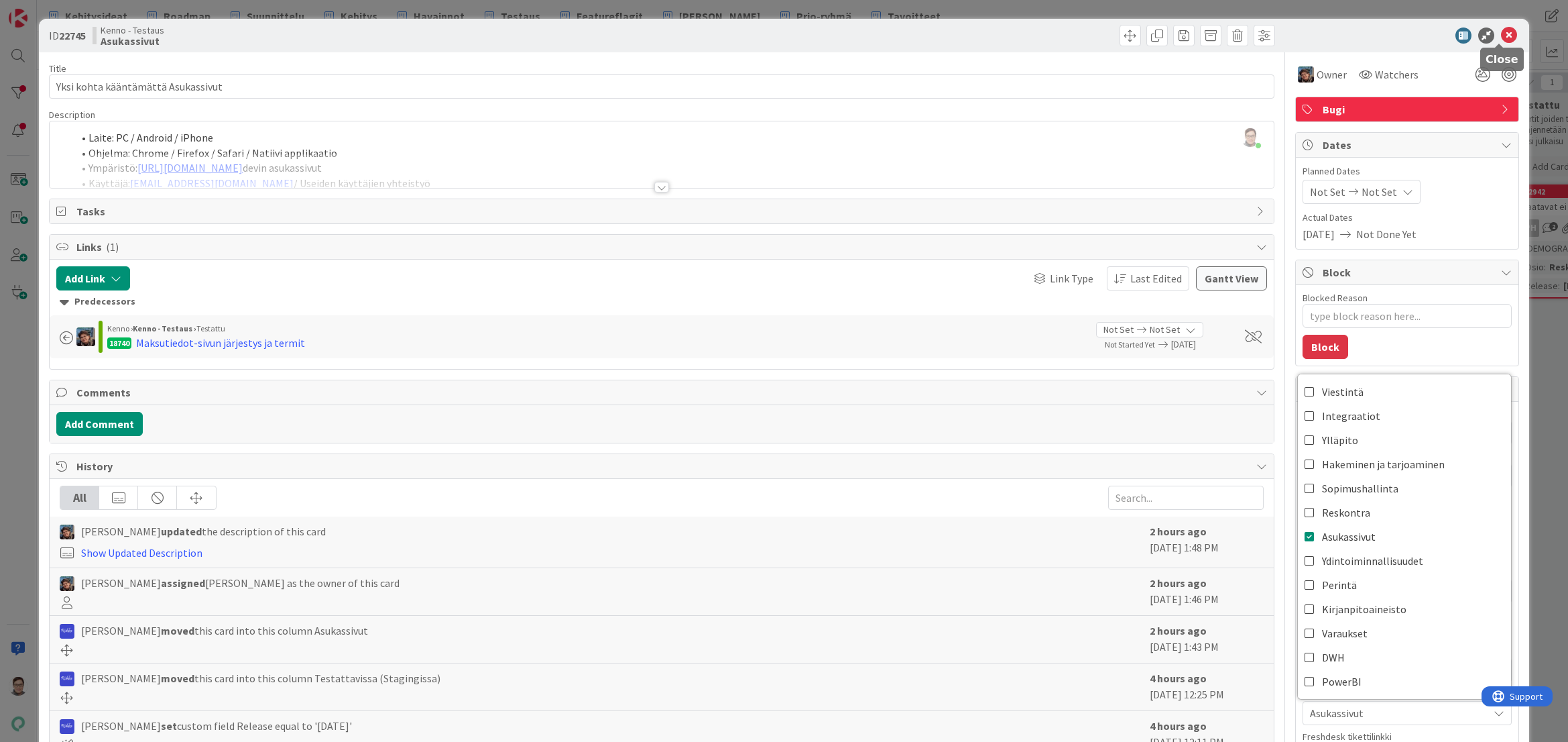
click at [1501, 39] on icon at bounding box center [1509, 36] width 16 height 16
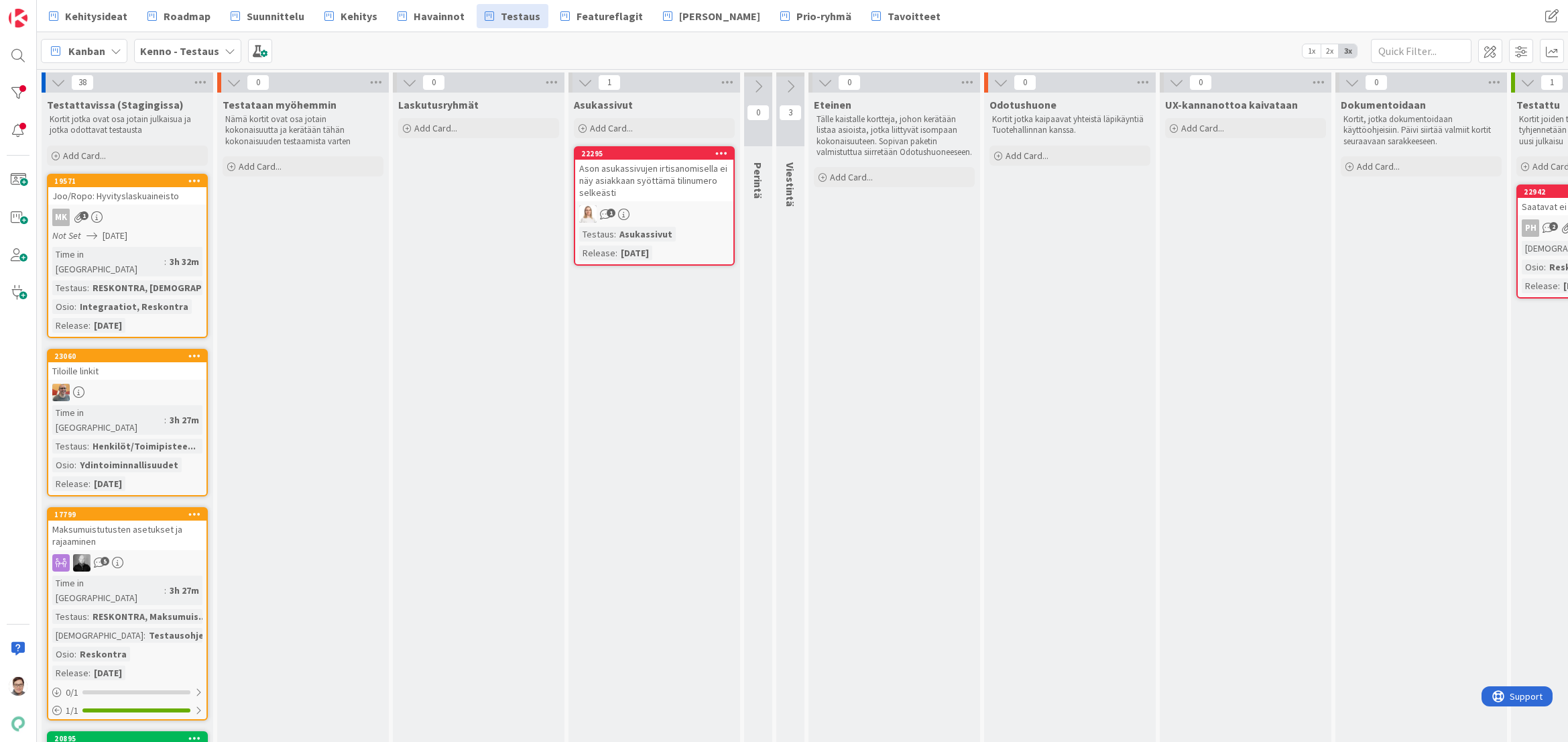
click at [650, 177] on div "Ason asukassivujen irtisanomisella ei näy asiakkaan syöttämä tilinumero selkeäs…" at bounding box center [654, 180] width 158 height 42
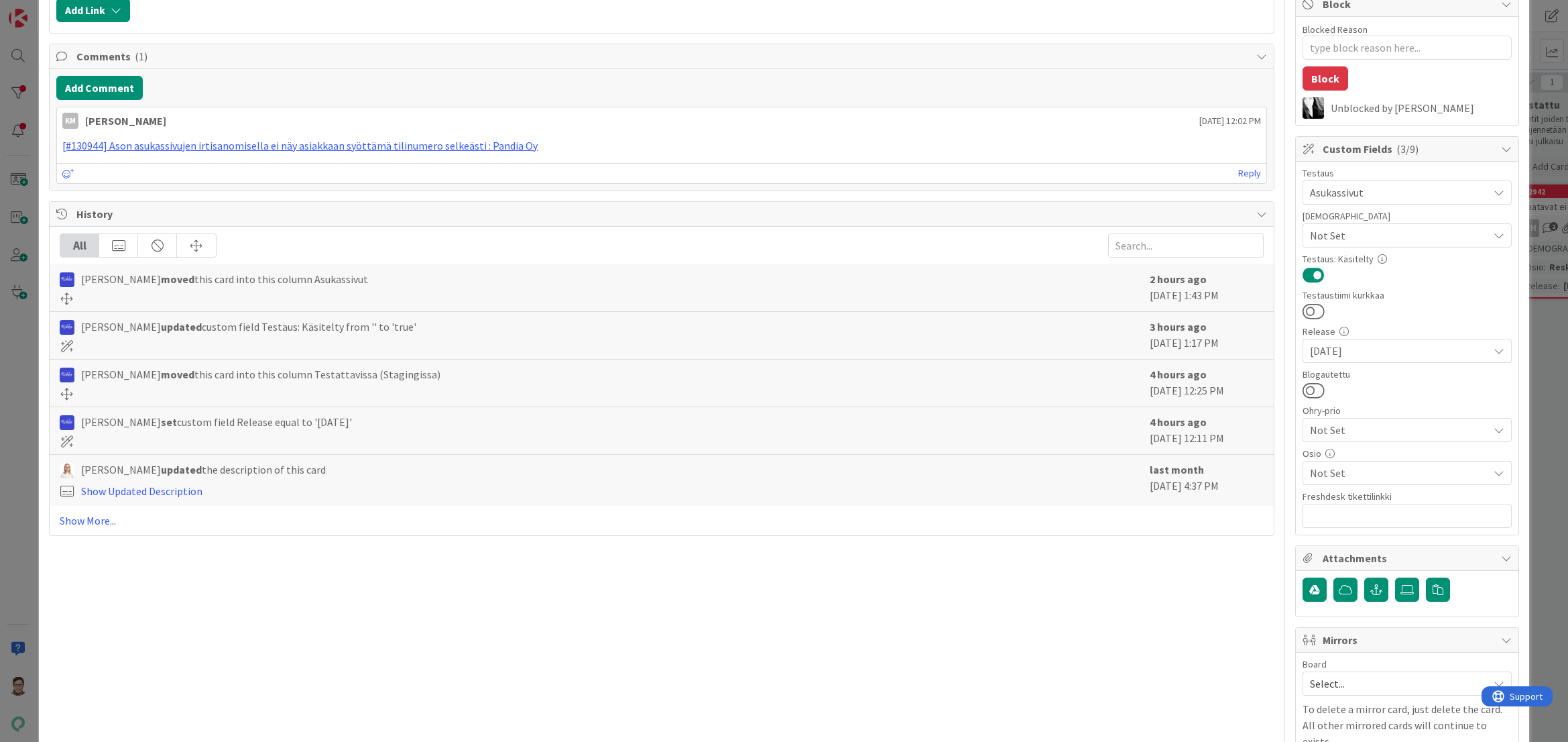
click at [1336, 471] on span "Not Set" at bounding box center [1399, 473] width 178 height 16
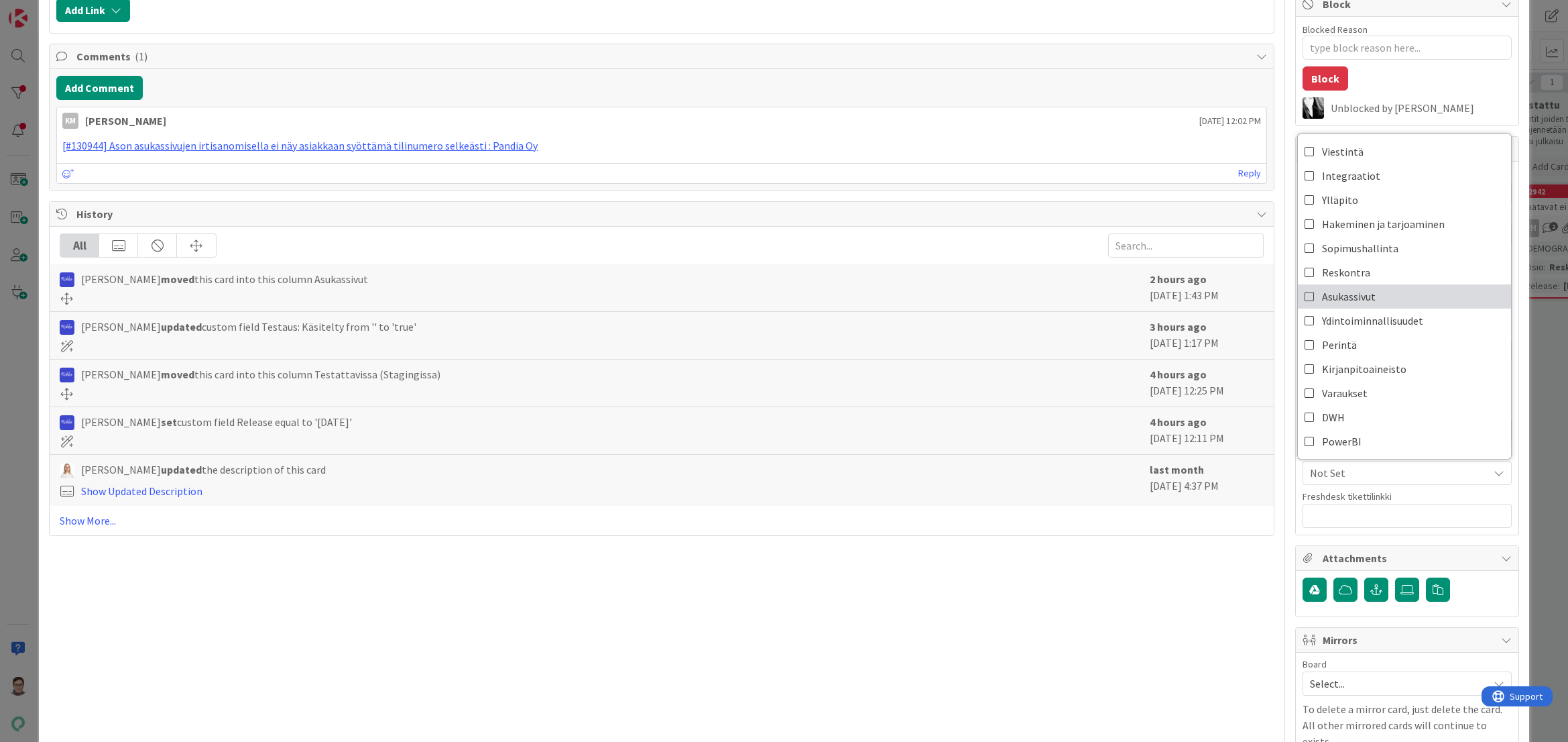
click at [1351, 301] on span "Asukassivut" at bounding box center [1349, 296] width 53 height 20
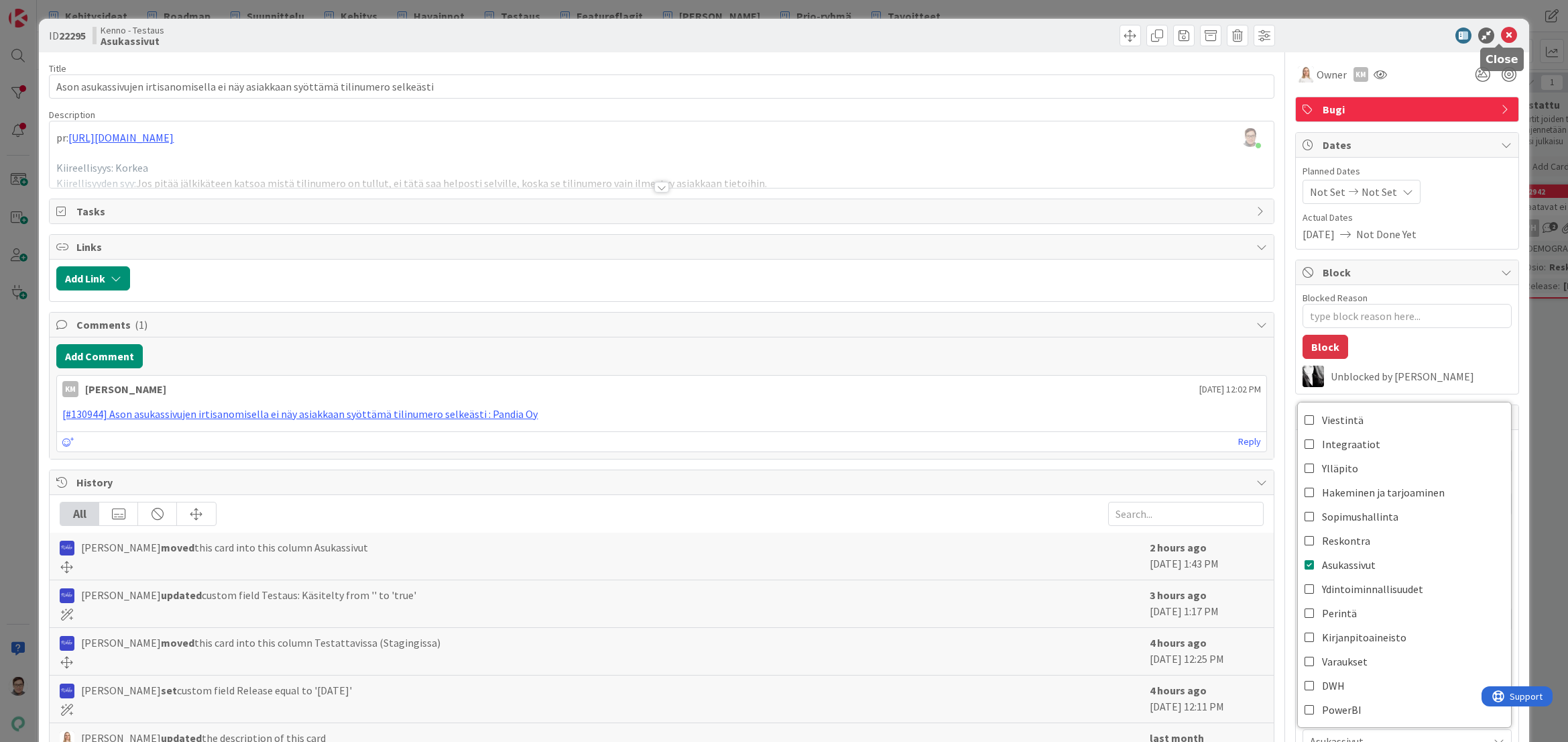
click at [1501, 38] on icon at bounding box center [1509, 36] width 16 height 16
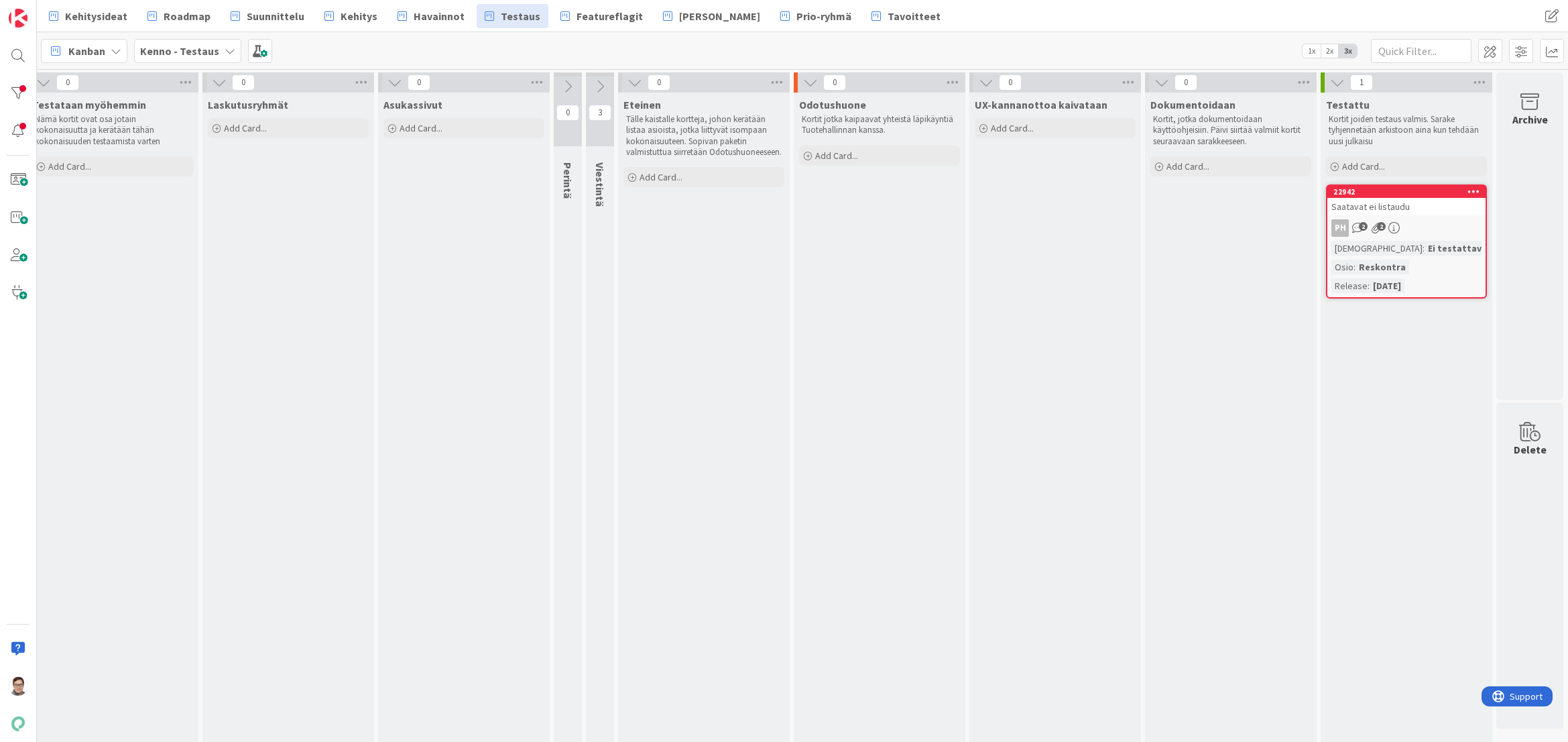
click at [1398, 207] on div "Saatavat ei listaudu" at bounding box center [1406, 207] width 158 height 18
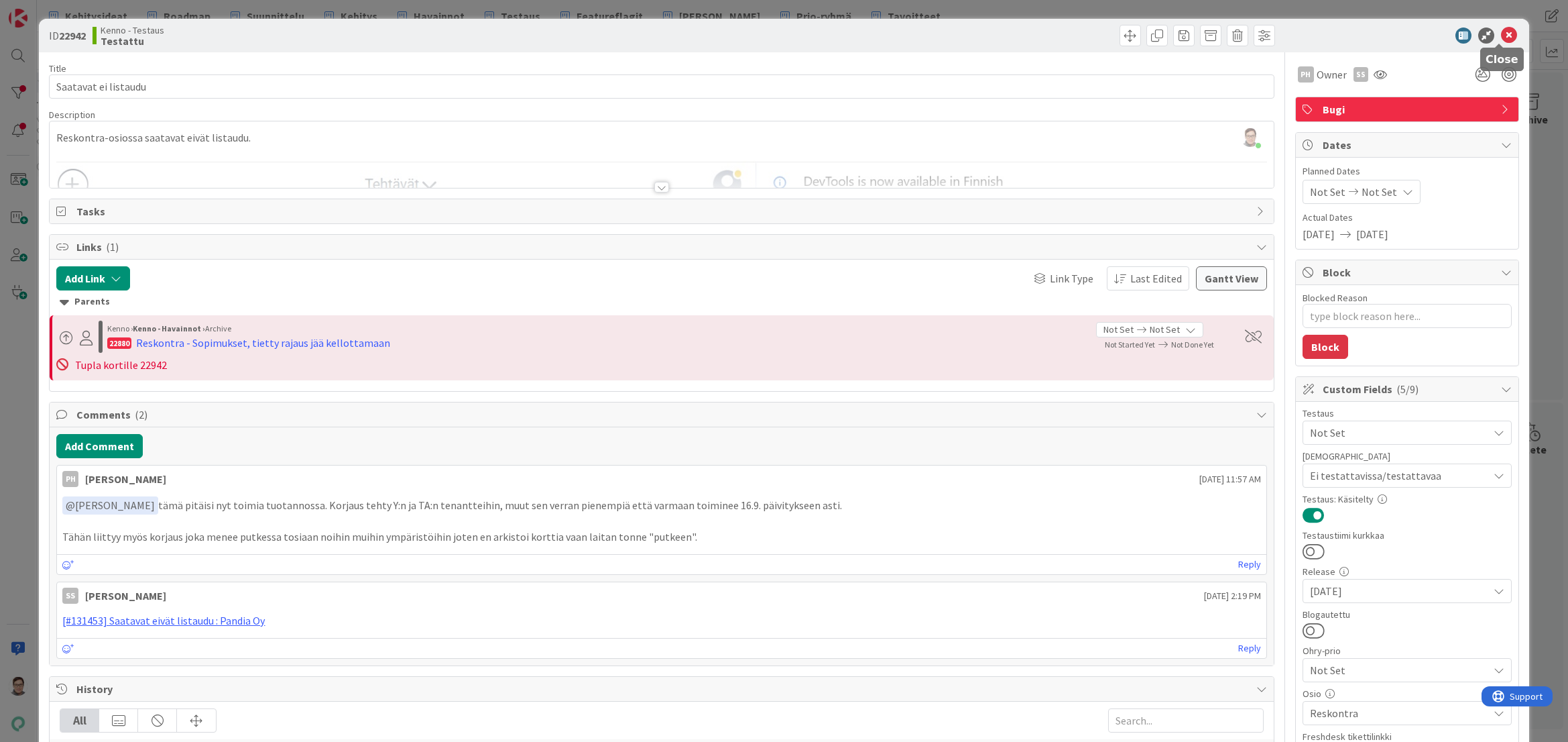
drag, startPoint x: 1499, startPoint y: 39, endPoint x: 1420, endPoint y: 188, distance: 168.6
click at [1501, 40] on icon at bounding box center [1509, 36] width 16 height 16
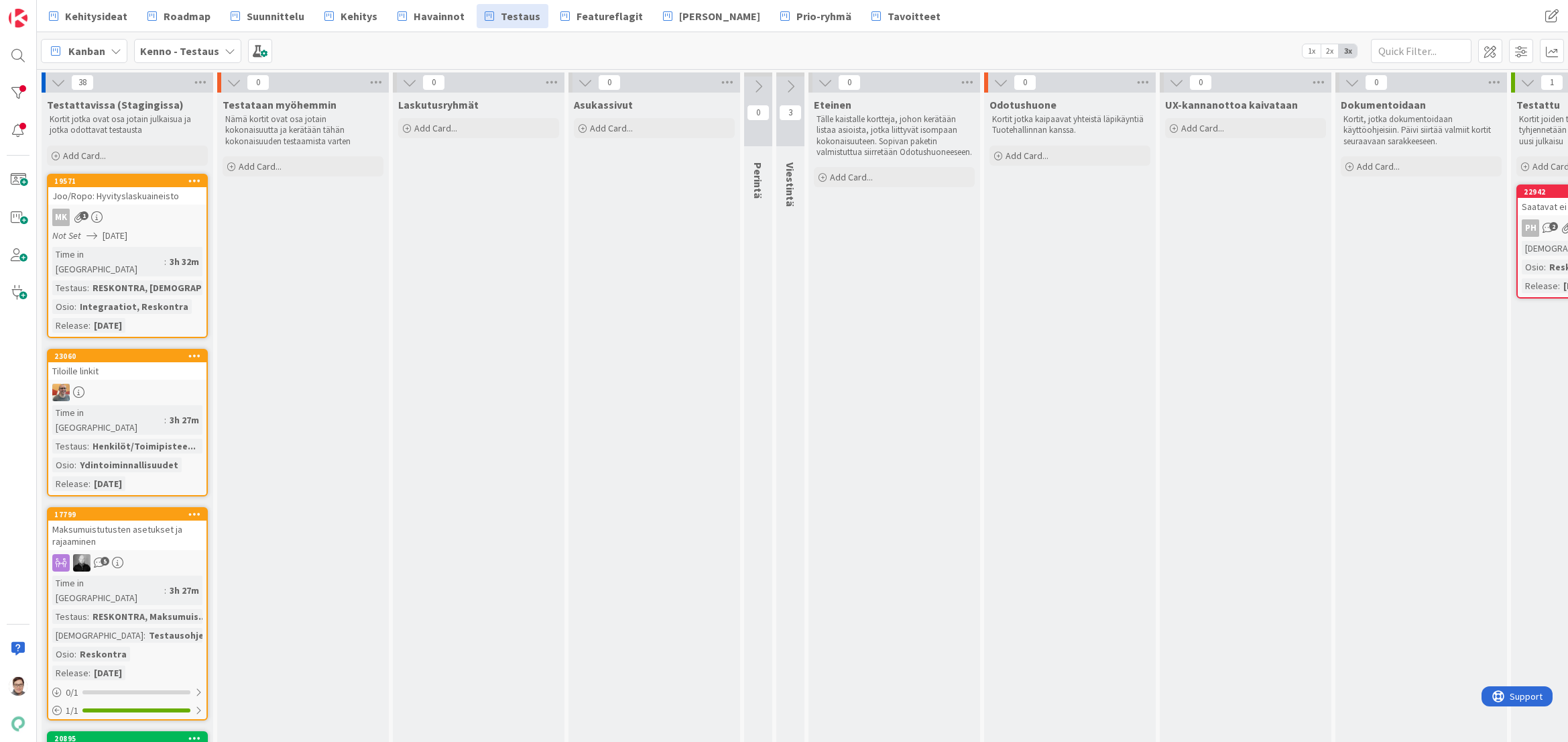
click at [579, 77] on icon at bounding box center [585, 82] width 15 height 15
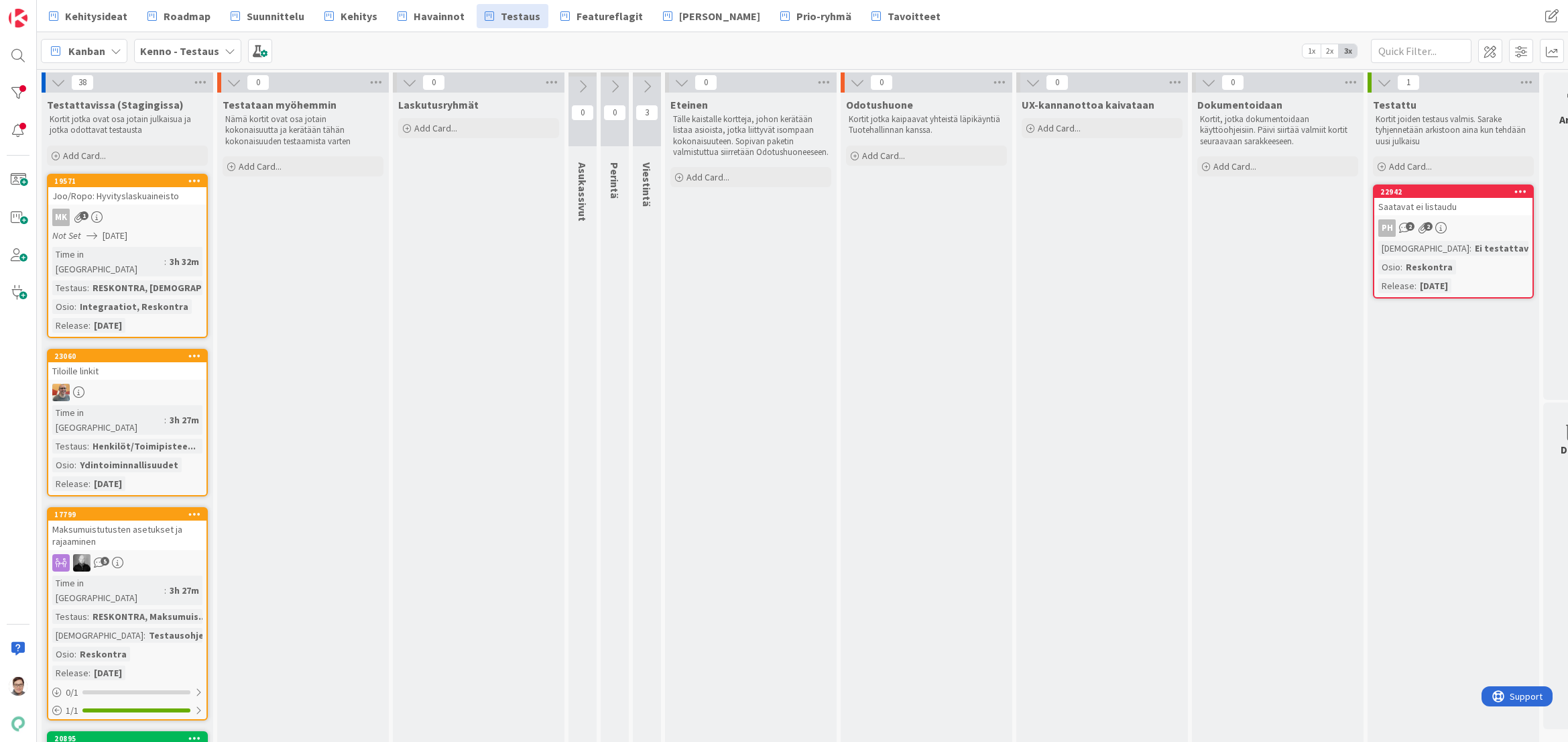
click at [649, 86] on icon at bounding box center [647, 87] width 15 height 15
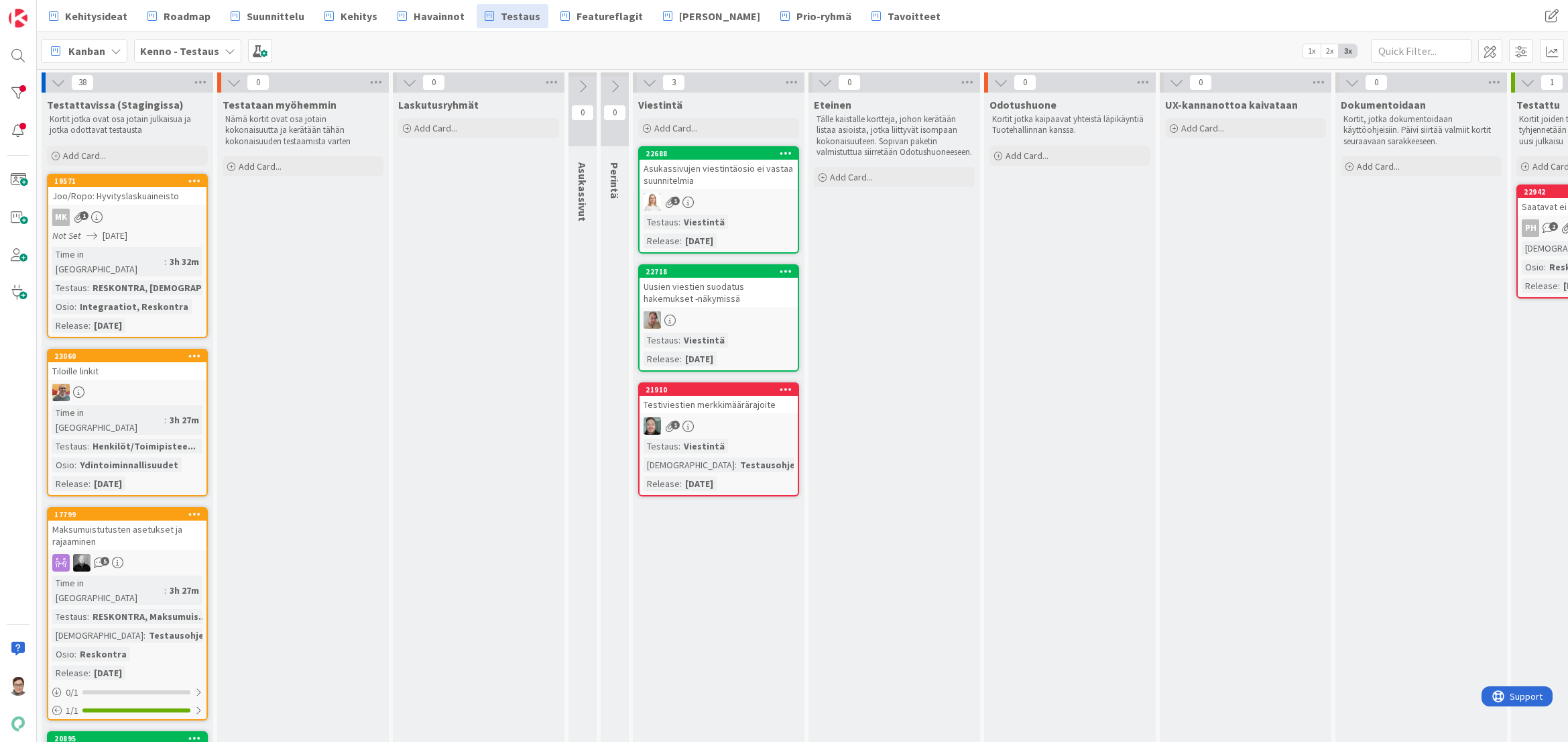
click at [737, 188] on div "Asukassivujen viestintäosio ei vastaa suunnitelmia" at bounding box center [718, 174] width 158 height 30
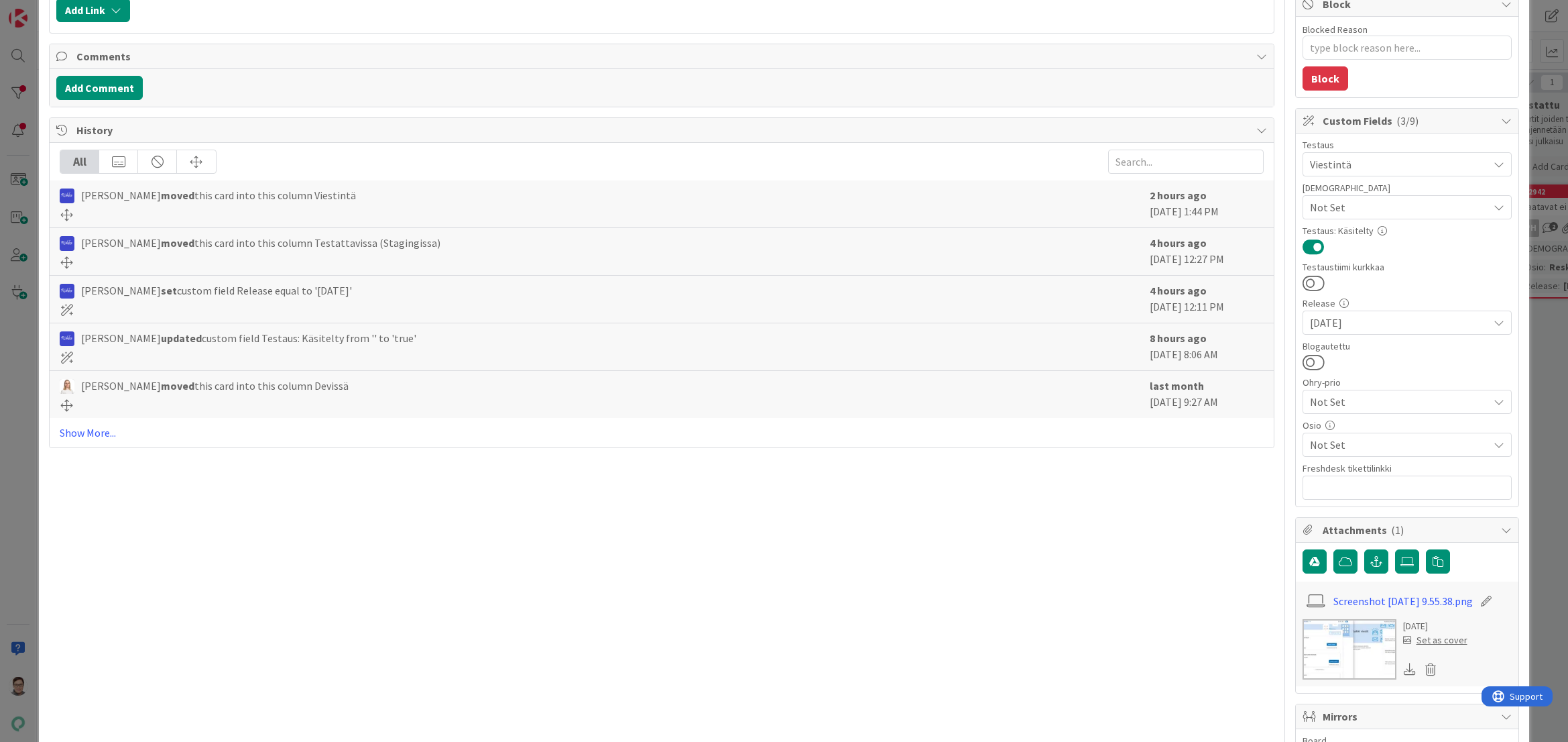
click at [1346, 444] on span "Not Set" at bounding box center [1399, 444] width 178 height 16
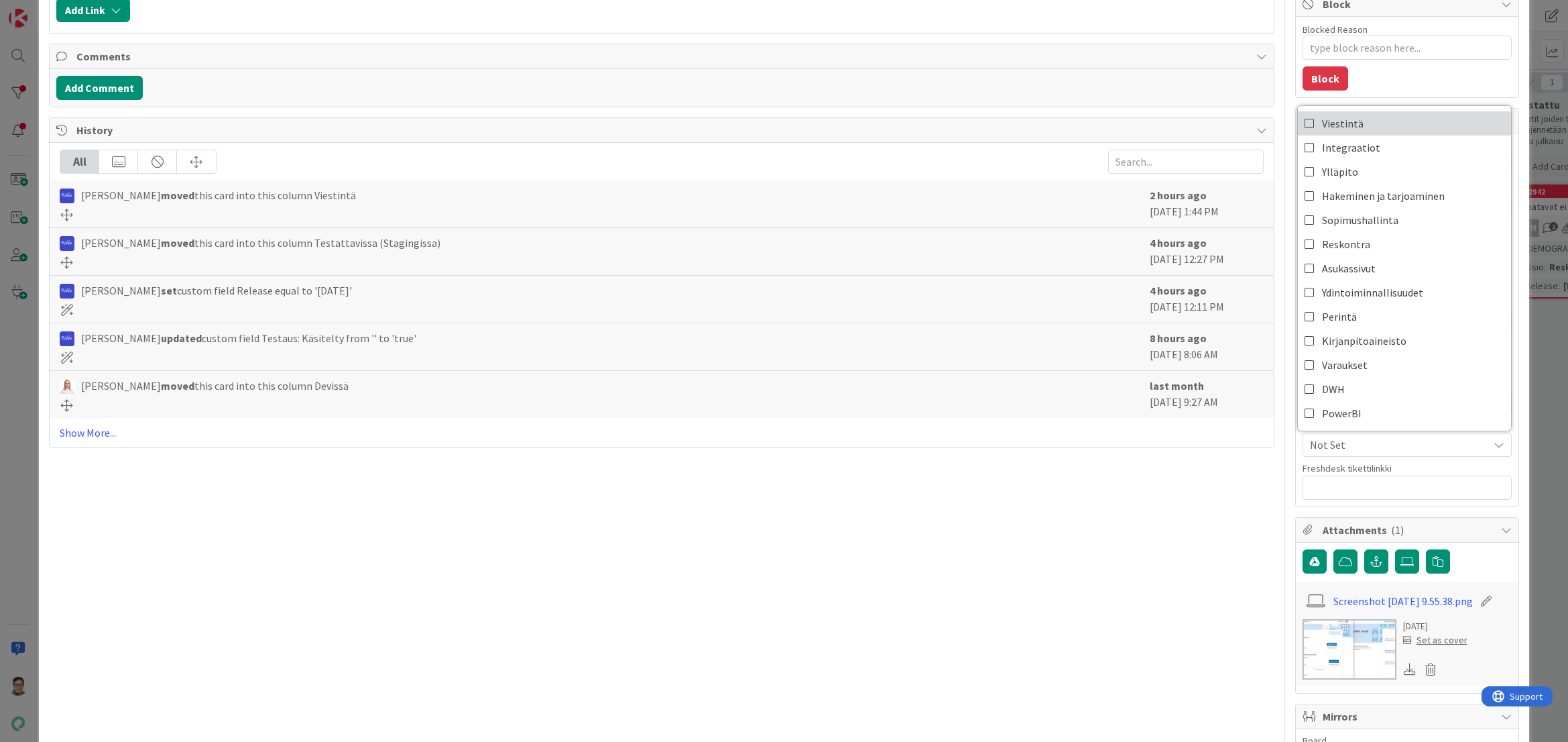
click at [1355, 126] on link "Viestintä" at bounding box center [1404, 123] width 213 height 24
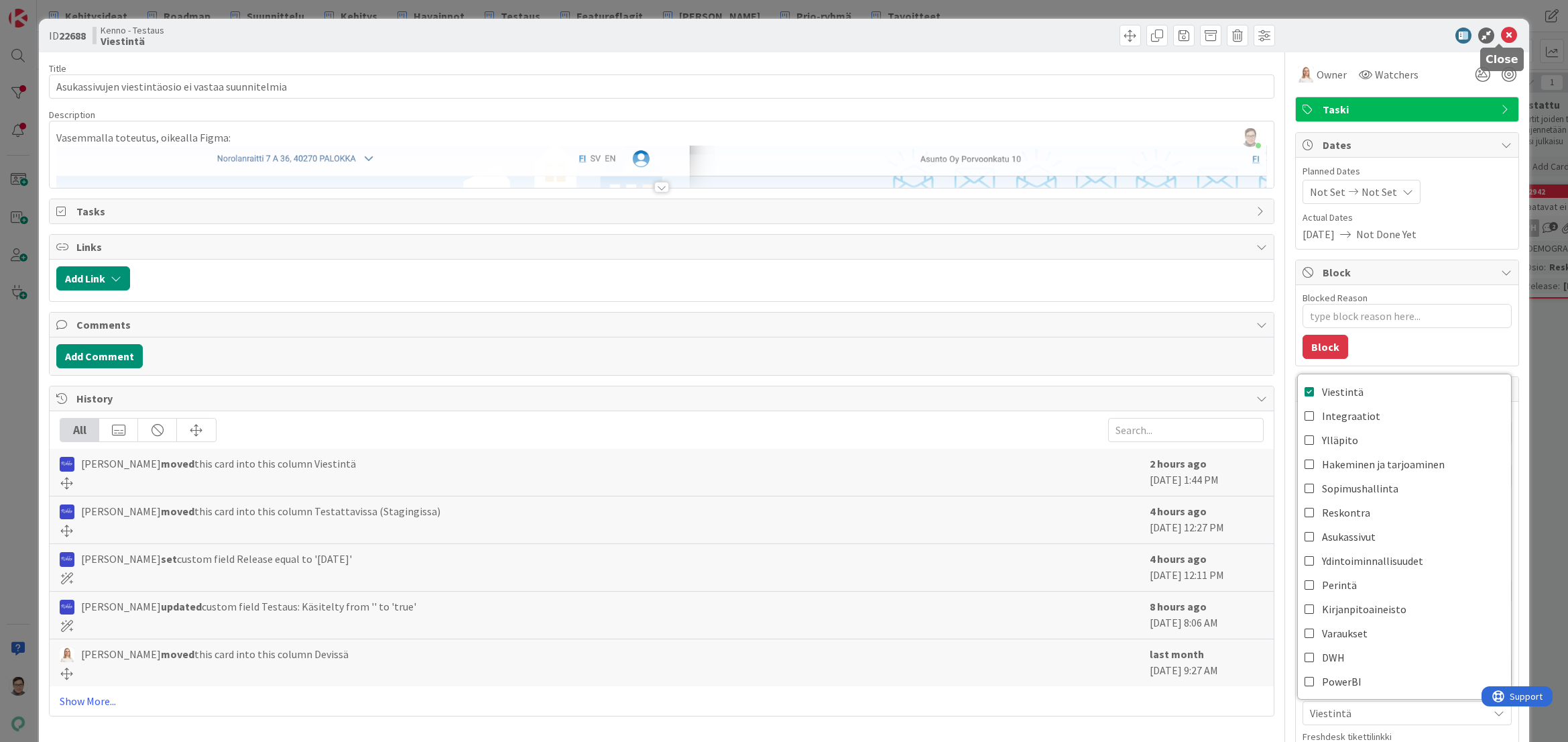
click at [1501, 33] on icon at bounding box center [1509, 36] width 16 height 16
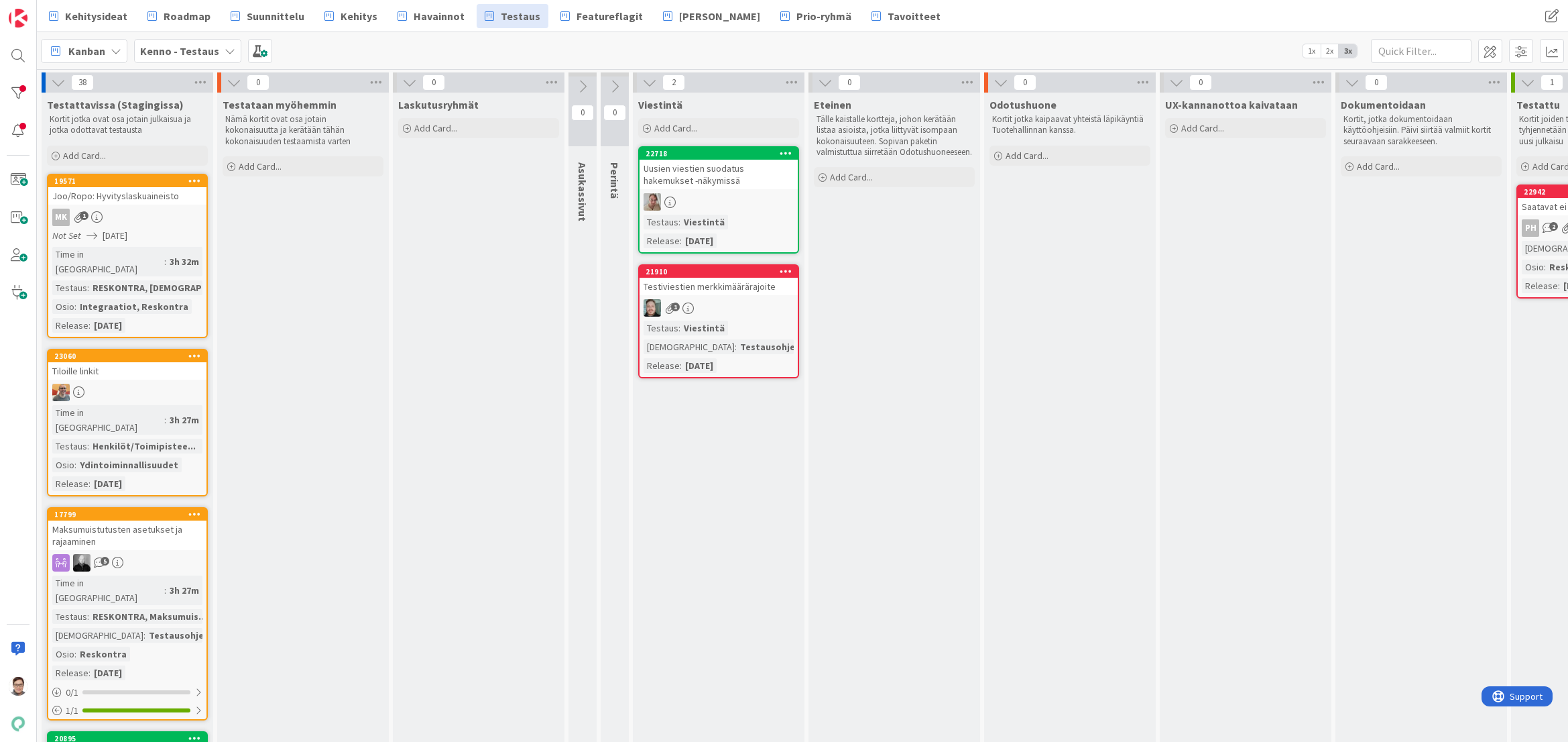
click at [753, 186] on div "Uusien viestien suodatus hakemukset -näkymissä" at bounding box center [718, 174] width 158 height 30
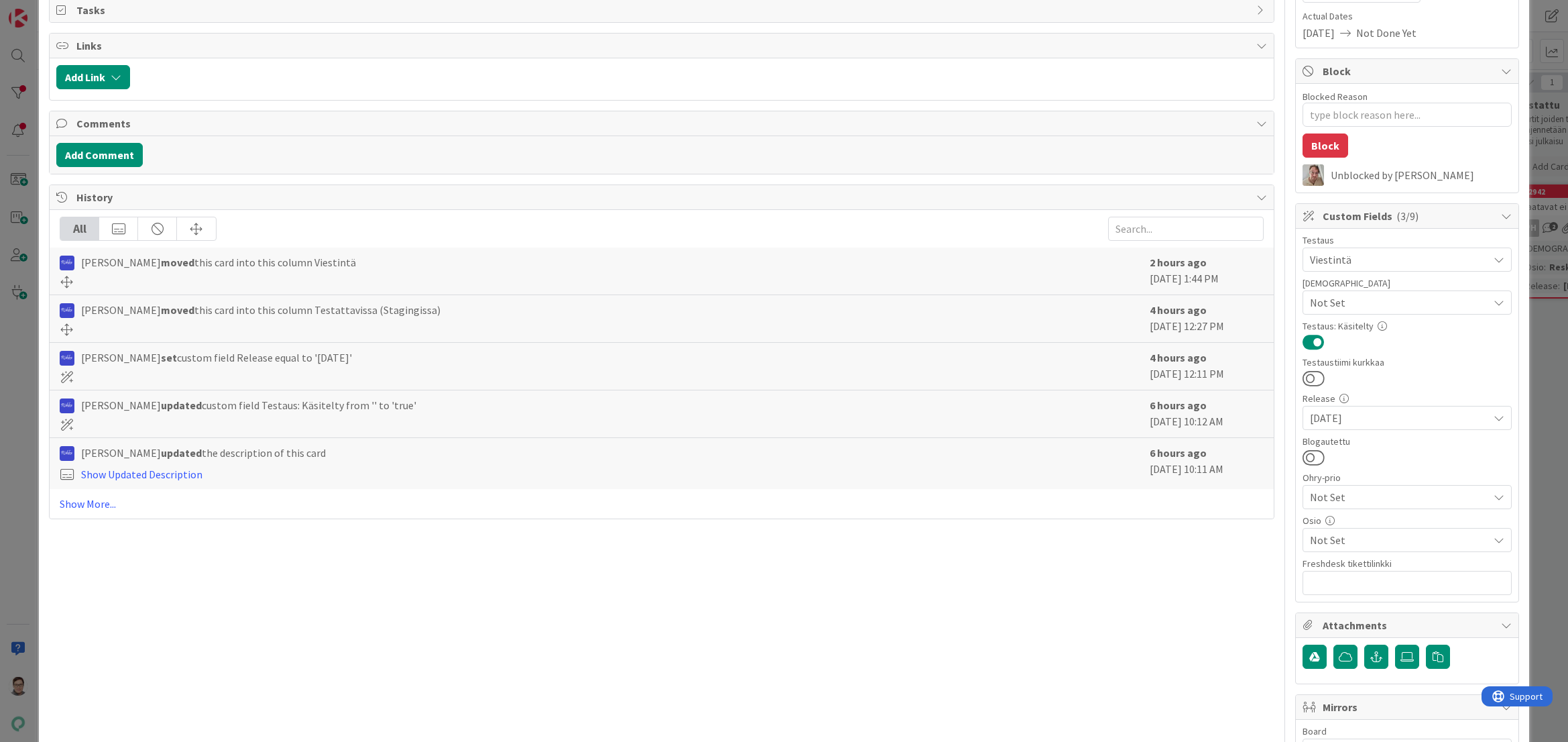
click at [1338, 537] on span "Not Set" at bounding box center [1399, 540] width 178 height 16
click at [1348, 221] on span "Viestintä" at bounding box center [1343, 218] width 42 height 20
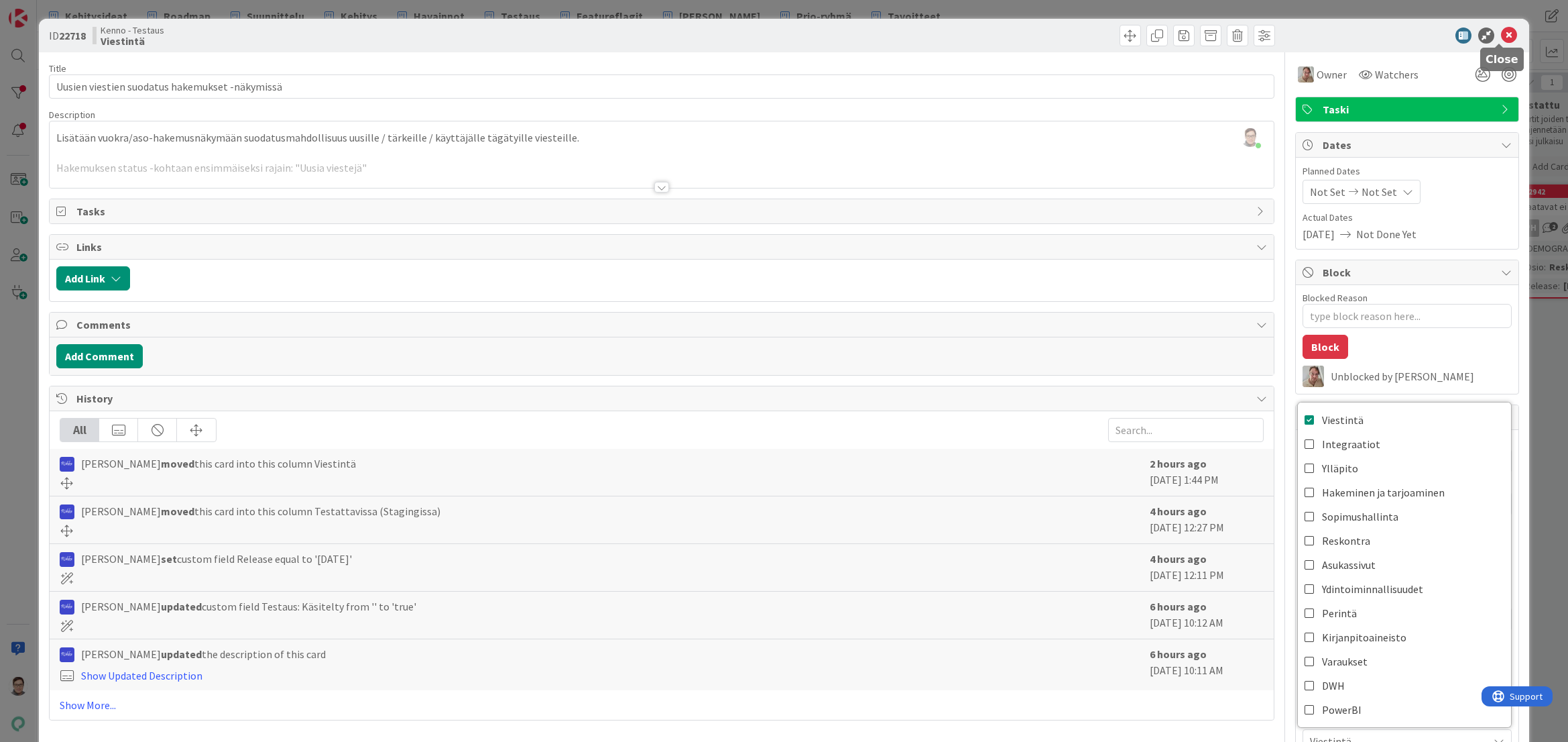
click at [1501, 36] on icon at bounding box center [1509, 36] width 16 height 16
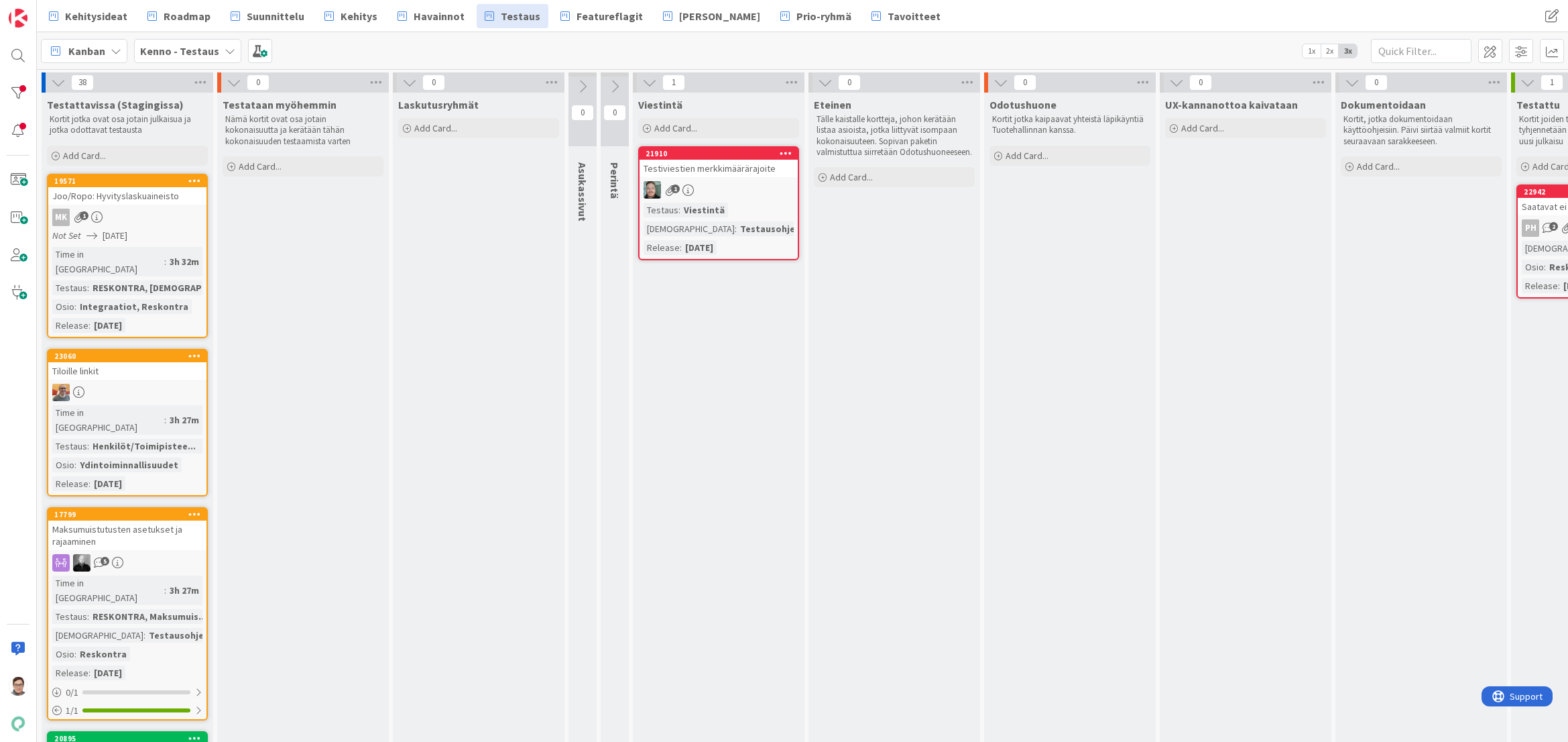
click at [746, 177] on div "Testiviestien merkkimäärärajoite" at bounding box center [718, 168] width 158 height 18
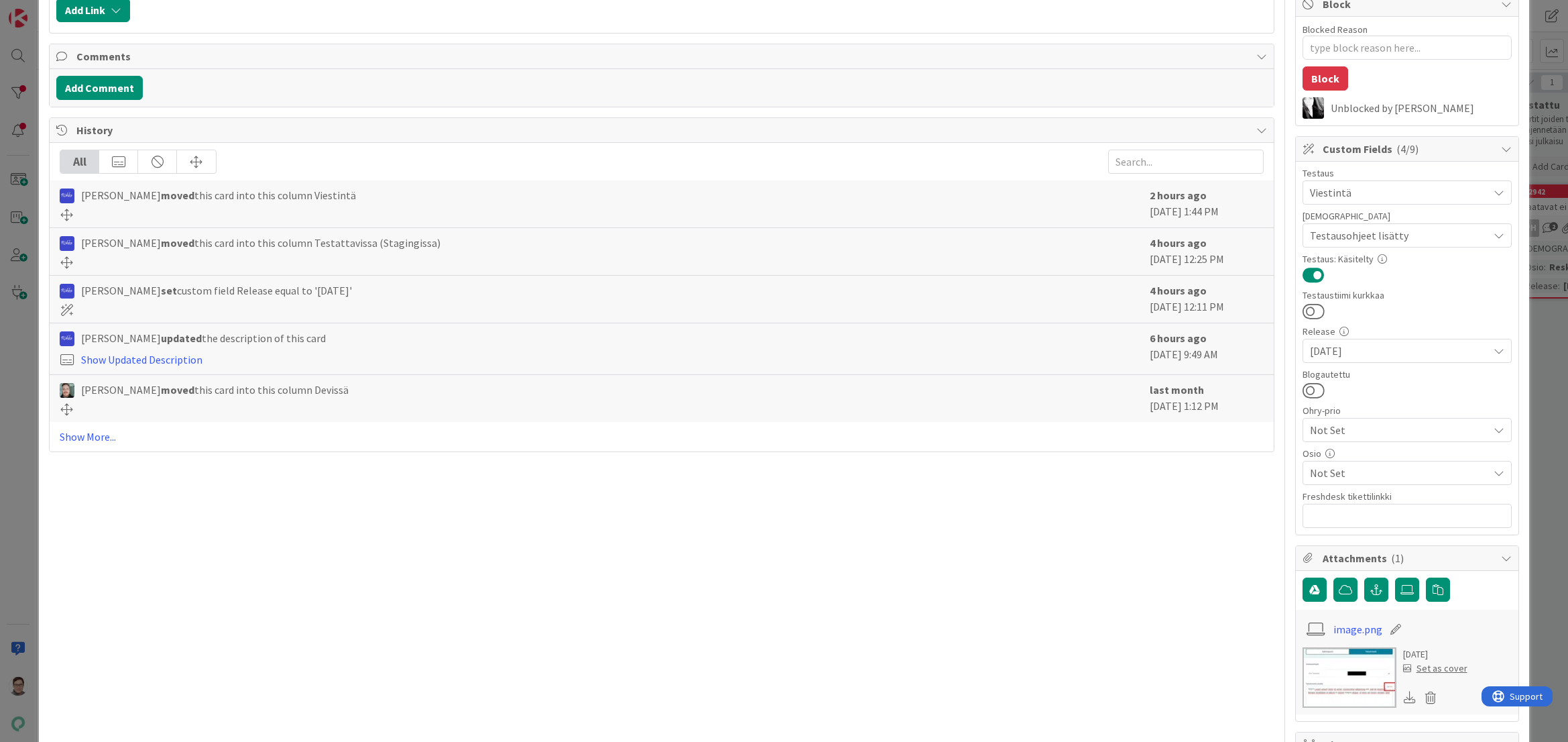
click at [1337, 473] on span "Not Set" at bounding box center [1399, 473] width 178 height 16
click at [1330, 154] on span "Viestintä" at bounding box center [1343, 151] width 42 height 20
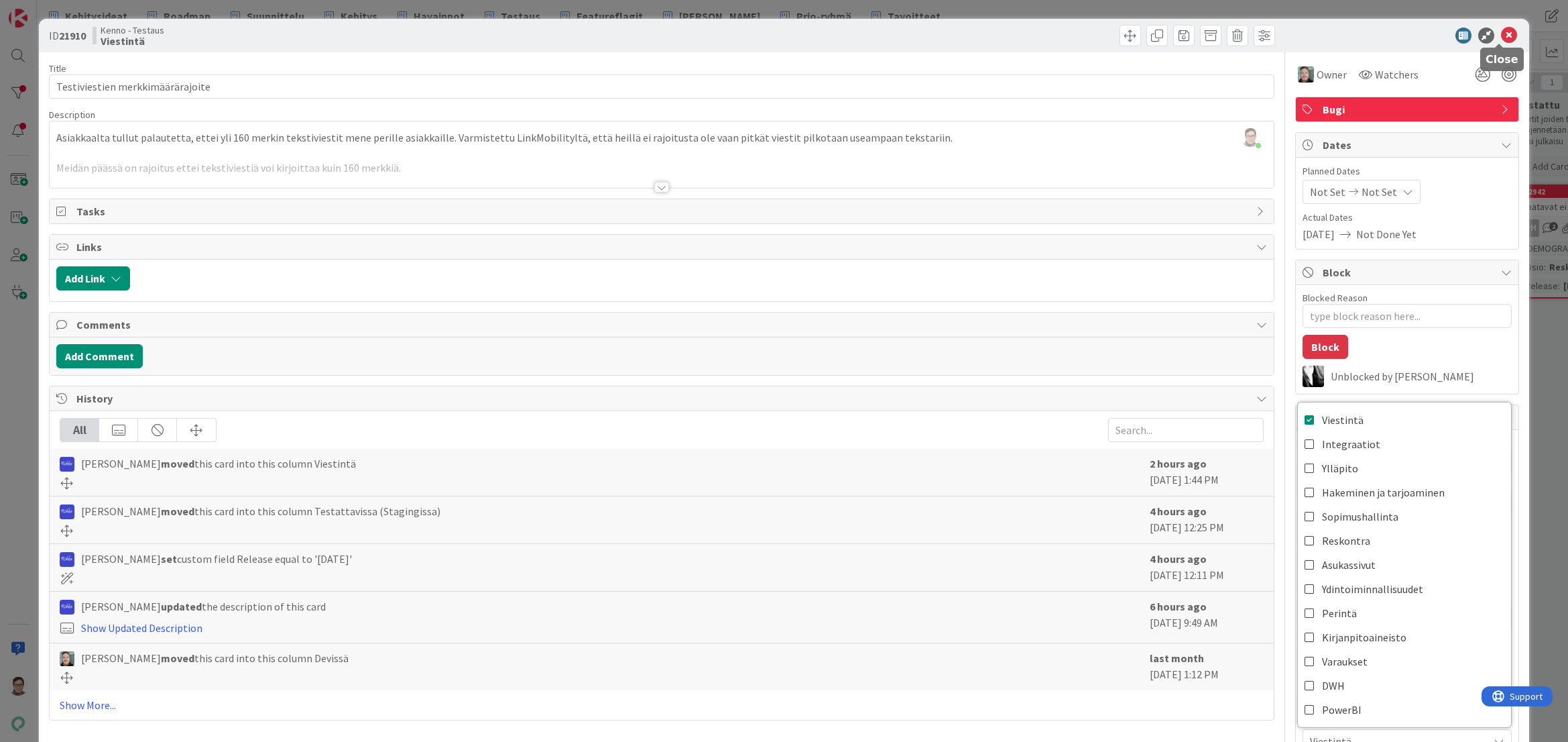
click at [1501, 34] on icon at bounding box center [1509, 36] width 16 height 16
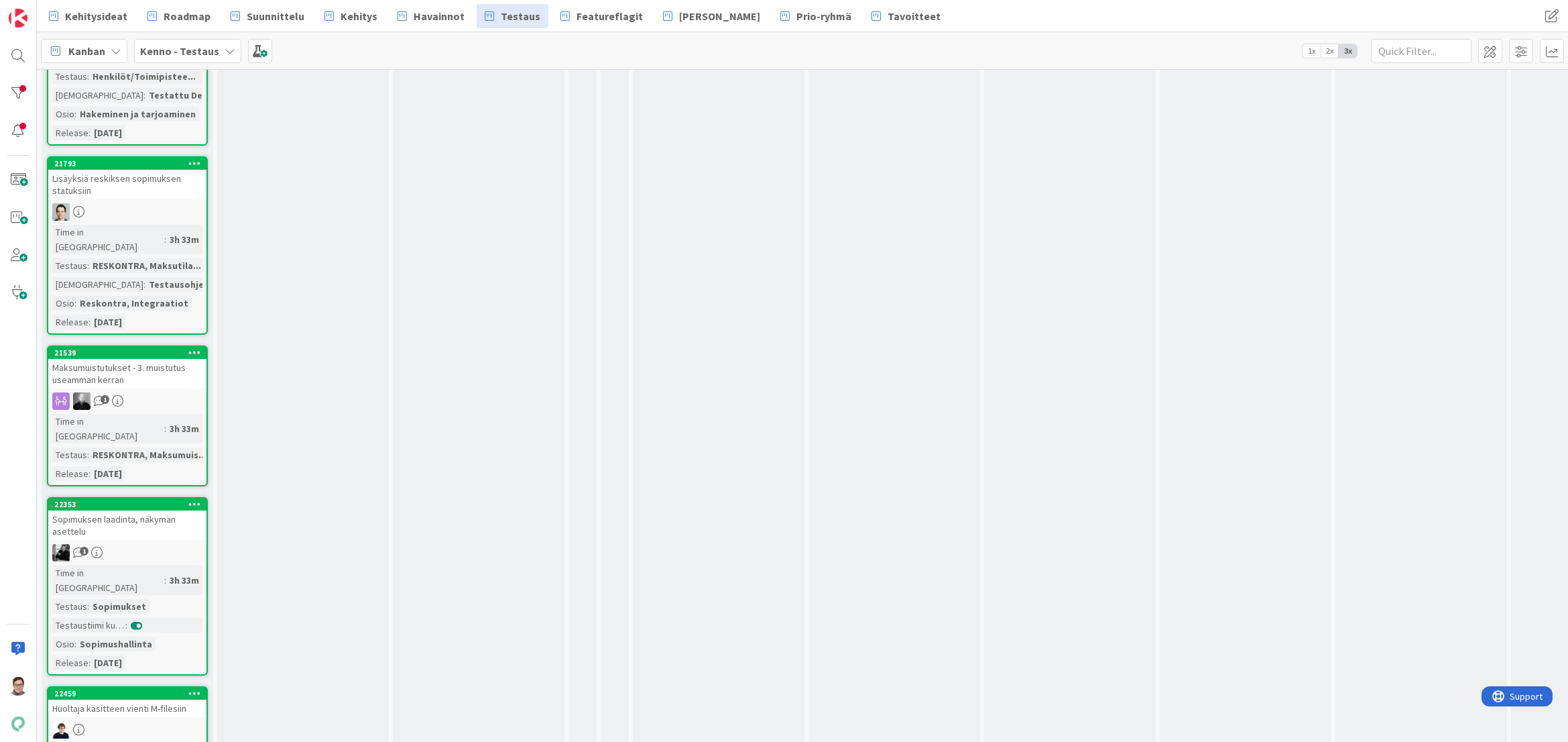
click at [166, 421] on div "3h 33m" at bounding box center [184, 429] width 36 height 15
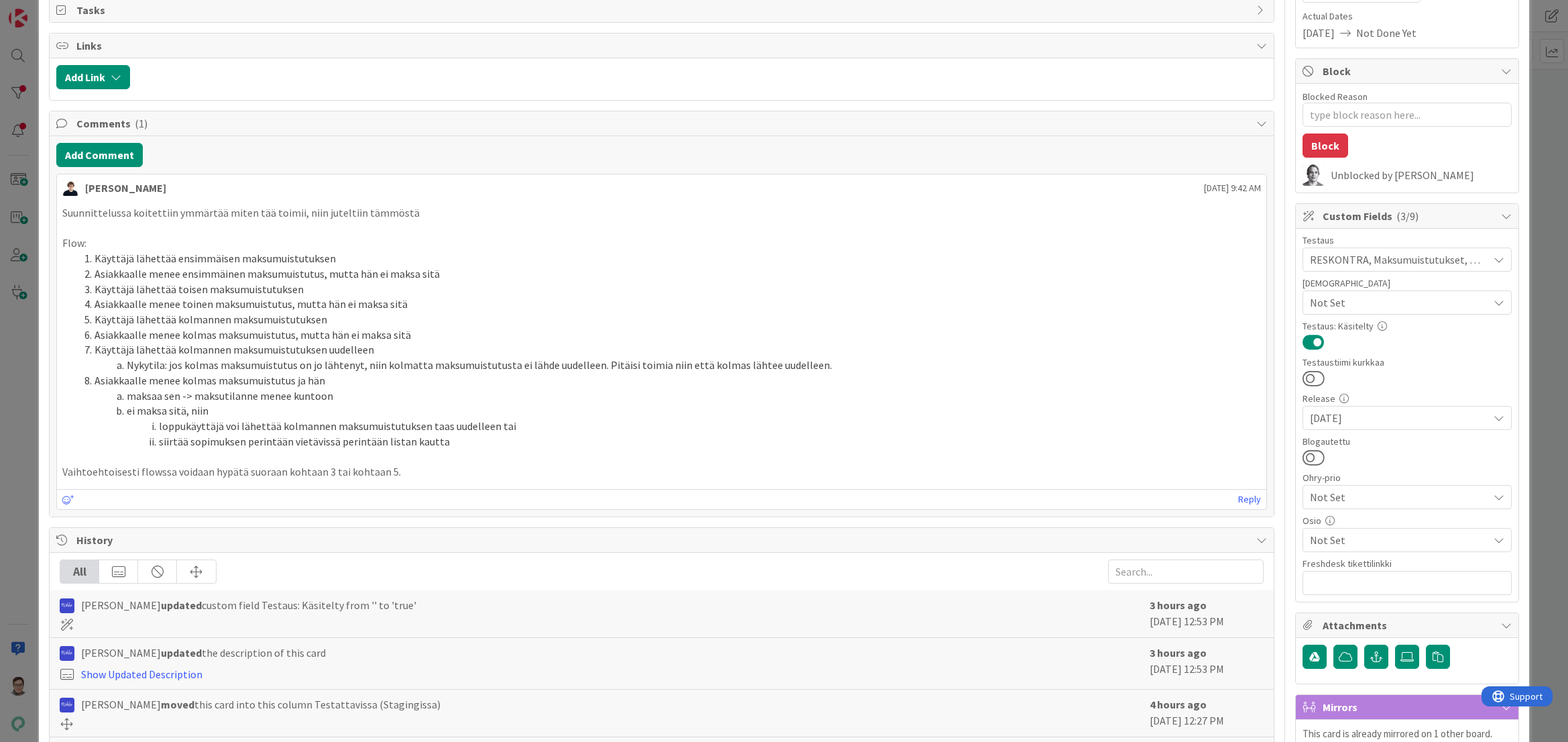
click at [1335, 539] on span "Not Set" at bounding box center [1399, 540] width 178 height 16
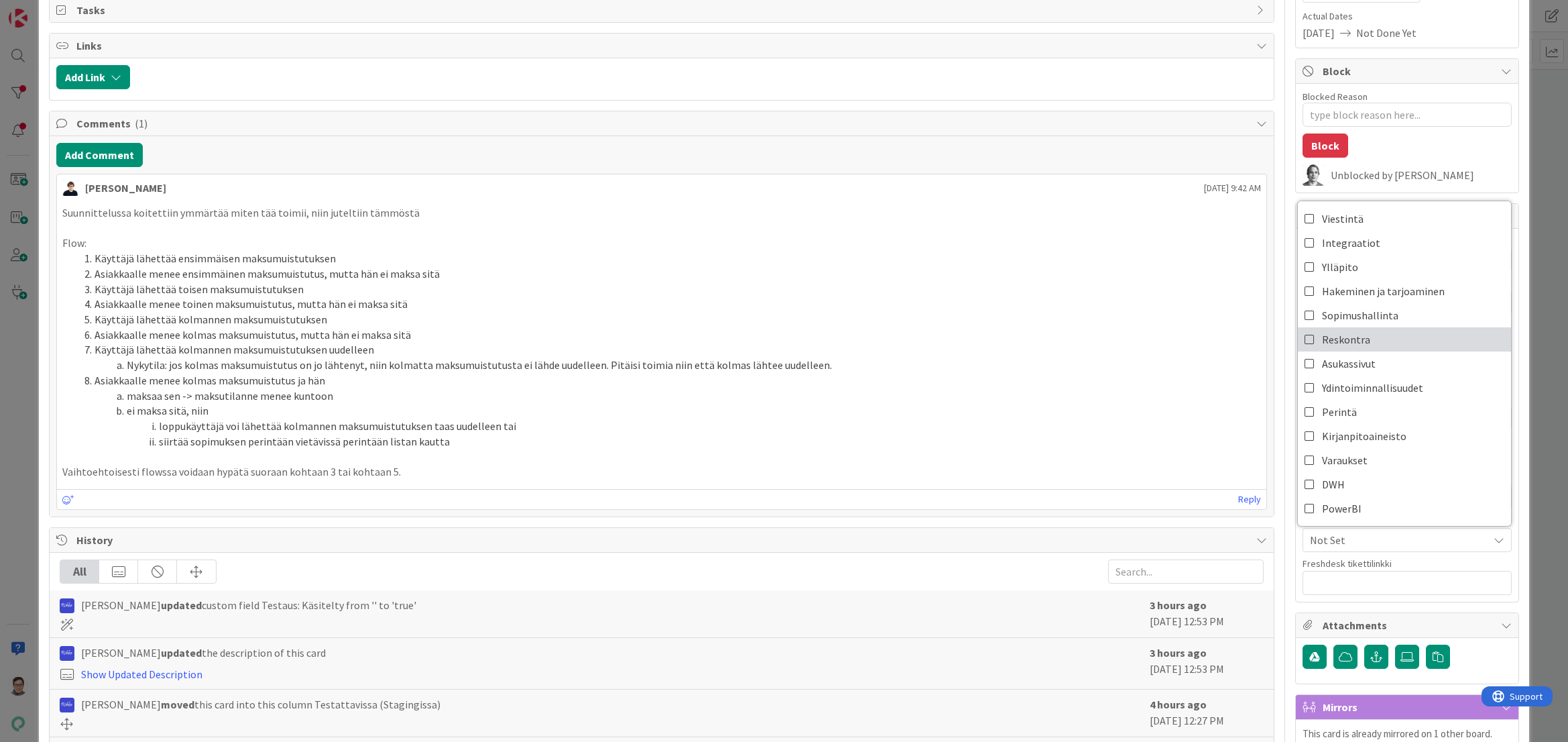
click at [1340, 333] on span "Reskontra" at bounding box center [1346, 339] width 48 height 20
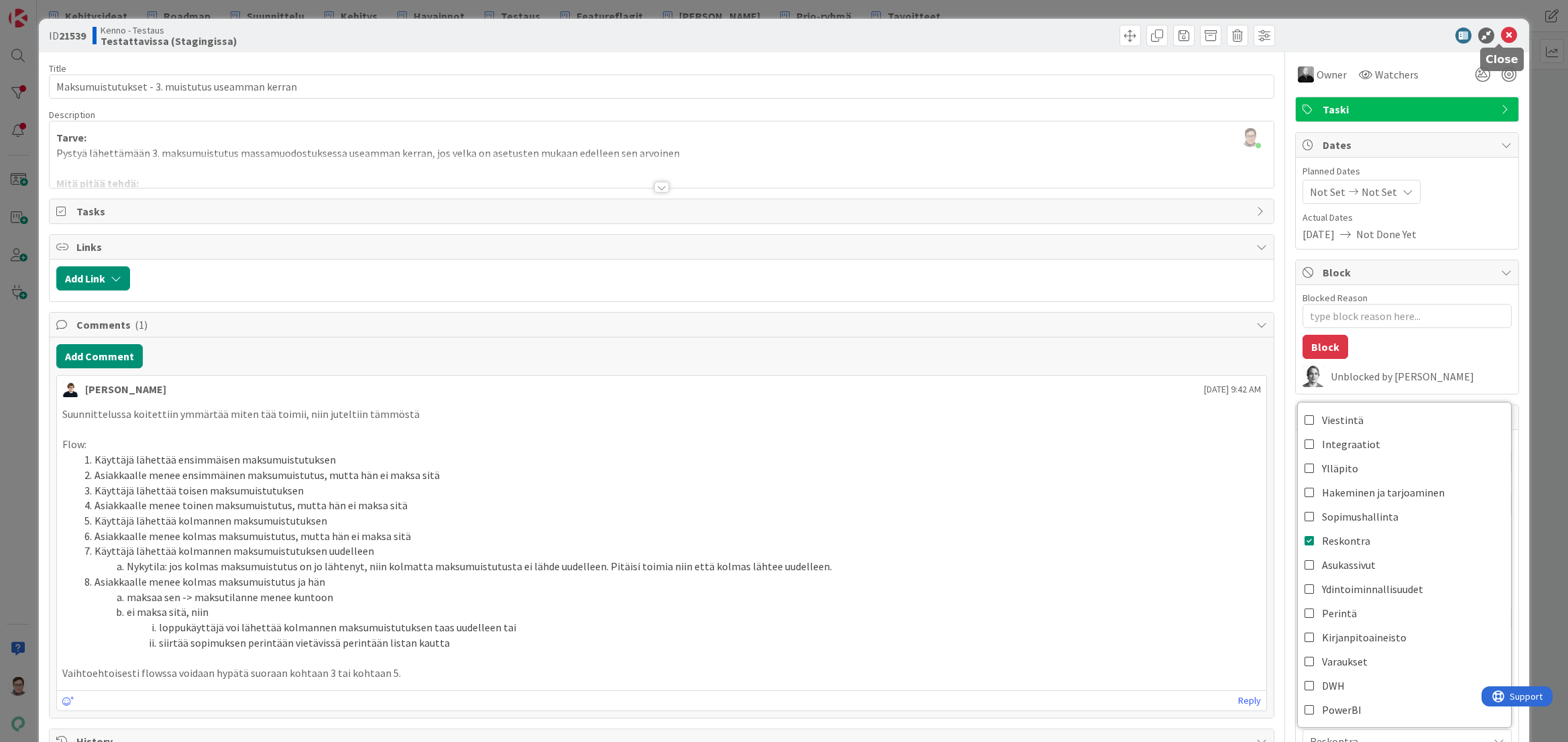
click at [1501, 39] on icon at bounding box center [1509, 36] width 16 height 16
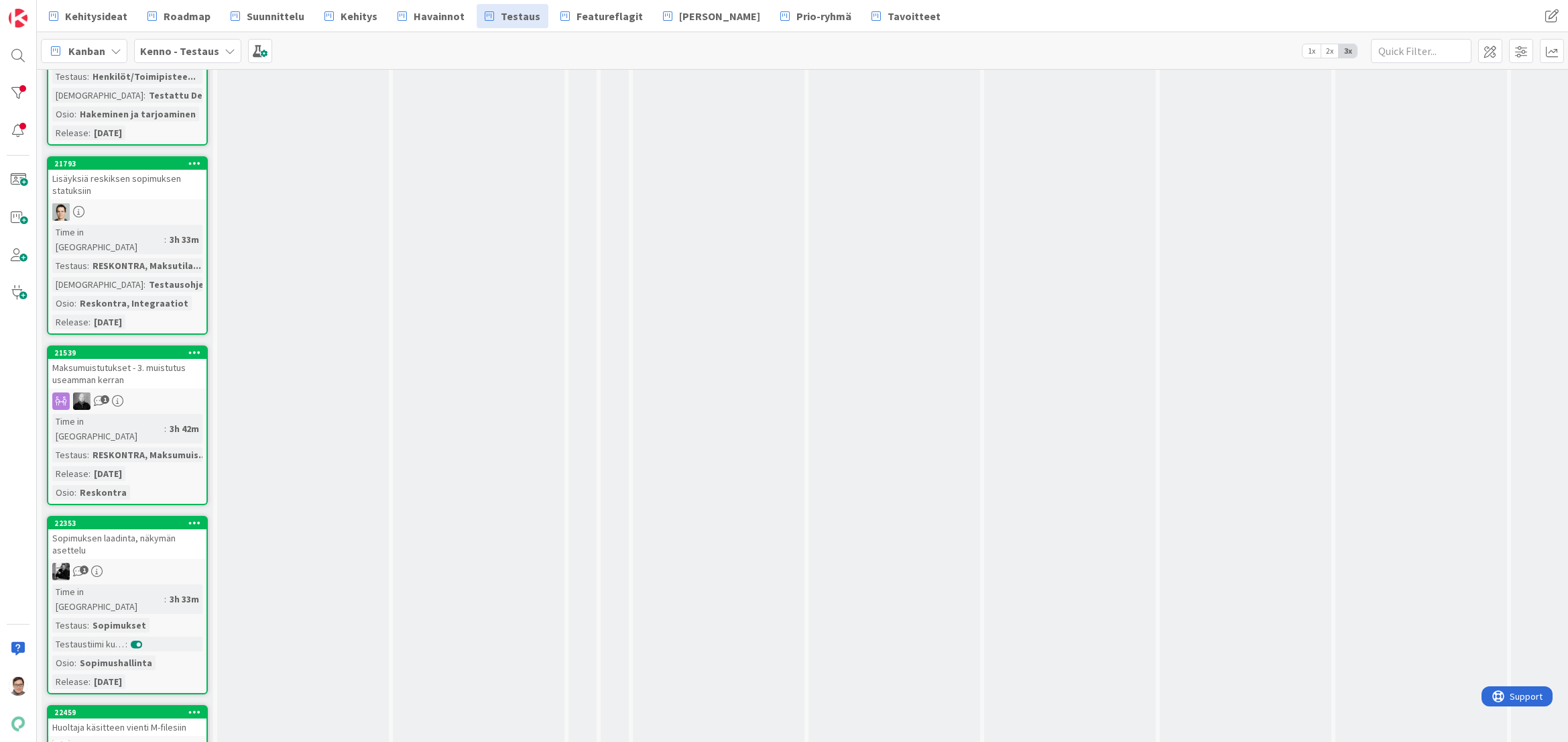
click at [150, 529] on div "Sopimuksen laadinta, näkymän asettelu" at bounding box center [127, 544] width 158 height 30
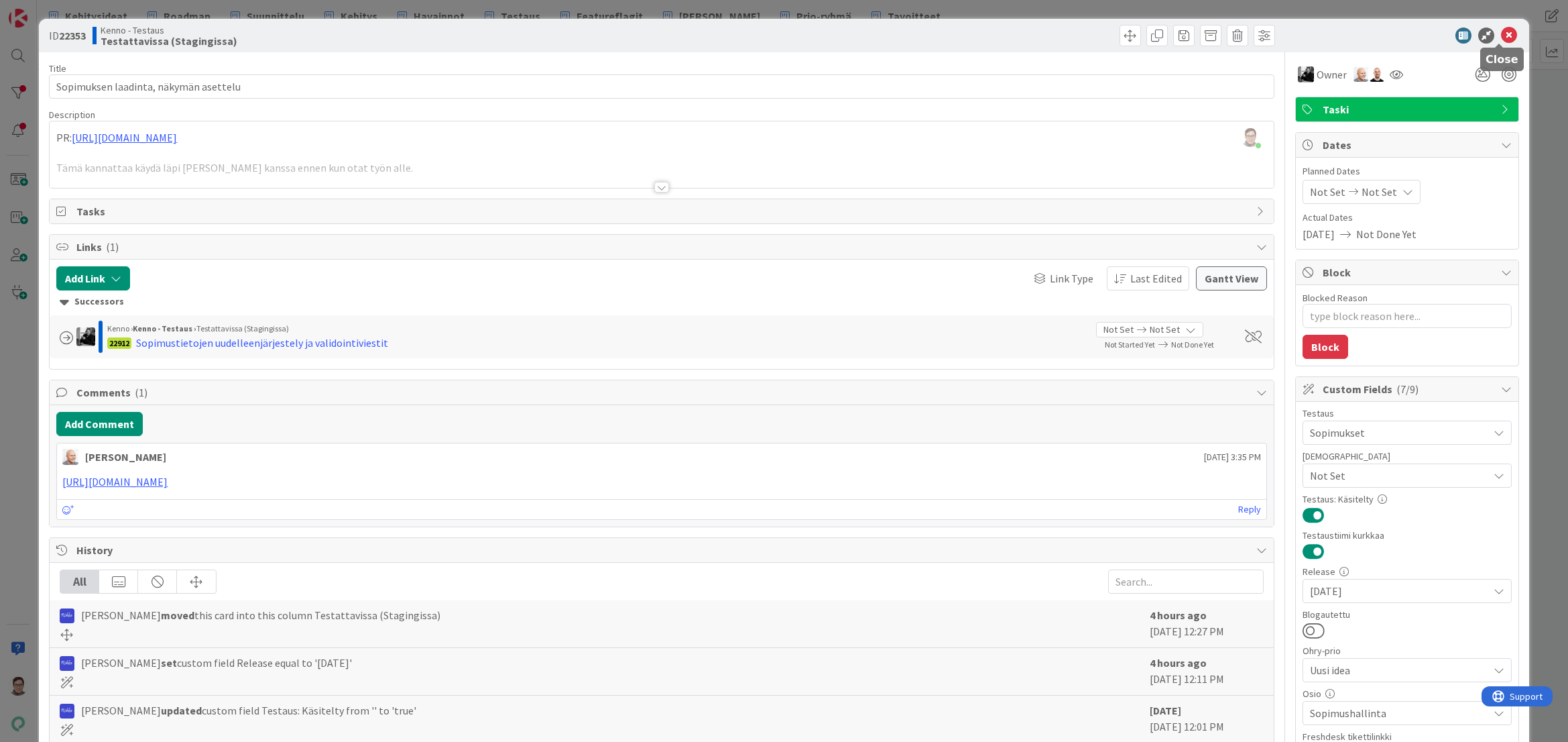
click at [1501, 38] on icon at bounding box center [1509, 36] width 16 height 16
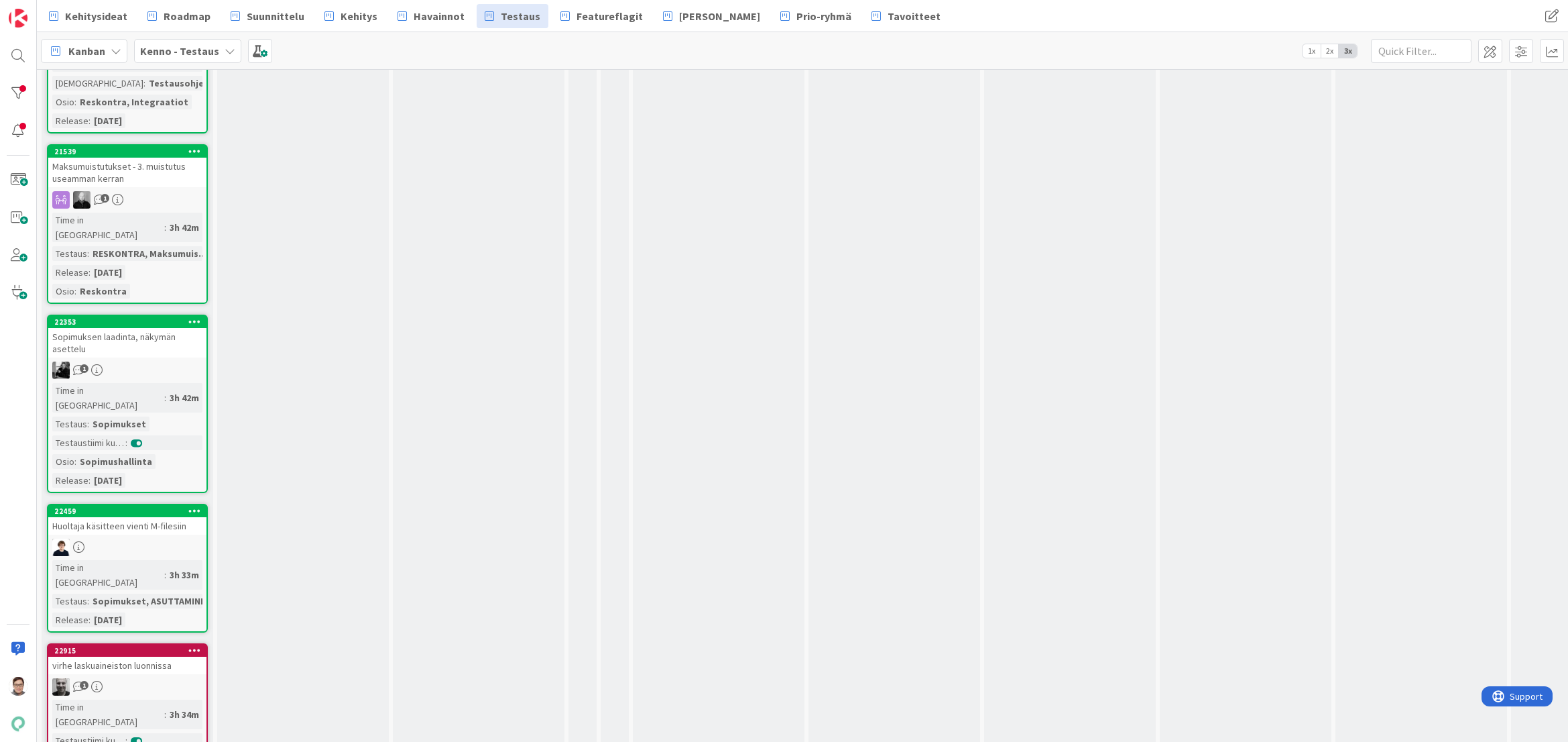
click at [149, 539] on div at bounding box center [127, 548] width 158 height 18
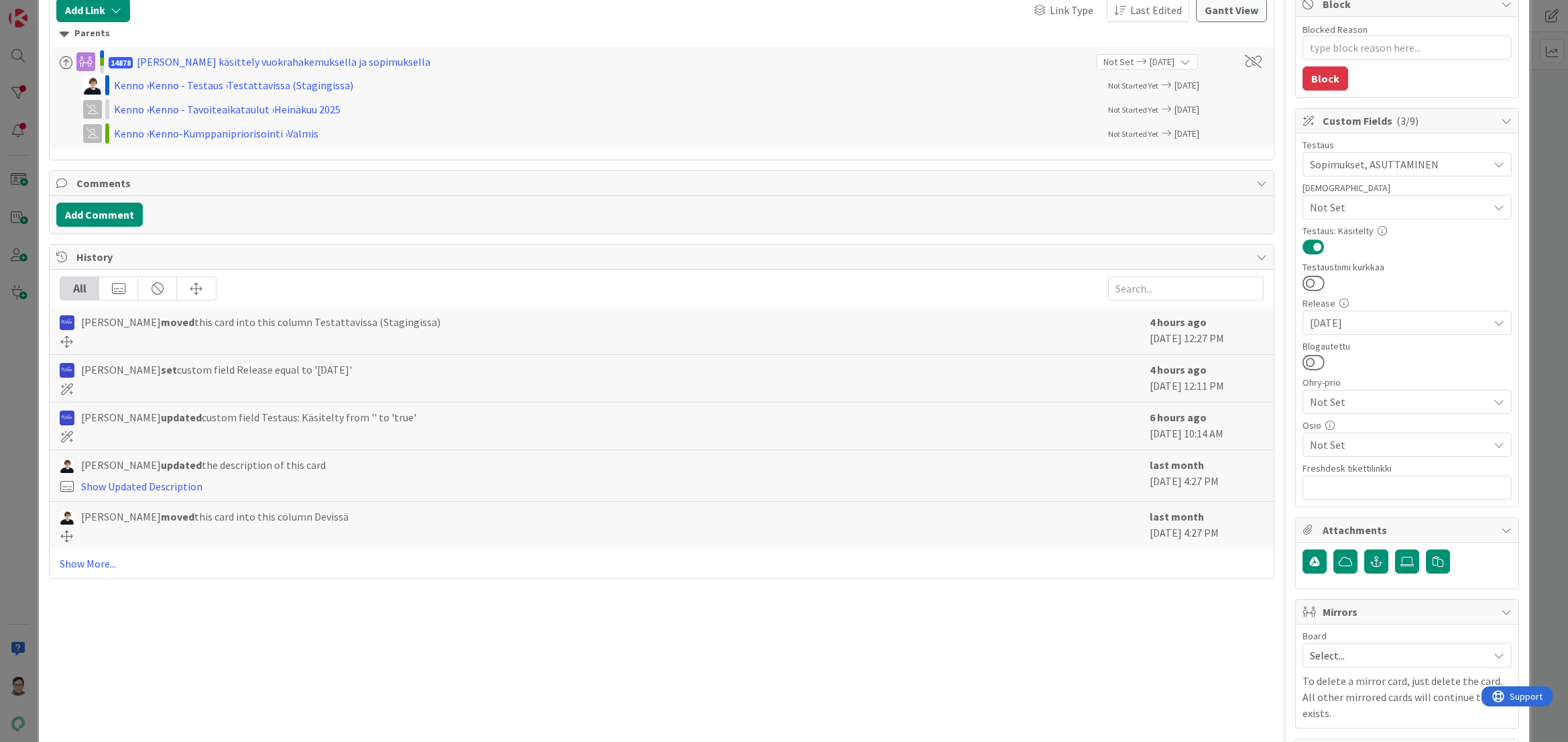
click at [1347, 442] on span "Not Set" at bounding box center [1399, 444] width 178 height 16
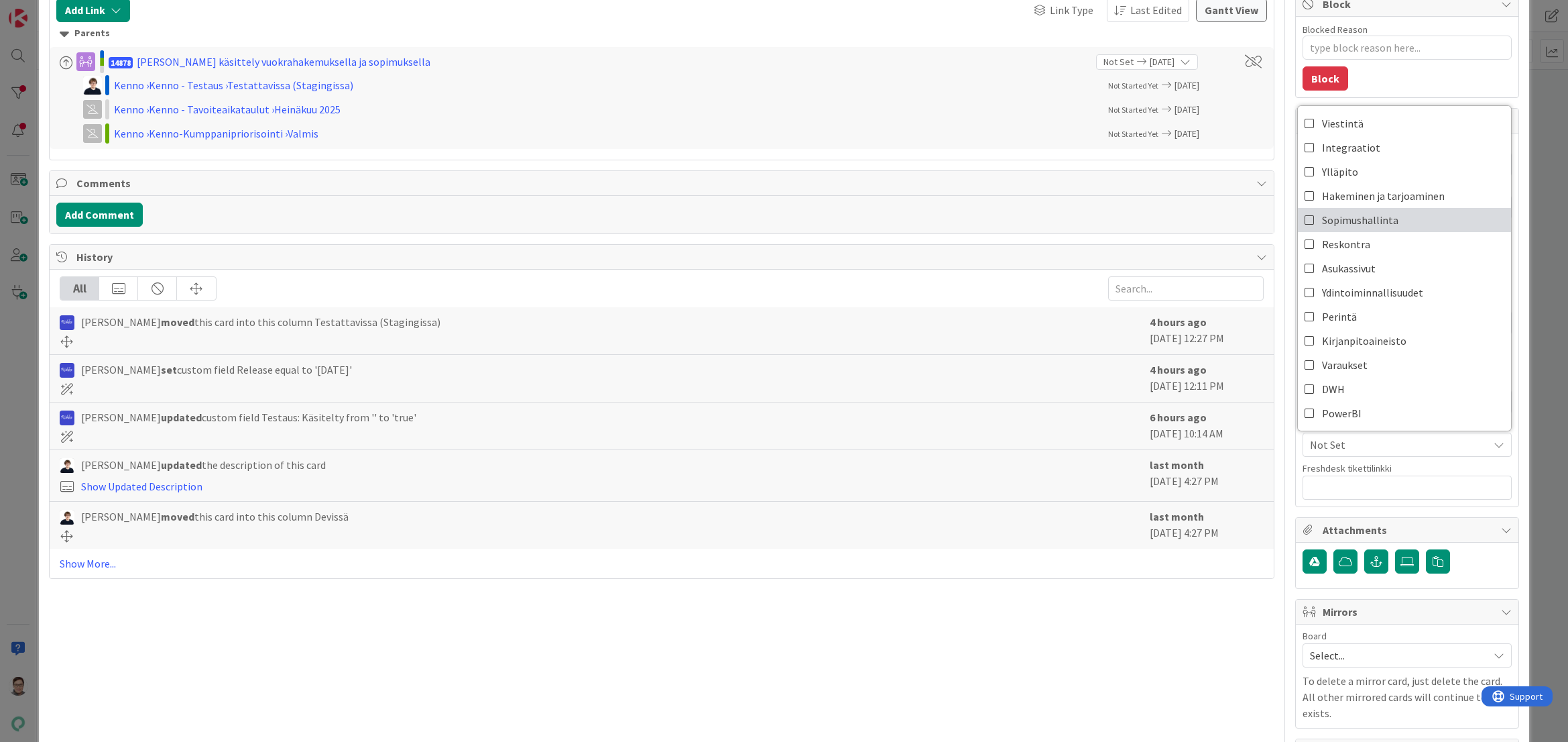
click at [1352, 217] on span "Sopimushallinta" at bounding box center [1360, 220] width 76 height 20
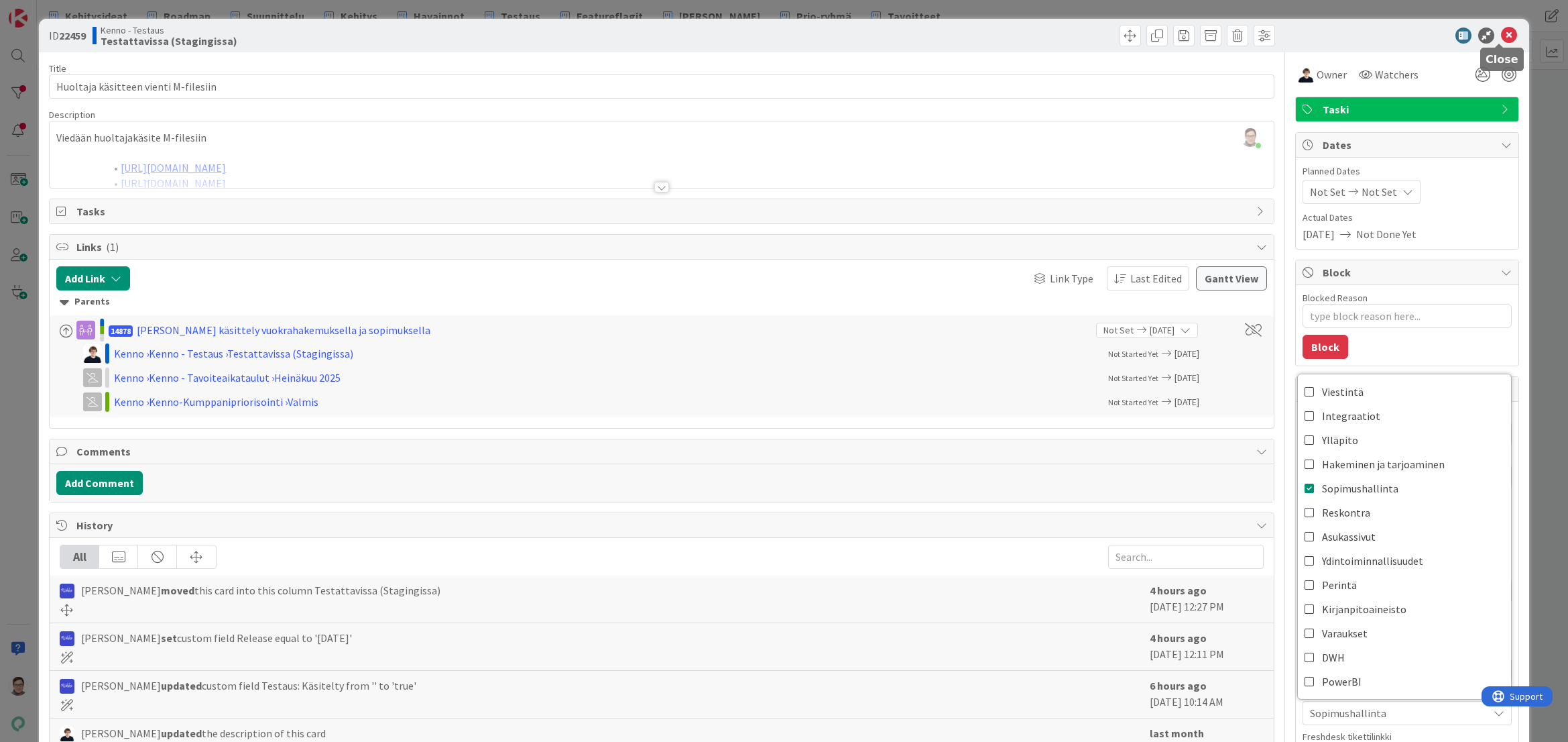
click at [1503, 40] on icon at bounding box center [1509, 36] width 16 height 16
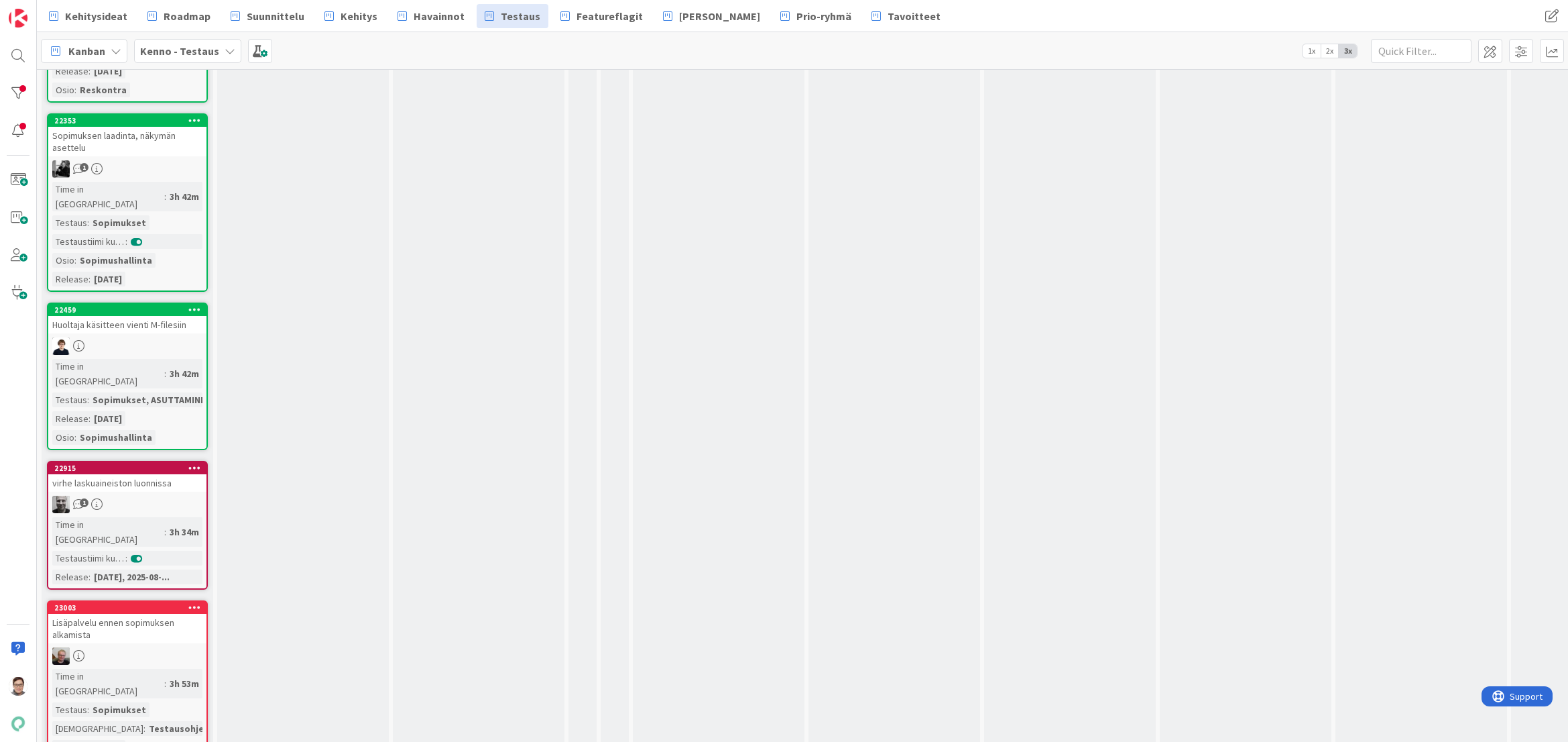
click at [164, 496] on div "1" at bounding box center [127, 505] width 158 height 18
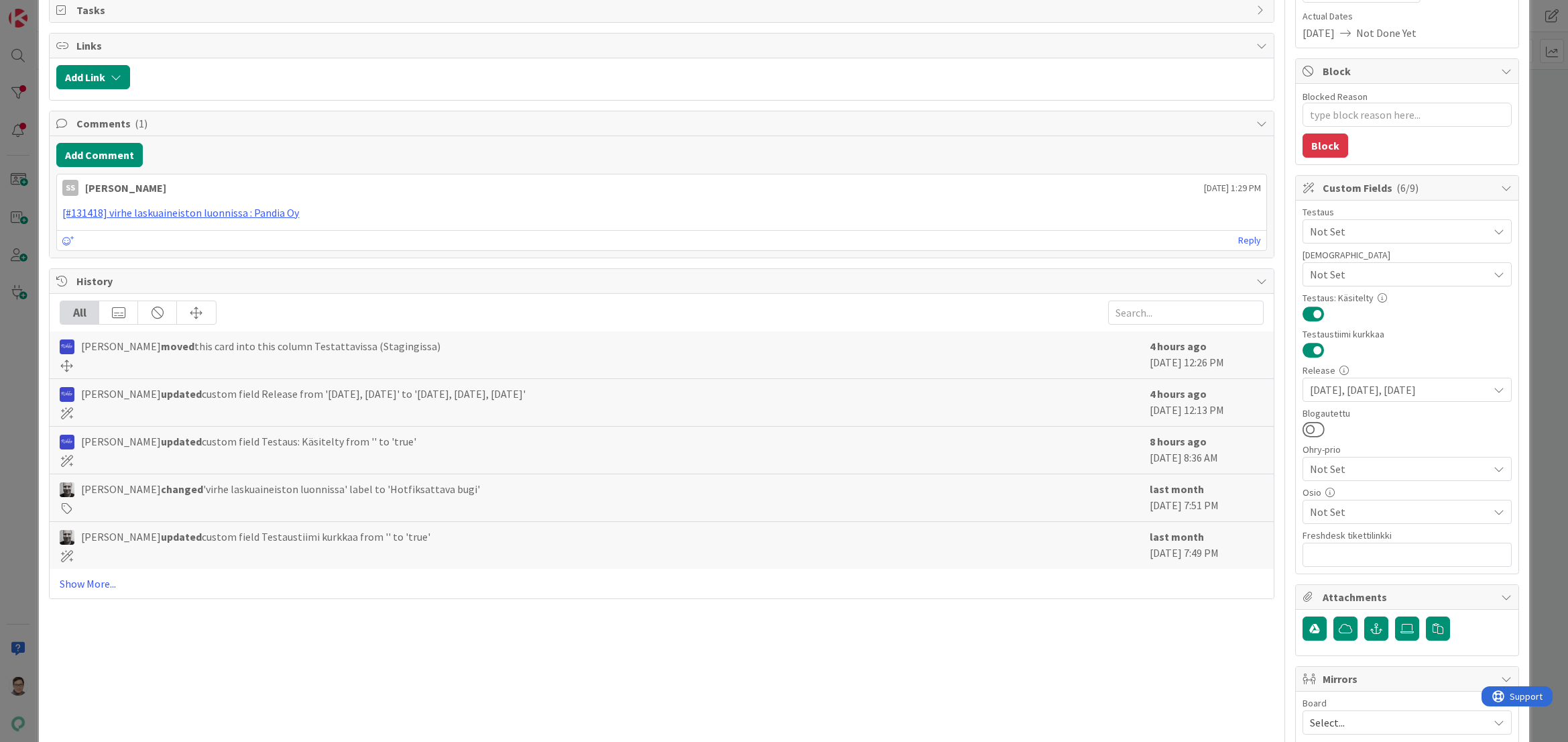
click at [1331, 515] on span "Not Set" at bounding box center [1399, 512] width 178 height 16
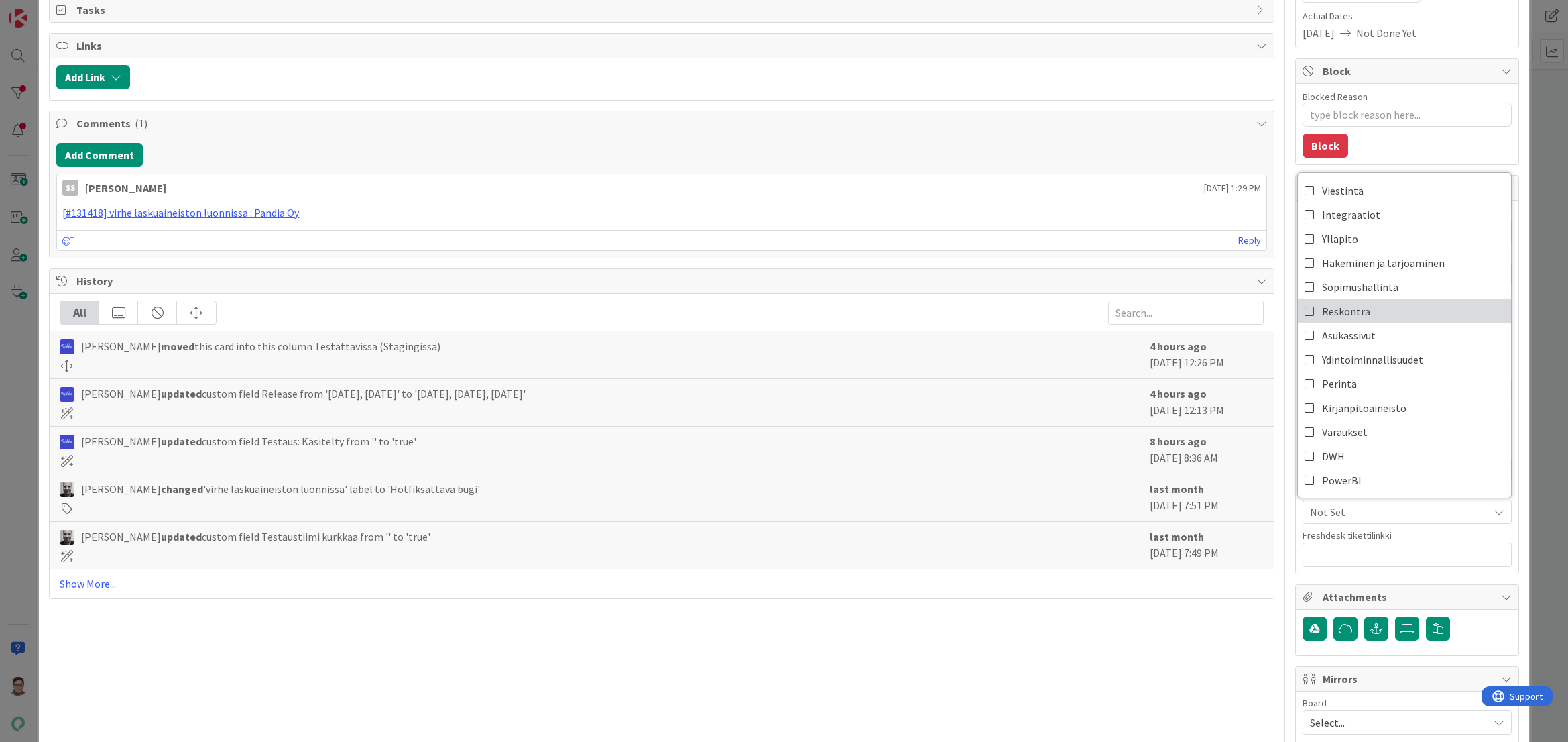
click at [1348, 318] on span "Reskontra" at bounding box center [1346, 311] width 48 height 20
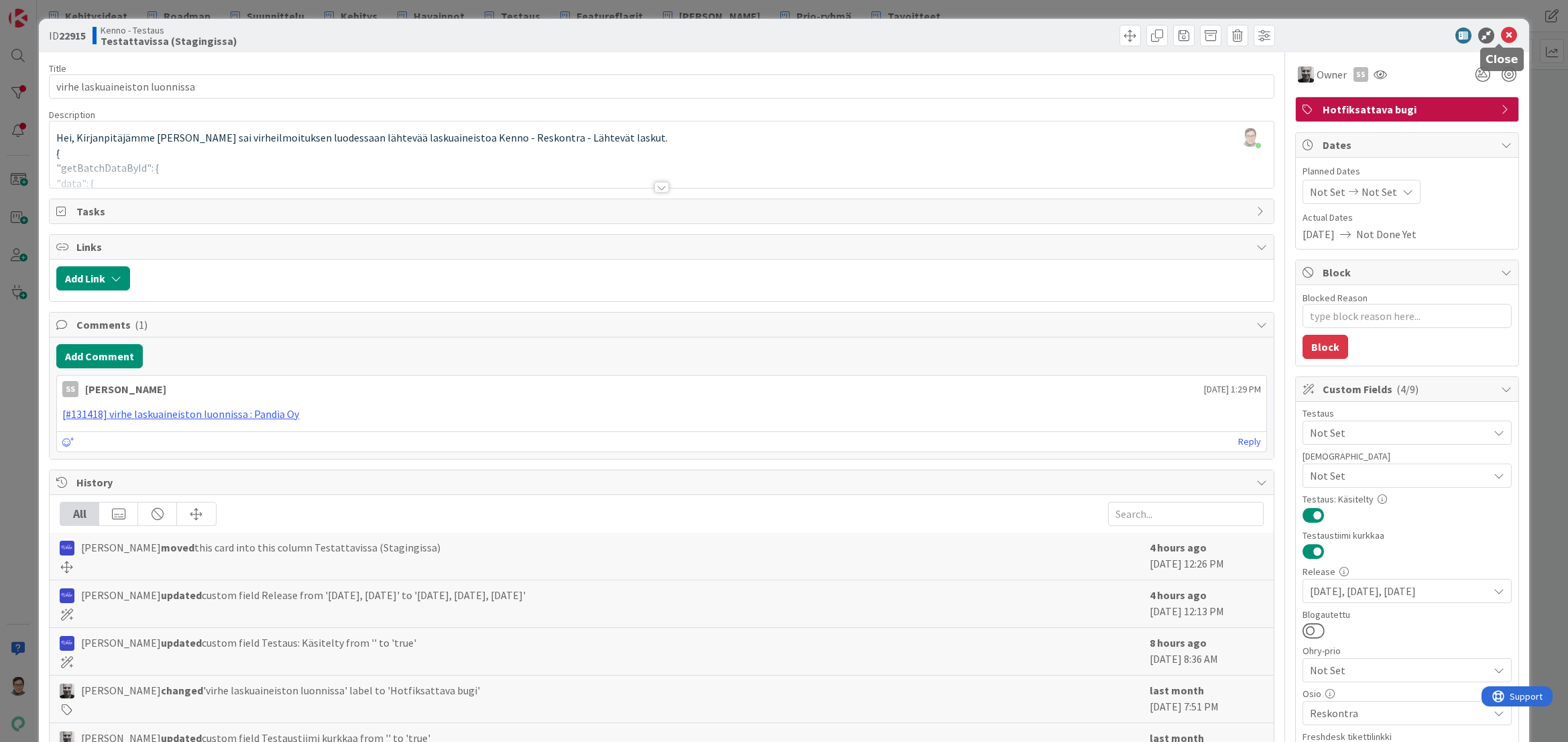
click at [1501, 32] on icon at bounding box center [1509, 36] width 16 height 16
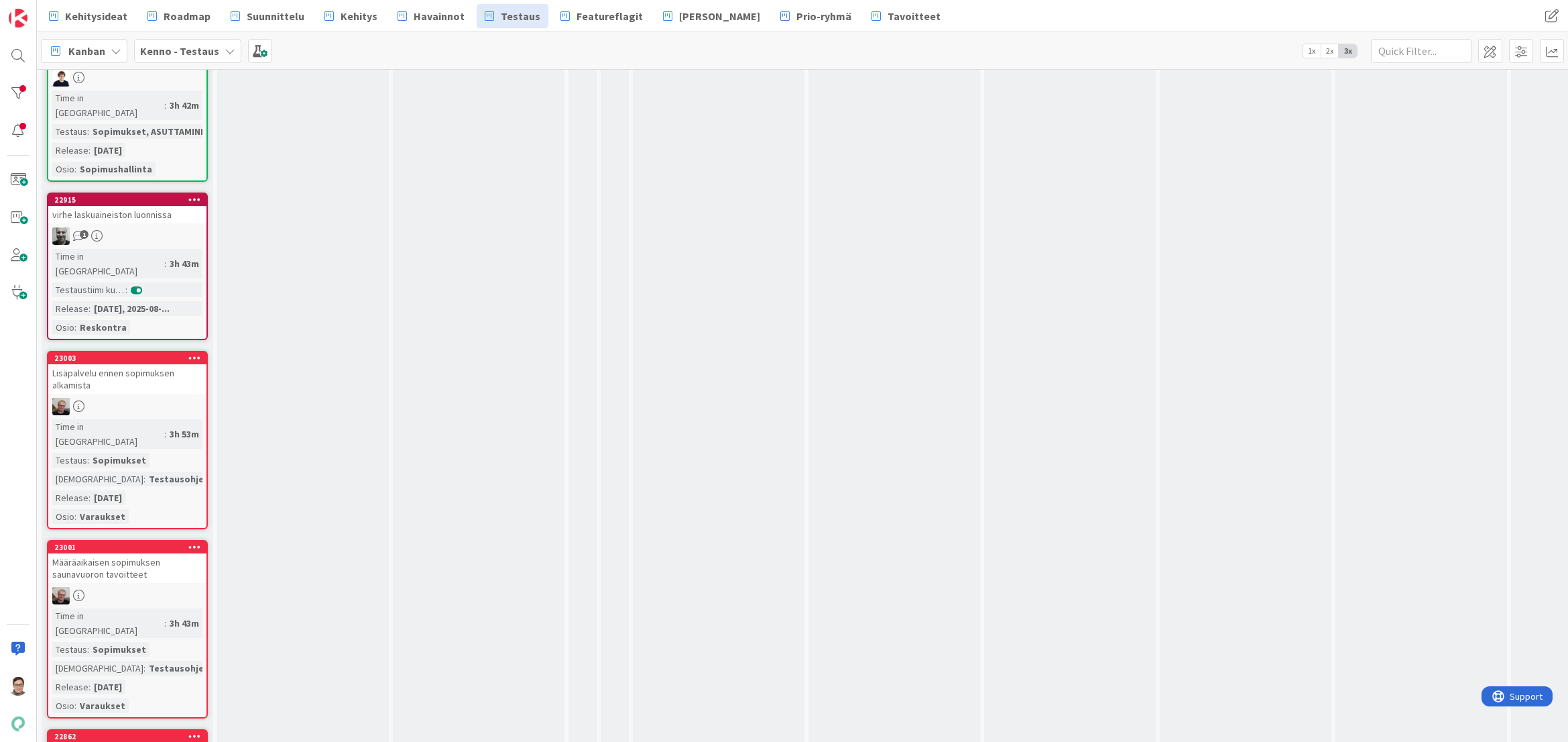
click at [139, 351] on link "23003 Lisäpalvelu ennen sopimuksen alkamista Time in Column : 3h 53m Testaus : …" at bounding box center [127, 440] width 161 height 178
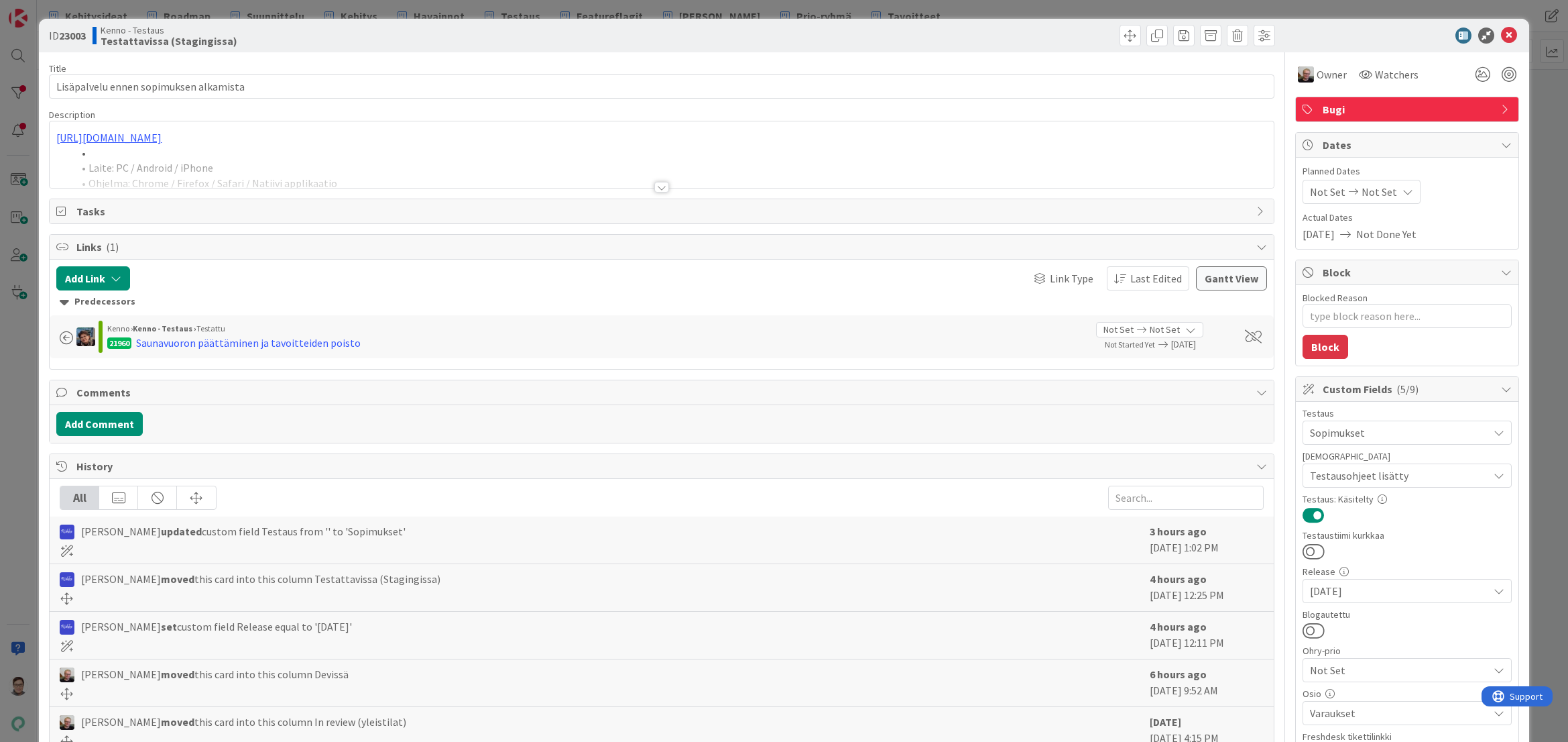
click at [659, 186] on div at bounding box center [662, 187] width 15 height 10
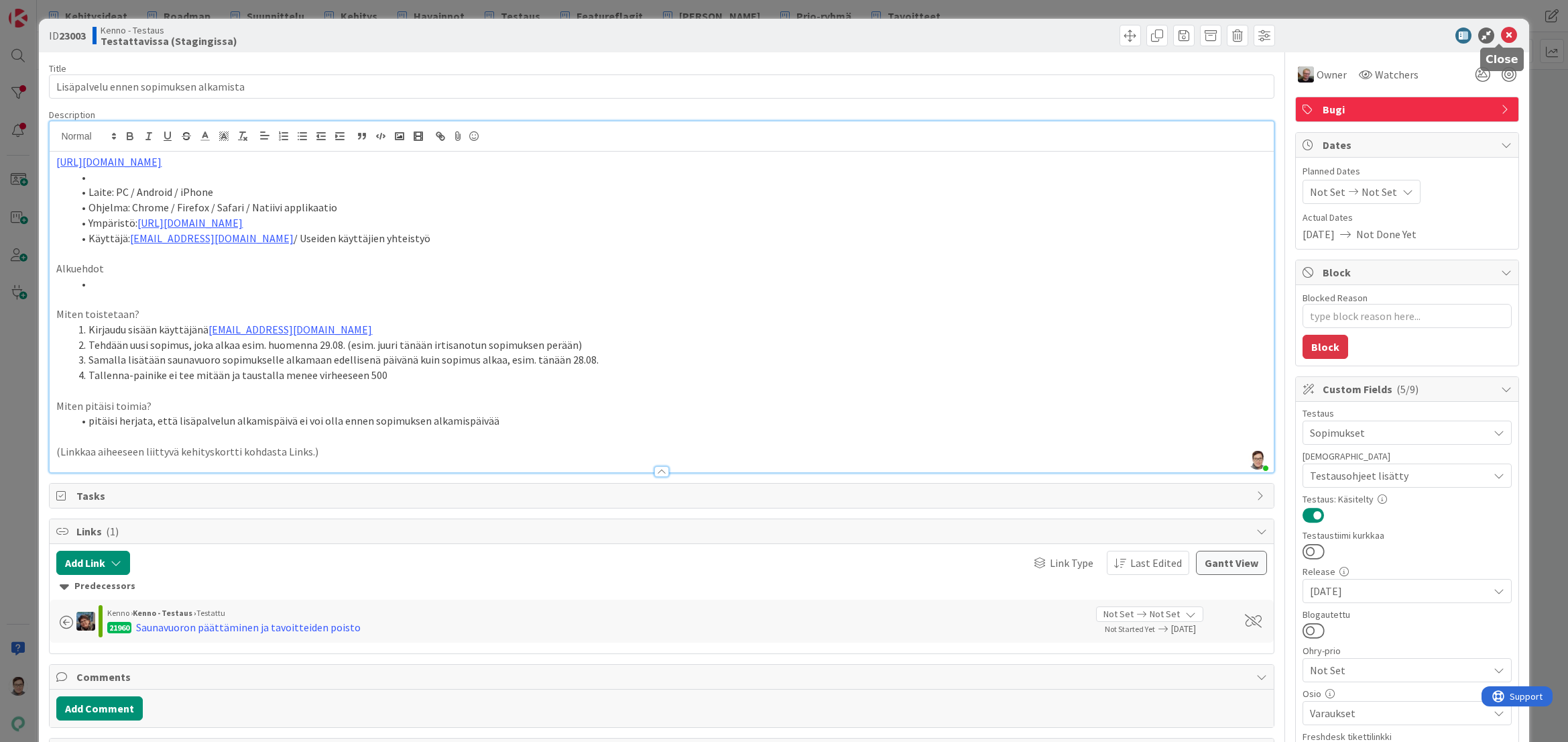
drag, startPoint x: 1502, startPoint y: 33, endPoint x: 1466, endPoint y: 53, distance: 41.2
click at [1502, 34] on icon at bounding box center [1509, 36] width 16 height 16
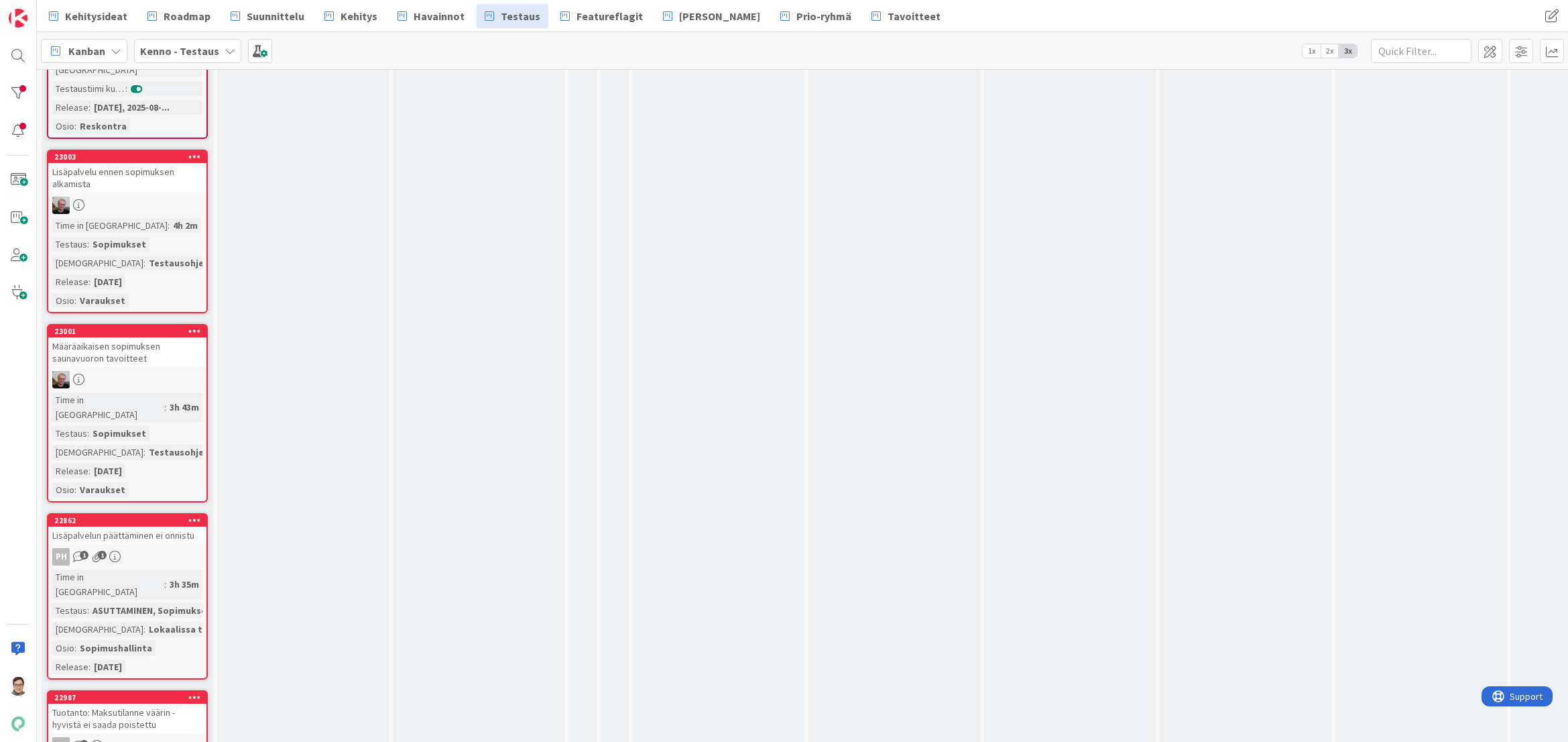
click at [151, 218] on div "Time in Column : 4h 2m Testaus : Sopimukset Testaushuomiot : Testausohjeet... R…" at bounding box center [128, 263] width 150 height 90
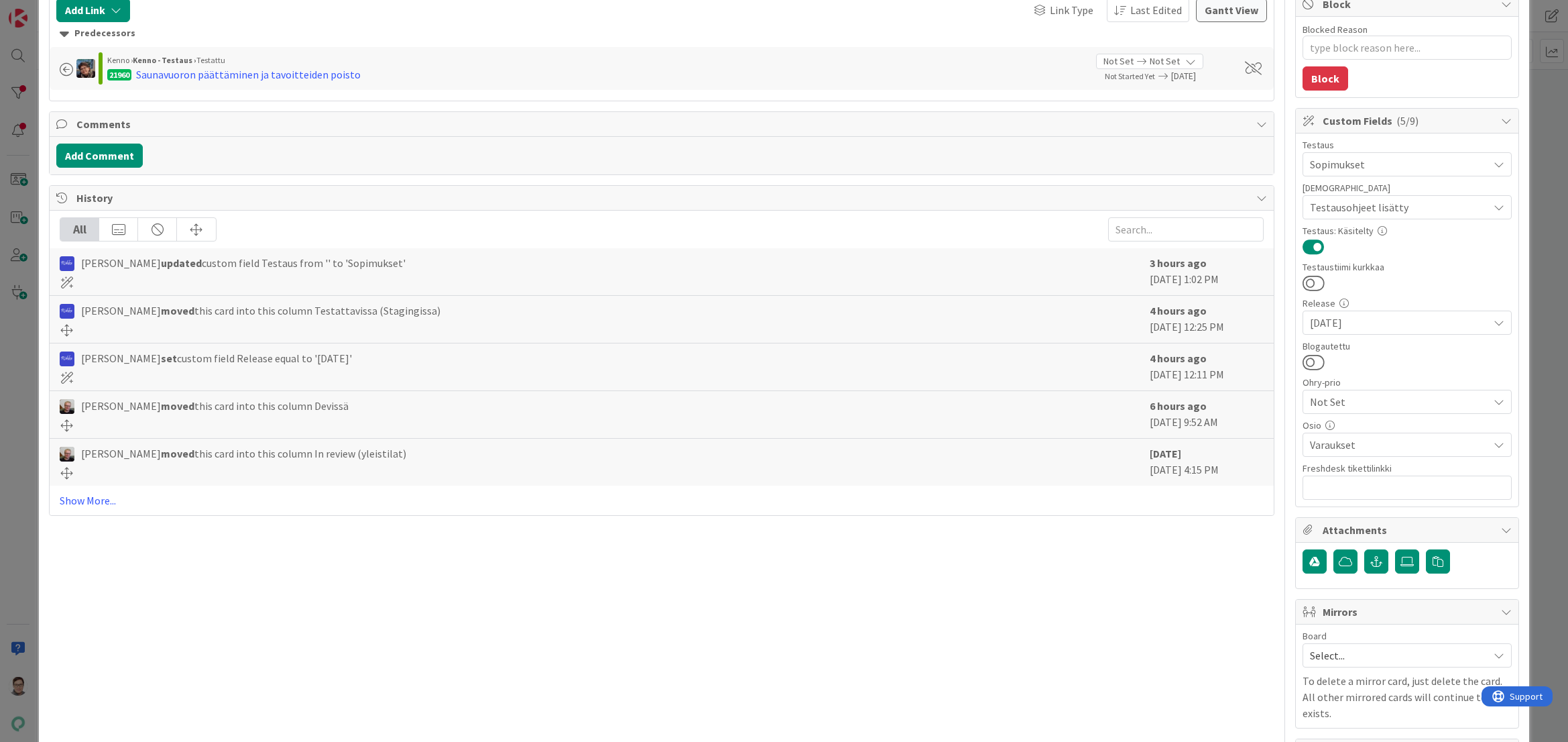
click at [1349, 444] on span "Varaukset" at bounding box center [1399, 444] width 178 height 16
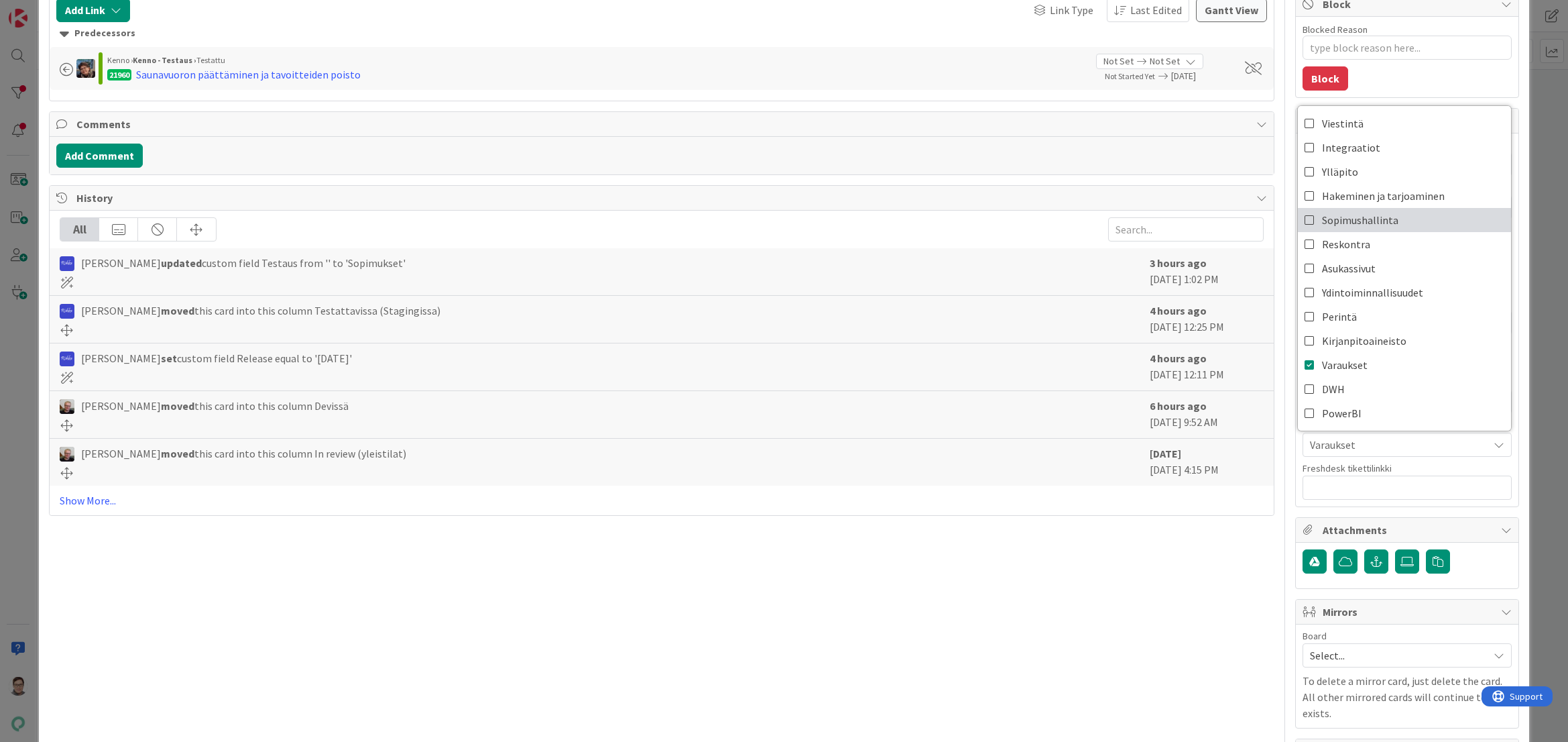
click at [1349, 220] on span "Sopimushallinta" at bounding box center [1360, 220] width 76 height 20
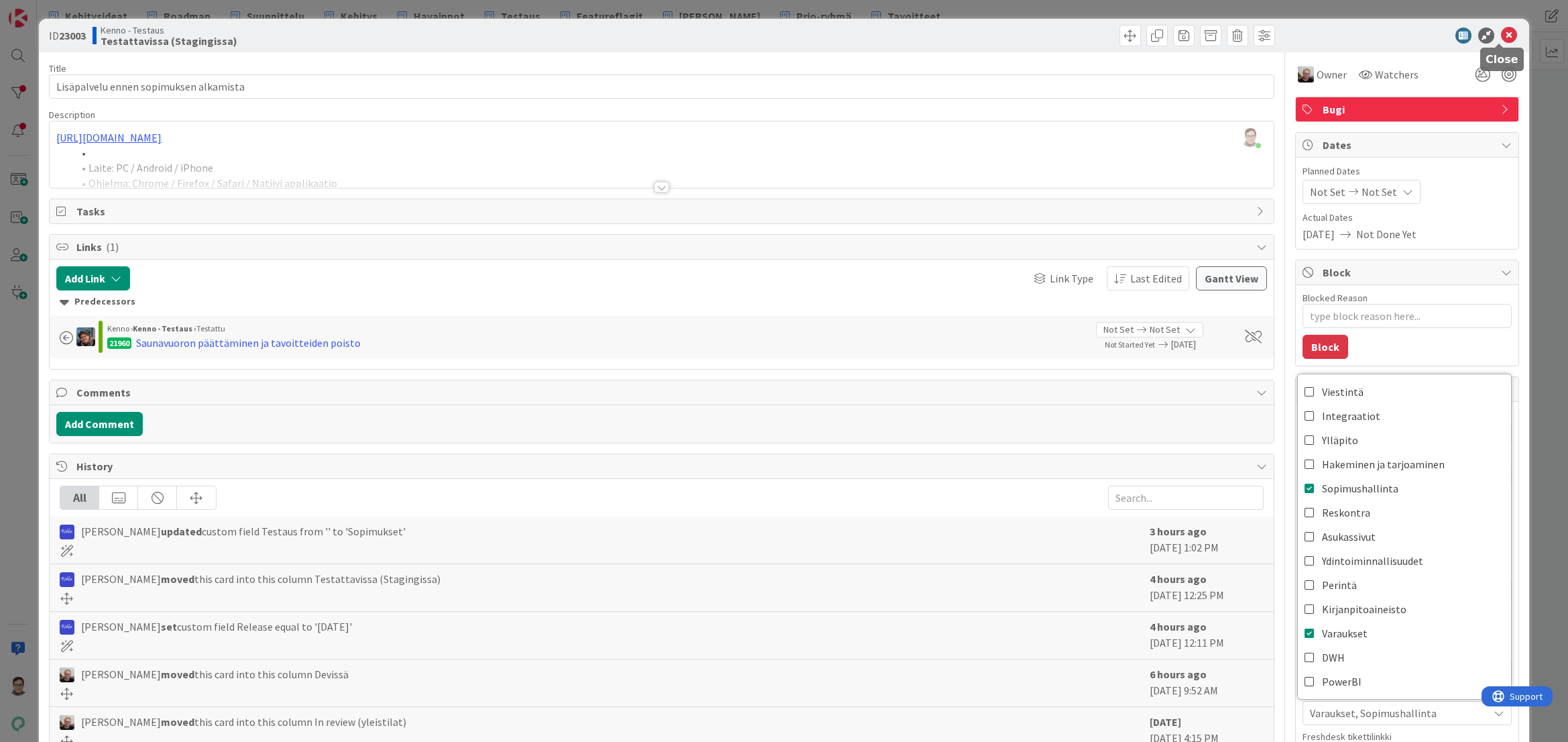
click at [1501, 38] on icon at bounding box center [1509, 36] width 16 height 16
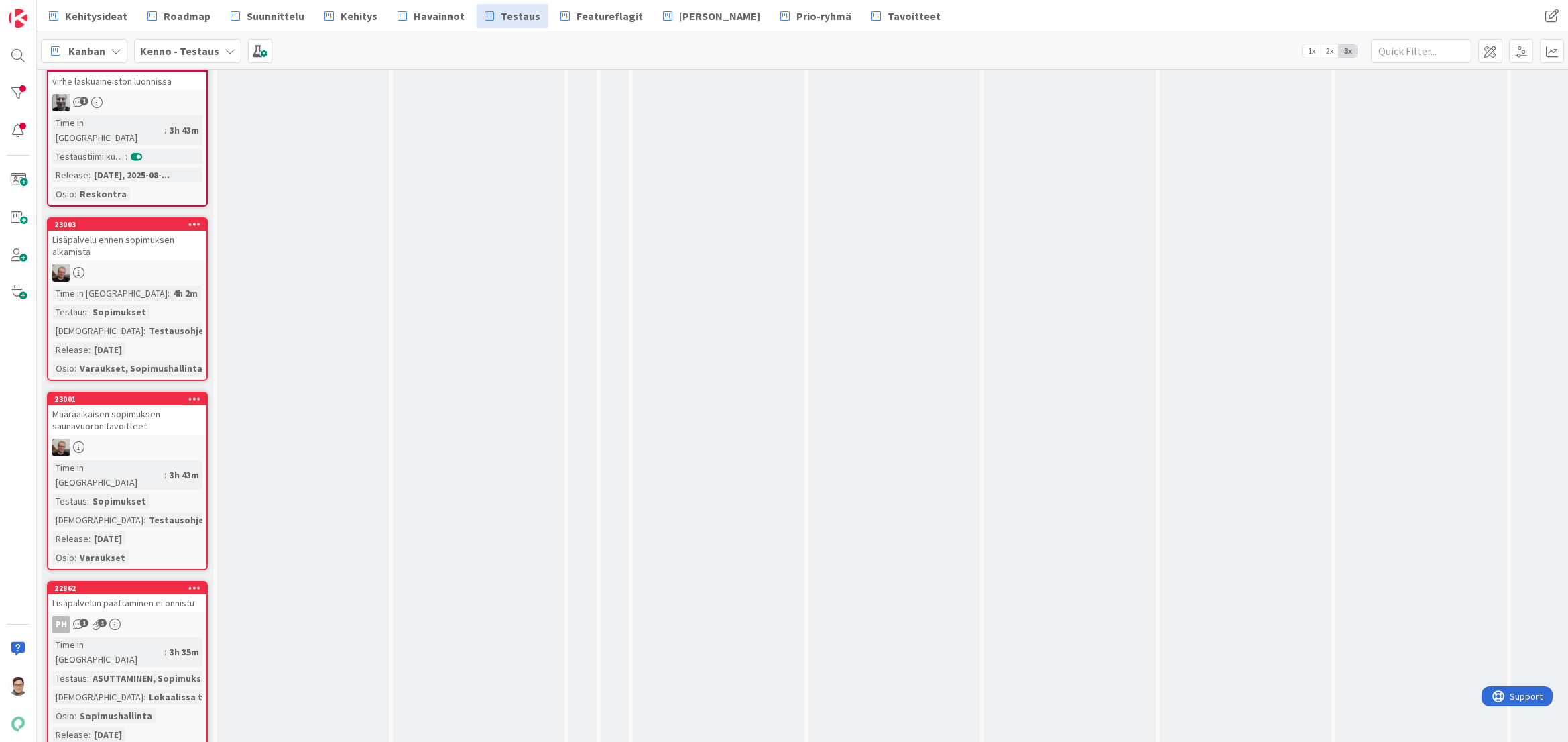
click at [159, 460] on div "Time in Column : 3h 43m Testaus : Sopimukset Testaushuomiot : Testausohjeet... …" at bounding box center [128, 512] width 150 height 105
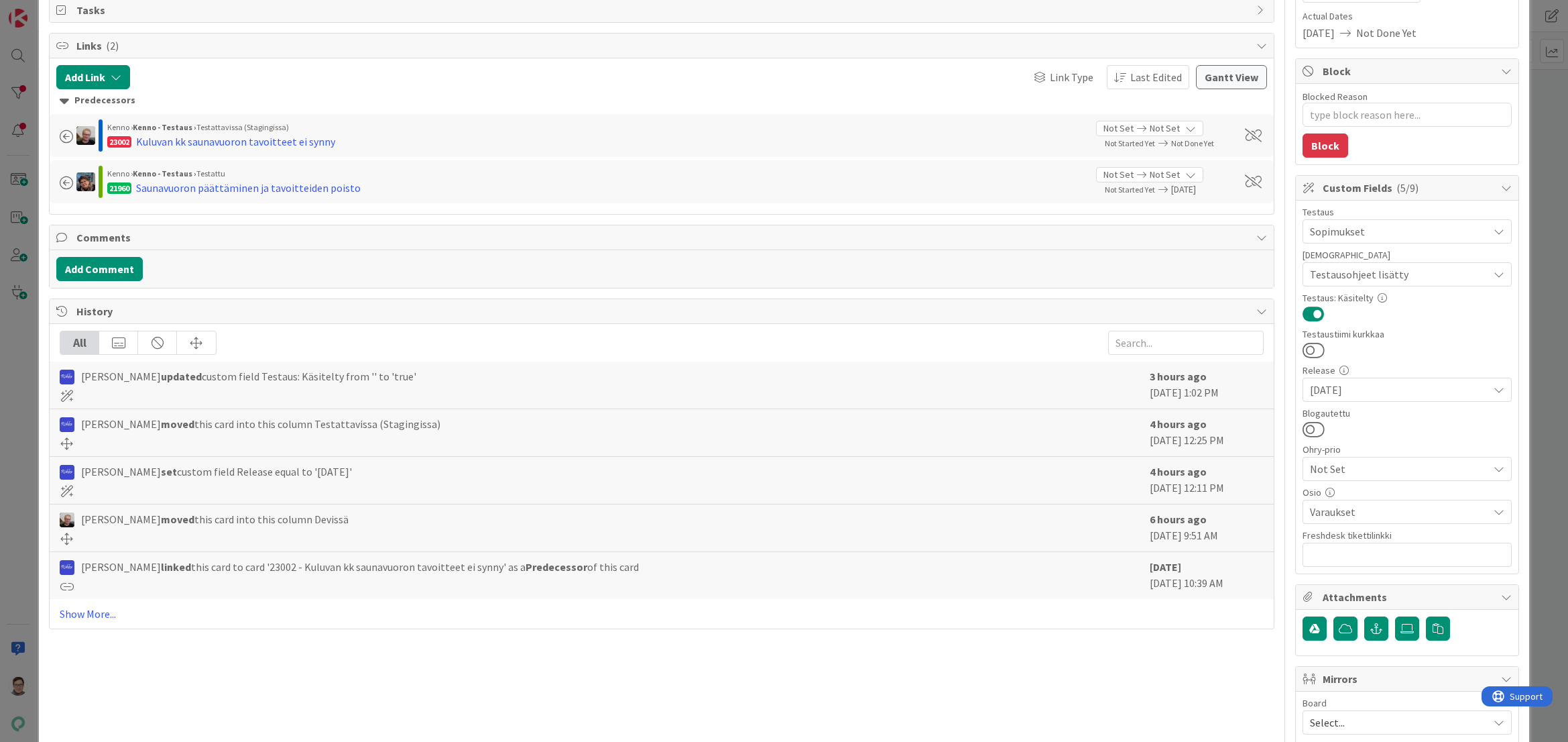
click at [1338, 510] on span "Varaukset" at bounding box center [1399, 512] width 178 height 16
click at [1343, 309] on span "Reskontra" at bounding box center [1346, 311] width 48 height 20
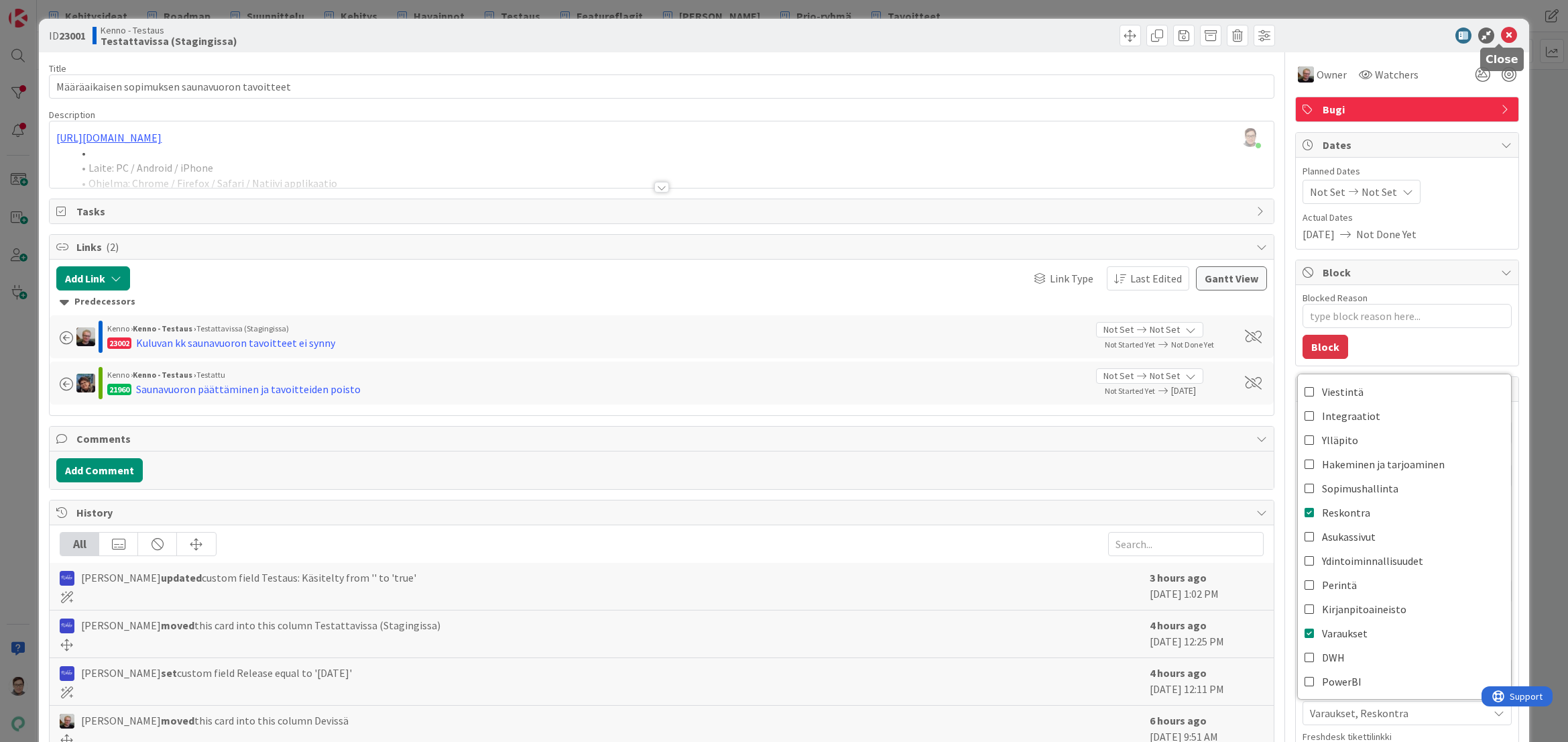
click at [1503, 31] on icon at bounding box center [1509, 36] width 16 height 16
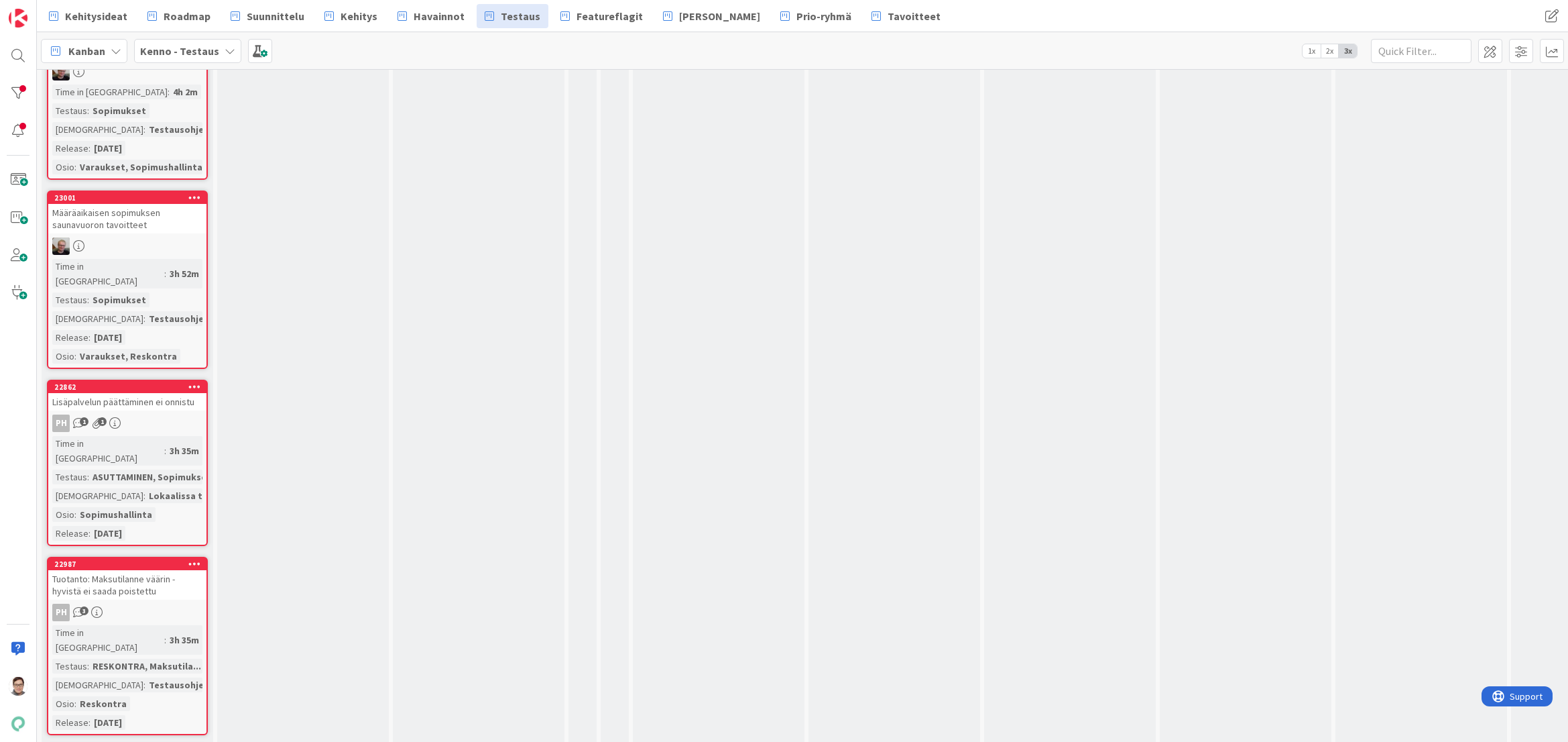
click at [171, 415] on div "PH 1 1" at bounding box center [127, 424] width 158 height 18
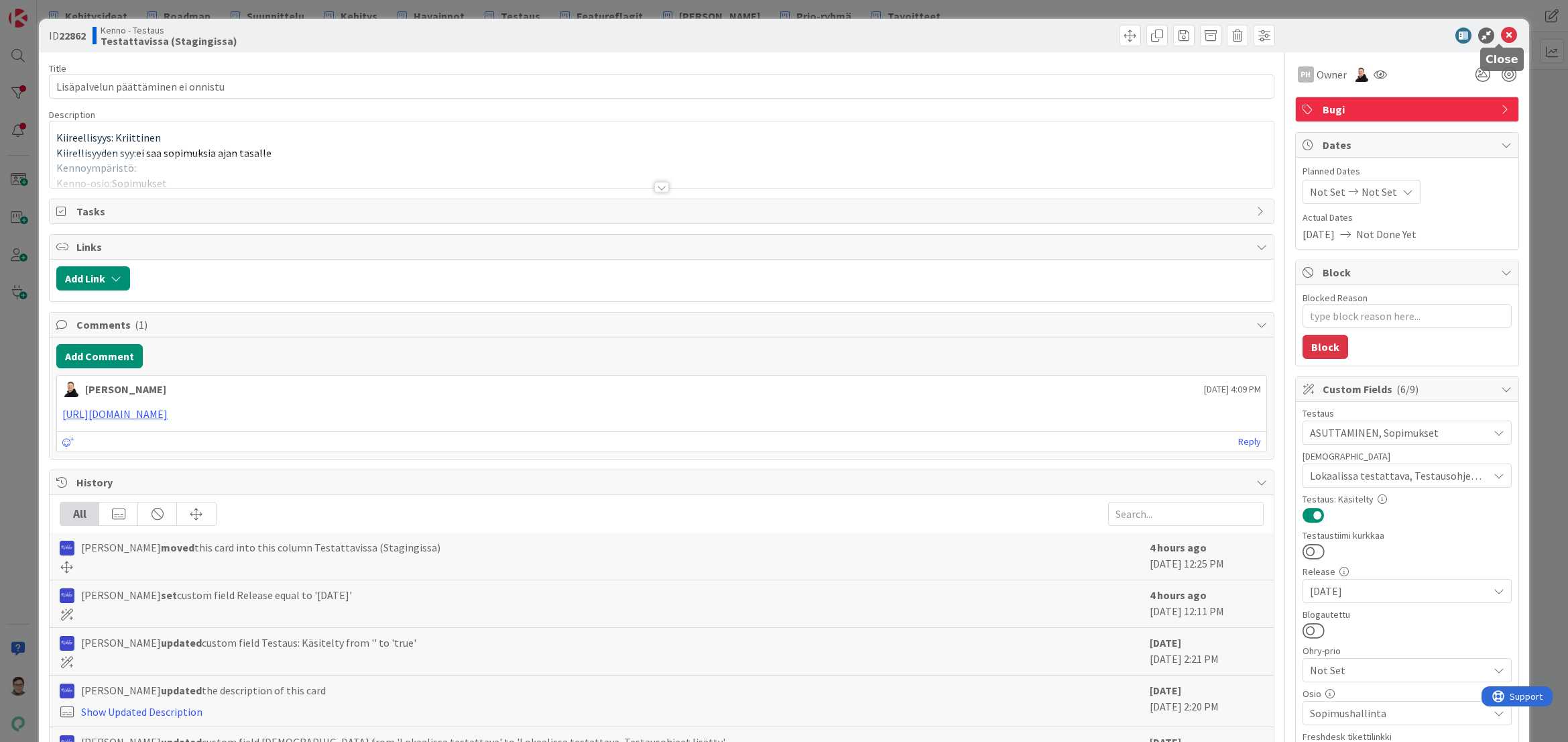
drag, startPoint x: 1499, startPoint y: 40, endPoint x: 1483, endPoint y: 52, distance: 20.0
click at [1501, 40] on icon at bounding box center [1509, 36] width 16 height 16
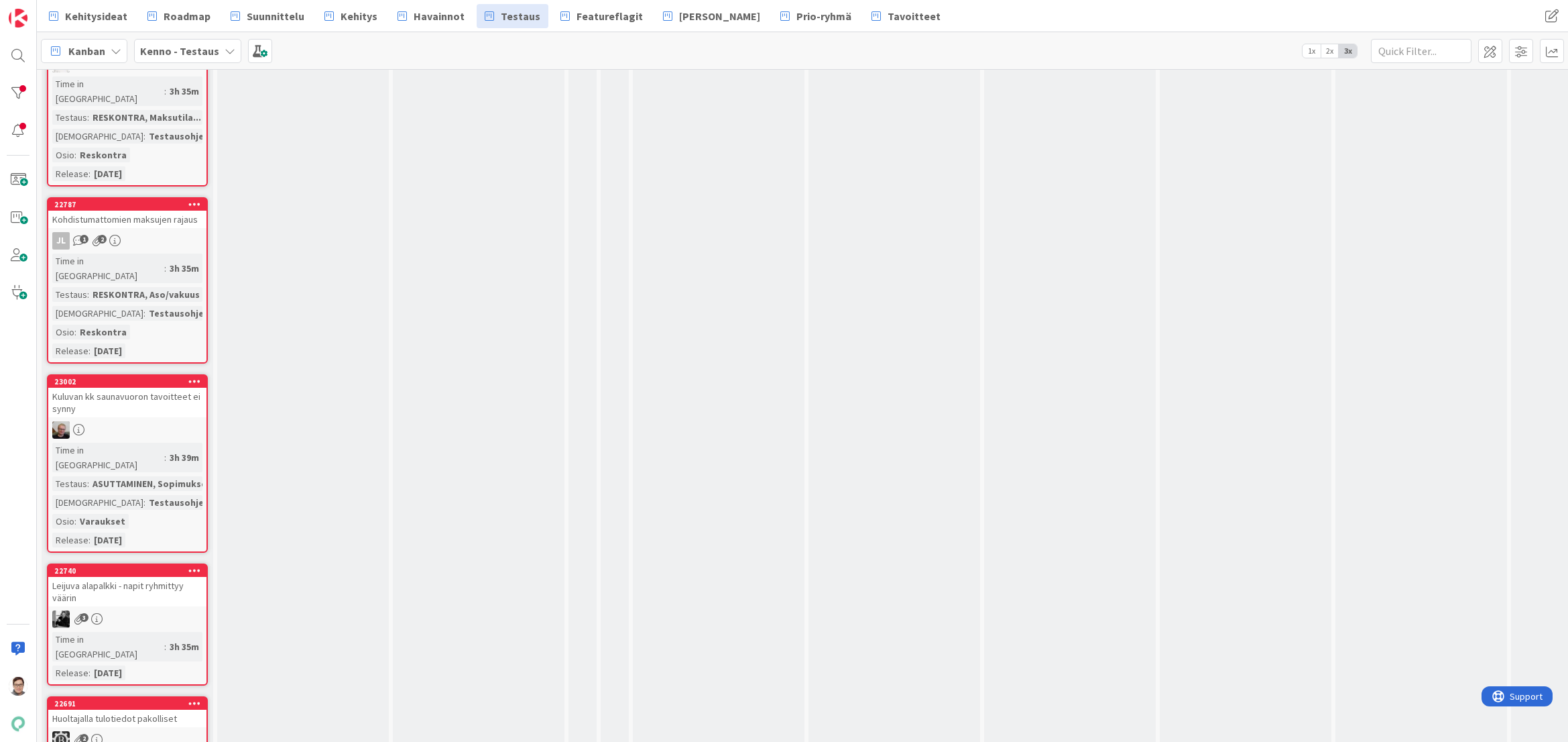
click at [147, 577] on div "Leijuva alapalkki - napit ryhmittyy väärin" at bounding box center [127, 591] width 158 height 30
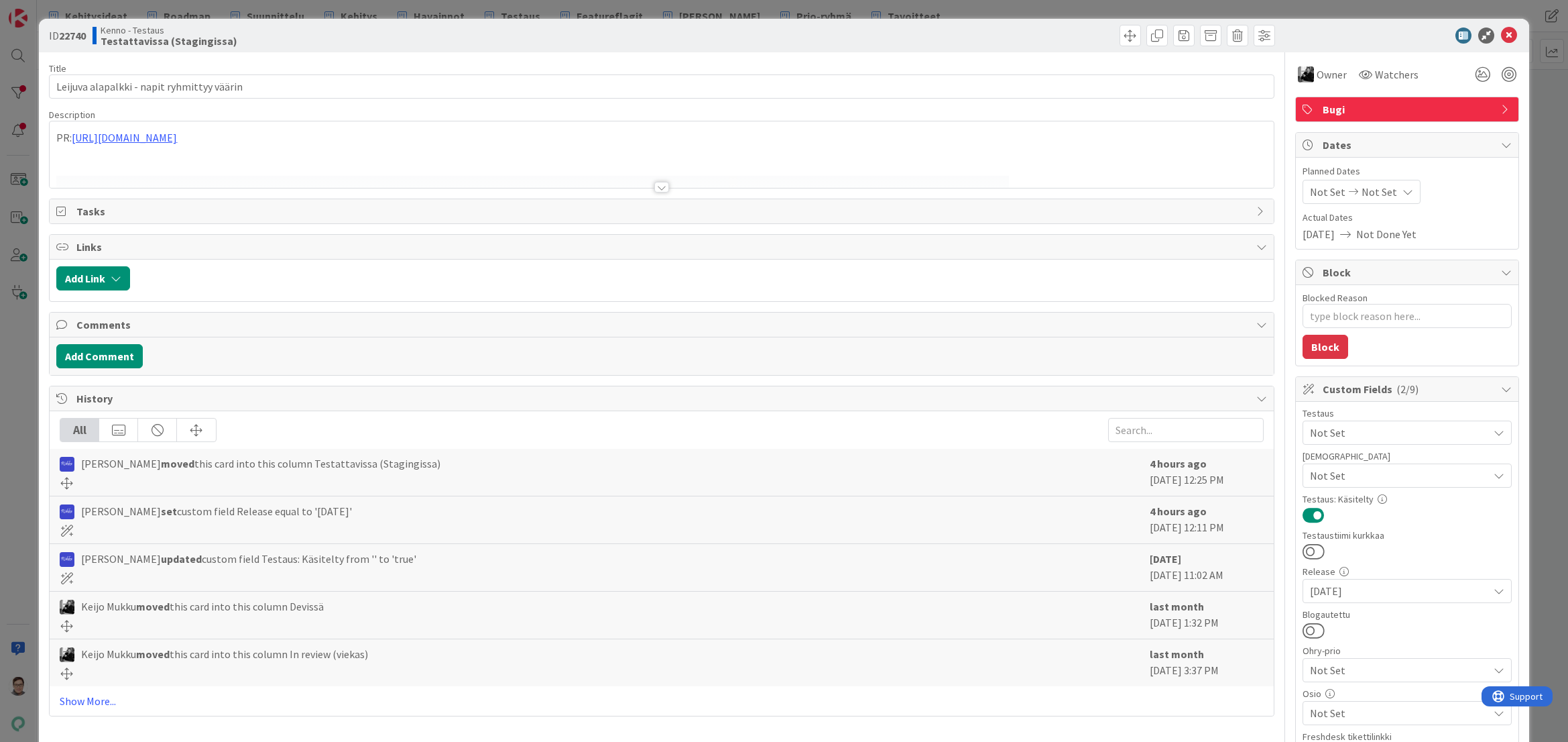
click at [659, 187] on div at bounding box center [662, 187] width 15 height 10
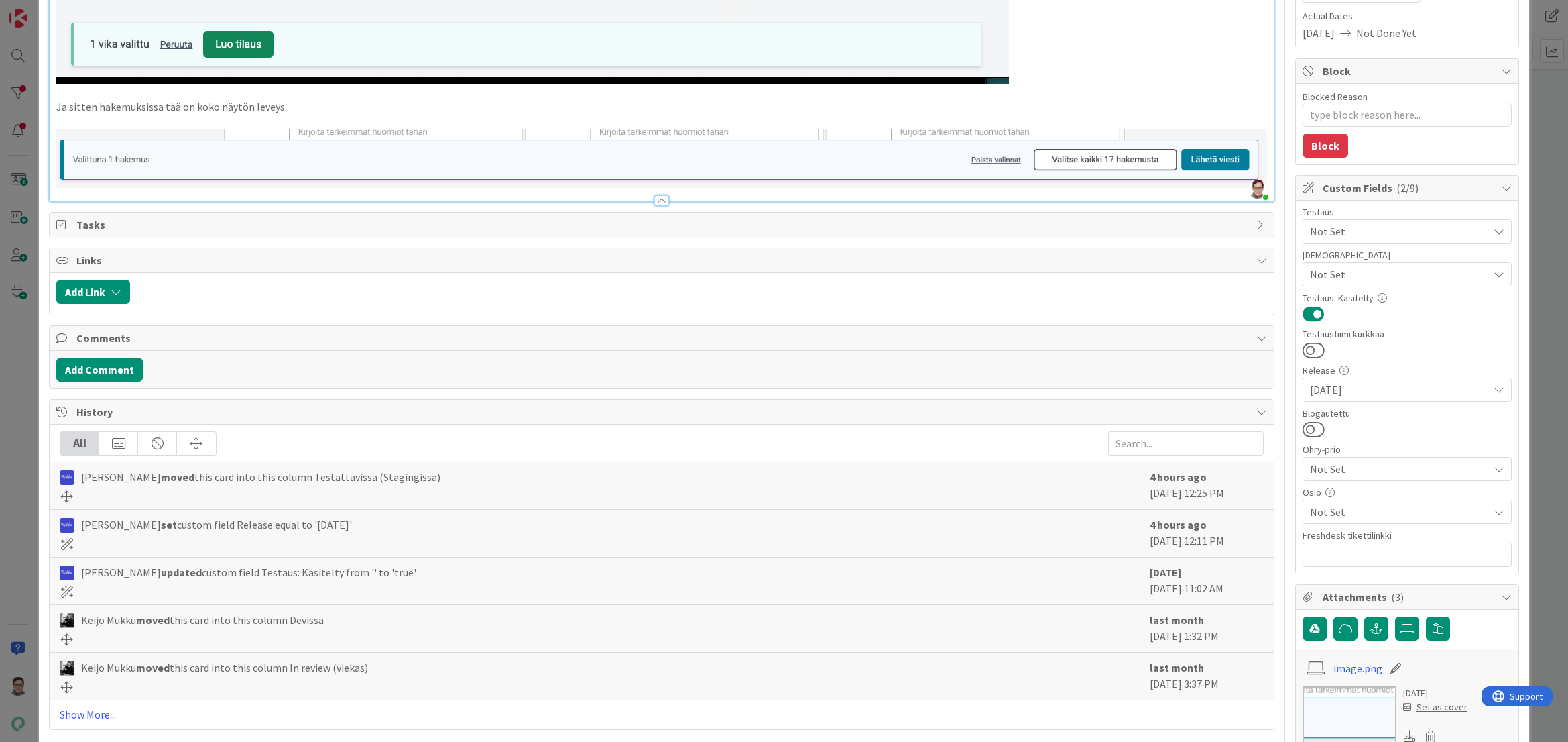
click at [1339, 509] on span "Not Set" at bounding box center [1399, 512] width 178 height 16
click at [1276, 558] on div "Title 42 / 128 Leijuva alapalkki - napit ryhmittyy väärin Description Sanna Mat…" at bounding box center [783, 619] width 1469 height 1536
click at [1306, 430] on button at bounding box center [1314, 430] width 22 height 18
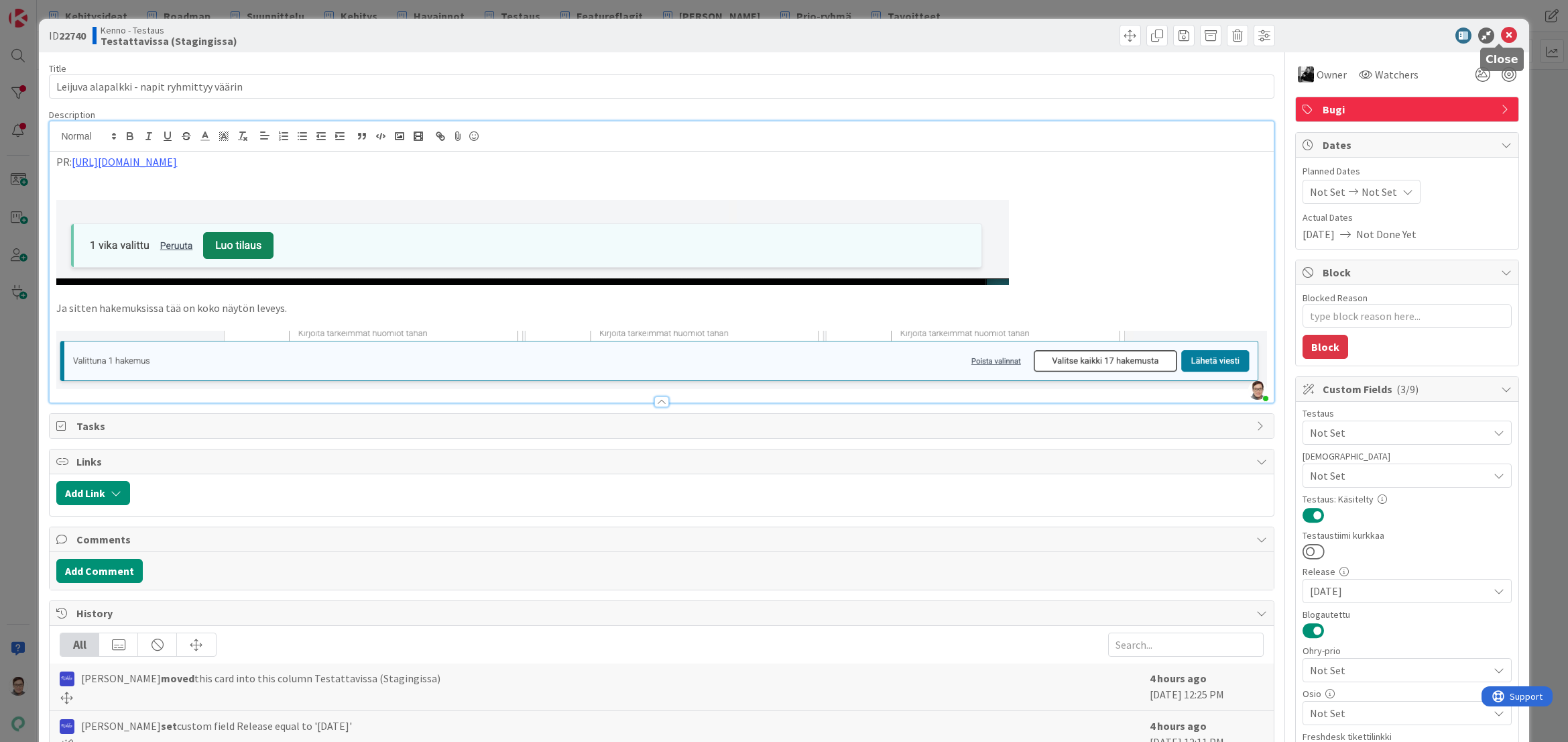
click at [1501, 33] on icon at bounding box center [1509, 36] width 16 height 16
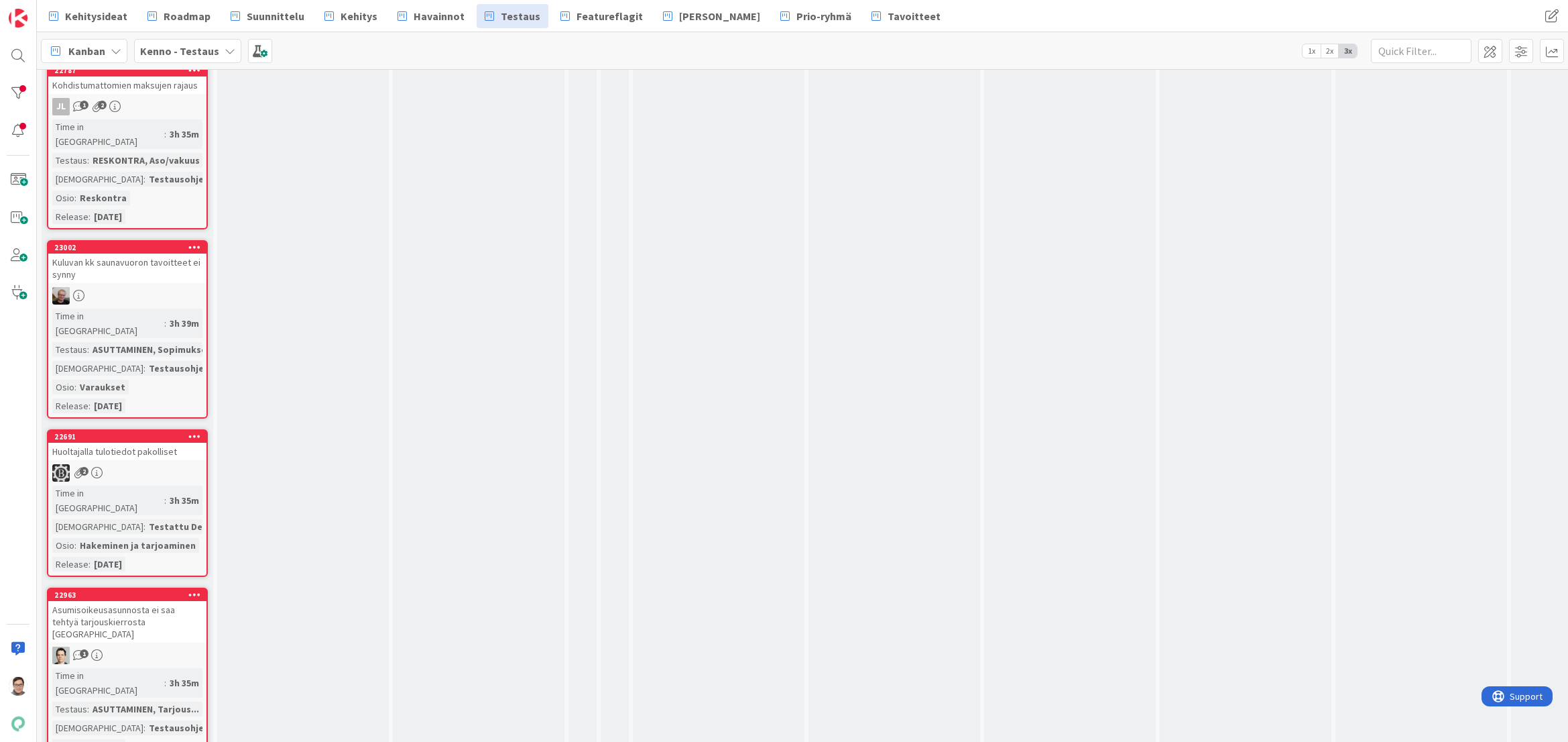
click at [166, 646] on div "1" at bounding box center [127, 655] width 158 height 18
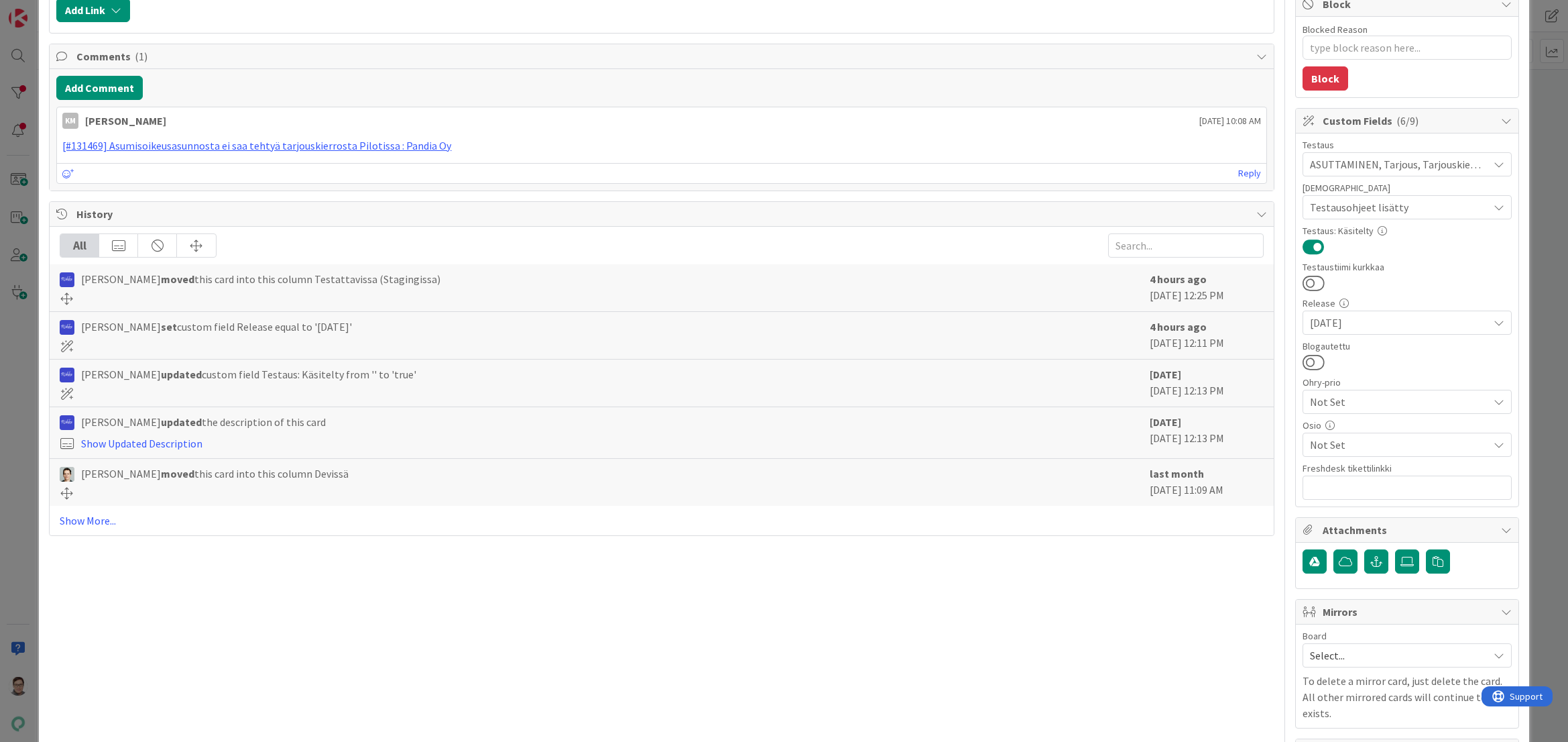
click at [1337, 450] on span "Not Set" at bounding box center [1399, 444] width 178 height 16
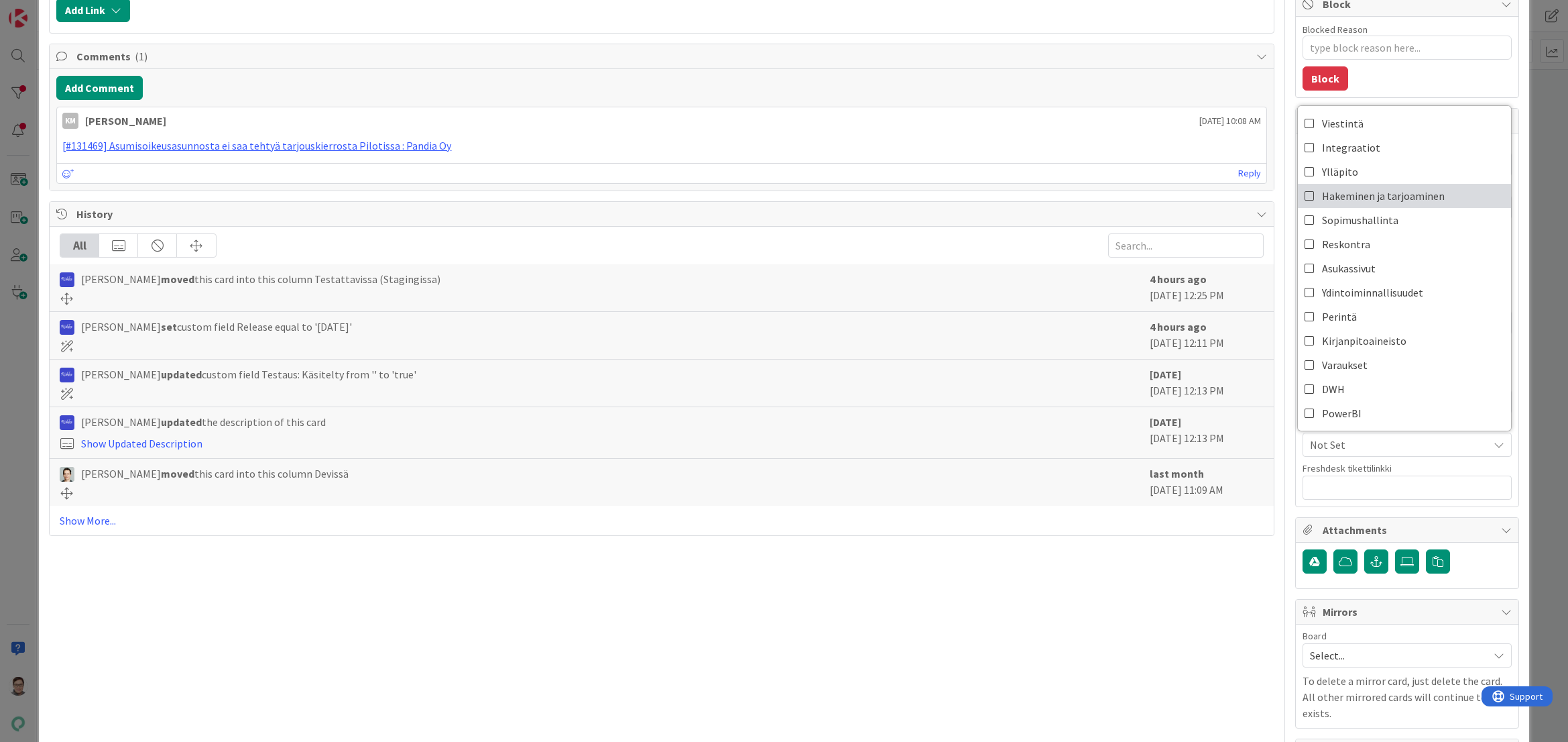
click at [1358, 191] on span "Hakeminen ja tarjoaminen" at bounding box center [1383, 195] width 122 height 20
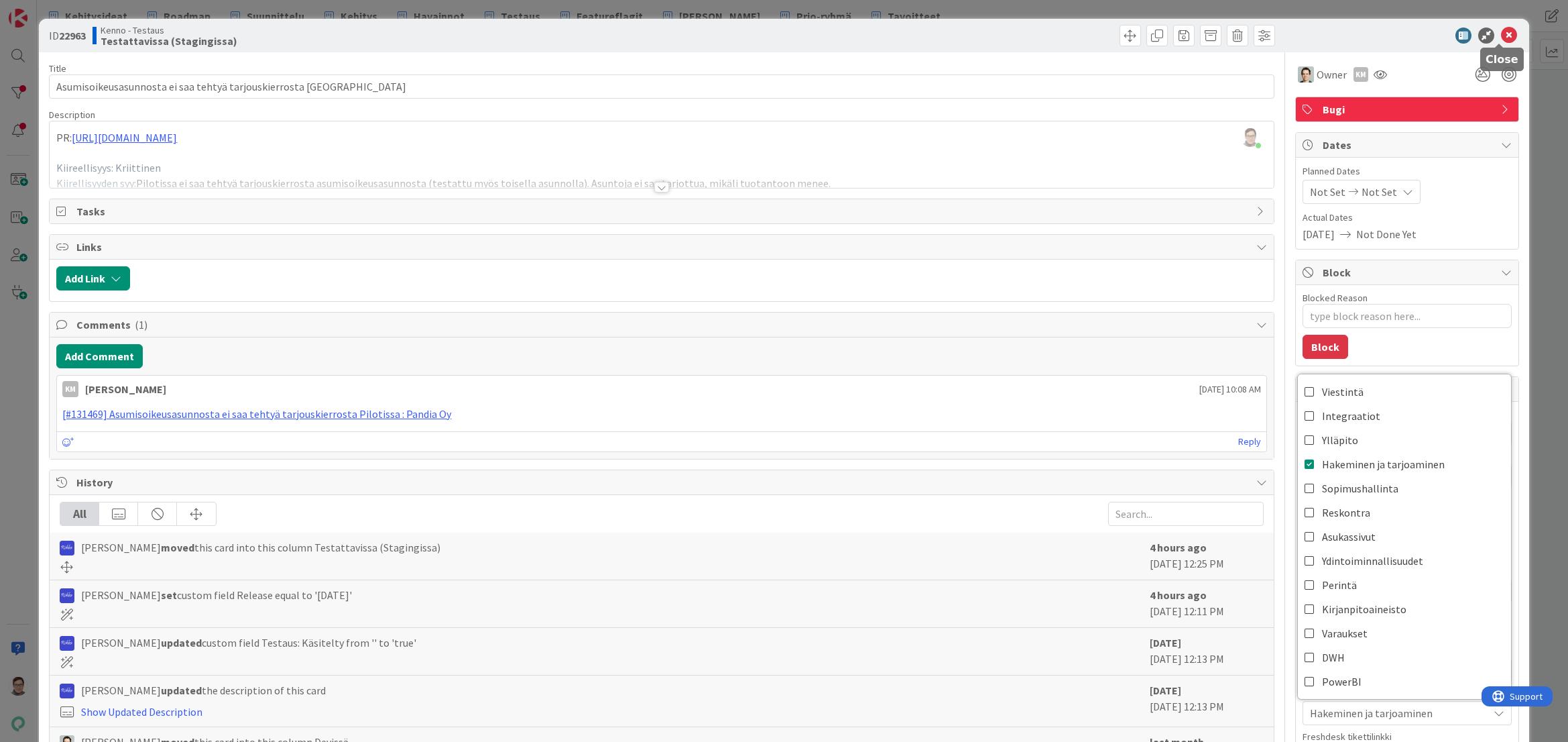
click at [1501, 36] on icon at bounding box center [1509, 36] width 16 height 16
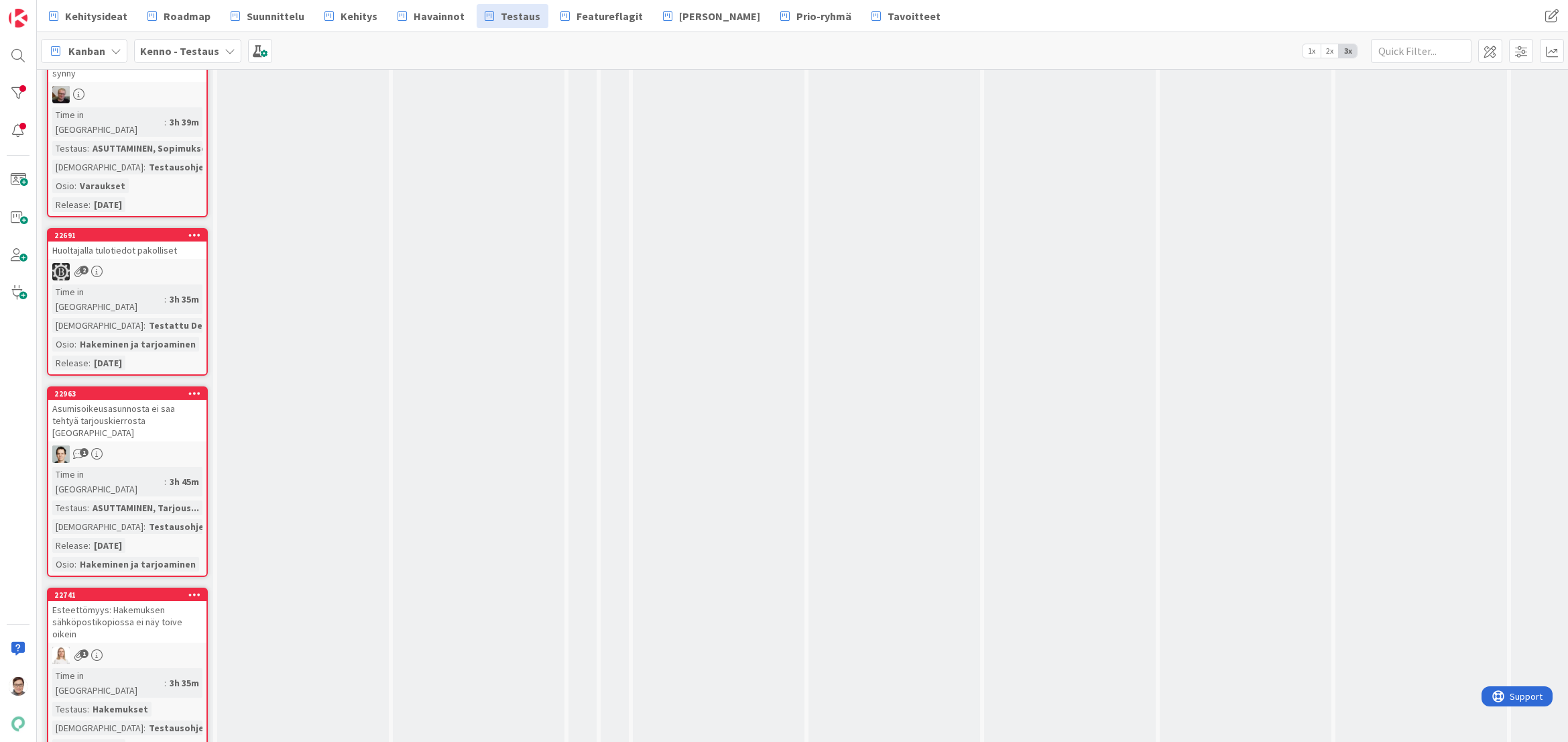
click at [162, 646] on div "1" at bounding box center [127, 655] width 158 height 18
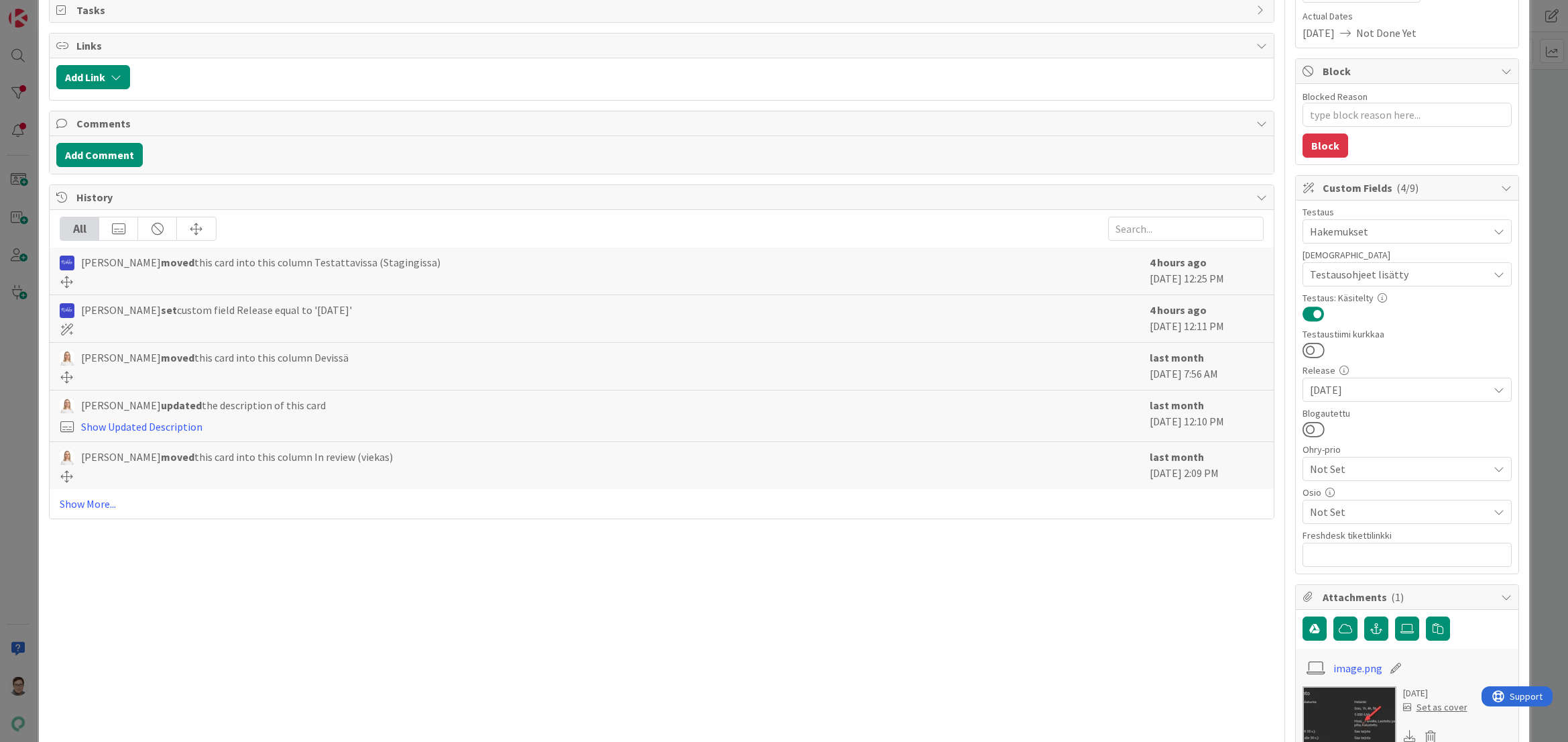
click at [1331, 510] on span "Not Set" at bounding box center [1399, 512] width 178 height 16
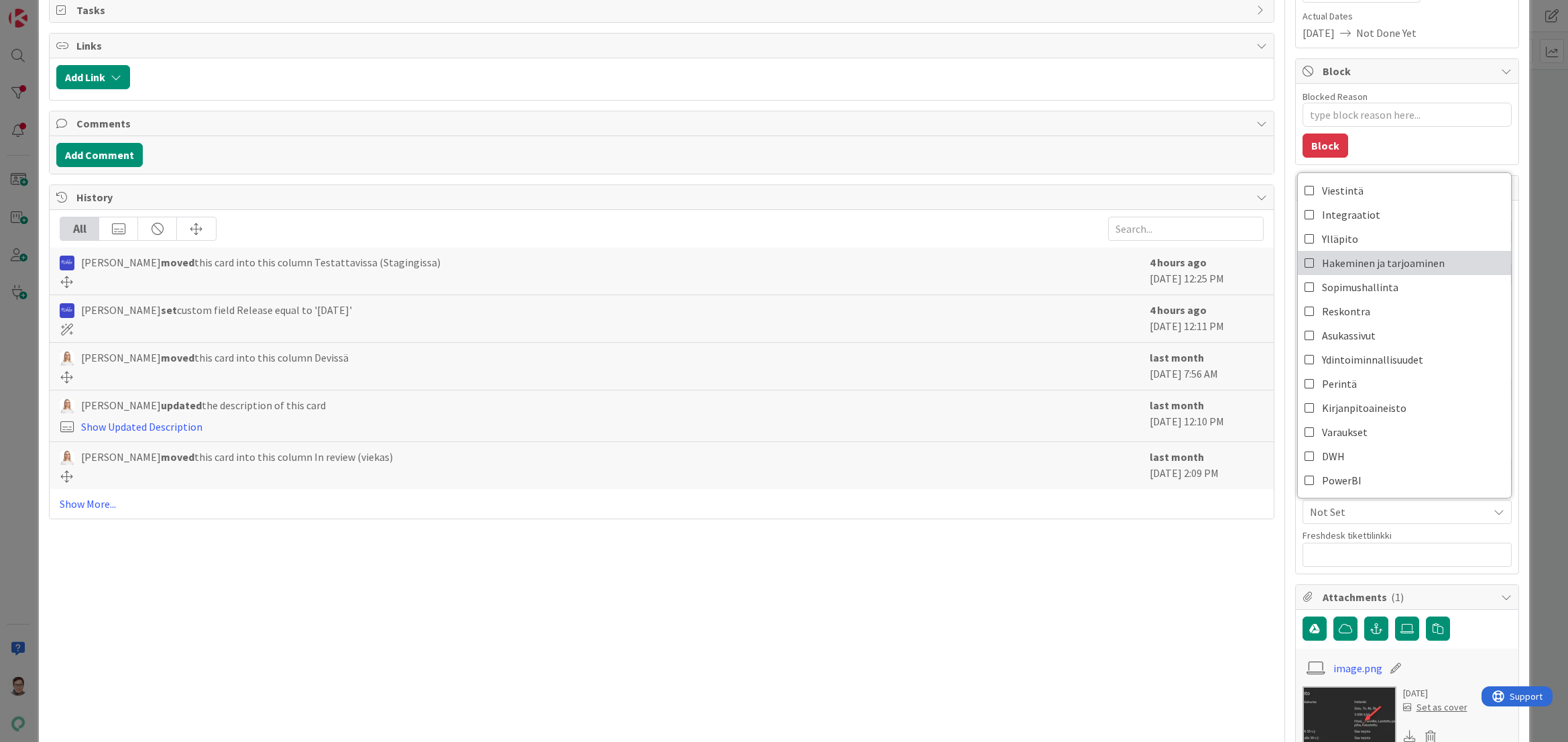
click at [1360, 267] on span "Hakeminen ja tarjoaminen" at bounding box center [1383, 263] width 122 height 20
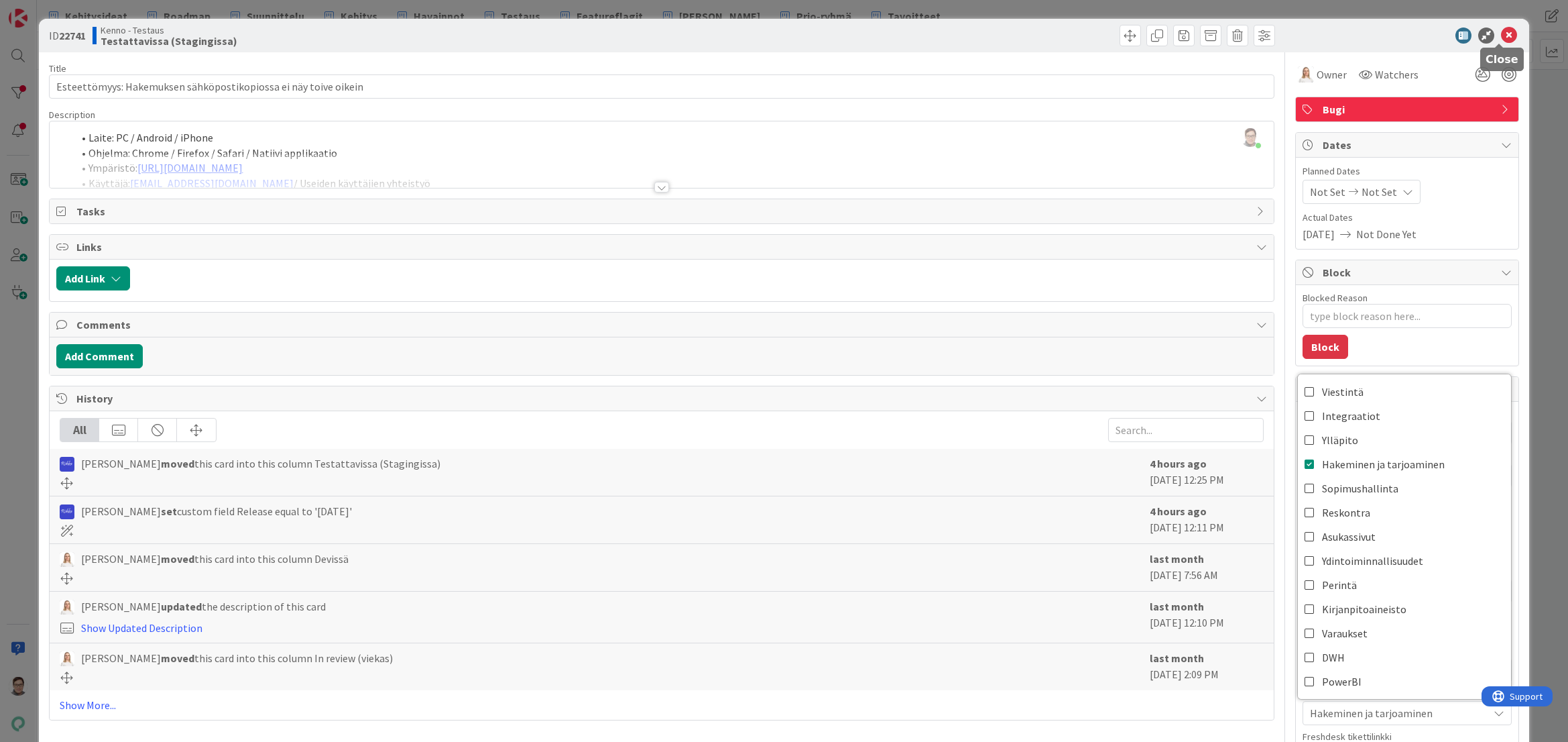
click at [1501, 35] on icon at bounding box center [1509, 36] width 16 height 16
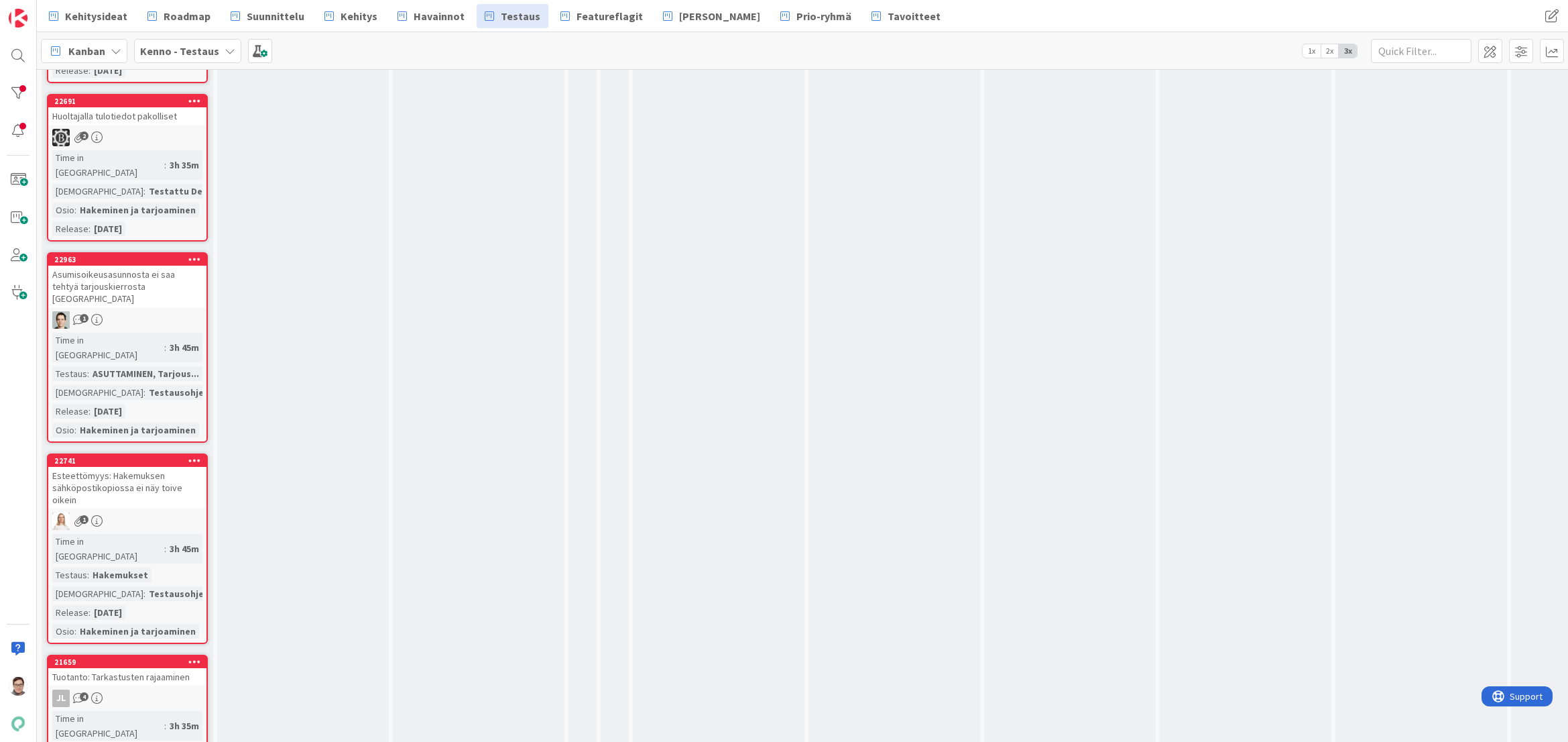
click at [156, 689] on div "JL 4" at bounding box center [127, 698] width 158 height 18
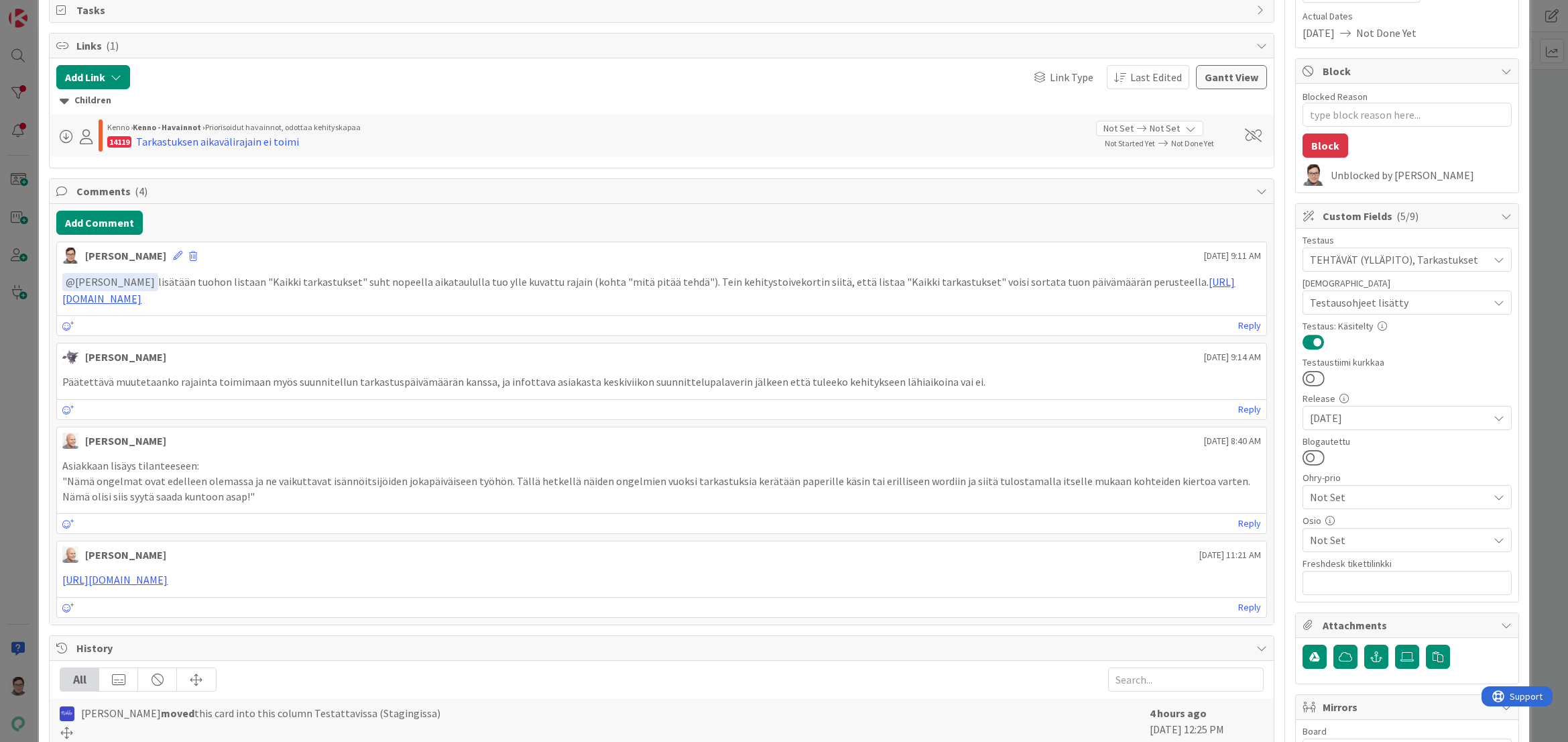
click at [1337, 540] on span "Not Set" at bounding box center [1399, 540] width 178 height 16
click at [1338, 269] on span "Ylläpito" at bounding box center [1340, 266] width 36 height 20
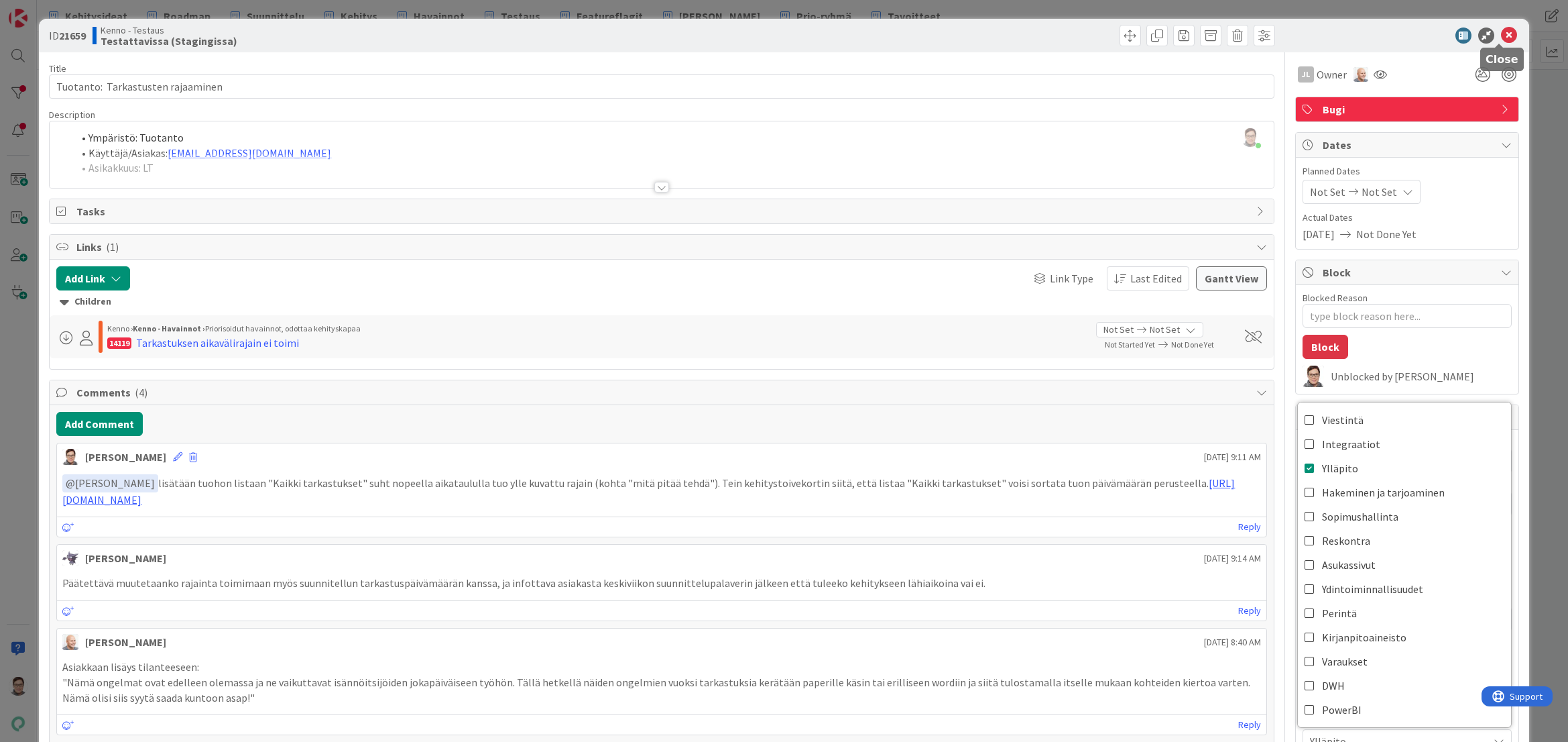
click at [1501, 35] on icon at bounding box center [1509, 36] width 16 height 16
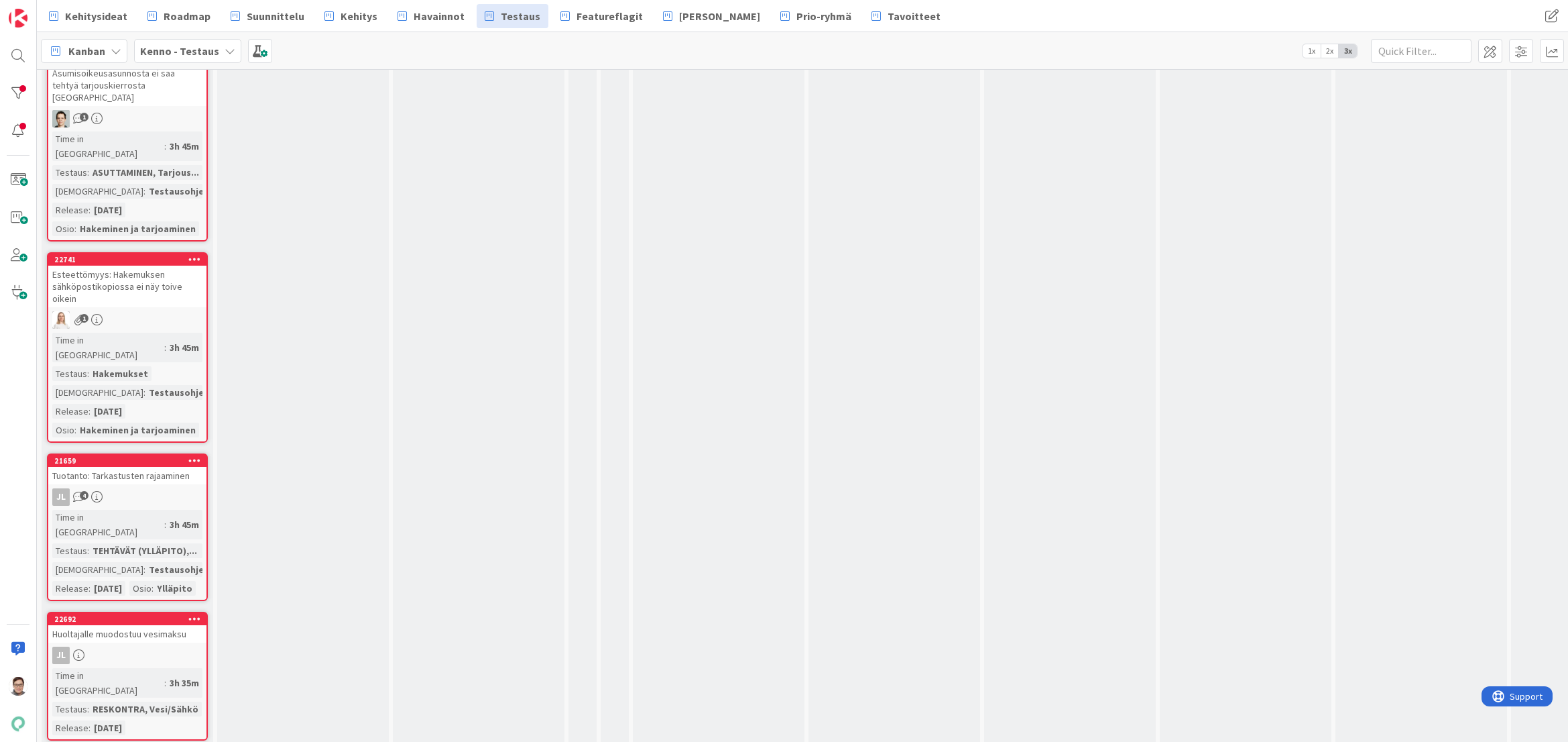
click at [159, 646] on div "JL" at bounding box center [127, 655] width 158 height 18
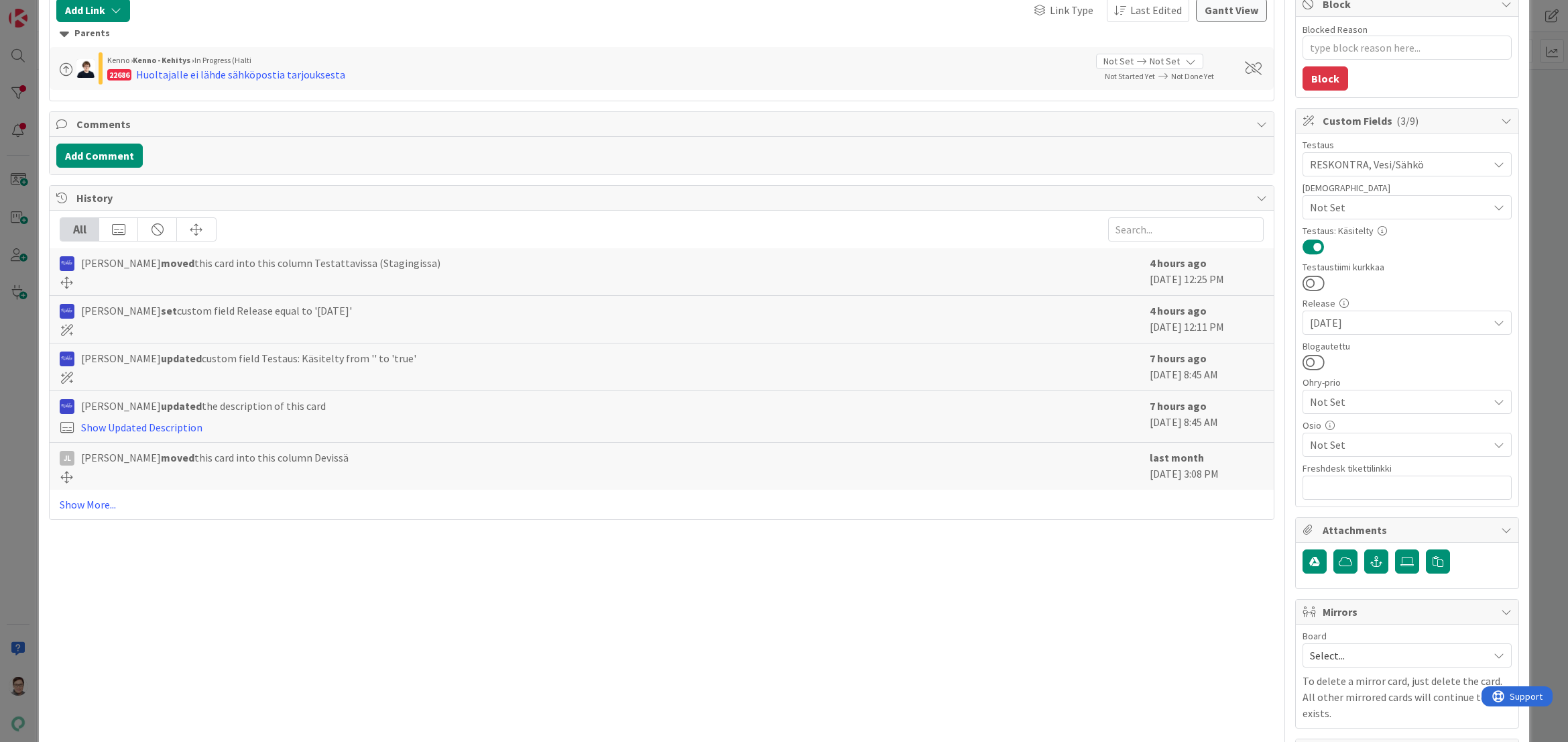
click at [1351, 445] on span "Not Set" at bounding box center [1399, 444] width 178 height 16
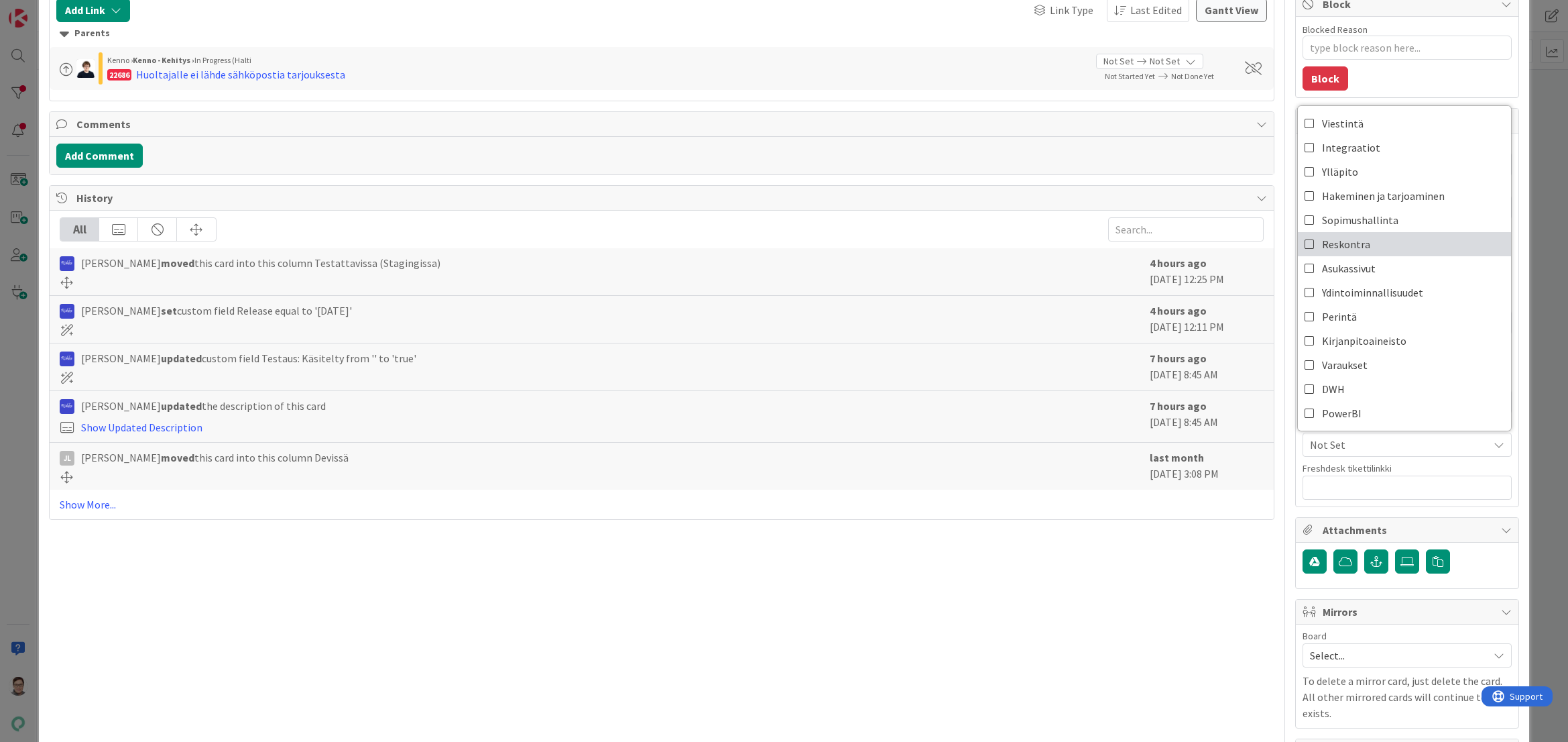
click at [1337, 240] on span "Reskontra" at bounding box center [1346, 243] width 48 height 20
click at [1331, 220] on span "Sopimushallinta" at bounding box center [1360, 220] width 76 height 20
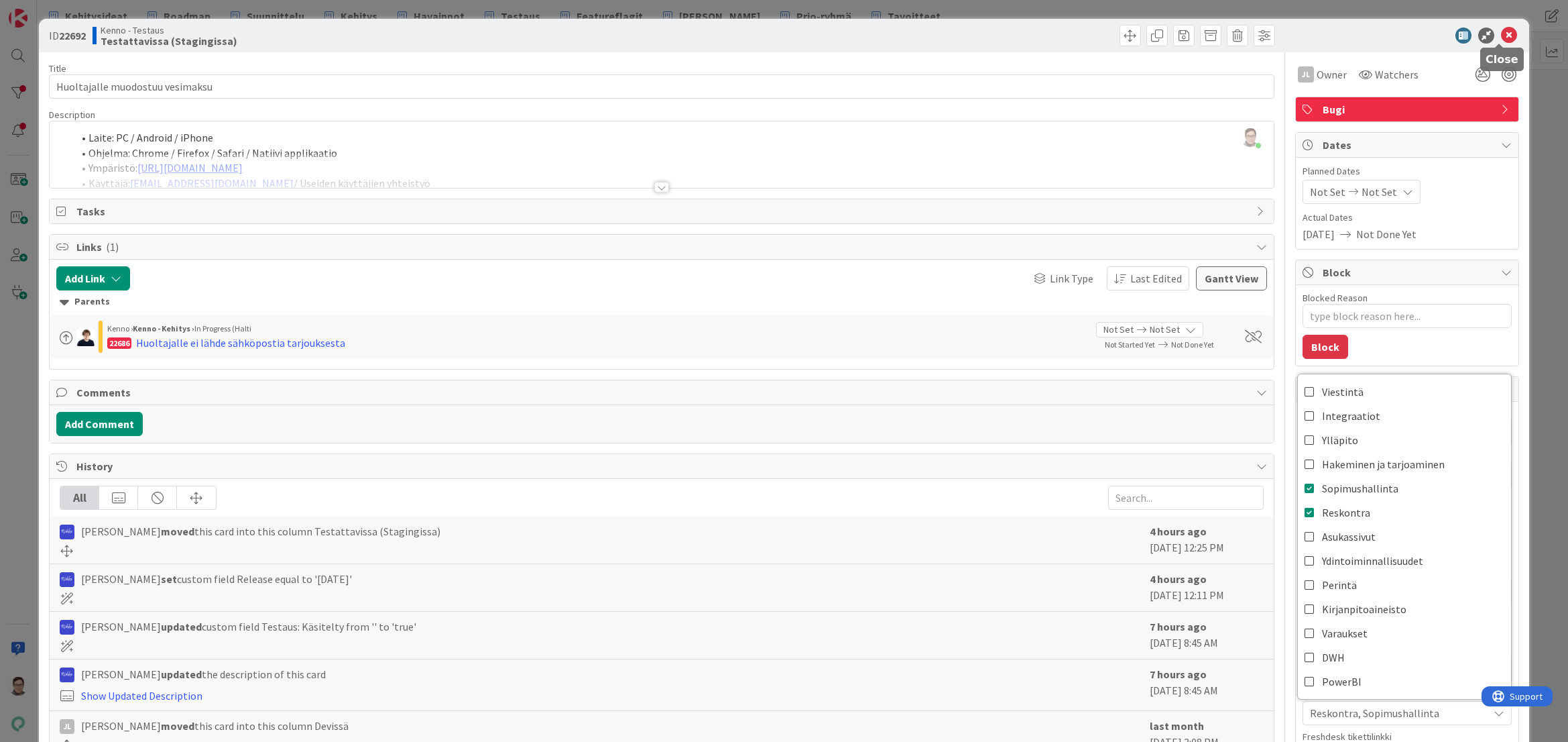
click at [1501, 36] on icon at bounding box center [1509, 36] width 16 height 16
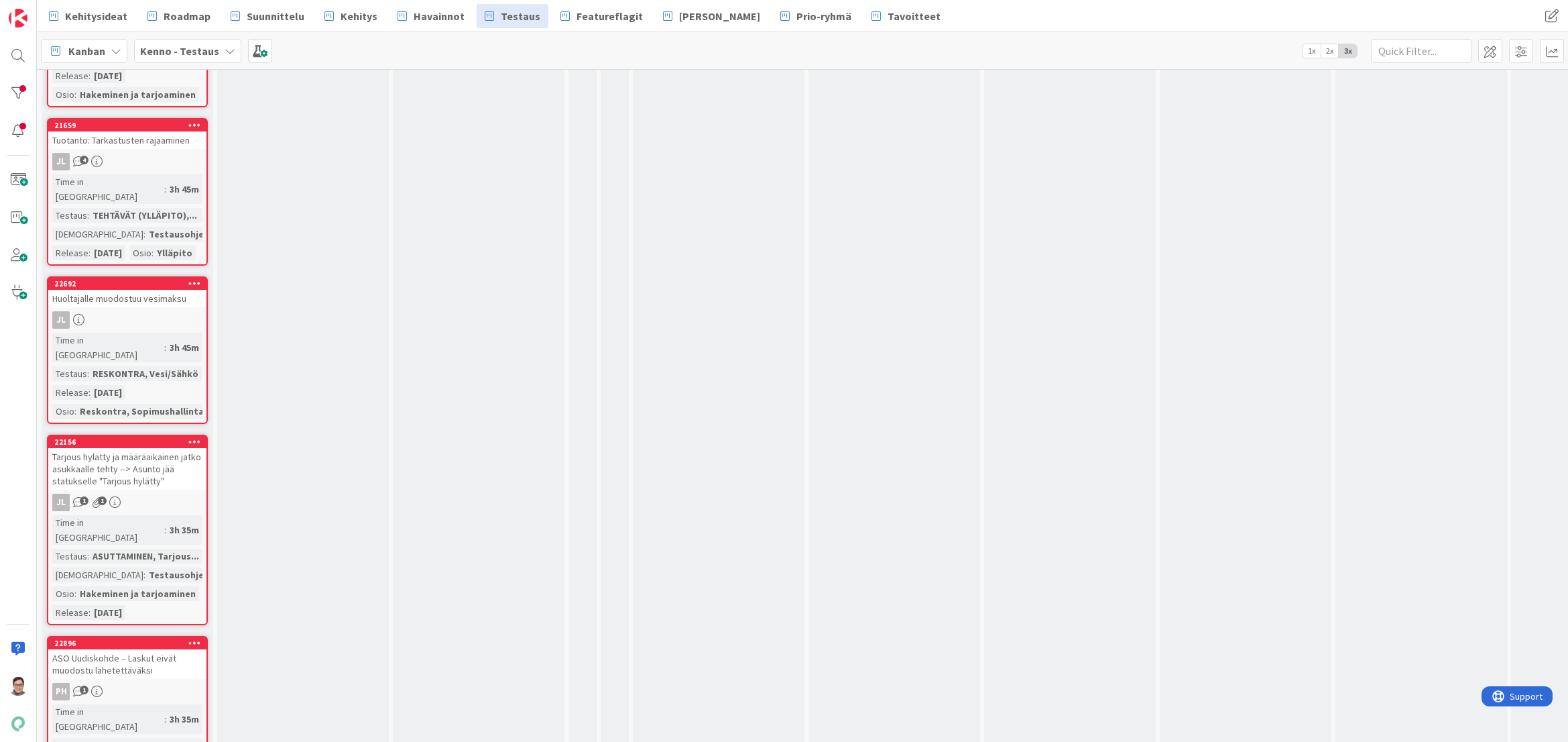
click at [134, 649] on div "ASO Uudiskohde – Laskut eivät muodostu lähetettäväksi" at bounding box center [127, 664] width 158 height 30
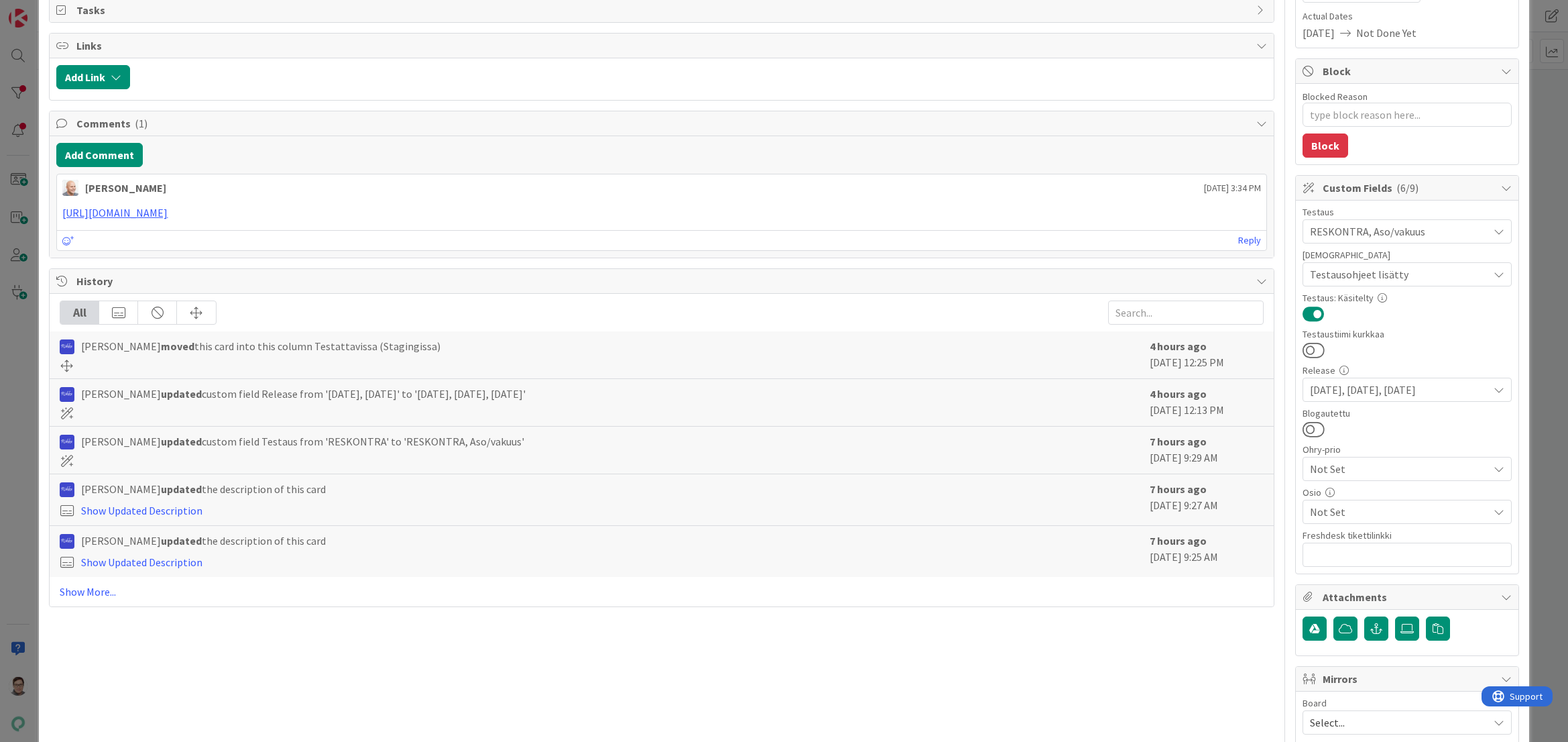
click at [1342, 513] on span "Not Set" at bounding box center [1399, 512] width 178 height 16
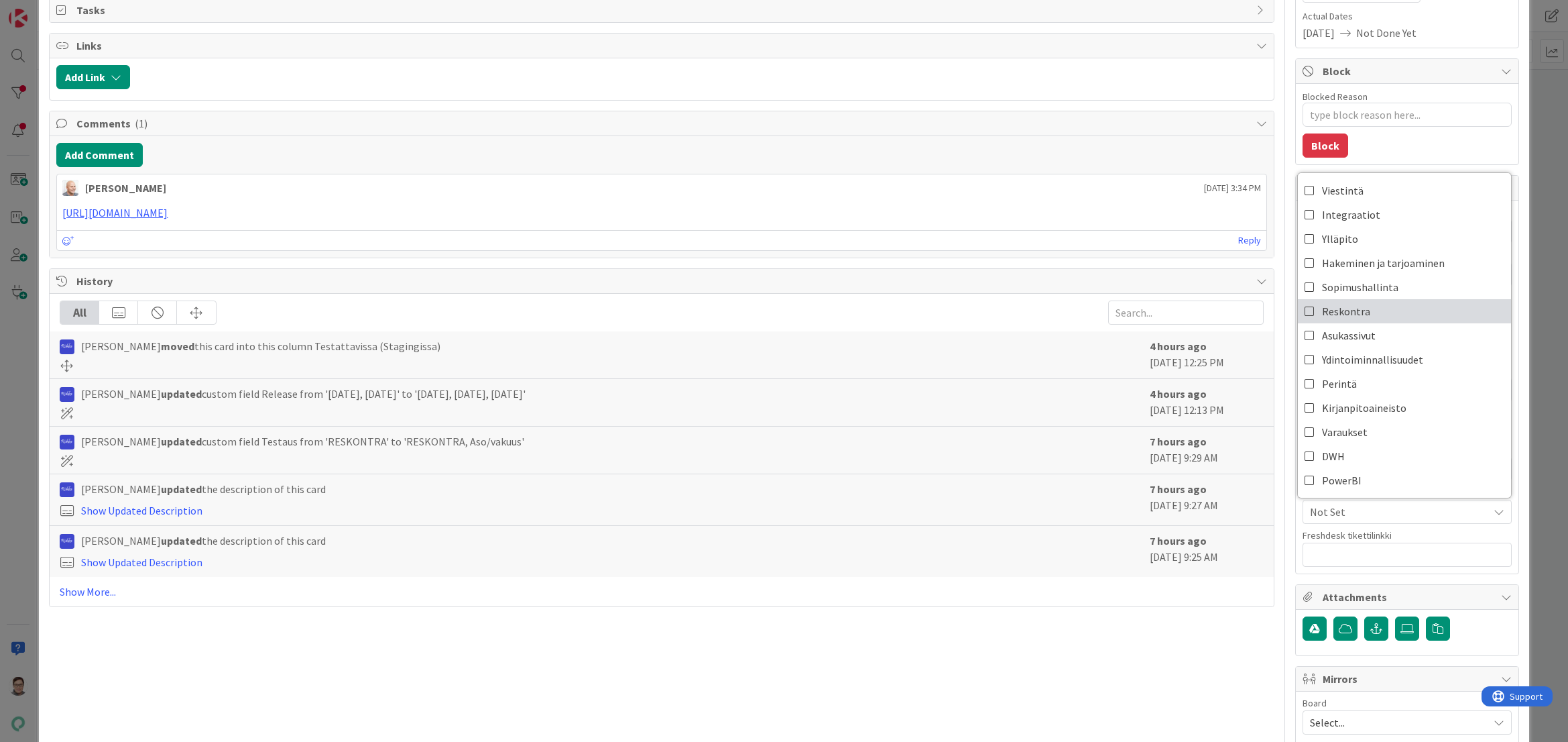
click at [1351, 303] on span "Reskontra" at bounding box center [1346, 311] width 48 height 20
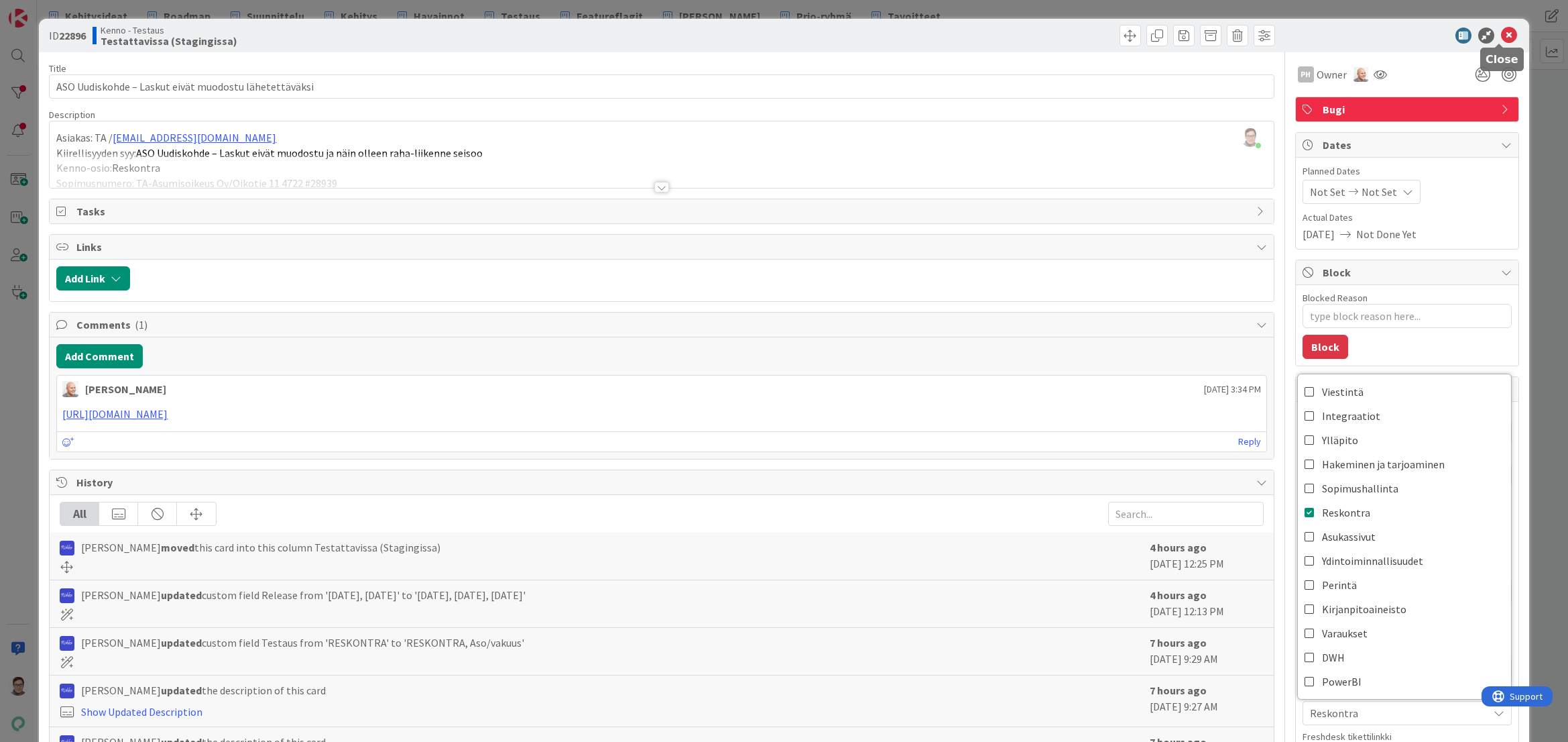
click at [1501, 31] on icon at bounding box center [1509, 36] width 16 height 16
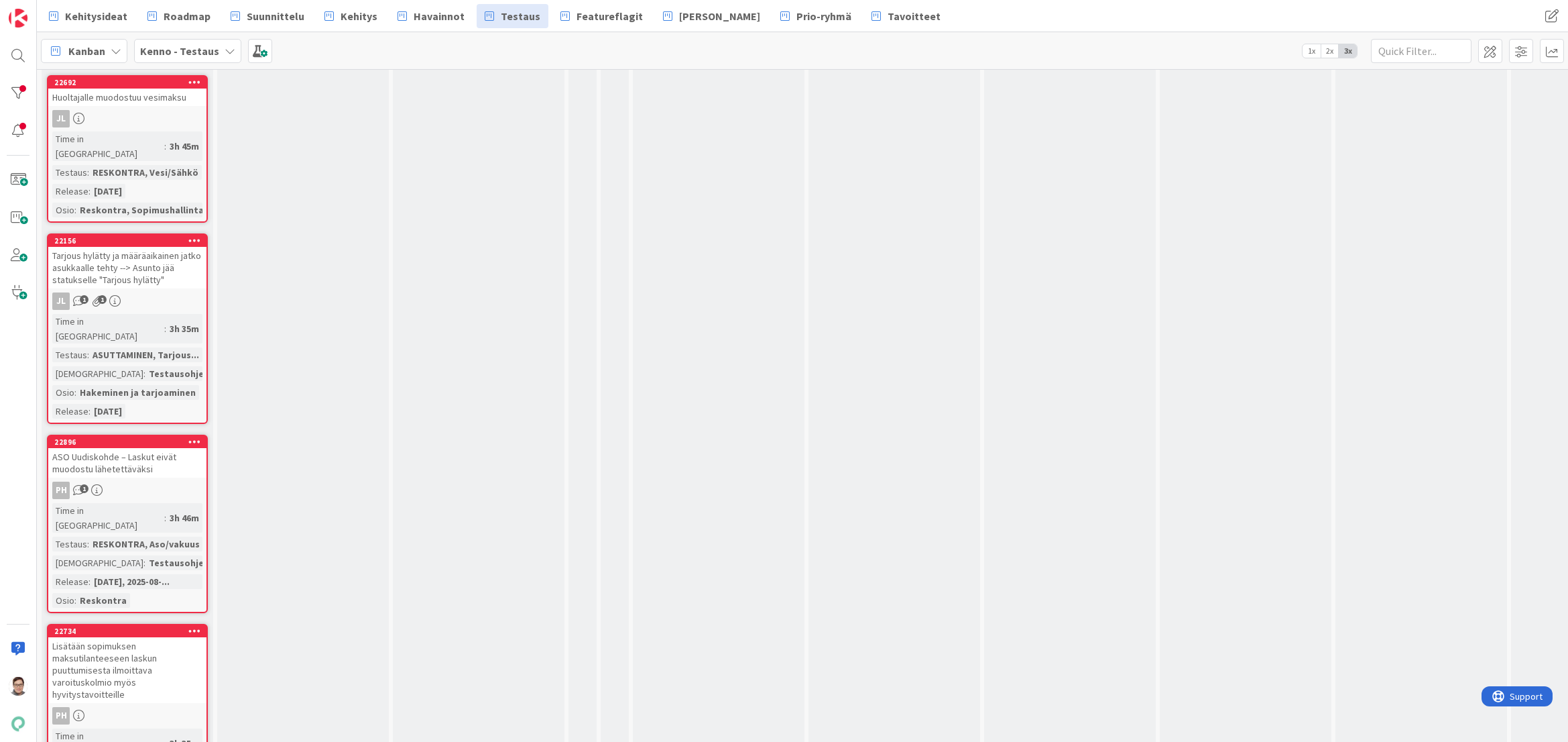
click at [139, 637] on div "Lisätään sopimuksen maksutilanteeseen laskun puuttumisesta ilmoittava varoitusk…" at bounding box center [127, 670] width 158 height 66
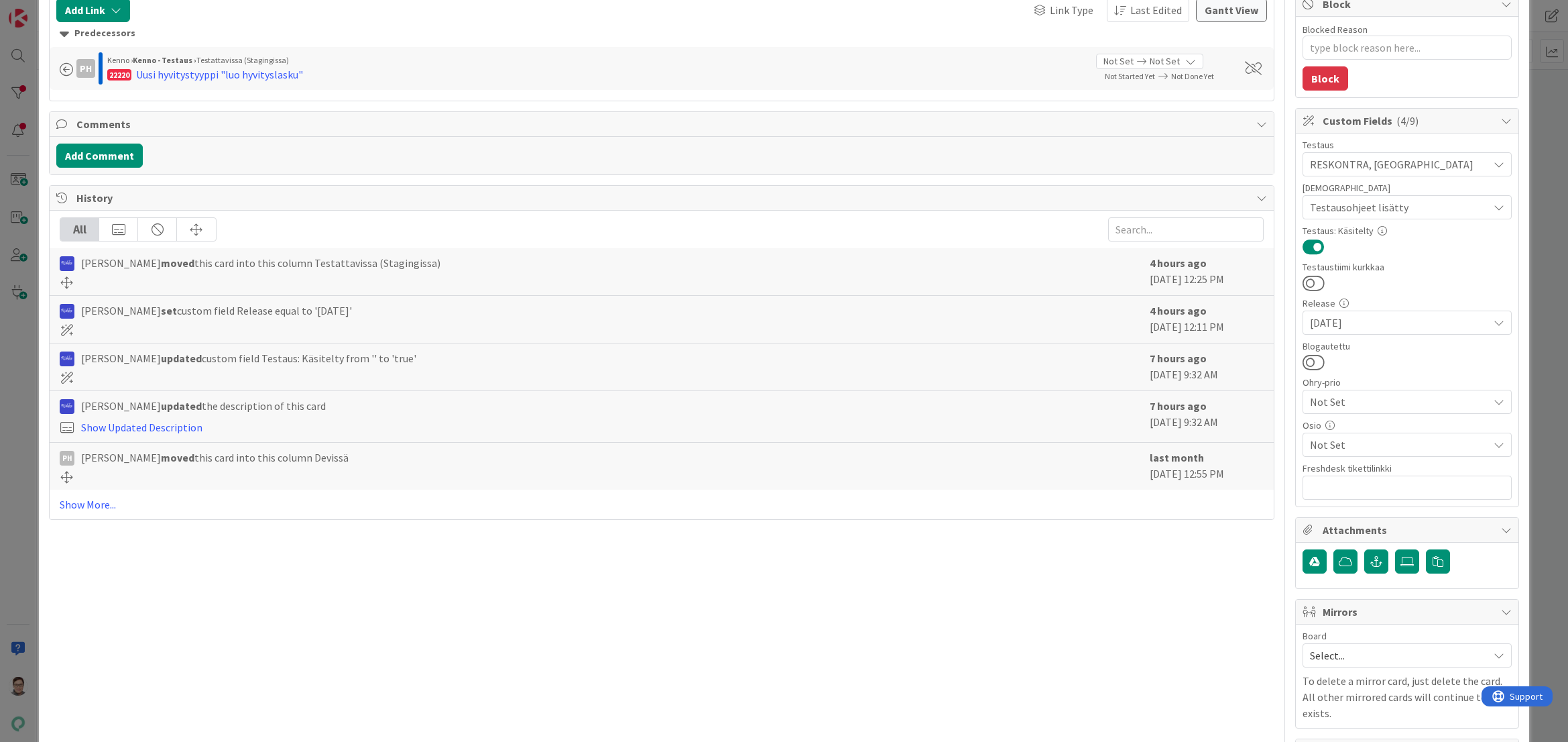
click at [1325, 441] on span "Not Set" at bounding box center [1399, 444] width 178 height 16
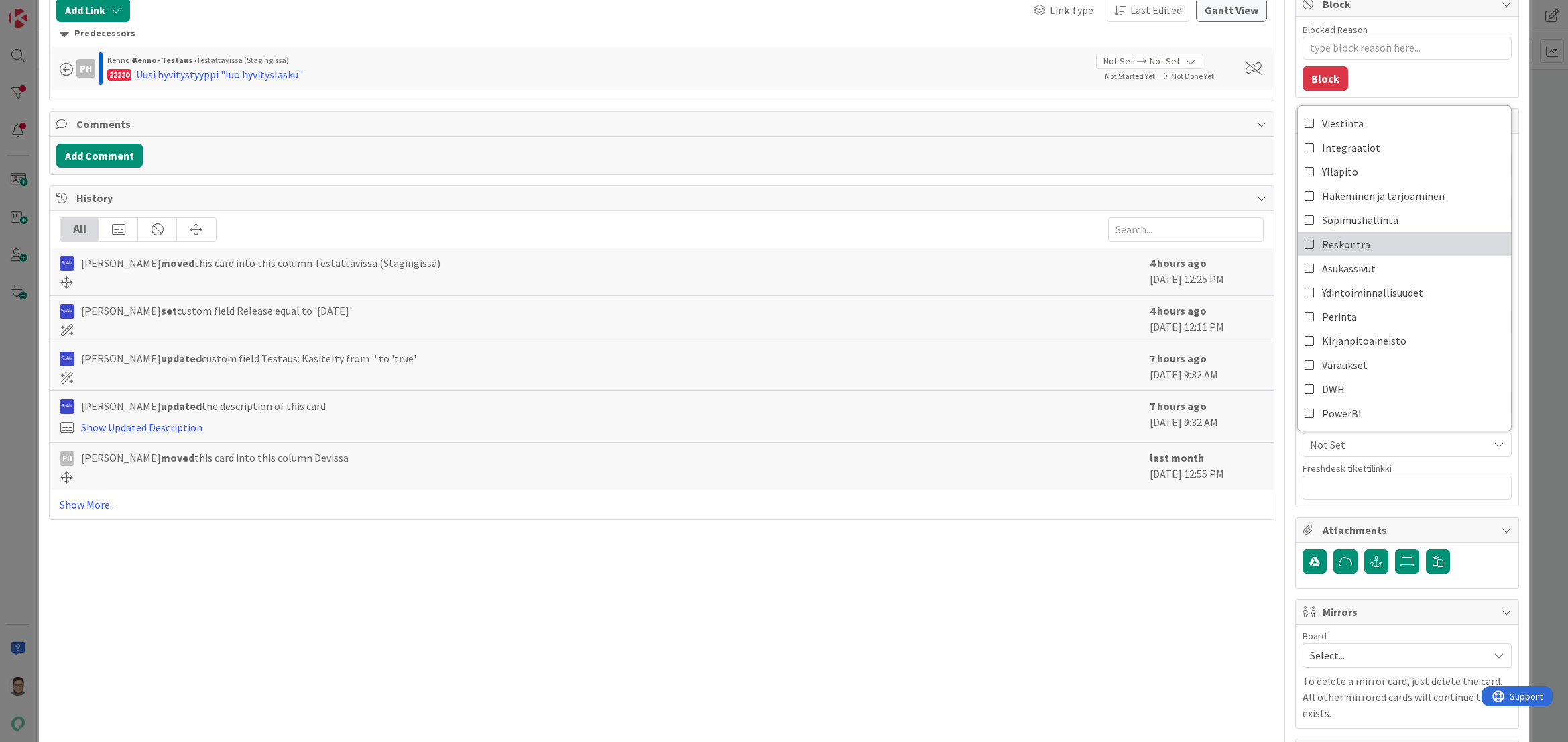
click at [1347, 246] on span "Reskontra" at bounding box center [1346, 243] width 48 height 20
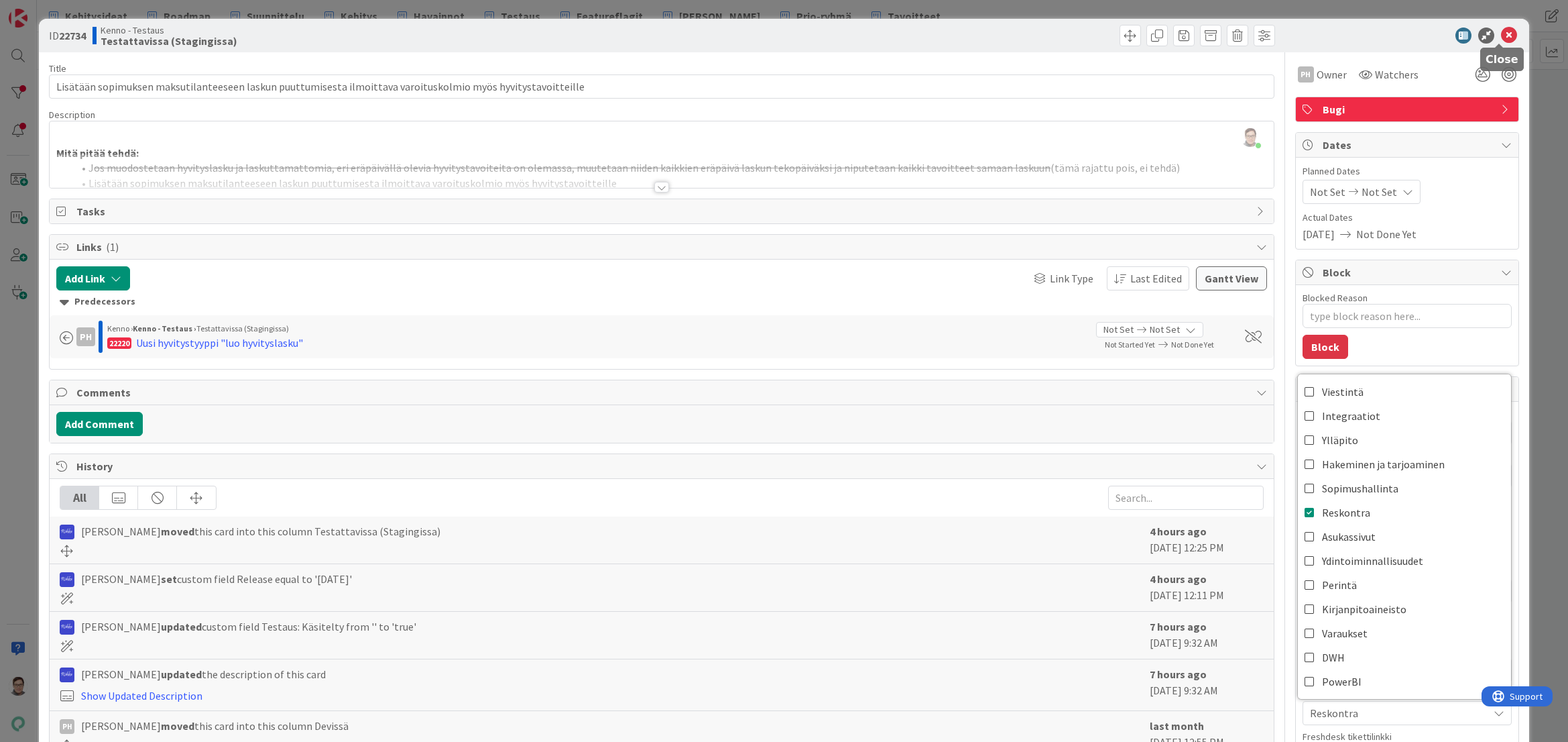
click at [1503, 31] on icon at bounding box center [1509, 36] width 16 height 16
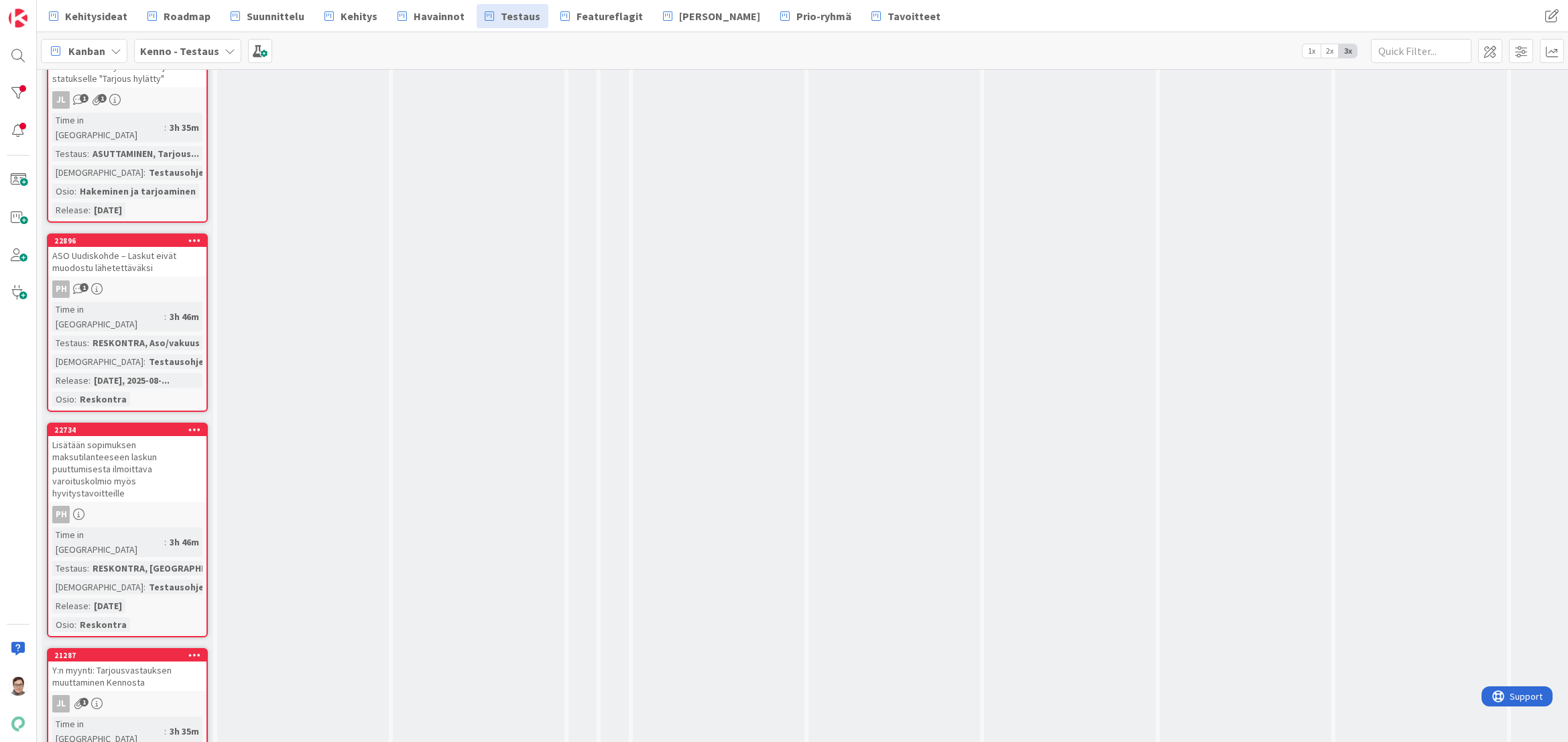
click at [145, 661] on div "Y:n myynti: Tarjousvastauksen muuttaminen Kennosta" at bounding box center [127, 676] width 158 height 30
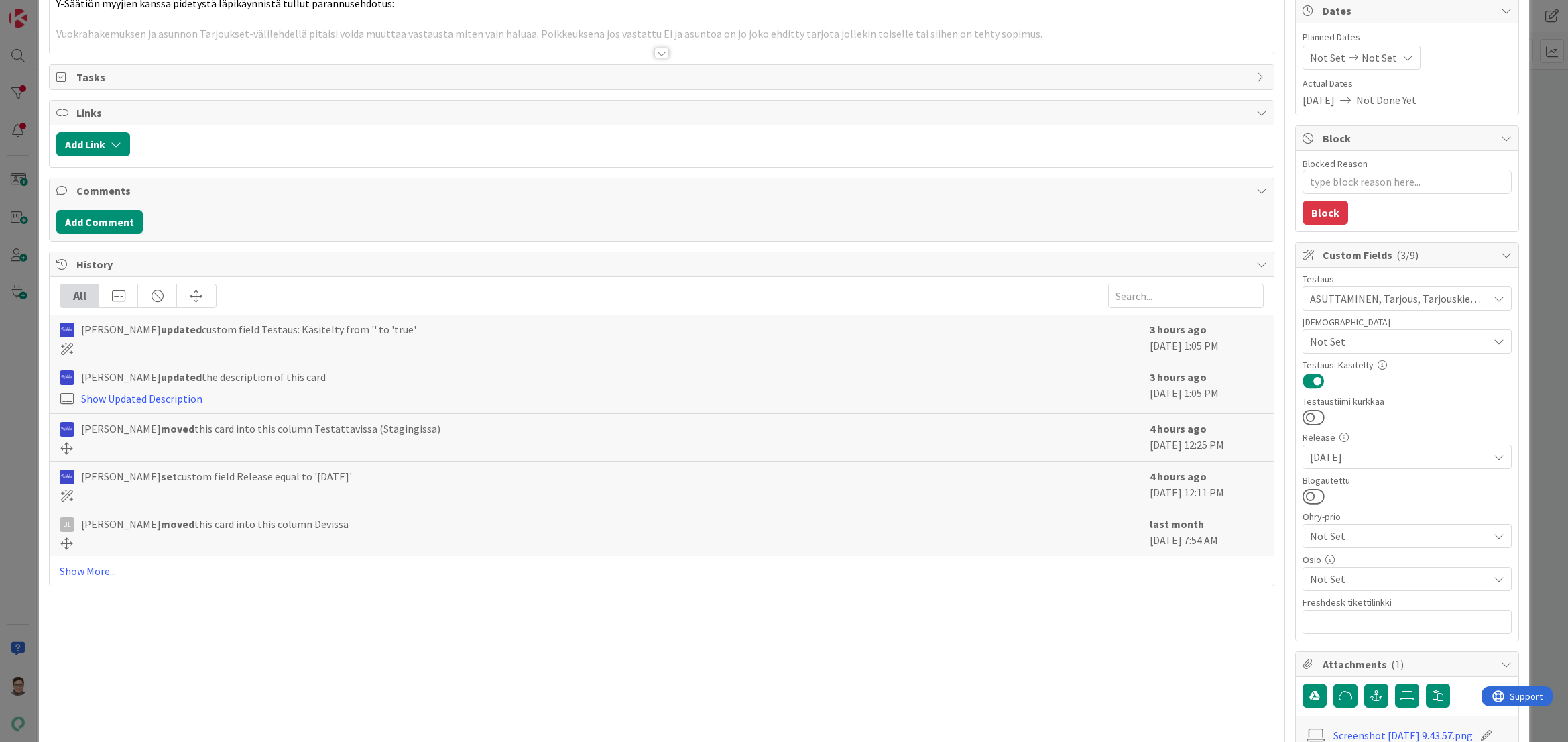
click at [1337, 571] on span "Not Set" at bounding box center [1399, 579] width 178 height 16
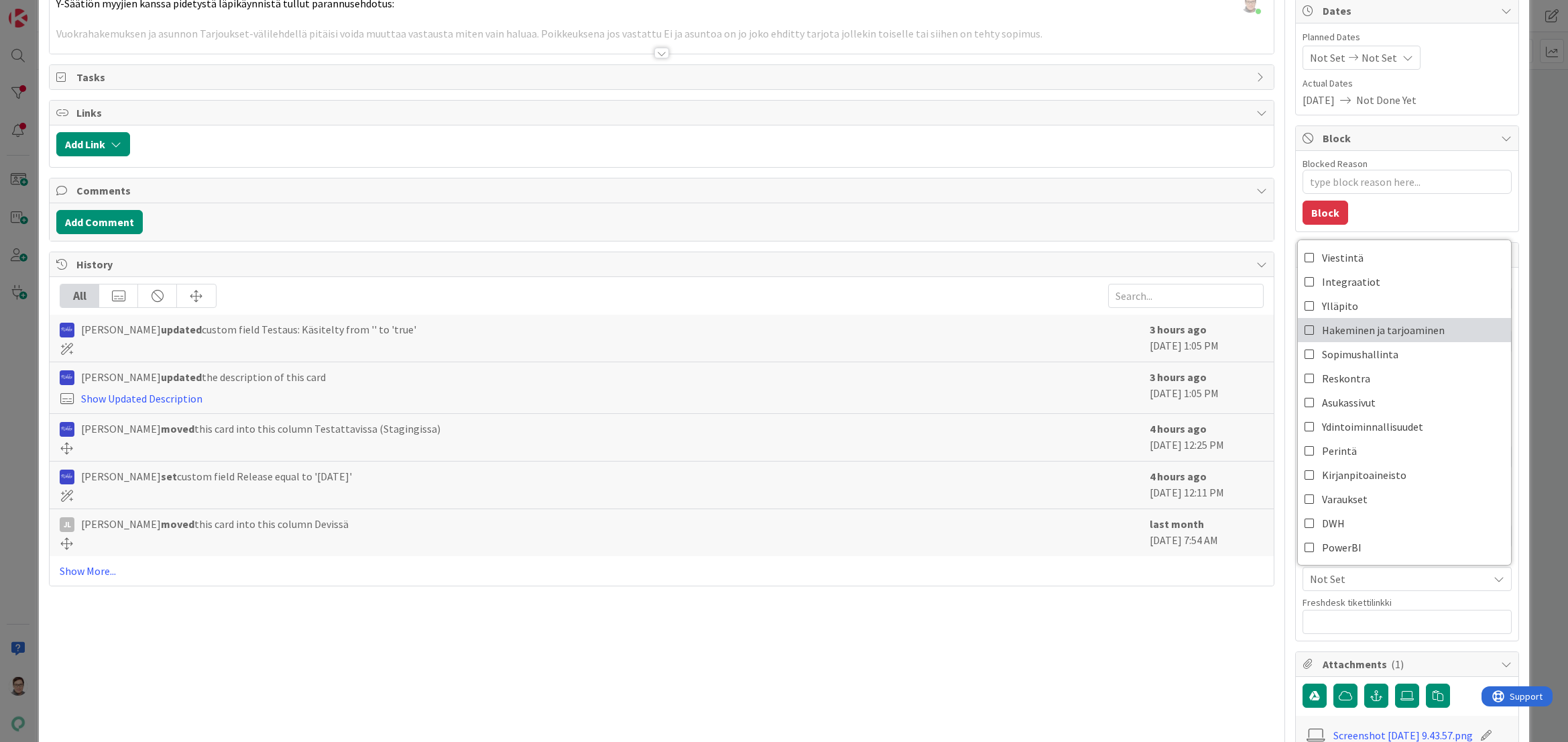
click at [1361, 338] on span "Hakeminen ja tarjoaminen" at bounding box center [1383, 329] width 122 height 20
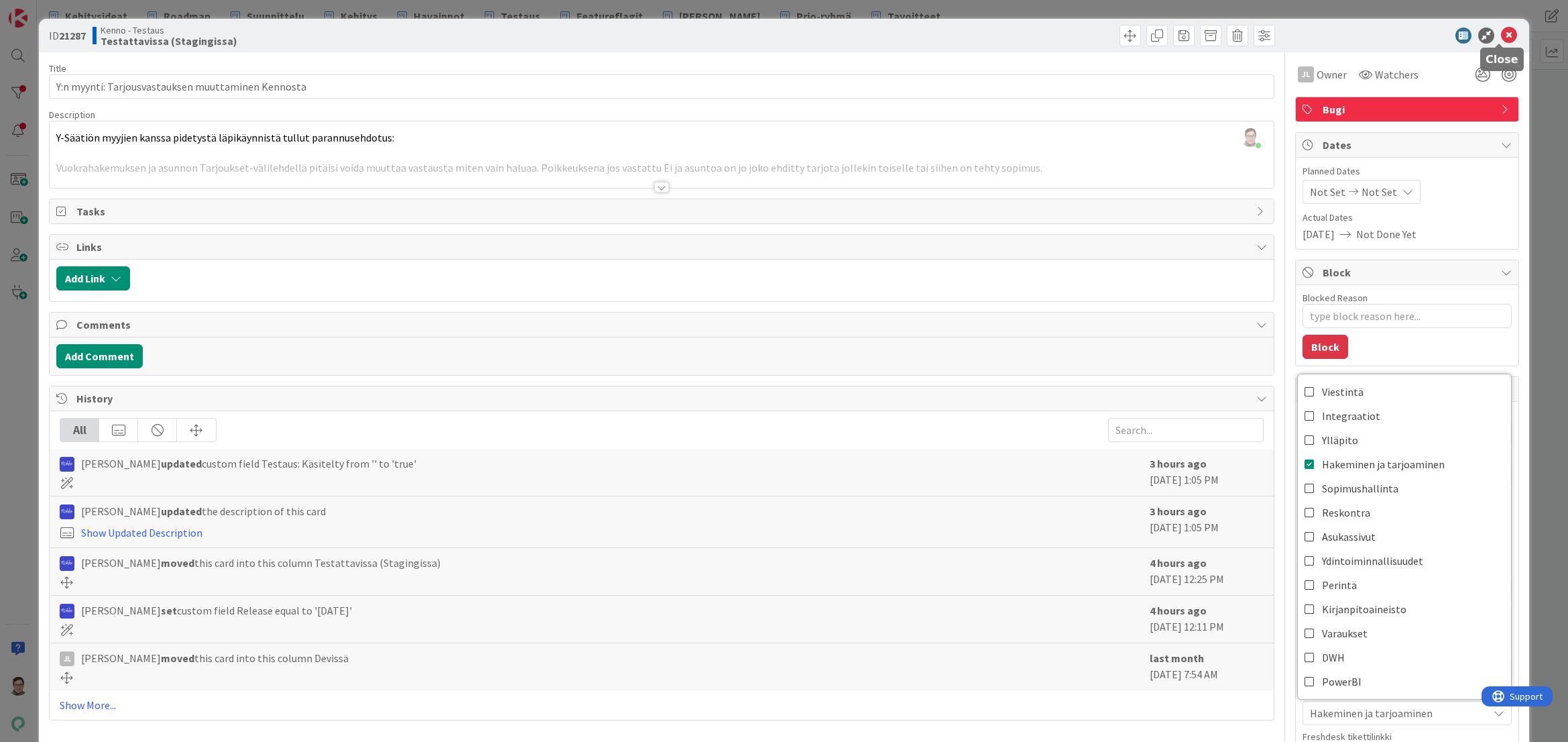
click at [1501, 29] on icon at bounding box center [1509, 36] width 16 height 16
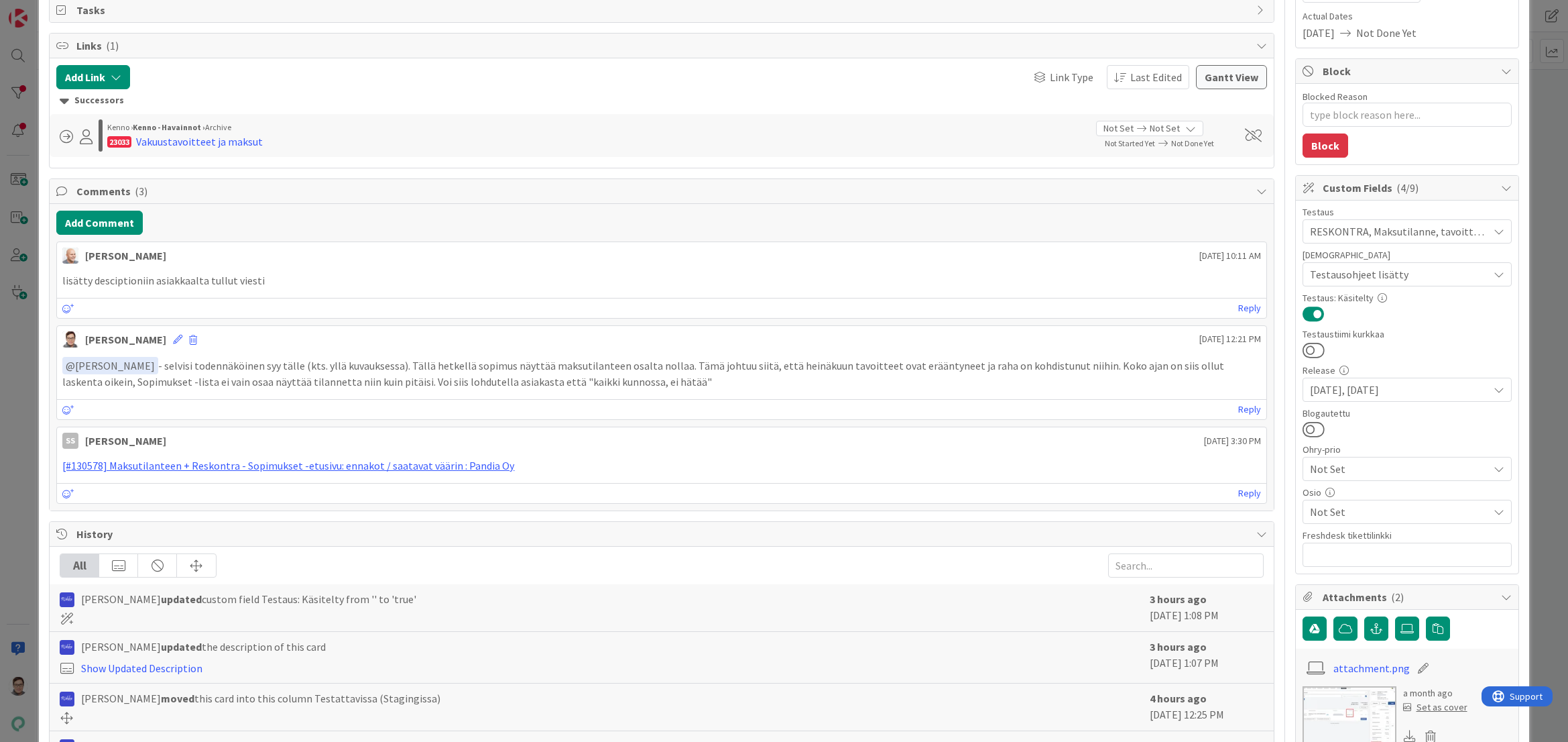
click at [1341, 514] on span "Not Set" at bounding box center [1399, 512] width 178 height 16
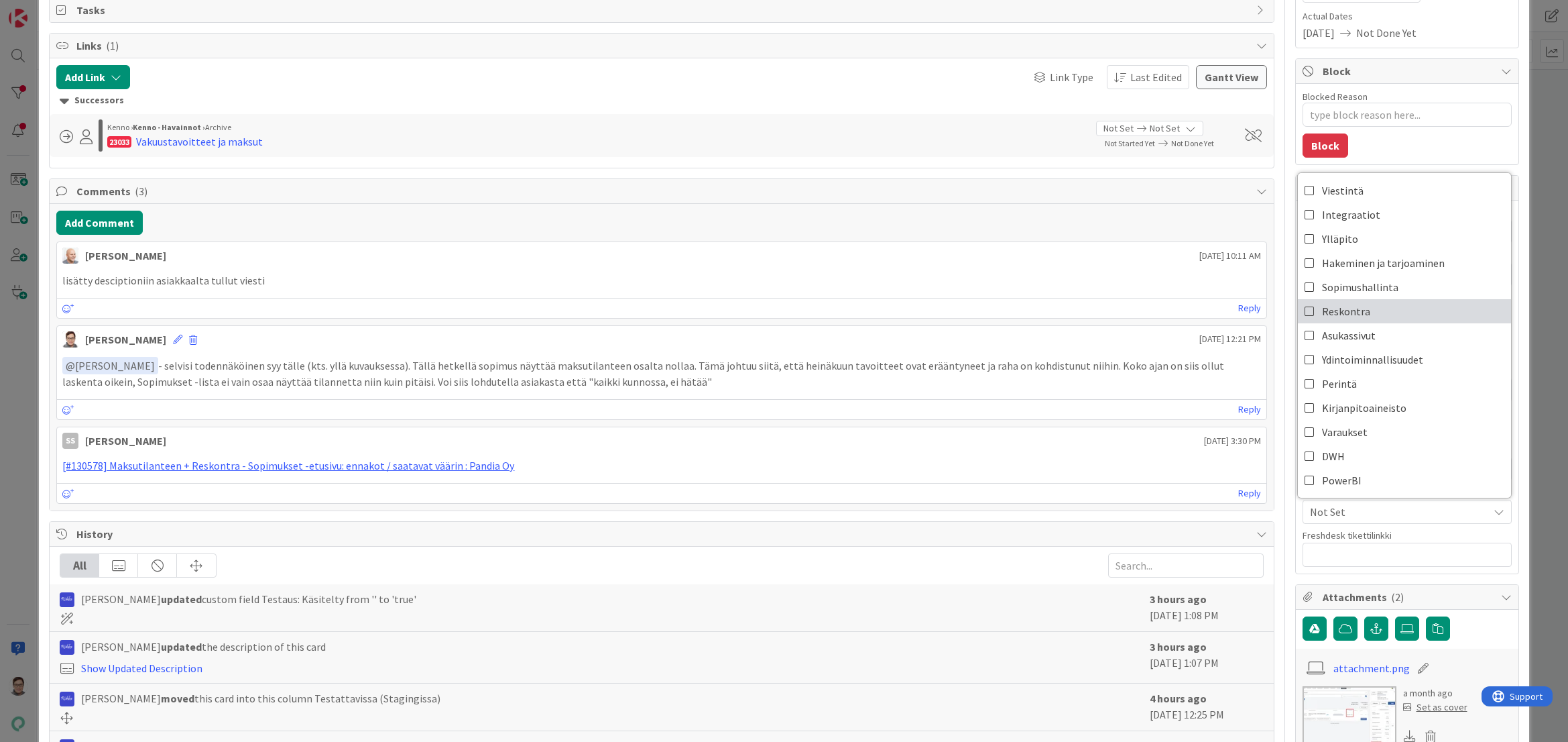
click at [1349, 311] on span "Reskontra" at bounding box center [1346, 311] width 48 height 20
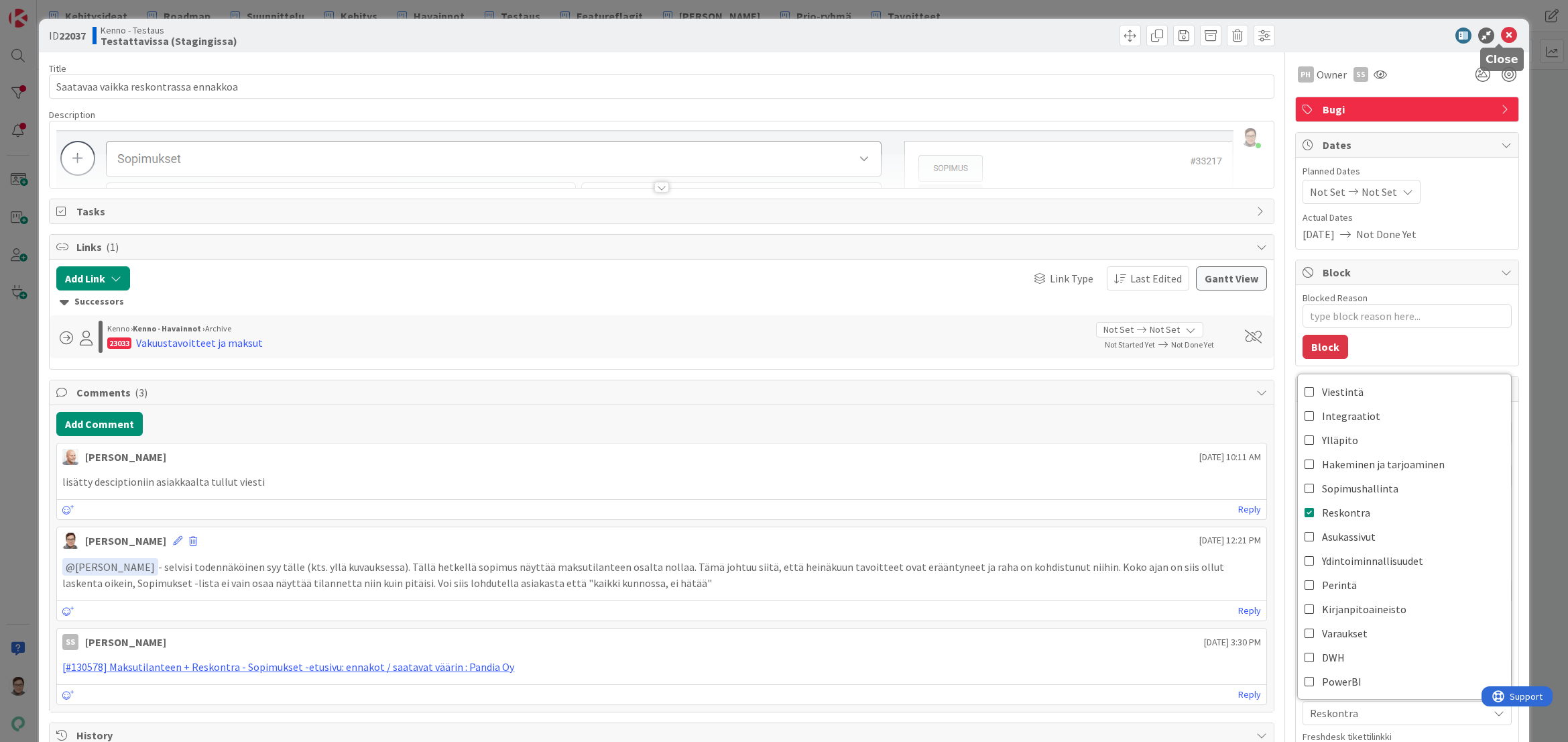
click at [1504, 39] on icon at bounding box center [1509, 36] width 16 height 16
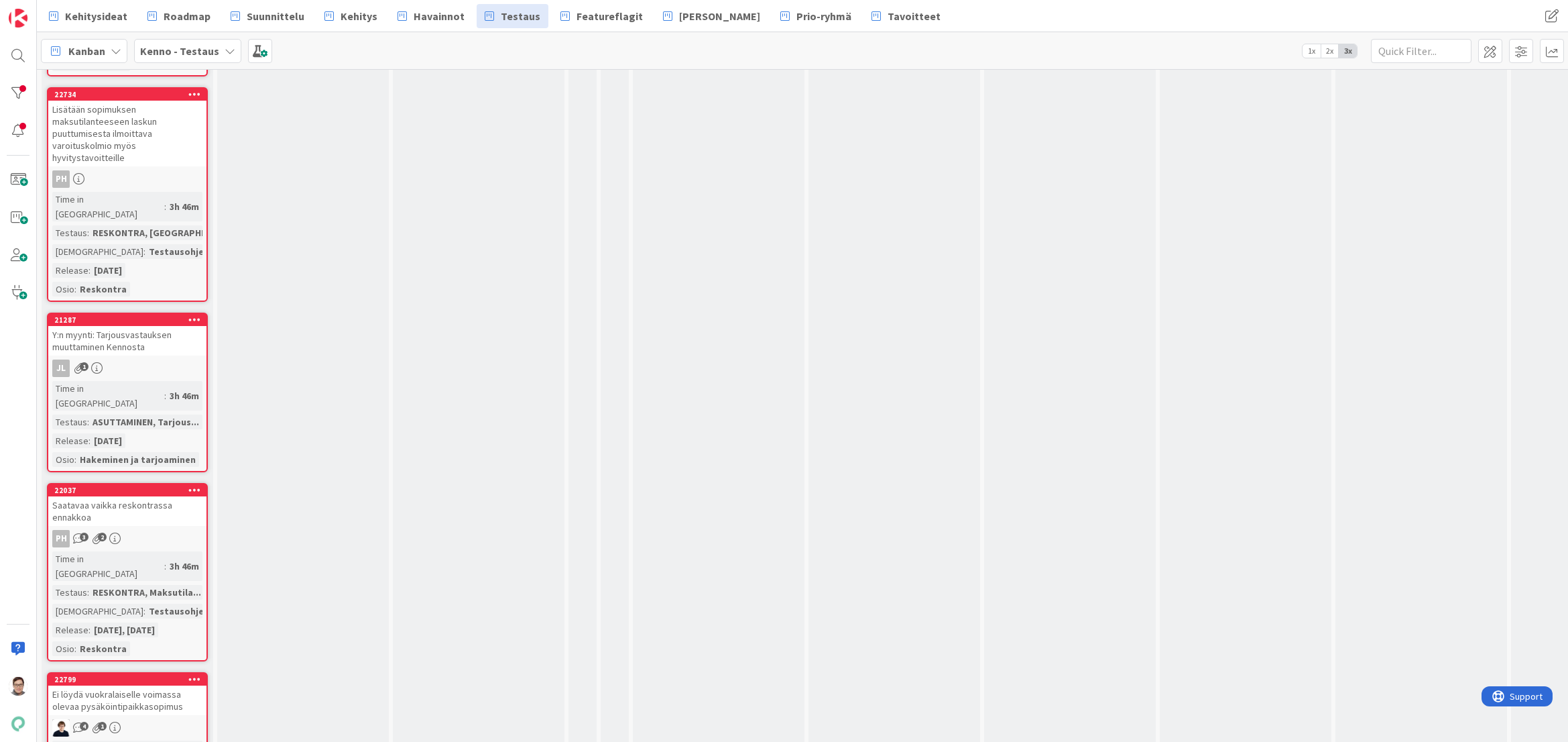
click at [164, 686] on div "Ei löydä vuokralaiselle voimassa olevaa pysäköintipaikkasopimus" at bounding box center [127, 700] width 158 height 30
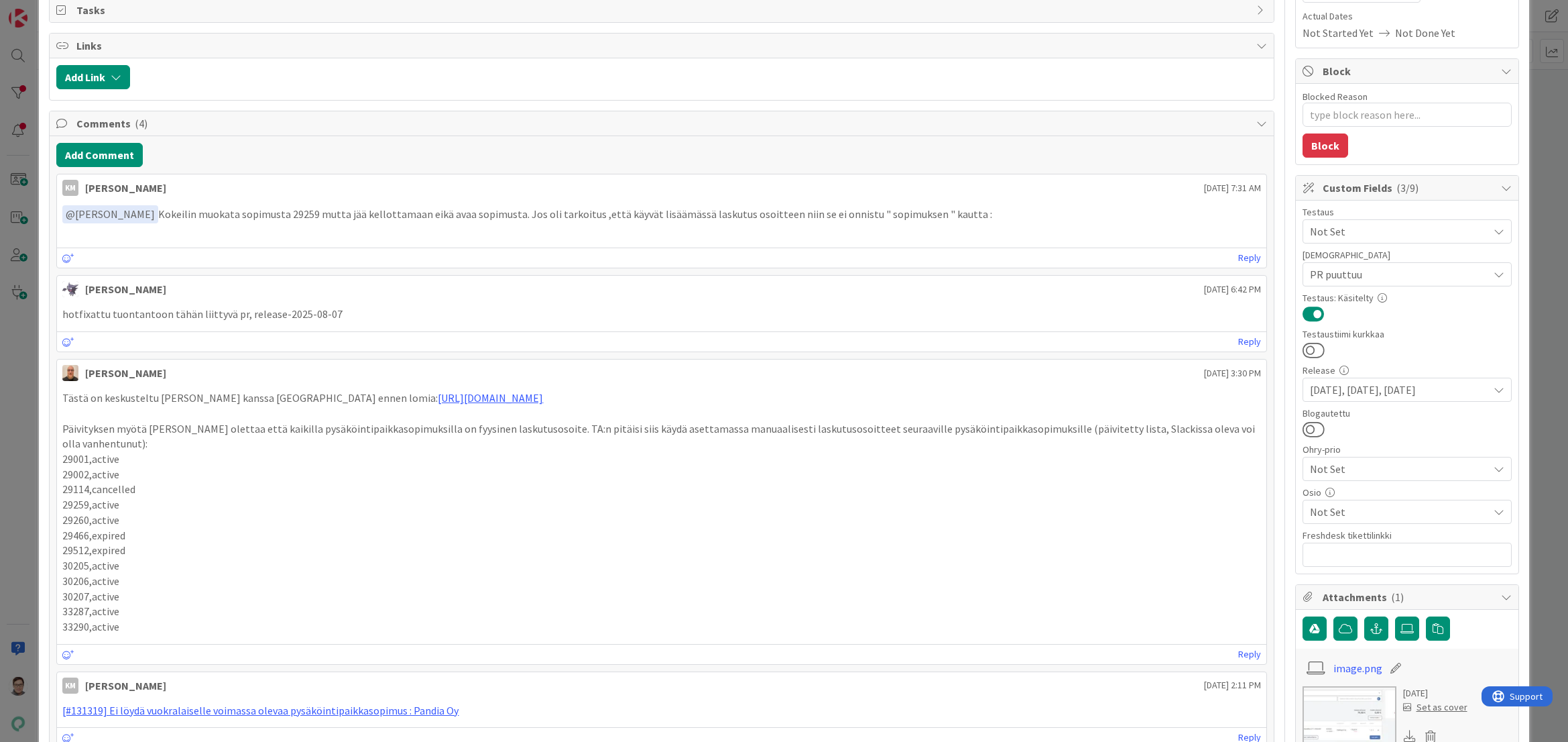
click at [1341, 513] on span "Not Set" at bounding box center [1399, 512] width 178 height 16
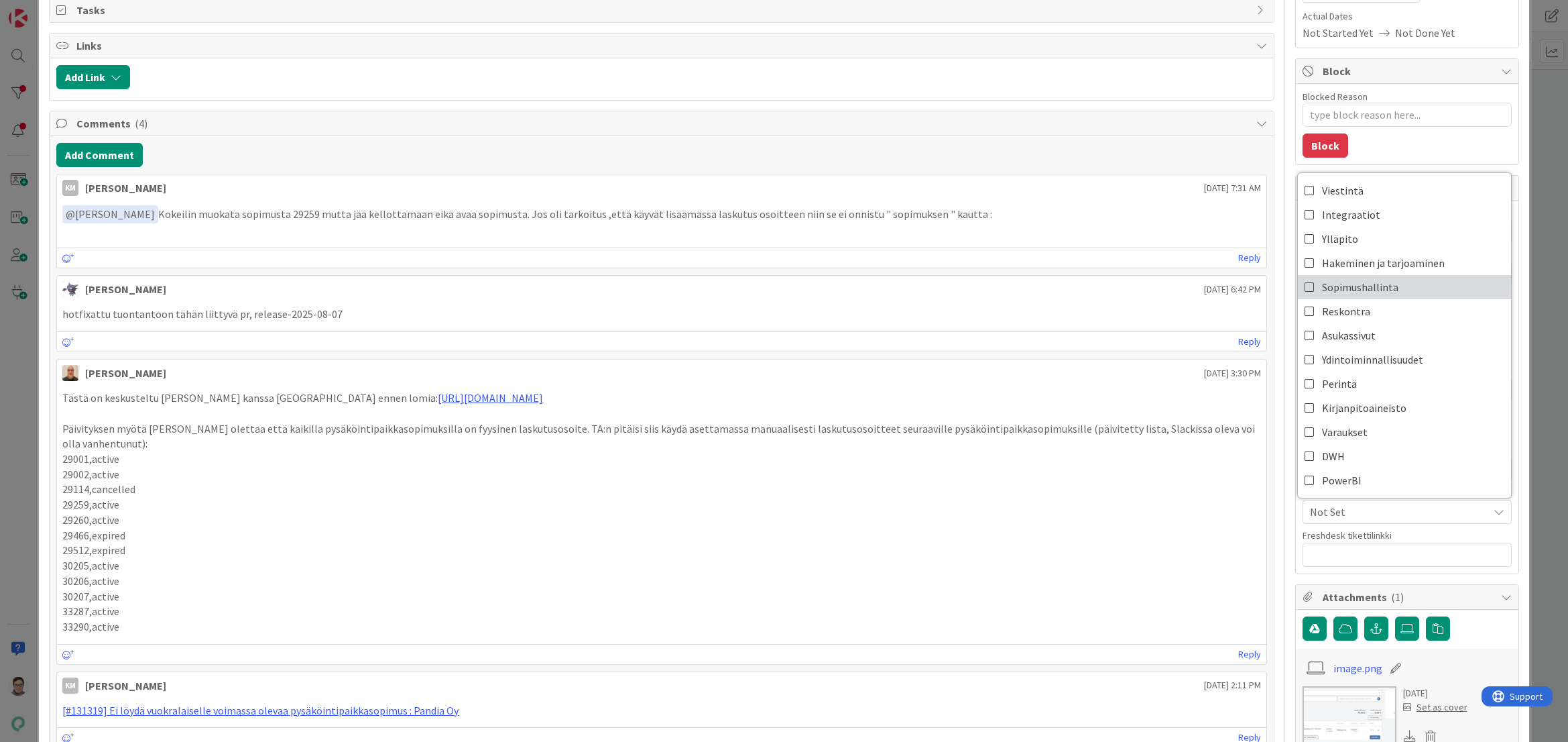
click at [1359, 283] on span "Sopimushallinta" at bounding box center [1360, 286] width 76 height 20
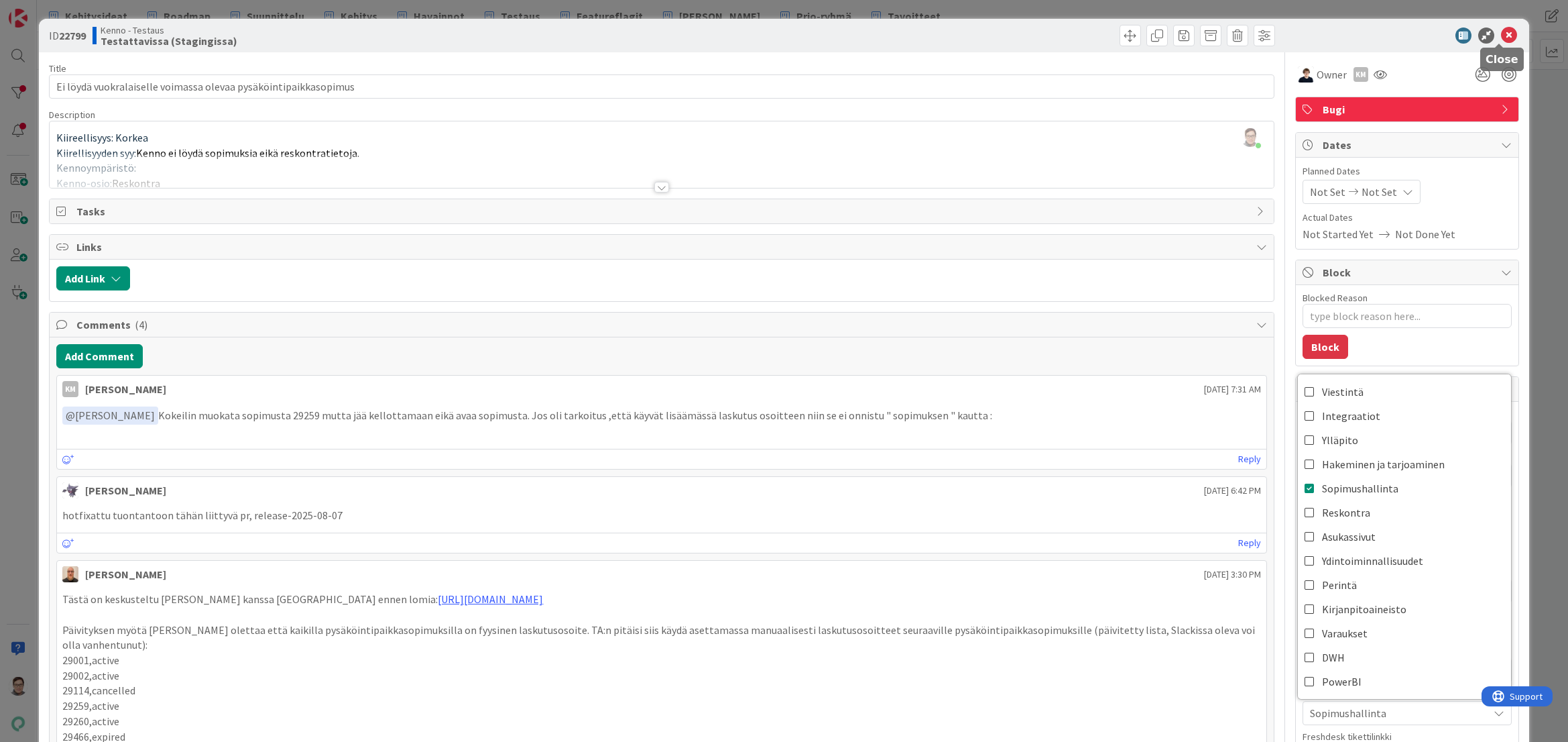
click at [1501, 36] on icon at bounding box center [1509, 36] width 16 height 16
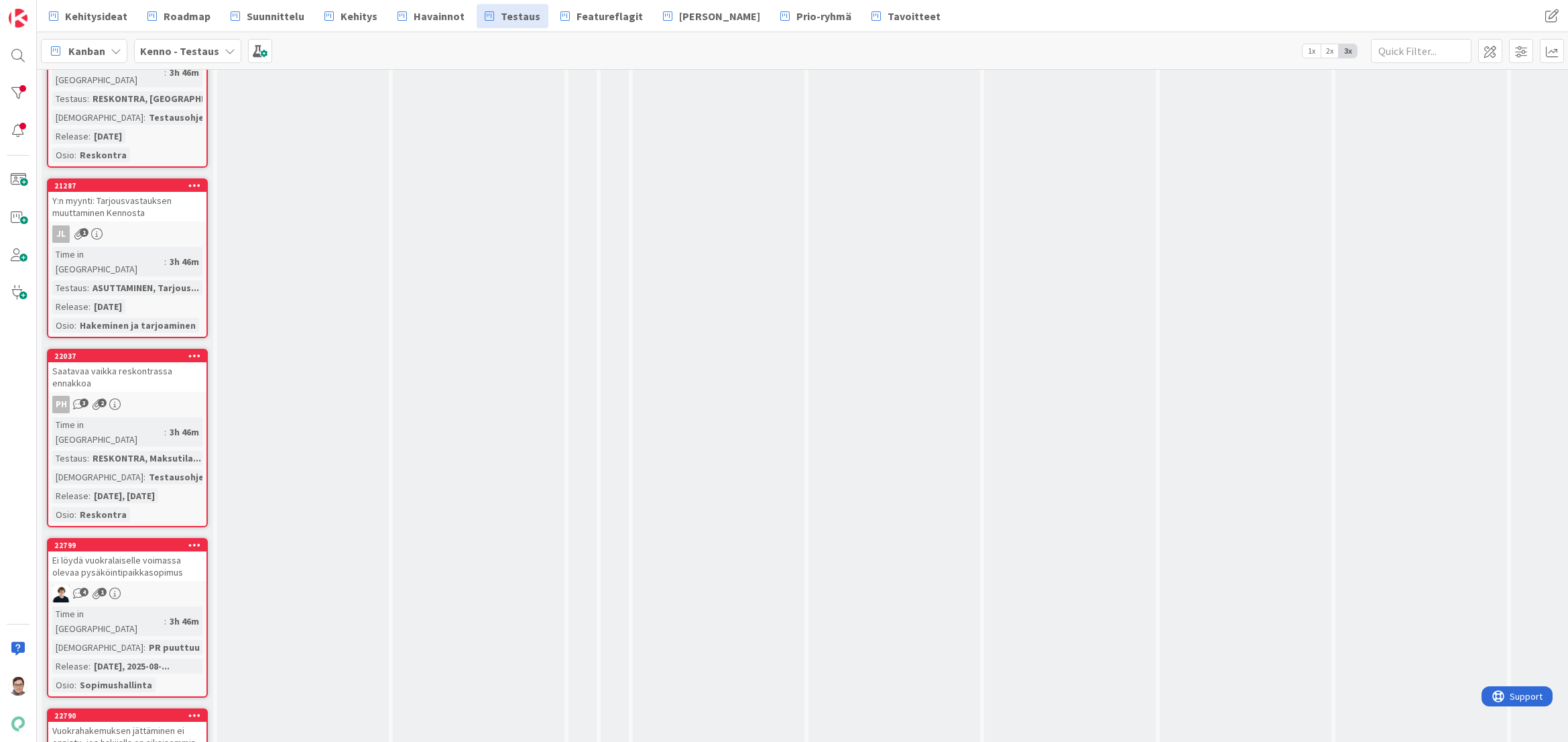
click at [162, 722] on div "Vuokrahakemuksen jättäminen ei onnistu, jos hakijalla on aikaisemmin tehty hake…" at bounding box center [127, 743] width 158 height 42
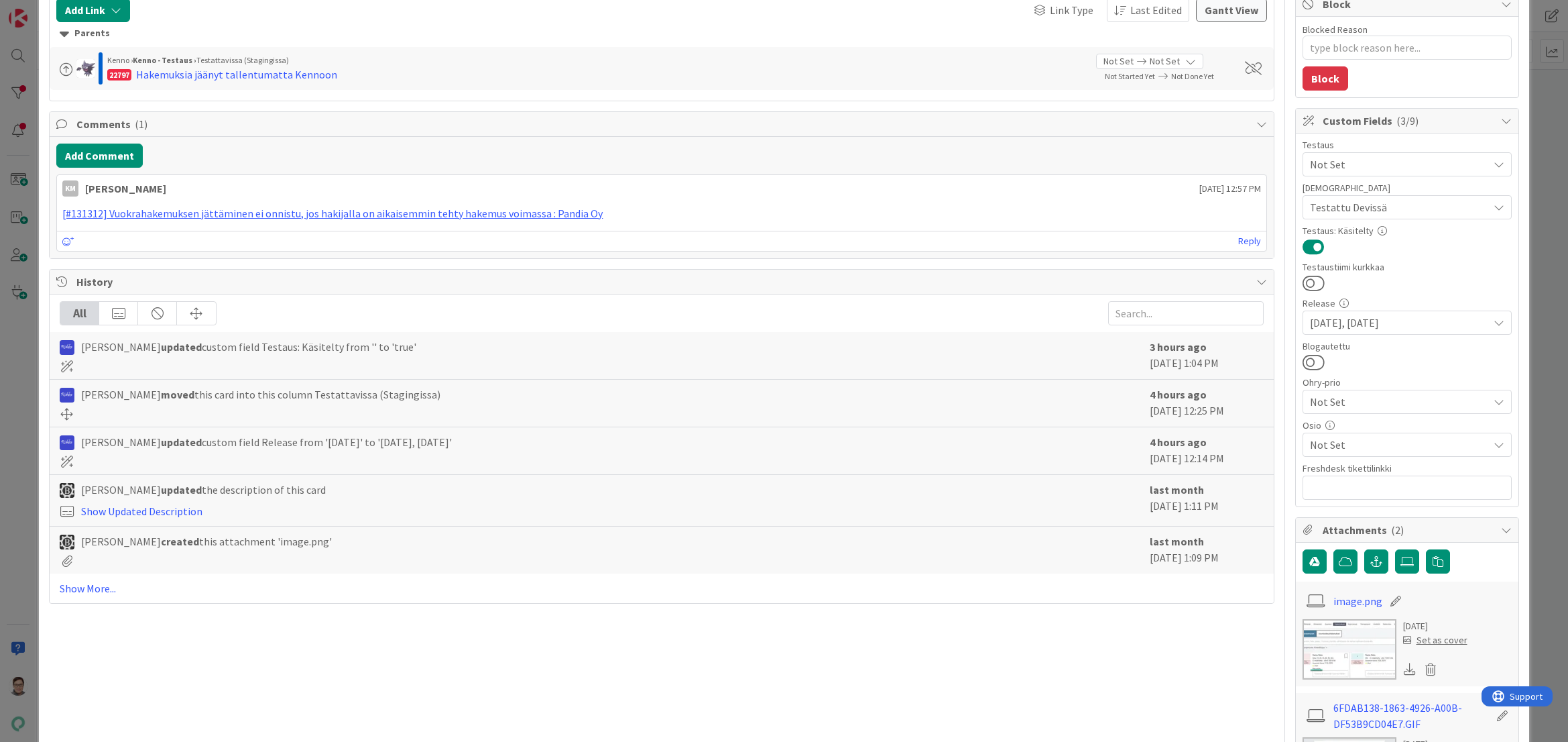
click at [1351, 448] on span "Not Set" at bounding box center [1399, 444] width 178 height 16
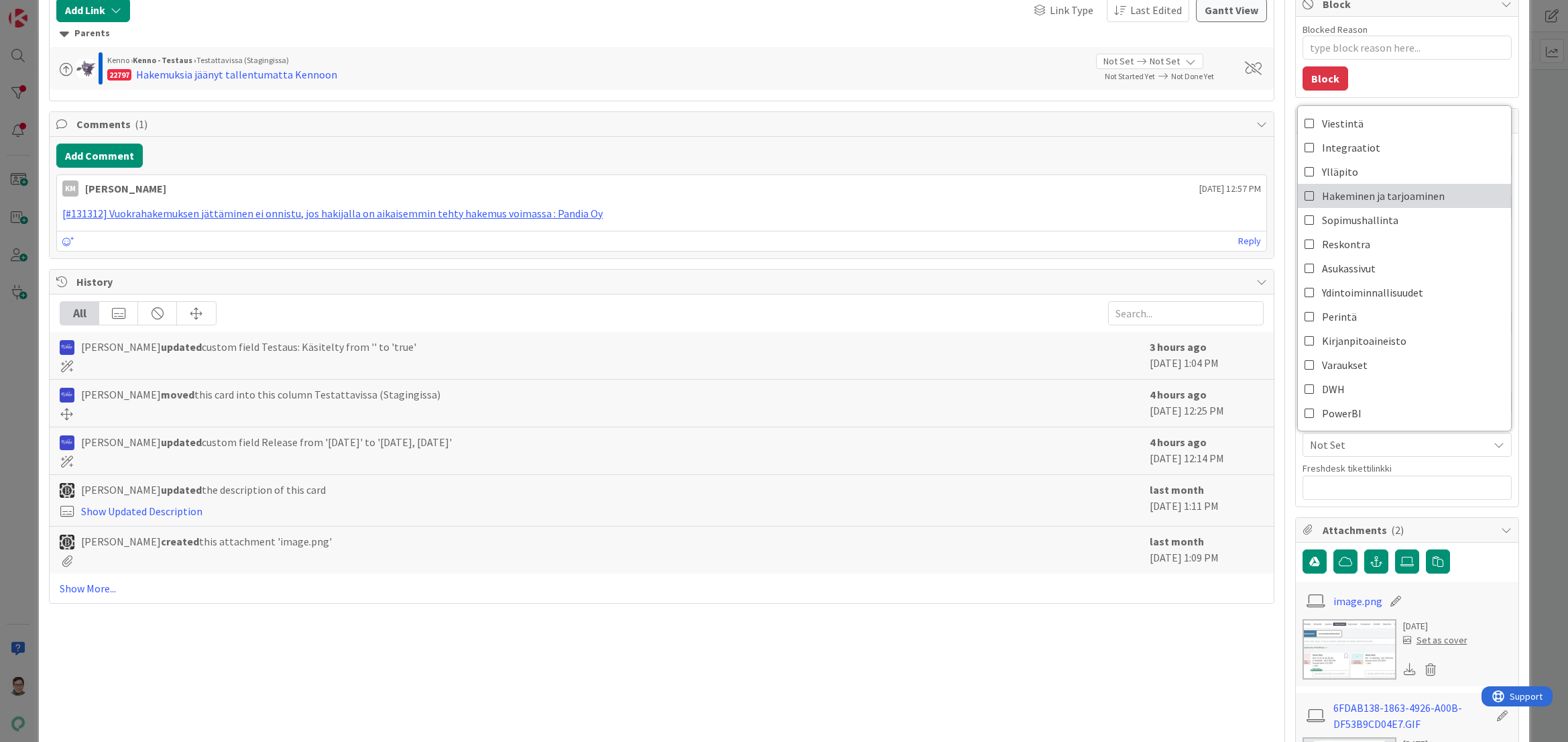
click at [1367, 194] on span "Hakeminen ja tarjoaminen" at bounding box center [1383, 195] width 122 height 20
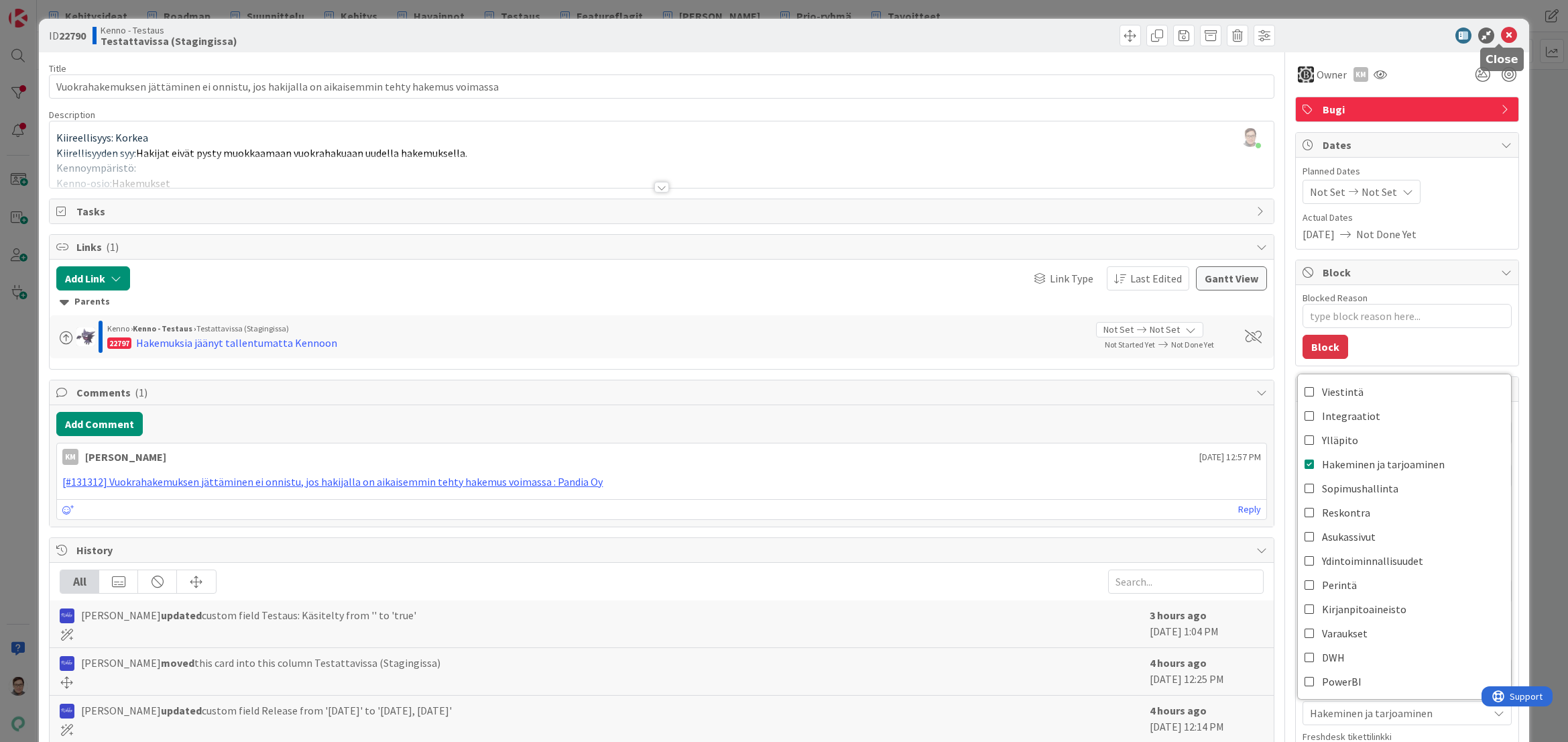
click at [1501, 36] on icon at bounding box center [1509, 36] width 16 height 16
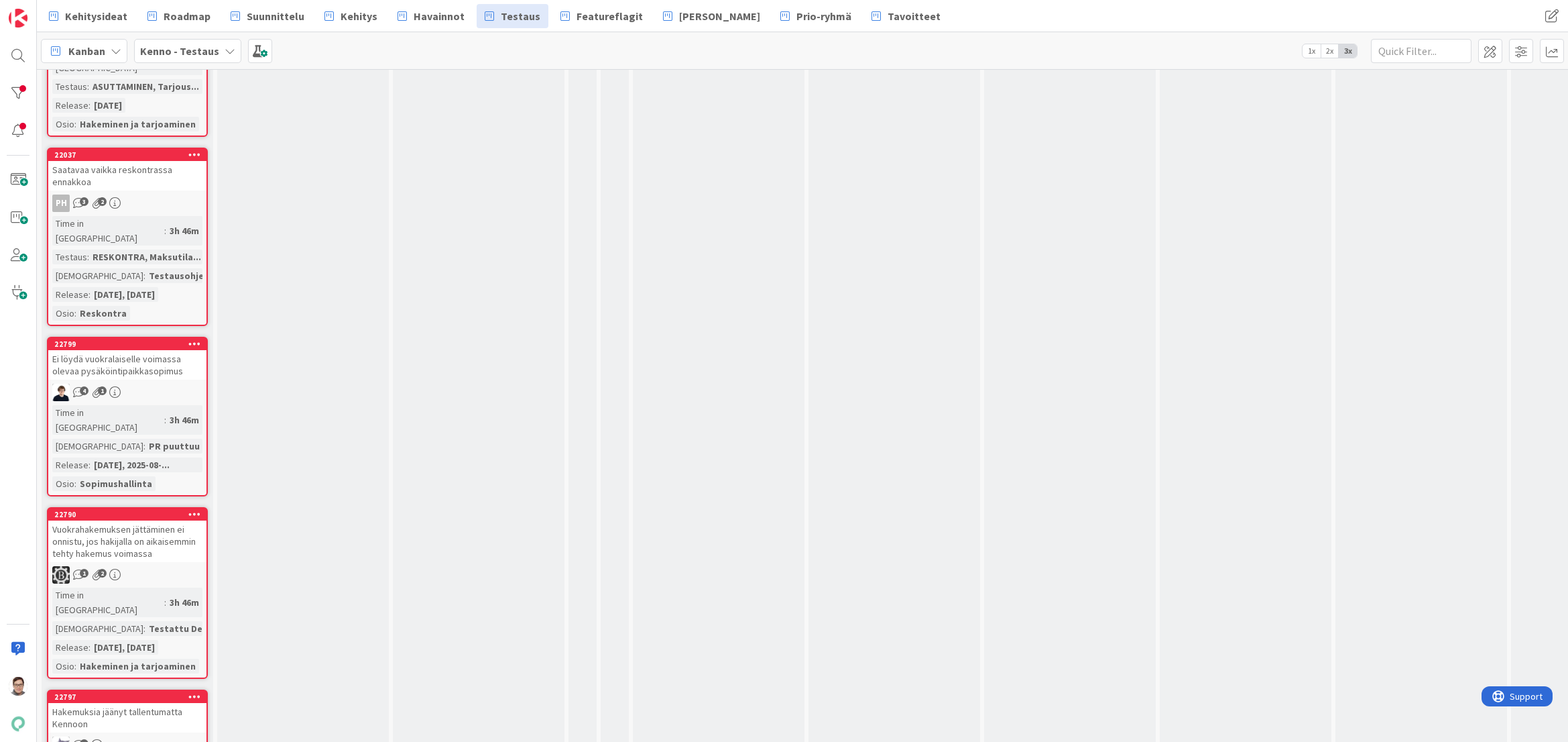
click at [124, 703] on div "Hakemuksia jäänyt tallentumatta Kennoon" at bounding box center [127, 718] width 158 height 30
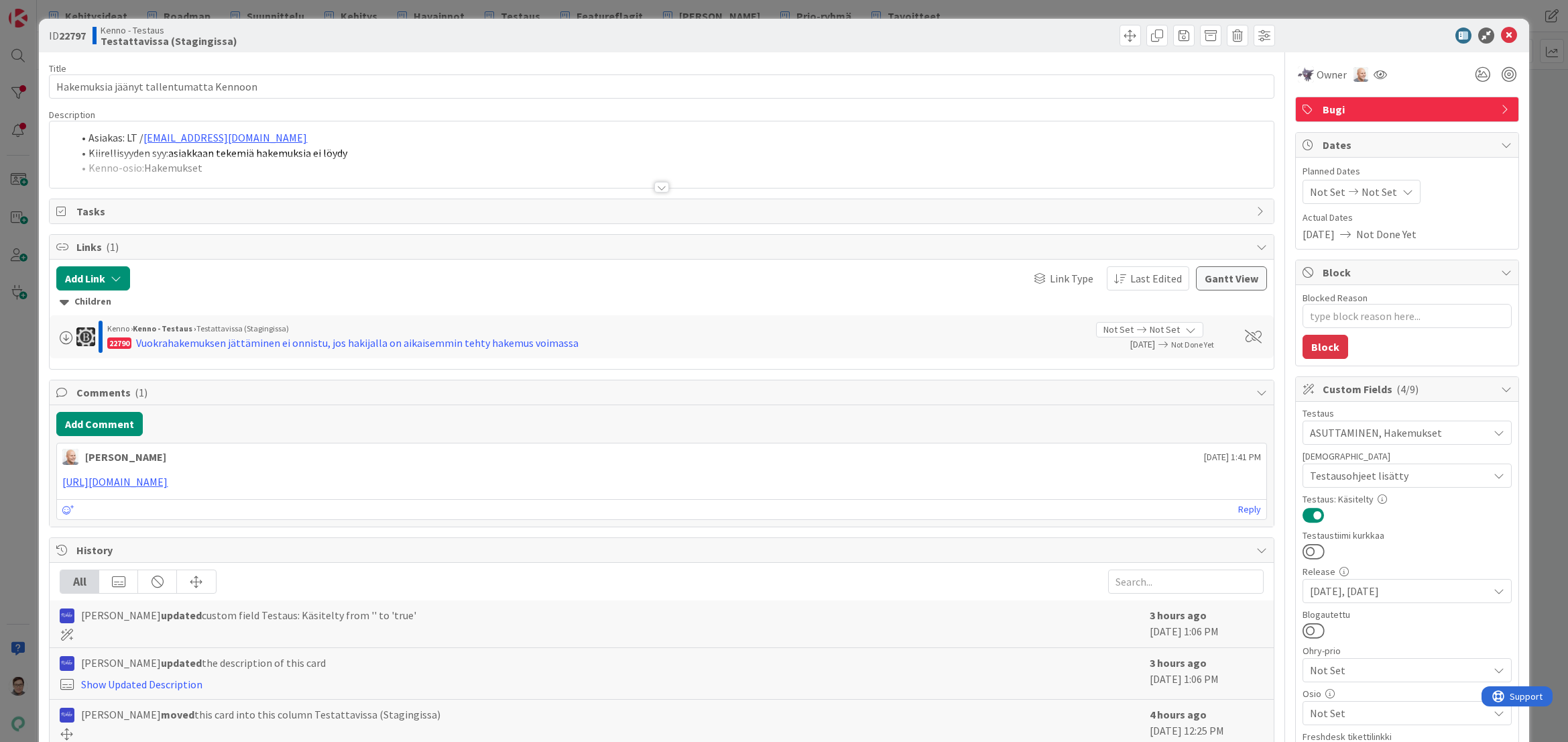
click at [659, 188] on div at bounding box center [662, 187] width 15 height 10
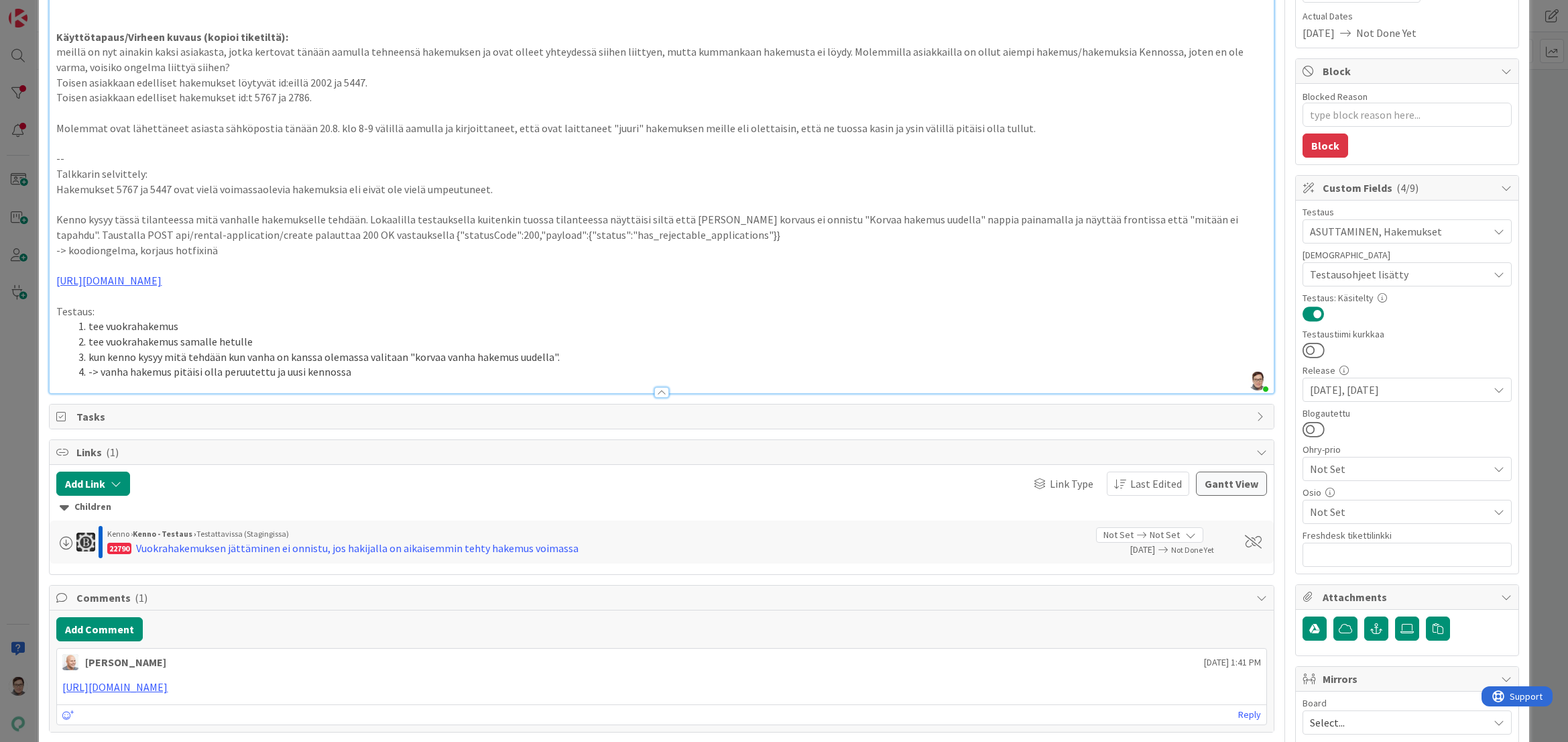
click at [1348, 510] on span "Not Set" at bounding box center [1399, 512] width 178 height 16
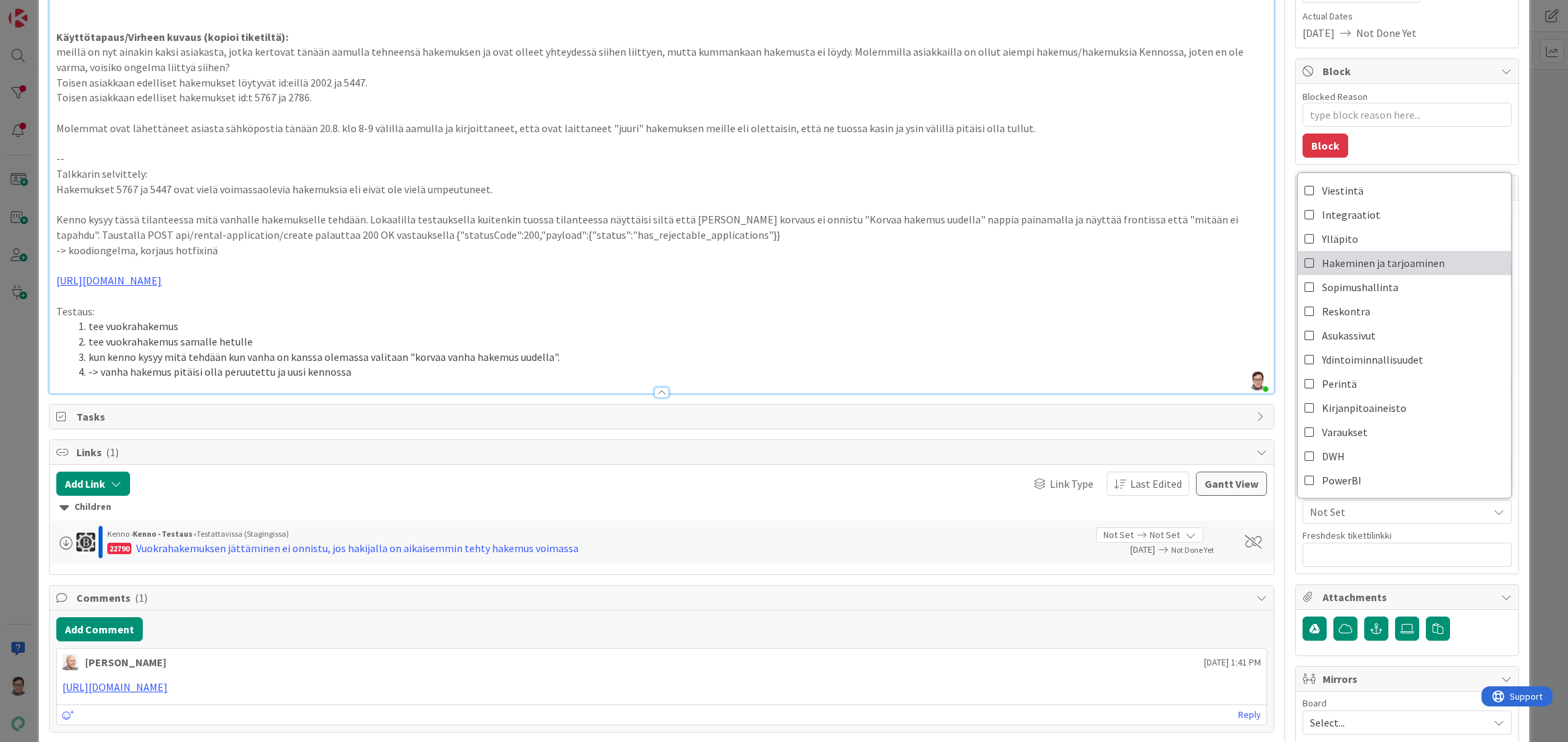
click at [1360, 260] on span "Hakeminen ja tarjoaminen" at bounding box center [1383, 263] width 122 height 20
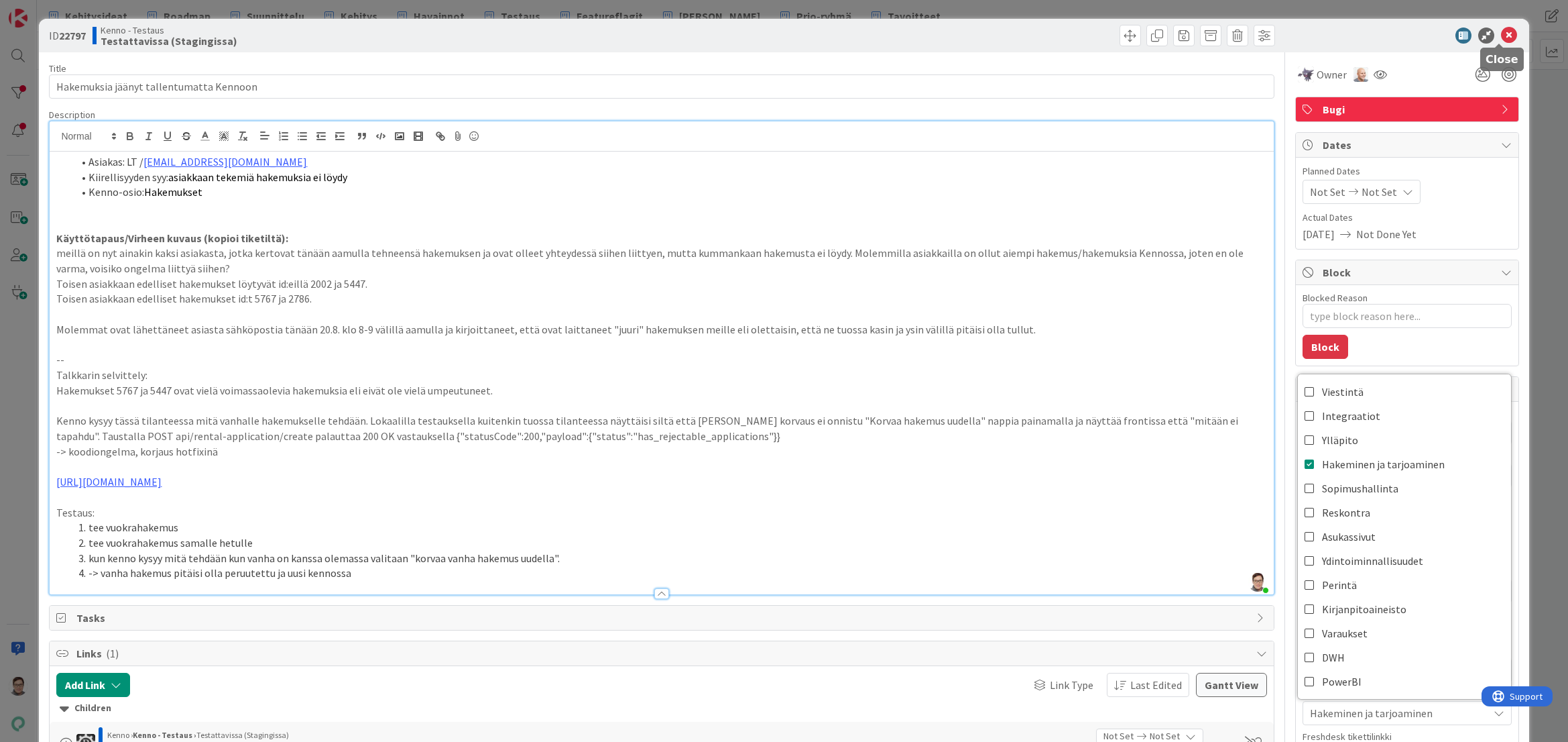
click at [1501, 31] on icon at bounding box center [1509, 36] width 16 height 16
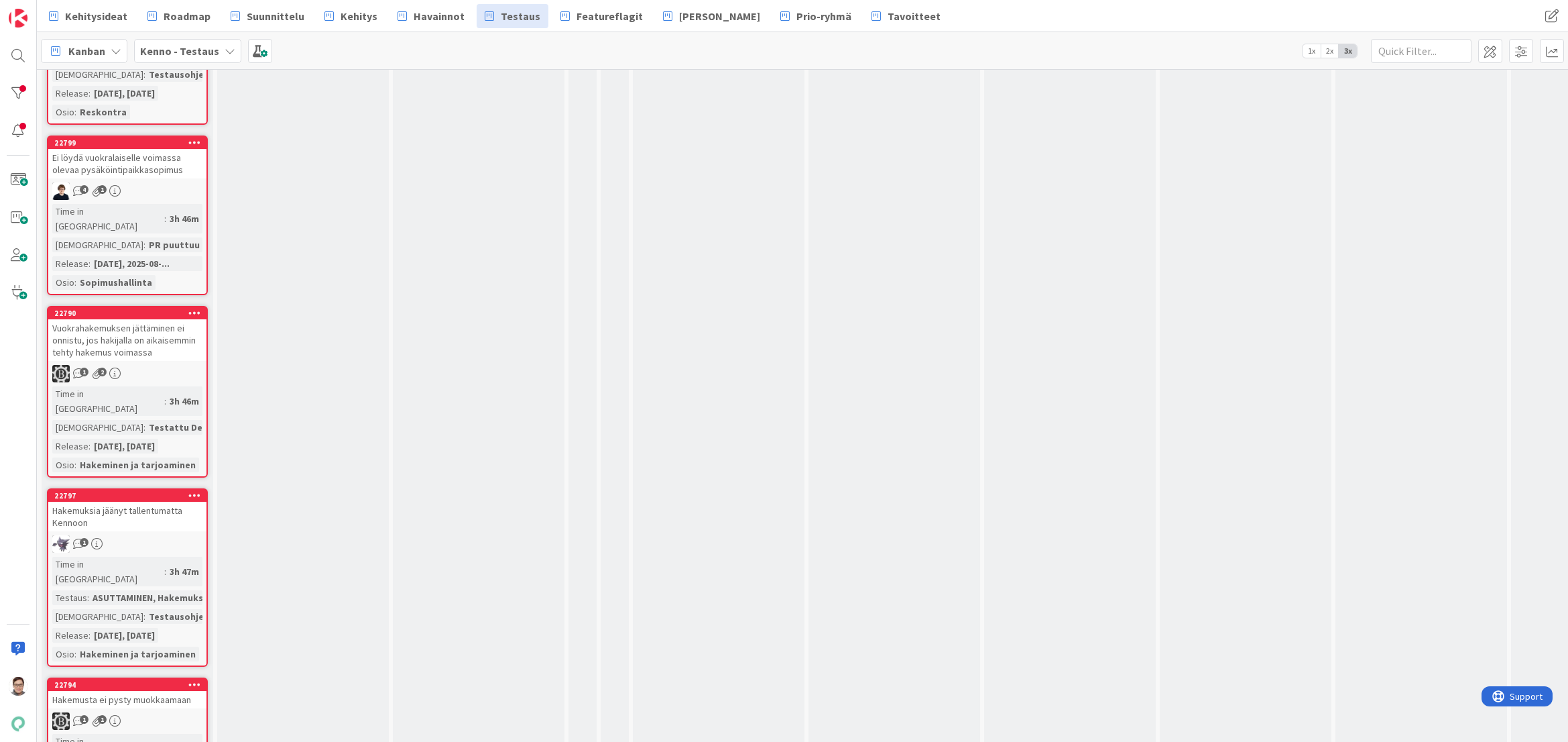
click at [153, 712] on div "1 1" at bounding box center [127, 721] width 158 height 18
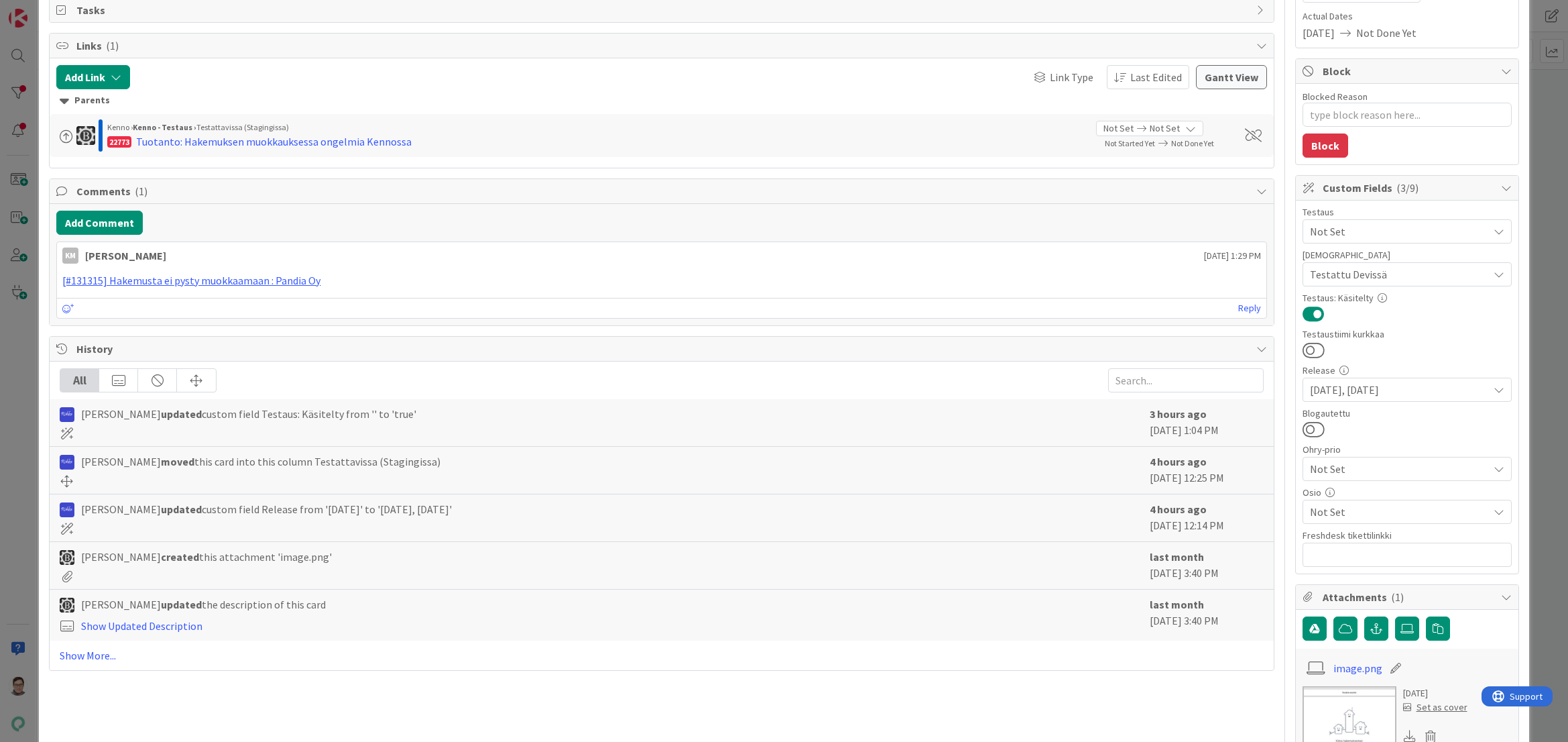
click at [1331, 506] on span "Not Set" at bounding box center [1399, 512] width 178 height 16
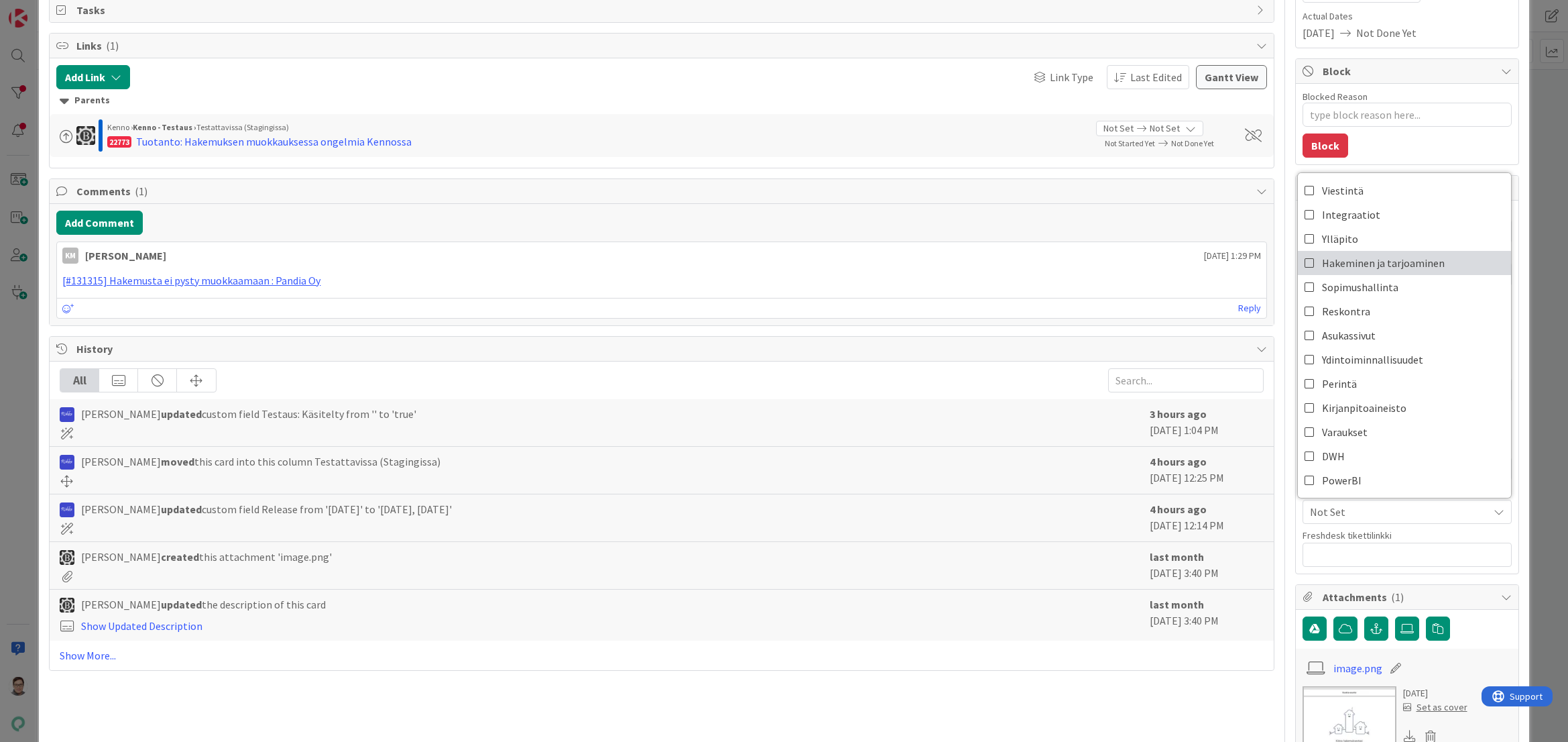
click at [1373, 263] on span "Hakeminen ja tarjoaminen" at bounding box center [1383, 263] width 122 height 20
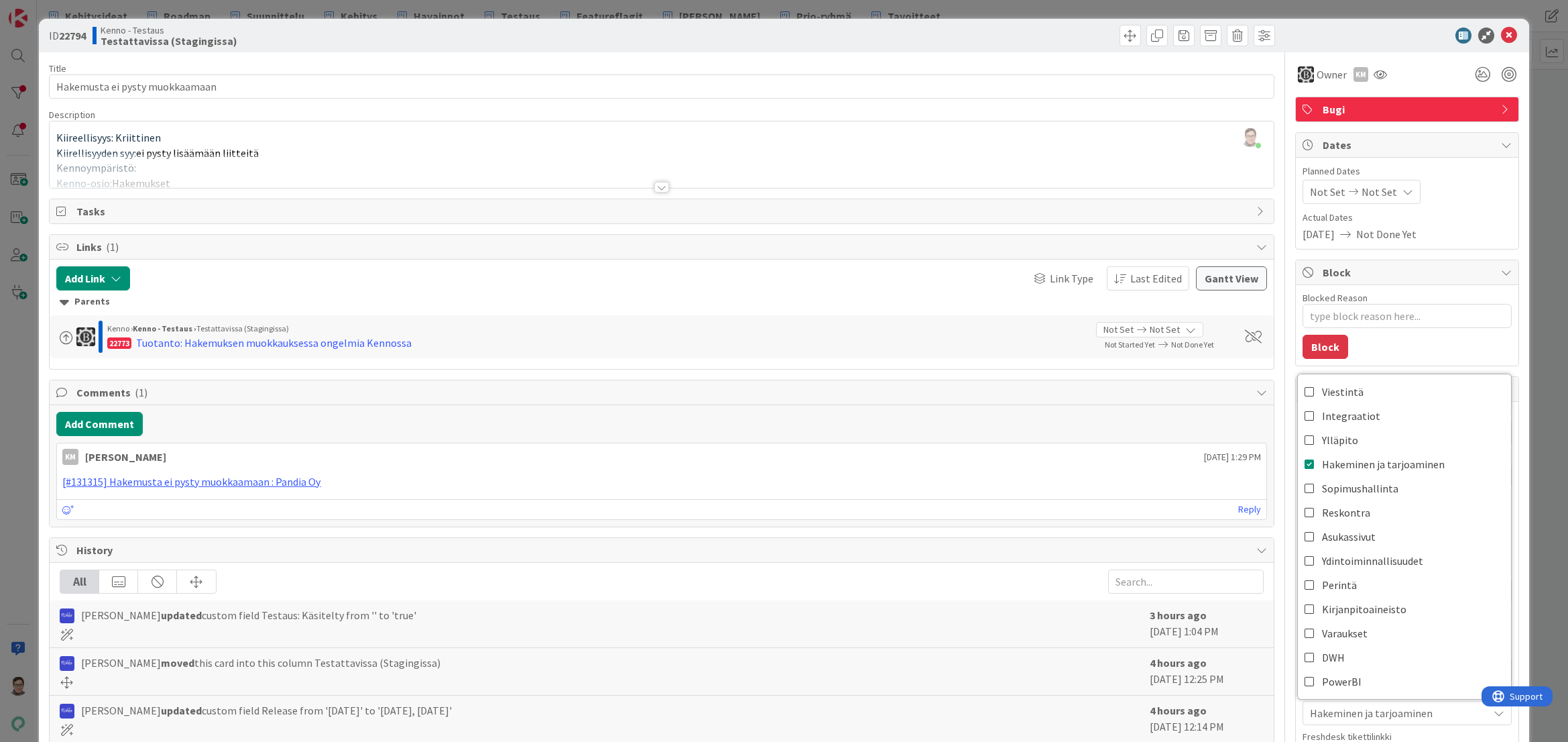
click at [1501, 40] on icon at bounding box center [1509, 36] width 16 height 16
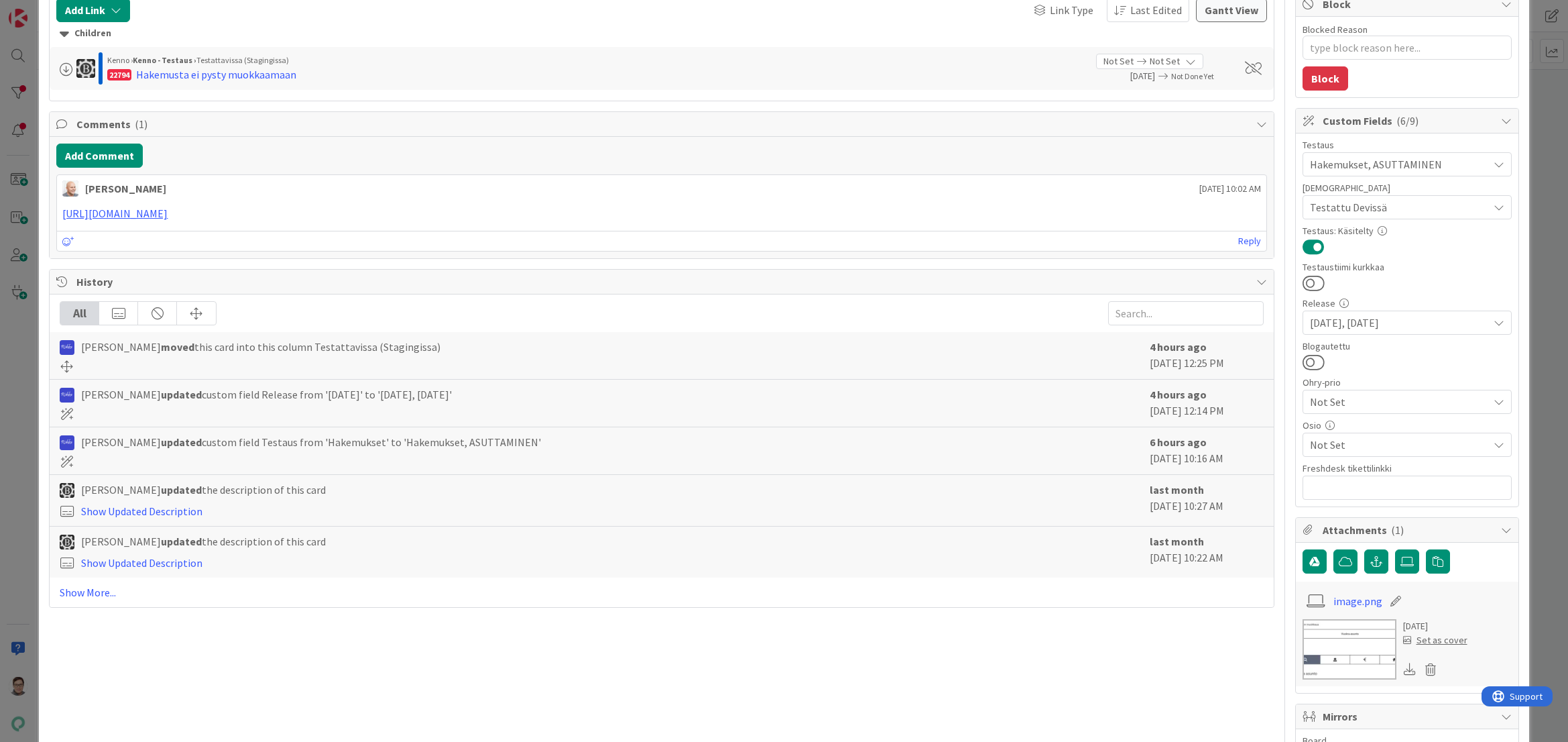
click at [1358, 447] on span "Not Set" at bounding box center [1399, 444] width 178 height 16
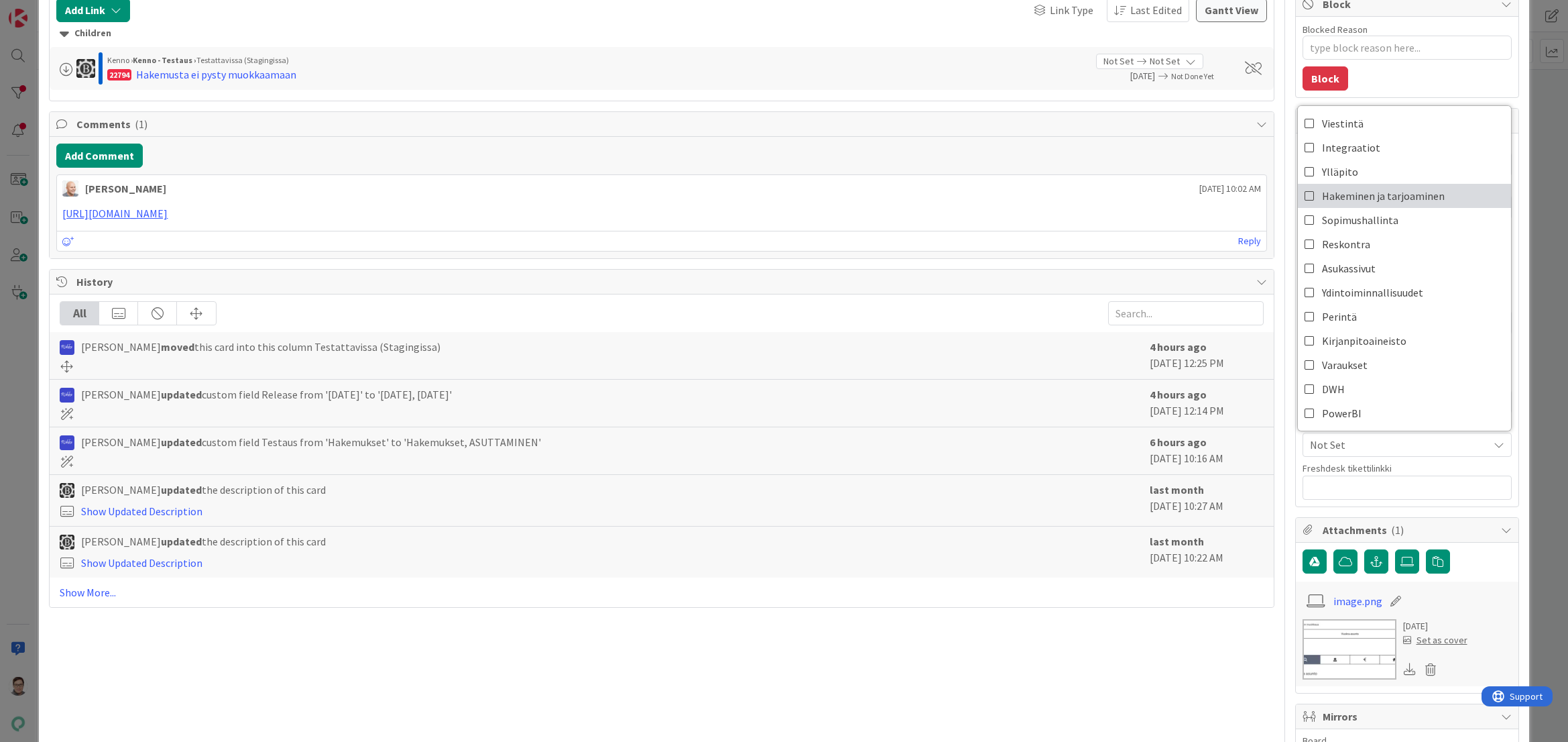
click at [1410, 199] on span "Hakeminen ja tarjoaminen" at bounding box center [1383, 195] width 122 height 20
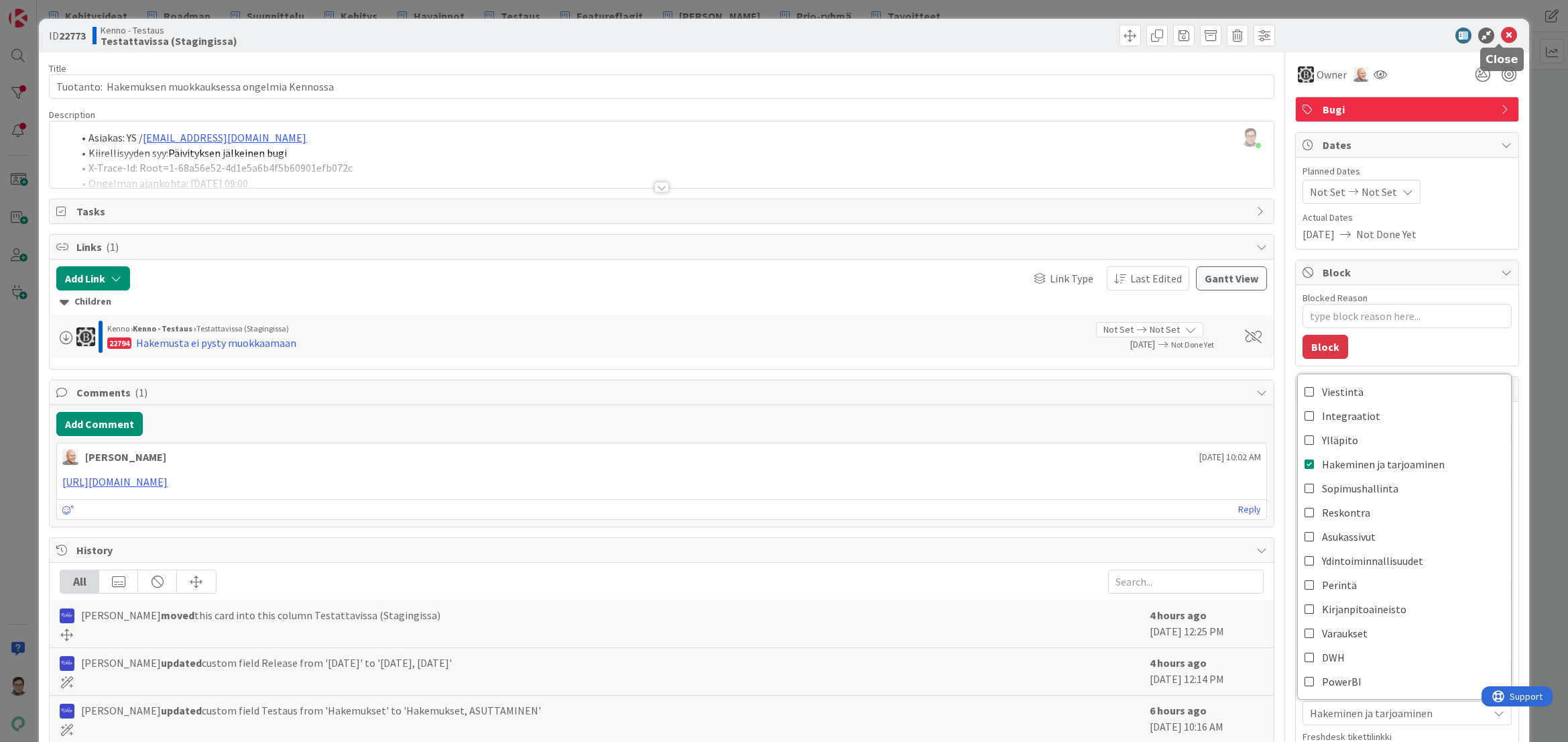
click at [1501, 31] on icon at bounding box center [1509, 36] width 16 height 16
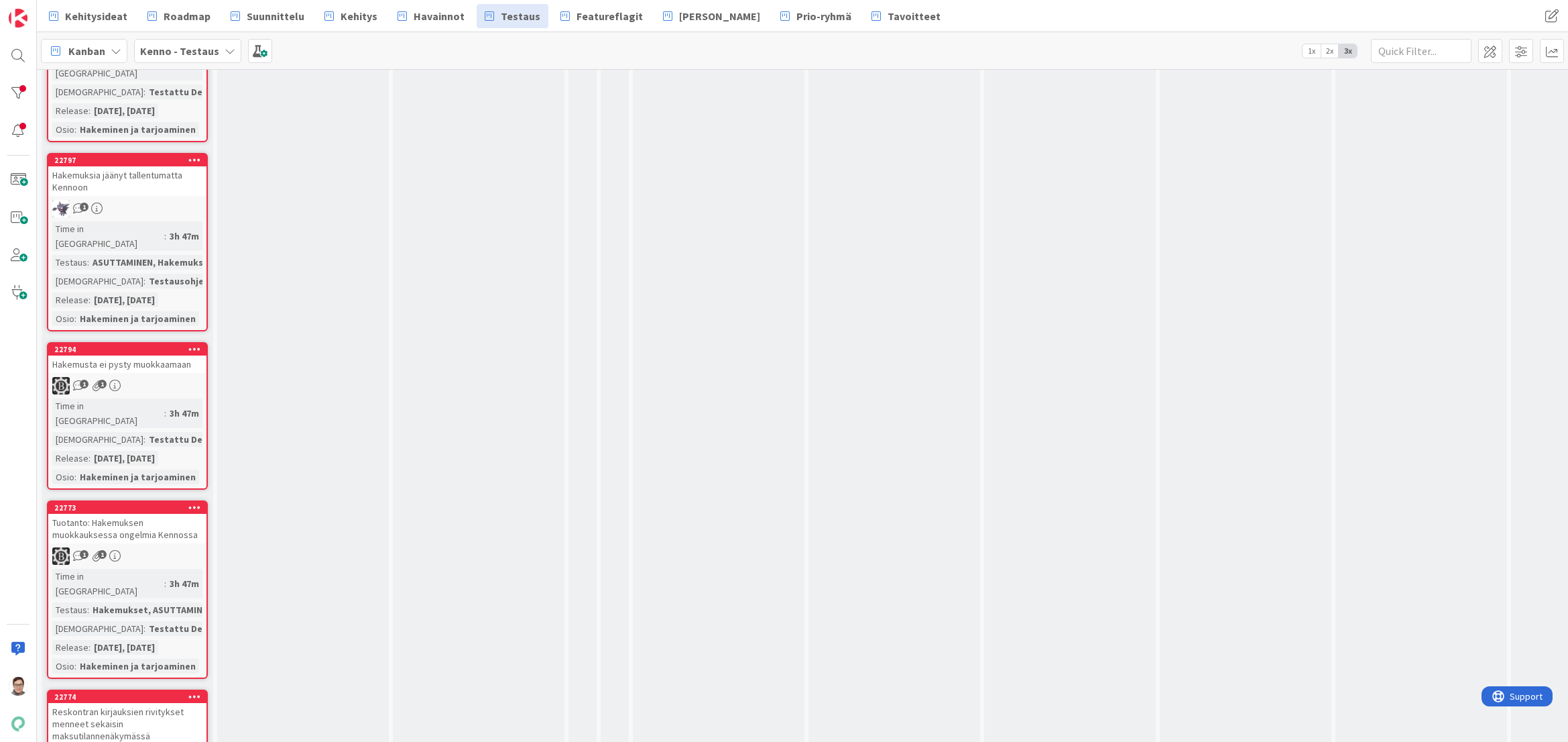
click at [117, 703] on div "Reskontran kirjauksien rivitykset menneet sekaisin maksutilannenäkymässä" at bounding box center [127, 723] width 158 height 42
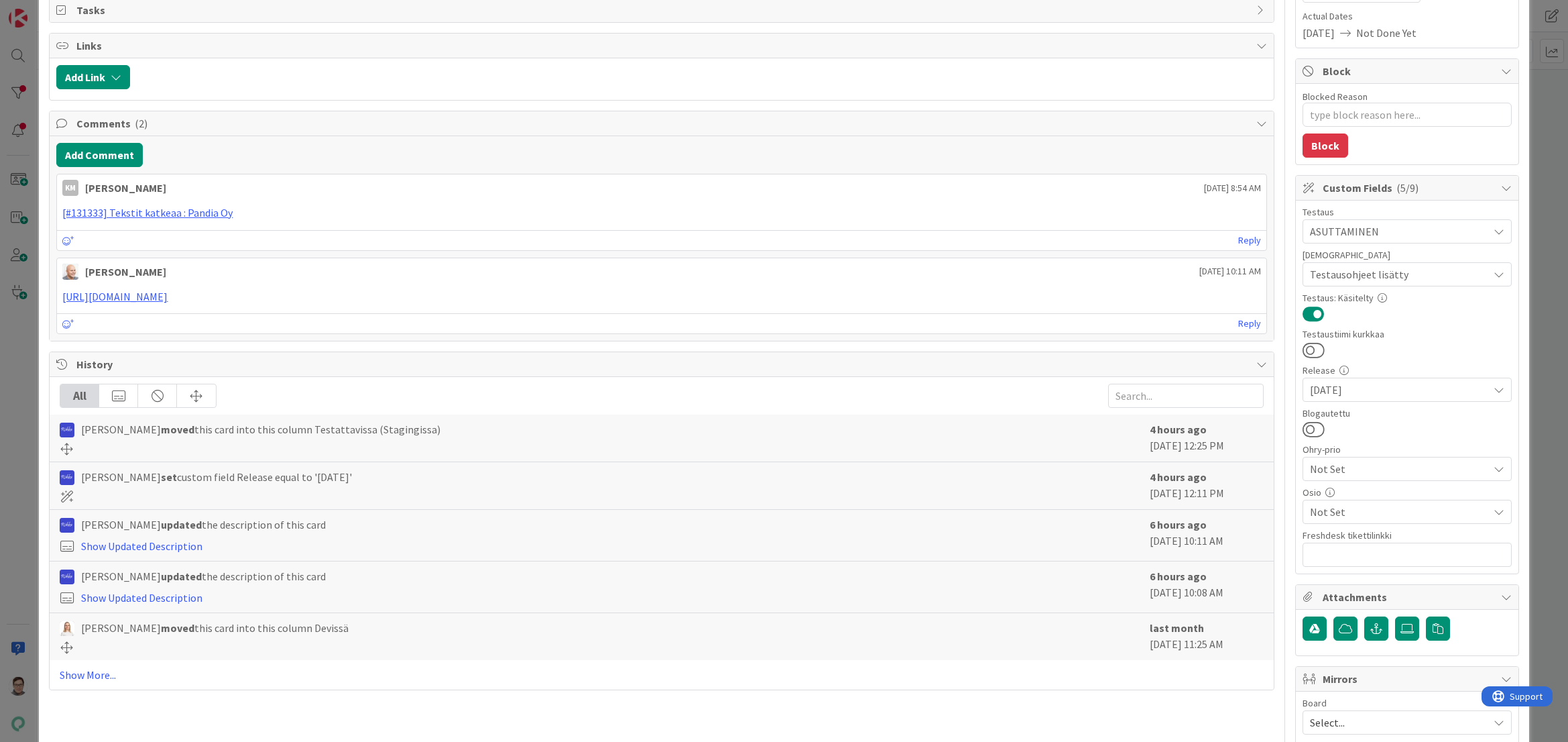
click at [1351, 508] on span "Not Set" at bounding box center [1399, 512] width 178 height 16
click at [1341, 315] on span "Reskontra" at bounding box center [1346, 311] width 48 height 20
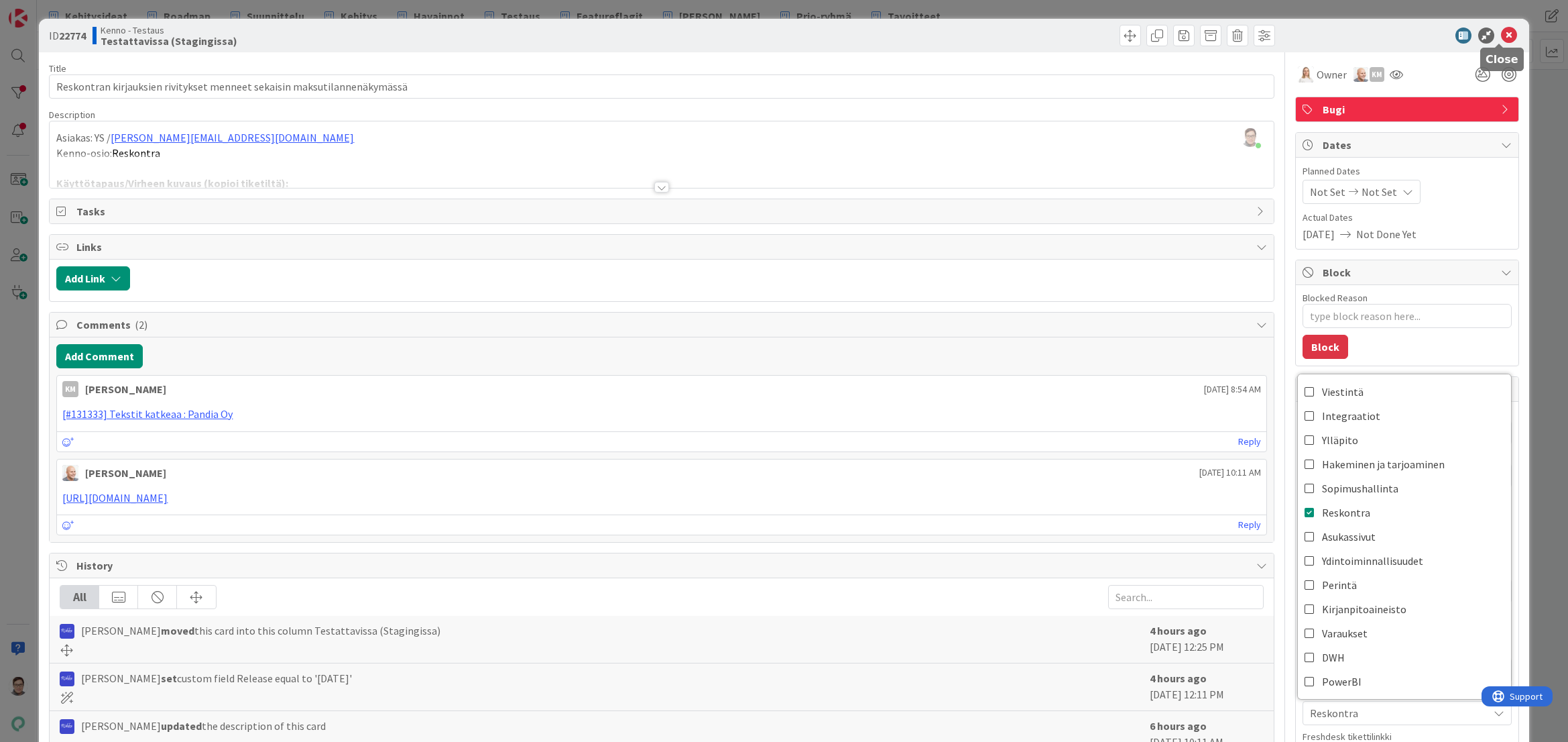
click at [1501, 36] on icon at bounding box center [1509, 36] width 16 height 16
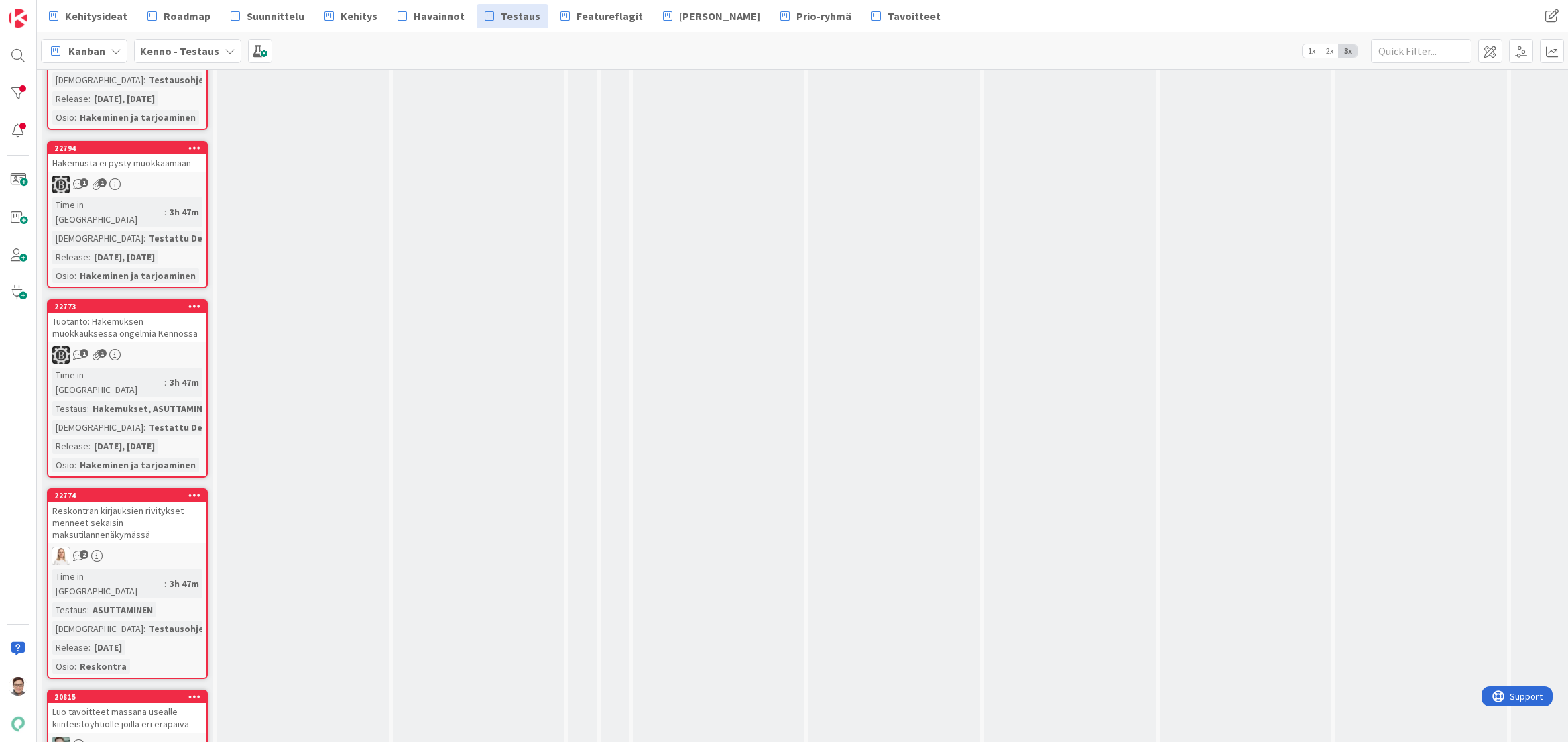
click at [145, 703] on div "Luo tavoitteet massana usealle kiinteistöyhtiölle joilla eri eräpäivä" at bounding box center [127, 718] width 158 height 30
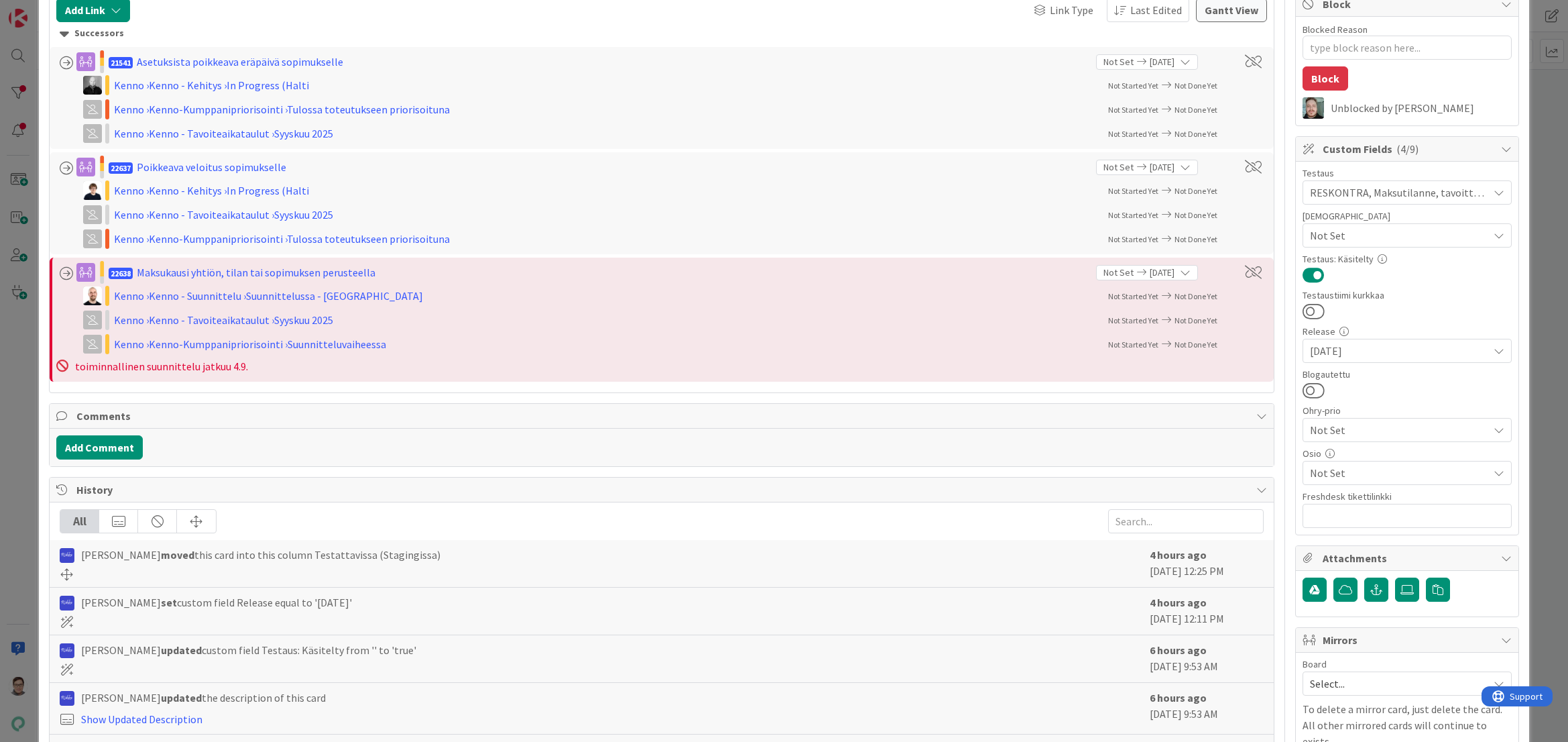
click at [1345, 471] on span "Not Set" at bounding box center [1399, 473] width 178 height 16
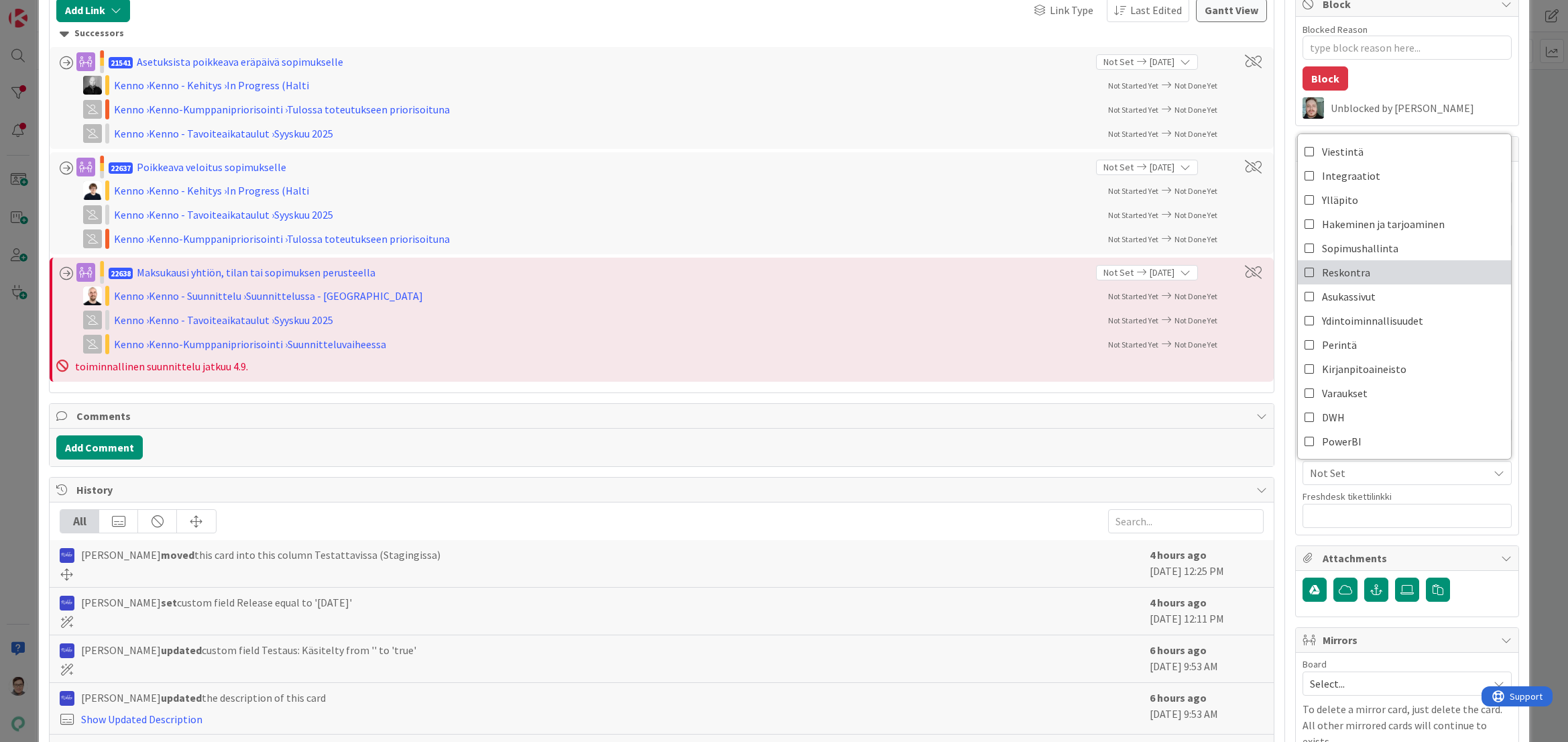
click at [1343, 272] on span "Reskontra" at bounding box center [1346, 272] width 48 height 20
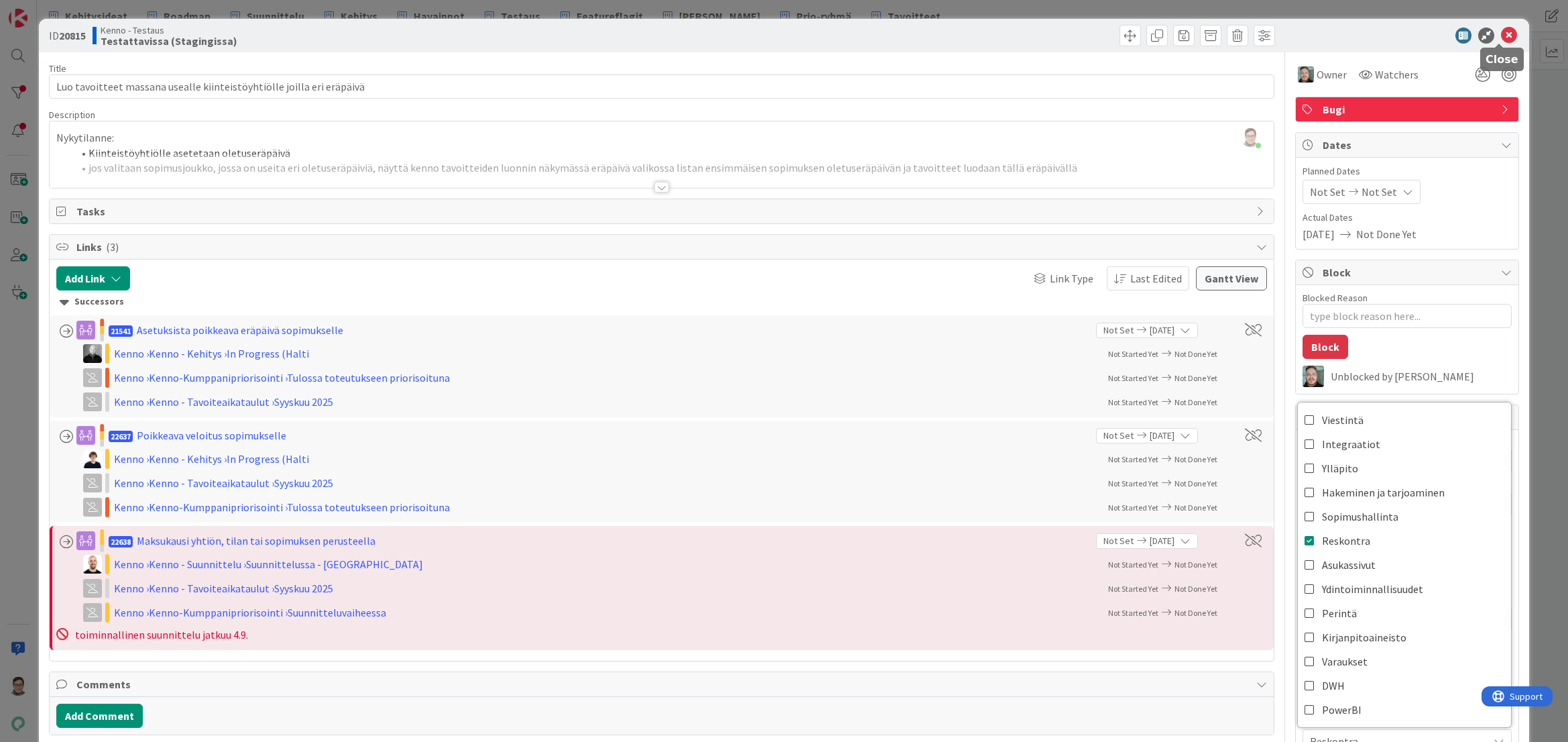
click at [1501, 35] on icon at bounding box center [1509, 36] width 16 height 16
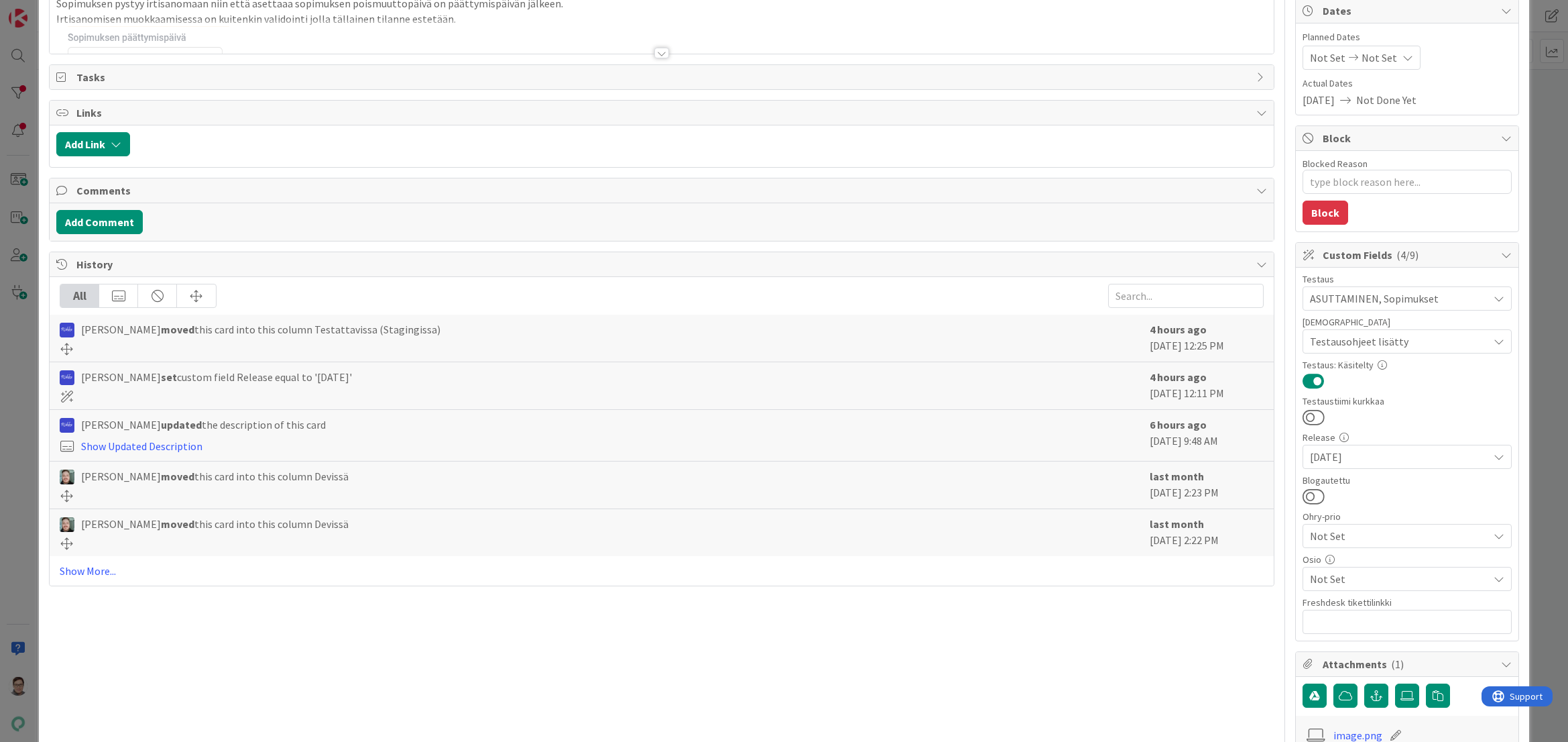
click at [1345, 576] on span "Not Set" at bounding box center [1399, 579] width 178 height 16
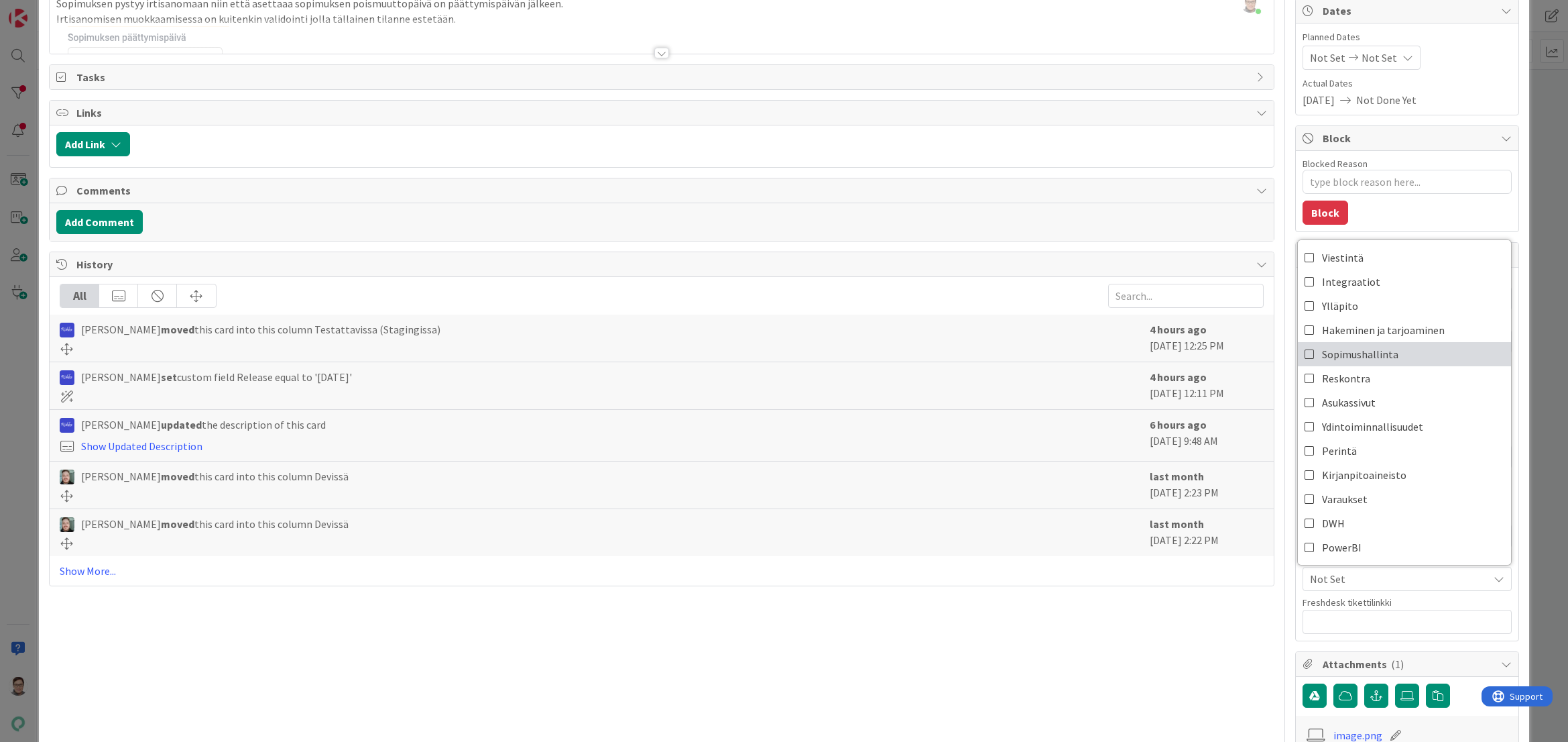
click at [1375, 347] on span "Sopimushallinta" at bounding box center [1360, 354] width 76 height 20
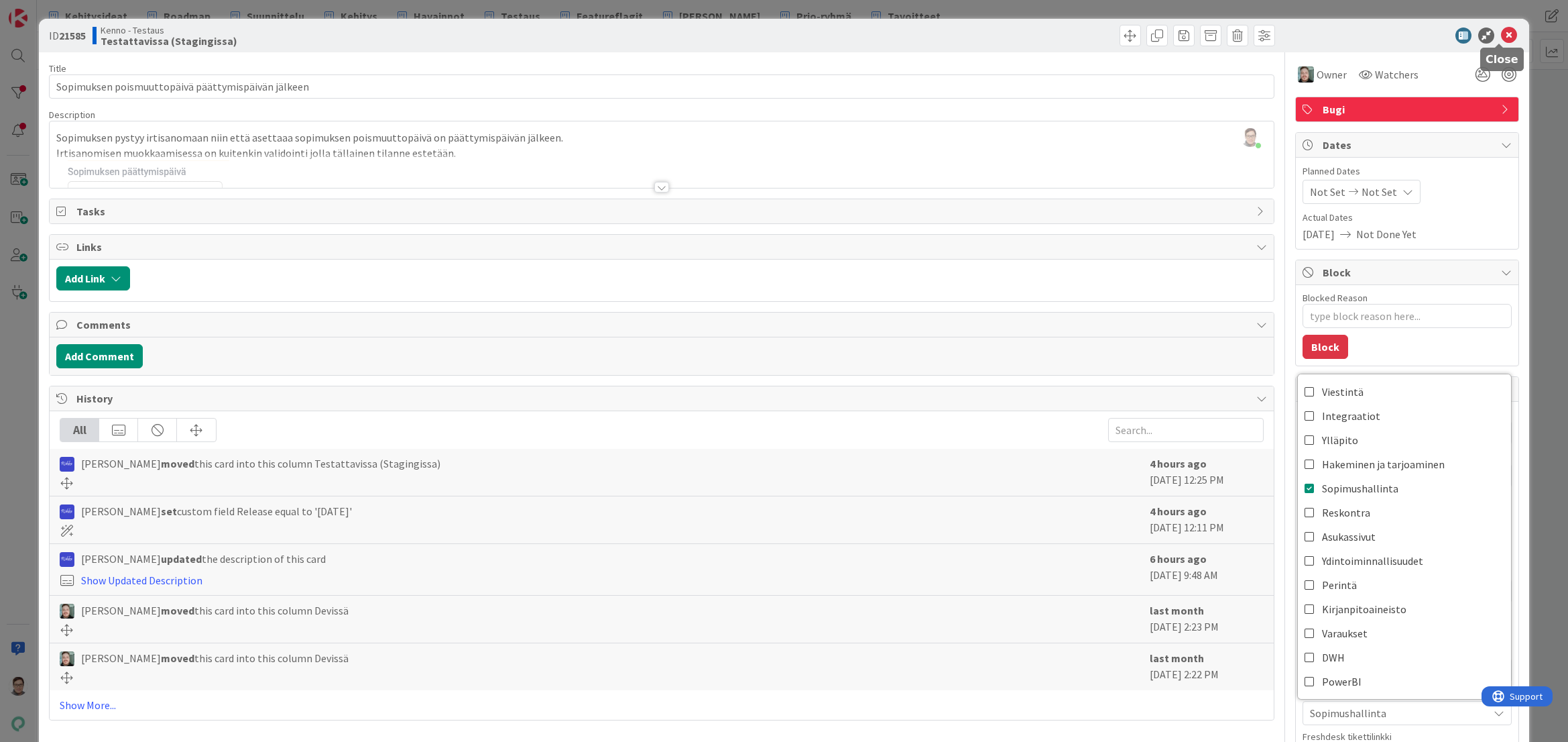
click at [1501, 33] on icon at bounding box center [1509, 36] width 16 height 16
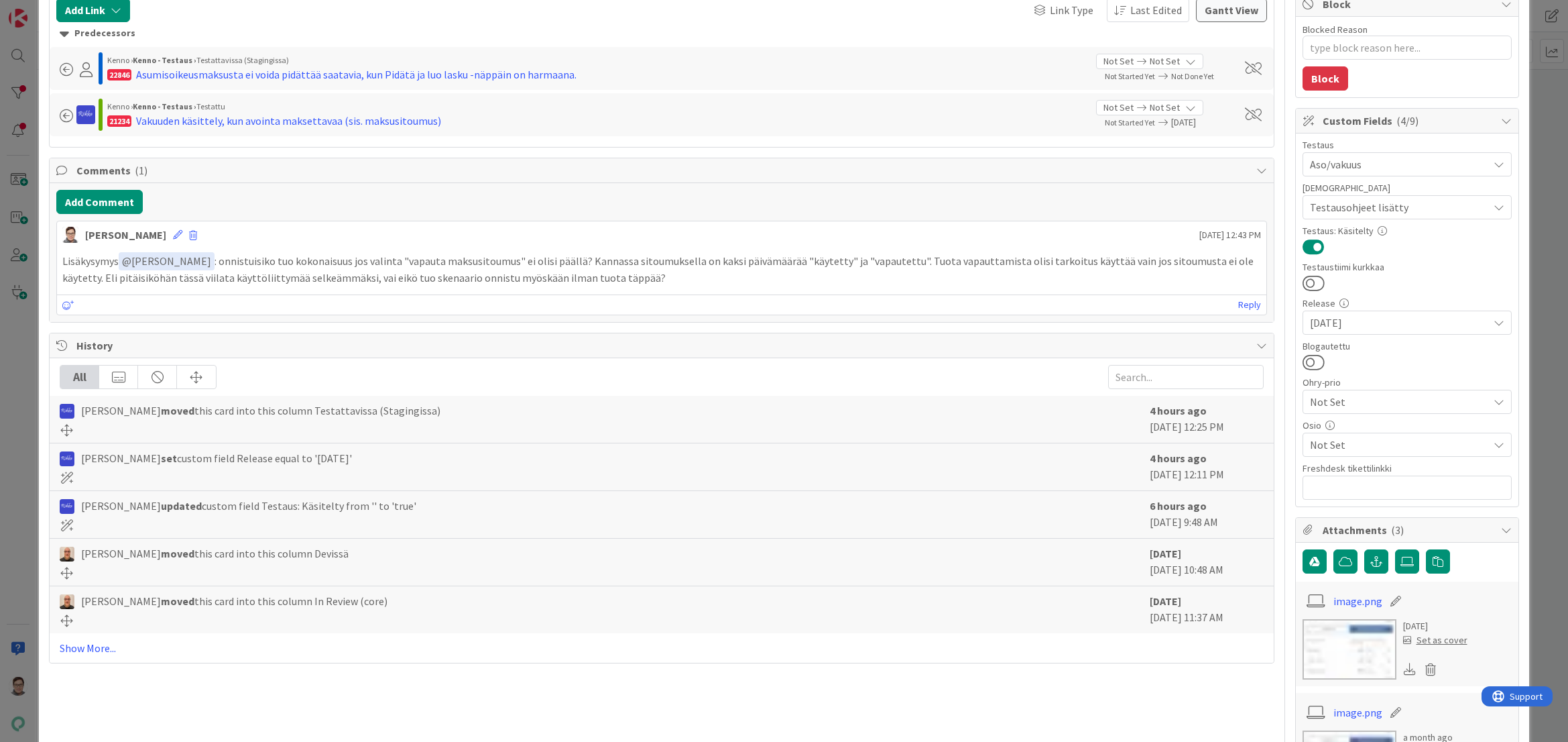
click at [1345, 441] on span "Not Set" at bounding box center [1399, 444] width 178 height 16
click at [1344, 243] on span "Reskontra" at bounding box center [1346, 243] width 48 height 20
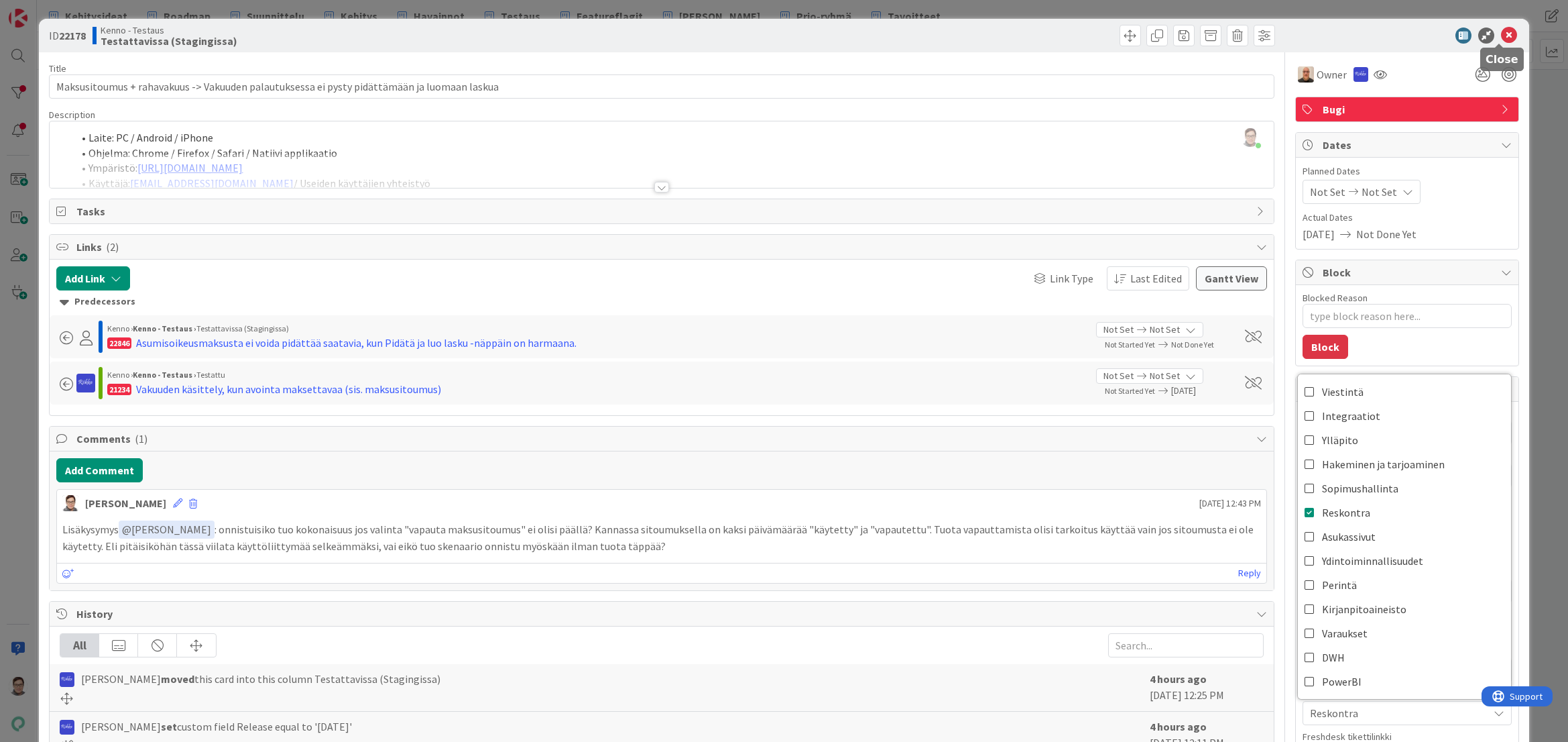
click at [1501, 40] on icon at bounding box center [1509, 36] width 16 height 16
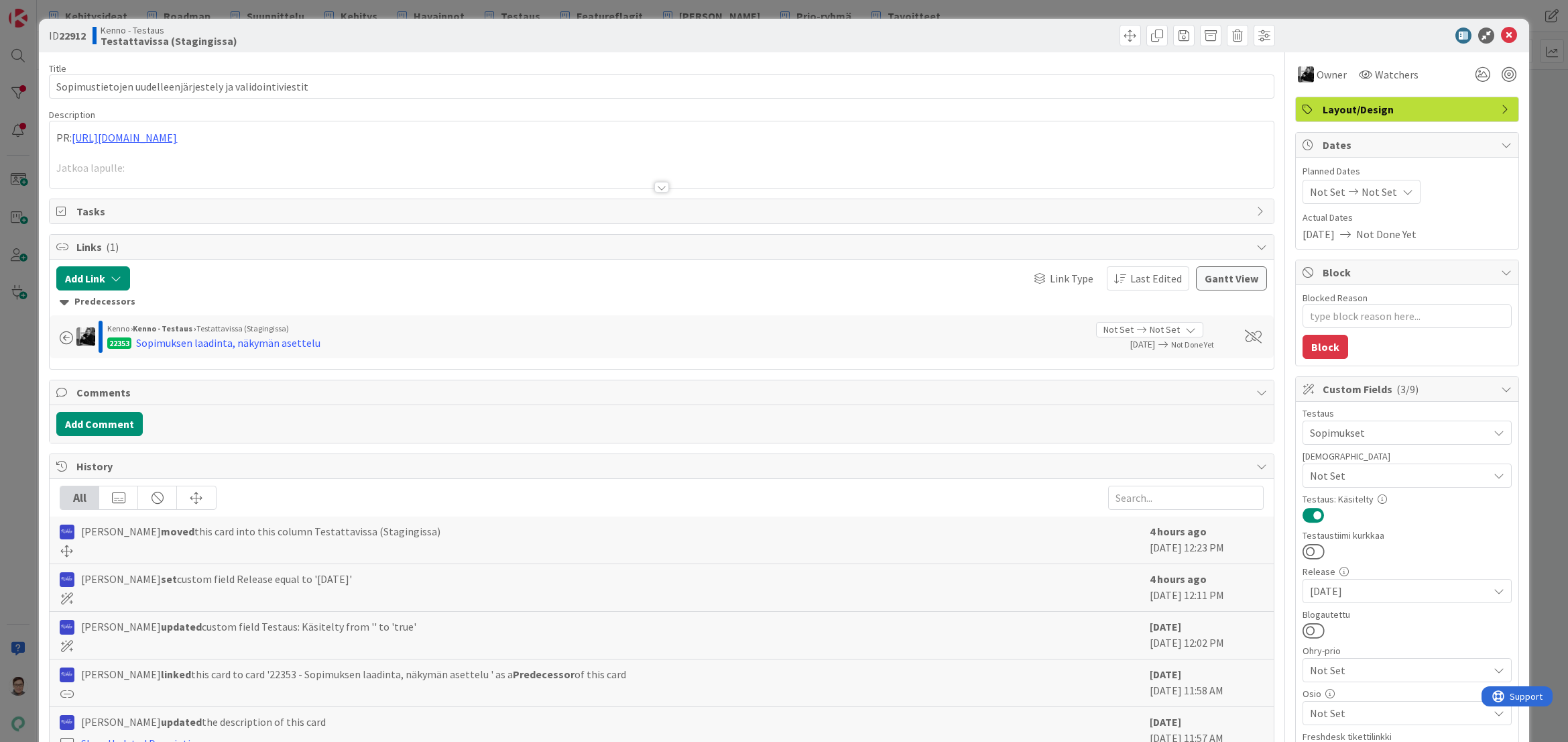
click at [659, 183] on div at bounding box center [662, 187] width 15 height 10
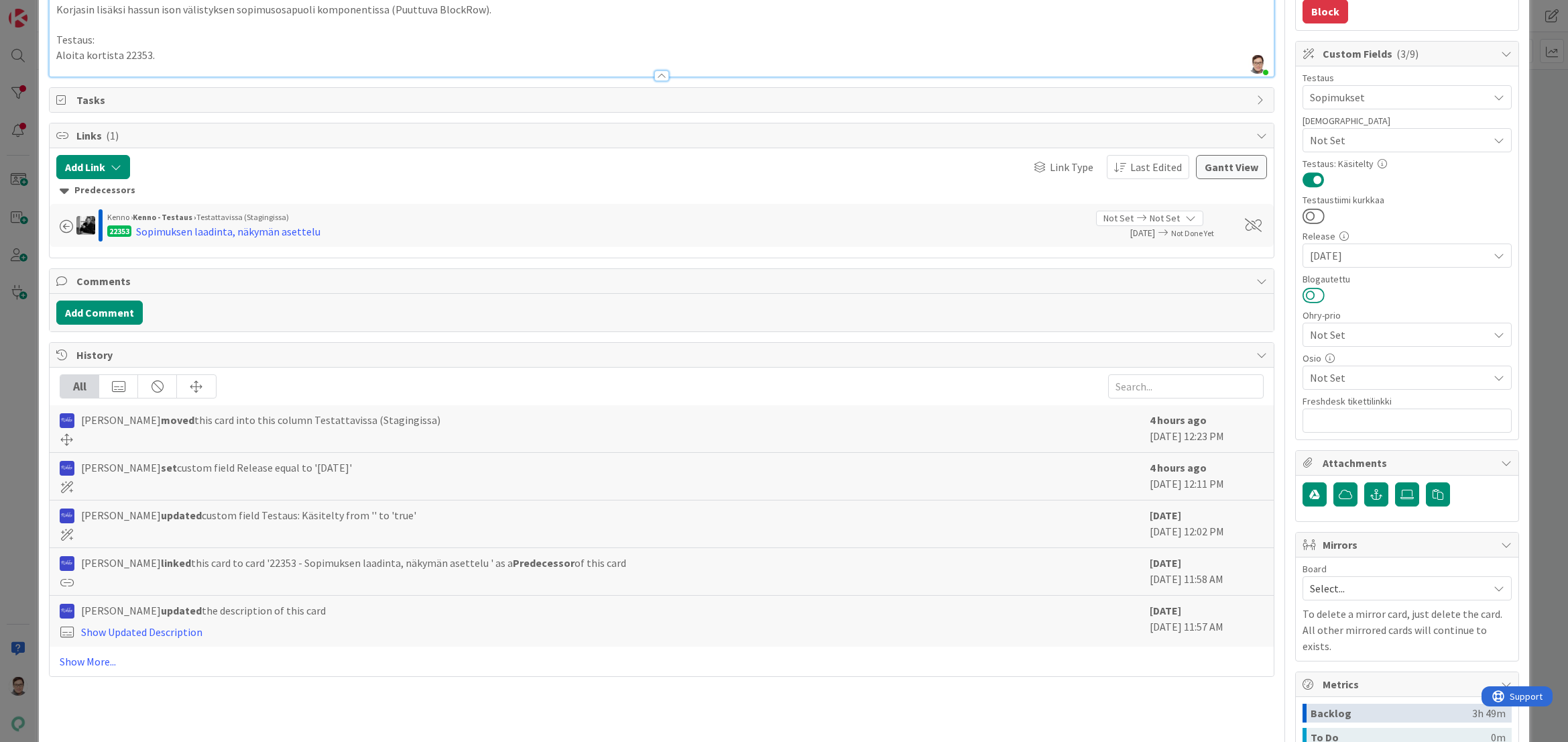
click at [1307, 290] on button at bounding box center [1314, 295] width 22 height 18
click at [1345, 375] on span "Not Set" at bounding box center [1399, 378] width 178 height 16
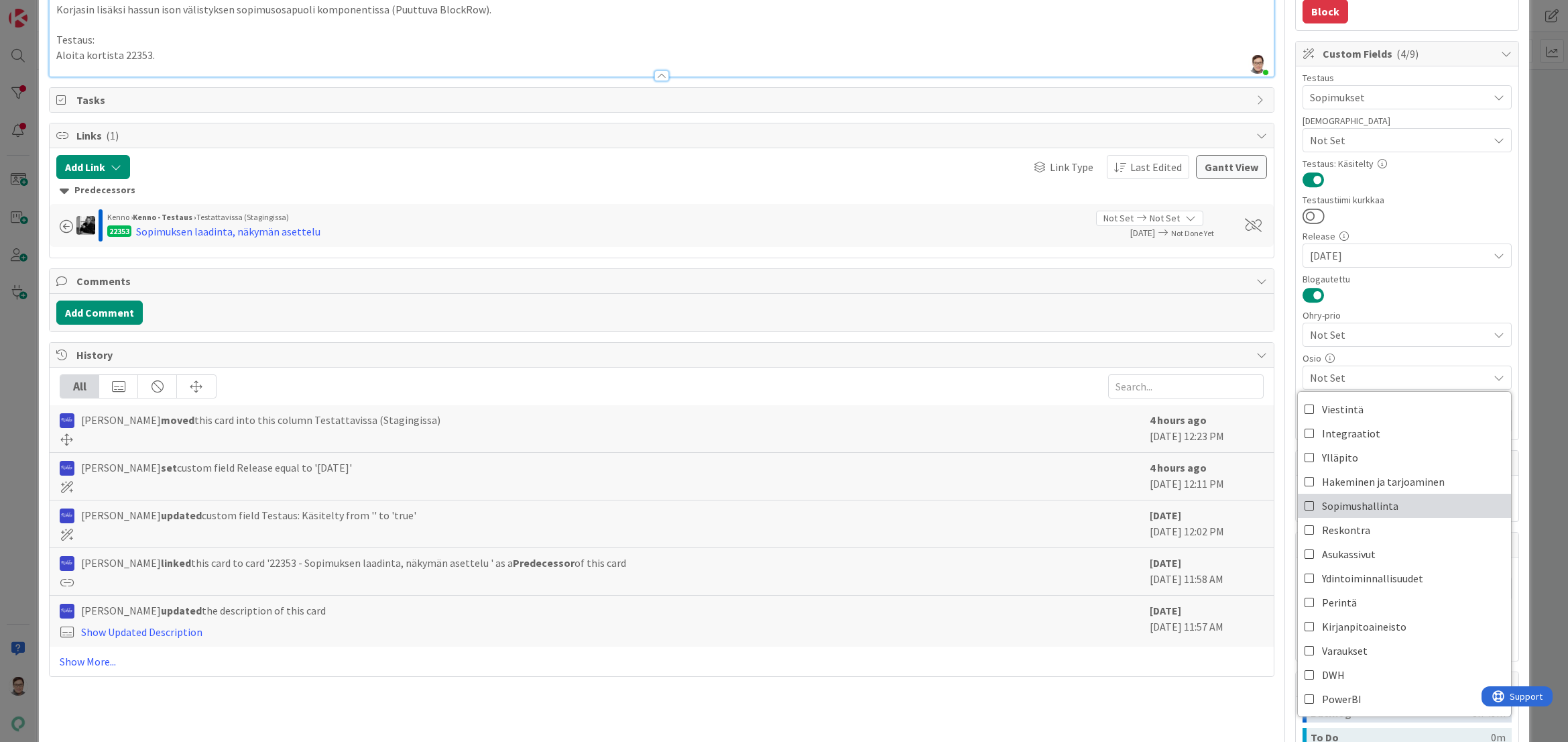
click at [1338, 500] on span "Sopimushallinta" at bounding box center [1360, 505] width 76 height 20
type textarea "x"
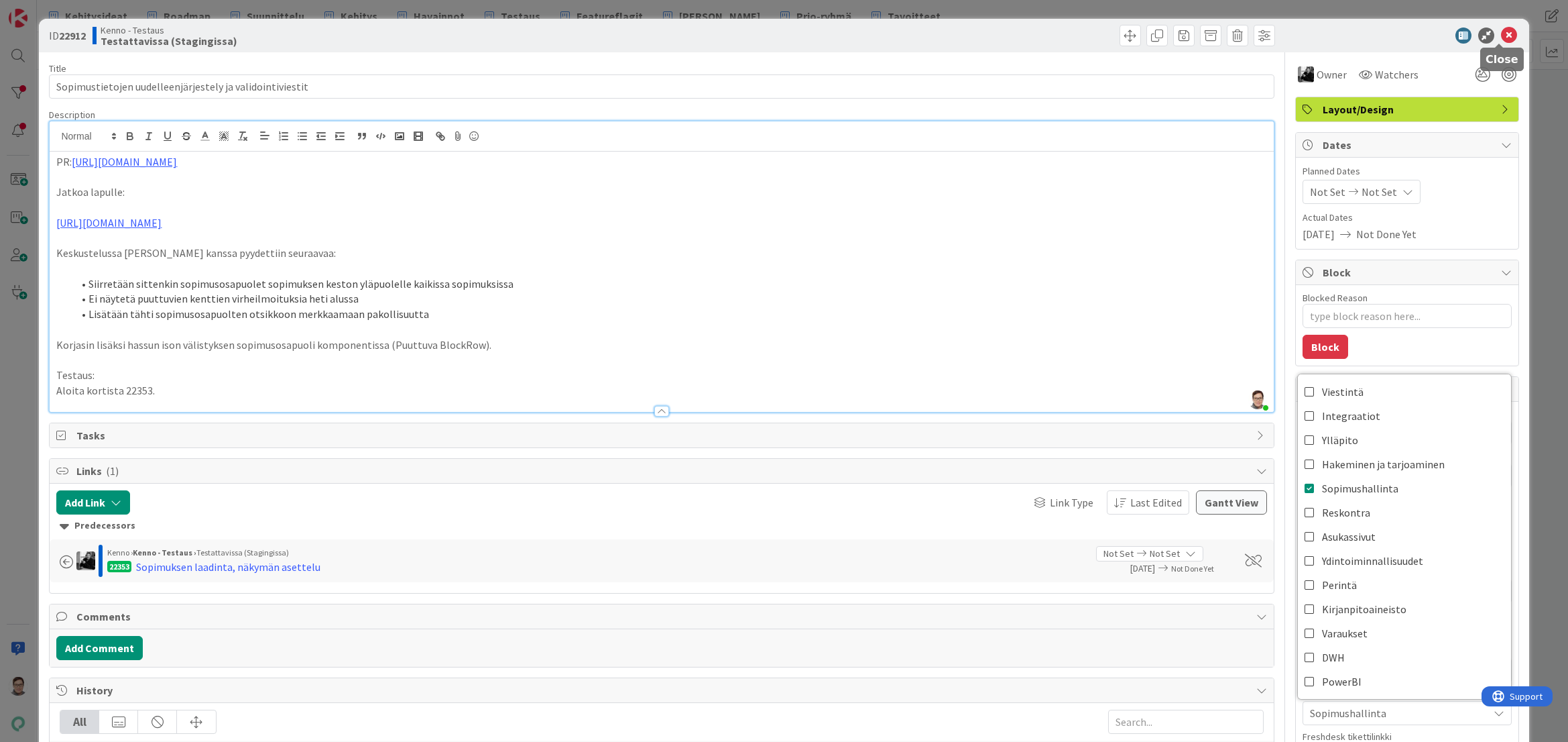
click at [1501, 41] on icon at bounding box center [1509, 36] width 16 height 16
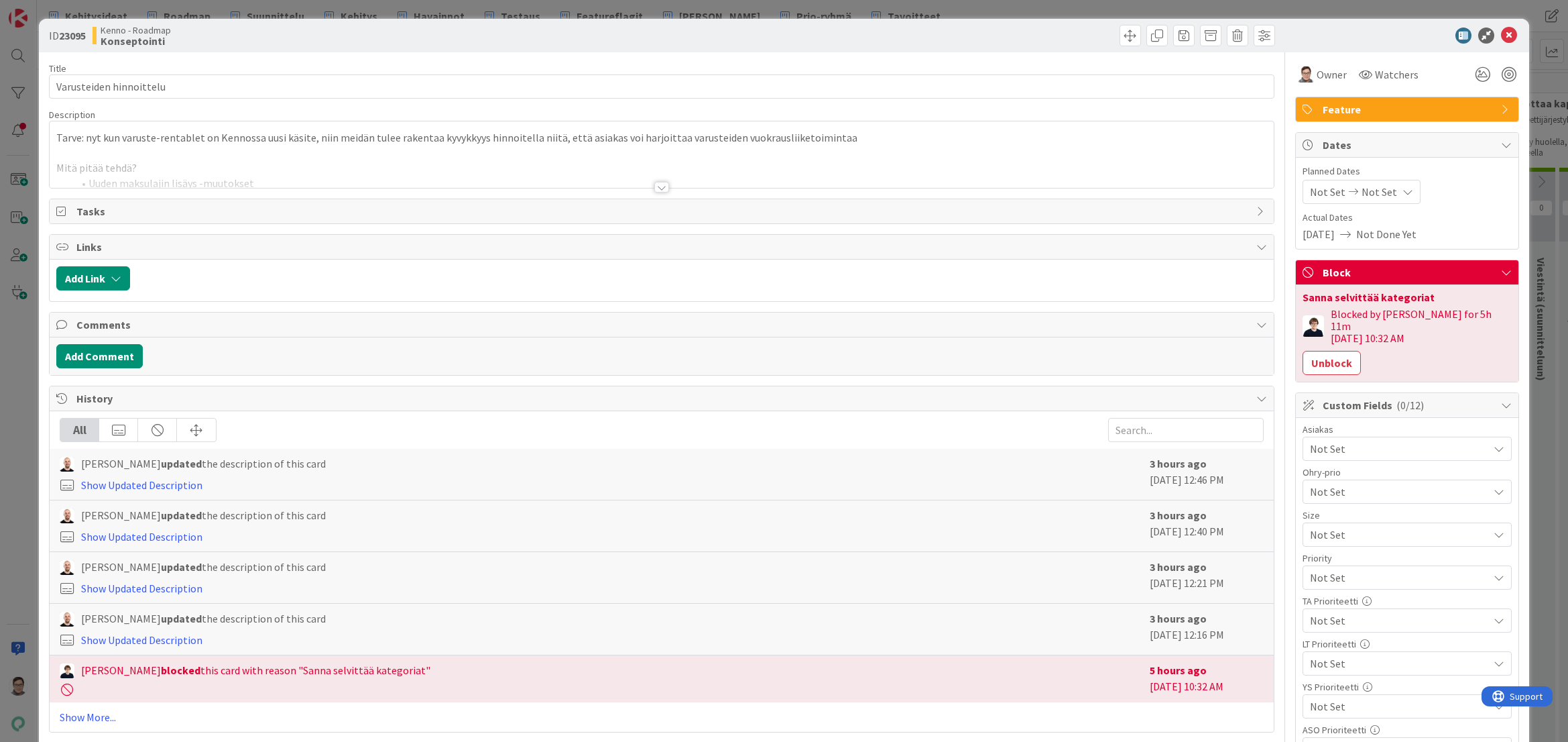
click at [654, 186] on div at bounding box center [662, 187] width 15 height 10
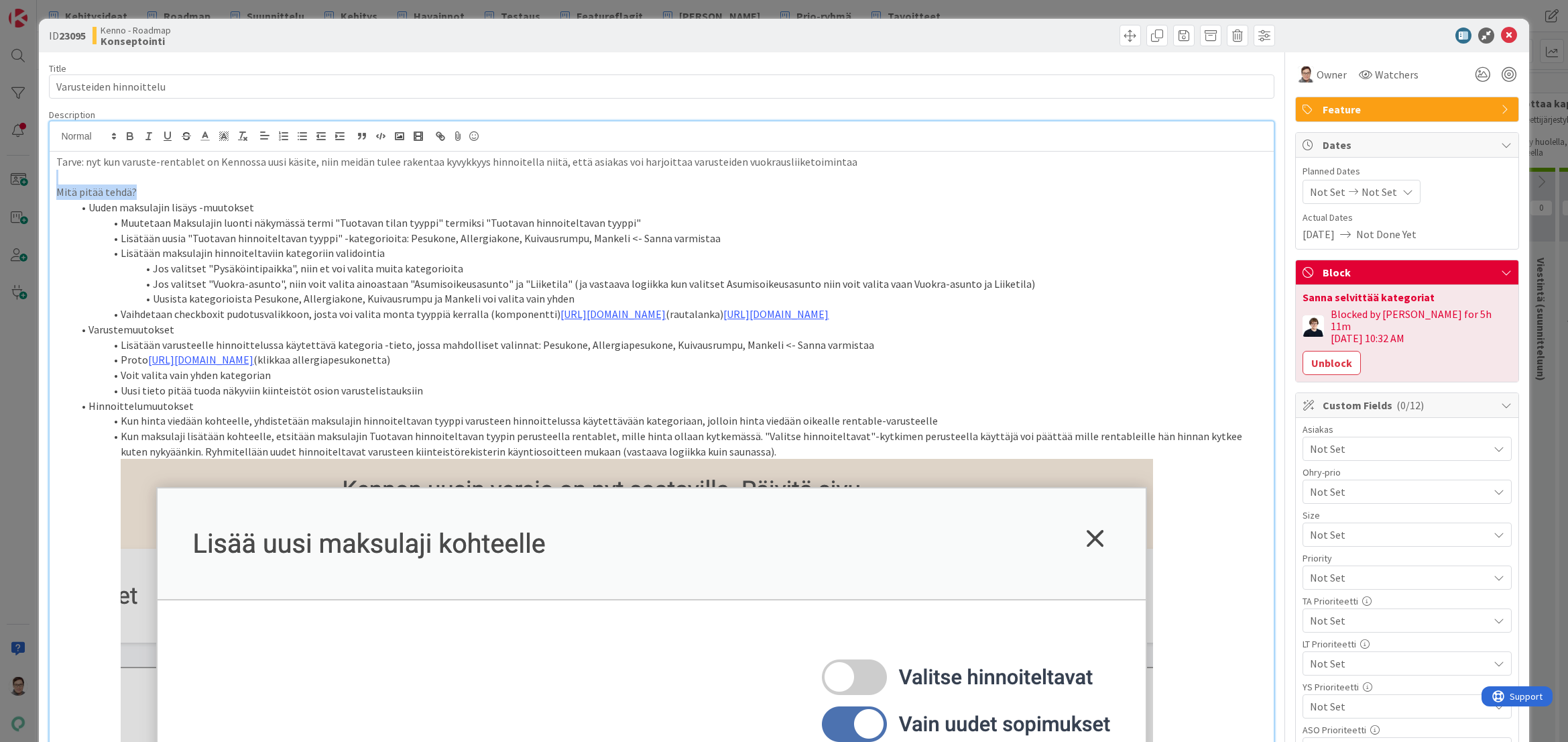
drag, startPoint x: 139, startPoint y: 192, endPoint x: 7, endPoint y: 175, distance: 133.1
click at [7, 175] on div "ID 23095 Kenno - Roadmap Konseptointi Title 23 / 128 Varusteiden hinnoittelu De…" at bounding box center [784, 371] width 1568 height 742
click at [157, 200] on li "Uuden maksulajin lisäys -muutokset" at bounding box center [670, 207] width 1194 height 16
drag, startPoint x: 144, startPoint y: 194, endPoint x: 42, endPoint y: 191, distance: 102.0
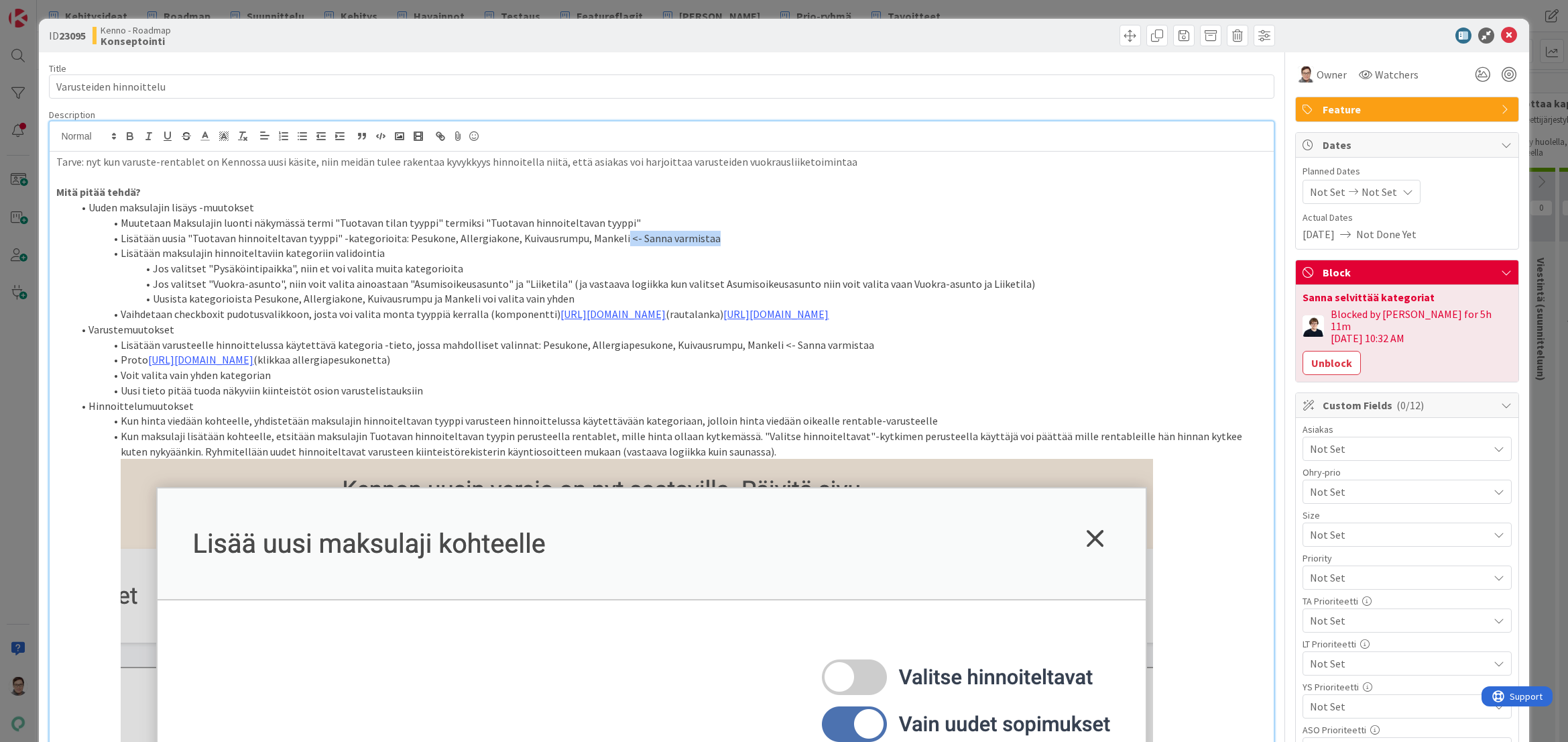
drag, startPoint x: 702, startPoint y: 240, endPoint x: 685, endPoint y: 318, distance: 79.8
click at [614, 237] on li "Lisätään uusia "Tuotavan hinnoiteltavan tyyppi" -kategorioita: Pesukone, Allerg…" at bounding box center [670, 238] width 1194 height 16
drag, startPoint x: 845, startPoint y: 357, endPoint x: 757, endPoint y: 355, distance: 88.0
click at [757, 352] on li "Lisätään varusteelle hinnoittelussa käytettävä kategoria -tieto, jossa mahdolli…" at bounding box center [670, 345] width 1194 height 16
click at [480, 241] on li "Lisätään uusia "Tuotavan hinnoiteltavan tyyppi" -kategorioita: Pesukone, Allerg…" at bounding box center [670, 238] width 1194 height 16
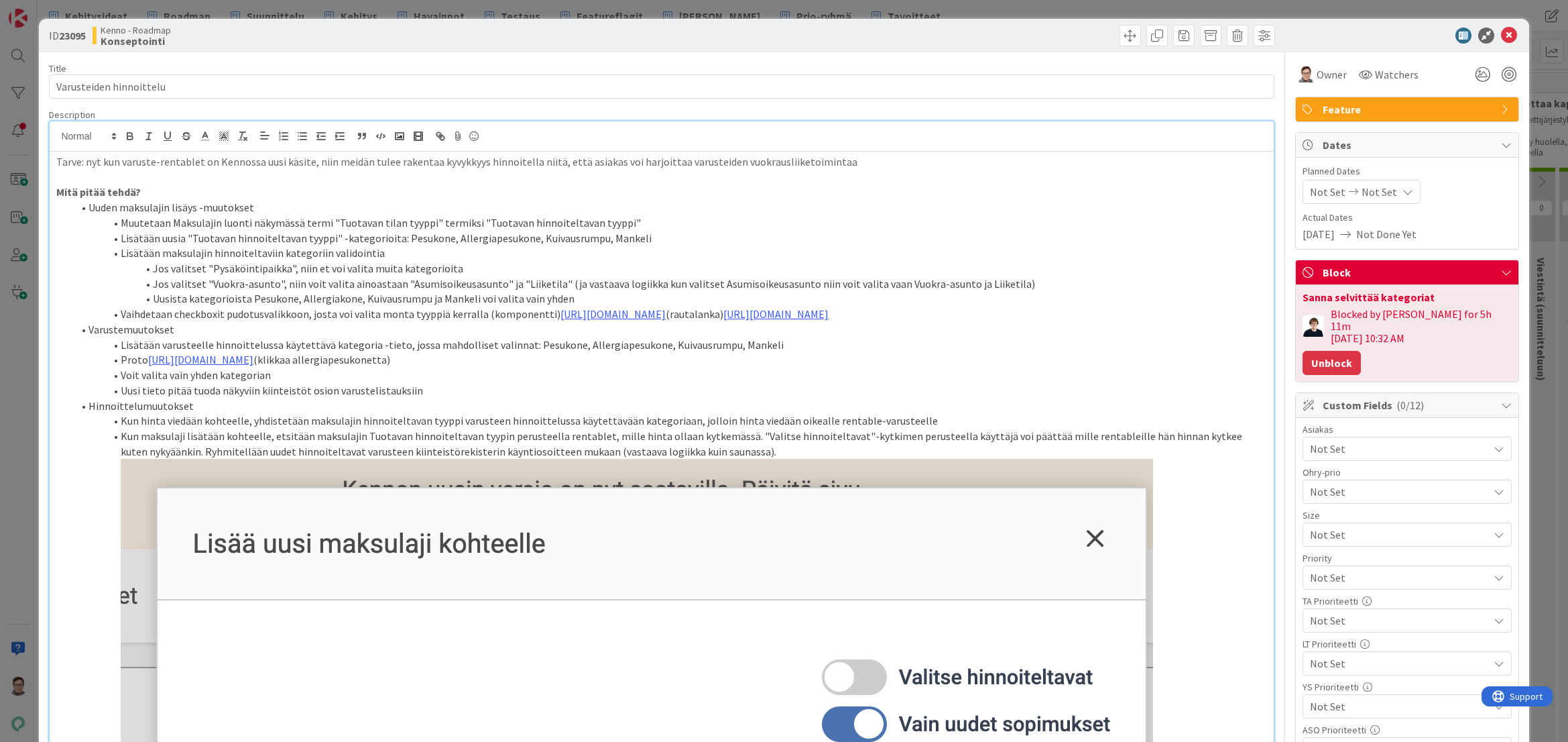
click at [1325, 351] on button "Unblock" at bounding box center [1331, 363] width 59 height 24
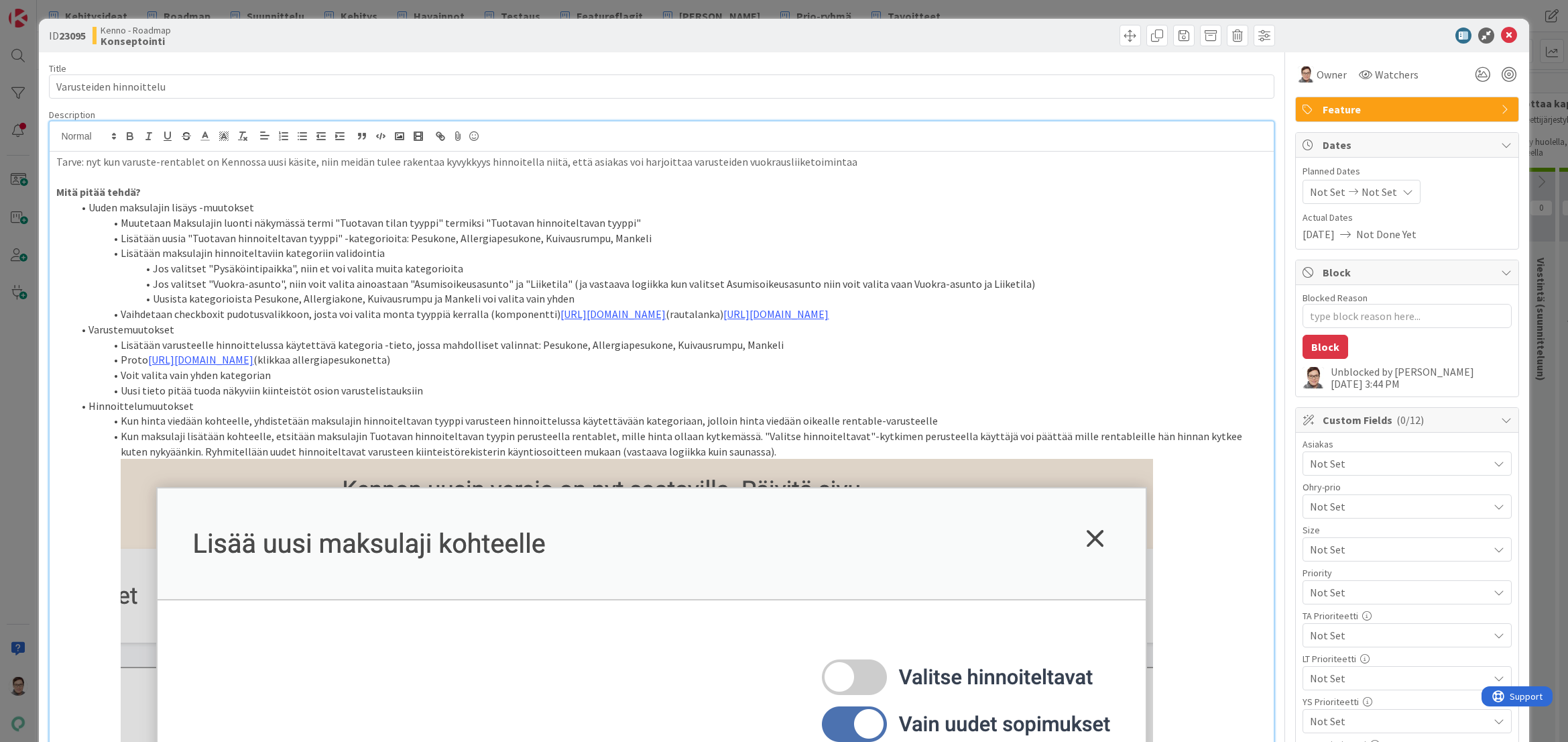
type textarea "x"
click at [1503, 36] on icon at bounding box center [1509, 36] width 16 height 16
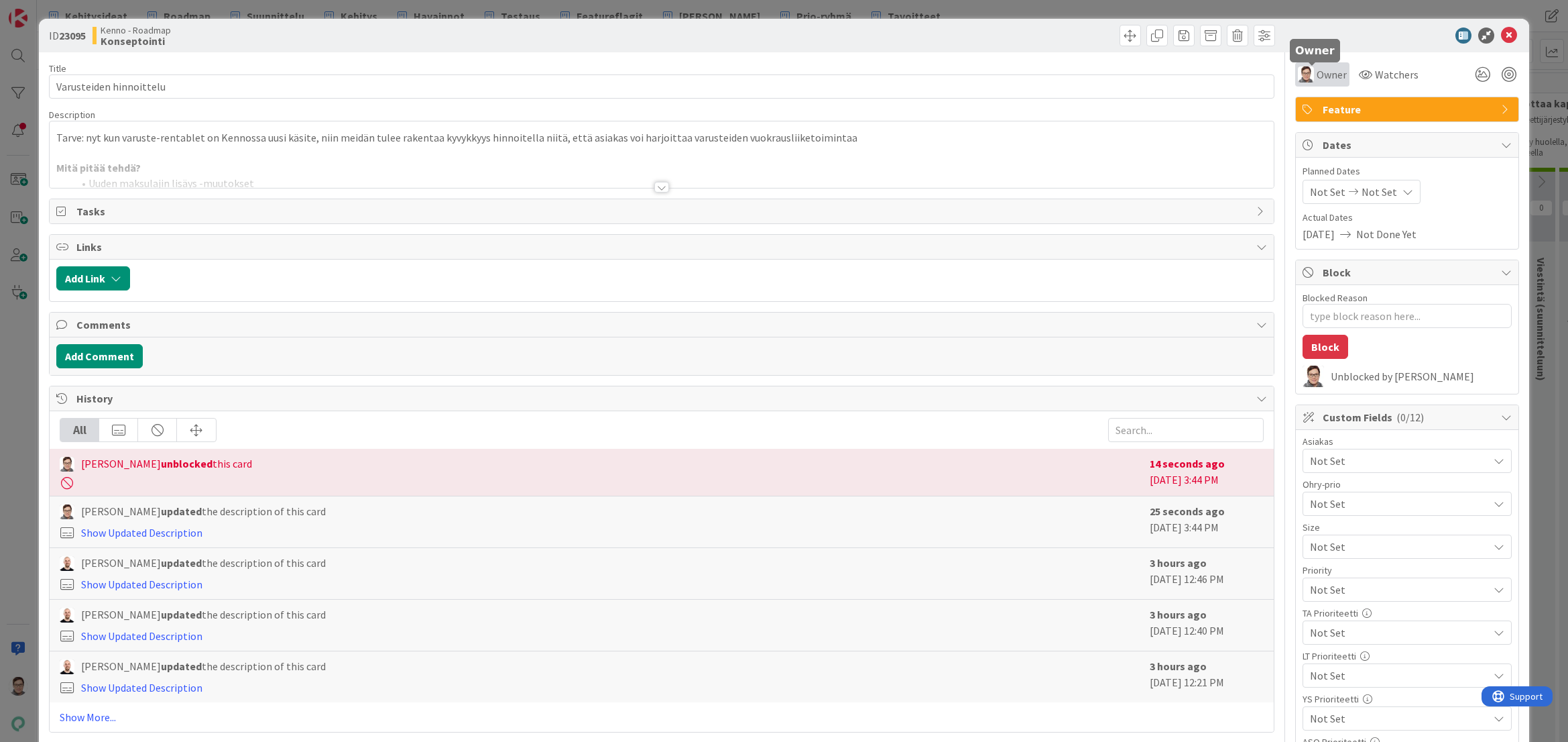
click at [1317, 73] on span "Owner" at bounding box center [1331, 74] width 30 height 16
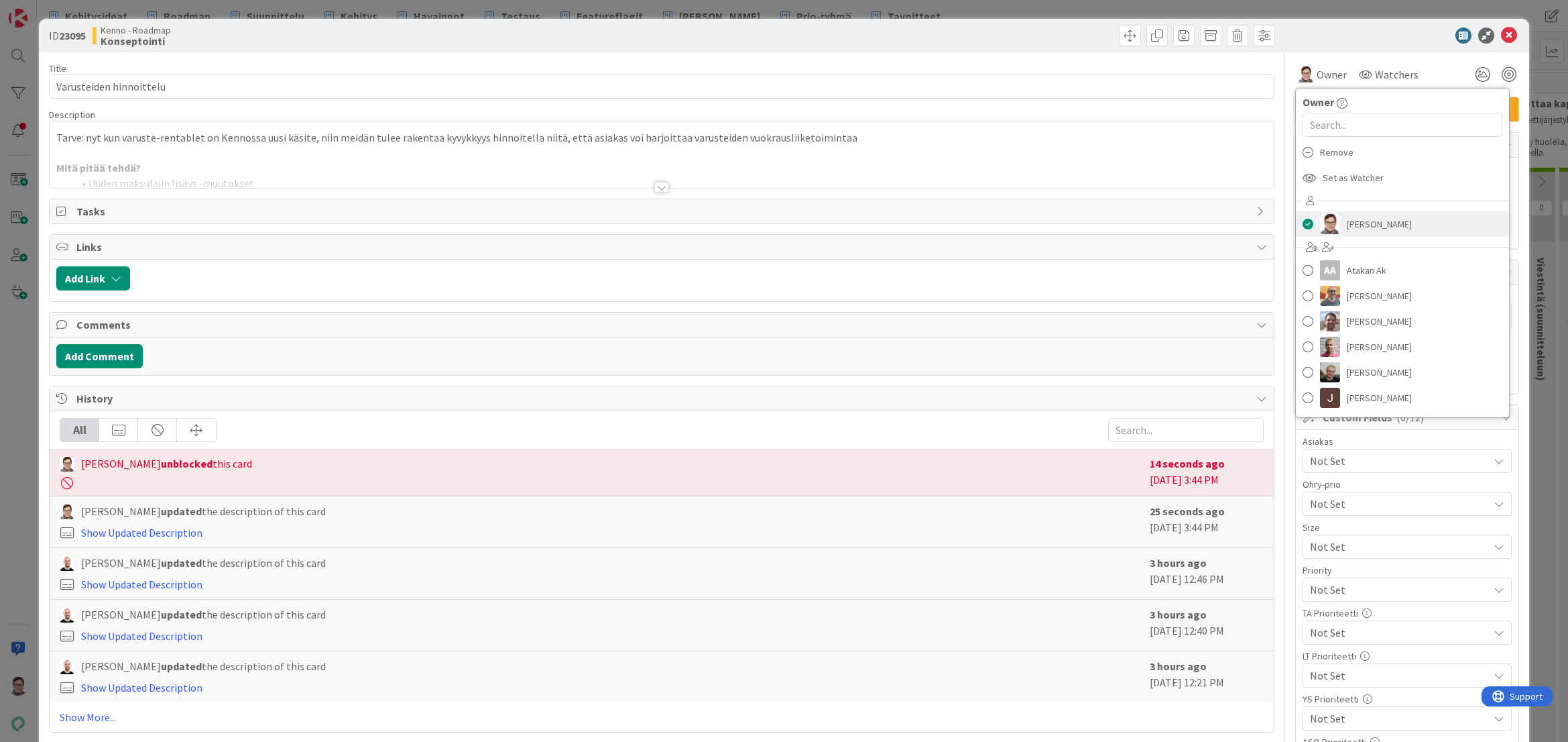
click at [1358, 221] on span "[PERSON_NAME]" at bounding box center [1380, 223] width 65 height 20
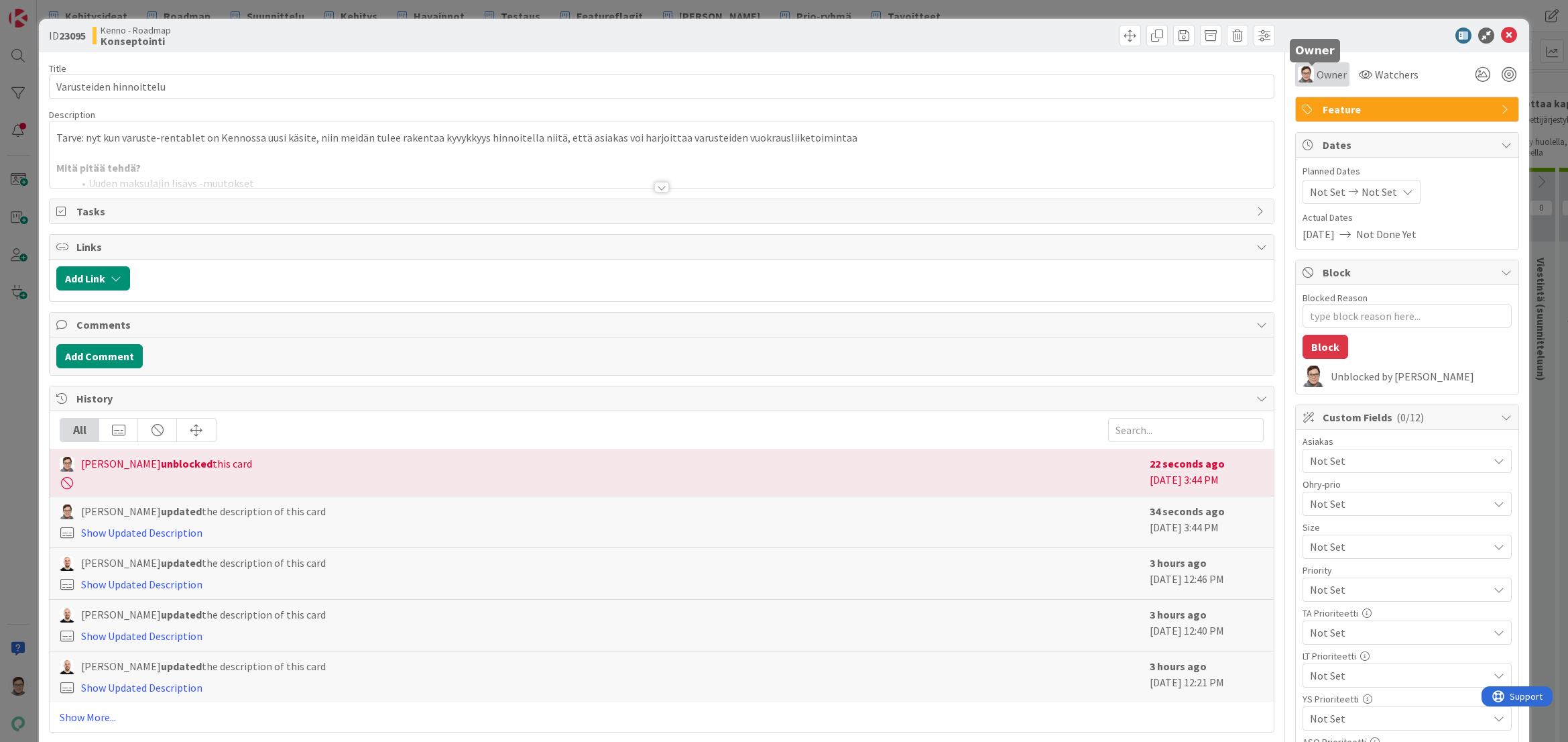
click at [1318, 73] on span "Owner" at bounding box center [1331, 74] width 30 height 16
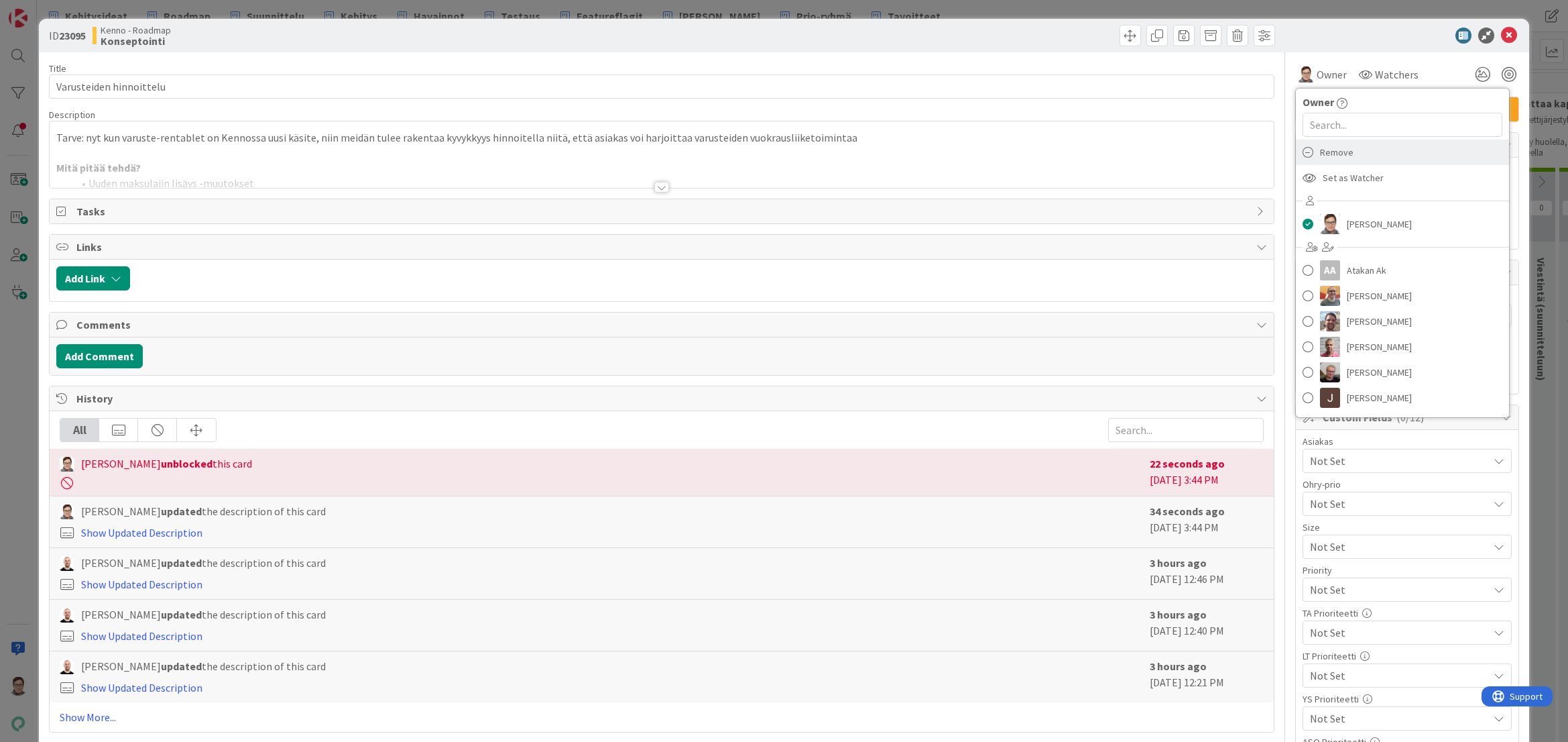
click at [1330, 148] on span "Remove" at bounding box center [1337, 152] width 33 height 20
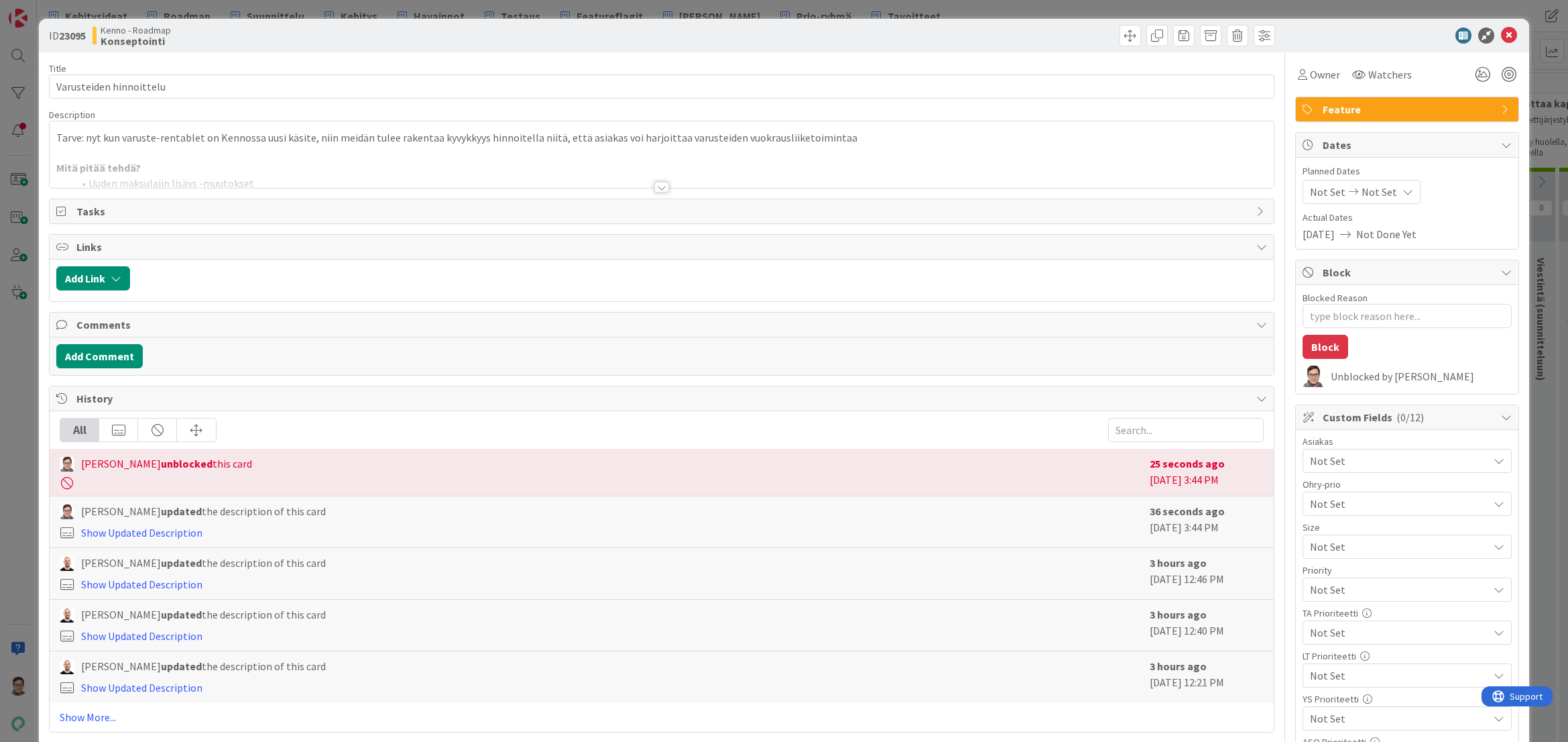
type textarea "x"
click at [1501, 34] on icon at bounding box center [1509, 36] width 16 height 16
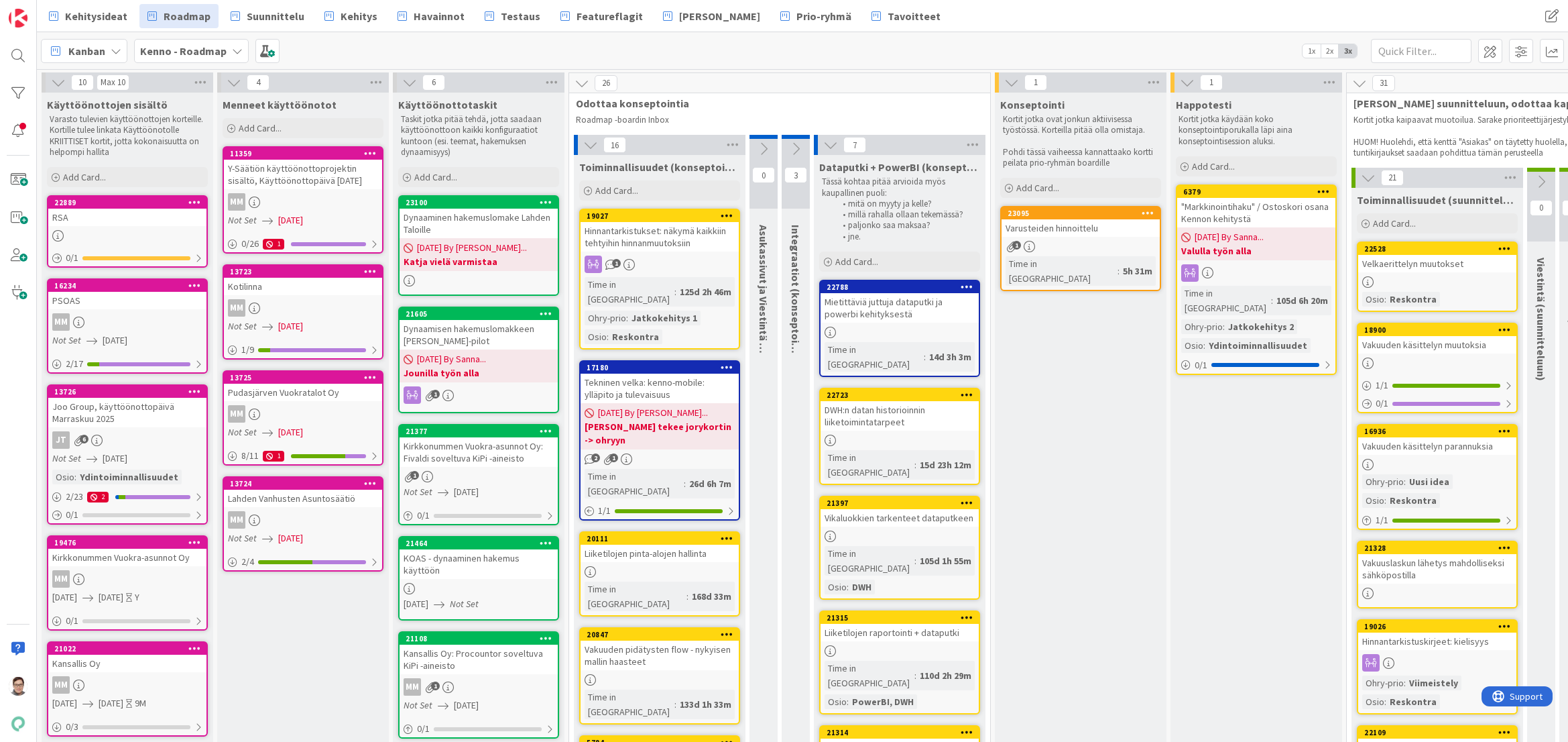
click at [1142, 212] on icon at bounding box center [1147, 212] width 13 height 10
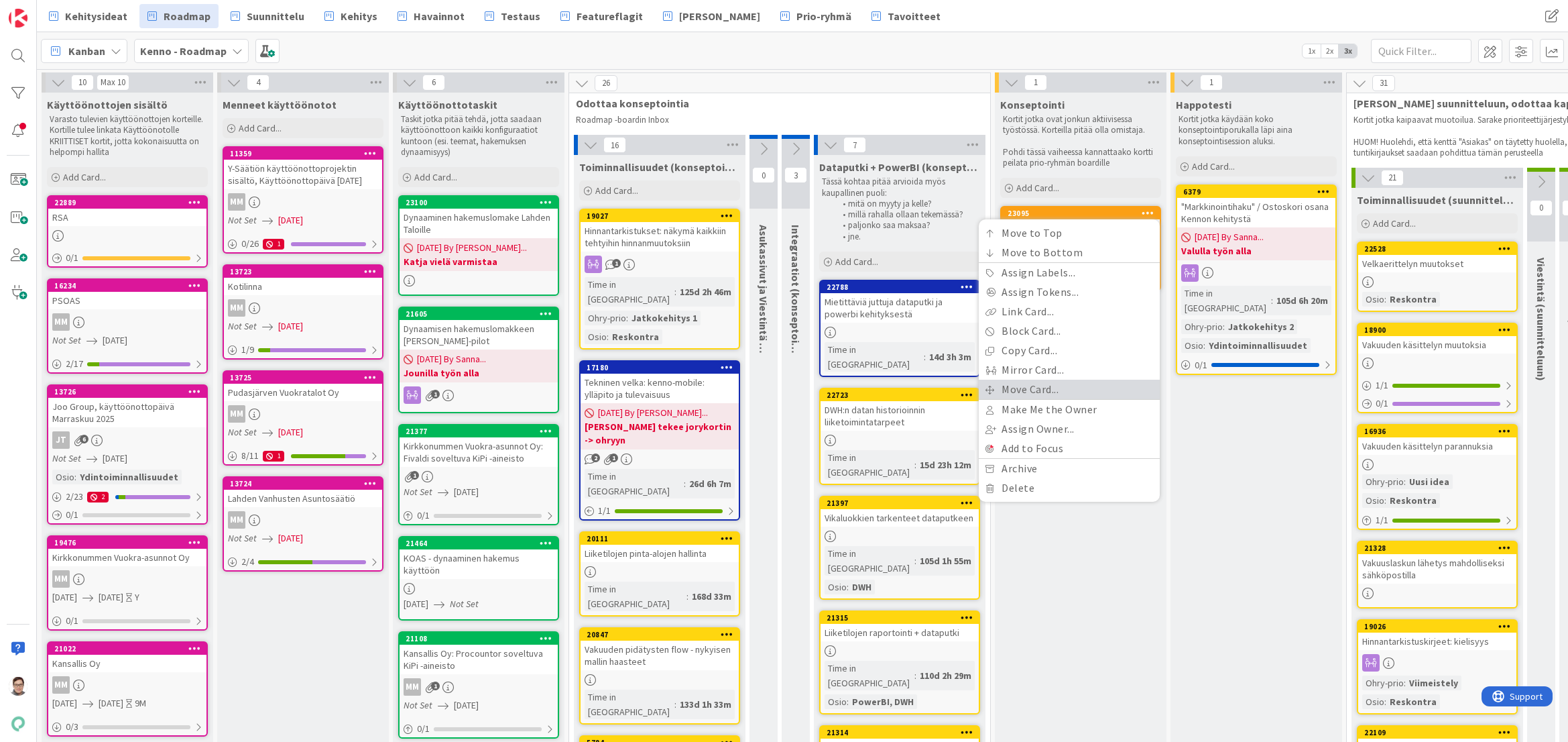
click at [1032, 389] on link "Move Card..." at bounding box center [1070, 390] width 181 height 19
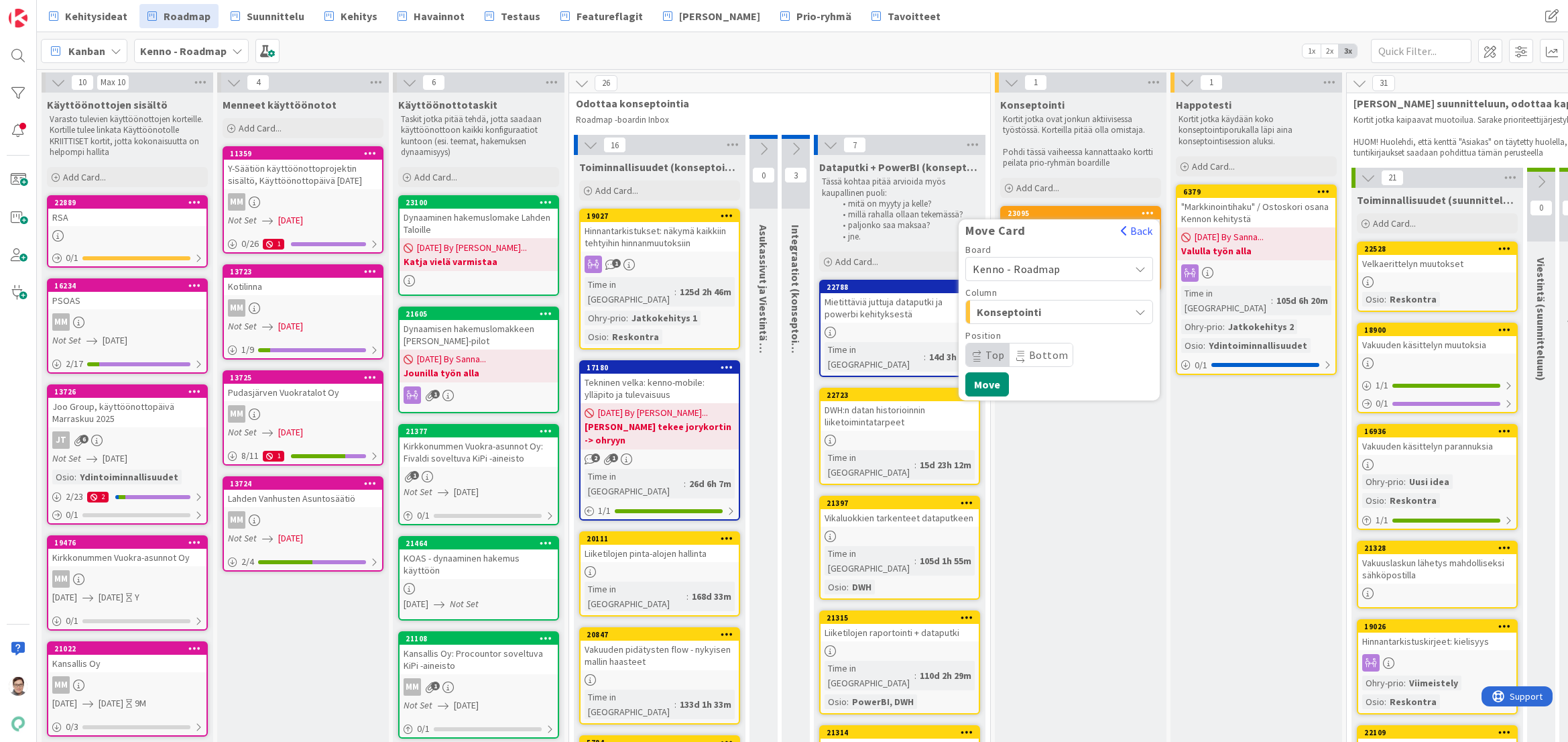
click at [1047, 266] on span "Kenno - Roadmap" at bounding box center [1017, 269] width 88 height 13
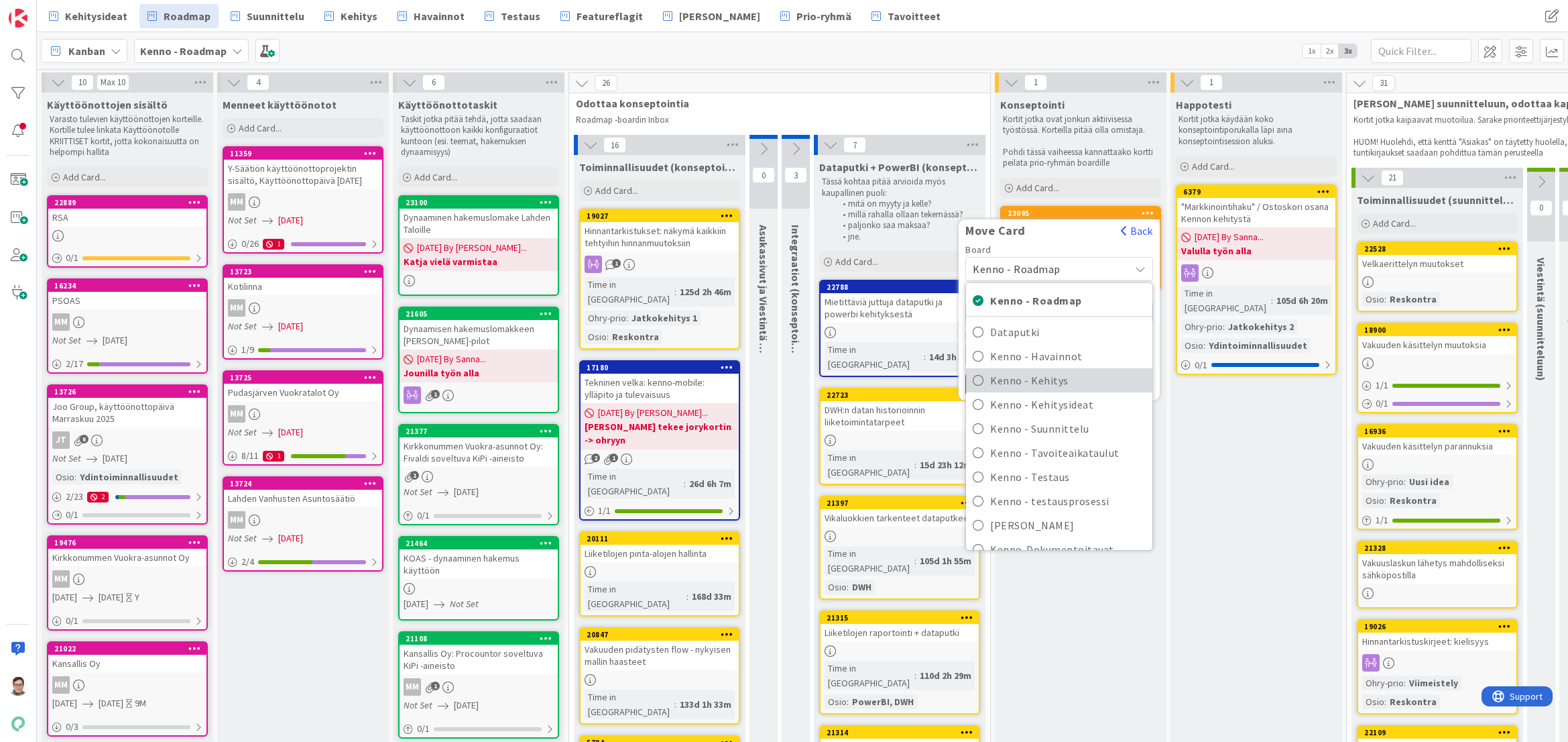
click at [1048, 381] on span "Kenno - Kehitys" at bounding box center [1068, 380] width 156 height 20
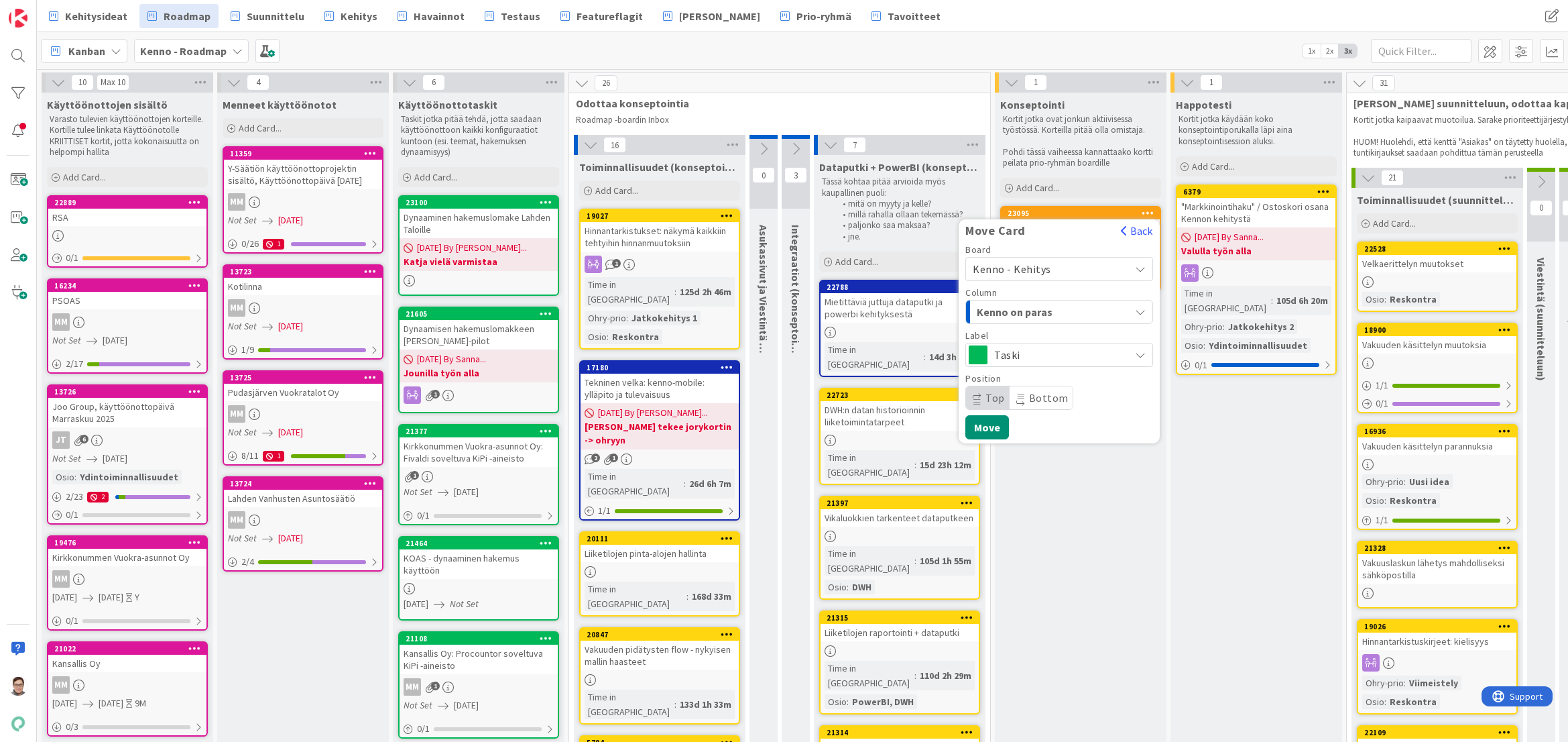
click at [1030, 318] on span "Kenno on paras" at bounding box center [1027, 312] width 101 height 18
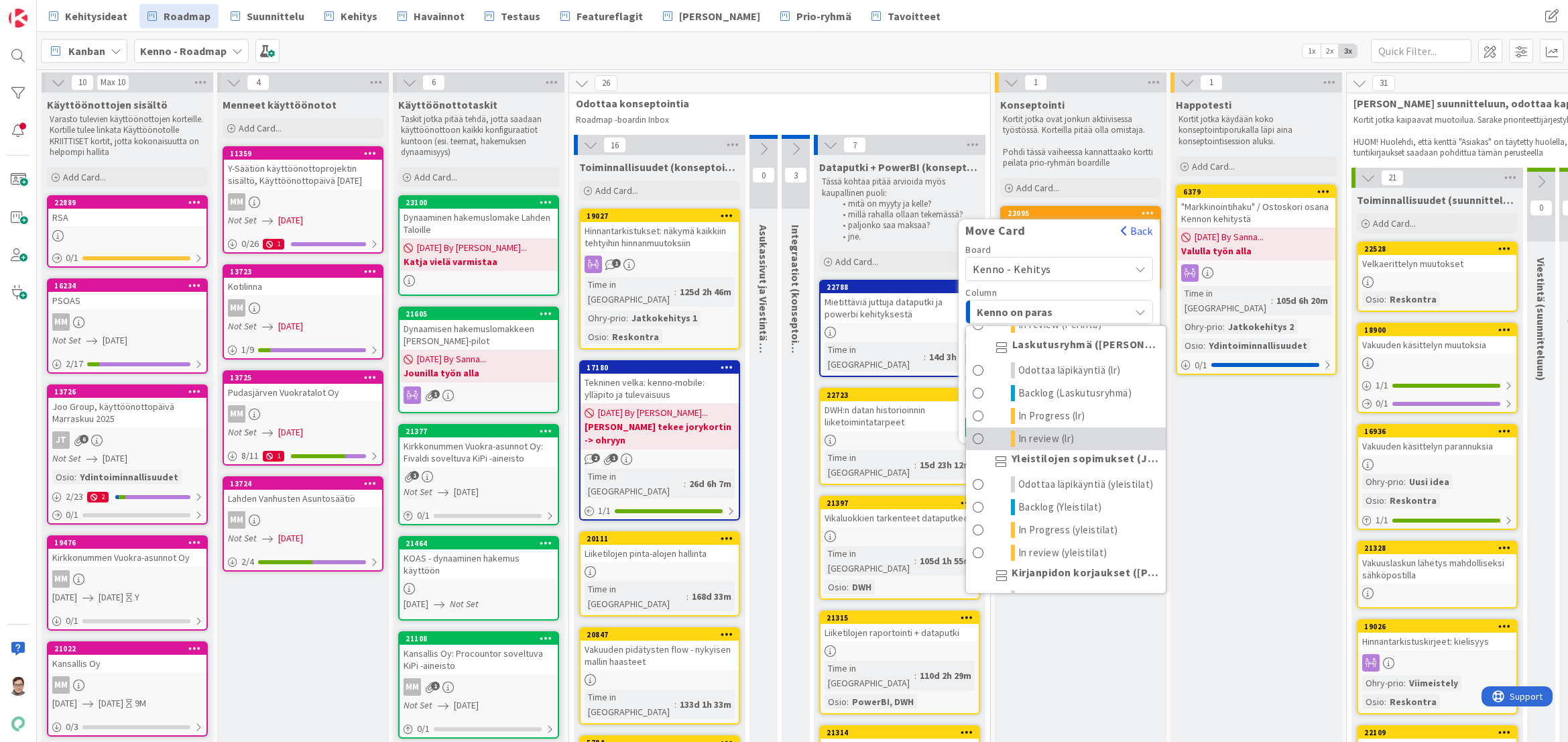
scroll to position [470, 0]
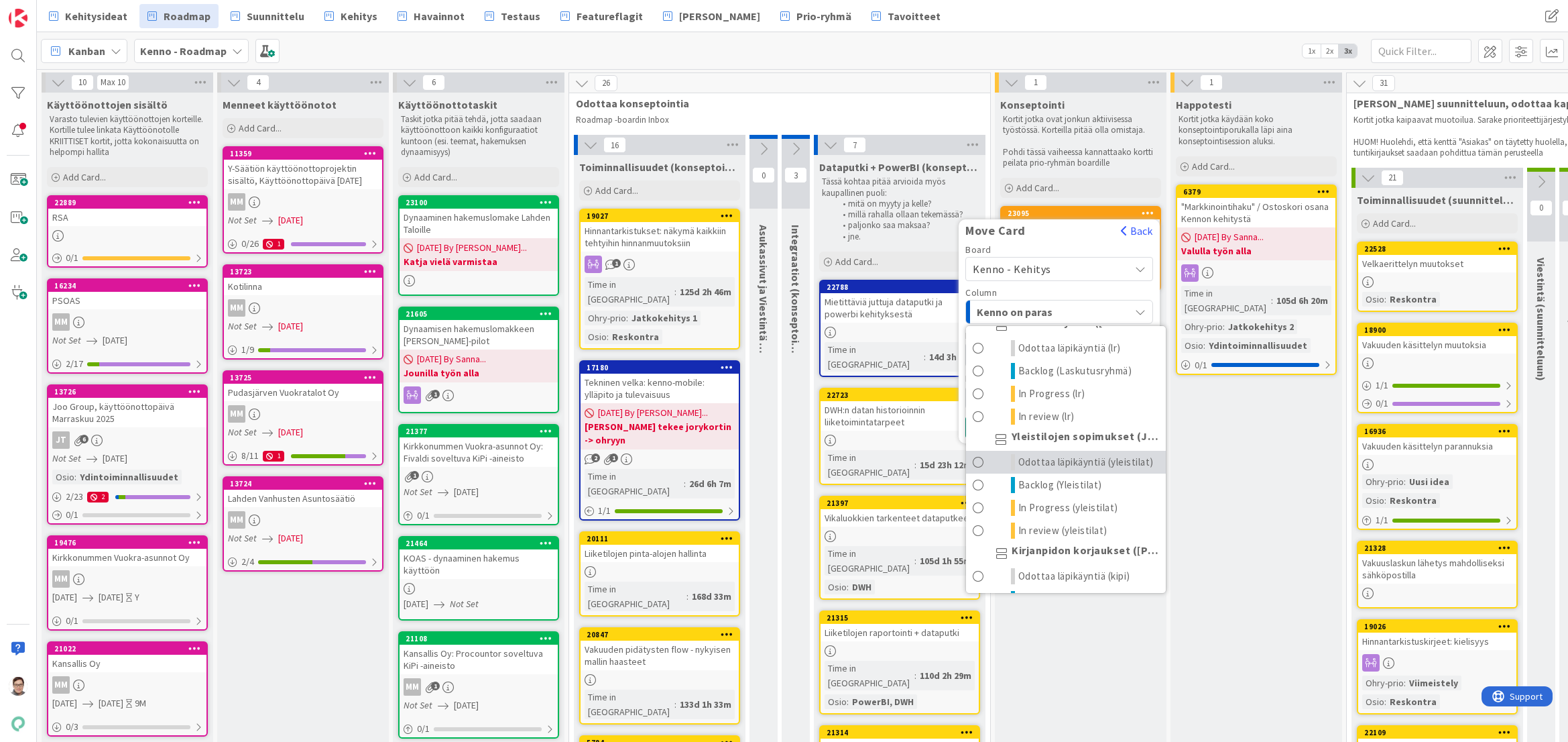
click at [1044, 463] on span "Odottaa läpikäyntiä (yleistilat)" at bounding box center [1086, 462] width 136 height 16
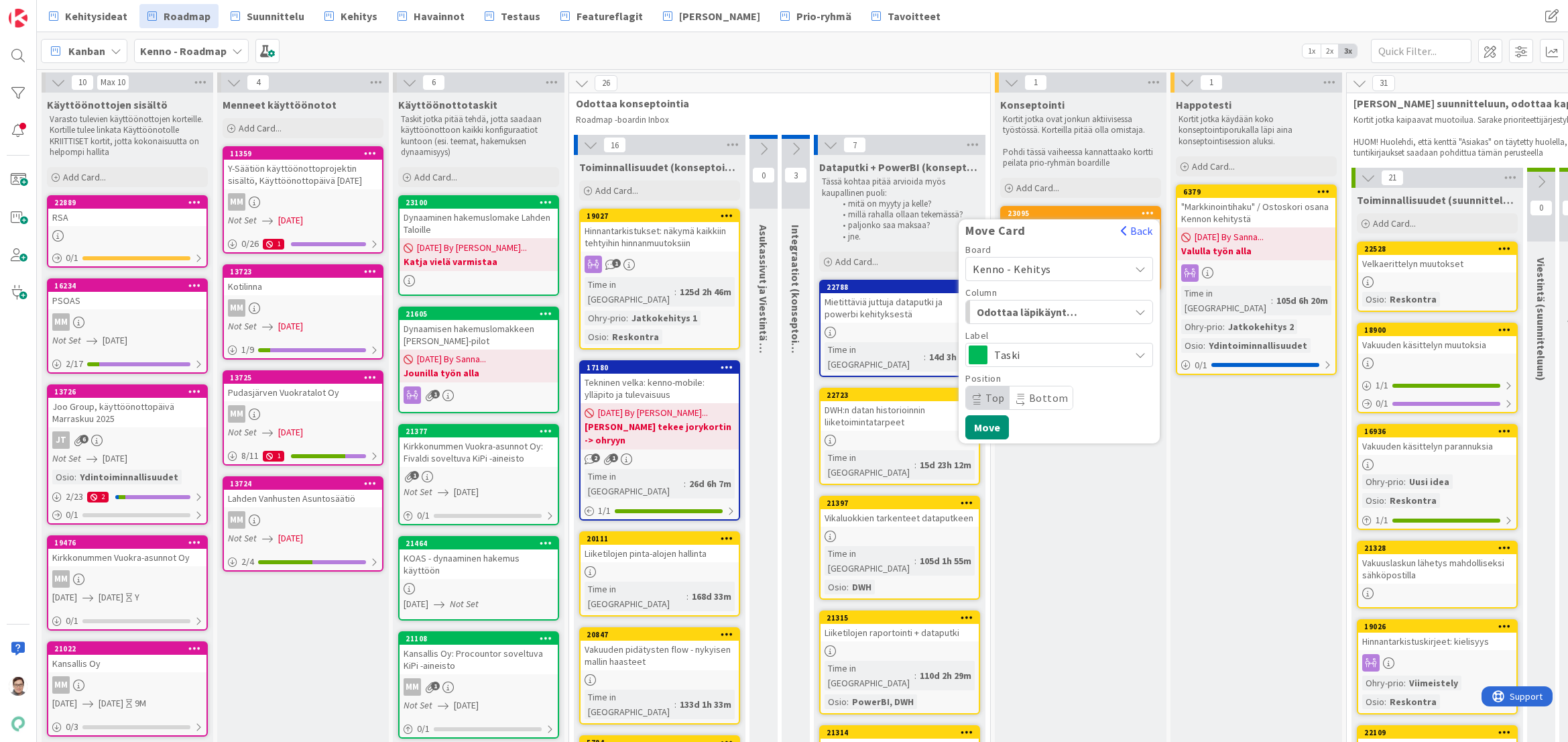
click at [994, 355] on div "Taski" at bounding box center [1059, 355] width 188 height 24
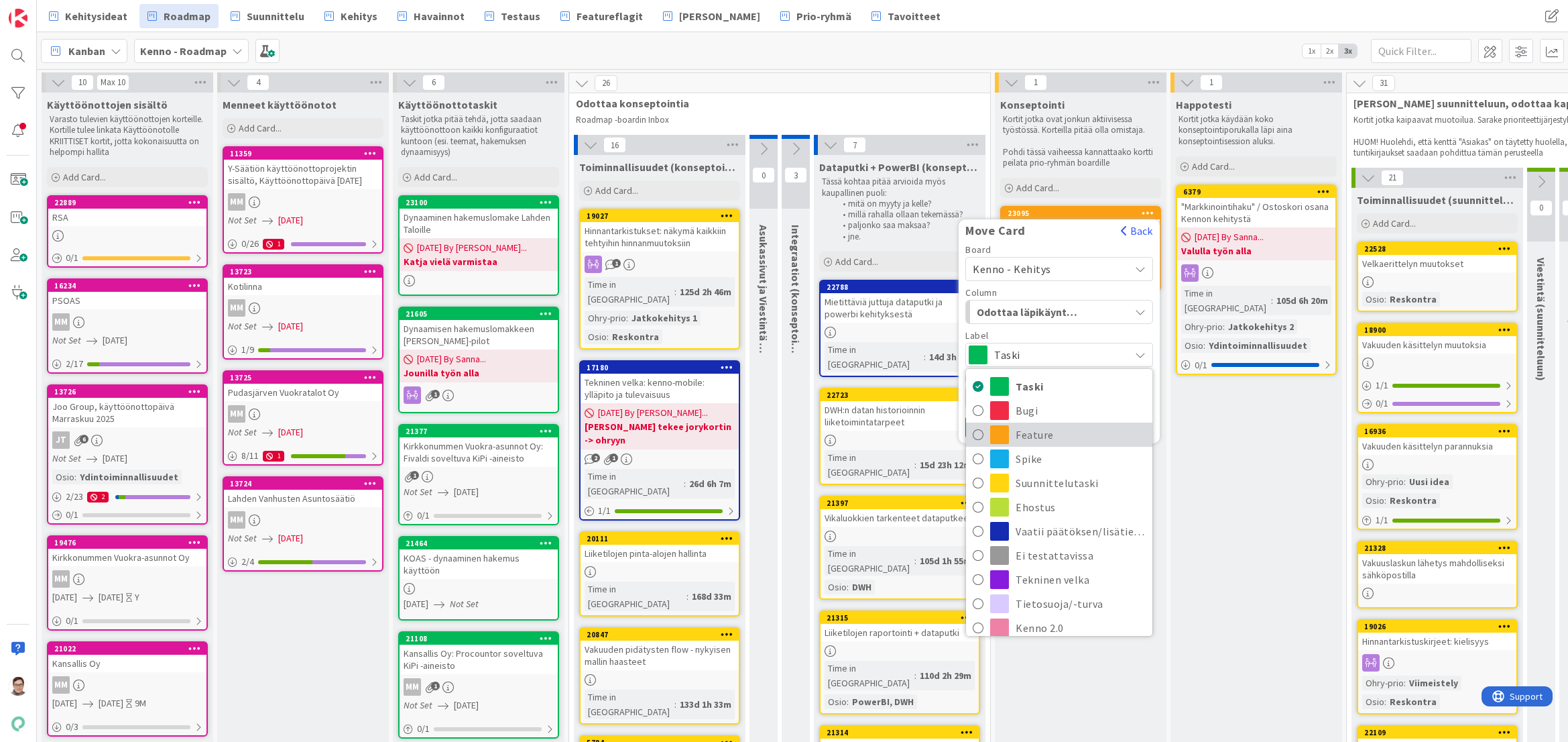
click at [1029, 433] on span "Feature" at bounding box center [1080, 434] width 130 height 20
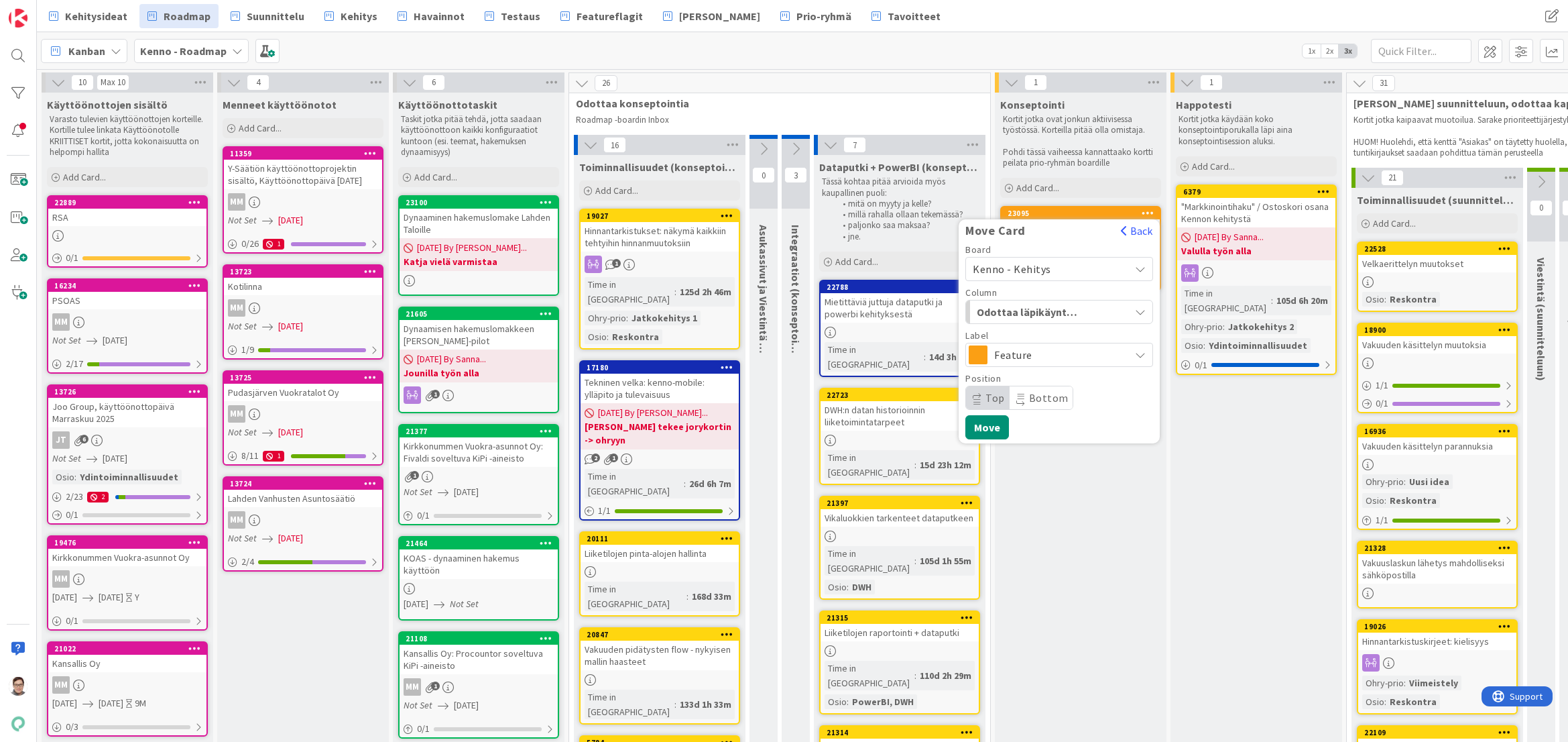
click at [992, 399] on span "Top" at bounding box center [995, 398] width 19 height 13
click at [989, 427] on button "Move" at bounding box center [987, 427] width 44 height 24
